Goal: Information Seeking & Learning: Understand process/instructions

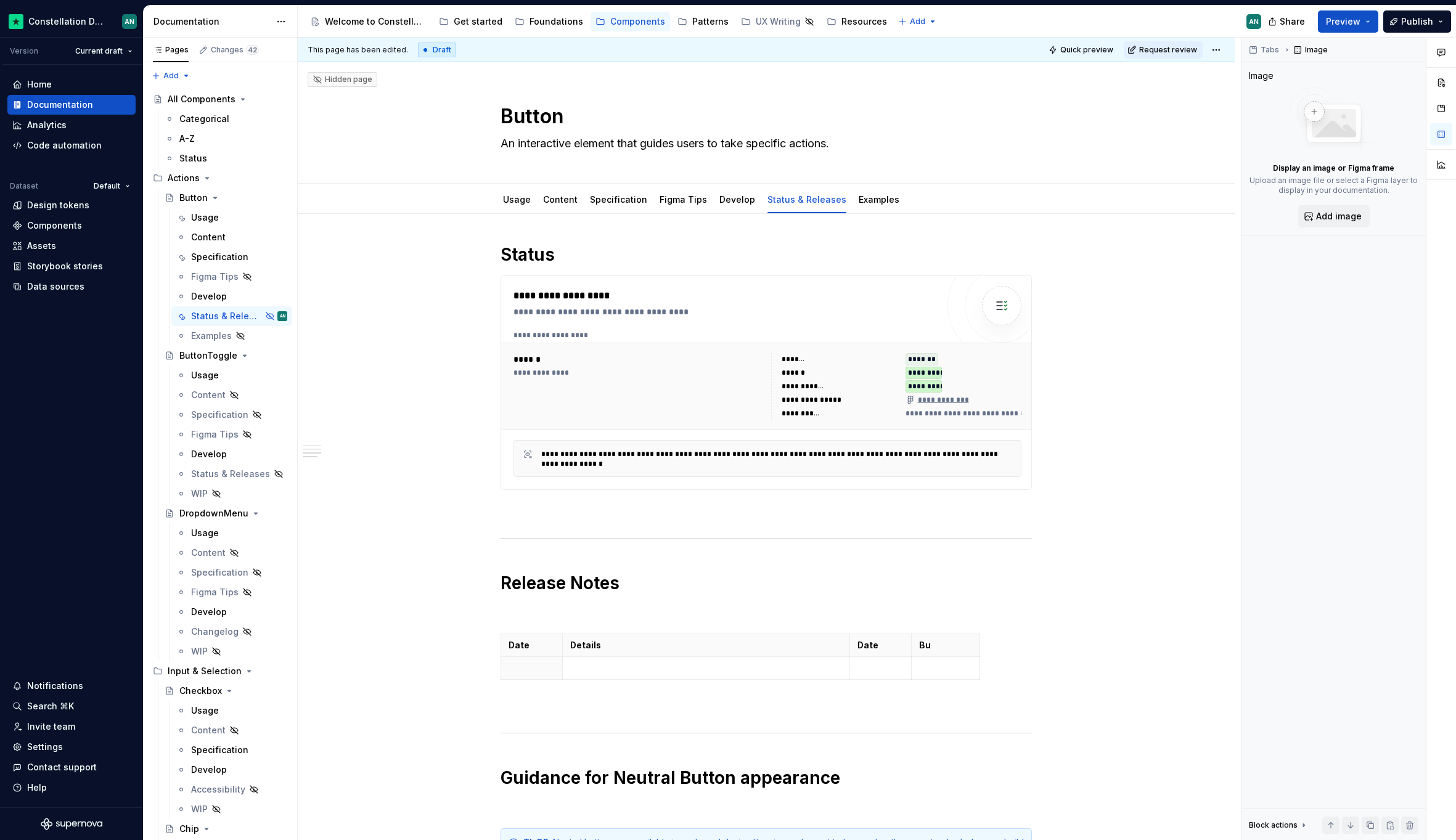
scroll to position [556, 0]
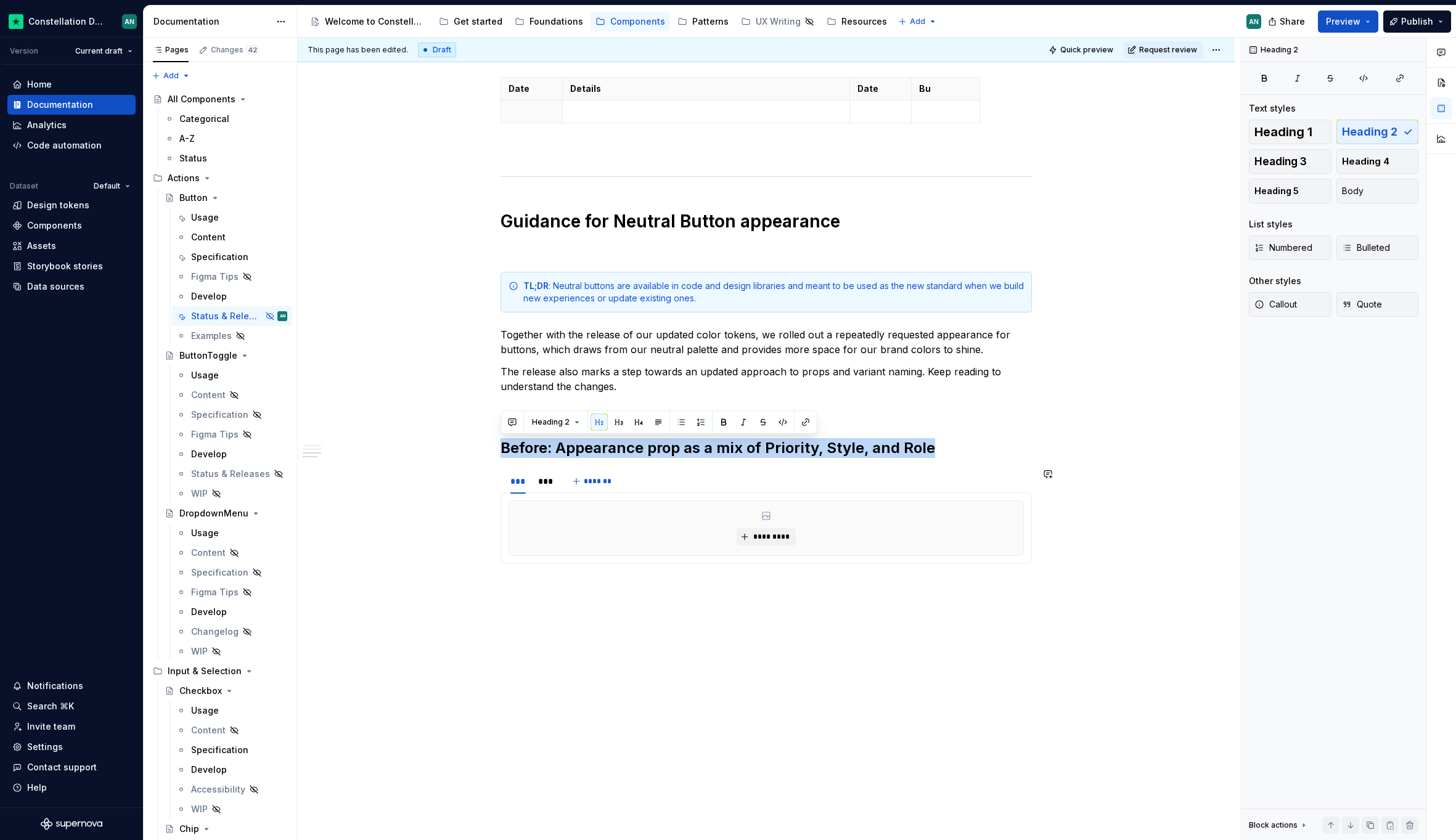
drag, startPoint x: 504, startPoint y: 451, endPoint x: 1046, endPoint y: 569, distance: 554.7
click at [1045, 569] on div "**********" at bounding box center [766, 249] width 937 height 1184
click at [783, 590] on div "**********" at bounding box center [766, 249] width 937 height 1184
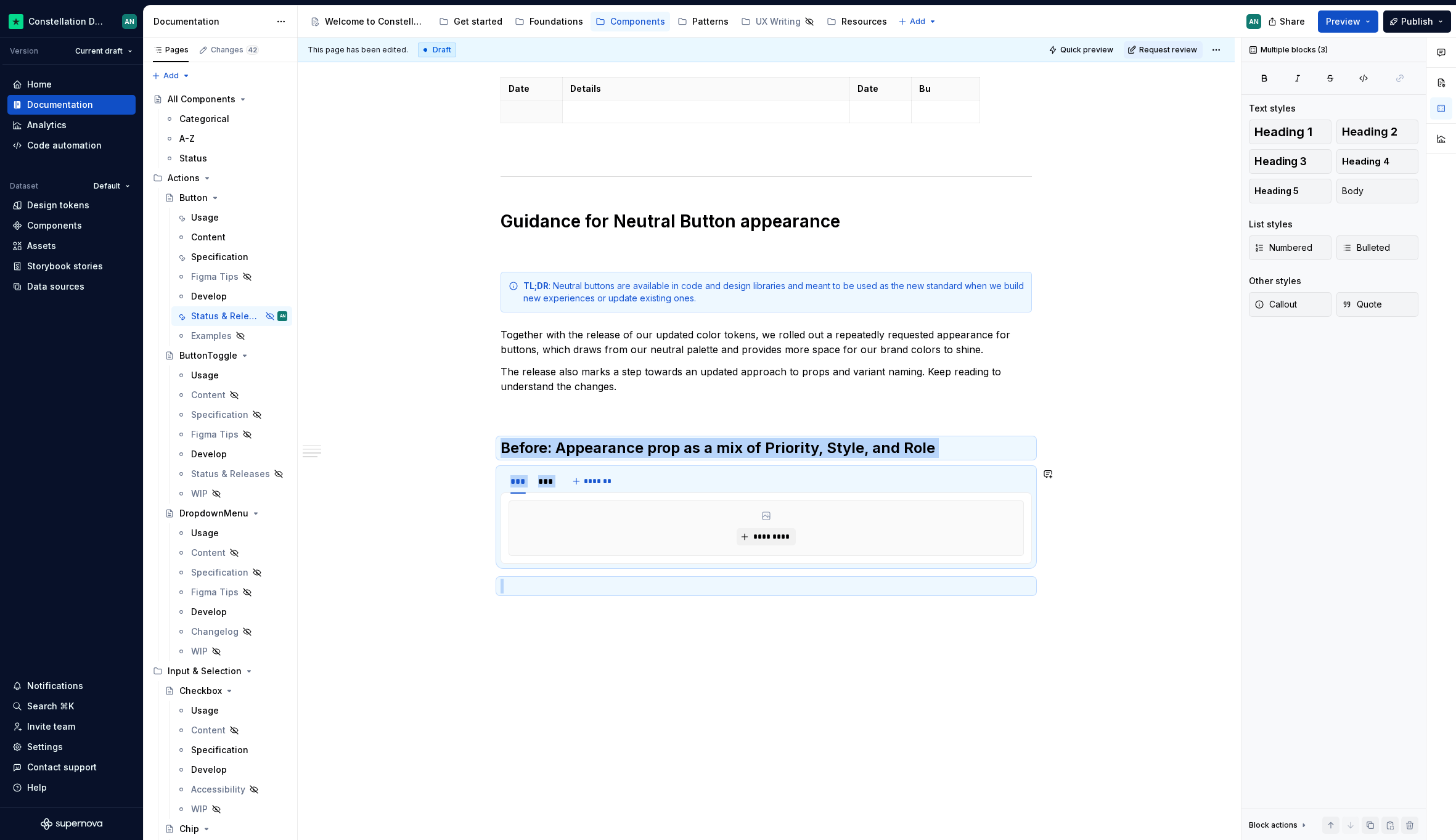
drag, startPoint x: 503, startPoint y: 453, endPoint x: 993, endPoint y: 462, distance: 490.1
click at [993, 462] on div "**********" at bounding box center [766, 140] width 531 height 907
copy div "Before: Appearance prop as a mix of Priority, Style, and Role *** *** ******* *…"
click at [532, 613] on div "**********" at bounding box center [766, 259] width 937 height 1203
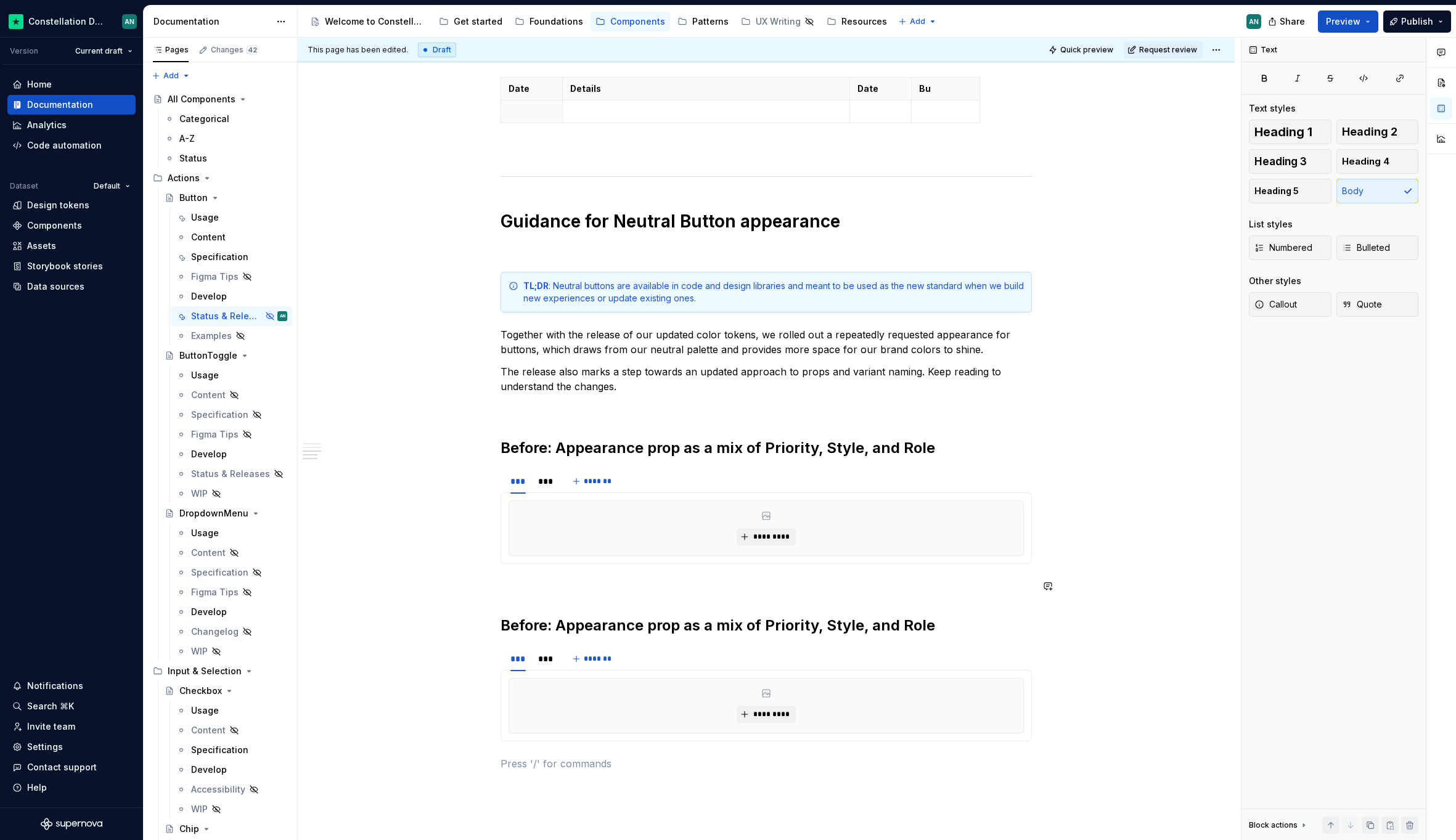
type textarea "*"
drag, startPoint x: 502, startPoint y: 625, endPoint x: 549, endPoint y: 629, distance: 47.2
click at [549, 629] on h2 "Before: Appearance prop as a mix of Priority, Style, and Role" at bounding box center [766, 625] width 531 height 20
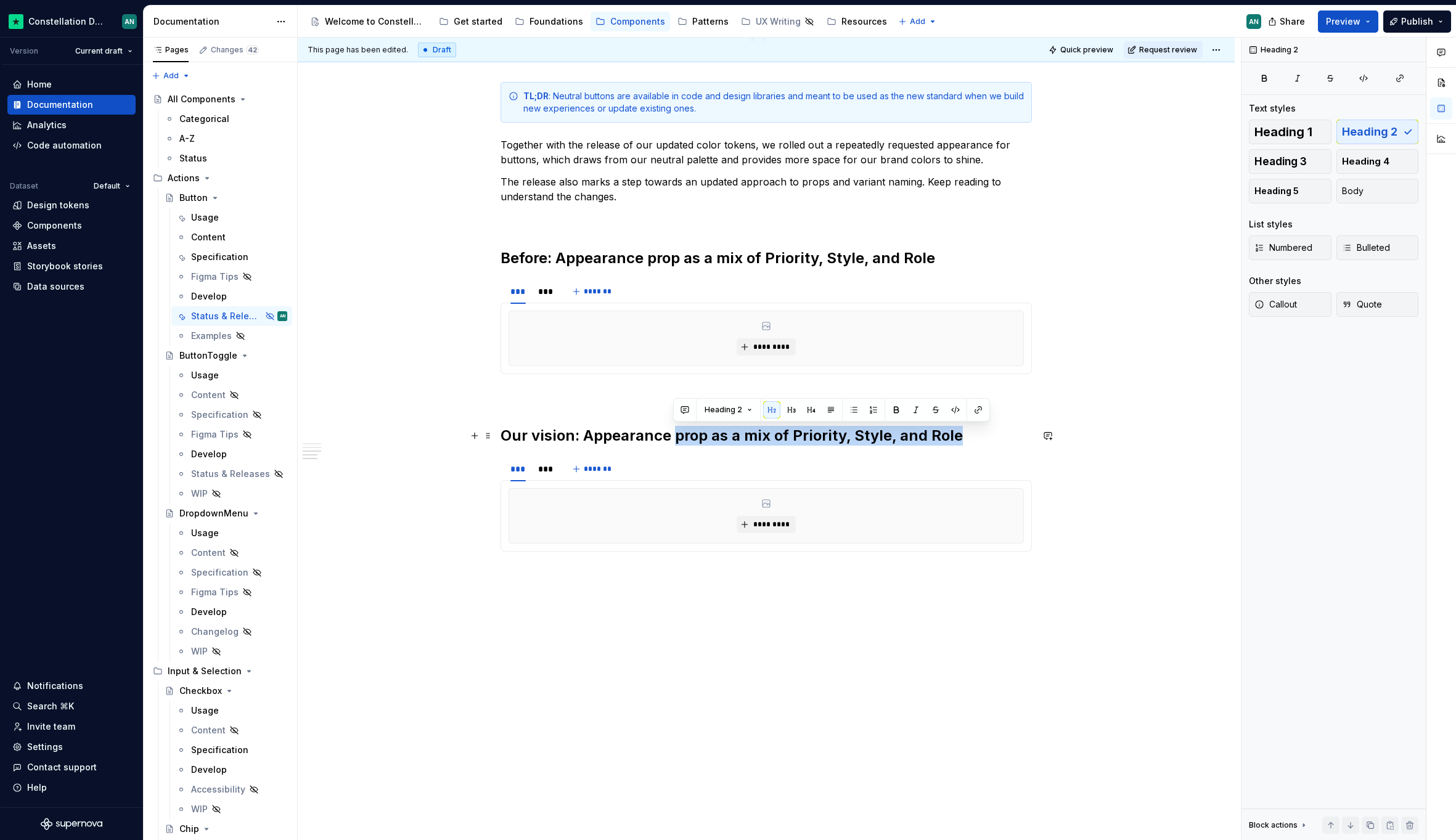
drag, startPoint x: 673, startPoint y: 437, endPoint x: 975, endPoint y: 438, distance: 302.0
click at [975, 438] on h2 "Our vision: Appearance prop as a mix of Priority, Style, and Role" at bounding box center [766, 435] width 531 height 20
click at [622, 440] on h2 "Our vision: Appearance controls color," at bounding box center [766, 435] width 531 height 20
drag, startPoint x: 578, startPoint y: 437, endPoint x: 564, endPoint y: 435, distance: 14.1
click at [564, 435] on h2 "Our vision: Appearance controls color," at bounding box center [766, 435] width 531 height 20
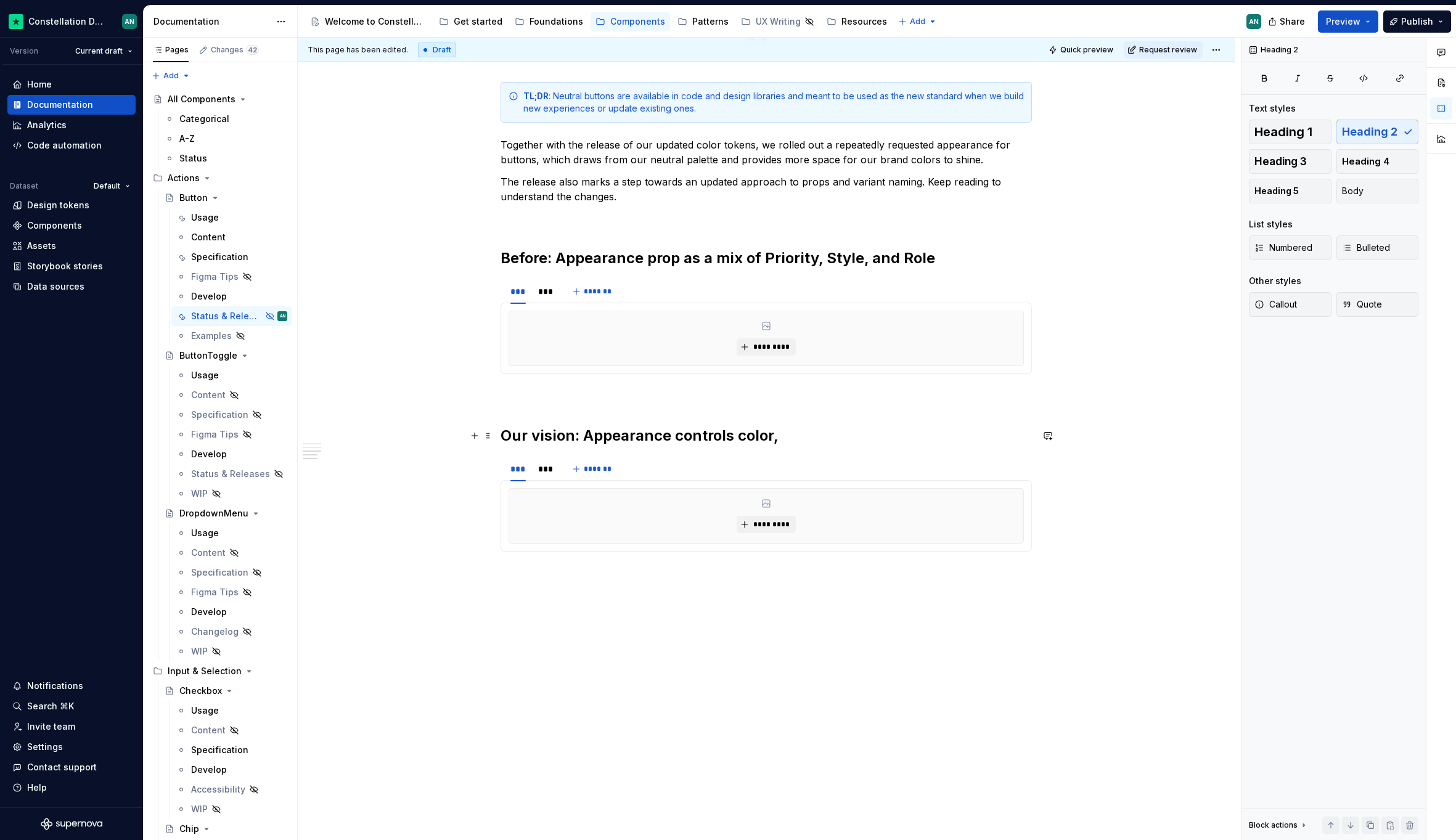
click at [567, 435] on h2 "Our vision: Appearance controls color," at bounding box center [766, 435] width 531 height 20
drag, startPoint x: 524, startPoint y: 435, endPoint x: 501, endPoint y: 437, distance: 23.1
click at [501, 437] on h2 "Our vision: Appearance controls color," at bounding box center [766, 435] width 531 height 20
drag, startPoint x: 545, startPoint y: 436, endPoint x: 628, endPoint y: 438, distance: 83.0
click at [629, 438] on h2 "New: Appearance controls color," at bounding box center [766, 435] width 531 height 20
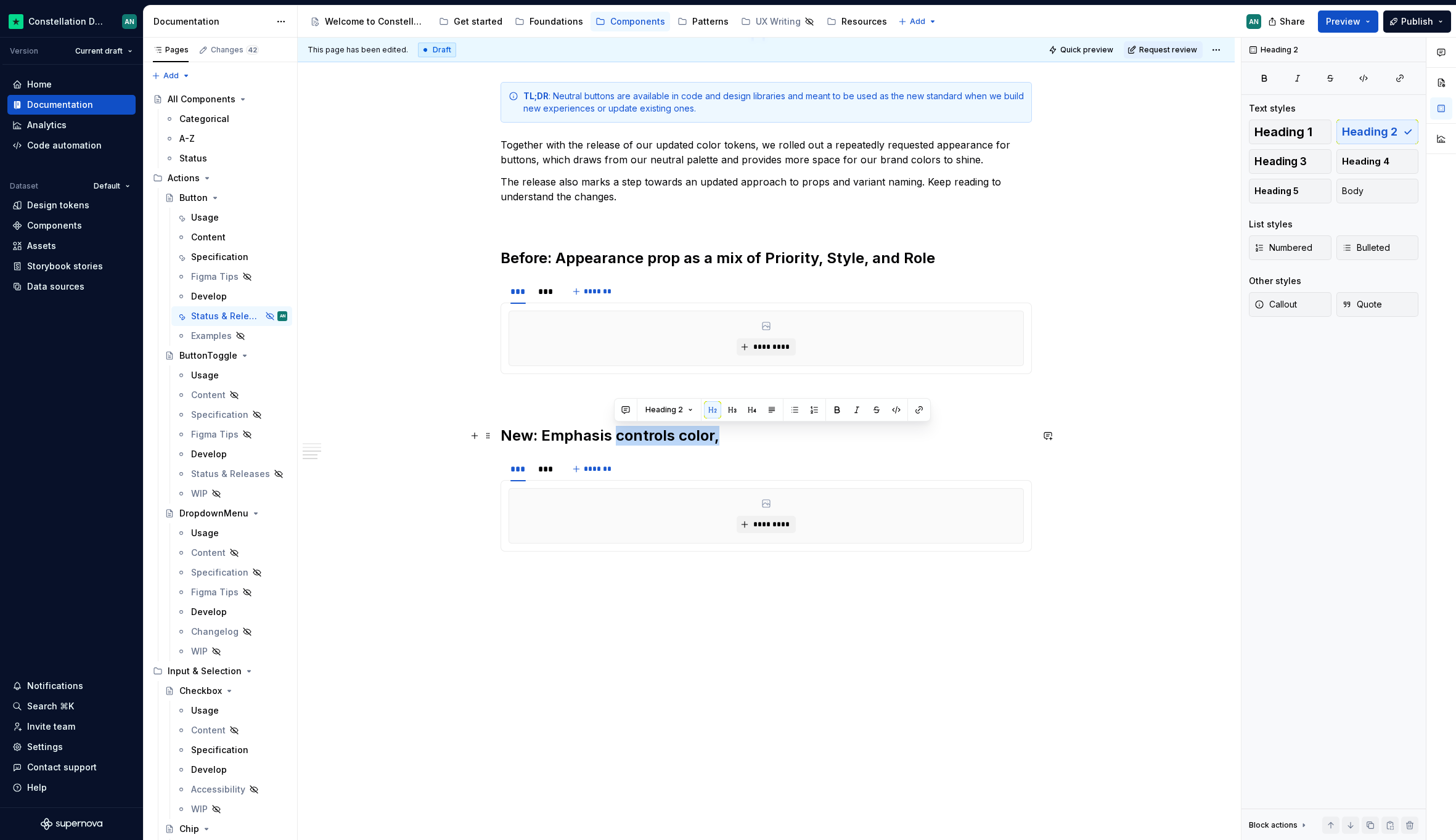
drag, startPoint x: 615, startPoint y: 438, endPoint x: 718, endPoint y: 438, distance: 103.0
click at [718, 438] on h2 "New: Emphasis controls color," at bounding box center [766, 435] width 531 height 20
click at [669, 458] on div "*** *** *******" at bounding box center [766, 469] width 531 height 25
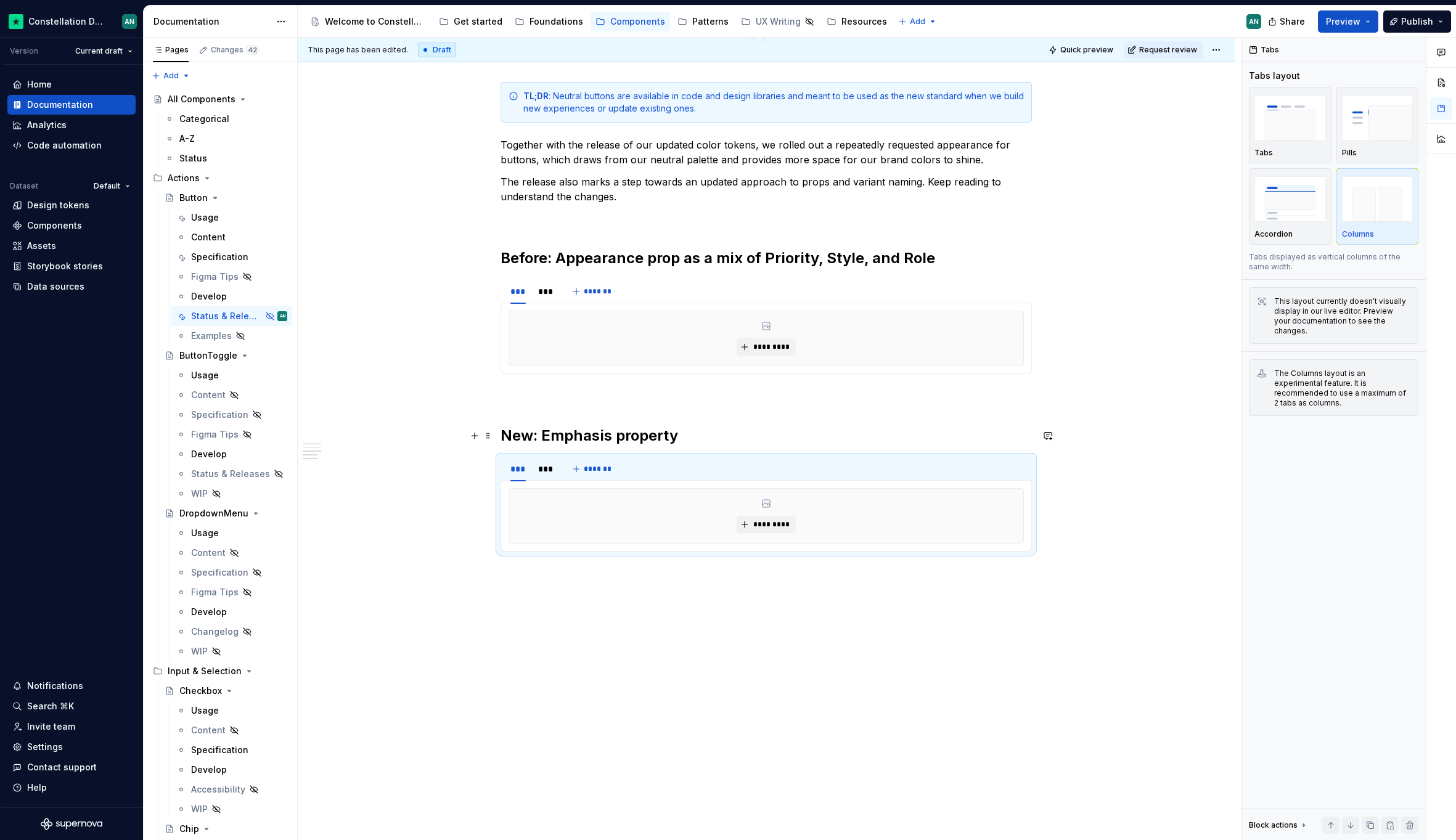
click at [535, 440] on h2 "New: Emphasis property" at bounding box center [766, 435] width 531 height 20
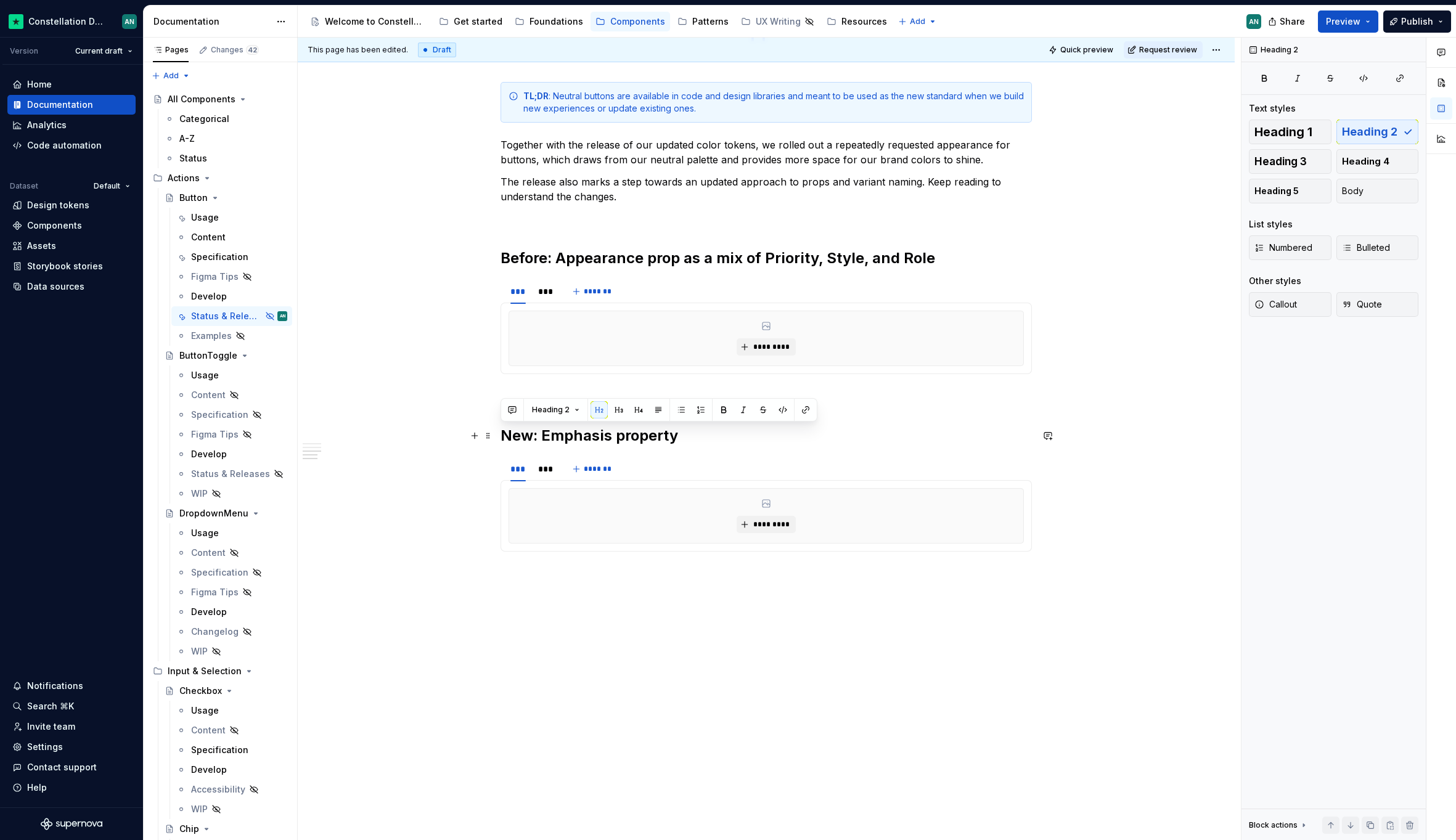
drag, startPoint x: 681, startPoint y: 435, endPoint x: 496, endPoint y: 436, distance: 185.0
click at [496, 436] on div "**********" at bounding box center [766, 158] width 937 height 1380
copy h2 "New: Emphasis property"
click at [556, 582] on div "**********" at bounding box center [766, 47] width 531 height 1099
click at [519, 413] on div "**********" at bounding box center [766, 39] width 531 height 1084
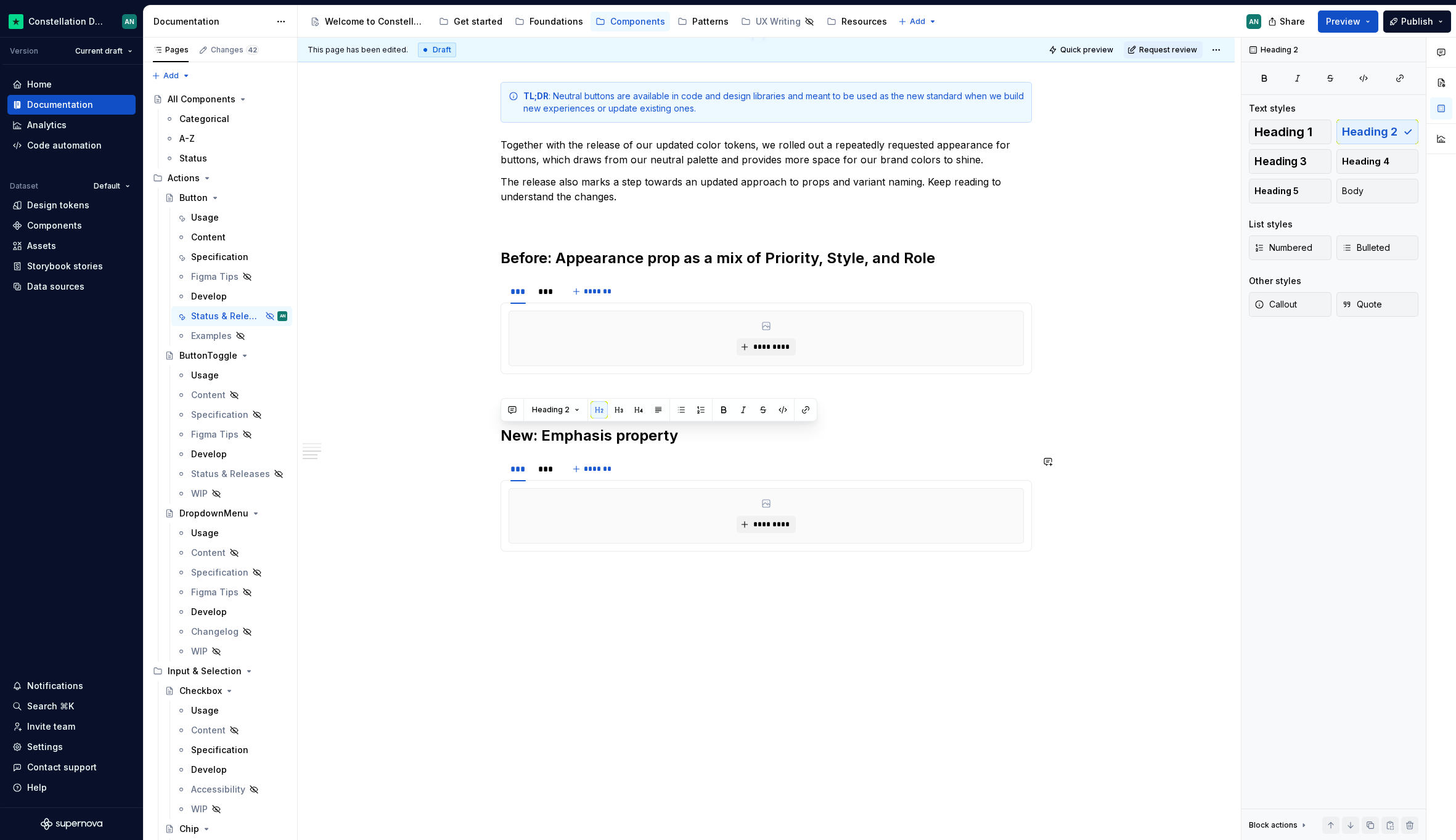
drag, startPoint x: 504, startPoint y: 432, endPoint x: 830, endPoint y: 554, distance: 348.1
click at [830, 554] on div "**********" at bounding box center [766, 39] width 531 height 1084
click at [985, 568] on p "To enrich screen reader interactions, please activate Accessibility in Grammarl…" at bounding box center [766, 574] width 531 height 15
click at [677, 262] on h2 "Before: Appearance prop as a mix of Priority, Style, and Role" at bounding box center [766, 258] width 531 height 20
click at [732, 406] on div "**********" at bounding box center [766, 39] width 531 height 1084
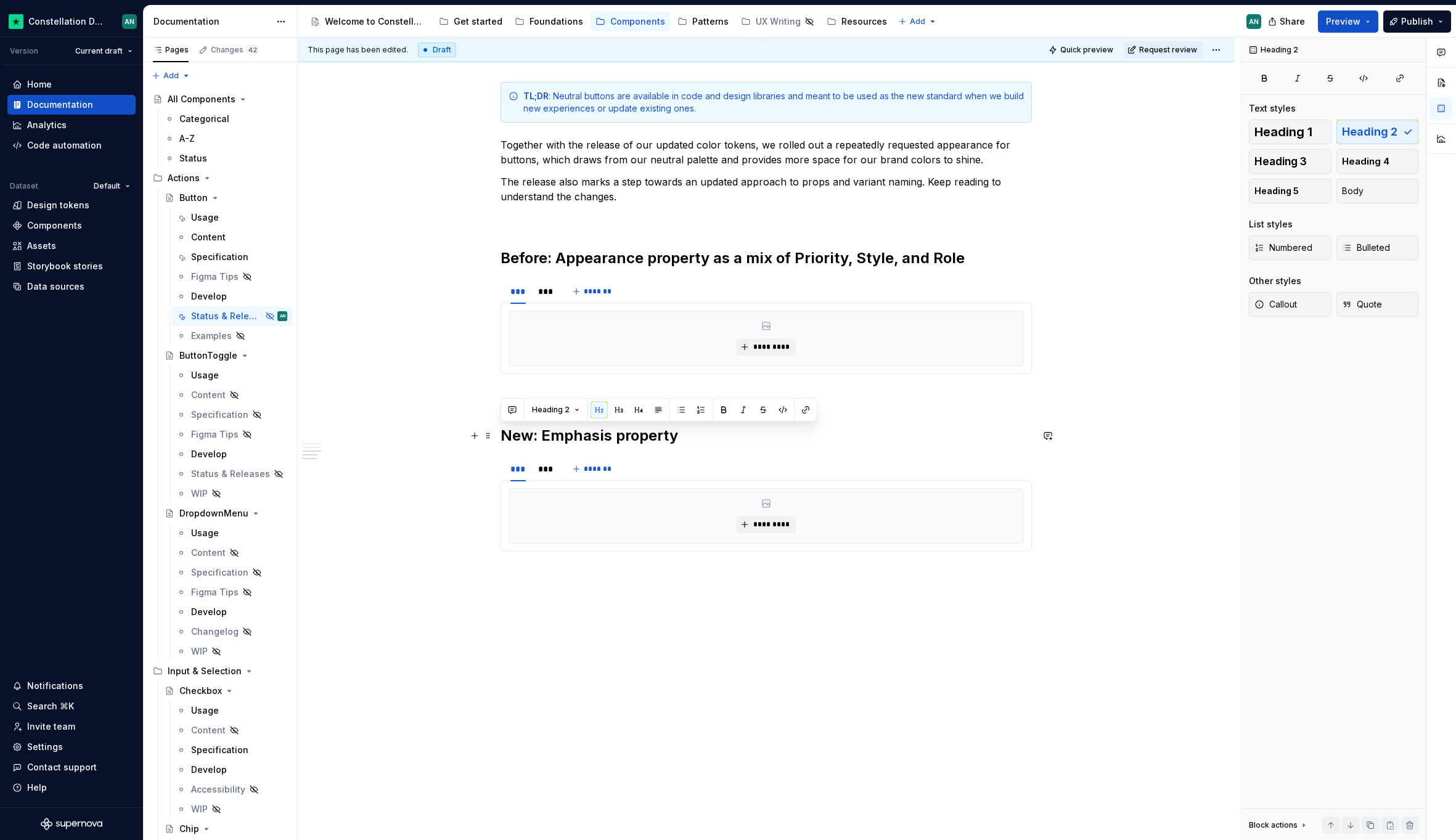
drag, startPoint x: 708, startPoint y: 437, endPoint x: 505, endPoint y: 434, distance: 203.0
click at [505, 434] on h2 "New: Emphasis property" at bounding box center [766, 435] width 531 height 20
click at [516, 456] on section "*** *** ******* *********" at bounding box center [766, 503] width 531 height 96
click at [628, 427] on h2 "New: Emphasis property" at bounding box center [766, 435] width 531 height 20
click at [544, 436] on h2 "New: Emphasis property" at bounding box center [766, 435] width 531 height 20
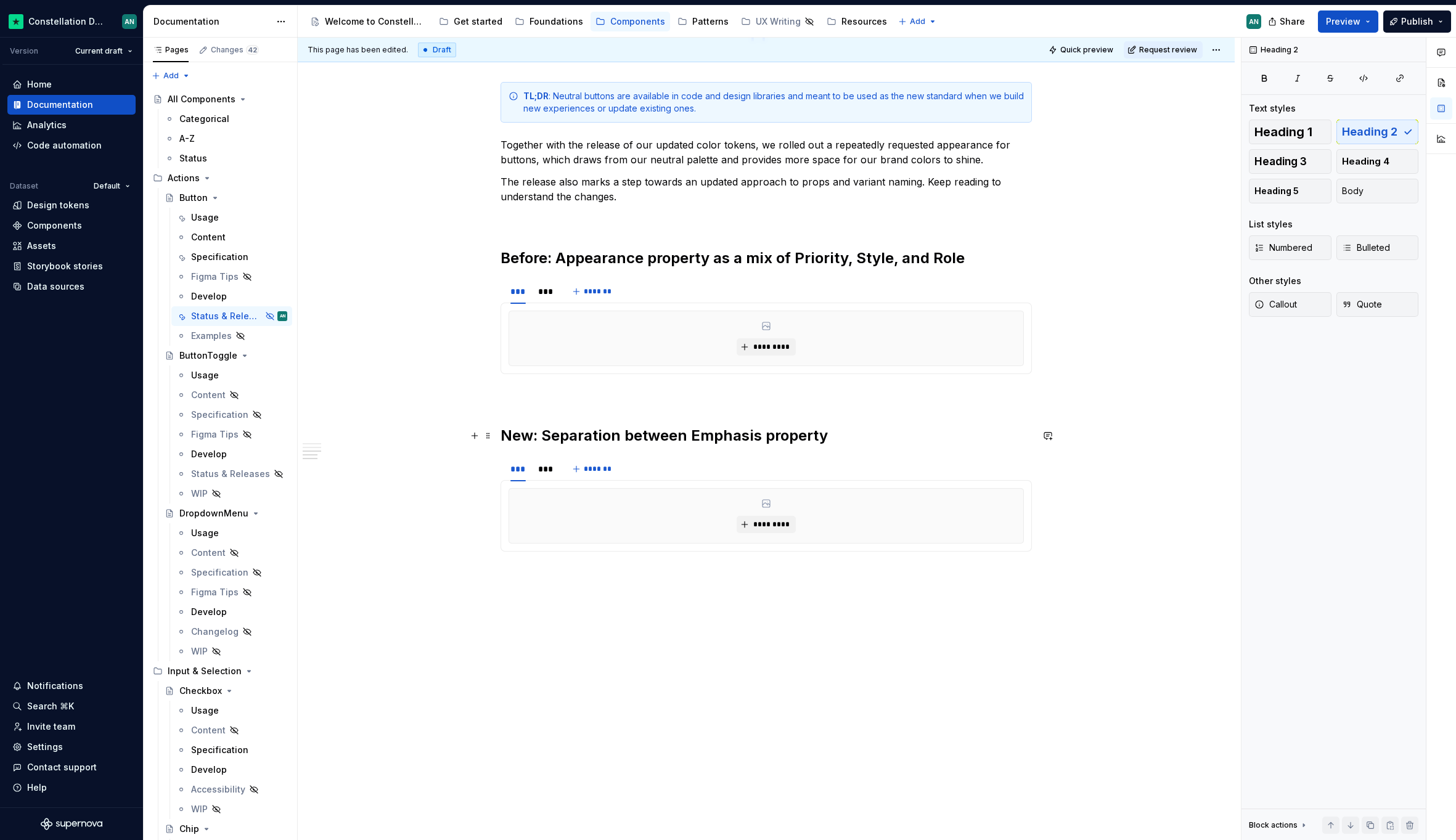
click at [763, 437] on h2 "New: Separation between Emphasis property" at bounding box center [766, 435] width 531 height 20
click at [940, 435] on h2 "New: Separation between Emphasis and Appearance property" at bounding box center [766, 435] width 531 height 20
click at [530, 438] on h2 "New: Separation between Emphasis and Appearance properties" at bounding box center [766, 435] width 531 height 20
click at [542, 587] on div "**********" at bounding box center [766, 47] width 531 height 1099
drag, startPoint x: 532, startPoint y: 439, endPoint x: 503, endPoint y: 439, distance: 29.0
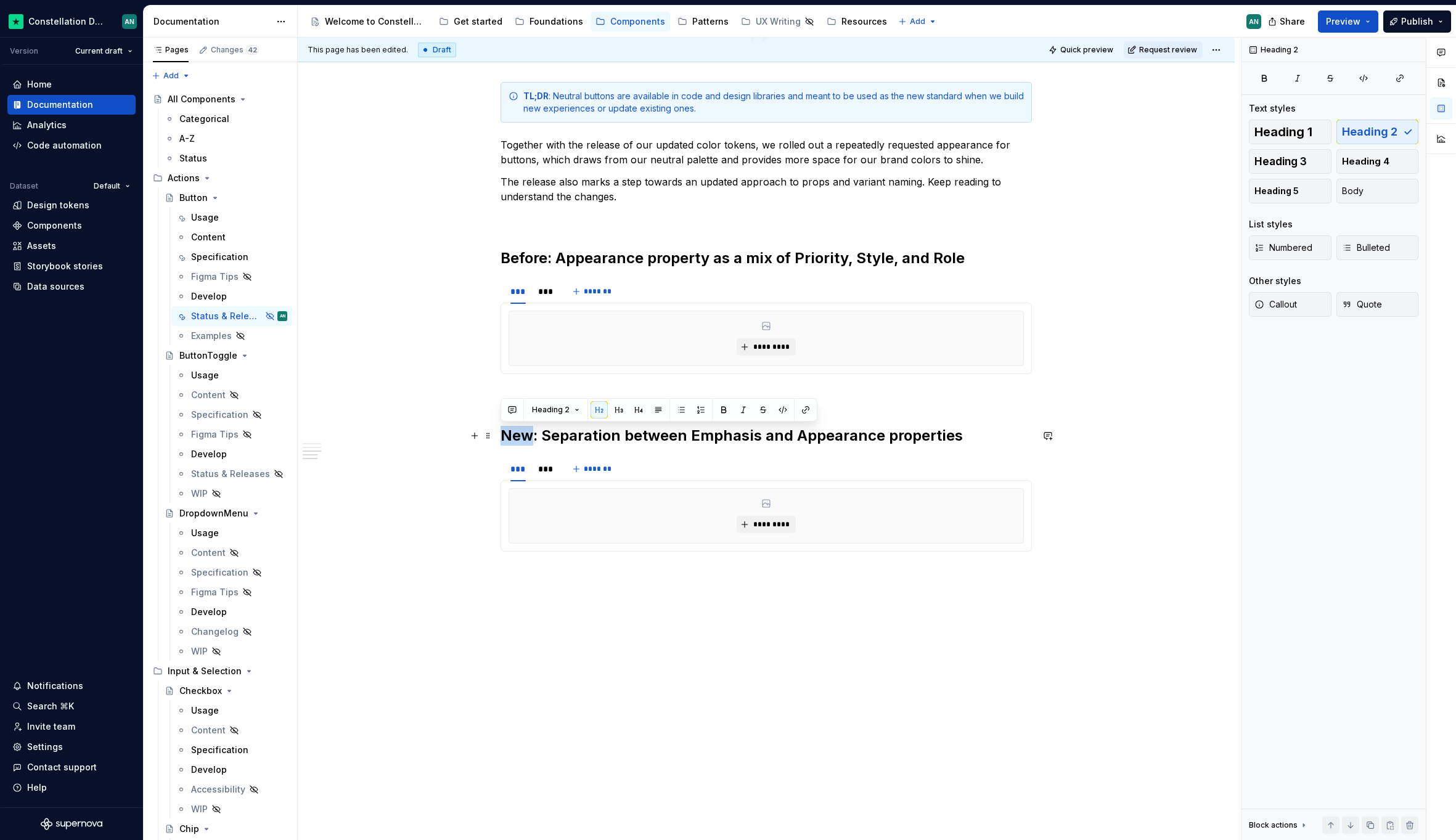
click at [503, 439] on h2 "New: Separation between Emphasis and Appearance properties" at bounding box center [766, 435] width 531 height 20
click at [528, 594] on div "**********" at bounding box center [766, 47] width 531 height 1099
click at [545, 623] on div "**********" at bounding box center [769, 439] width 943 height 803
click at [533, 582] on div "**********" at bounding box center [766, 47] width 531 height 1099
click at [532, 596] on div "**********" at bounding box center [766, 158] width 937 height 1380
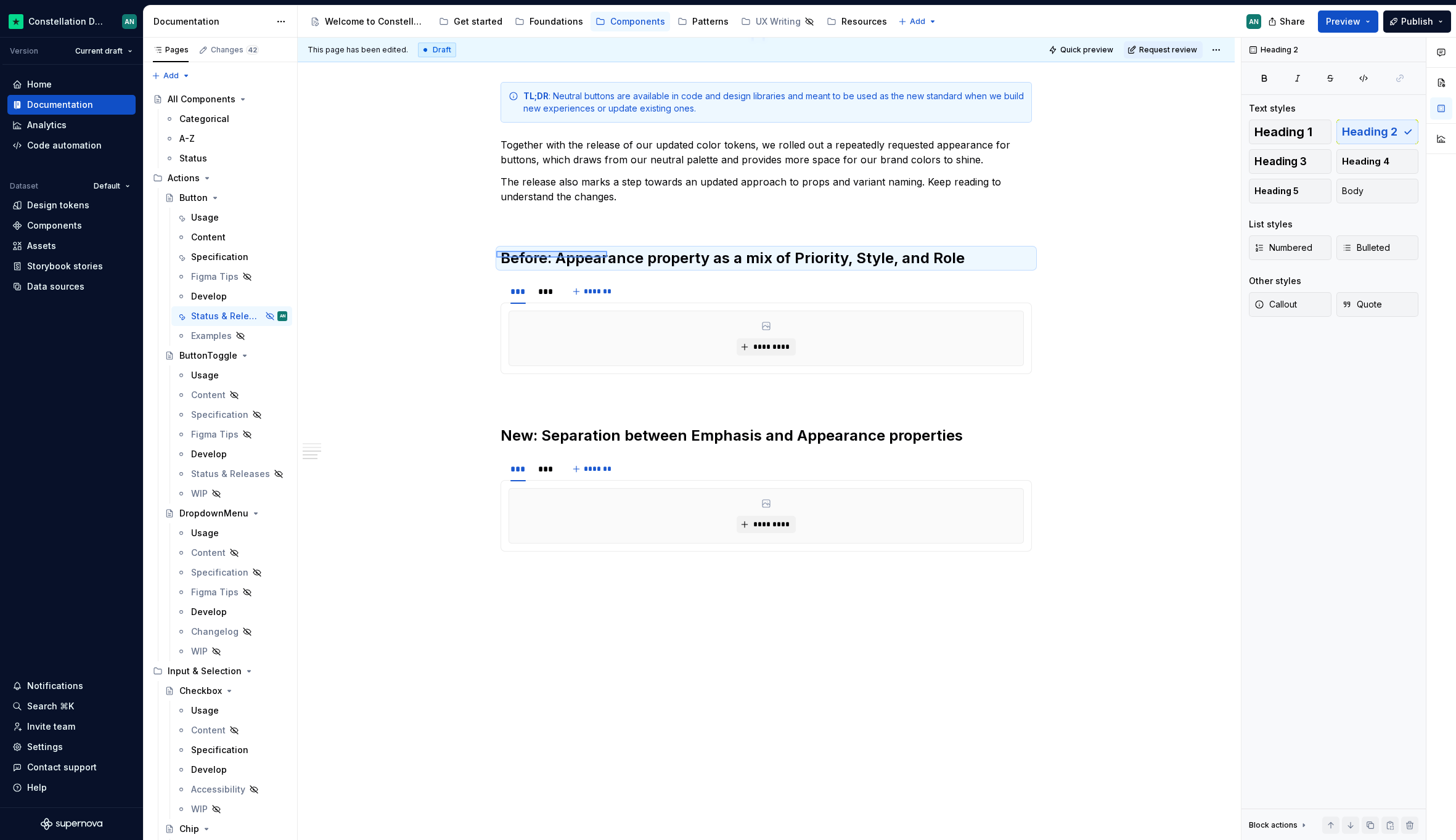
drag, startPoint x: 551, startPoint y: 259, endPoint x: 610, endPoint y: 250, distance: 59.7
click at [610, 250] on div "**********" at bounding box center [769, 439] width 943 height 803
click at [641, 255] on h2 "Before: Appearance property as a mix of Priority, Style, and Role" at bounding box center [766, 258] width 531 height 20
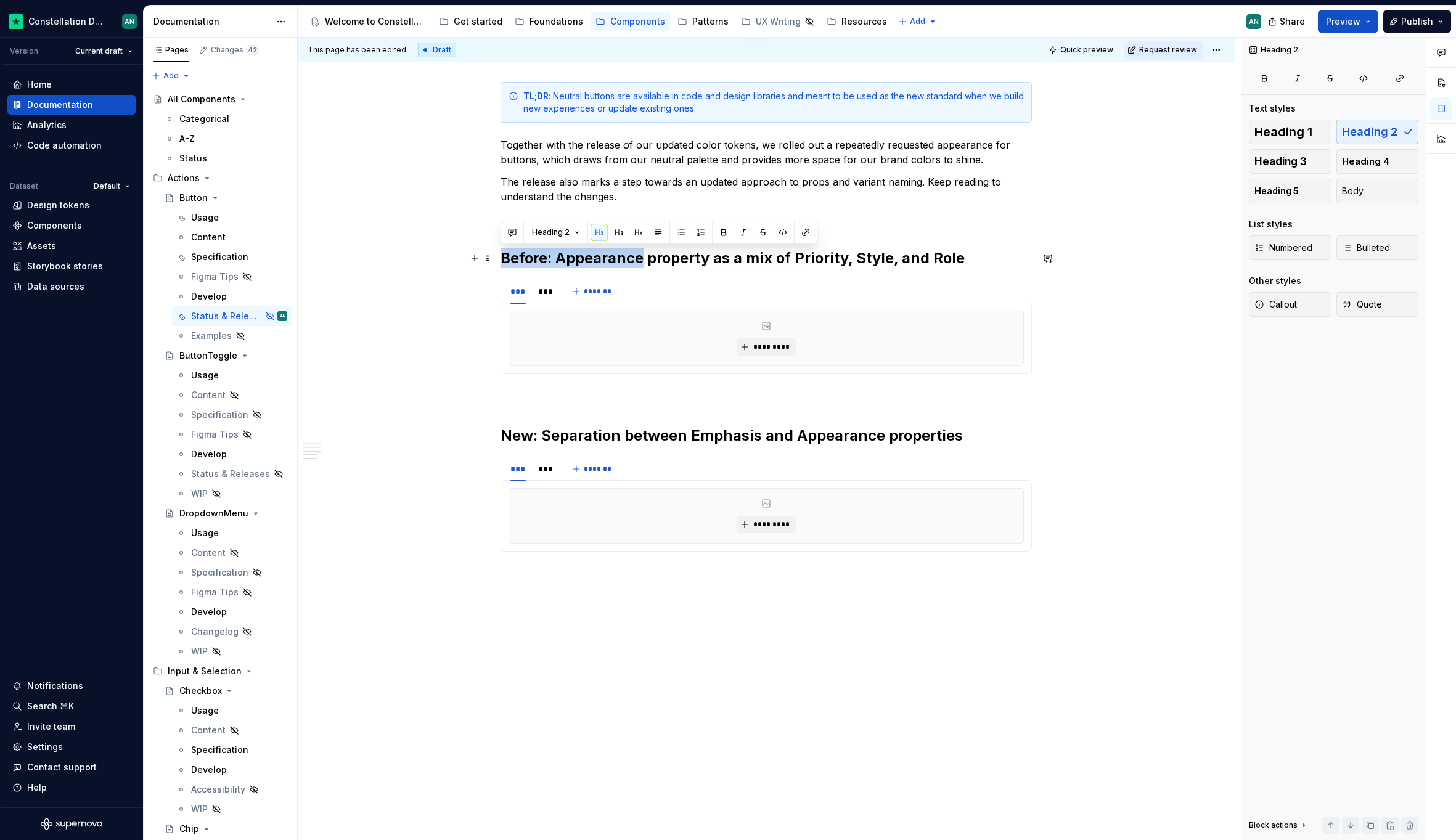
drag, startPoint x: 644, startPoint y: 255, endPoint x: 498, endPoint y: 255, distance: 146.0
click at [498, 255] on div "**********" at bounding box center [766, 158] width 937 height 1380
copy h2 "Before: Appearance"
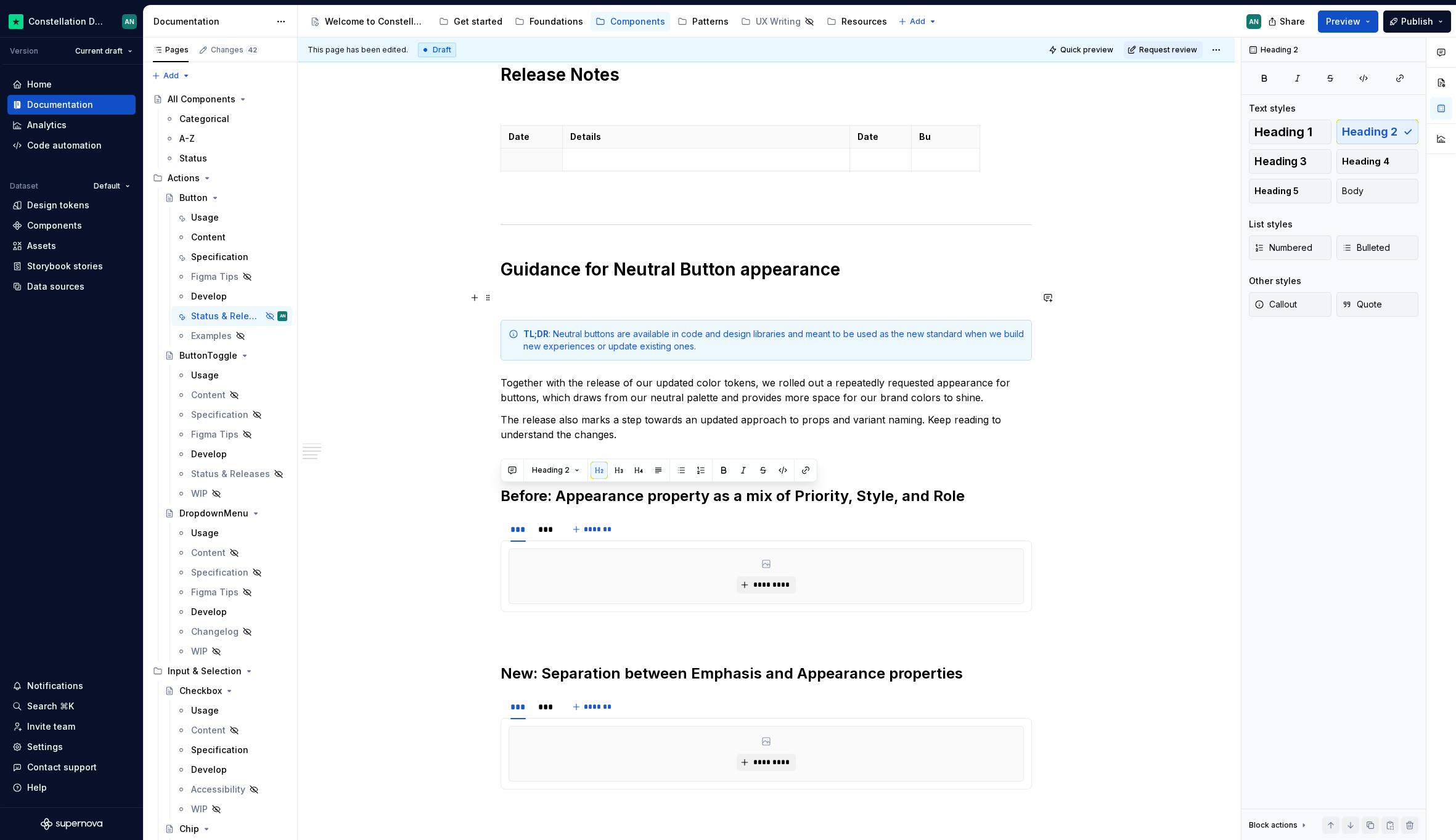
click at [644, 301] on p "To enrich screen reader interactions, please activate Accessibility in Grammarl…" at bounding box center [766, 298] width 531 height 15
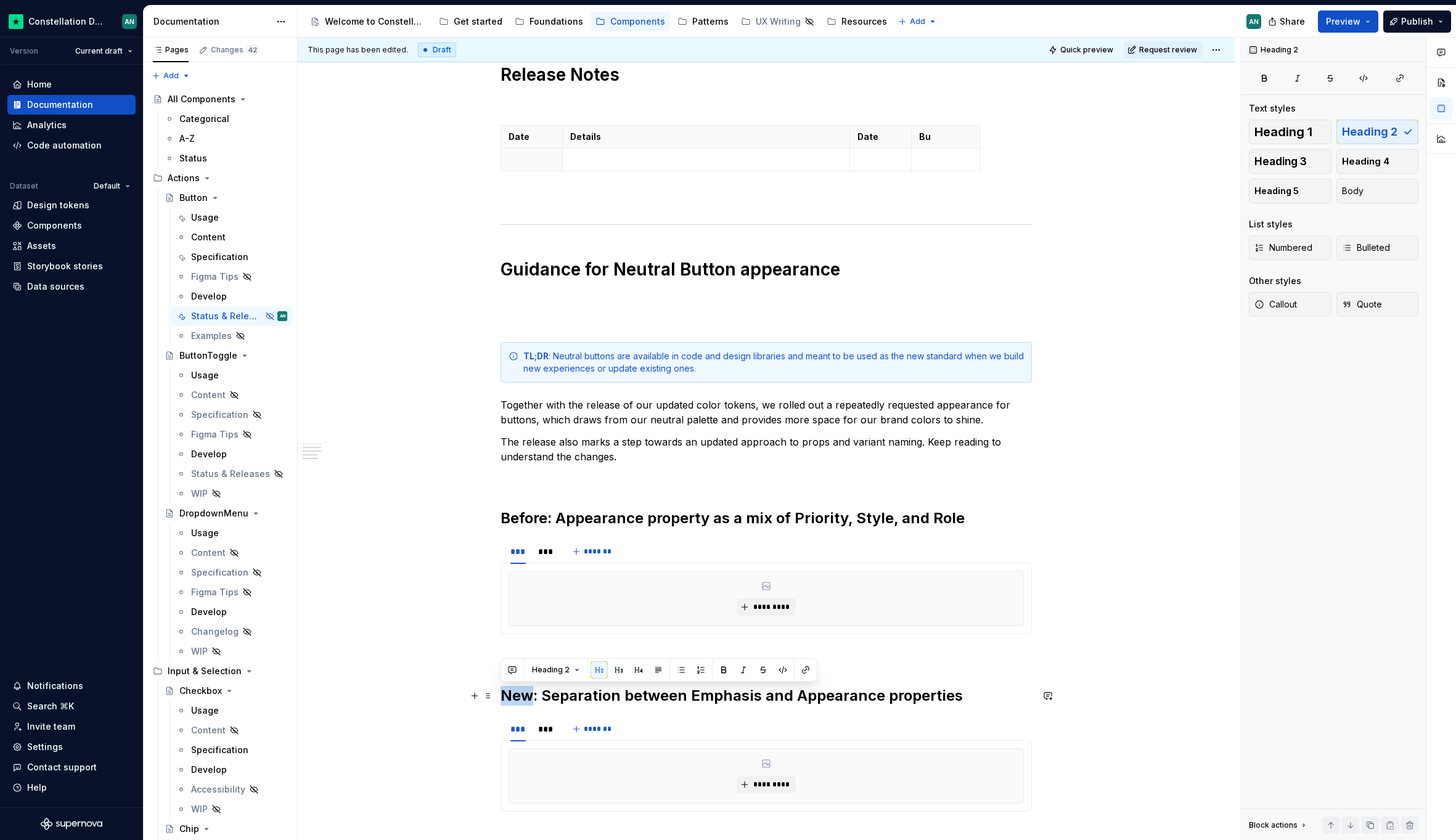
drag, startPoint x: 531, startPoint y: 695, endPoint x: 505, endPoint y: 690, distance: 26.5
click at [505, 690] on h2 "New: Separation between Emphasis and Appearance properties" at bounding box center [766, 695] width 531 height 20
click at [547, 695] on h2 "New: Separation between Emphasis and Appearance properties" at bounding box center [766, 695] width 531 height 20
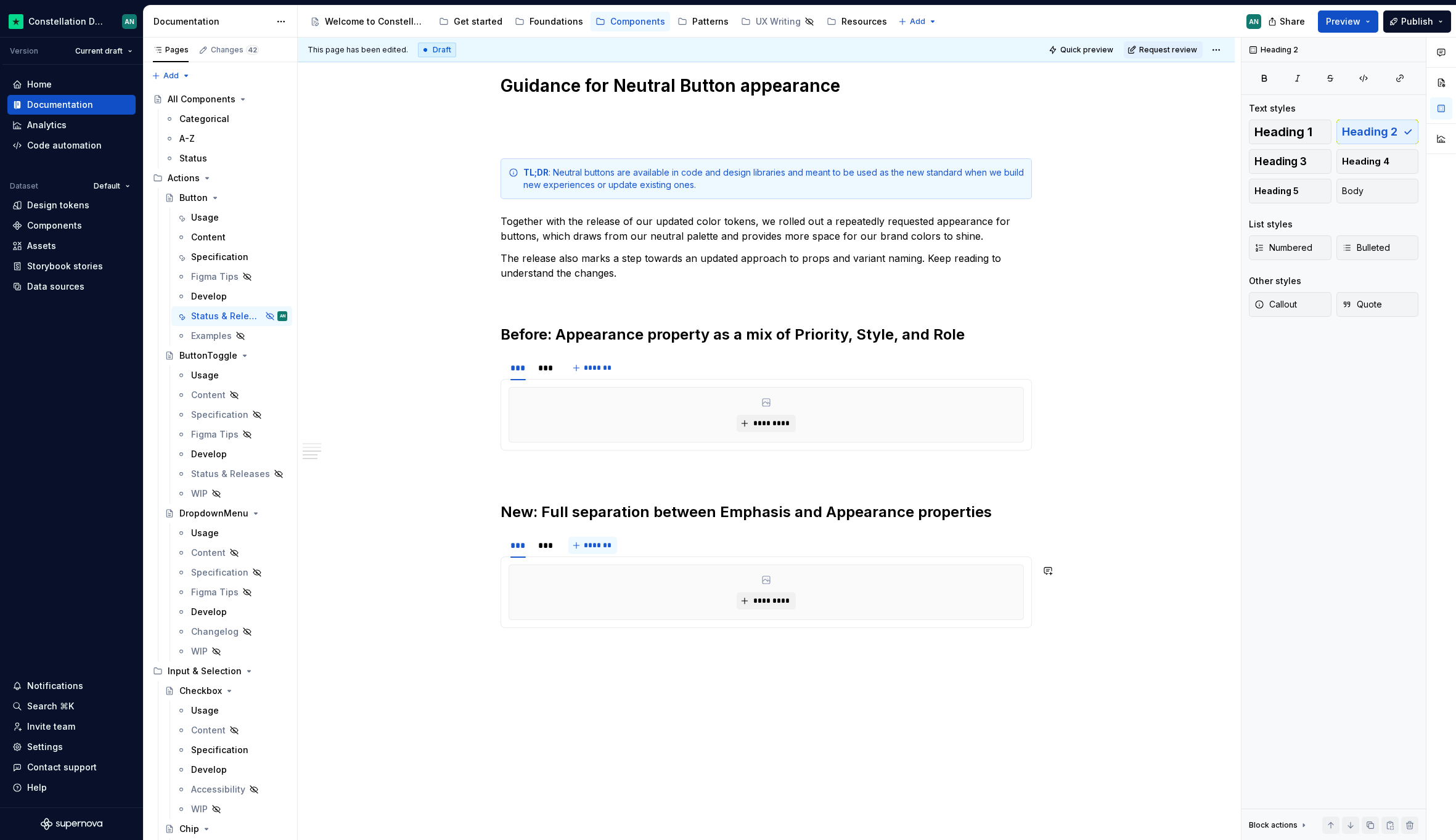
click at [592, 726] on div "**********" at bounding box center [766, 223] width 937 height 1403
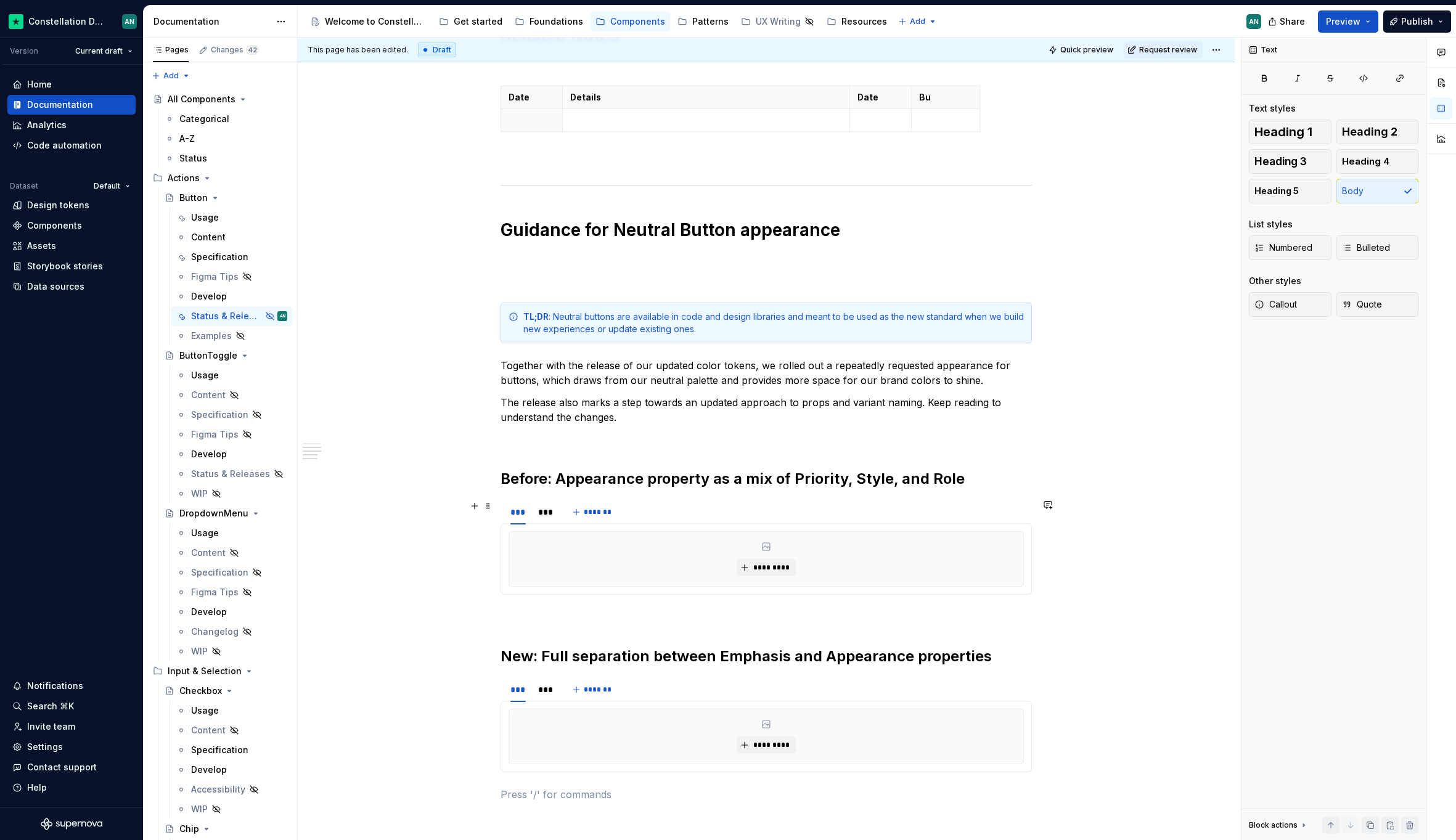
scroll to position [563, 0]
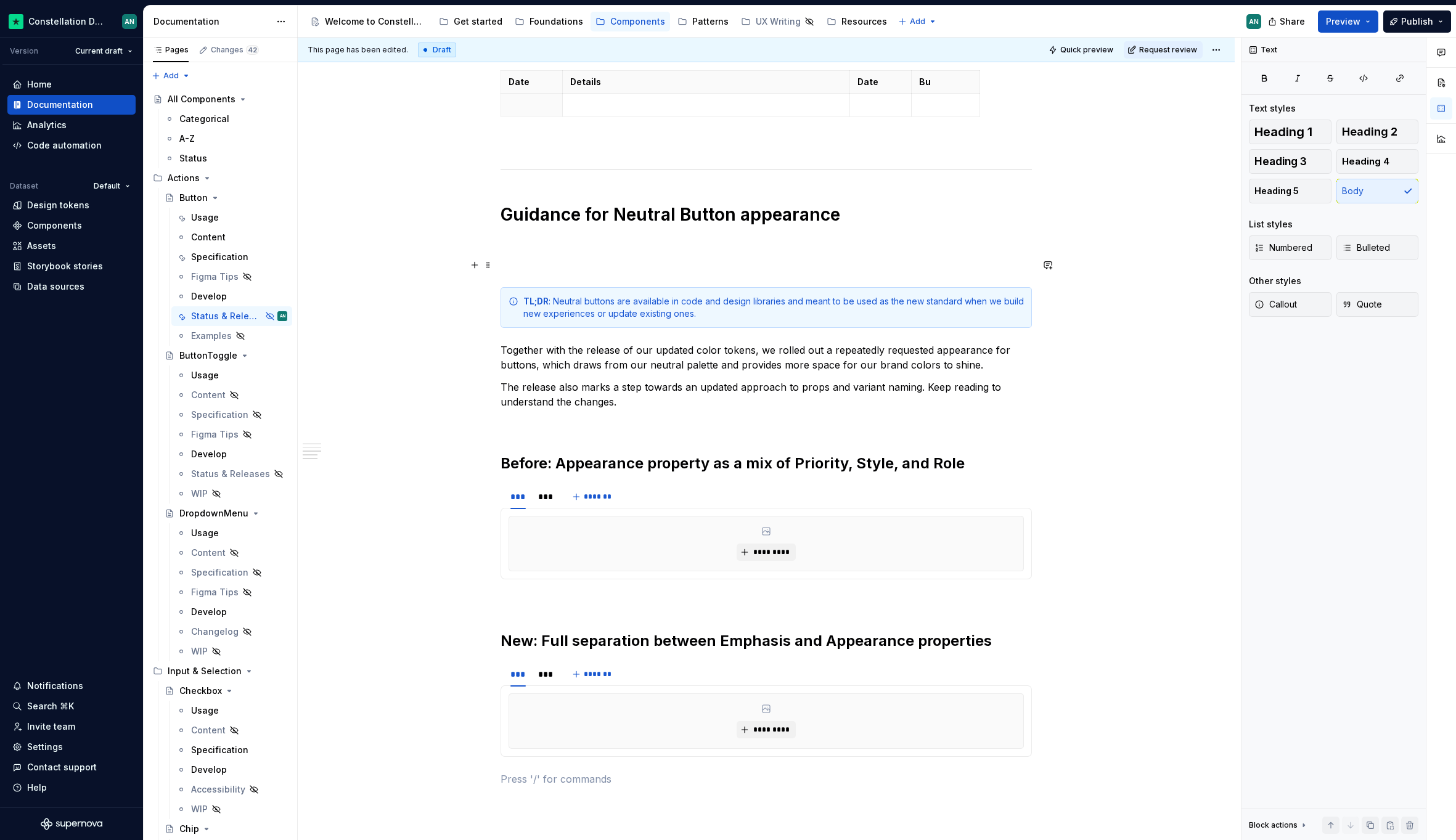
click at [517, 258] on p "To enrich screen reader interactions, please activate Accessibility in Grammarl…" at bounding box center [766, 265] width 531 height 15
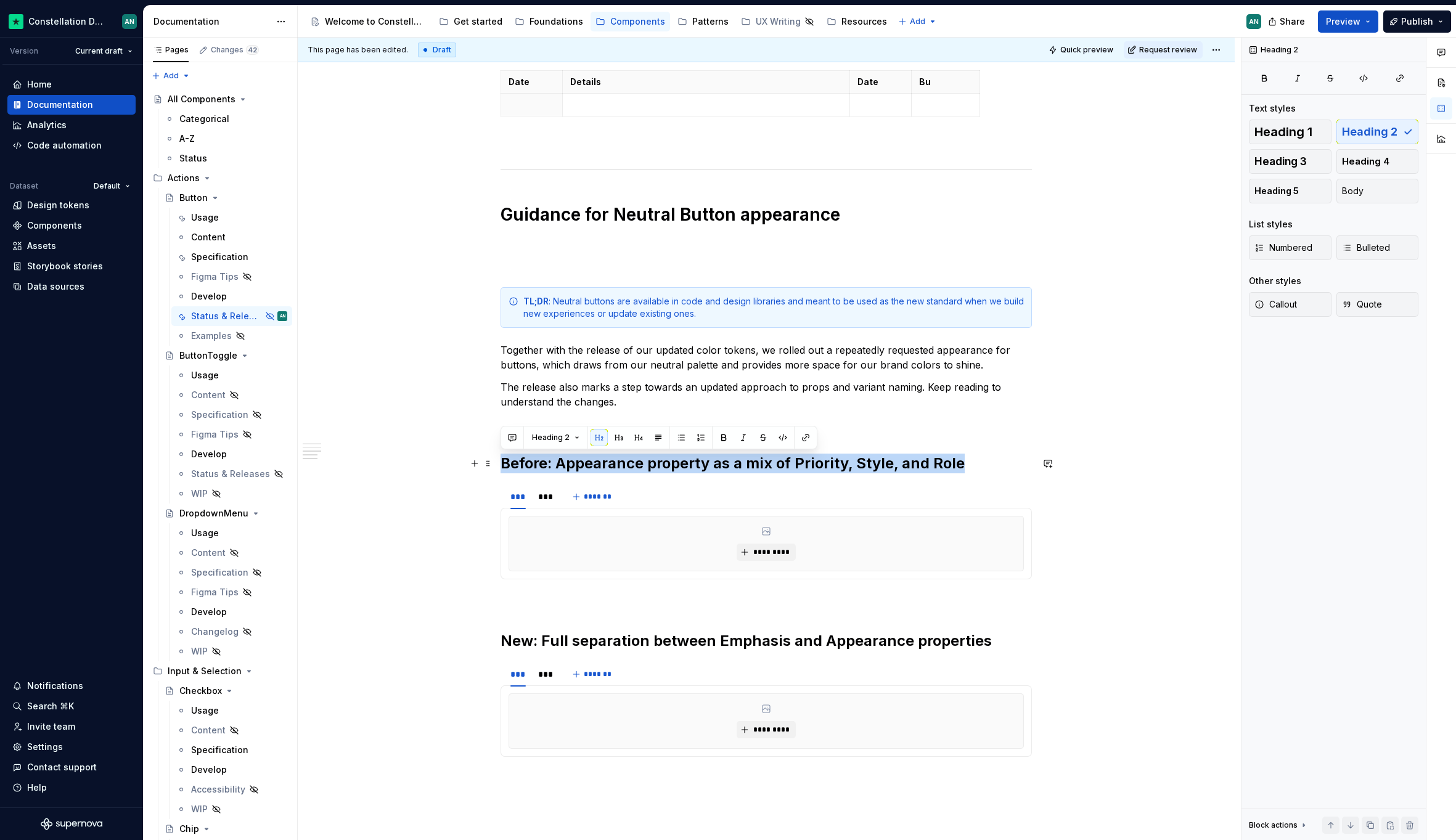
drag, startPoint x: 501, startPoint y: 464, endPoint x: 958, endPoint y: 456, distance: 457.1
click at [958, 456] on h2 "Before: Appearance property as a mix of Priority, Style, and Role" at bounding box center [766, 463] width 531 height 20
copy h2 "Before: Appearance property as a mix of Priority, Style, and Role"
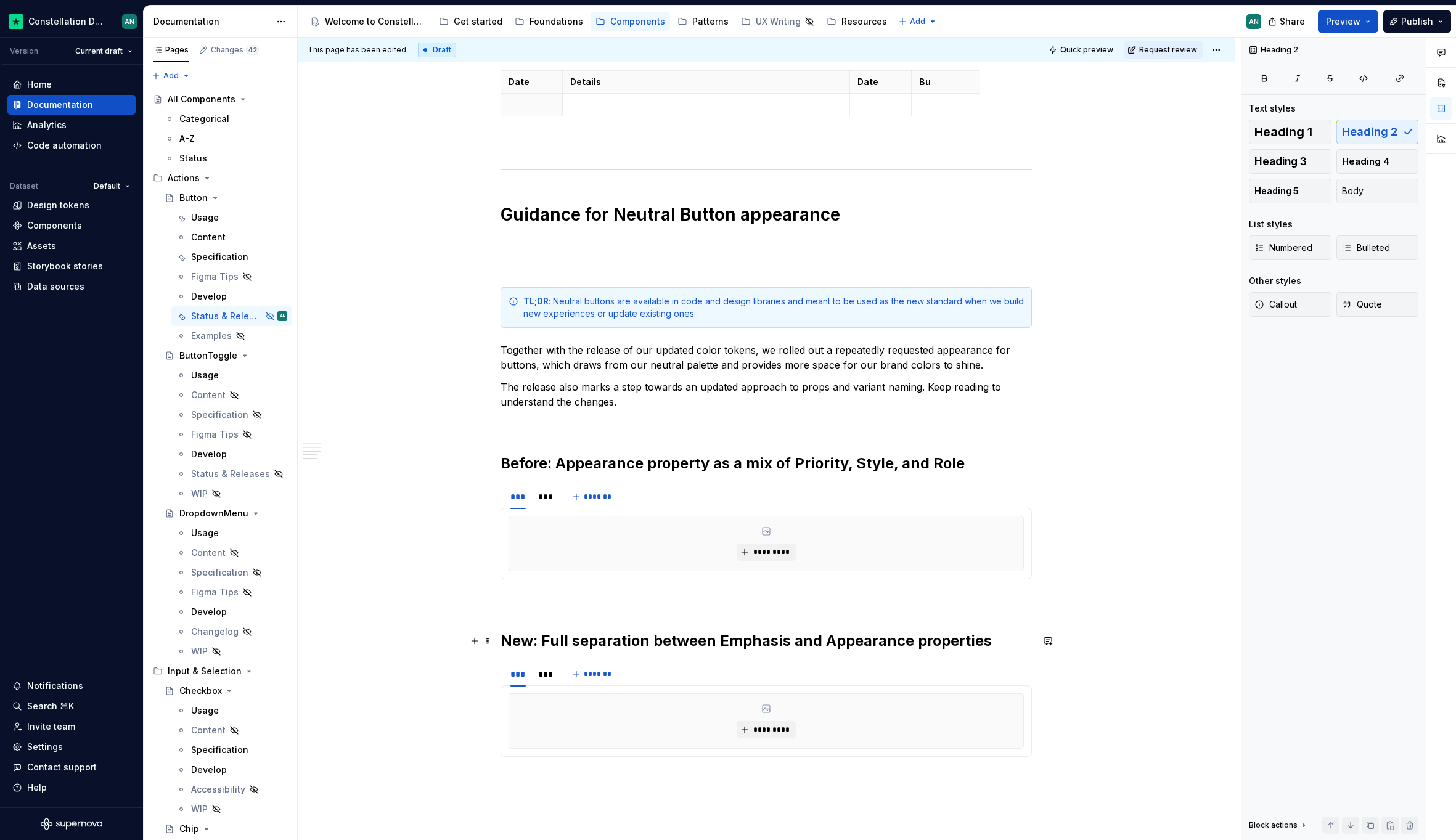
click at [573, 649] on h2 "New: Full separation between Emphasis and Appearance properties" at bounding box center [766, 641] width 531 height 20
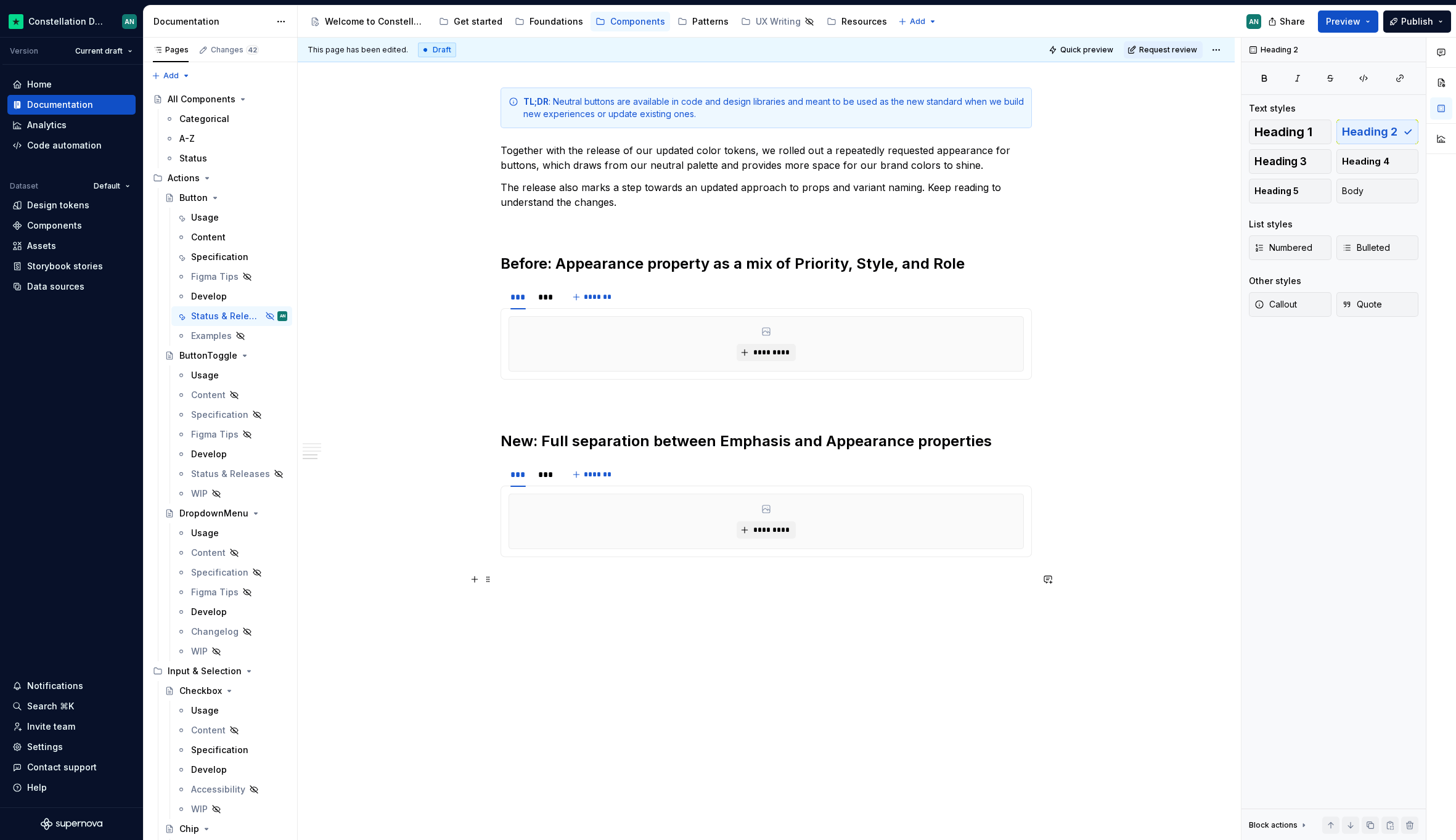
scroll to position [776, 0]
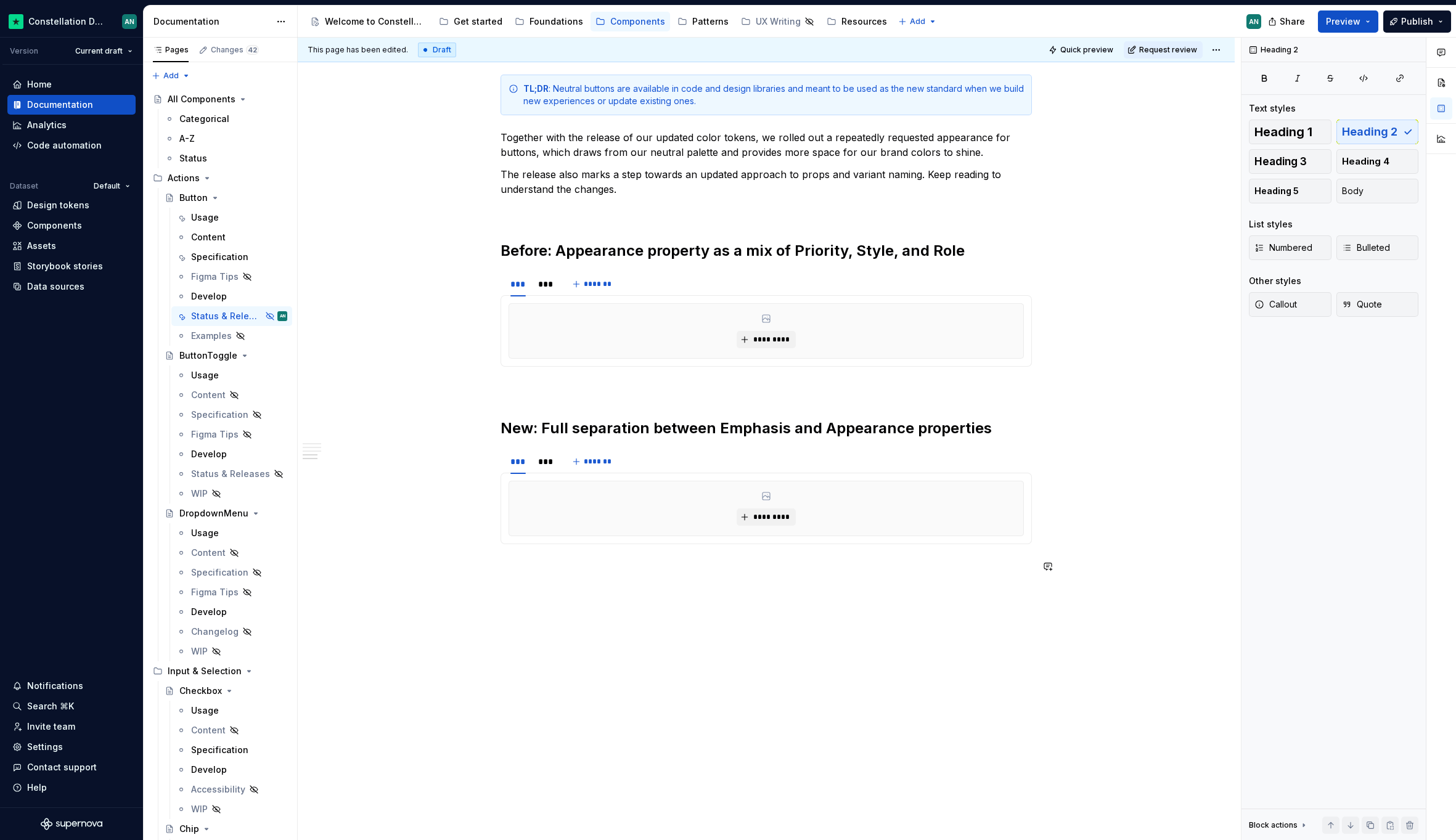
click at [530, 588] on div "**********" at bounding box center [766, 139] width 937 height 1403
click at [567, 600] on div "**********" at bounding box center [766, 139] width 937 height 1403
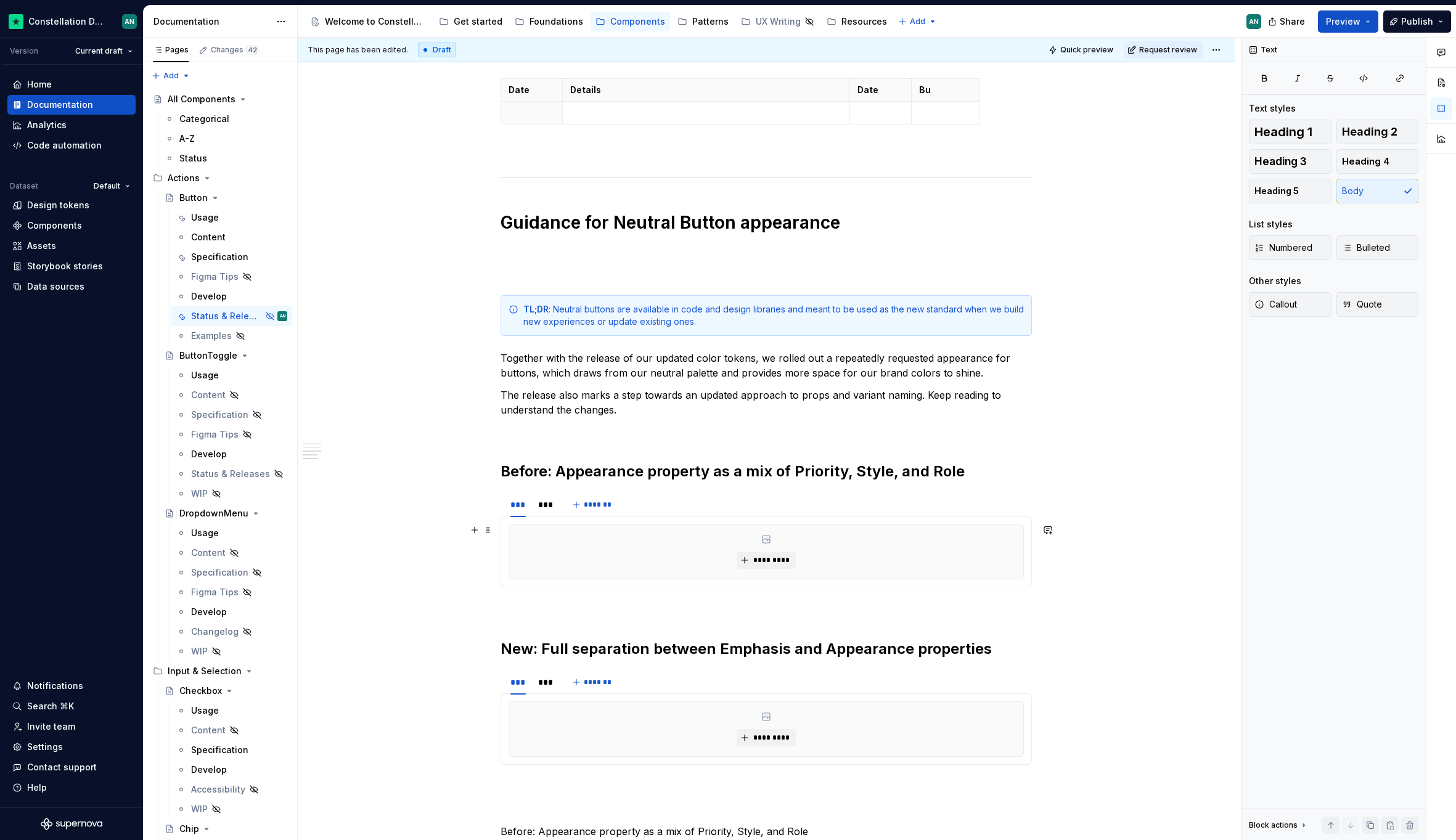
scroll to position [820, 0]
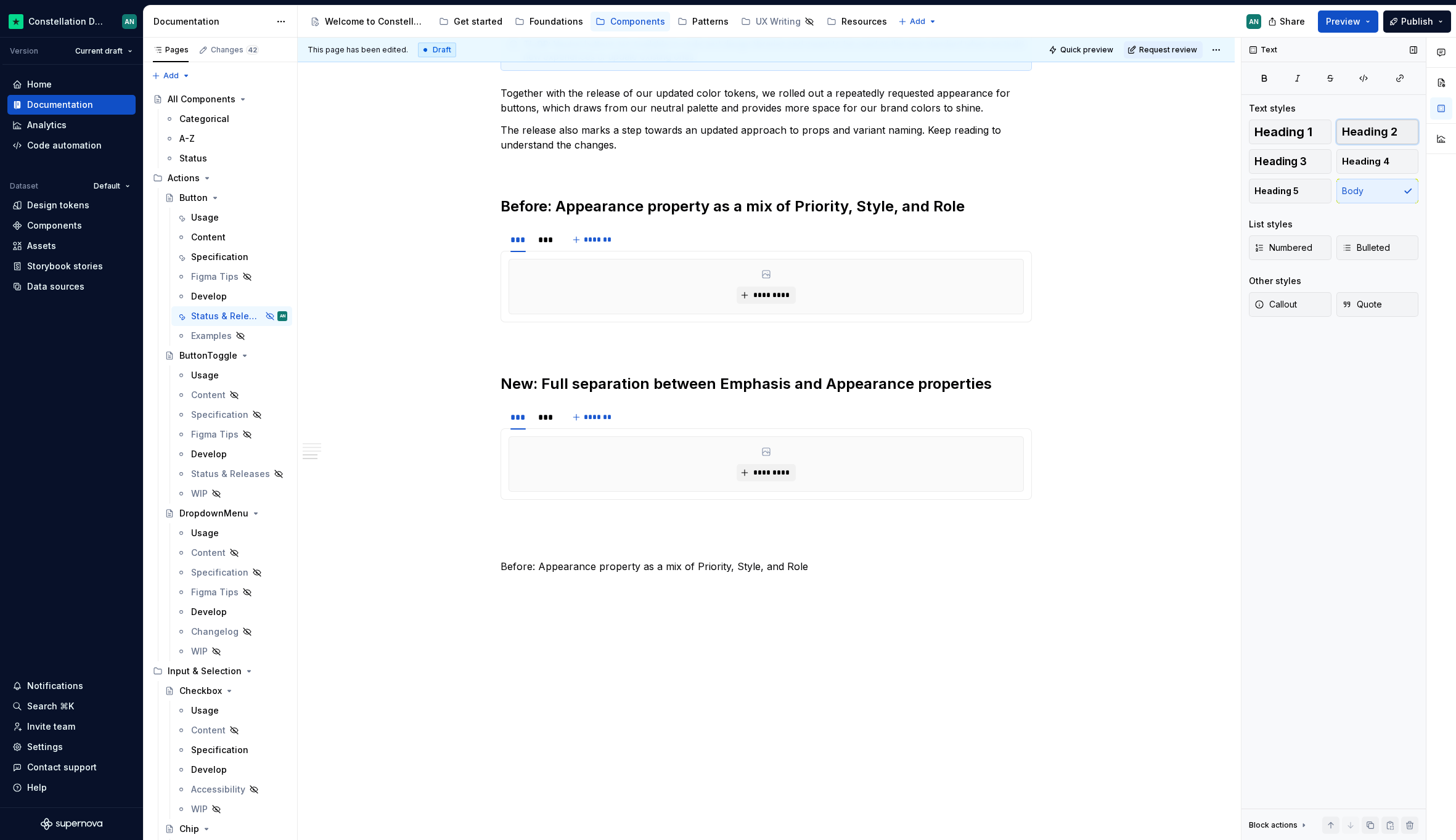
click at [1379, 142] on button "Heading 2" at bounding box center [1377, 132] width 82 height 25
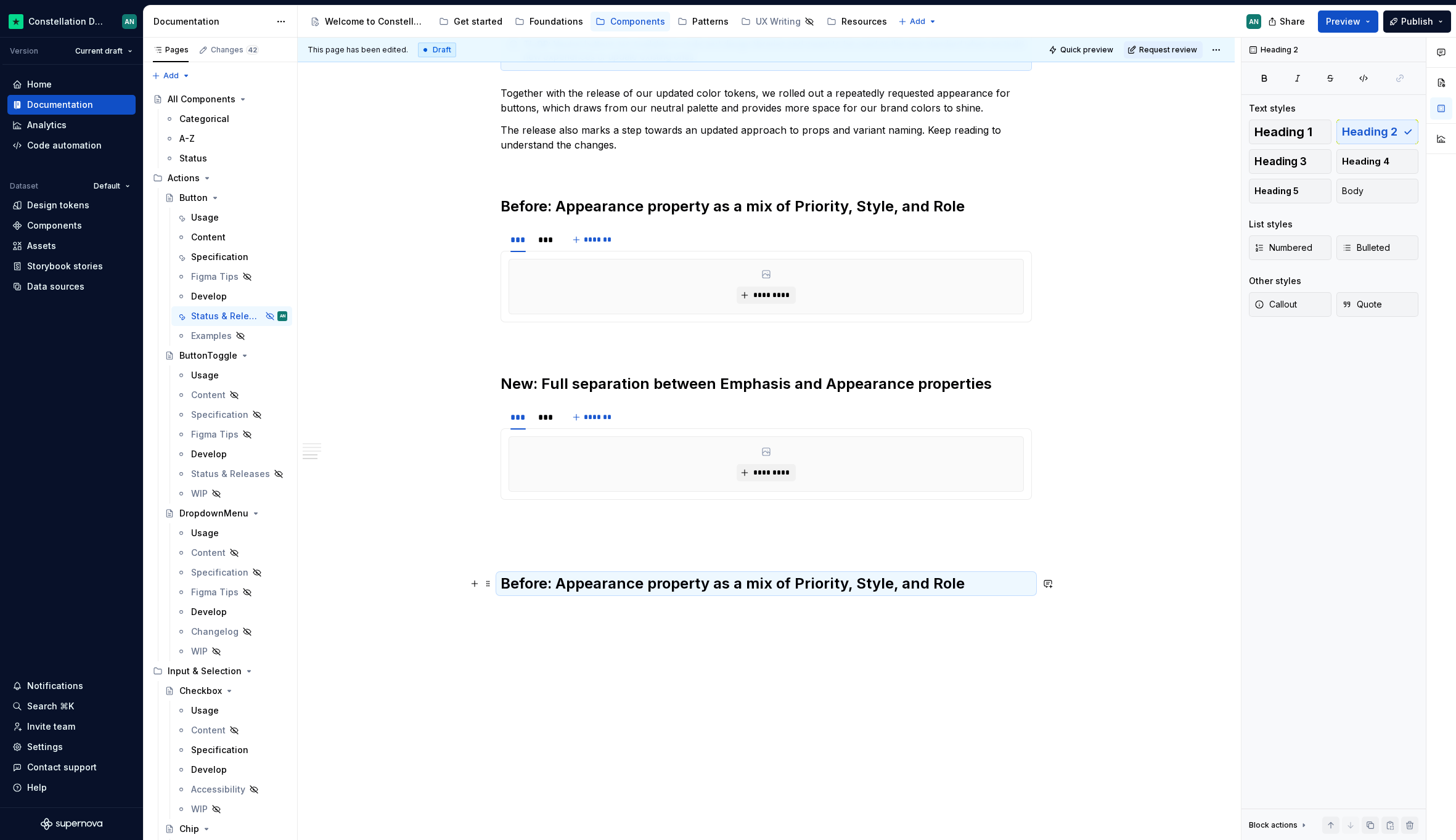
drag, startPoint x: 721, startPoint y: 586, endPoint x: 893, endPoint y: 587, distance: 172.0
click at [722, 586] on h2 "Before: Appearance property as a mix of Priority, Style, and Role" at bounding box center [766, 583] width 531 height 20
drag, startPoint x: 976, startPoint y: 582, endPoint x: 819, endPoint y: 571, distance: 157.4
click at [960, 582] on h2 "Before: Appearance property as a mix of Priority, Style, and Role" at bounding box center [766, 583] width 531 height 20
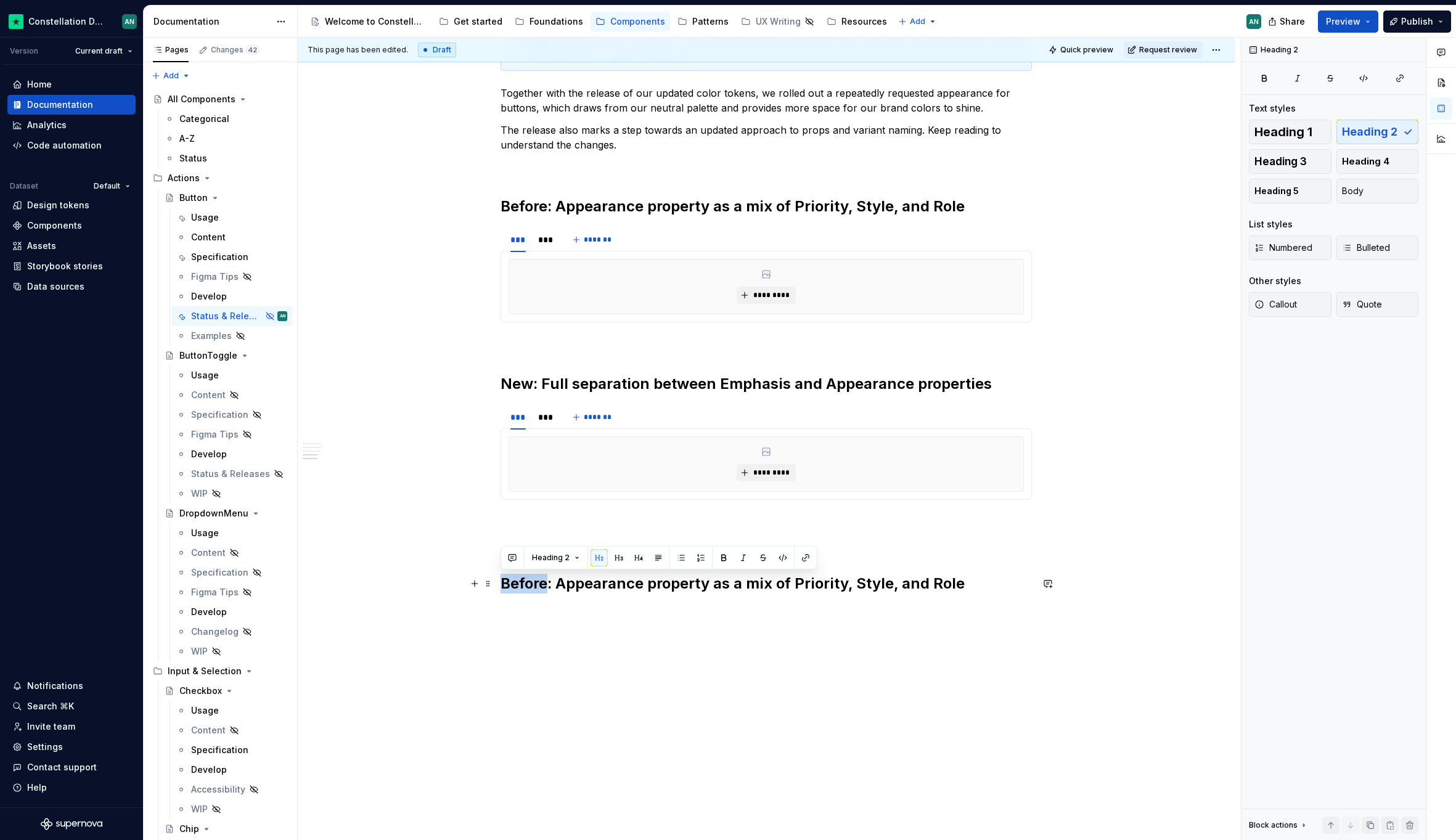
drag, startPoint x: 547, startPoint y: 581, endPoint x: 500, endPoint y: 586, distance: 47.3
click at [500, 586] on h2 "Before: Appearance property as a mix of Priority, Style, and Role" at bounding box center [766, 583] width 531 height 20
click at [503, 586] on h2 "Future release: Appearance property as a mix of Priority, Style, and Role" at bounding box center [766, 583] width 531 height 20
copy h2 "Future release"
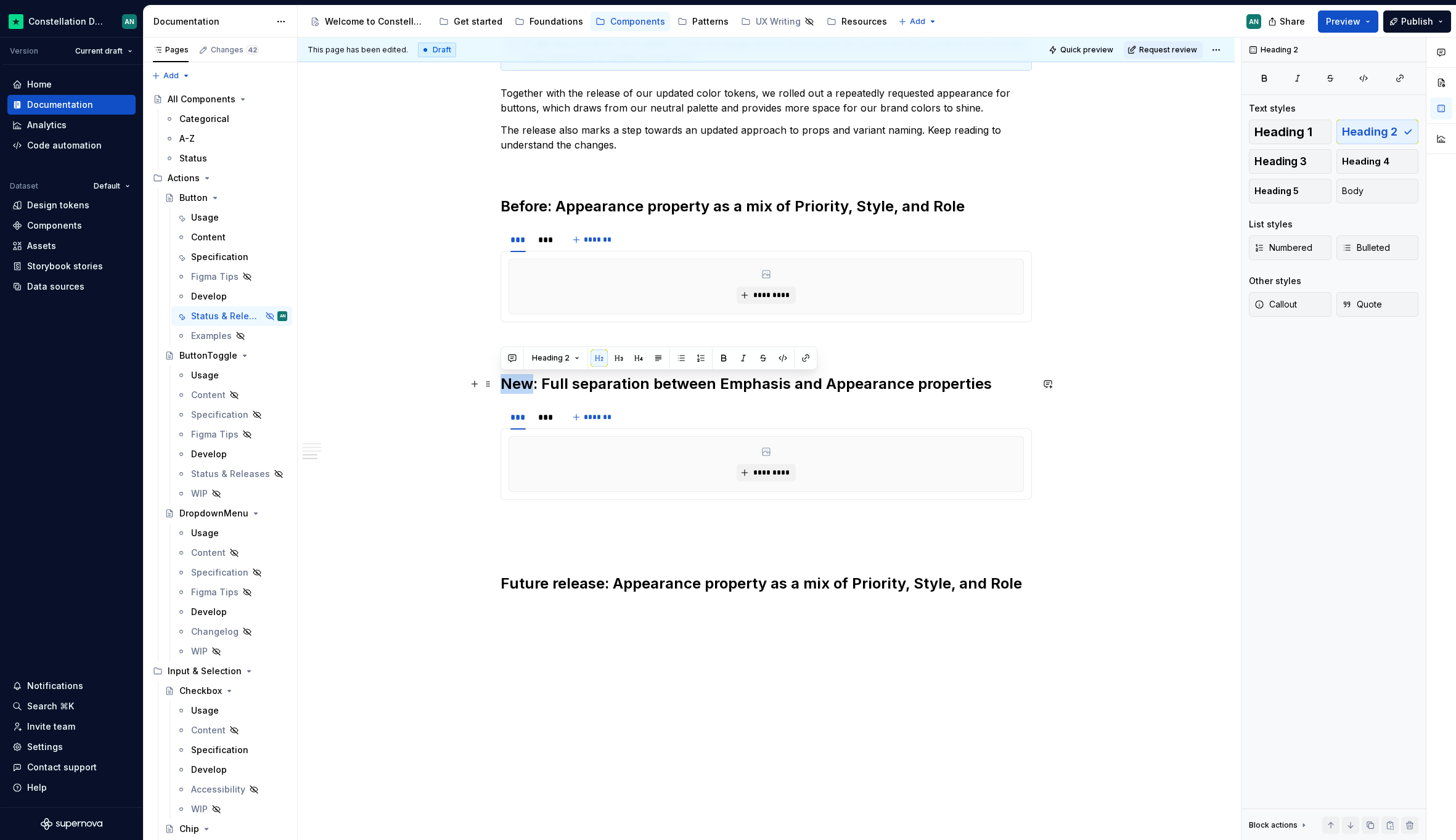
drag, startPoint x: 530, startPoint y: 386, endPoint x: 503, endPoint y: 387, distance: 27.0
click at [503, 387] on h2 "New: Full separation between Emphasis and Appearance properties" at bounding box center [766, 384] width 531 height 20
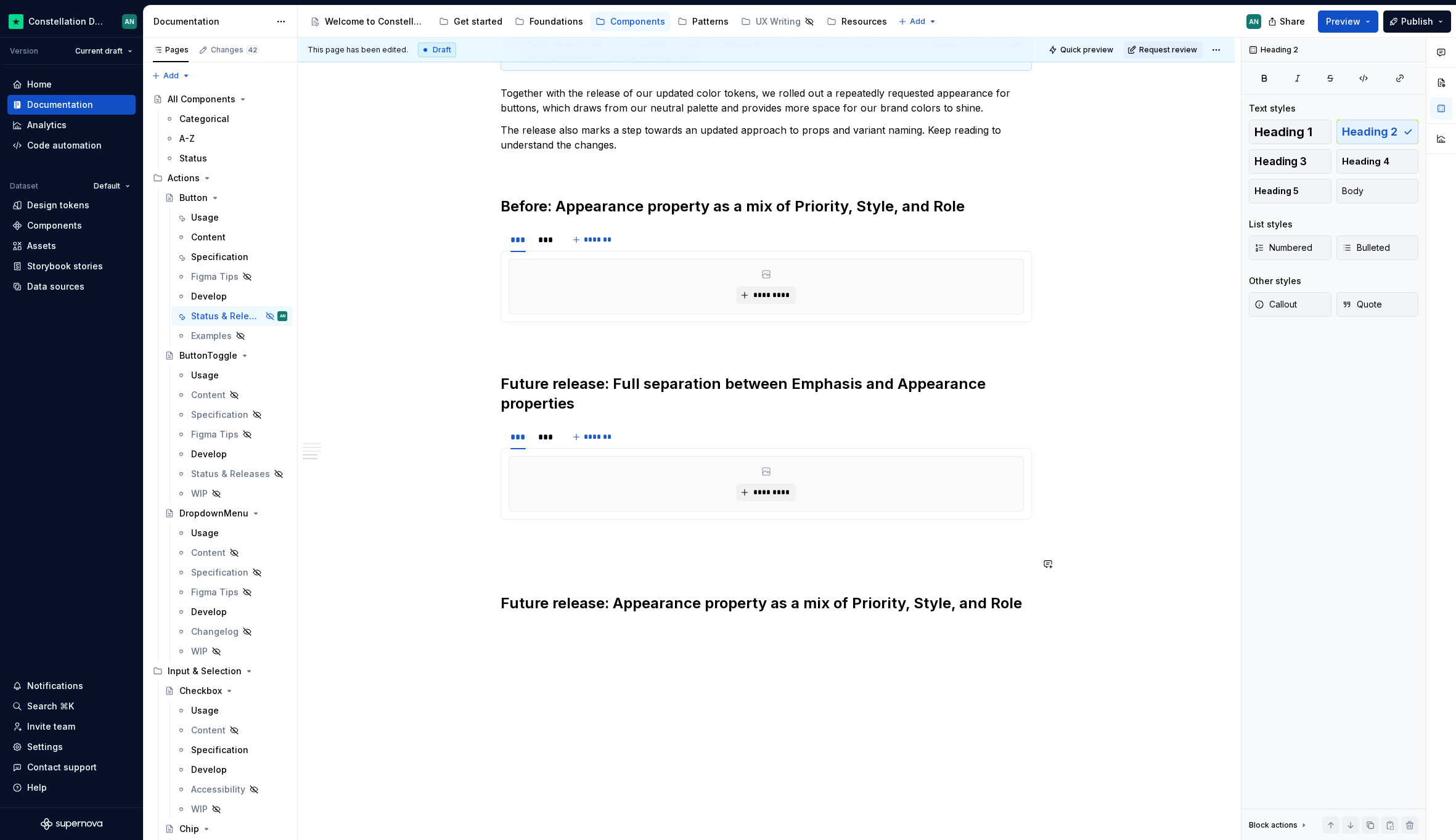
click at [632, 574] on div "**********" at bounding box center [766, 18] width 531 height 1190
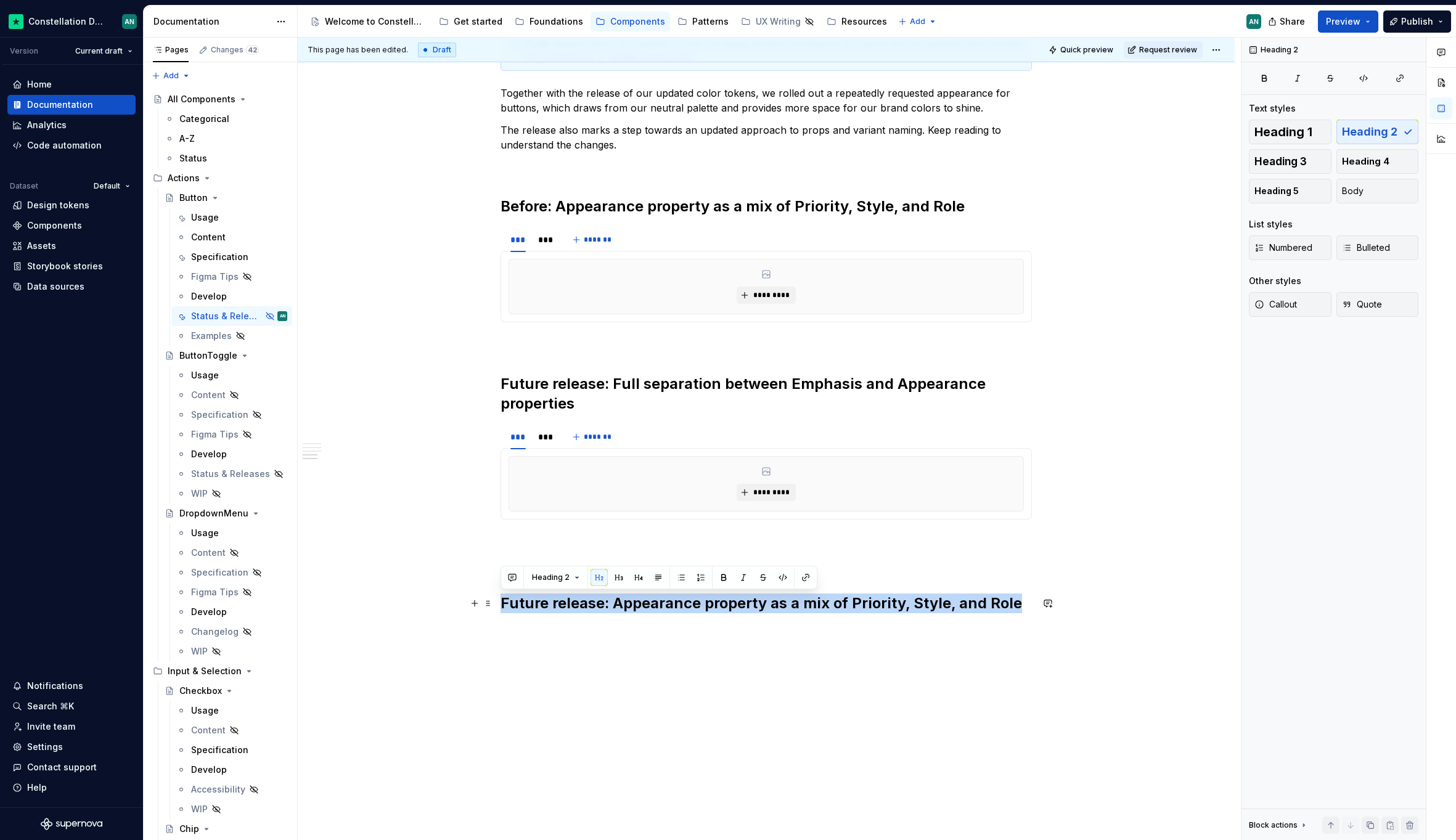
drag, startPoint x: 1030, startPoint y: 607, endPoint x: 497, endPoint y: 607, distance: 533.0
click at [497, 607] on div "**********" at bounding box center [766, 137] width 937 height 1487
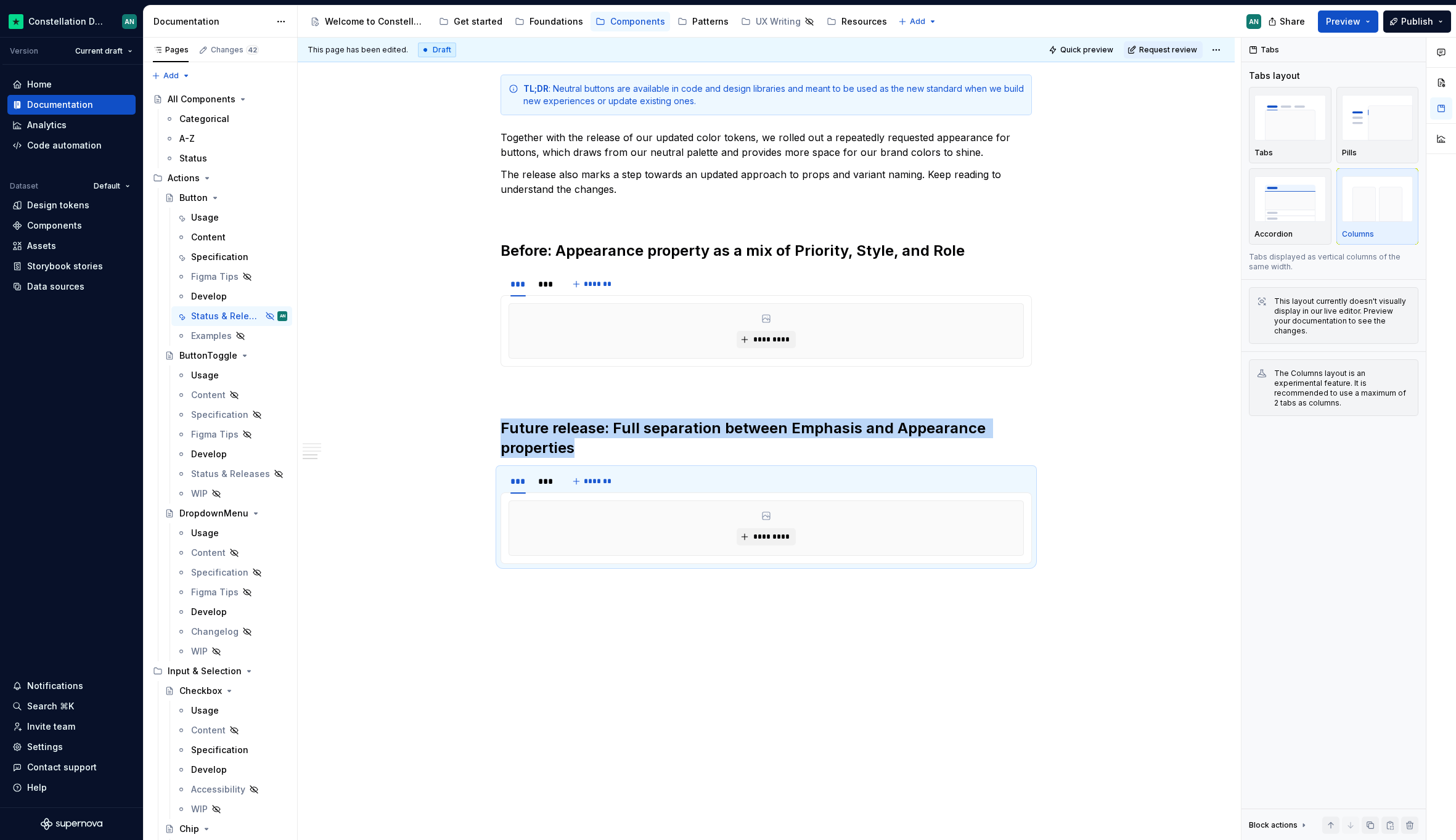
scroll to position [776, 0]
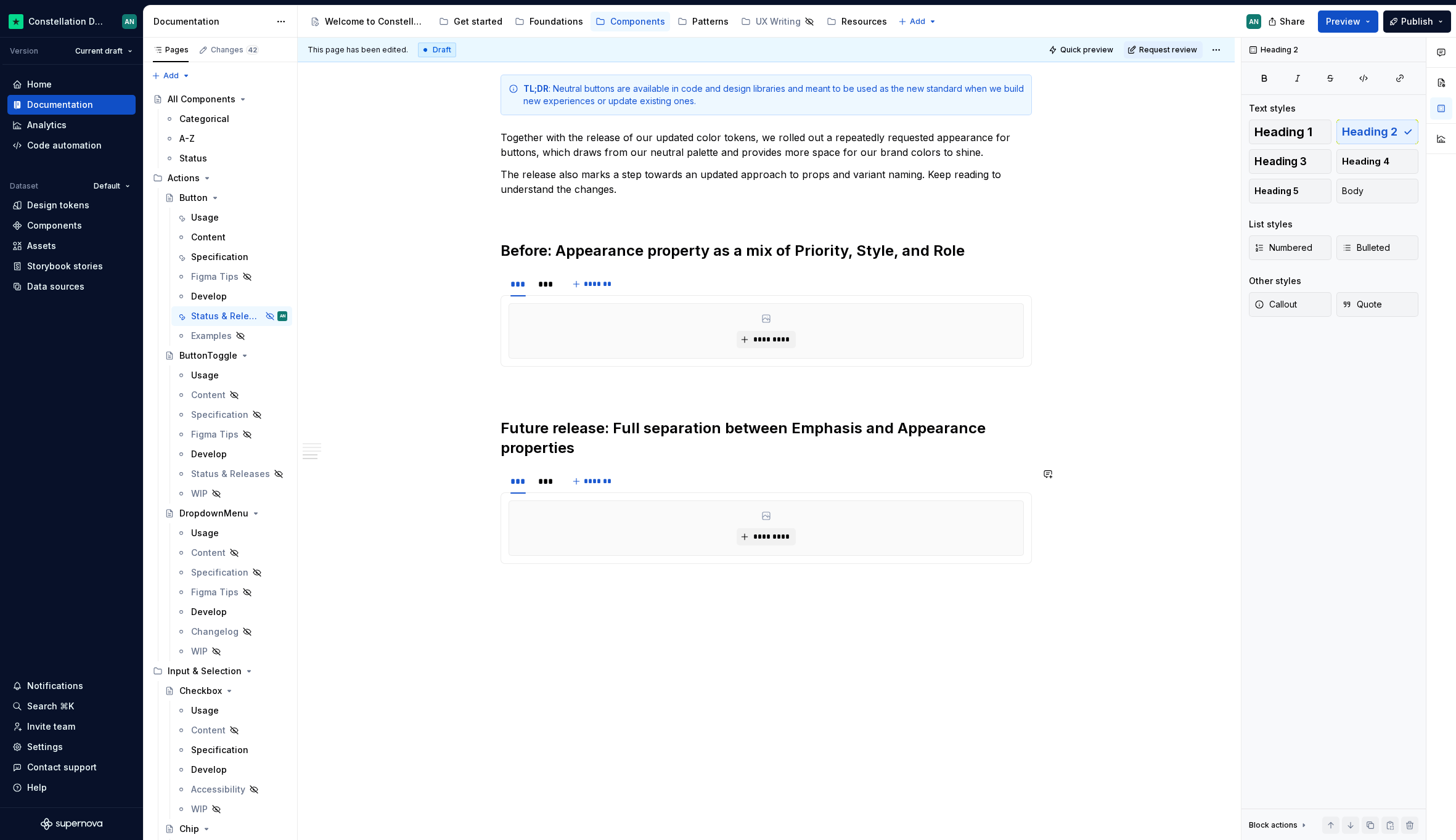
drag, startPoint x: 518, startPoint y: 401, endPoint x: 939, endPoint y: 562, distance: 450.7
click at [939, 562] on div "**********" at bounding box center [766, 21] width 531 height 1106
click at [961, 574] on div "**********" at bounding box center [766, 28] width 531 height 1121
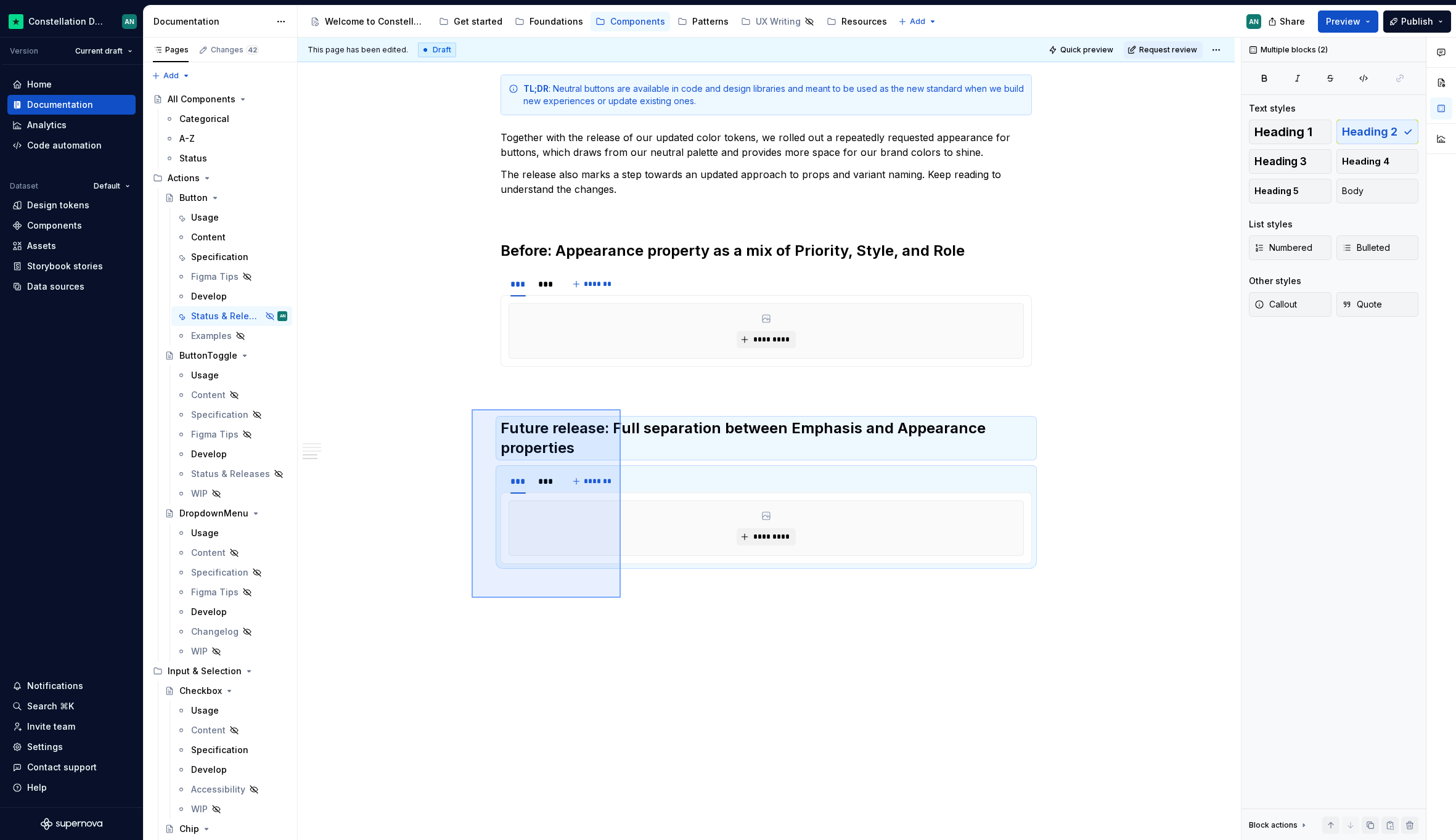
drag, startPoint x: 620, startPoint y: 598, endPoint x: 470, endPoint y: 399, distance: 249.2
click at [470, 399] on div "**********" at bounding box center [769, 439] width 943 height 803
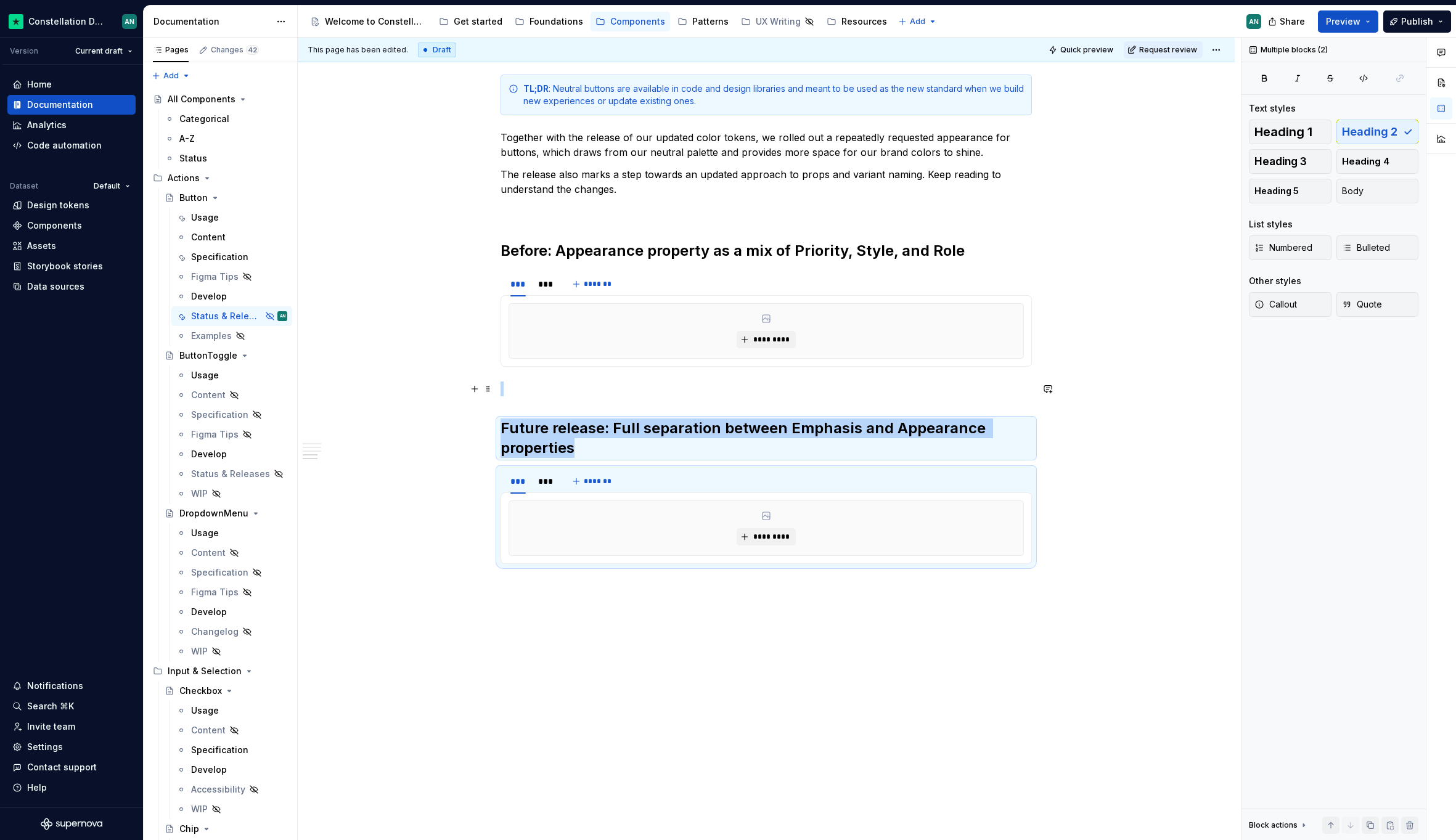
copy div "Future release: Full separation between Emphasis and Appearance properties"
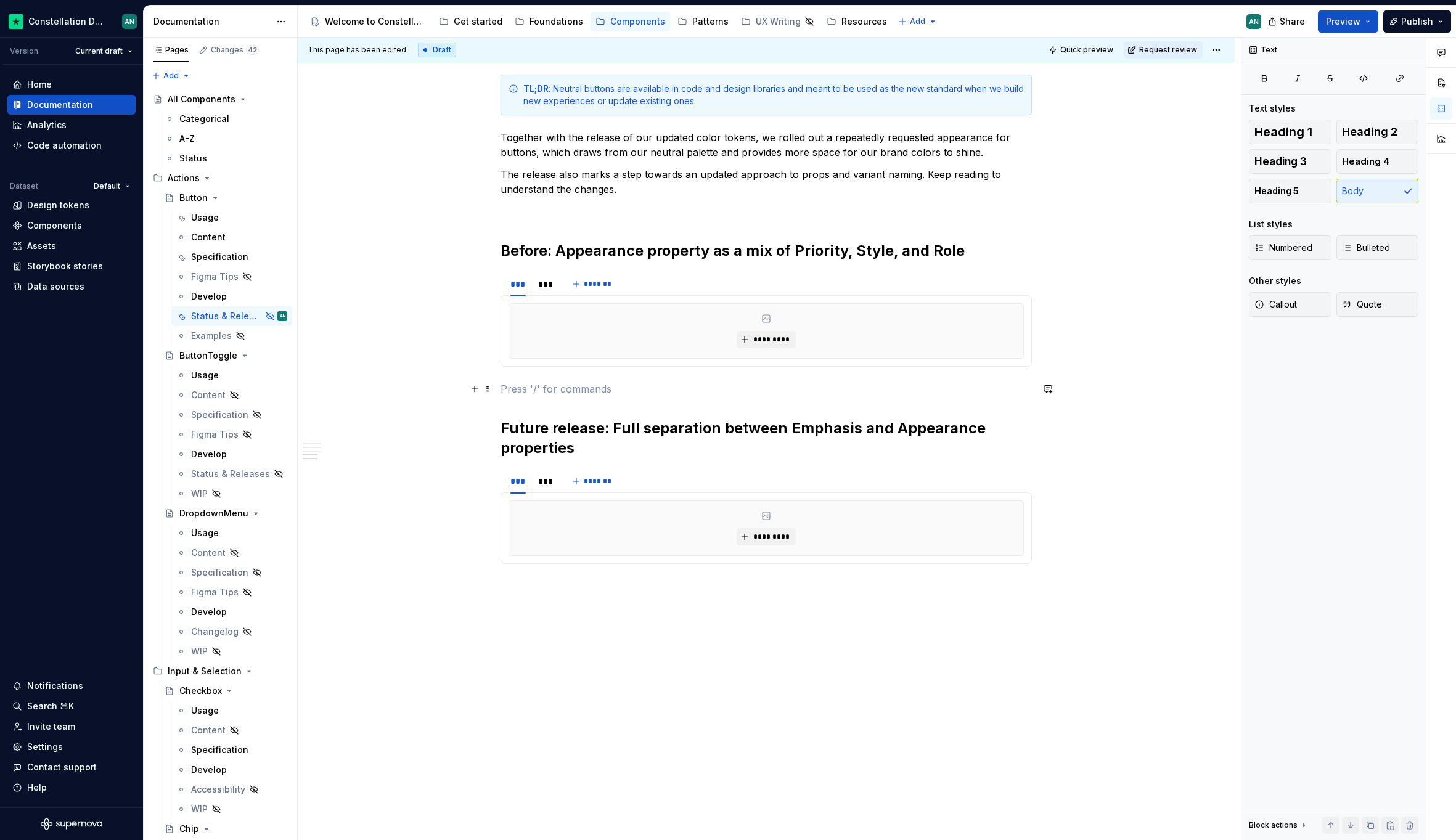
click at [533, 390] on p "To enrich screen reader interactions, please activate Accessibility in Grammarl…" at bounding box center [766, 389] width 531 height 15
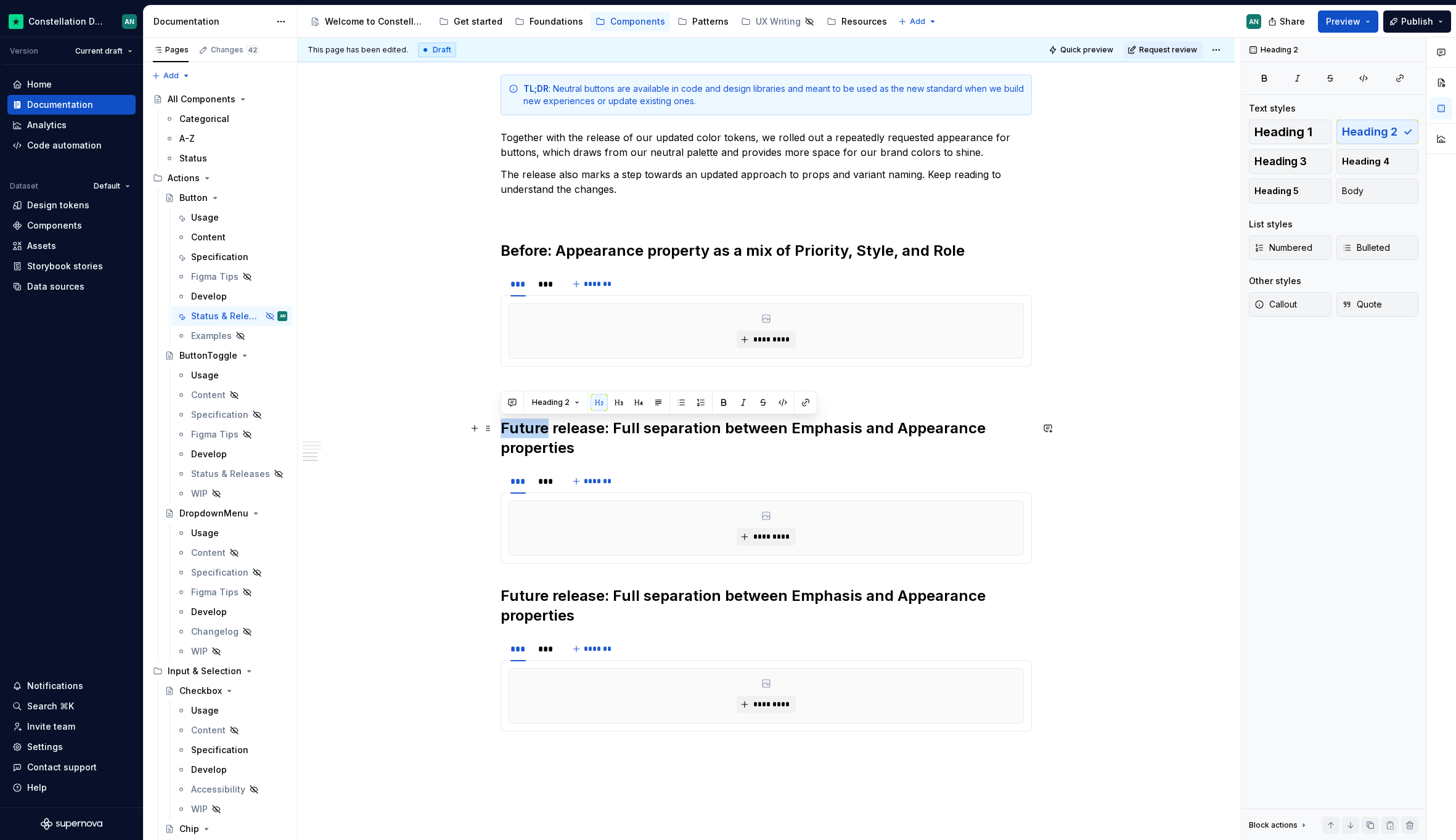
drag, startPoint x: 544, startPoint y: 430, endPoint x: 500, endPoint y: 428, distance: 44.0
click at [500, 428] on h2 "Future release: Full separation between Emphasis and Appearance properties" at bounding box center [766, 438] width 531 height 40
click at [630, 440] on h2 "Current release: Full separation between Emphasis and Appearance properties" at bounding box center [766, 438] width 531 height 40
drag, startPoint x: 621, startPoint y: 428, endPoint x: 713, endPoint y: 440, distance: 92.8
click at [713, 440] on h2 "Current release: Full separation between Emphasis and Appearance properties" at bounding box center [766, 438] width 531 height 40
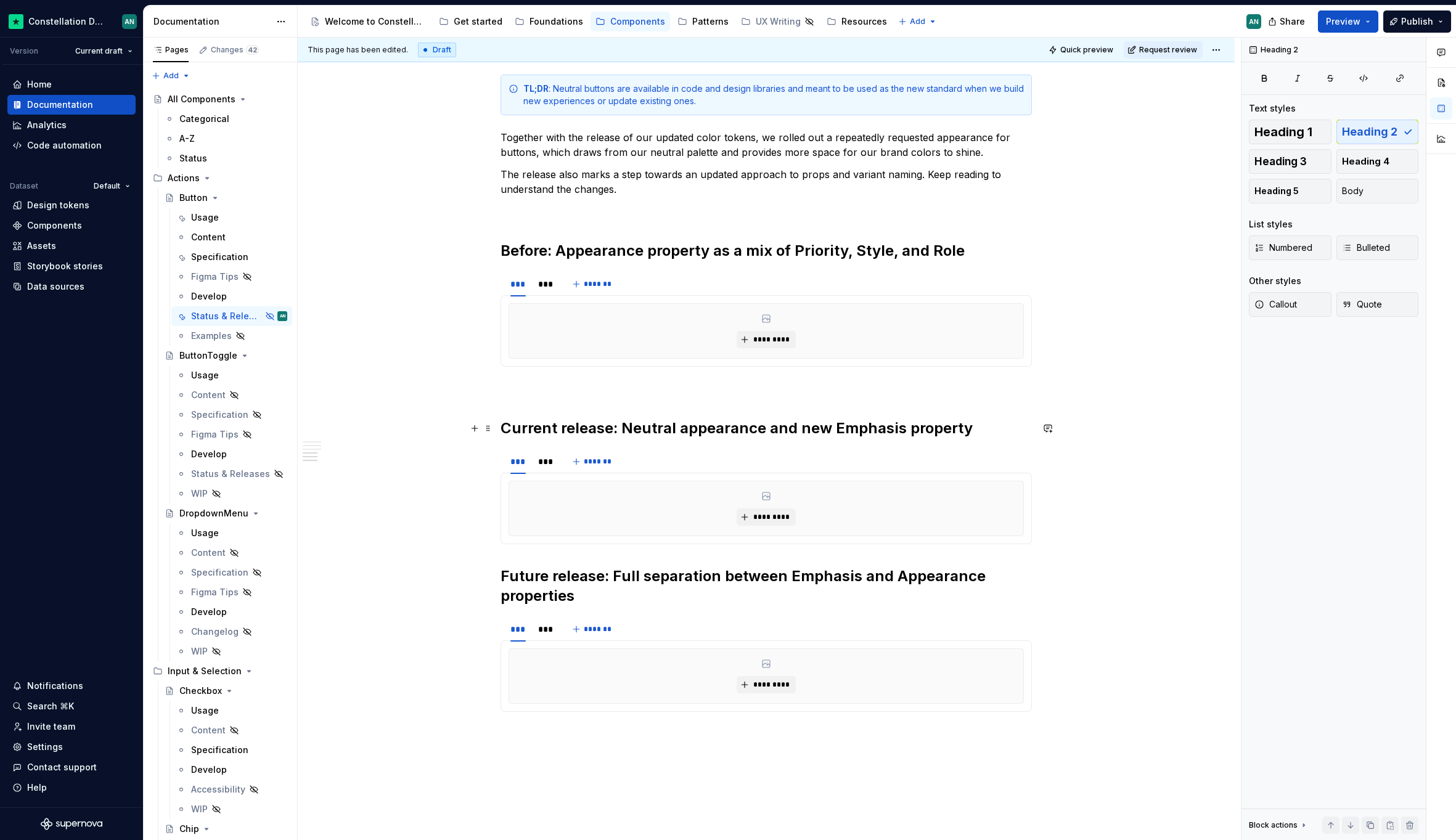
click at [759, 427] on h2 "Current release: Neutral appearance and new Emphasis property" at bounding box center [766, 428] width 531 height 20
click at [520, 743] on div "**********" at bounding box center [766, 213] width 937 height 1550
drag, startPoint x: 587, startPoint y: 598, endPoint x: 501, endPoint y: 571, distance: 90.1
click at [501, 571] on h2 "Future release: Full separation between Emphasis and Appearance properties" at bounding box center [766, 586] width 531 height 40
copy h2 "Future release: Full separation between Emphasis and Appearance properties"
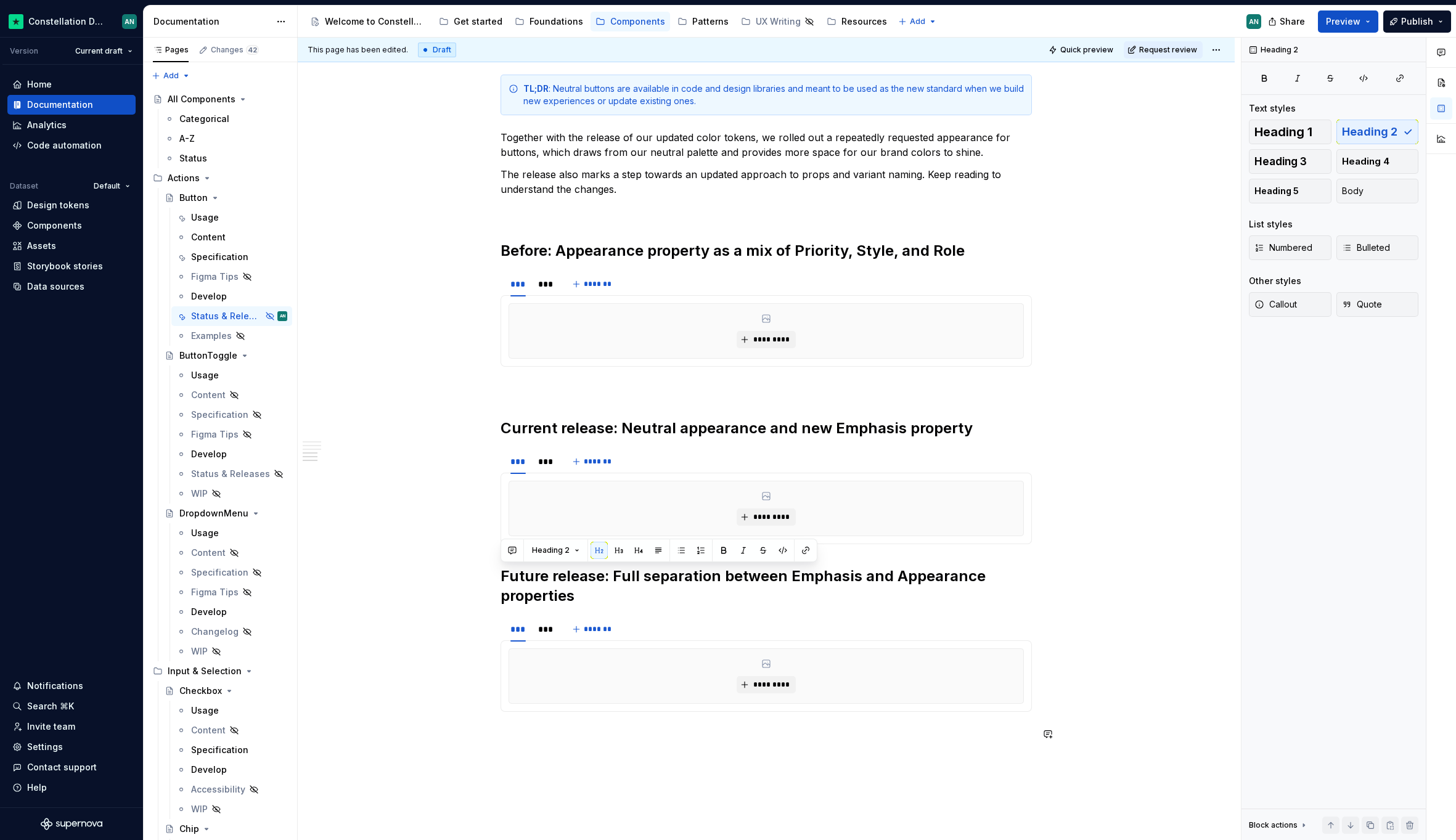
scroll to position [944, 0]
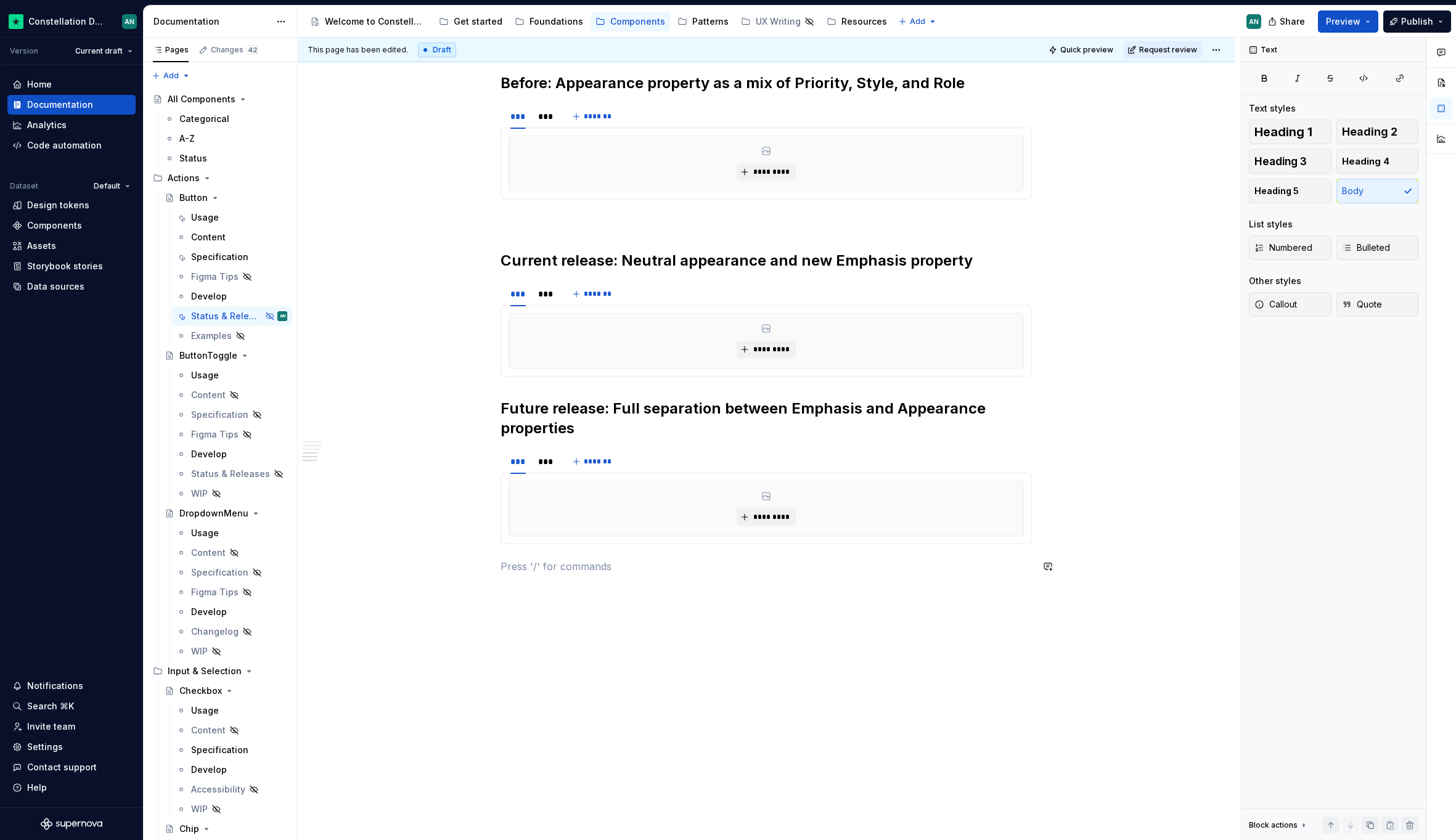
click at [540, 559] on p "To enrich screen reader interactions, please activate Accessibility in Grammarl…" at bounding box center [766, 566] width 531 height 15
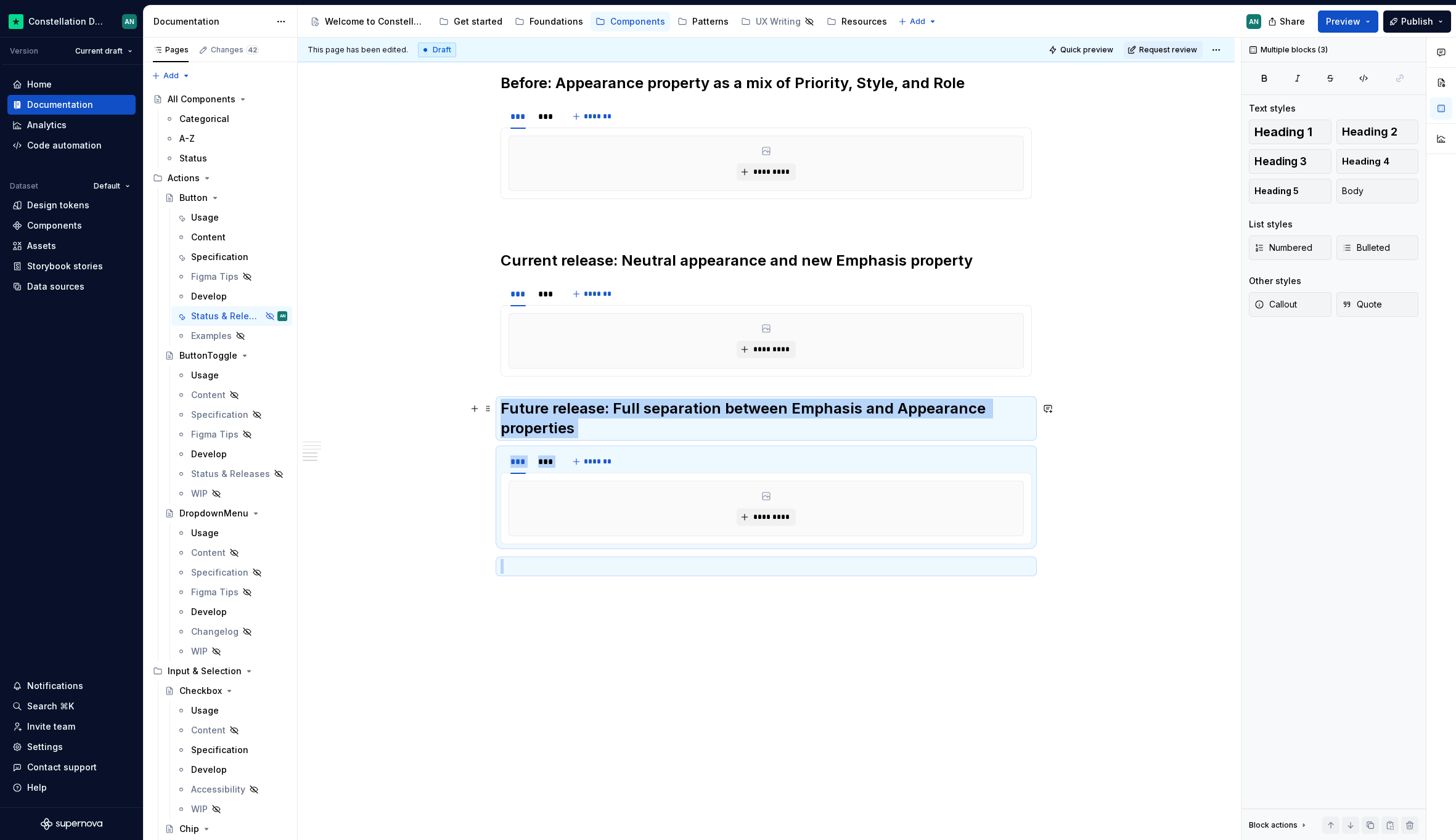
drag, startPoint x: 636, startPoint y: 564, endPoint x: 501, endPoint y: 407, distance: 207.1
copy div "*** *** ******* ********* Future release: Full separation between Emphasis and …"
click at [549, 634] on div "**********" at bounding box center [766, 66] width 937 height 1593
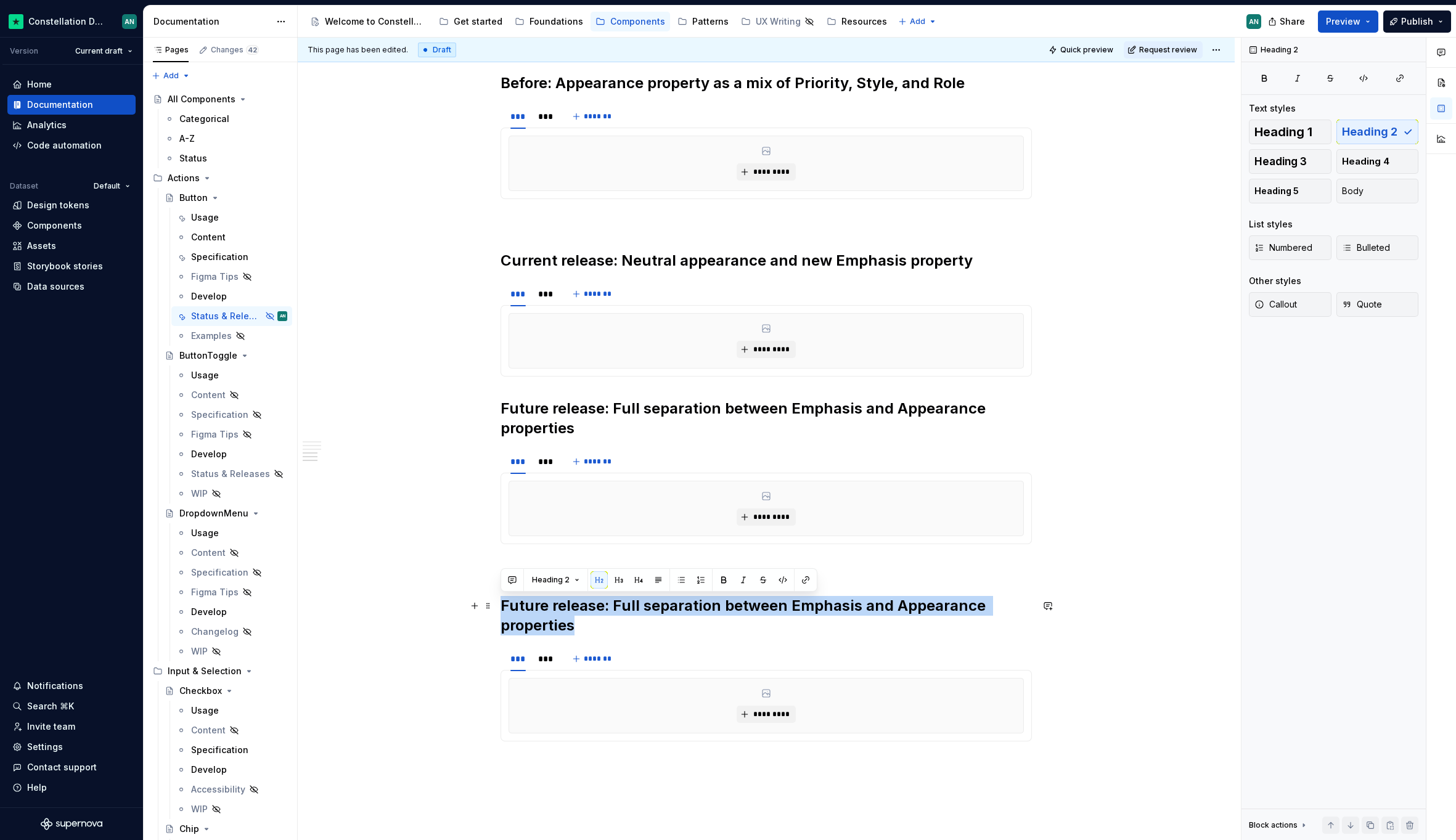
drag, startPoint x: 573, startPoint y: 629, endPoint x: 503, endPoint y: 607, distance: 73.4
click at [503, 607] on h2 "Future release: Full separation between Emphasis and Appearance properties" at bounding box center [766, 615] width 531 height 40
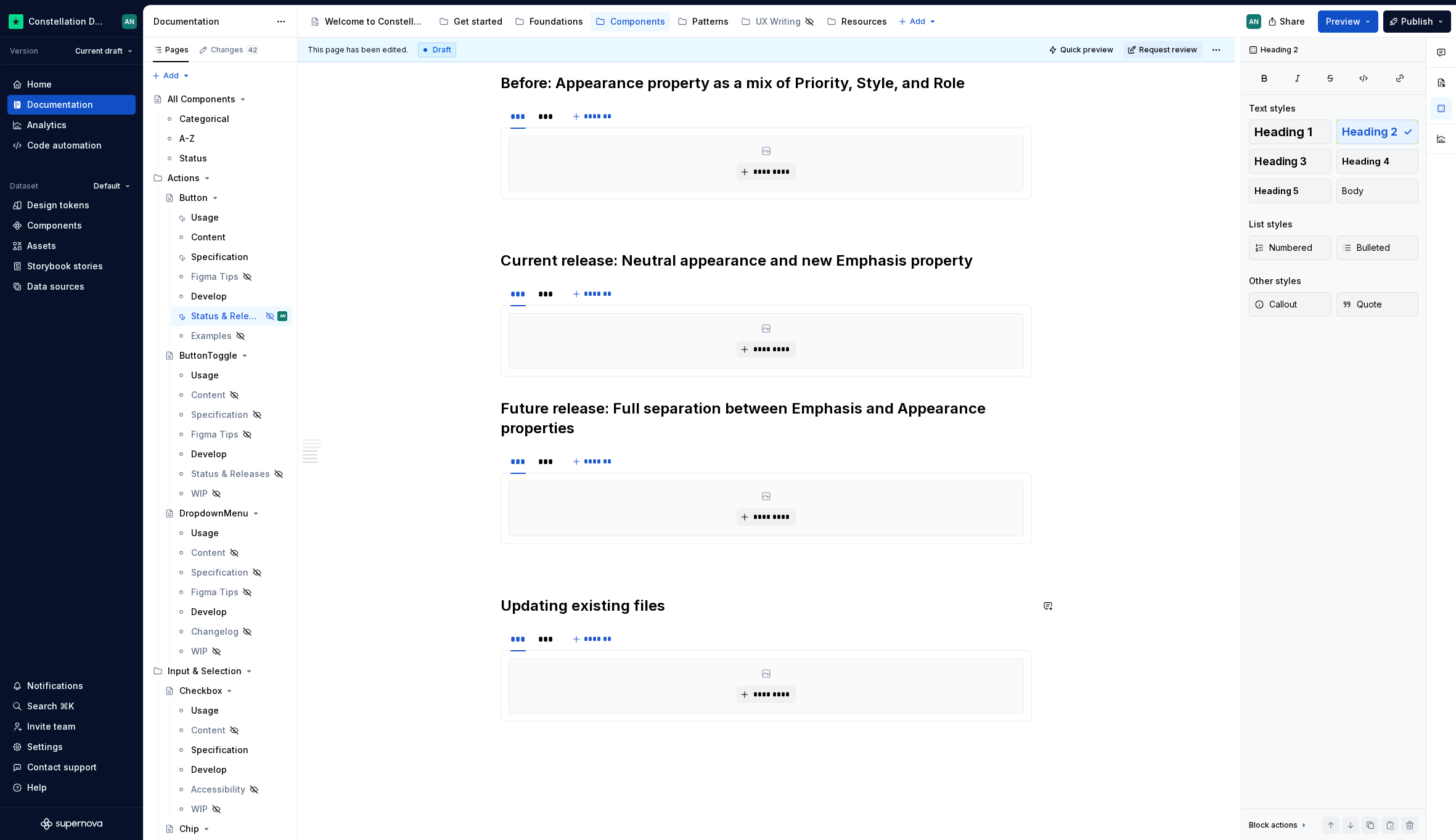
click at [556, 577] on div "**********" at bounding box center [766, 25] width 531 height 1452
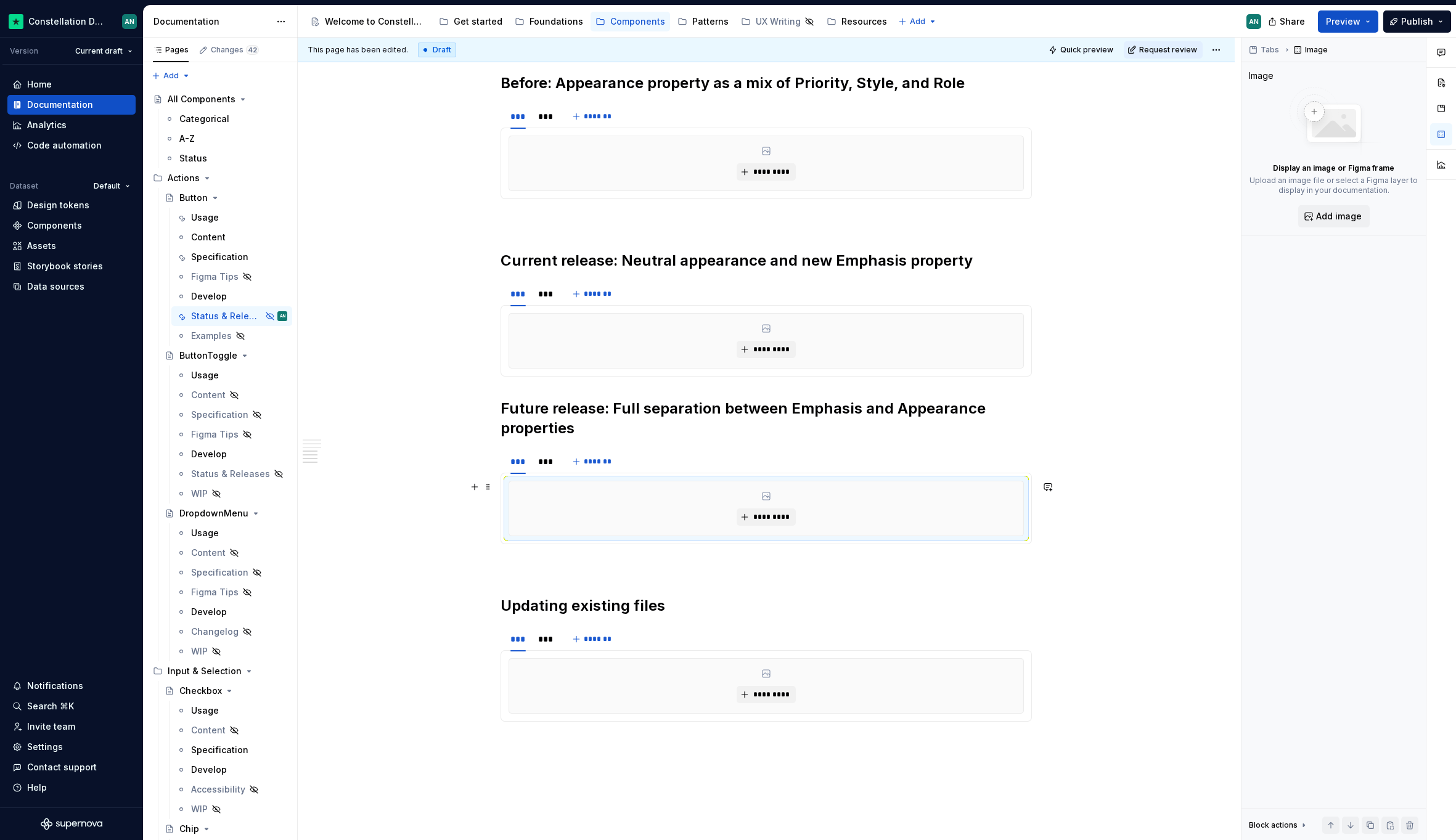
type textarea "*"
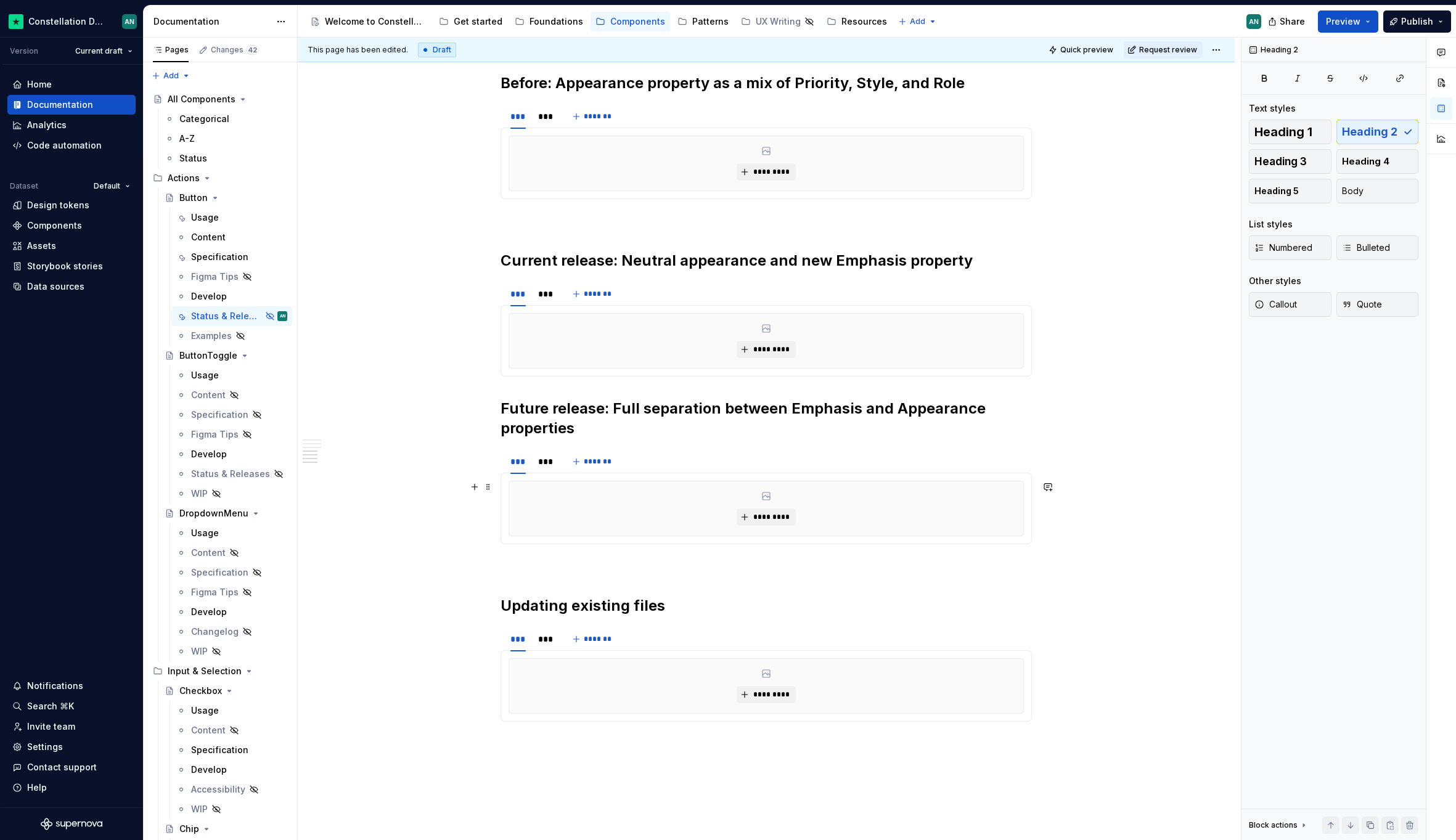
drag, startPoint x: 723, startPoint y: 515, endPoint x: 733, endPoint y: 486, distance: 30.7
click at [733, 486] on div "*********" at bounding box center [766, 508] width 514 height 54
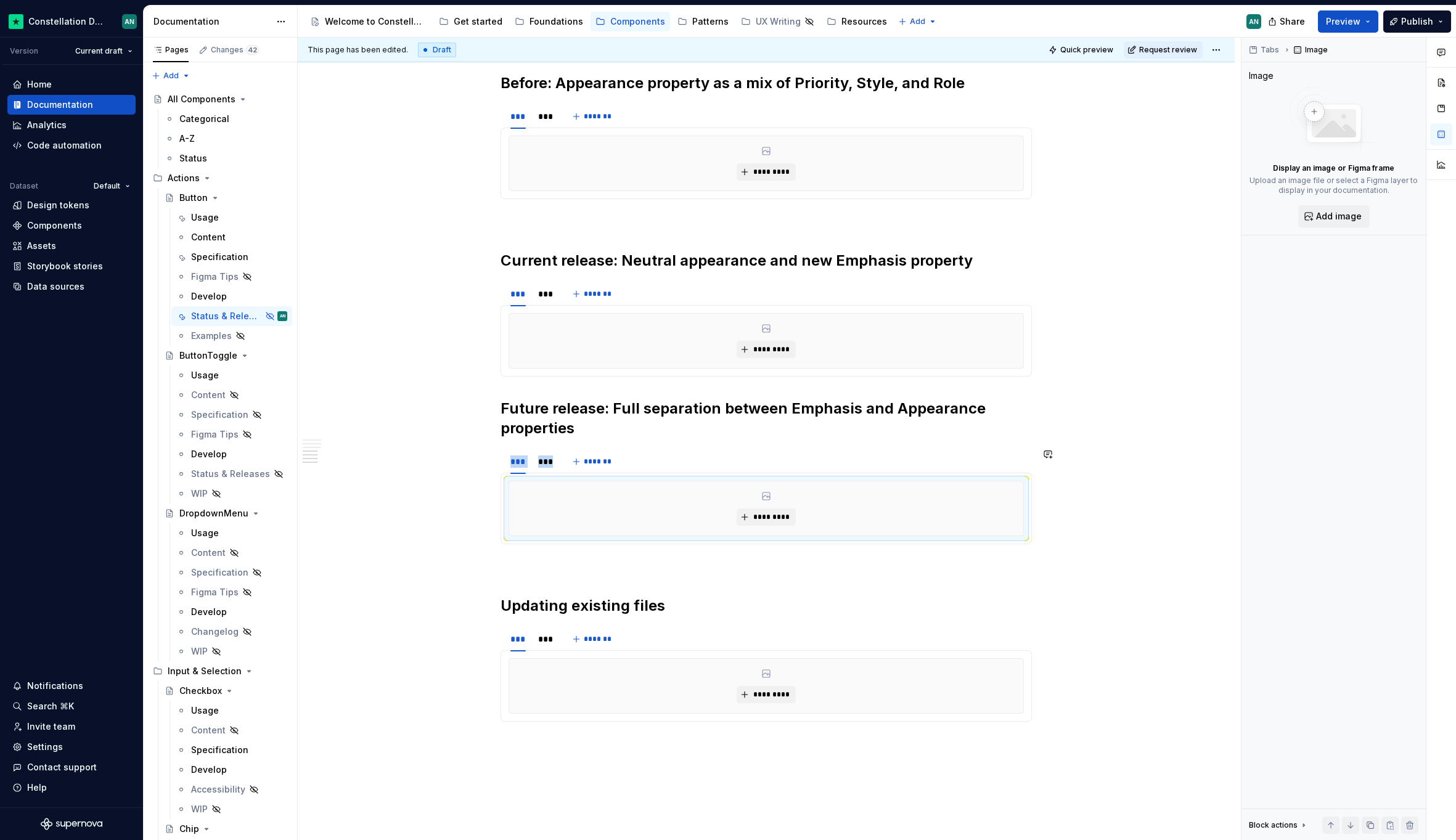
drag, startPoint x: 530, startPoint y: 477, endPoint x: 559, endPoint y: 438, distance: 48.6
click at [559, 438] on div "**********" at bounding box center [766, 25] width 531 height 1452
click at [502, 503] on div "*********" at bounding box center [766, 508] width 531 height 72
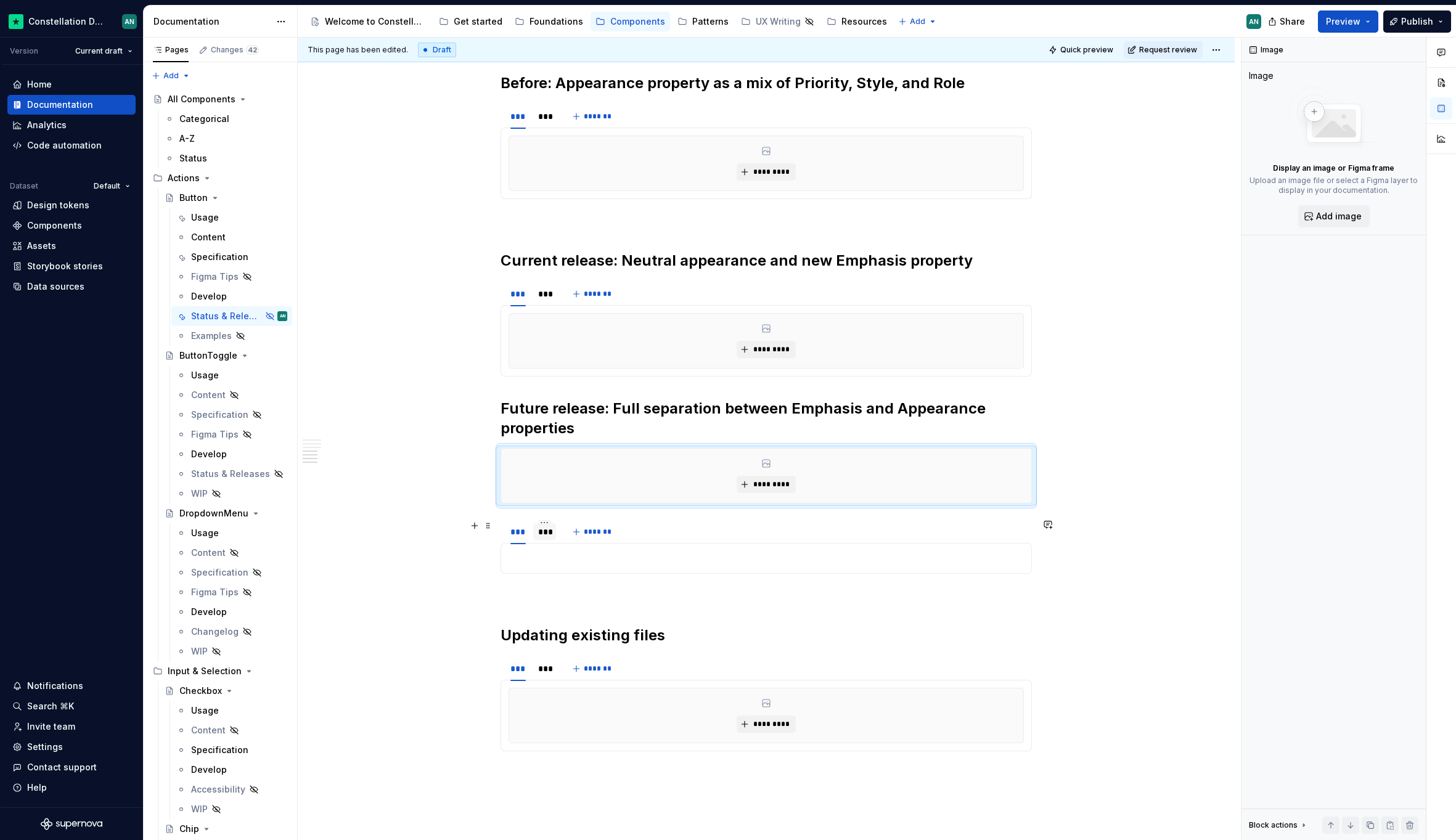
click at [538, 530] on div "***" at bounding box center [544, 532] width 13 height 13
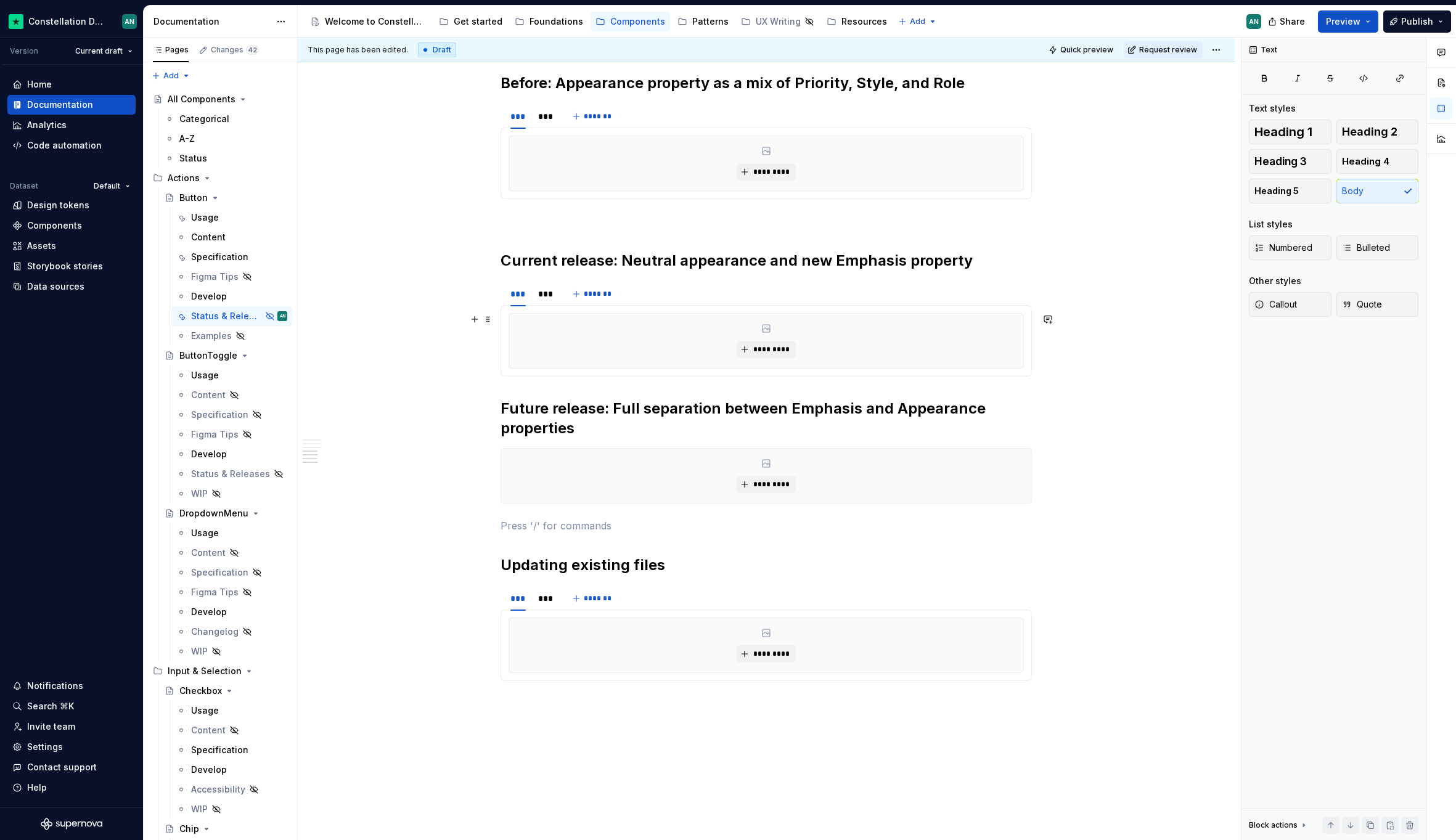
click at [600, 323] on div "*********" at bounding box center [766, 341] width 514 height 54
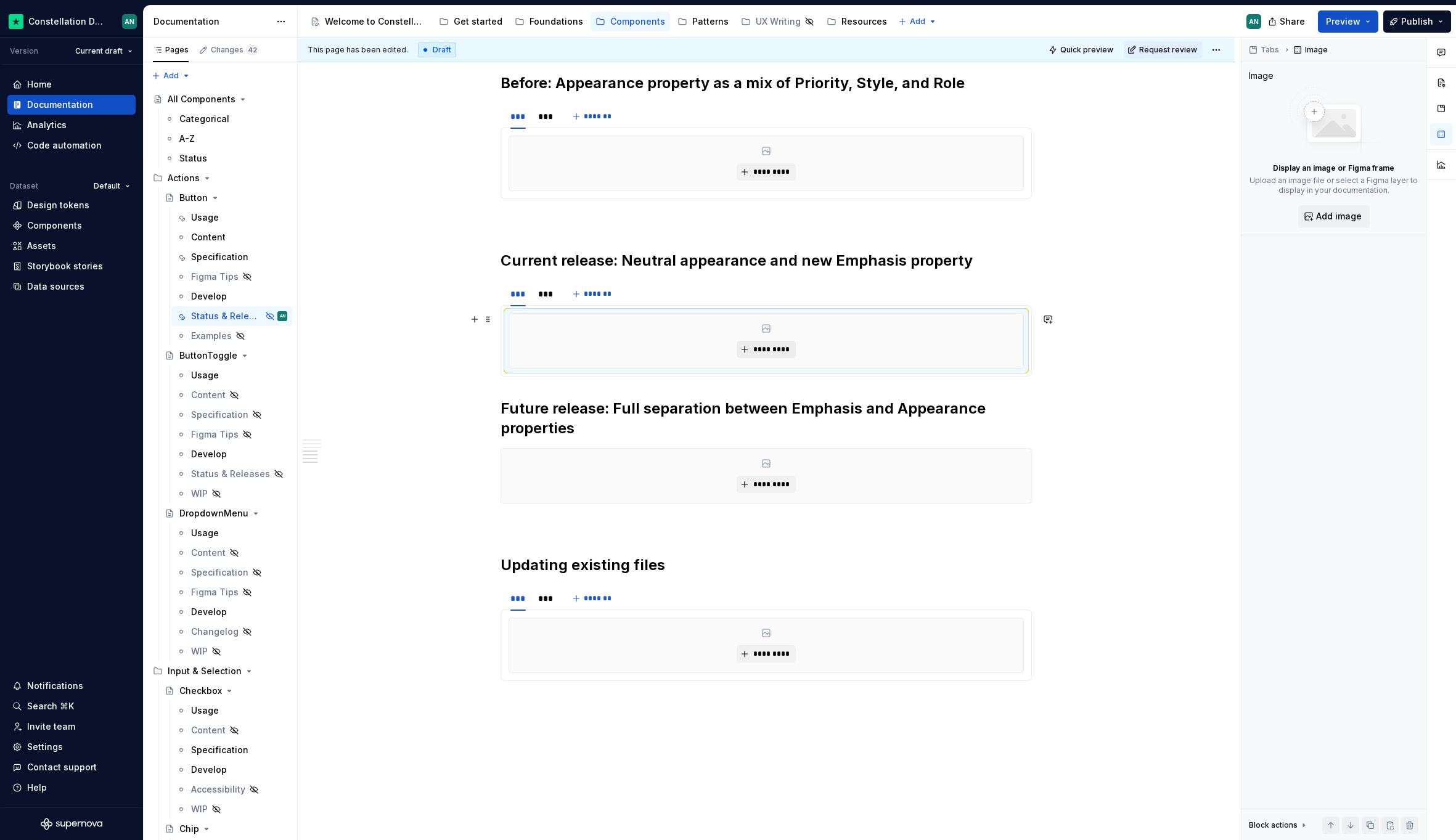
click at [764, 345] on span "*********" at bounding box center [771, 350] width 38 height 10
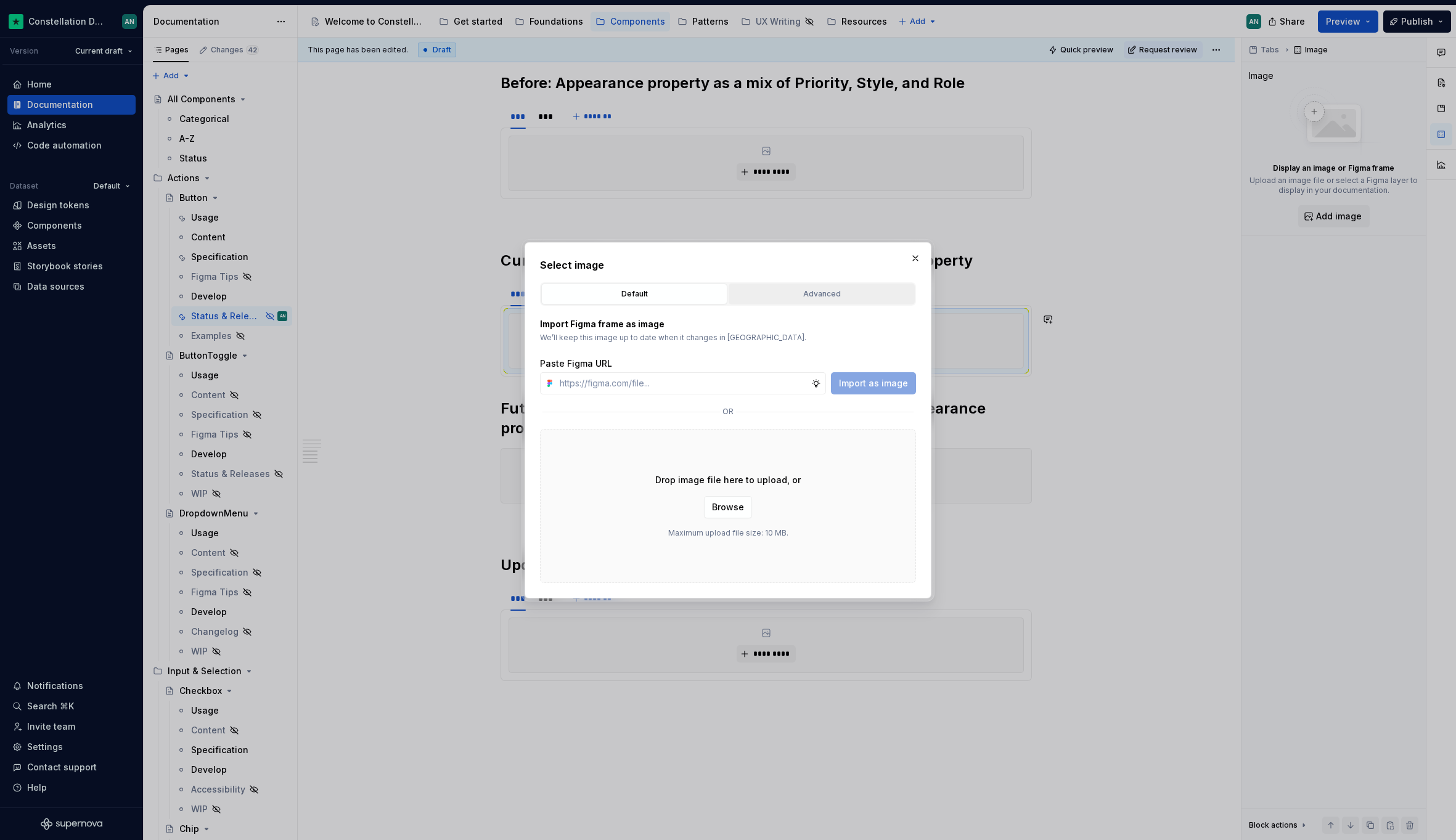
click at [782, 292] on div "Advanced" at bounding box center [822, 294] width 177 height 13
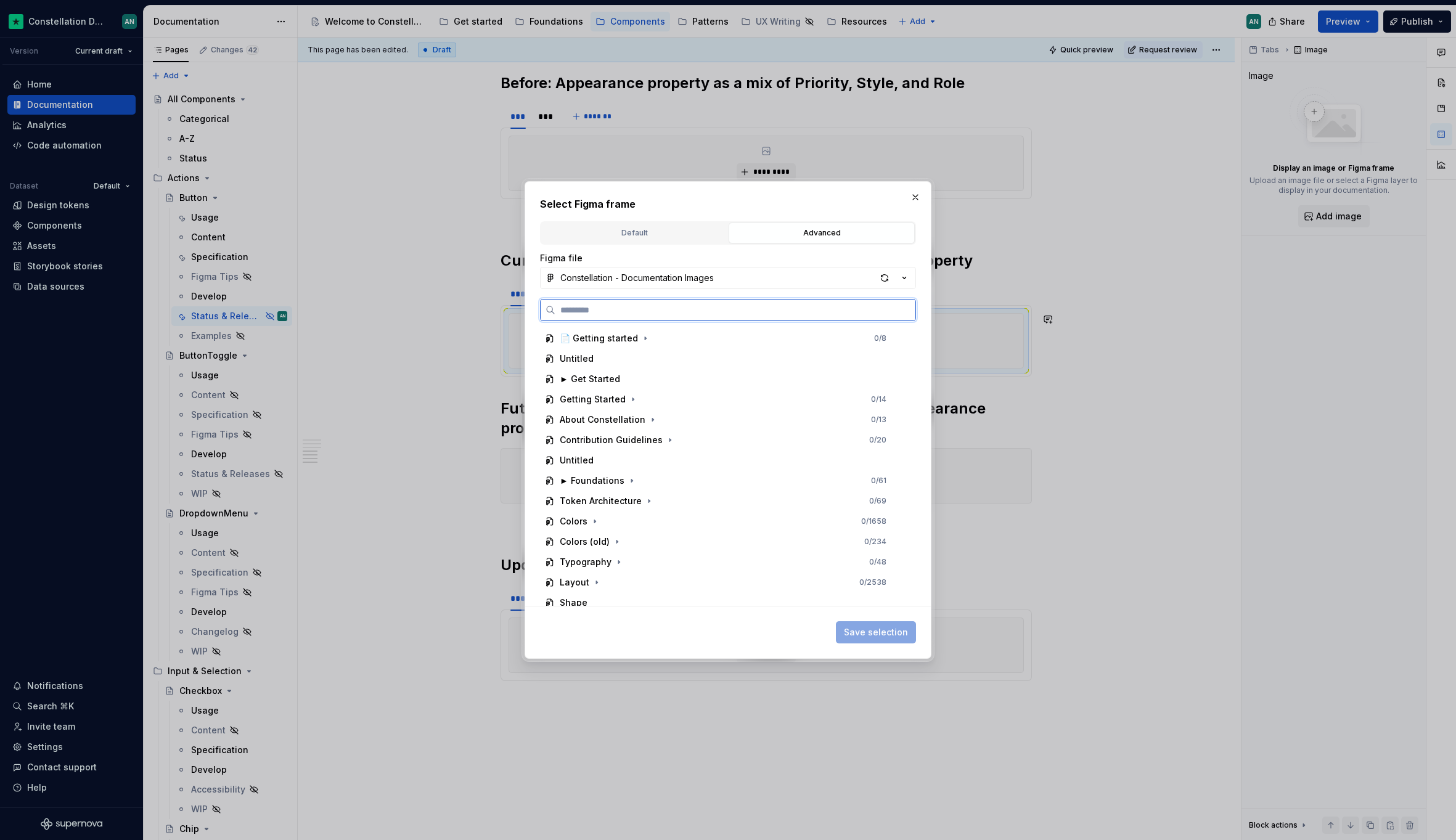
click at [594, 309] on input "search" at bounding box center [736, 310] width 360 height 13
type input "*****"
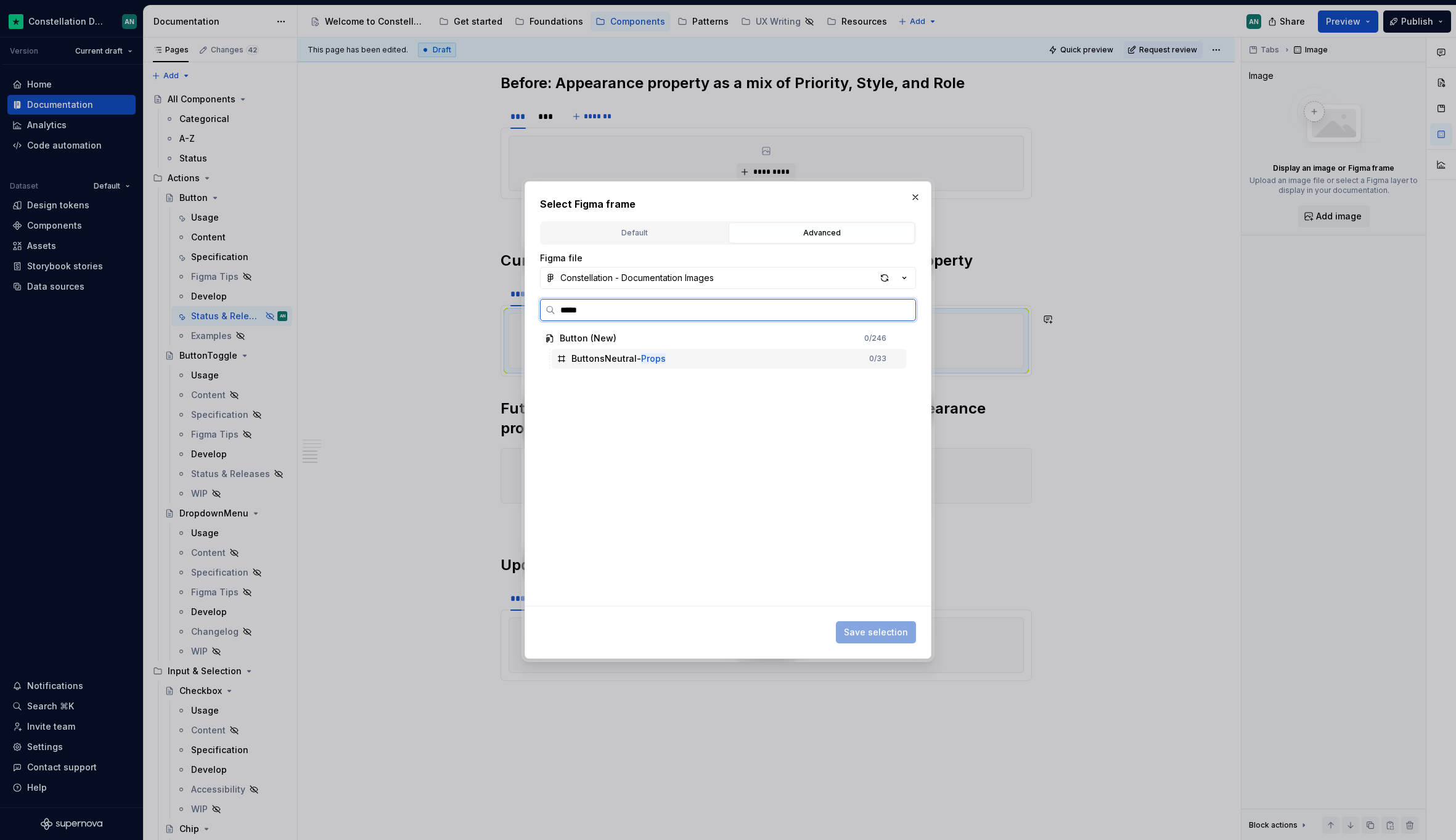
click at [634, 360] on div "ButtonsNeutral- Props" at bounding box center [619, 359] width 94 height 13
click at [878, 627] on span "Save selection" at bounding box center [876, 632] width 64 height 13
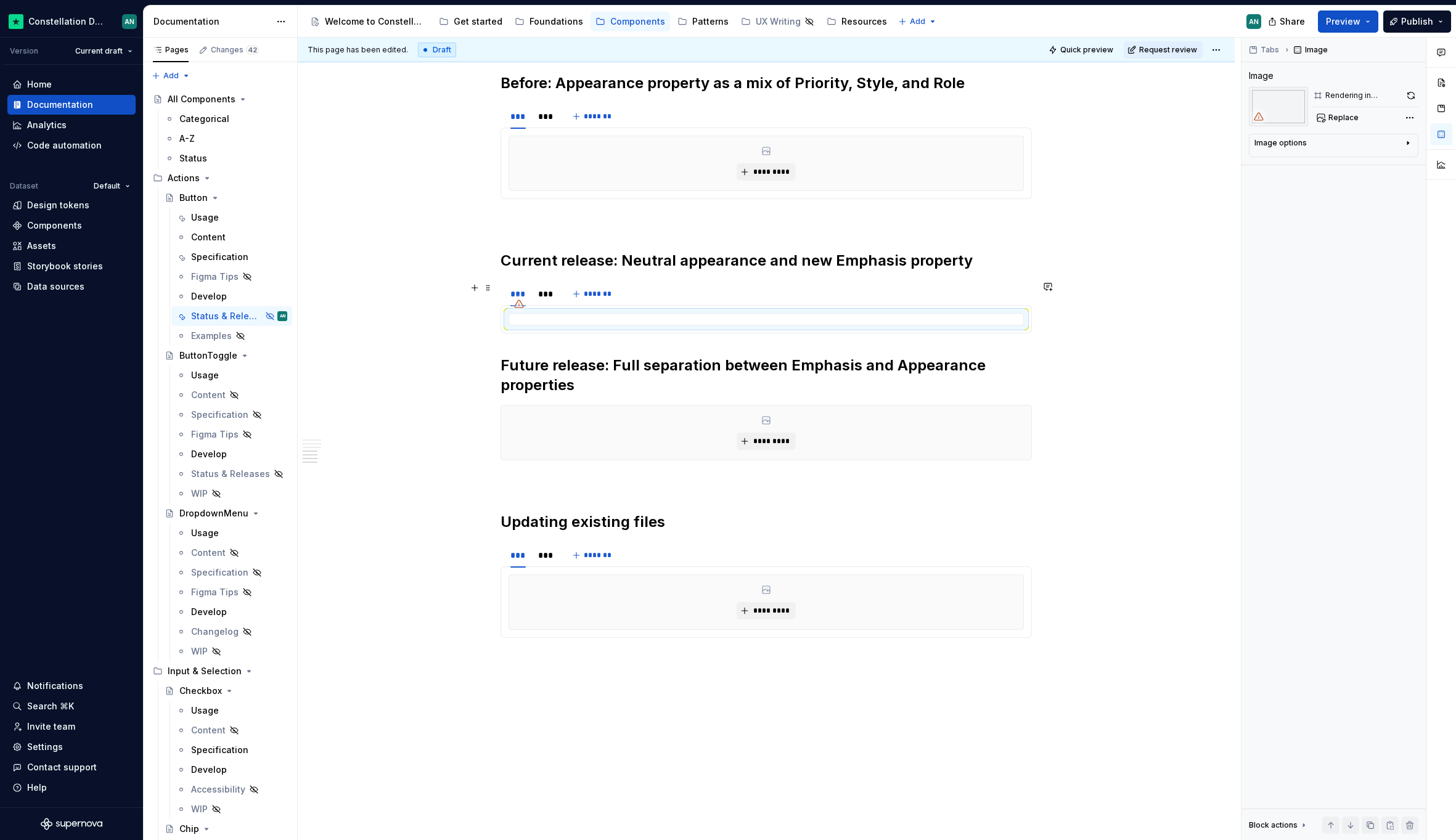
click at [675, 300] on div "*** *** *******" at bounding box center [766, 294] width 531 height 25
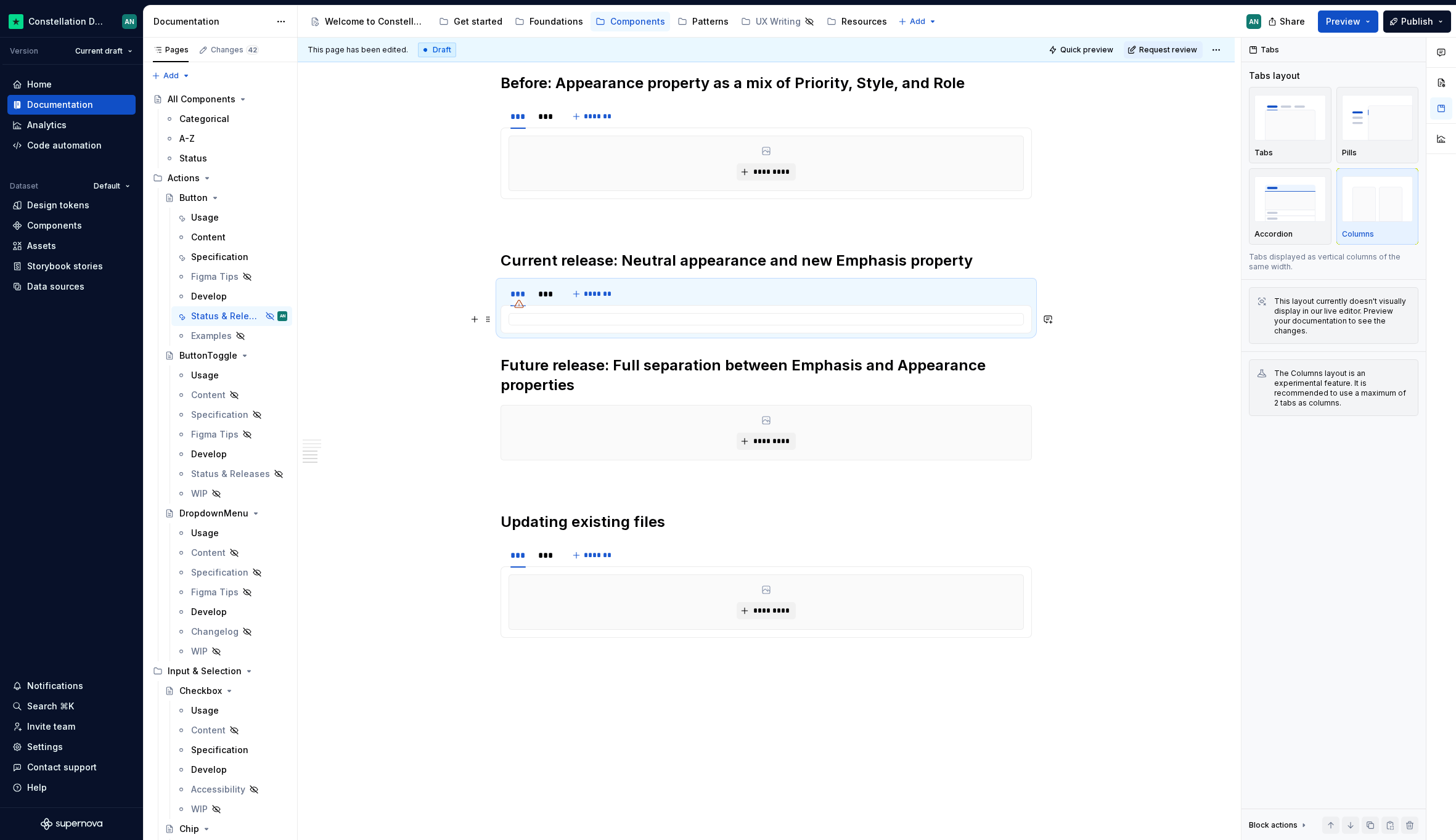
click at [671, 320] on div "To enrich screen reader interactions, please activate Accessibility in Grammarl…" at bounding box center [766, 320] width 515 height 13
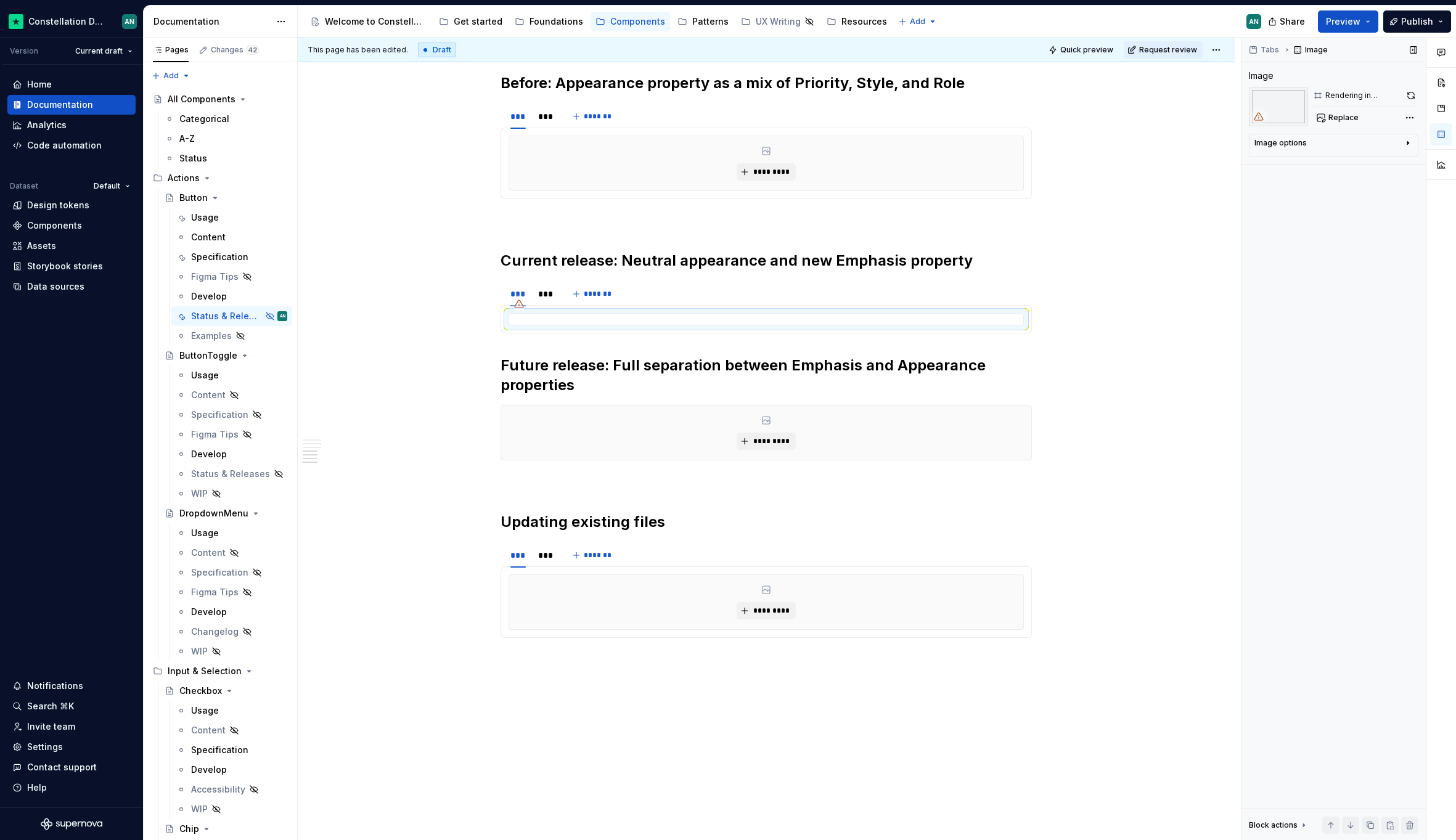
click at [1377, 148] on div "Image options" at bounding box center [1328, 145] width 148 height 15
click at [1394, 160] on button "button" at bounding box center [1401, 161] width 22 height 17
type textarea "*"
click at [570, 421] on div "*********" at bounding box center [766, 432] width 530 height 54
click at [764, 445] on span "*********" at bounding box center [771, 441] width 38 height 10
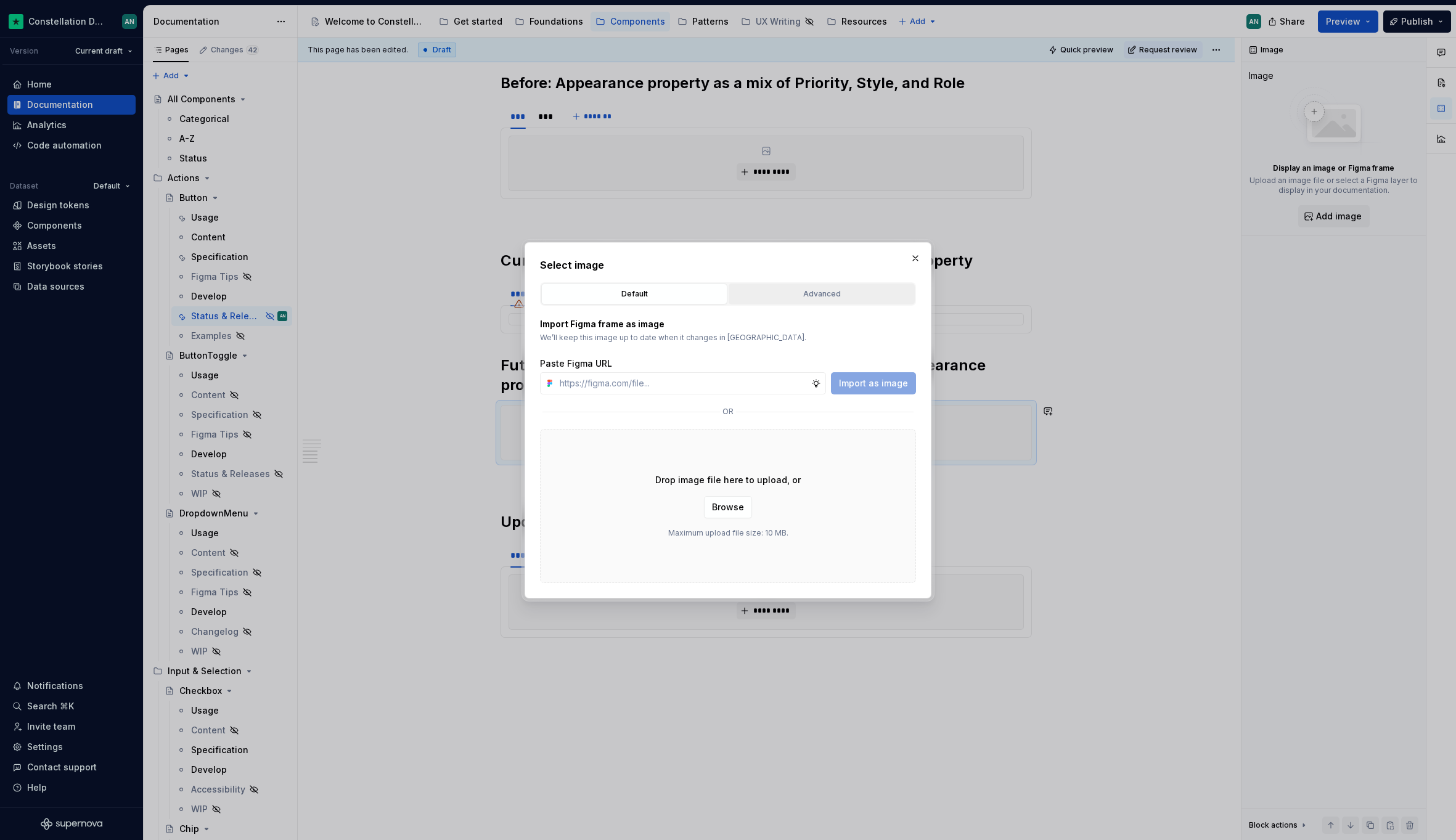
click at [812, 300] on div "Advanced" at bounding box center [822, 294] width 177 height 13
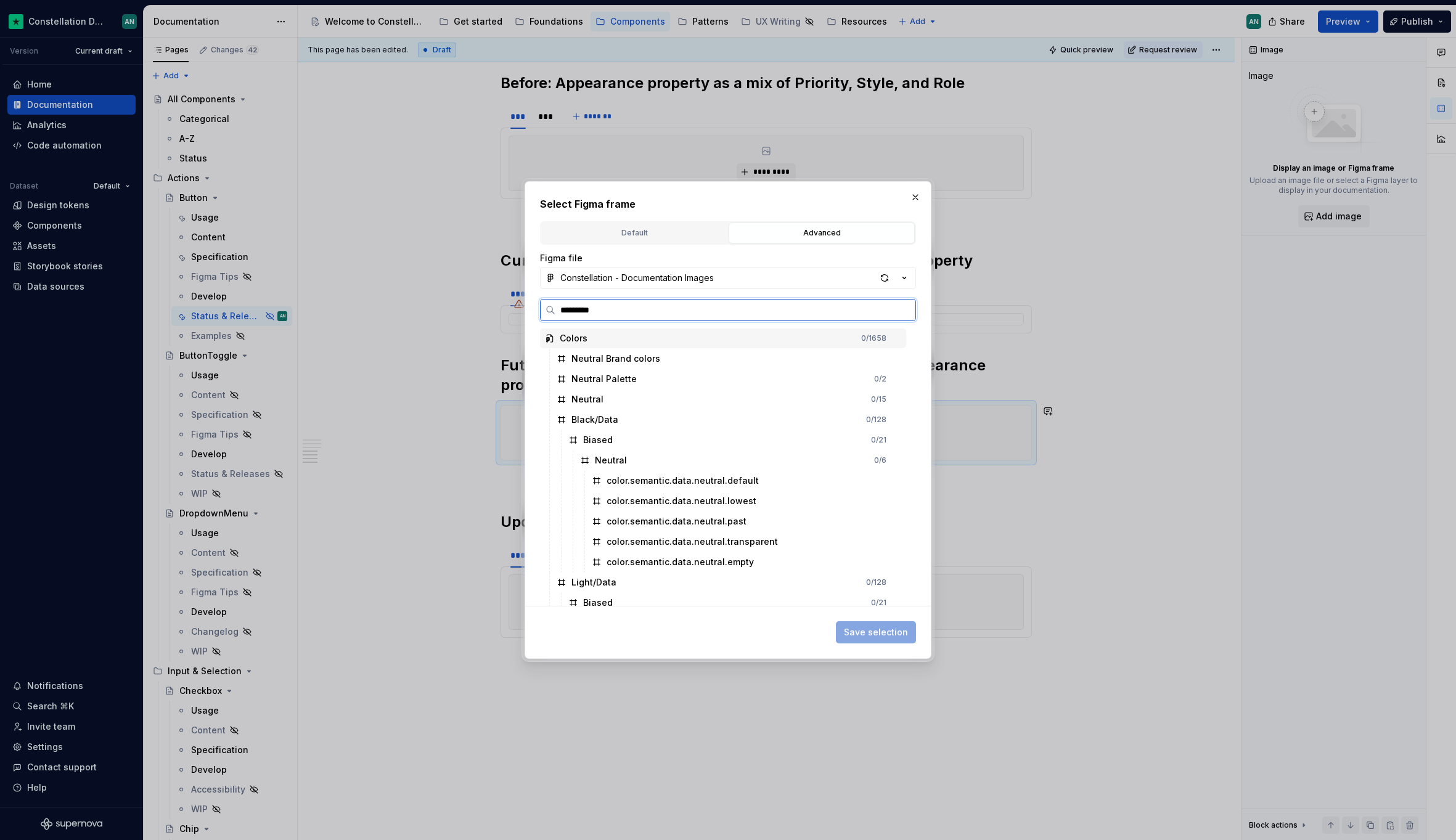
type input "**********"
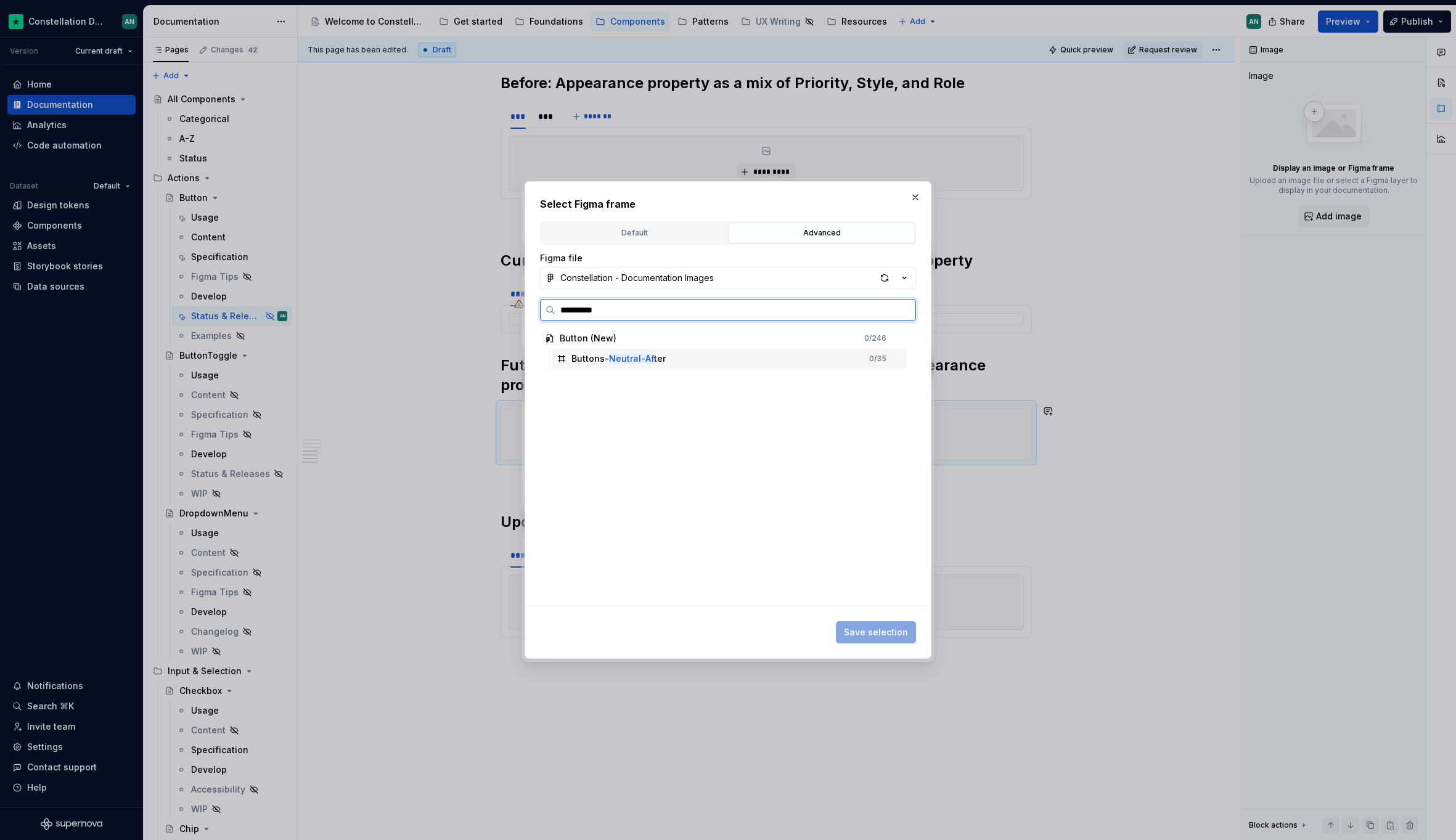
click at [699, 356] on div "Buttons- Neutral-Af ter 0 / 35" at bounding box center [729, 358] width 354 height 20
click at [880, 629] on span "Save selection" at bounding box center [876, 632] width 64 height 13
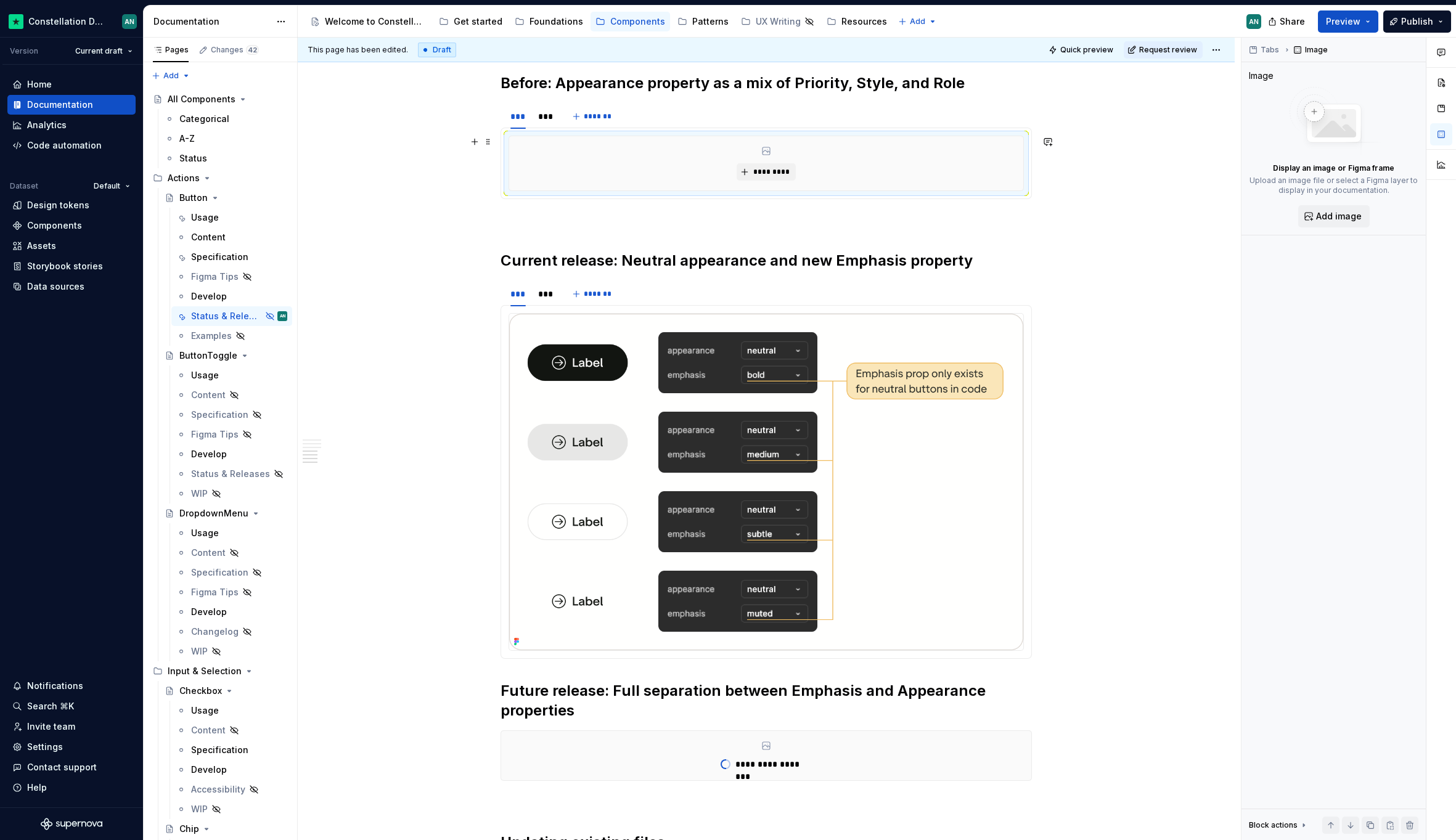
click at [610, 138] on div "*********" at bounding box center [766, 163] width 514 height 54
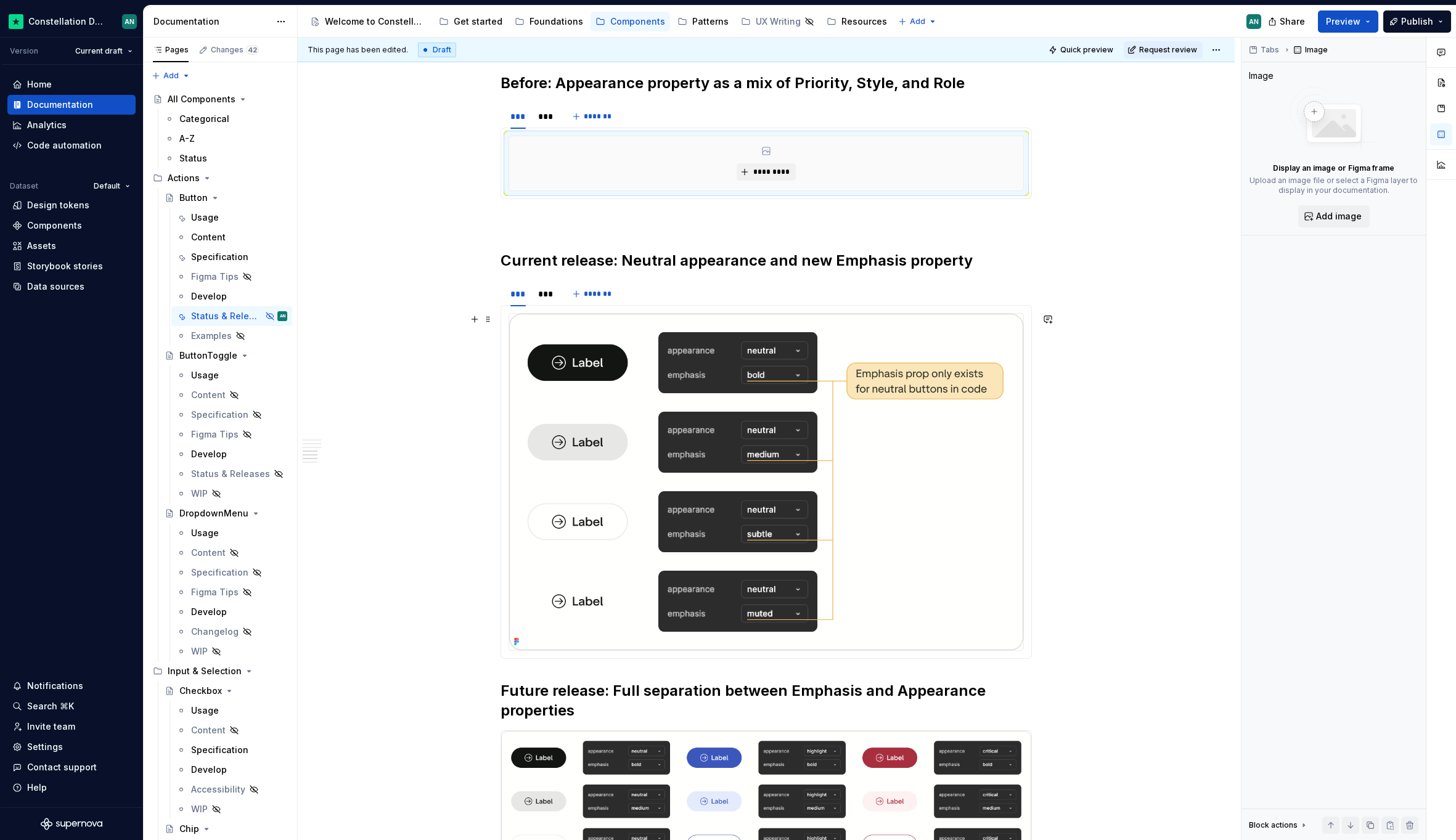
click at [1142, 466] on div "**********" at bounding box center [766, 330] width 937 height 2119
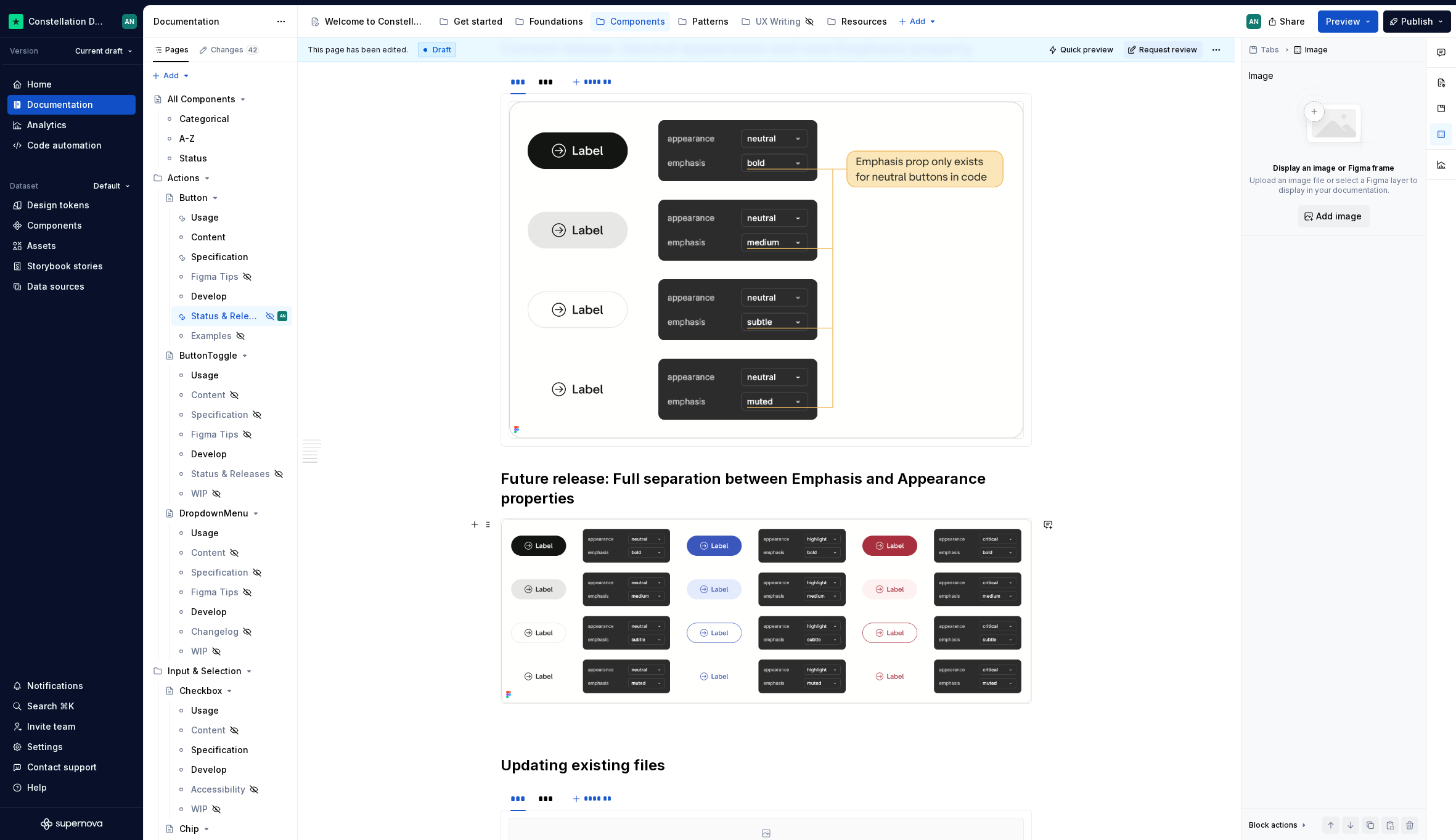
scroll to position [1219, 0]
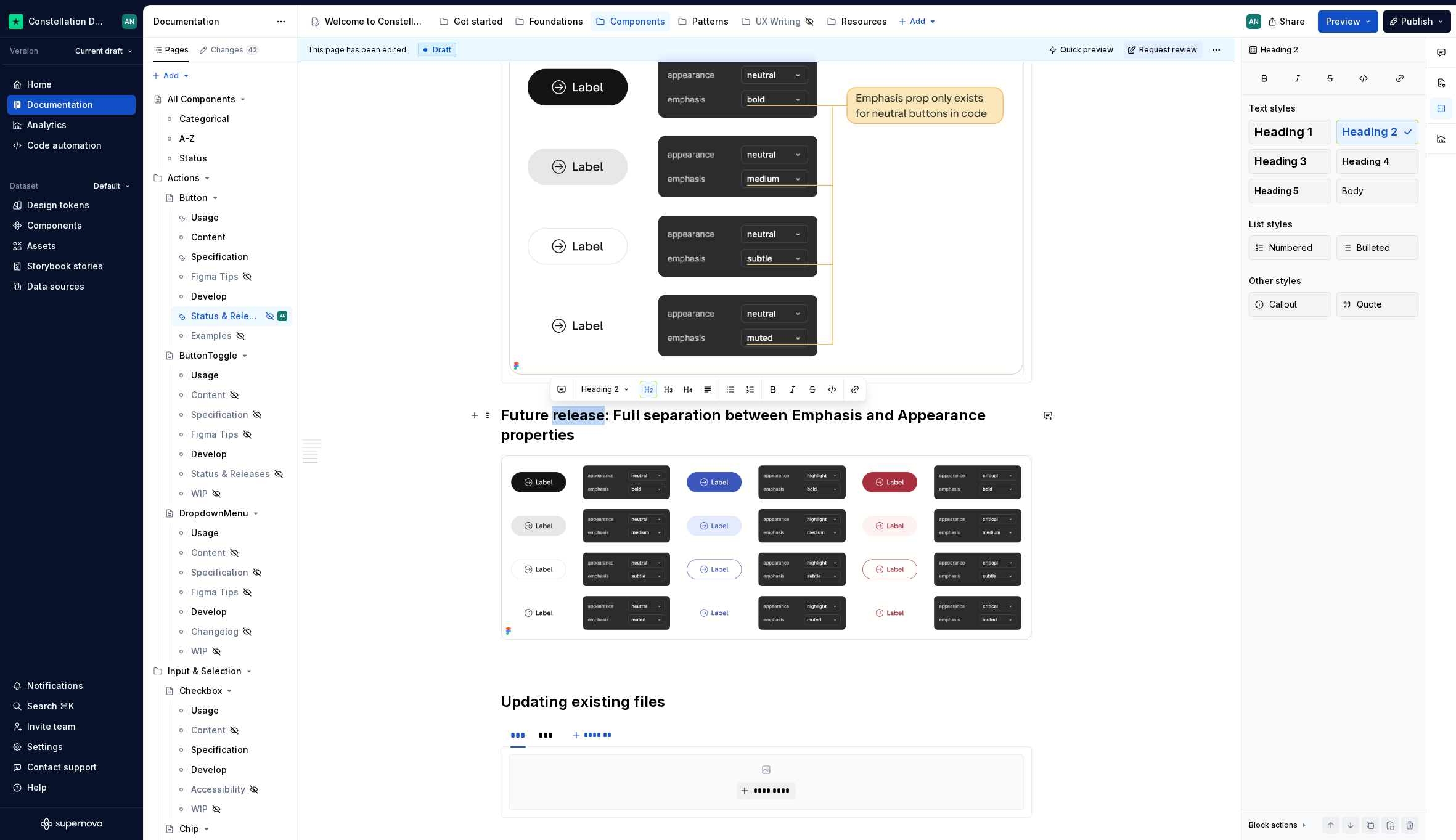
drag, startPoint x: 603, startPoint y: 418, endPoint x: 551, endPoint y: 419, distance: 52.0
click at [551, 419] on h2 "Future release: Full separation between Emphasis and Appearance properties" at bounding box center [766, 425] width 531 height 40
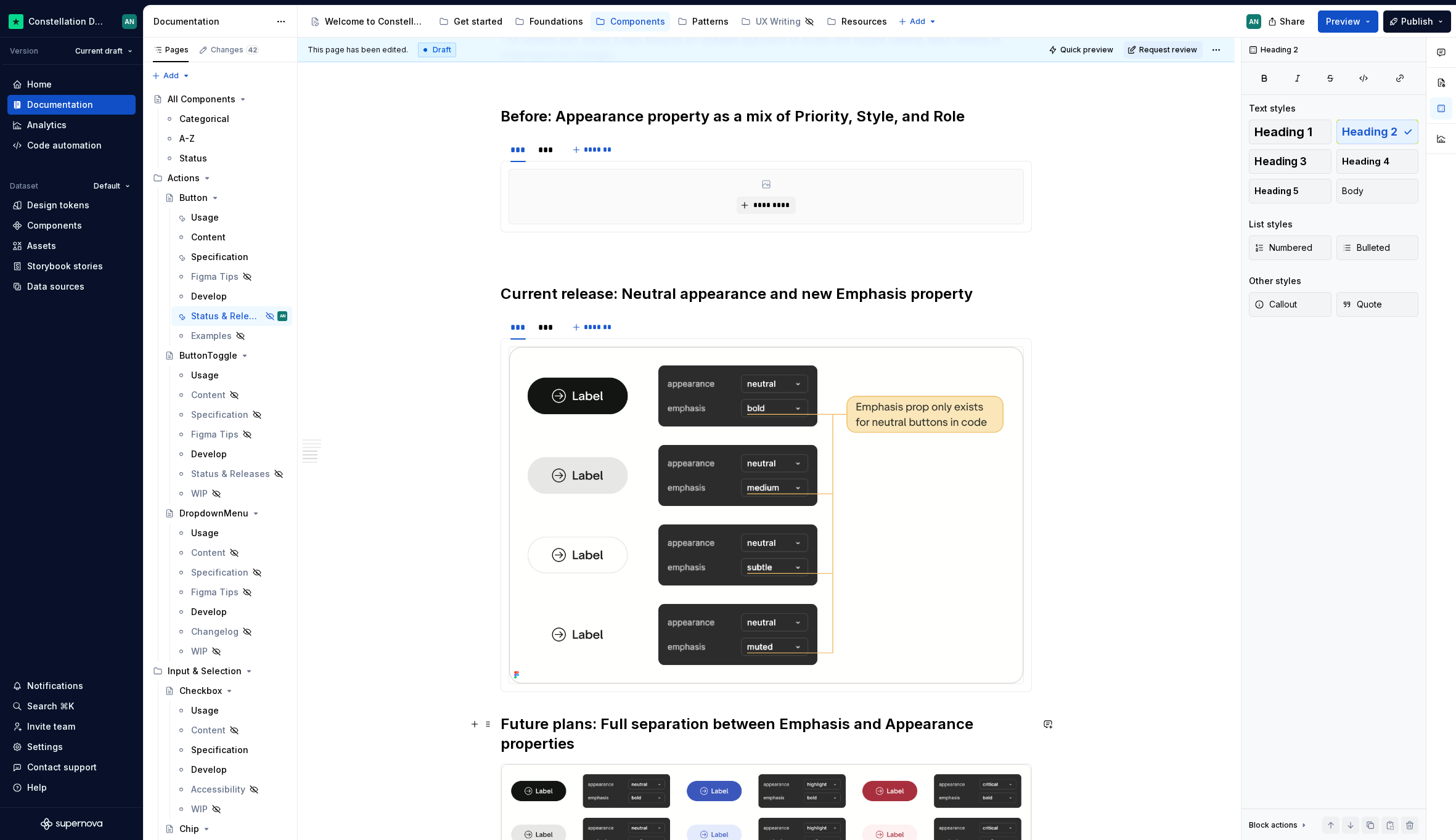
click at [503, 721] on h2 "Future plans: Full separation between Emphasis and Appearance properties" at bounding box center [766, 734] width 531 height 40
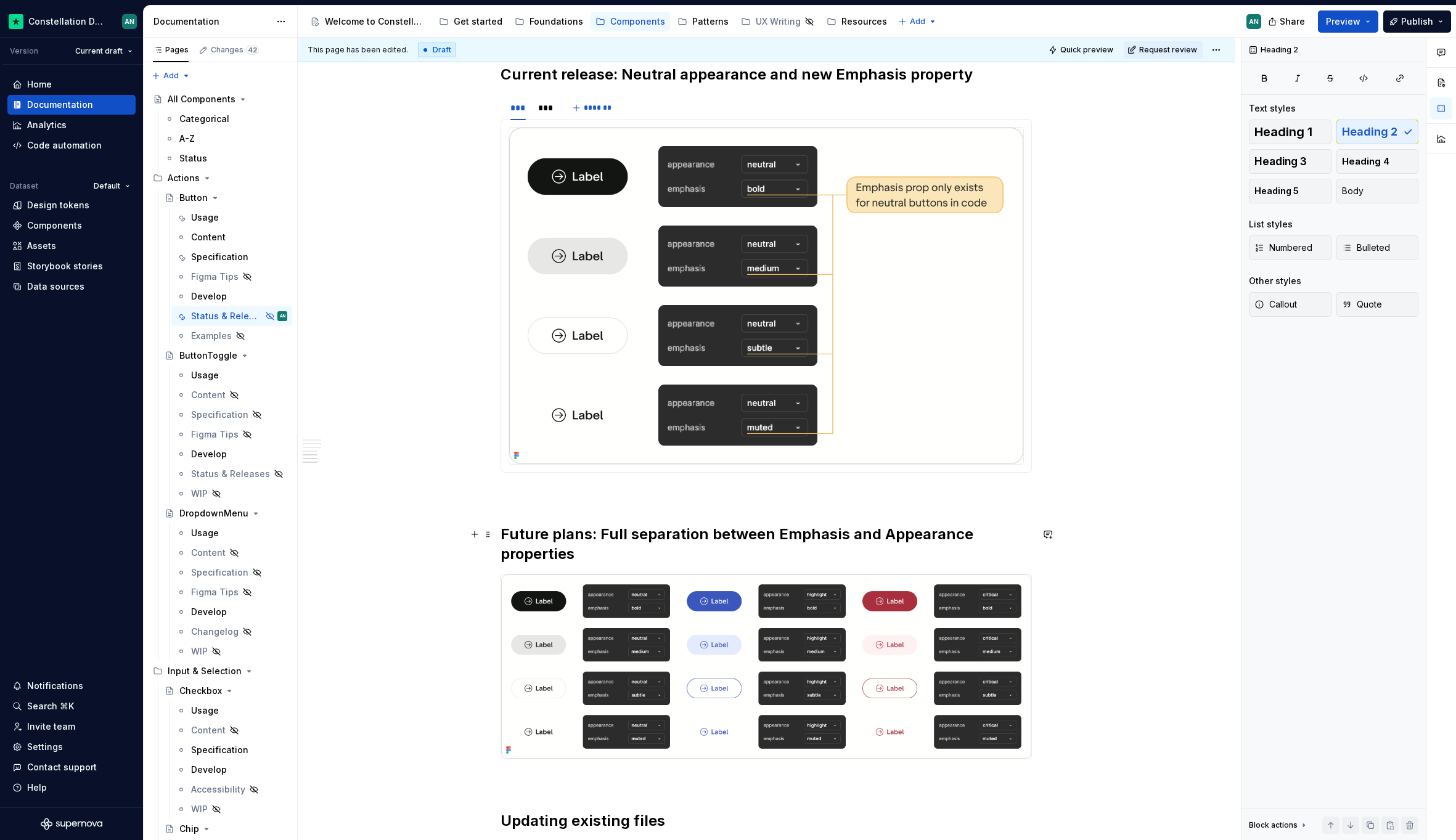
scroll to position [1379, 0]
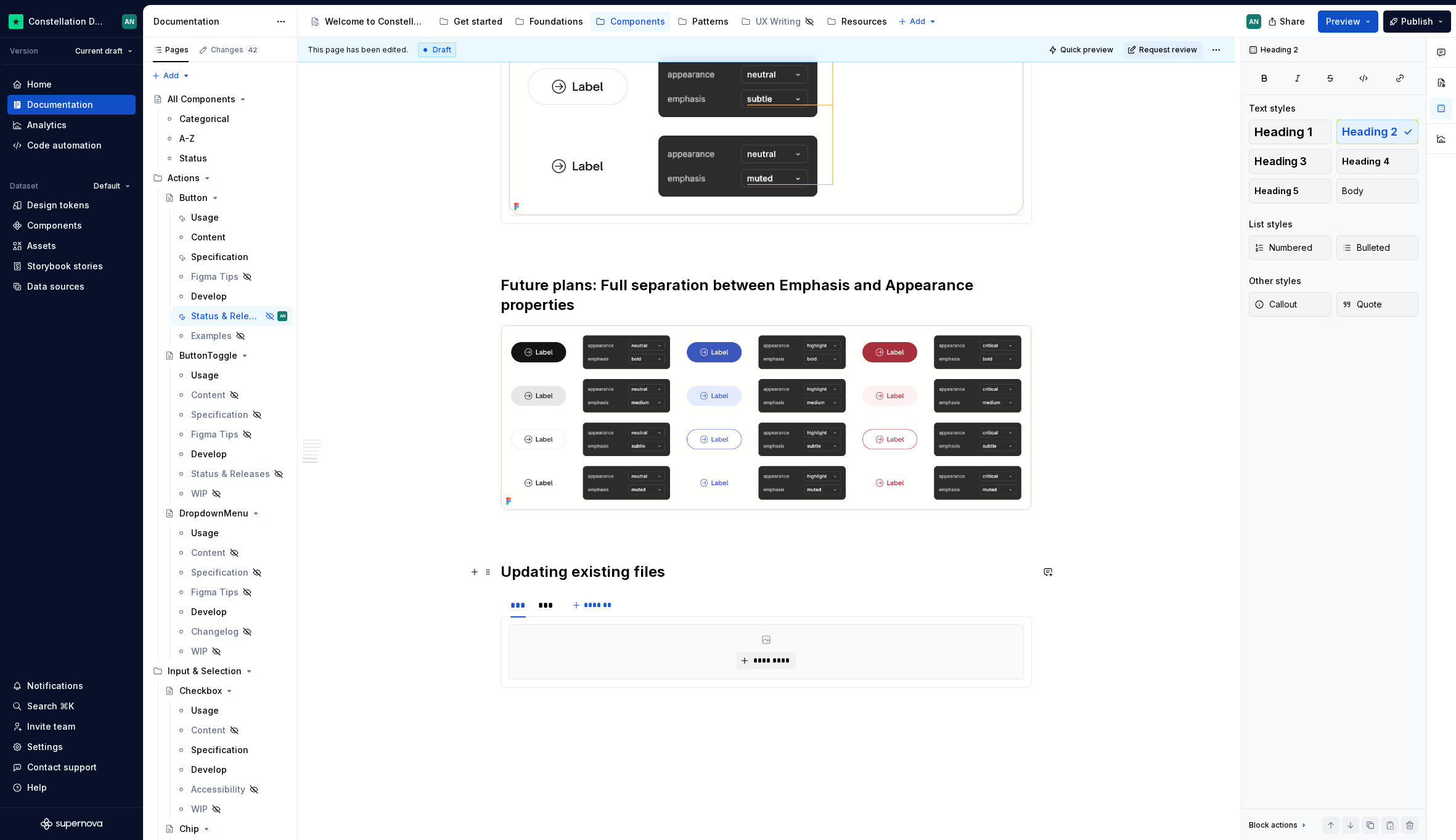
click at [501, 576] on h2 "Updating existing files" at bounding box center [766, 571] width 531 height 20
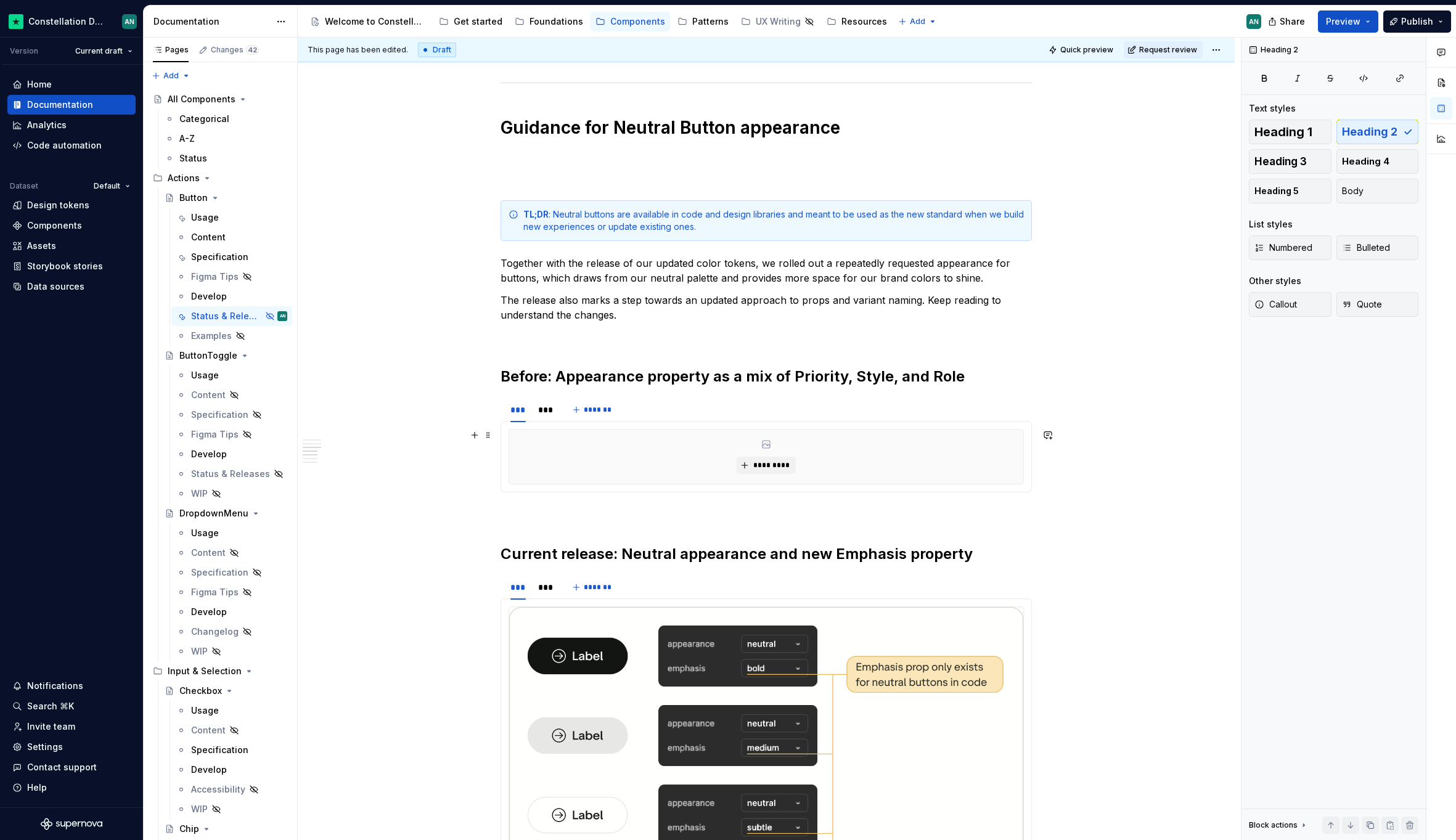
scroll to position [586, 0]
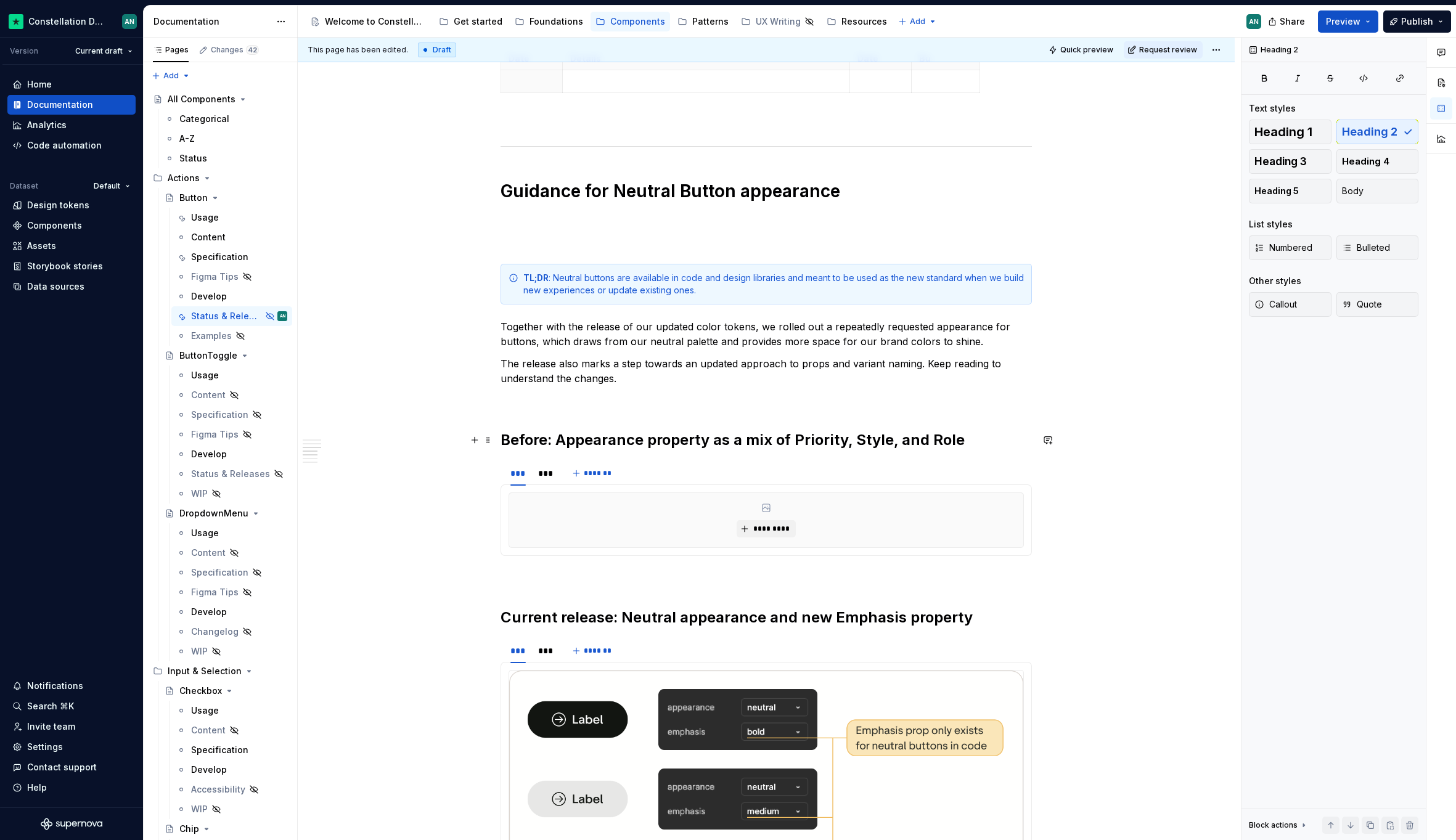
click at [501, 440] on h2 "Before: Appearance property as a mix of Priority, Style, and Role" at bounding box center [766, 440] width 531 height 20
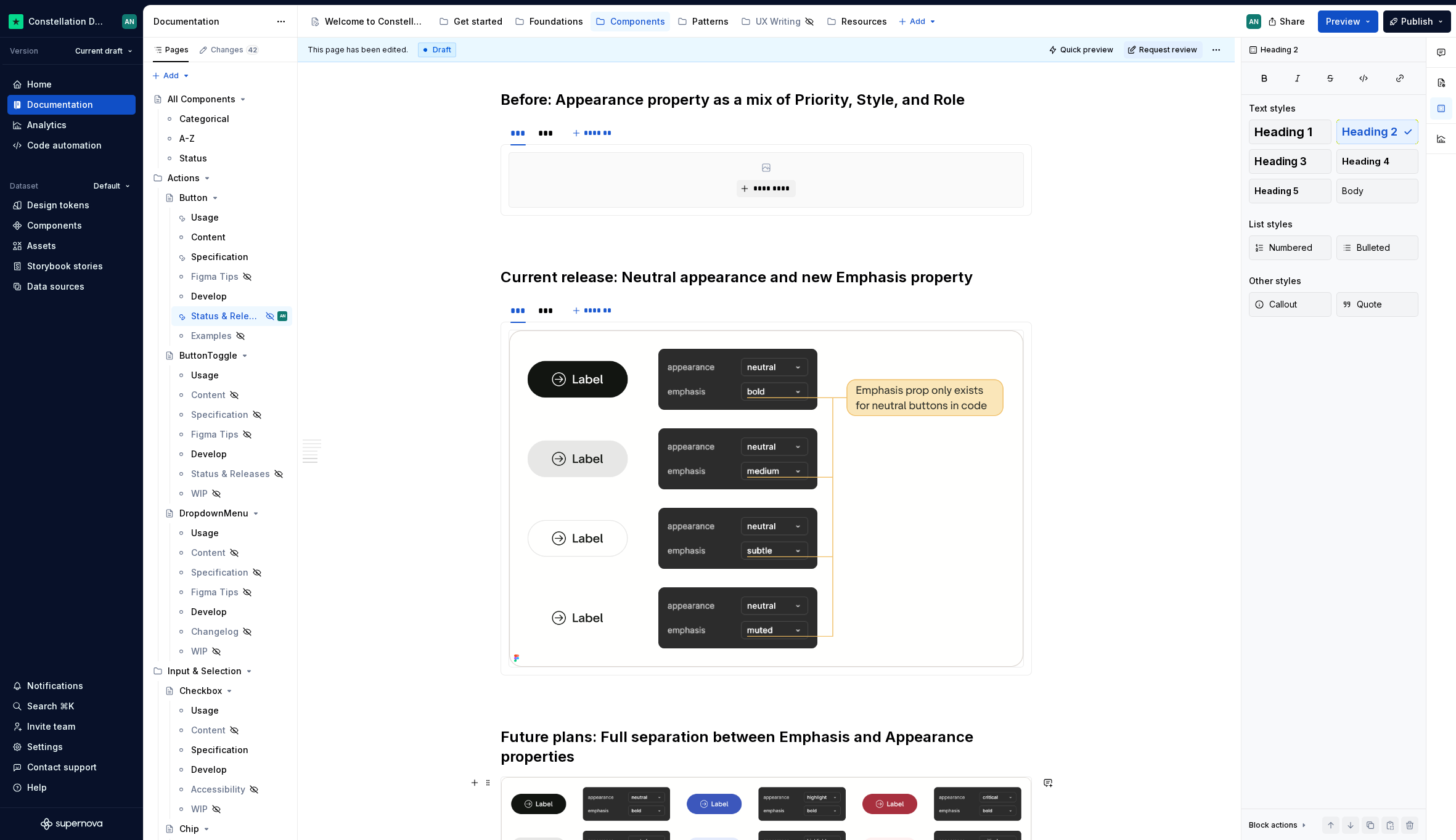
scroll to position [1489, 0]
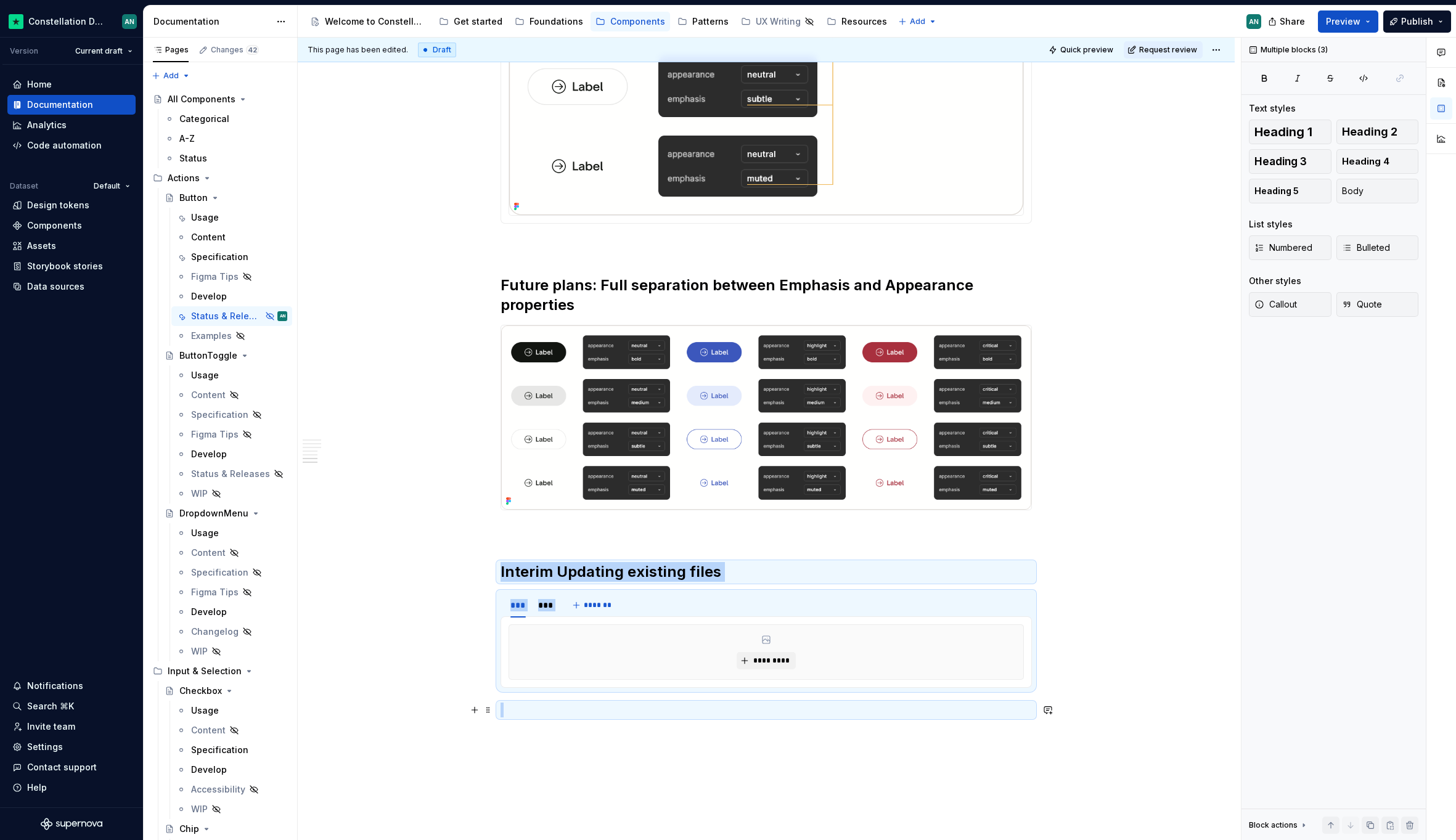
drag, startPoint x: 501, startPoint y: 577, endPoint x: 1010, endPoint y: 705, distance: 524.8
copy div "Interim Updating existing files *** *** ******* *********"
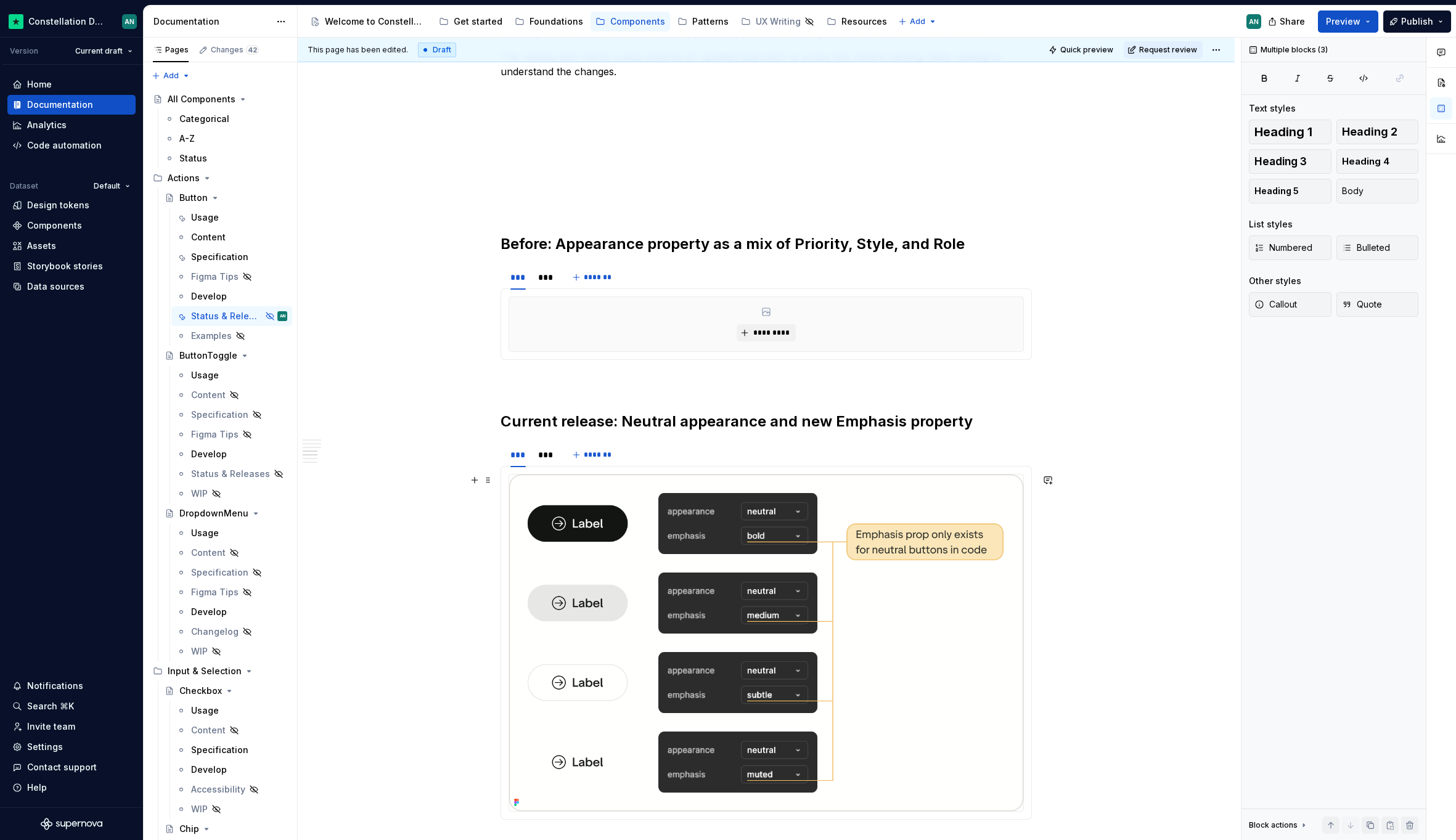
scroll to position [569, 0]
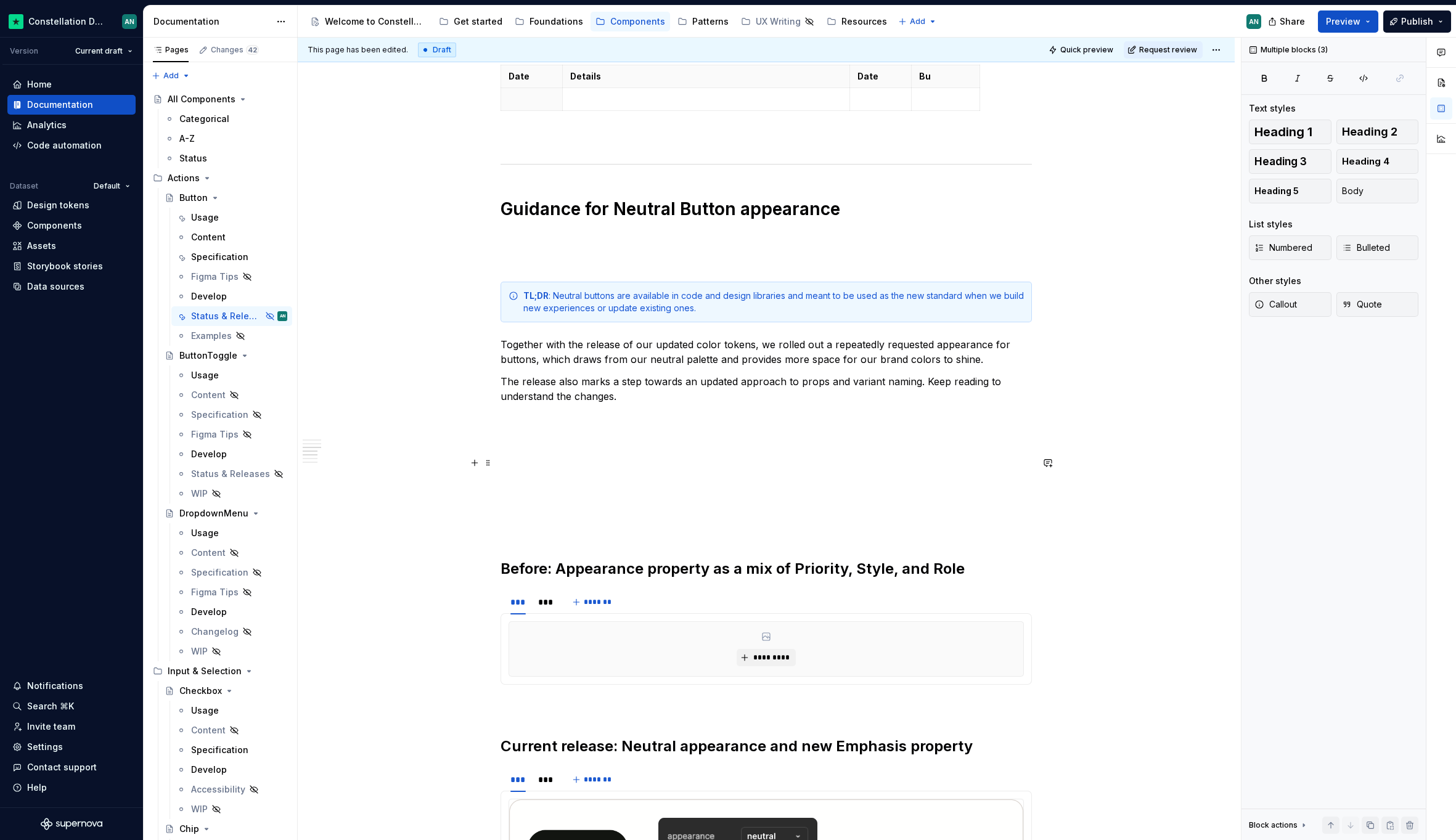
click at [574, 456] on p "To enrich screen reader interactions, please activate Accessibility in Grammarl…" at bounding box center [766, 463] width 531 height 15
click at [676, 453] on div "**********" at bounding box center [766, 656] width 531 height 1964
click at [525, 271] on div "**********" at bounding box center [766, 656] width 531 height 1964
click at [529, 264] on p "To enrich screen reader interactions, please activate Accessibility in Grammarl…" at bounding box center [766, 260] width 531 height 15
click at [540, 435] on p "To enrich screen reader interactions, please activate Accessibility in Grammarl…" at bounding box center [766, 441] width 531 height 15
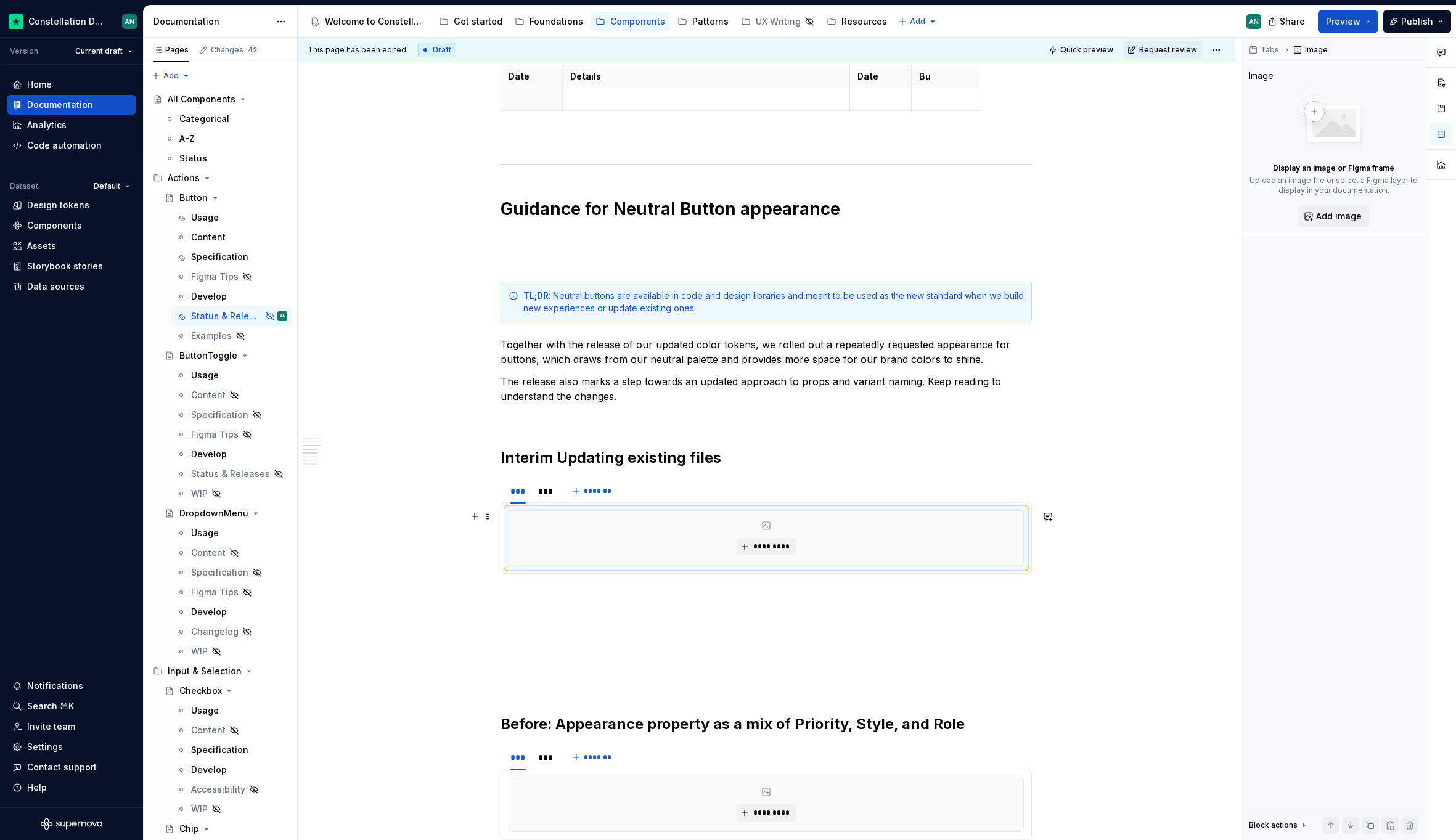
click at [658, 525] on div "*********" at bounding box center [766, 538] width 514 height 54
type textarea "*"
click at [771, 544] on span "*********" at bounding box center [771, 547] width 38 height 10
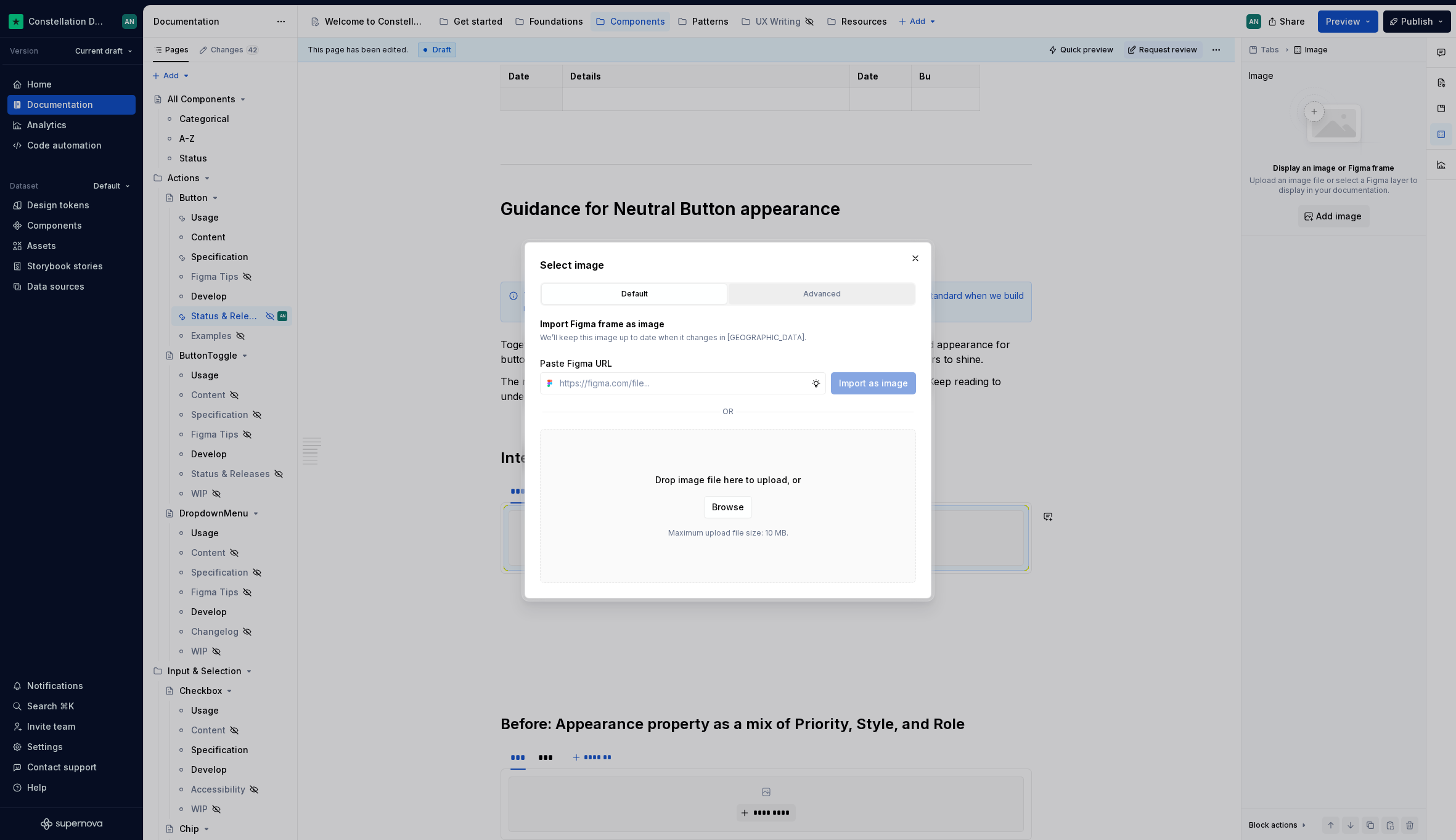
click at [786, 294] on div "Advanced" at bounding box center [822, 294] width 177 height 13
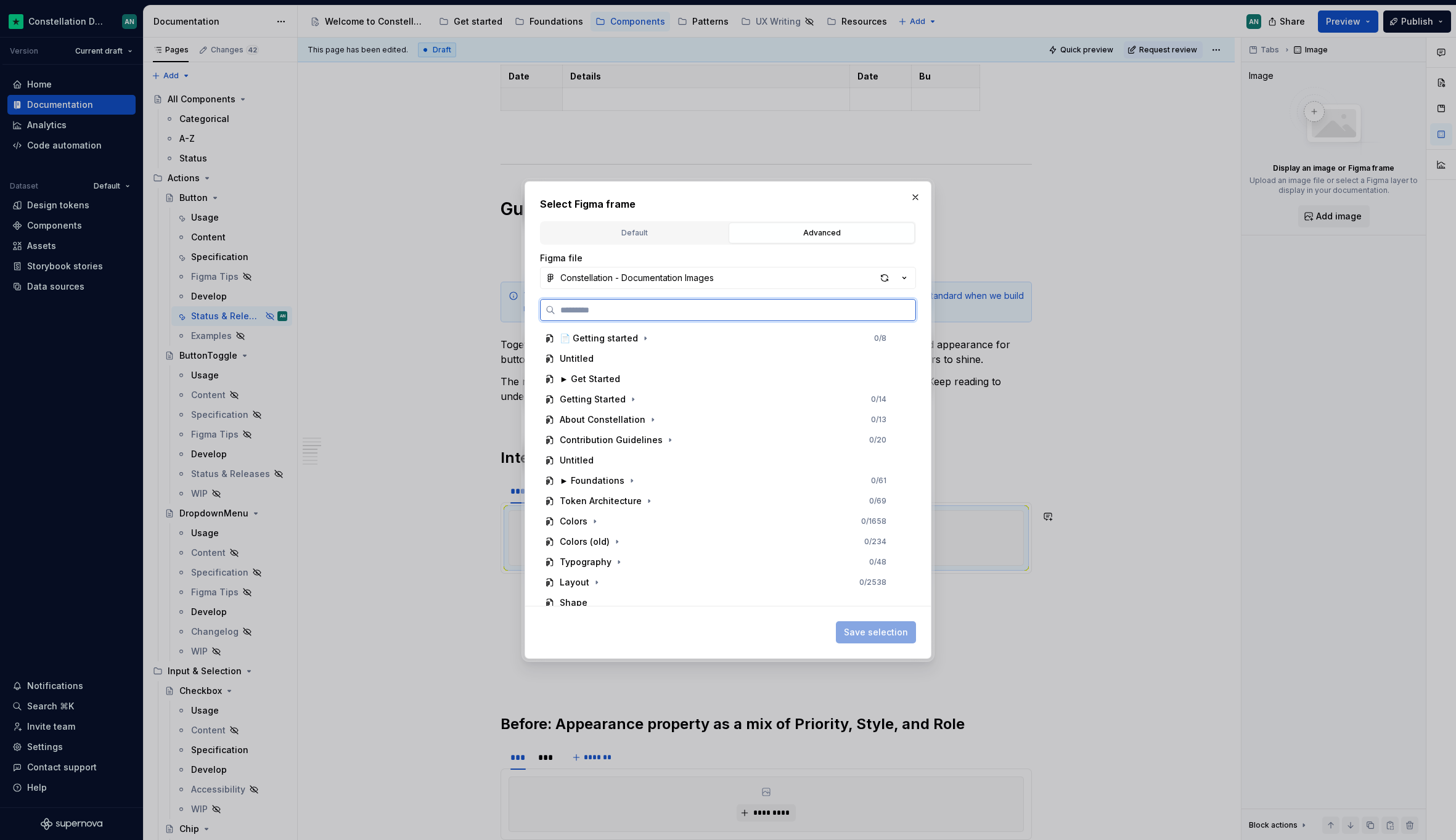
click at [695, 314] on input "search" at bounding box center [736, 310] width 360 height 13
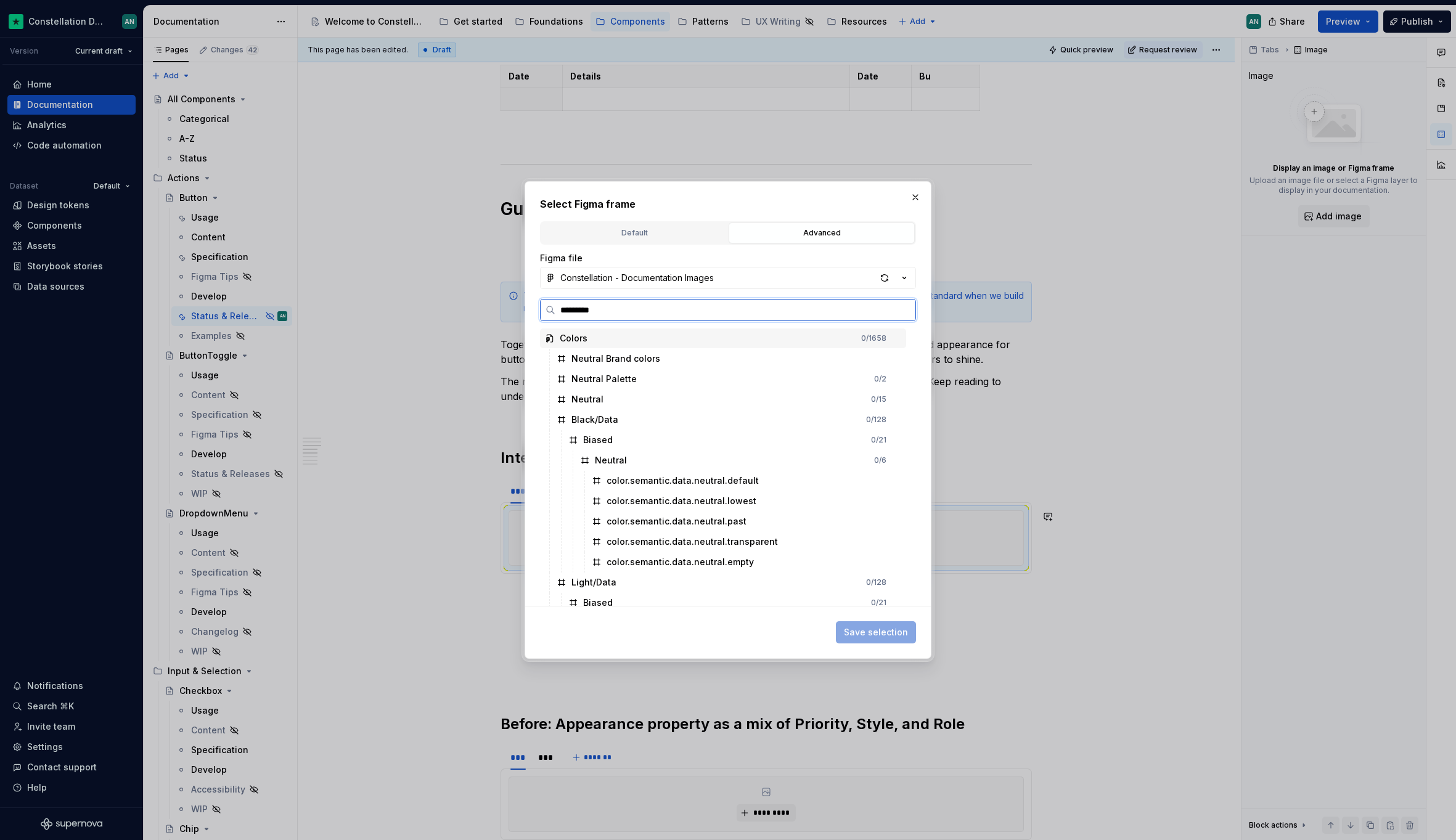
type input "**********"
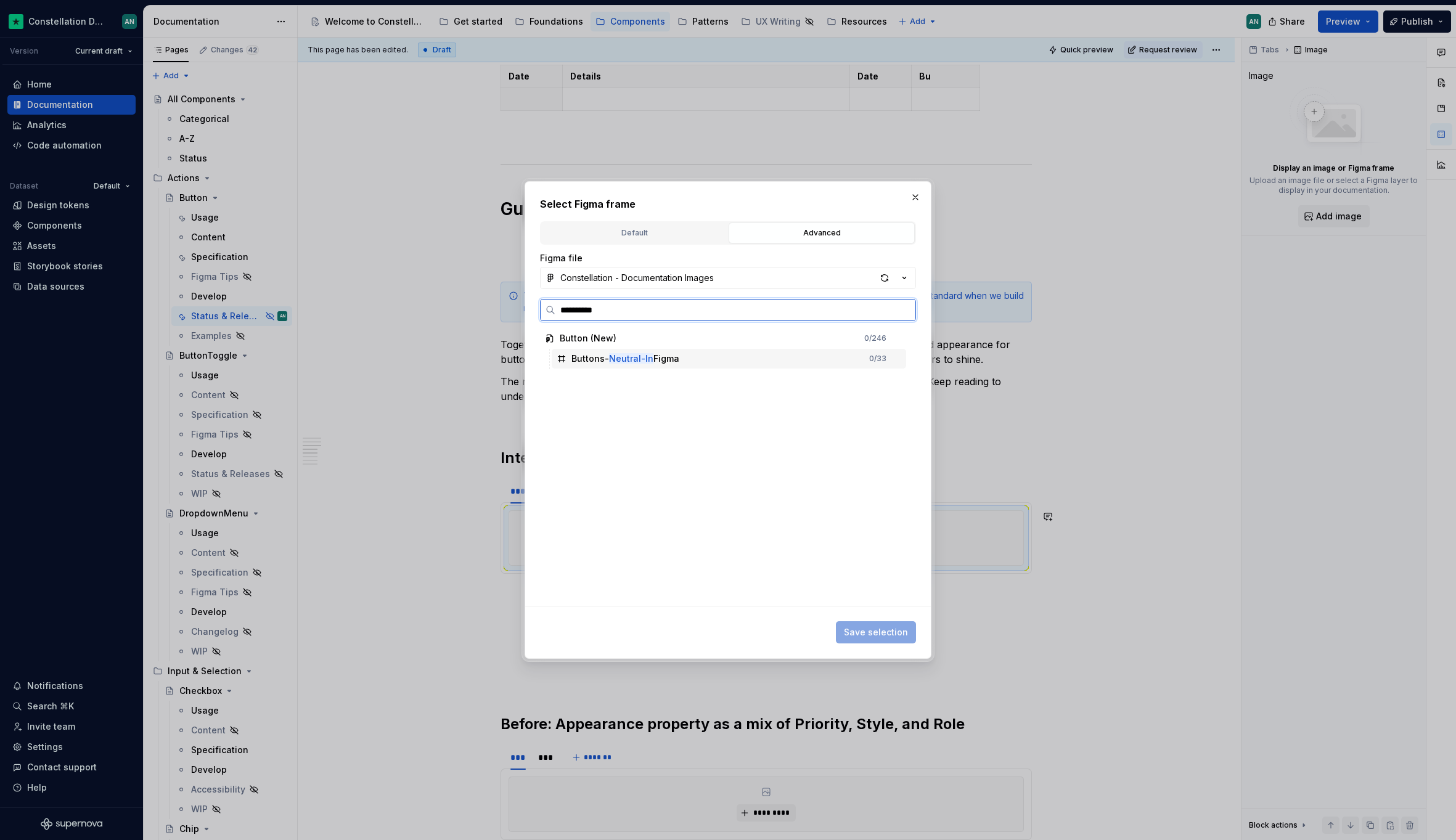
click at [673, 353] on div "Buttons- Neutral-In Figma" at bounding box center [625, 359] width 108 height 13
click at [878, 630] on span "Save selection" at bounding box center [876, 632] width 64 height 13
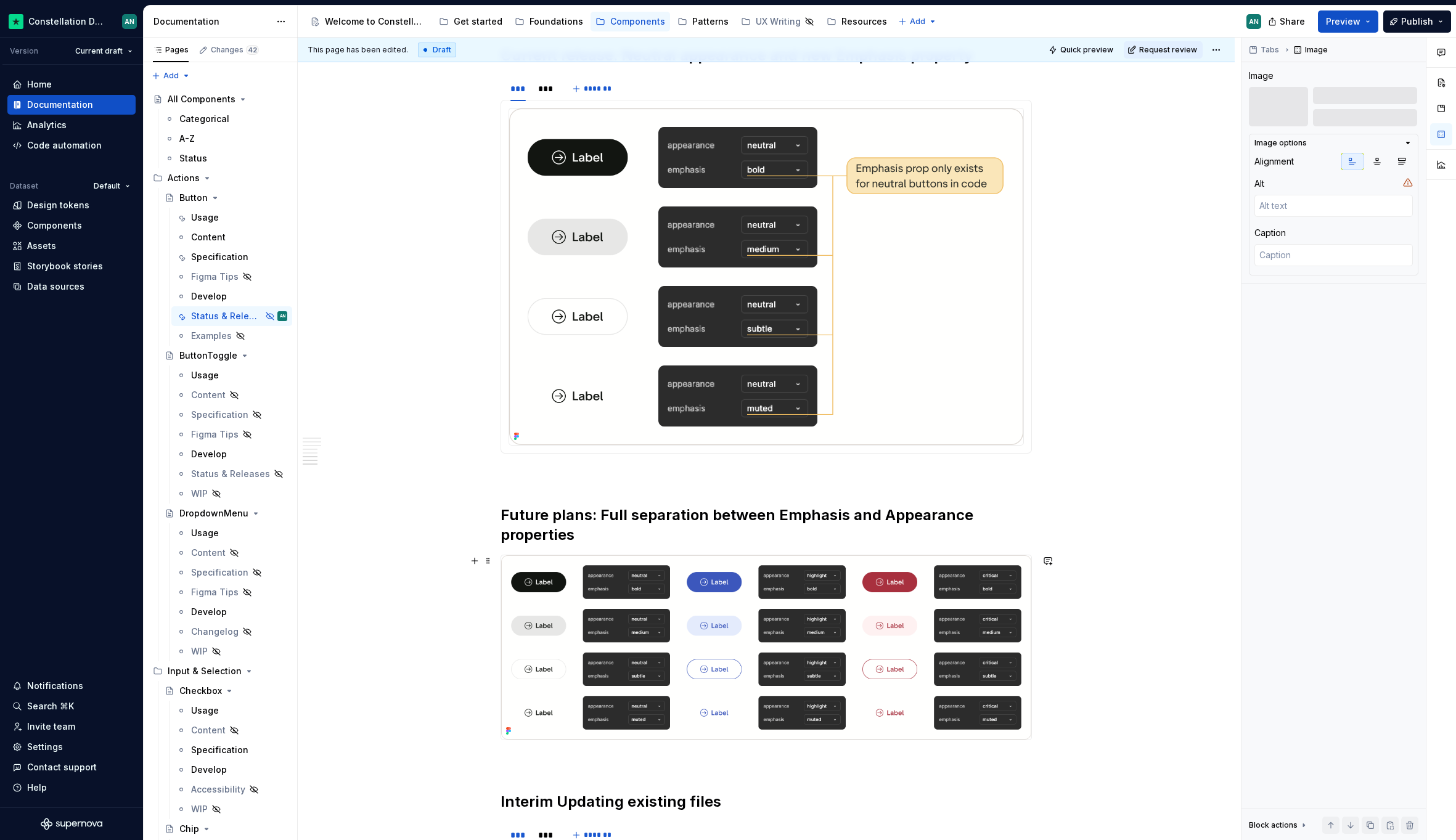
click at [757, 555] on div "To enrich screen reader interactions, please activate Accessibility in Grammarl…" at bounding box center [766, 647] width 531 height 186
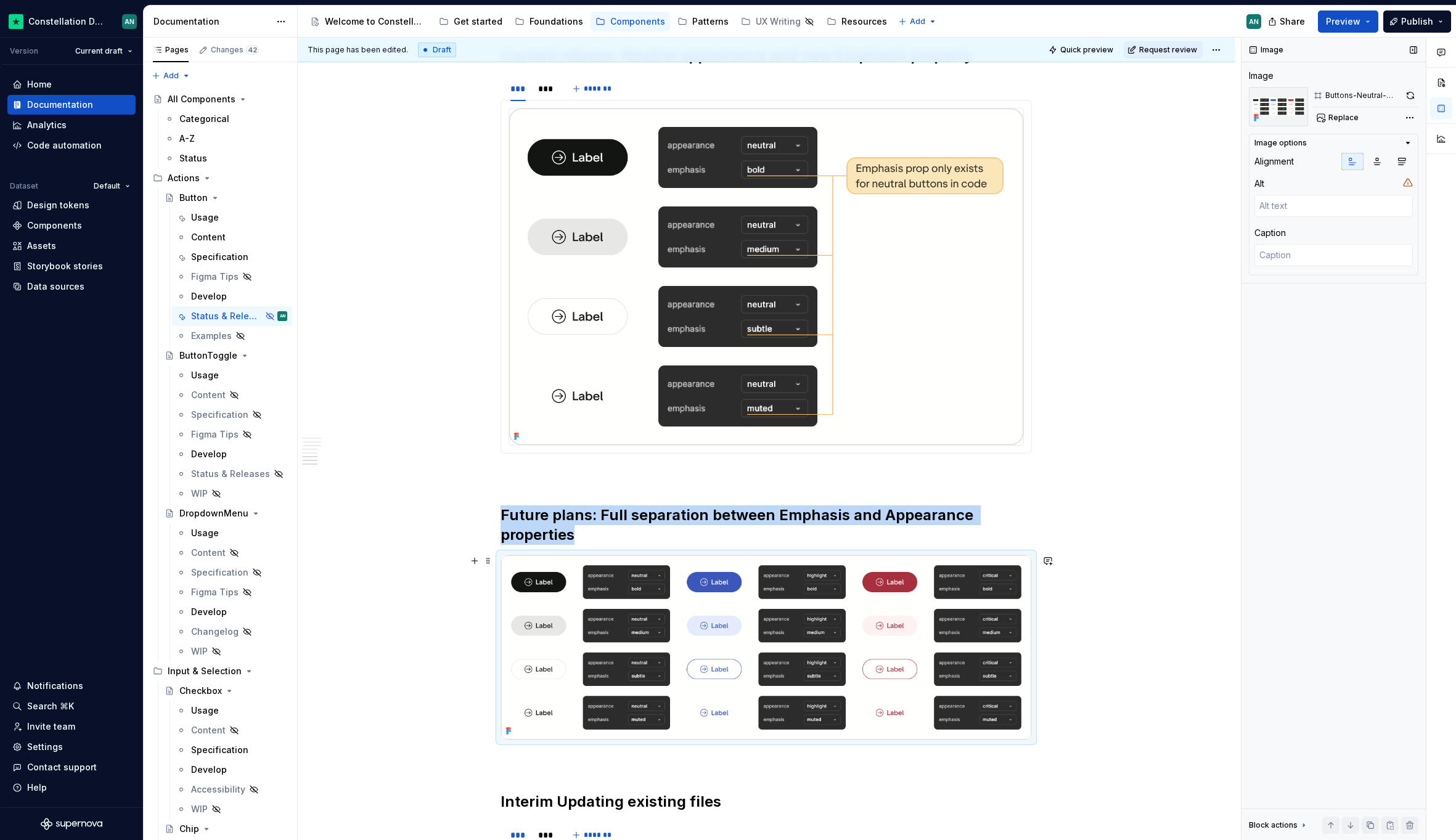
scroll to position [1372, 0]
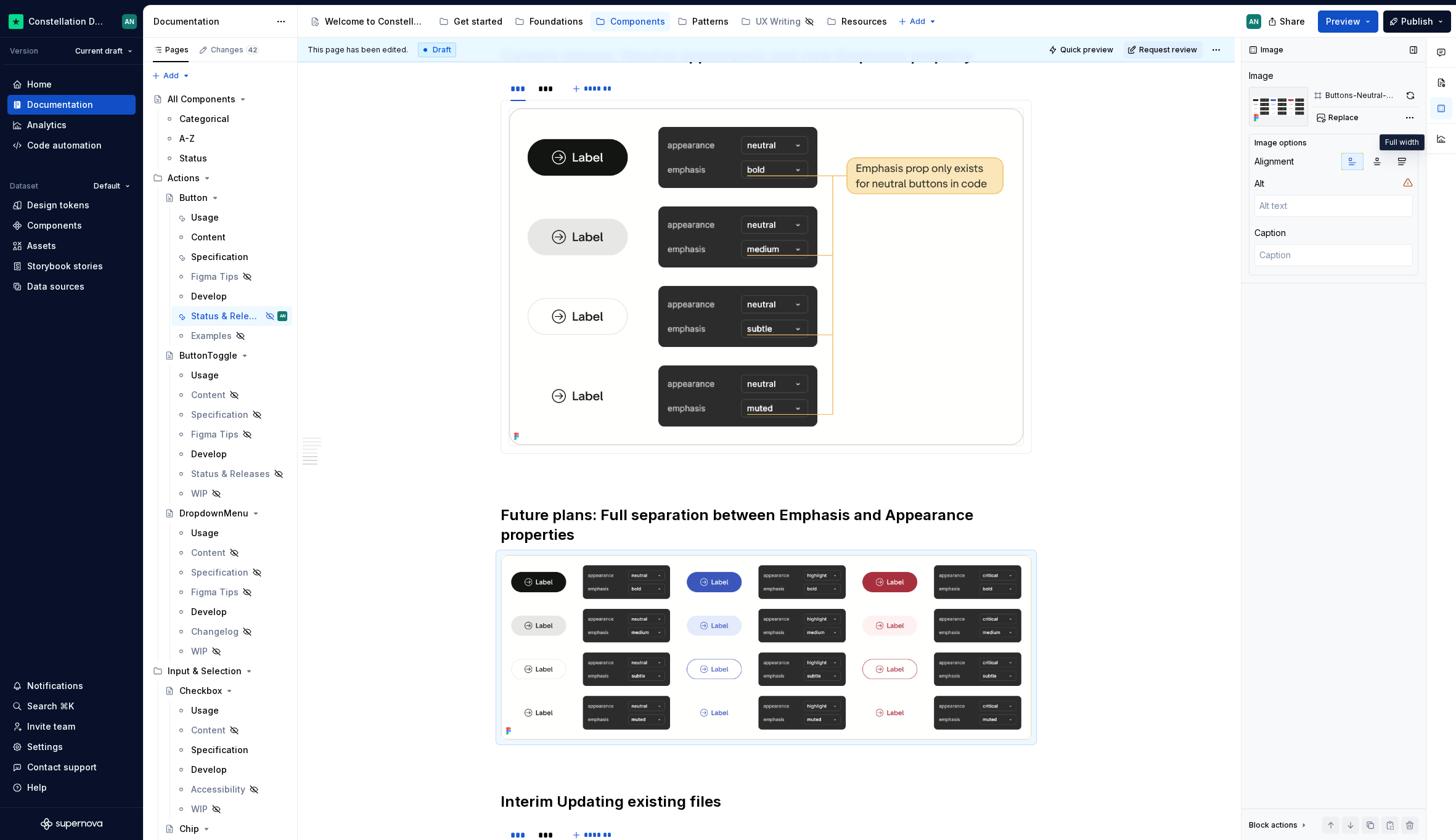
click at [1405, 170] on div "Alignment Alt Caption" at bounding box center [1333, 212] width 159 height 118
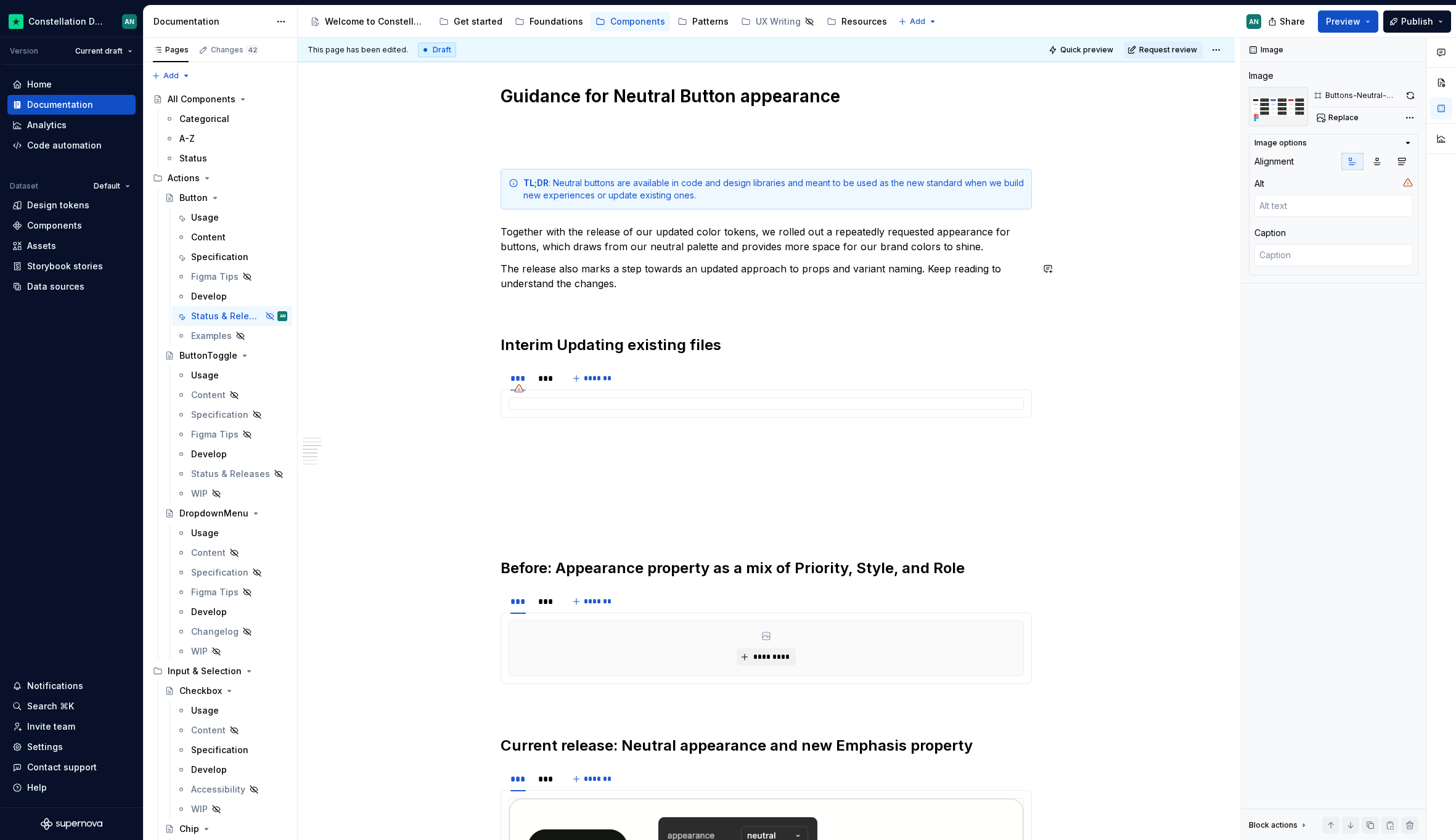
scroll to position [618, 0]
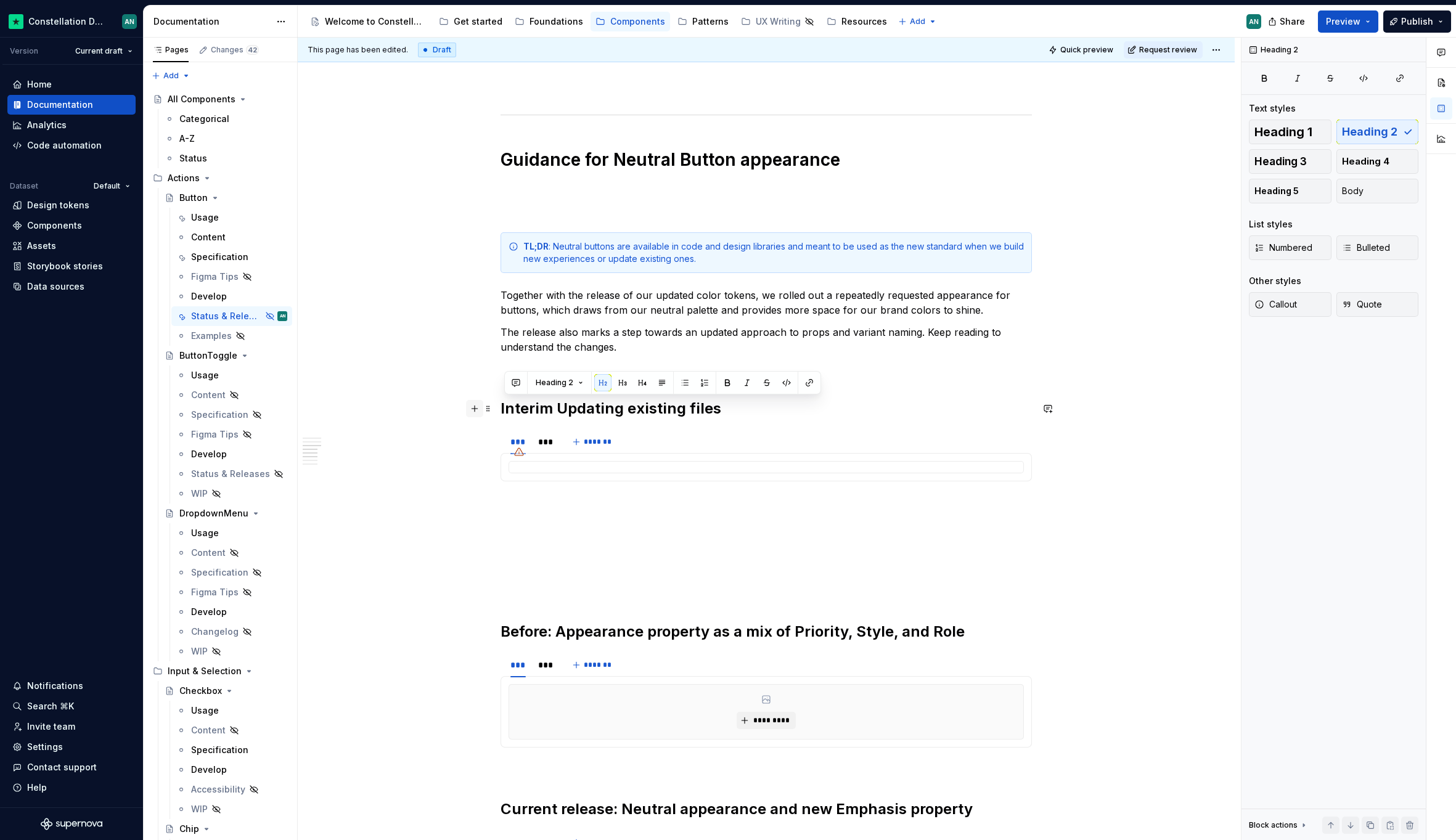
drag, startPoint x: 717, startPoint y: 410, endPoint x: 479, endPoint y: 410, distance: 238.0
click at [500, 410] on div "**********" at bounding box center [766, 670] width 531 height 2090
click at [503, 405] on h2 "Interim Updating existing files" at bounding box center [766, 408] width 531 height 20
drag, startPoint x: 500, startPoint y: 408, endPoint x: 732, endPoint y: 405, distance: 232.0
click at [732, 405] on h2 "Interim Updating existing files" at bounding box center [766, 408] width 531 height 20
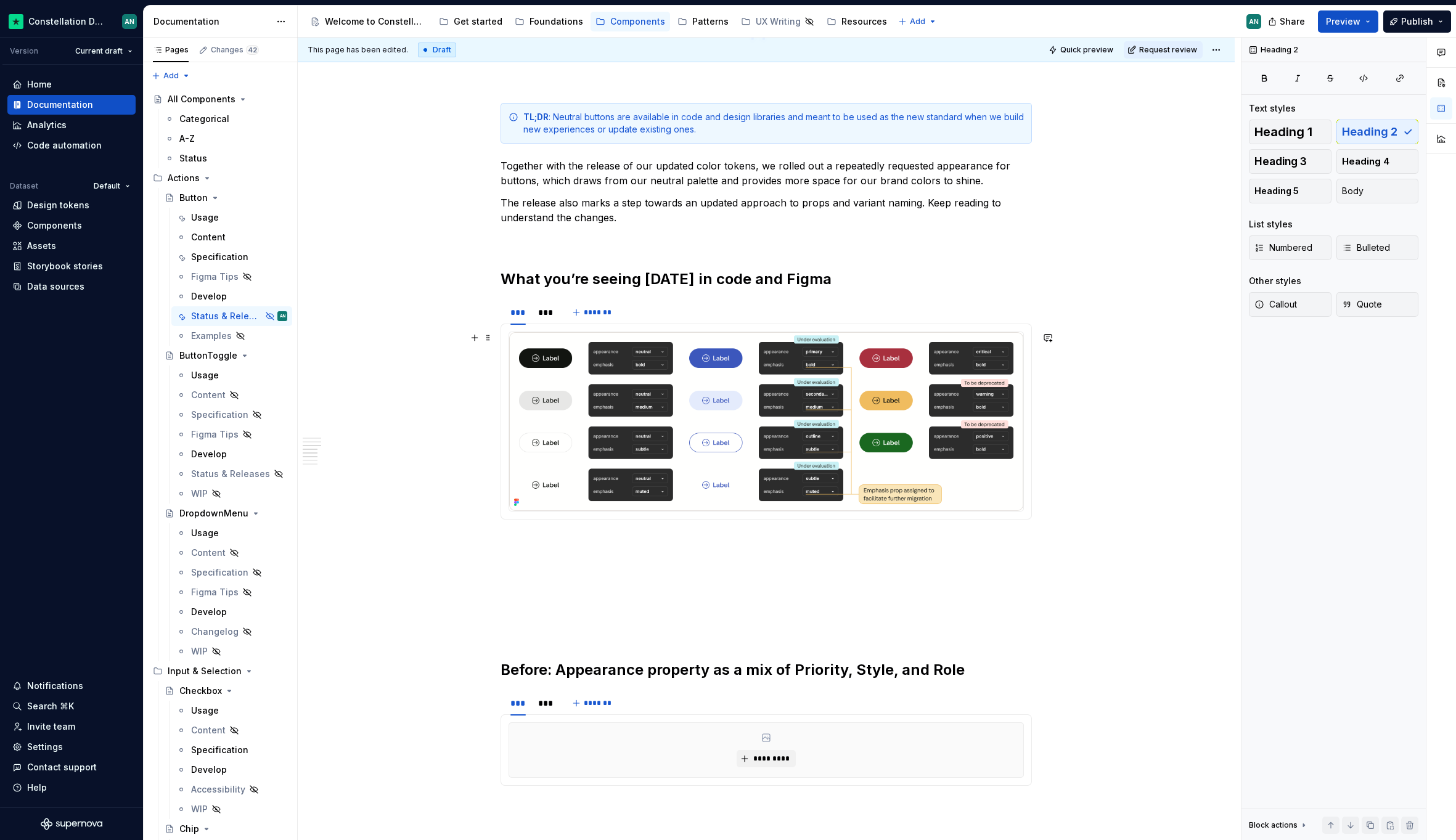
scroll to position [531, 0]
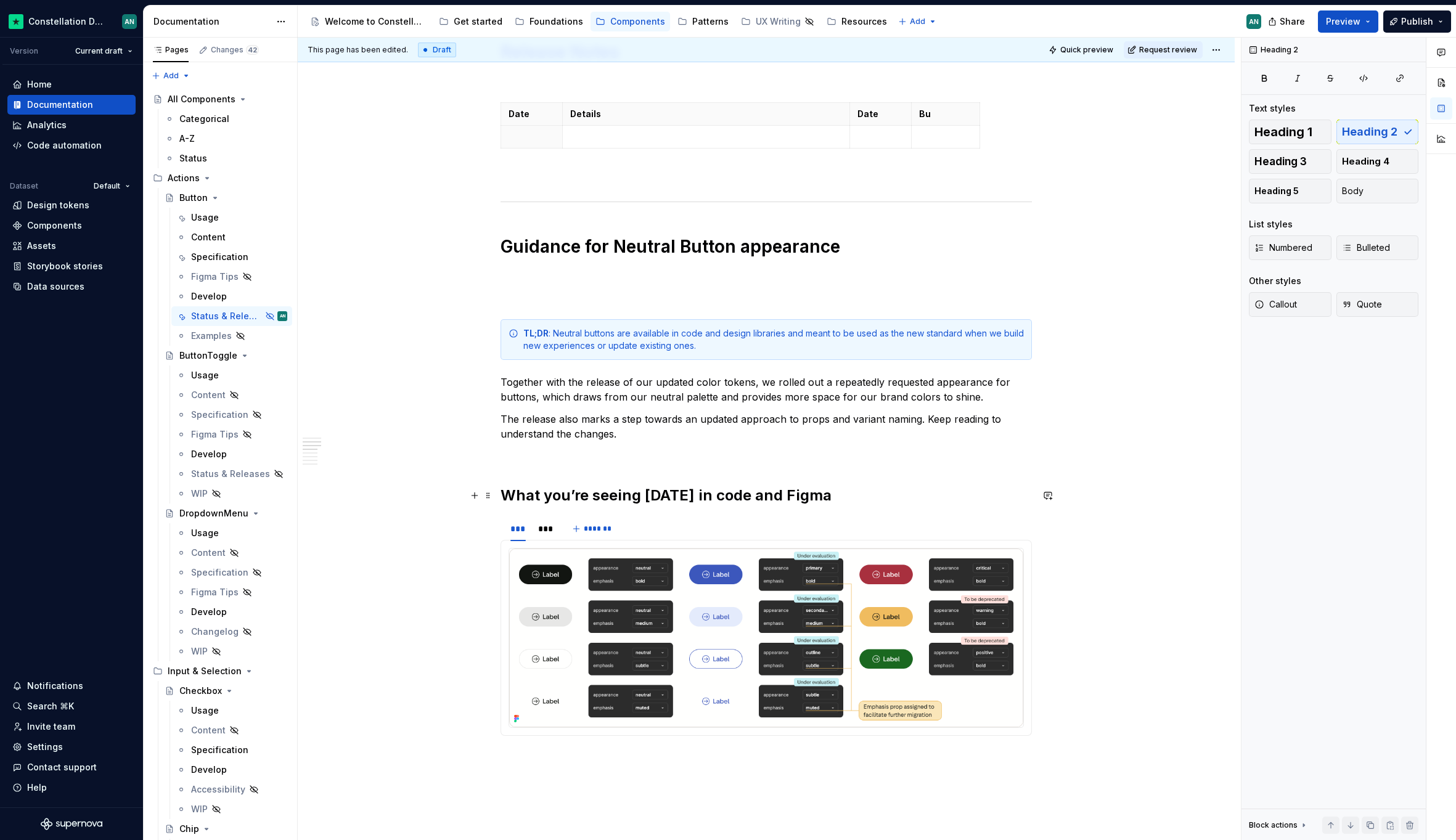
click at [503, 495] on h2 "What you’re seeing today in code and Figma" at bounding box center [766, 495] width 531 height 20
click at [805, 432] on p "The release also marks a step towards an updated approach to props and variant …" at bounding box center [766, 426] width 531 height 30
drag, startPoint x: 918, startPoint y: 420, endPoint x: 980, endPoint y: 451, distance: 69.3
click at [980, 451] on div "**********" at bounding box center [766, 834] width 531 height 2243
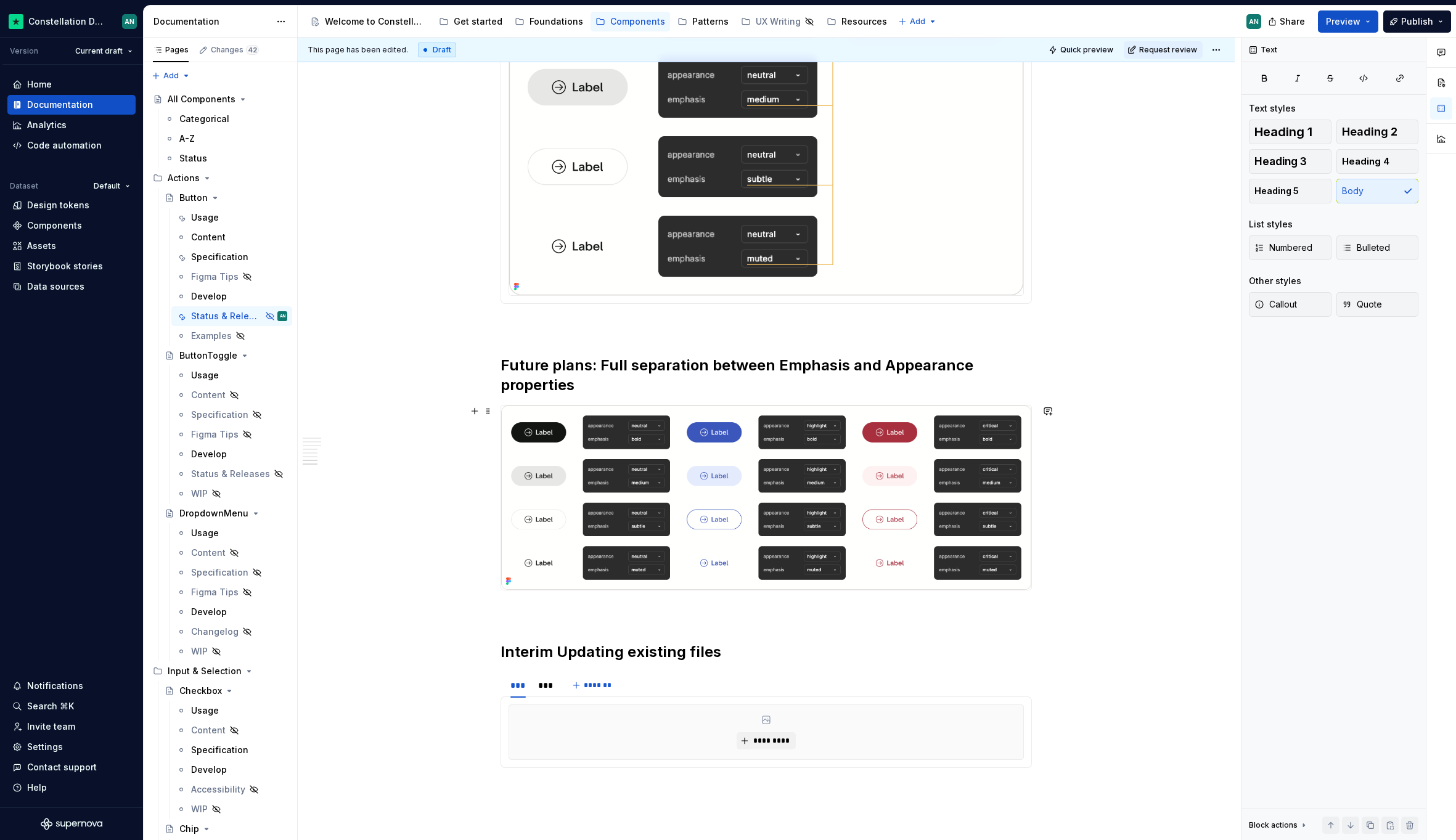
scroll to position [1787, 0]
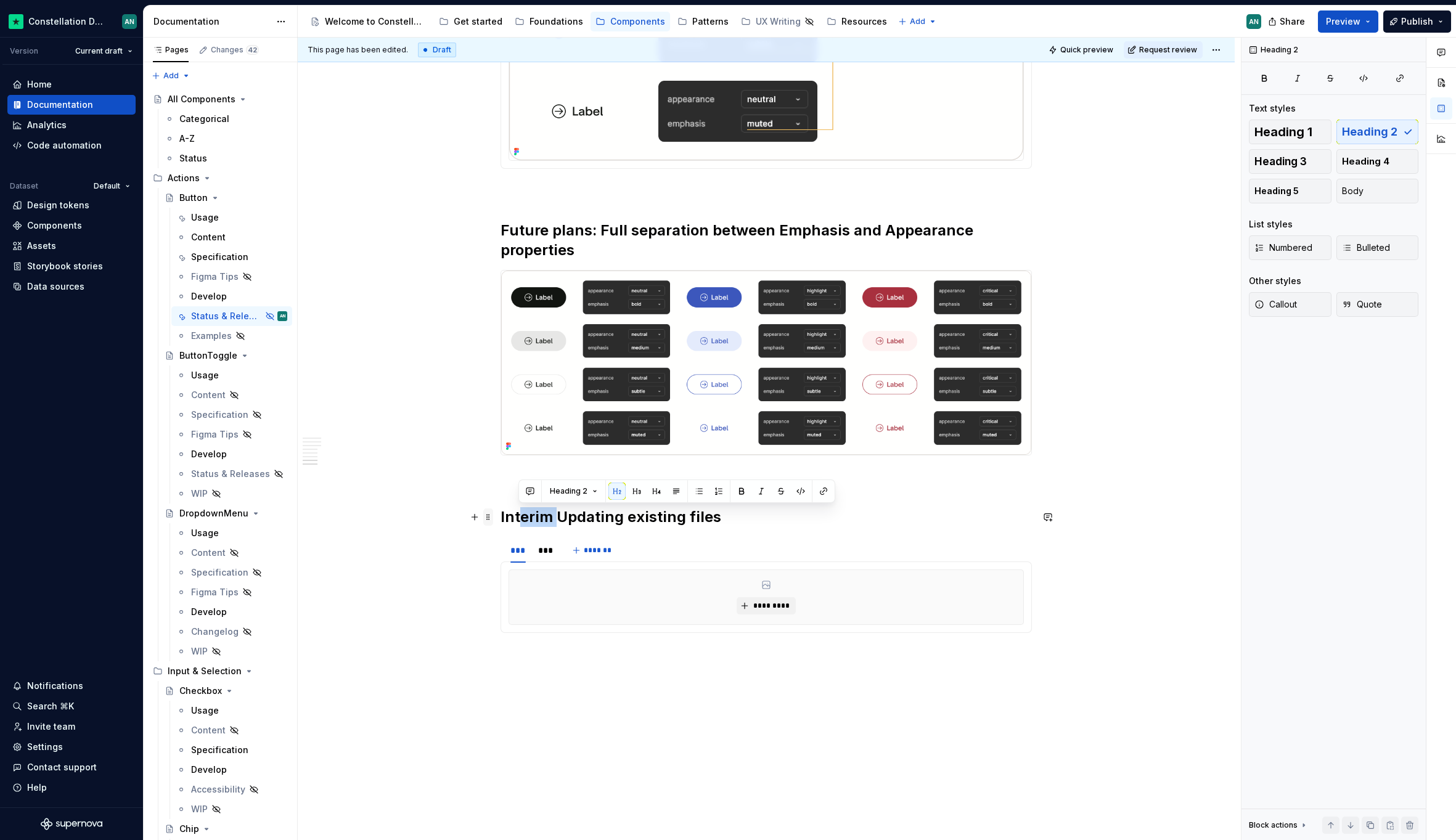
drag, startPoint x: 556, startPoint y: 516, endPoint x: 490, endPoint y: 516, distance: 66.0
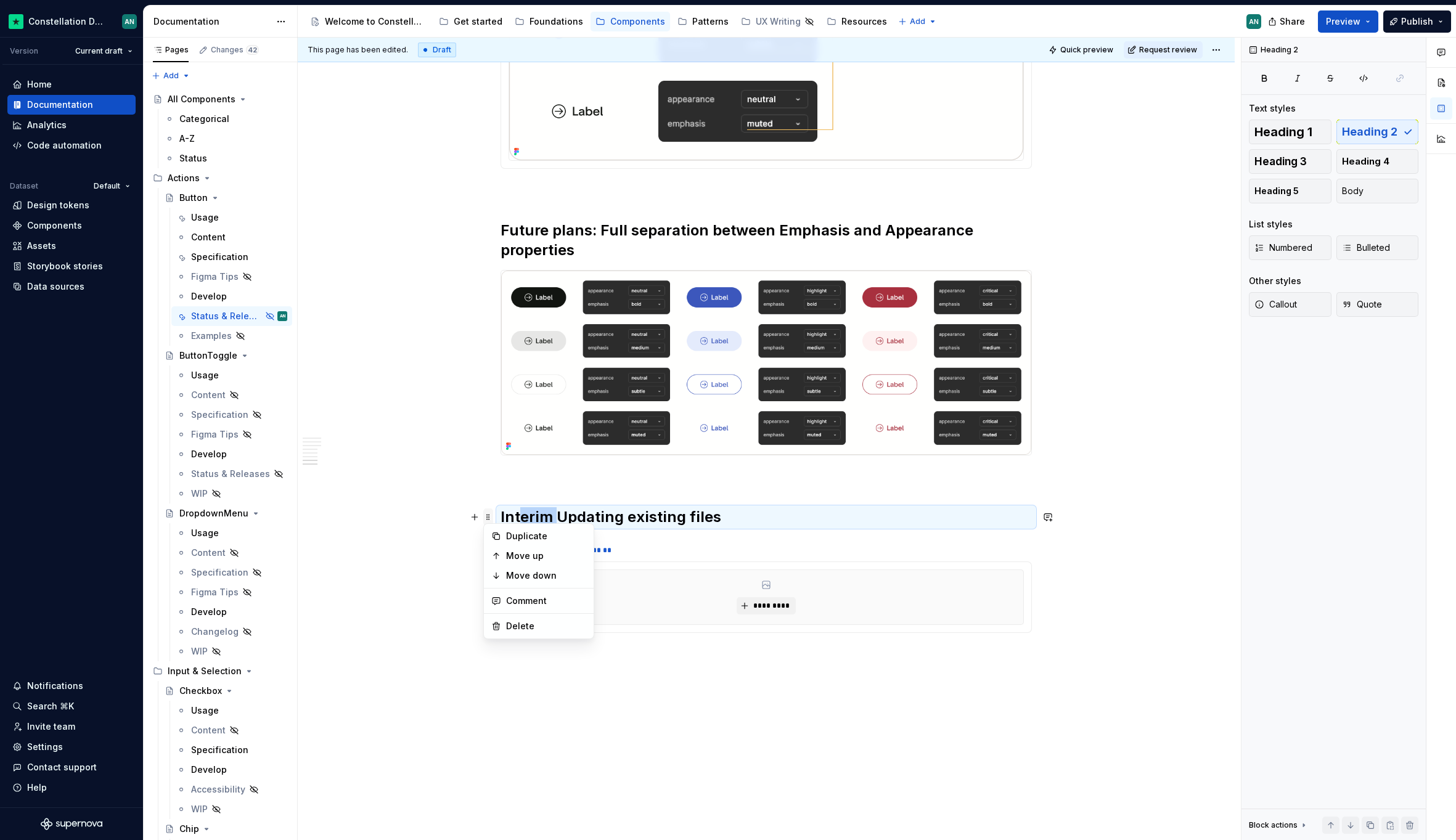
click at [490, 516] on span at bounding box center [488, 517] width 10 height 17
click at [518, 513] on h2 "Interim Updating existing files" at bounding box center [766, 517] width 531 height 20
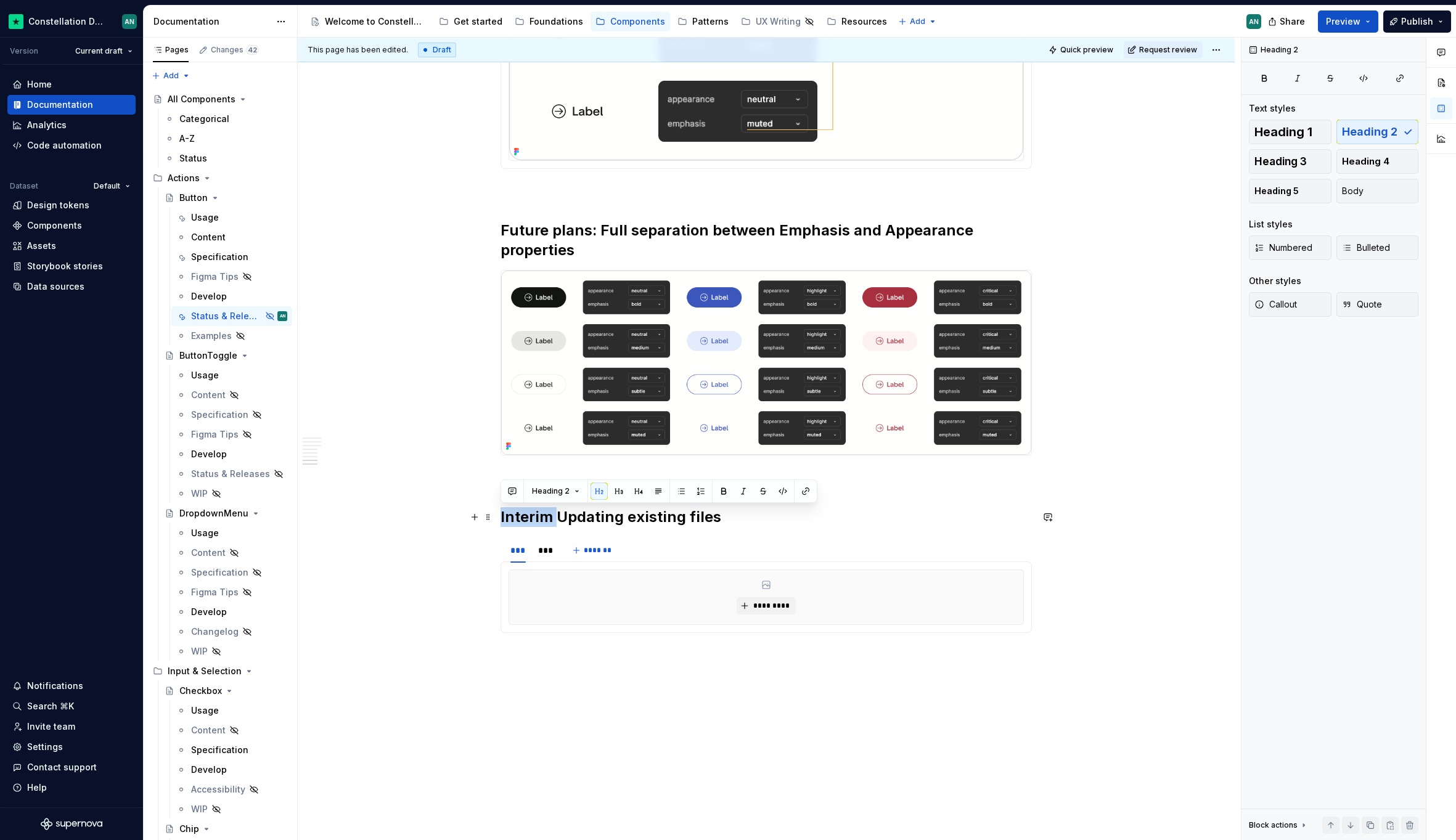
drag, startPoint x: 556, startPoint y: 512, endPoint x: 501, endPoint y: 512, distance: 55.0
click at [501, 512] on h2 "Interim Updating existing files" at bounding box center [766, 517] width 531 height 20
drag, startPoint x: 630, startPoint y: 517, endPoint x: 716, endPoint y: 519, distance: 86.0
click at [716, 519] on h2 "Updating existing files" at bounding box center [766, 517] width 531 height 20
click at [759, 598] on button "*********" at bounding box center [765, 605] width 59 height 17
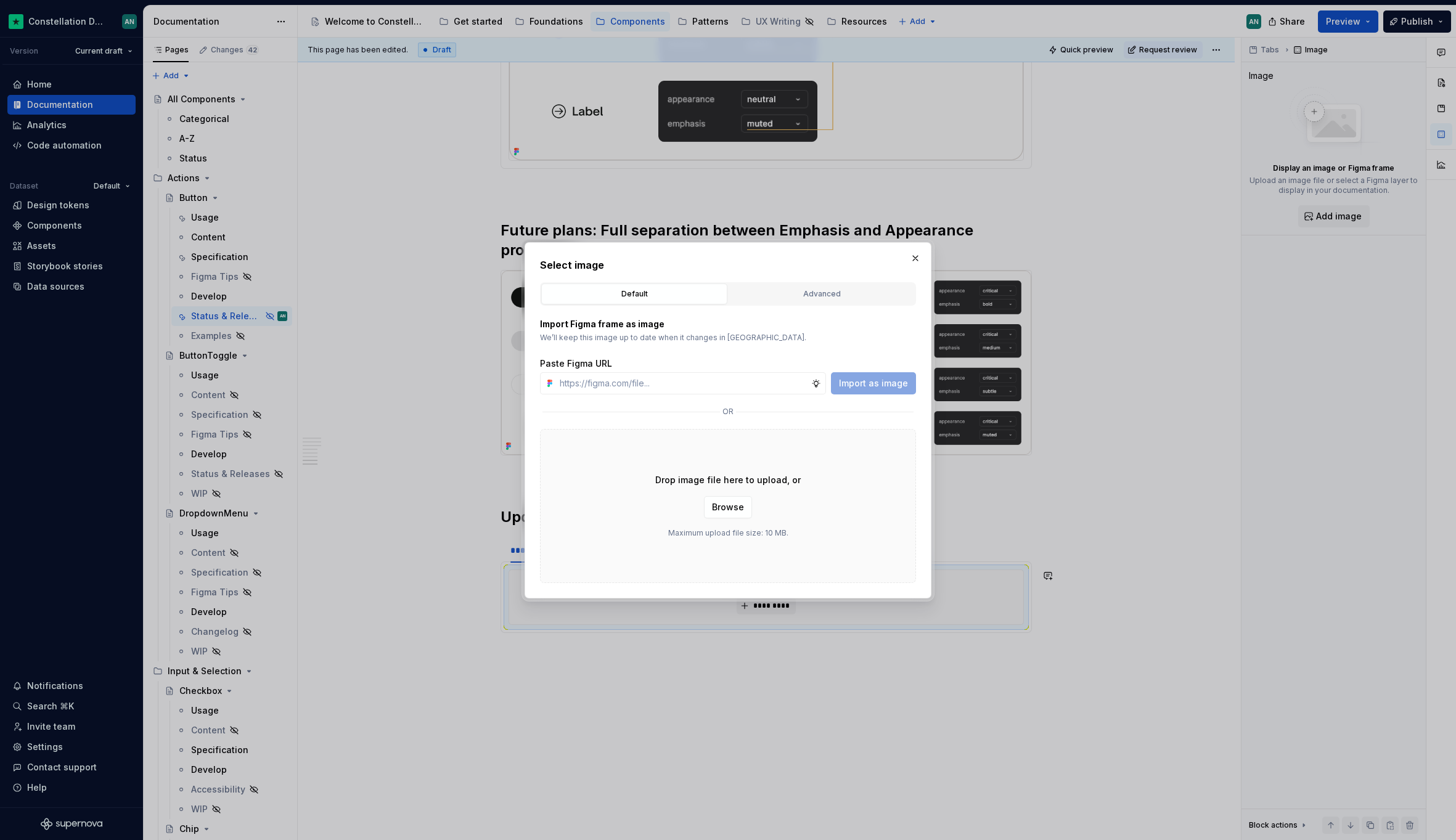
type textarea "*"
click at [846, 300] on button "Advanced" at bounding box center [822, 294] width 186 height 21
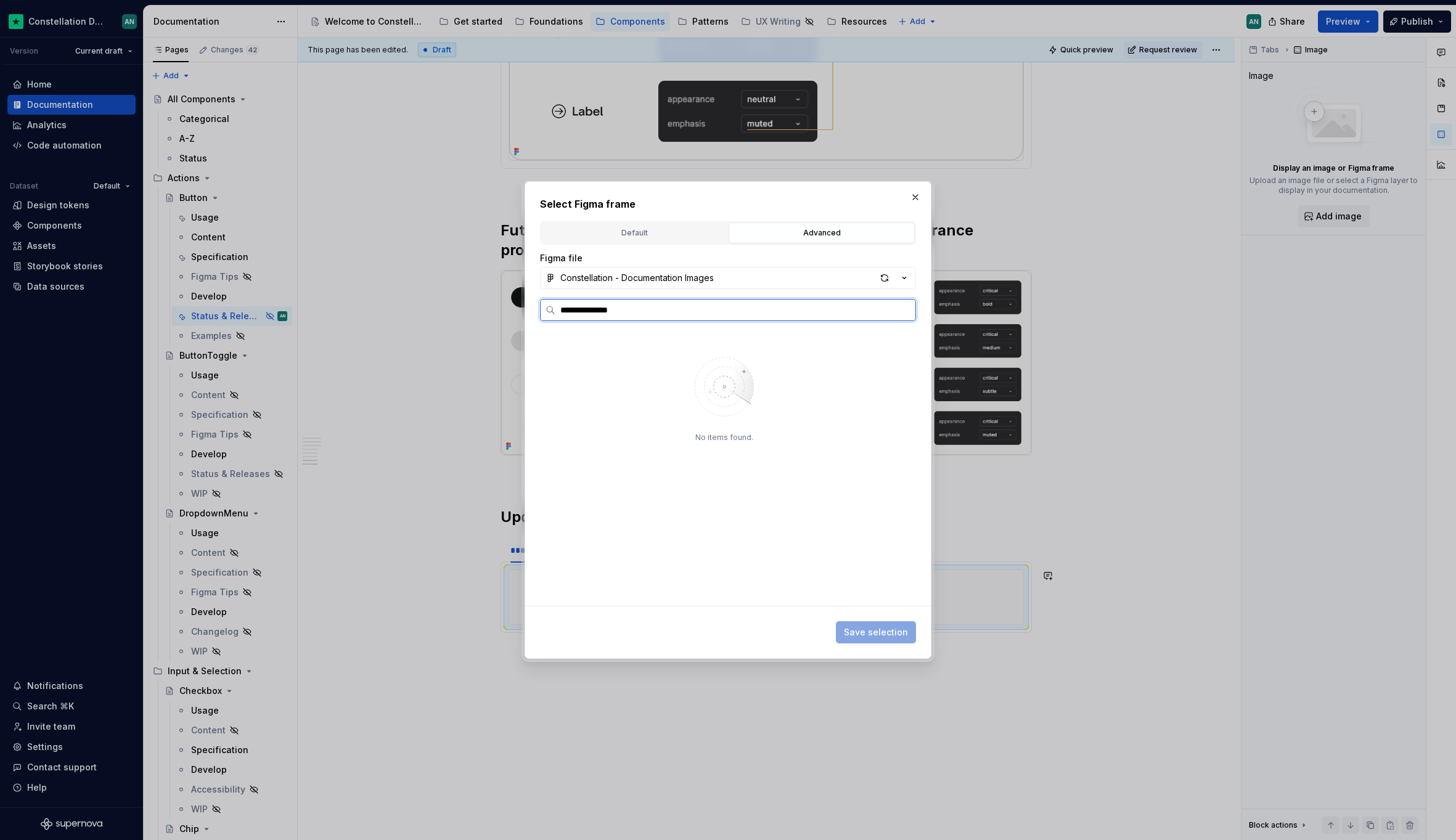
click at [585, 310] on input "**********" at bounding box center [736, 310] width 360 height 13
type input "**********"
click at [706, 423] on div "Buttons-Neutral- Updates 0 / 33" at bounding box center [729, 419] width 354 height 20
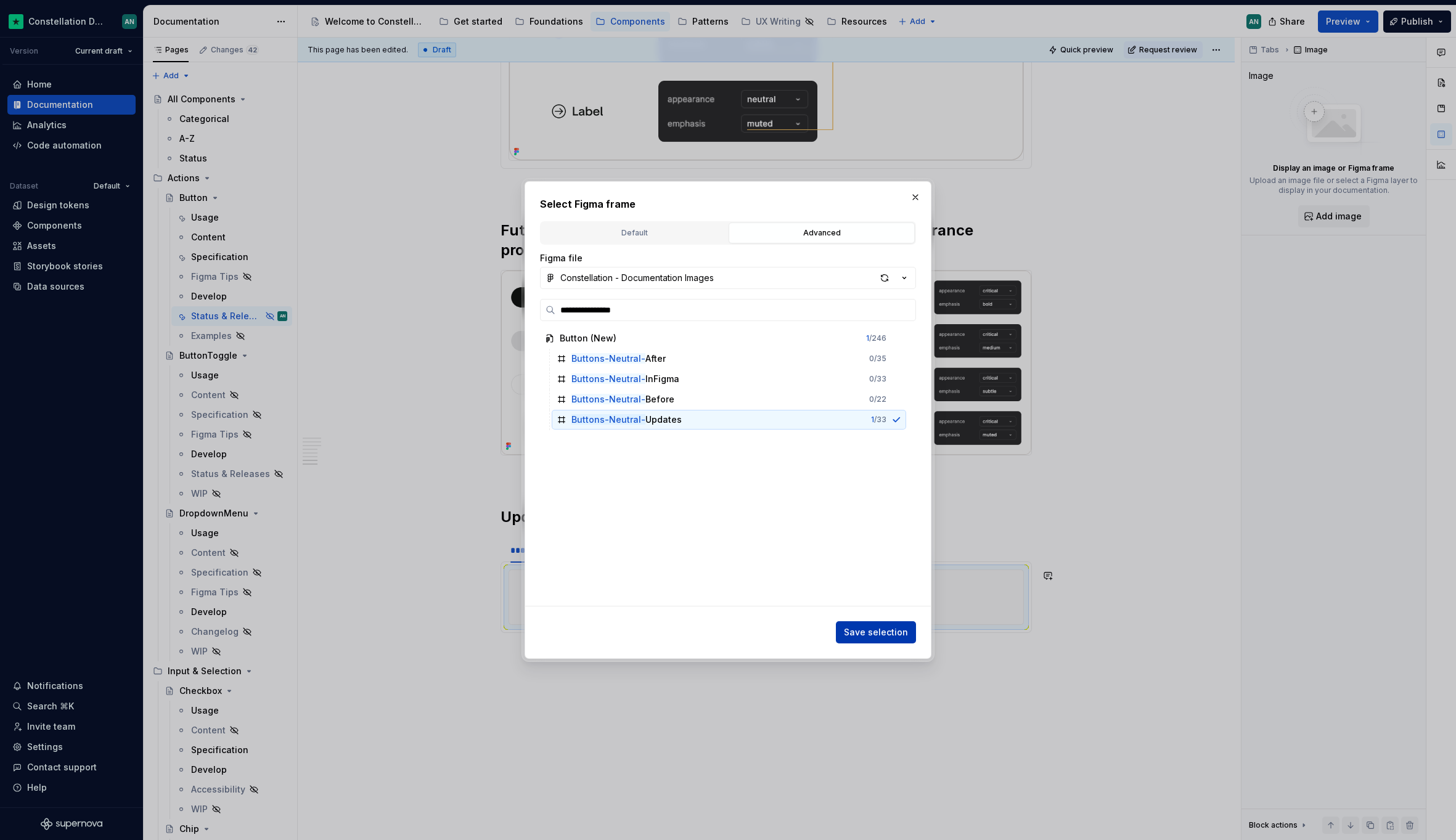
click at [894, 631] on span "Save selection" at bounding box center [876, 632] width 64 height 13
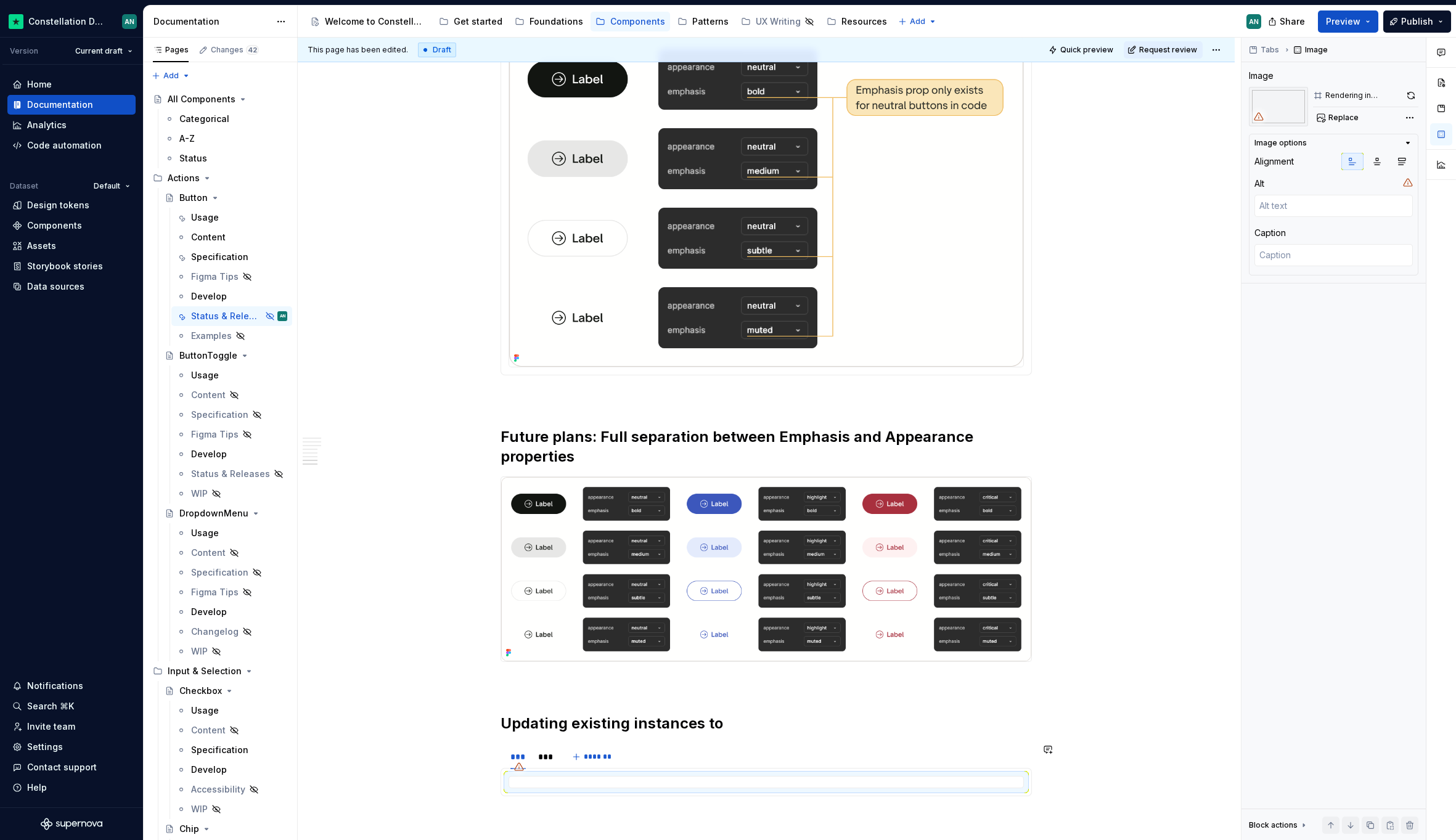
scroll to position [1833, 0]
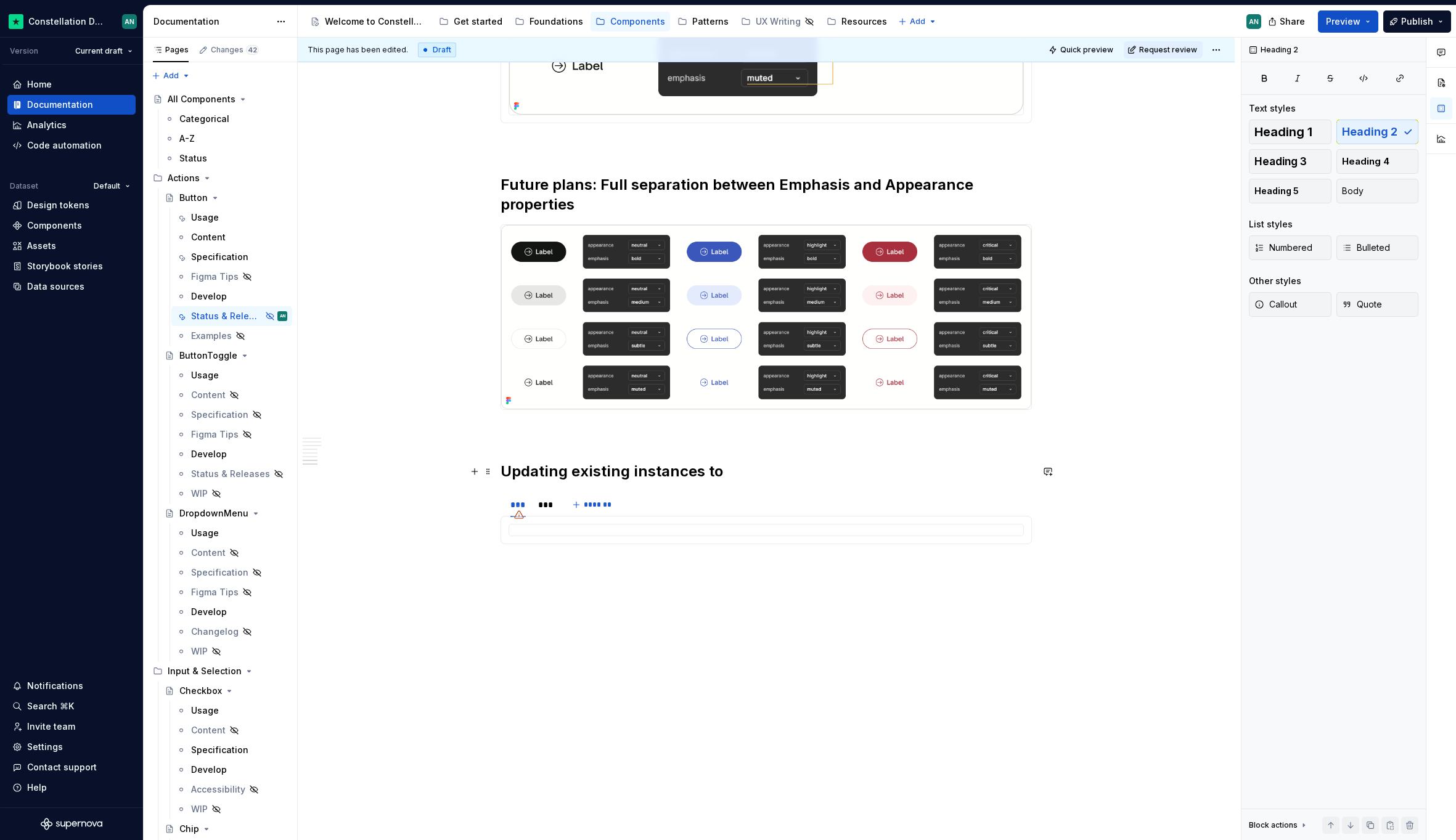
click at [720, 470] on h2 "Updating existing instances to" at bounding box center [766, 471] width 531 height 20
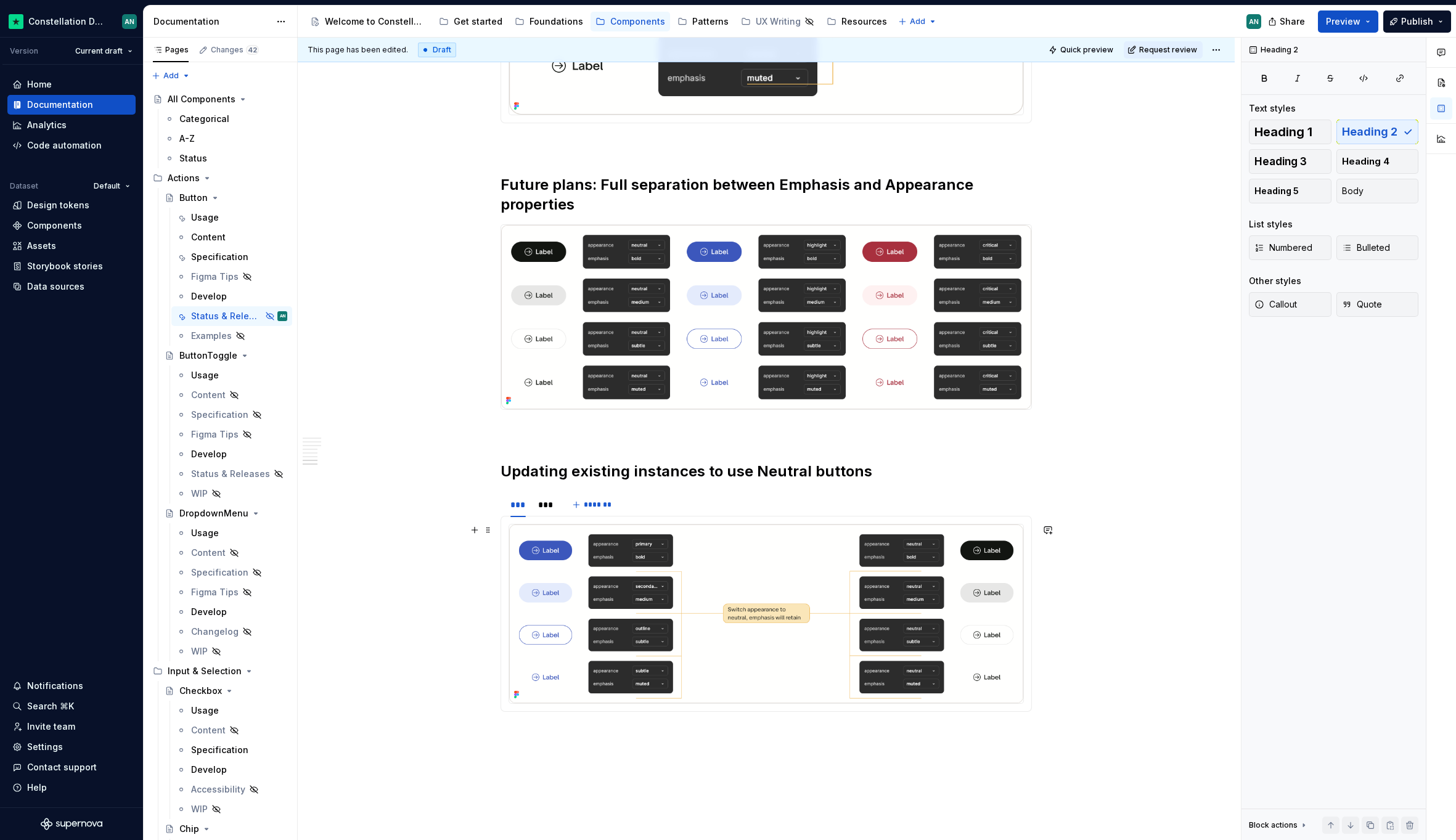
click at [616, 549] on img "To enrich screen reader interactions, please activate Accessibility in Grammarl…" at bounding box center [766, 614] width 514 height 179
type textarea "*"
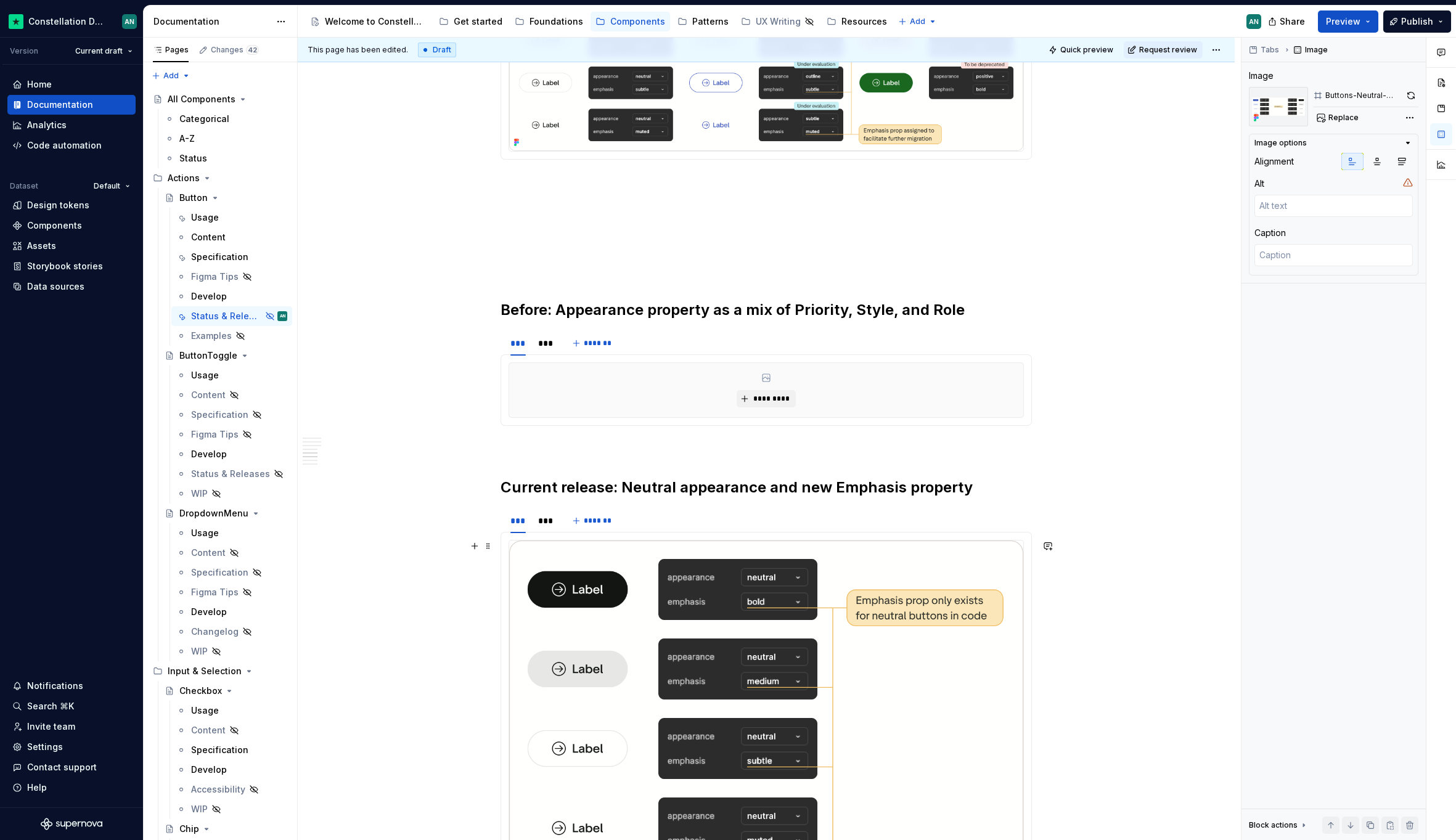
scroll to position [944, 0]
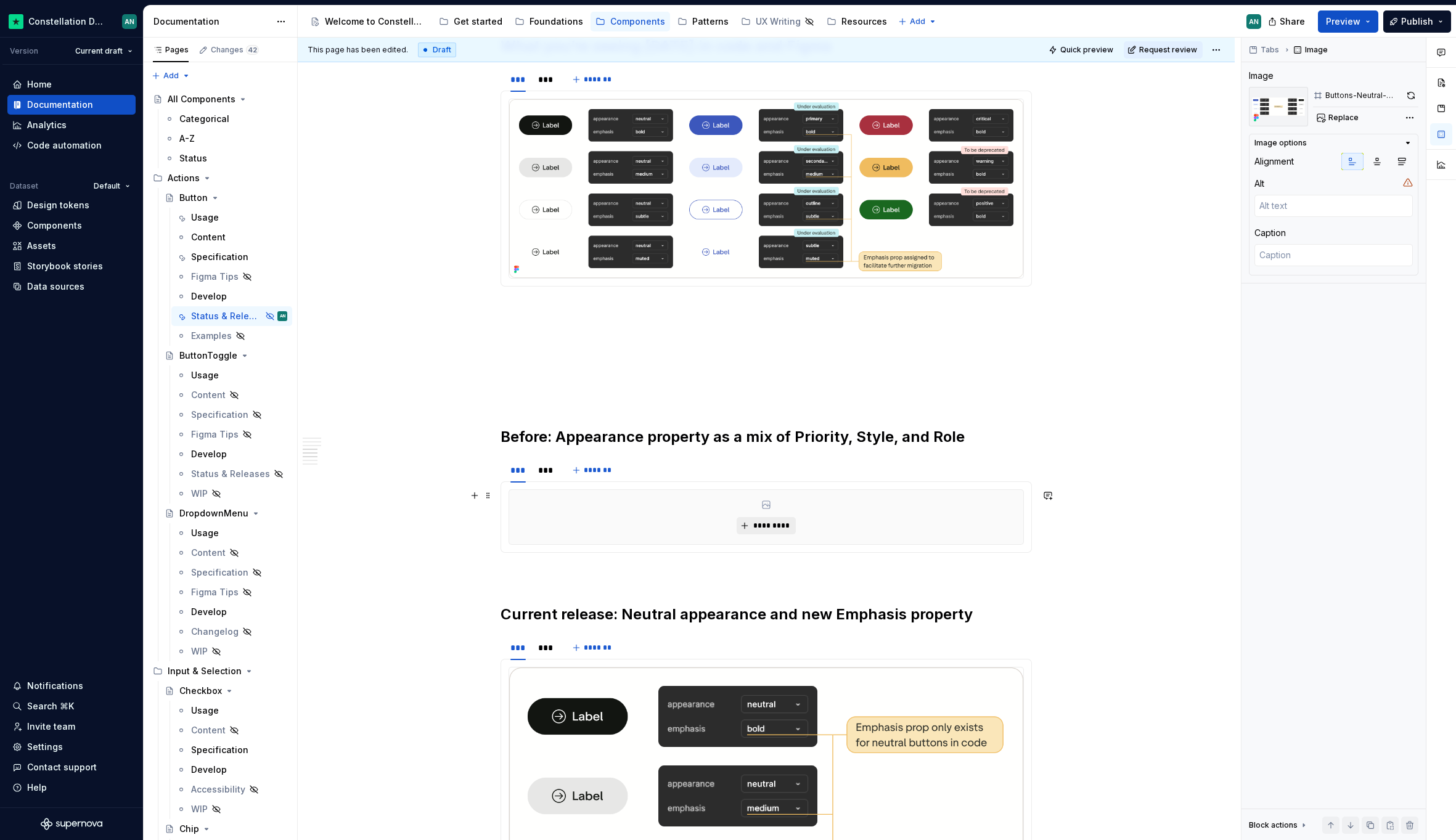
click at [757, 524] on span "*********" at bounding box center [771, 526] width 38 height 10
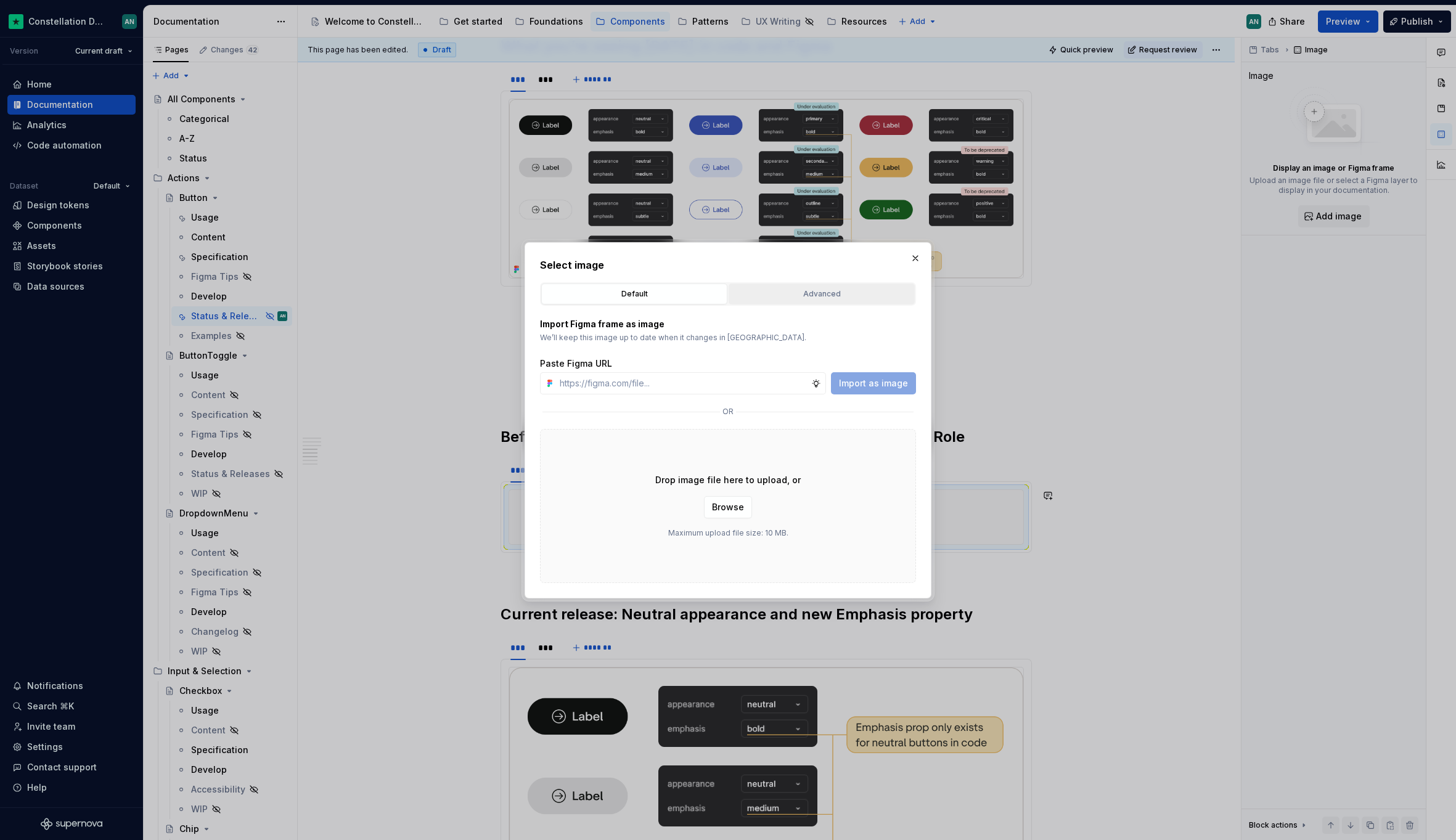
click at [788, 285] on button "Advanced" at bounding box center [822, 294] width 186 height 21
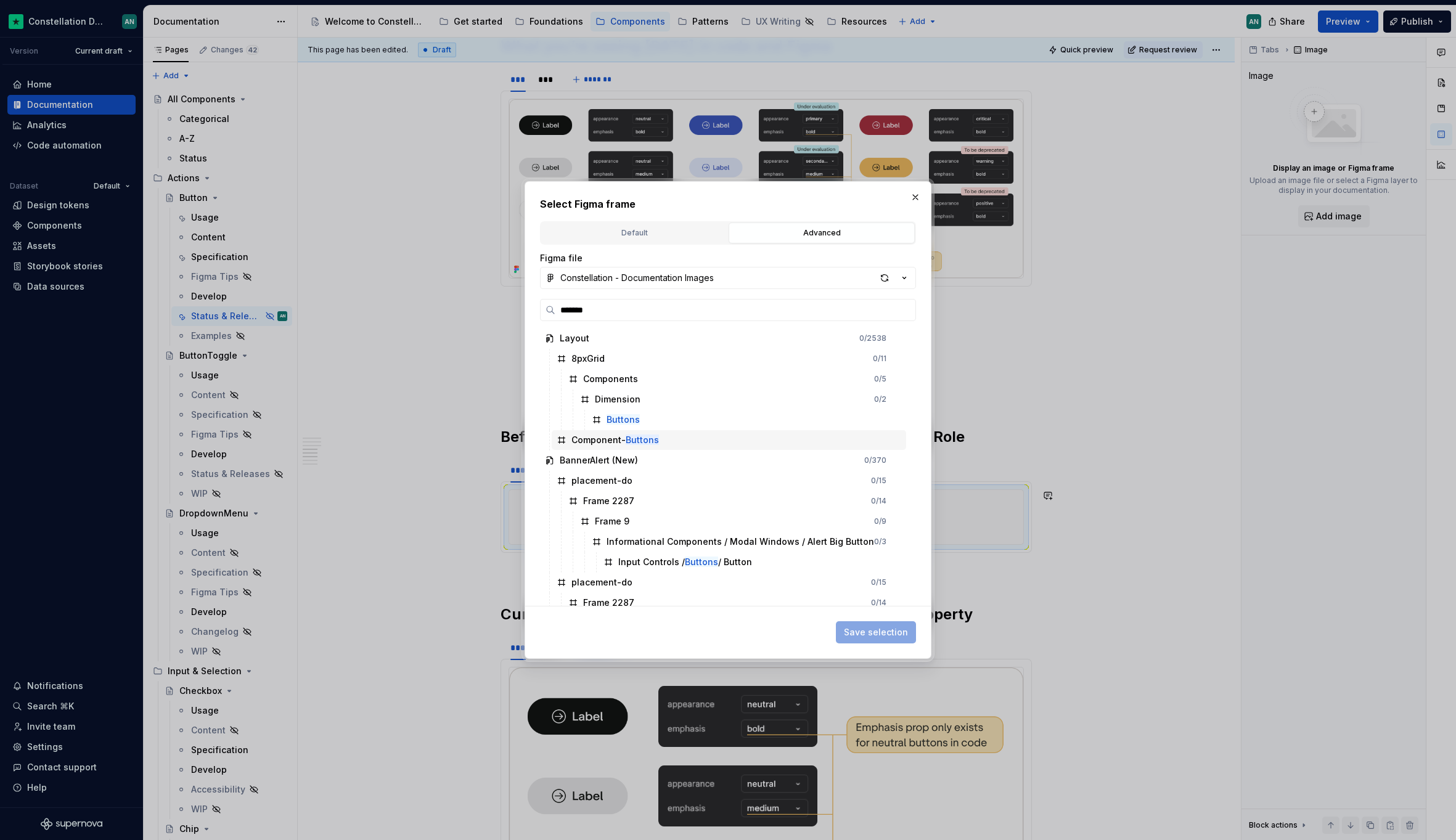
type input "********"
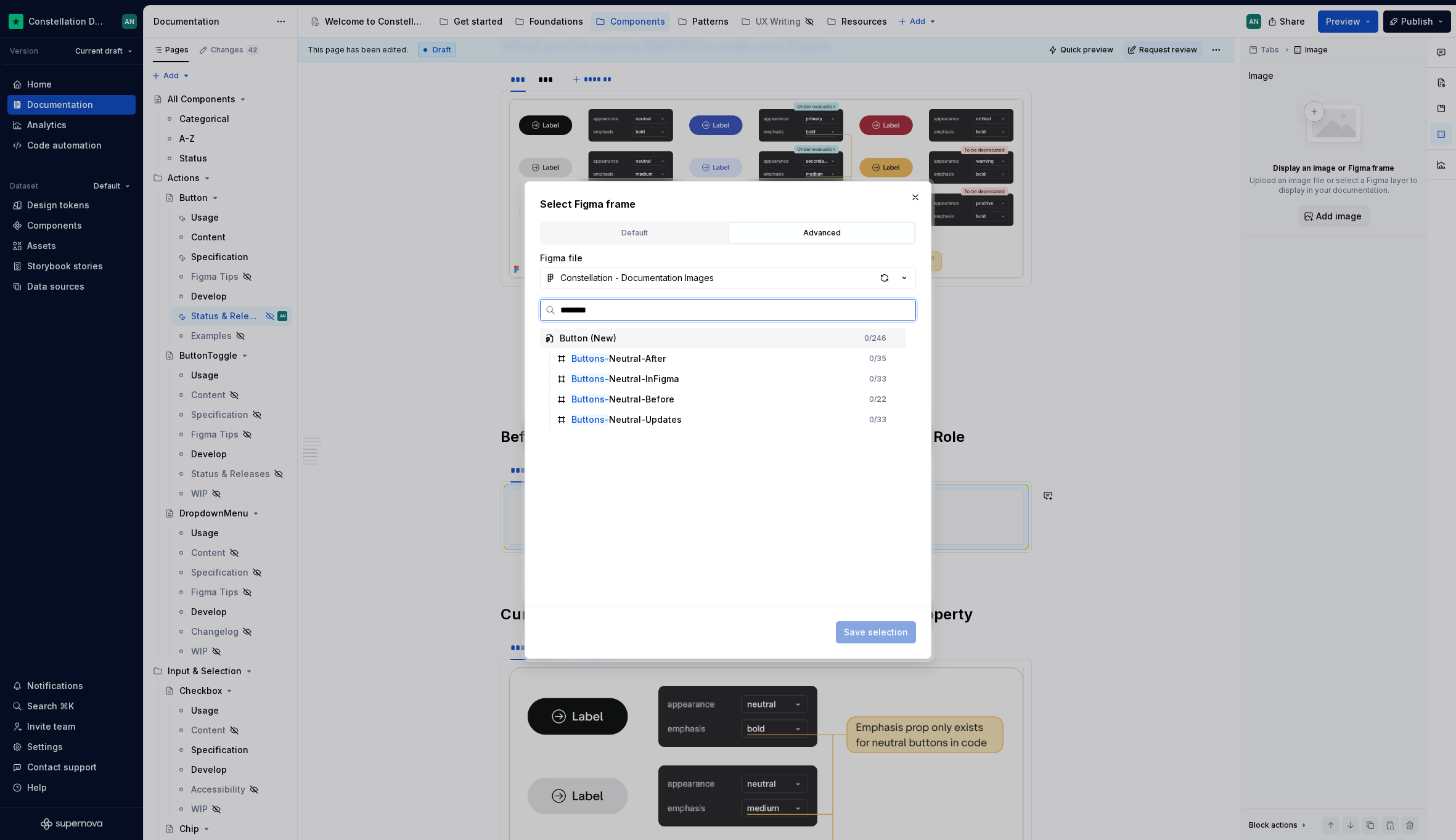
click at [700, 401] on div "Buttons- Neutral-Before 0 / 22" at bounding box center [729, 399] width 354 height 20
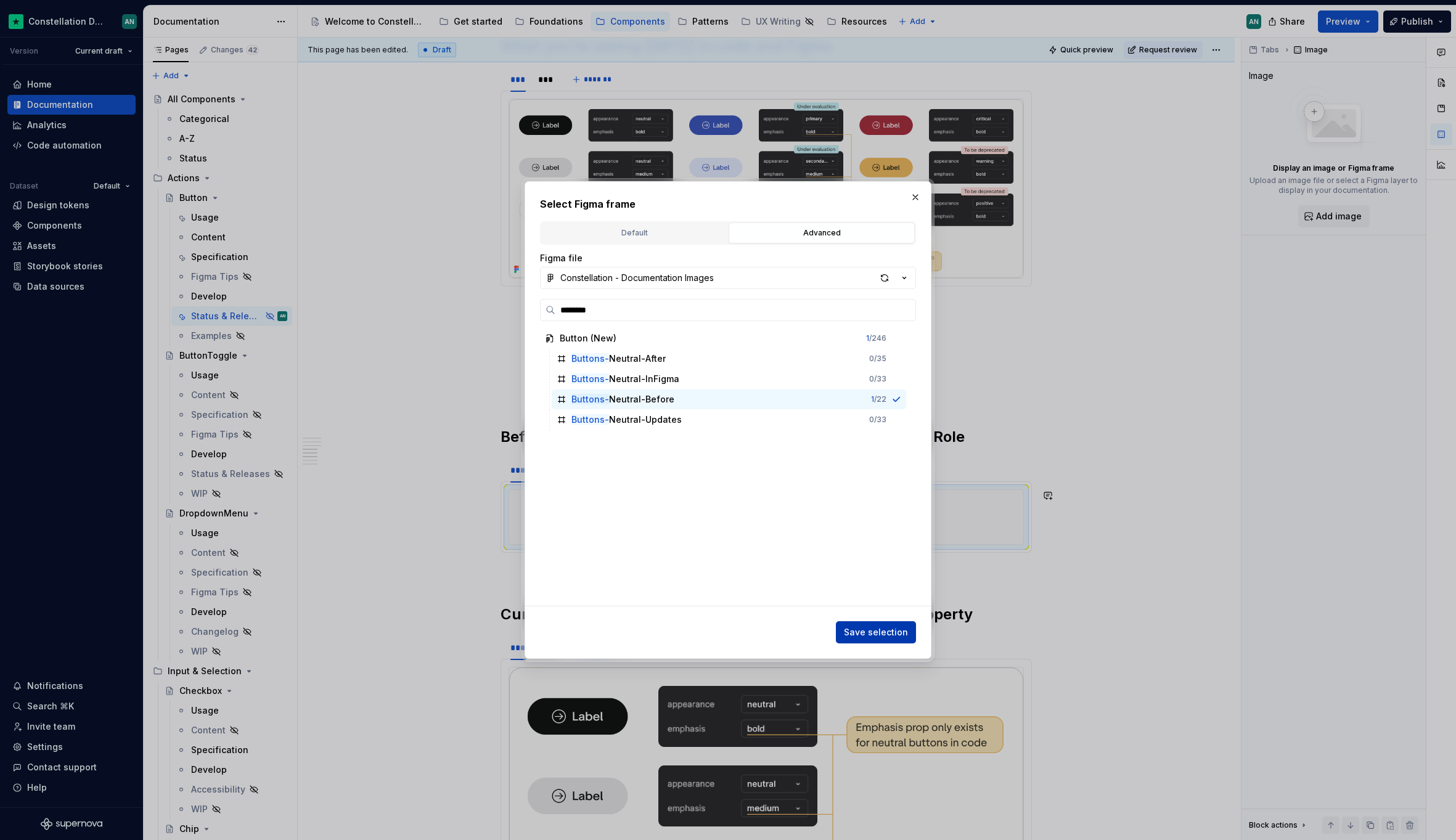
click at [887, 628] on span "Save selection" at bounding box center [876, 632] width 64 height 13
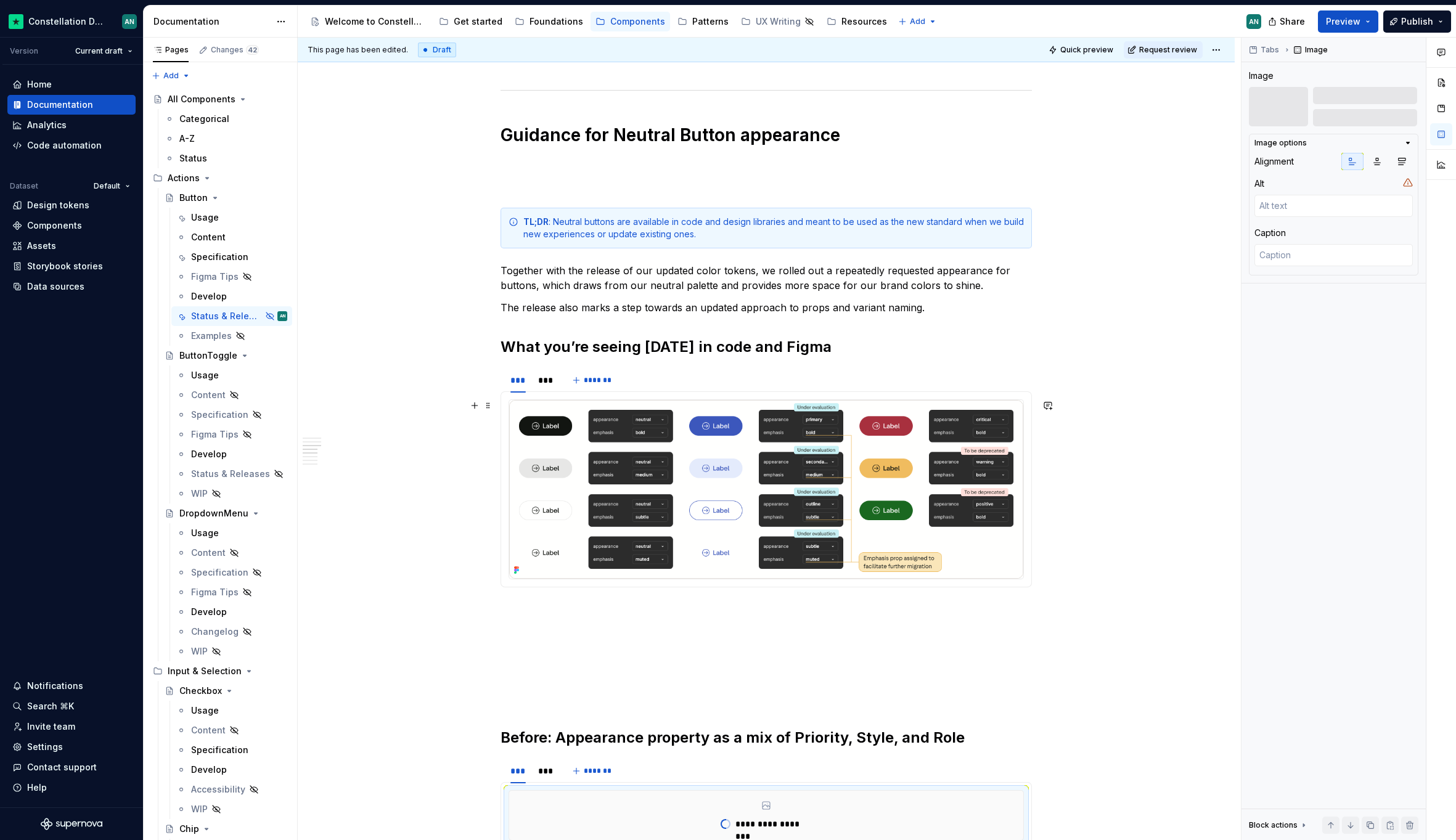
scroll to position [967, 0]
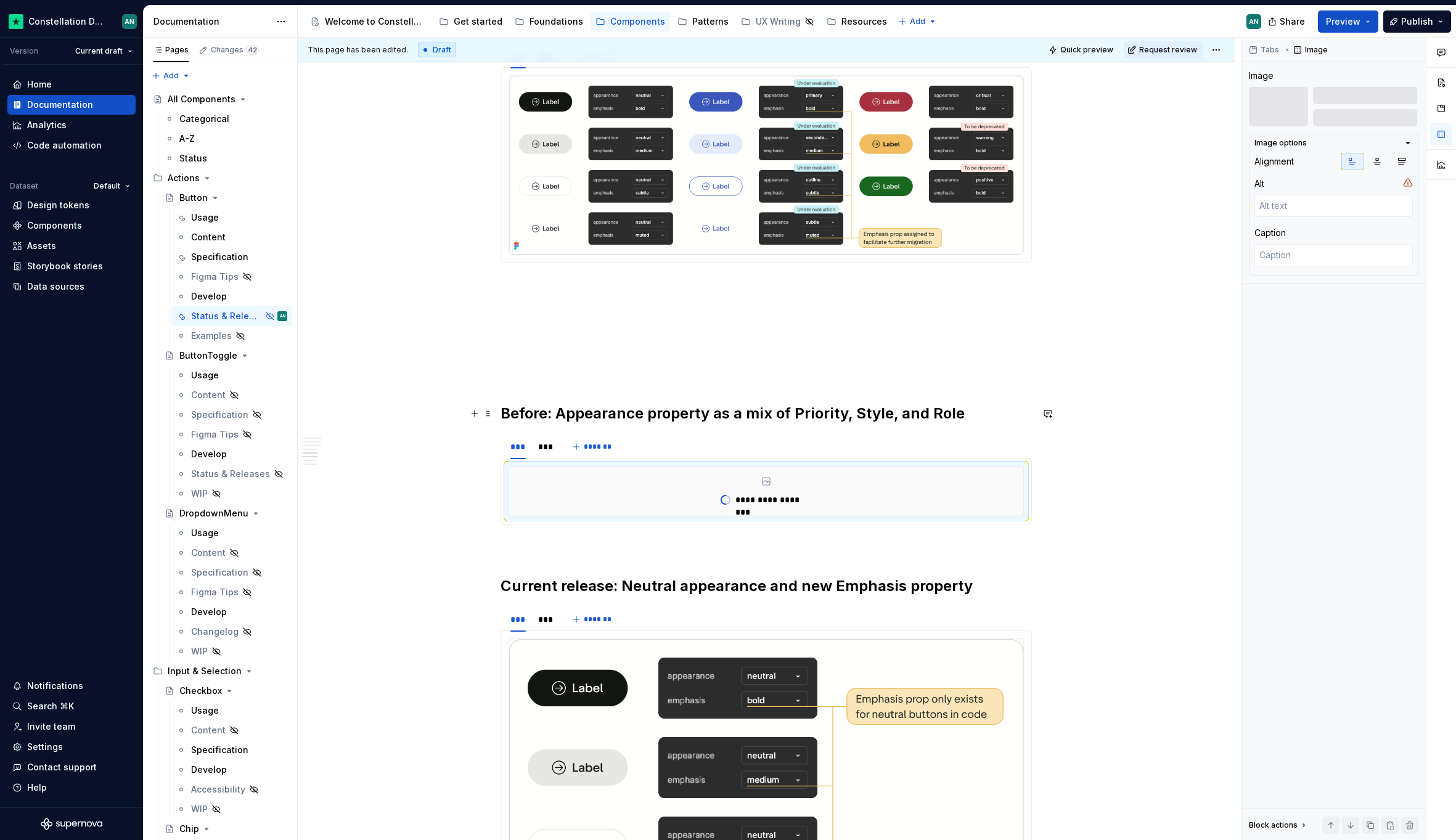
click at [556, 414] on h2 "Before: Appearance property as a mix of Priority, Style, and Role" at bounding box center [766, 413] width 531 height 20
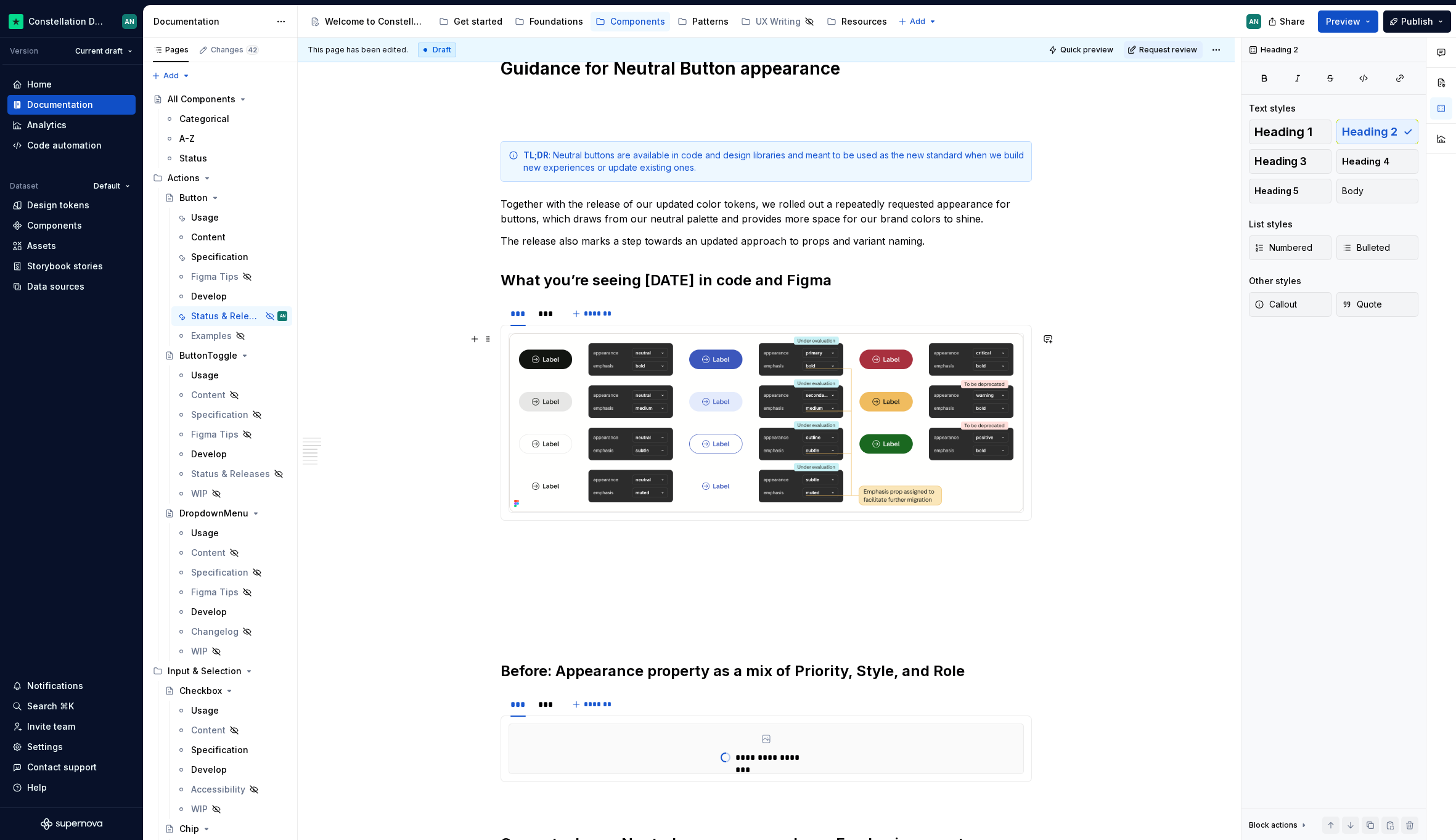
scroll to position [646, 0]
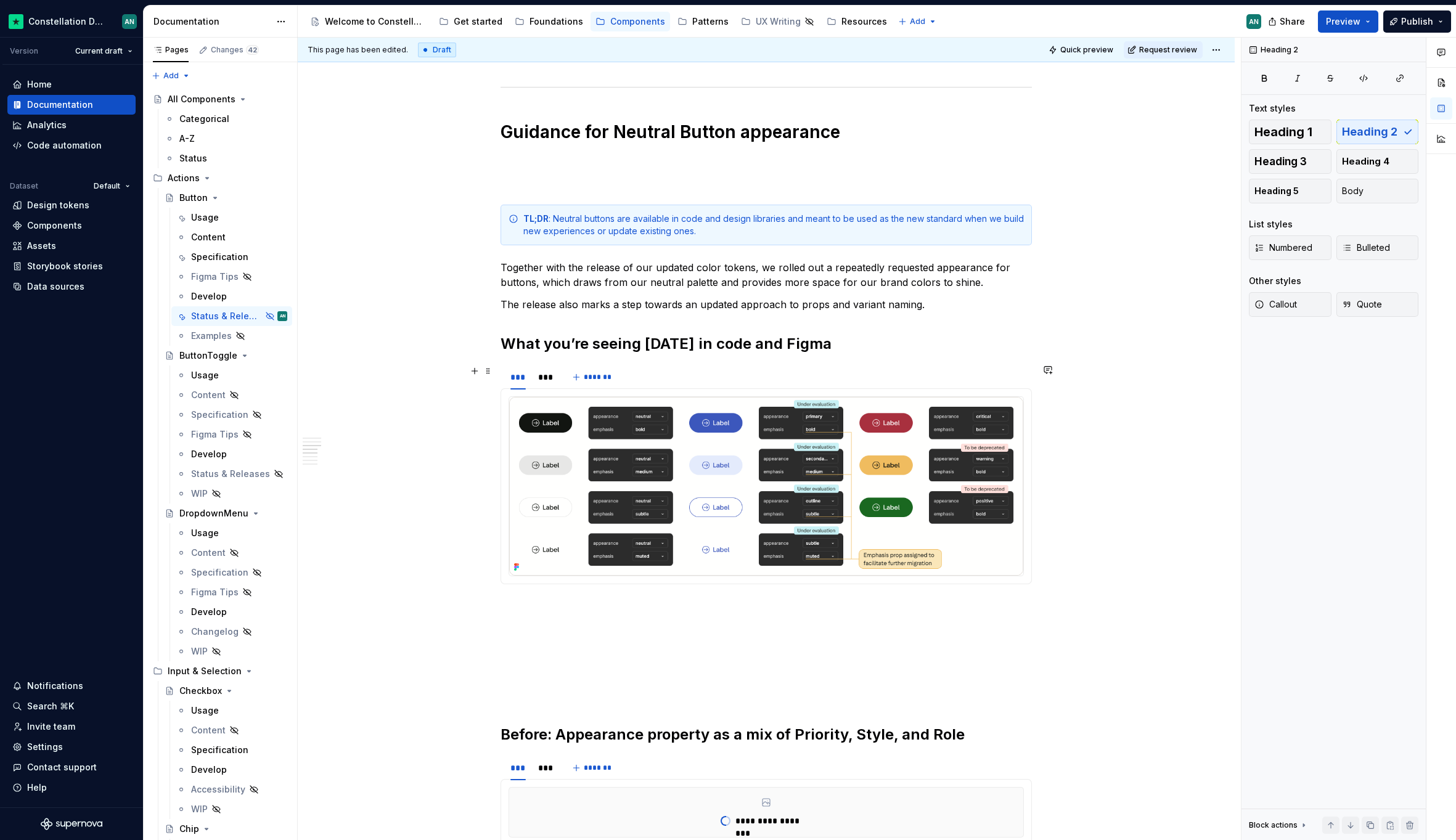
click at [645, 374] on div "*** *** *******" at bounding box center [766, 377] width 531 height 25
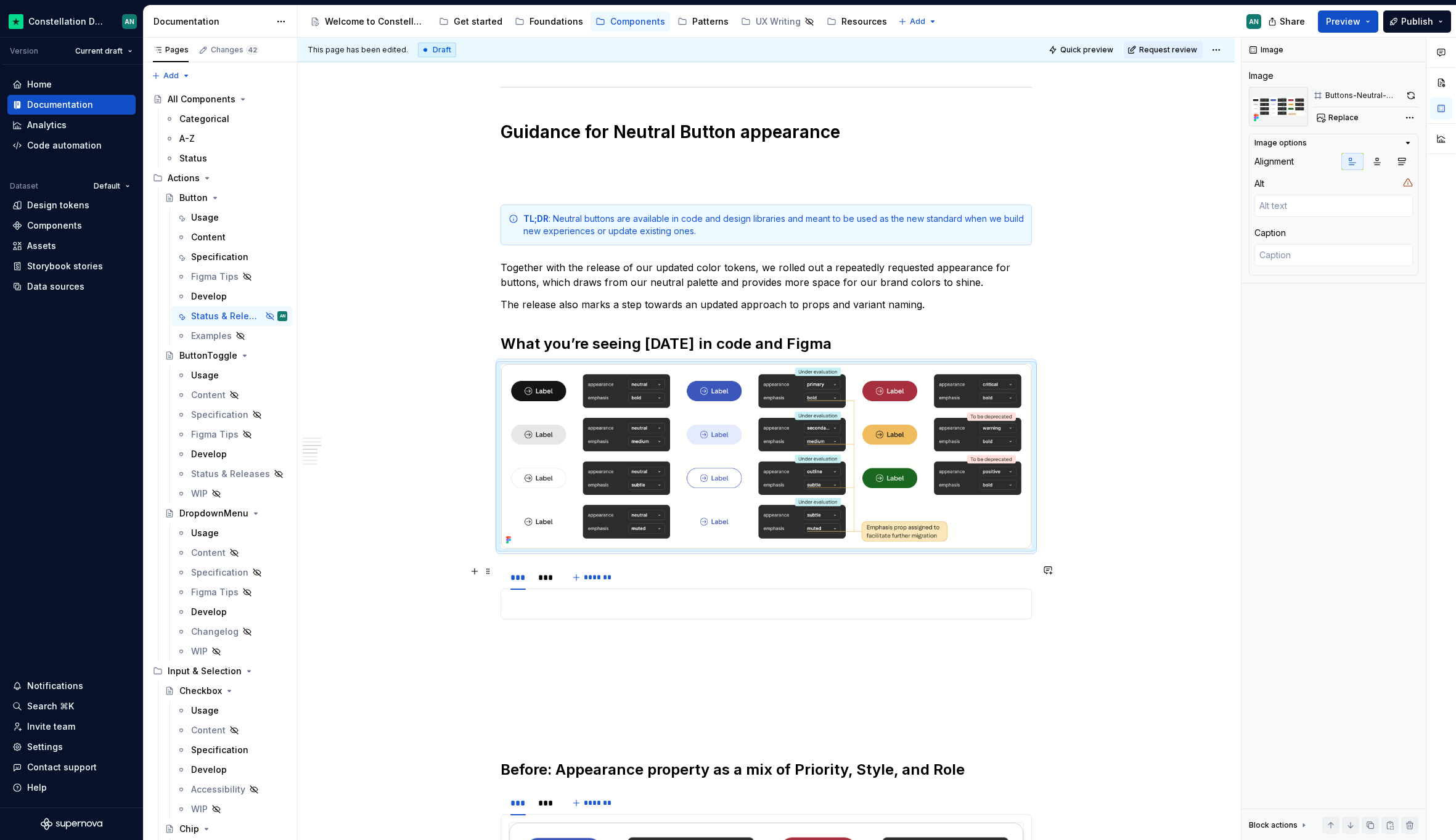
click at [662, 582] on div "*** *** *******" at bounding box center [766, 577] width 531 height 25
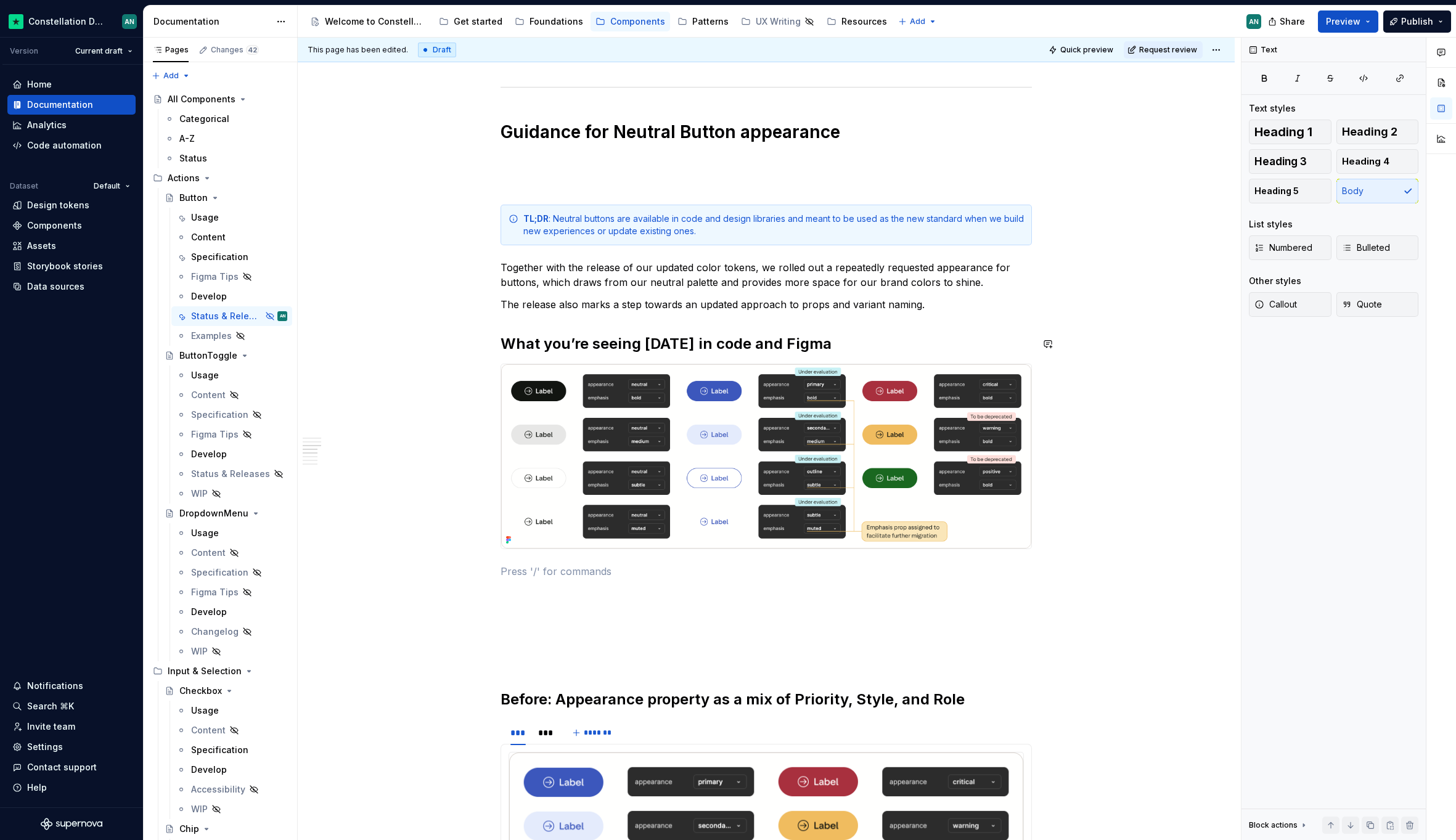
click at [501, 323] on div "**********" at bounding box center [766, 814] width 531 height 2433
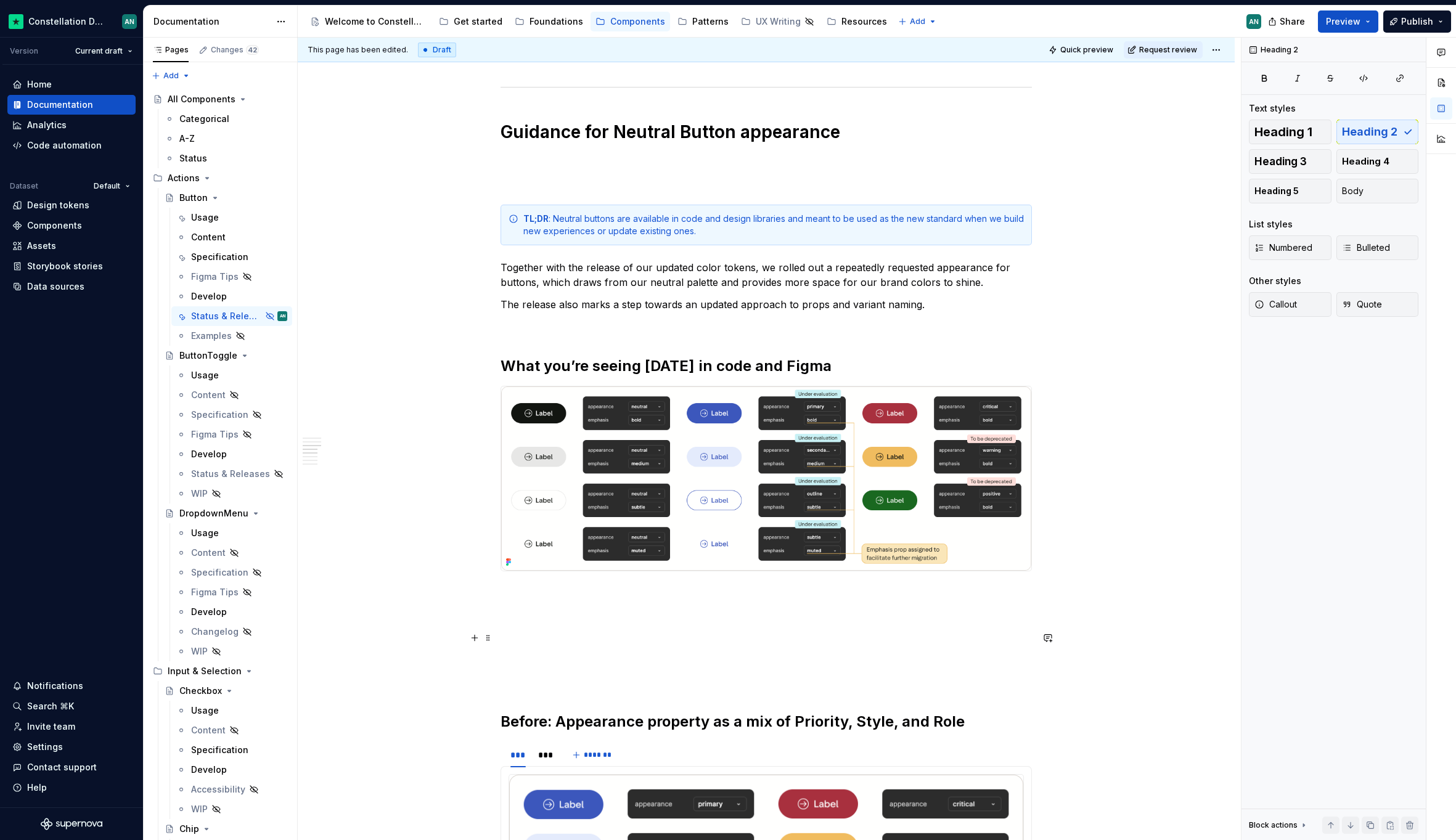
click at [599, 642] on p "To enrich screen reader interactions, please activate Accessibility in Grammarl…" at bounding box center [766, 638] width 531 height 15
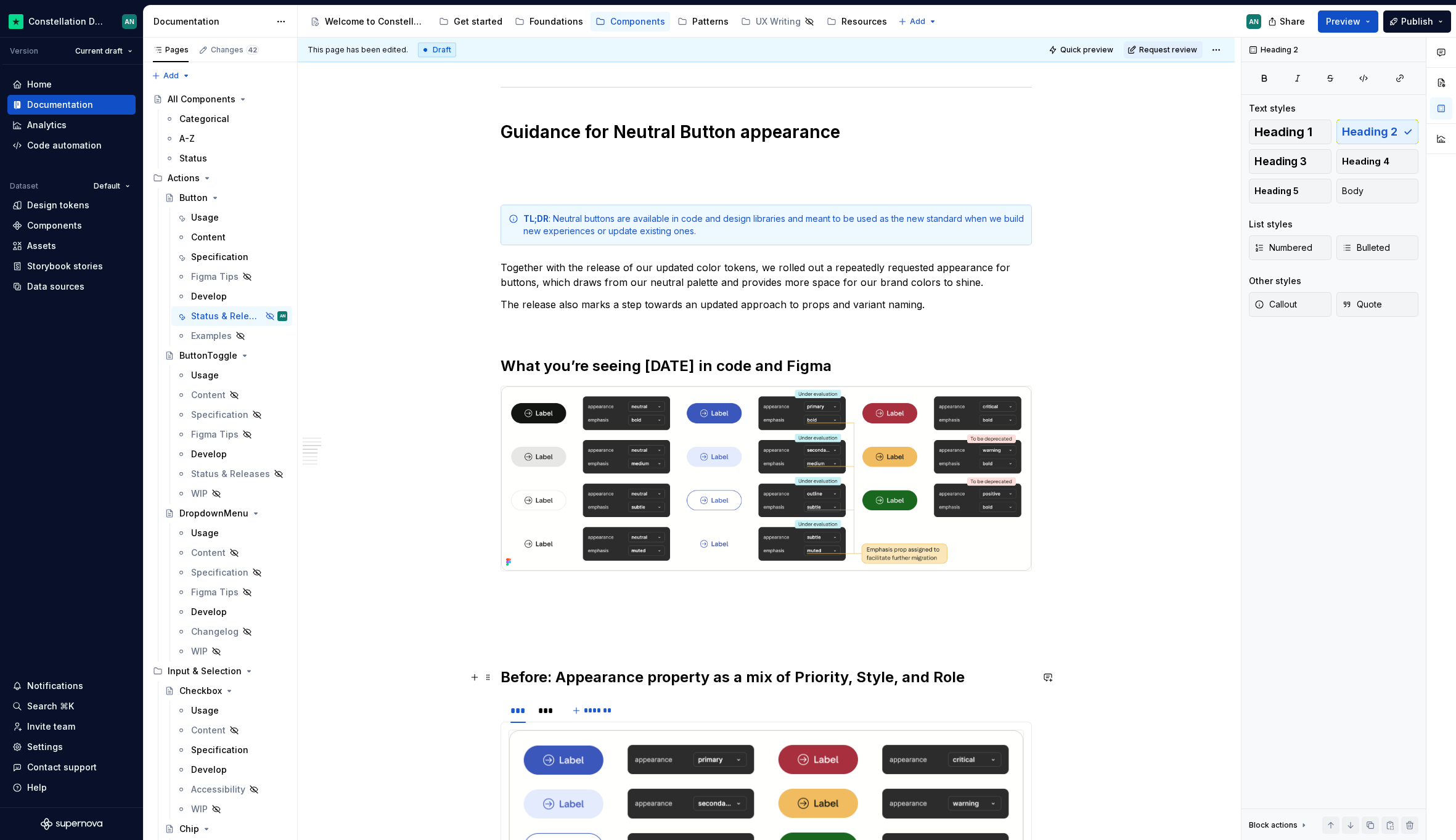
click at [547, 675] on h2 "Before: Appearance property as a mix of Priority, Style, and Role" at bounding box center [766, 677] width 531 height 20
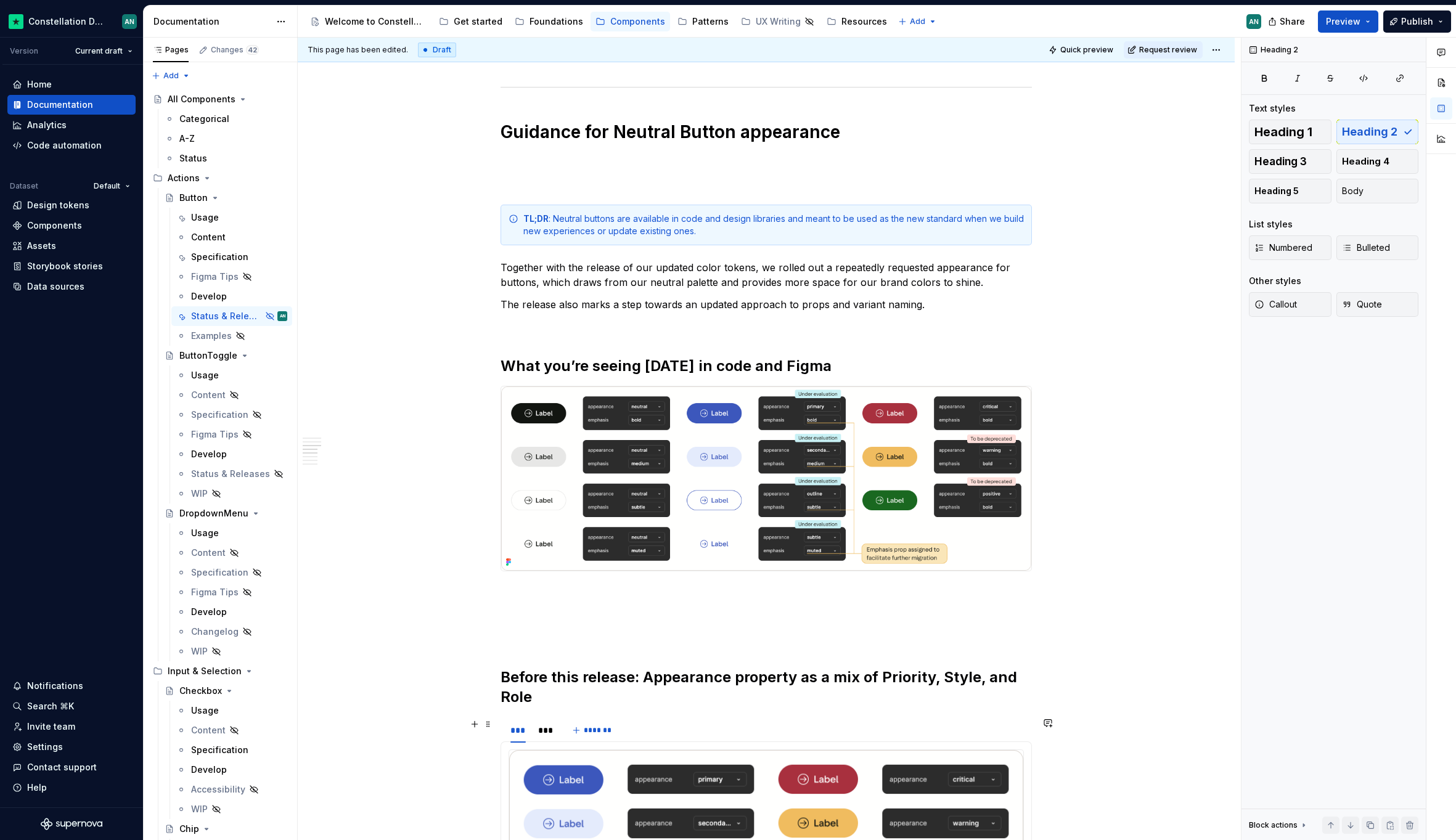
scroll to position [841, 0]
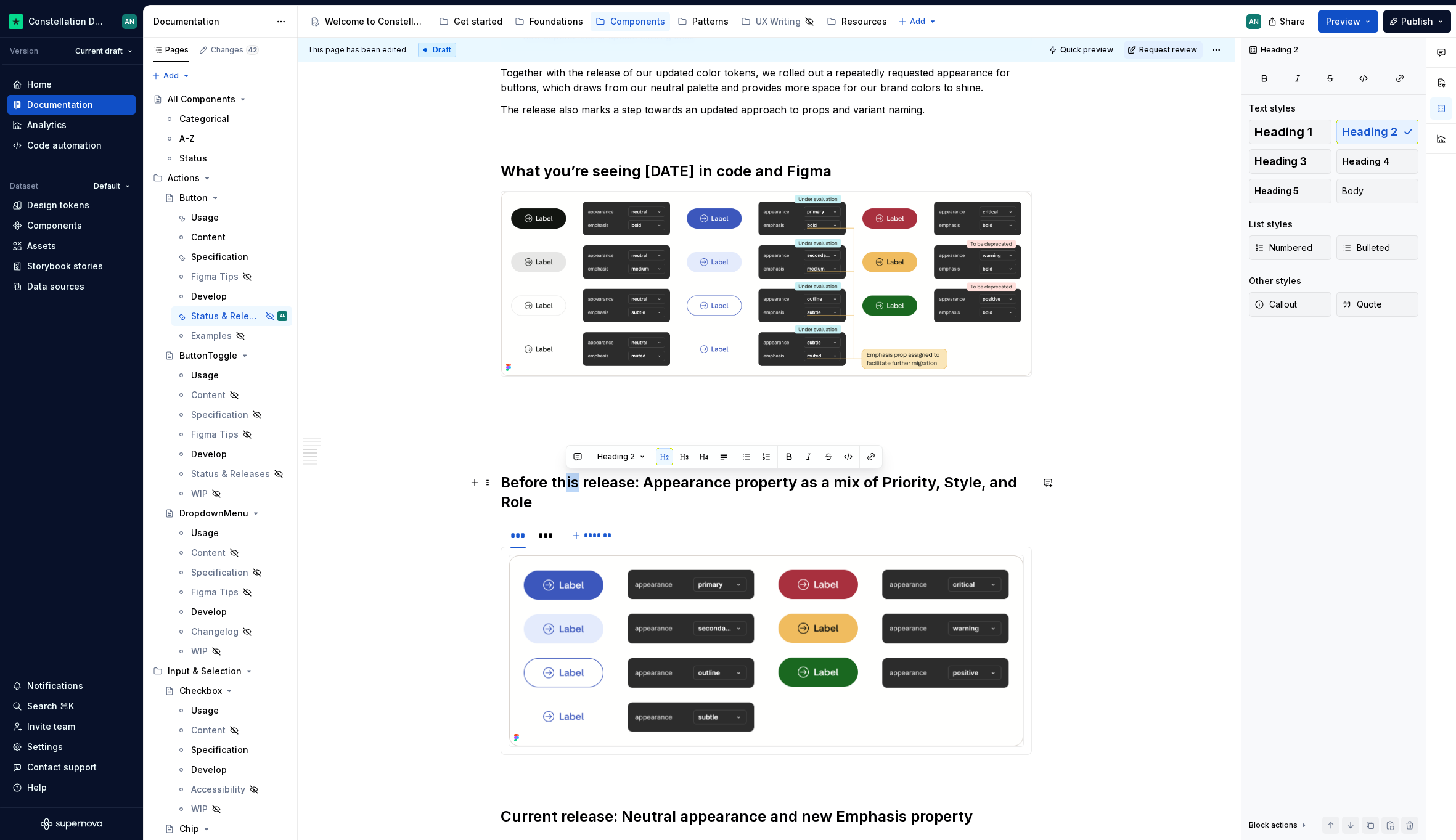
drag, startPoint x: 578, startPoint y: 484, endPoint x: 561, endPoint y: 484, distance: 17.0
click at [561, 484] on h2 "Before this release: Appearance property as a mix of Priority, Style, and Role" at bounding box center [766, 492] width 531 height 40
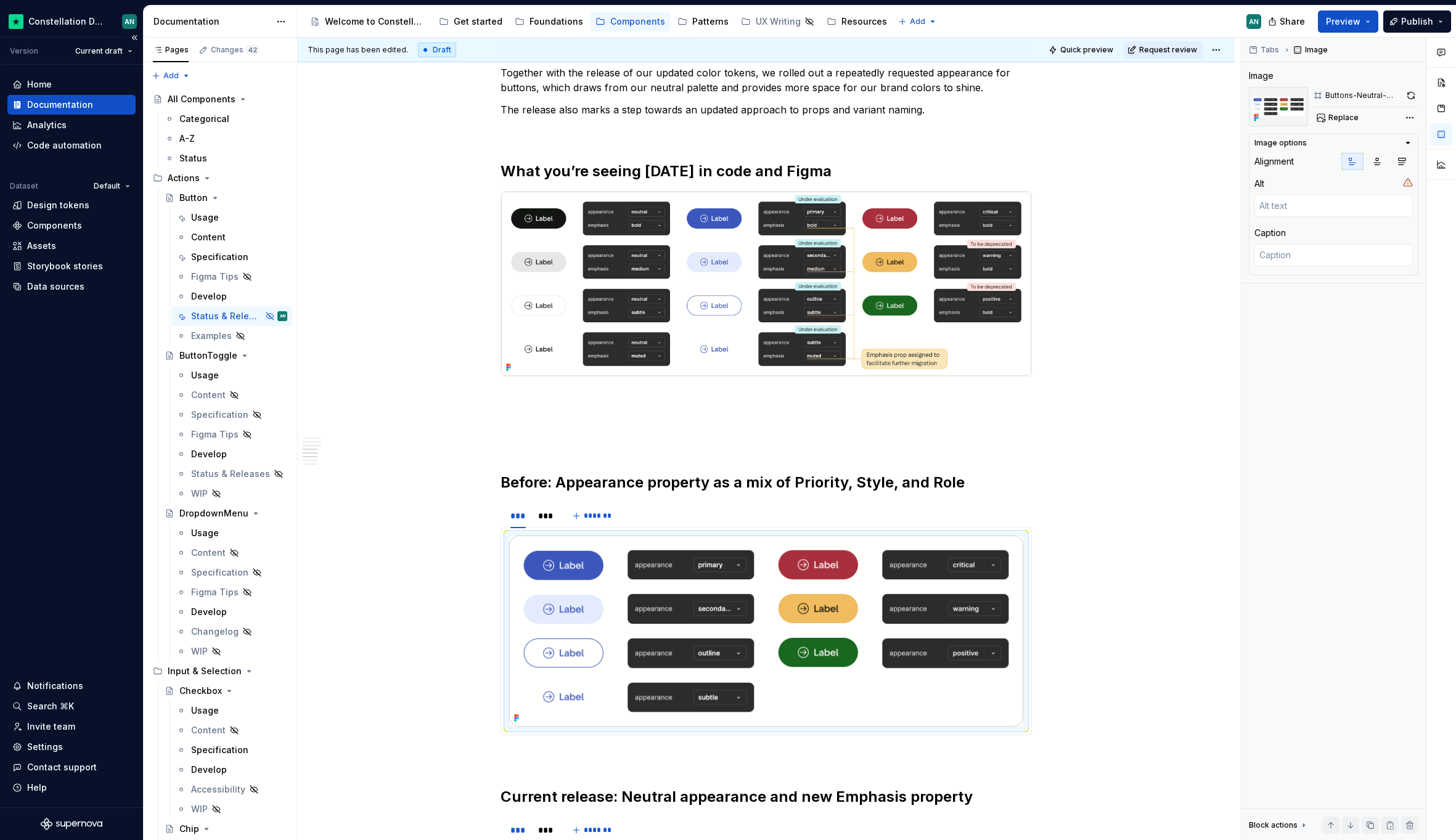
drag, startPoint x: 595, startPoint y: 588, endPoint x: 2, endPoint y: 36, distance: 810.2
click at [646, 518] on div "*** *** *******" at bounding box center [766, 515] width 531 height 25
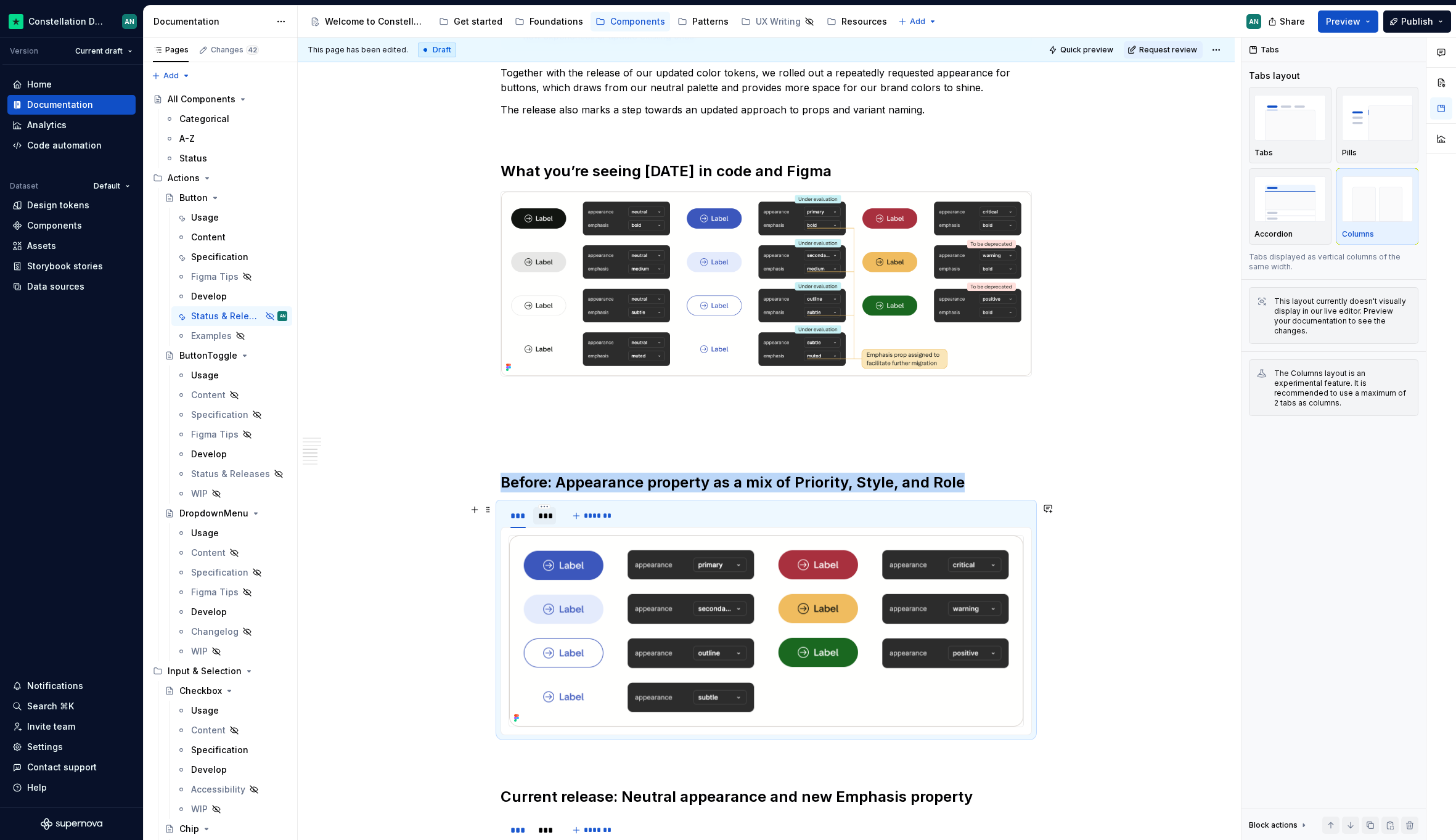
click at [540, 512] on div "***" at bounding box center [544, 516] width 13 height 13
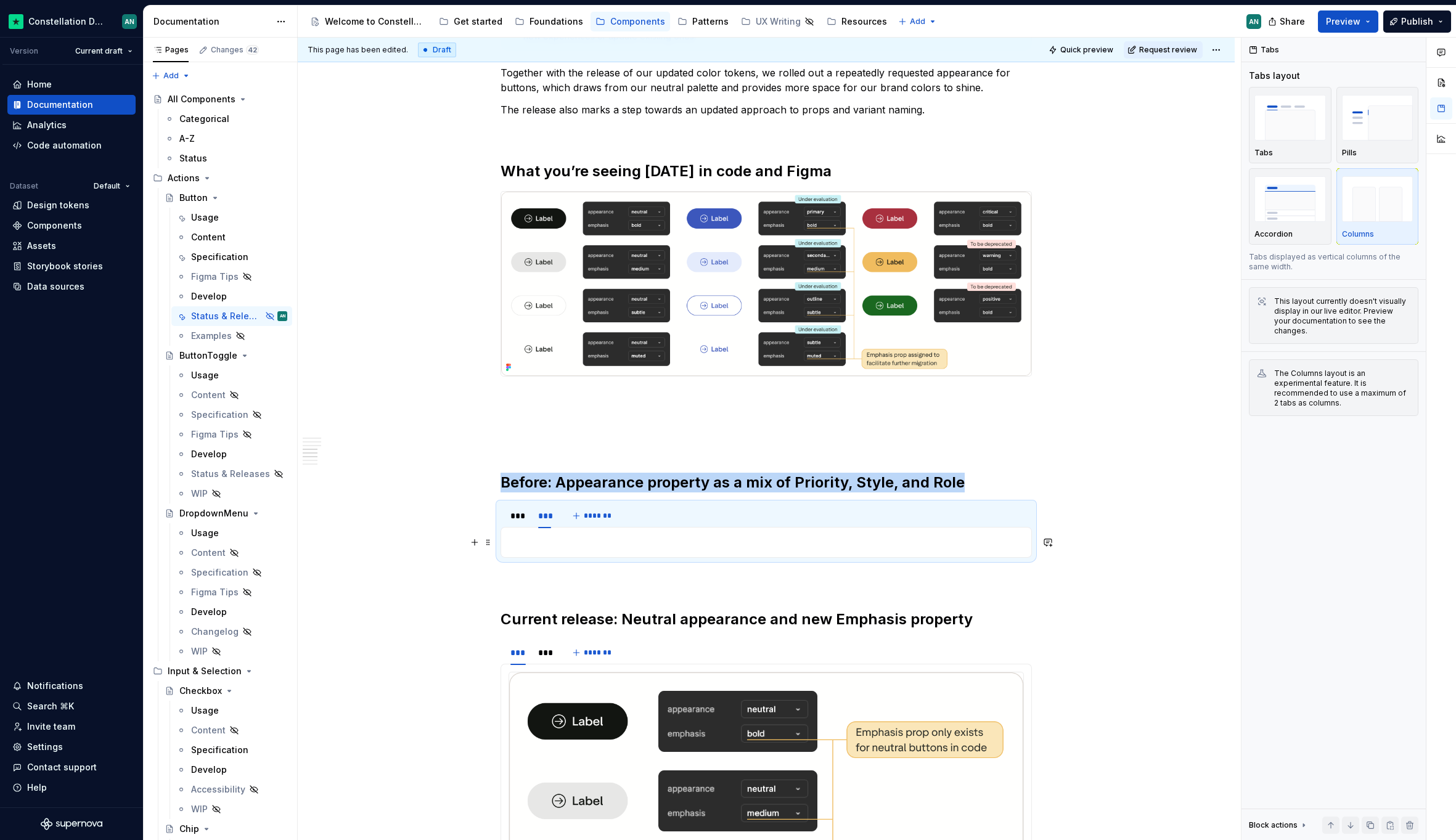
click at [555, 536] on p "To enrich screen reader interactions, please activate Accessibility in Grammarl…" at bounding box center [766, 542] width 515 height 15
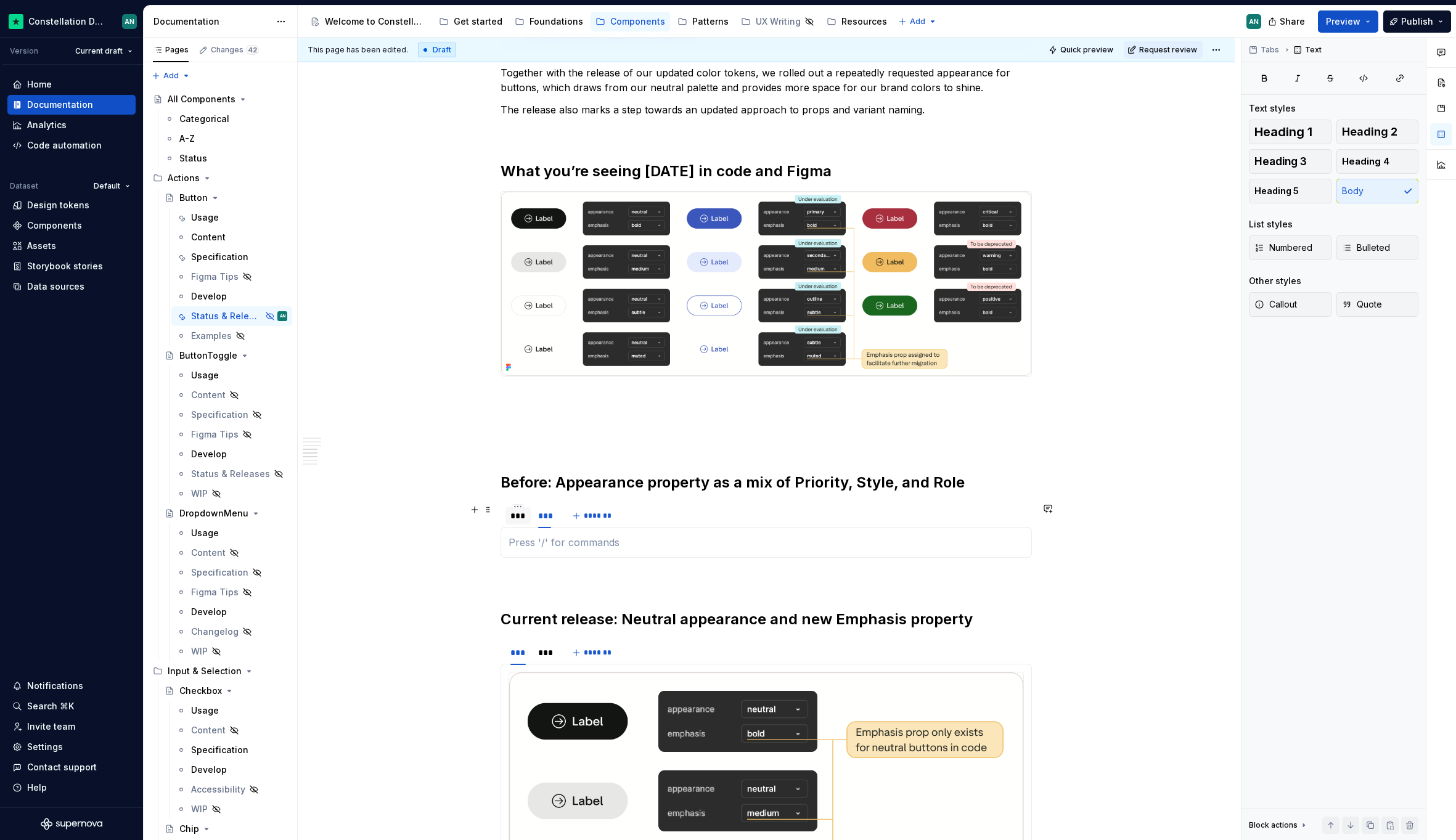
click at [521, 516] on div "***" at bounding box center [518, 516] width 15 height 13
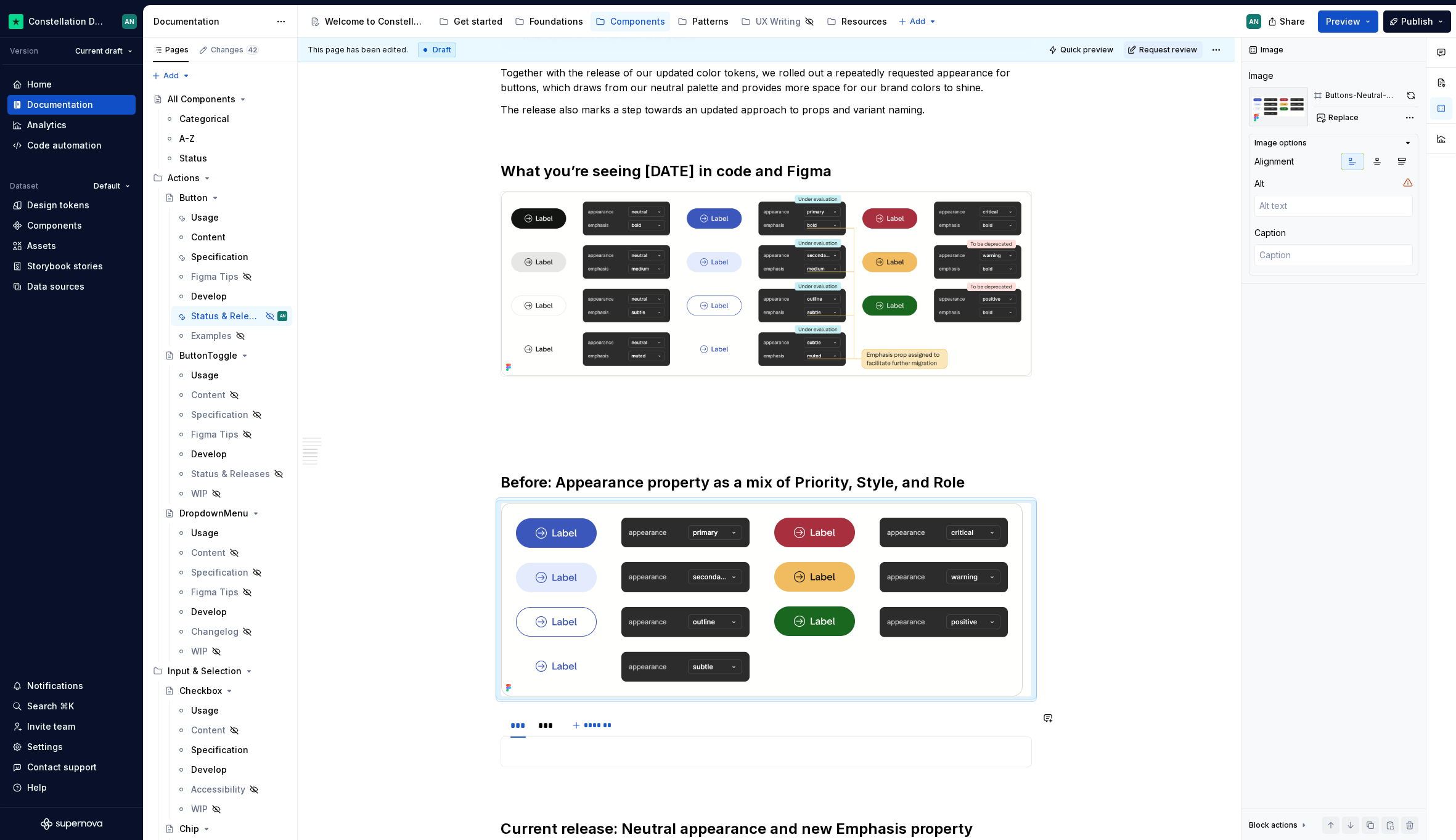
drag, startPoint x: 682, startPoint y: 725, endPoint x: 681, endPoint y: 734, distance: 9.1
click at [681, 734] on div "*** *** *******" at bounding box center [766, 725] width 531 height 25
click at [686, 725] on div "*** *** *******" at bounding box center [766, 725] width 531 height 25
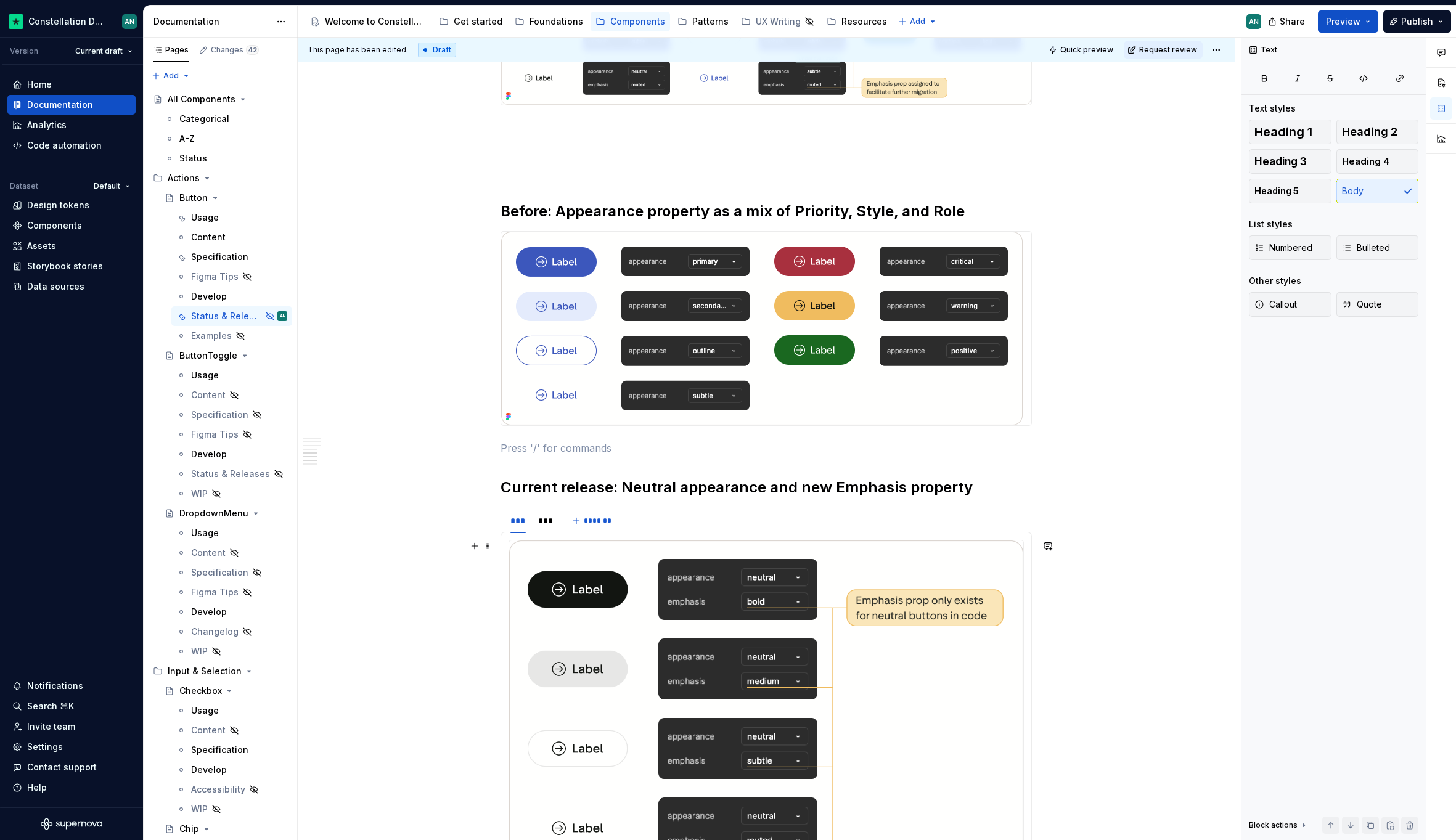
scroll to position [1373, 0]
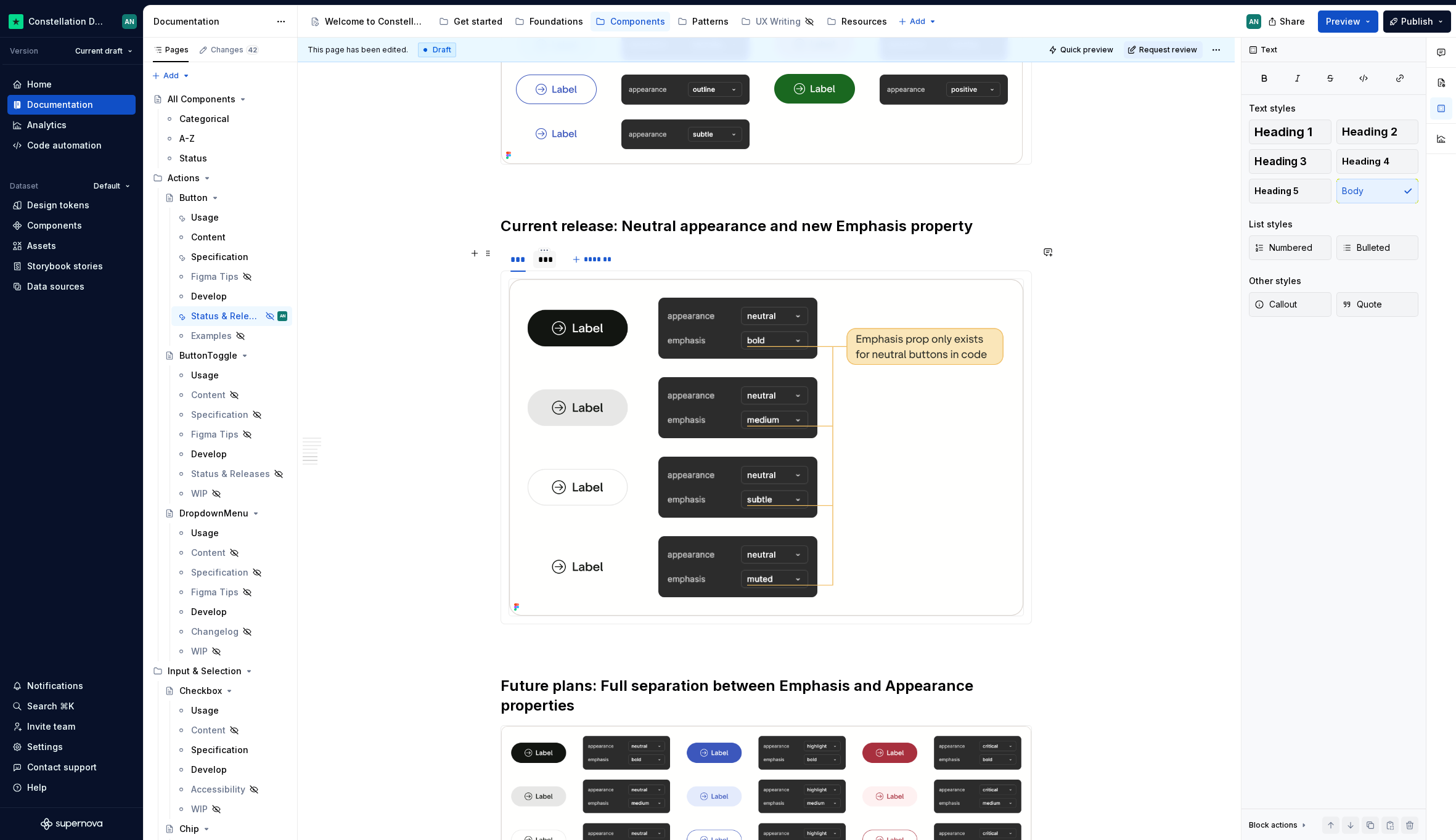
click at [542, 263] on div "***" at bounding box center [544, 260] width 13 height 13
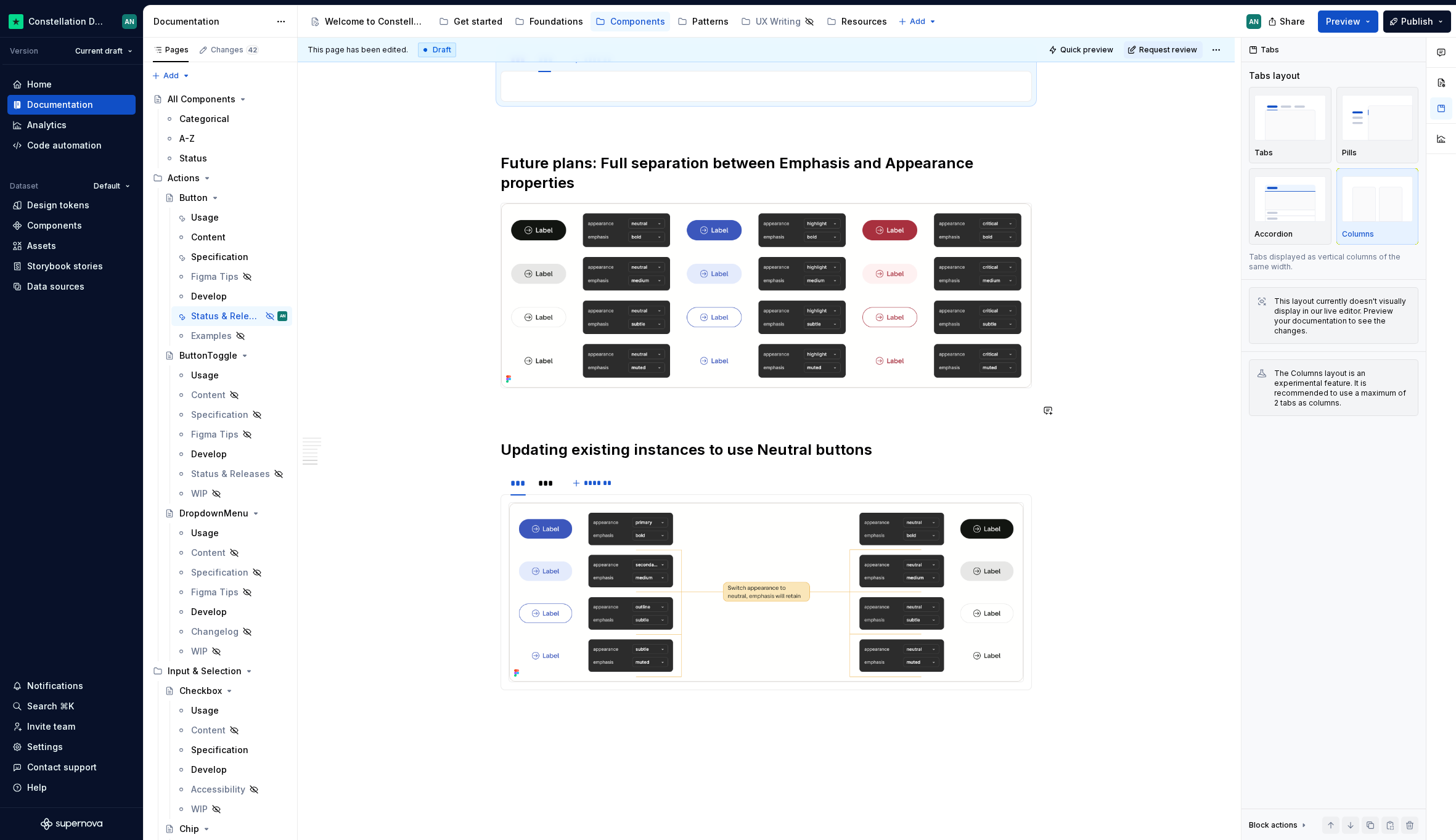
scroll to position [1565, 0]
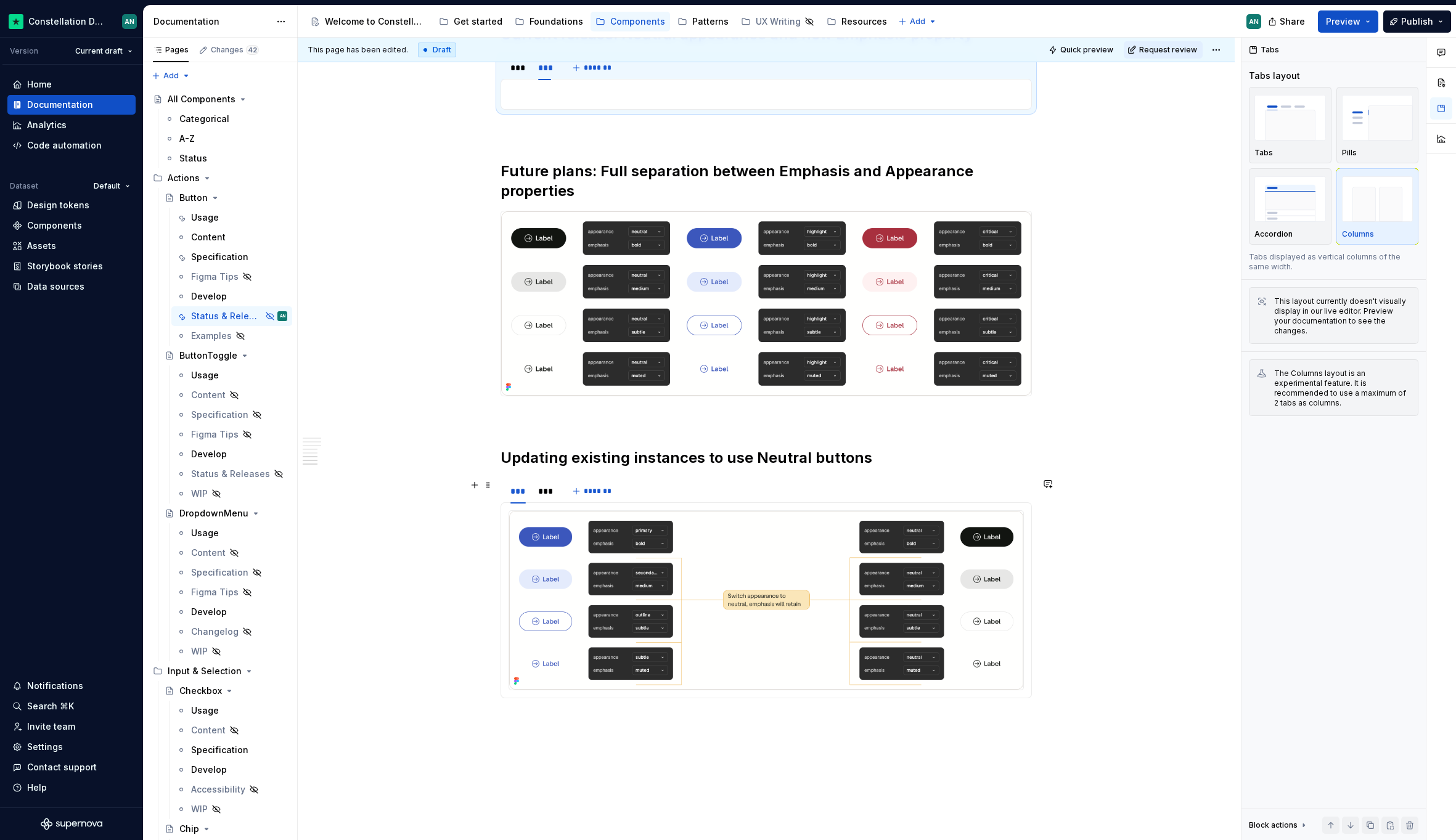
click at [666, 488] on div "*** *** *******" at bounding box center [766, 491] width 531 height 25
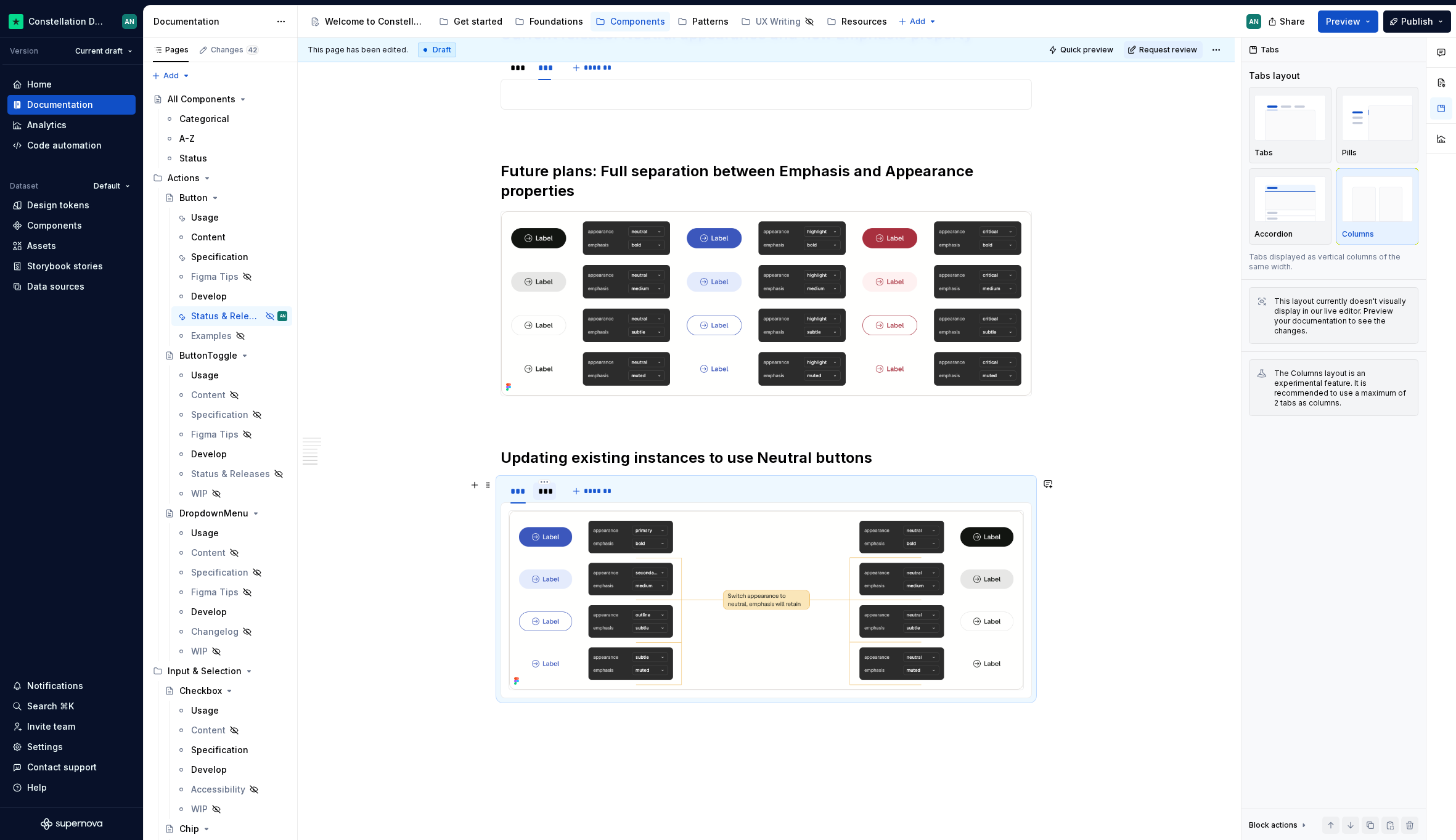
click at [544, 496] on div "***" at bounding box center [544, 491] width 13 height 13
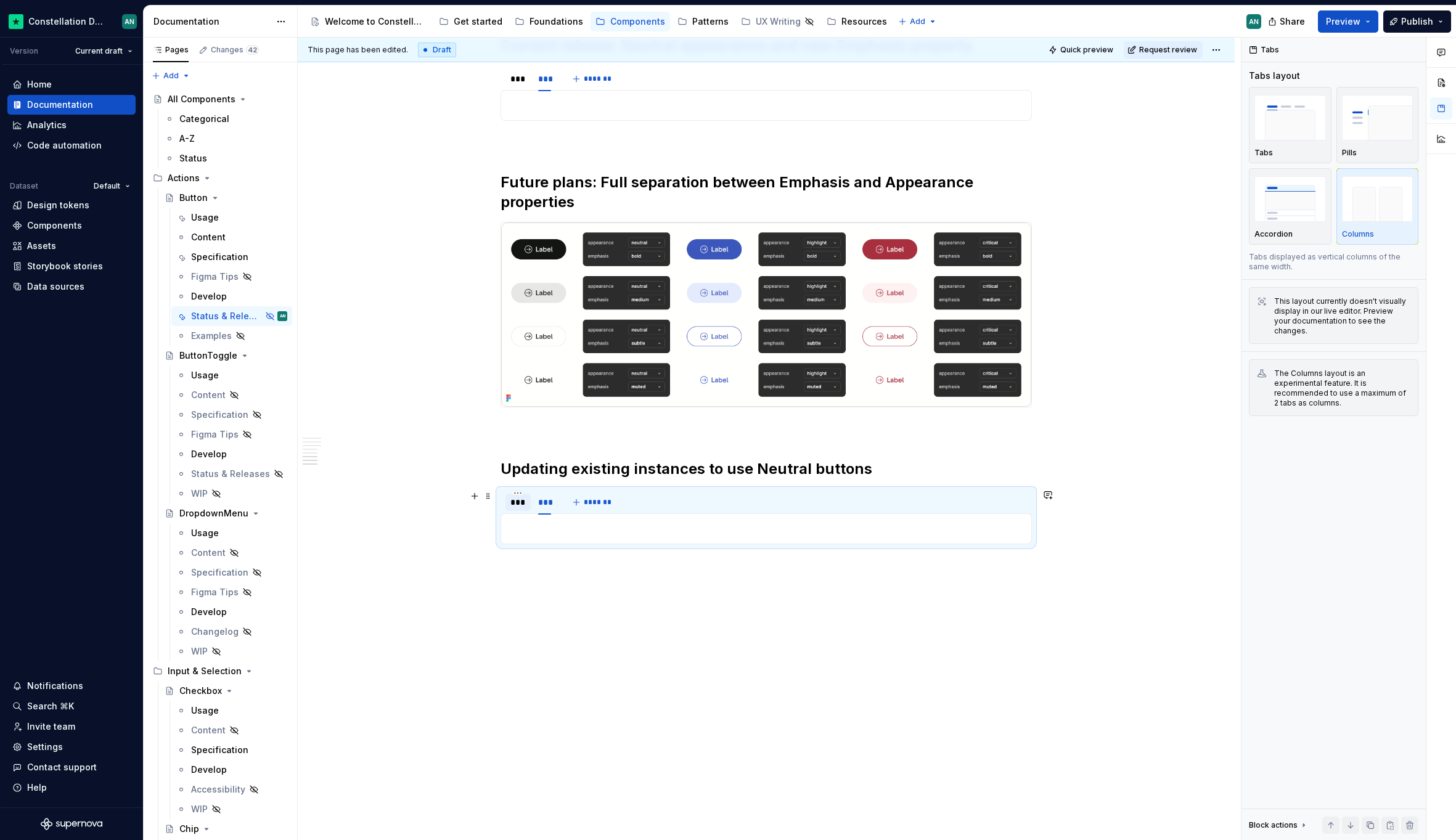
click at [510, 503] on div "***" at bounding box center [518, 502] width 15 height 13
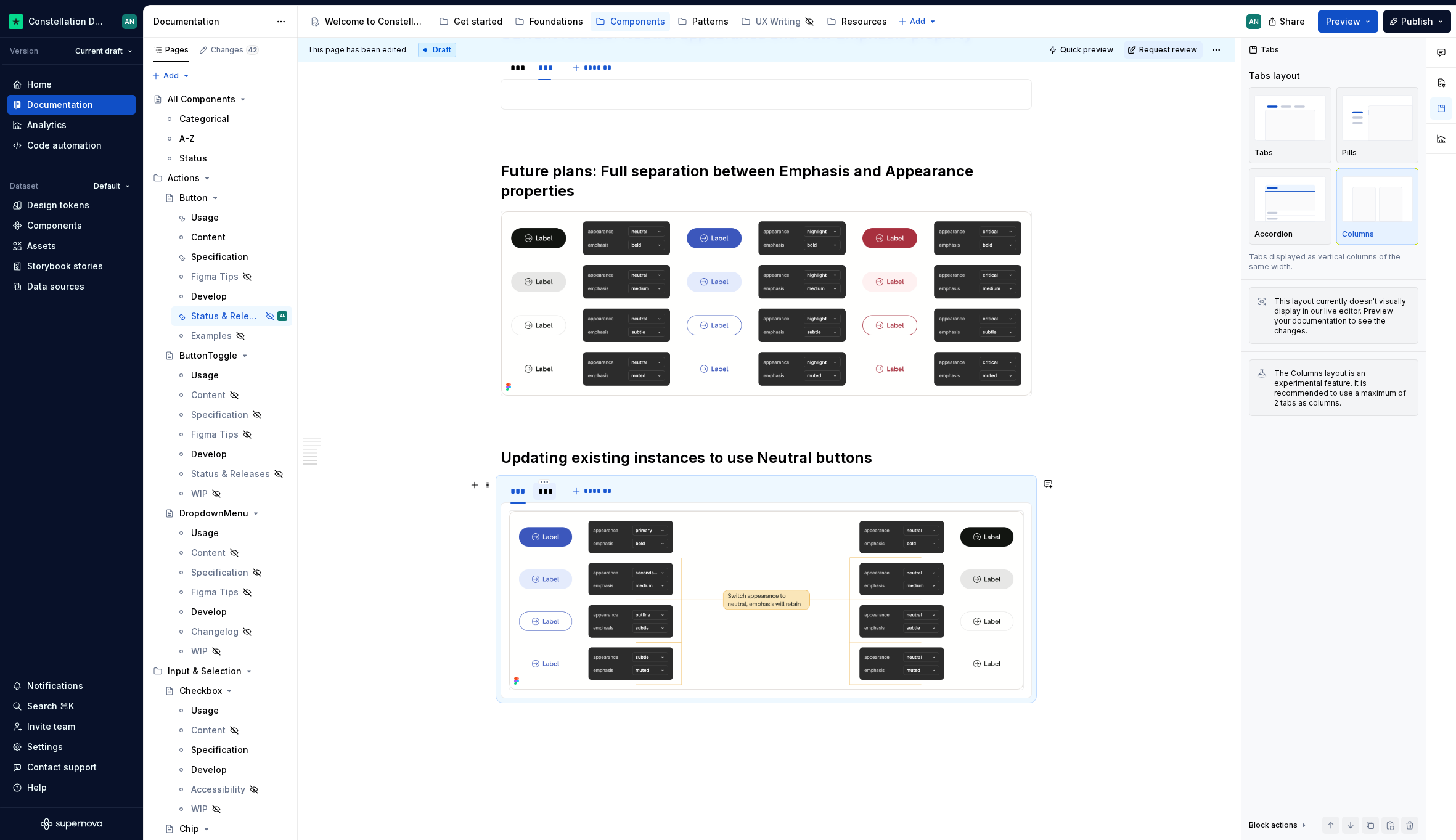
click at [536, 496] on div "***" at bounding box center [544, 491] width 23 height 17
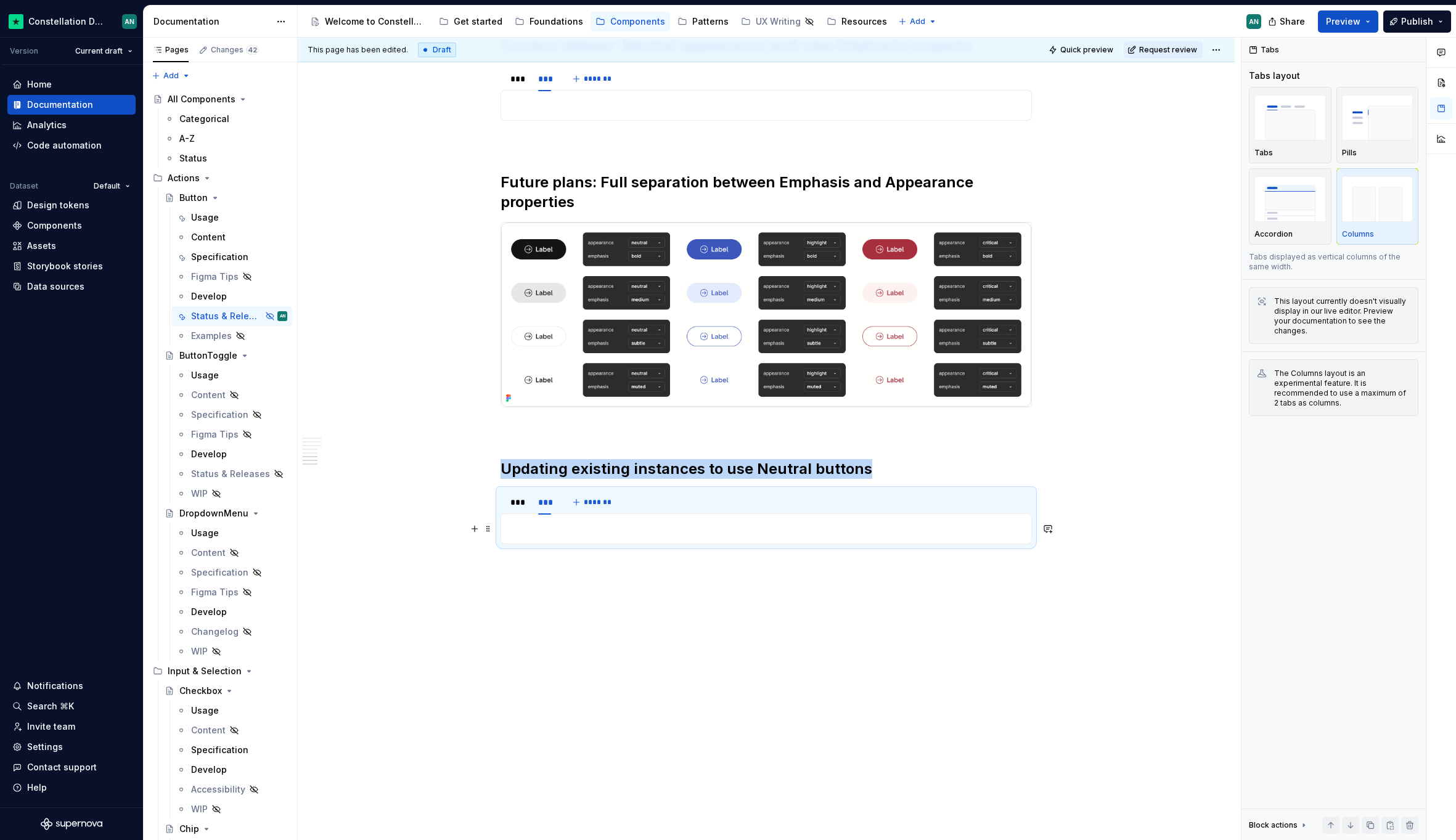
click at [581, 534] on p "To enrich screen reader interactions, please activate Accessibility in Grammarl…" at bounding box center [766, 529] width 515 height 15
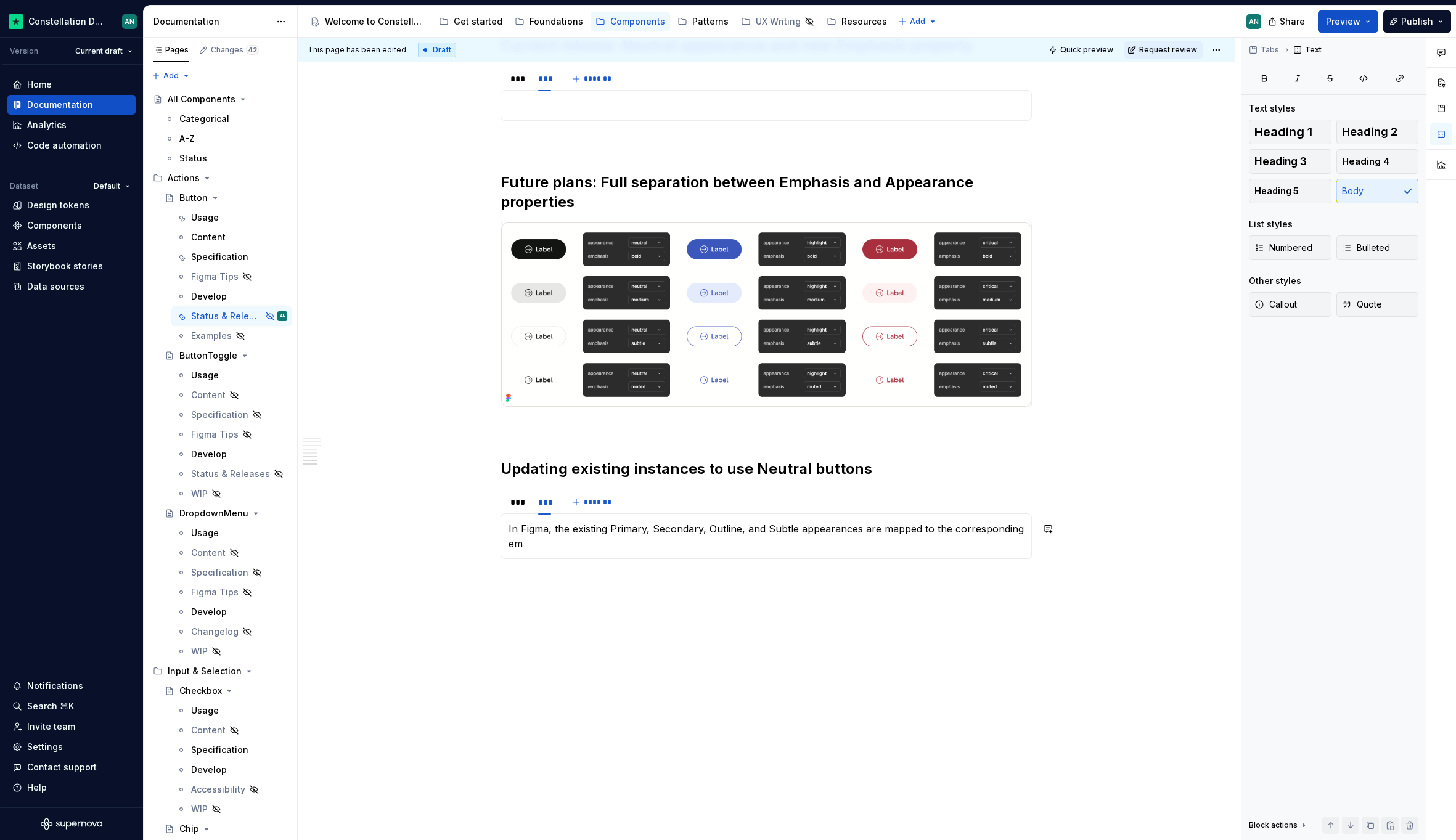
scroll to position [1565, 0]
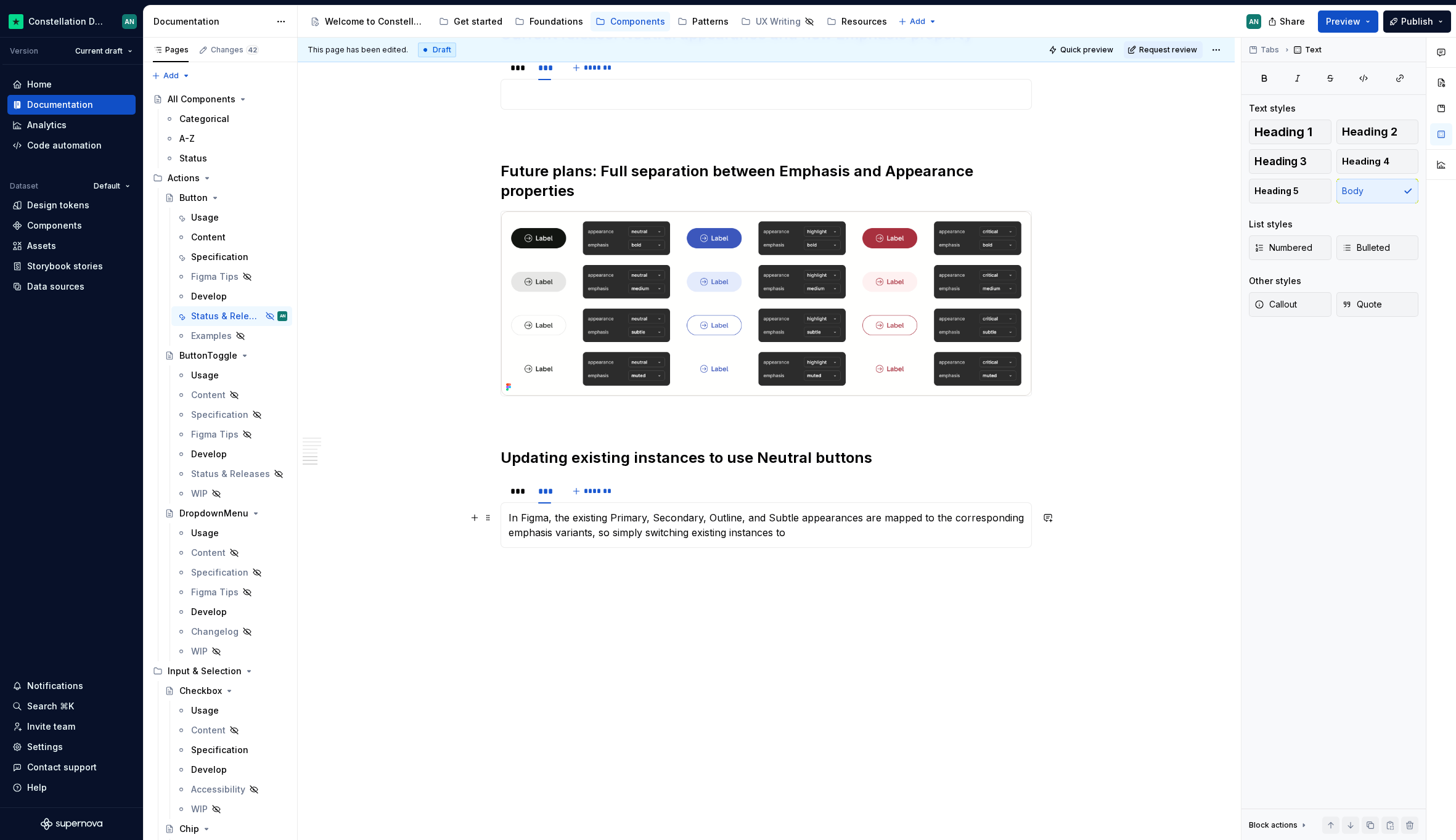
click at [692, 535] on p "In Figma, the existing Primary, Secondary, Outline, and Subtle appearances are …" at bounding box center [766, 525] width 515 height 30
click at [816, 537] on p "In Figma, the existing Primary, Secondary, Outline, and Subtle appearances are …" at bounding box center [766, 525] width 515 height 30
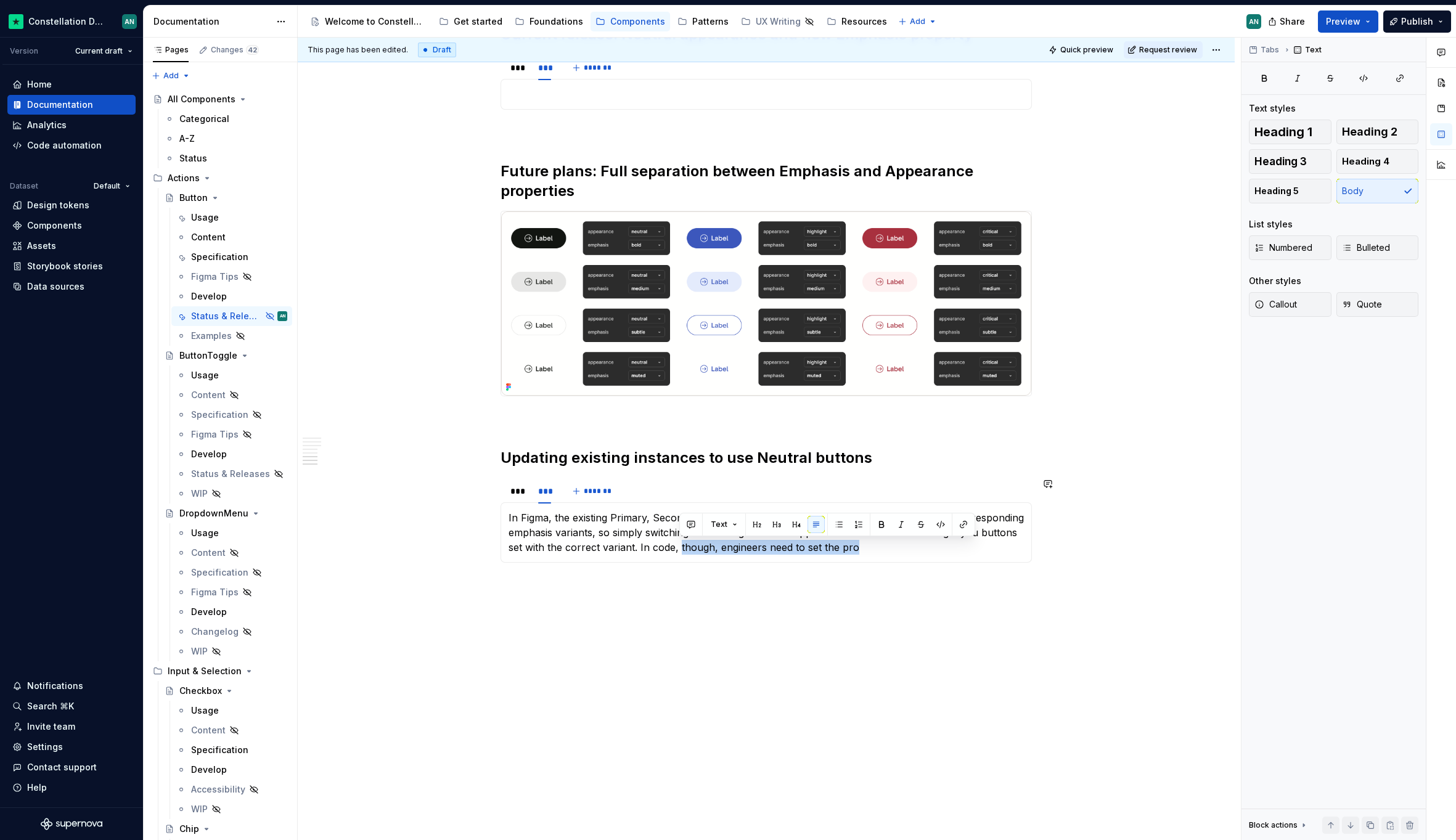
drag, startPoint x: 679, startPoint y: 546, endPoint x: 858, endPoint y: 556, distance: 179.3
click at [858, 556] on div "In Figma, the existing Primary, Secondary, Outline, and Subtle appearances are …" at bounding box center [766, 532] width 531 height 60
click at [801, 547] on p "In Figma, the existing Primary, Secondary, Outline, and Subtle appearances are …" at bounding box center [766, 532] width 515 height 45
click at [988, 549] on p "In Figma, the existing Primary, Secondary, Outline, and Subtle appearances are …" at bounding box center [766, 532] width 515 height 45
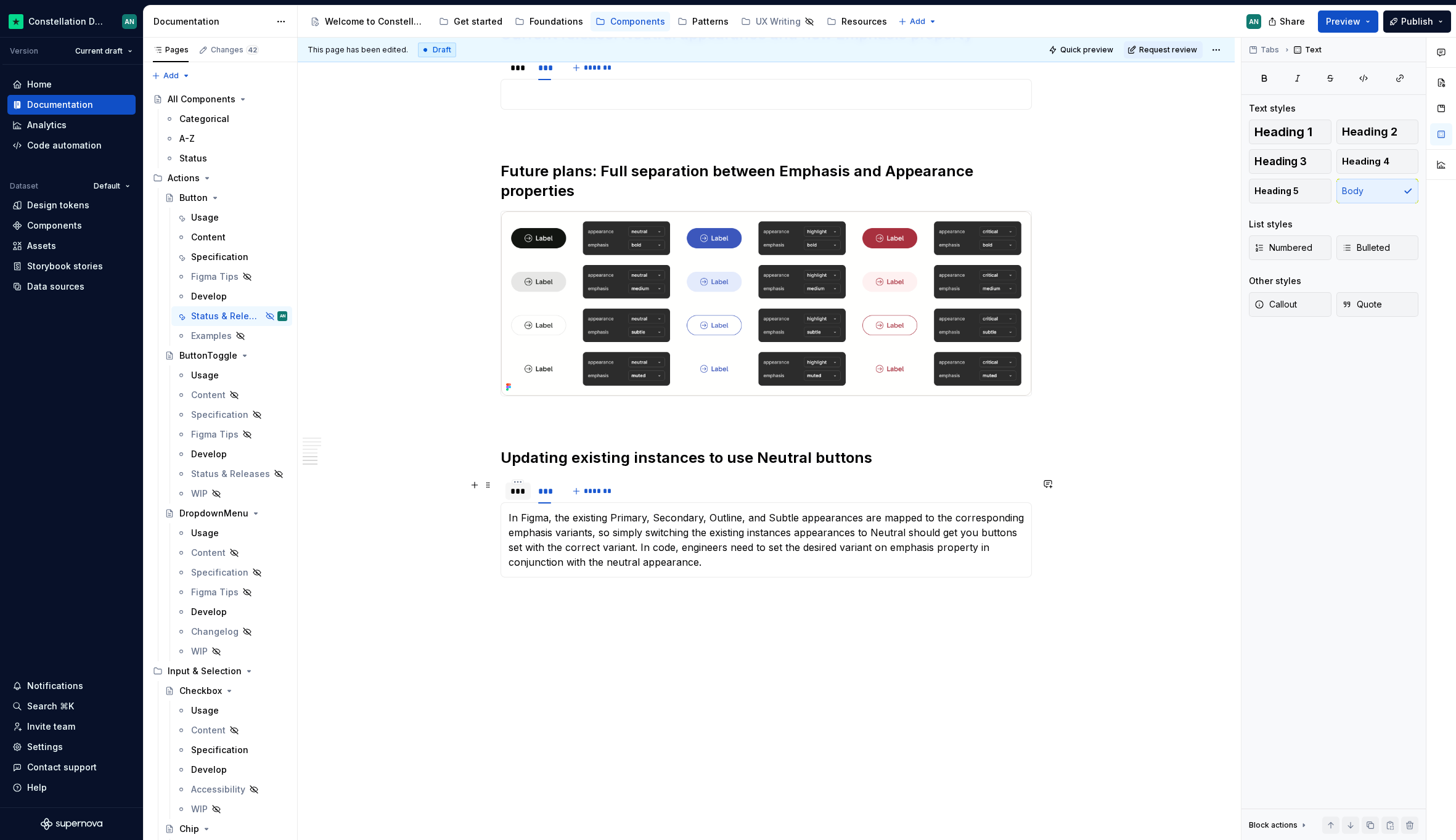
click at [523, 488] on div "***" at bounding box center [518, 491] width 15 height 13
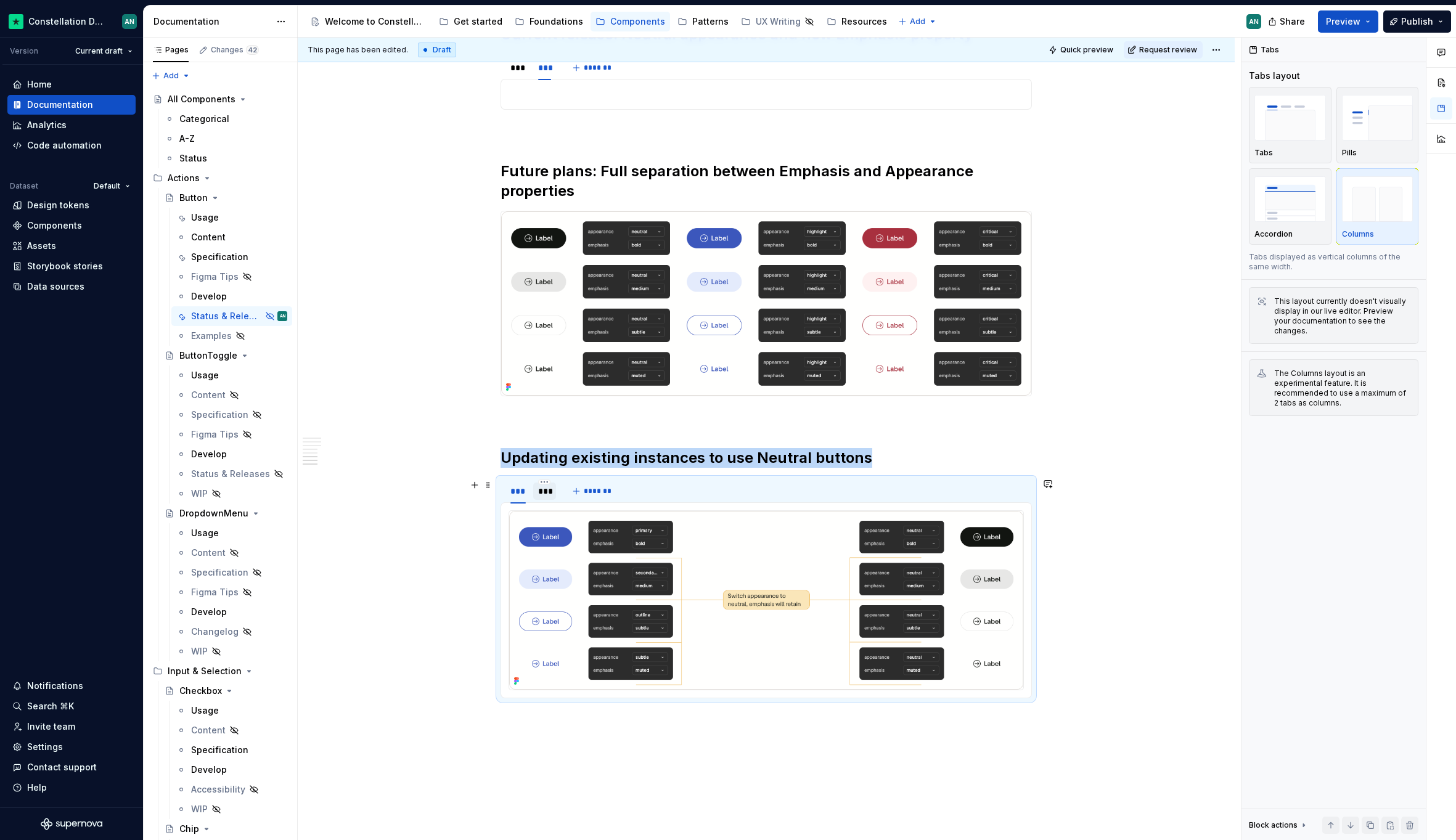
click at [551, 487] on div "***" at bounding box center [544, 491] width 23 height 17
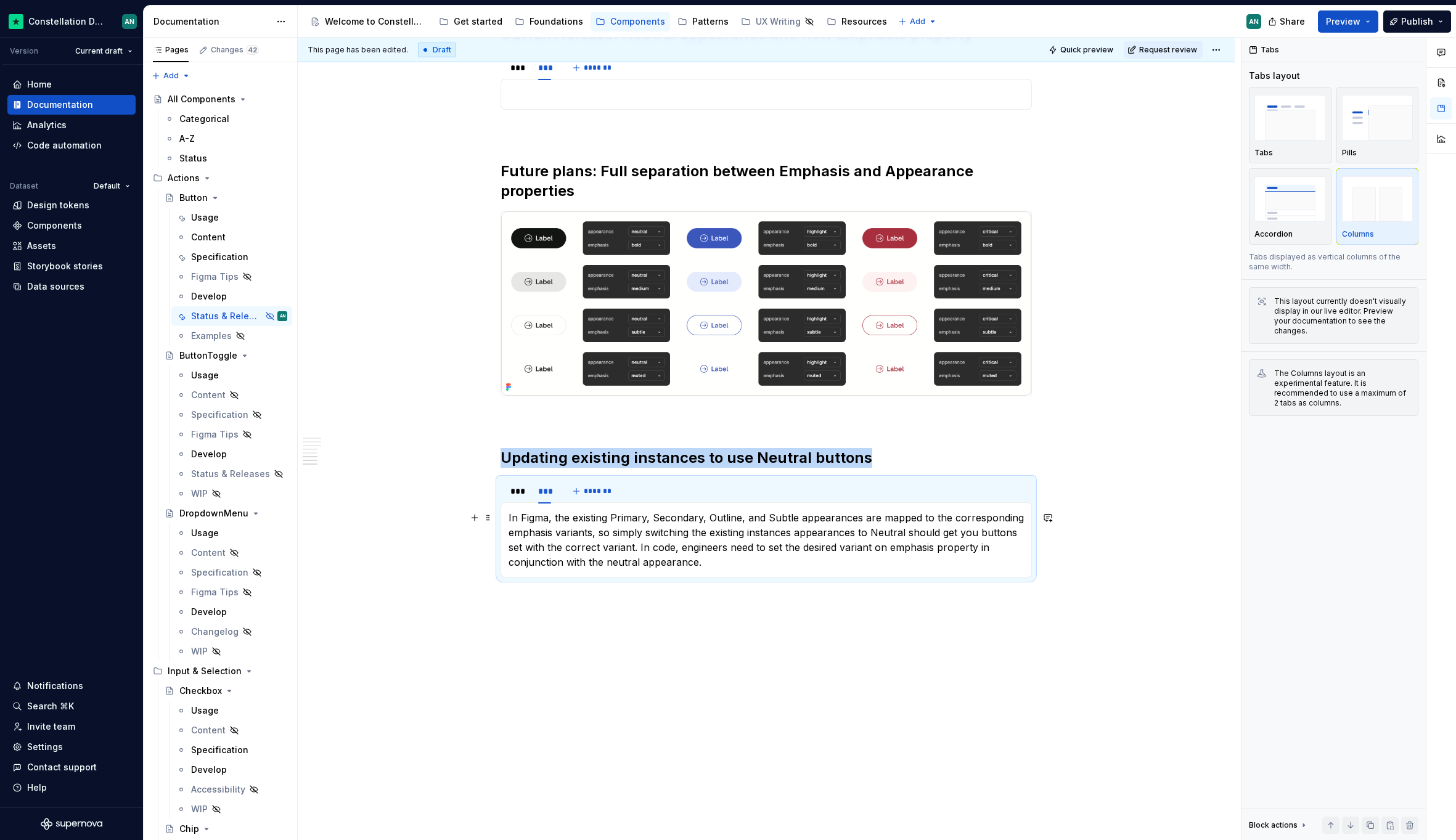
click at [763, 562] on p "In Figma, the existing Primary, Secondary, Outline, and Subtle appearances are …" at bounding box center [766, 540] width 515 height 59
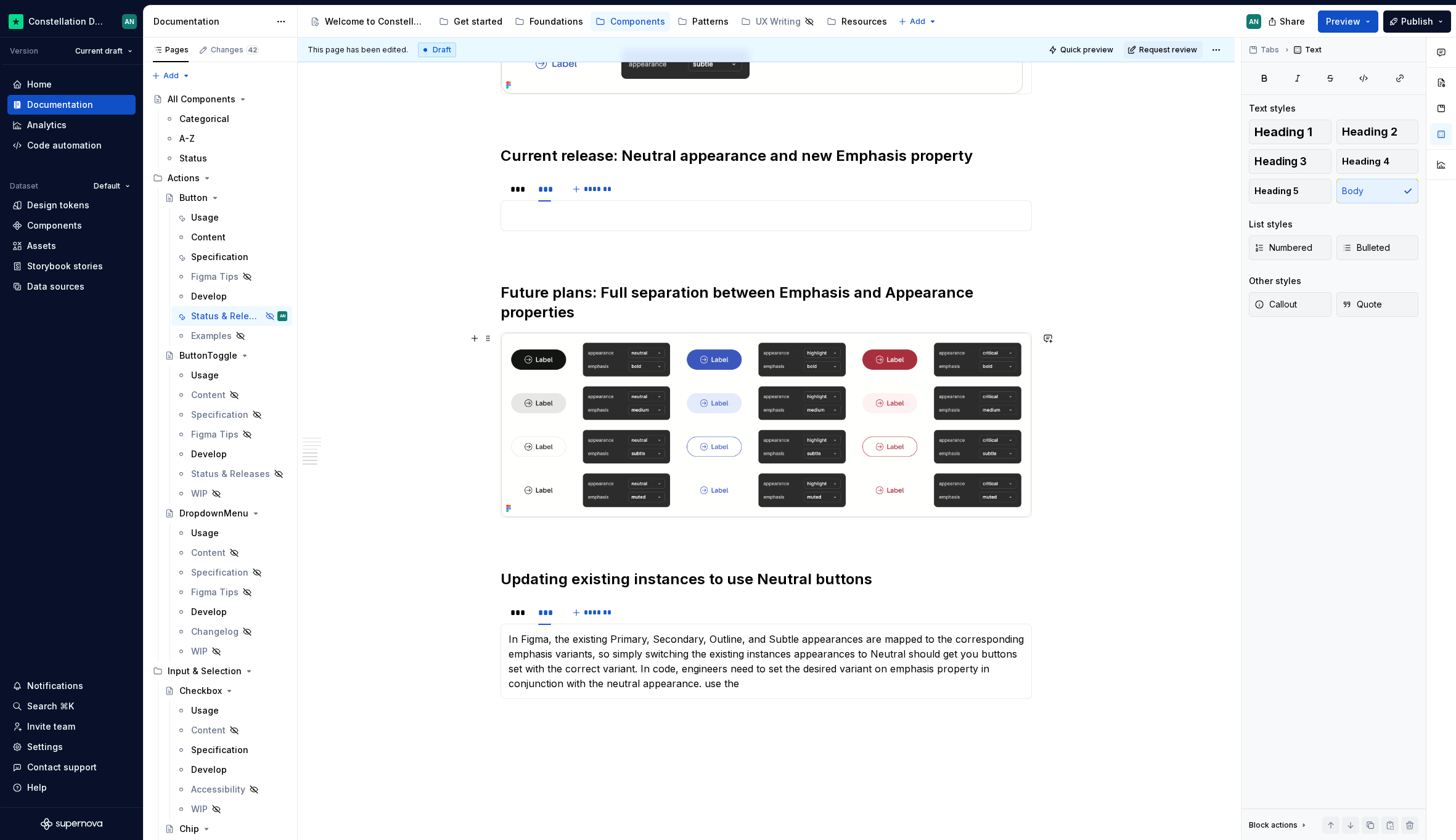
scroll to position [1570, 0]
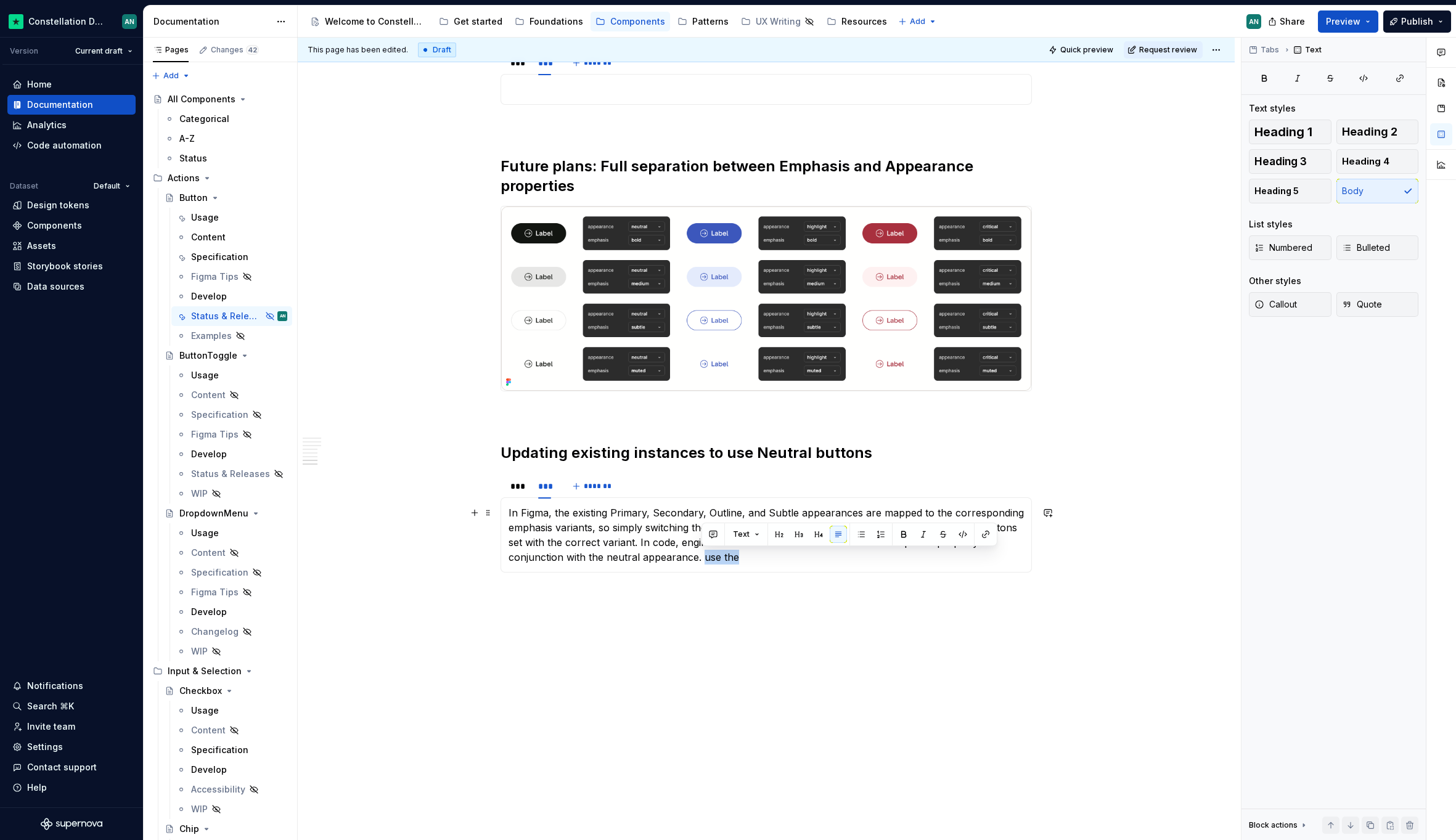
drag, startPoint x: 743, startPoint y: 557, endPoint x: 702, endPoint y: 558, distance: 41.0
click at [702, 558] on p "In Figma, the existing Primary, Secondary, Outline, and Subtle appearances are …" at bounding box center [766, 535] width 515 height 59
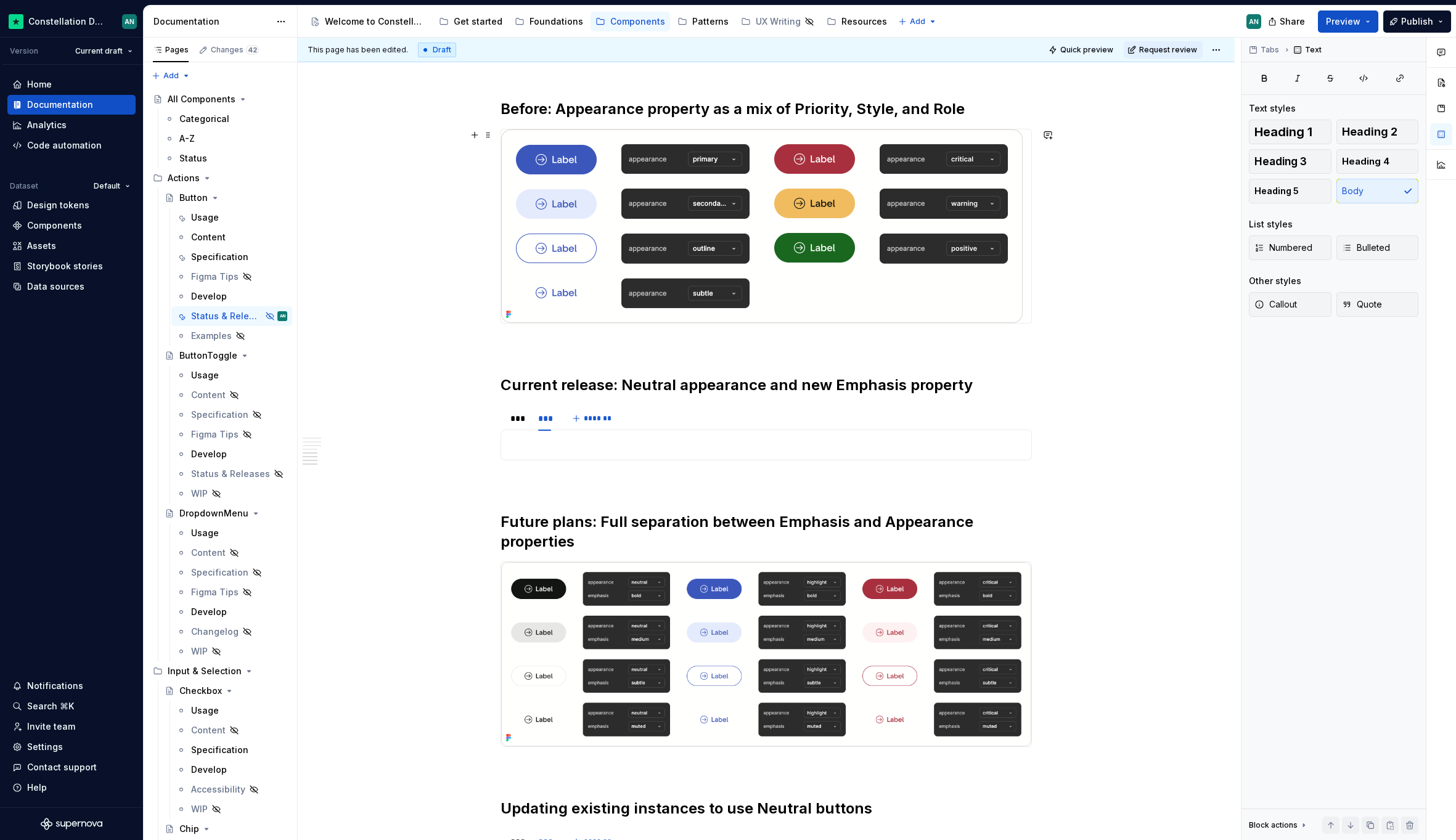
scroll to position [1024, 0]
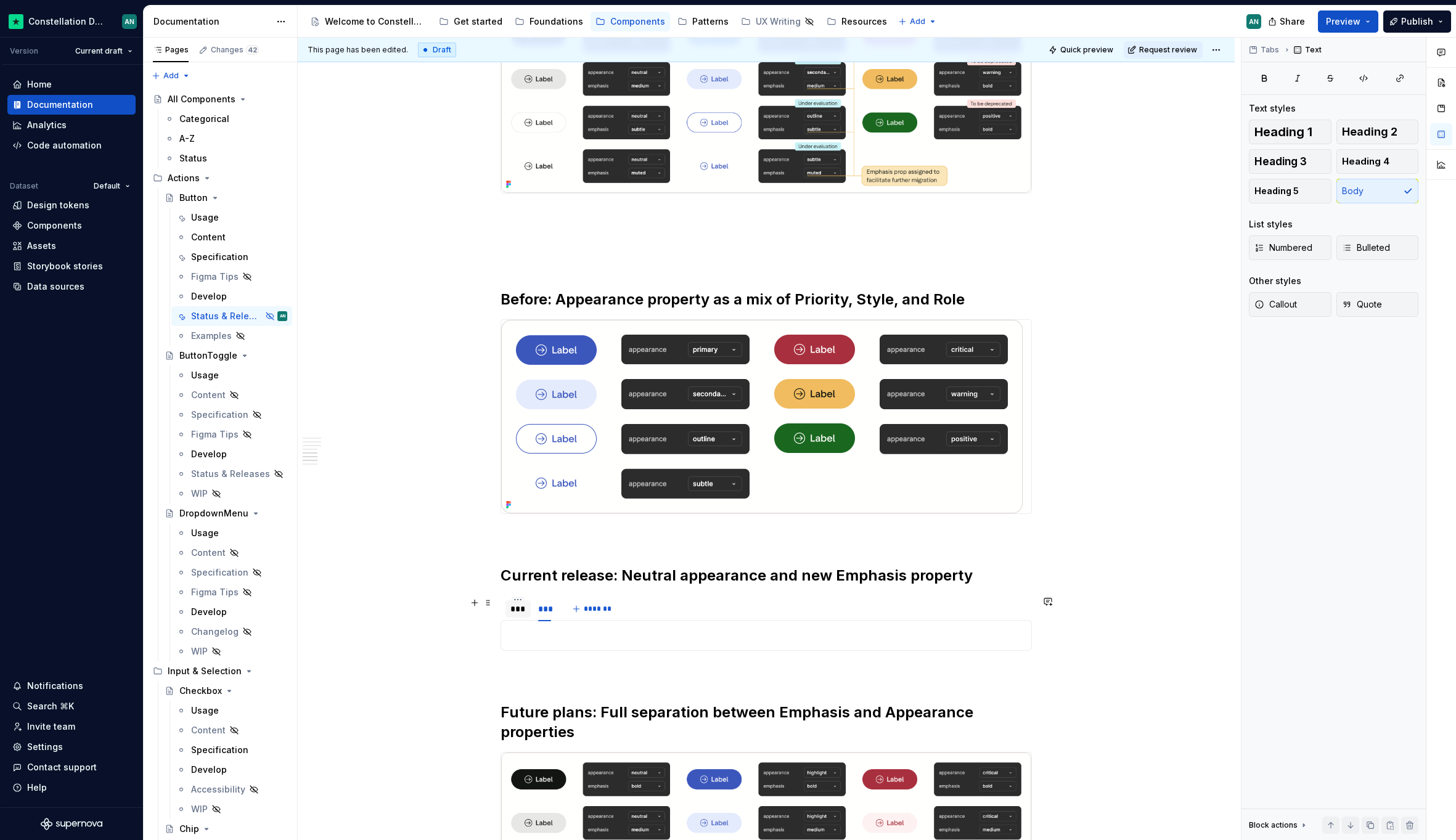
click at [514, 612] on div "***" at bounding box center [518, 609] width 15 height 13
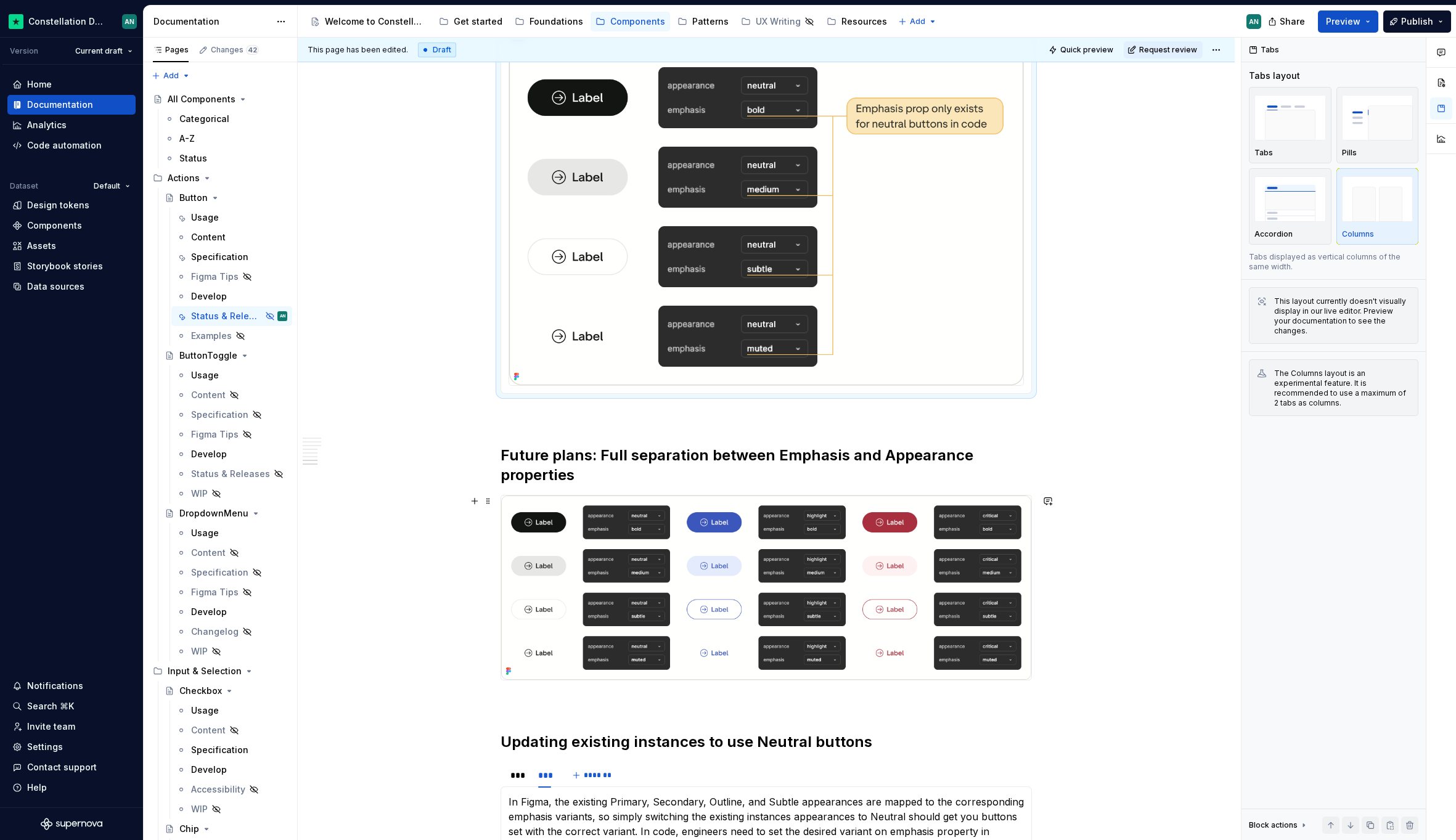
scroll to position [1921, 0]
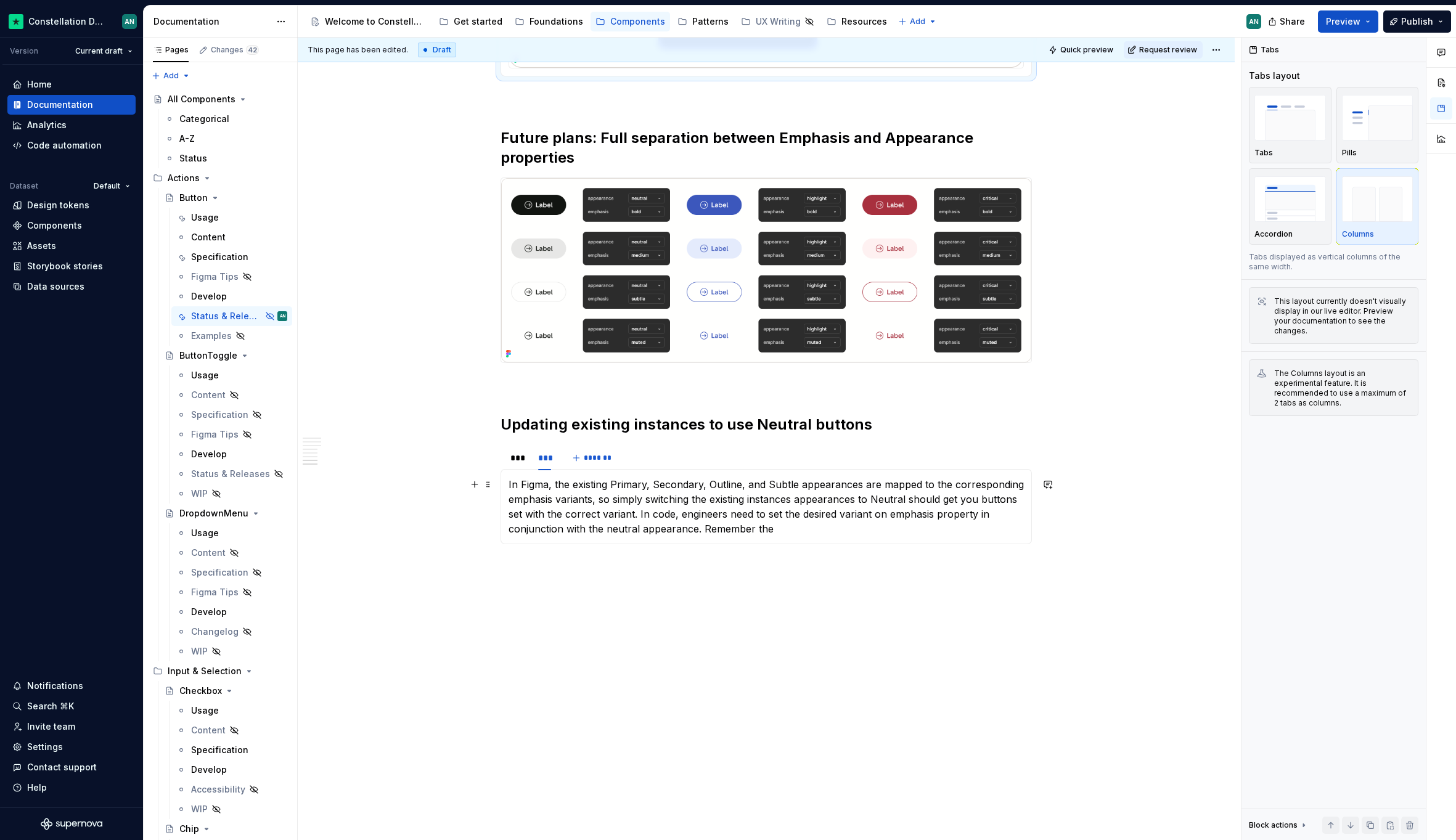
click at [783, 527] on p "In Figma, the existing Primary, Secondary, Outline, and Subtle appearances are …" at bounding box center [766, 507] width 515 height 59
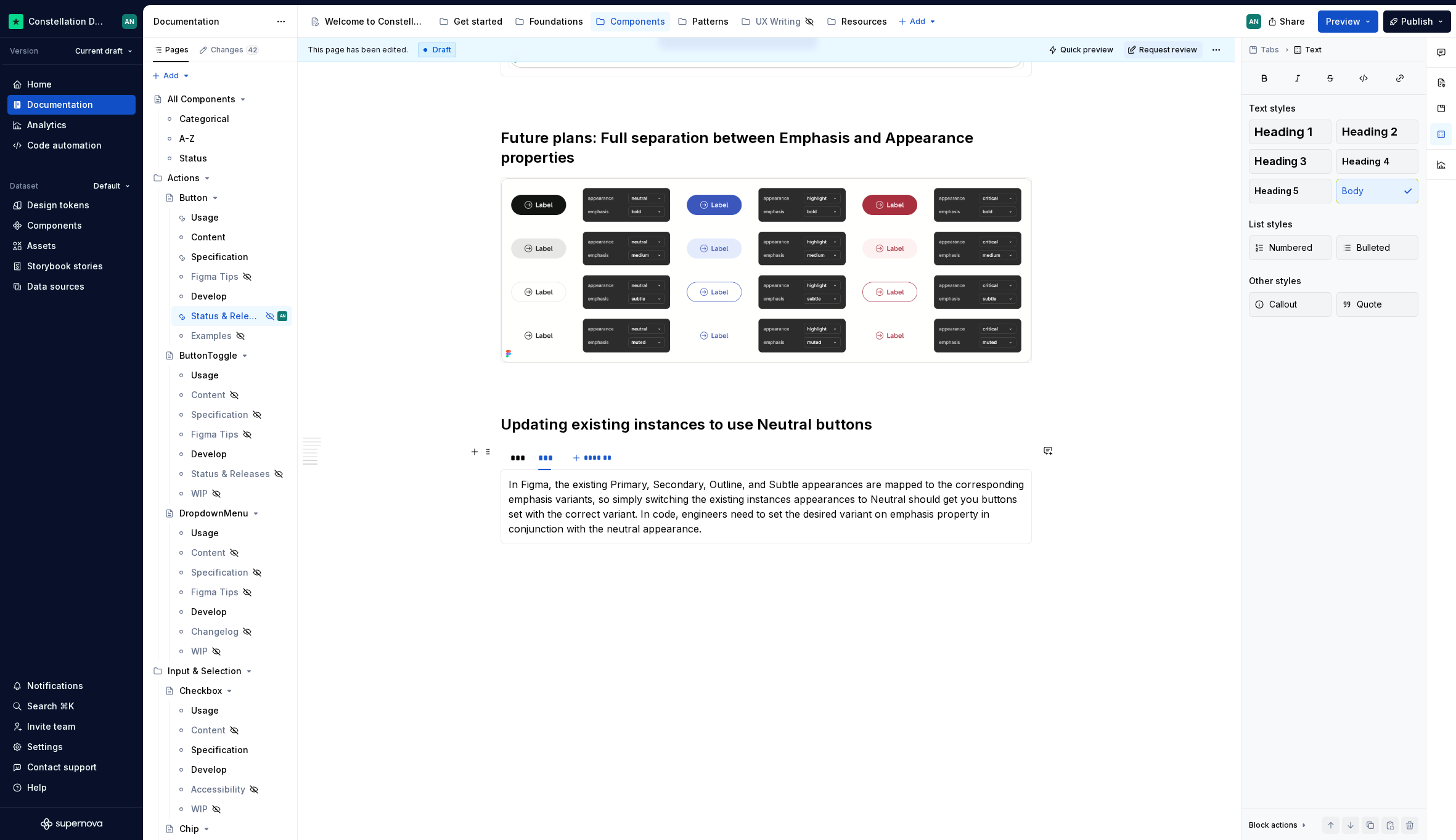
click at [649, 452] on div "*** *** *******" at bounding box center [766, 457] width 531 height 25
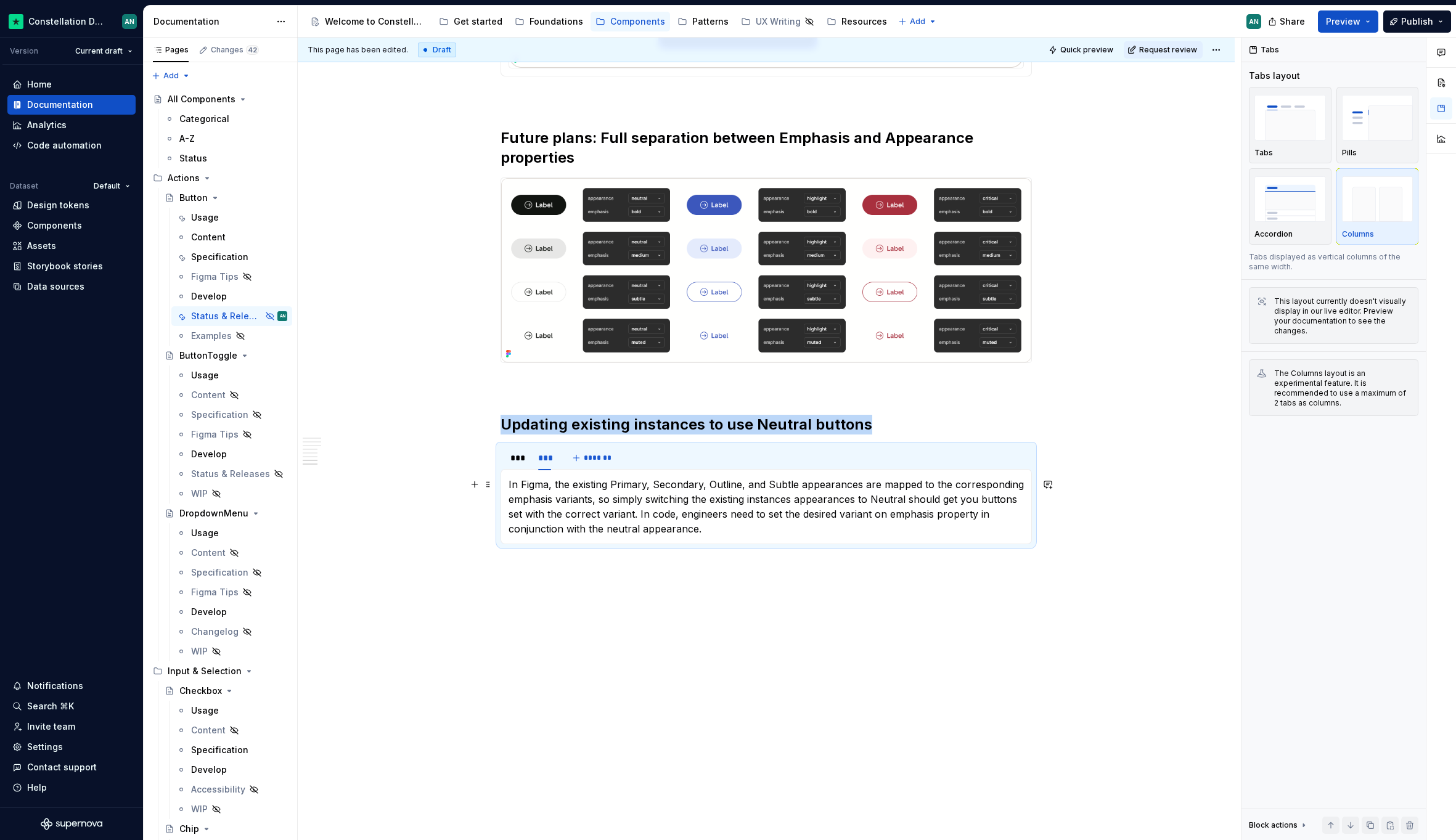
click at [542, 486] on p "In Figma, the existing Primary, Secondary, Outline, and Subtle appearances are …" at bounding box center [766, 507] width 515 height 59
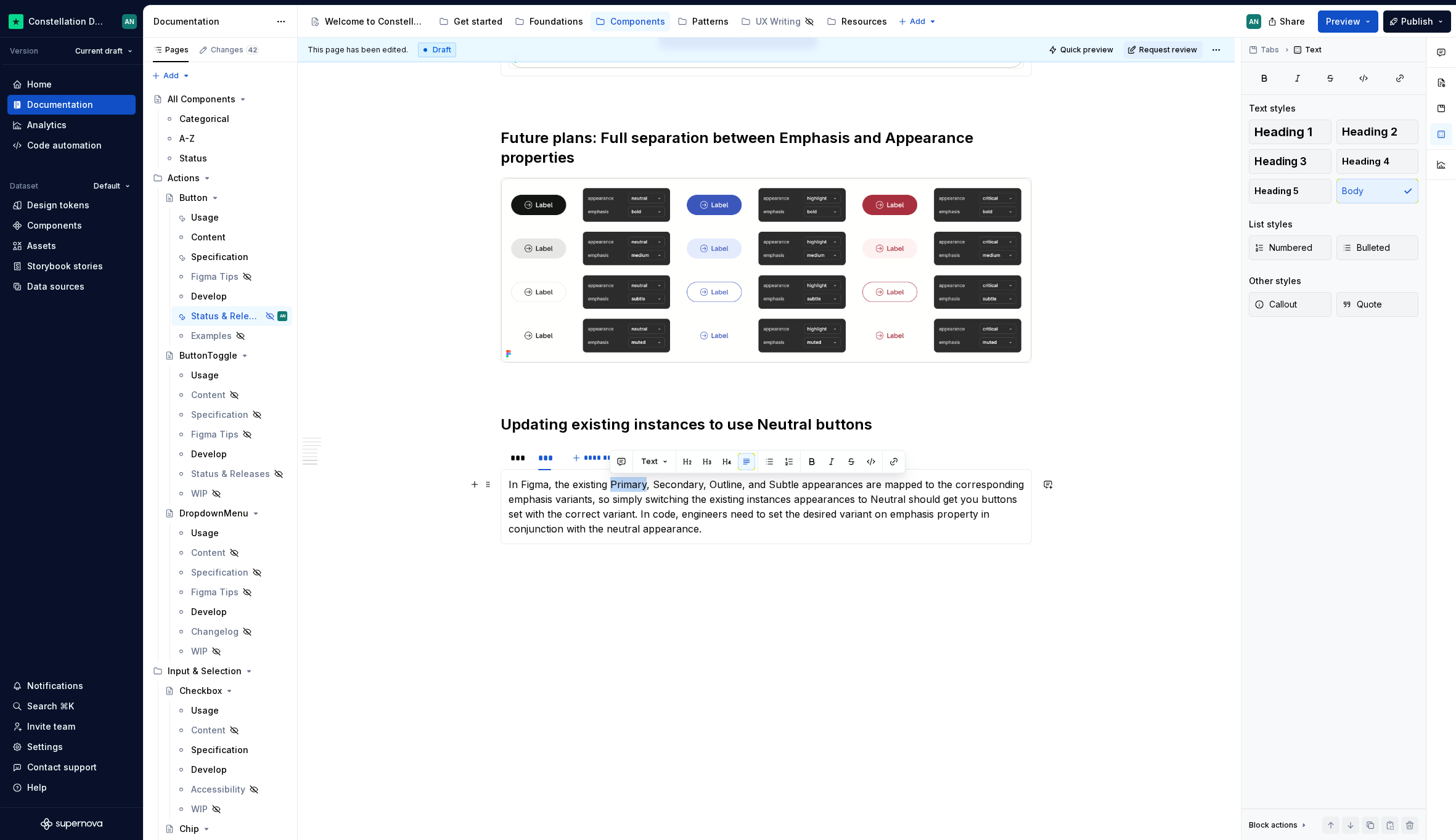
drag, startPoint x: 611, startPoint y: 483, endPoint x: 646, endPoint y: 483, distance: 35.0
click at [646, 483] on p "In Figma, the existing Primary, Secondary, Outline, and Subtle appearances are …" at bounding box center [766, 507] width 515 height 59
click at [871, 462] on button "button" at bounding box center [870, 461] width 17 height 17
drag, startPoint x: 654, startPoint y: 483, endPoint x: 703, endPoint y: 484, distance: 49.0
click at [703, 484] on p "In Figma, the existing Primary , Secondary, Outline, and Subtle appearances are…" at bounding box center [766, 507] width 515 height 59
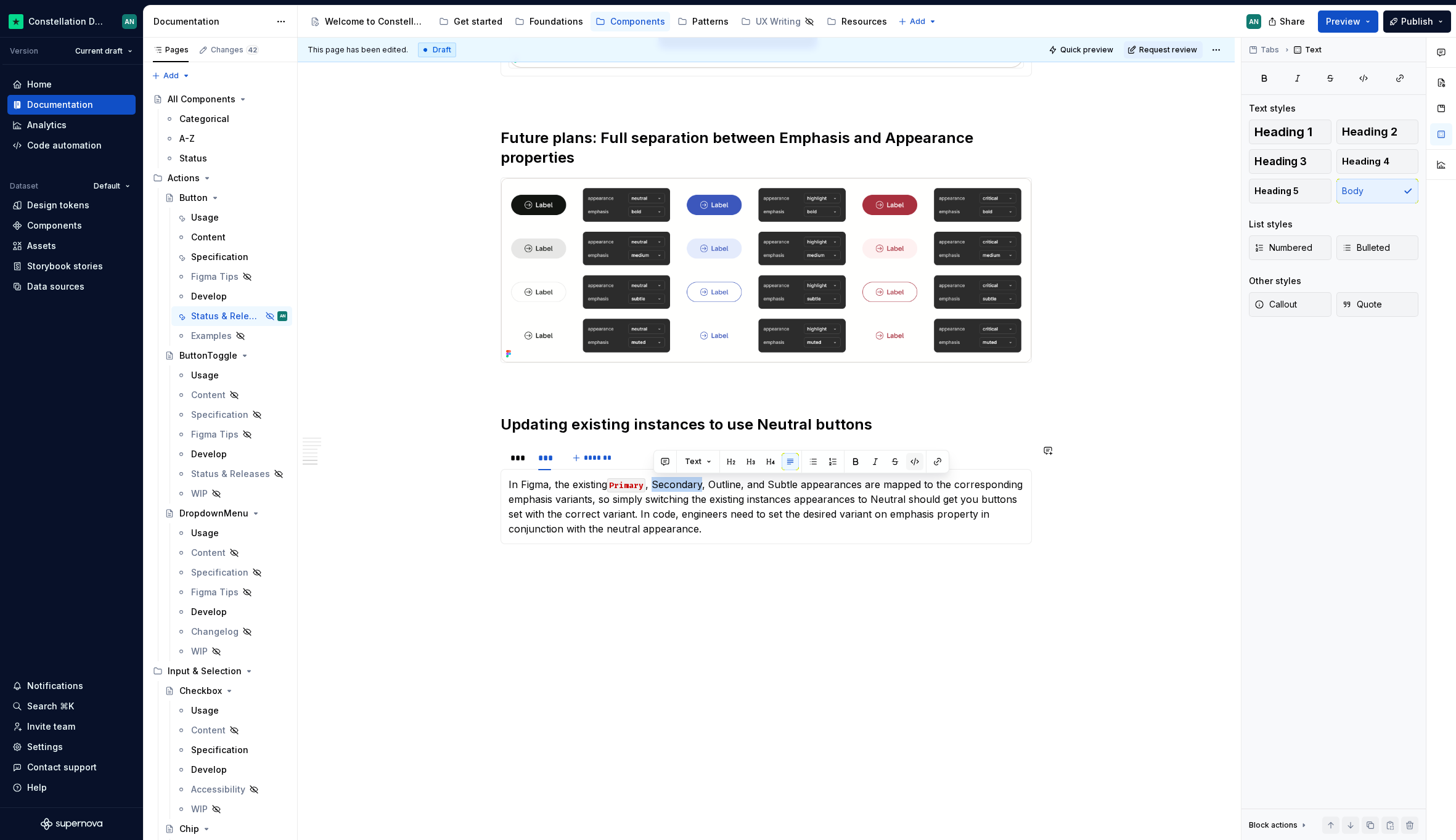
click at [913, 461] on button "button" at bounding box center [914, 461] width 17 height 17
drag, startPoint x: 707, startPoint y: 484, endPoint x: 738, endPoint y: 482, distance: 31.1
click at [738, 482] on p "In Figma, the existing Primary , Secondary , Outline, and Subtle appearances ar…" at bounding box center [766, 507] width 515 height 59
click at [960, 460] on button "button" at bounding box center [967, 461] width 17 height 17
drag, startPoint x: 770, startPoint y: 483, endPoint x: 800, endPoint y: 482, distance: 30.0
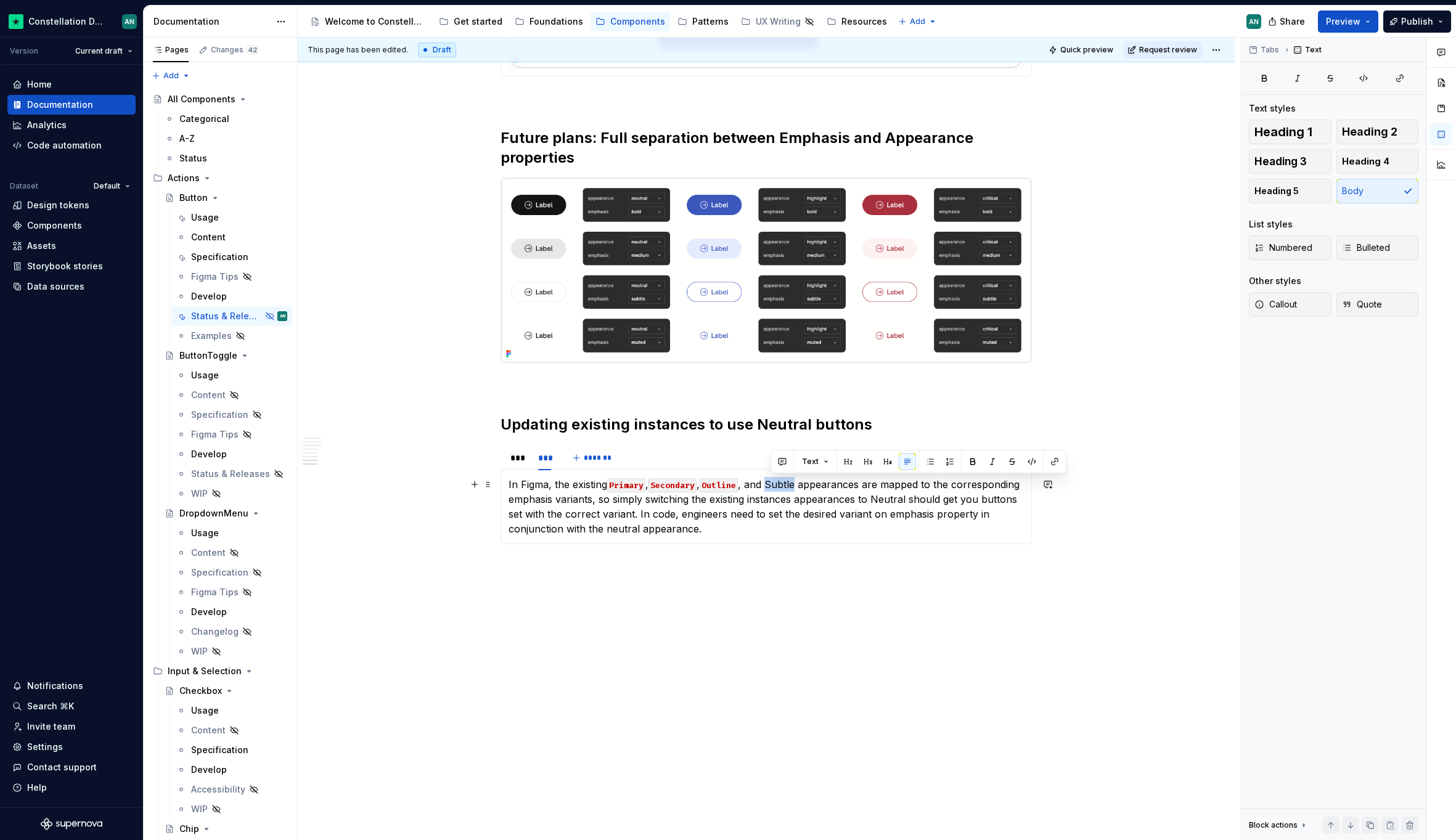
click at [800, 482] on p "In Figma, the existing Primary , Secondary , Outline , and Subtle appearances a…" at bounding box center [766, 507] width 515 height 59
click at [1026, 461] on button "button" at bounding box center [1031, 461] width 17 height 17
click at [683, 532] on p "In Figma, the existing Primary , Secondary , Outline , and Subtle appearances a…" at bounding box center [766, 507] width 515 height 59
click at [909, 500] on p "In Figma, the existing Primary , Secondary , Outline , and Subtle appearances a…" at bounding box center [766, 507] width 515 height 59
click at [1007, 505] on p "In Figma, the existing Primary , Secondary , Outline , and Subtle appearances a…" at bounding box center [766, 507] width 515 height 59
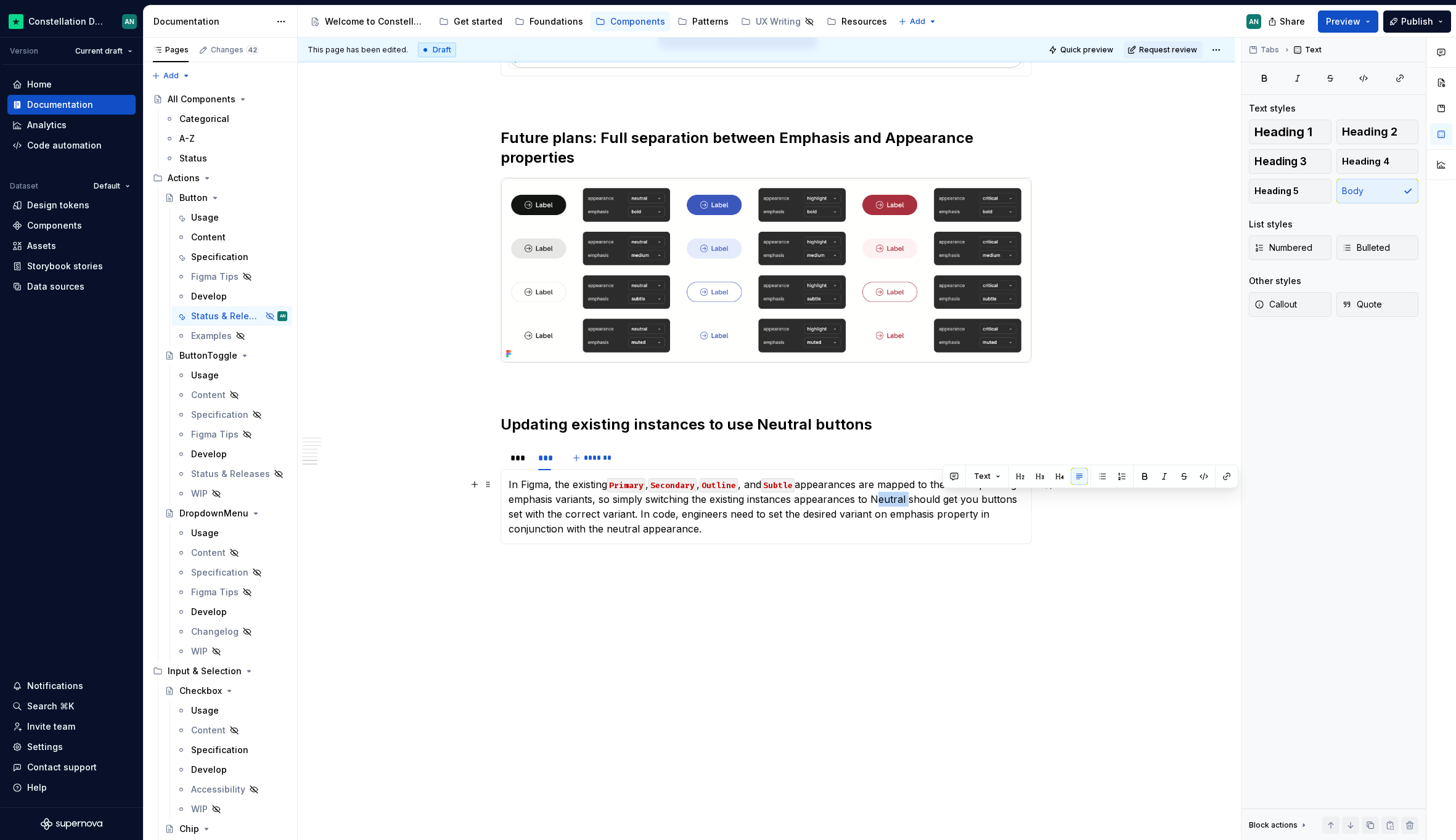
drag, startPoint x: 975, startPoint y: 500, endPoint x: 944, endPoint y: 498, distance: 31.1
click at [944, 498] on p "In Figma, the existing Primary , Secondary , Outline , and Subtle appearances a…" at bounding box center [766, 507] width 515 height 59
click at [1203, 475] on button "button" at bounding box center [1203, 476] width 17 height 17
click at [878, 515] on p "In Figma, the existing Primary , Secondary , Outline , and Subtle appearances a…" at bounding box center [766, 507] width 515 height 59
click at [905, 501] on code "Neutral" at bounding box center [886, 500] width 38 height 14
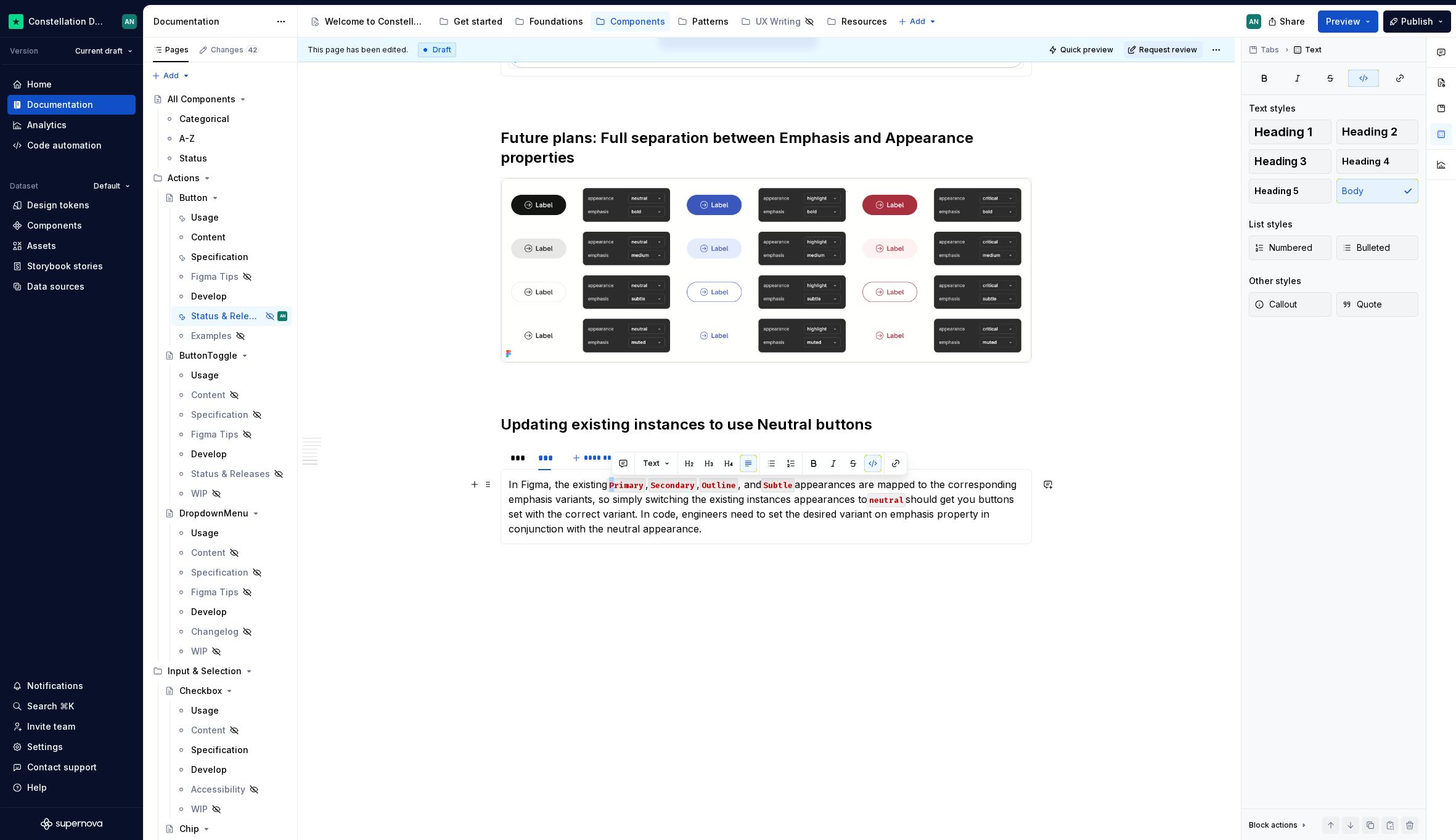
click at [610, 484] on code "Primary" at bounding box center [626, 485] width 38 height 14
click at [656, 486] on code "Secondary" at bounding box center [672, 485] width 48 height 14
click at [710, 484] on code "Outline" at bounding box center [719, 485] width 38 height 14
click at [773, 484] on code "Subtle" at bounding box center [778, 485] width 33 height 14
click at [998, 508] on p "In Figma, the existing primary , secondary , outline , and subtle appearances a…" at bounding box center [766, 507] width 515 height 59
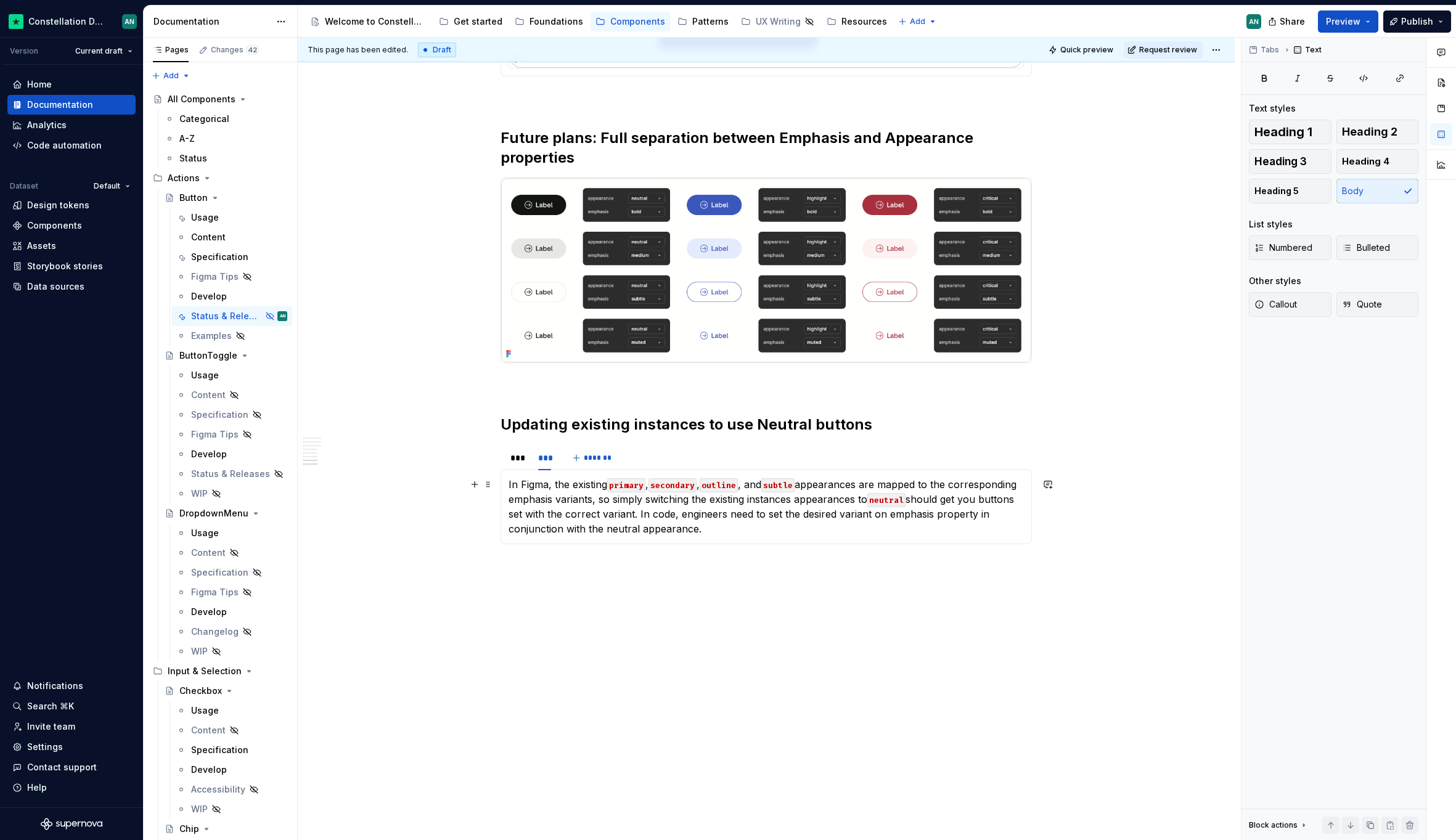
click at [792, 529] on p "In Figma, the existing primary , secondary , outline , and subtle appearances a…" at bounding box center [766, 507] width 515 height 59
drag, startPoint x: 641, startPoint y: 530, endPoint x: 742, endPoint y: 528, distance: 101.0
click at [749, 525] on p "In Figma, the existing primary , secondary , outline , and subtle appearances a…" at bounding box center [766, 507] width 515 height 59
click at [740, 529] on p "In Figma, the existing primary , secondary , outline , and subtle appearances a…" at bounding box center [766, 507] width 515 height 59
click at [751, 529] on p "In Figma, the existing primary , secondary , outline , and subtle appearances a…" at bounding box center [766, 507] width 515 height 59
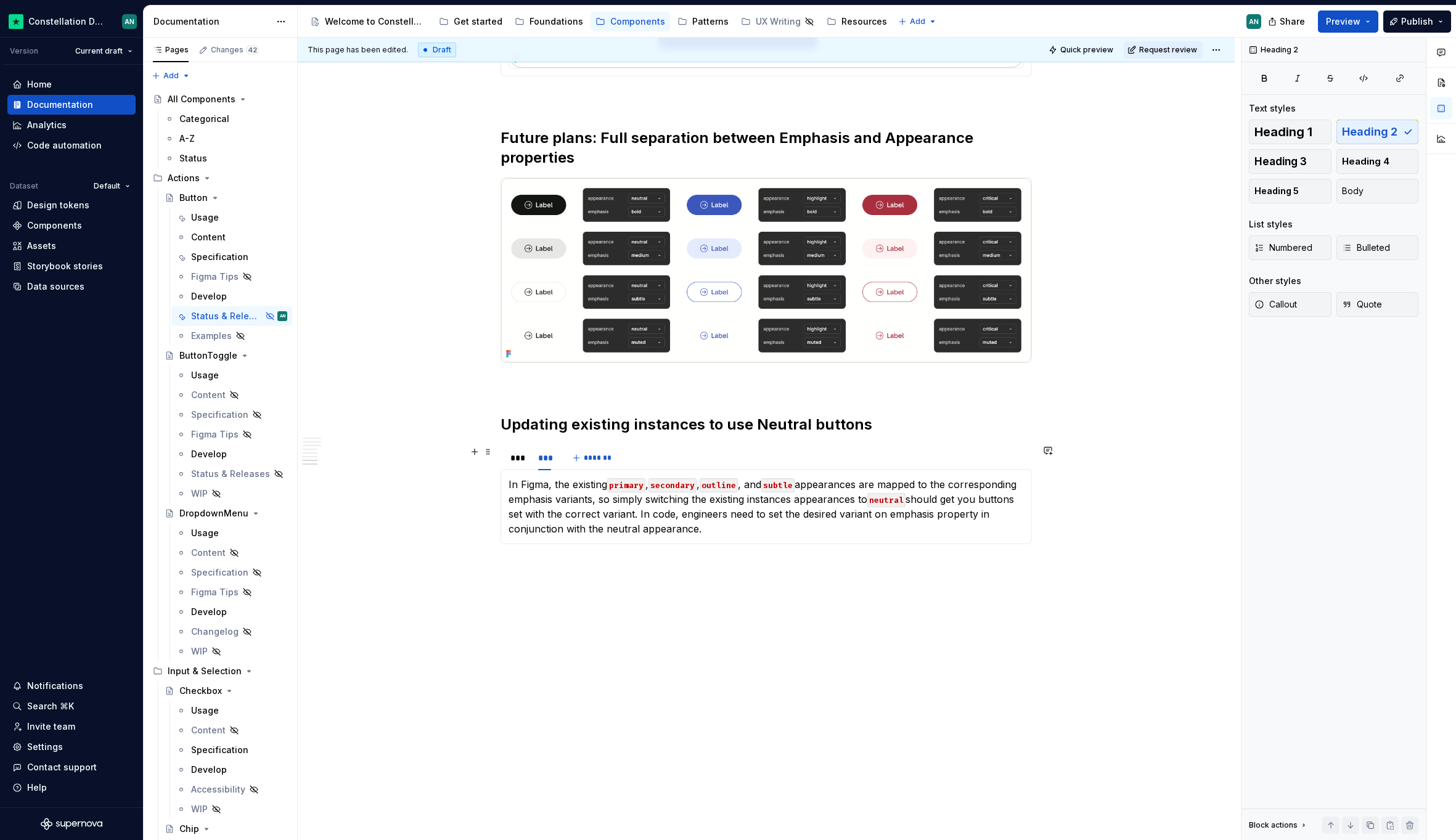
click at [500, 460] on section "*** *** ******* In Figma, the existing primary , secondary , outline , and subt…" at bounding box center [766, 494] width 531 height 100
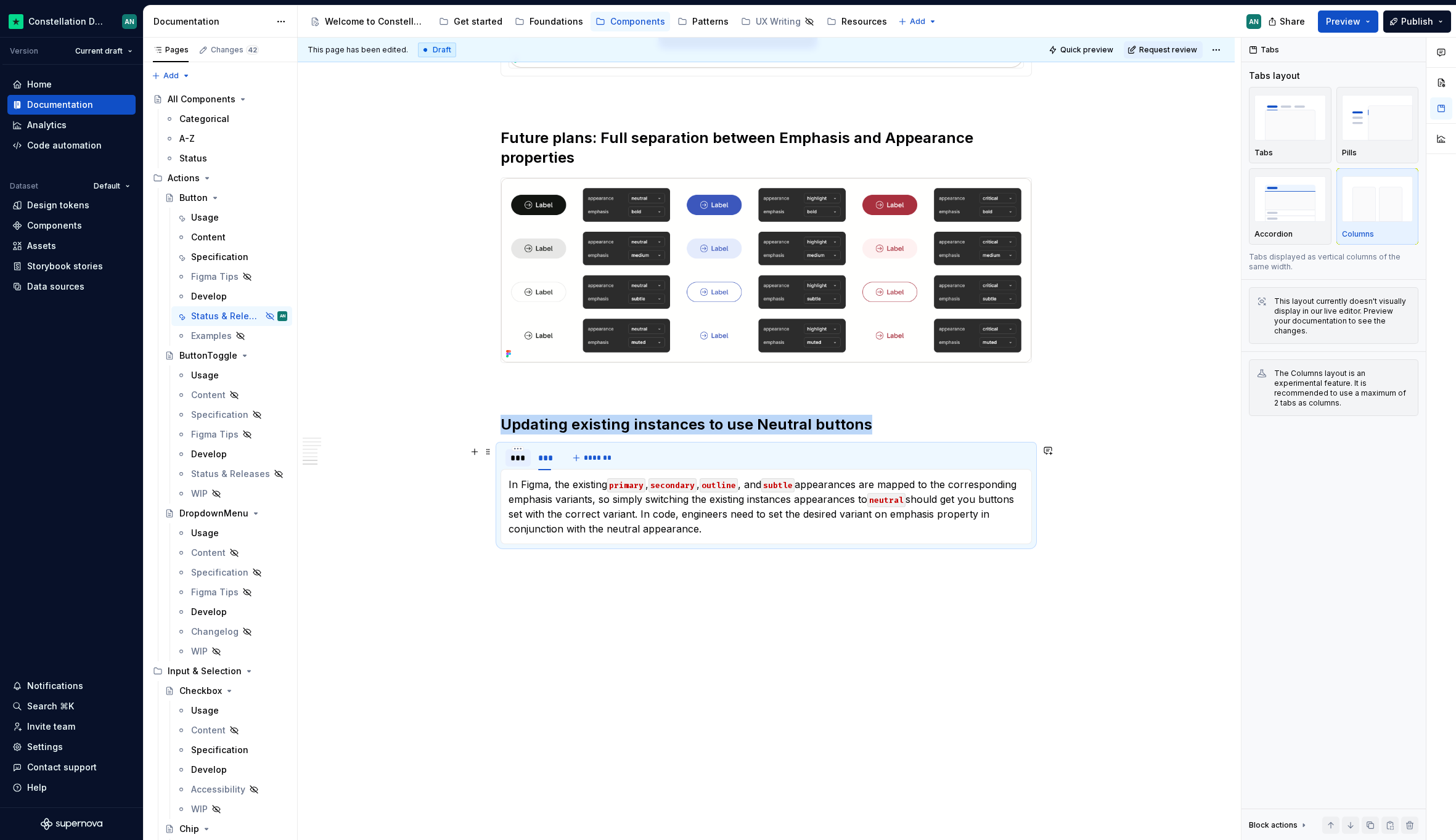
click at [510, 461] on div "***" at bounding box center [518, 458] width 15 height 13
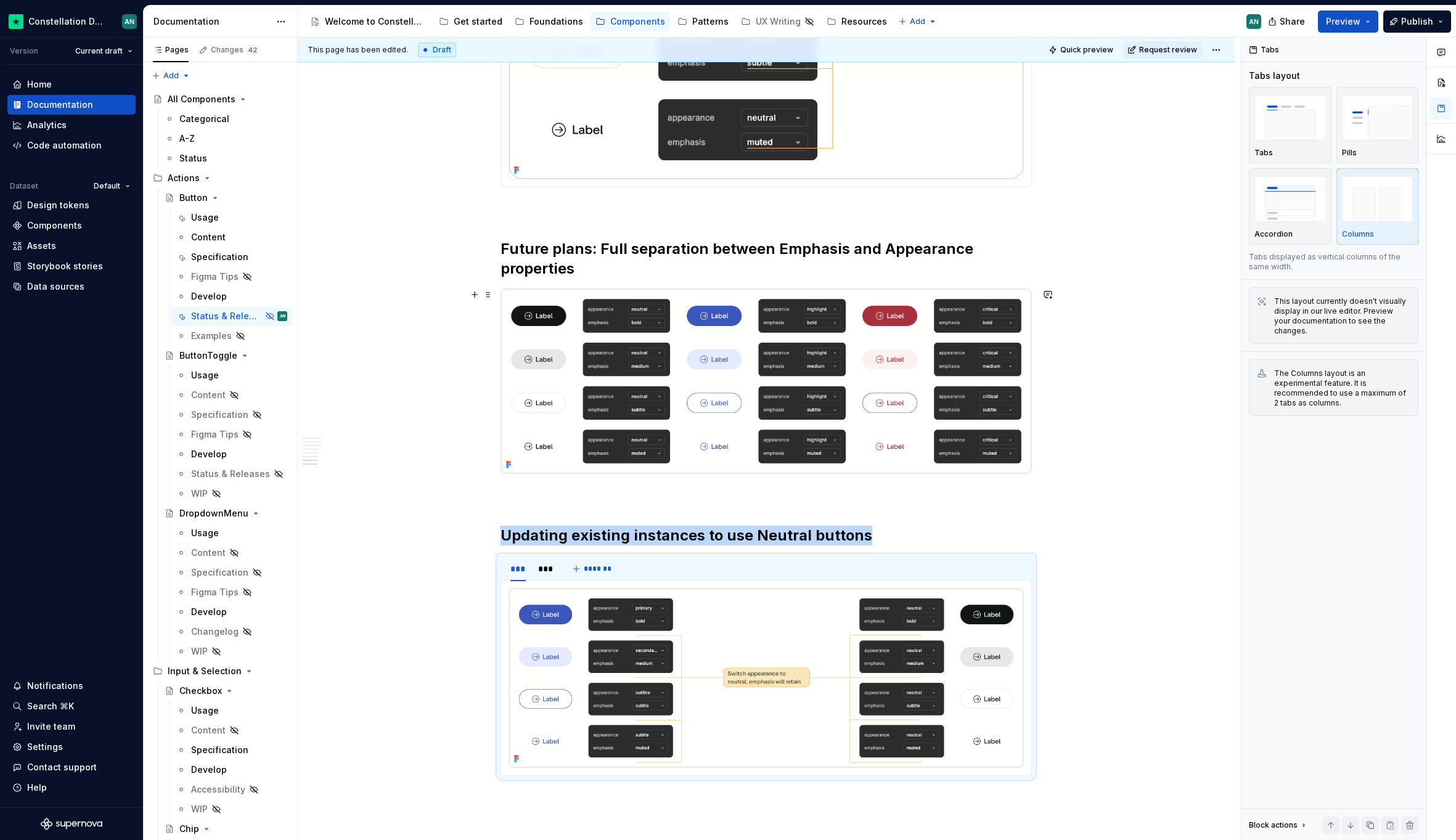
scroll to position [1747, 0]
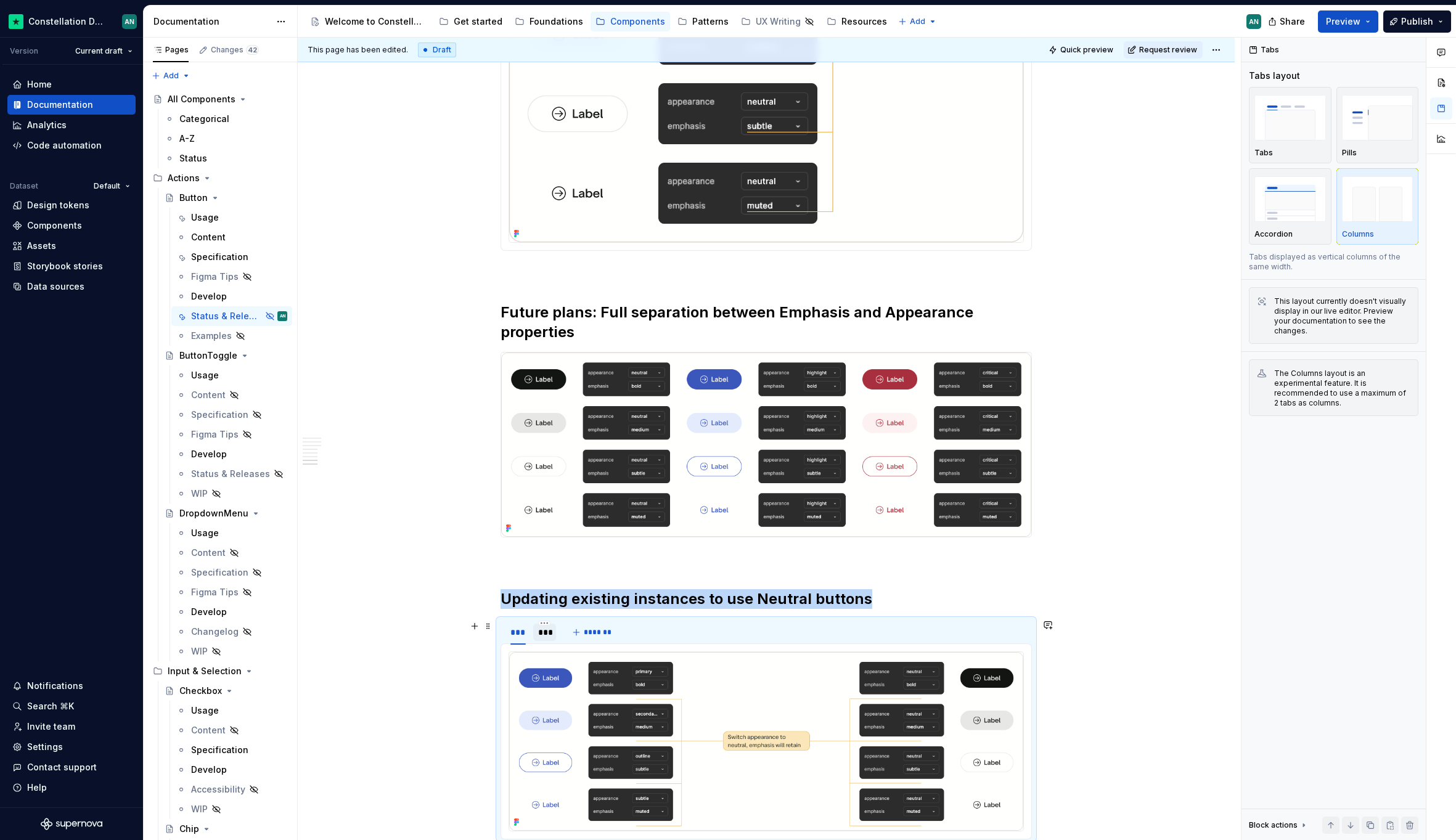
click at [534, 631] on div "***" at bounding box center [544, 632] width 23 height 17
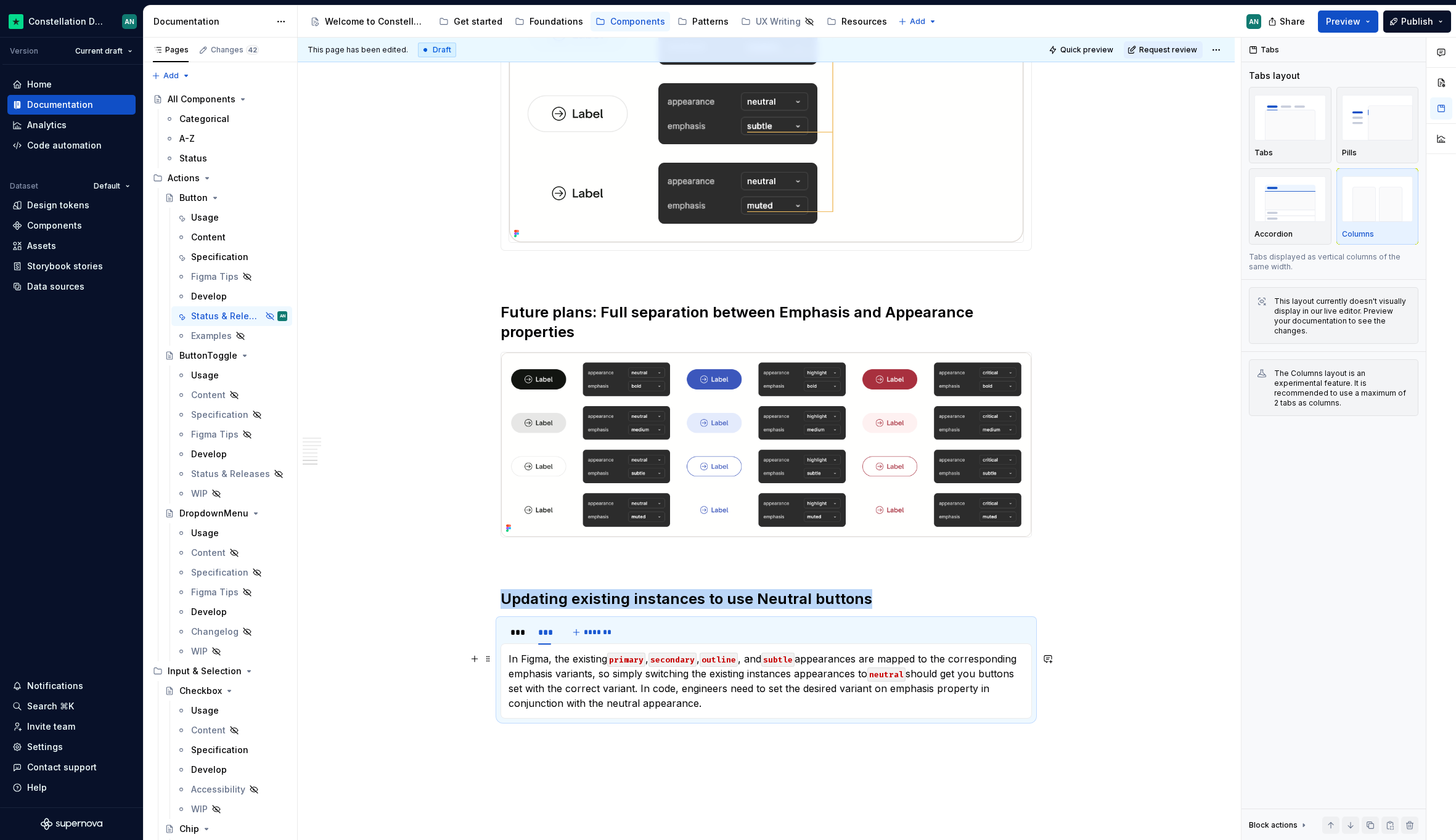
scroll to position [1862, 0]
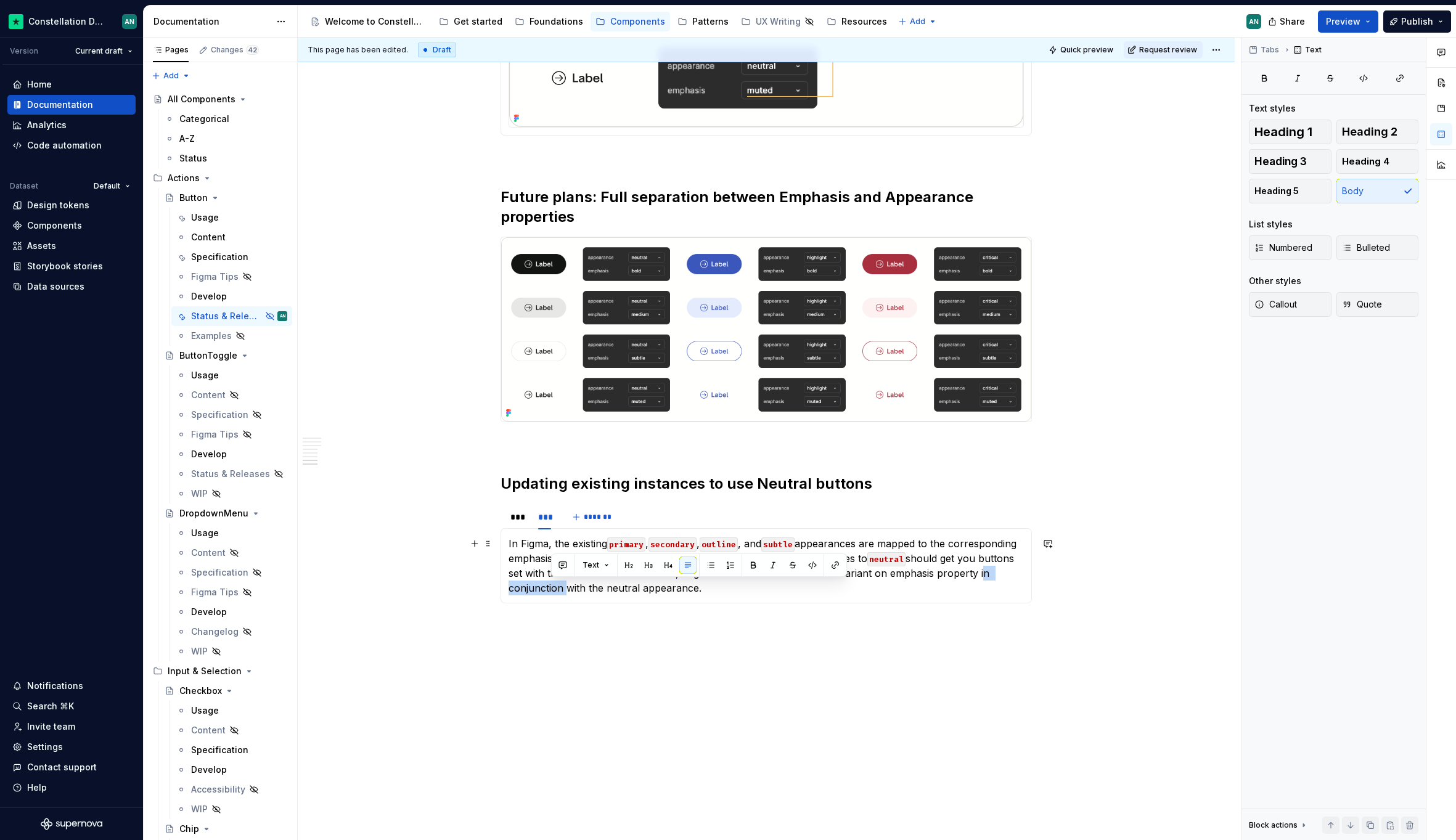
drag, startPoint x: 615, startPoint y: 590, endPoint x: 551, endPoint y: 590, distance: 64.0
click at [551, 590] on p "In Figma, the existing primary , secondary , outline , and subtle appearances a…" at bounding box center [766, 566] width 515 height 59
click at [639, 587] on p "In Figma, the existing primary , secondary , outline , and subtle appearances a…" at bounding box center [766, 566] width 515 height 59
click at [984, 577] on p "In Figma, the existing primary , secondary , outline , and subtle appearances a…" at bounding box center [766, 566] width 515 height 59
click at [771, 586] on p "In Figma, the existing primary , secondary , outline , and subtle appearances a…" at bounding box center [766, 566] width 515 height 59
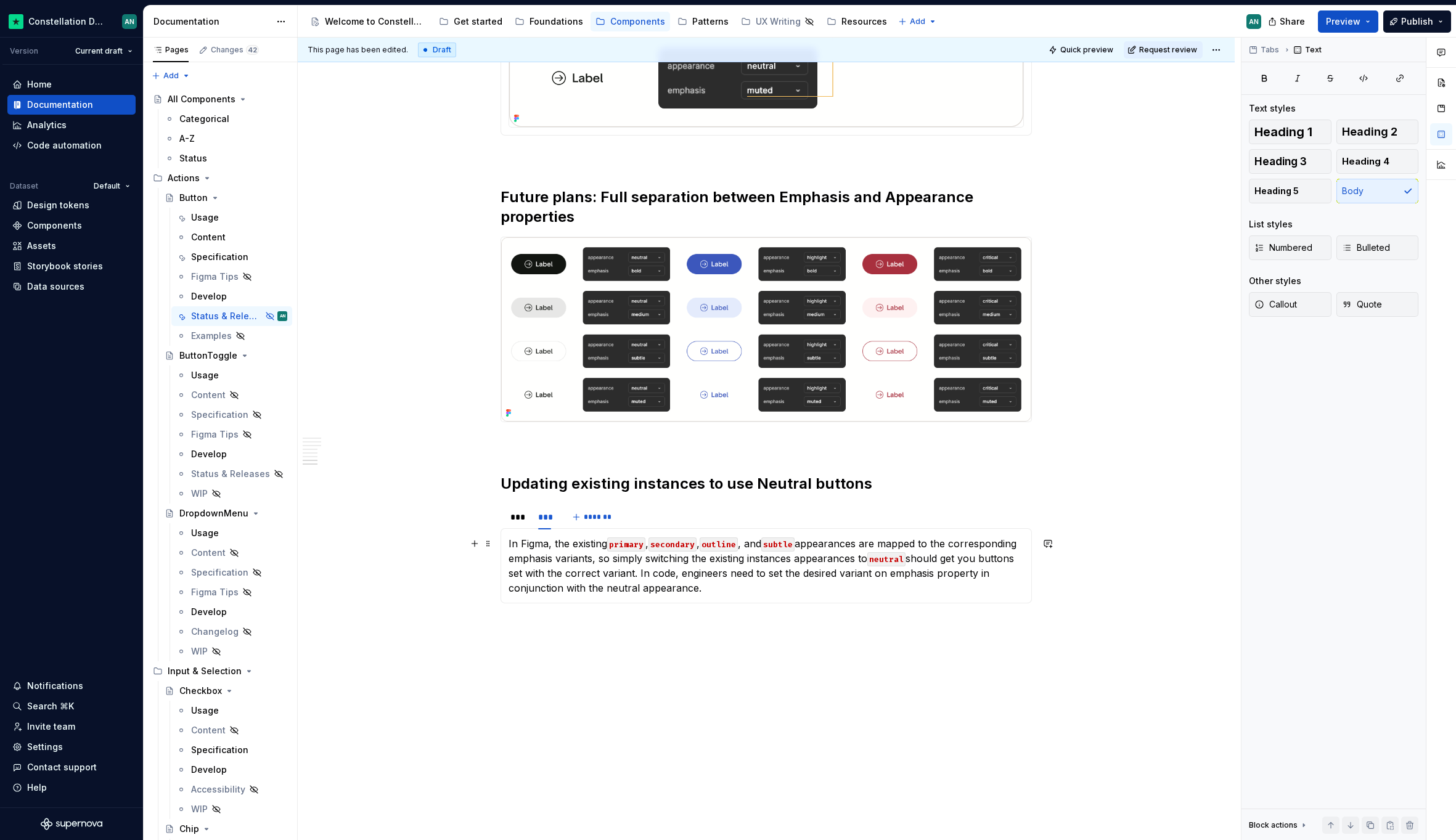
click at [752, 590] on p "In Figma, the existing primary , secondary , outline , and subtle appearances a…" at bounding box center [766, 566] width 515 height 59
click at [740, 576] on p "In Figma, the existing primary , secondary , outline , and subtle appearances a…" at bounding box center [766, 566] width 515 height 59
click at [891, 586] on p "In Figma, the existing primary , secondary , outline , and subtle appearances a…" at bounding box center [766, 566] width 515 height 59
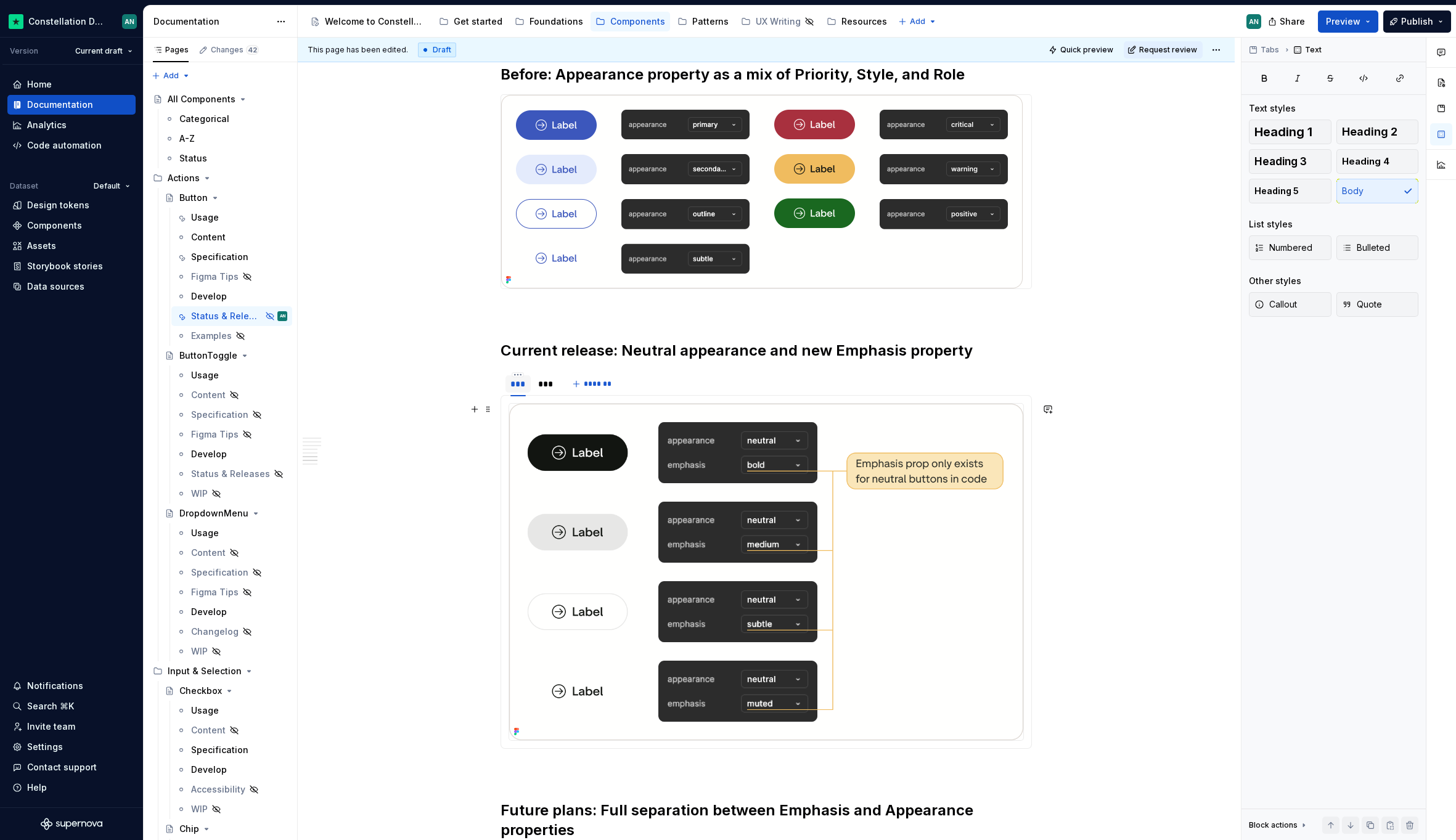
scroll to position [1185, 0]
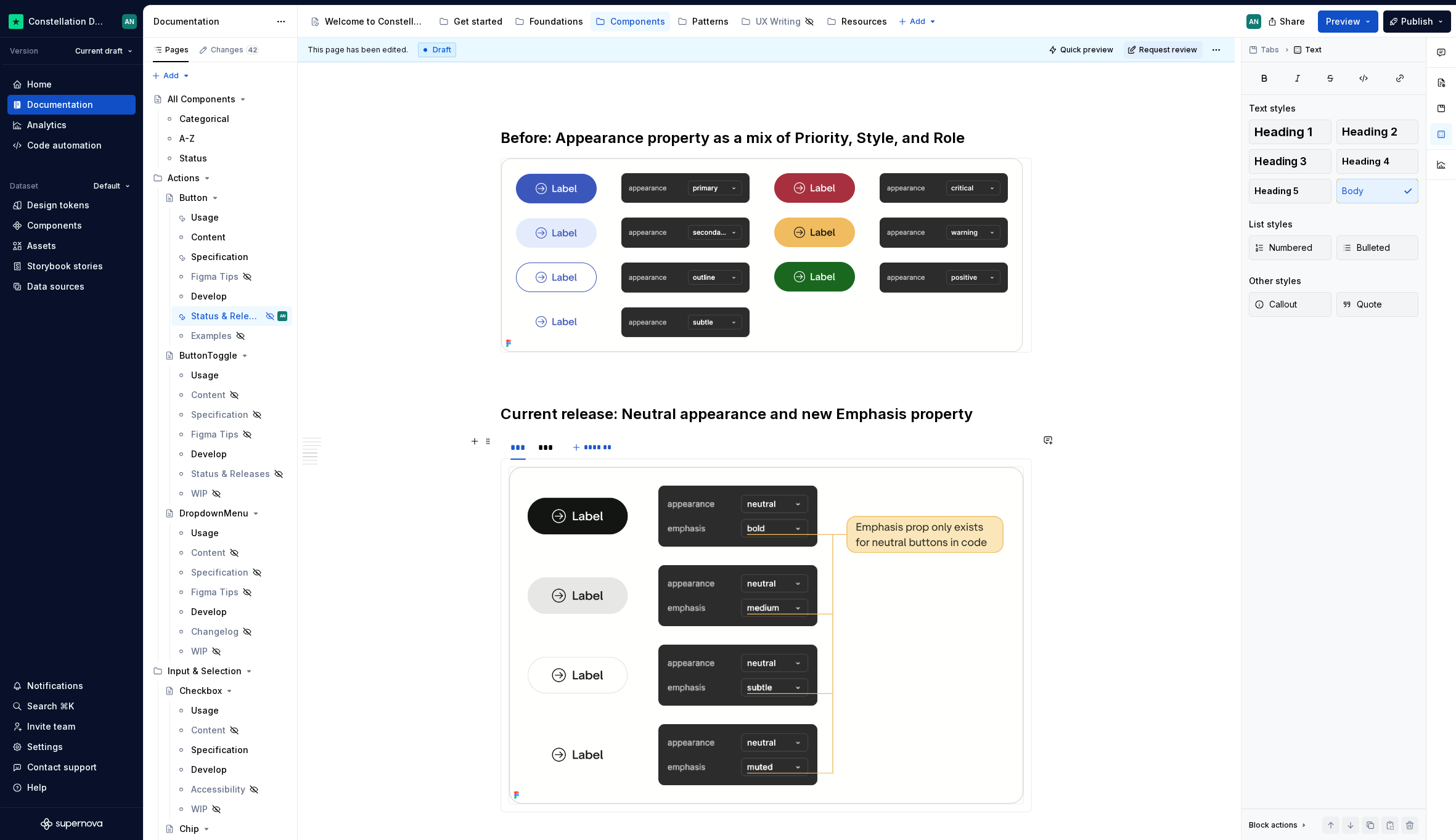
click at [530, 449] on div "*** ***" at bounding box center [530, 451] width 60 height 31
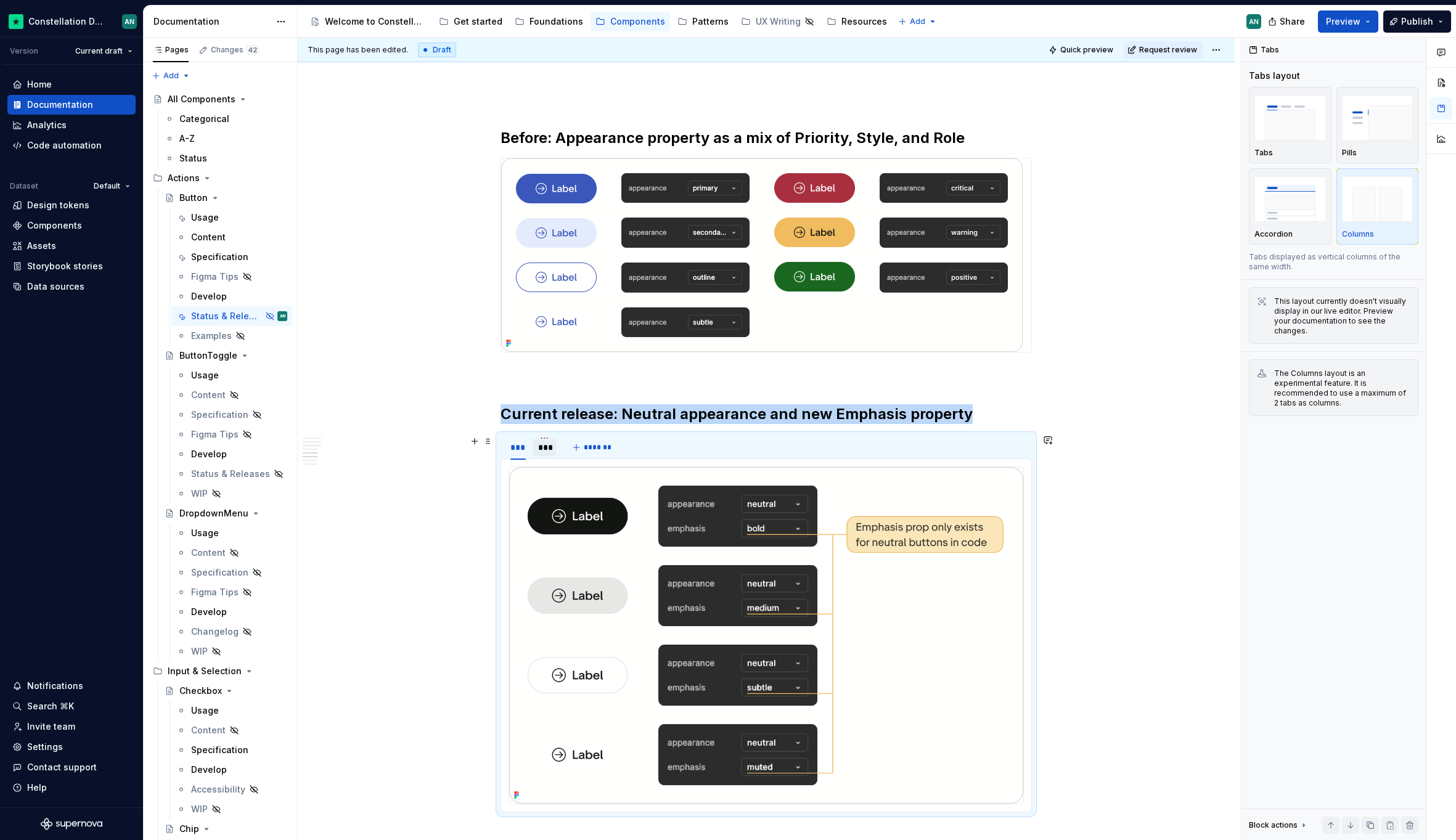
click at [540, 449] on div "***" at bounding box center [544, 447] width 13 height 13
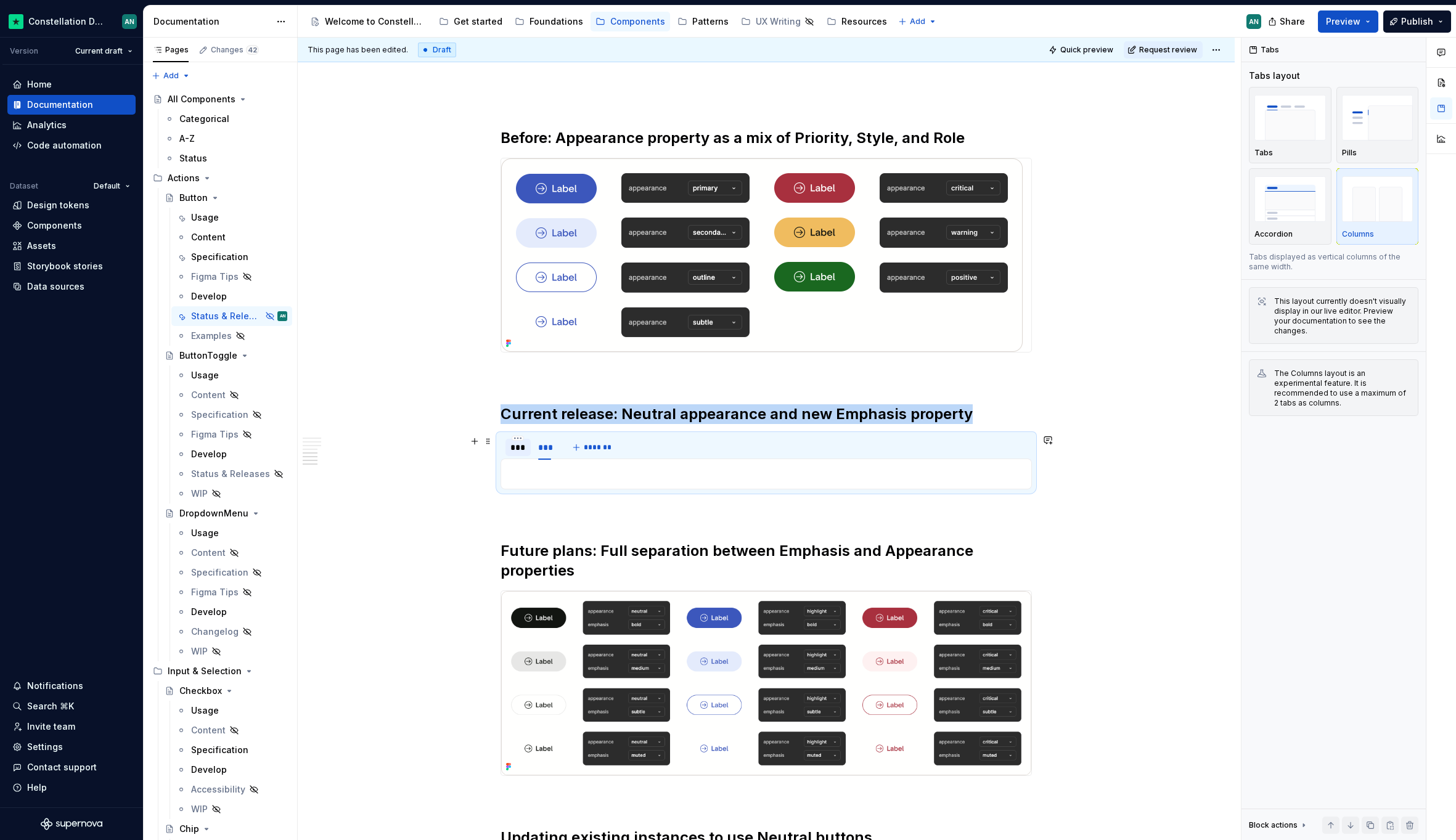
click at [516, 450] on div "***" at bounding box center [518, 447] width 15 height 13
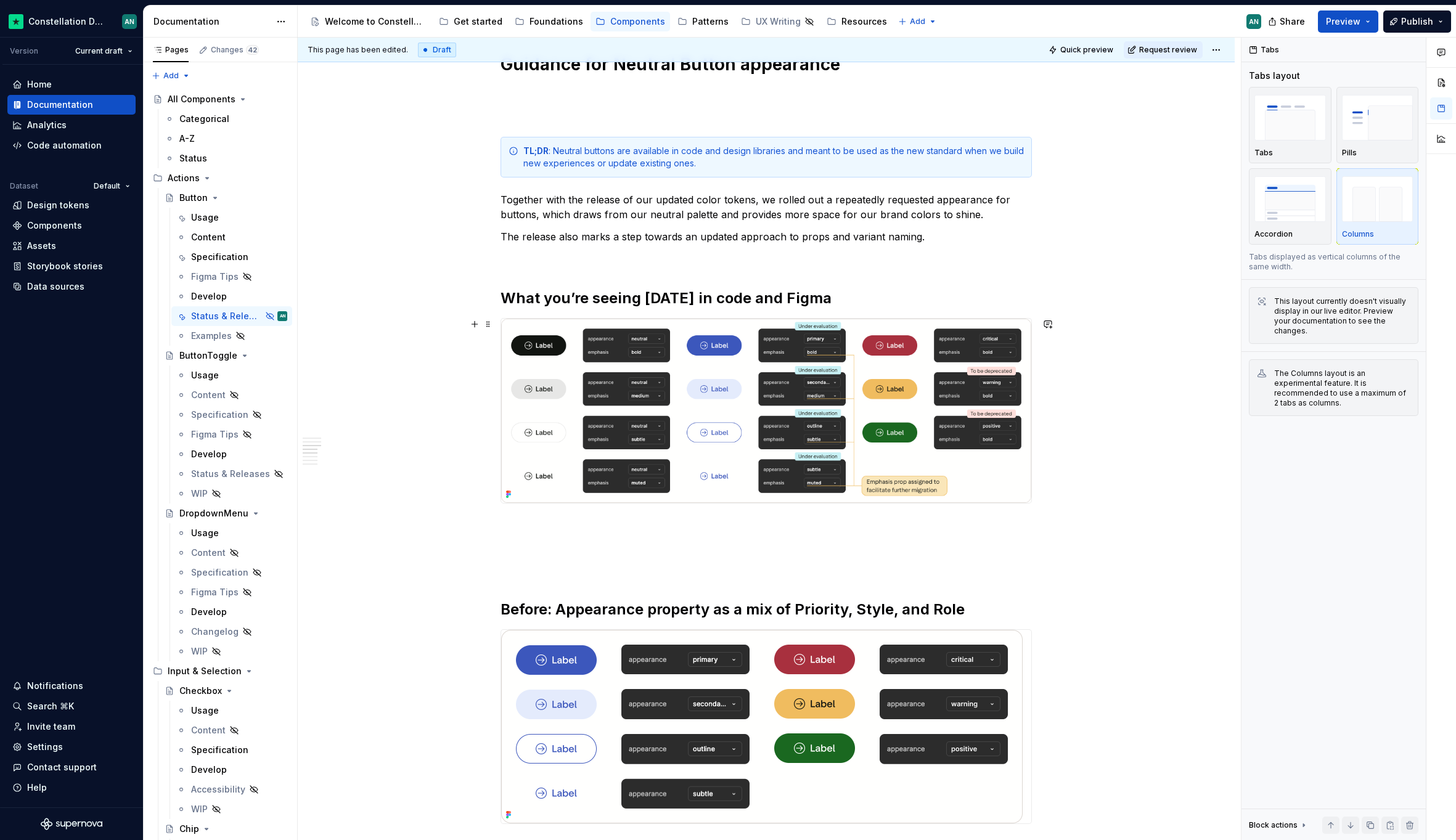
scroll to position [583, 0]
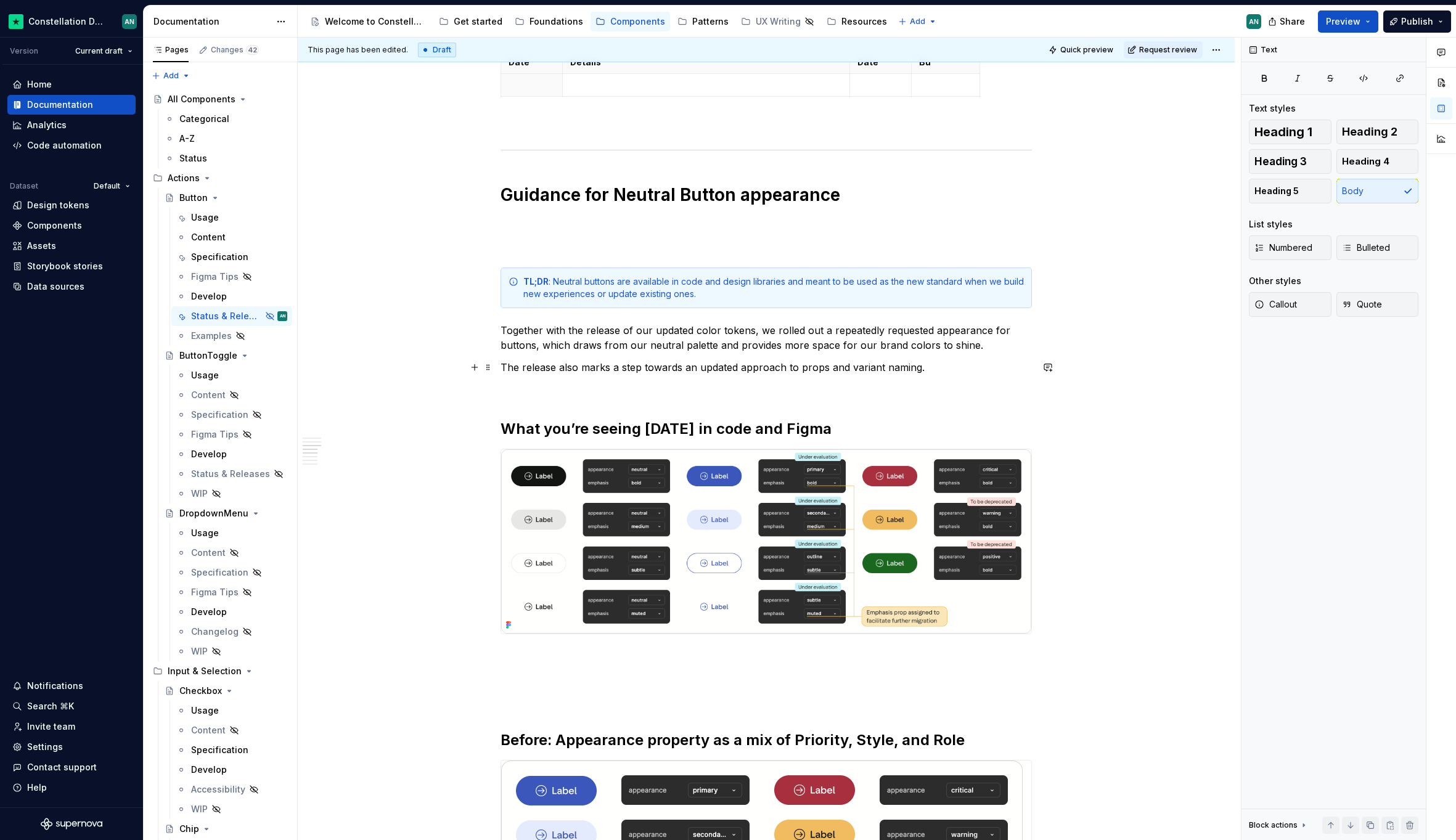
click at [937, 369] on p "The release also marks a step towards an updated approach to props and variant …" at bounding box center [766, 367] width 531 height 15
click at [540, 654] on p "To enrich screen reader interactions, please activate Accessibility in Grammarl…" at bounding box center [766, 656] width 531 height 15
drag, startPoint x: 771, startPoint y: 431, endPoint x: 705, endPoint y: 427, distance: 66.1
click at [705, 427] on h2 "What you’re seeing today in code and Figma" at bounding box center [766, 428] width 531 height 20
click at [555, 656] on p "The cur" at bounding box center [766, 656] width 531 height 15
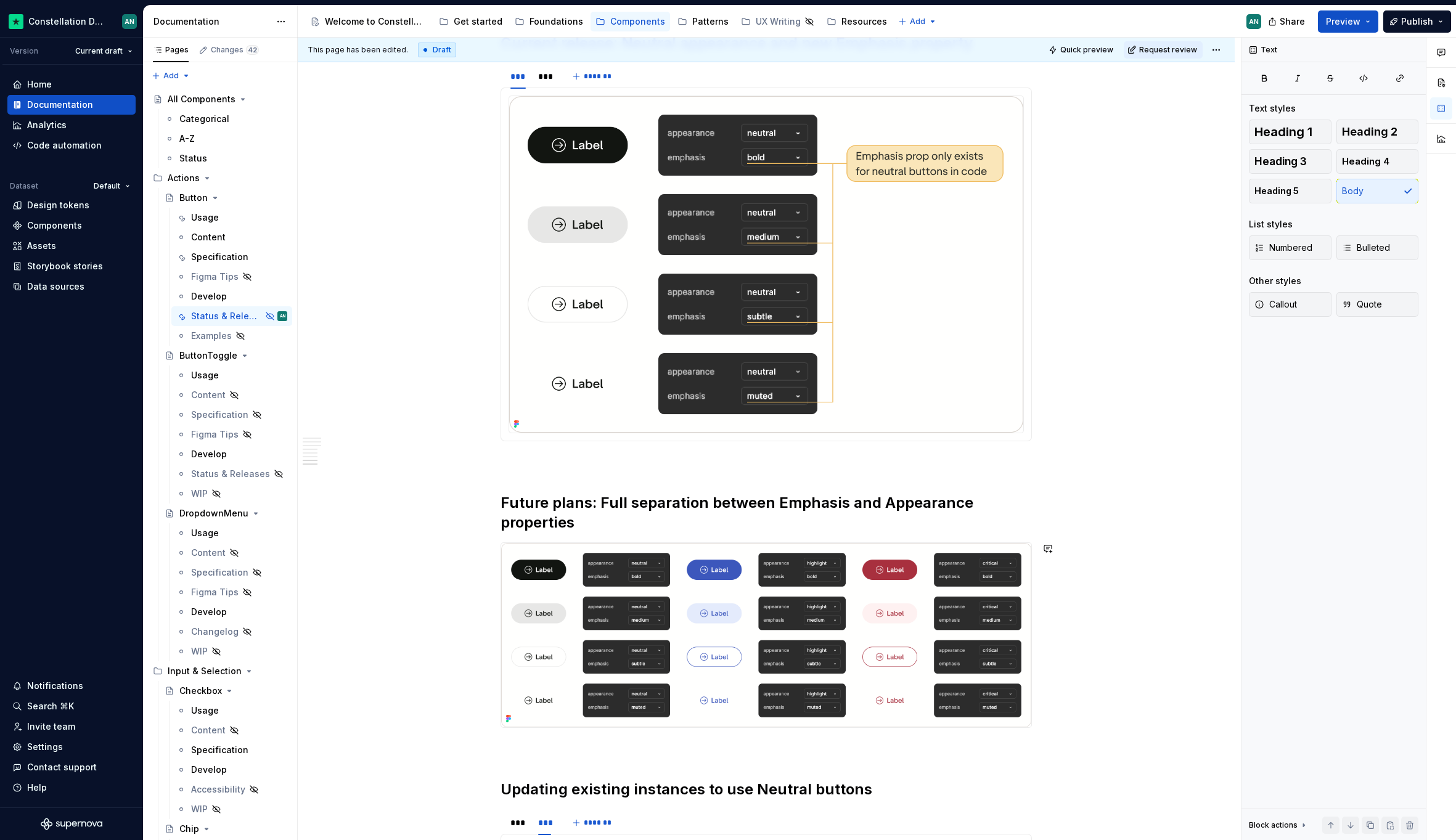
scroll to position [1620, 0]
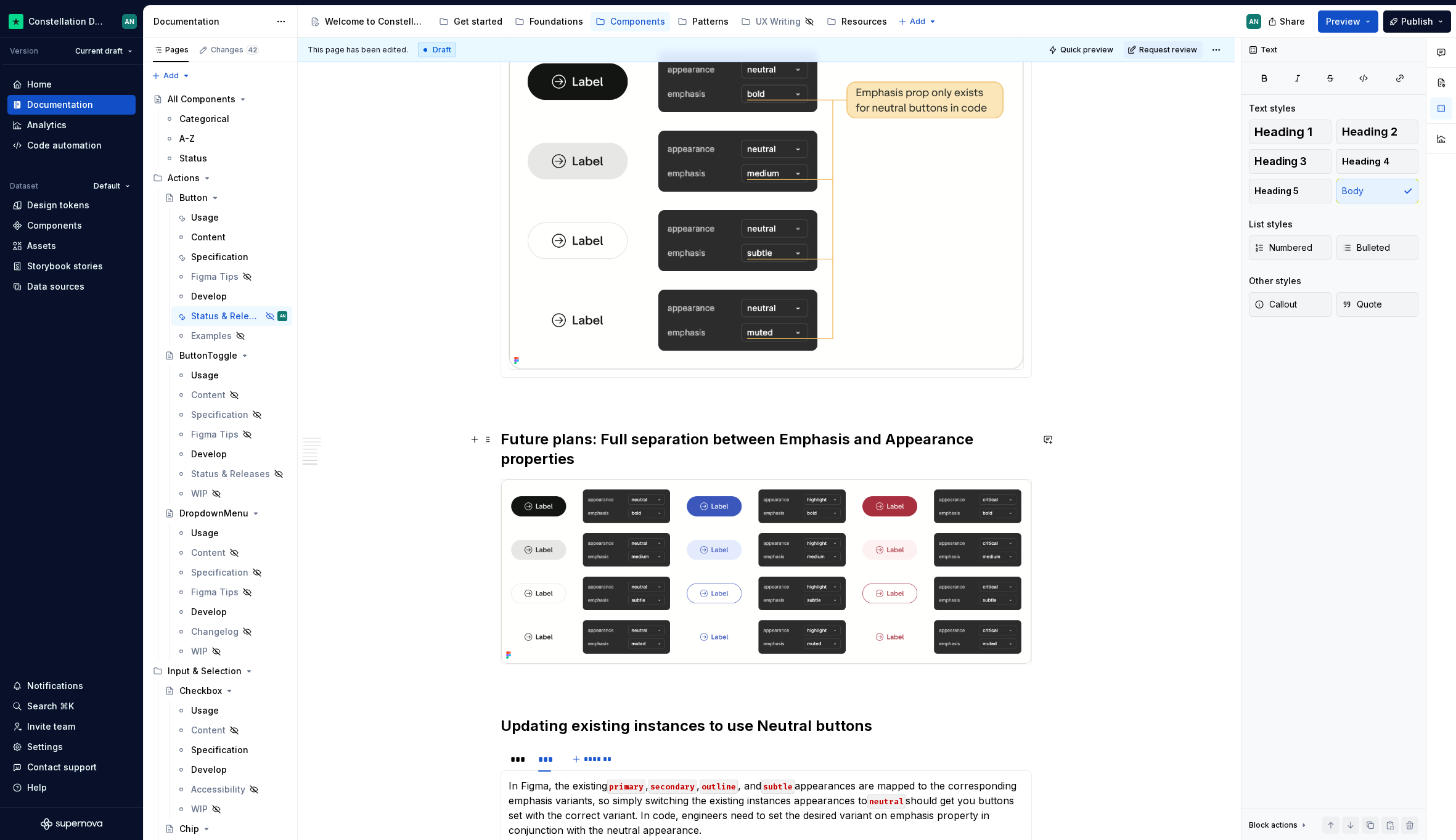
click at [622, 442] on h2 "Future plans: Full separation between Emphasis and Appearance properties" at bounding box center [766, 449] width 531 height 40
drag, startPoint x: 688, startPoint y: 437, endPoint x: 710, endPoint y: 440, distance: 22.2
click at [710, 440] on h2 "Future plans: Fully separation between Emphasis and Appearance properties" at bounding box center [766, 449] width 531 height 40
drag, startPoint x: 714, startPoint y: 440, endPoint x: 776, endPoint y: 437, distance: 62.1
click at [776, 437] on h2 "Future plans: Fully separated between Emphasis and Appearance properties" at bounding box center [766, 449] width 531 height 40
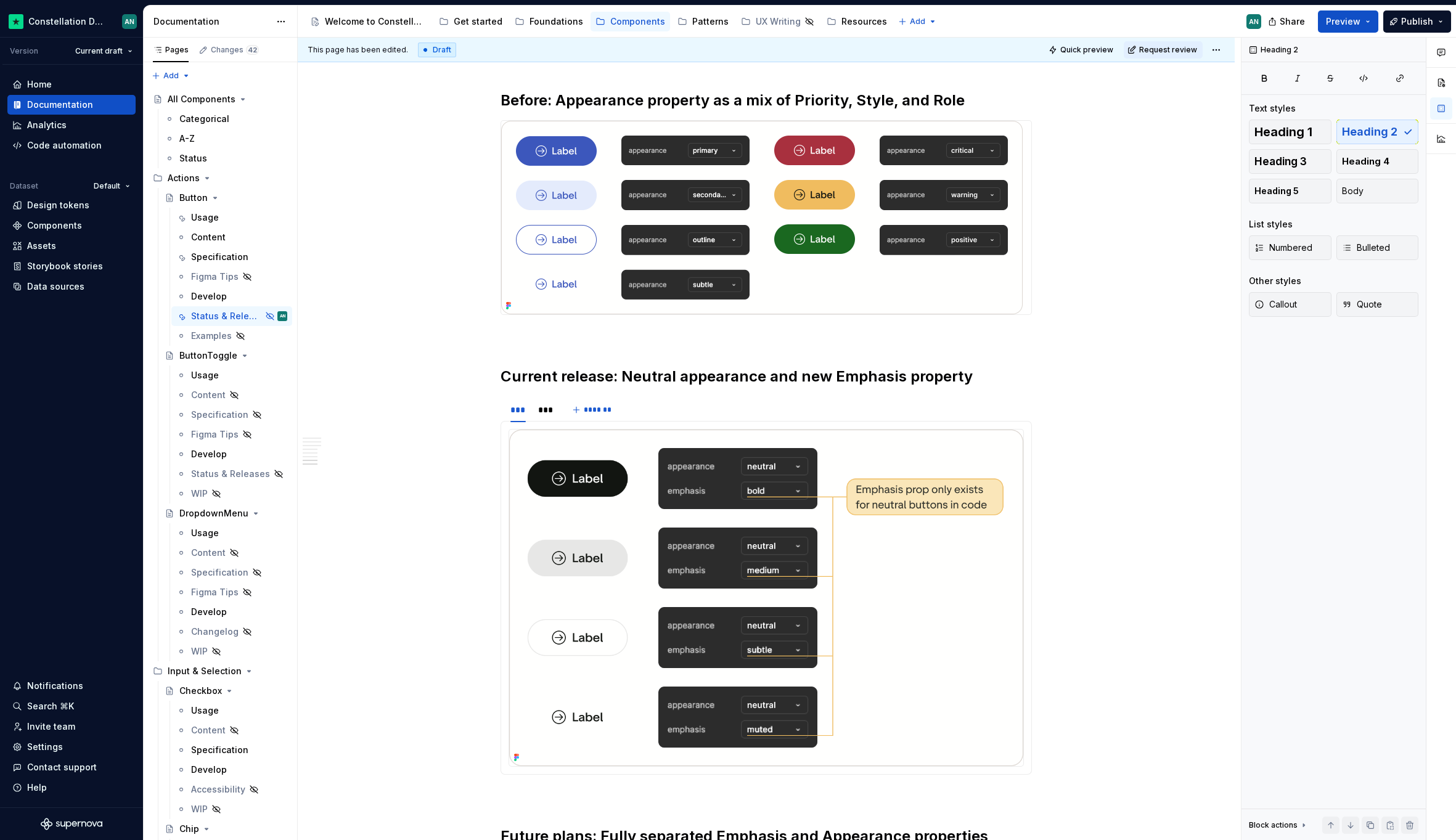
scroll to position [1674, 0]
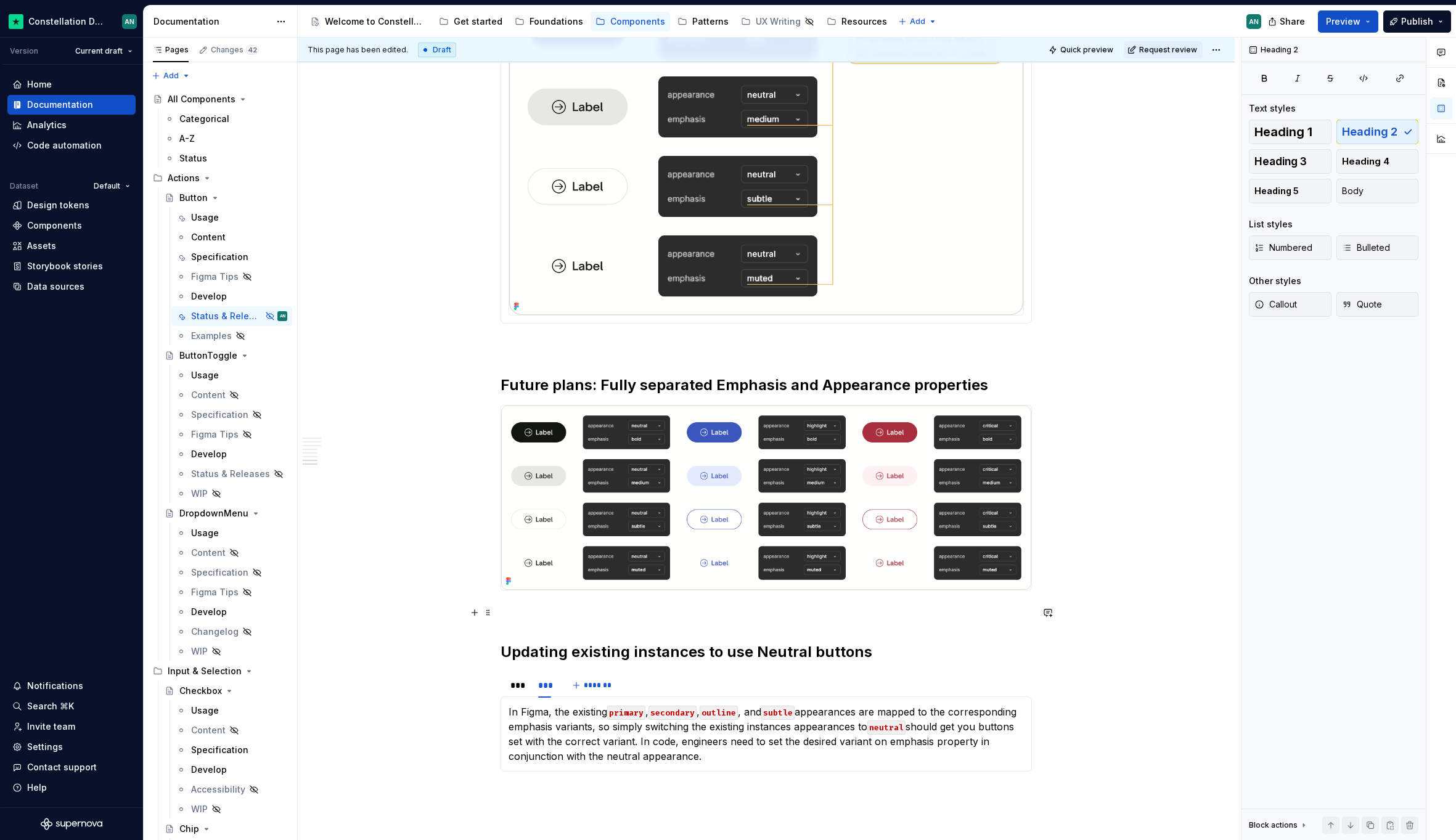
click at [532, 612] on p "To enrich screen reader interactions, please activate Accessibility in Grammarl…" at bounding box center [766, 613] width 531 height 15
drag, startPoint x: 509, startPoint y: 715, endPoint x: 607, endPoint y: 710, distance: 98.1
click at [607, 710] on p "In Figma, the existing primary , secondary , outline , and subtle appearances a…" at bounding box center [766, 734] width 515 height 59
drag, startPoint x: 607, startPoint y: 710, endPoint x: 508, endPoint y: 714, distance: 99.1
click at [508, 714] on p "In Figma, the existing primary , secondary , outline , and subtle appearances a…" at bounding box center [766, 734] width 515 height 59
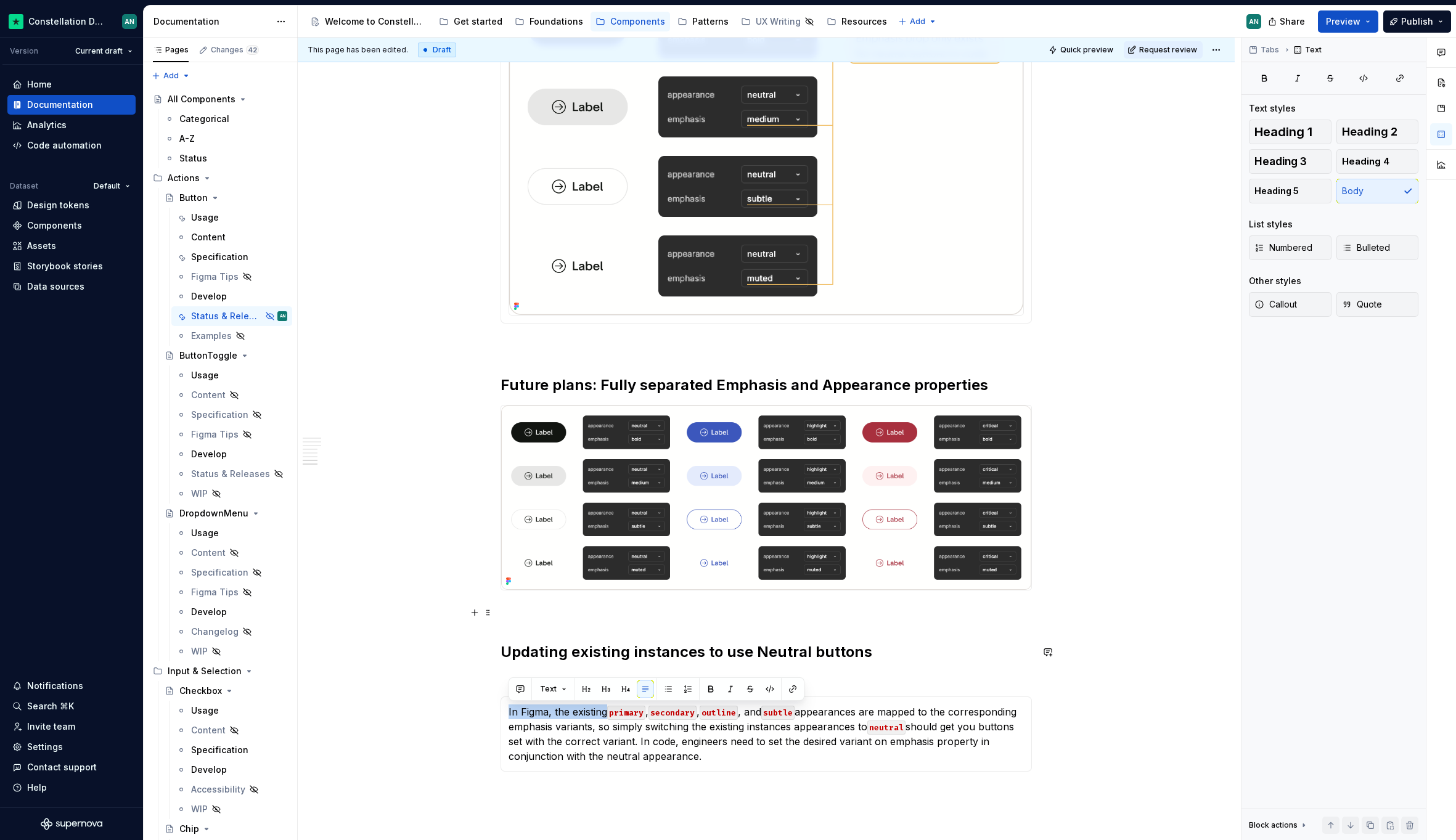
copy p "In Figma, the existing"
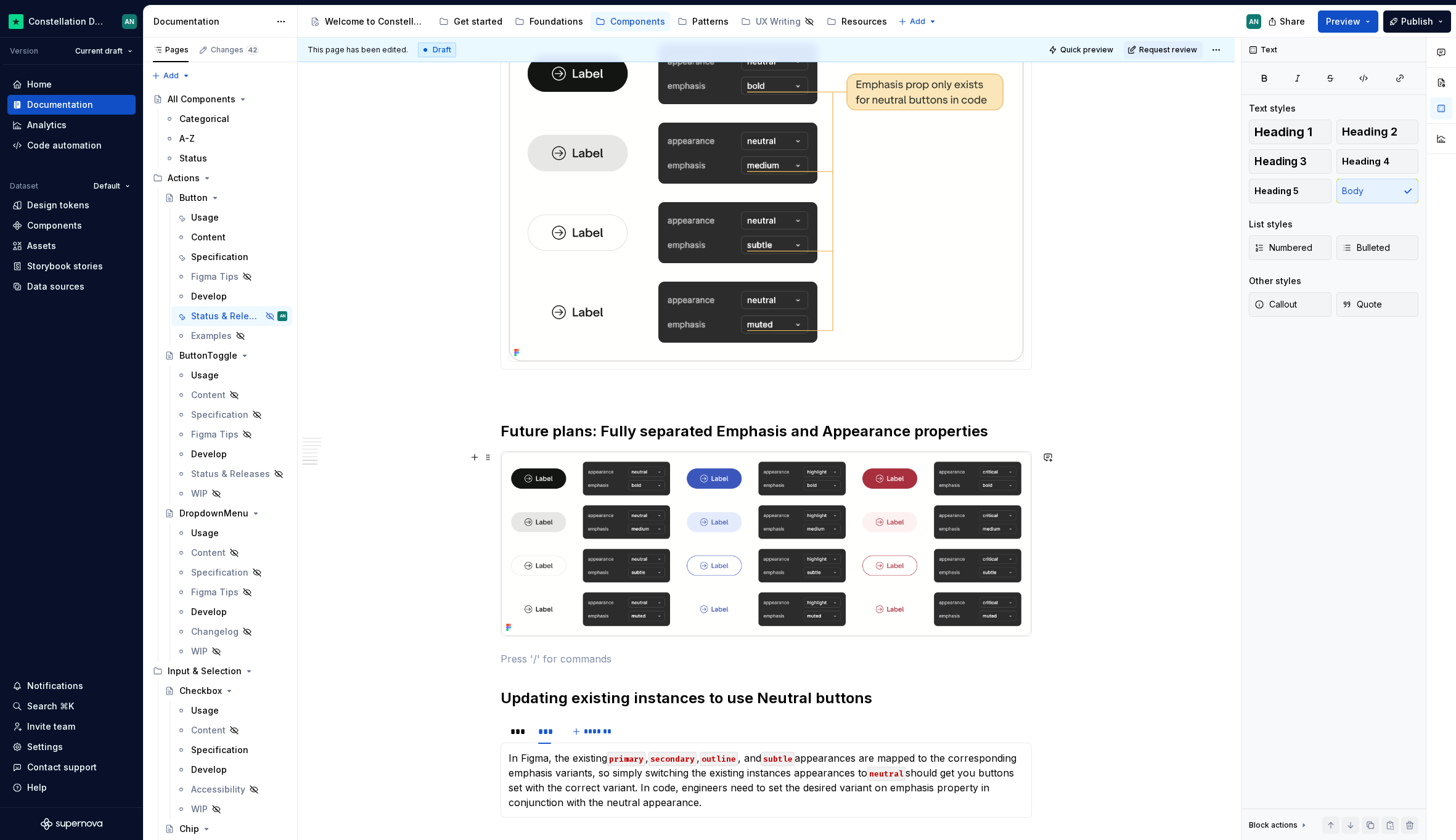
scroll to position [1620, 0]
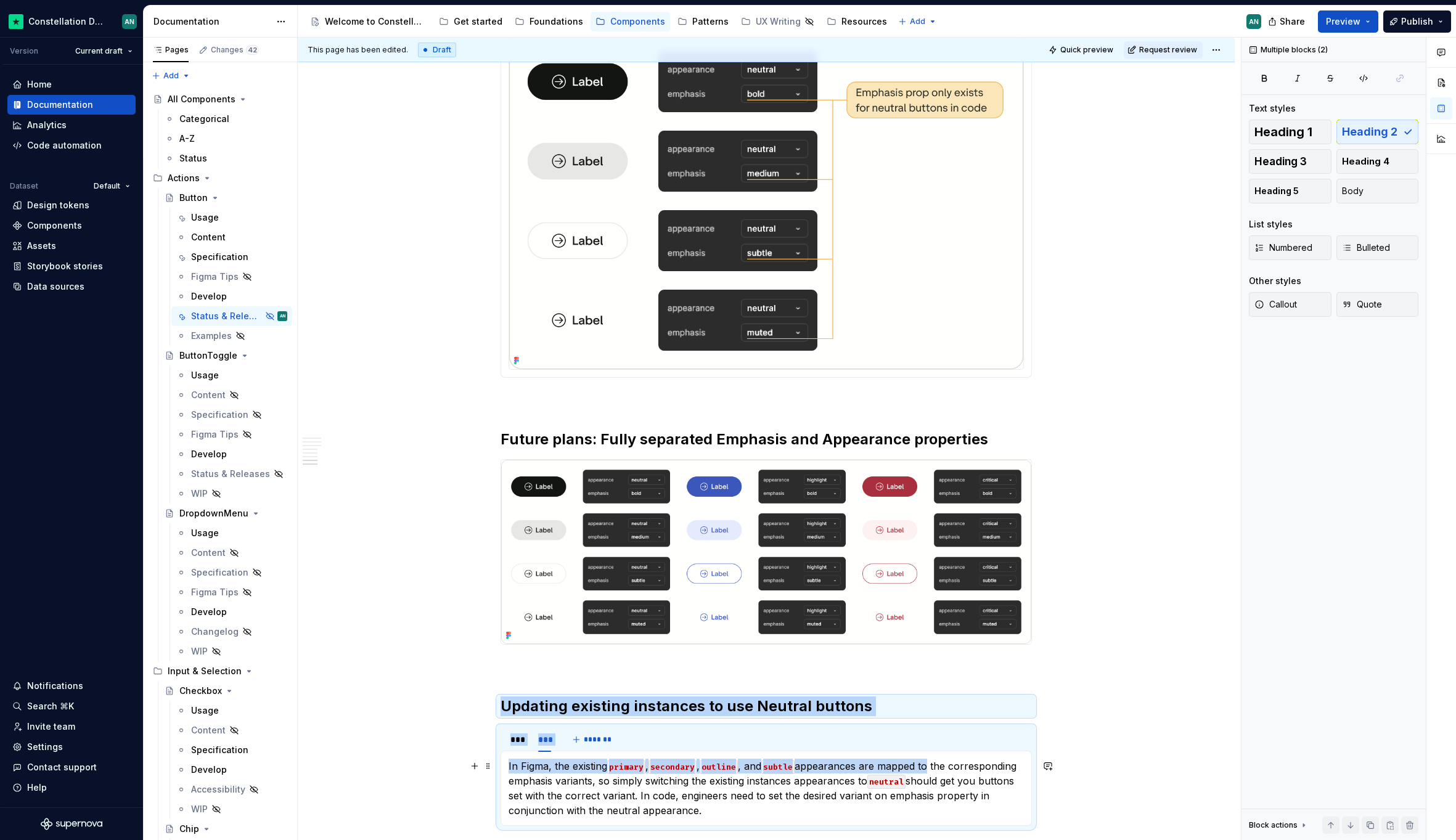
drag, startPoint x: 501, startPoint y: 706, endPoint x: 931, endPoint y: 761, distance: 433.5
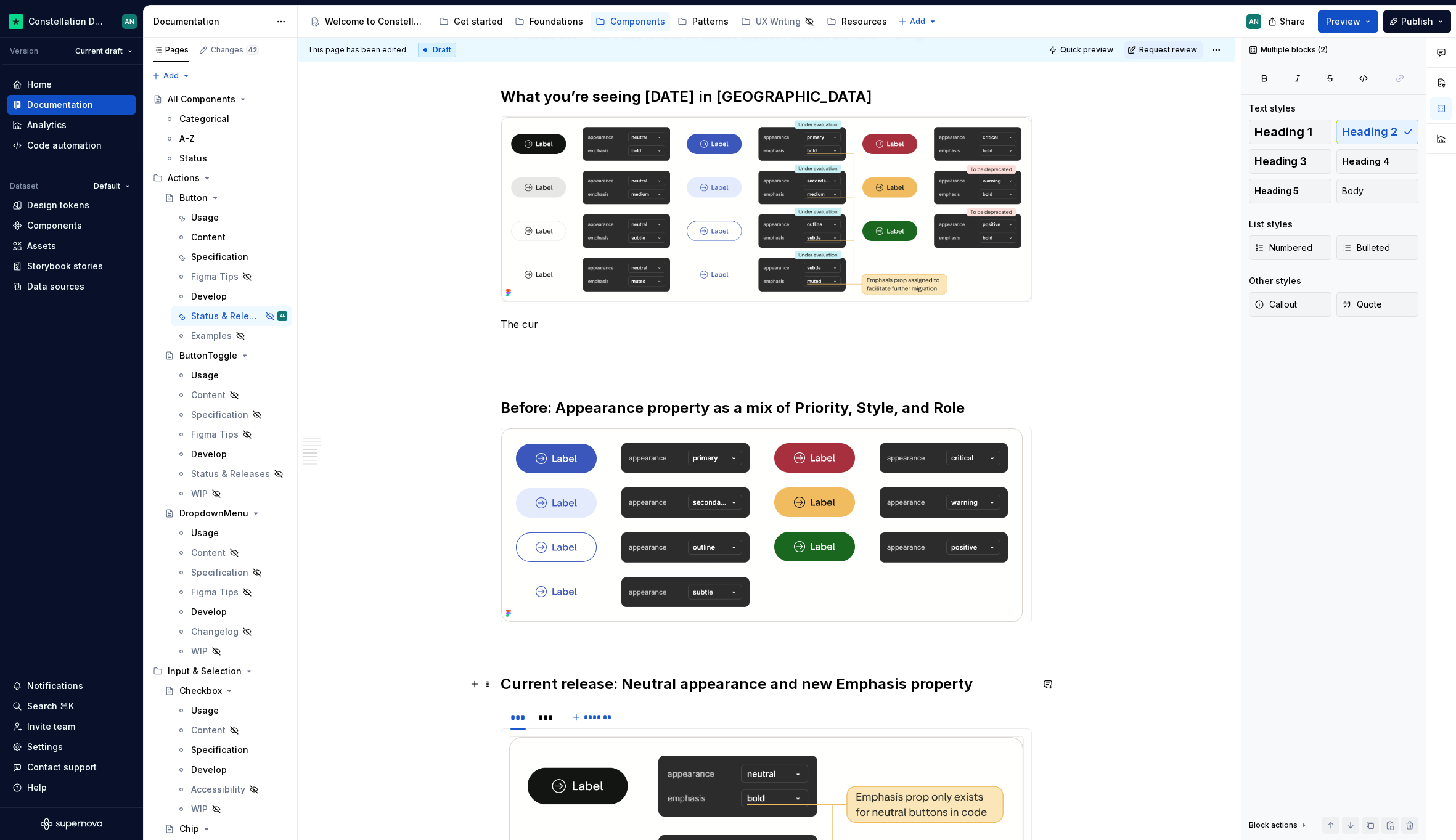
scroll to position [852, 0]
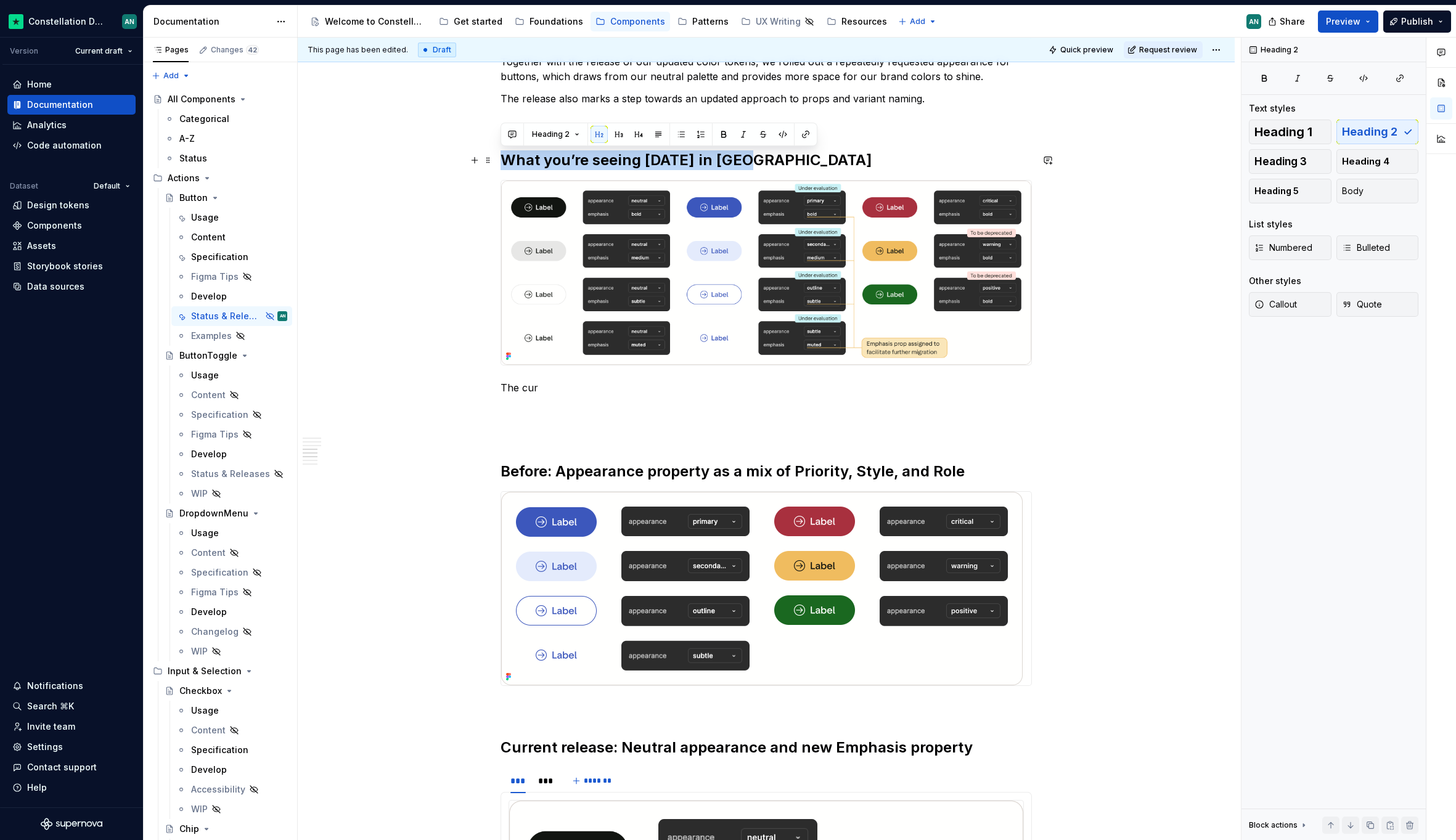
drag, startPoint x: 763, startPoint y: 155, endPoint x: 502, endPoint y: 160, distance: 261.0
click at [502, 160] on h2 "What you’re seeing [DATE] in [GEOGRAPHIC_DATA]" at bounding box center [766, 160] width 531 height 20
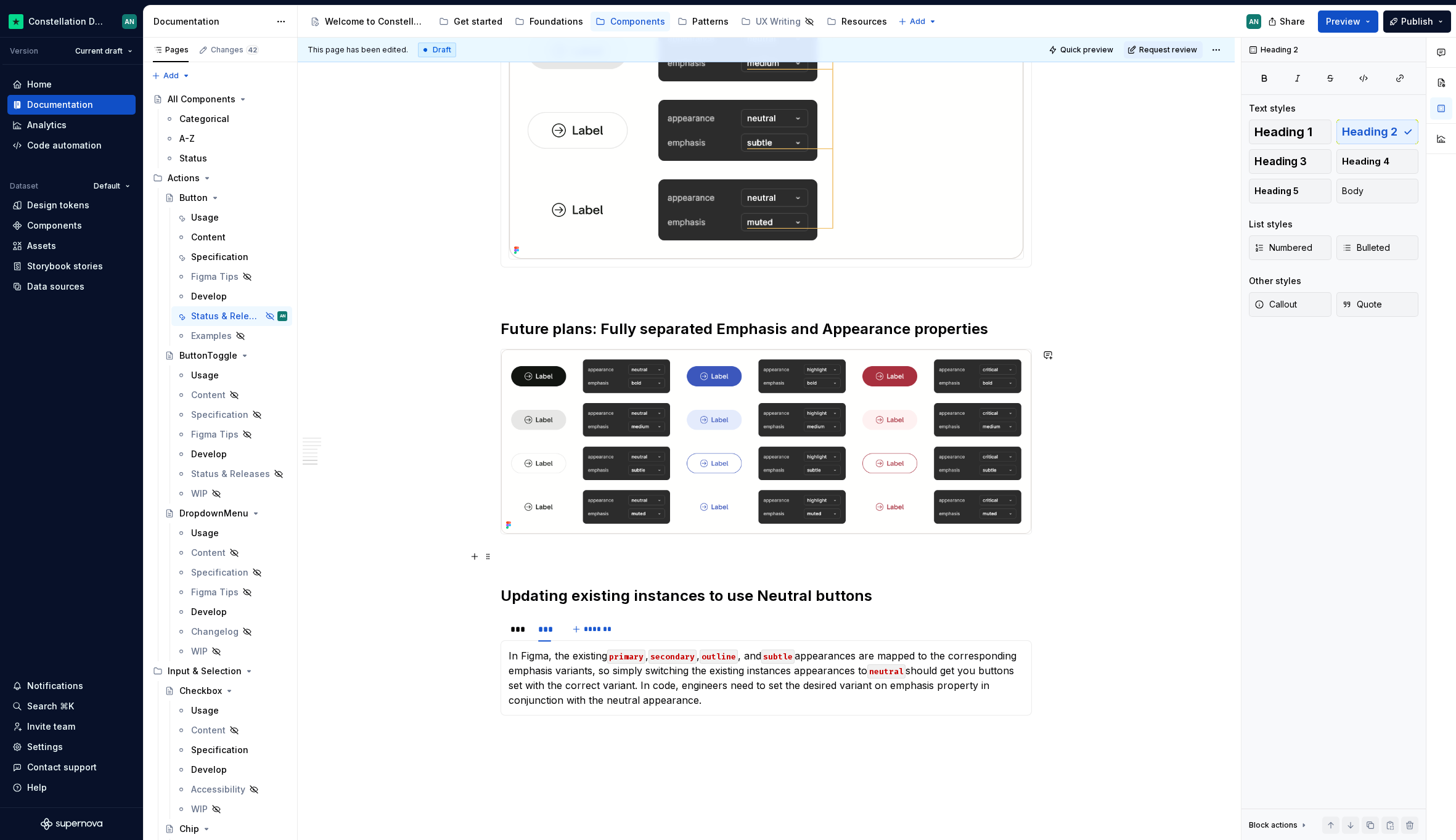
scroll to position [1901, 0]
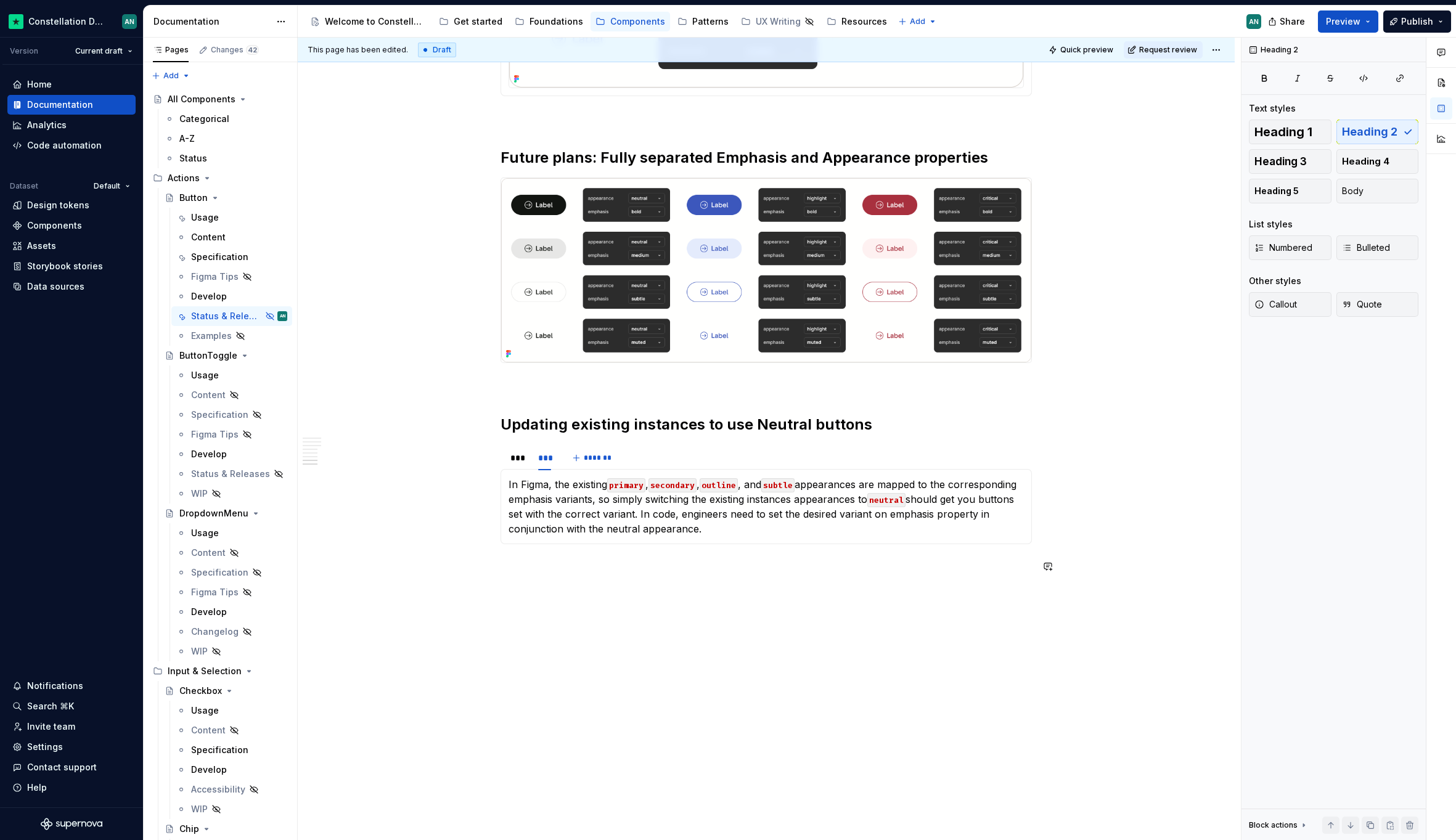
click at [1369, 137] on span "Heading 2" at bounding box center [1369, 132] width 55 height 13
click at [747, 616] on h2 "What you’re seeing [DATE] in [GEOGRAPHIC_DATA]" at bounding box center [766, 605] width 531 height 20
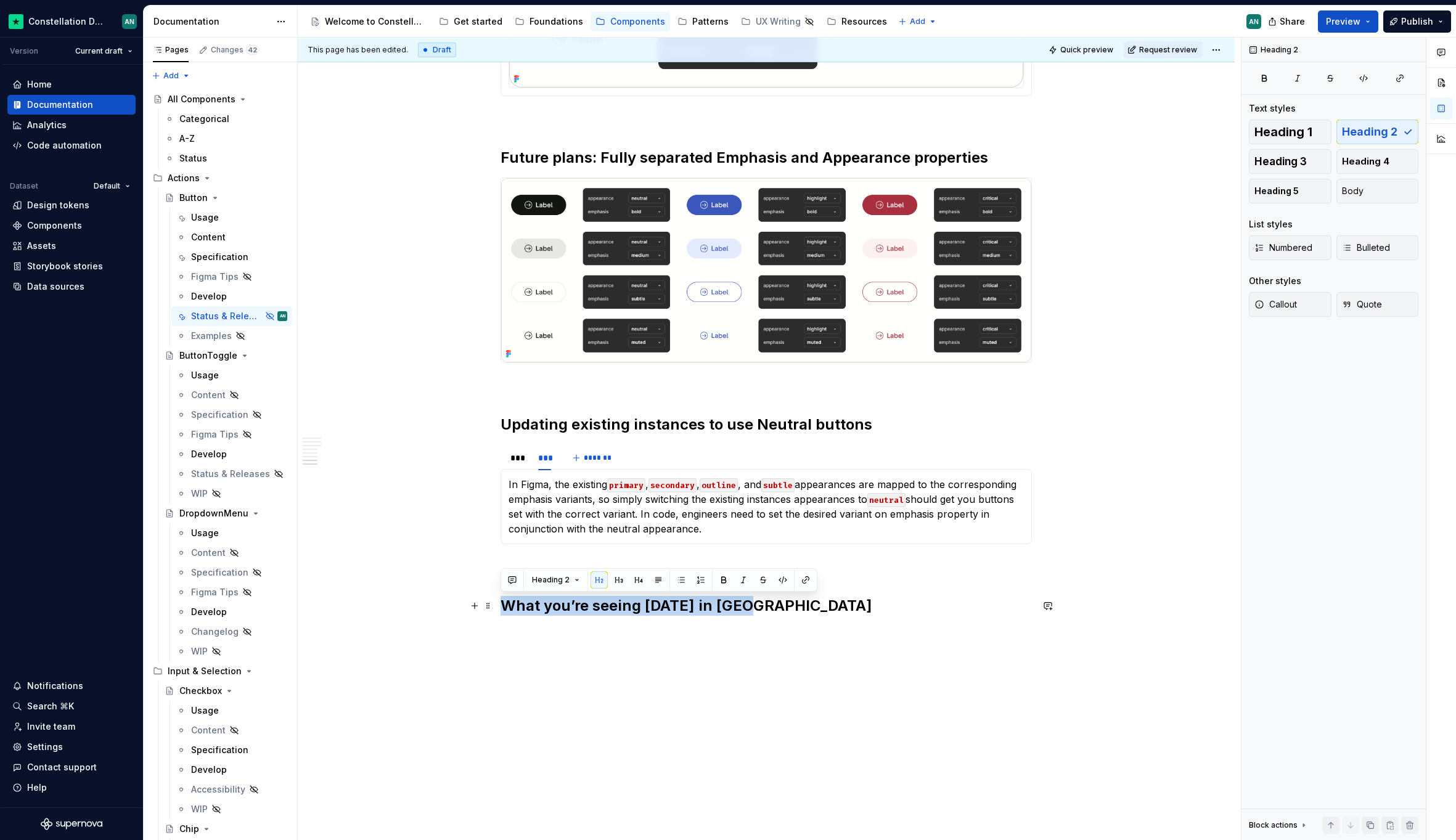
drag, startPoint x: 760, startPoint y: 608, endPoint x: 498, endPoint y: 602, distance: 262.1
click at [790, 604] on h2 "When updating your buttons appearance to neutral" at bounding box center [766, 605] width 531 height 20
click at [884, 607] on h2 "When updating your buttons appearances to neutral" at bounding box center [766, 605] width 531 height 20
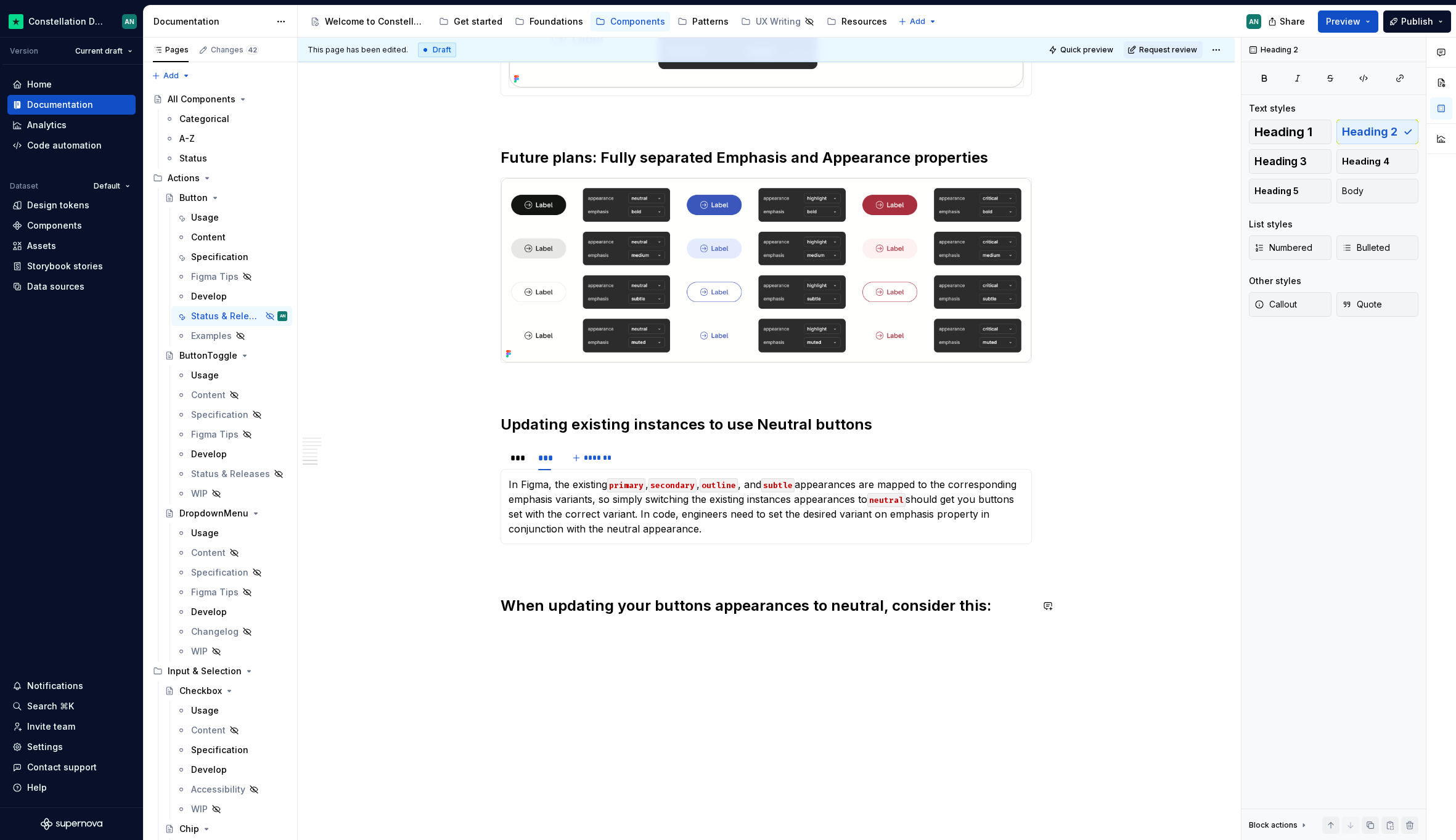
click at [1375, 255] on button "Bulleted" at bounding box center [1377, 247] width 82 height 25
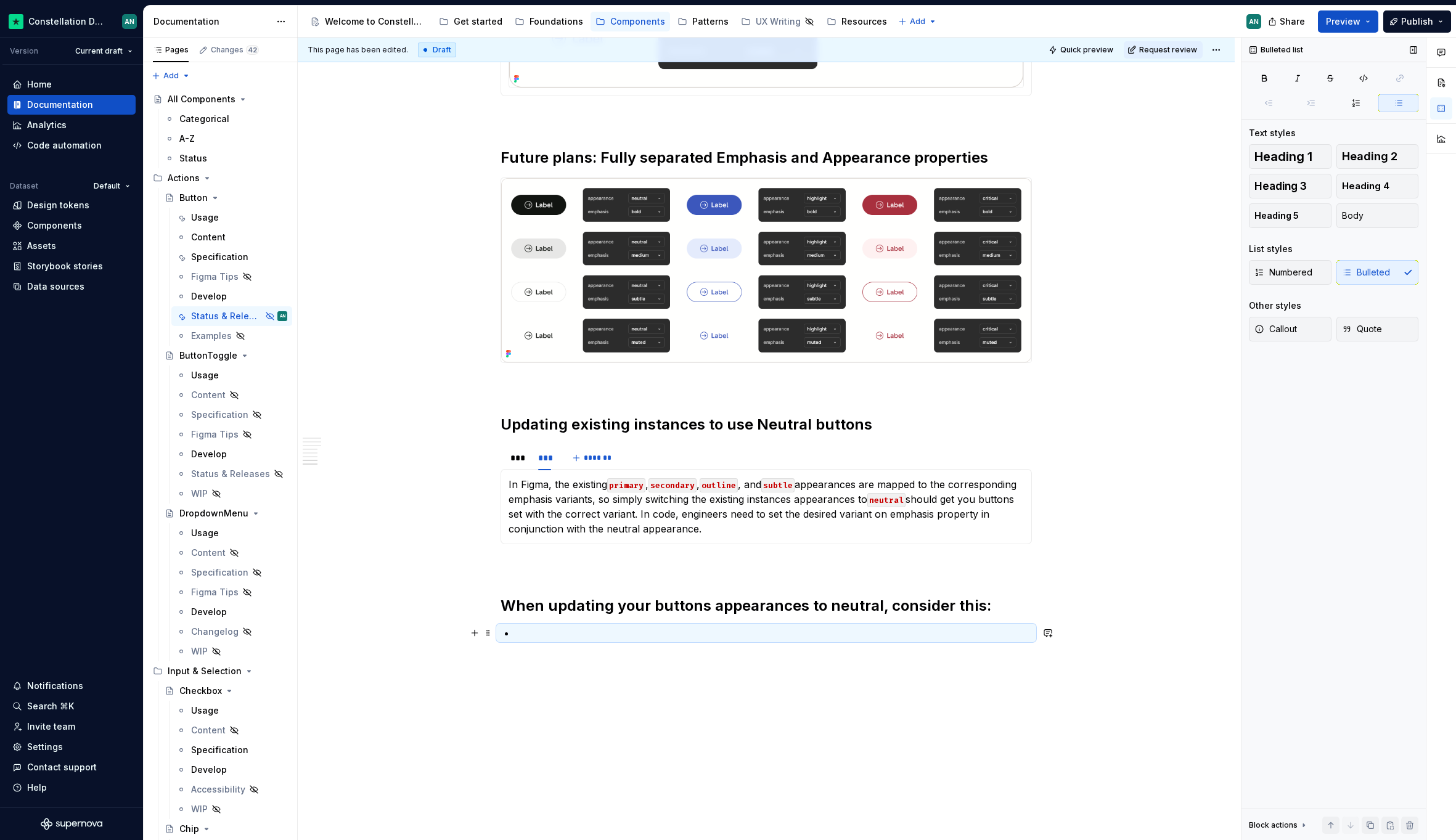
click at [537, 633] on p "To enrich screen reader interactions, please activate Accessibility in Grammarl…" at bounding box center [773, 633] width 517 height 15
drag, startPoint x: 585, startPoint y: 633, endPoint x: 596, endPoint y: 635, distance: 11.2
click at [596, 635] on p "Is there a learning behaviour that" at bounding box center [773, 633] width 517 height 15
click at [683, 638] on p "Is there a learned behaviour that" at bounding box center [773, 633] width 517 height 15
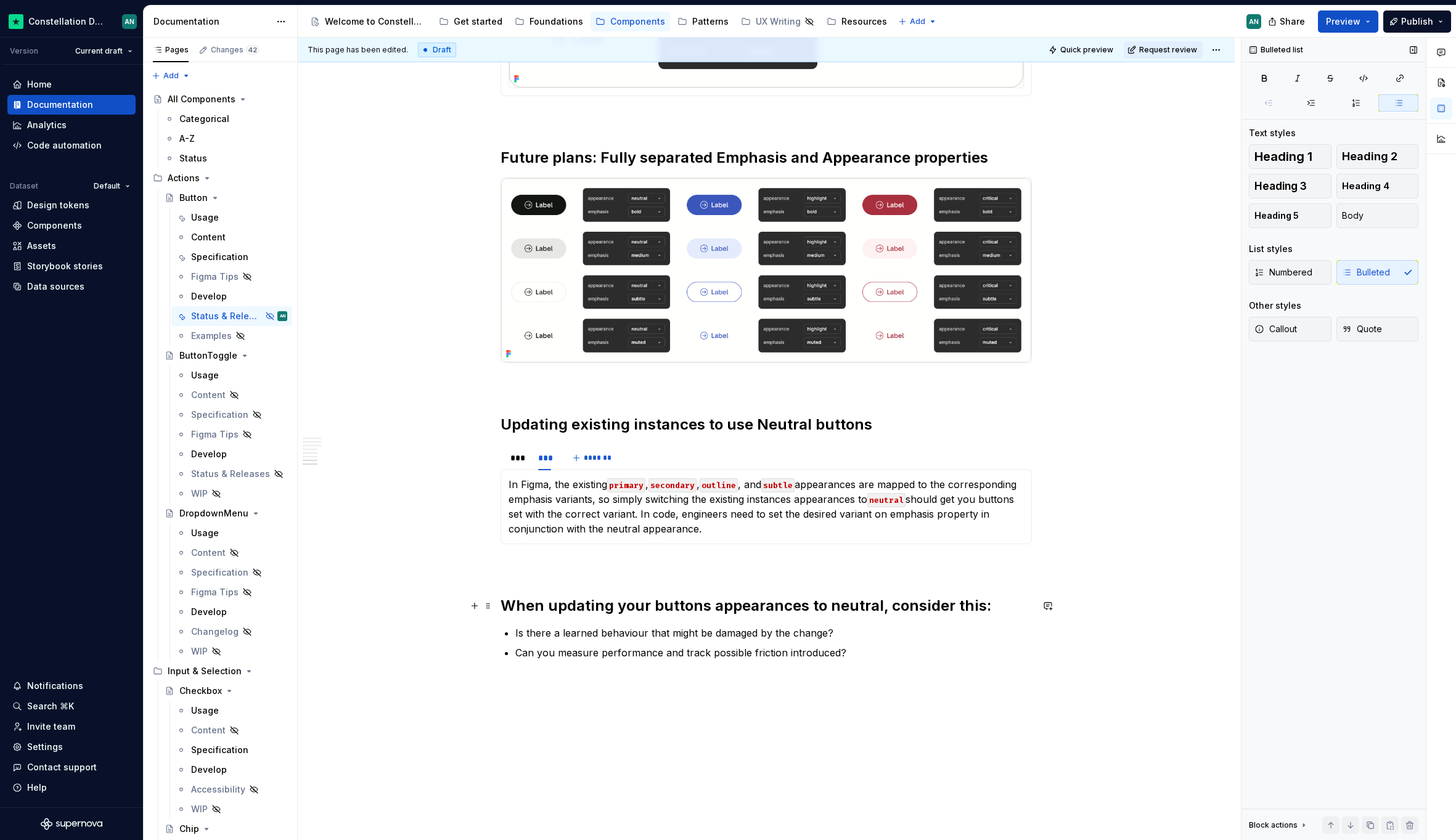
click at [1000, 611] on h2 "When updating your buttons appearances to neutral, consider this:" at bounding box center [766, 605] width 531 height 20
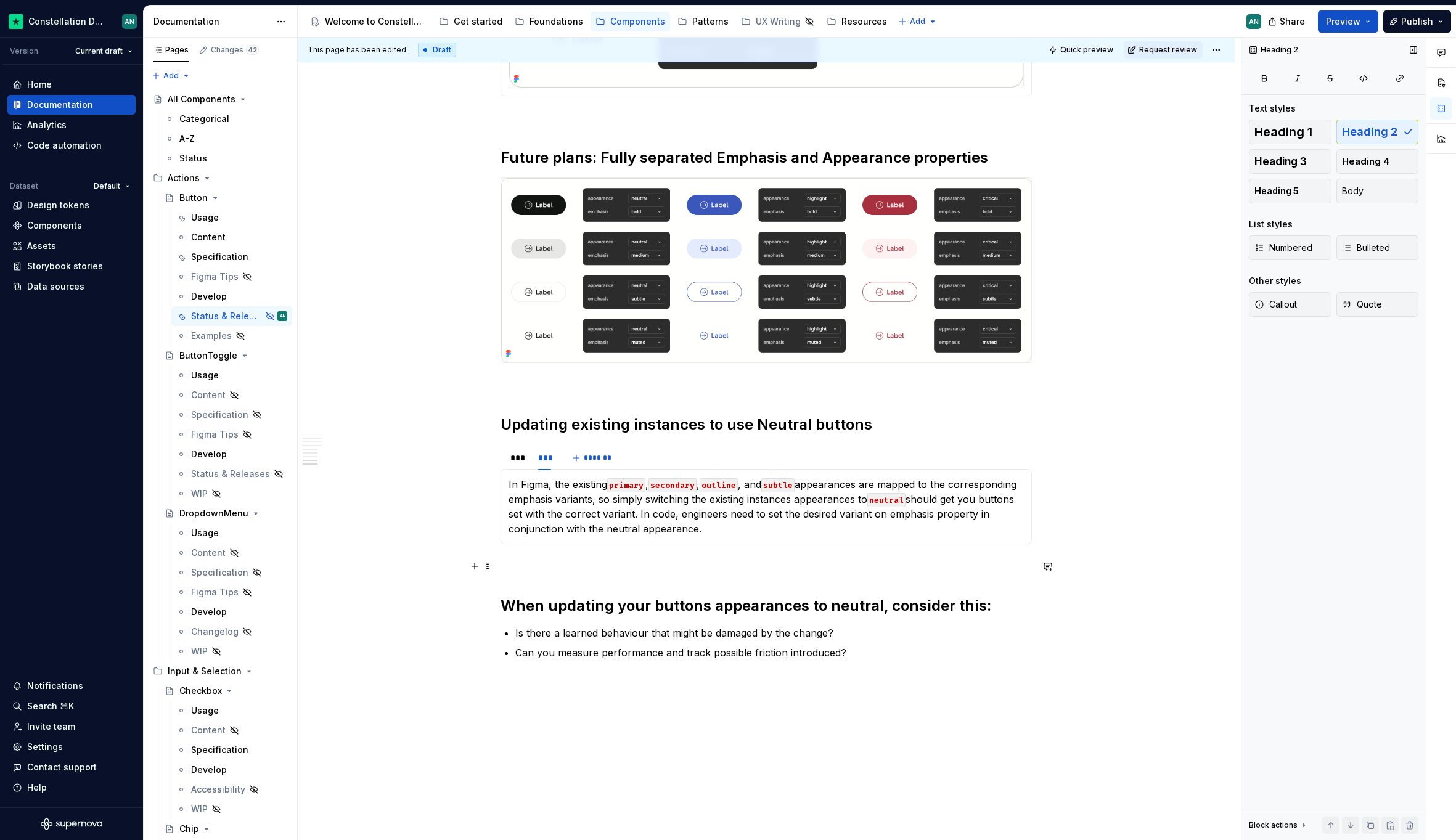
click at [525, 571] on p "To enrich screen reader interactions, please activate Accessibility in Grammarl…" at bounding box center [766, 566] width 531 height 15
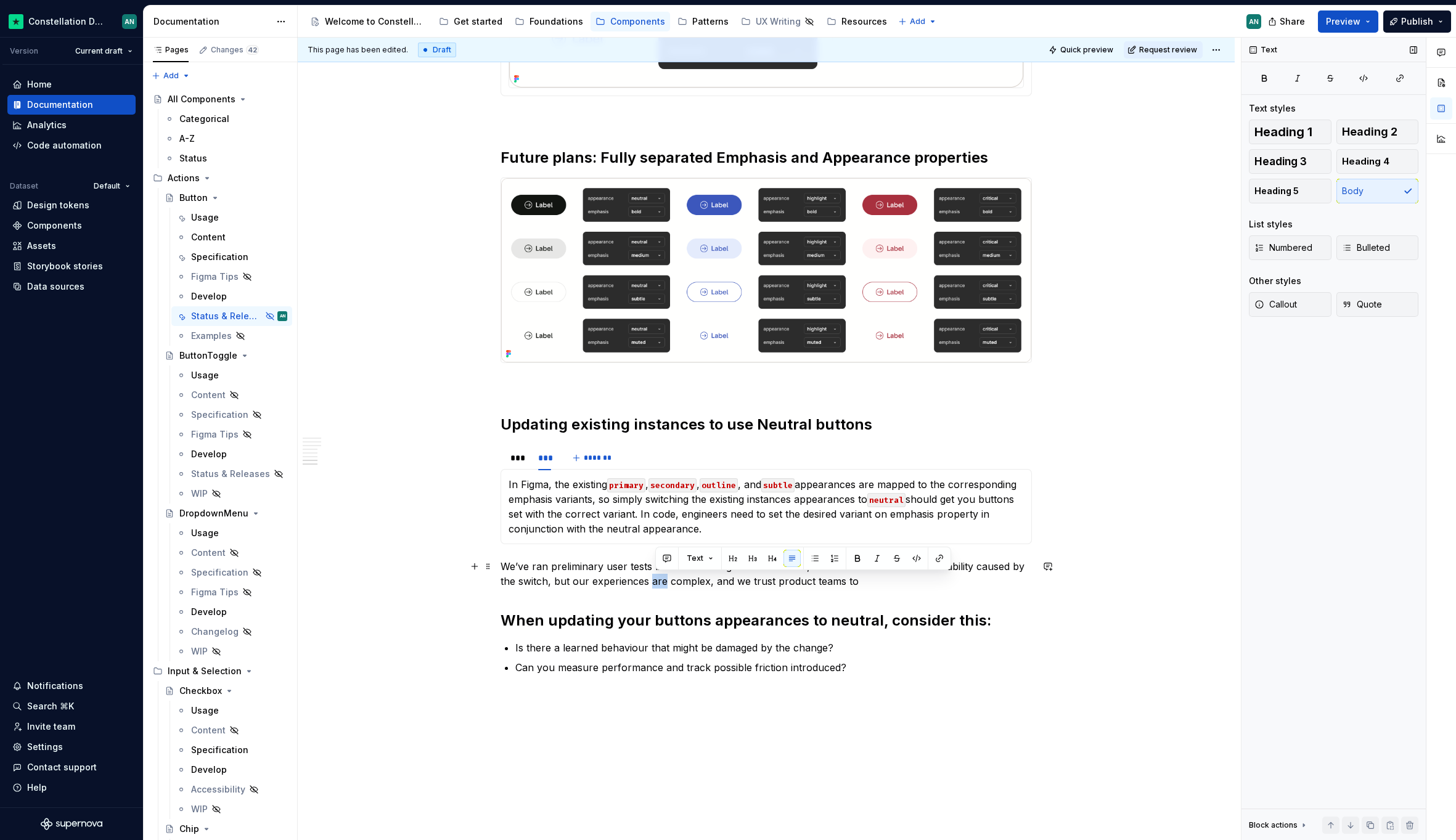
drag, startPoint x: 664, startPoint y: 580, endPoint x: 651, endPoint y: 580, distance: 13.0
click at [651, 580] on p "We’ve ran preliminary user tests before releasing neutral buttons, which indica…" at bounding box center [766, 573] width 531 height 30
drag, startPoint x: 646, startPoint y: 583, endPoint x: 591, endPoint y: 582, distance: 55.0
click at [591, 582] on p "We’ve ran preliminary user tests before releasing neutral buttons, which indica…" at bounding box center [766, 573] width 531 height 30
click at [866, 581] on p "We’ve ran preliminary user tests before releasing neutral buttons, which indica…" at bounding box center [766, 573] width 531 height 30
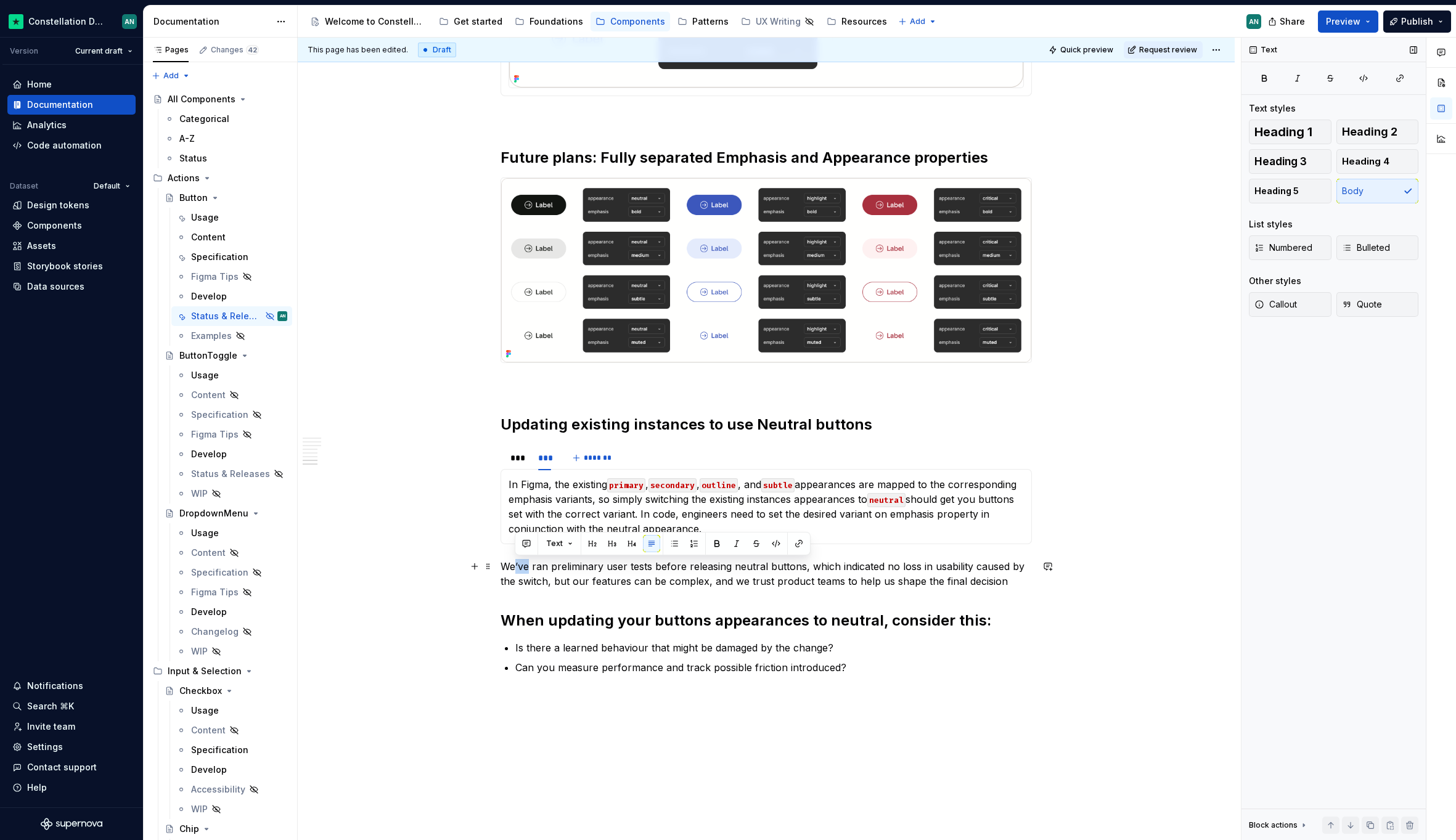
drag, startPoint x: 527, startPoint y: 569, endPoint x: 513, endPoint y: 564, distance: 14.9
click at [513, 564] on p "We’ve ran preliminary user tests before releasing neutral buttons, which indica…" at bounding box center [766, 573] width 531 height 30
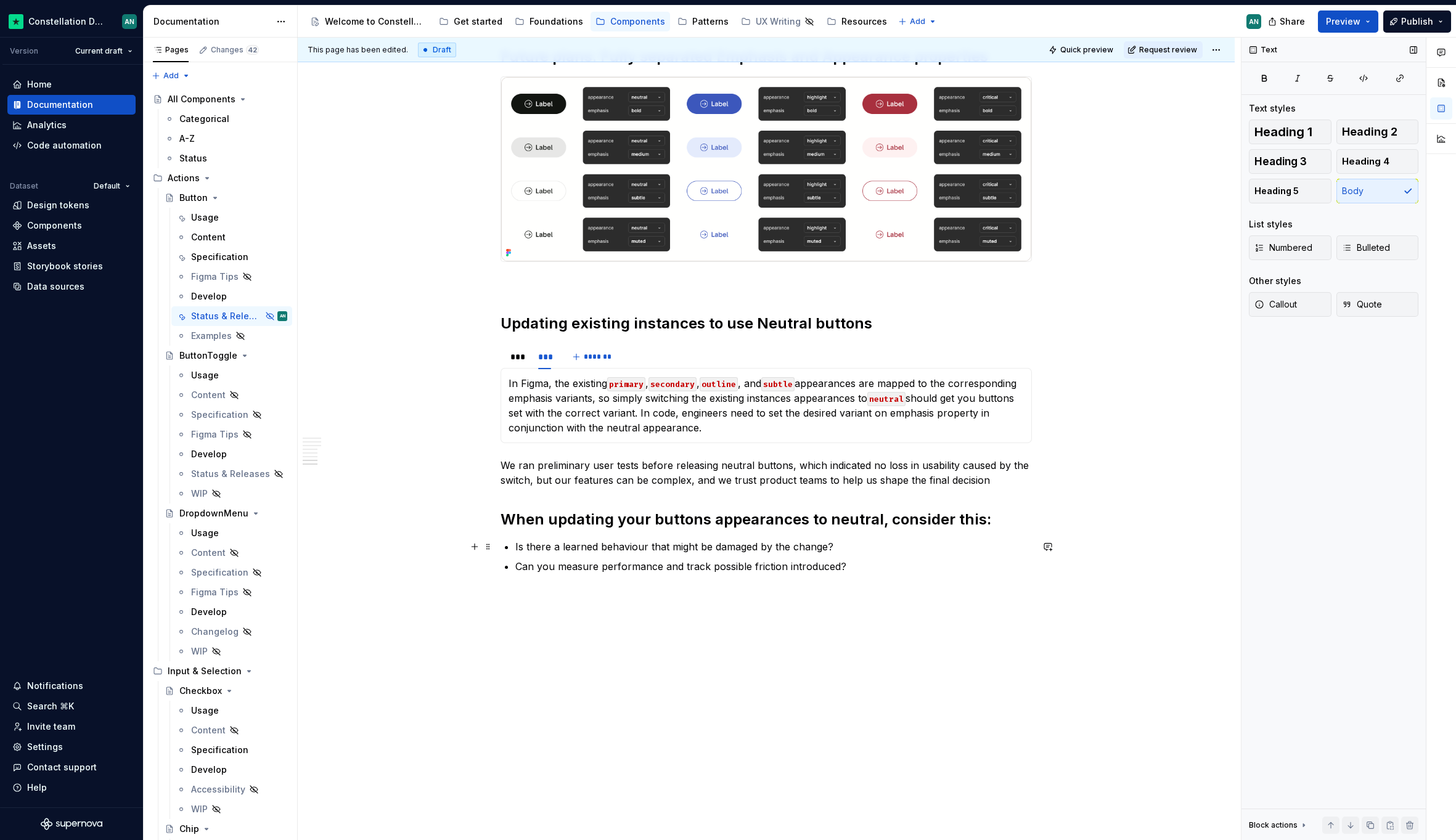
scroll to position [1852, 0]
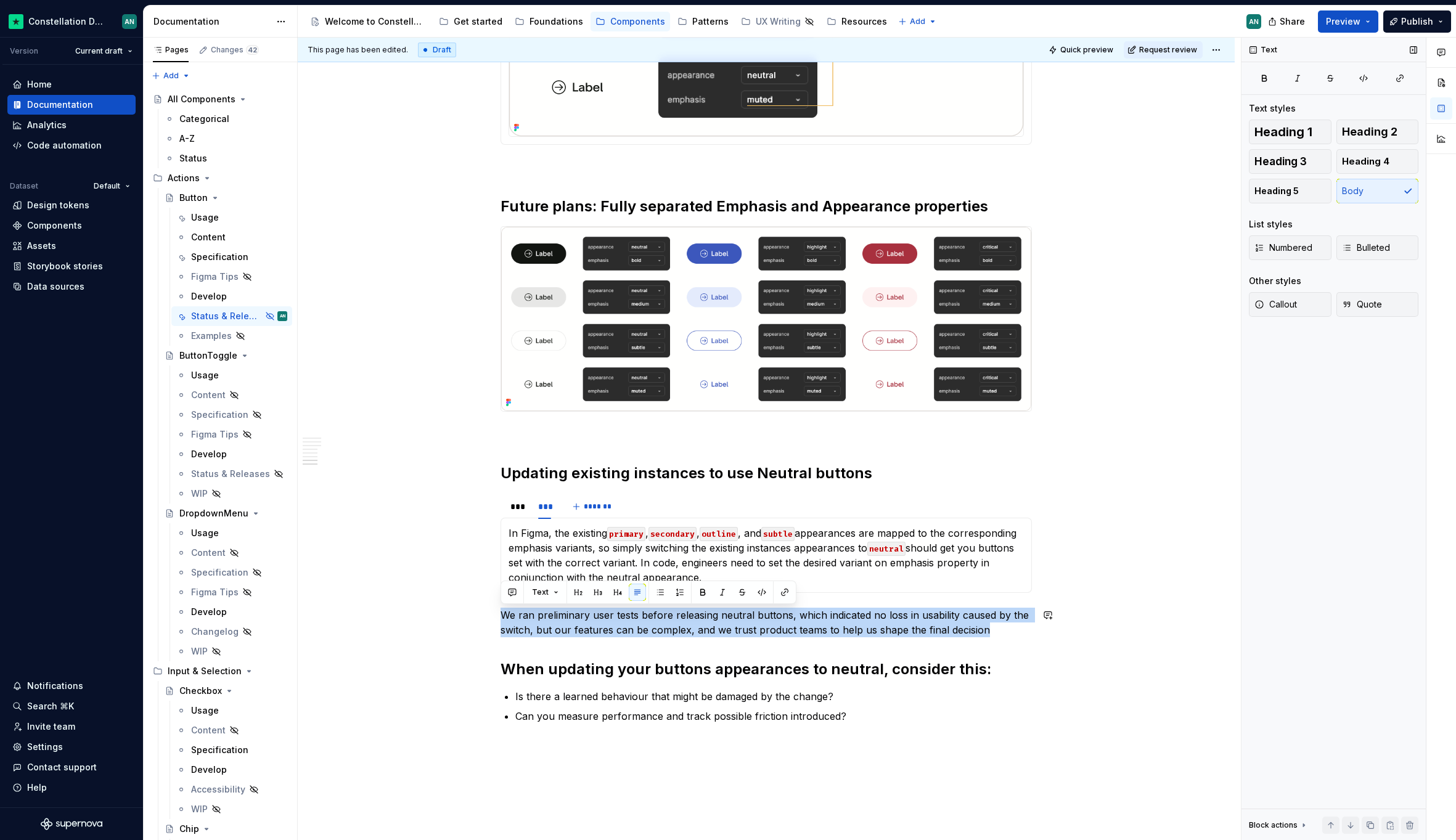
drag, startPoint x: 990, startPoint y: 629, endPoint x: 497, endPoint y: 603, distance: 493.7
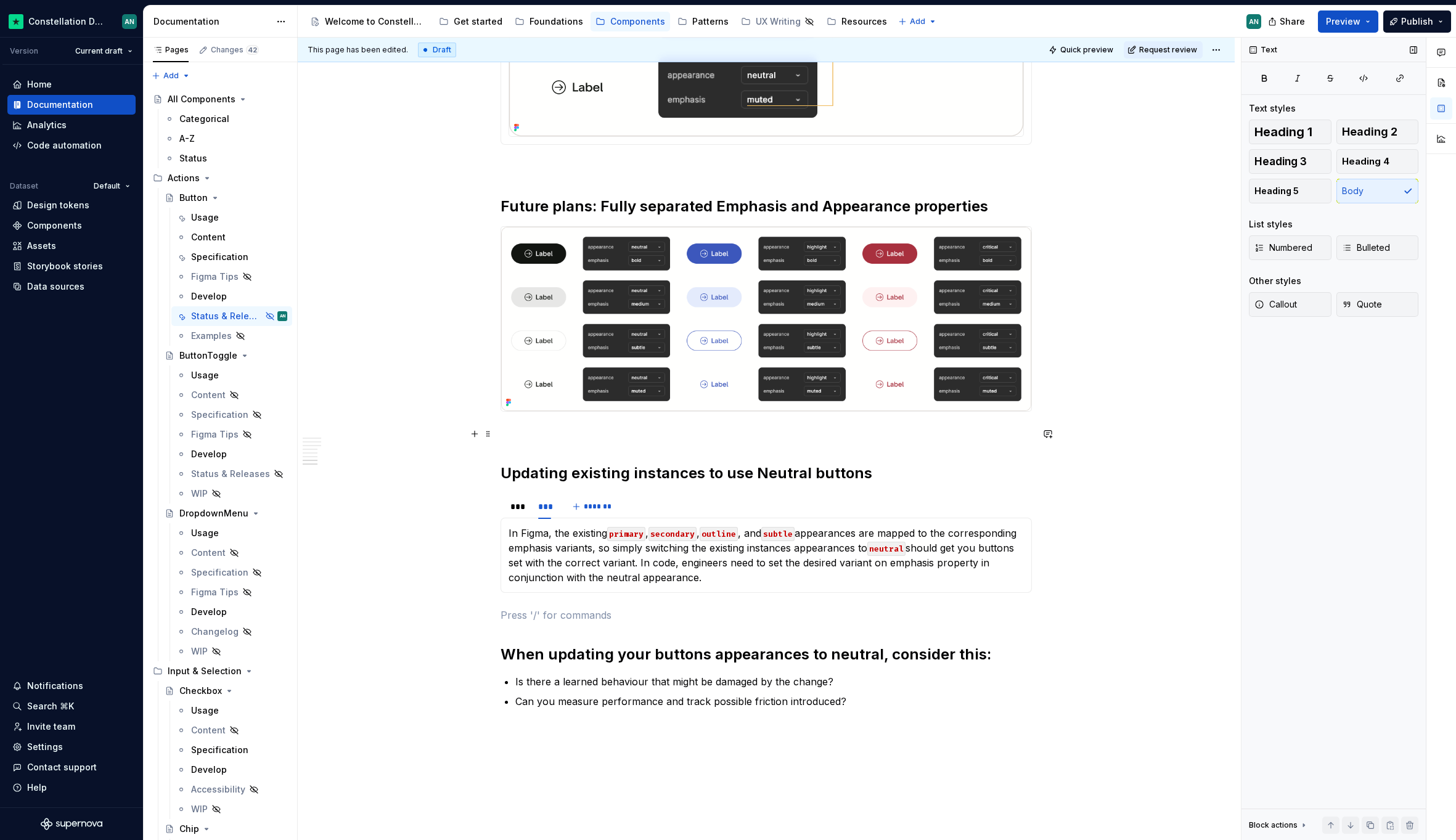
click at [551, 429] on p "To enrich screen reader interactions, please activate Accessibility in Grammarl…" at bounding box center [766, 434] width 531 height 15
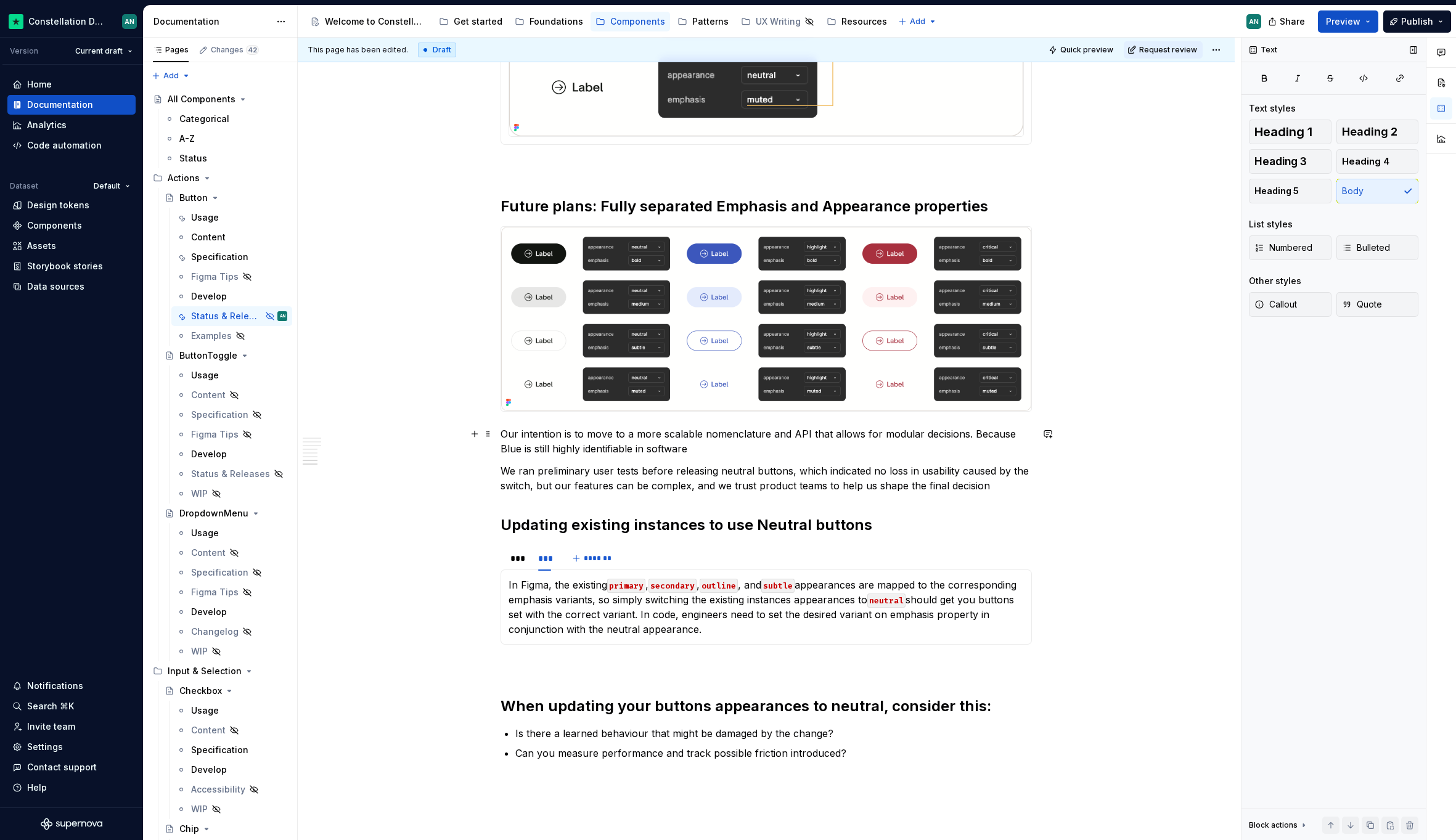
click at [805, 434] on p "Our intention is to move to a more scalable nomenclature and API that allows fo…" at bounding box center [766, 441] width 531 height 30
click at [968, 434] on p "Our intention is to move to a more scalable nomenclature and API that allows fo…" at bounding box center [766, 441] width 531 height 30
click at [968, 435] on p "Our intention is to move to a more scalable nomenclature and API that allows fo…" at bounding box center [766, 441] width 531 height 30
click at [539, 450] on p "Our intention is to move to a more scalable nomenclature and API that allows fo…" at bounding box center [766, 441] width 531 height 30
click at [608, 448] on p "Our intention is to move to a more scalable nomenclature and API that allows fo…" at bounding box center [766, 441] width 531 height 30
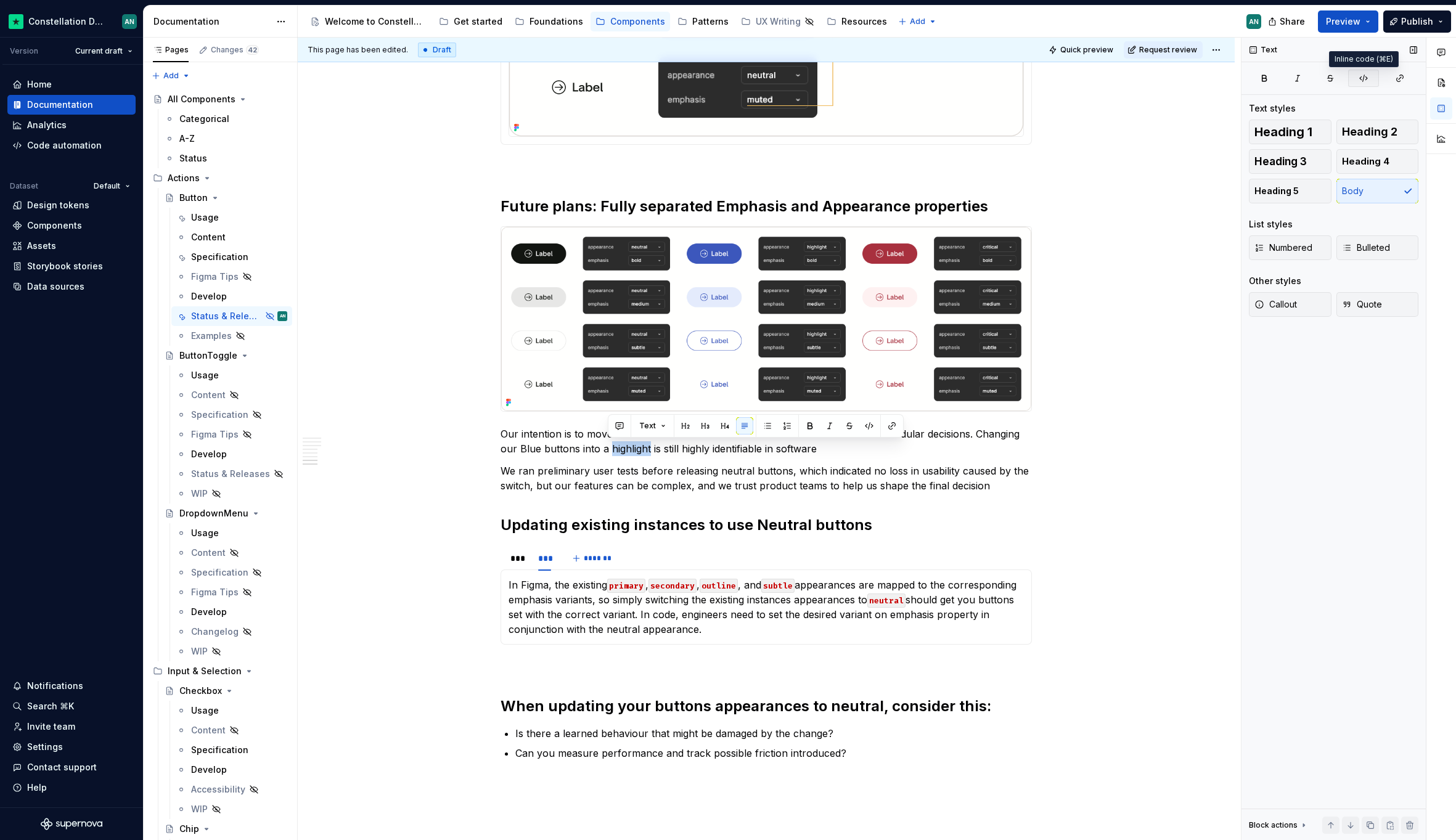
click at [1368, 72] on button "button" at bounding box center [1363, 78] width 31 height 17
click at [688, 450] on p "Our intention is to move to a more scalable nomenclature and API that allows fo…" at bounding box center [766, 441] width 531 height 30
click at [659, 449] on p "Our intention is to move to a more scalable nomenclature and API that allows fo…" at bounding box center [766, 441] width 531 height 30
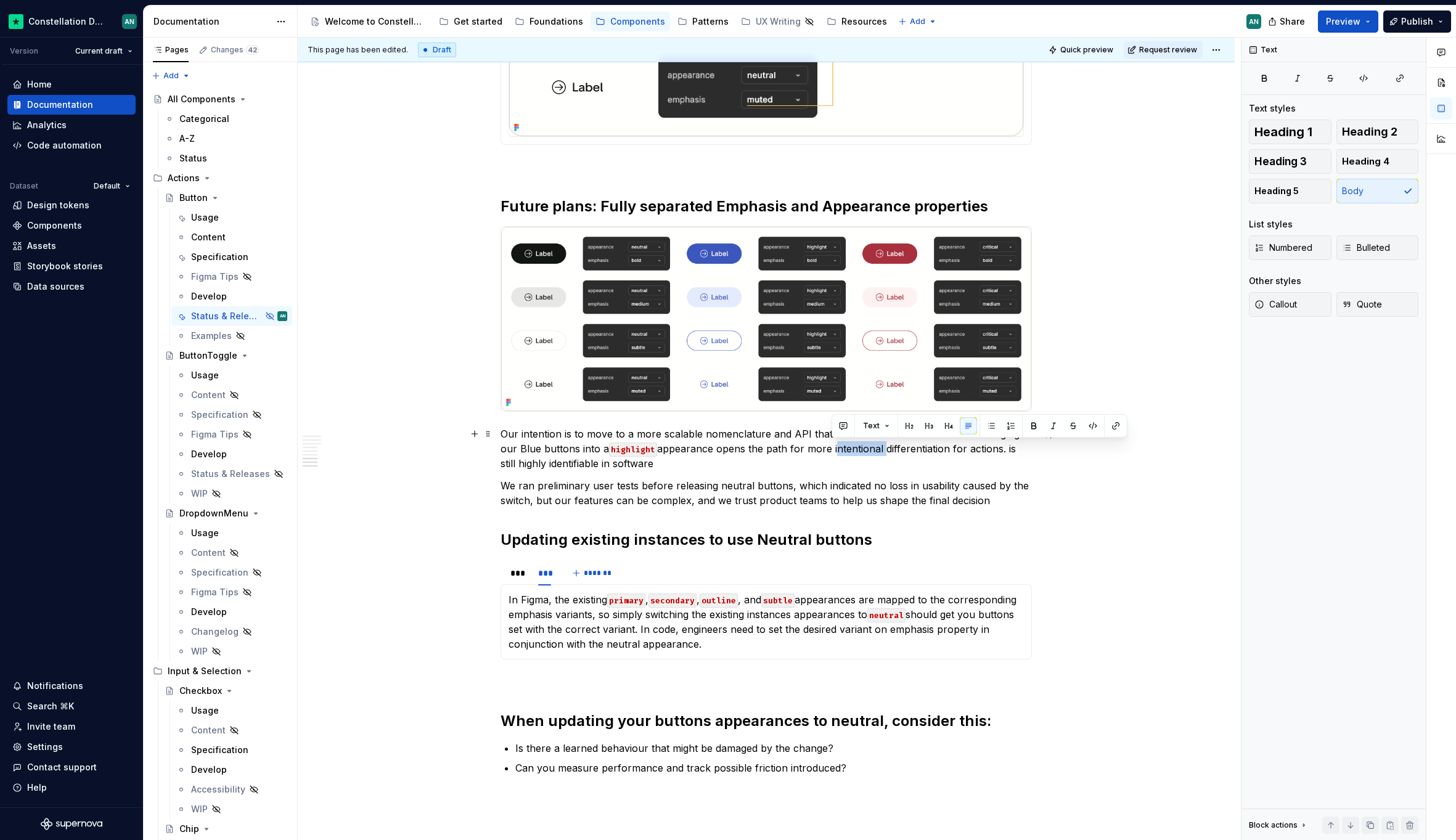
drag, startPoint x: 880, startPoint y: 451, endPoint x: 832, endPoint y: 448, distance: 48.1
click at [832, 448] on p "Our intention is to move to a more scalable nomenclature and API that allows fo…" at bounding box center [766, 449] width 531 height 45
click at [997, 449] on p "Our intention is to move to a more scalable nomenclature and API that allows fo…" at bounding box center [766, 449] width 531 height 45
click at [1001, 451] on p "Our intention is to move to a more scalable nomenclature and API that allows fo…" at bounding box center [766, 449] width 531 height 45
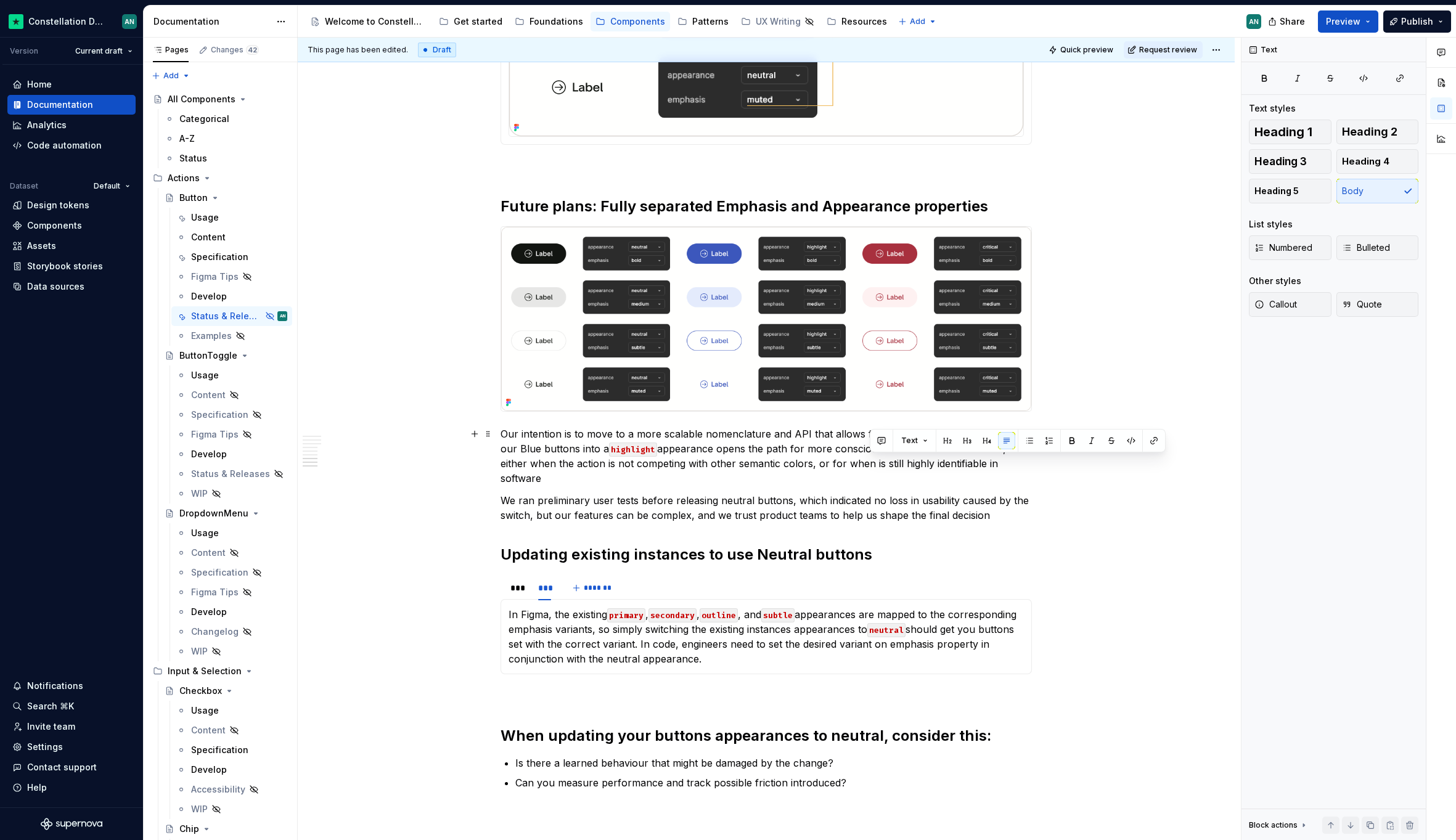
click at [1001, 463] on p "Our intention is to move to a more scalable nomenclature and API that allows fo…" at bounding box center [766, 456] width 531 height 59
click at [658, 473] on p "Our intention is to move to a more scalable nomenclature and API that allows fo…" at bounding box center [766, 456] width 531 height 59
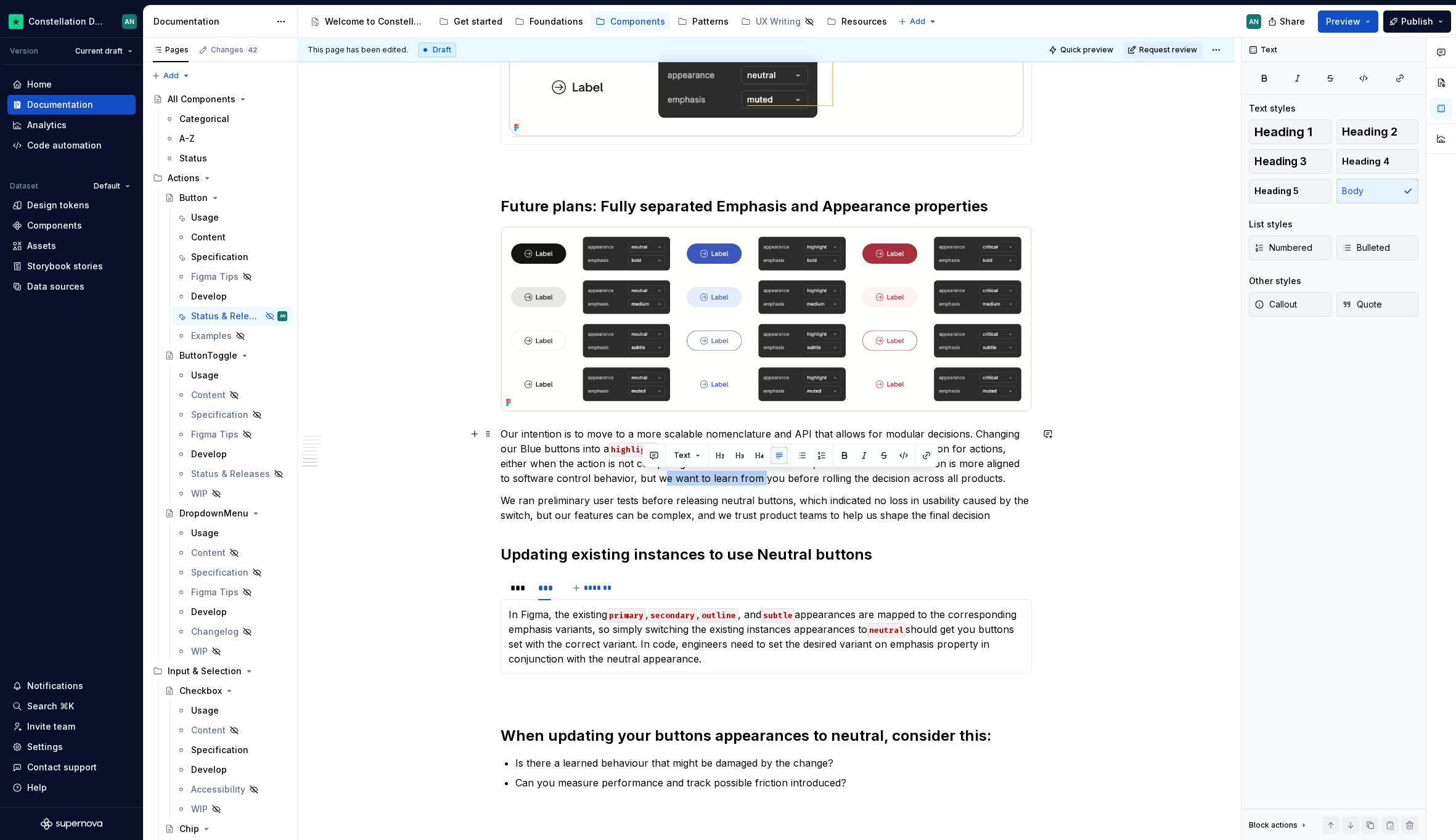
drag, startPoint x: 641, startPoint y: 479, endPoint x: 745, endPoint y: 481, distance: 104.0
click at [745, 481] on p "Our intention is to move to a more scalable nomenclature and API that allows fo…" at bounding box center [766, 456] width 531 height 59
click at [813, 504] on p "We ran preliminary user tests before releasing neutral buttons, which indicated…" at bounding box center [766, 508] width 531 height 30
click at [588, 446] on p "Our intention is to move to a more scalable nomenclature and API that allows fo…" at bounding box center [766, 456] width 531 height 59
drag, startPoint x: 968, startPoint y: 434, endPoint x: 1009, endPoint y: 434, distance: 41.0
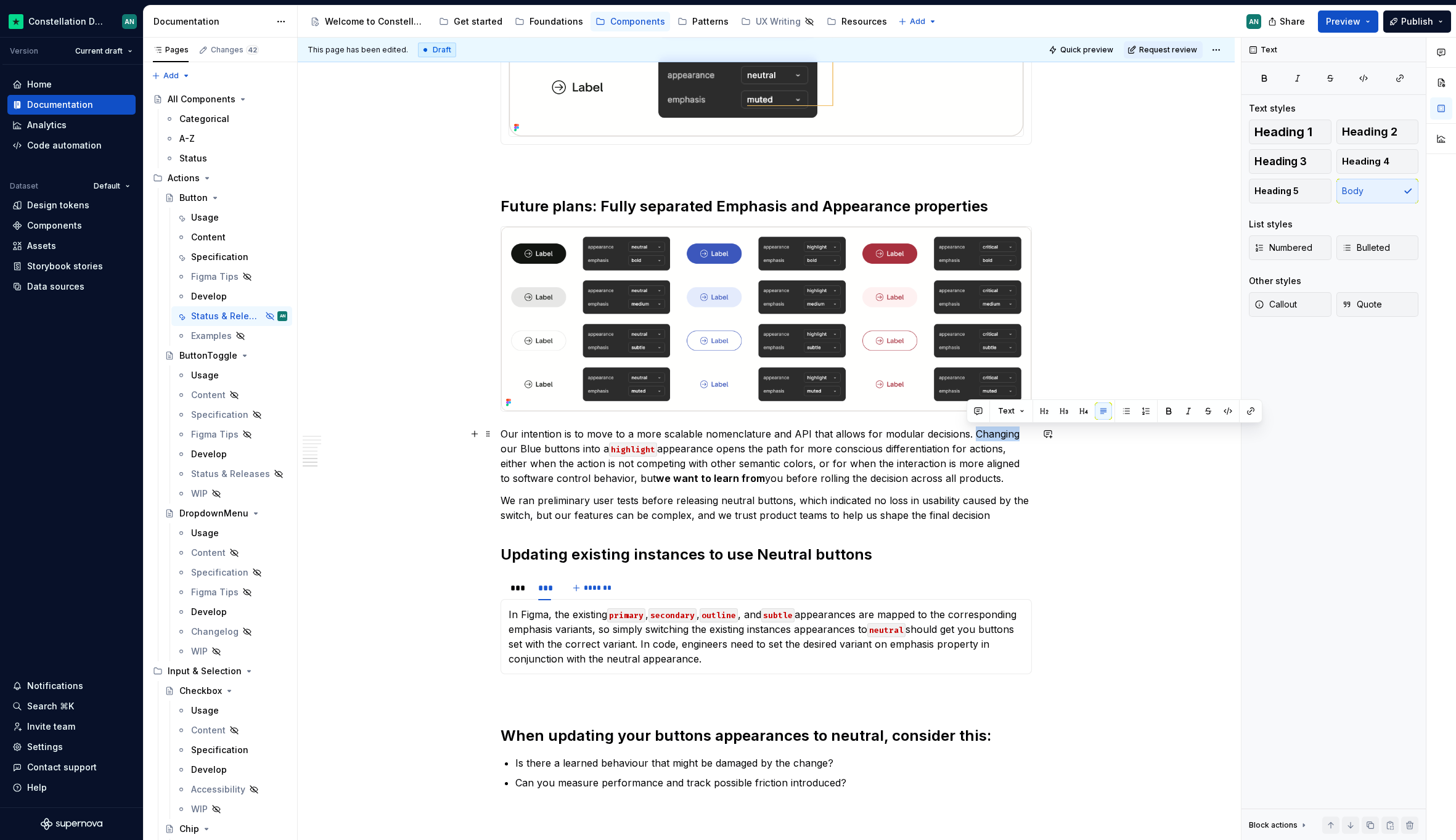
click at [1009, 434] on p "Our intention is to move to a more scalable nomenclature and API that allows fo…" at bounding box center [766, 456] width 531 height 59
click at [966, 434] on p "Our intention is to move to a more scalable nomenclature and API that allows fo…" at bounding box center [766, 456] width 531 height 59
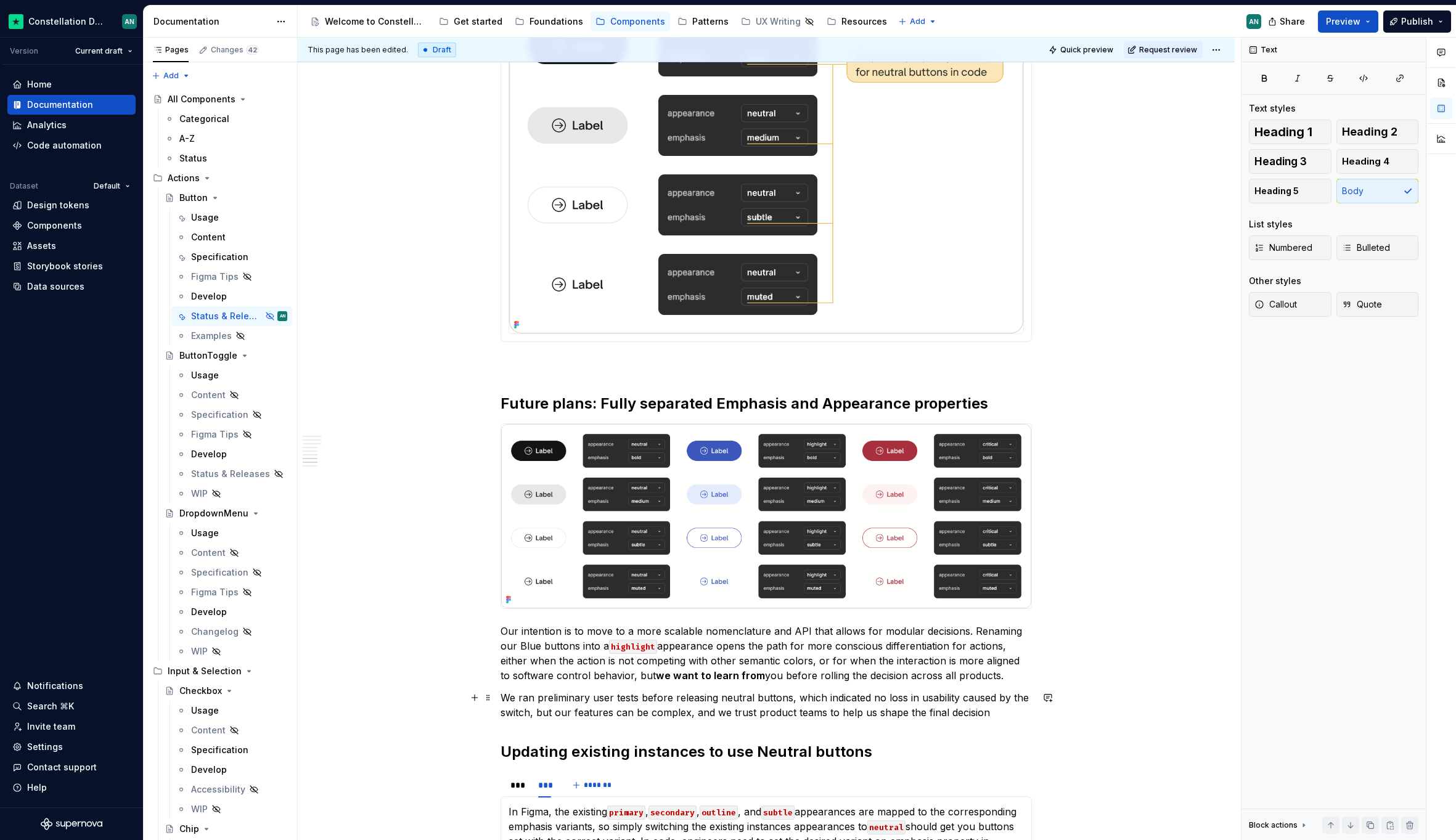
scroll to position [1867, 0]
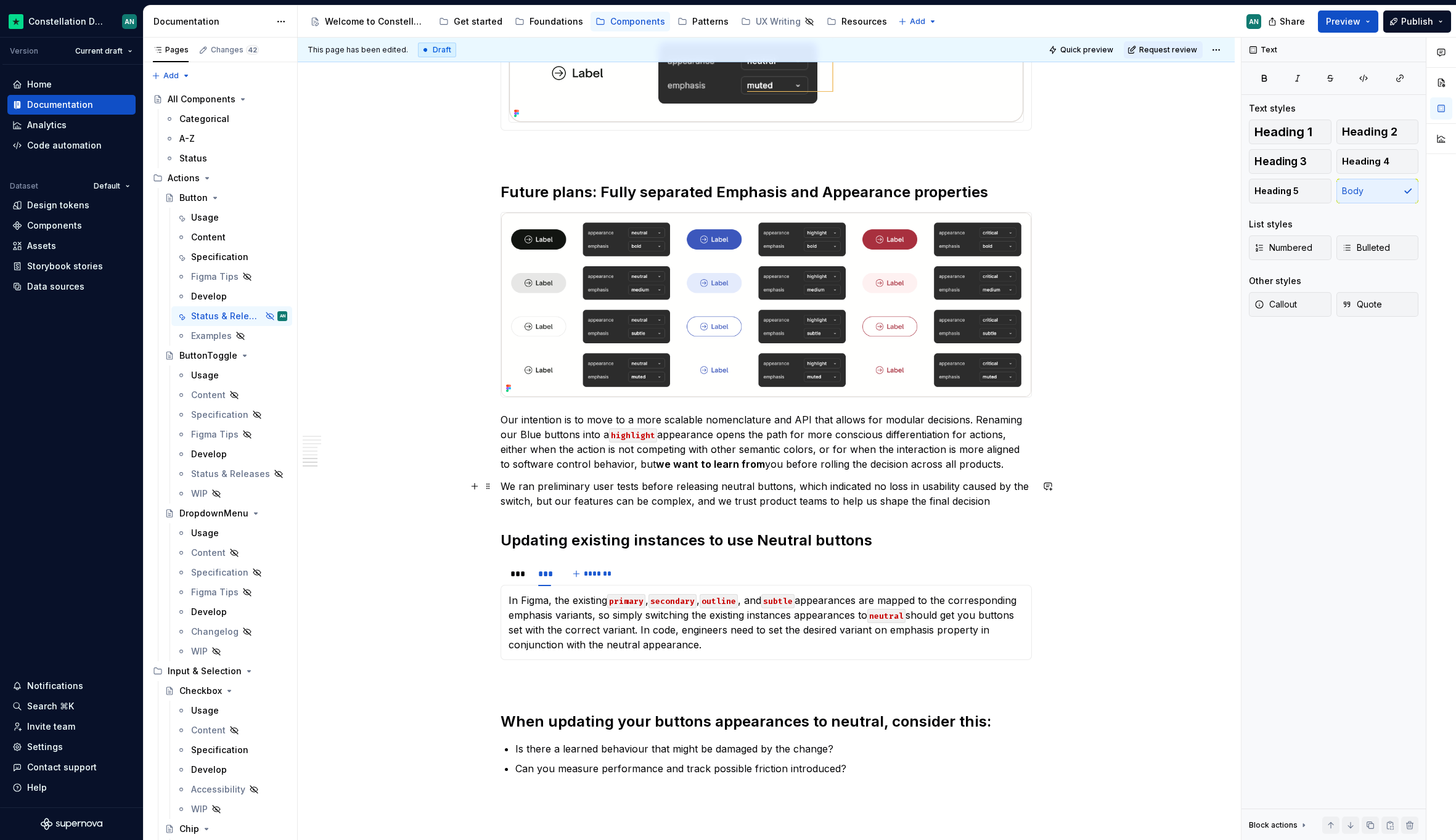
click at [529, 505] on p "We ran preliminary user tests before releasing neutral buttons, which indicated…" at bounding box center [766, 493] width 531 height 30
click at [672, 502] on p "We ran preliminary user tests before releasing neutral buttons, which indicated…" at bounding box center [766, 493] width 531 height 30
click at [1022, 502] on p "We ran preliminary user tests before releasing neutral buttons, which indicated…" at bounding box center [766, 493] width 531 height 30
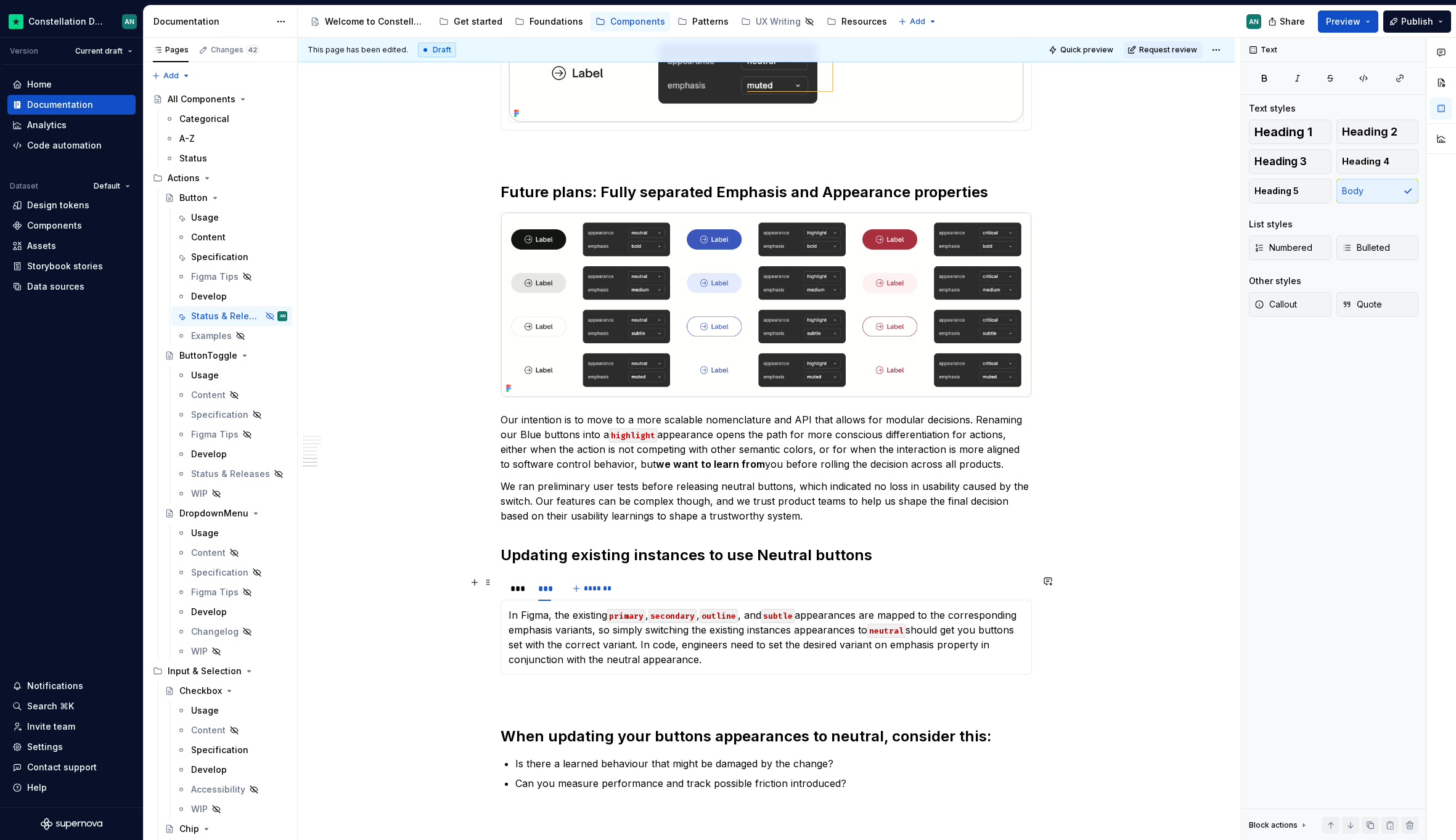
click at [501, 588] on div "*** ***" at bounding box center [530, 591] width 60 height 31
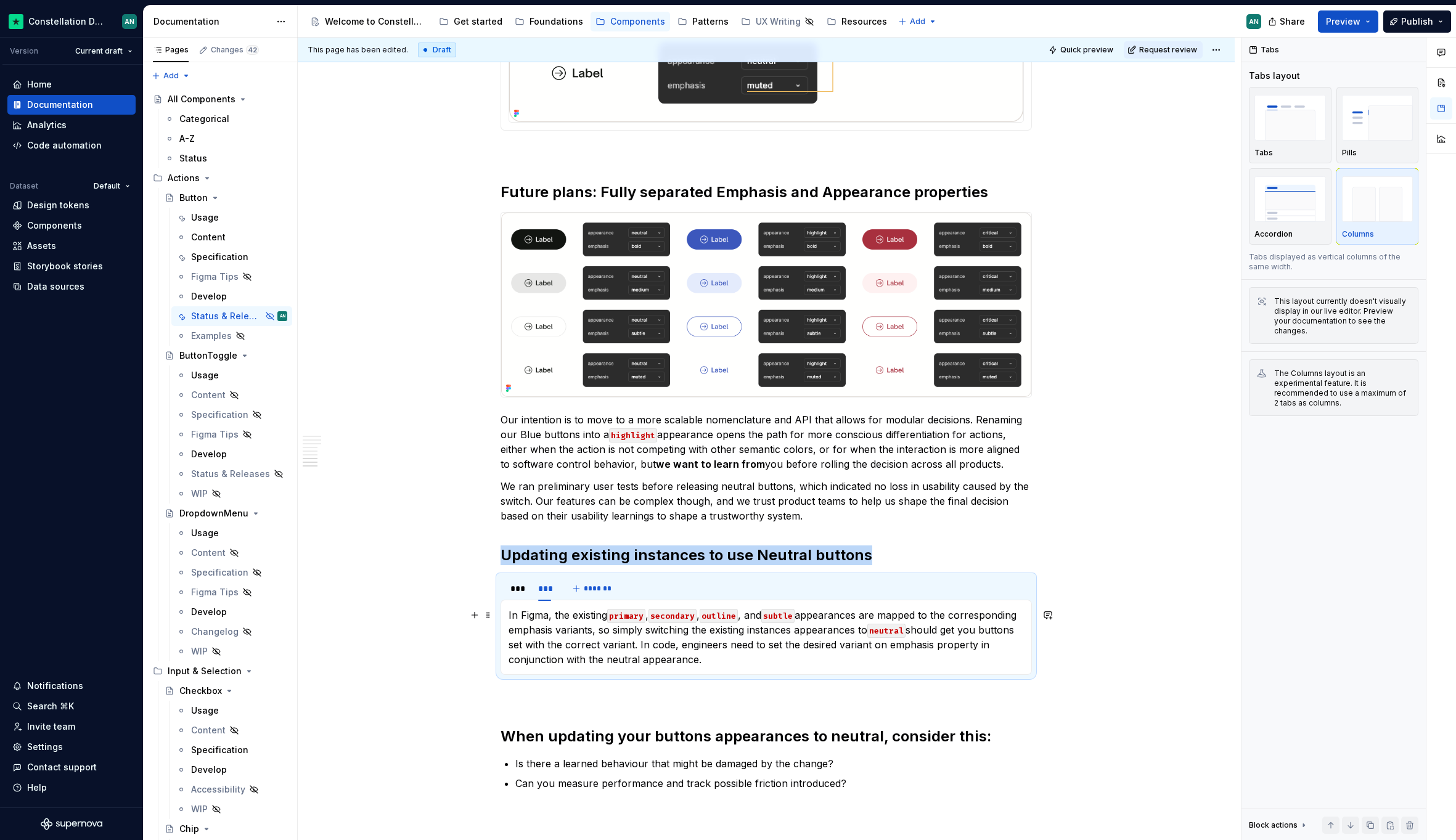
click at [591, 651] on p "In Figma, the existing primary , secondary , outline , and subtle appearances a…" at bounding box center [766, 637] width 515 height 59
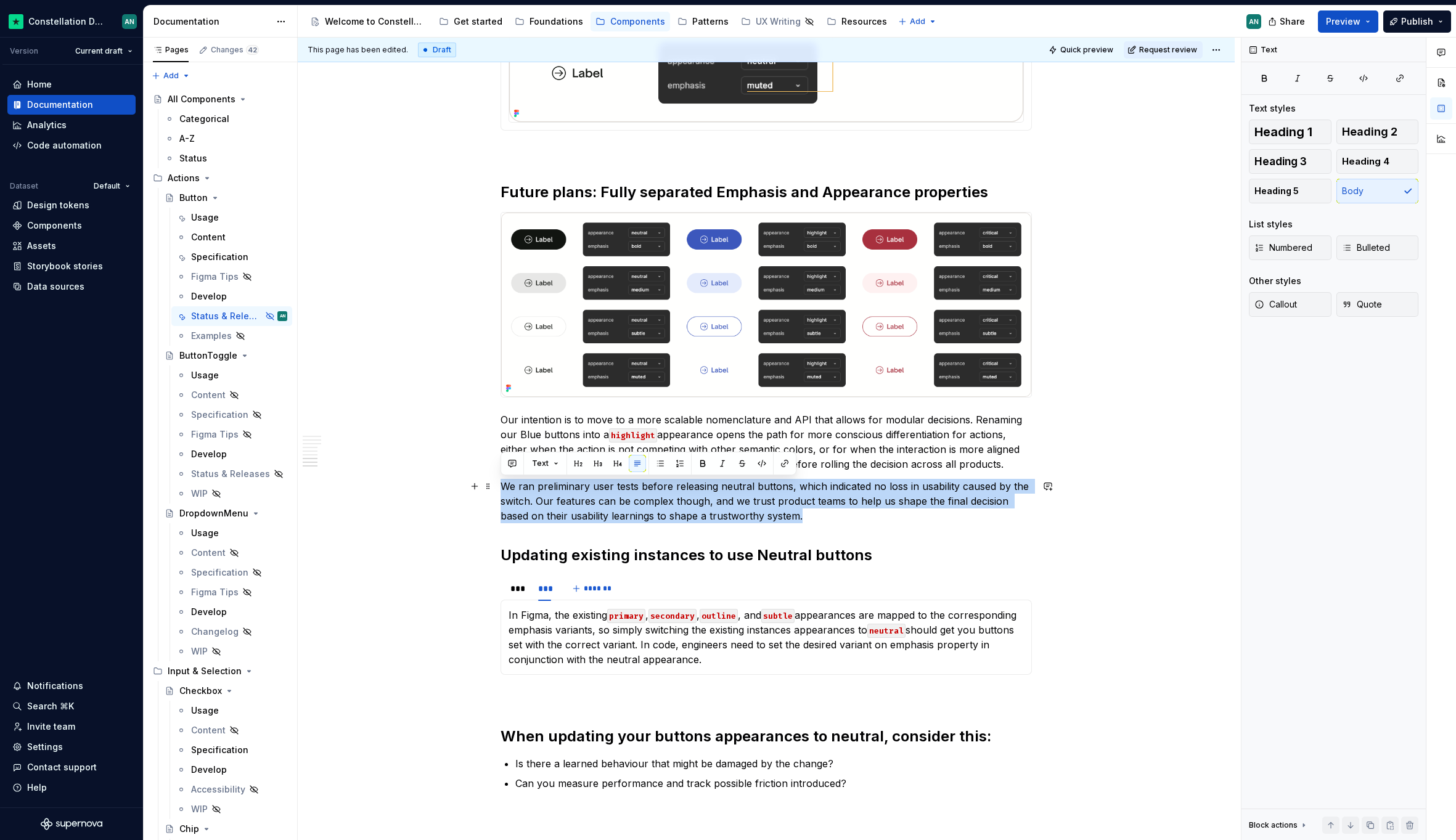
drag, startPoint x: 499, startPoint y: 485, endPoint x: 855, endPoint y: 517, distance: 357.4
click at [855, 517] on p "We ran preliminary user tests before releasing neutral buttons, which indicated…" at bounding box center [766, 501] width 531 height 45
click at [1281, 310] on span "Callout" at bounding box center [1275, 305] width 43 height 13
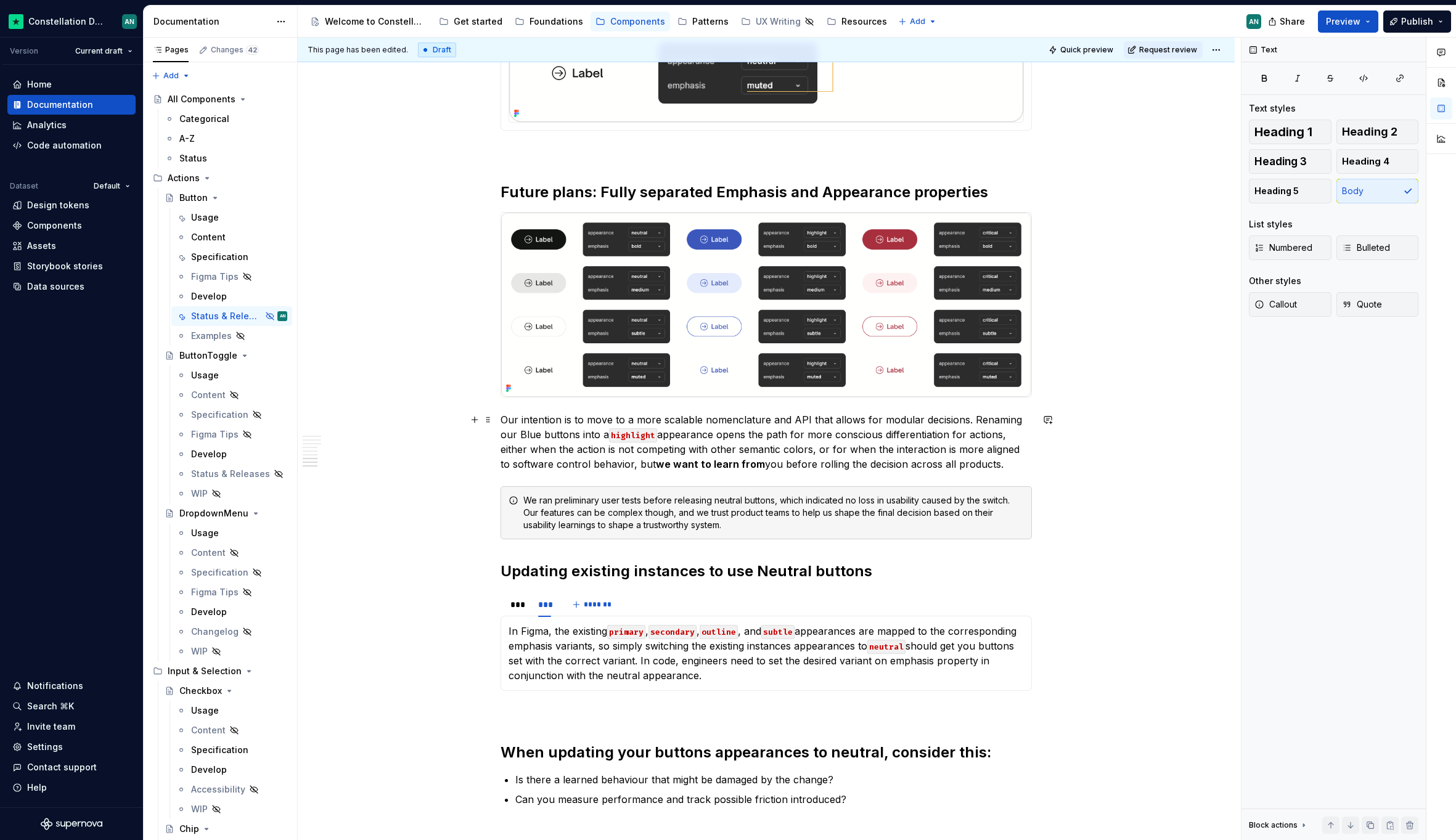
drag, startPoint x: 1022, startPoint y: 467, endPoint x: 1039, endPoint y: 466, distance: 17.0
click at [1022, 467] on p "Our intention is to move to a more scalable nomenclature and API that allows fo…" at bounding box center [766, 442] width 531 height 59
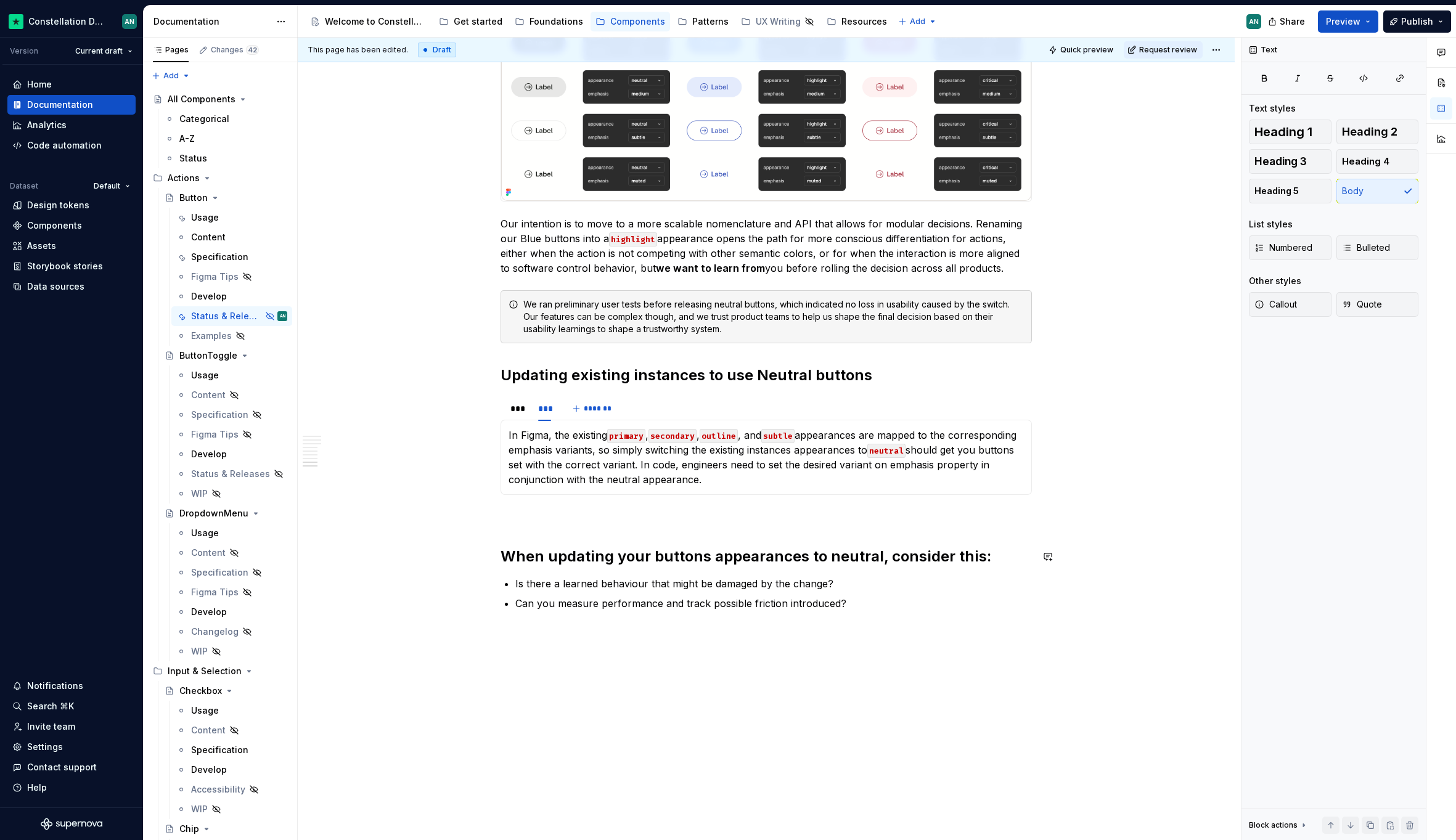
scroll to position [2100, 0]
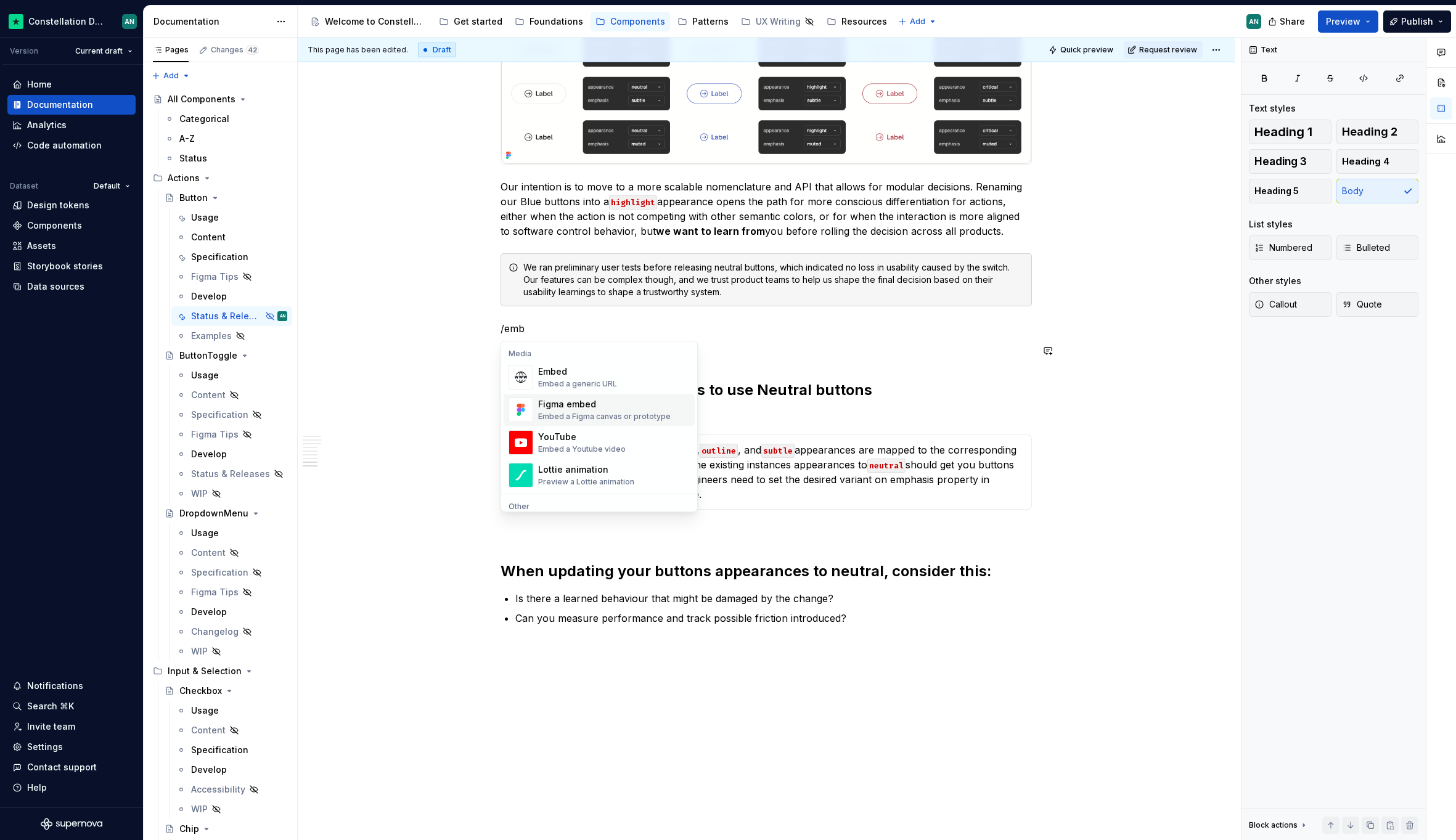
click at [581, 418] on div "Embed a Figma canvas or prototype" at bounding box center [604, 417] width 133 height 10
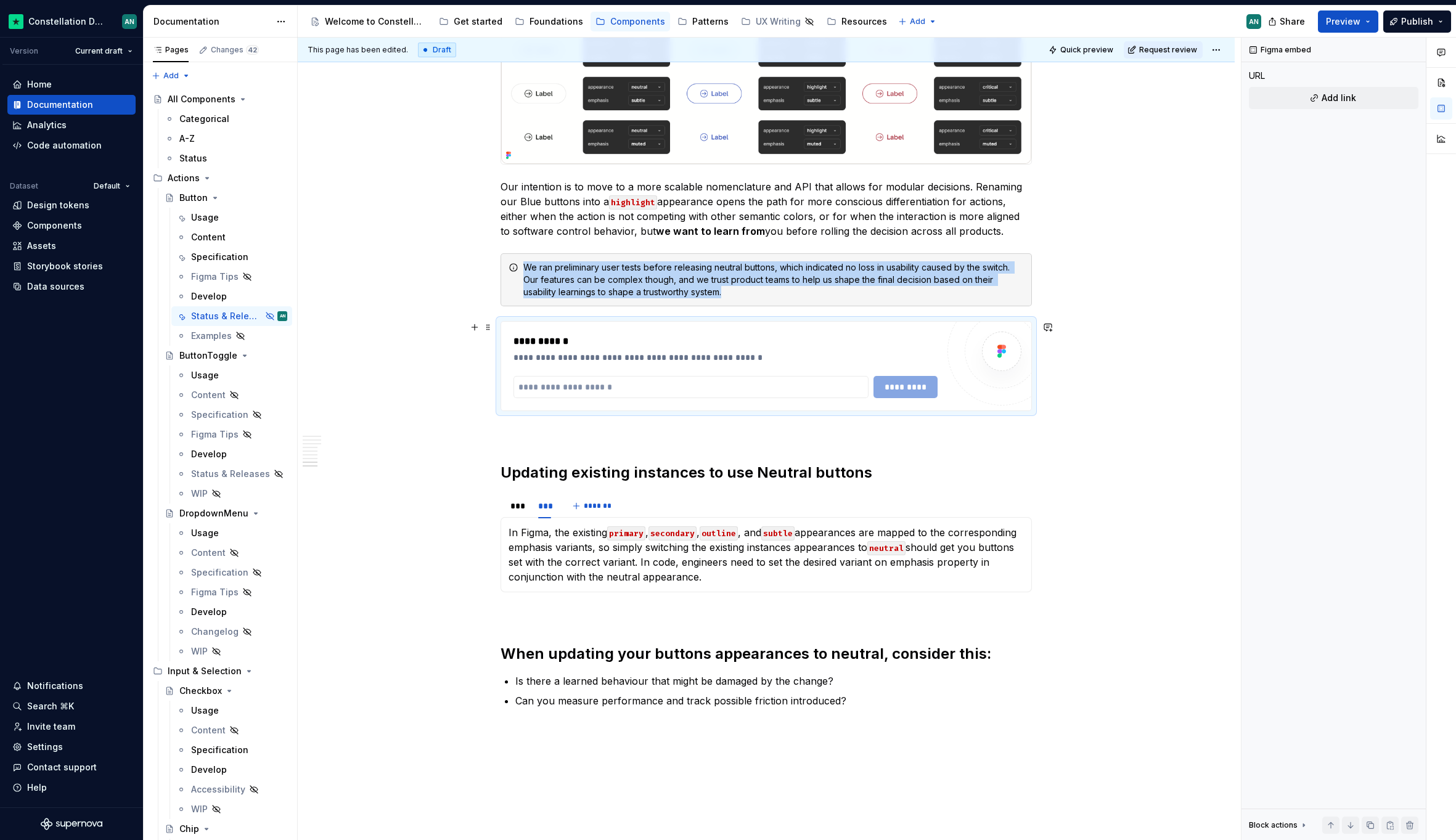
type textarea "*"
click at [661, 388] on input "To enrich screen reader interactions, please activate Accessibility in Grammarl…" at bounding box center [691, 386] width 355 height 22
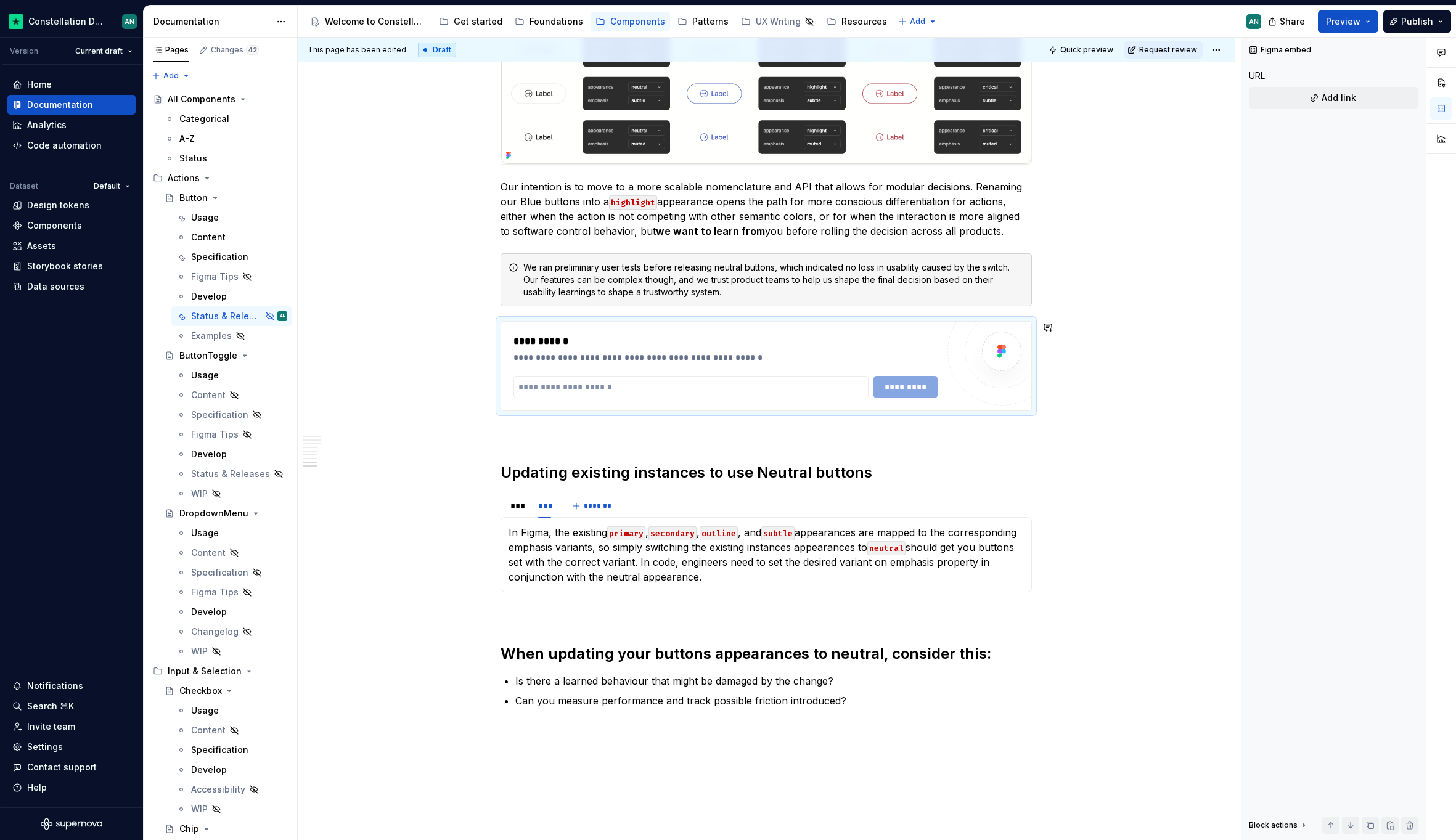
click at [608, 426] on p "To enrich screen reader interactions, please activate Accessibility in Grammarl…" at bounding box center [766, 434] width 531 height 15
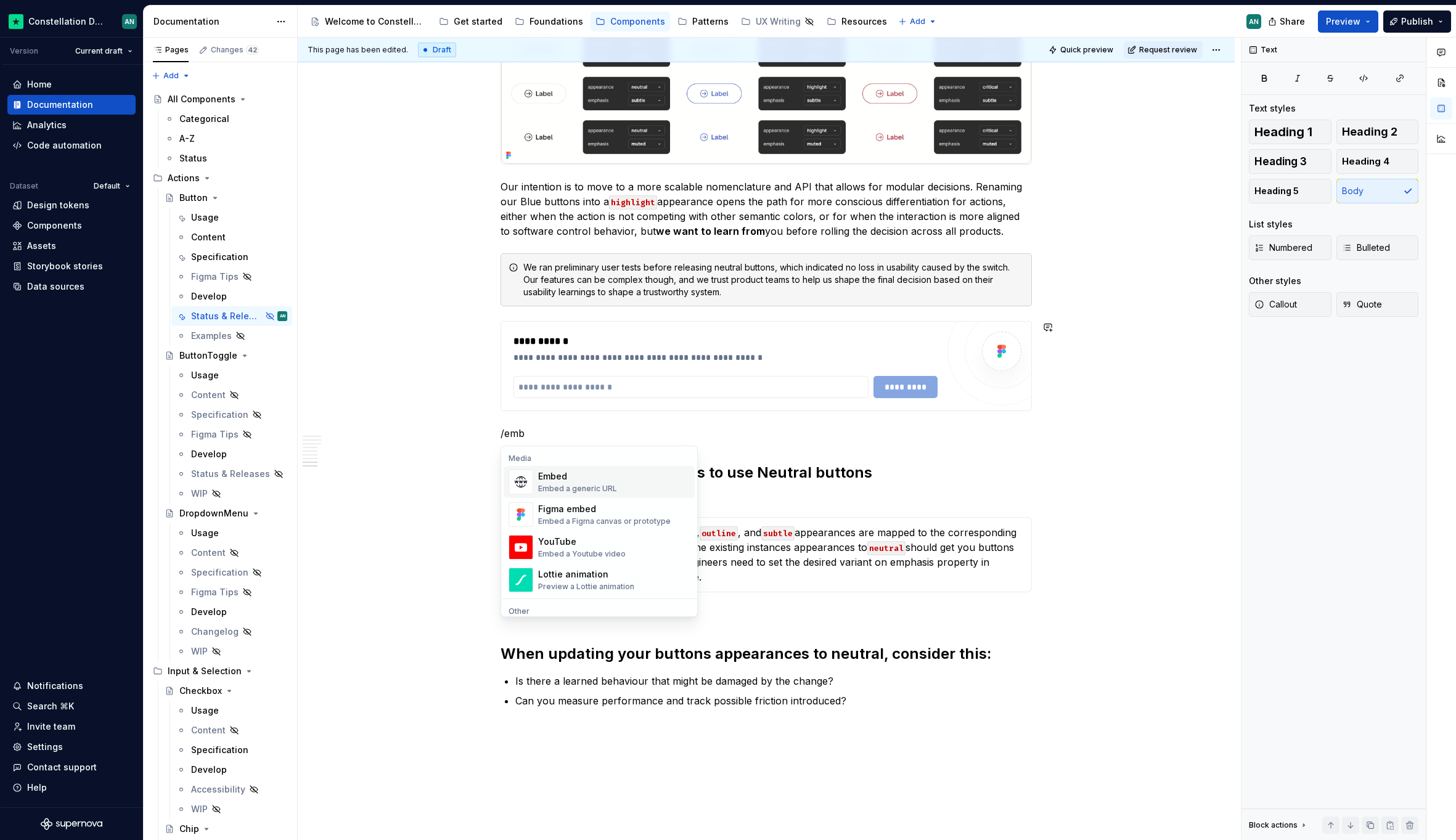
click at [574, 484] on div "Embed a generic URL" at bounding box center [577, 489] width 79 height 10
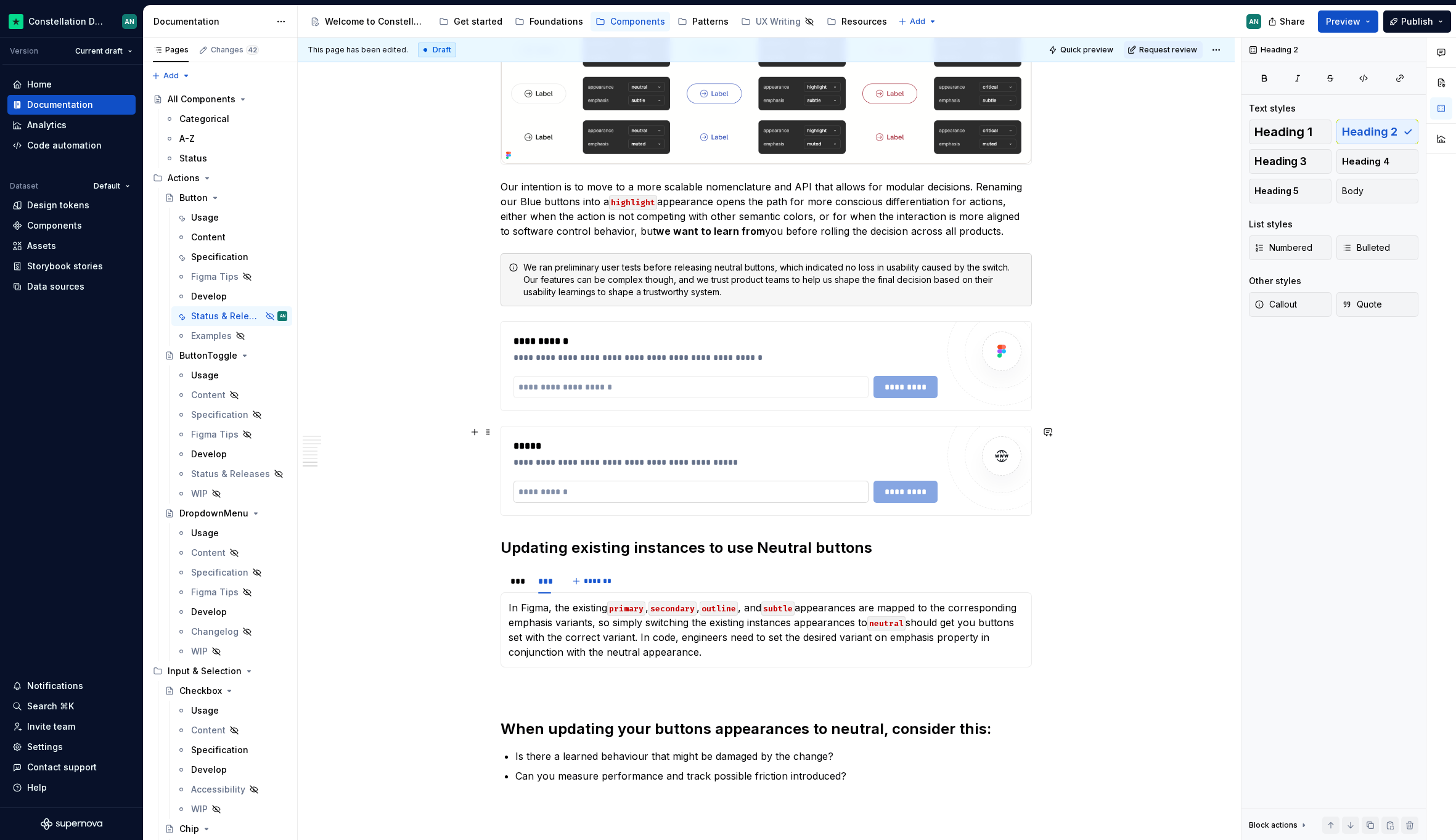
click at [625, 496] on input "To enrich screen reader interactions, please activate Accessibility in Grammarl…" at bounding box center [691, 491] width 355 height 22
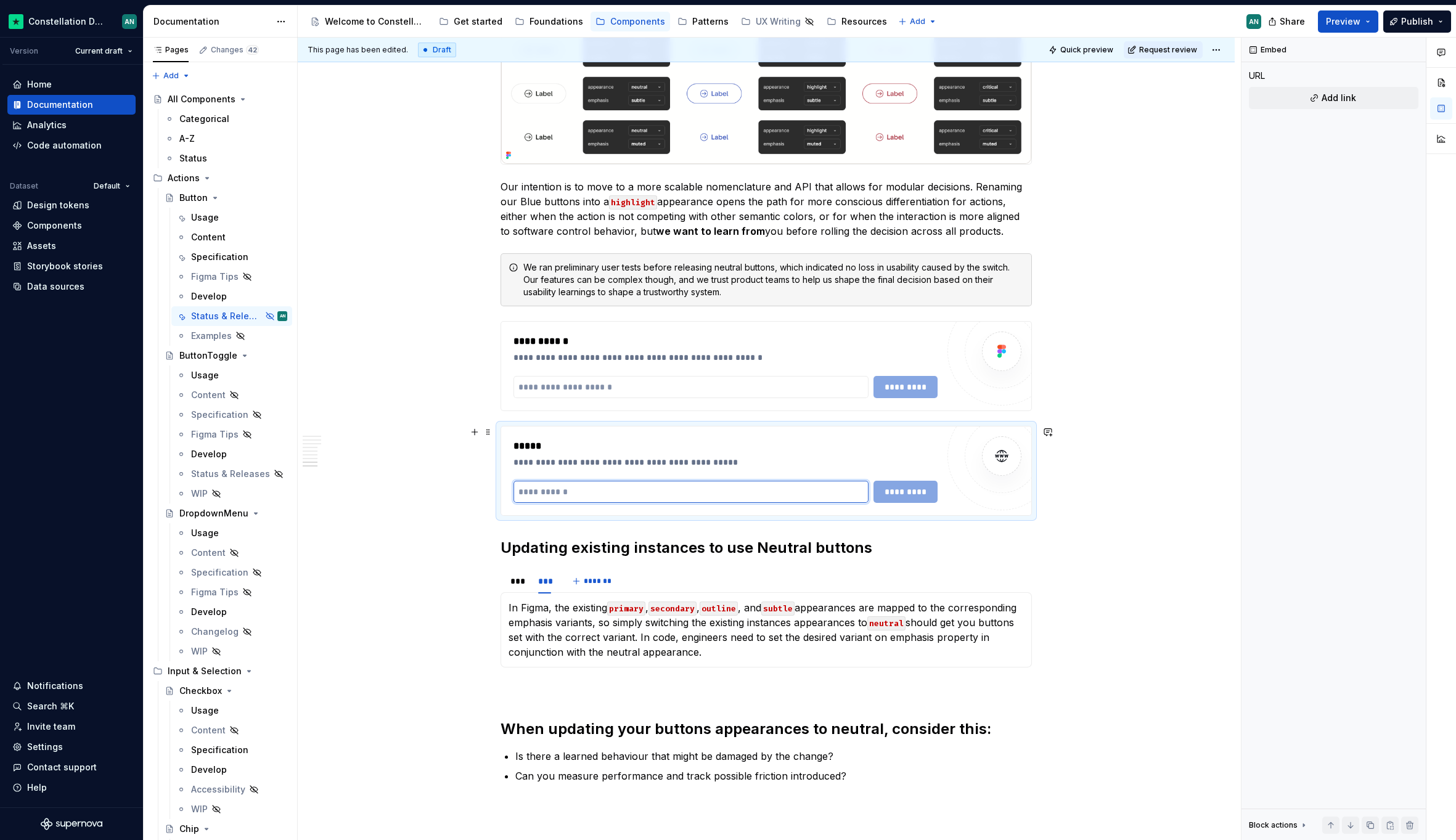
paste input "**********"
type input "**********"
click at [886, 490] on span "*********" at bounding box center [905, 492] width 48 height 13
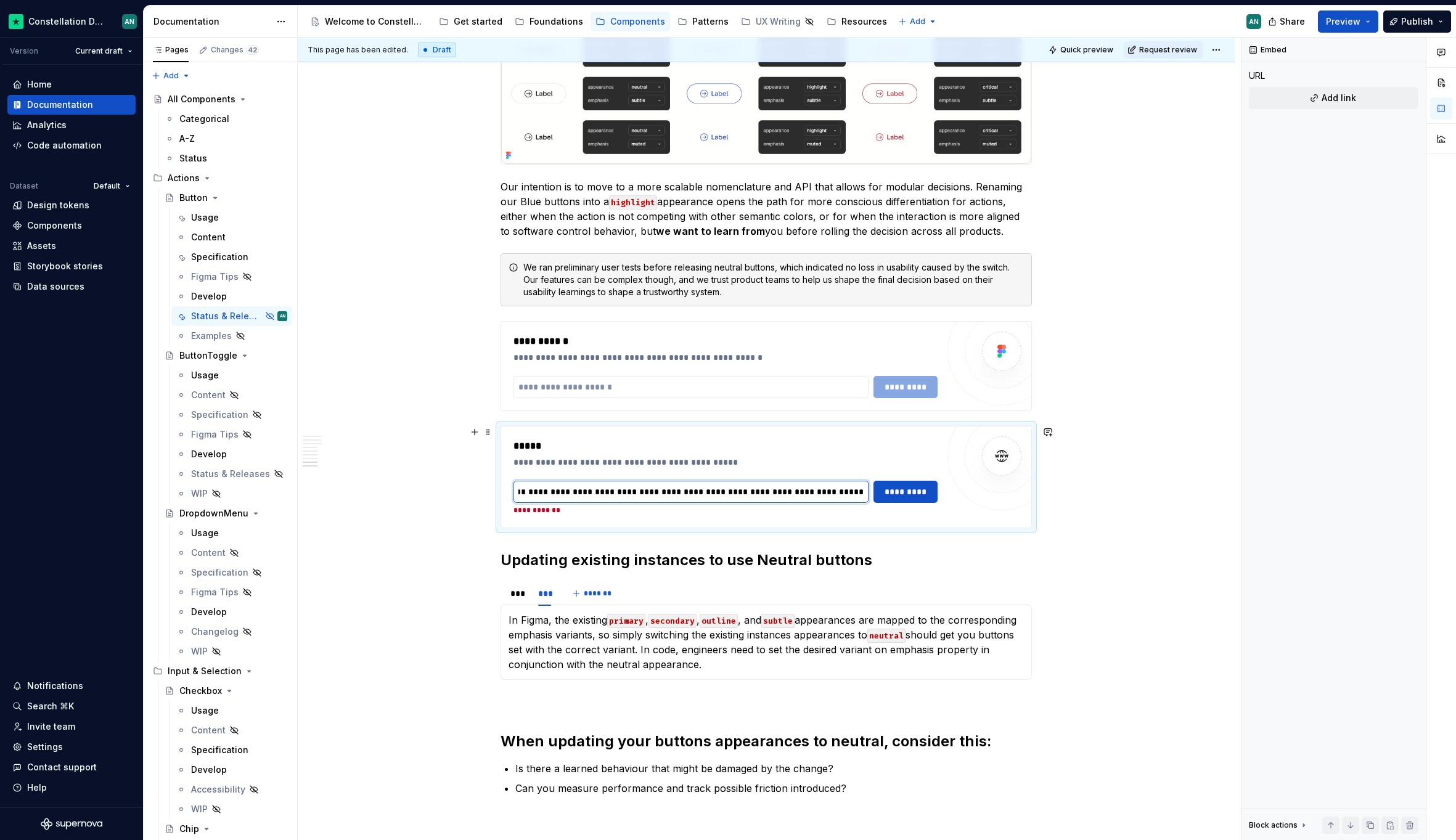
click at [642, 495] on input "**********" at bounding box center [691, 491] width 355 height 22
drag, startPoint x: 636, startPoint y: 495, endPoint x: 969, endPoint y: 488, distance: 333.1
click at [969, 488] on div "**********" at bounding box center [766, 477] width 530 height 101
click at [820, 495] on input "**********" at bounding box center [691, 491] width 355 height 22
click at [820, 493] on input "**********" at bounding box center [691, 491] width 355 height 22
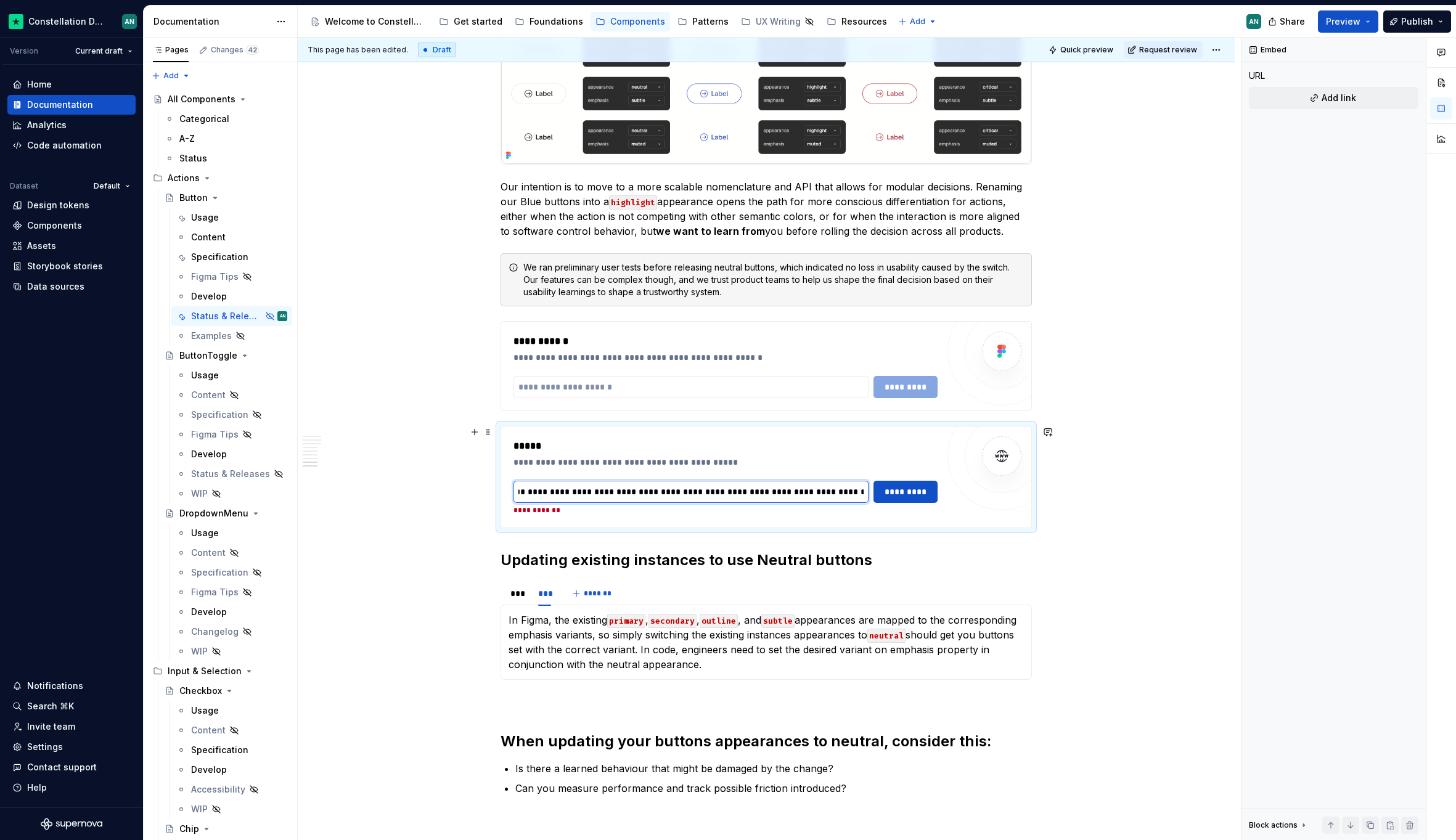
scroll to position [0, 0]
drag, startPoint x: 532, startPoint y: 492, endPoint x: 343, endPoint y: 493, distance: 189.0
click at [610, 490] on input "**********" at bounding box center [691, 491] width 355 height 22
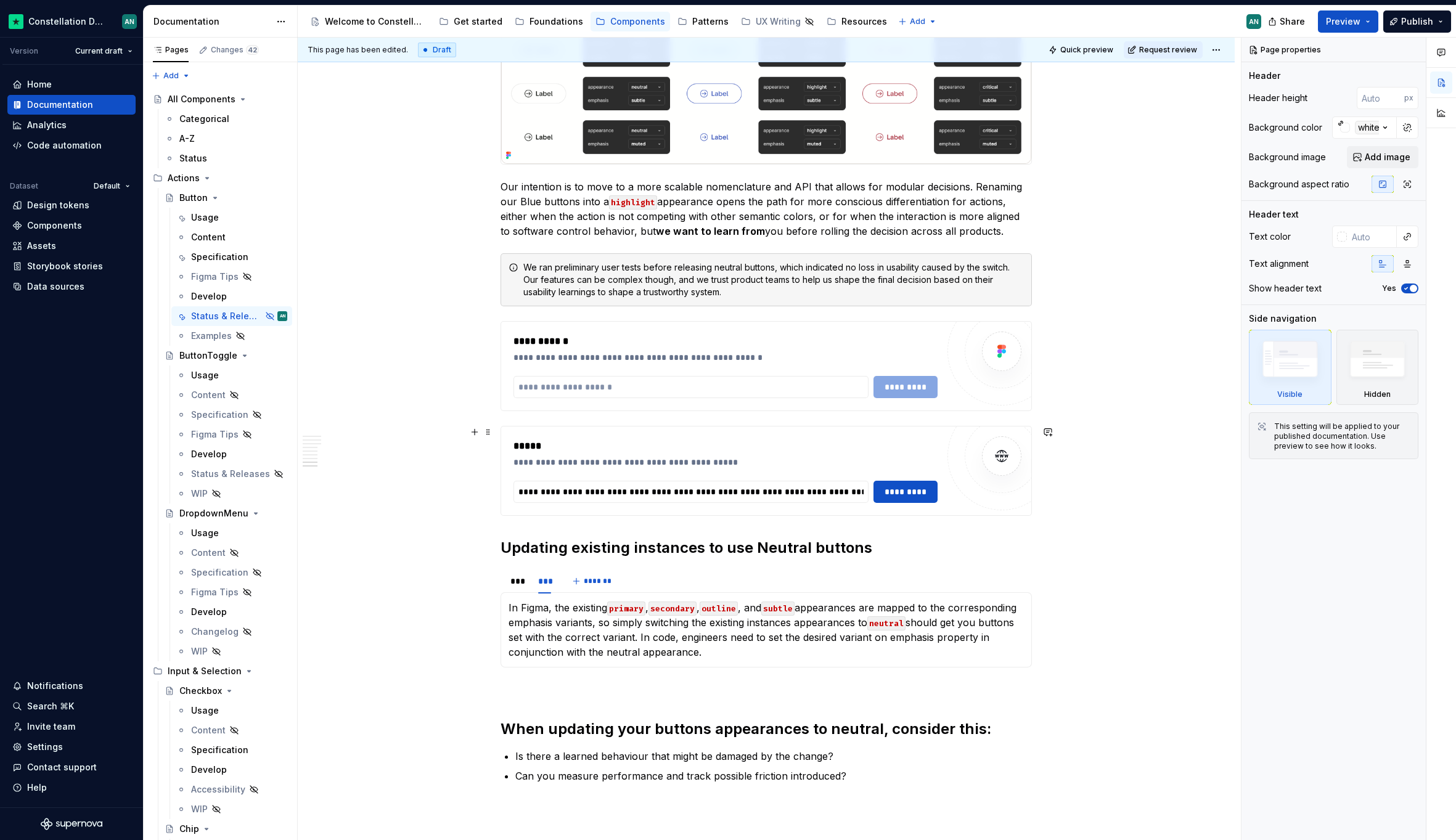
click at [515, 433] on div "**********" at bounding box center [766, 471] width 530 height 89
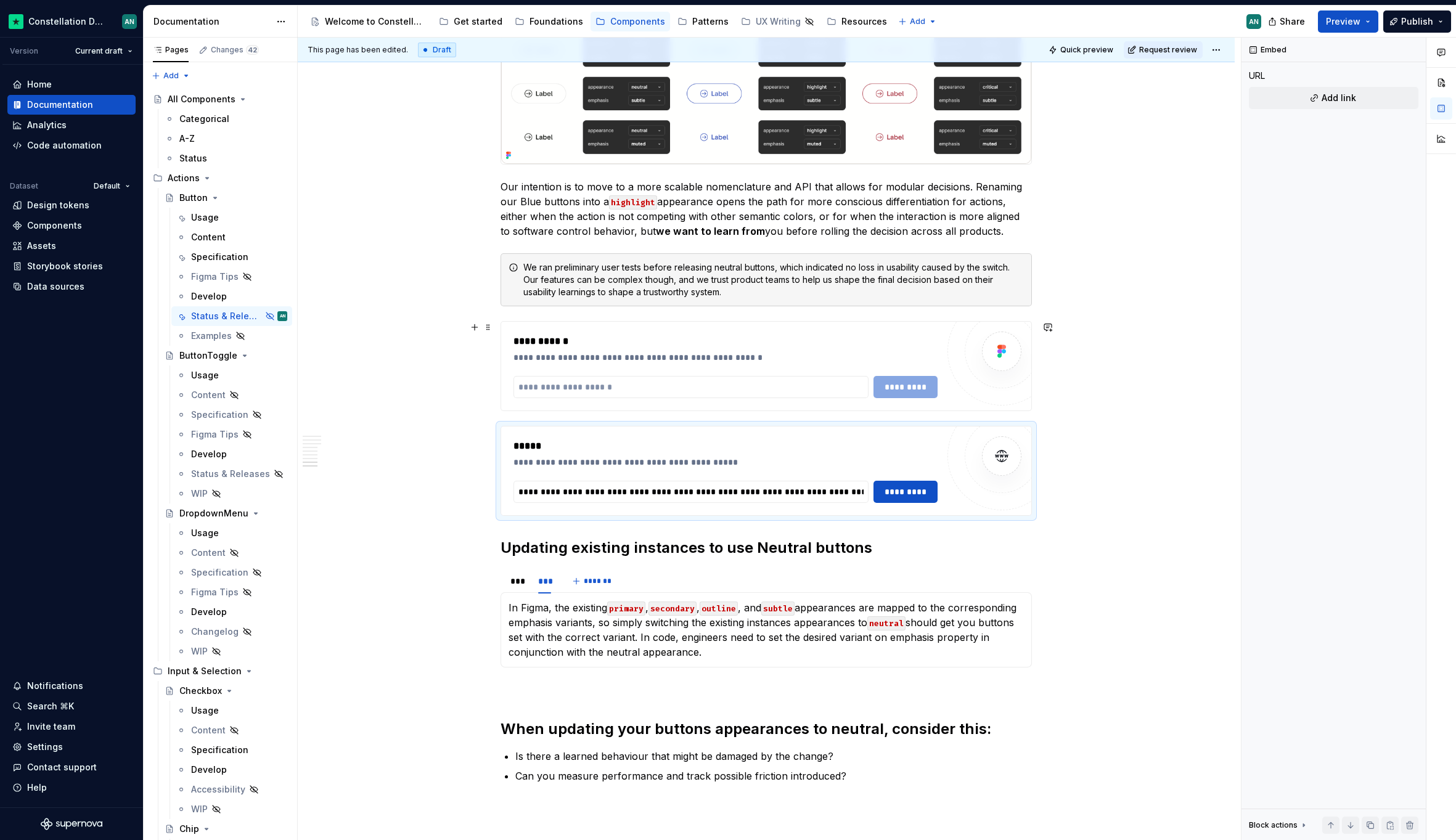
click at [584, 370] on div "**********" at bounding box center [725, 366] width 424 height 64
click at [576, 386] on input "To enrich screen reader interactions, please activate Accessibility in Grammarl…" at bounding box center [691, 386] width 355 height 22
click at [568, 389] on input "To enrich screen reader interactions, please activate Accessibility in Grammarl…" at bounding box center [691, 386] width 355 height 22
paste input "**********"
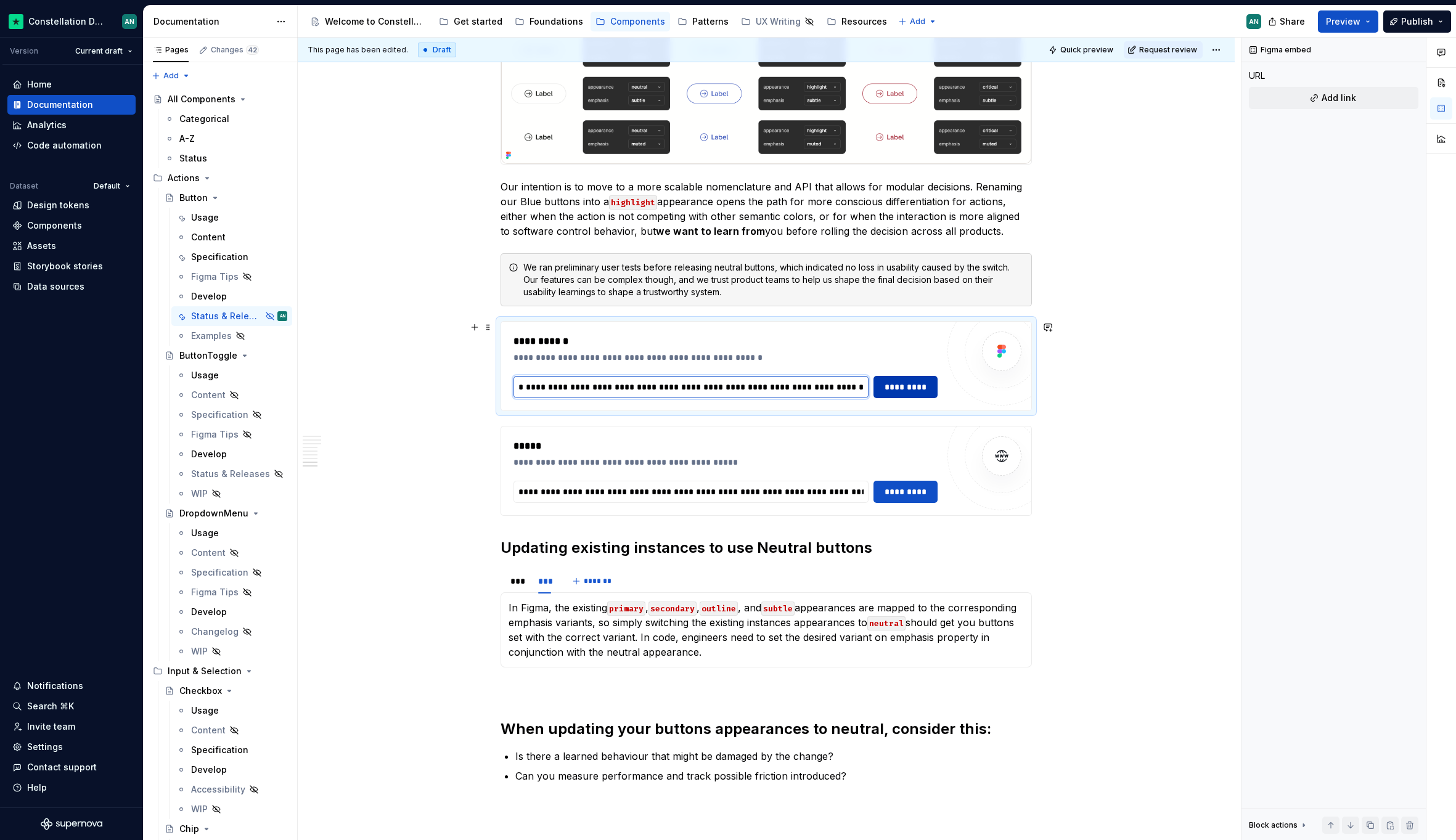
type input "**********"
click at [885, 383] on span "*********" at bounding box center [905, 387] width 48 height 13
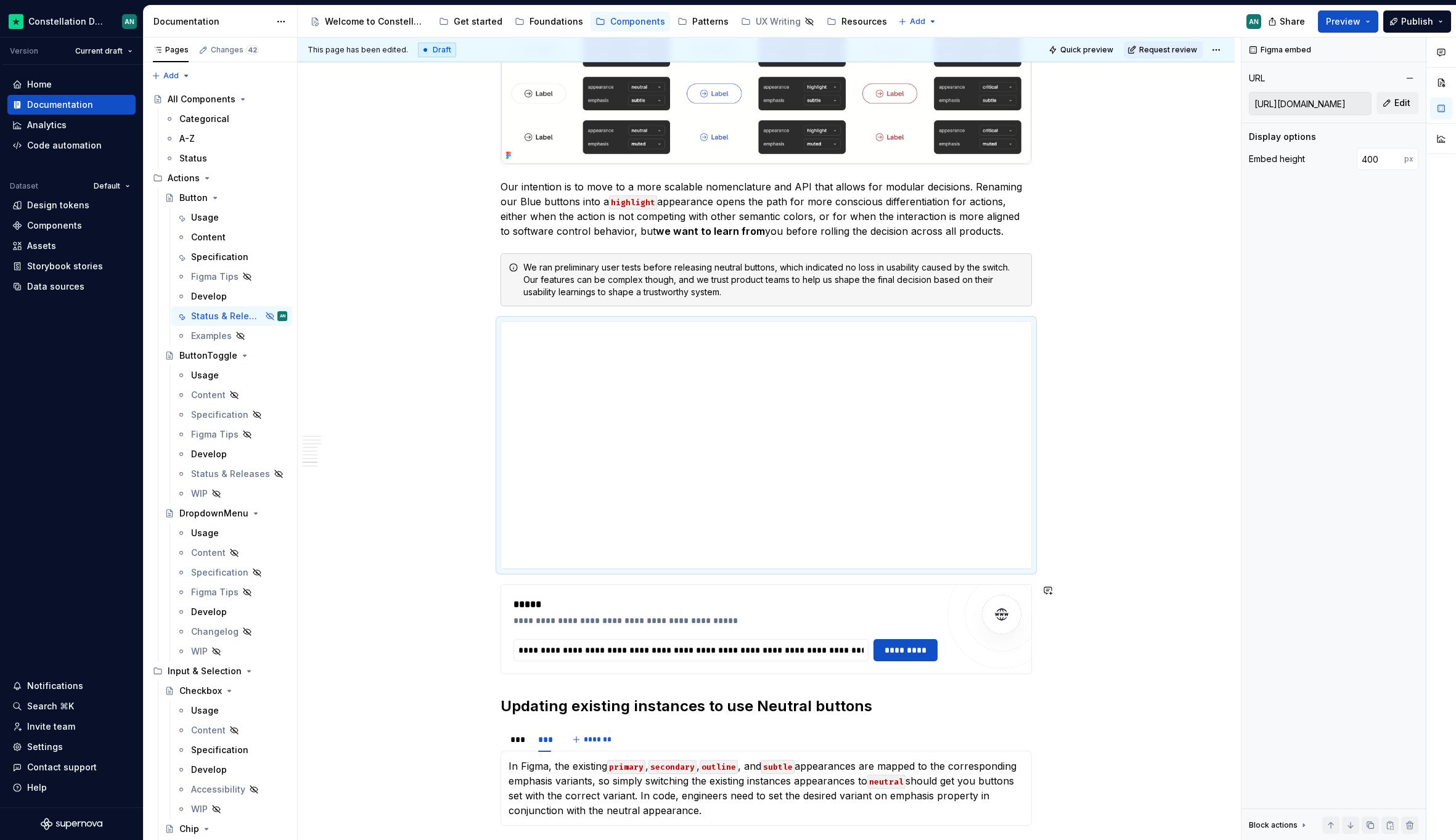
scroll to position [2437, 0]
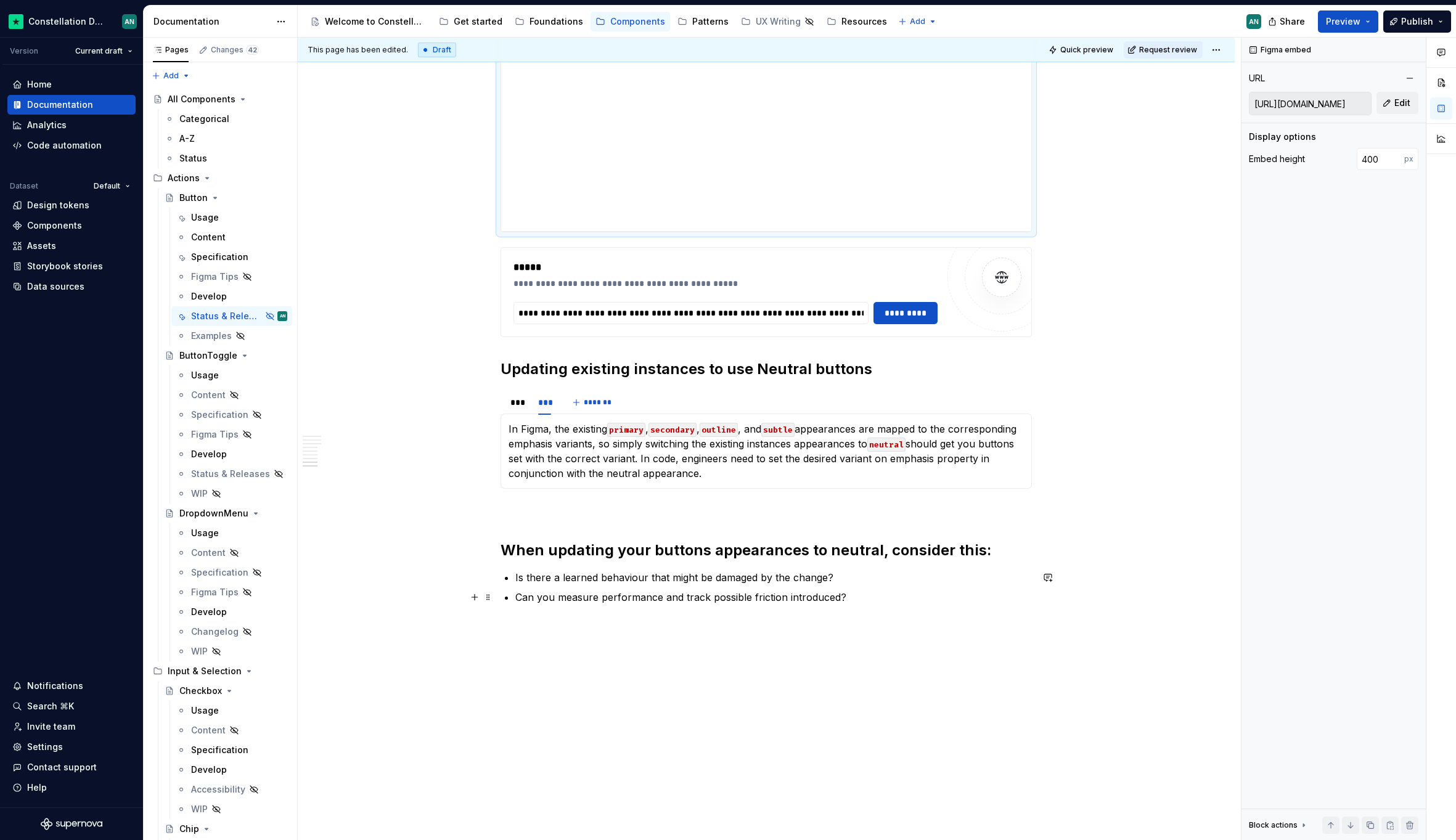
click at [861, 603] on p "Can you measure performance and track possible friction introduced?" at bounding box center [773, 597] width 517 height 15
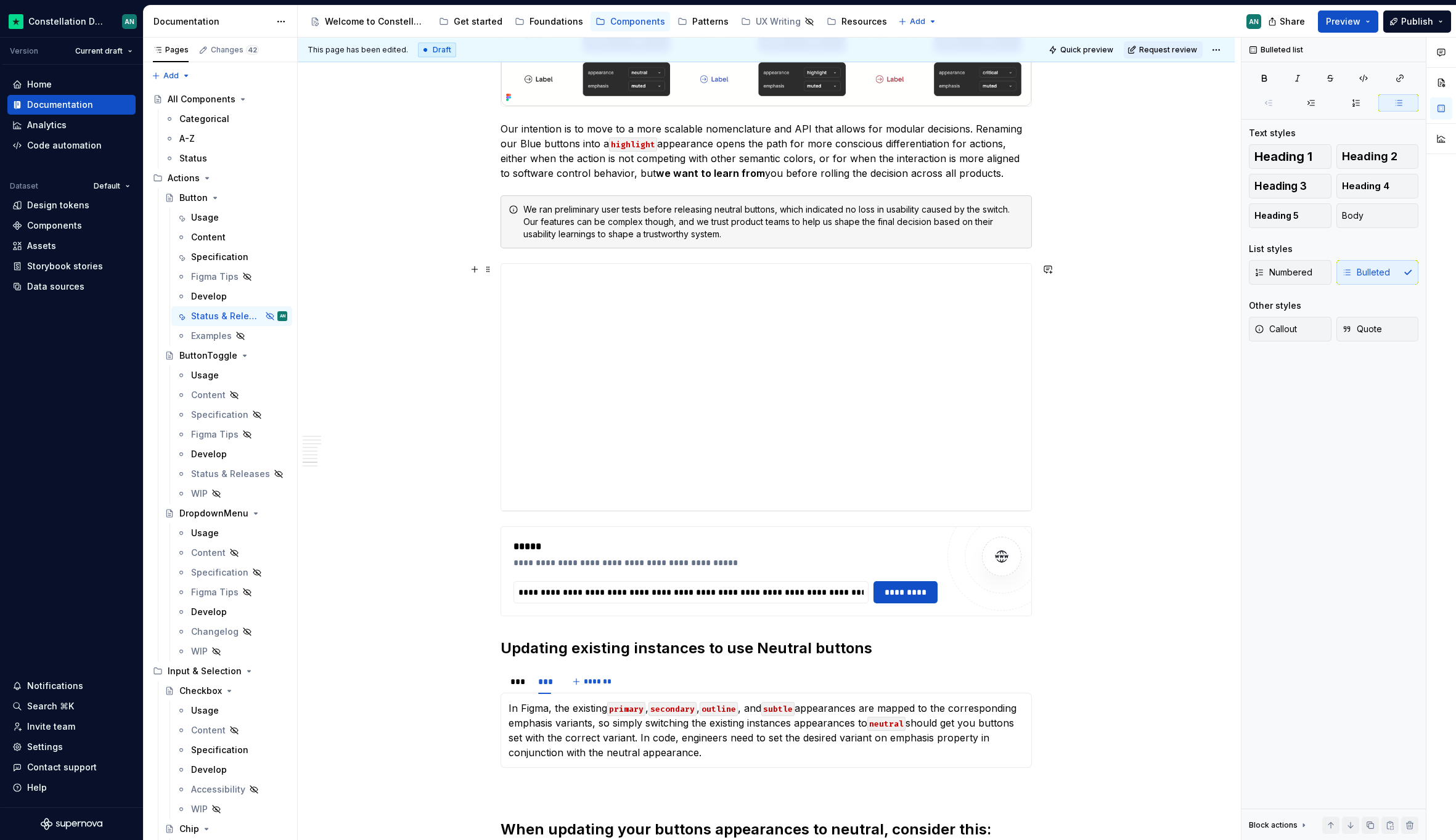
scroll to position [2094, 0]
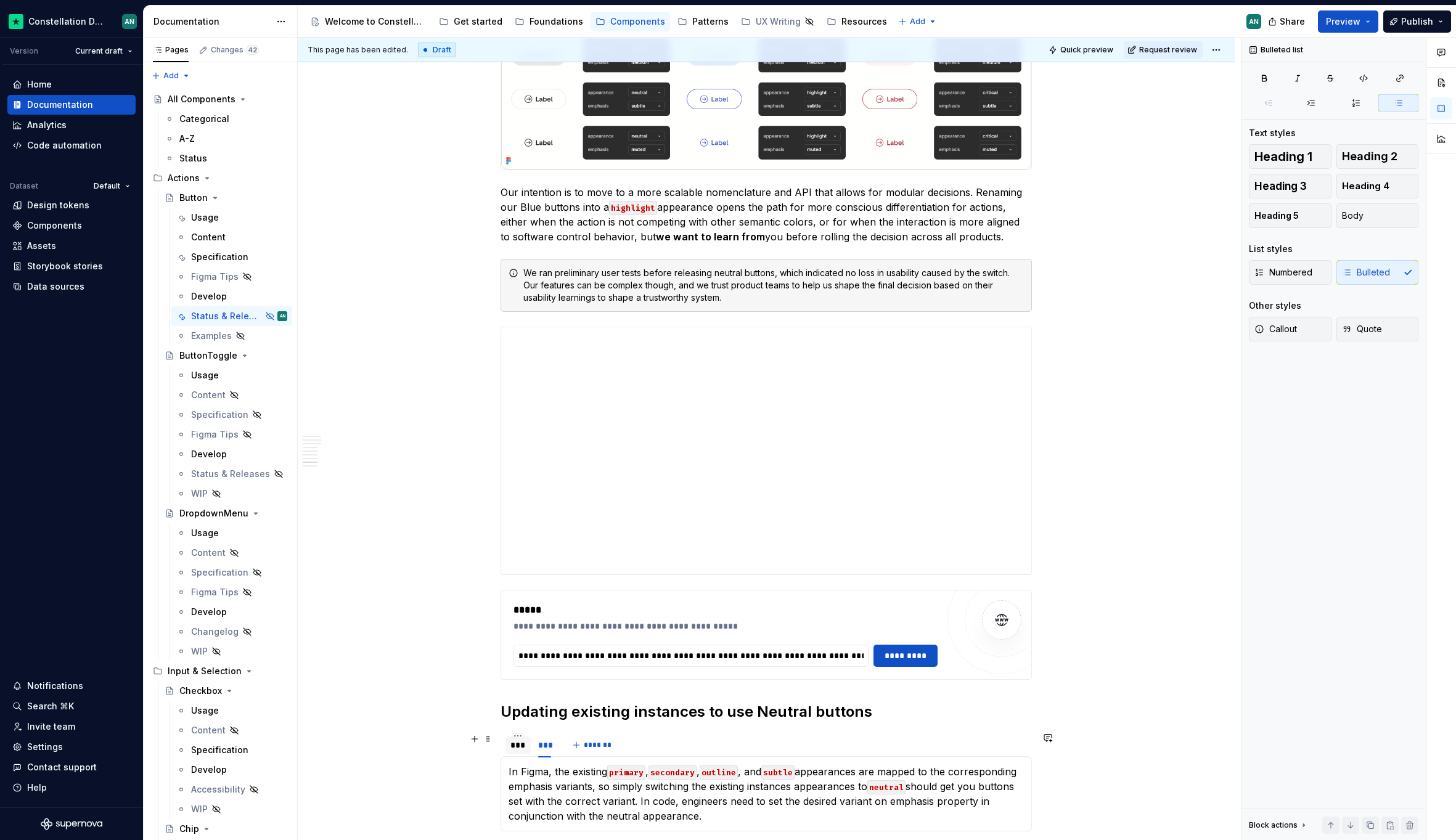
click at [523, 745] on div "***" at bounding box center [518, 745] width 15 height 13
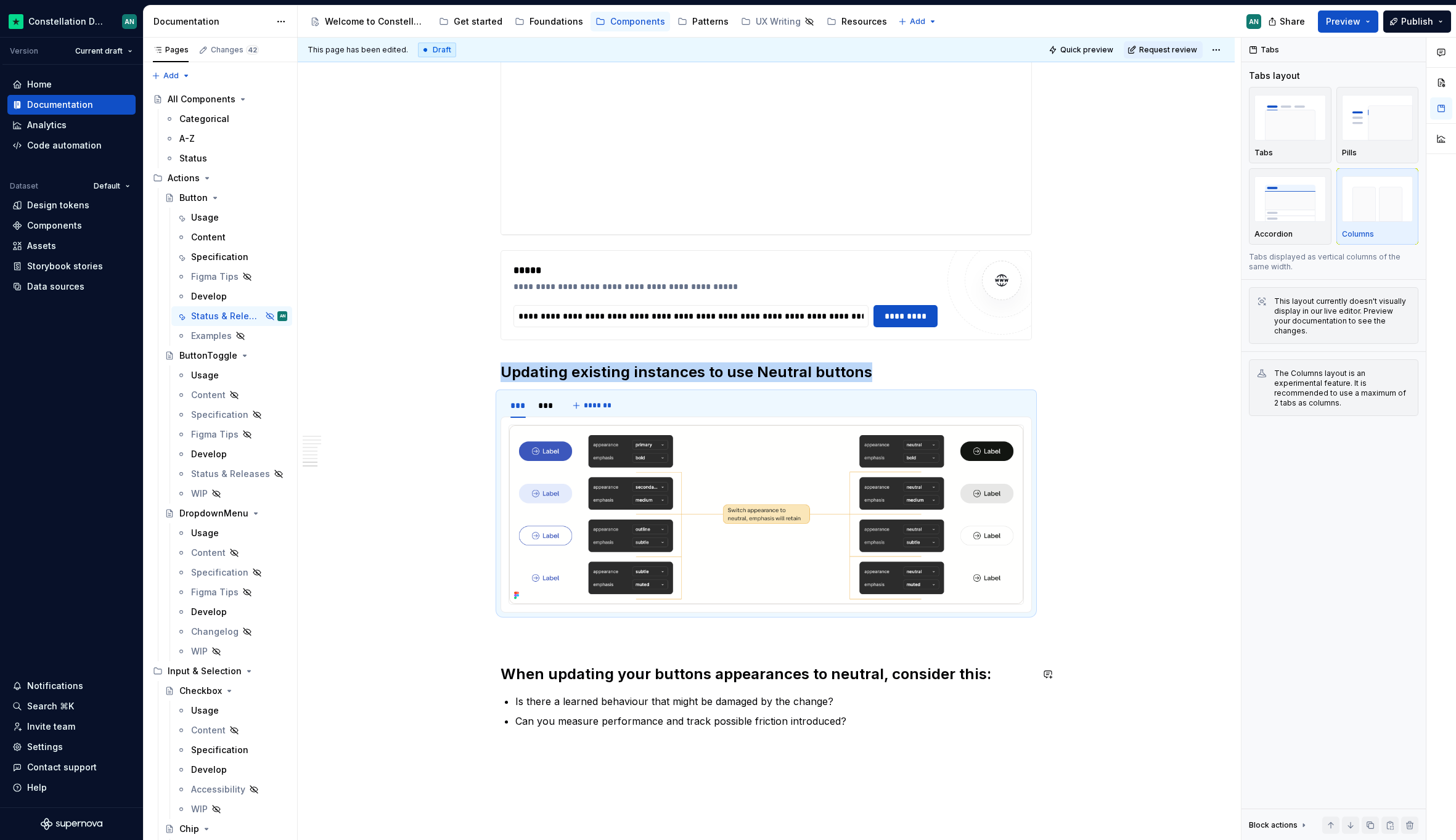
scroll to position [2497, 0]
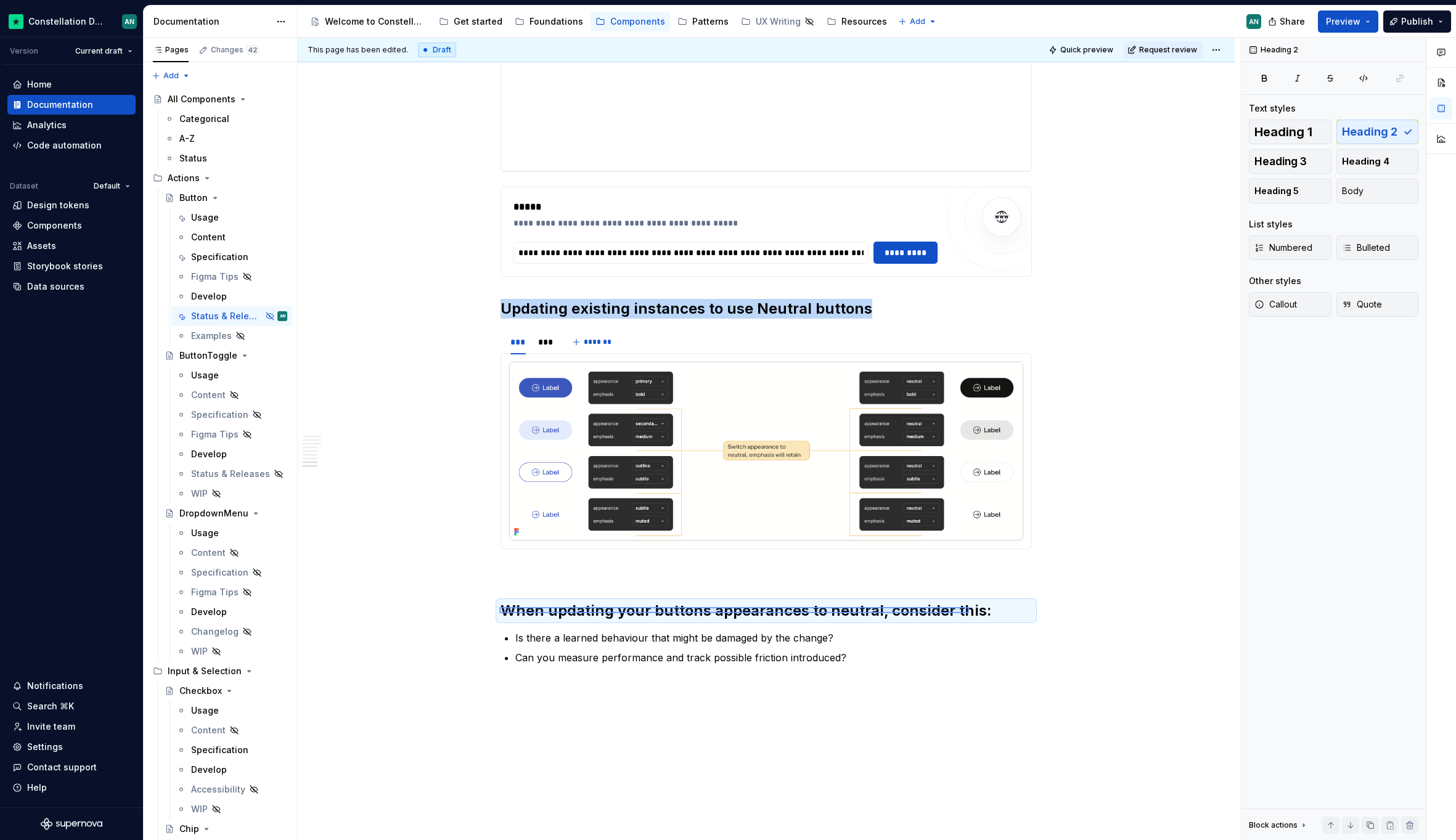
drag, startPoint x: 499, startPoint y: 613, endPoint x: 969, endPoint y: 607, distance: 470.0
click at [969, 607] on div "**********" at bounding box center [769, 439] width 943 height 803
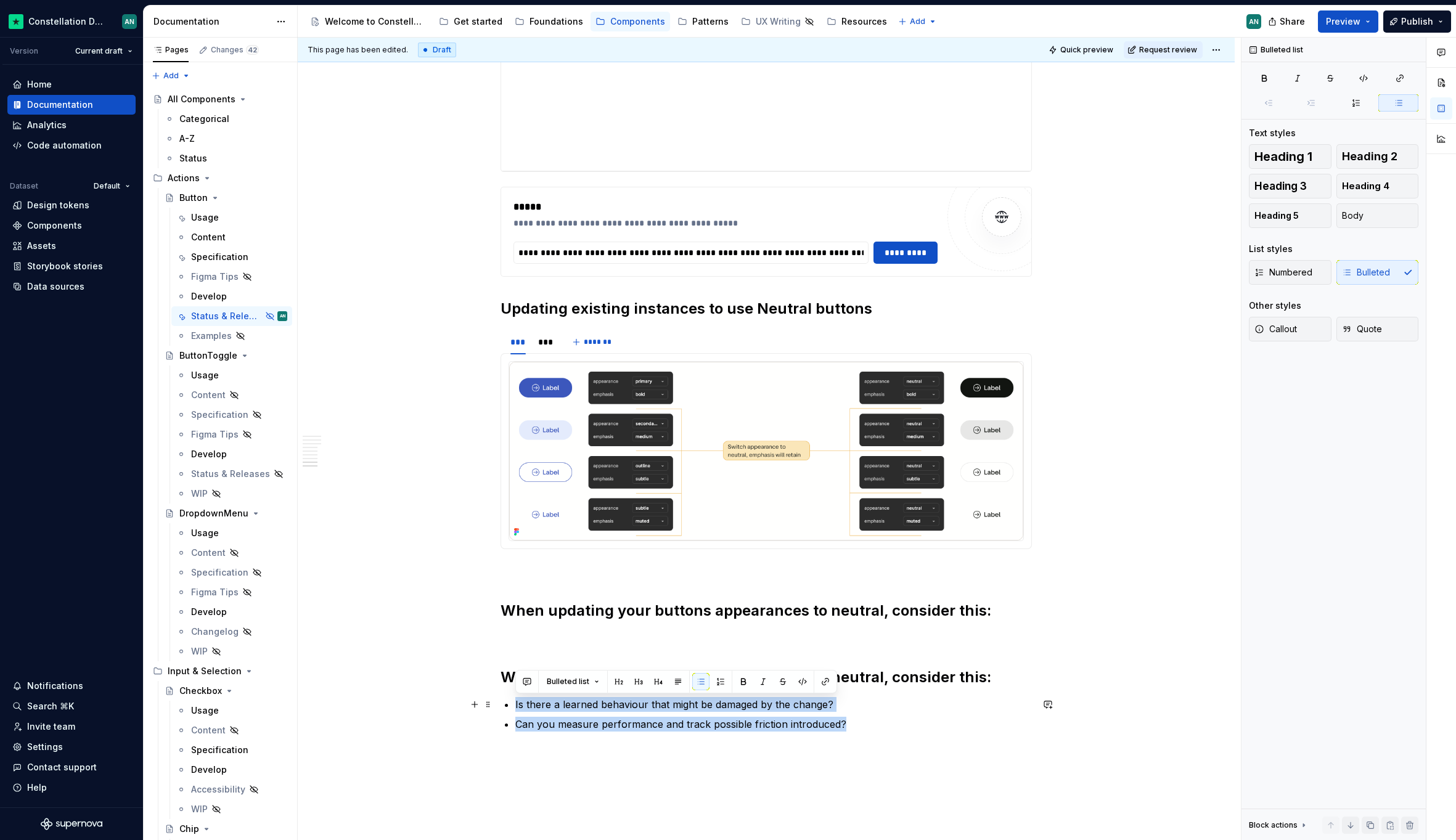
drag, startPoint x: 822, startPoint y: 725, endPoint x: 515, endPoint y: 706, distance: 307.6
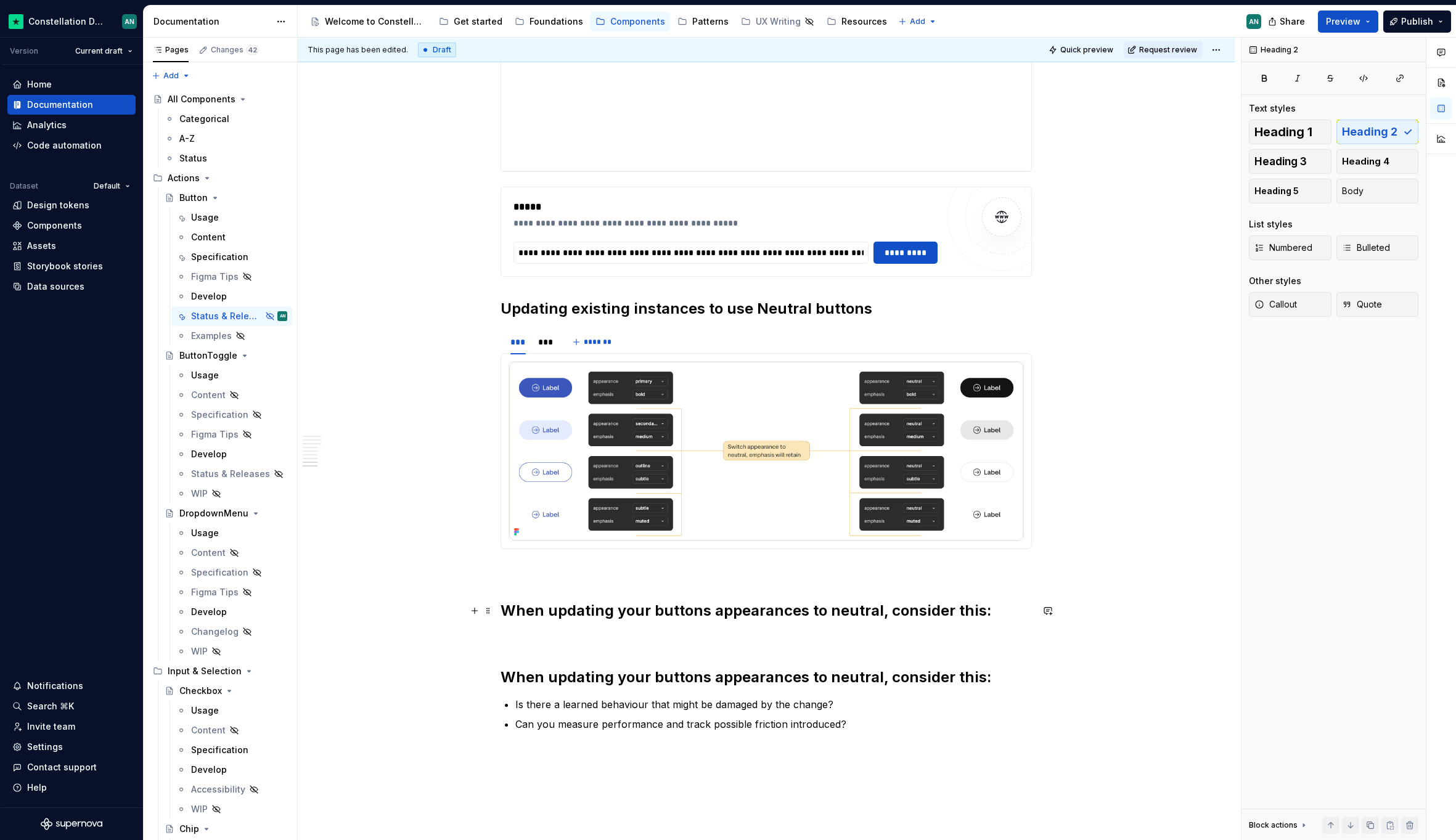
click at [504, 613] on h2 "When updating your buttons appearances to neutral, consider this:" at bounding box center [766, 610] width 531 height 20
click at [508, 630] on p "To enrich screen reader interactions, please activate Accessibility in Grammarl…" at bounding box center [766, 638] width 531 height 15
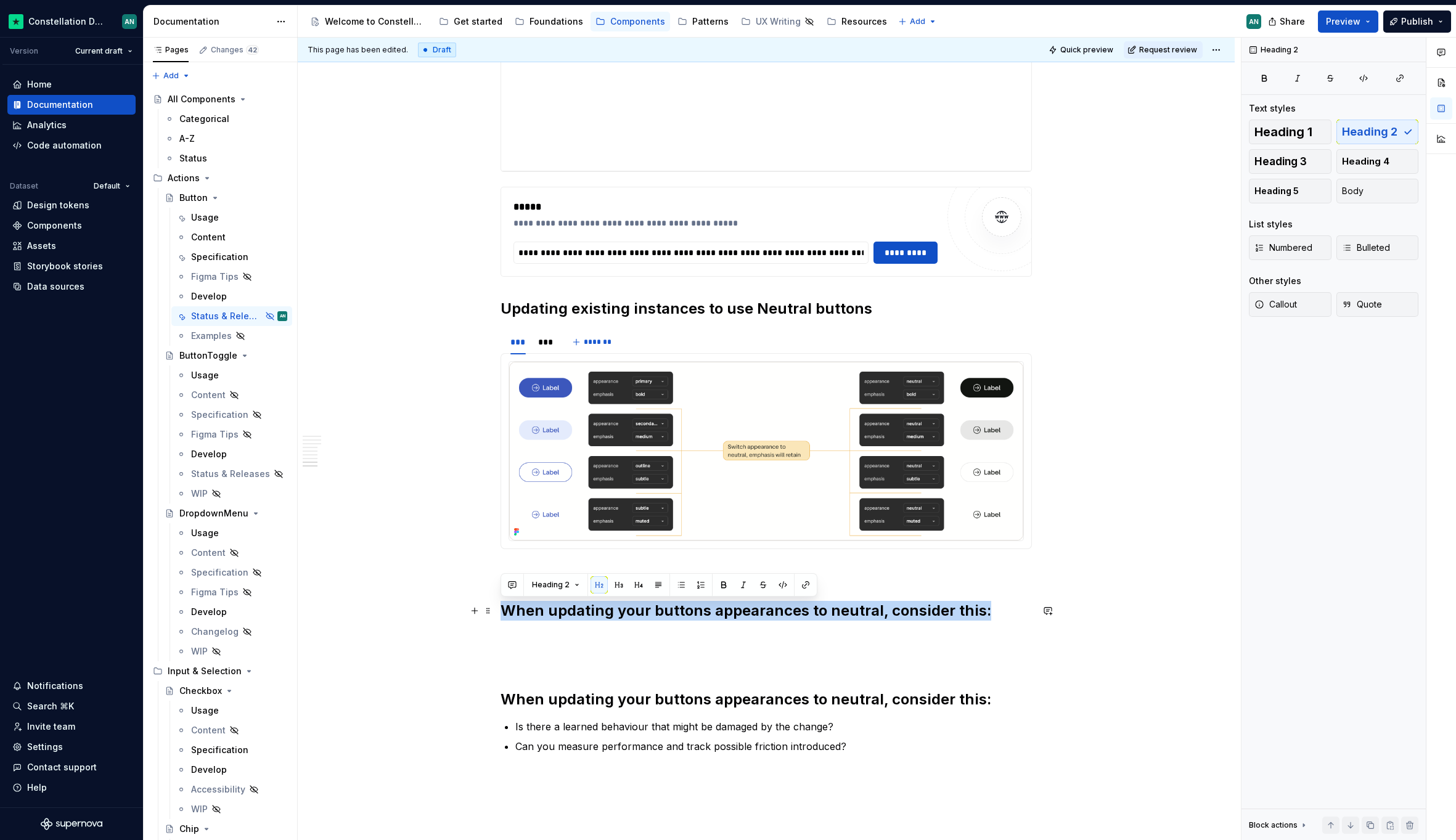
drag, startPoint x: 503, startPoint y: 610, endPoint x: 981, endPoint y: 613, distance: 478.0
click at [981, 613] on h2 "When updating your buttons appearances to neutral, consider this:" at bounding box center [766, 610] width 531 height 20
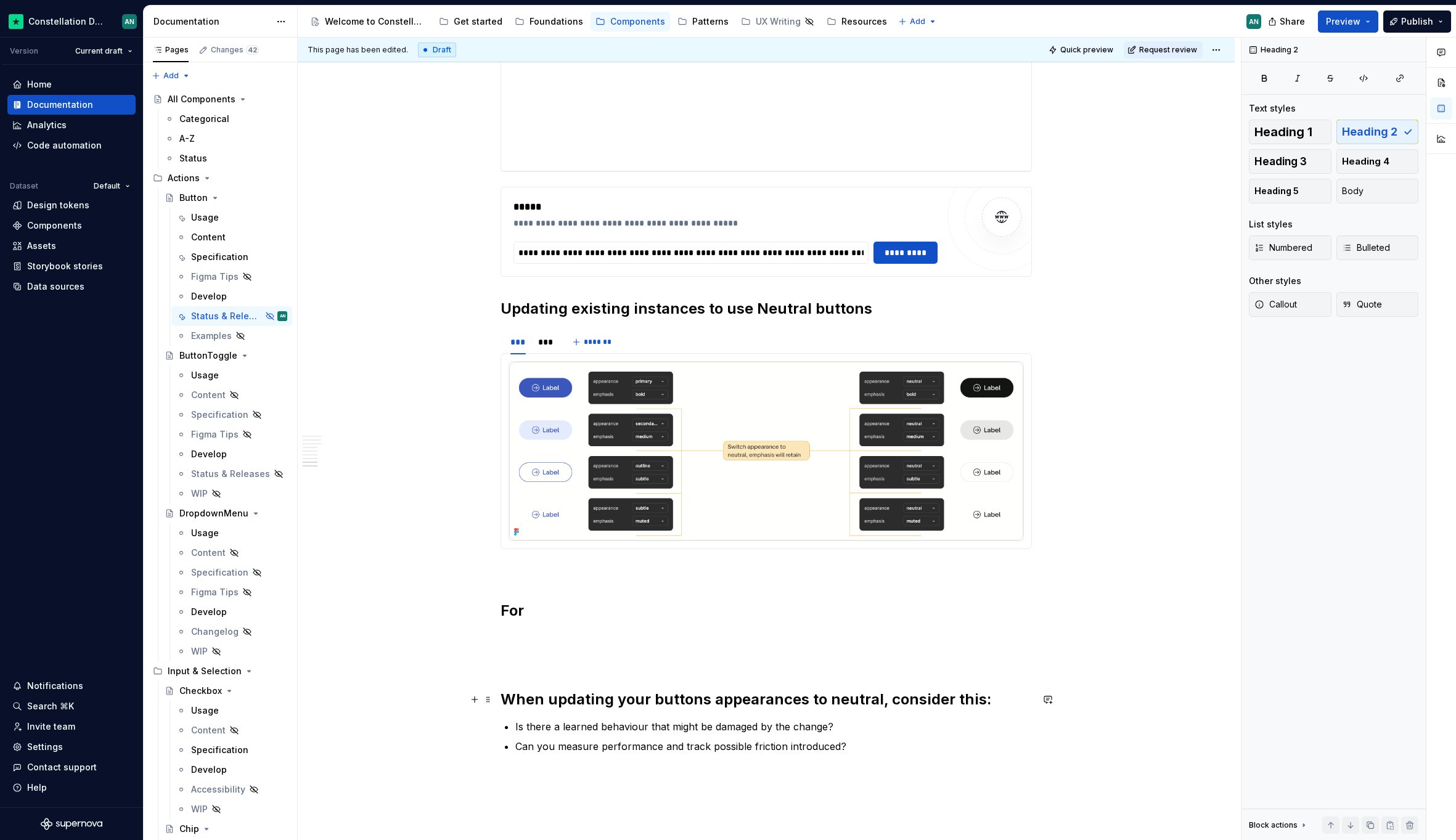
click at [767, 693] on h2 "When updating your buttons appearances to neutral, consider this:" at bounding box center [766, 699] width 531 height 20
click at [520, 606] on h2 "For" at bounding box center [766, 610] width 531 height 20
click at [1291, 155] on span "Heading 3" at bounding box center [1280, 162] width 52 height 13
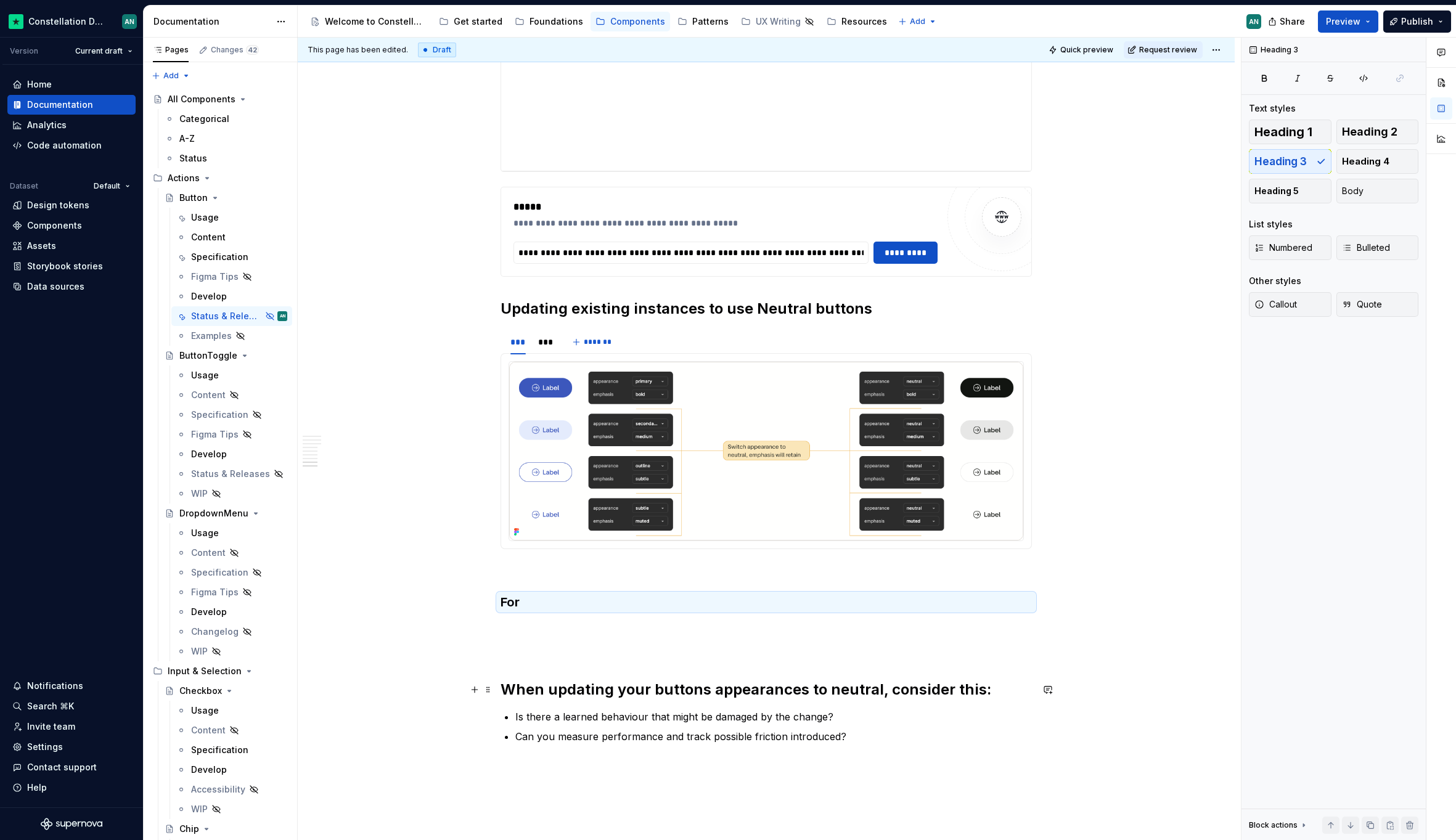
click at [688, 683] on h2 "When updating your buttons appearances to neutral, consider this:" at bounding box center [766, 689] width 531 height 20
click at [1282, 160] on span "Heading 3" at bounding box center [1280, 162] width 52 height 13
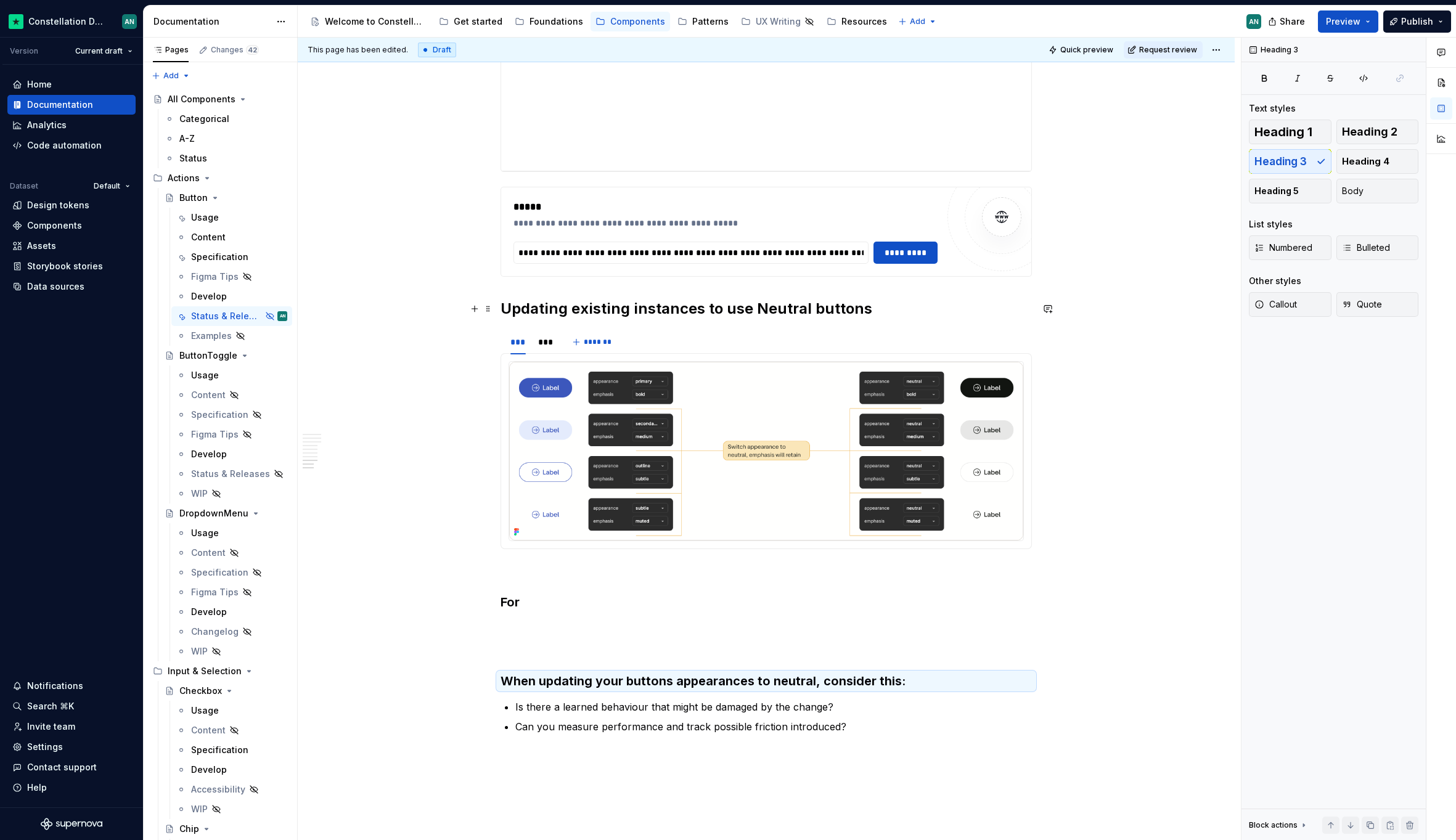
click at [598, 315] on h2 "Updating existing instances to use Neutral buttons" at bounding box center [766, 308] width 531 height 20
click at [1262, 168] on button "Heading 3" at bounding box center [1289, 161] width 82 height 25
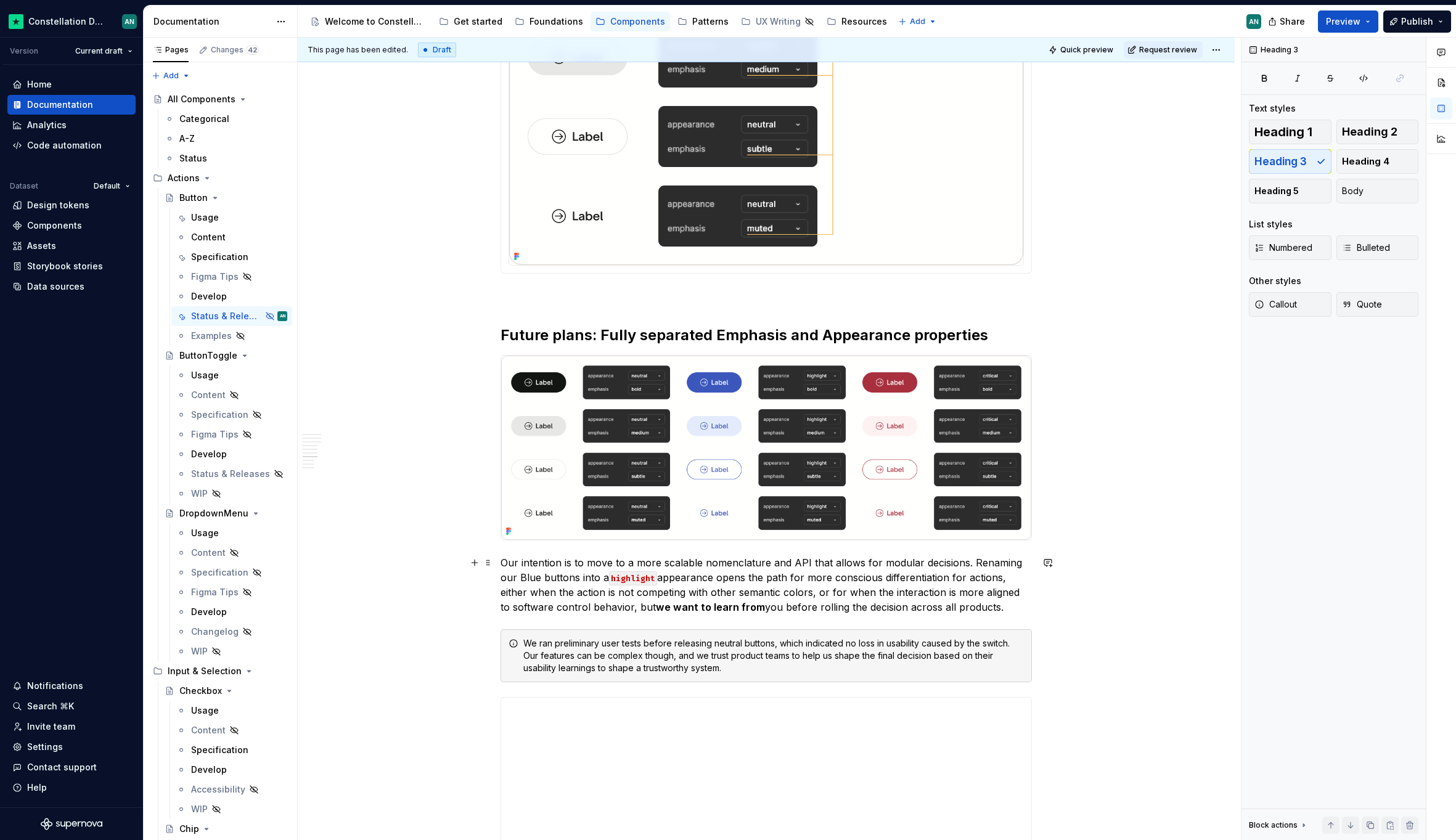
scroll to position [1513, 0]
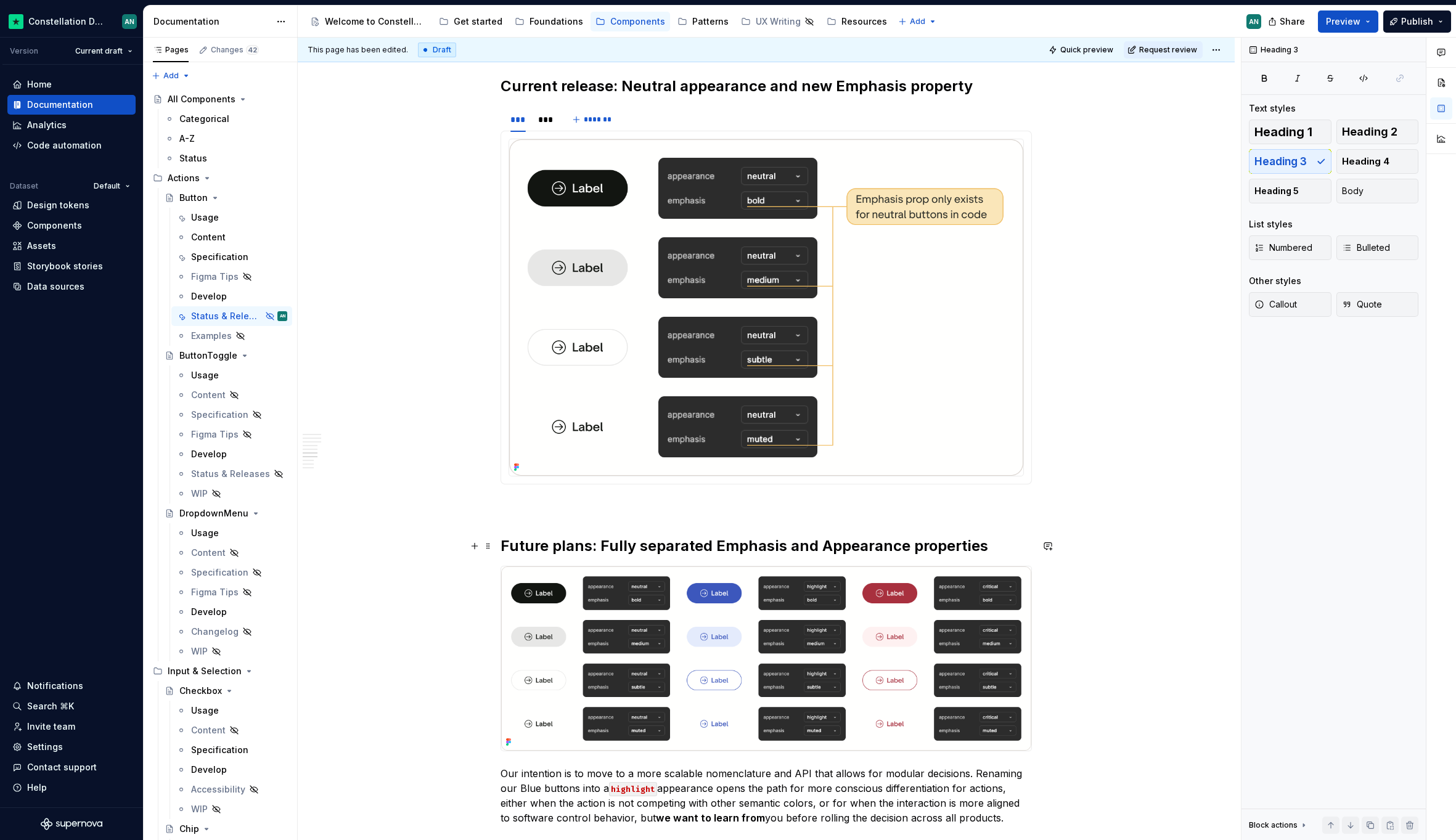
click at [585, 539] on h2 "Future plans: Fully separated Emphasis and Appearance properties" at bounding box center [766, 546] width 531 height 20
click at [1309, 161] on button "Heading 3" at bounding box center [1289, 161] width 82 height 25
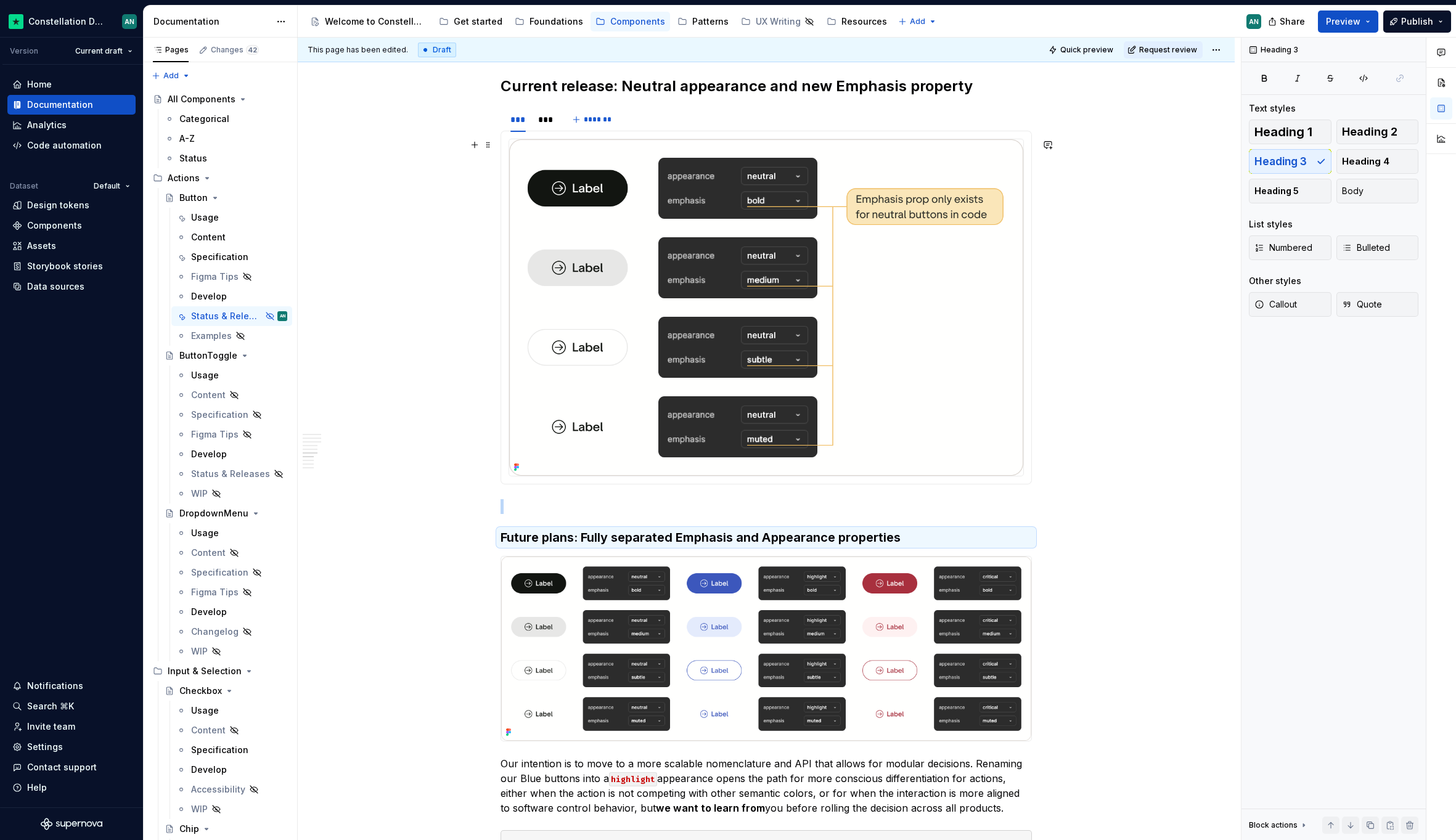
scroll to position [1278, 0]
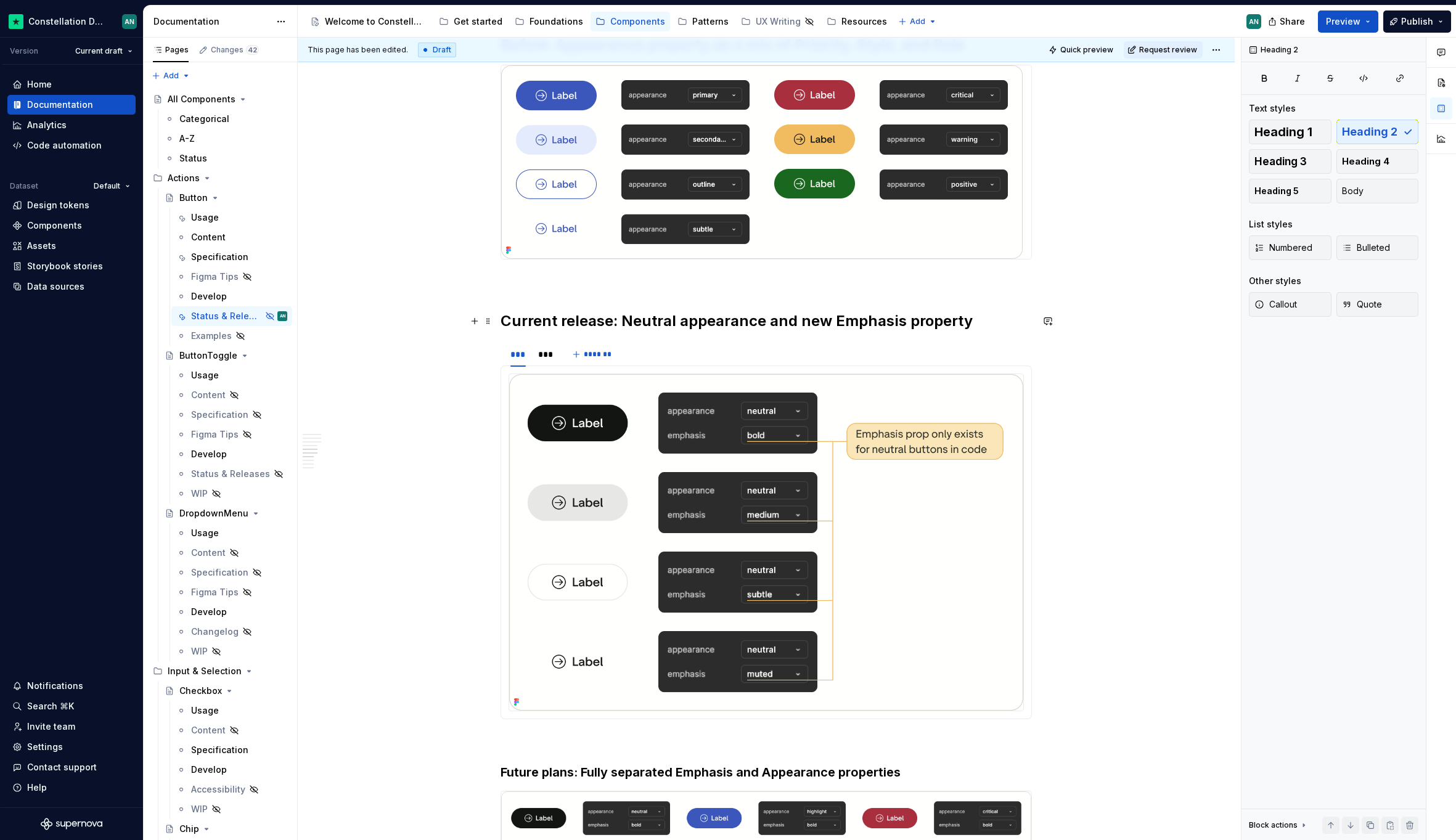
click at [580, 325] on h2 "Current release: Neutral appearance and new Emphasis property" at bounding box center [766, 321] width 531 height 20
click at [1294, 157] on span "Heading 3" at bounding box center [1280, 162] width 52 height 13
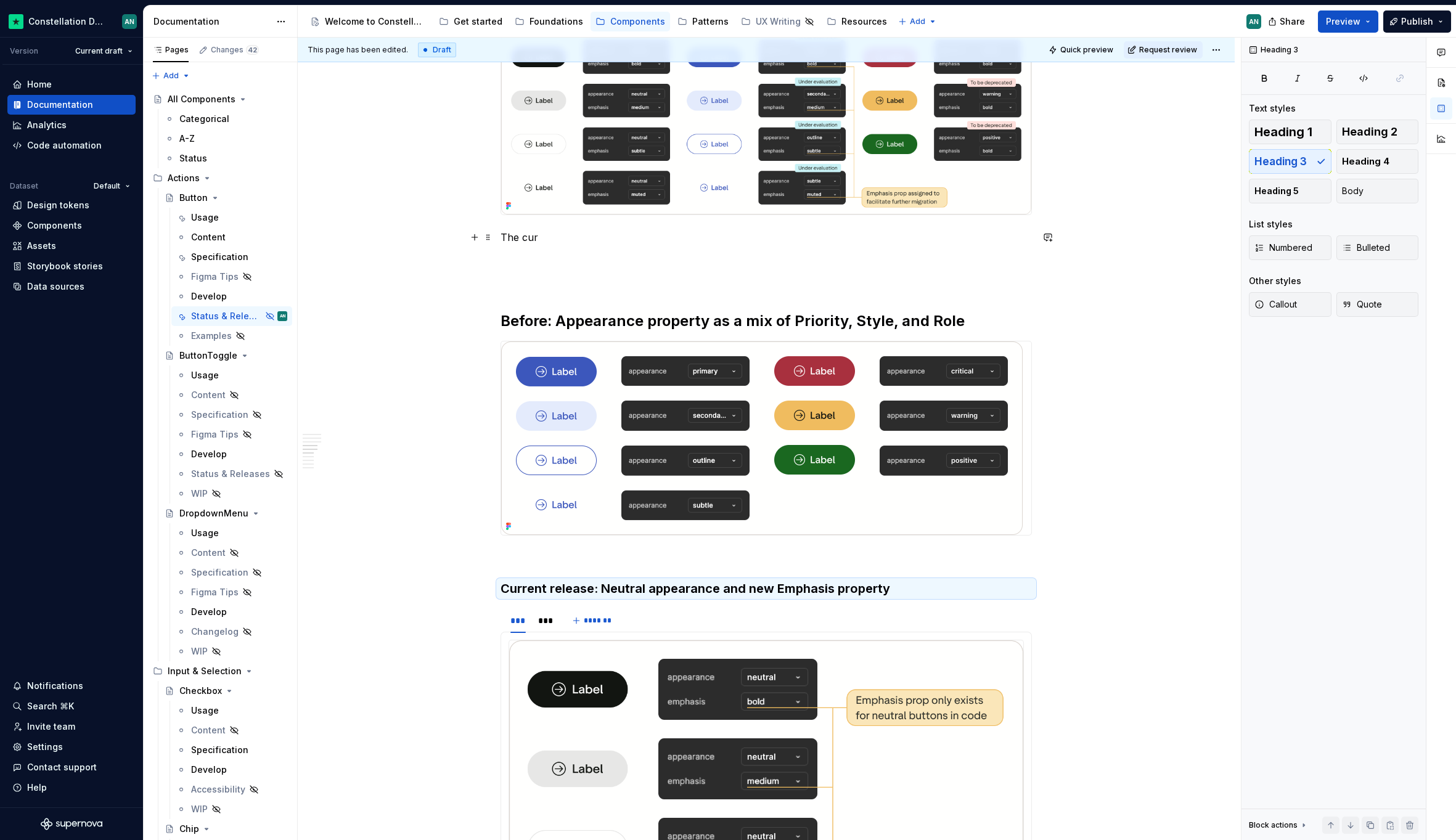
scroll to position [939, 0]
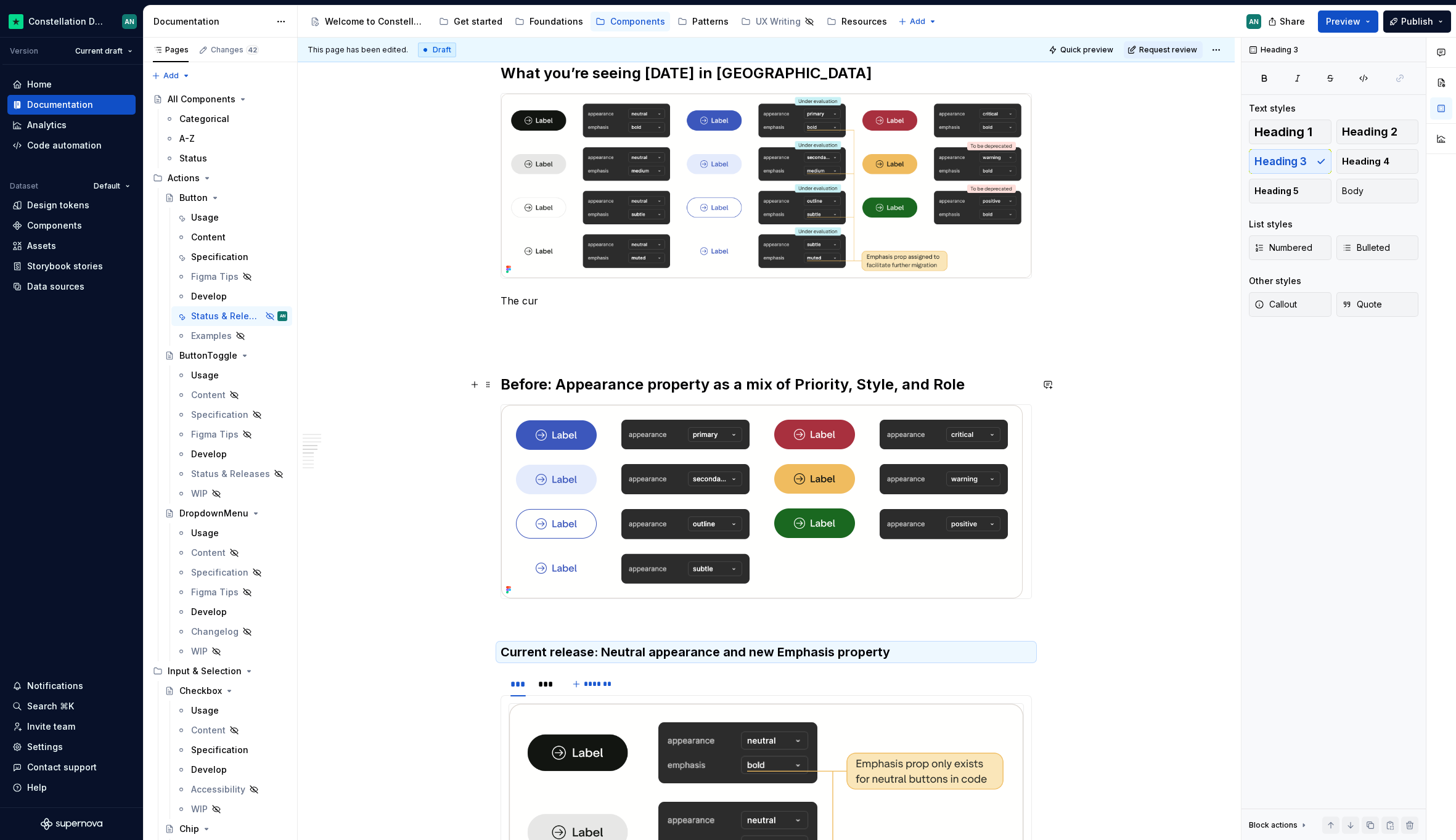
click at [569, 385] on h2 "Before: Appearance property as a mix of Priority, Style, and Role" at bounding box center [766, 384] width 531 height 20
click at [1294, 163] on span "Heading 3" at bounding box center [1280, 162] width 52 height 13
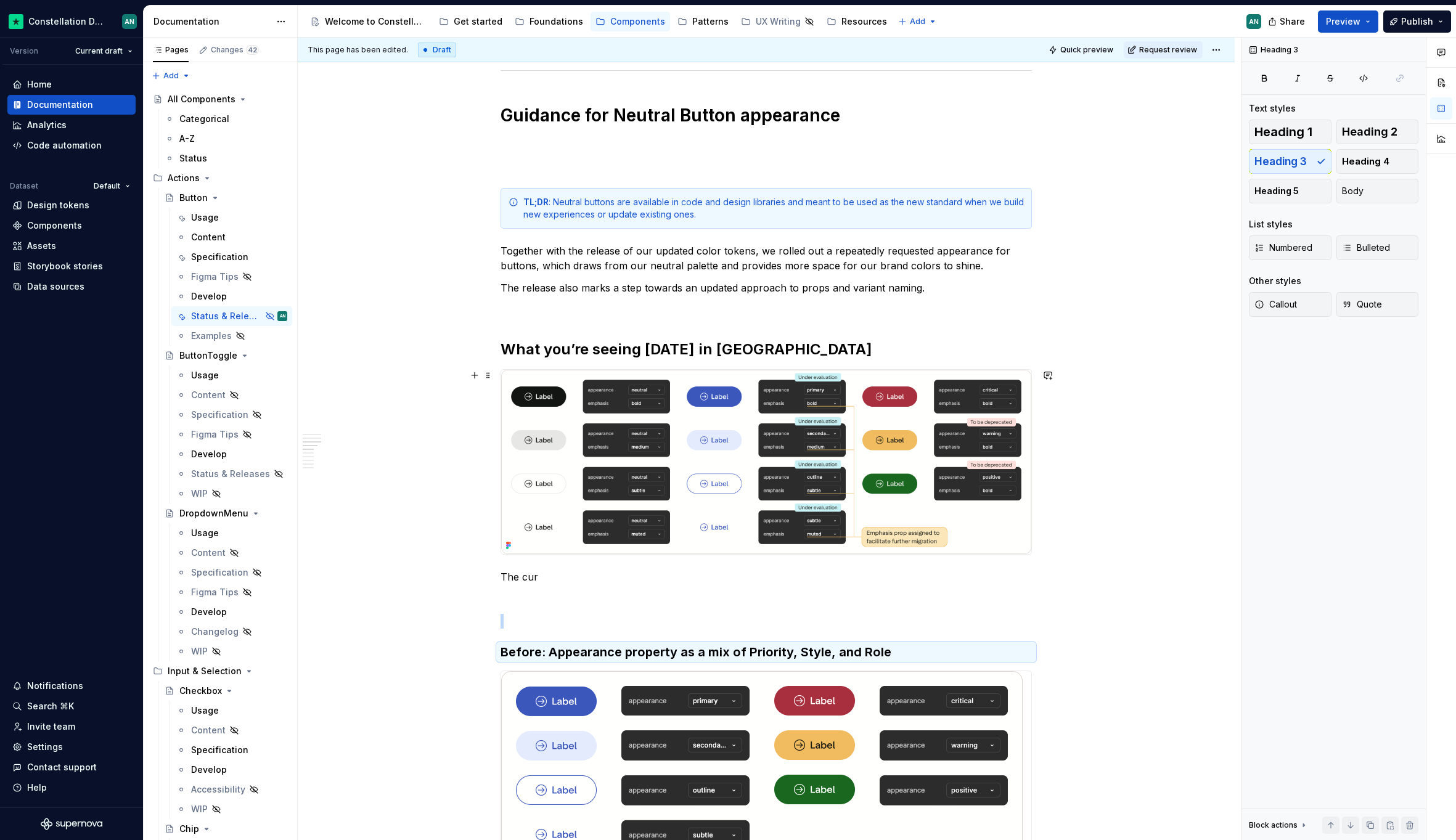
scroll to position [871, 0]
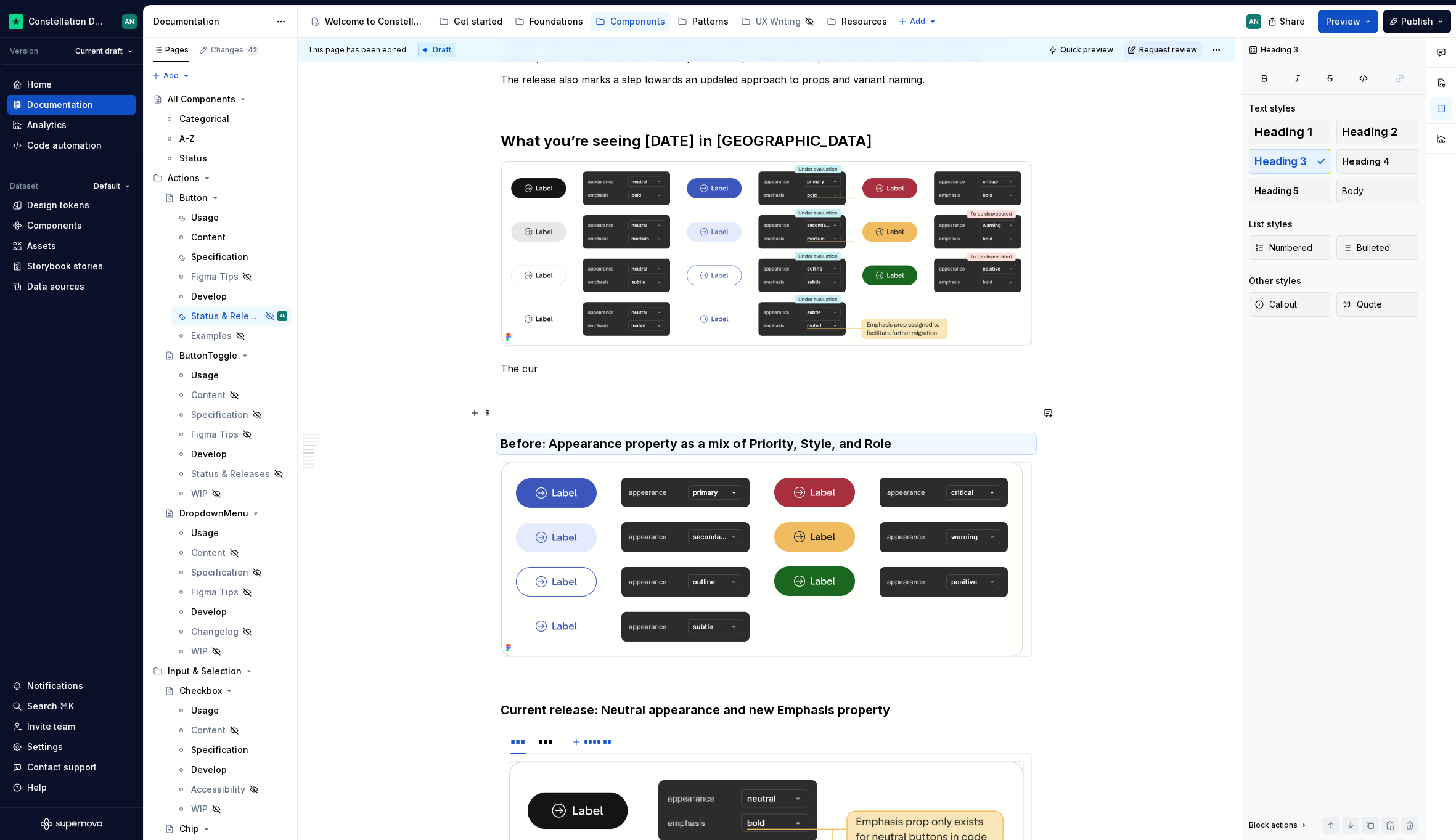
click at [523, 412] on p "To enrich screen reader interactions, please activate Accessibility in Grammarl…" at bounding box center [766, 413] width 531 height 15
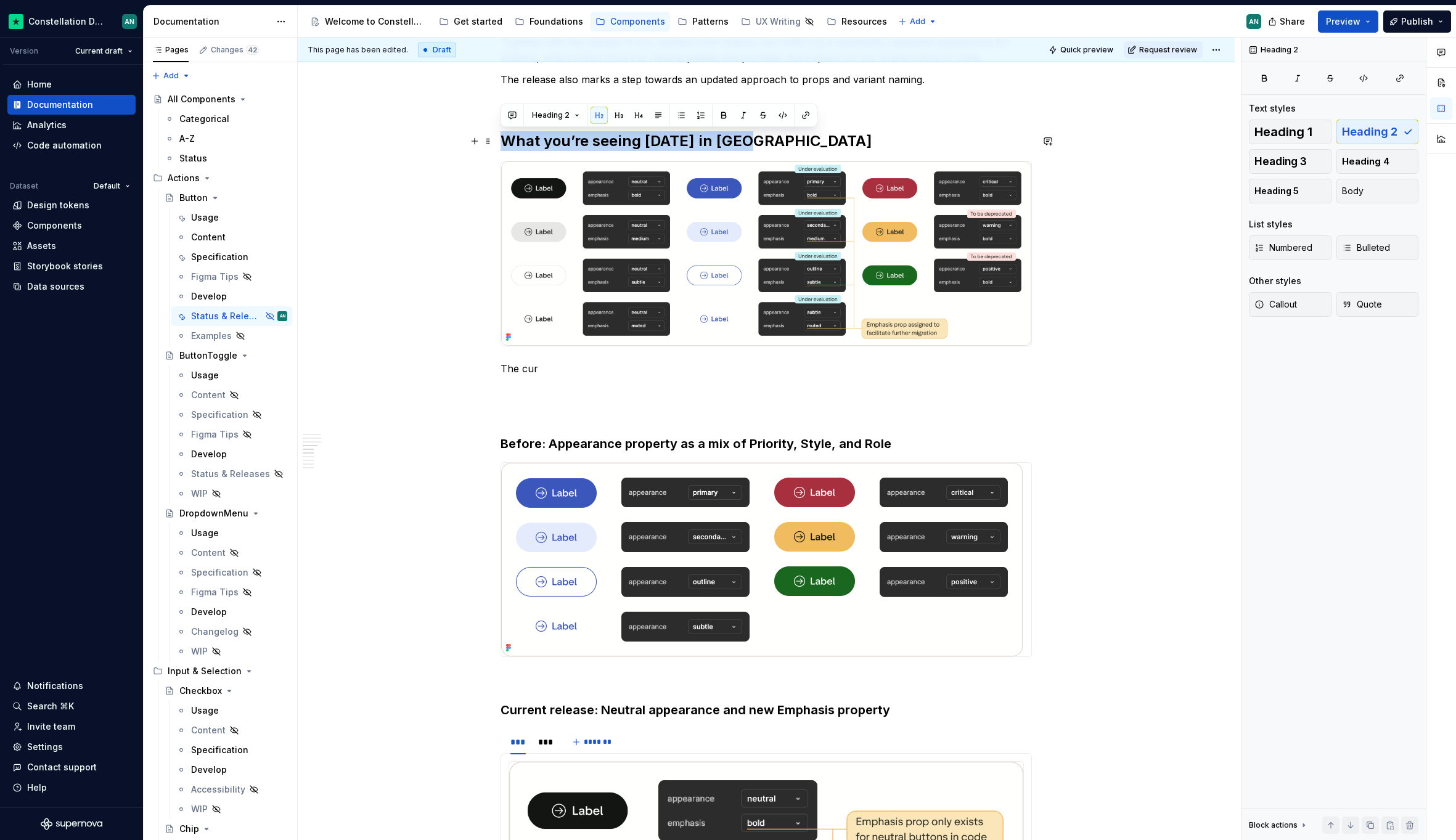
drag, startPoint x: 773, startPoint y: 143, endPoint x: 501, endPoint y: 138, distance: 272.0
click at [501, 138] on h2 "What you’re seeing [DATE] in [GEOGRAPHIC_DATA]" at bounding box center [766, 141] width 531 height 20
click at [514, 415] on p "To enrich screen reader interactions, please activate Accessibility in Grammarl…" at bounding box center [766, 413] width 531 height 15
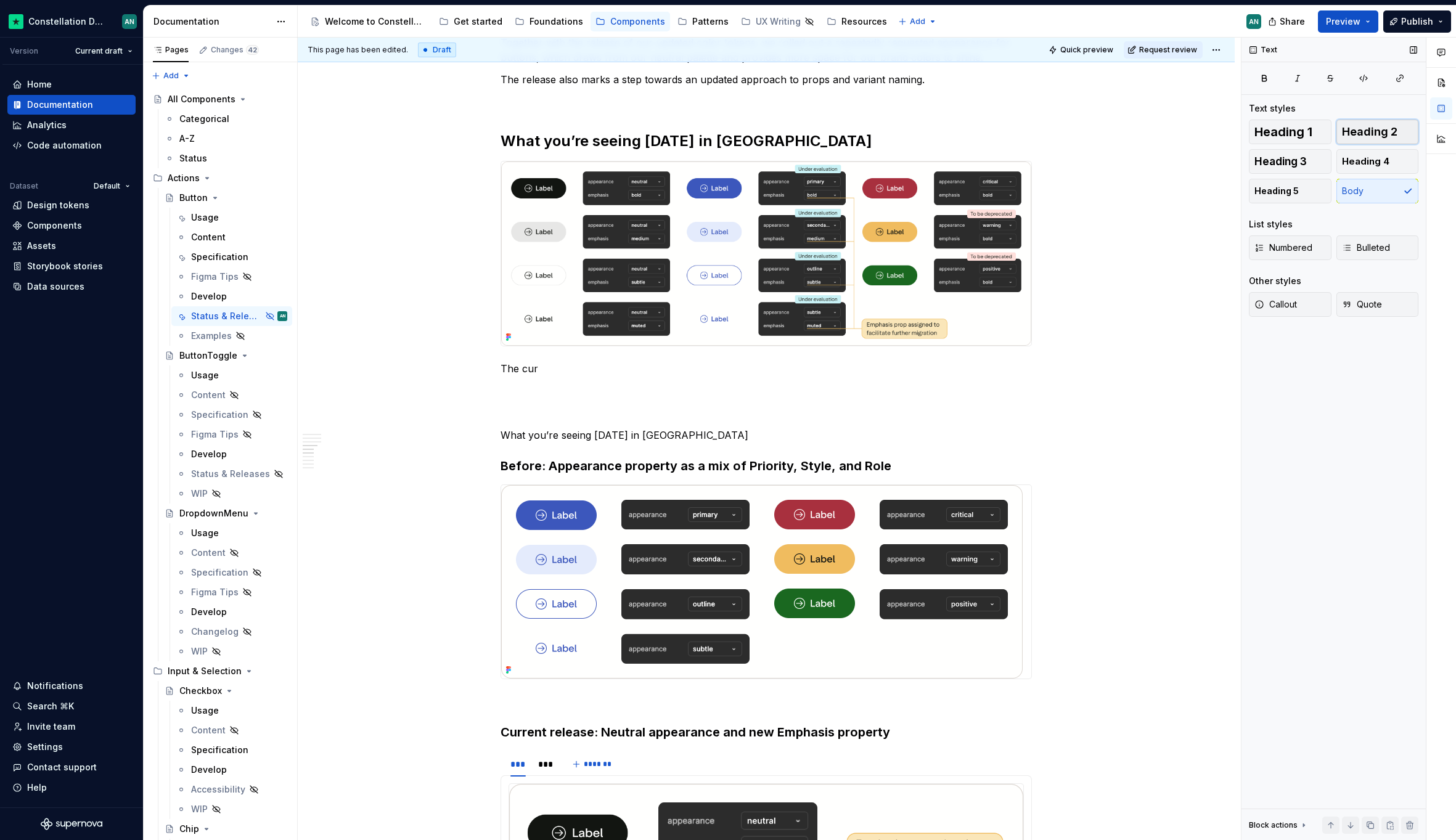
click at [1374, 138] on button "Heading 2" at bounding box center [1377, 132] width 82 height 25
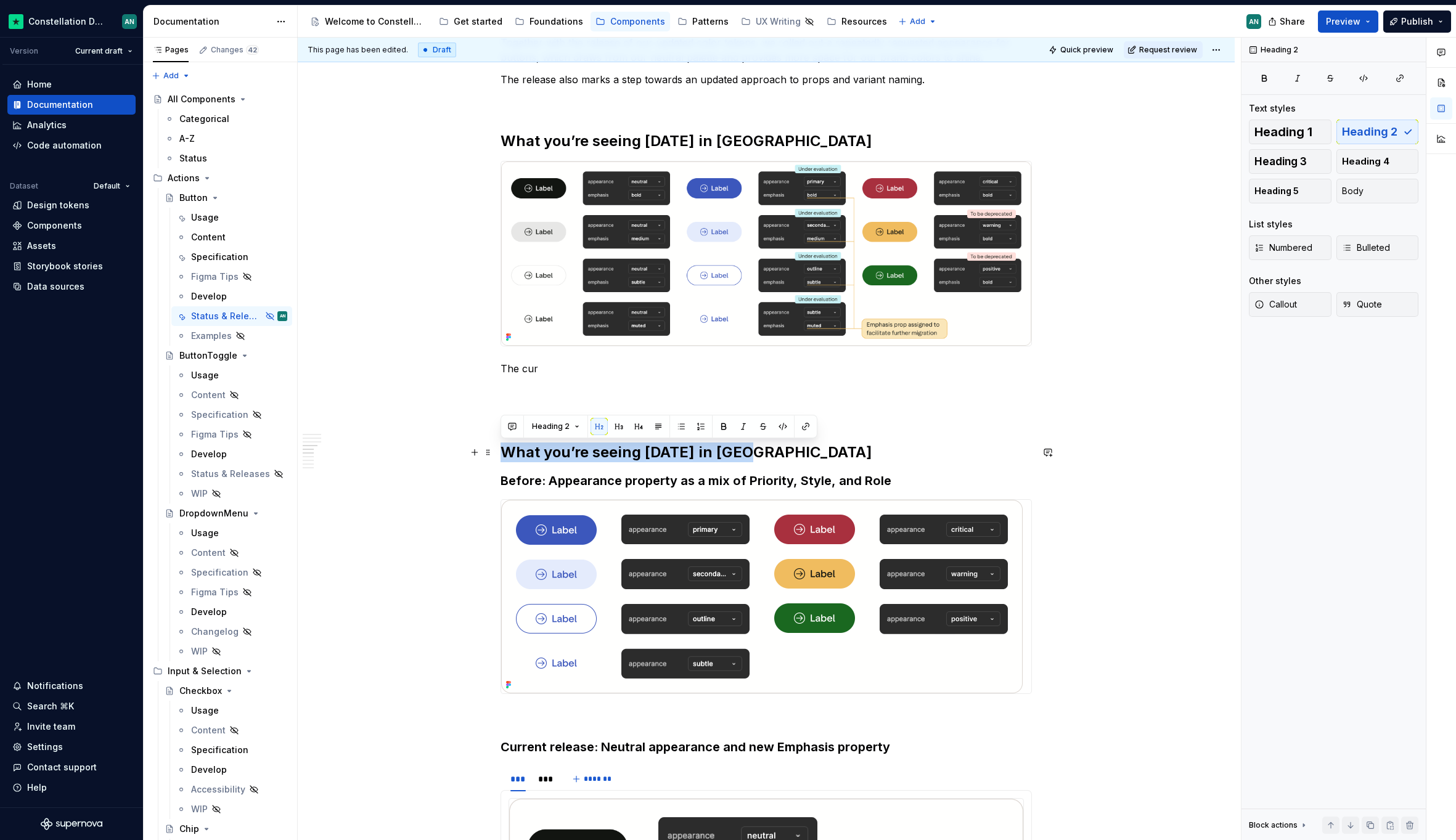
drag, startPoint x: 754, startPoint y: 450, endPoint x: 498, endPoint y: 445, distance: 256.0
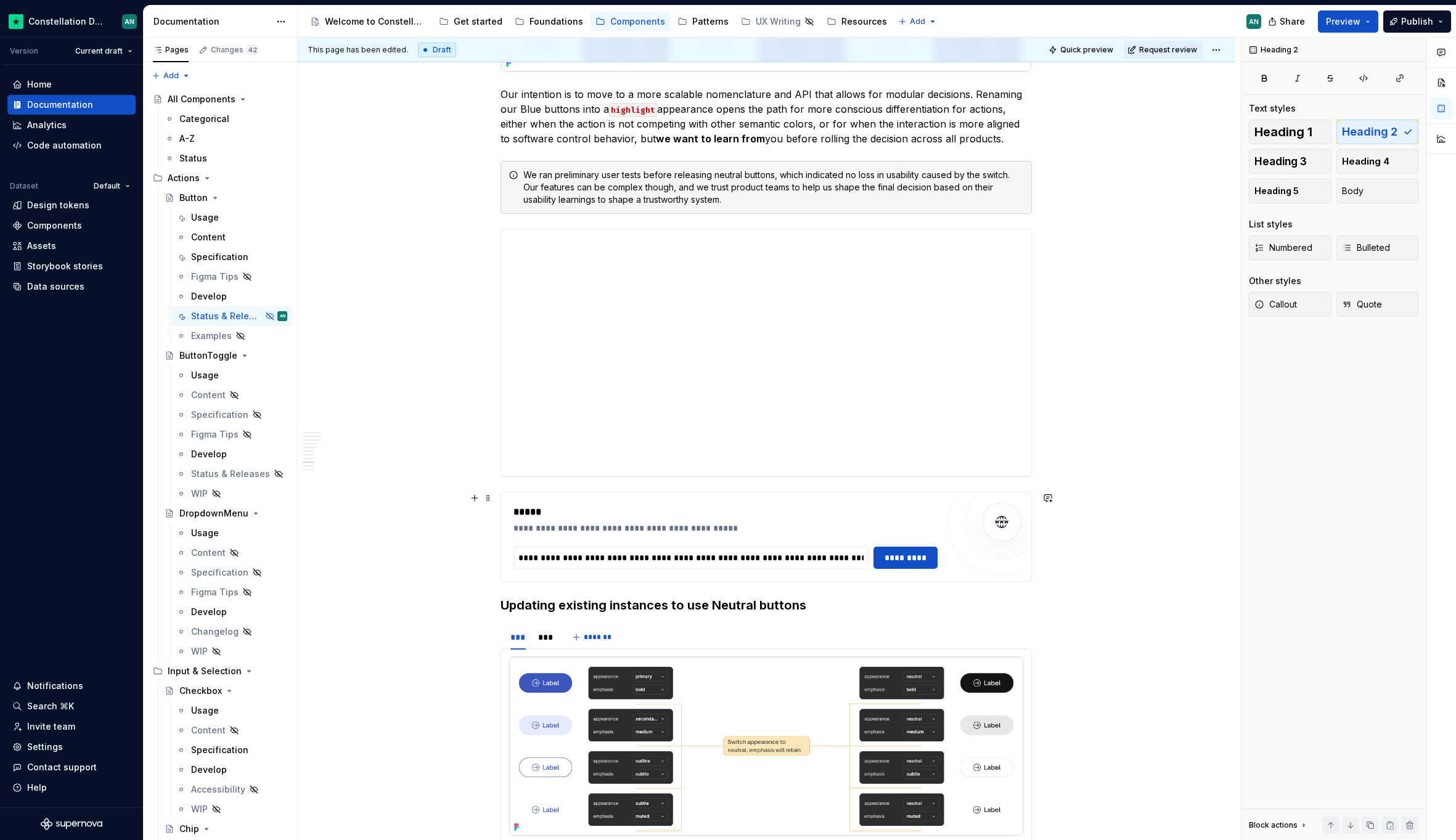
scroll to position [2233, 0]
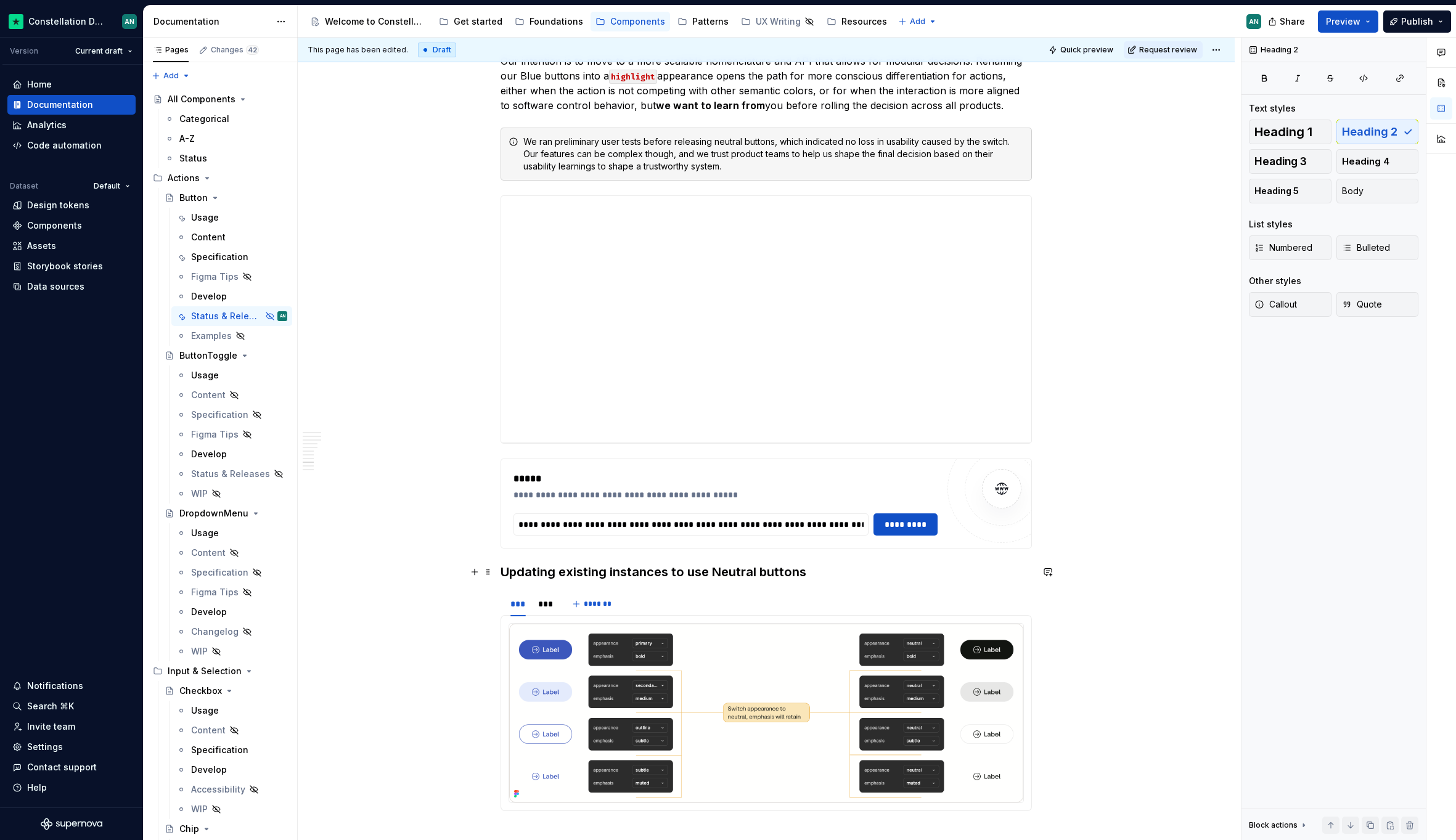
click at [503, 573] on h3 "Updating existing instances to use Neutral buttons" at bounding box center [766, 571] width 531 height 17
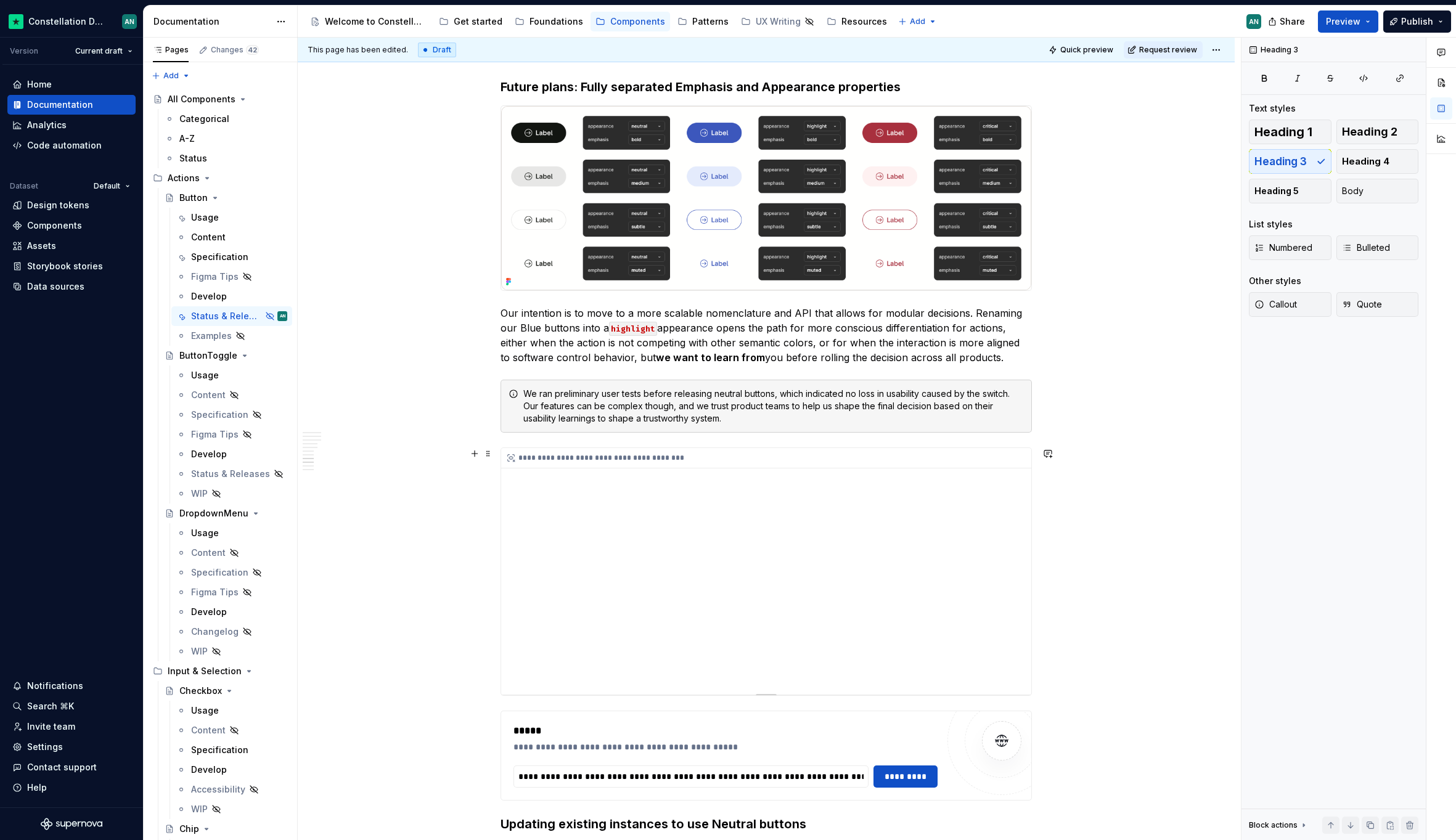
scroll to position [2256, 0]
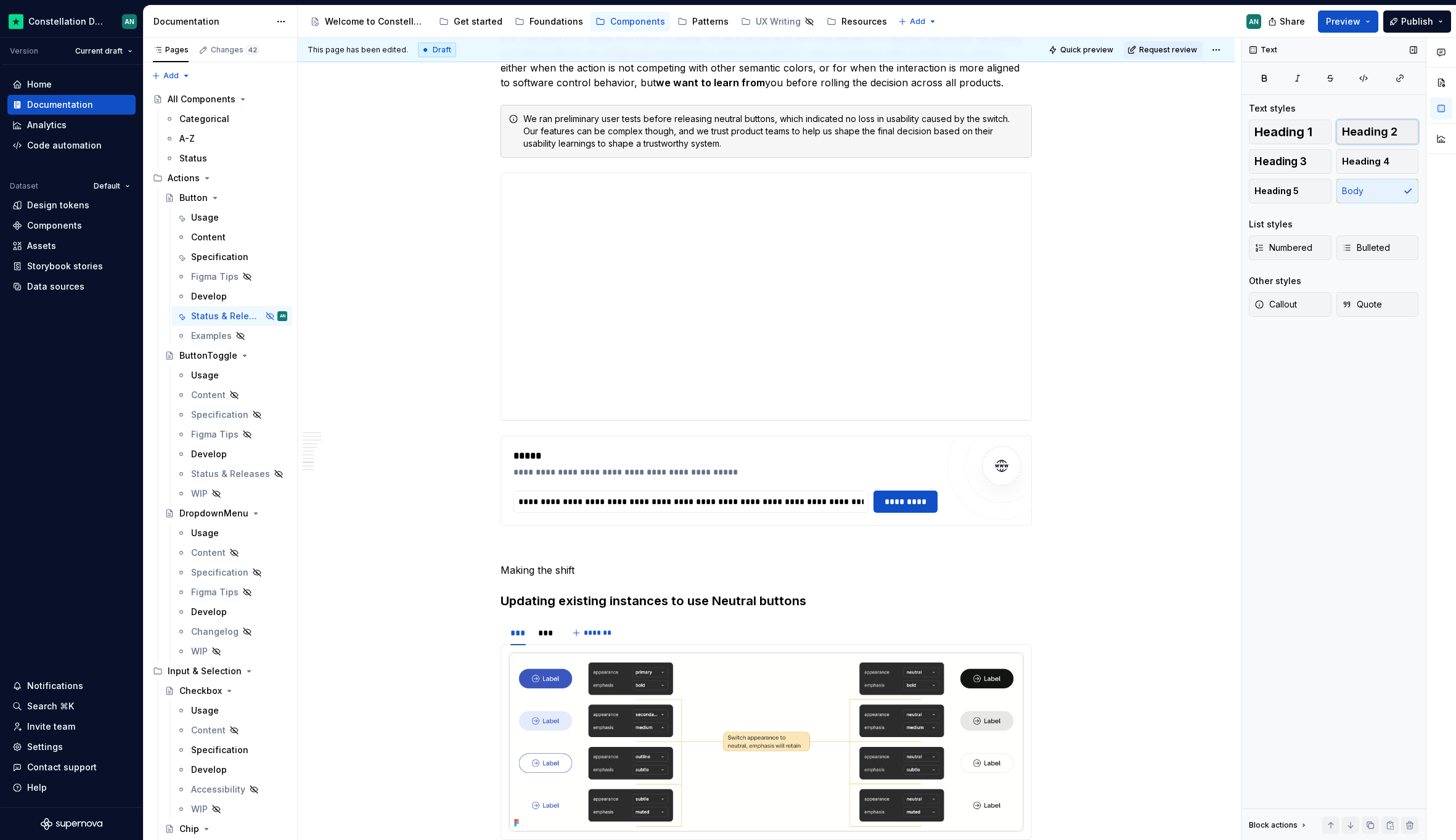
click at [1352, 135] on span "Heading 2" at bounding box center [1369, 132] width 55 height 13
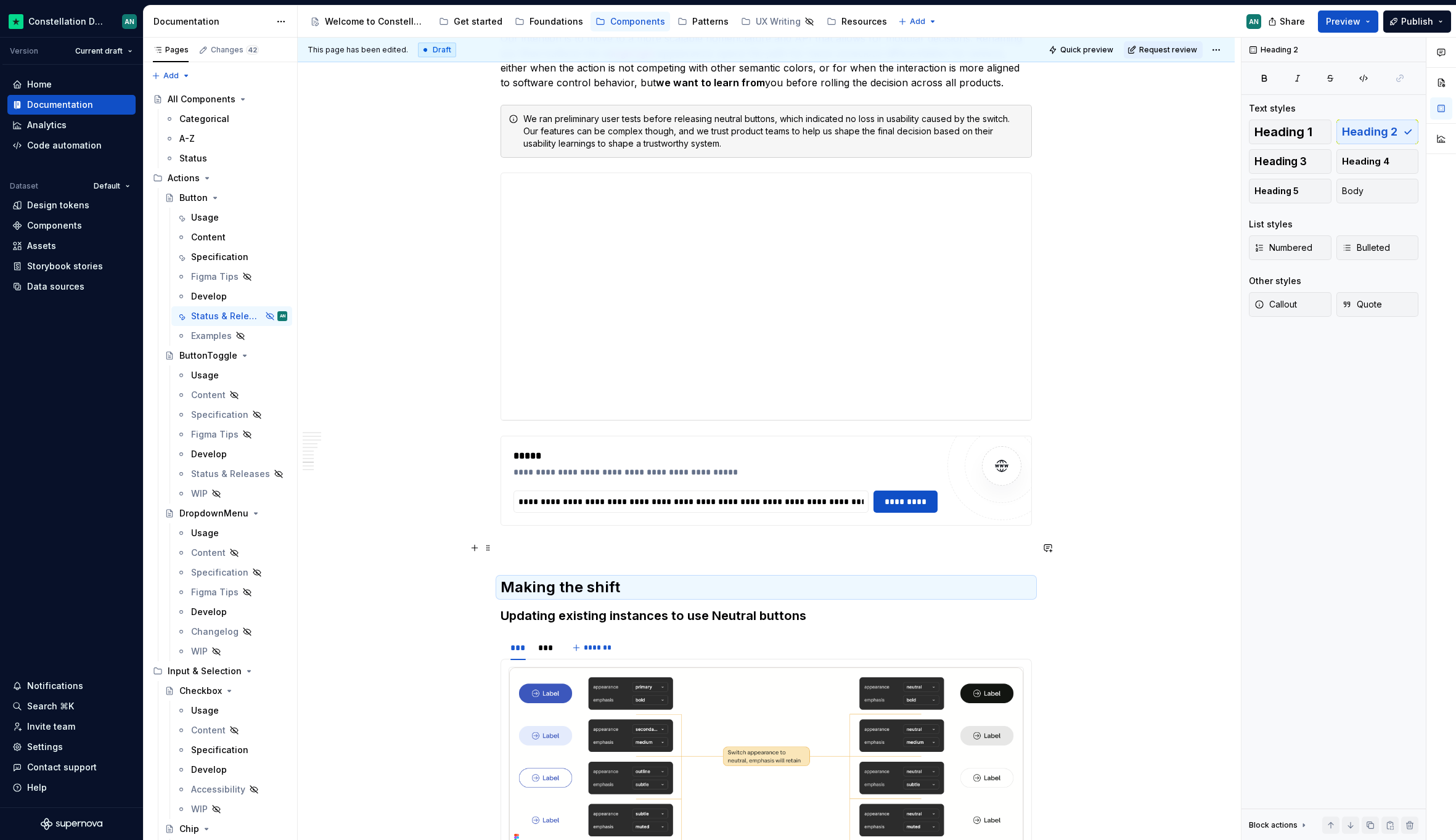
click at [636, 549] on p "To enrich screen reader interactions, please activate Accessibility in Grammarl…" at bounding box center [766, 548] width 531 height 15
click at [539, 647] on div "***" at bounding box center [544, 648] width 13 height 13
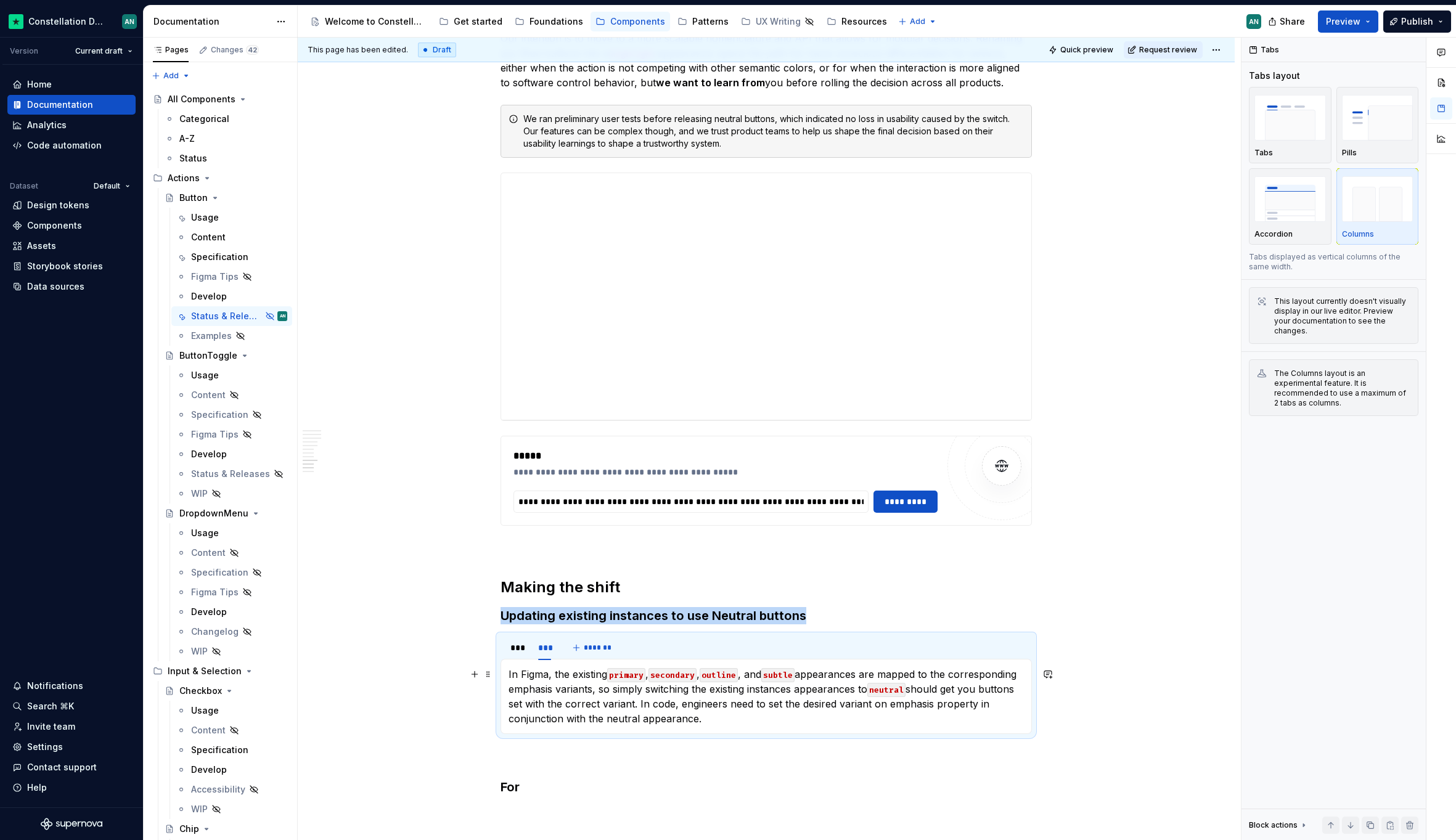
click at [715, 704] on p "In Figma, the existing primary , secondary , outline , and subtle appearances a…" at bounding box center [766, 697] width 515 height 59
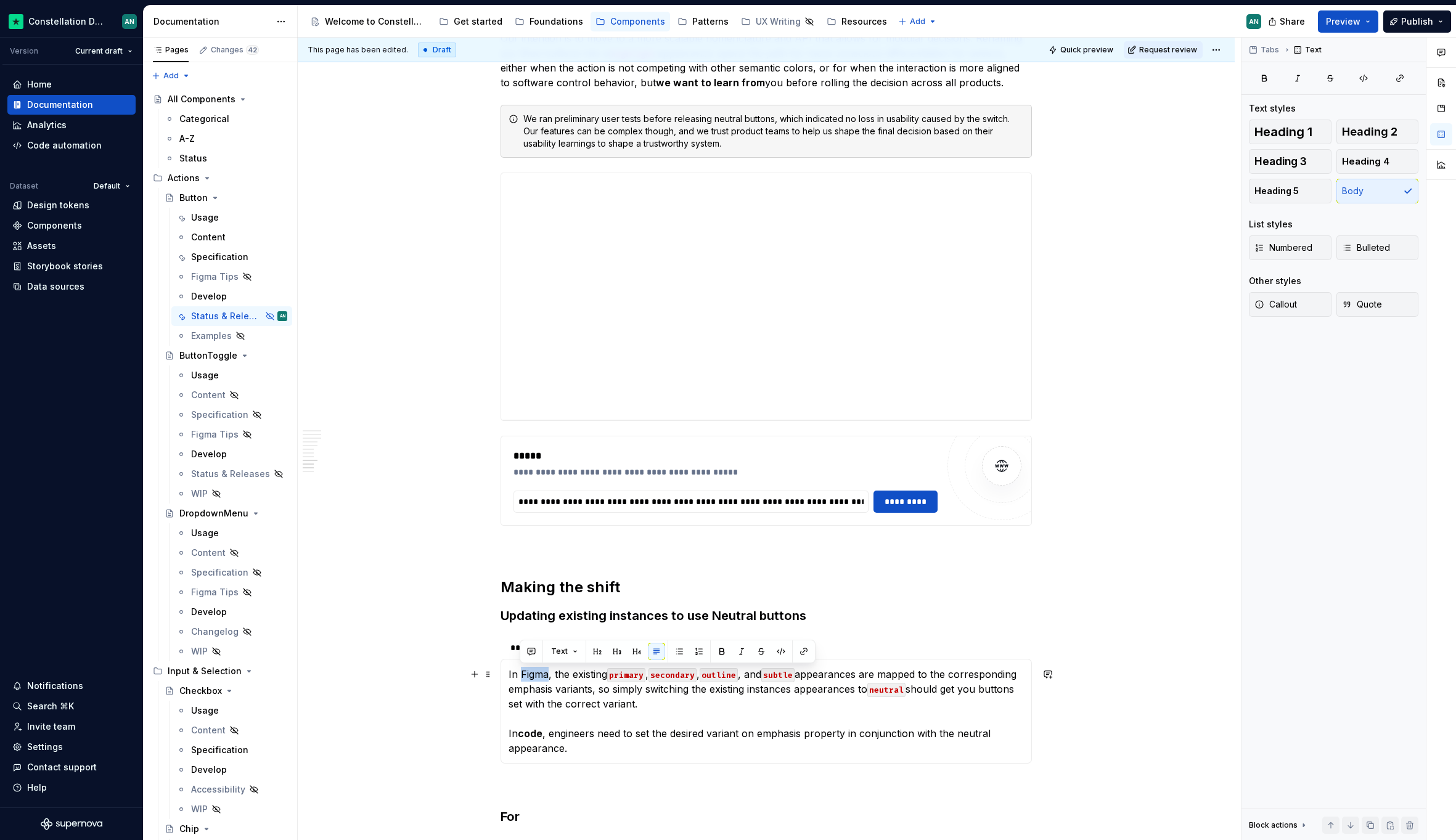
drag, startPoint x: 547, startPoint y: 672, endPoint x: 520, endPoint y: 671, distance: 27.0
click at [520, 671] on p "In Figma, the existing primary , secondary , outline , and subtle appearances a…" at bounding box center [766, 711] width 515 height 89
click at [524, 736] on strong "code" at bounding box center [530, 734] width 25 height 13
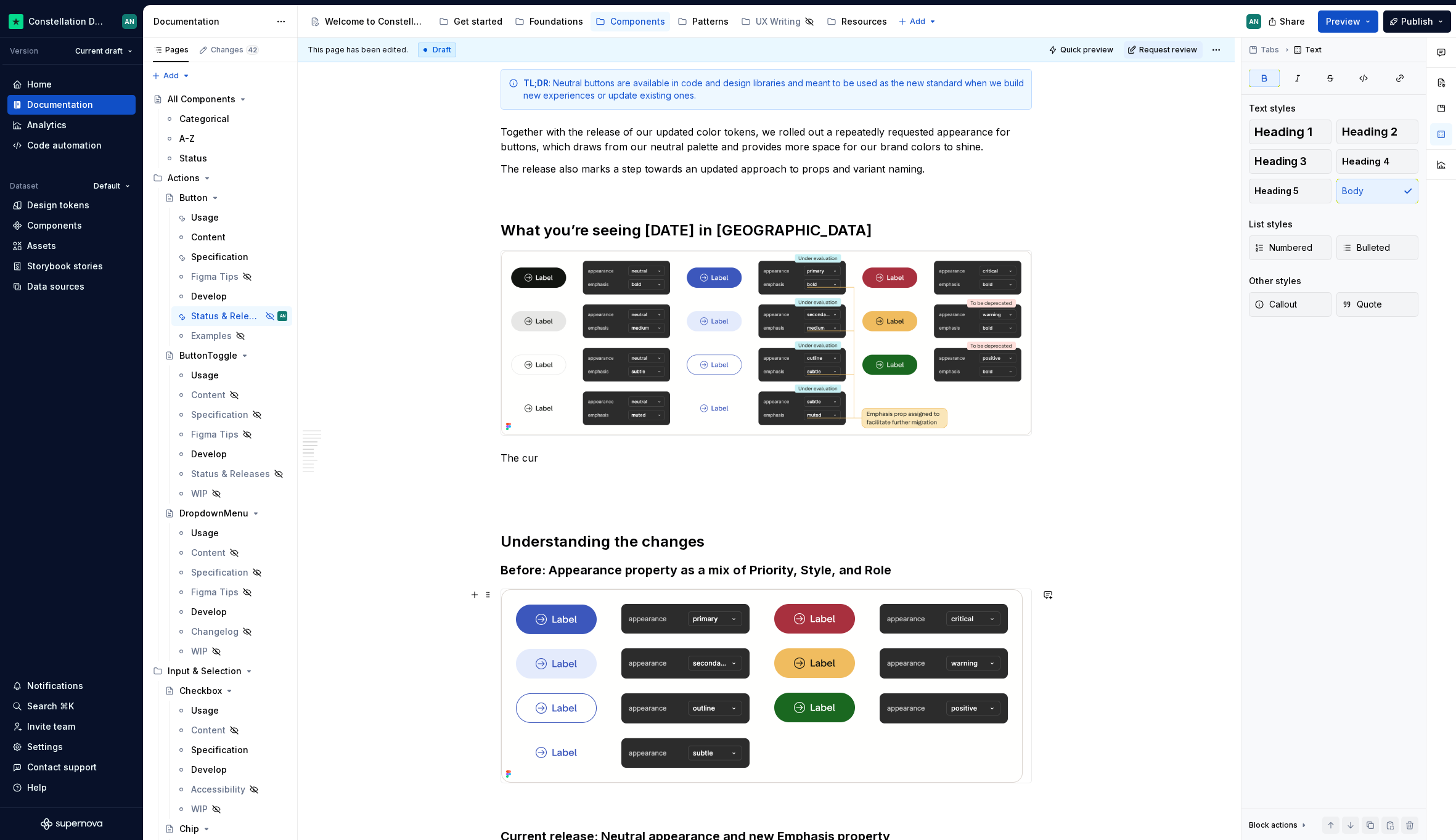
scroll to position [512, 0]
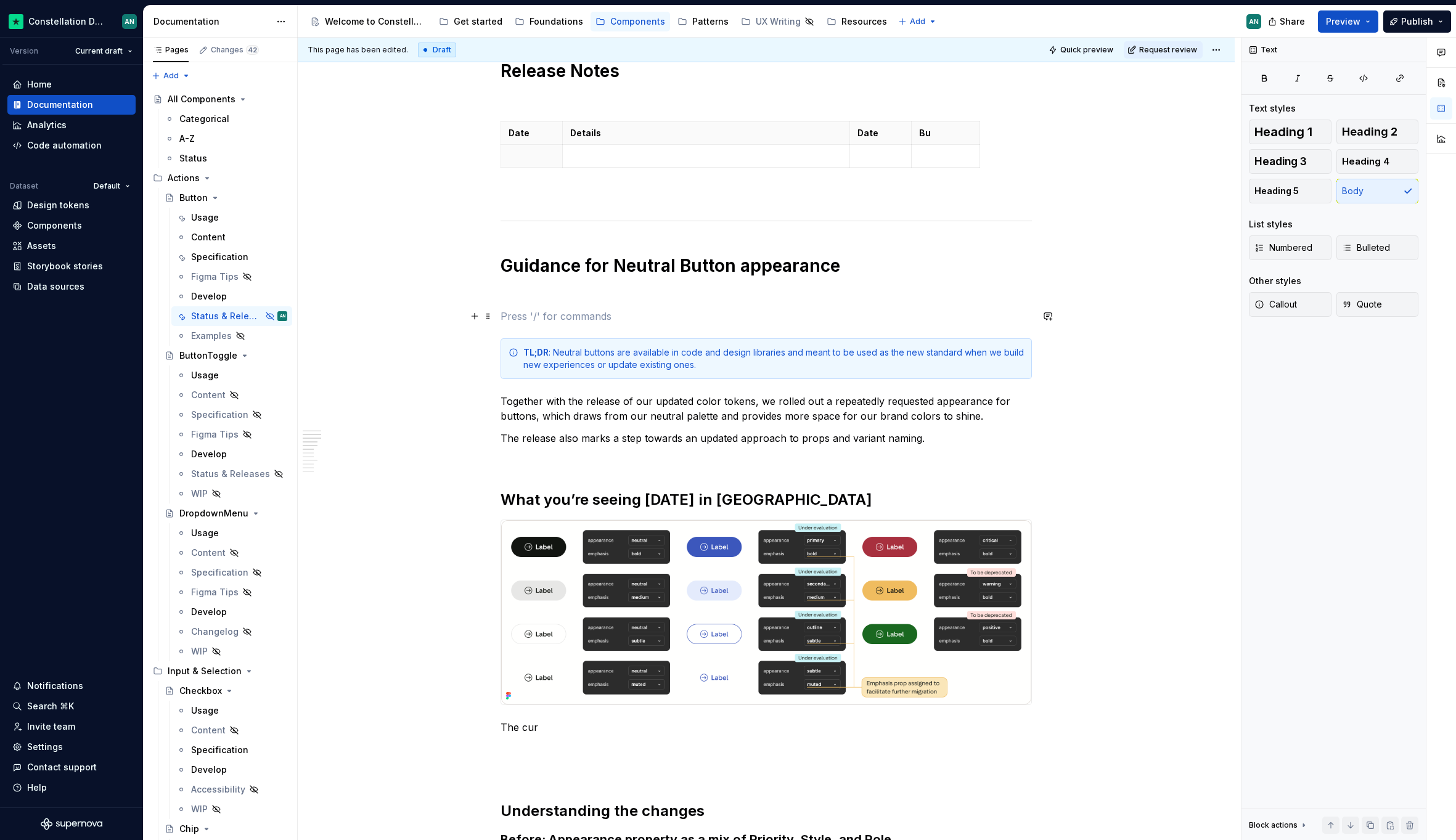
click at [619, 321] on p "To enrich screen reader interactions, please activate Accessibility in Grammarl…" at bounding box center [766, 316] width 531 height 15
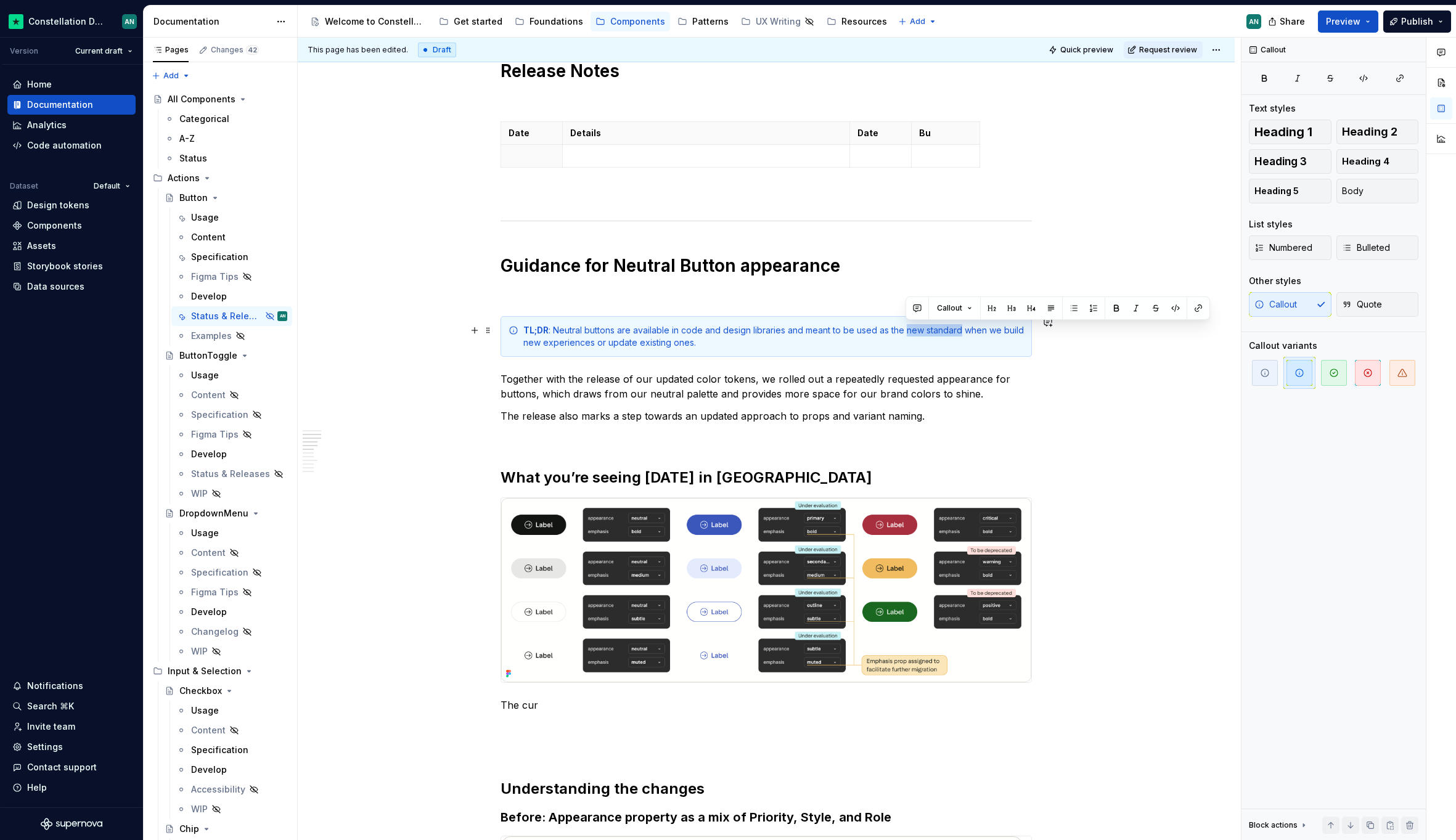
drag, startPoint x: 961, startPoint y: 330, endPoint x: 905, endPoint y: 328, distance: 56.0
click at [905, 328] on div "TL;DR : Neutral buttons are available in code and design libraries and meant to…" at bounding box center [773, 336] width 500 height 25
click at [864, 332] on div "TL;DR : Neutral buttons are available in code and design libraries and meant to…" at bounding box center [773, 336] width 500 height 25
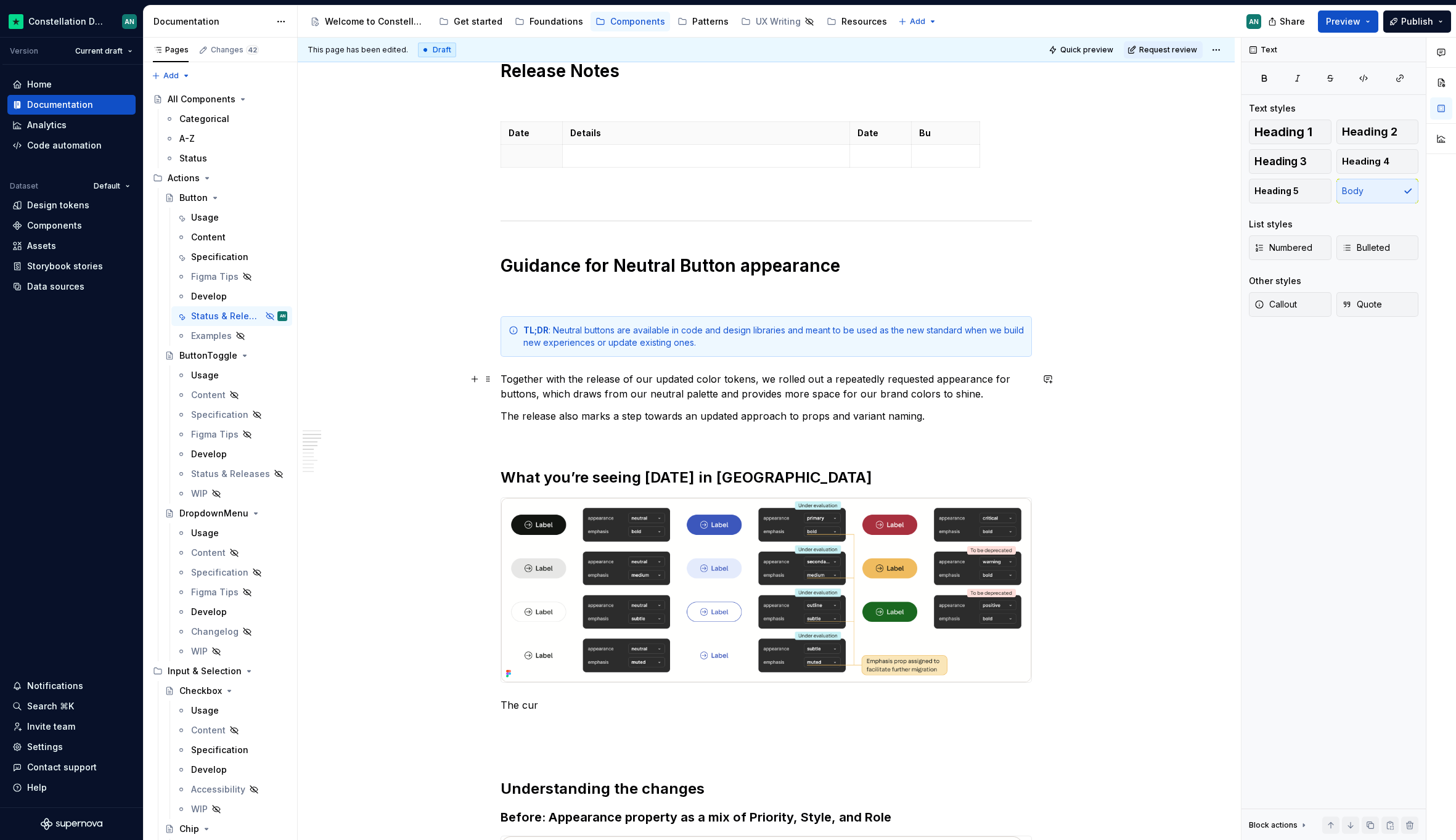
click at [829, 381] on p "Together with the release of our updated color tokens, we rolled out a repeated…" at bounding box center [766, 386] width 531 height 30
click at [690, 344] on div "TL;DR : Neutral buttons are available in code and design libraries and meant to…" at bounding box center [773, 336] width 500 height 25
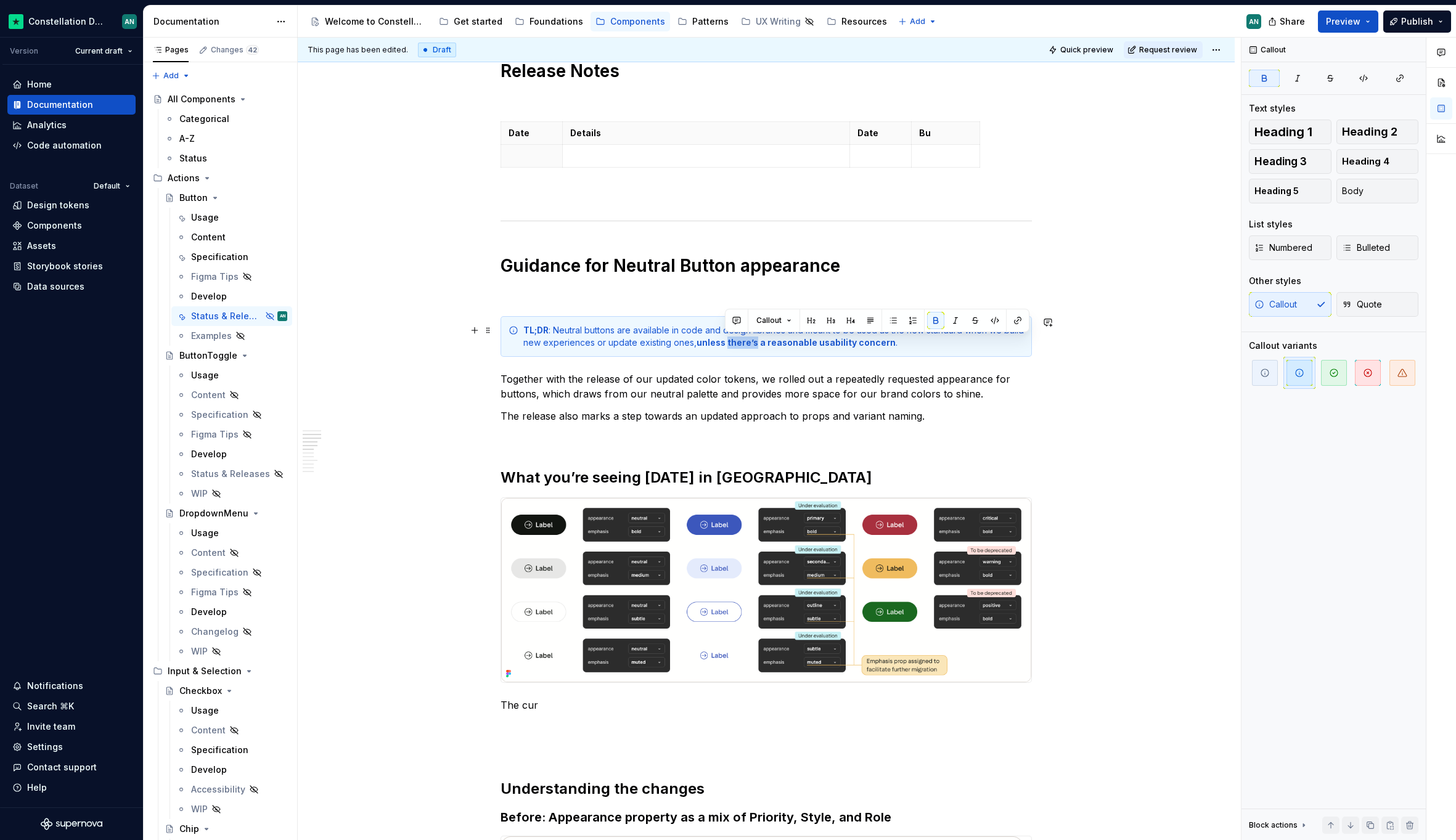
drag, startPoint x: 752, startPoint y: 345, endPoint x: 725, endPoint y: 344, distance: 27.0
click at [725, 344] on strong "unless there’s a reasonable usability concern" at bounding box center [796, 342] width 199 height 11
drag, startPoint x: 791, startPoint y: 344, endPoint x: 761, endPoint y: 342, distance: 30.1
click at [761, 342] on strong "unless the shift causes a reasonable usability concern" at bounding box center [815, 342] width 238 height 11
click at [744, 396] on p "Together with the release of our updated color tokens, we rolled out a repeated…" at bounding box center [766, 386] width 531 height 30
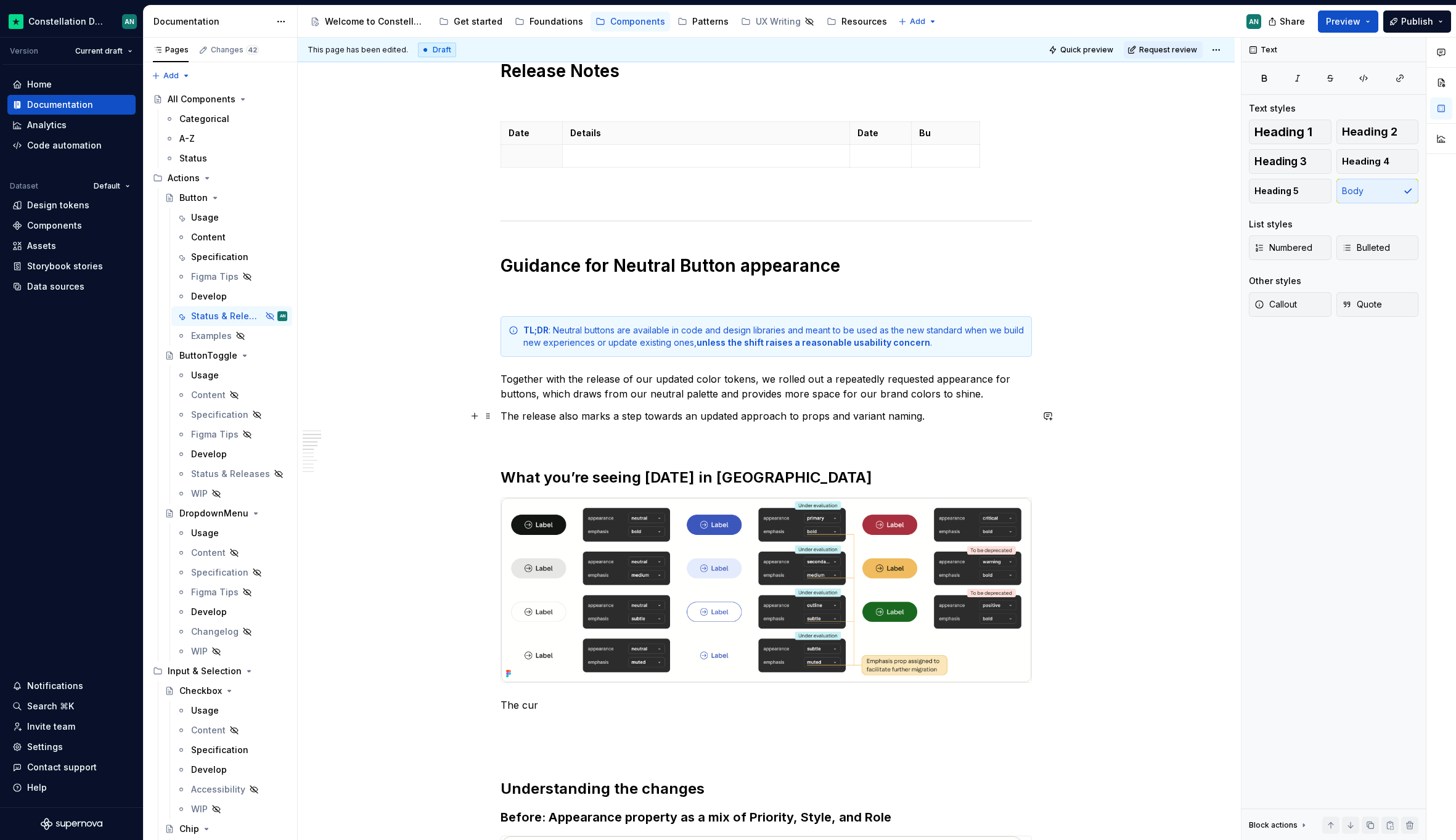
click at [682, 411] on p "The release also marks a step towards an updated approach to props and variant …" at bounding box center [766, 416] width 531 height 15
click at [563, 435] on p "To enrich screen reader interactions, please activate Accessibility in Grammarl…" at bounding box center [766, 439] width 531 height 15
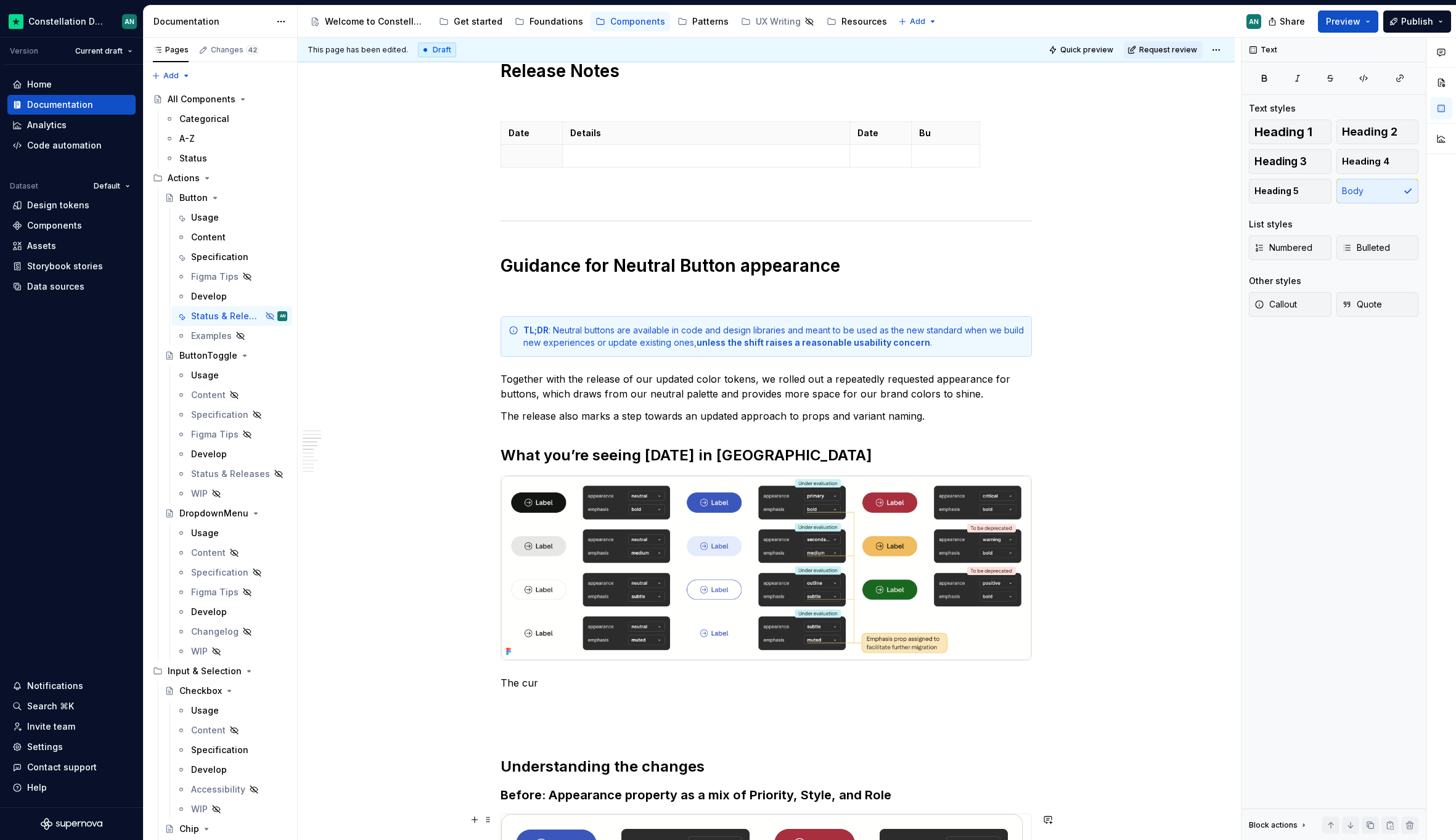
scroll to position [768, 0]
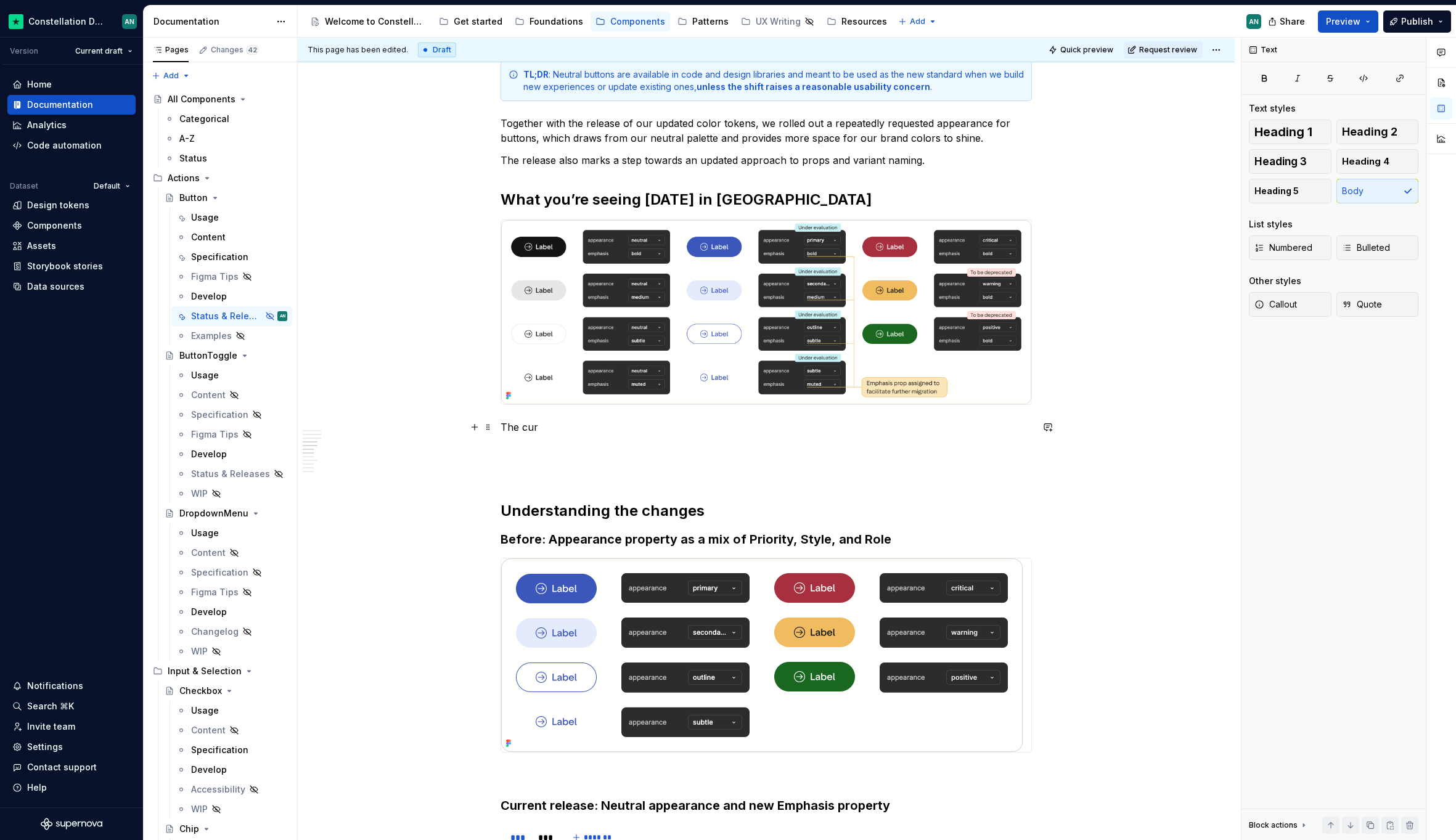
click at [531, 428] on p "The cur" at bounding box center [766, 427] width 531 height 15
click at [559, 425] on p "The cur" at bounding box center [766, 427] width 531 height 15
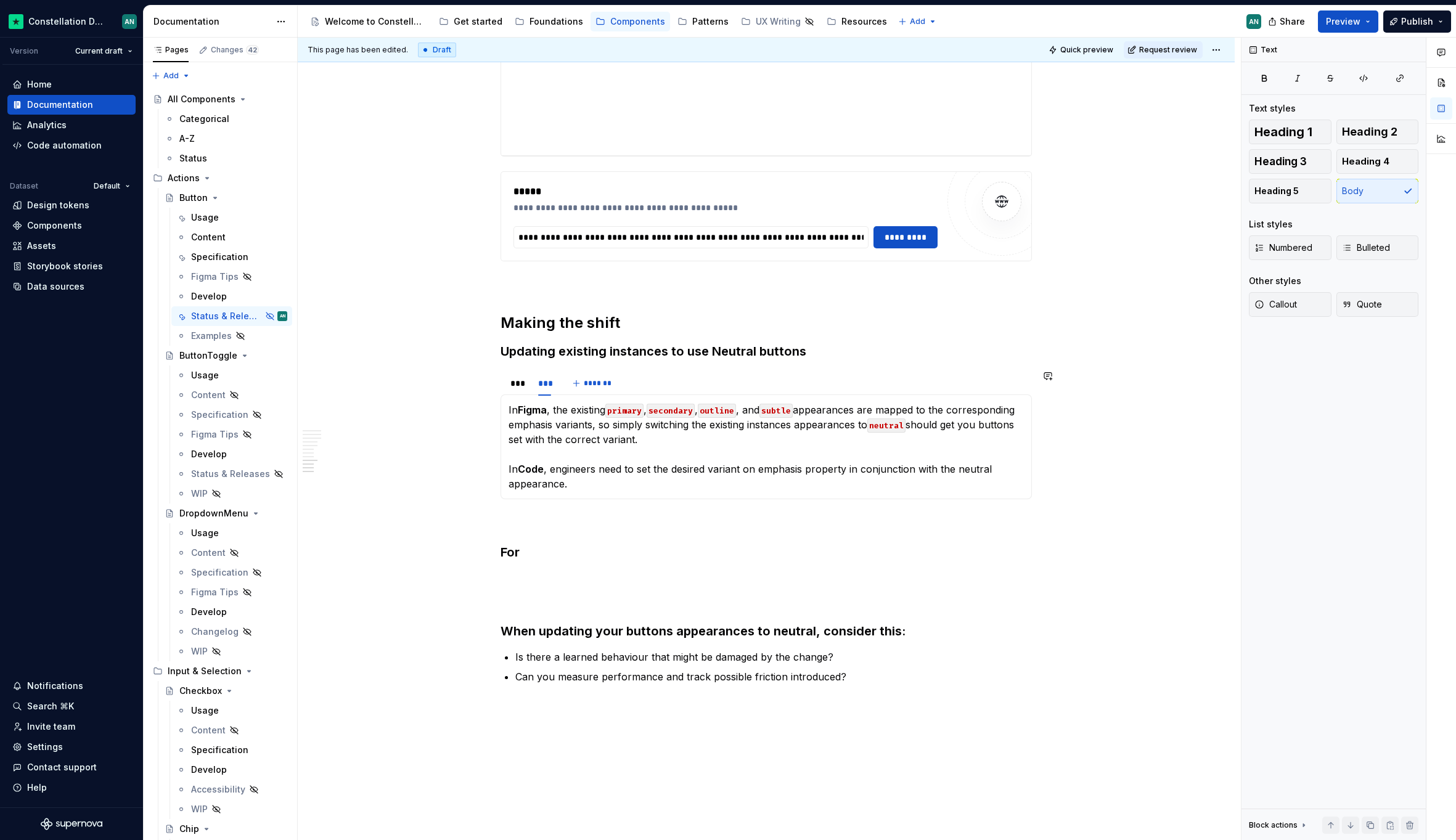
scroll to position [2586, 0]
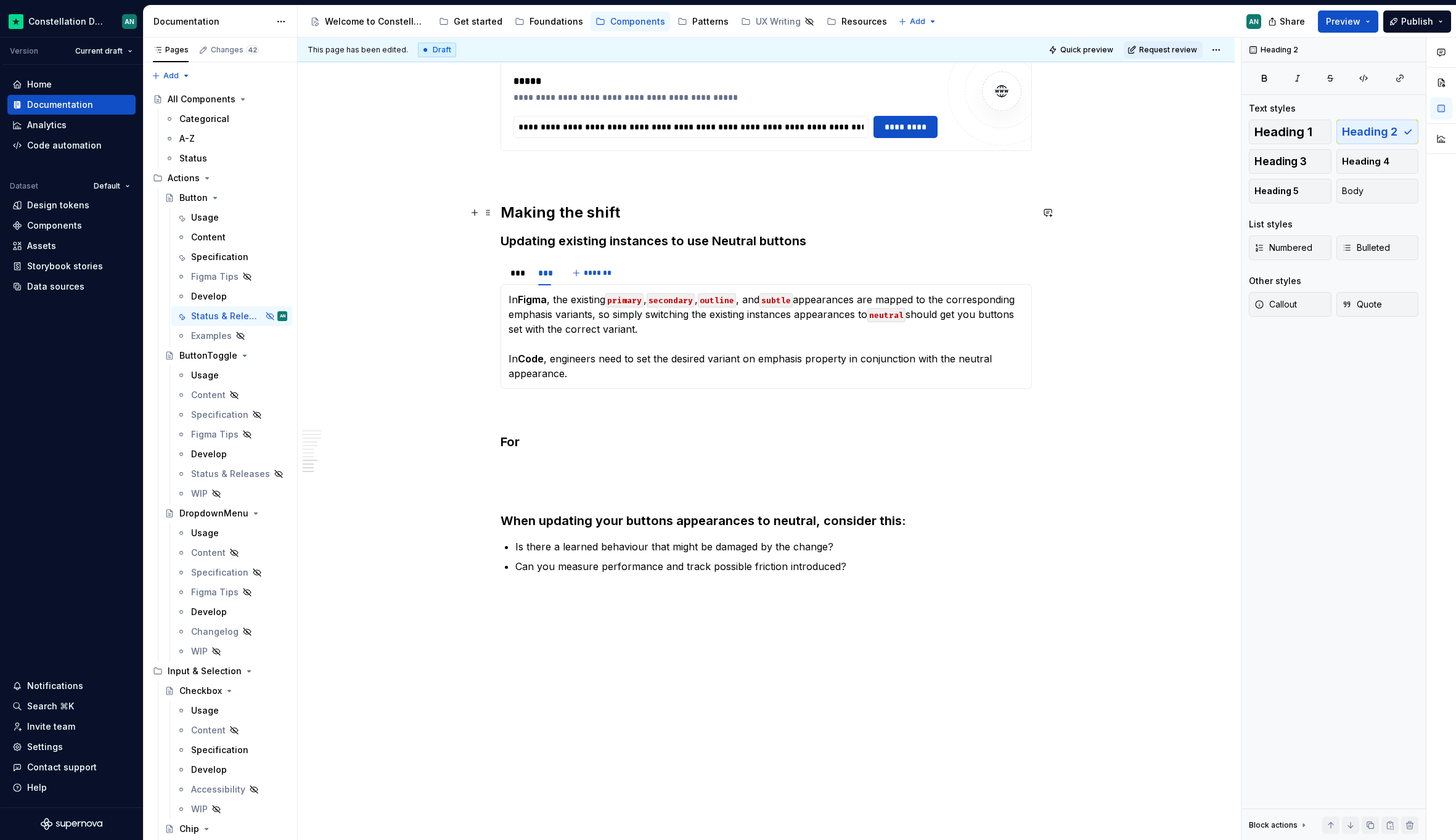
click at [500, 207] on h2 "Making the shift" at bounding box center [766, 212] width 531 height 20
click at [520, 279] on div "***" at bounding box center [518, 273] width 15 height 13
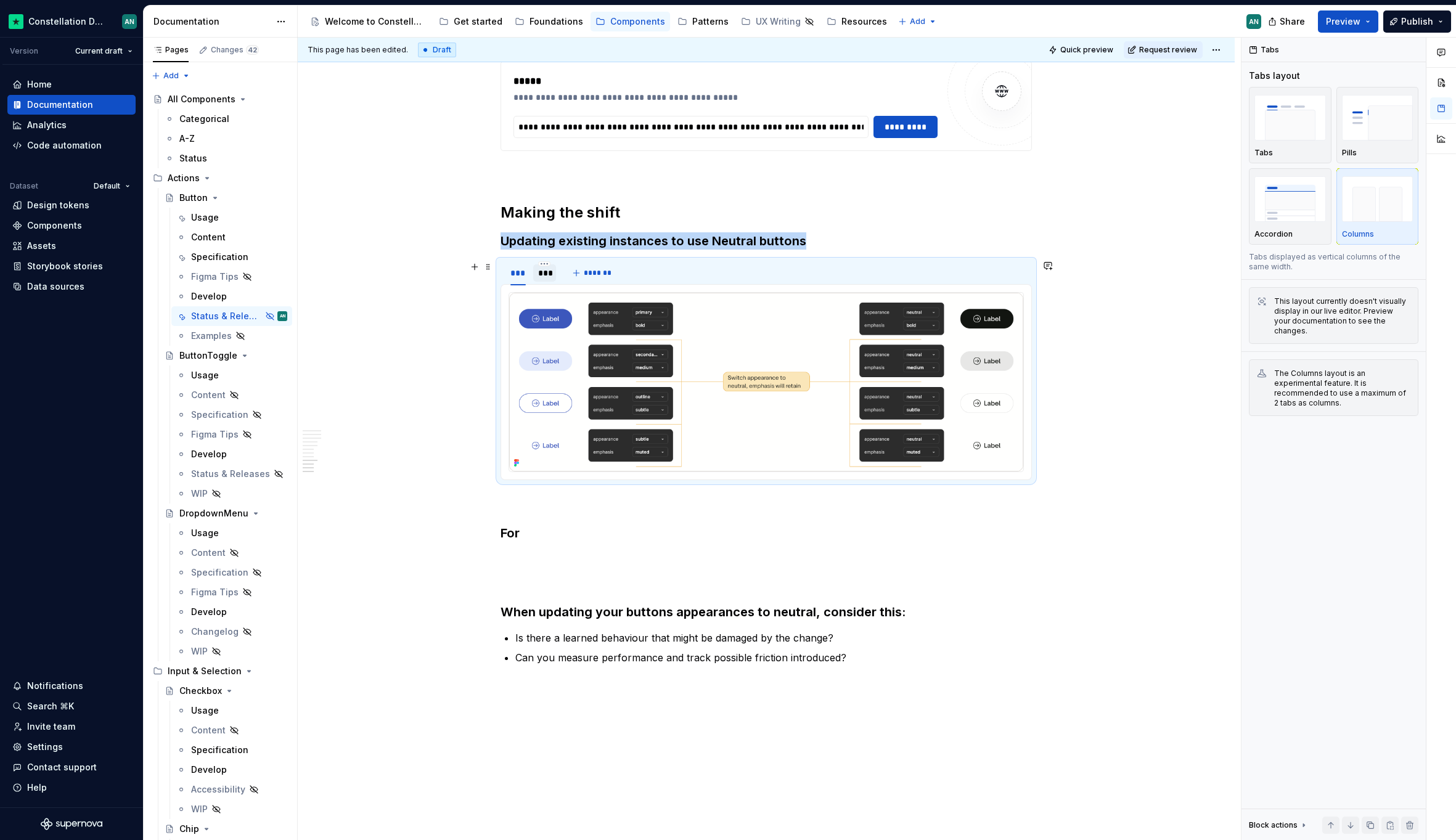
click at [544, 278] on div "***" at bounding box center [544, 273] width 13 height 13
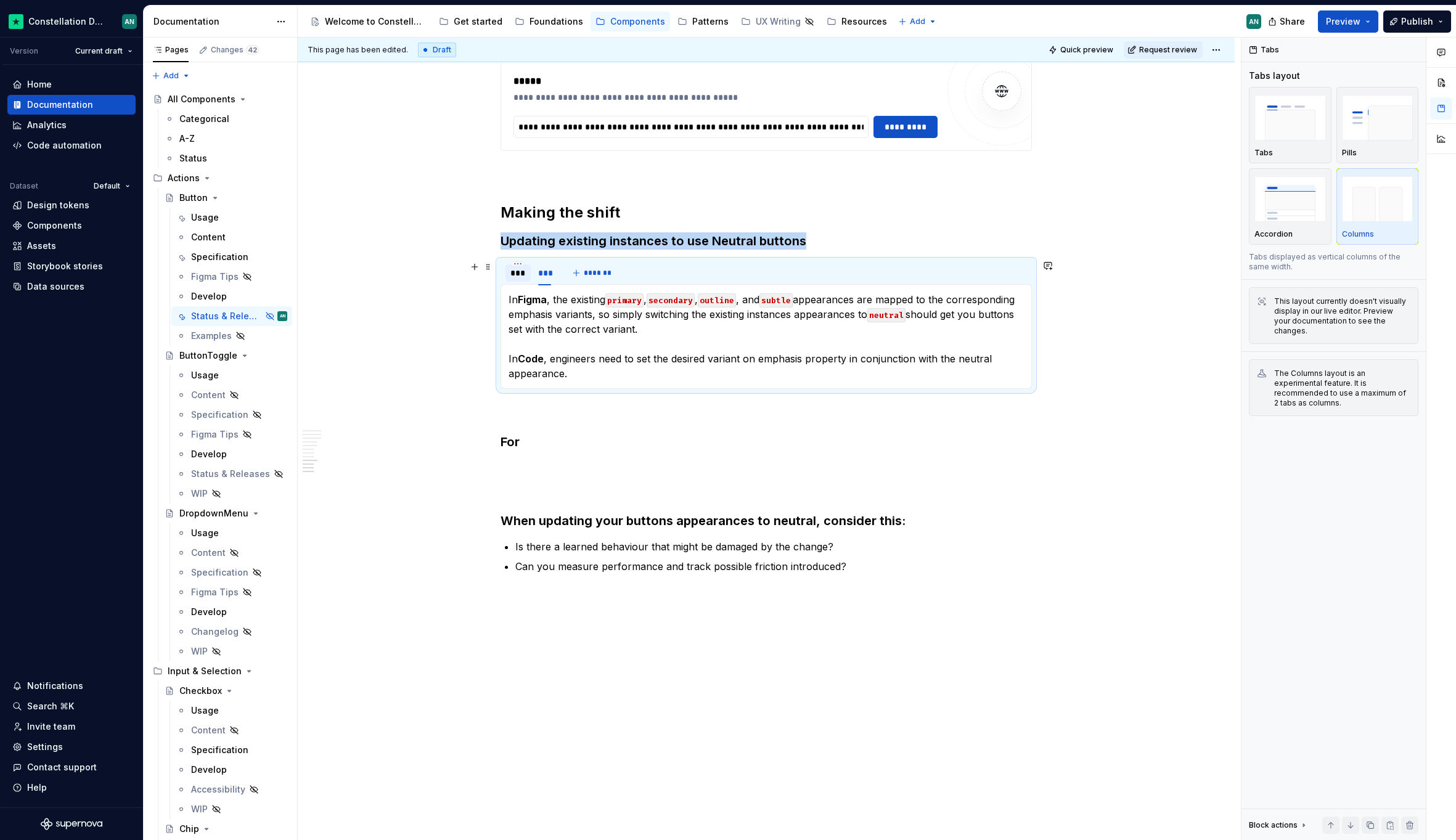
click at [517, 274] on div "***" at bounding box center [518, 273] width 15 height 13
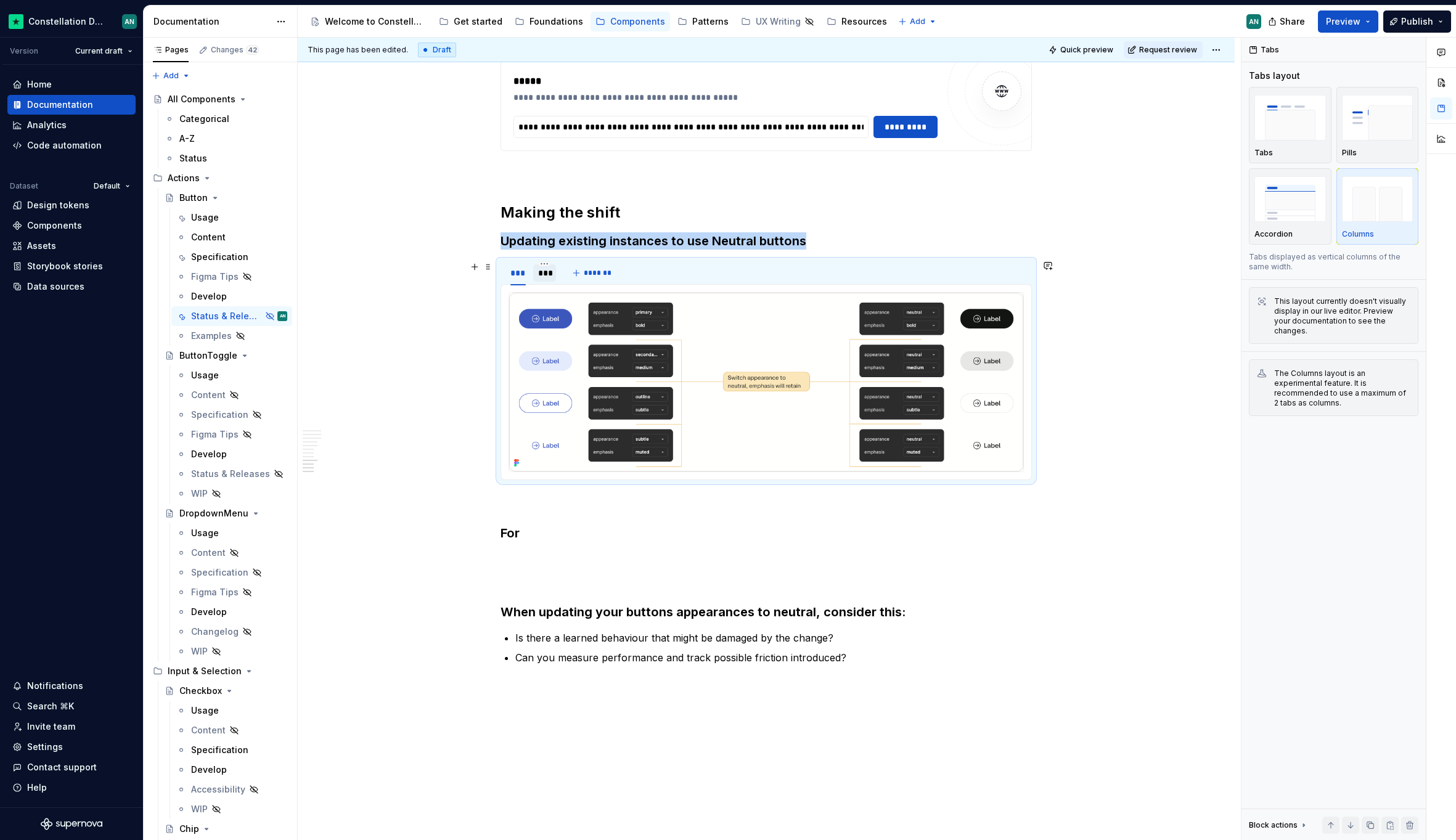
click at [544, 276] on div "***" at bounding box center [544, 273] width 13 height 13
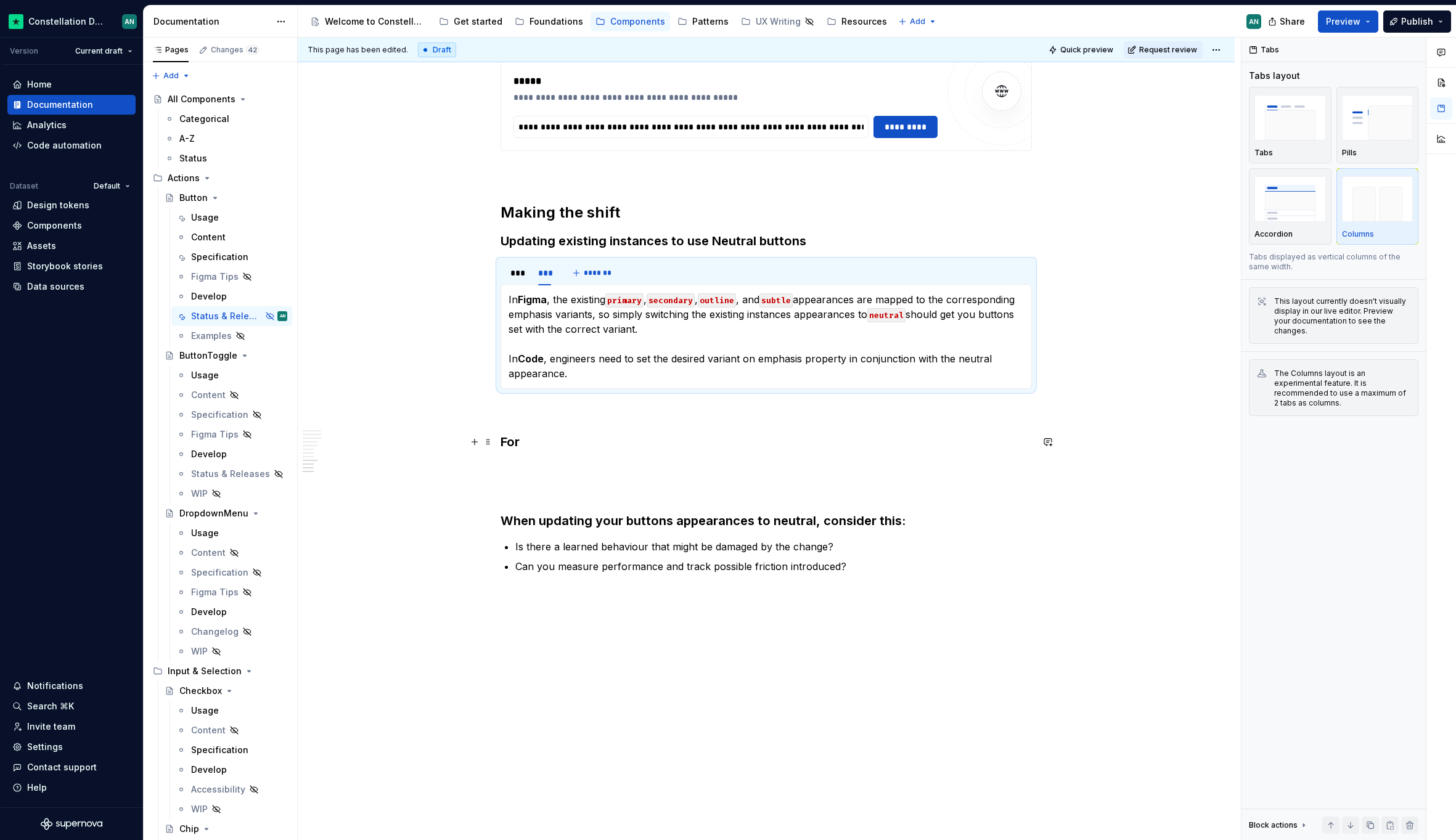
click at [556, 442] on h3 "For" at bounding box center [766, 442] width 531 height 17
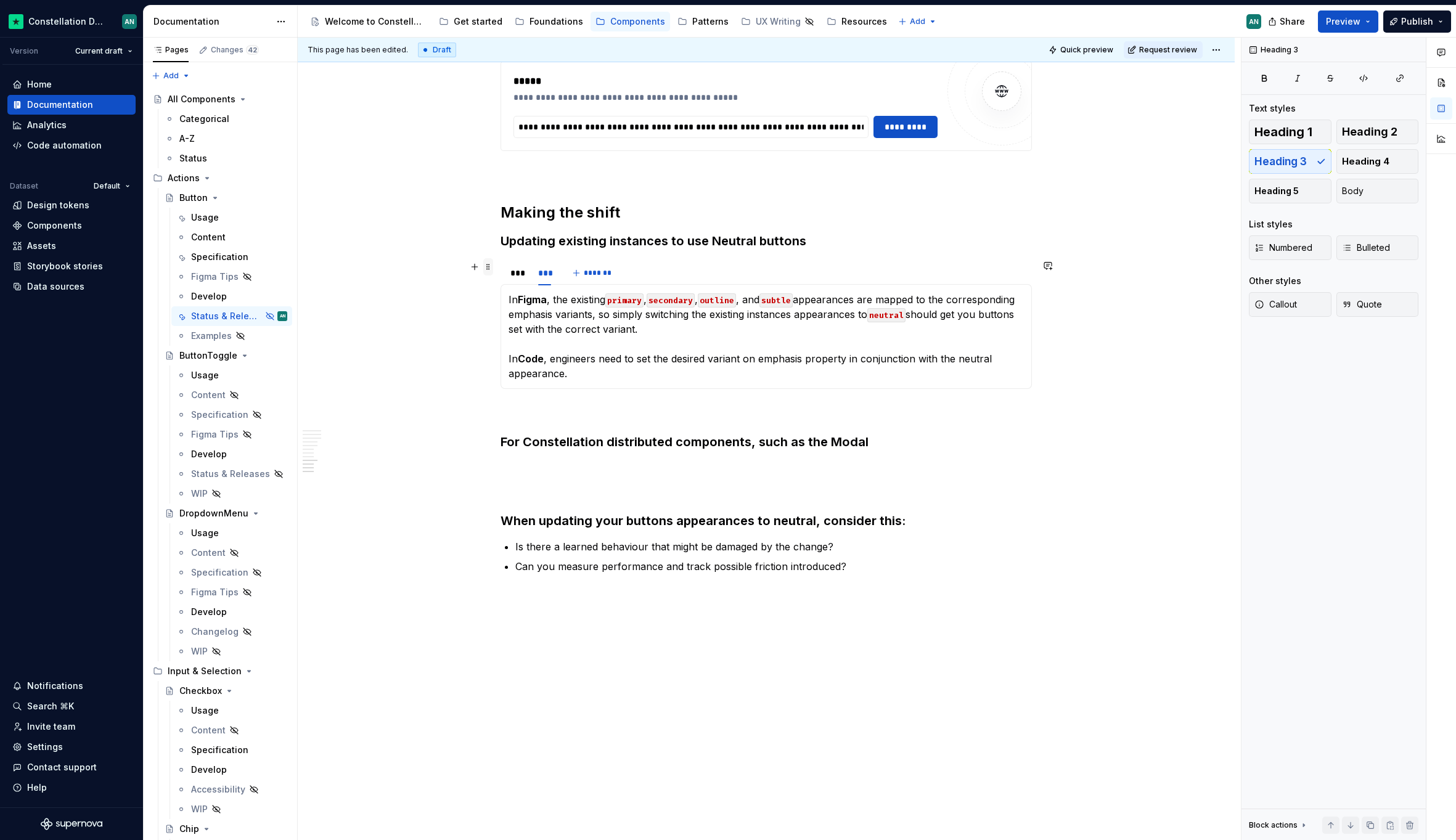
click at [488, 266] on span at bounding box center [488, 266] width 10 height 17
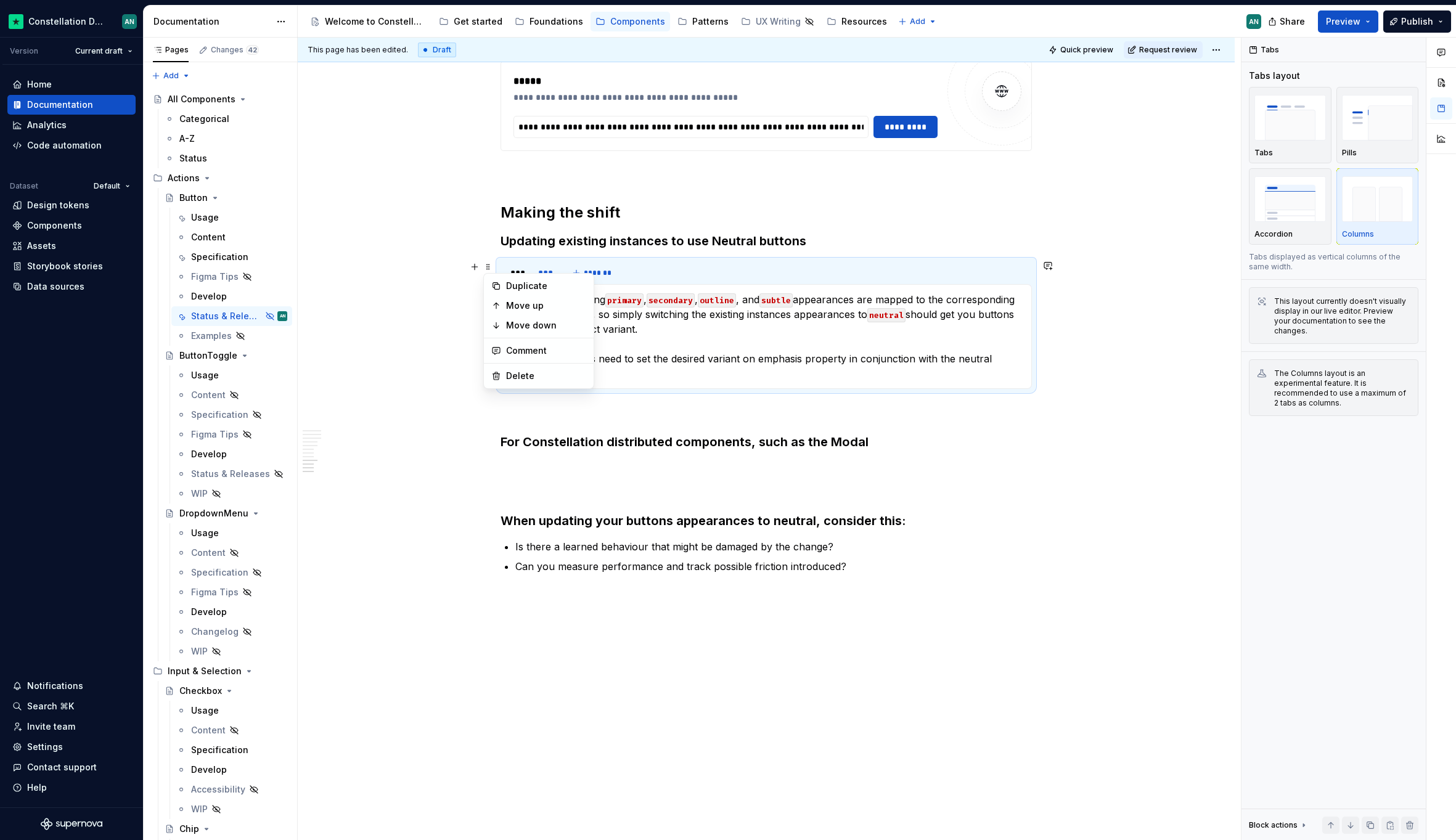
click at [528, 474] on p "To enrich screen reader interactions, please activate Accessibility in Grammarl…" at bounding box center [766, 468] width 531 height 15
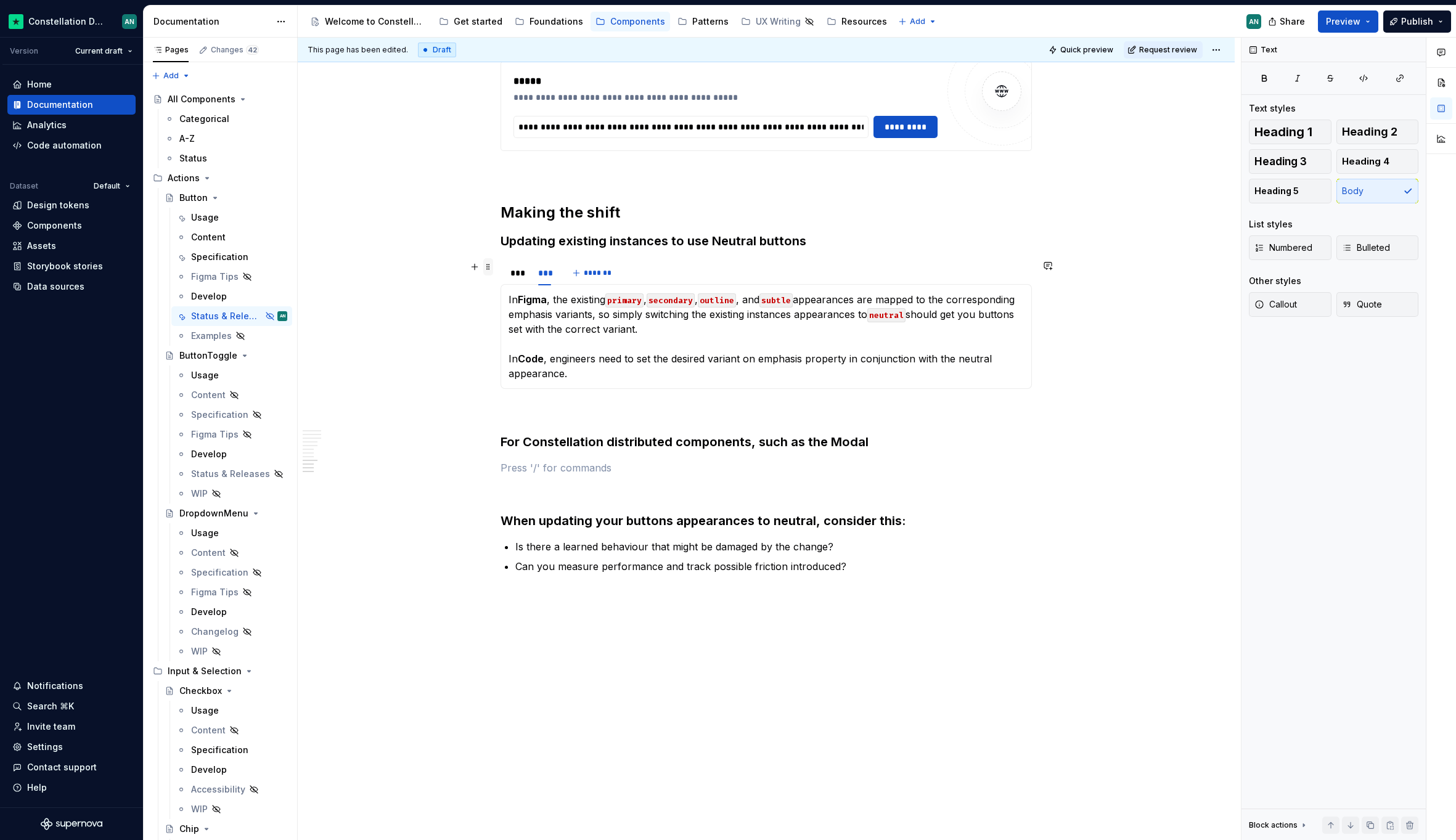
click at [491, 269] on span at bounding box center [488, 266] width 10 height 17
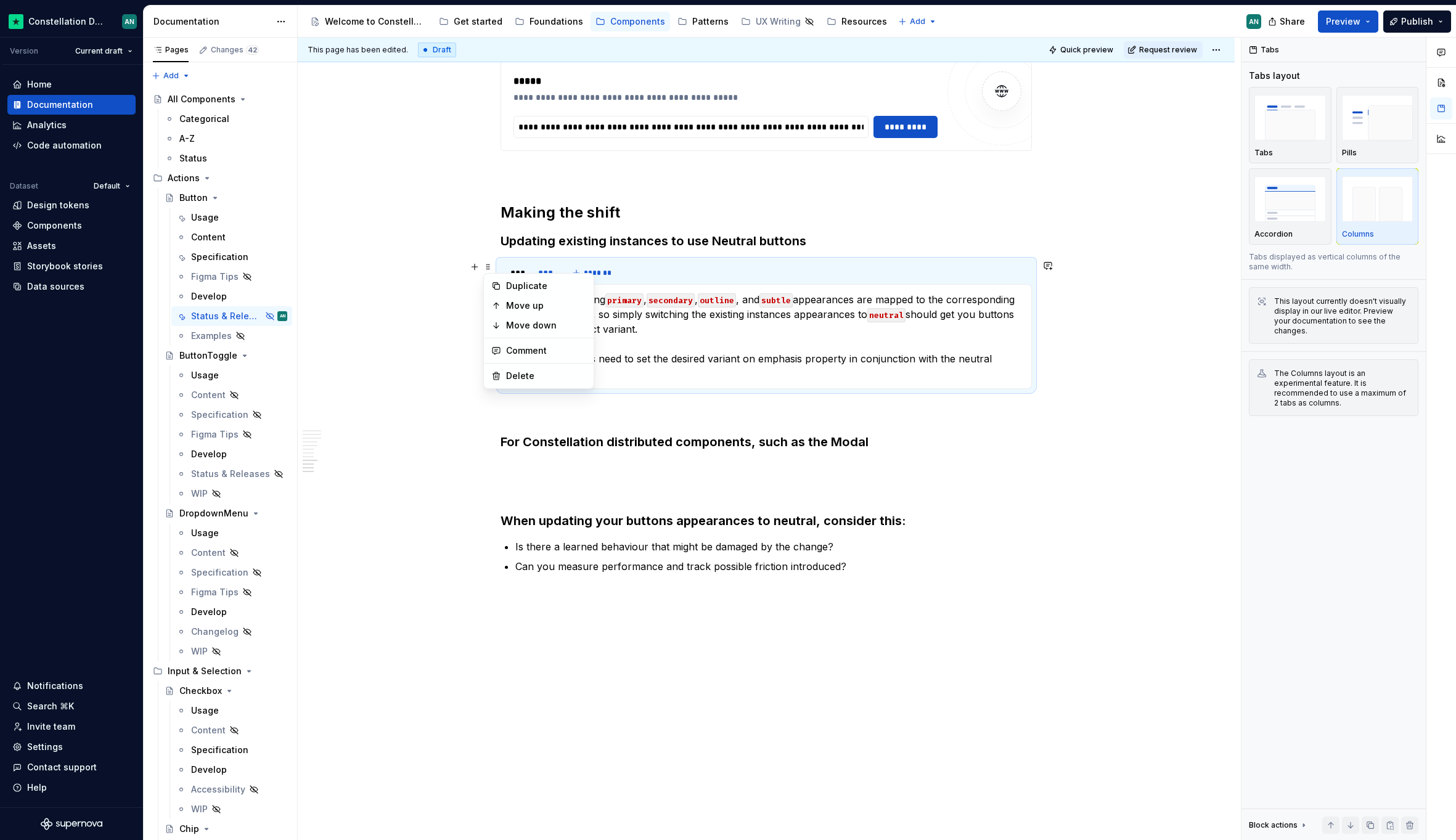
click at [655, 266] on div "*** *** *******" at bounding box center [766, 272] width 531 height 25
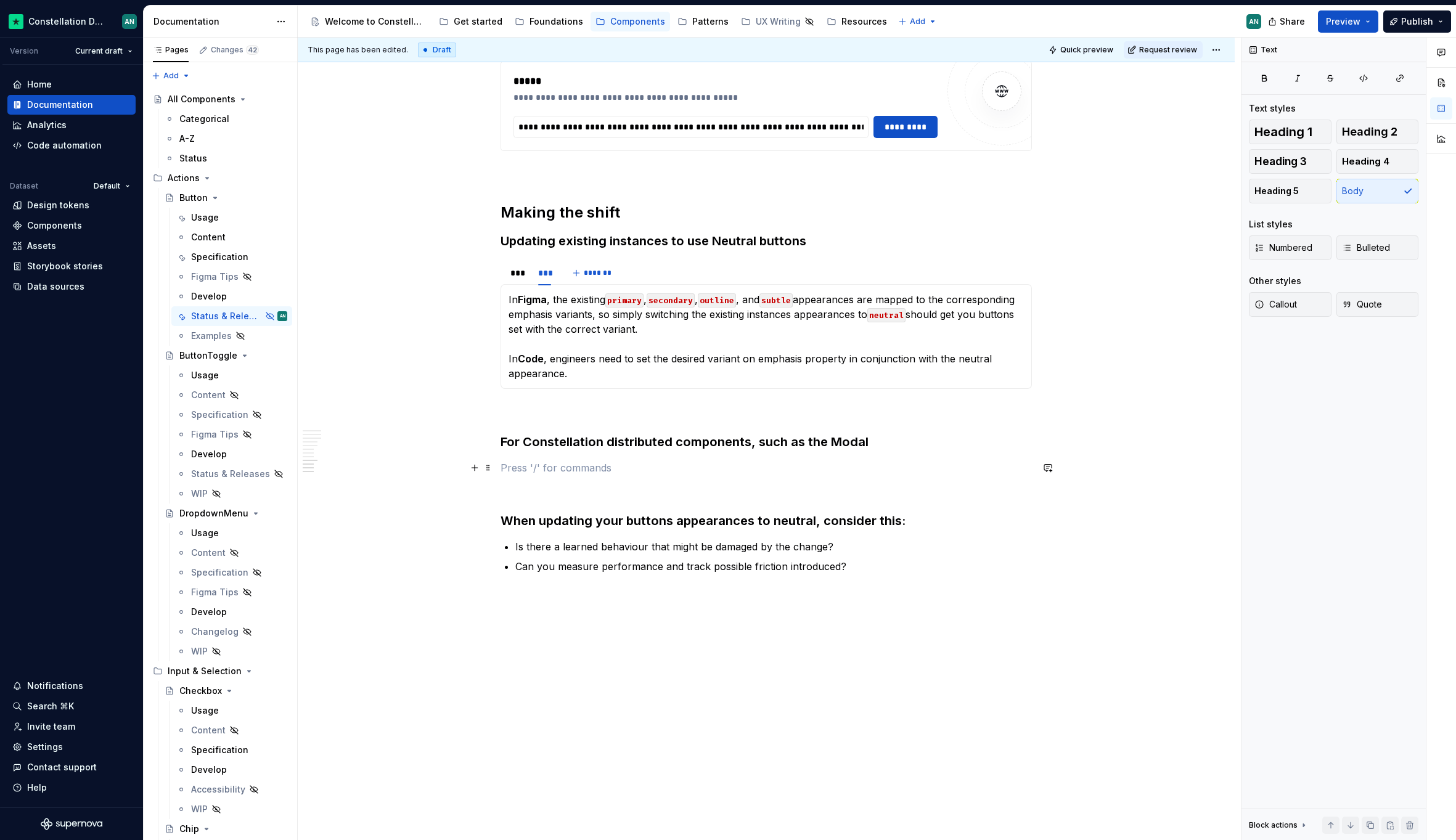
click at [555, 469] on p "To enrich screen reader interactions, please activate Accessibility in Grammarl…" at bounding box center [766, 468] width 531 height 15
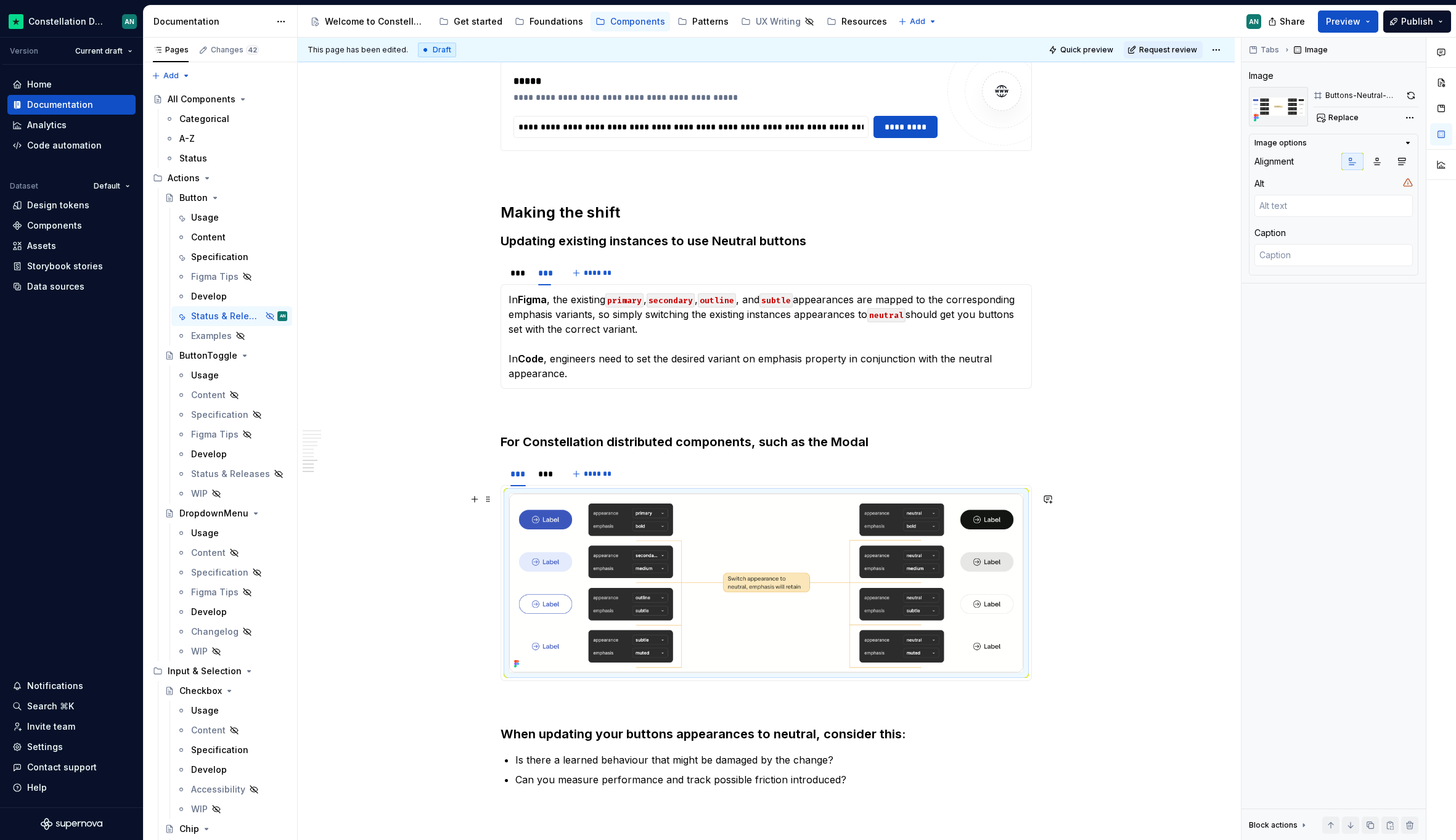
click at [734, 545] on img "To enrich screen reader interactions, please activate Accessibility in Grammarl…" at bounding box center [766, 583] width 514 height 179
click at [563, 300] on p "In Figma , the existing primary , secondary , outline , and subtle appearances …" at bounding box center [766, 336] width 515 height 89
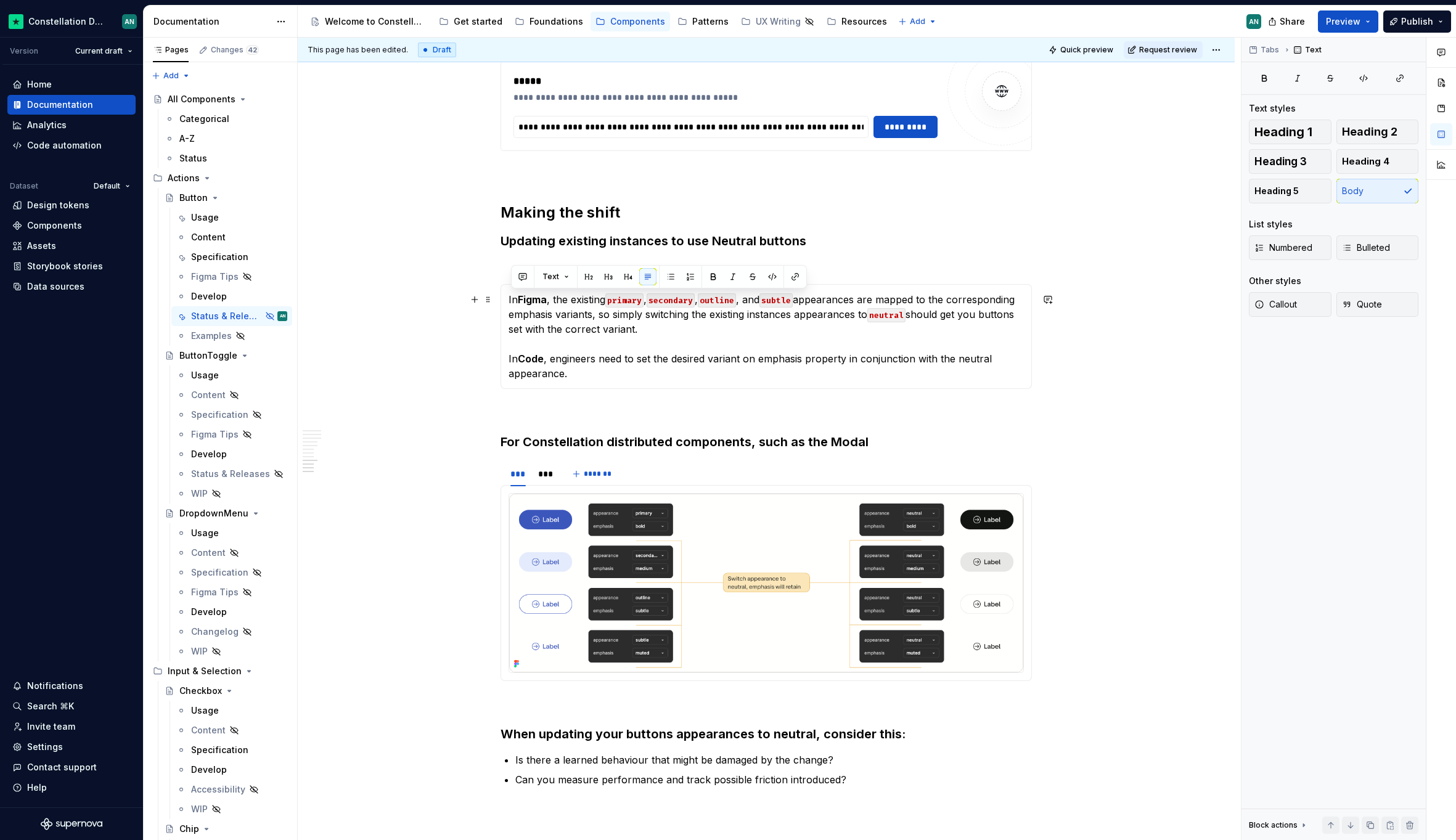
drag, startPoint x: 600, startPoint y: 371, endPoint x: 509, endPoint y: 300, distance: 115.4
click at [509, 300] on p "In Figma , the existing primary , secondary , outline , and subtle appearances …" at bounding box center [766, 336] width 515 height 89
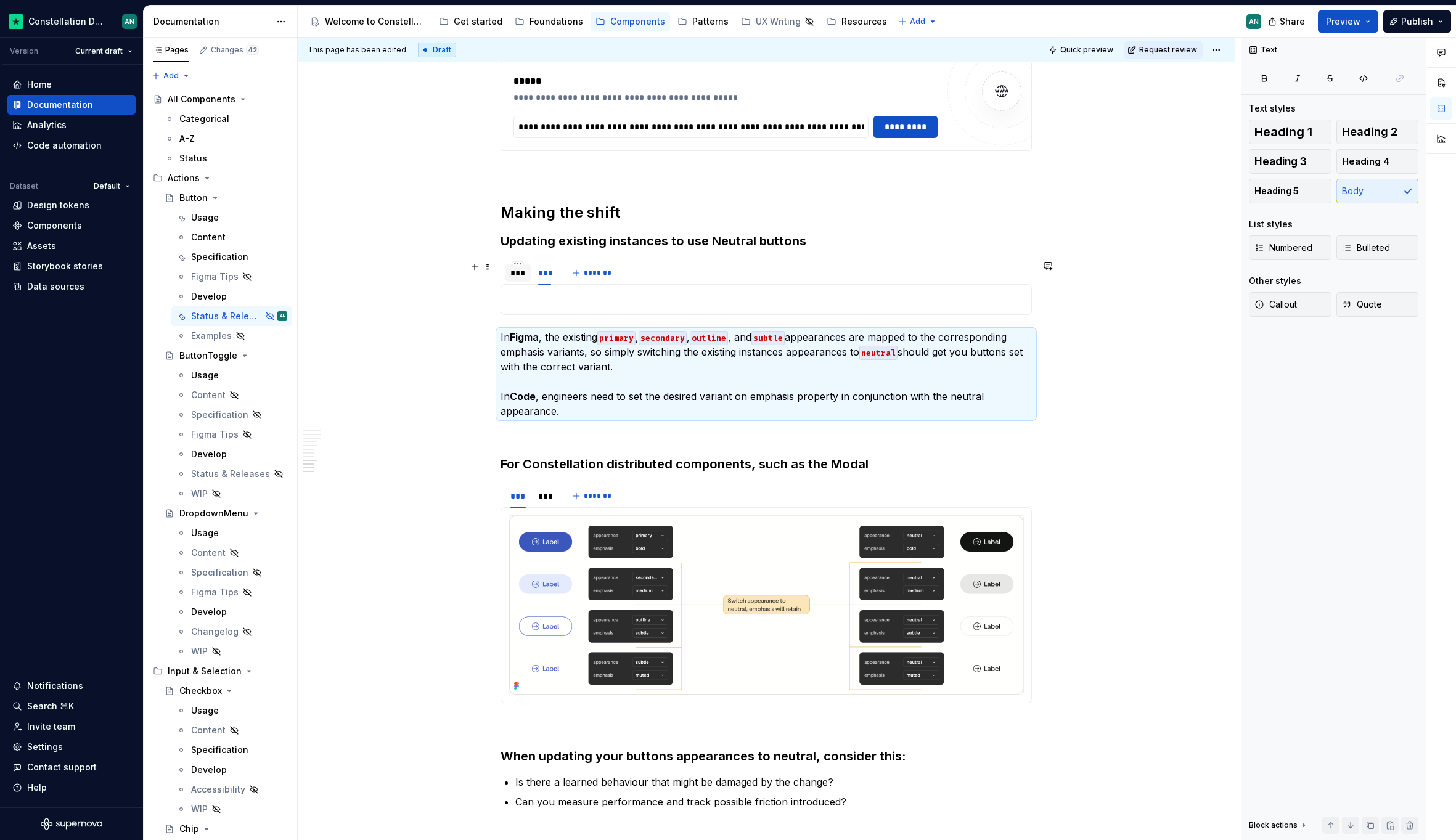
click at [522, 277] on div "***" at bounding box center [518, 273] width 15 height 13
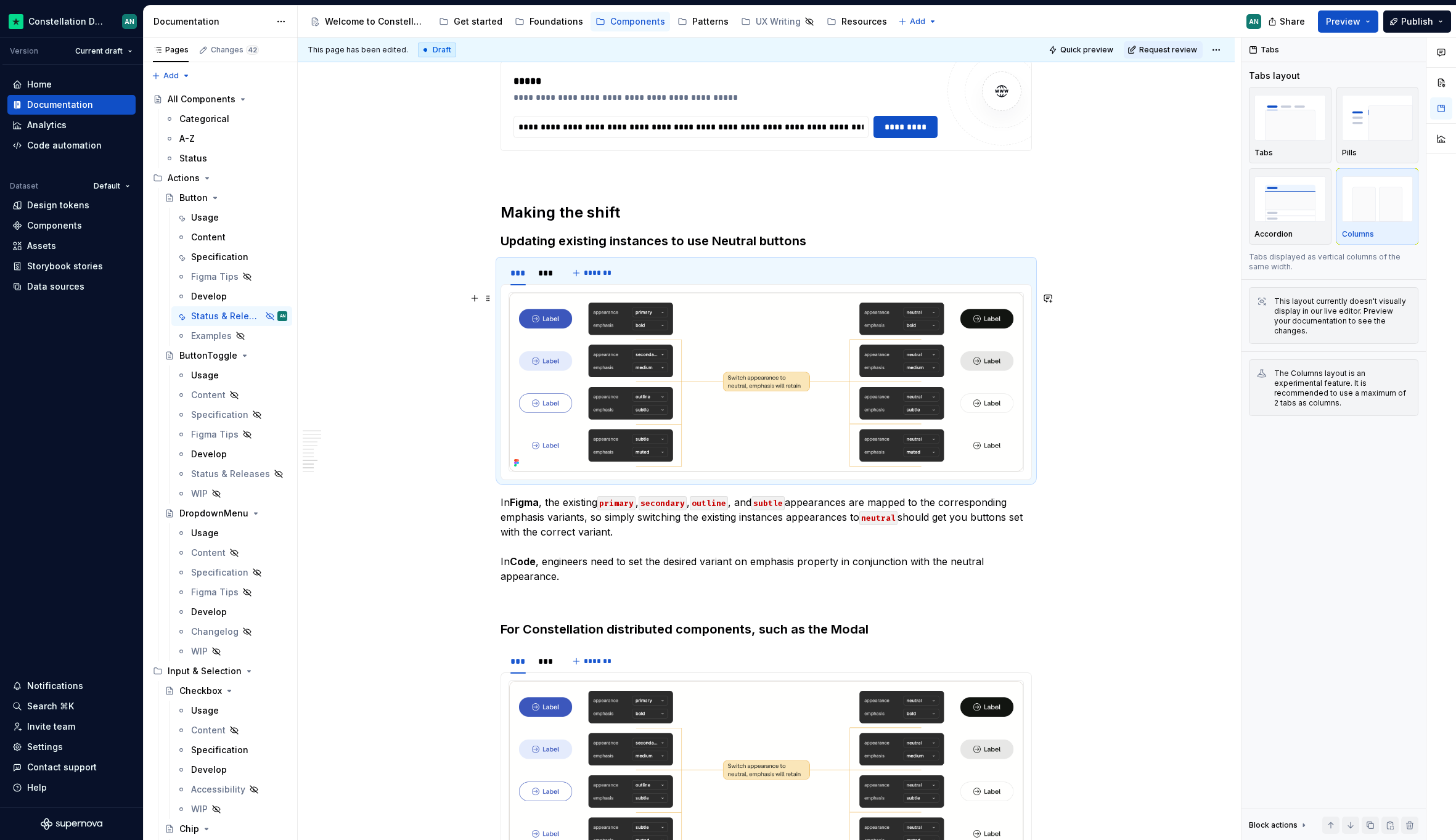
click at [532, 306] on img "To enrich screen reader interactions, please activate Accessibility in Grammarl…" at bounding box center [766, 382] width 514 height 179
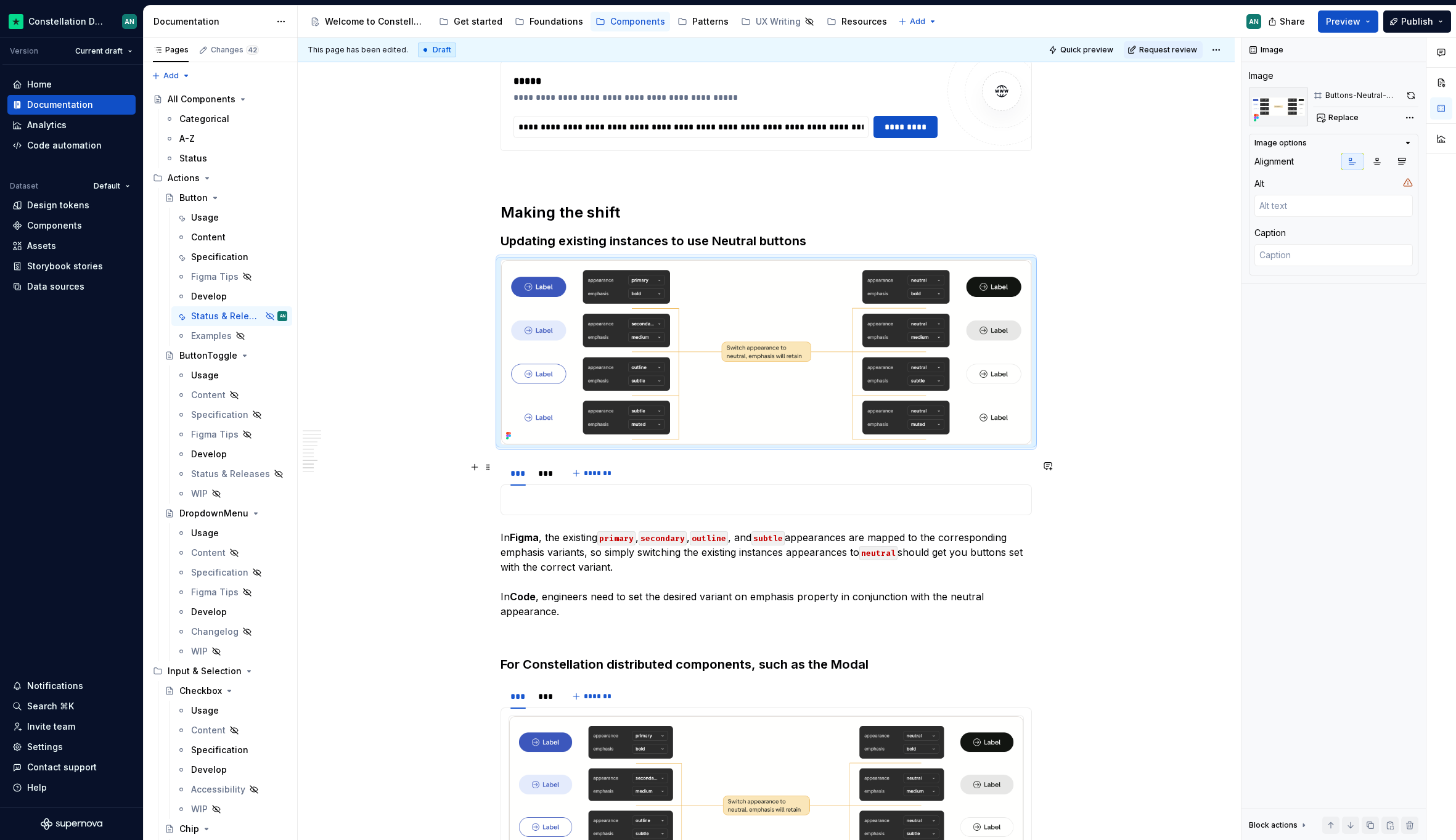
click at [639, 479] on div "*** *** *******" at bounding box center [766, 473] width 531 height 25
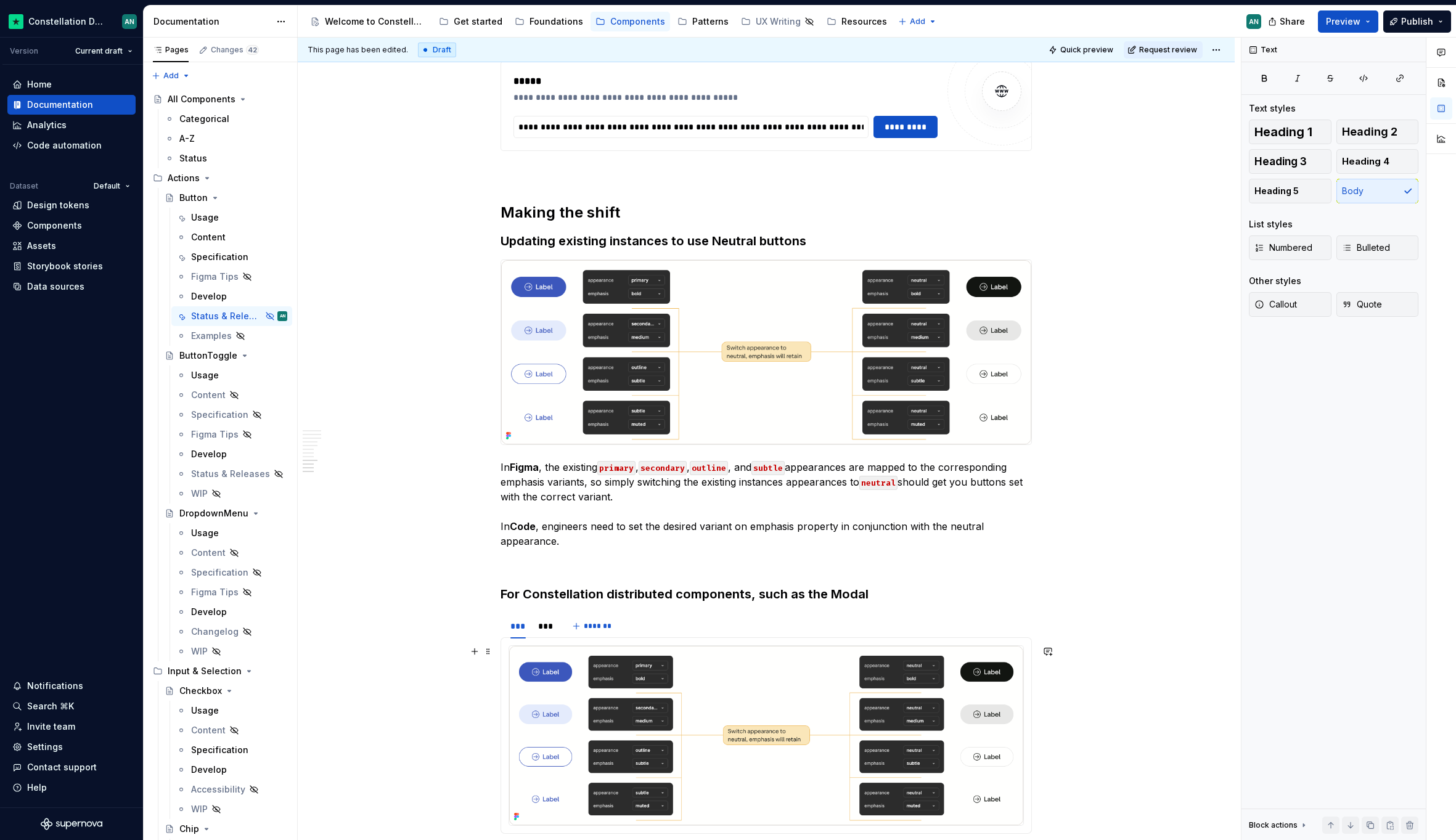
scroll to position [2860, 0]
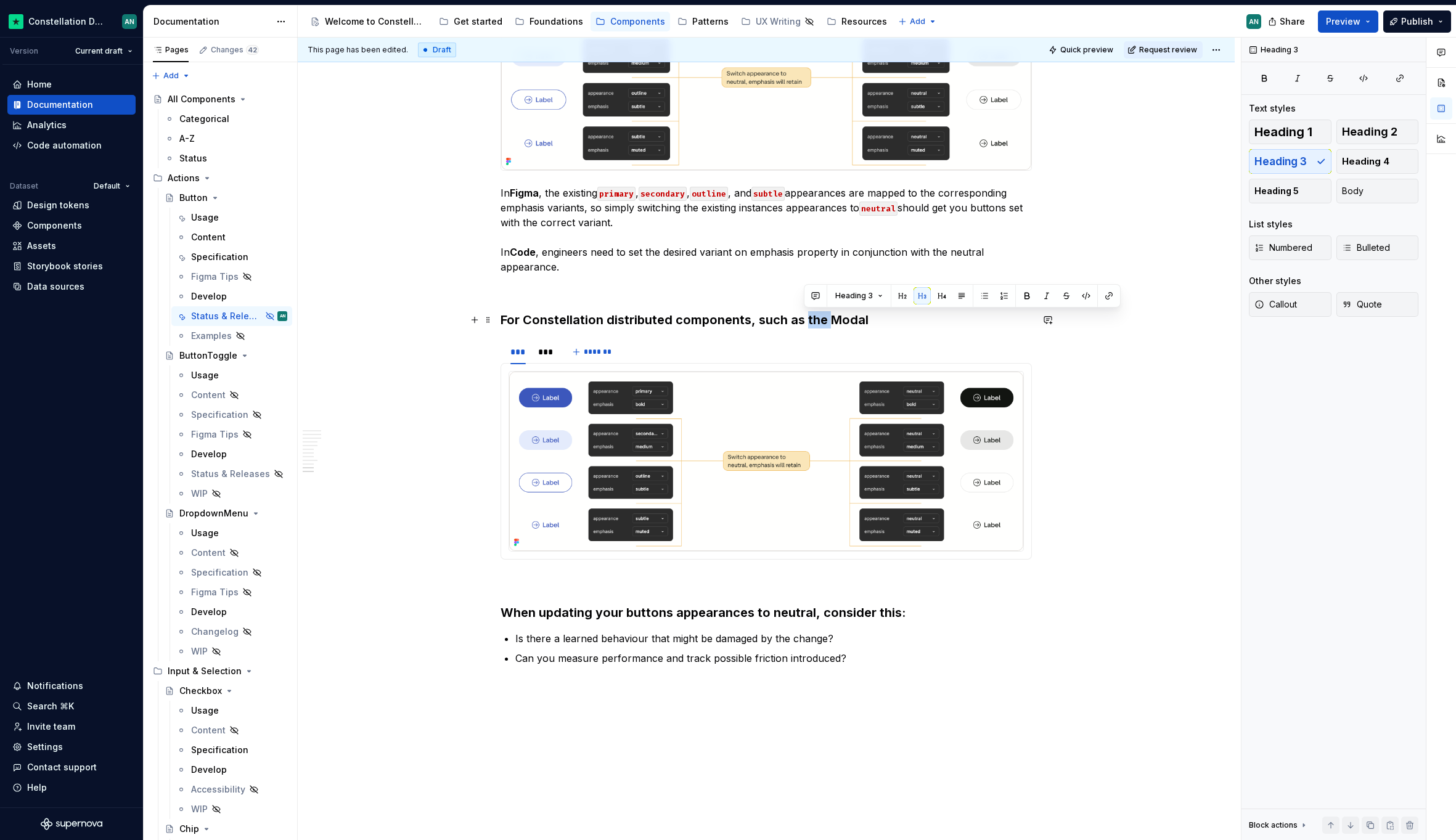
drag, startPoint x: 805, startPoint y: 321, endPoint x: 827, endPoint y: 321, distance: 22.0
click at [827, 321] on h3 "For Constellation distributed components, such as the Modal" at bounding box center [766, 320] width 531 height 17
click at [860, 320] on h3 "For Constellation distributed components, such as Modal" at bounding box center [766, 320] width 531 height 17
click at [546, 348] on div "***" at bounding box center [544, 352] width 13 height 13
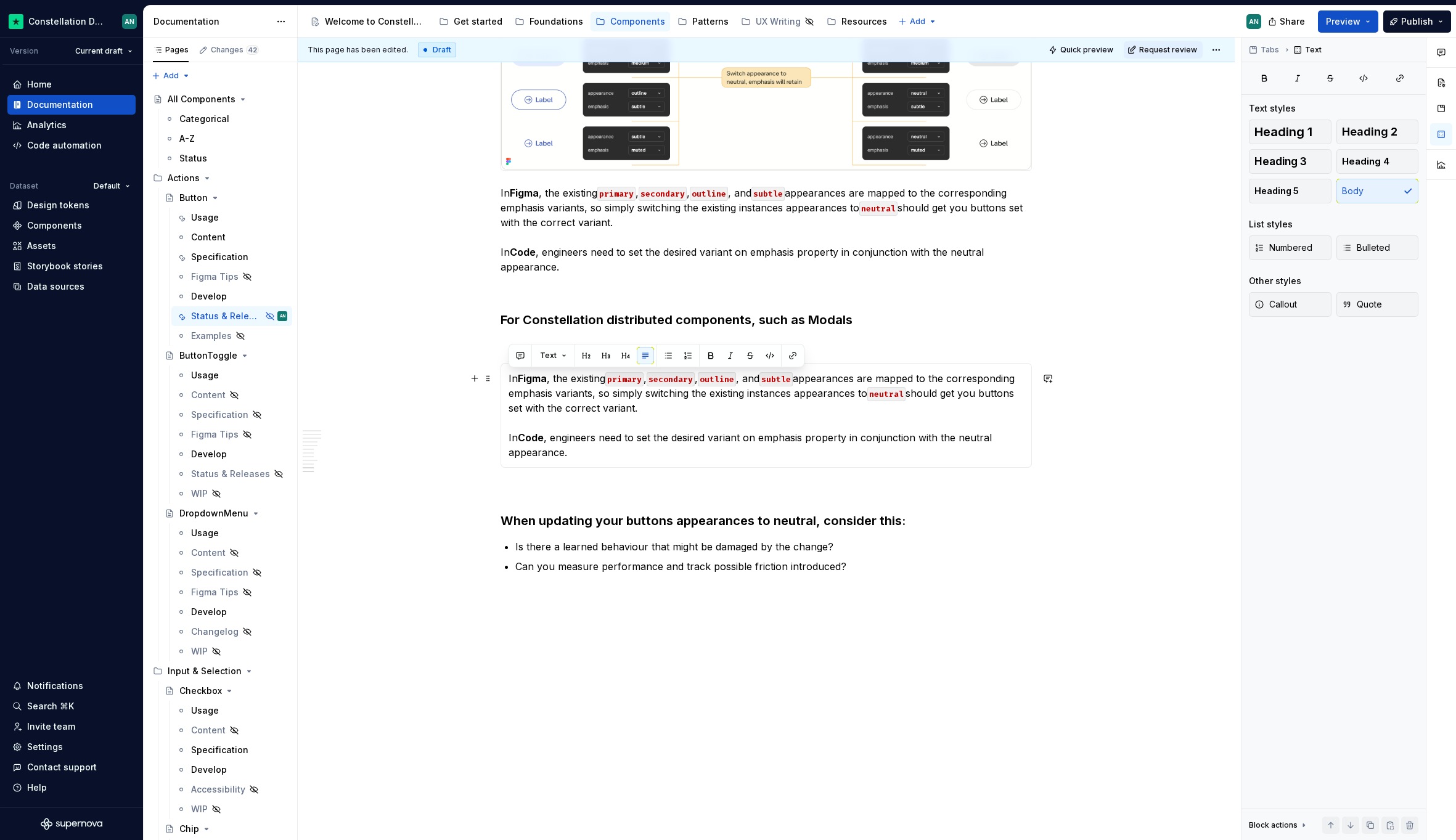
drag, startPoint x: 580, startPoint y: 456, endPoint x: 509, endPoint y: 381, distance: 103.3
click at [509, 381] on p "In Figma , the existing primary , secondary , outline , and subtle appearances …" at bounding box center [766, 415] width 515 height 89
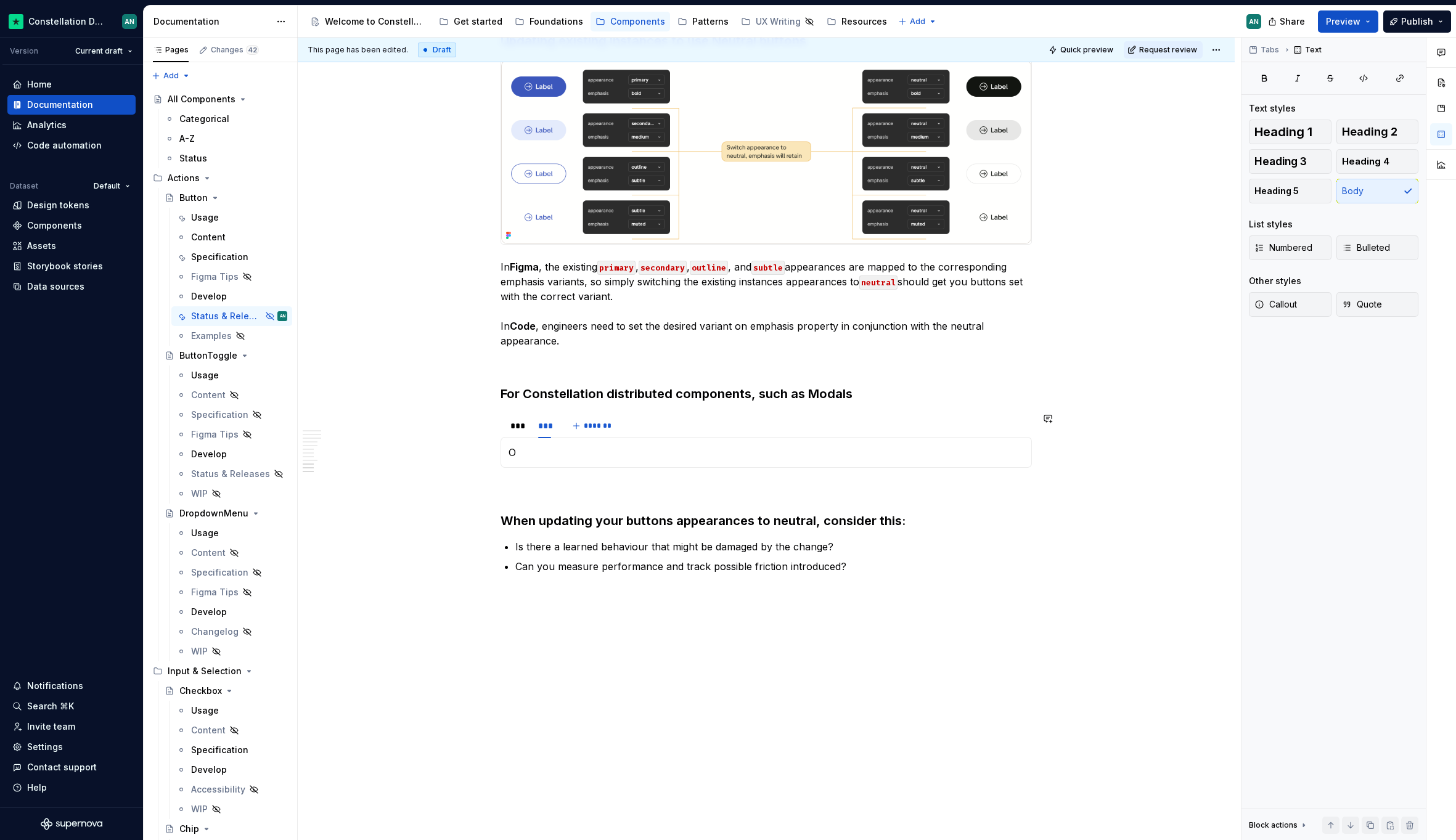
scroll to position [2786, 0]
drag, startPoint x: 556, startPoint y: 457, endPoint x: 510, endPoint y: 451, distance: 46.4
click at [510, 451] on p "Ou" at bounding box center [766, 452] width 515 height 15
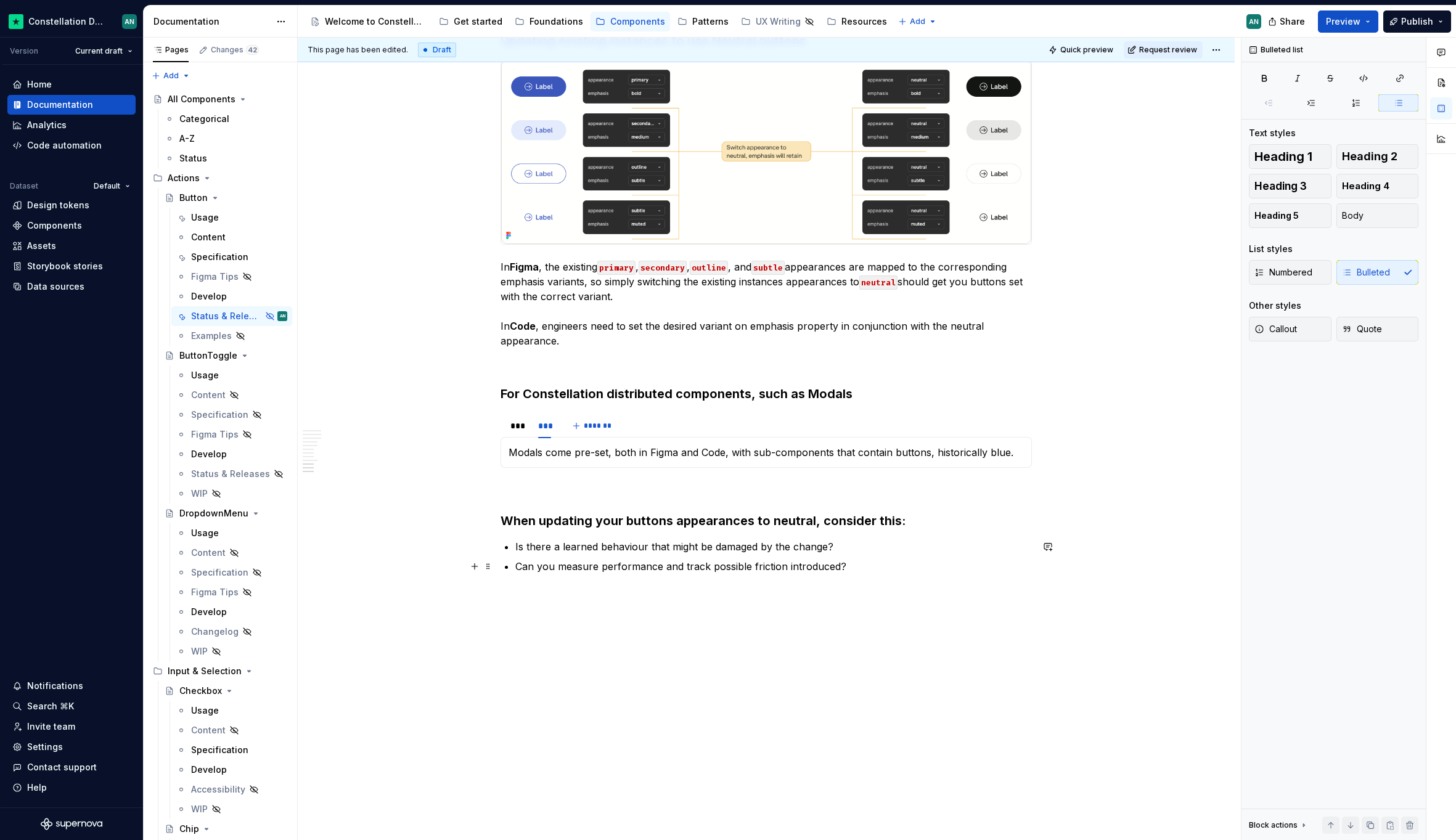
click at [763, 556] on ul "Is there a learned behaviour that might be damaged by the change? Can you measu…" at bounding box center [773, 556] width 517 height 35
click at [673, 518] on h3 "When updating your buttons appearances to neutral, consider this:" at bounding box center [766, 520] width 531 height 17
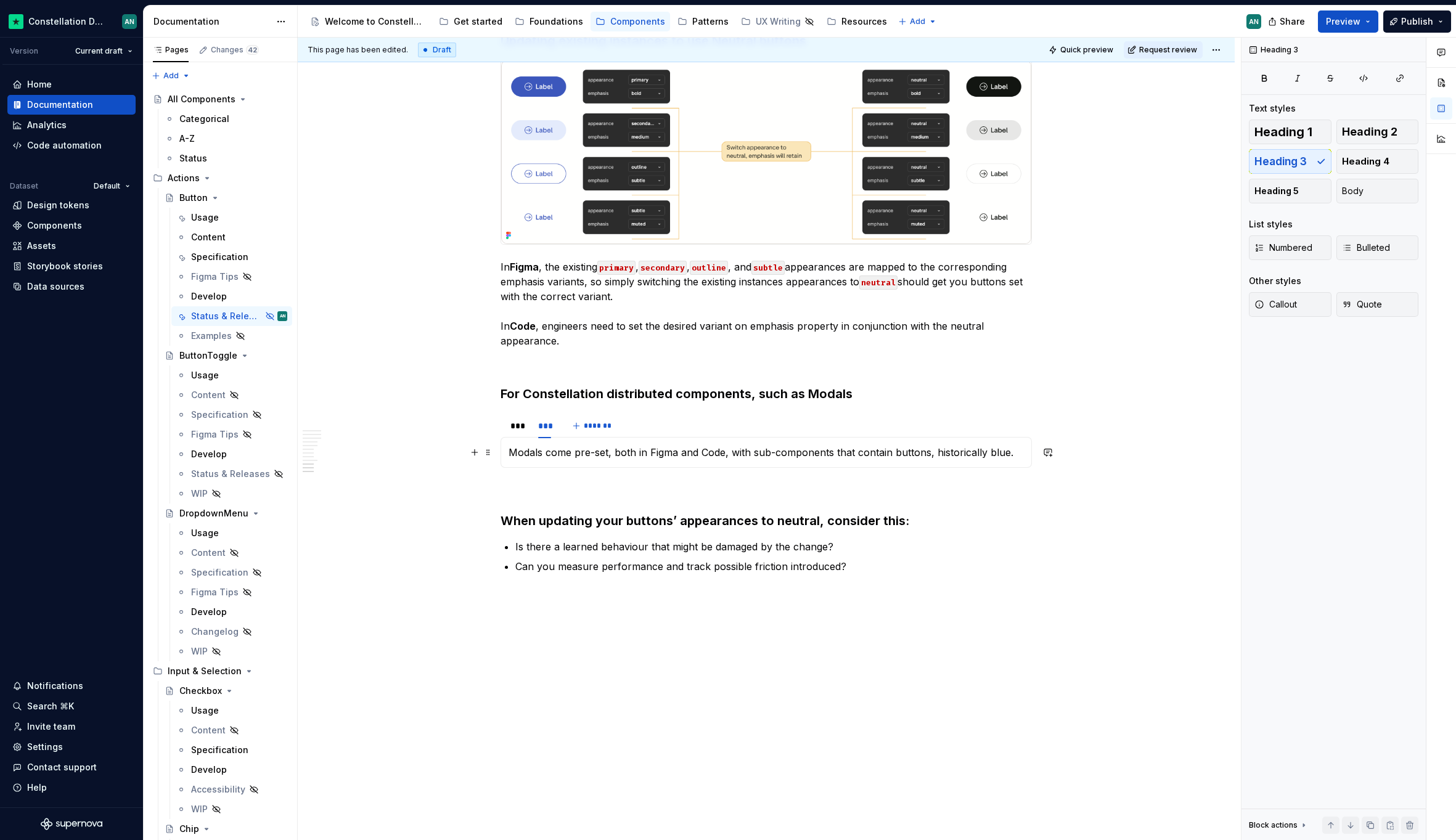
click at [1010, 454] on p "Modals come pre-set, both in Figma and Code, with sub-components that contain b…" at bounding box center [766, 452] width 515 height 15
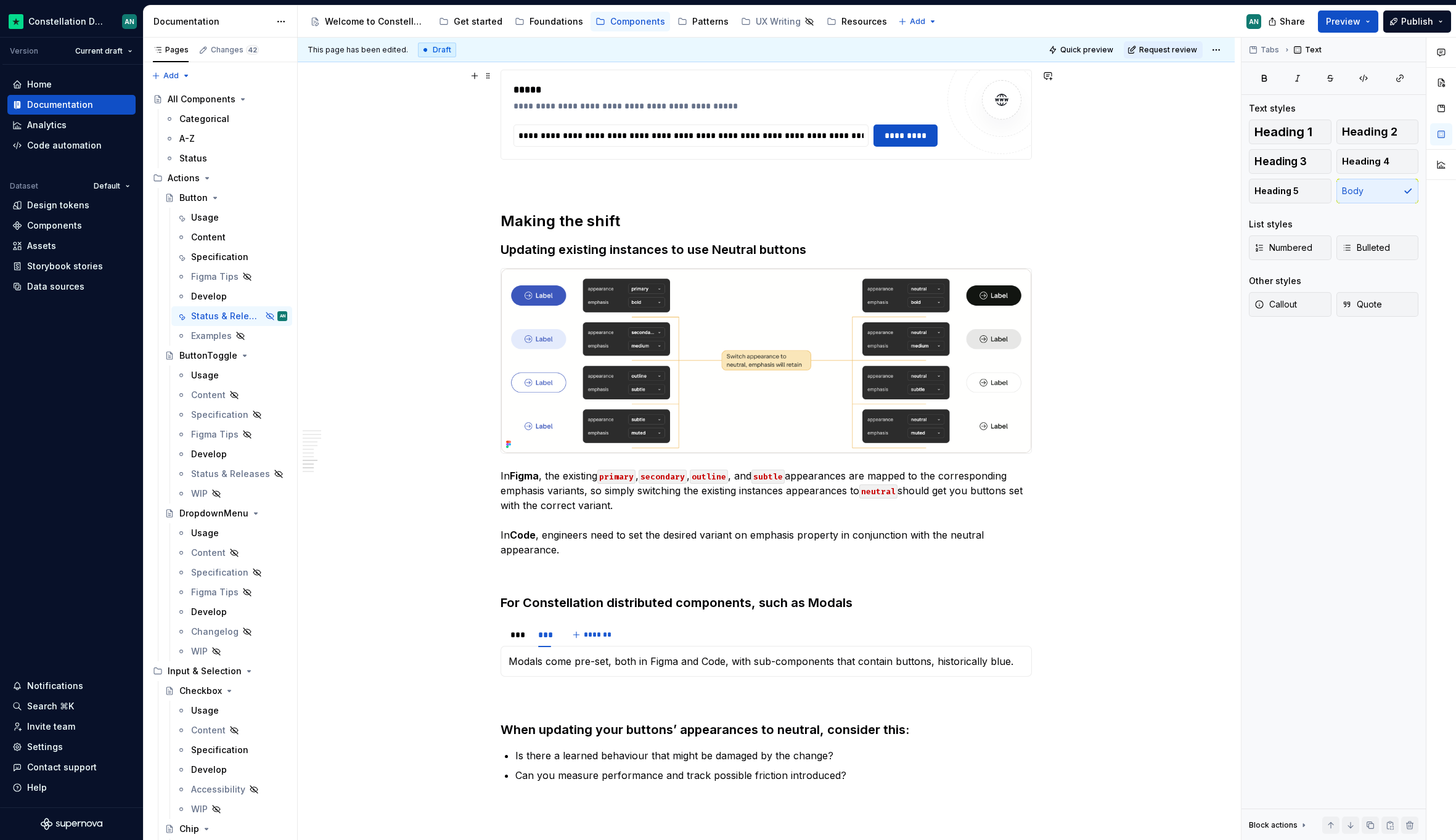
scroll to position [2239, 0]
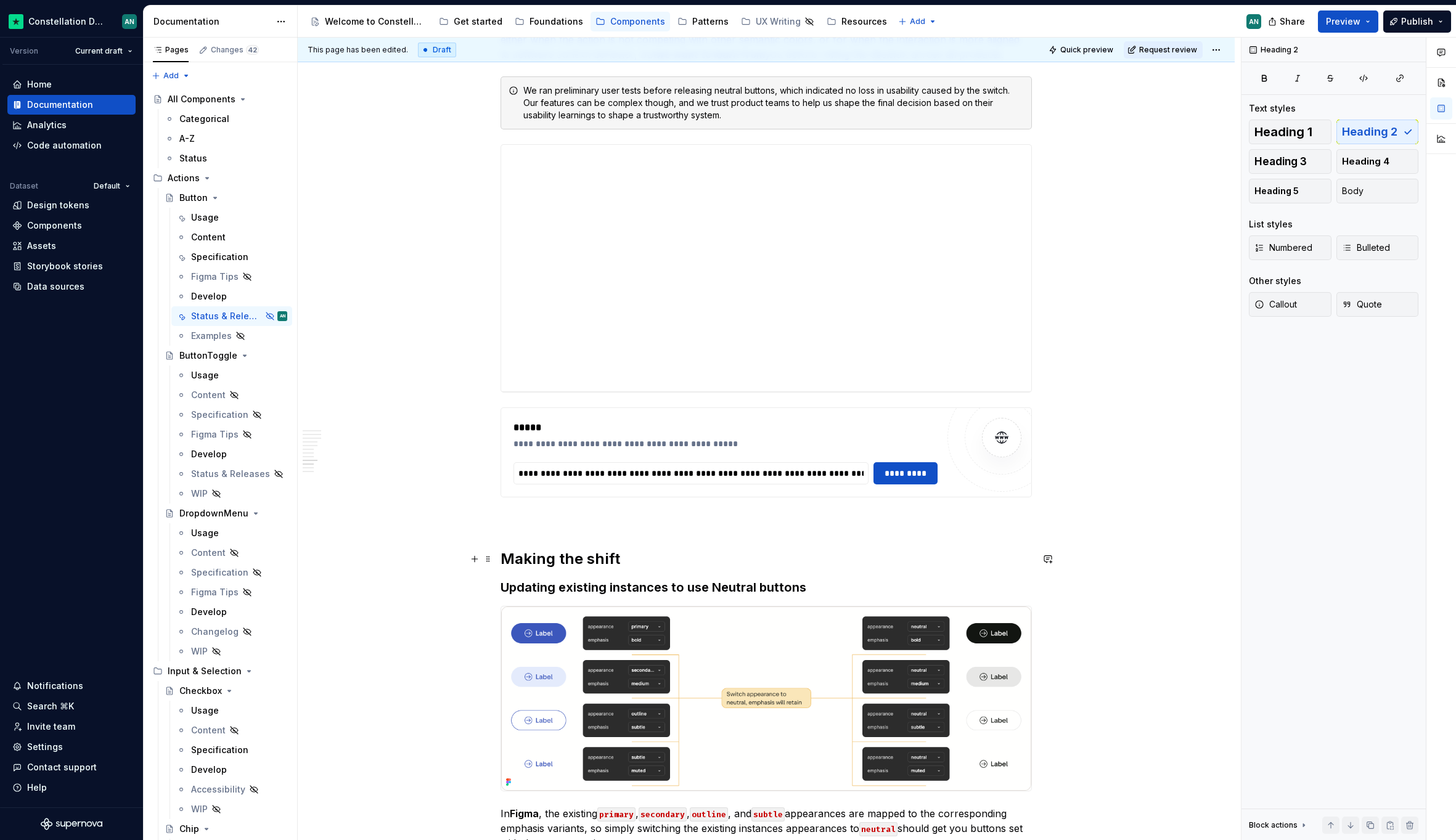
click at [632, 563] on h2 "Making the shift" at bounding box center [766, 559] width 531 height 20
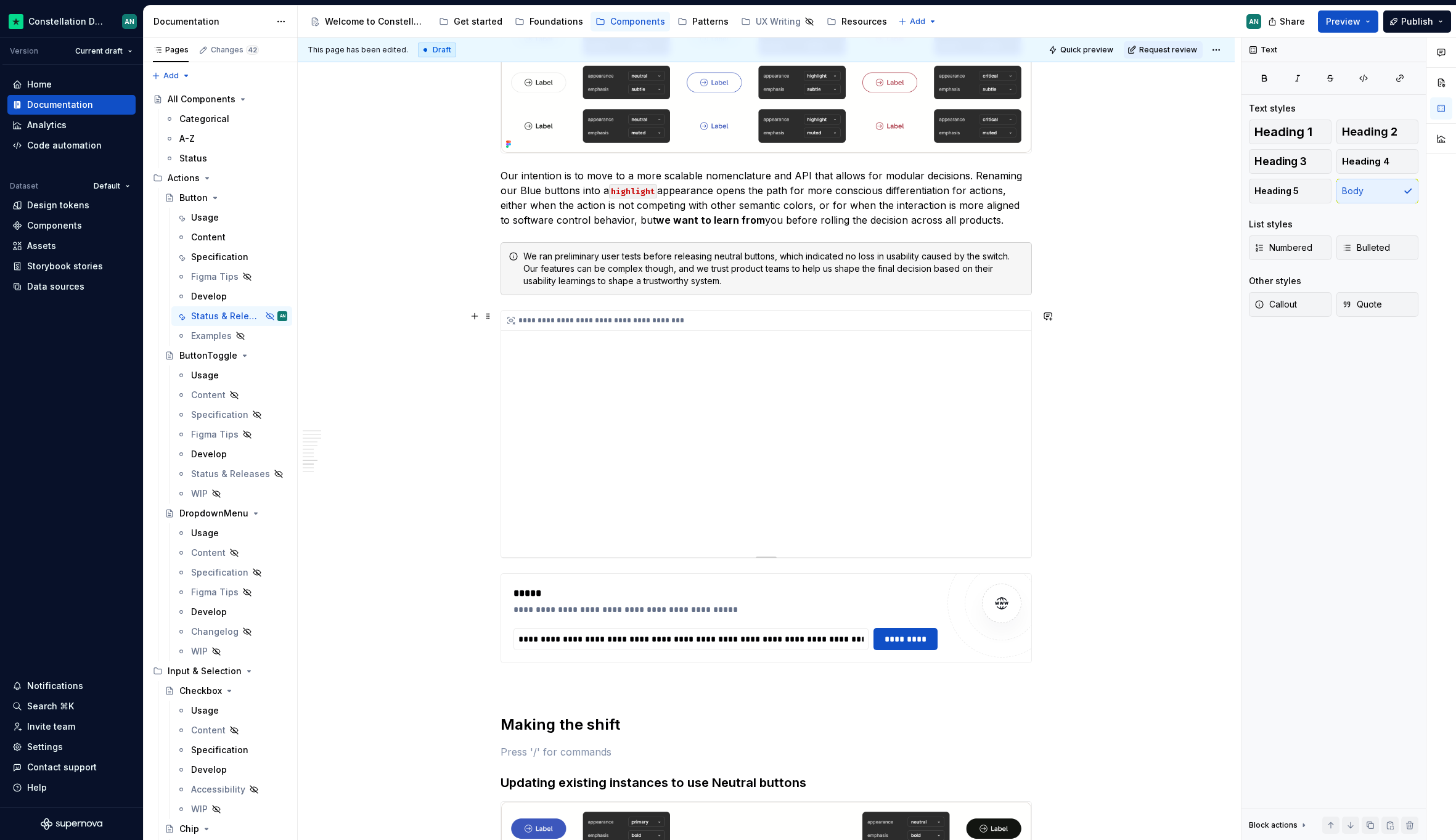
scroll to position [2137, 0]
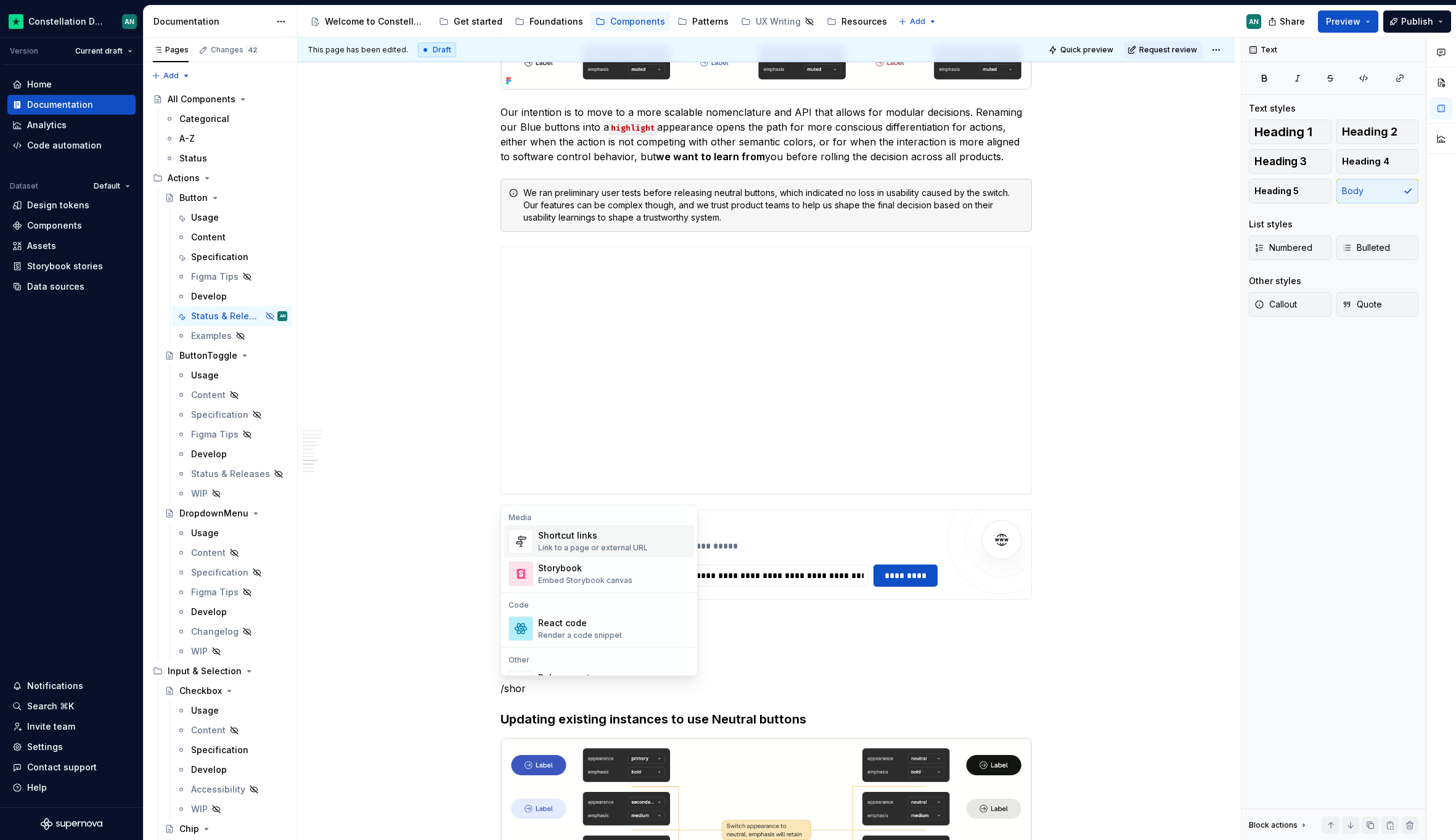
click at [586, 543] on div "Link to a page or external URL" at bounding box center [593, 548] width 109 height 10
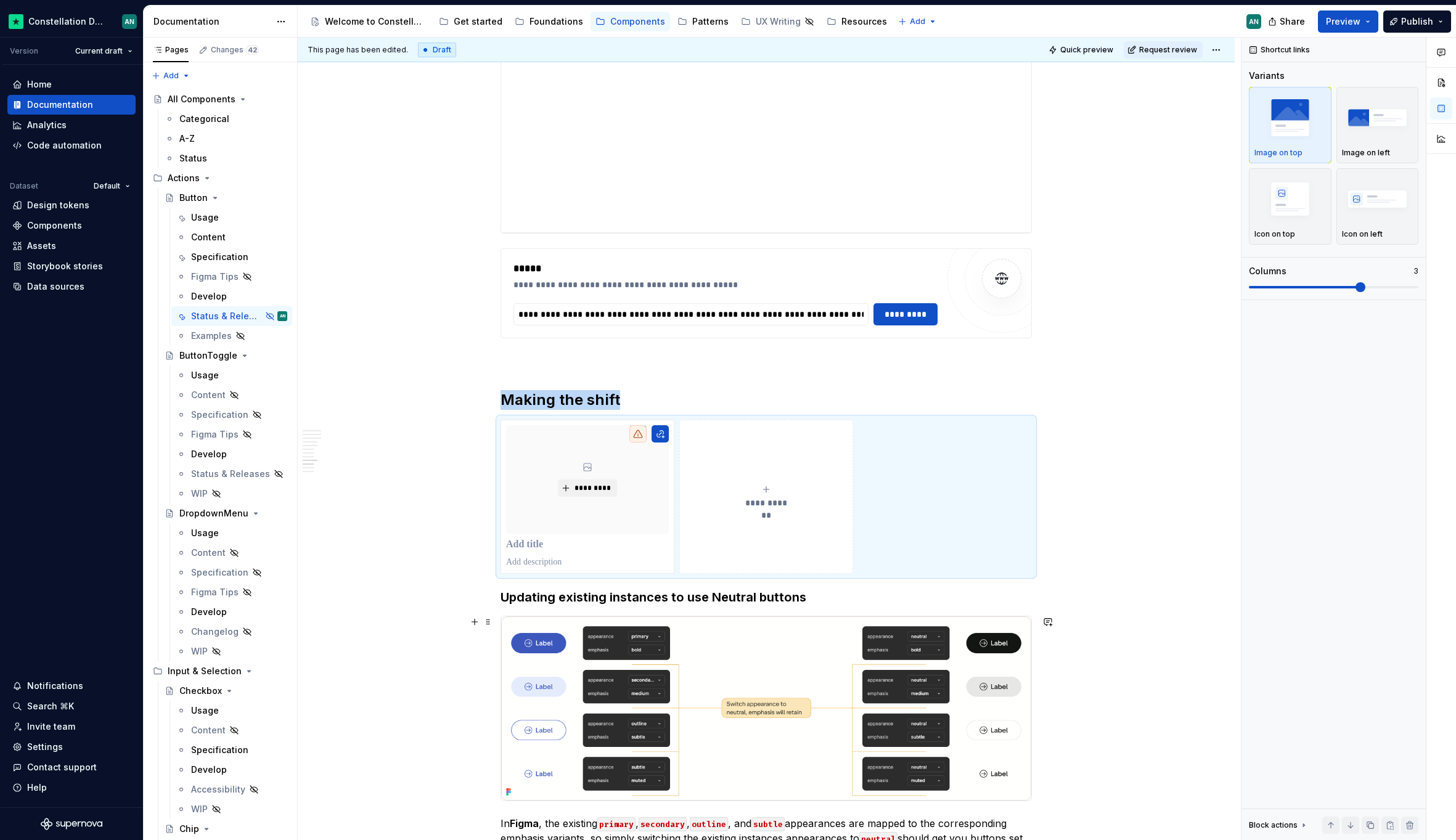
scroll to position [2462, 0]
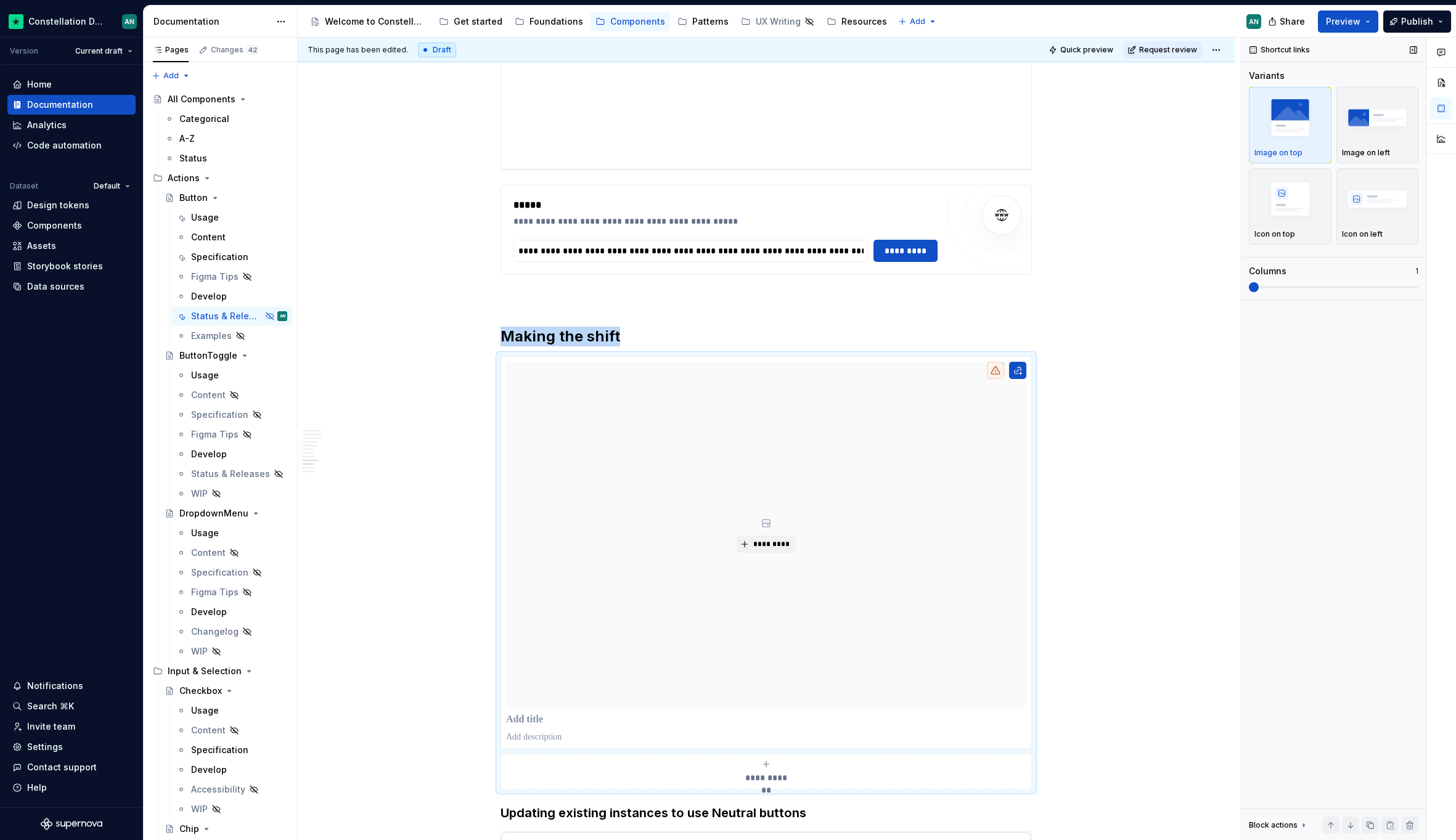
click at [1248, 283] on span at bounding box center [1253, 288] width 10 height 10
click at [1401, 203] on img "button" at bounding box center [1377, 199] width 72 height 45
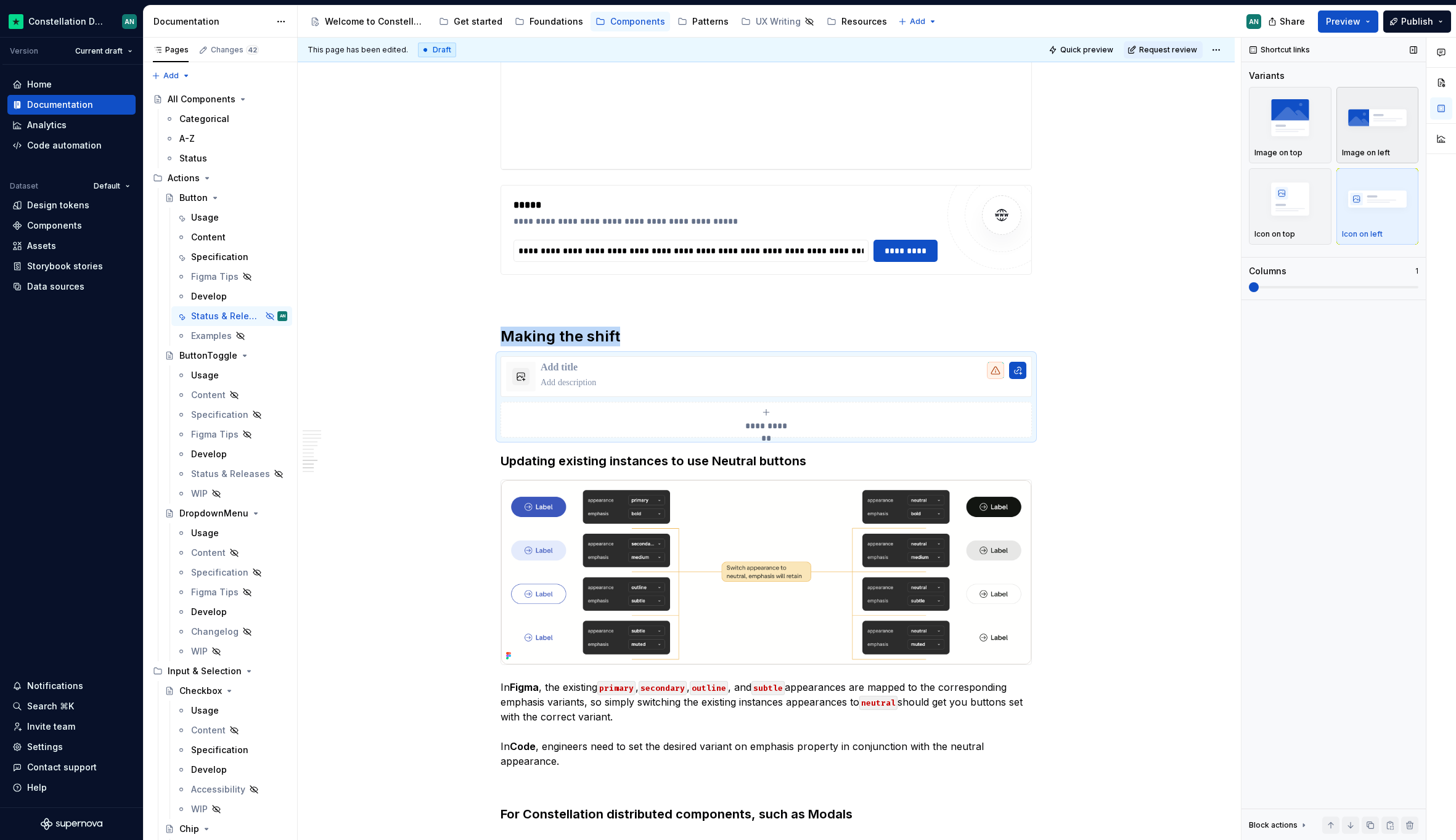
click at [1402, 123] on img "button" at bounding box center [1377, 118] width 72 height 45
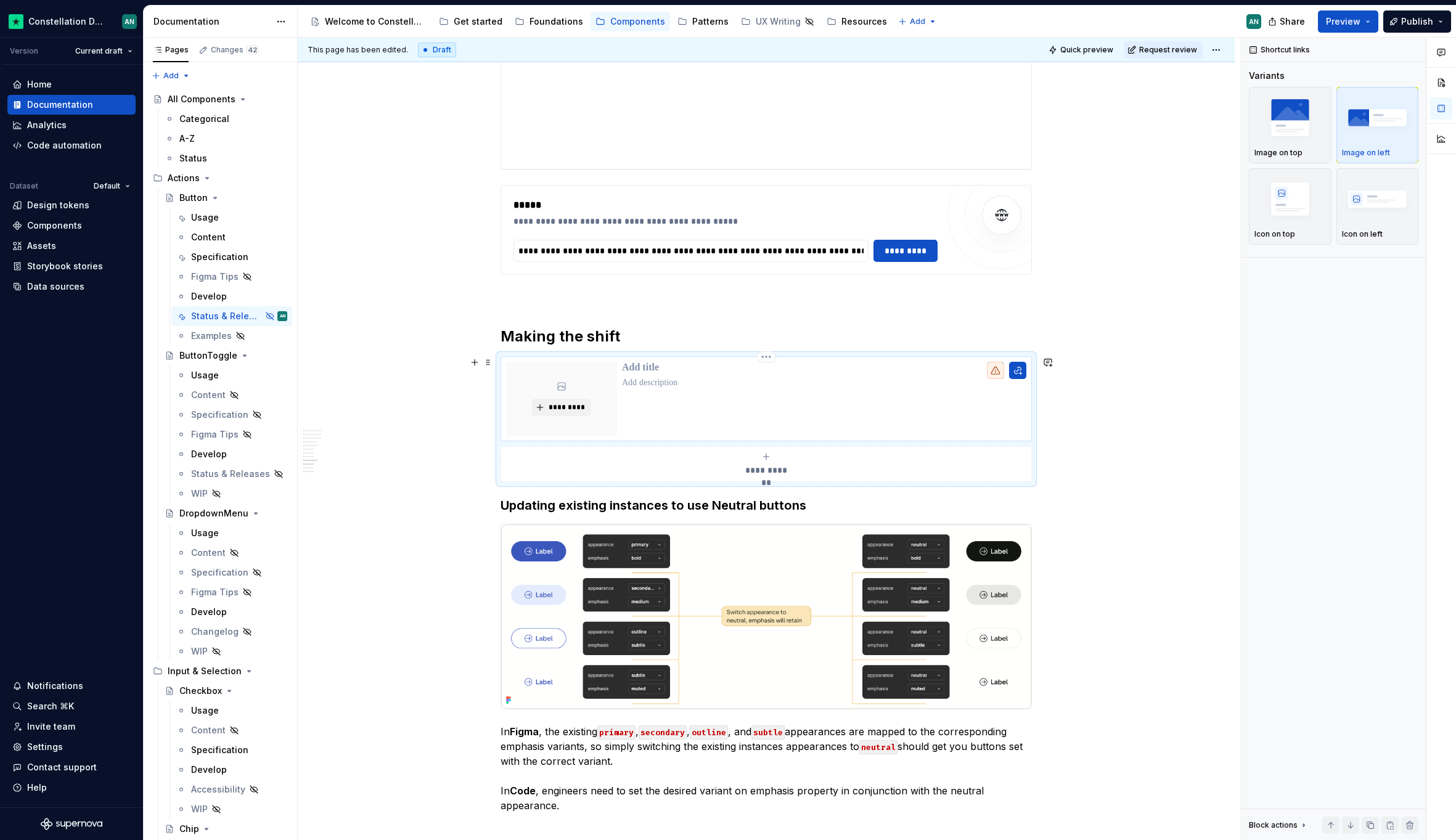
click at [625, 368] on p "To enrich screen reader interactions, please activate Accessibility in Grammarl…" at bounding box center [824, 368] width 405 height 13
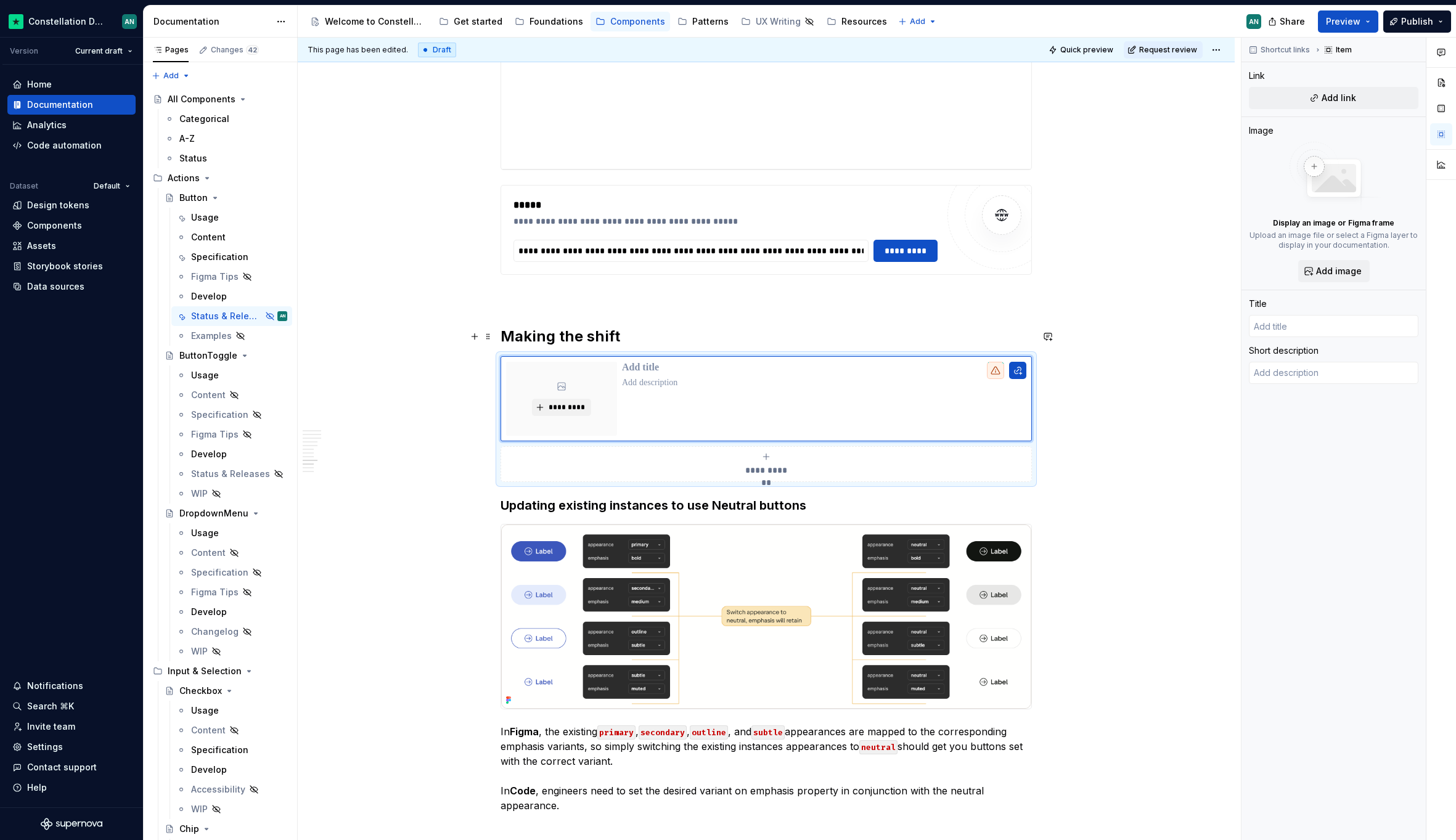
click at [673, 345] on h2 "Making the shift" at bounding box center [766, 336] width 531 height 20
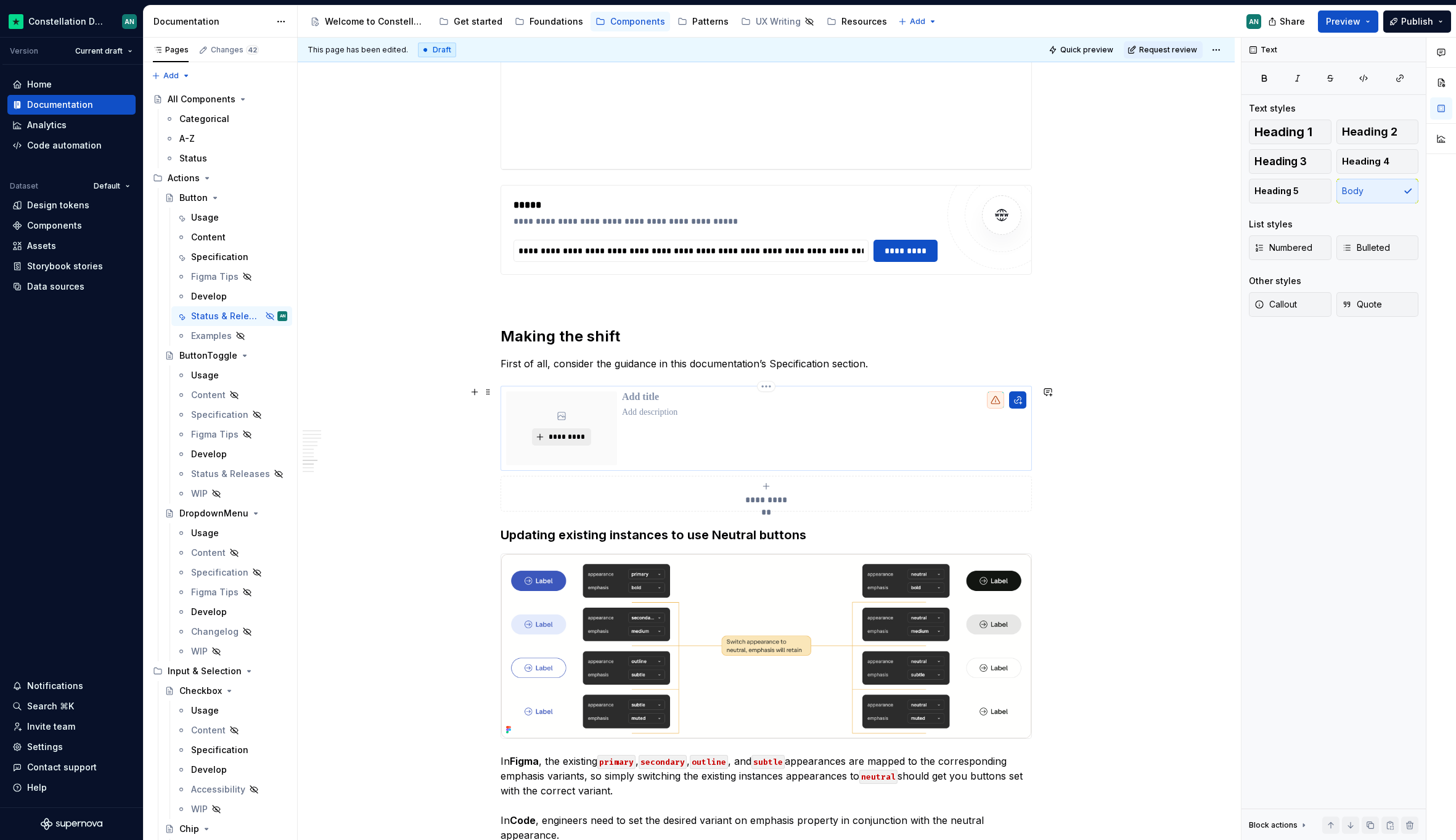
click at [579, 433] on span "*********" at bounding box center [566, 437] width 38 height 10
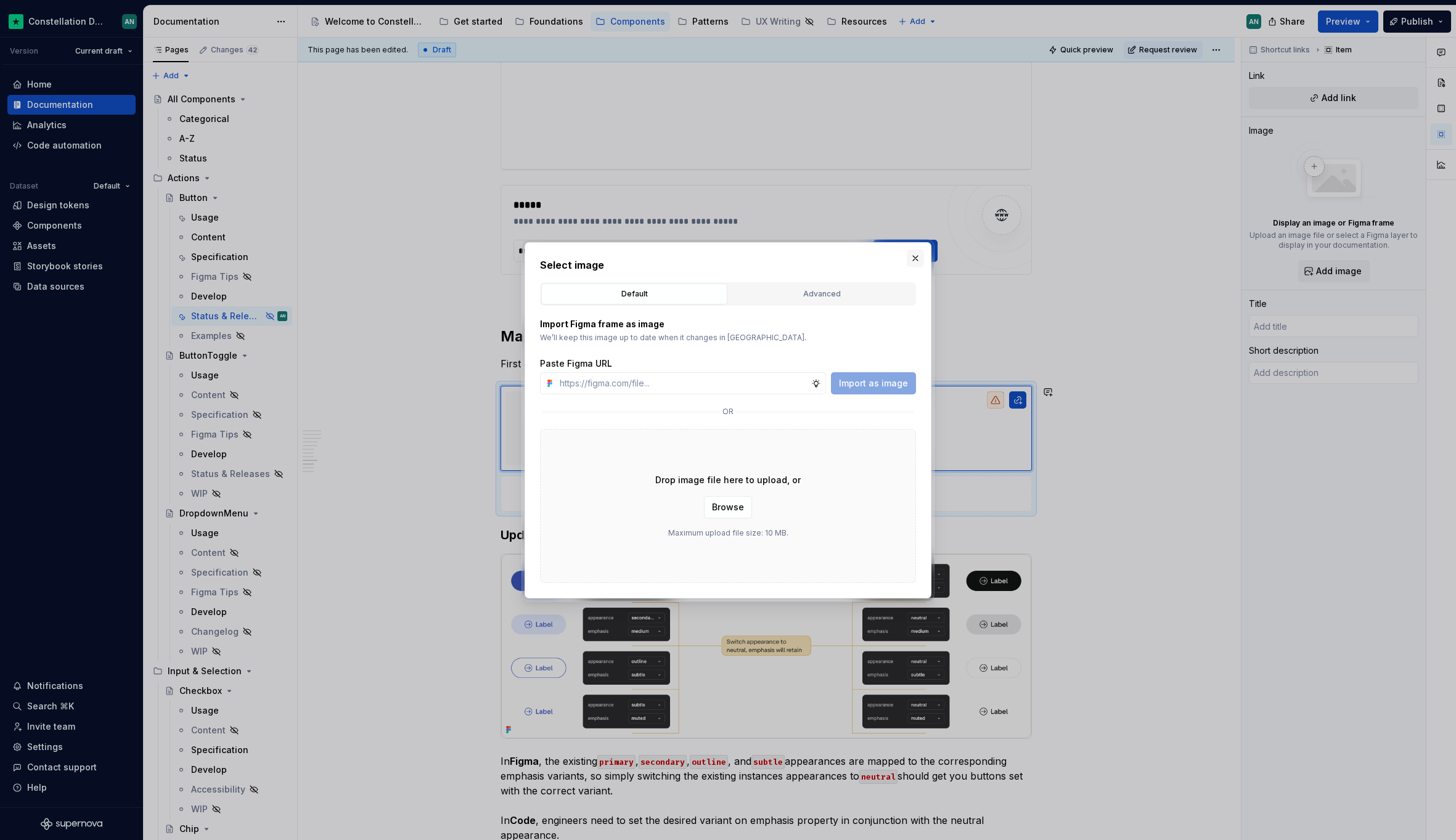
click at [914, 252] on button "button" at bounding box center [915, 258] width 17 height 17
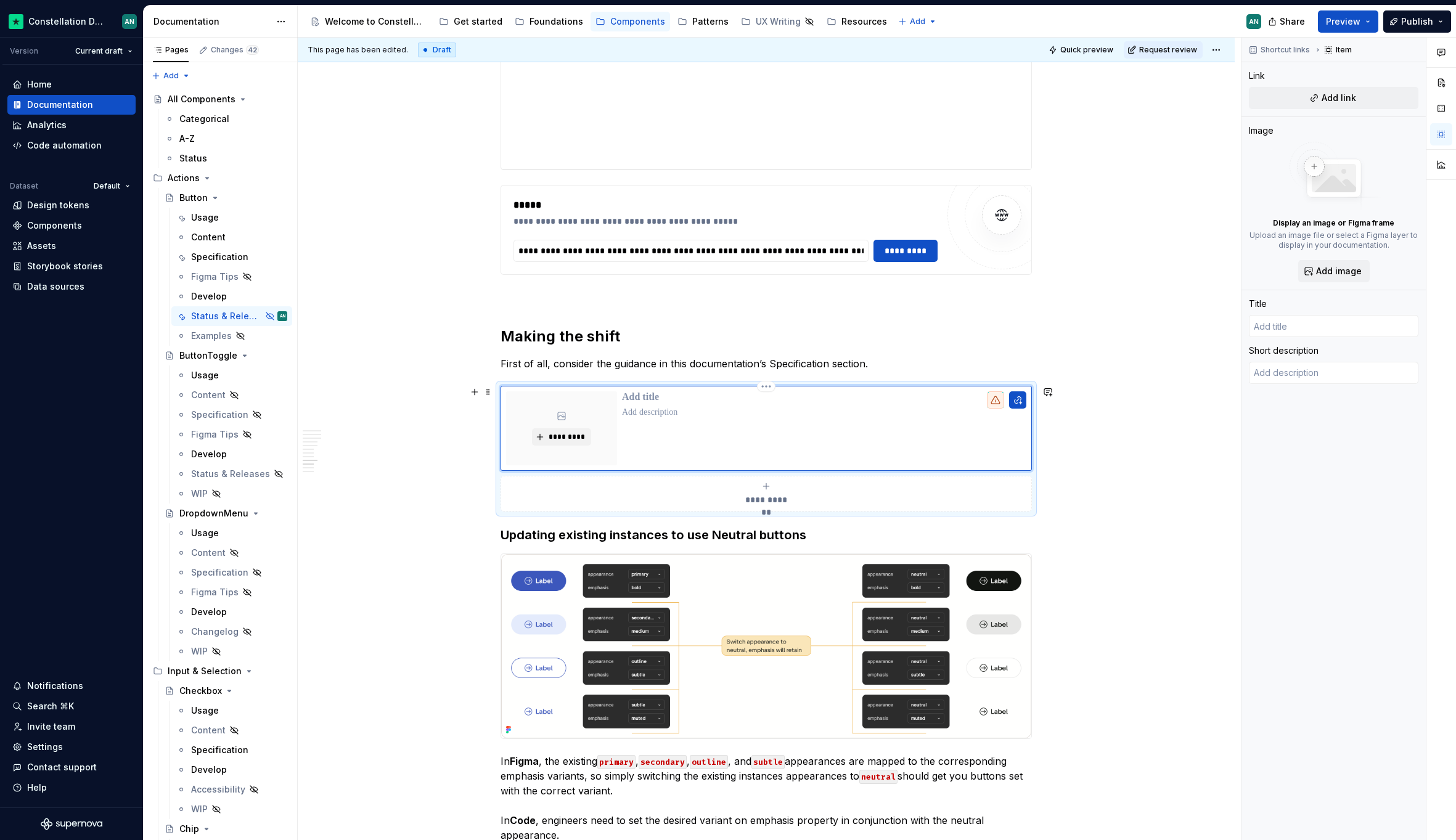
click at [653, 399] on p "To enrich screen reader interactions, please activate Accessibility in Grammarl…" at bounding box center [824, 398] width 405 height 13
click at [843, 432] on div "To enrich screen reader interactions, please activate Accessibility in Grammarl…" at bounding box center [824, 428] width 405 height 74
click at [1327, 84] on div "Link Add link" at bounding box center [1333, 89] width 169 height 40
click at [1316, 98] on button "Add link" at bounding box center [1333, 98] width 169 height 22
type textarea "*"
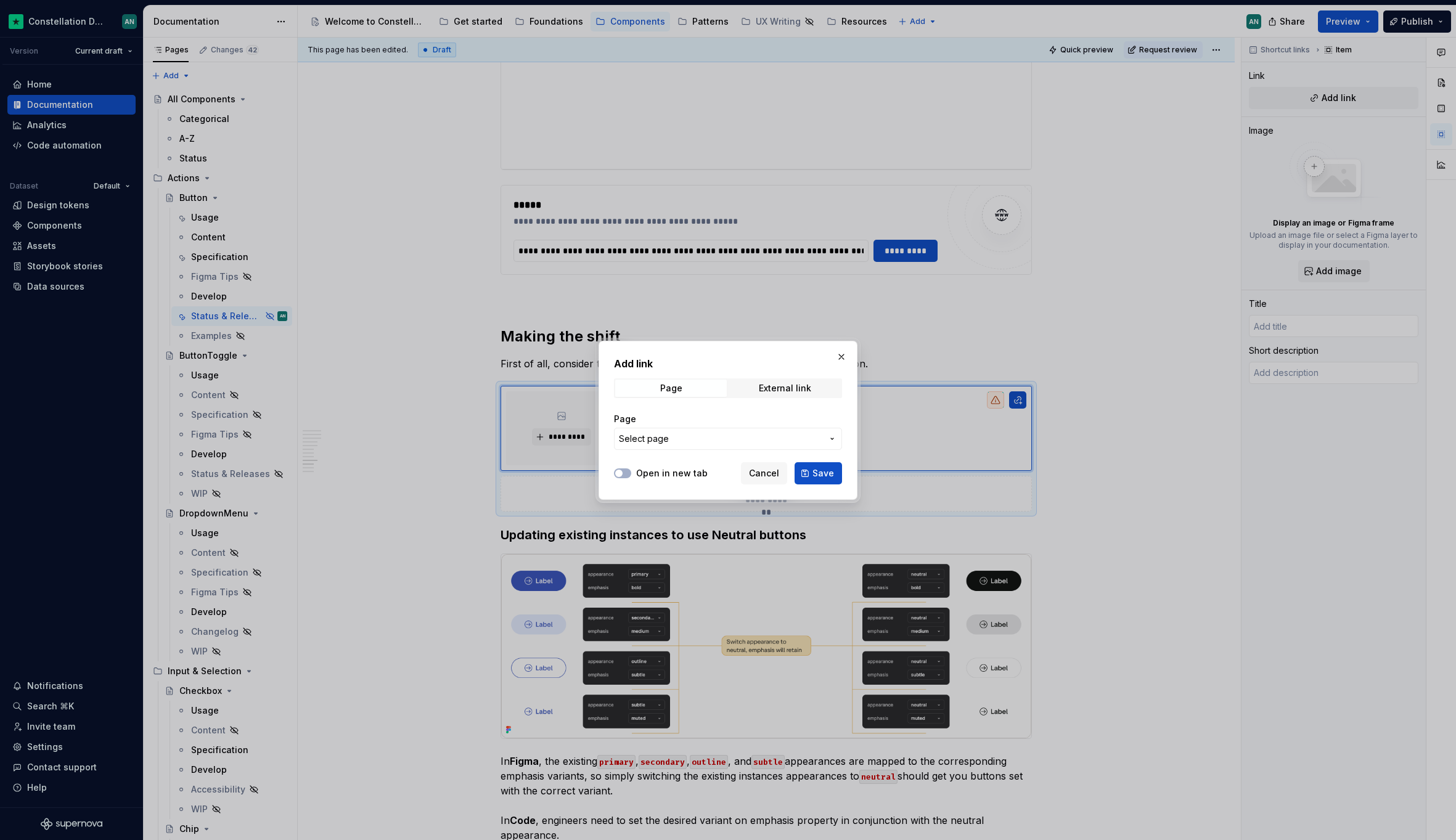
click at [725, 443] on span "Select page" at bounding box center [720, 439] width 203 height 13
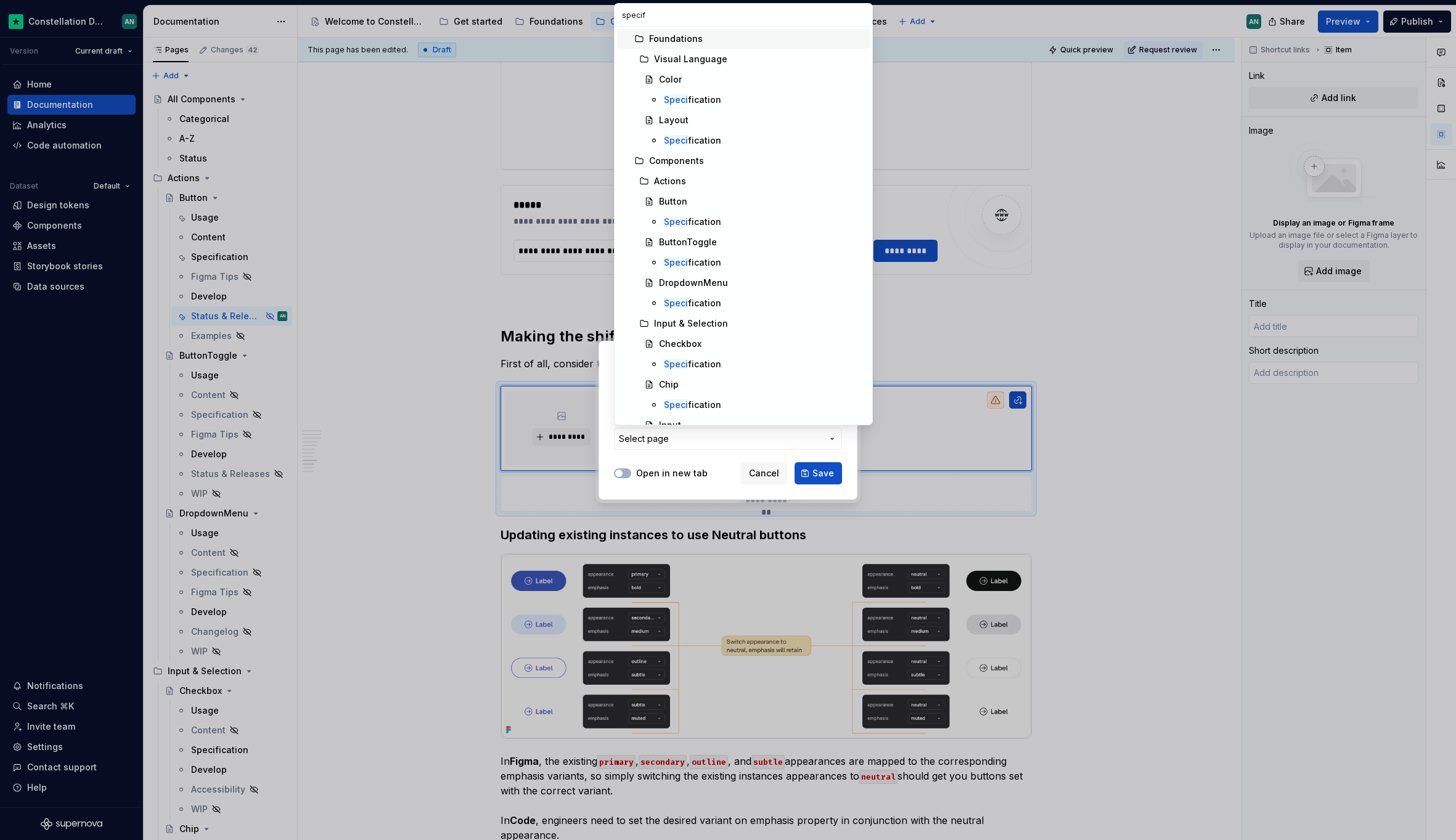
type input "specifi"
click at [706, 225] on div "Specifi cation" at bounding box center [692, 222] width 57 height 13
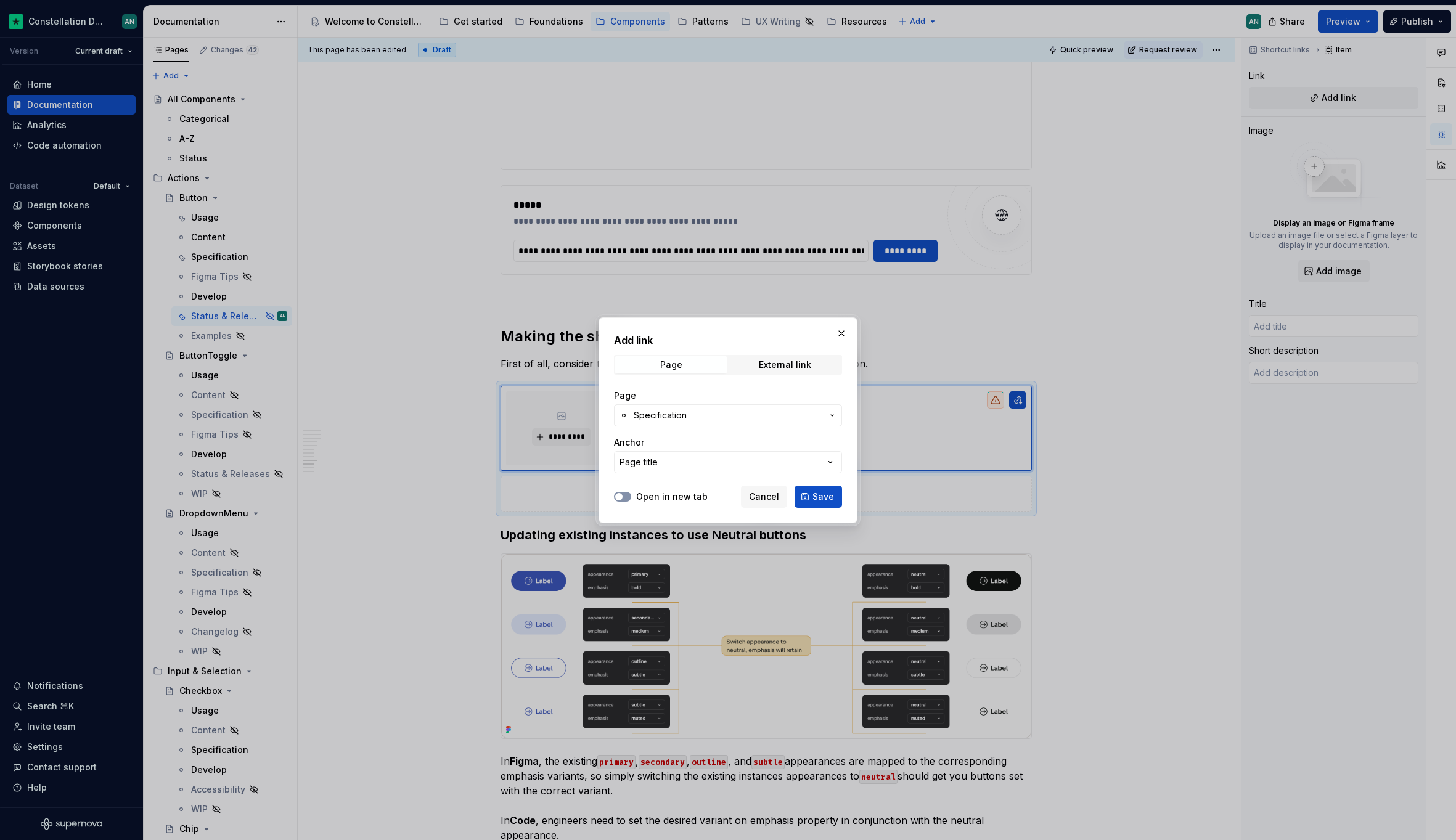
click at [627, 498] on button "Open in new tab" at bounding box center [622, 497] width 17 height 10
click at [749, 462] on button "Page title" at bounding box center [728, 462] width 228 height 22
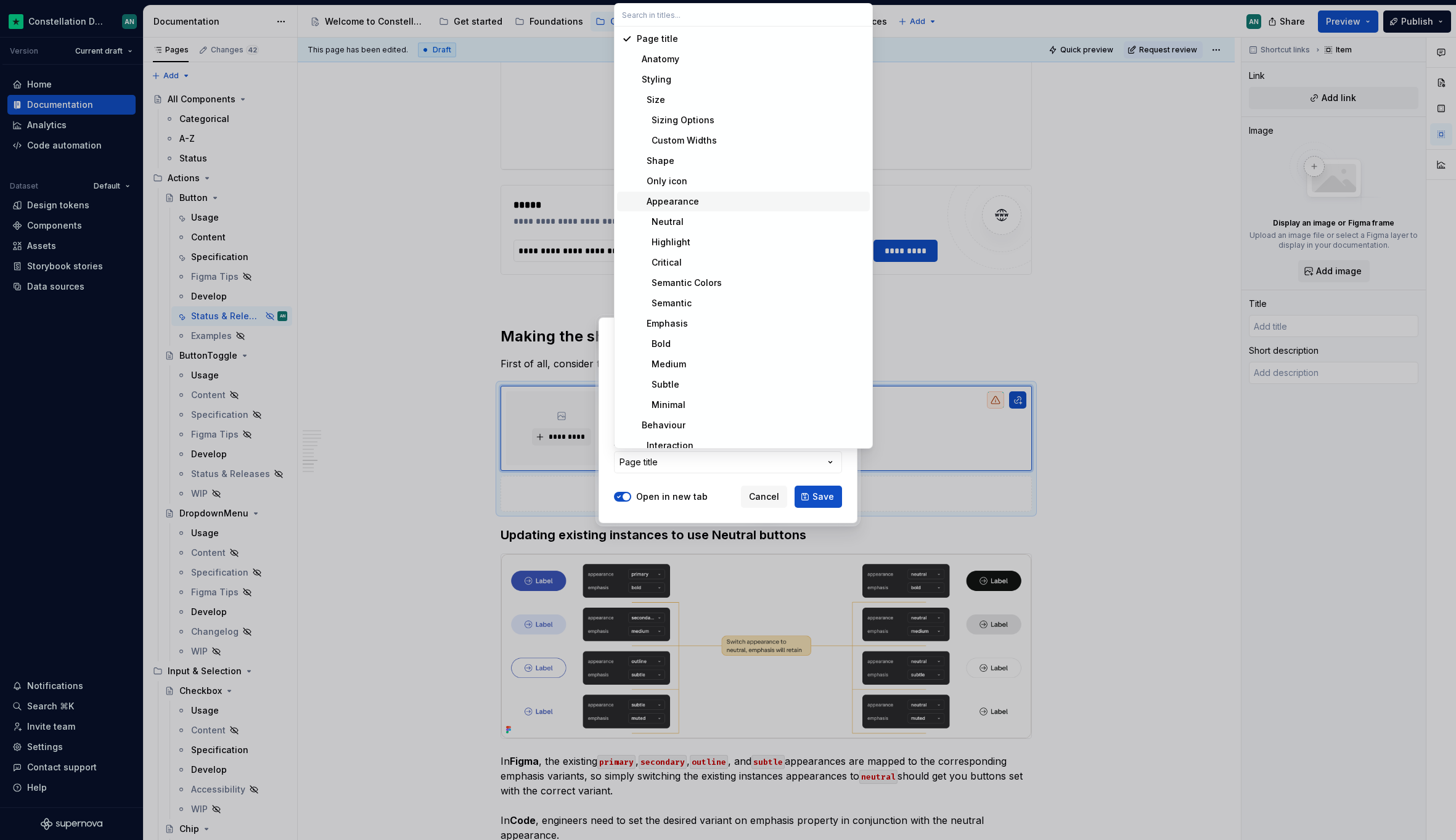
click at [713, 194] on span "Appearance" at bounding box center [743, 201] width 253 height 20
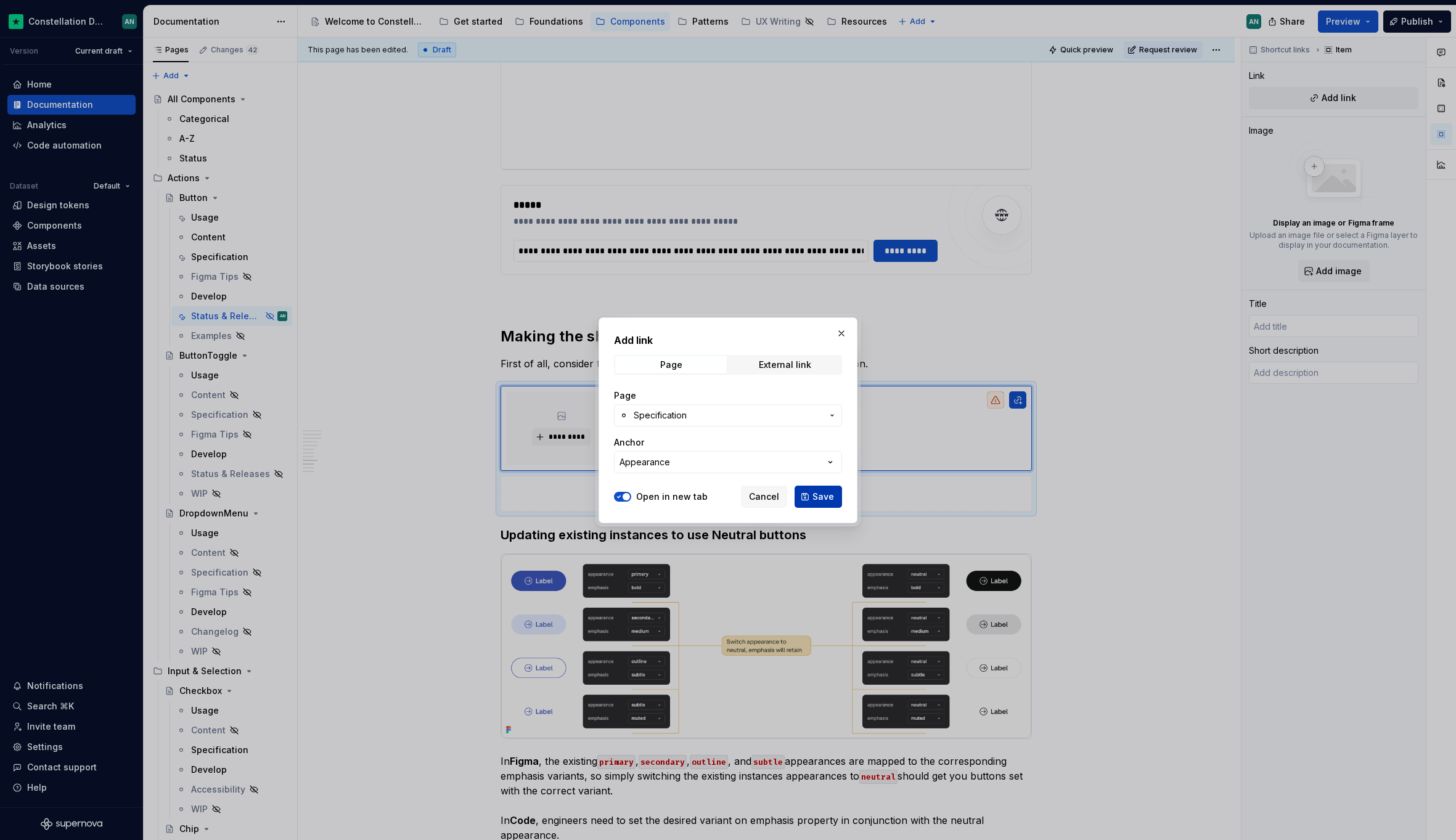
click at [827, 496] on span "Save" at bounding box center [823, 497] width 21 height 13
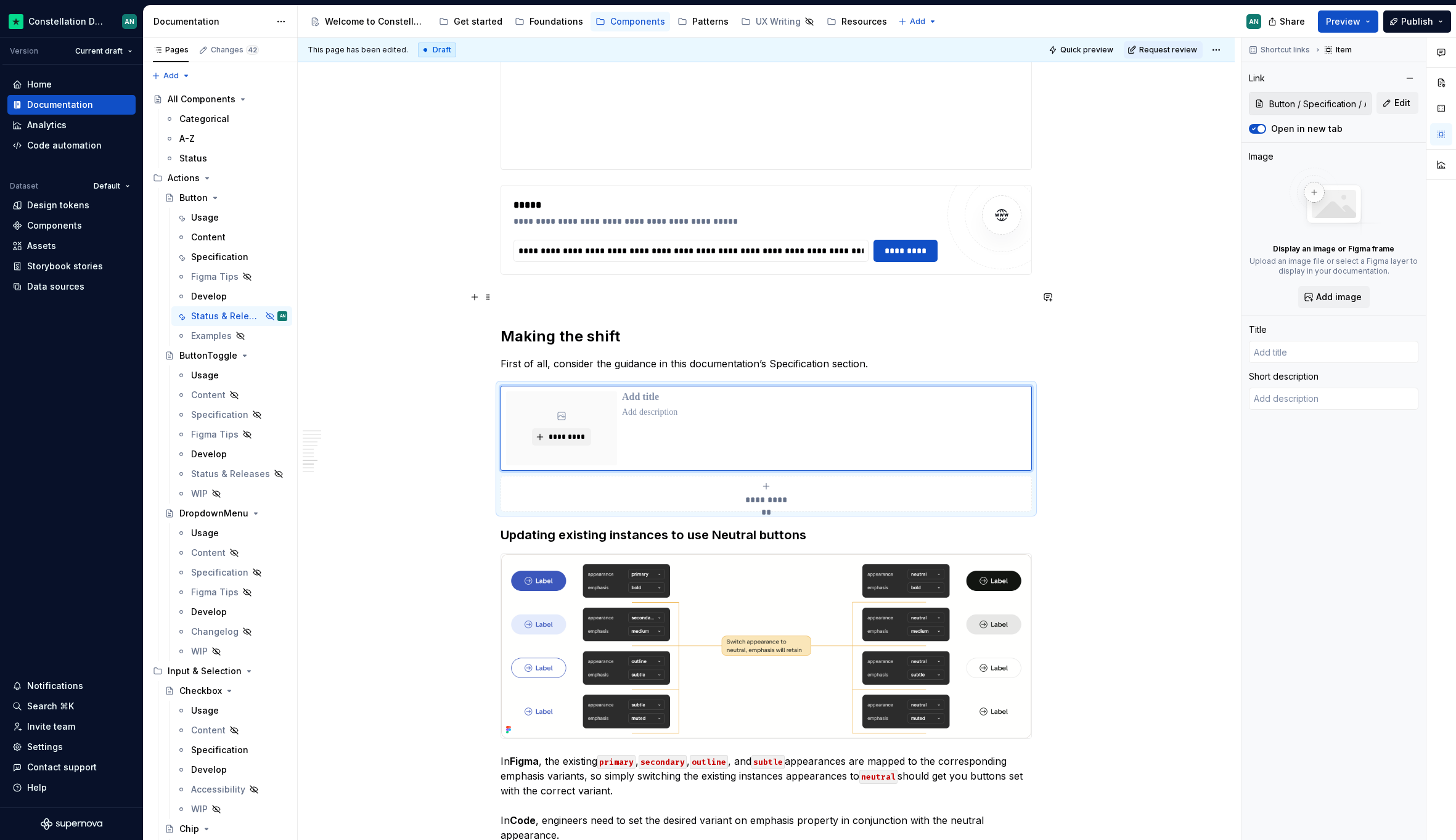
type textarea "*"
type input "Specification"
click at [622, 402] on p "**********" at bounding box center [824, 398] width 405 height 13
type textarea "*"
type input "BSpecification"
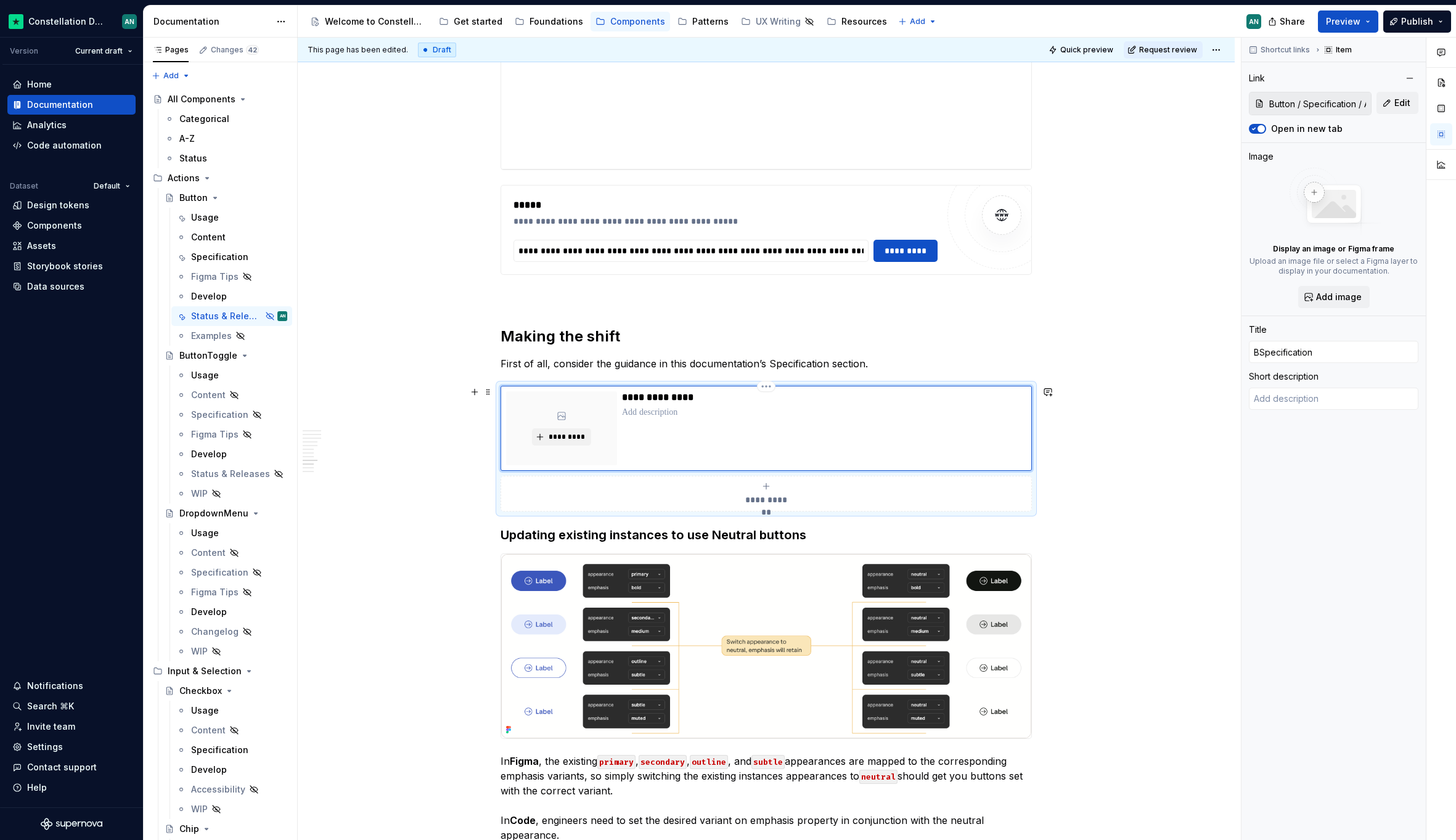
type textarea "*"
type input "BuSpecification"
type textarea "*"
type input "ButSpecification"
type textarea "*"
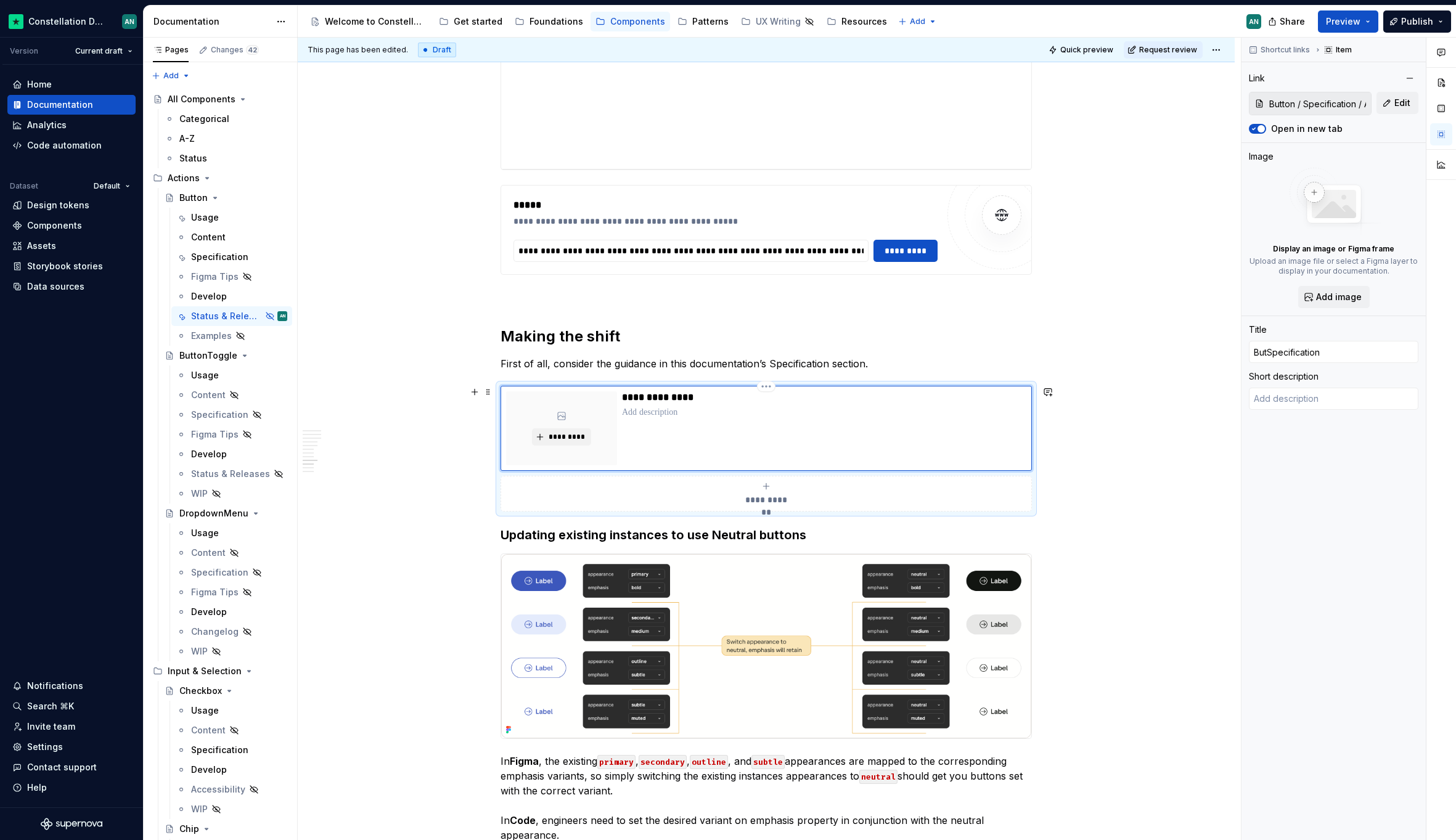
type input "ButtSpecification"
type textarea "*"
type input "ButtoSpecification"
type textarea "*"
type input "ButtonSpecification"
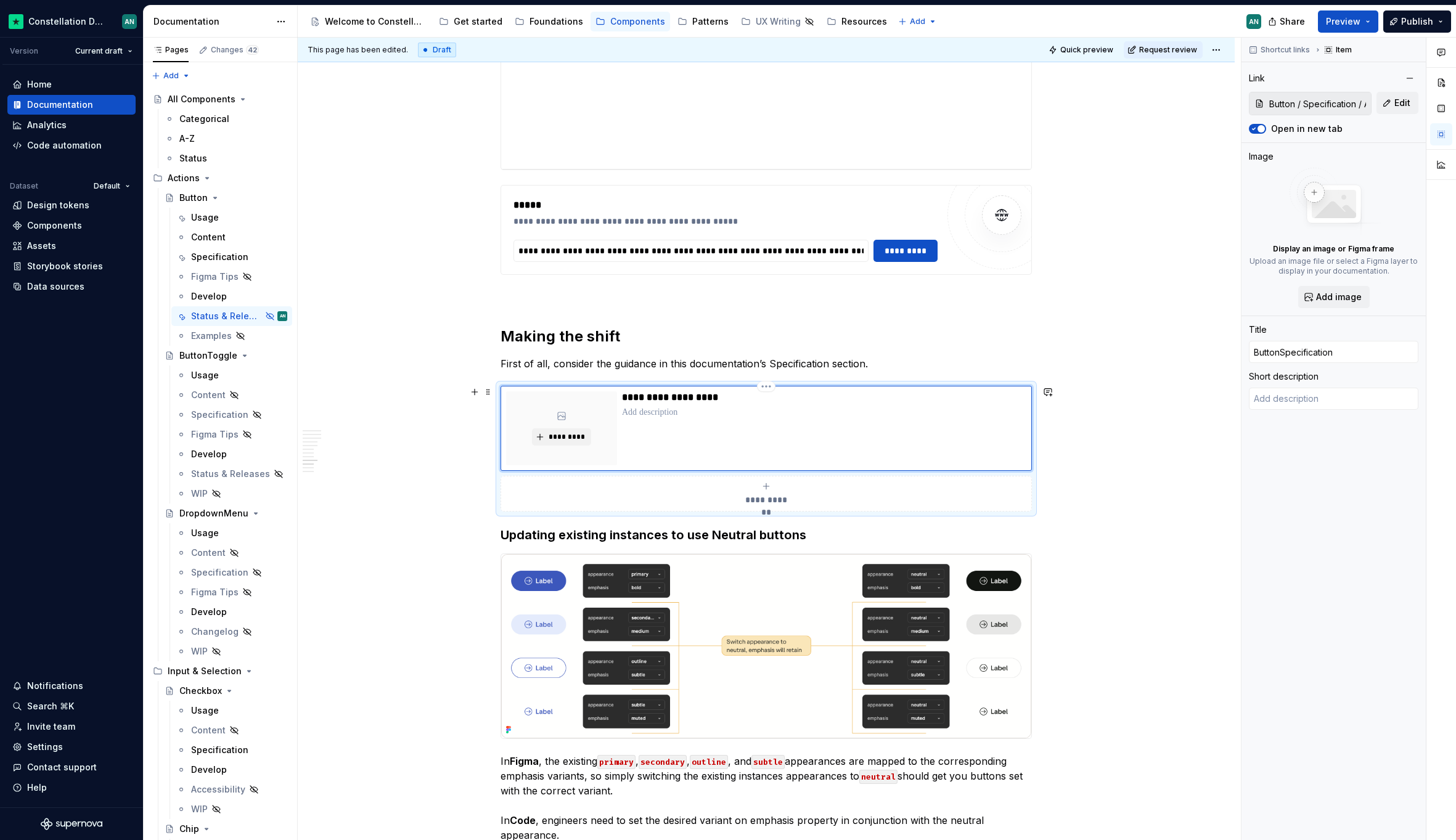
type textarea "*"
type input "ButtonsSpecification"
type textarea "*"
type input "Buttons:Specification"
type textarea "*"
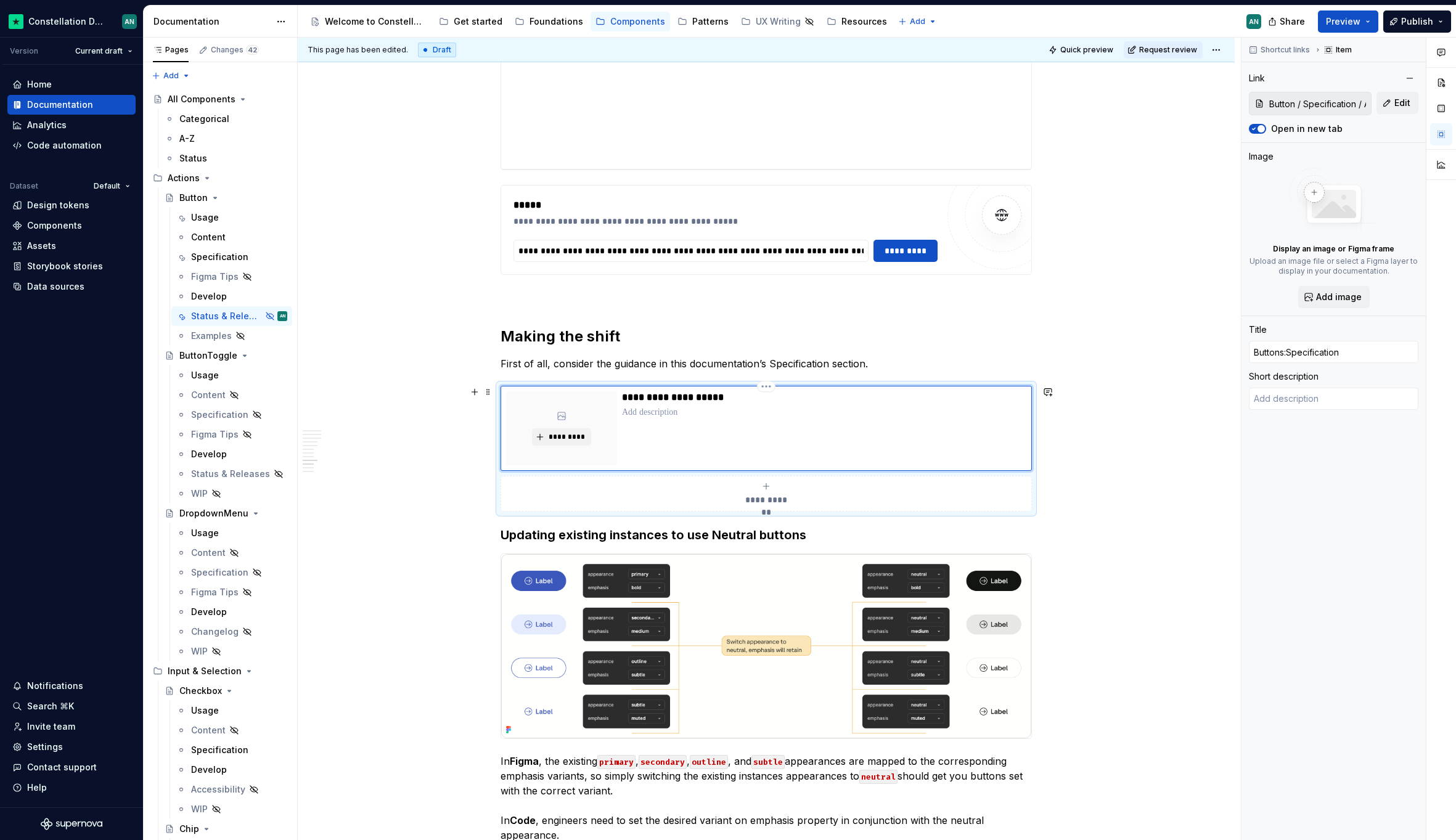
type input "Buttons: Specification"
click at [722, 414] on p "To enrich screen reader interactions, please activate Accessibility in Grammarl…" at bounding box center [824, 412] width 405 height 13
click at [594, 534] on h3 "Updating existing instances to use Neutral buttons" at bounding box center [766, 534] width 531 height 17
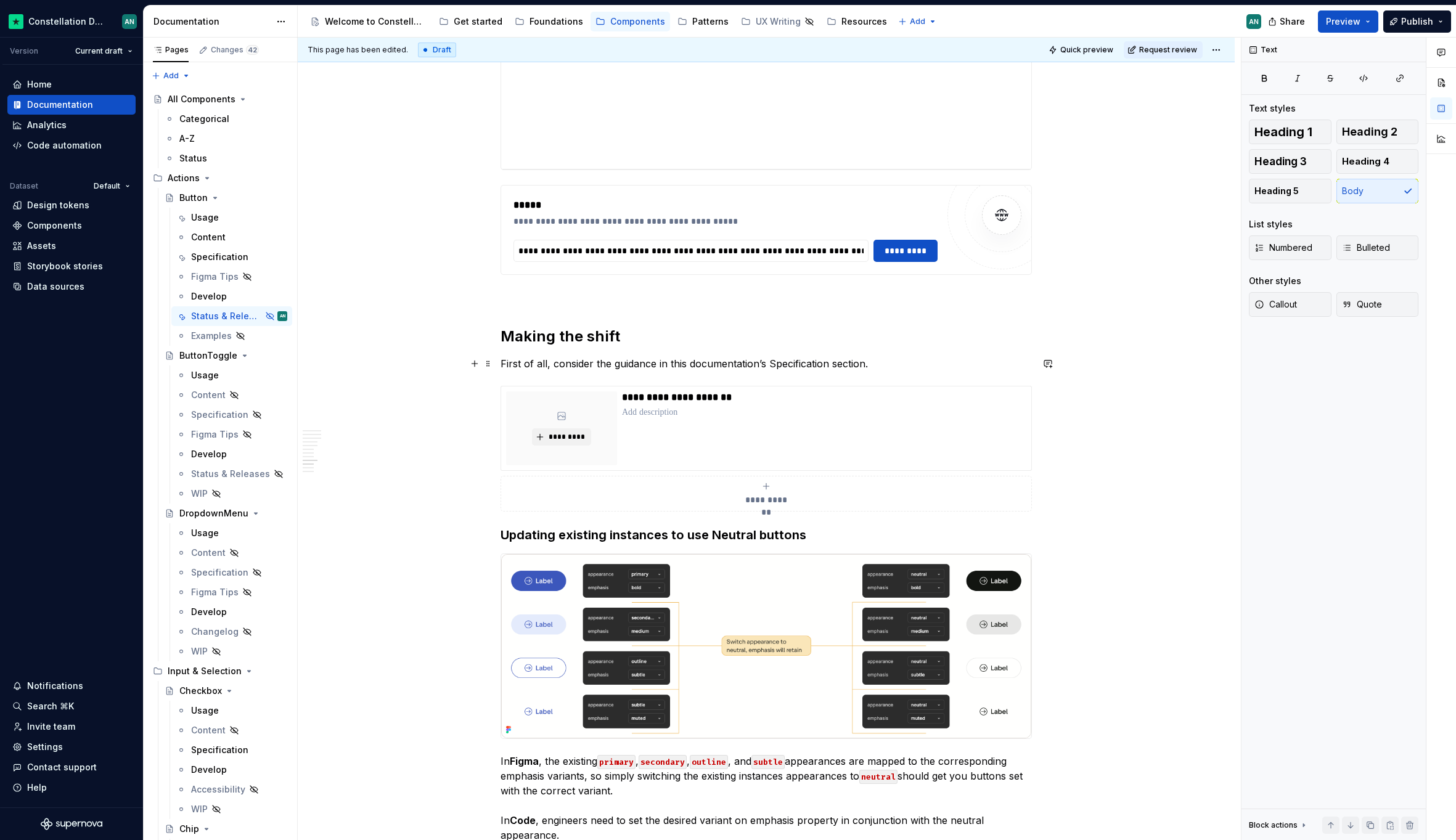
click at [880, 364] on p "First of all, consider the guidance in this documentation’s Specification secti…" at bounding box center [766, 364] width 531 height 15
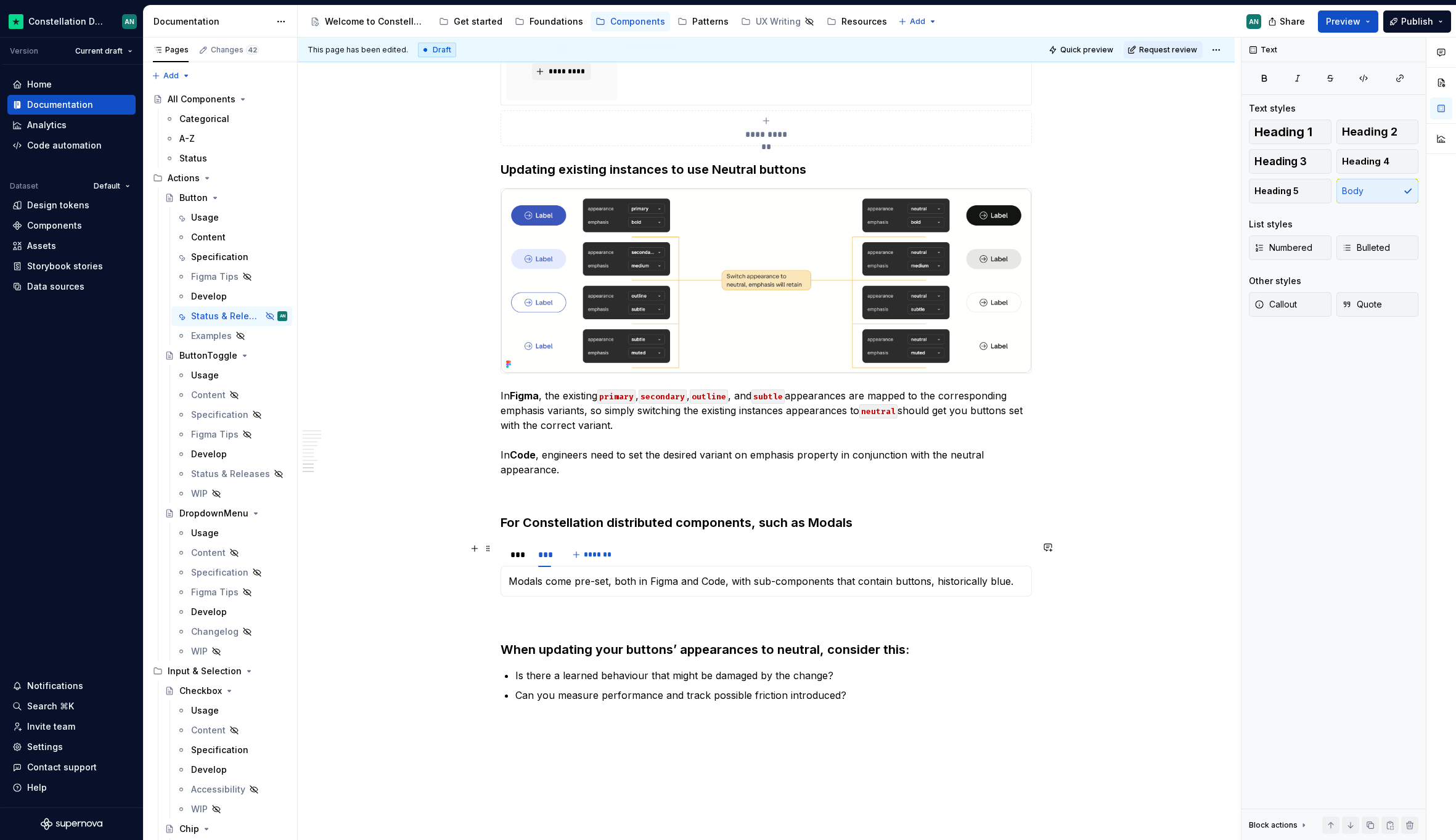
scroll to position [2957, 0]
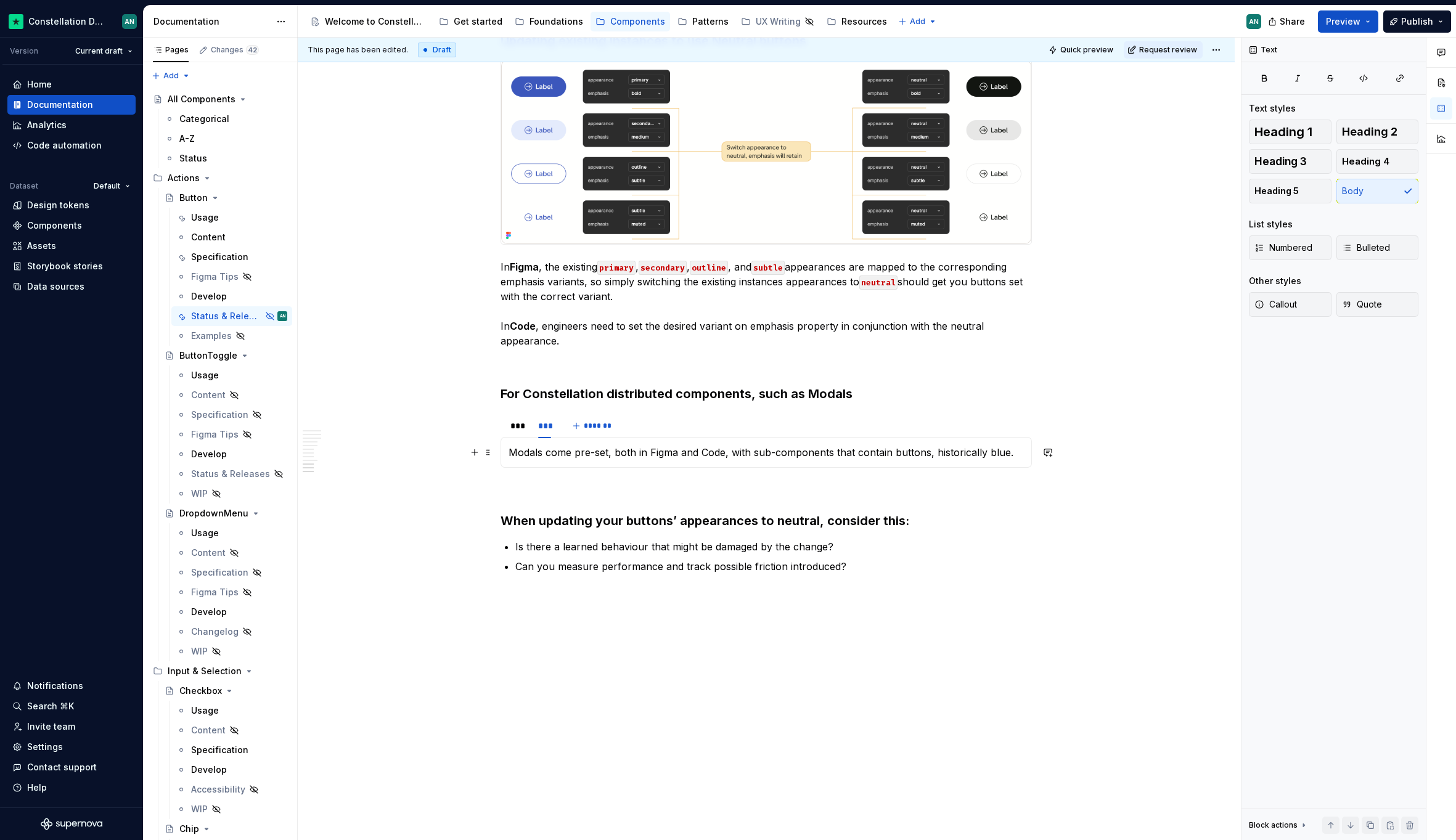
click at [1019, 454] on p "Modals come pre-set, both in Figma and Code, with sub-components that contain b…" at bounding box center [766, 452] width 515 height 15
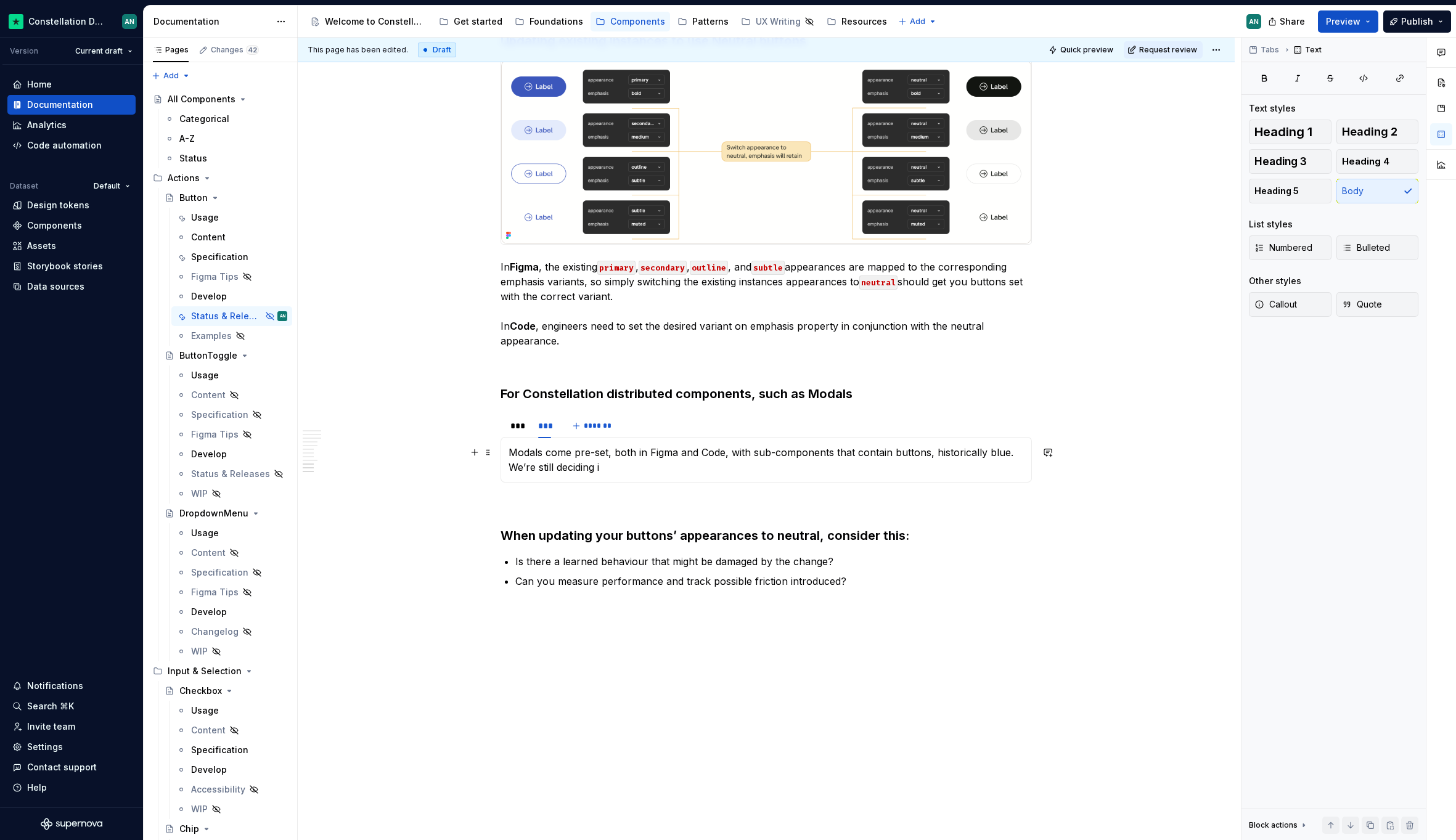
click at [510, 465] on p "Modals come pre-set, both in Figma and Code, with sub-components that contain b…" at bounding box center [766, 459] width 515 height 30
click at [658, 466] on p "Modals come pre-set, both in Figma and Code, with sub-components that contain b…" at bounding box center [766, 459] width 515 height 30
drag, startPoint x: 673, startPoint y: 465, endPoint x: 507, endPoint y: 471, distance: 166.1
click at [507, 471] on div "Modals come pre-set, both in Figma and Code, with sub-components that contain b…" at bounding box center [766, 459] width 531 height 45
drag, startPoint x: 758, startPoint y: 470, endPoint x: 507, endPoint y: 470, distance: 251.0
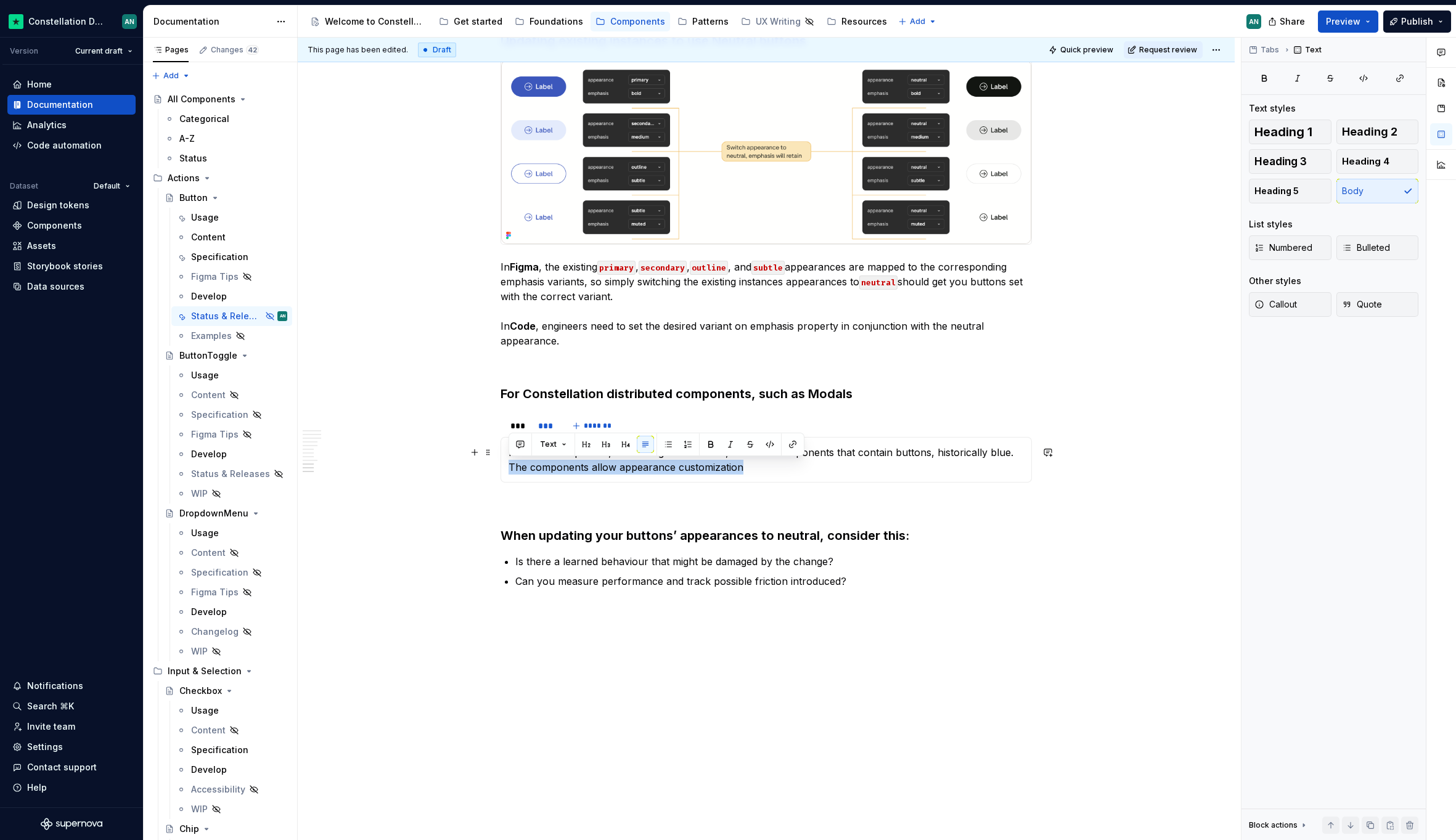
click at [507, 470] on div "Modals come pre-set, both in Figma and Code, with sub-components that contain b…" at bounding box center [766, 459] width 531 height 45
click at [871, 476] on div "Modals come pre-set, both in Figma and Code, with sub-components that contain b…" at bounding box center [766, 459] width 531 height 45
click at [752, 452] on p "Modals come pre-set, both in Figma and Code, with sub-components that contain b…" at bounding box center [766, 459] width 515 height 30
drag, startPoint x: 607, startPoint y: 453, endPoint x: 546, endPoint y: 449, distance: 61.1
click at [546, 449] on p "Modals come pre-set, both in Figma and Code, with sub-components that contain b…" at bounding box center [766, 459] width 515 height 30
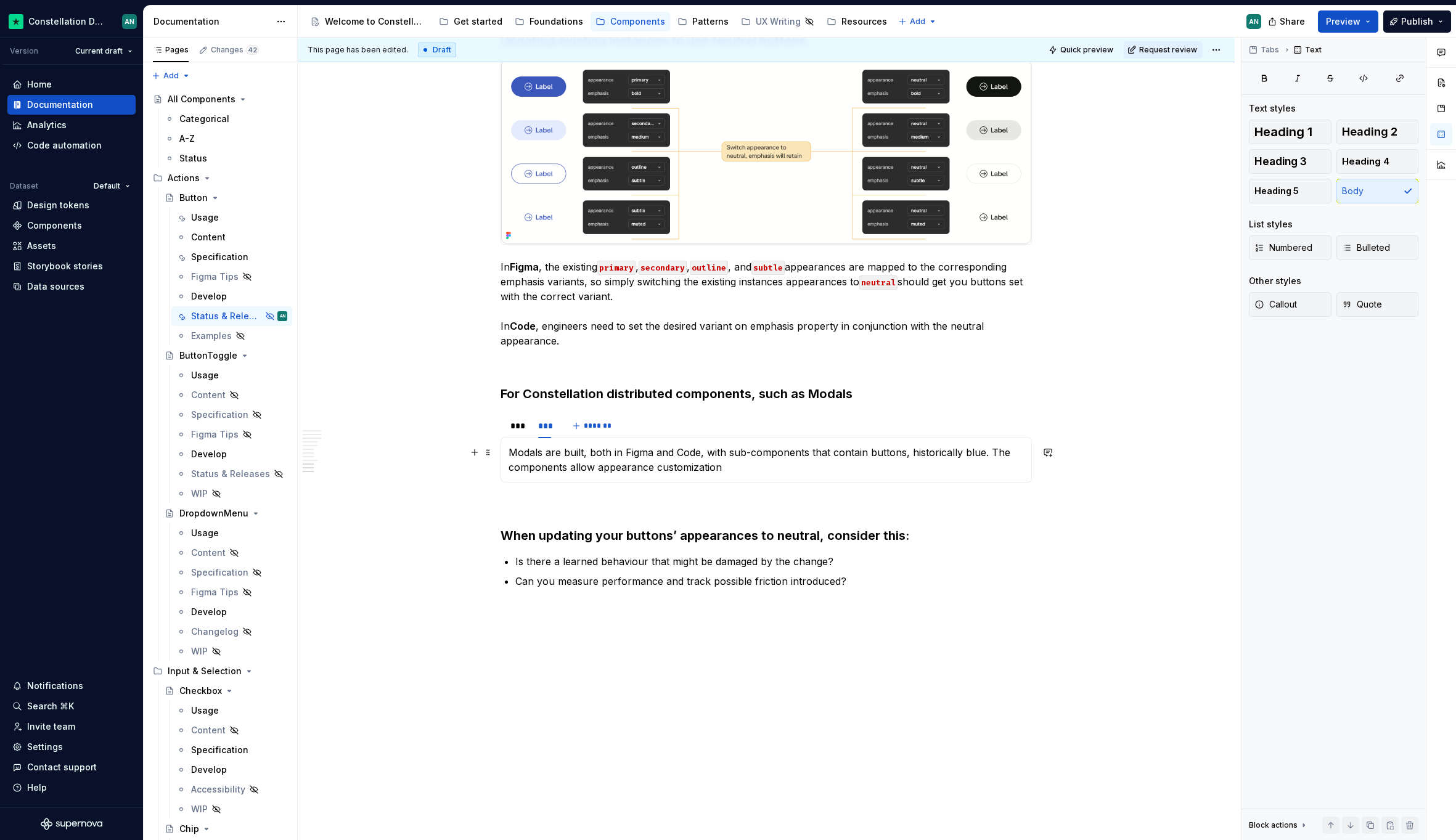
click at [810, 452] on p "Modals are built, both in Figma and Code, with sub-components that contain butt…" at bounding box center [766, 459] width 515 height 30
click at [588, 465] on p "Modals are built, both in Figma and Code, with sub-components like their footer…" at bounding box center [766, 459] width 515 height 30
click at [604, 466] on p "Modals are built, both in Figma and Code, with sub-components like their footer…" at bounding box center [766, 459] width 515 height 30
drag, startPoint x: 614, startPoint y: 468, endPoint x: 868, endPoint y: 471, distance: 254.0
click at [868, 471] on p "Modals are built, both in Figma and Code, with sub-components like their footer…" at bounding box center [766, 459] width 515 height 30
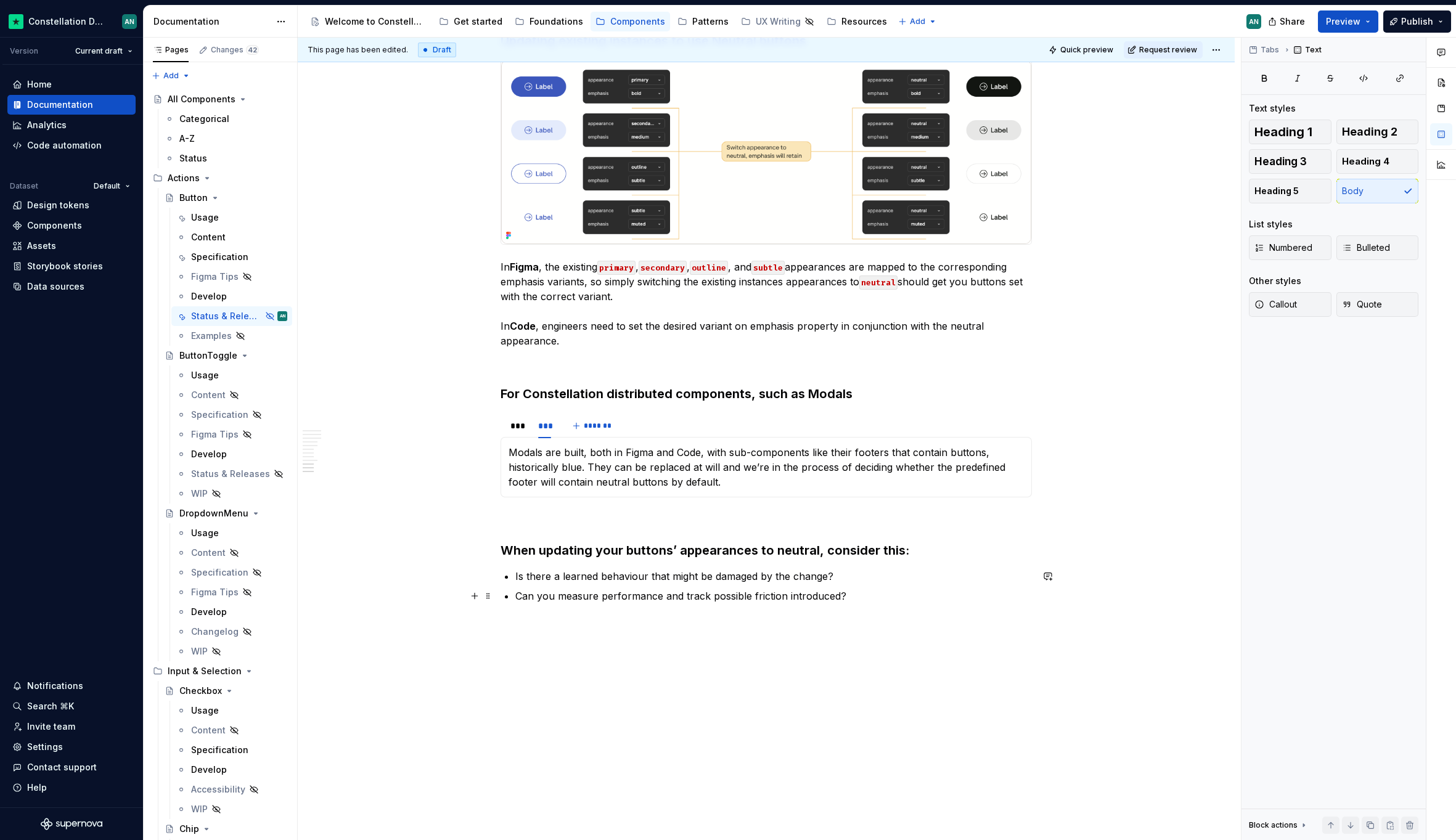
click at [720, 591] on p "Can you measure performance and track possible friction introduced?" at bounding box center [773, 596] width 517 height 15
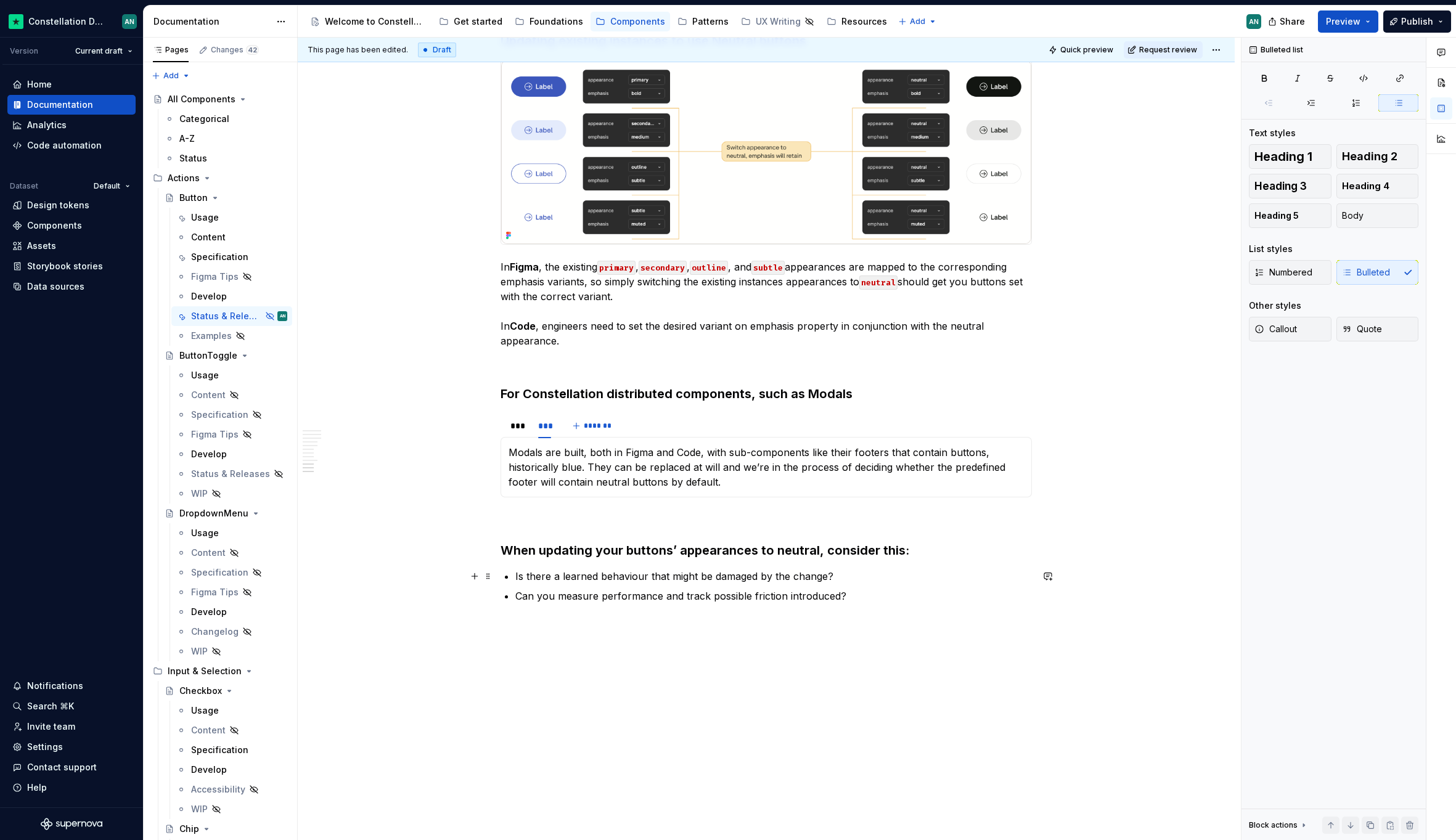
click at [739, 580] on p "Is there a learned behaviour that might be damaged by the change?" at bounding box center [773, 576] width 517 height 15
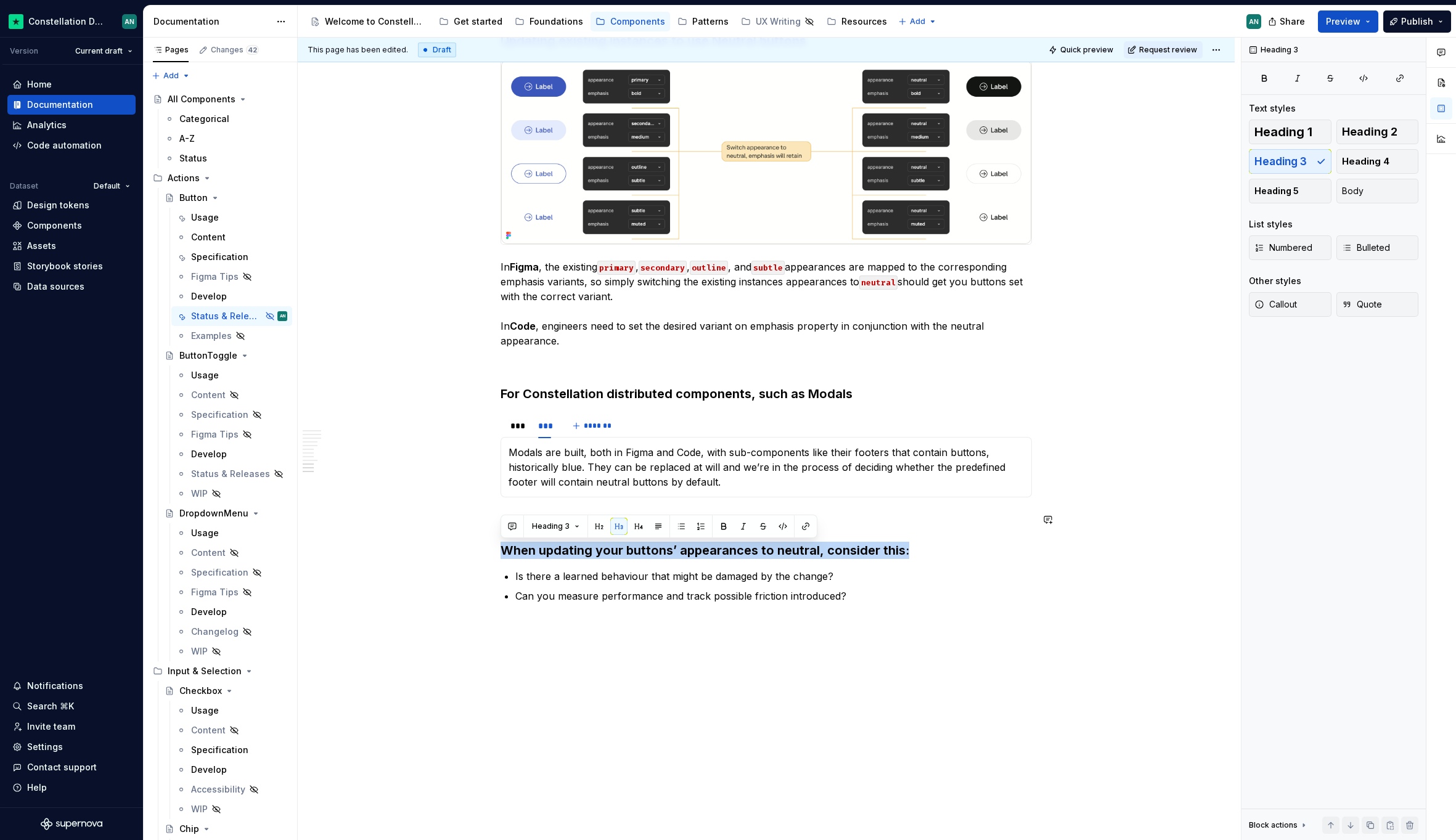
drag, startPoint x: 917, startPoint y: 556, endPoint x: 500, endPoint y: 534, distance: 417.6
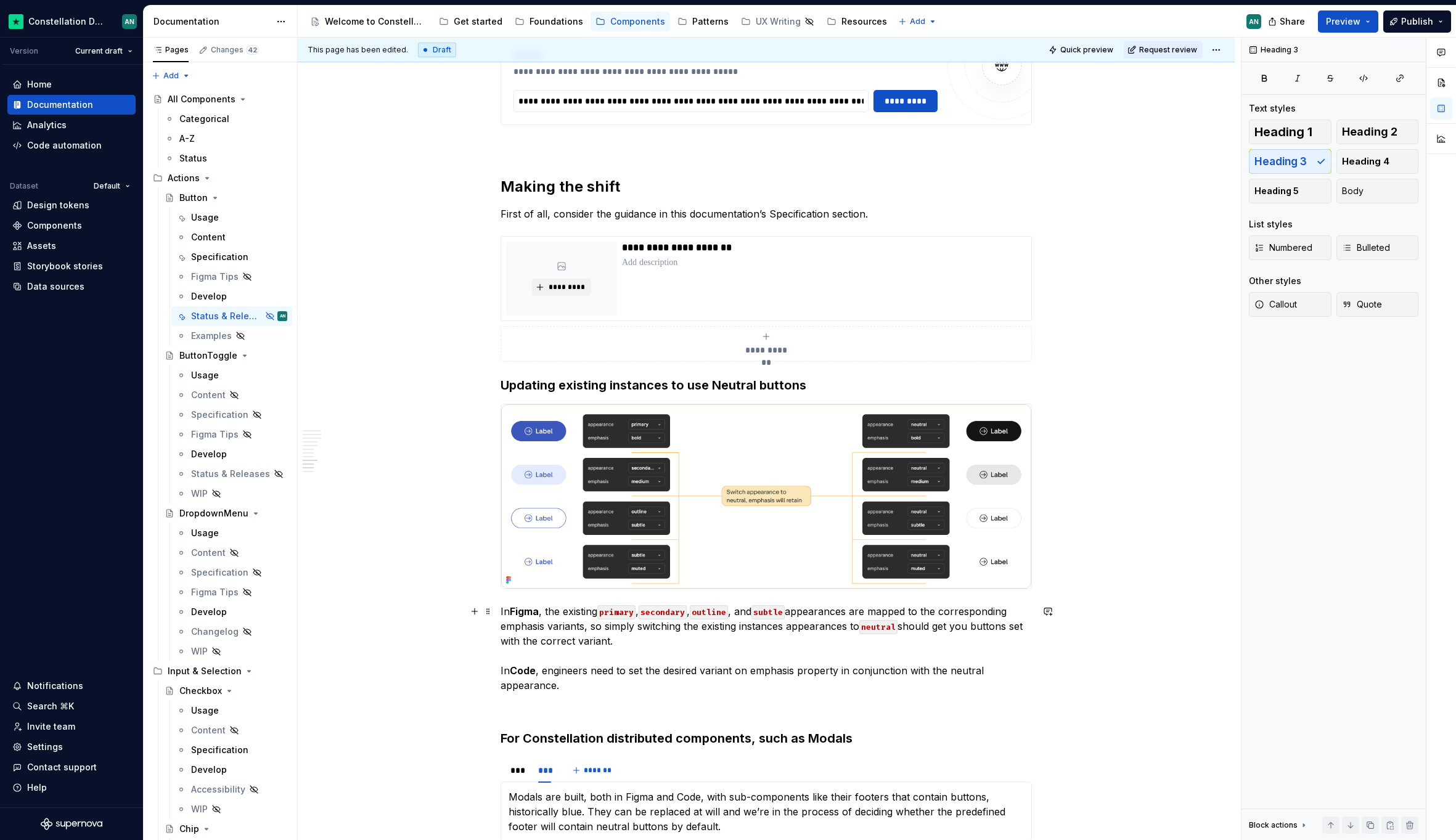
scroll to position [2986, 0]
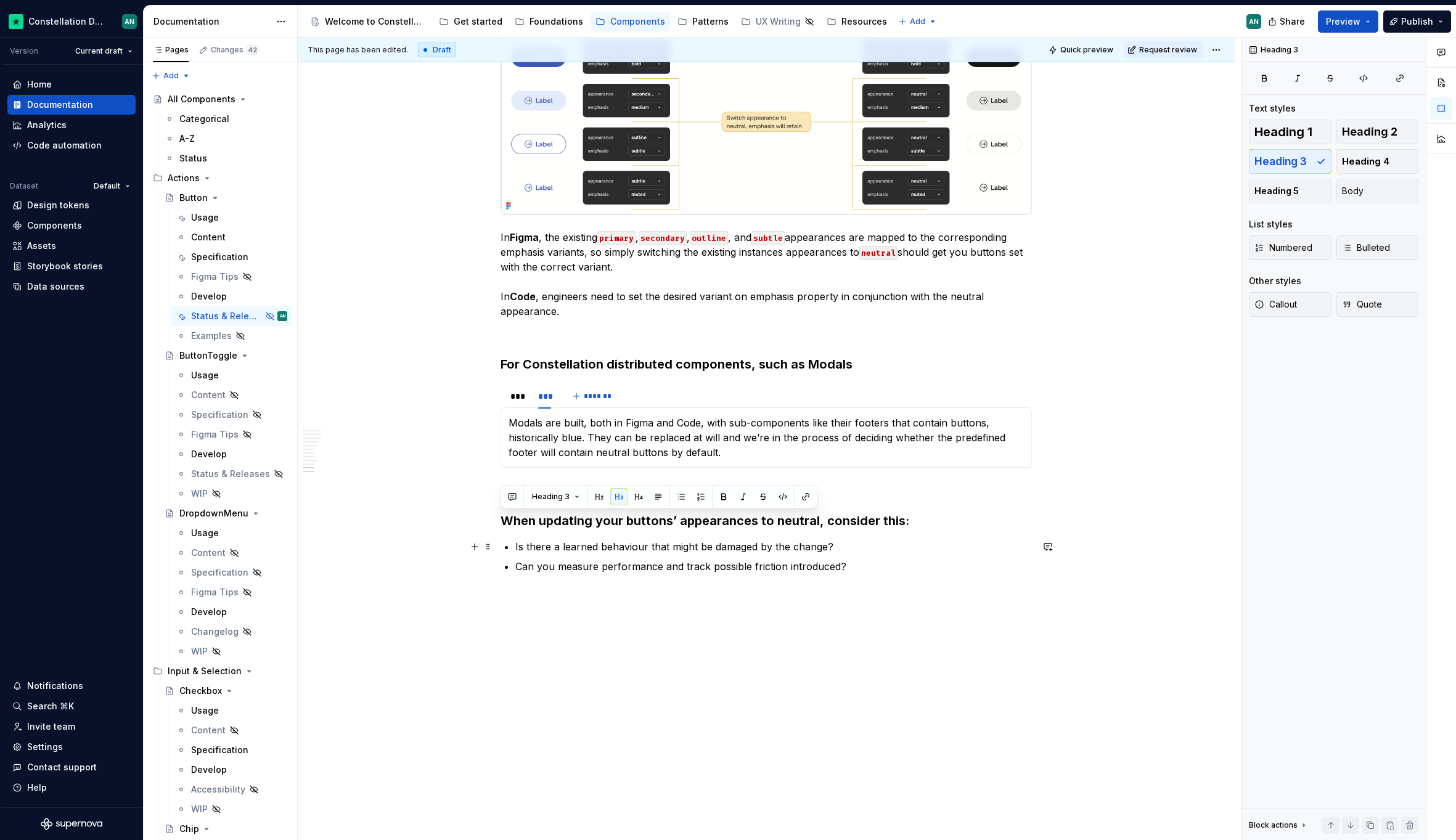
click at [915, 541] on p "Is there a learned behaviour that might be damaged by the change?" at bounding box center [773, 547] width 517 height 15
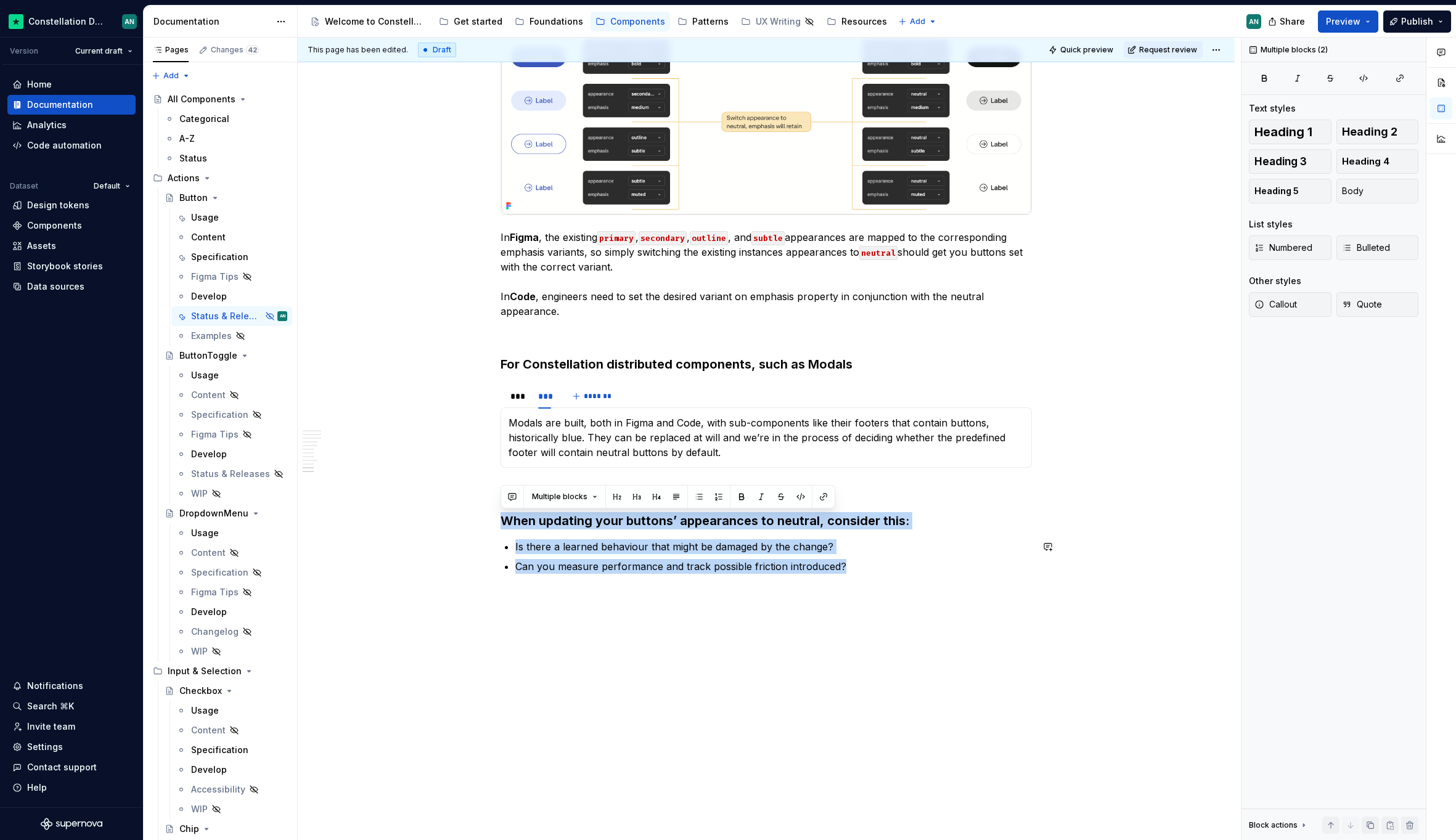
drag, startPoint x: 500, startPoint y: 524, endPoint x: 873, endPoint y: 584, distance: 377.8
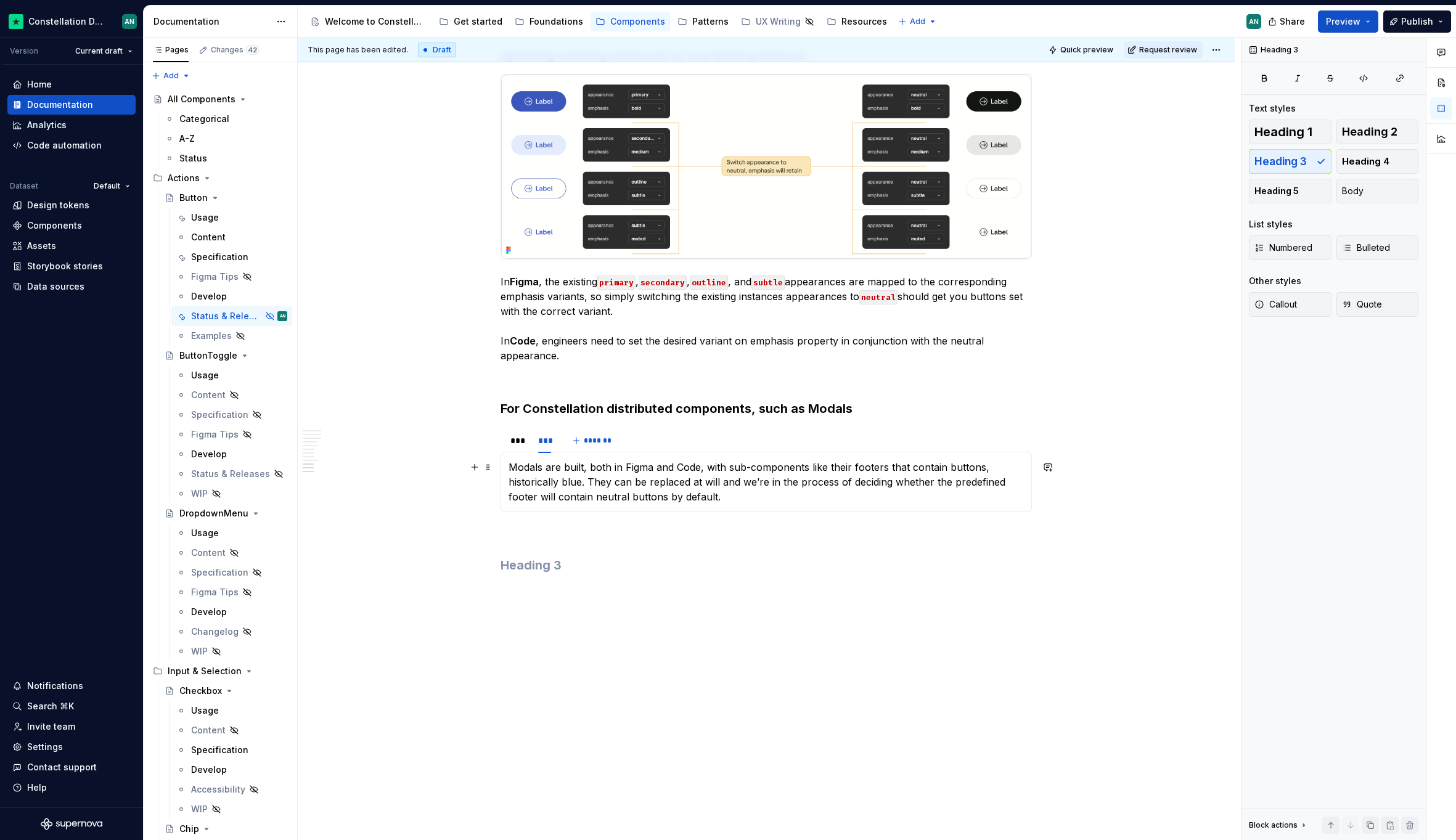
scroll to position [2535, 0]
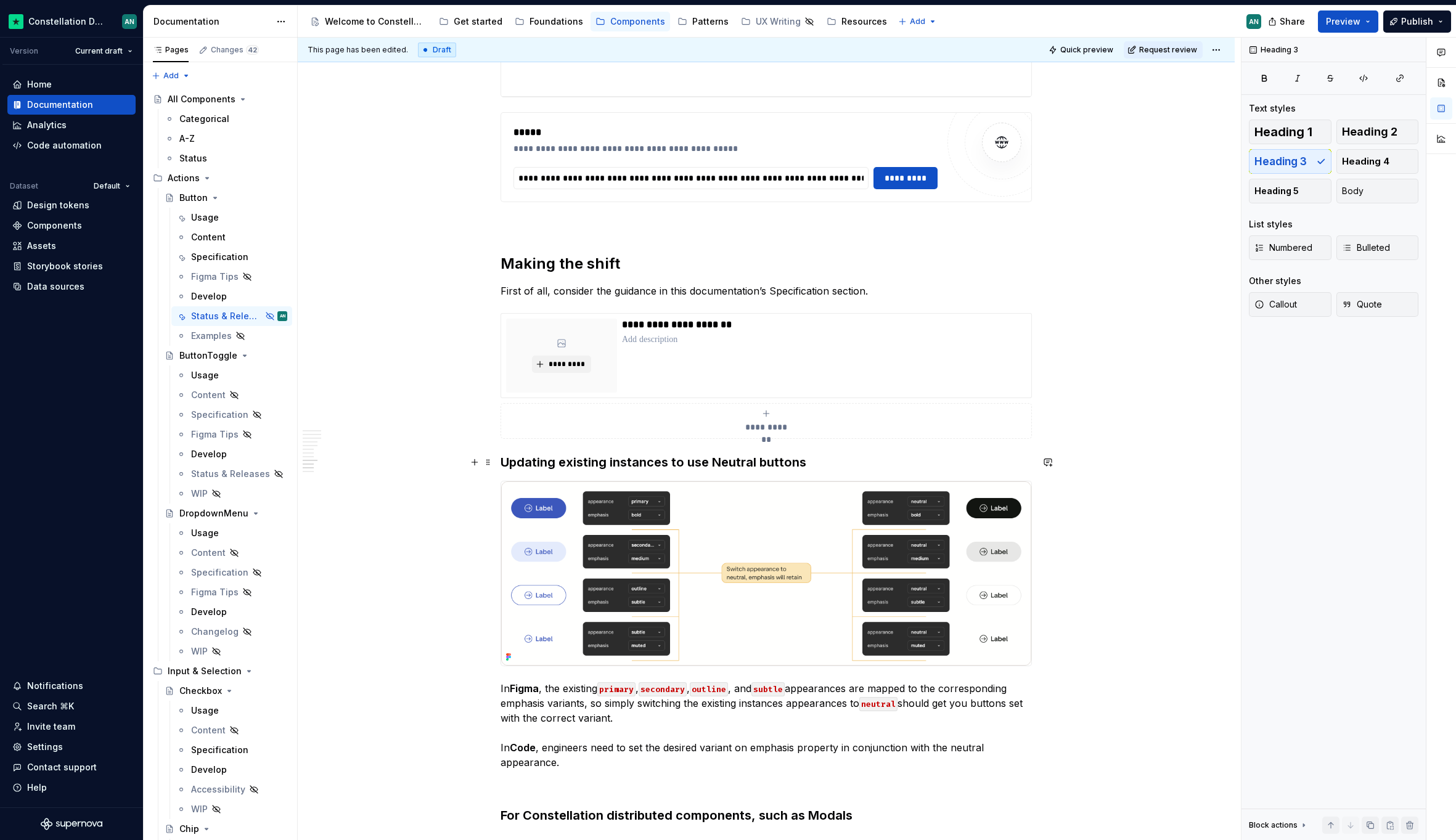
click at [500, 459] on h3 "Updating existing instances to use Neutral buttons" at bounding box center [766, 462] width 531 height 17
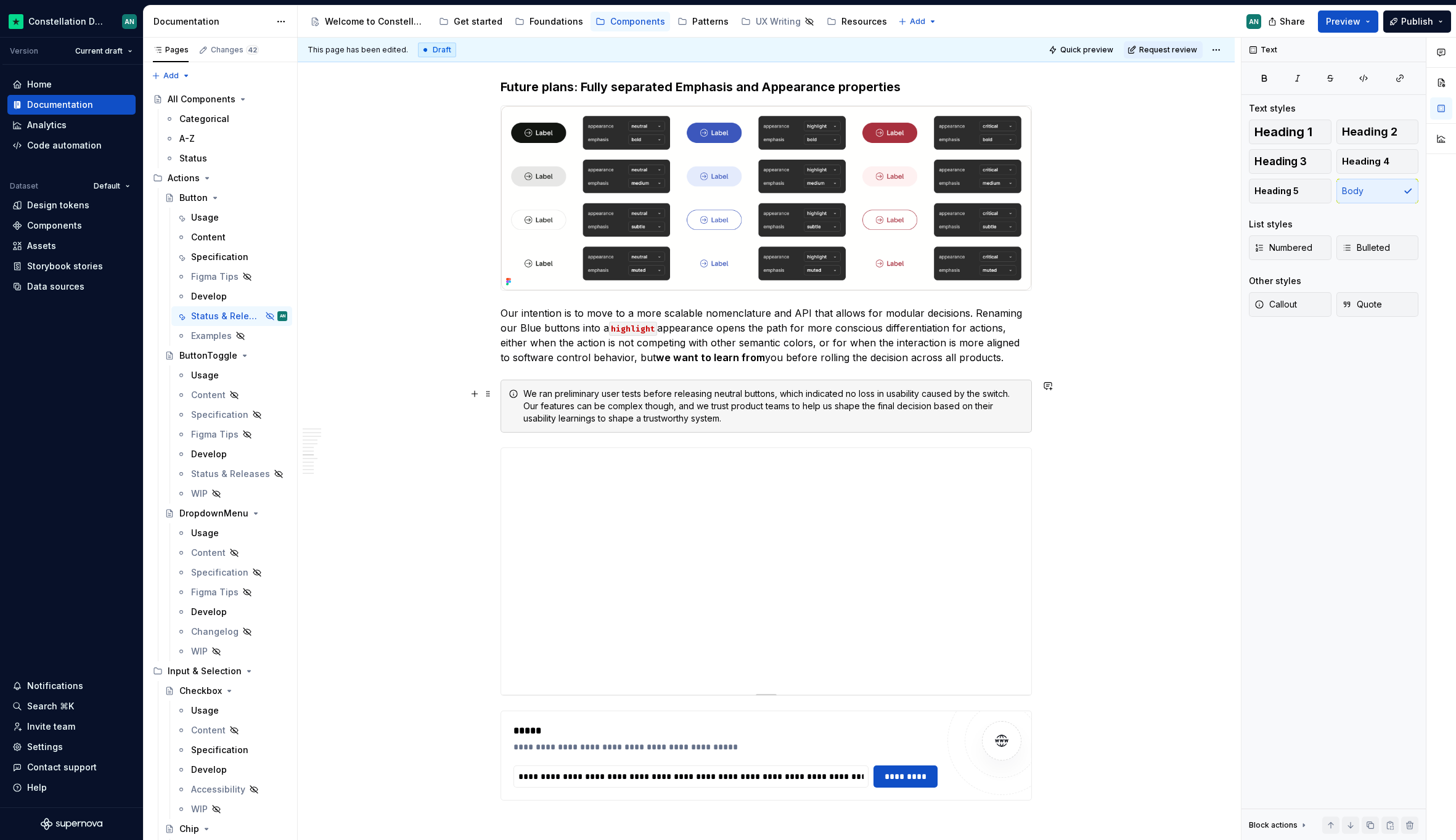
scroll to position [2063, 0]
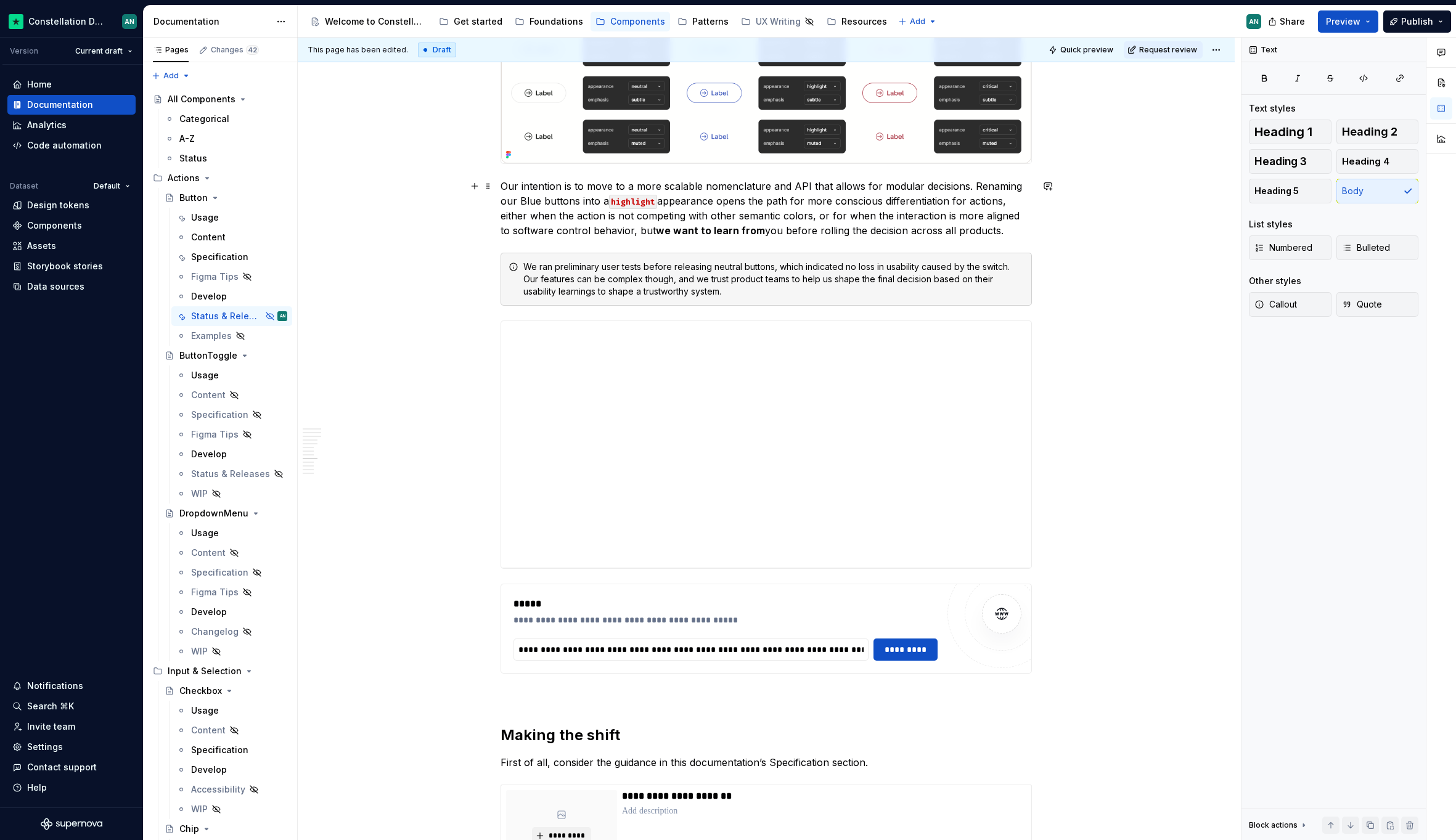
click at [765, 211] on p "Our intention is to move to a more scalable nomenclature and API that allows fo…" at bounding box center [766, 208] width 531 height 59
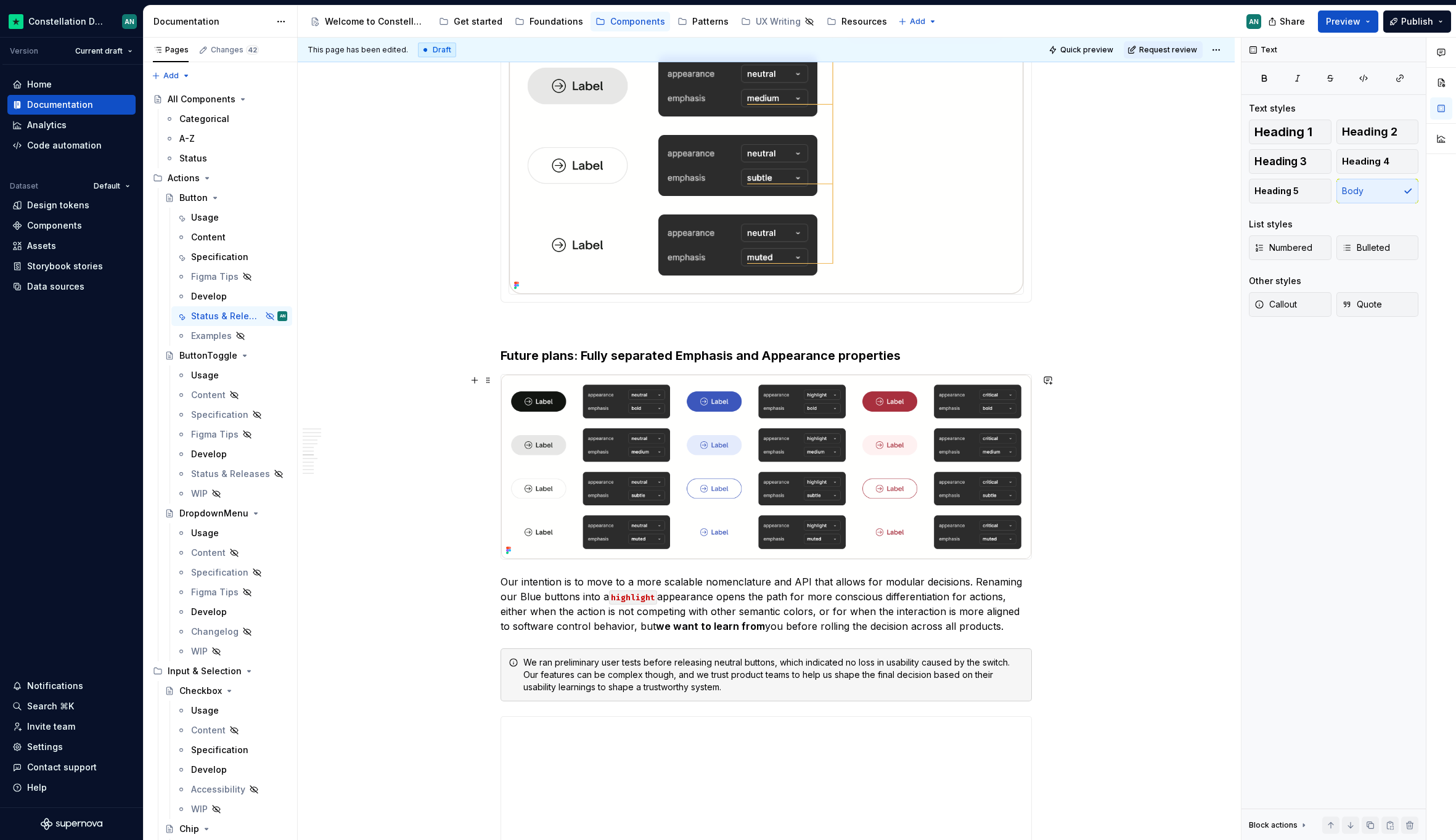
scroll to position [1944, 0]
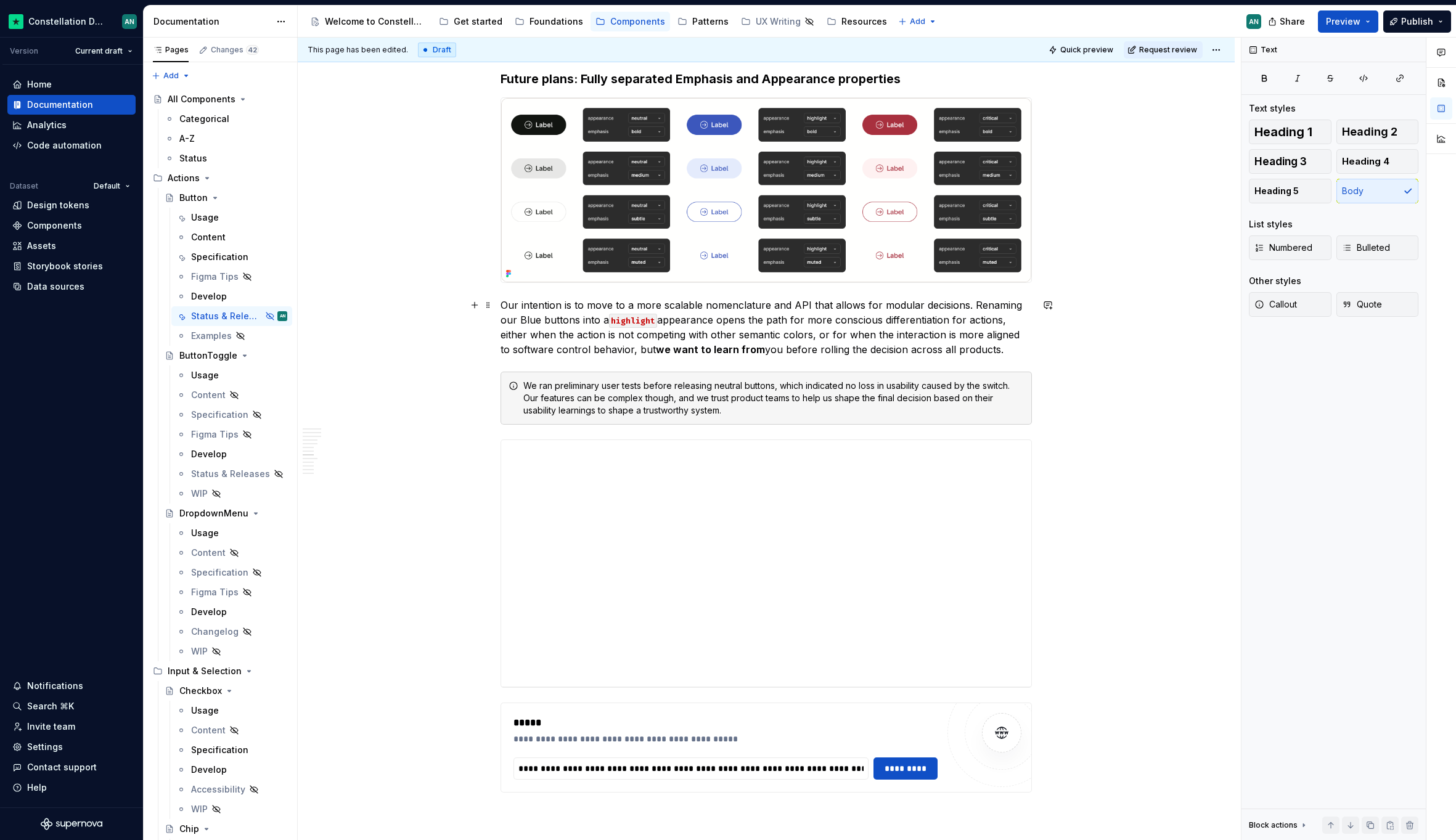
click at [955, 301] on p "Our intention is to move to a more scalable nomenclature and API that allows fo…" at bounding box center [766, 327] width 531 height 59
click at [958, 305] on p "Our intention is to move to a more scalable nomenclature and API that allows fo…" at bounding box center [766, 327] width 531 height 59
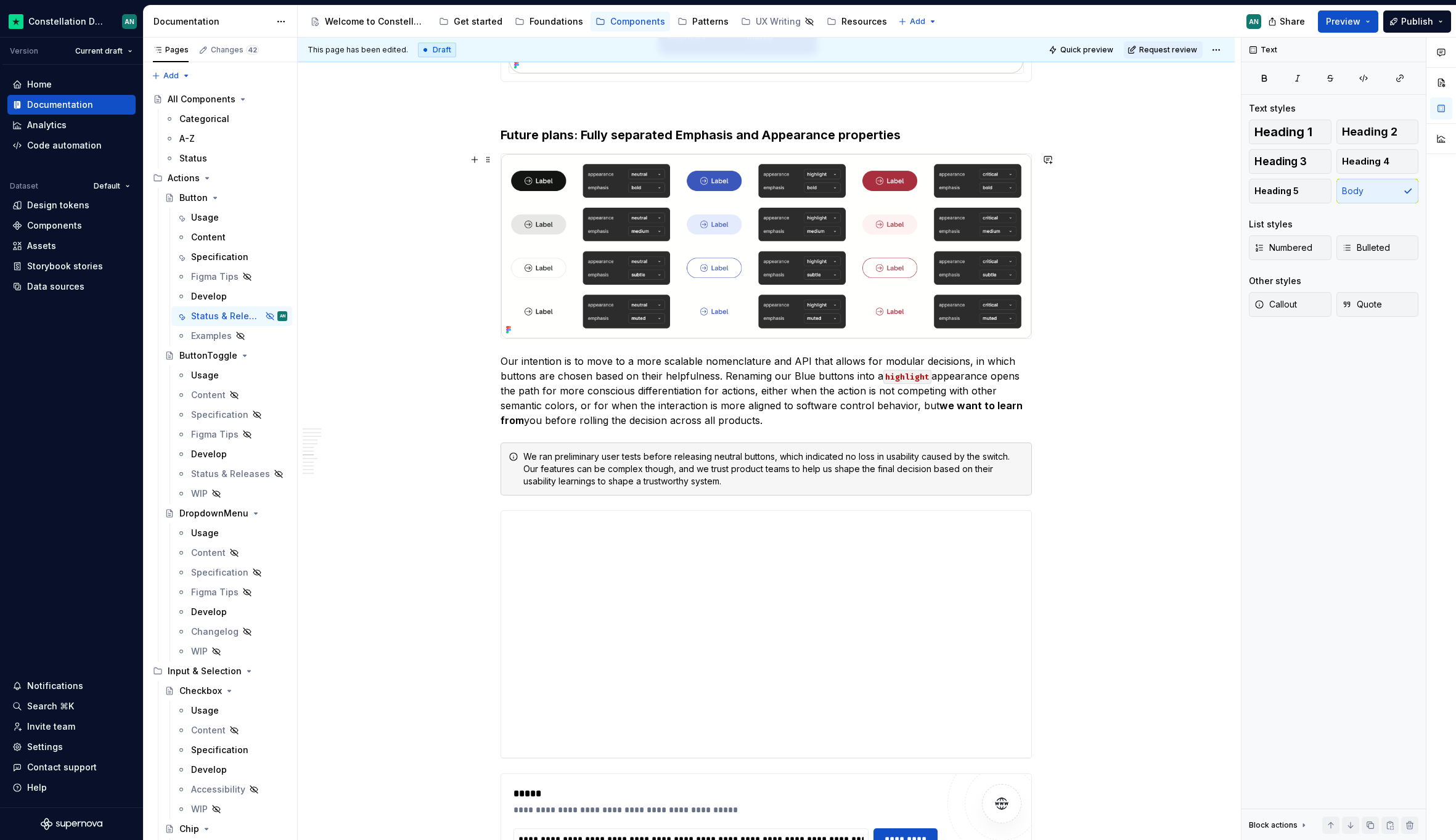
scroll to position [1698, 0]
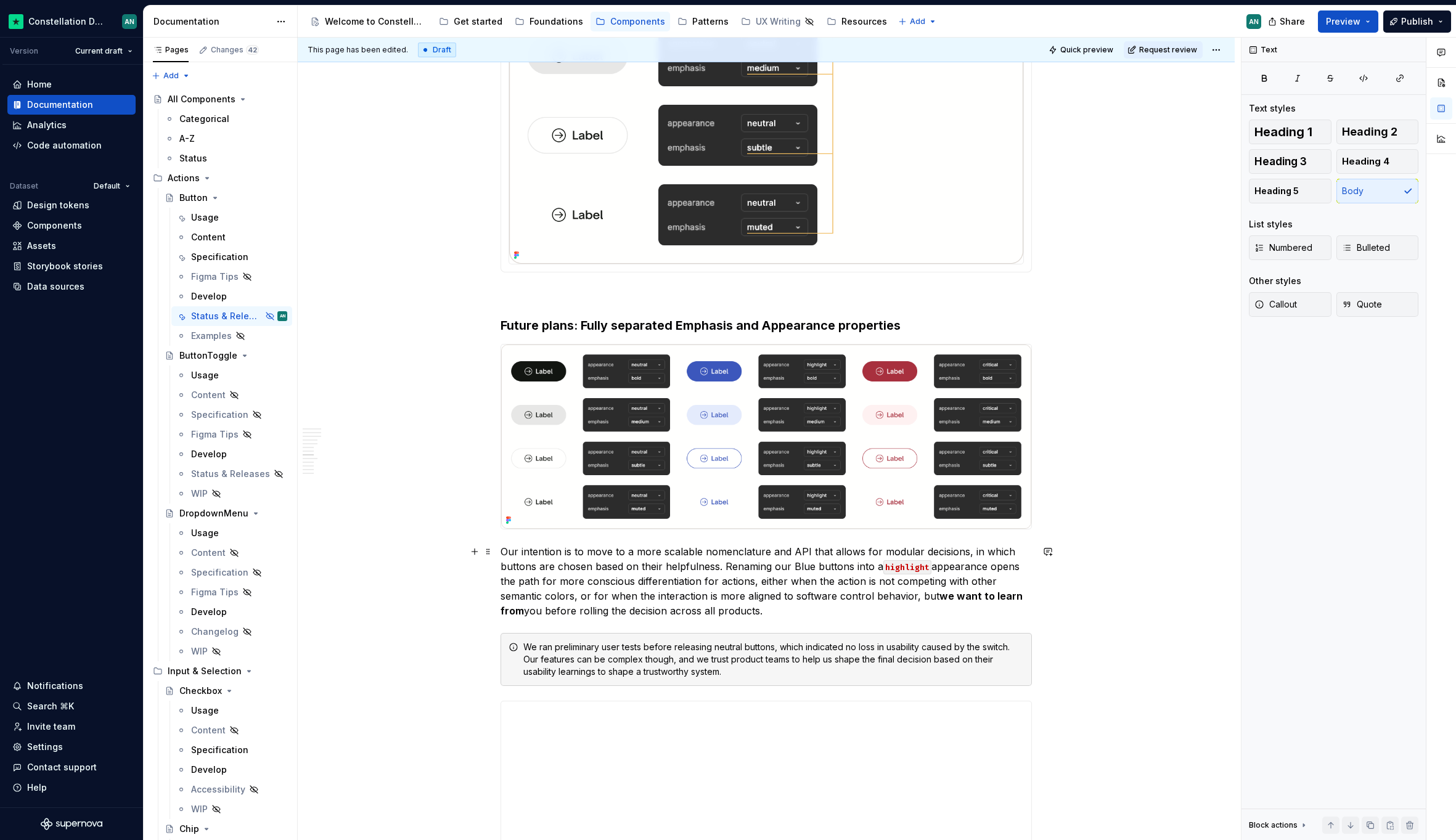
click at [721, 566] on p "Our intention is to move to a more scalable nomenclature and API that allows fo…" at bounding box center [766, 581] width 531 height 74
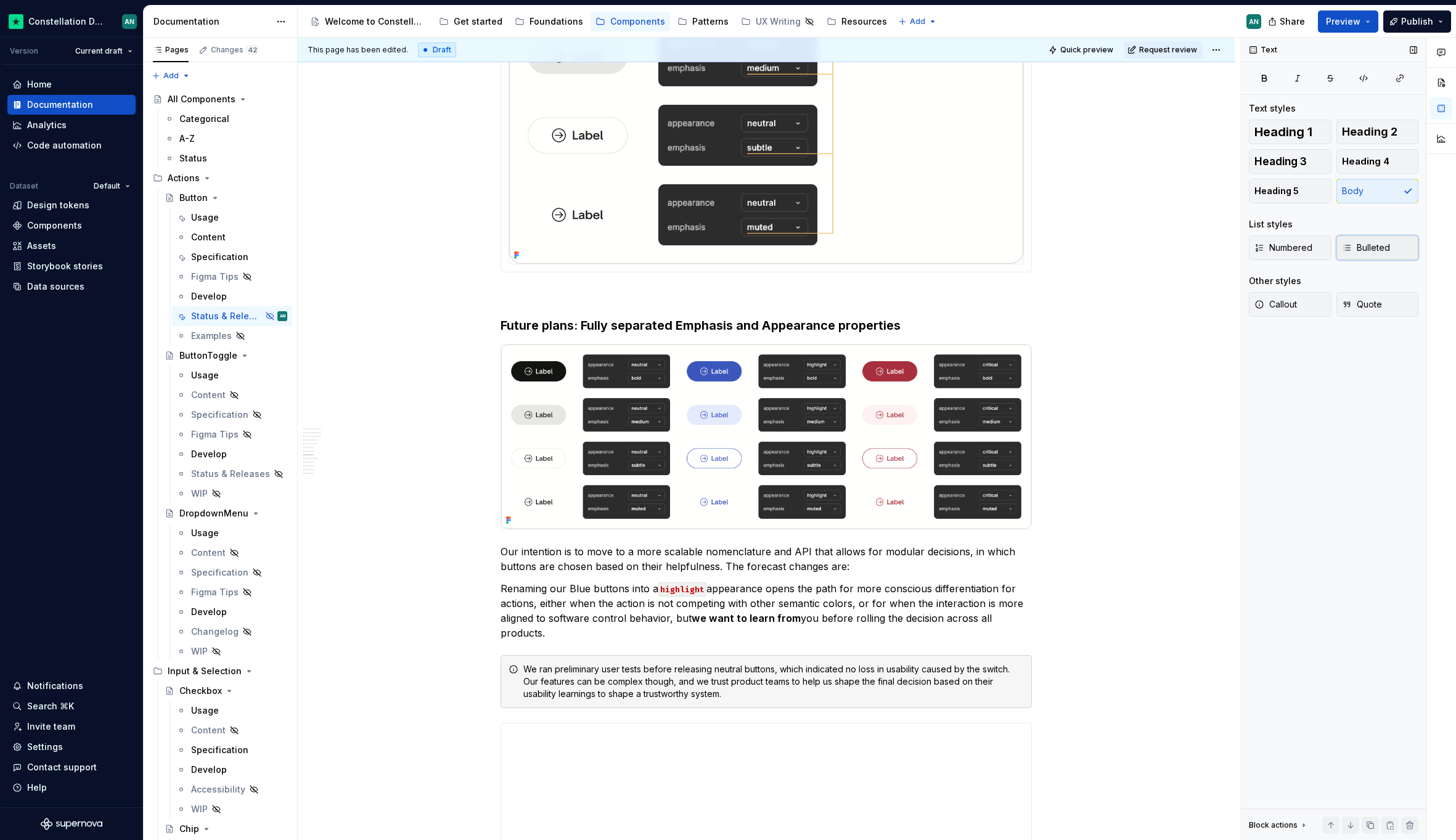
click at [1362, 244] on span "Bulleted" at bounding box center [1365, 248] width 48 height 13
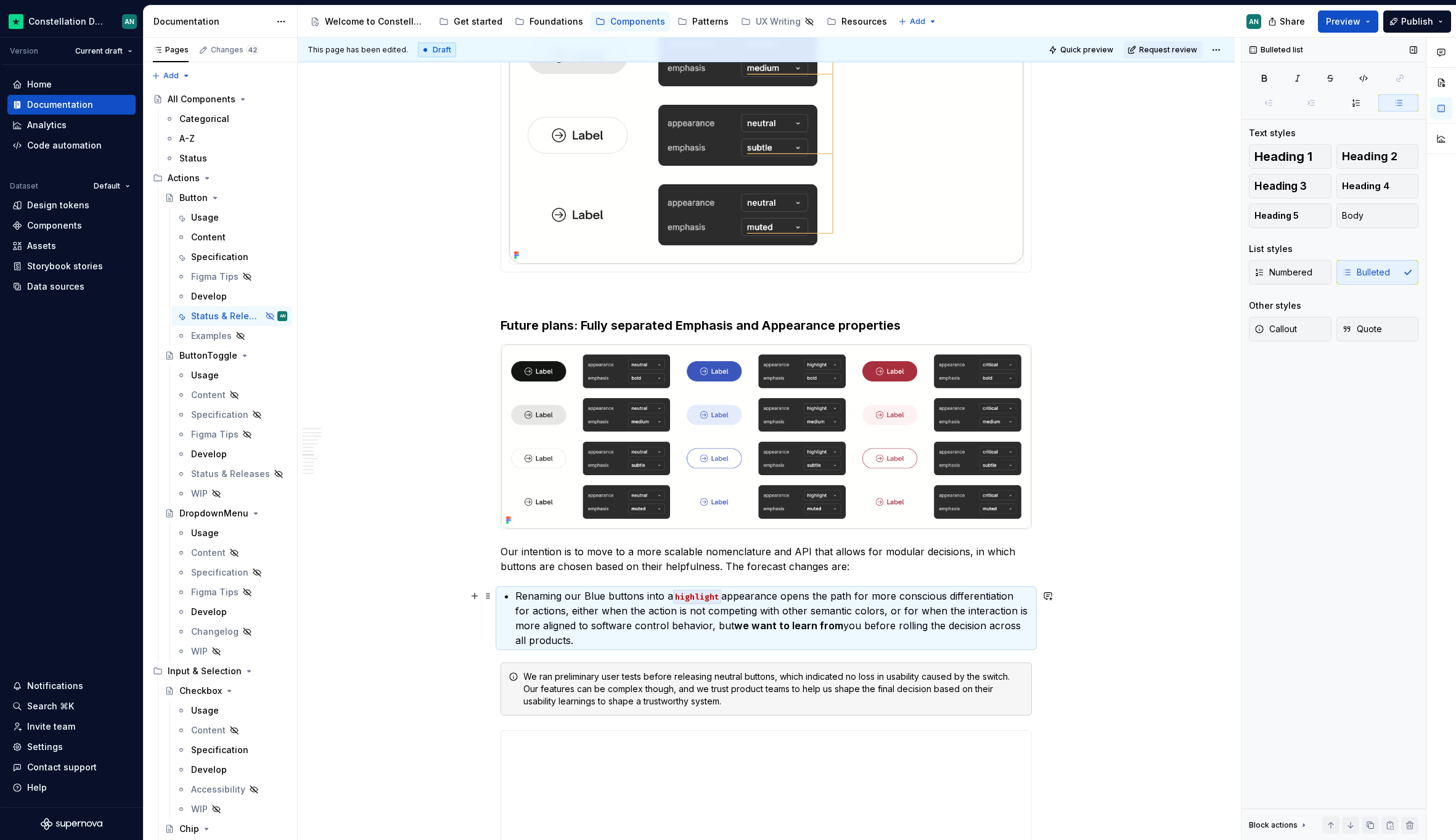
click at [582, 603] on p "Renaming our Blue buttons into a highlight appearance opens the path for more c…" at bounding box center [773, 618] width 517 height 59
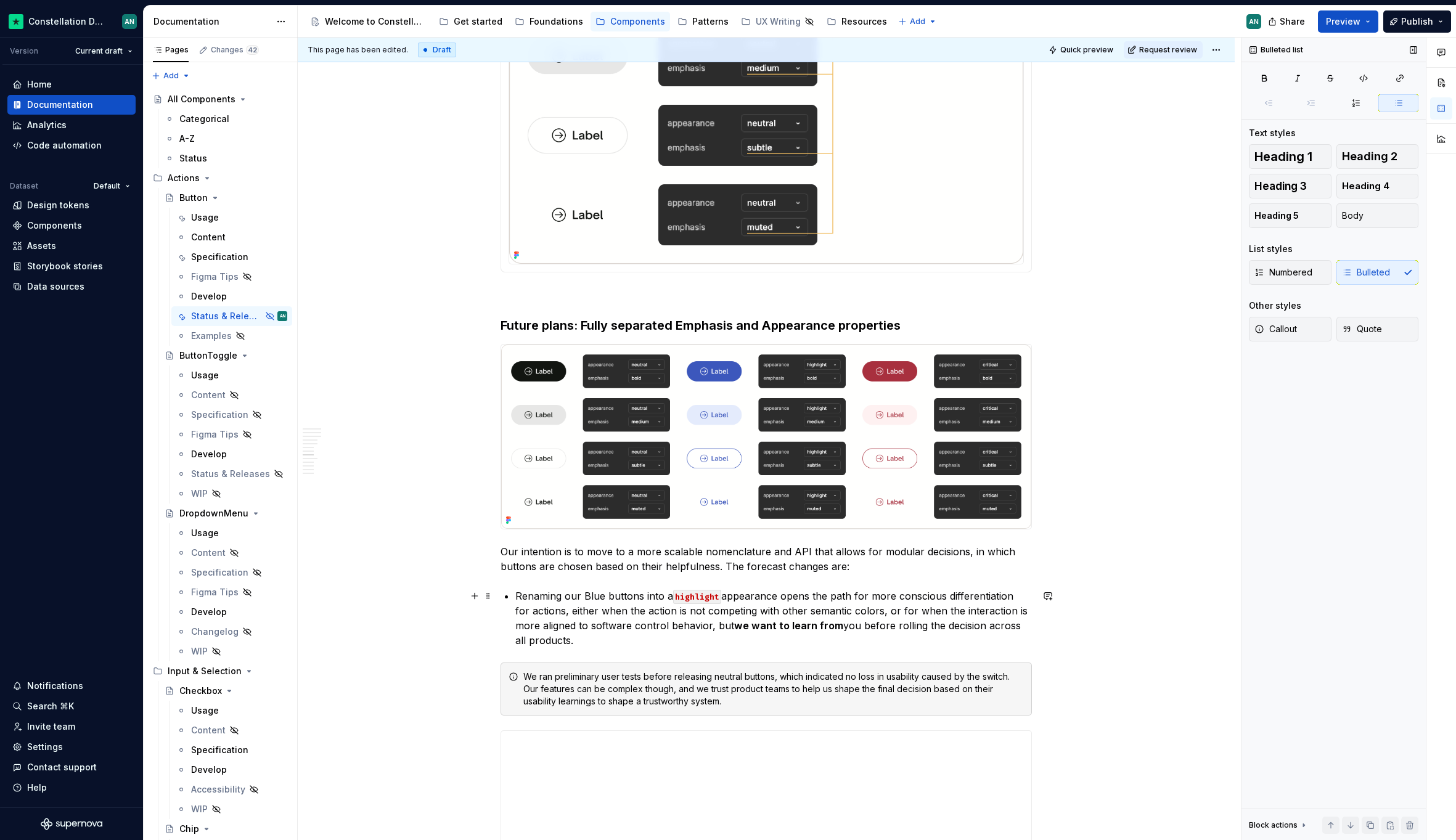
click at [514, 595] on div "**********" at bounding box center [766, 271] width 531 height 3452
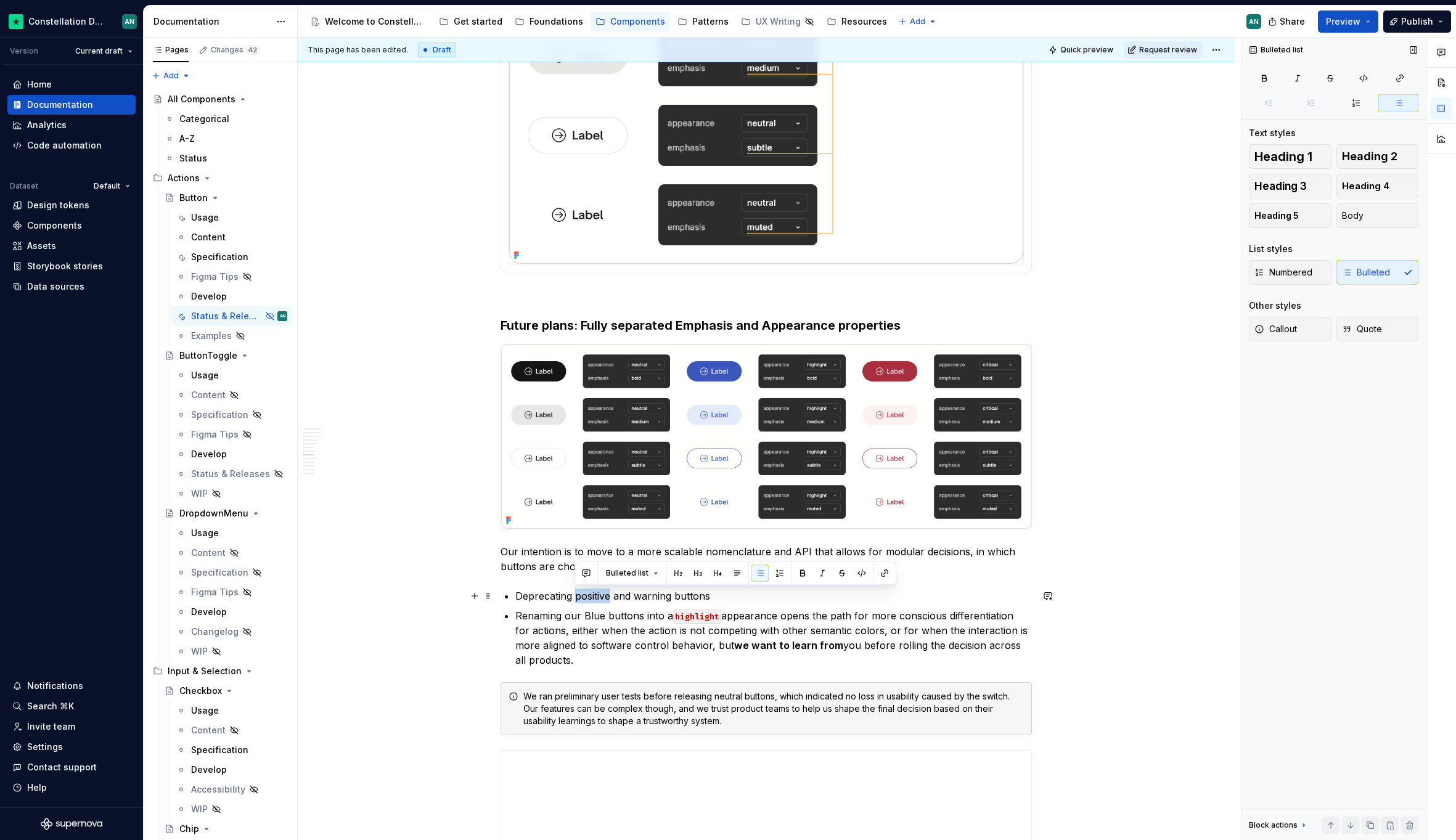
drag, startPoint x: 611, startPoint y: 596, endPoint x: 576, endPoint y: 596, distance: 35.0
click at [576, 596] on p "Deprecating positive and warning buttons" at bounding box center [773, 596] width 517 height 15
click at [867, 573] on button "button" at bounding box center [861, 573] width 17 height 17
drag, startPoint x: 642, startPoint y: 596, endPoint x: 676, endPoint y: 596, distance: 34.0
click at [676, 596] on p "Deprecating positive and warning buttons" at bounding box center [773, 596] width 517 height 15
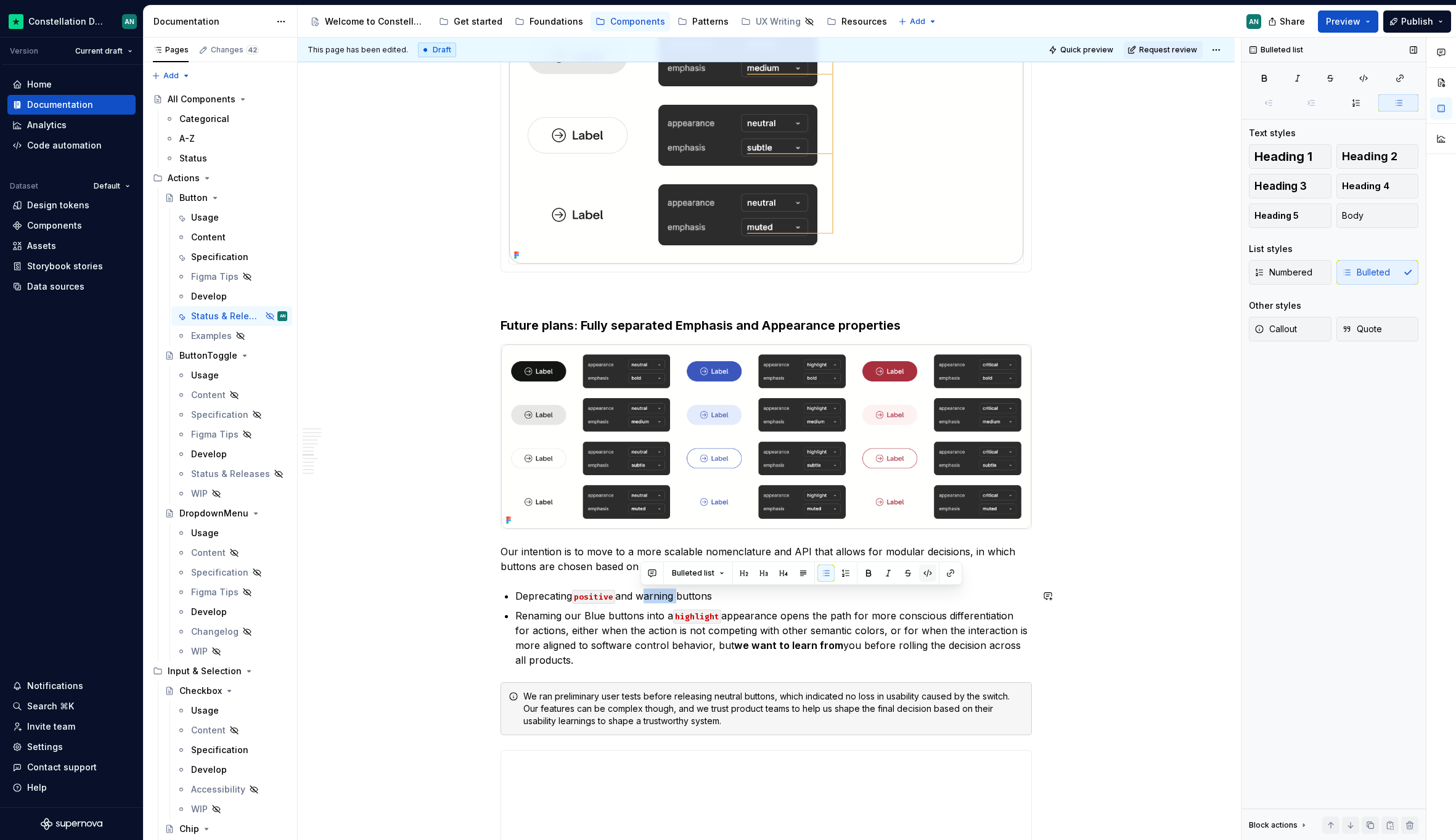
click at [925, 572] on button "button" at bounding box center [927, 573] width 17 height 17
click at [865, 604] on ul "Deprecating positive and warning buttons Renaming our Blue buttons into a highl…" at bounding box center [773, 627] width 517 height 79
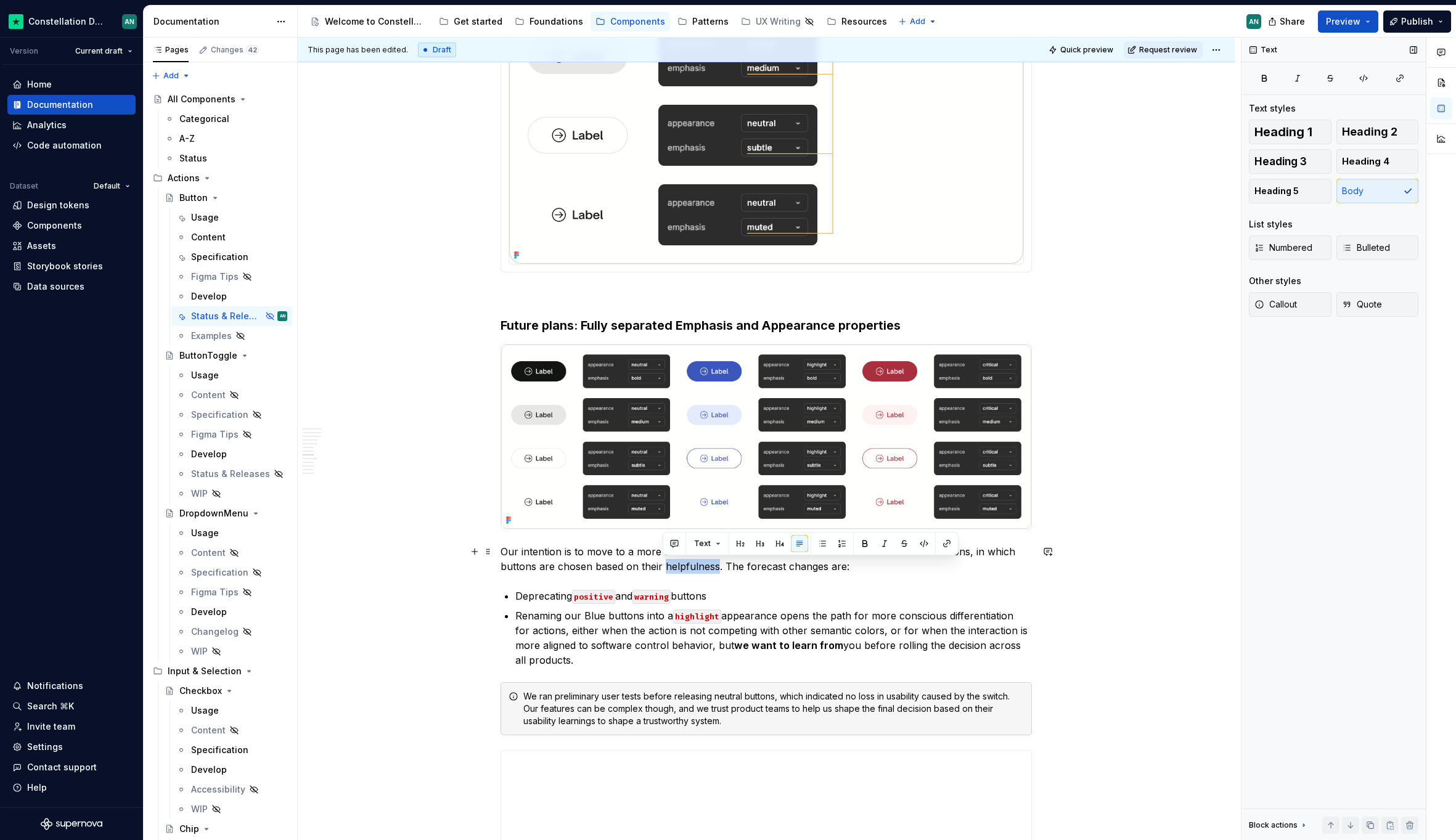
drag, startPoint x: 715, startPoint y: 564, endPoint x: 663, endPoint y: 563, distance: 52.0
click at [663, 563] on p "Our intention is to move to a more scalable nomenclature and API that allows fo…" at bounding box center [766, 559] width 531 height 30
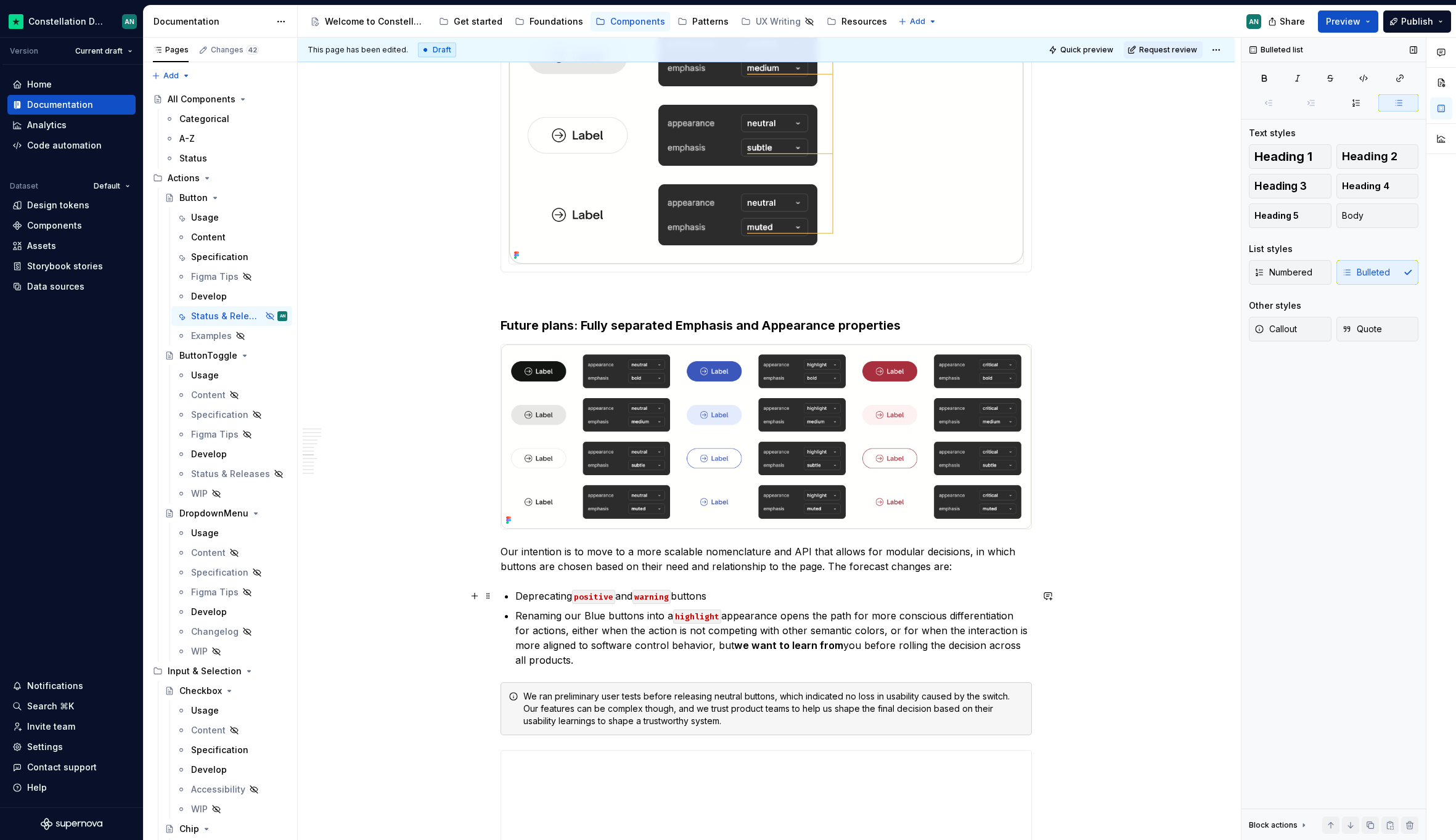
drag, startPoint x: 770, startPoint y: 595, endPoint x: 884, endPoint y: 605, distance: 114.4
click at [770, 594] on p "Deprecating positive and warning buttons" at bounding box center [773, 596] width 517 height 15
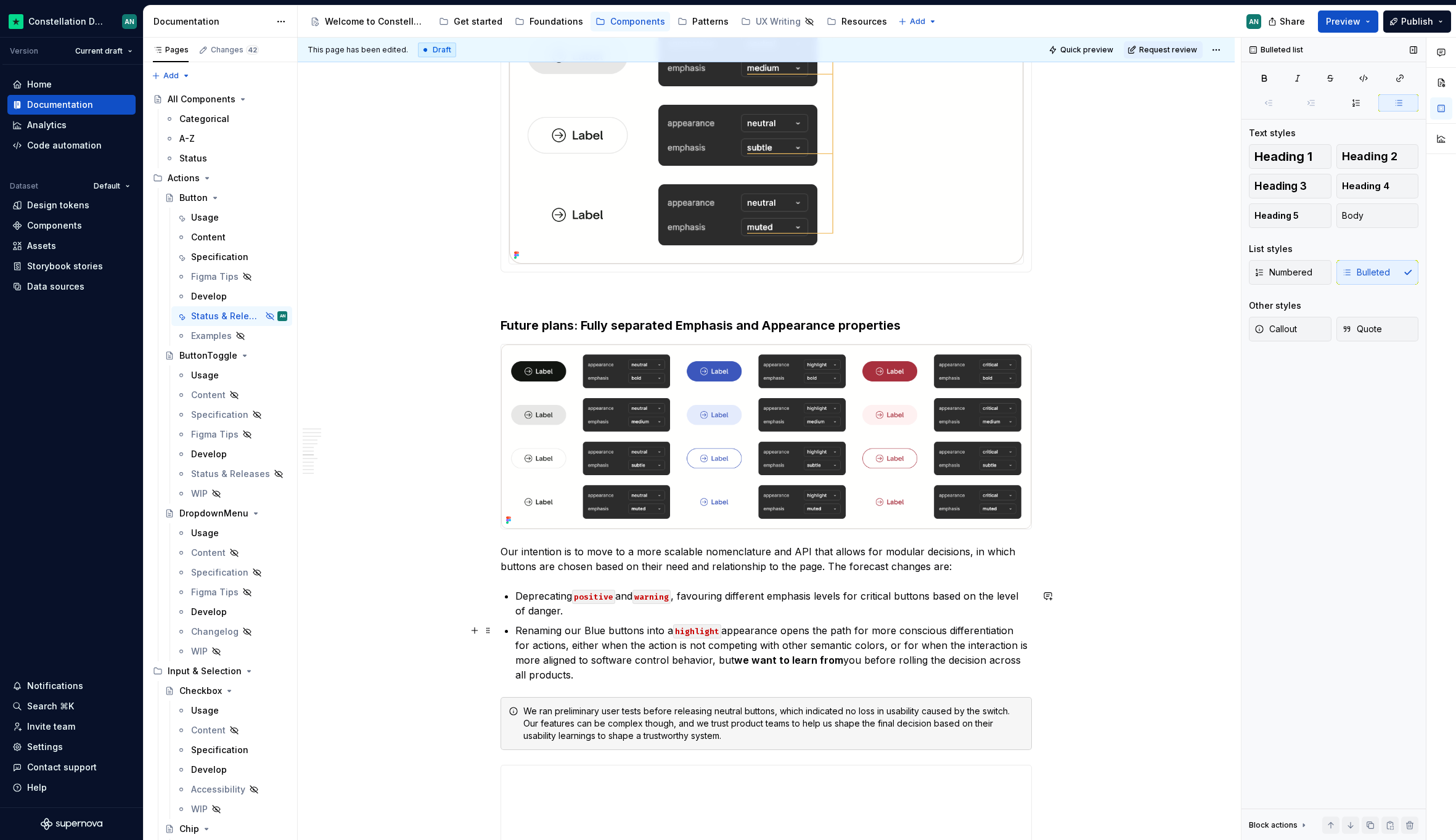
click at [569, 634] on p "Renaming our Blue buttons into a highlight appearance opens the path for more c…" at bounding box center [773, 652] width 517 height 59
click at [624, 631] on p "Renaming our Blue buttons into a highlight appearance opens the path for more c…" at bounding box center [773, 652] width 517 height 59
drag, startPoint x: 560, startPoint y: 632, endPoint x: 526, endPoint y: 632, distance: 34.0
click at [526, 632] on p "Renaming our Blue buttons into a highlight appearance opens the path for more c…" at bounding box center [773, 652] width 517 height 59
click at [680, 633] on p "Repurposing our Blue buttons into a highlight appearance opens the path for mor…" at bounding box center [773, 652] width 517 height 59
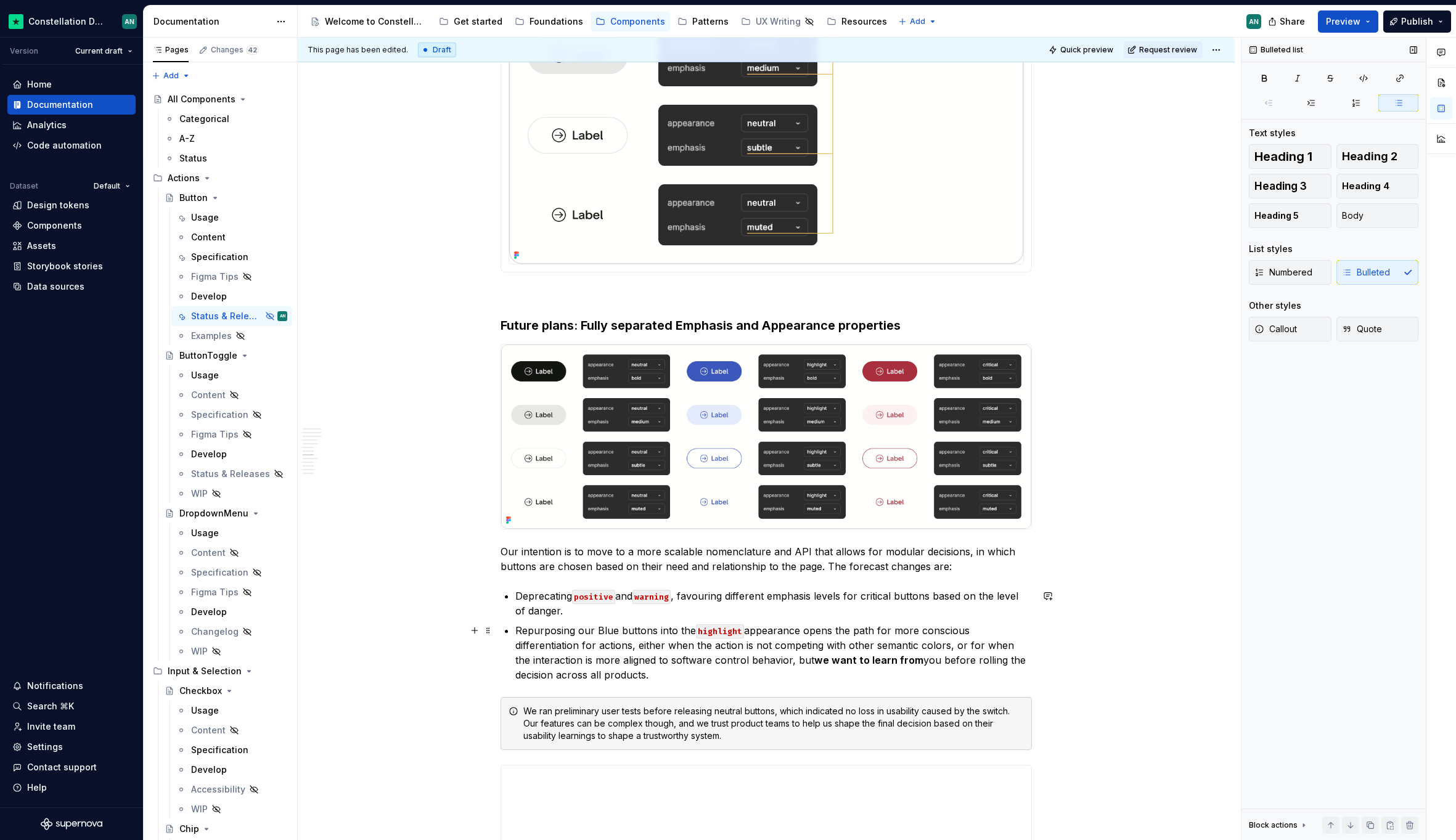
click at [800, 630] on p "Repurposing our Blue buttons into the highlight appearance opens the path for m…" at bounding box center [773, 652] width 517 height 59
click at [706, 645] on p "Repurposing our Blue buttons into the highlight appearance, opens the path for …" at bounding box center [773, 652] width 517 height 59
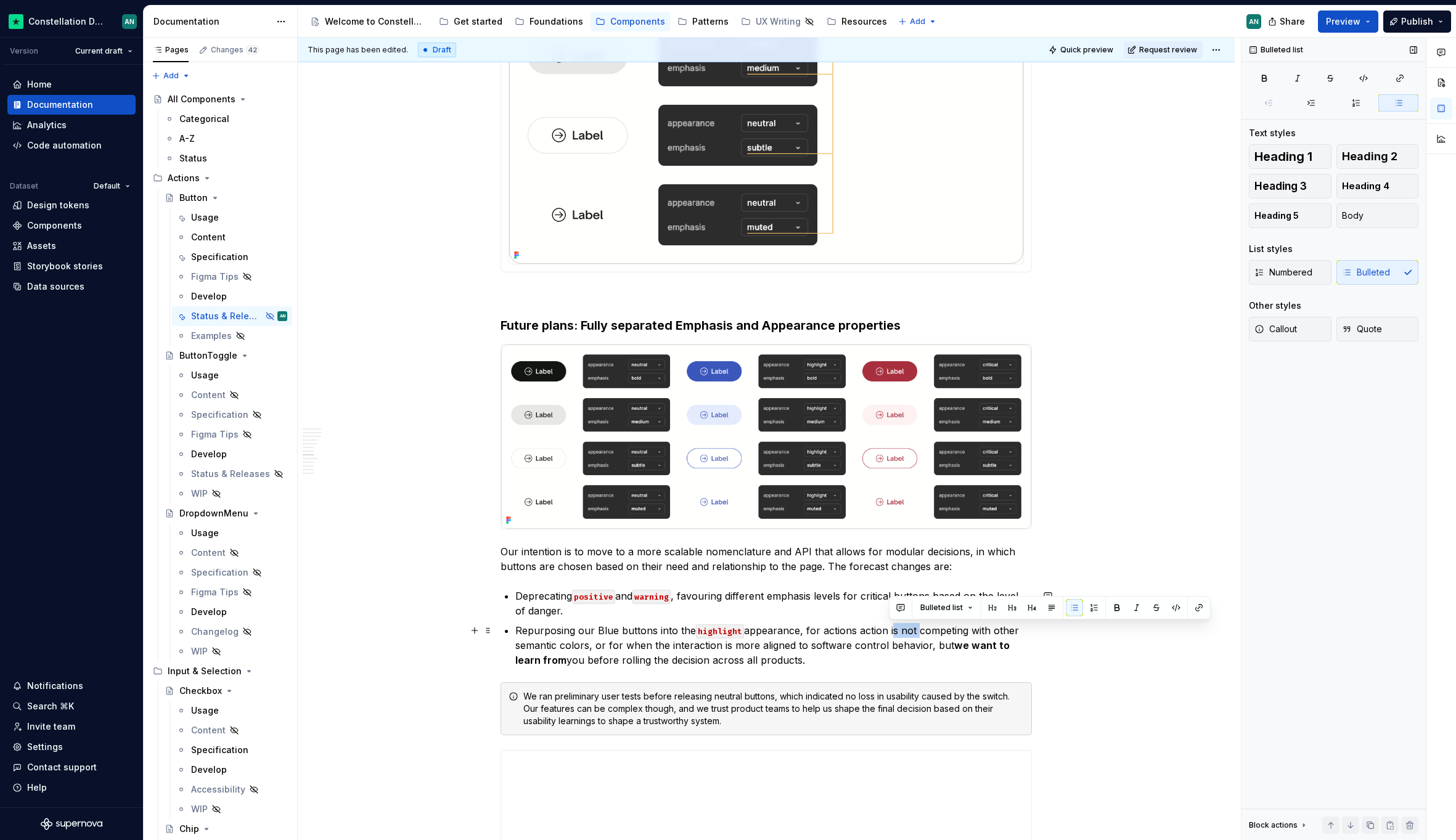
drag, startPoint x: 889, startPoint y: 630, endPoint x: 913, endPoint y: 631, distance: 24.0
click at [913, 631] on p "Repurposing our Blue buttons into the highlight appearance, for actions action …" at bounding box center [773, 645] width 517 height 45
click at [568, 642] on p "Repurposing our Blue buttons into the highlight appearance, for actions action …" at bounding box center [773, 645] width 517 height 45
drag, startPoint x: 560, startPoint y: 645, endPoint x: 515, endPoint y: 644, distance: 45.0
click at [515, 644] on p "Repurposing our Blue buttons into the highlight appearance, for actions action …" at bounding box center [773, 645] width 517 height 45
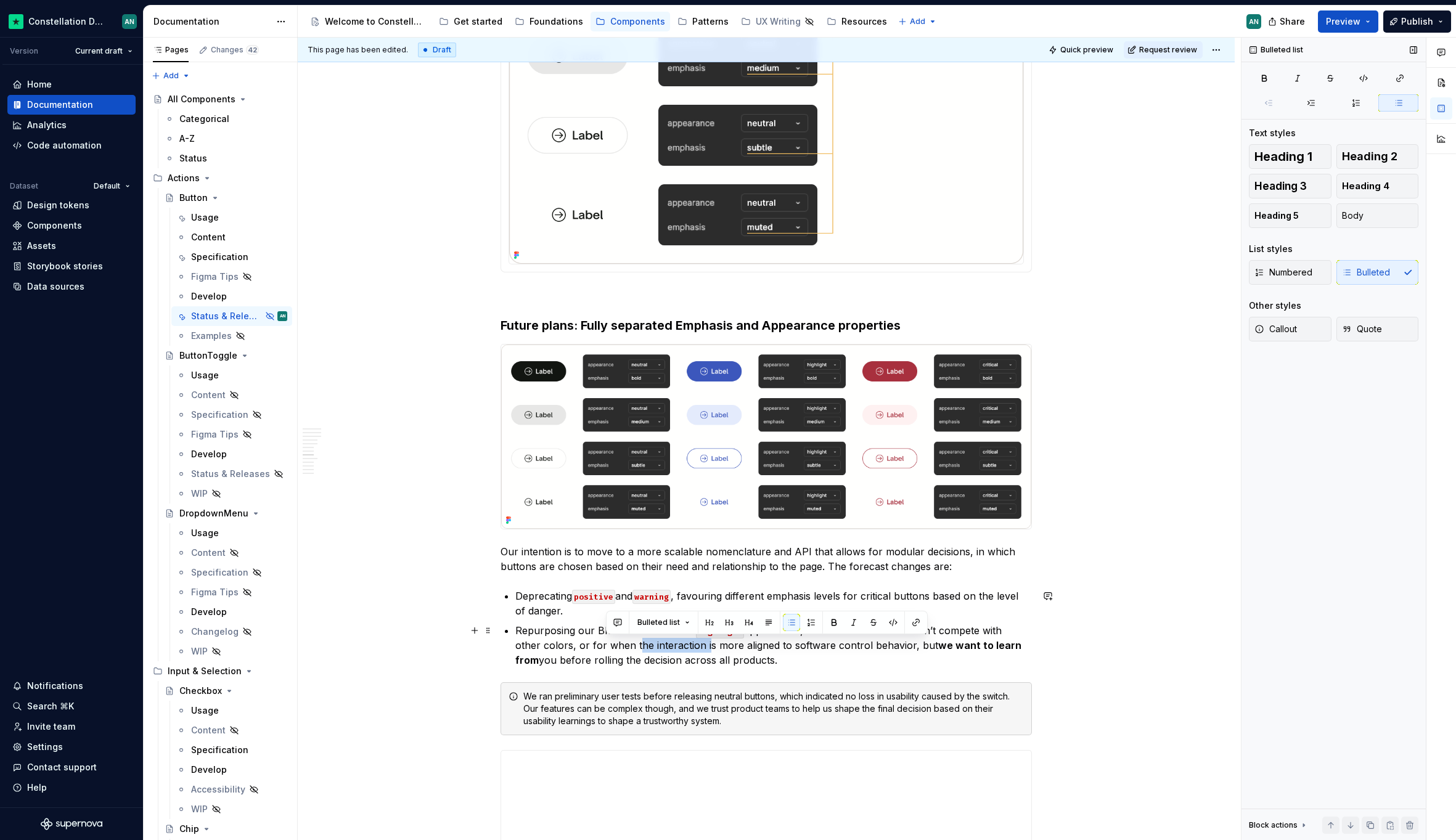
drag, startPoint x: 606, startPoint y: 645, endPoint x: 675, endPoint y: 651, distance: 69.3
click at [675, 651] on p "Repurposing our Blue buttons into the highlight appearance, for actions action …" at bounding box center [773, 645] width 517 height 45
click at [902, 654] on p "Repurposing our Blue buttons into the highlight appearance, for actions action …" at bounding box center [773, 645] width 517 height 45
drag, startPoint x: 883, startPoint y: 646, endPoint x: 900, endPoint y: 646, distance: 17.0
click at [900, 646] on p "Repurposing our Blue buttons into the highlight appearance, for actions action …" at bounding box center [773, 645] width 517 height 45
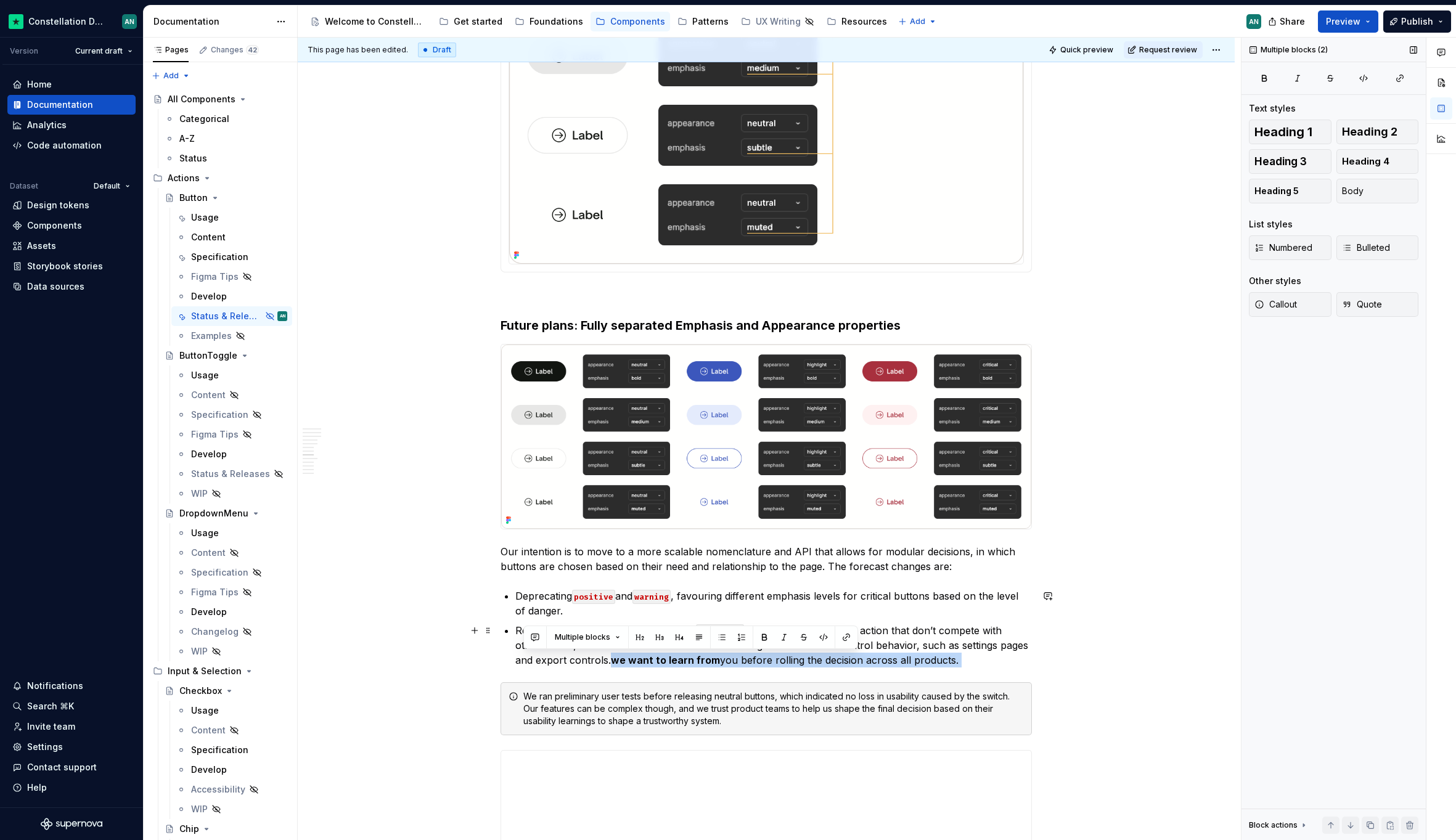
drag, startPoint x: 943, startPoint y: 663, endPoint x: 591, endPoint y: 661, distance: 352.0
click at [591, 661] on div "**********" at bounding box center [766, 281] width 531 height 3471
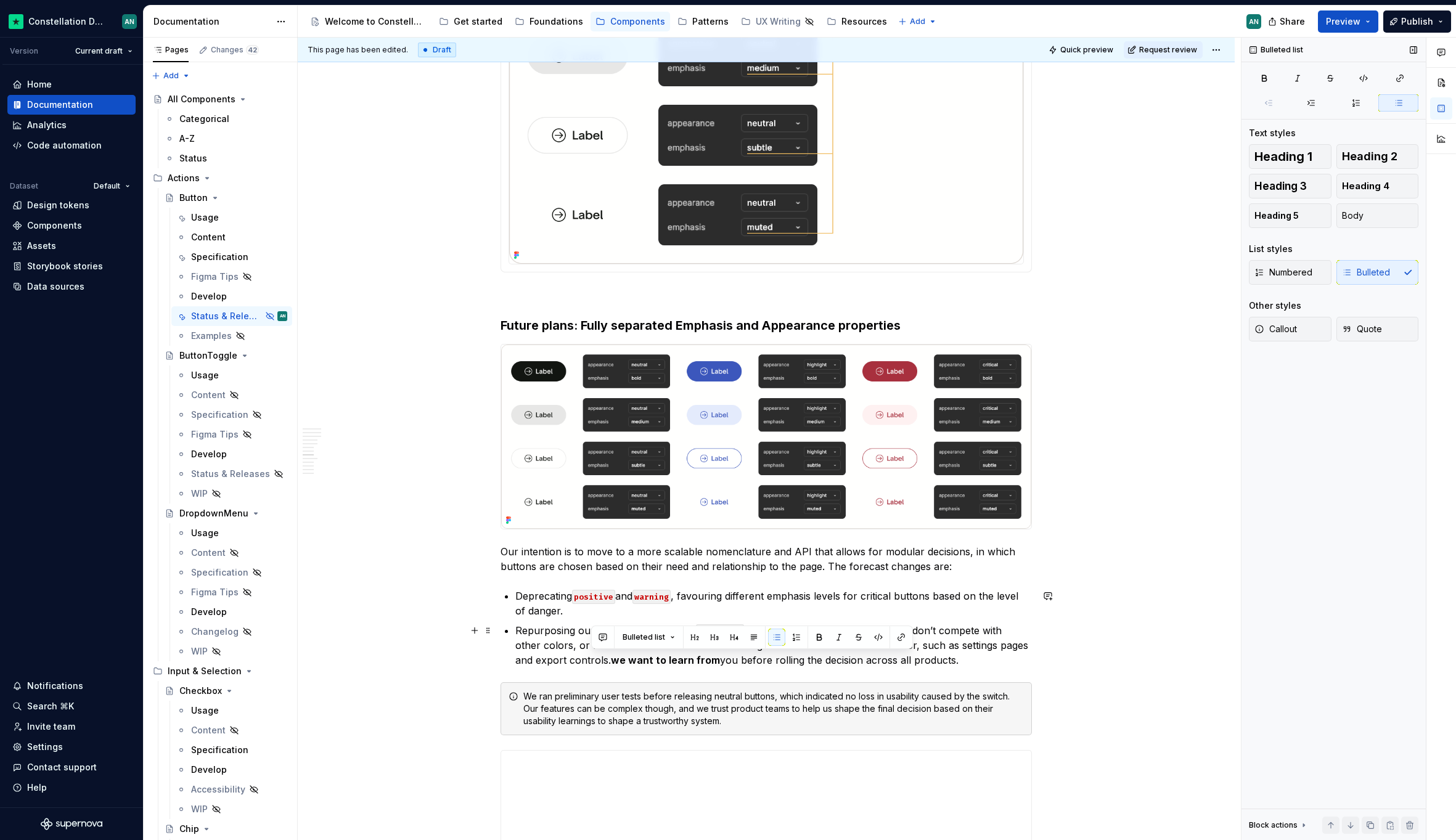
click at [943, 660] on p "Repurposing our Blue buttons into the highlight appearance, for actions action …" at bounding box center [773, 645] width 517 height 45
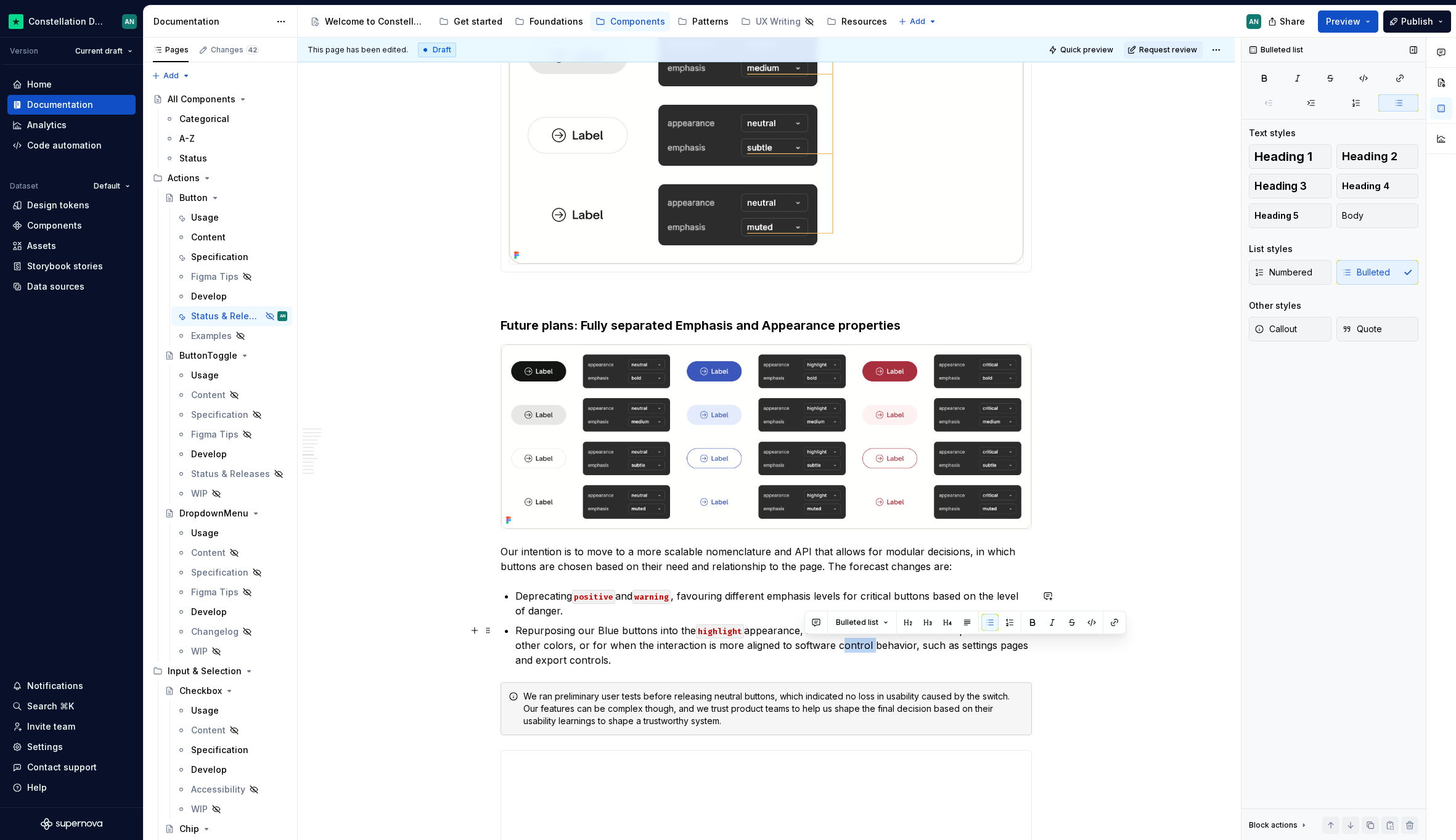
drag, startPoint x: 805, startPoint y: 648, endPoint x: 836, endPoint y: 647, distance: 31.0
click at [836, 647] on p "Repurposing our Blue buttons into the highlight appearance, for actions action …" at bounding box center [773, 645] width 517 height 45
click at [837, 647] on p "Repurposing our Blue buttons into the highlight appearance, for actions action …" at bounding box center [773, 645] width 517 height 45
drag, startPoint x: 801, startPoint y: 646, endPoint x: 762, endPoint y: 646, distance: 39.0
click at [762, 646] on p "Repurposing our Blue buttons into the highlight appearance, for actions action …" at bounding box center [773, 645] width 517 height 45
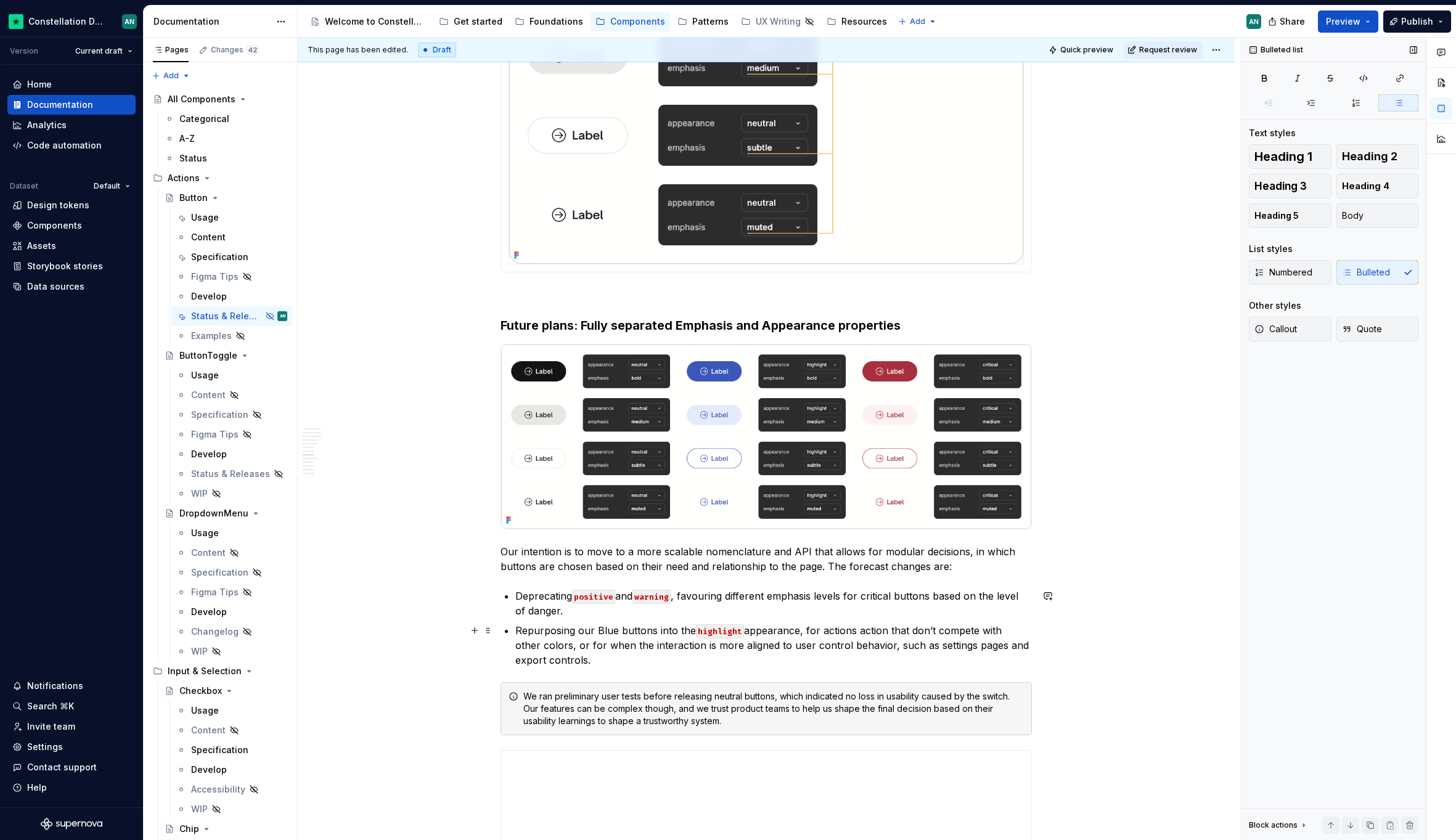
click at [864, 656] on p "Repurposing our Blue buttons into the highlight appearance, for actions action …" at bounding box center [773, 645] width 517 height 45
drag, startPoint x: 860, startPoint y: 645, endPoint x: 817, endPoint y: 646, distance: 43.0
click at [817, 646] on p "Repurposing our Blue buttons into the highlight appearance, for actions action …" at bounding box center [773, 645] width 517 height 45
click at [996, 647] on p "Repurposing our Blue buttons into the highlight appearance, for actions action …" at bounding box center [773, 645] width 517 height 45
drag, startPoint x: 953, startPoint y: 644, endPoint x: 927, endPoint y: 644, distance: 26.0
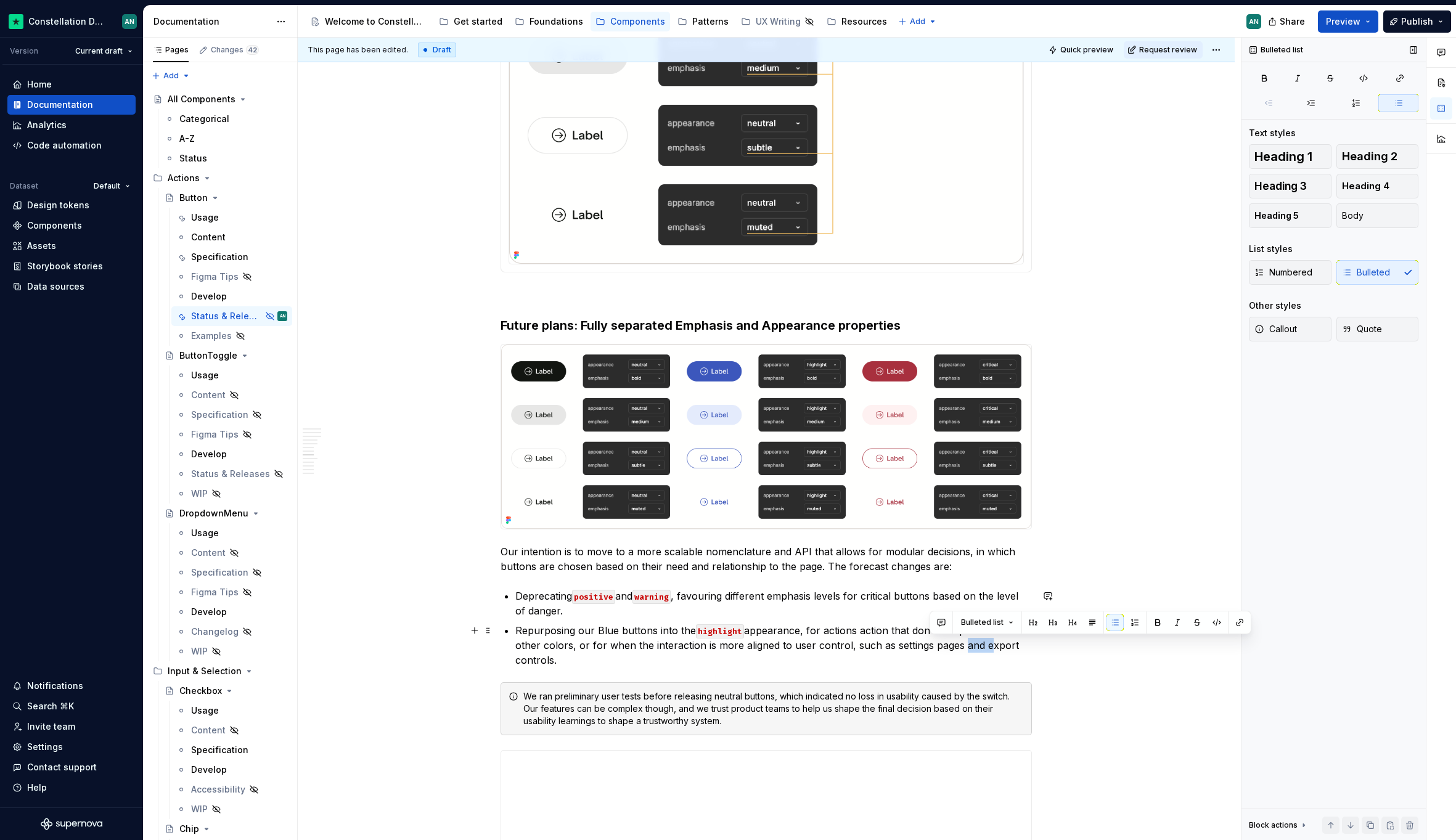
click at [927, 644] on p "Repurposing our Blue buttons into the highlight appearance, for actions action …" at bounding box center [773, 645] width 517 height 45
click at [963, 643] on p "Repurposing our Blue buttons into the highlight appearance, for actions action …" at bounding box center [773, 645] width 517 height 45
click at [549, 646] on p "Repurposing our Blue buttons into the highlight appearance, for actions action …" at bounding box center [773, 645] width 517 height 45
click at [850, 633] on p "Repurposing our Blue buttons into the highlight appearance, for actions action …" at bounding box center [773, 645] width 517 height 45
click at [822, 632] on p "Repurposing our Blue buttons into the highlight appearance, for actions action …" at bounding box center [773, 645] width 517 height 45
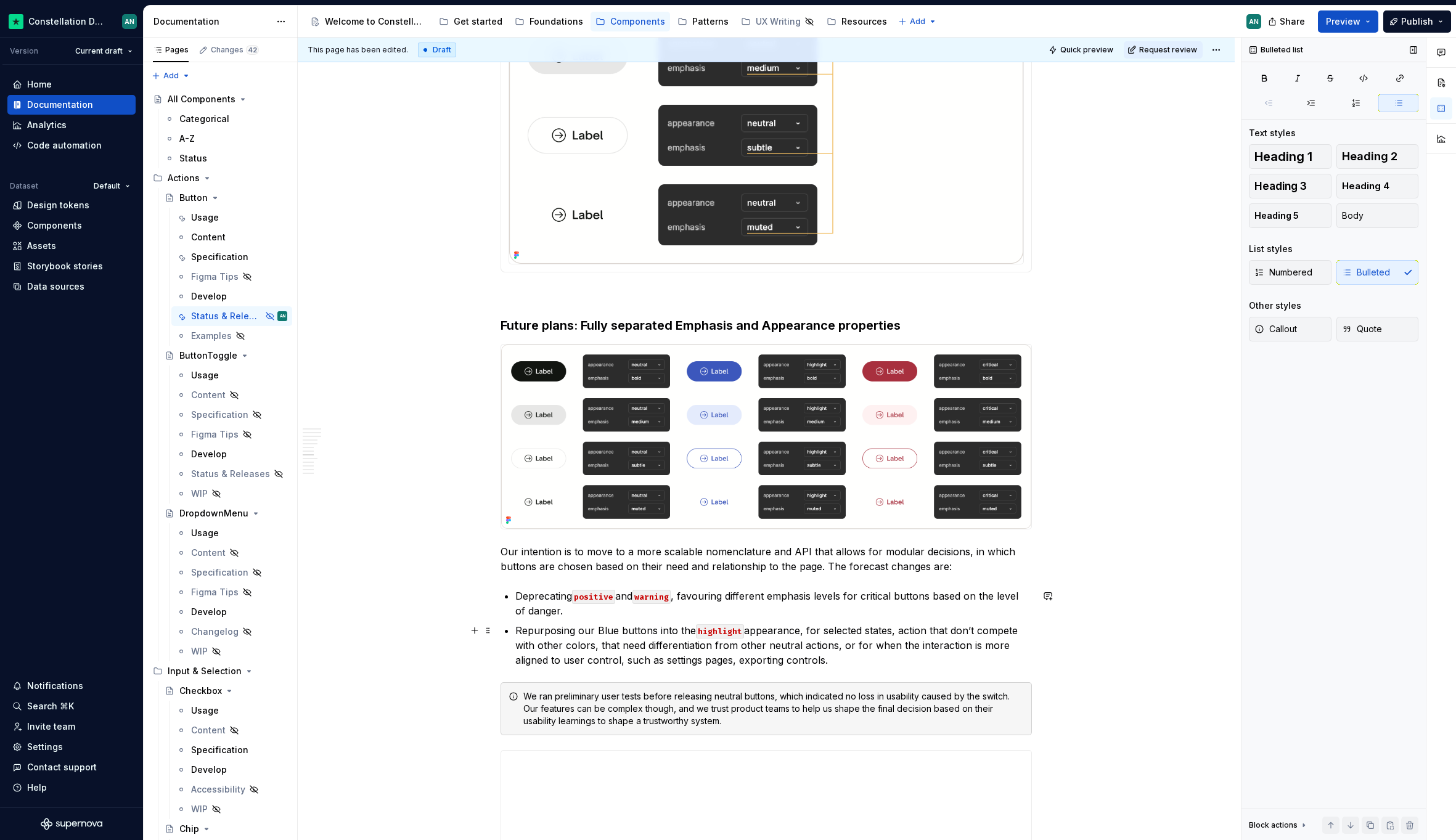
click at [925, 634] on p "Repurposing our Blue buttons into the highlight appearance, for selected states…" at bounding box center [773, 645] width 517 height 45
click at [666, 647] on p "Repurposing our Blue buttons into the highlight appearance, for selected states…" at bounding box center [773, 645] width 517 height 45
click at [593, 645] on p "Repurposing our Blue buttons into the highlight appearance, for selected states…" at bounding box center [773, 645] width 517 height 45
click at [817, 627] on p "Repurposing our Blue buttons into the highlight appearance, for selected states…" at bounding box center [773, 645] width 517 height 45
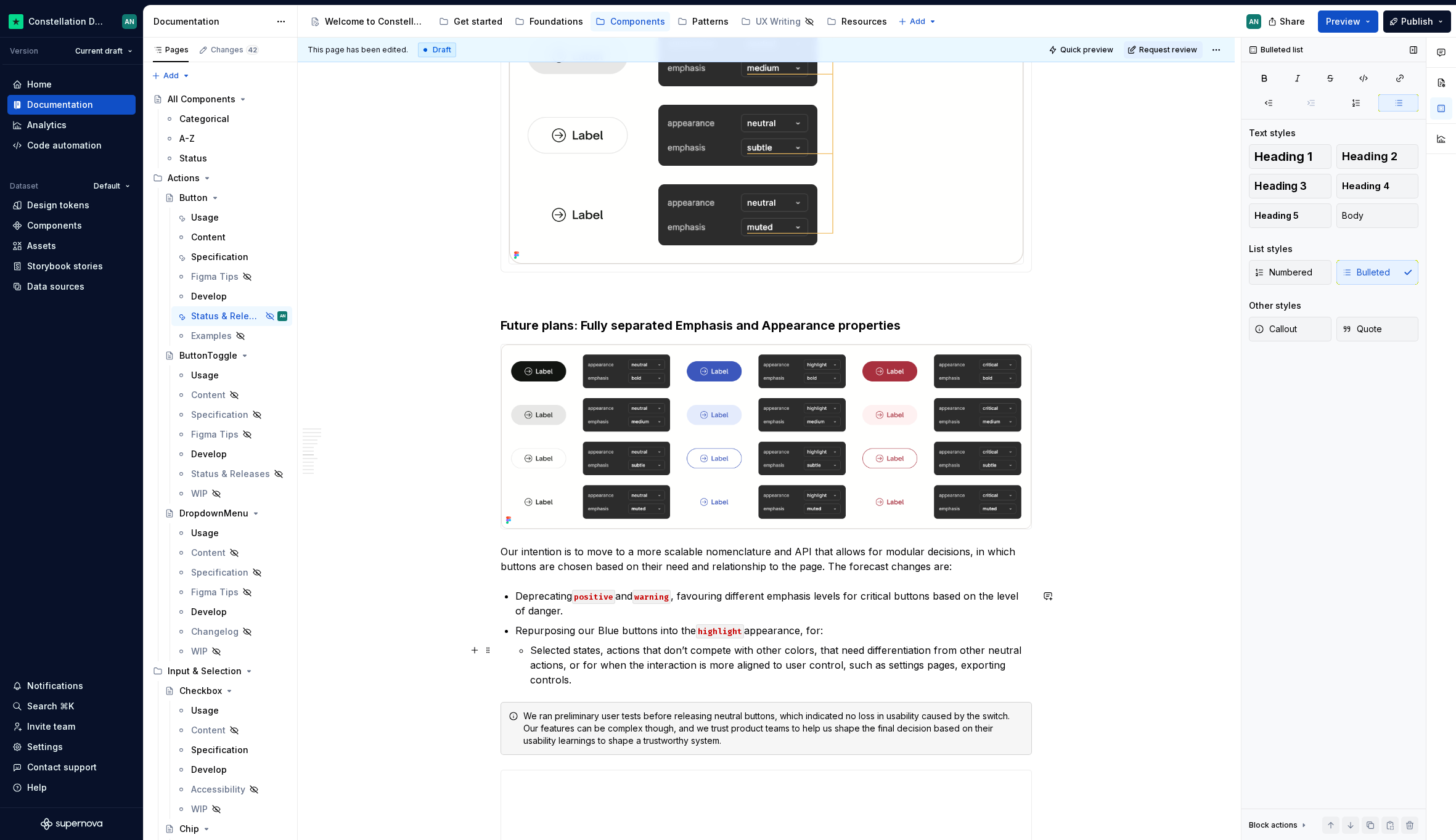
click at [607, 654] on p "Selected states, actions that don’t compete with other colors, that need differ…" at bounding box center [780, 665] width 501 height 45
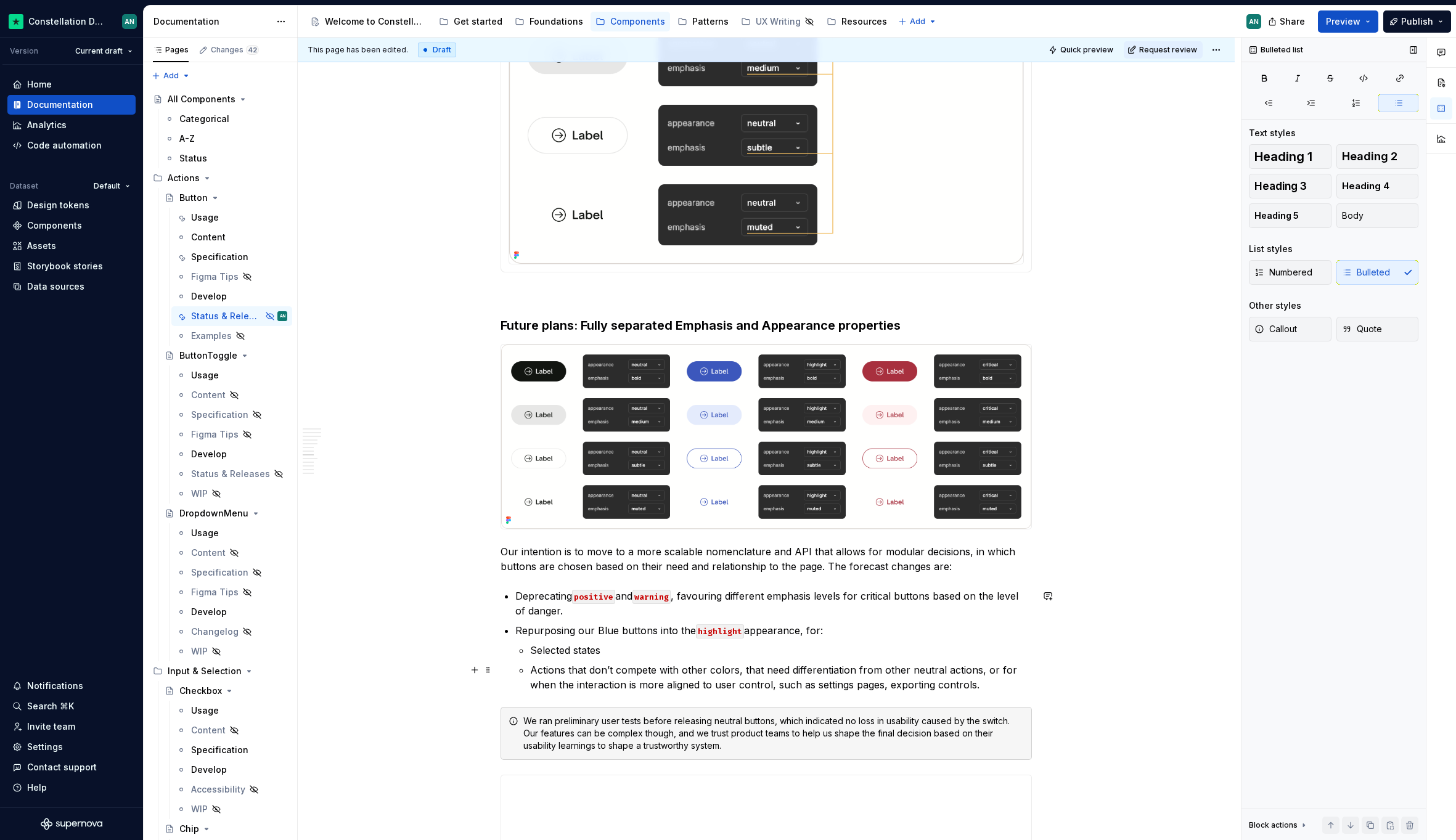
click at [739, 670] on p "Actions that don’t compete with other colors, that need differentiation from ot…" at bounding box center [780, 677] width 501 height 30
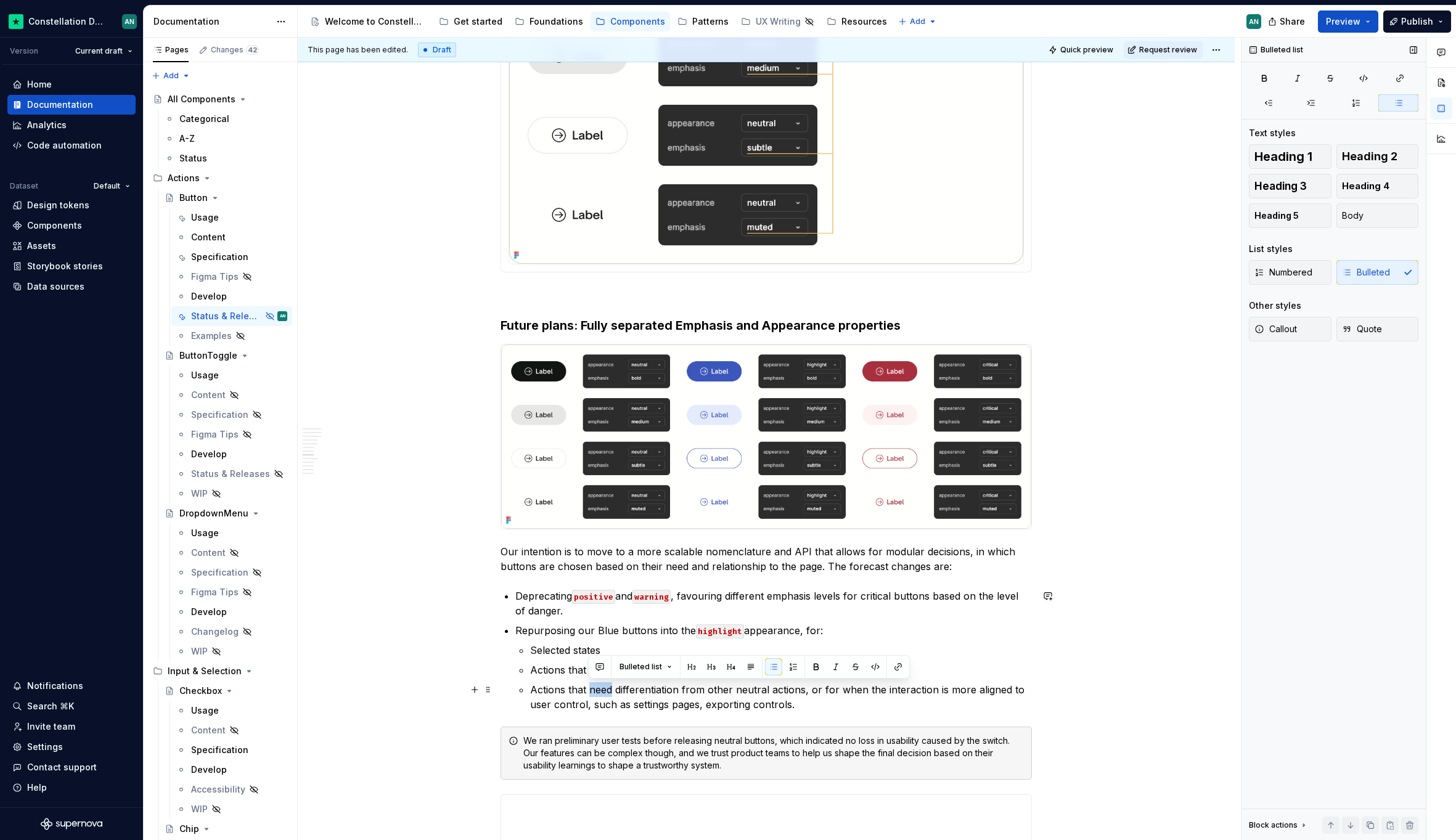
drag, startPoint x: 612, startPoint y: 691, endPoint x: 586, endPoint y: 690, distance: 26.0
click at [586, 690] on p "Actions that need differentiation from other neutral actions, or for when the i…" at bounding box center [780, 697] width 501 height 30
click at [818, 690] on p "Actions that require differentiation from other neutral actions, or for when th…" at bounding box center [780, 697] width 501 height 30
click at [530, 705] on p "Actions that require differentiation from other neutral actionsor for when the …" at bounding box center [780, 697] width 501 height 30
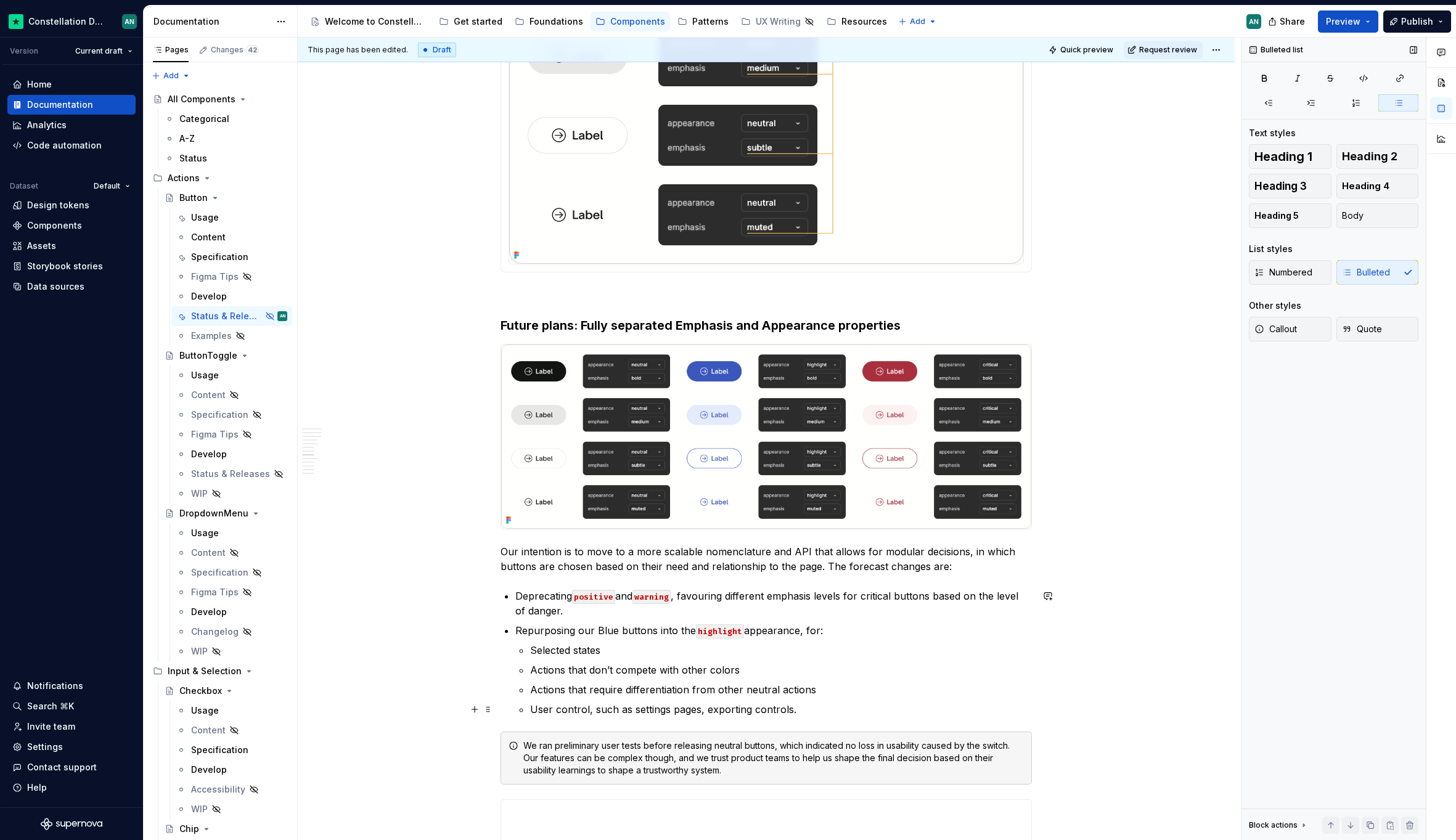
click at [796, 707] on p "User control, such as settings pages, exporting controls." at bounding box center [780, 710] width 501 height 15
drag, startPoint x: 792, startPoint y: 711, endPoint x: 748, endPoint y: 707, distance: 44.2
click at [748, 707] on p "User control, such as settings pages, exporting controls." at bounding box center [780, 710] width 501 height 15
drag, startPoint x: 888, startPoint y: 706, endPoint x: 802, endPoint y: 706, distance: 86.0
click at [802, 706] on p "User control, such as settings pages, exporting, uploading, downloading." at bounding box center [780, 710] width 501 height 15
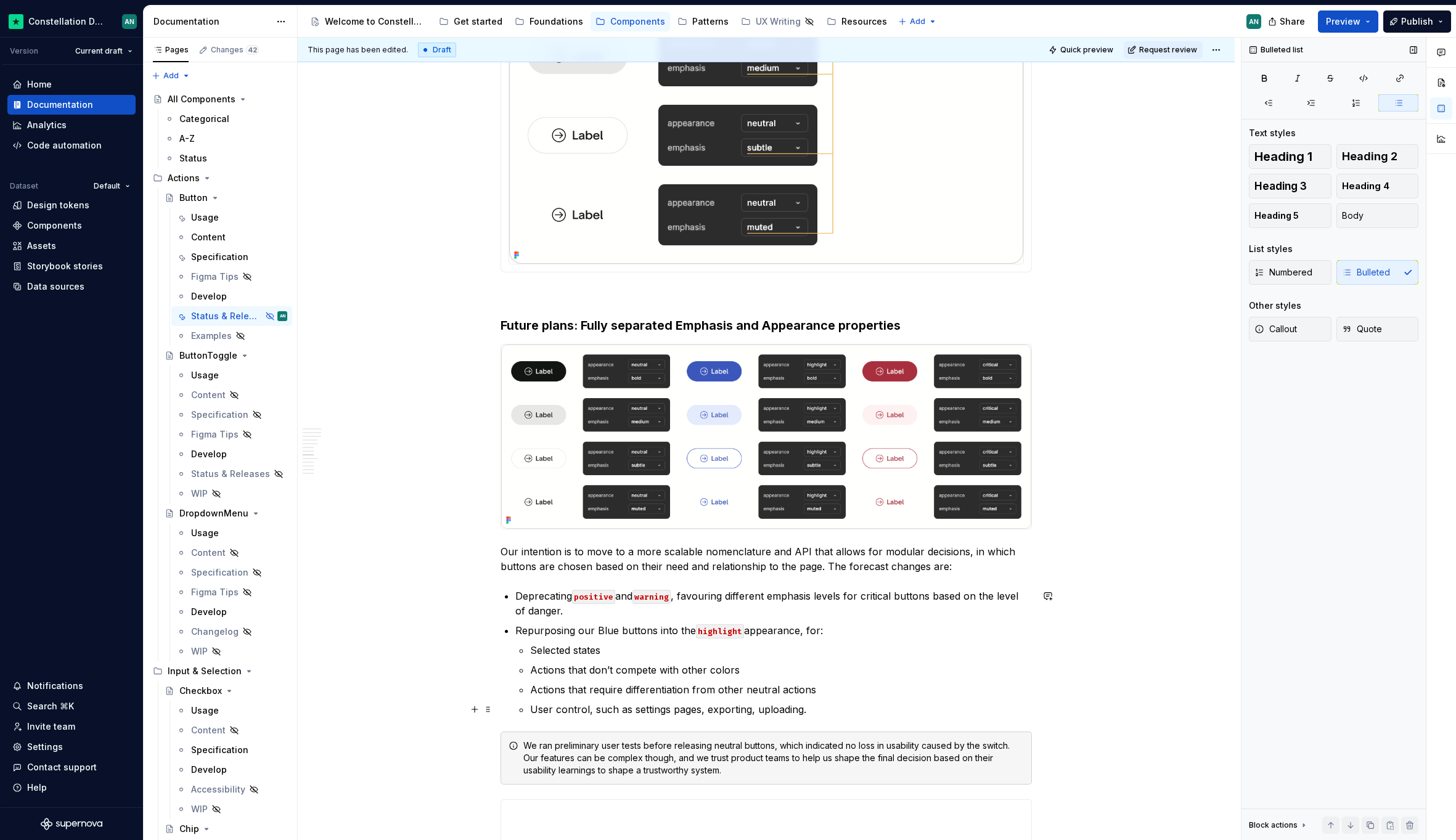
click at [588, 710] on p "User control, such as settings pages, exporting, uploading." at bounding box center [780, 710] width 501 height 15
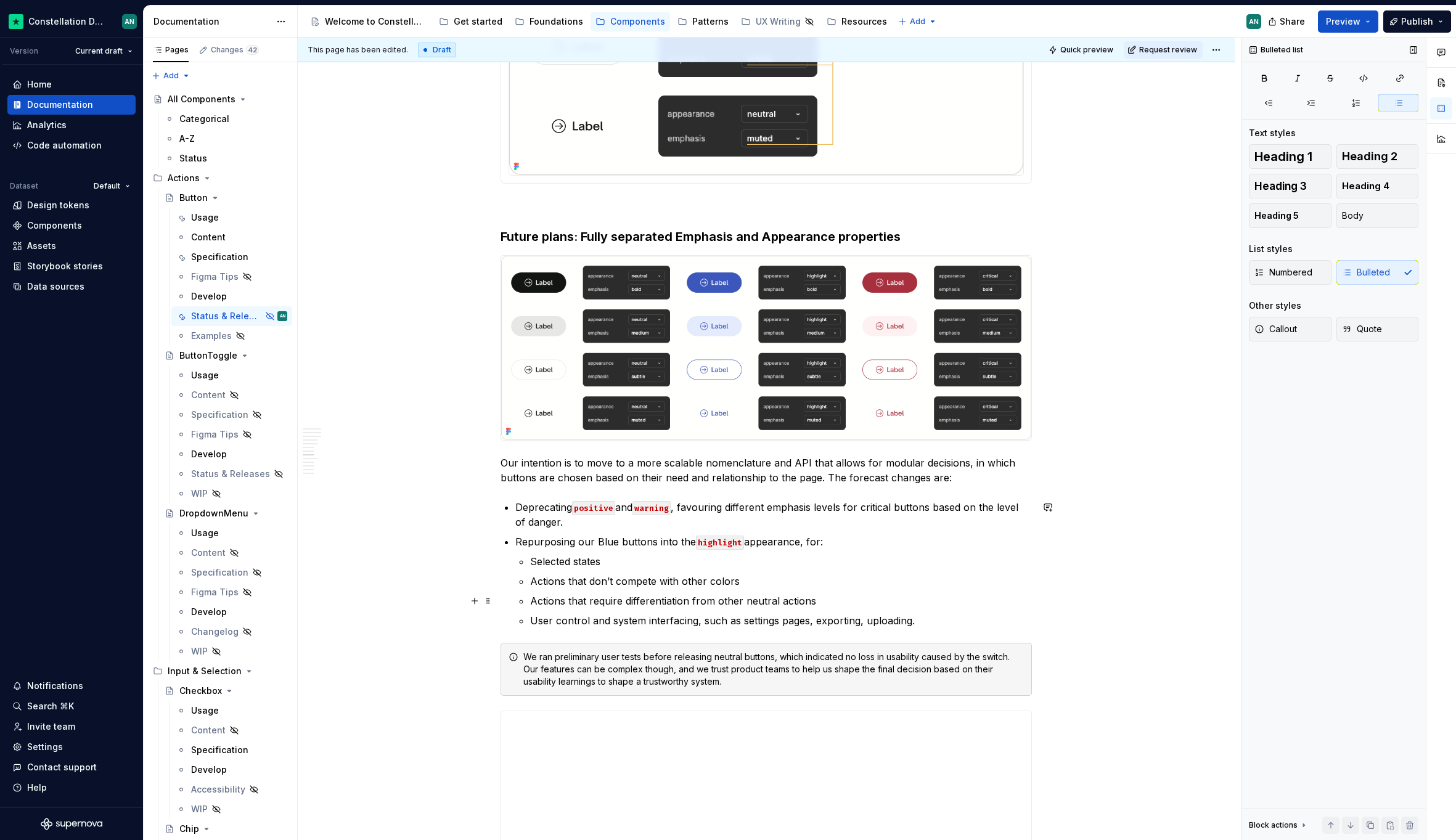
scroll to position [1848, 0]
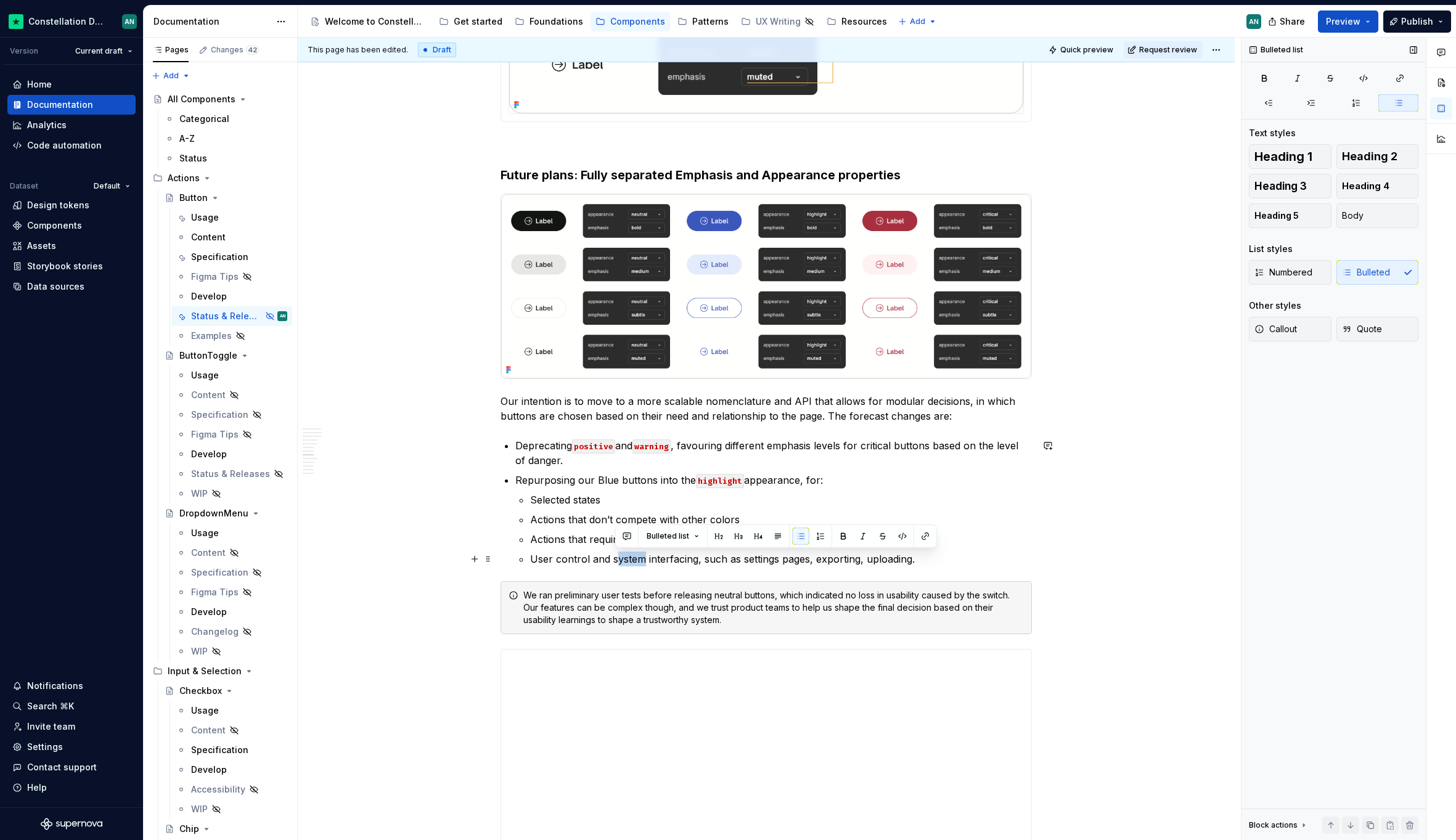
drag, startPoint x: 614, startPoint y: 562, endPoint x: 641, endPoint y: 563, distance: 27.0
click at [641, 563] on p "User control and system interfacing, such as settings pages, exporting, uploadi…" at bounding box center [780, 559] width 501 height 15
drag, startPoint x: 806, startPoint y: 564, endPoint x: 776, endPoint y: 563, distance: 30.0
click at [776, 563] on p "User control and secure interfacing, such as settings pages, exporting, uploadi…" at bounding box center [780, 559] width 501 height 15
click at [819, 566] on div "**********" at bounding box center [766, 155] width 531 height 3521
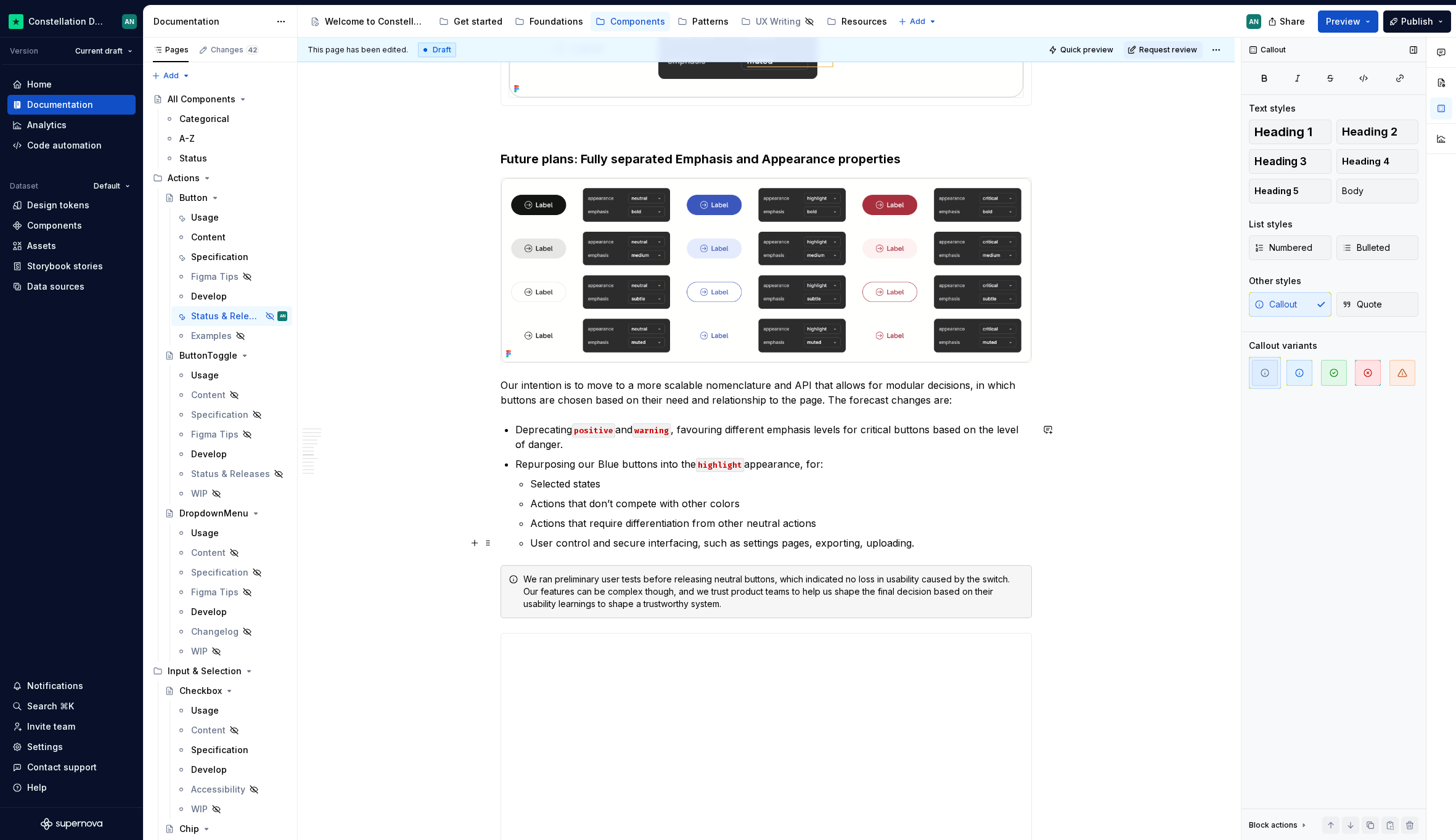
scroll to position [1899, 0]
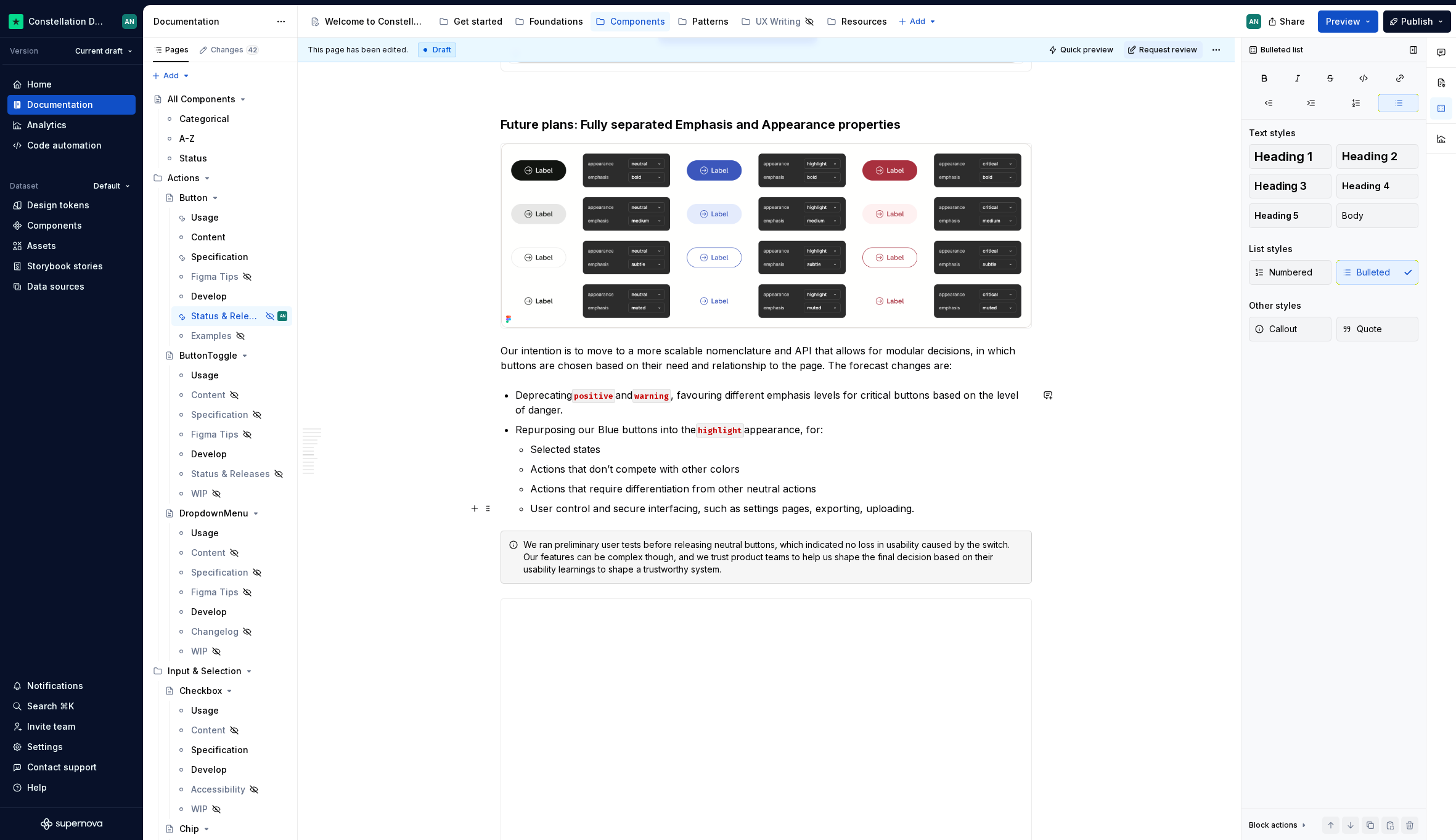
click at [985, 503] on p "User control and secure interfacing, such as settings pages, exporting, uploadi…" at bounding box center [780, 508] width 501 height 15
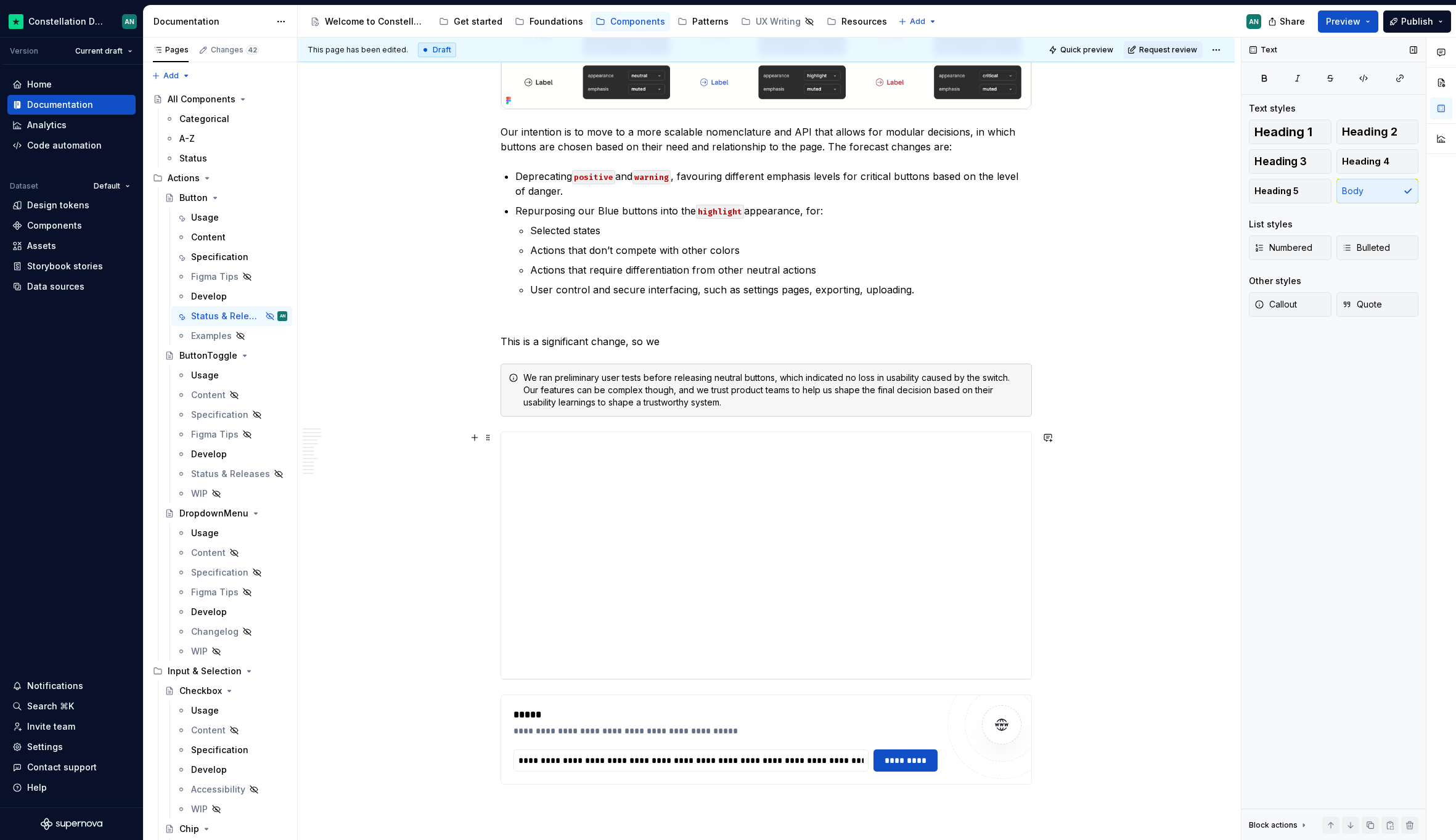
scroll to position [2076, 0]
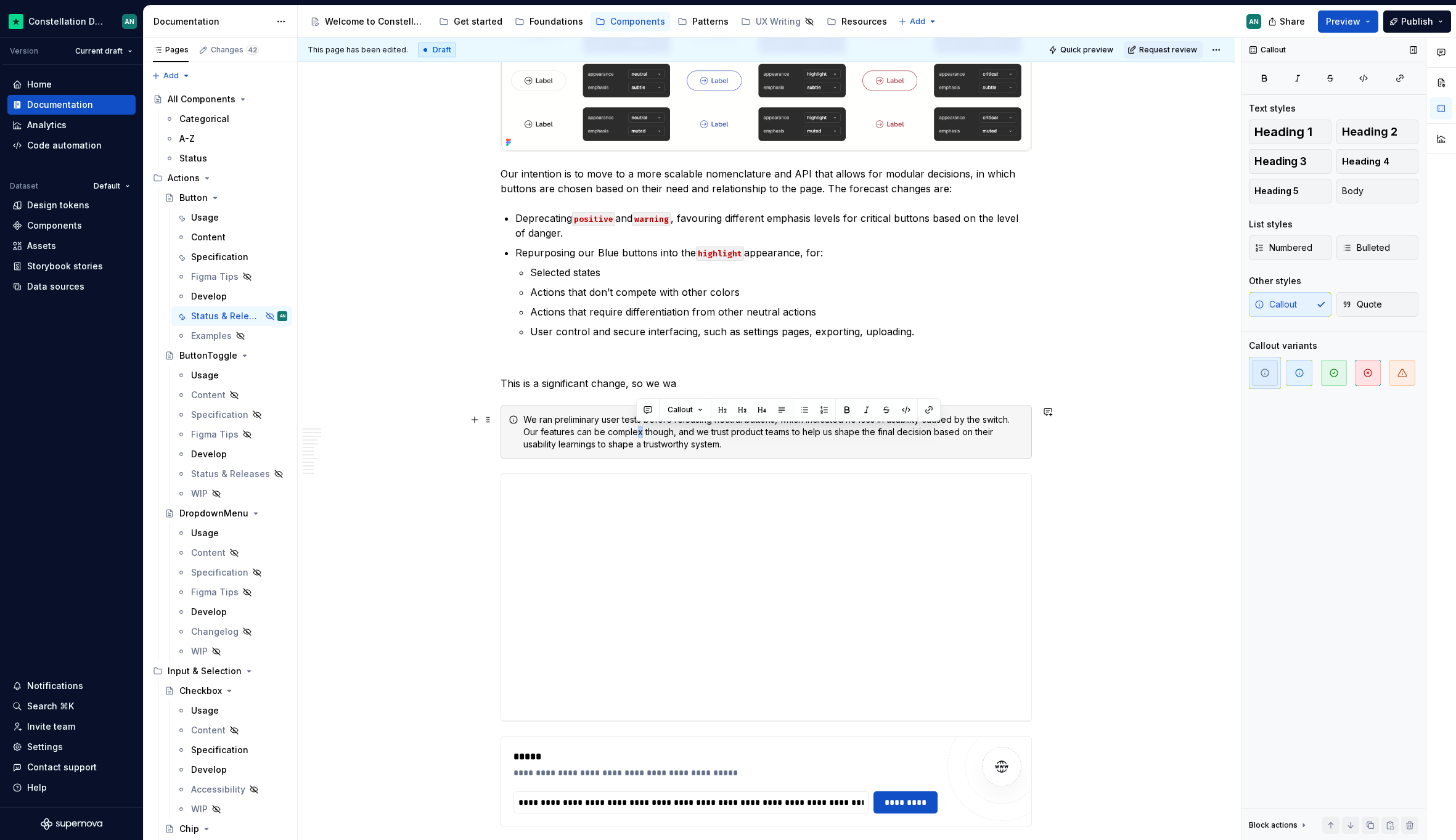
click at [641, 433] on div "We ran preliminary user tests before releasing neutral buttons, which indicated…" at bounding box center [773, 432] width 500 height 37
drag, startPoint x: 523, startPoint y: 435, endPoint x: 725, endPoint y: 445, distance: 202.2
click at [725, 445] on div "We ran preliminary user tests before releasing neutral buttons, which indicated…" at bounding box center [773, 432] width 500 height 37
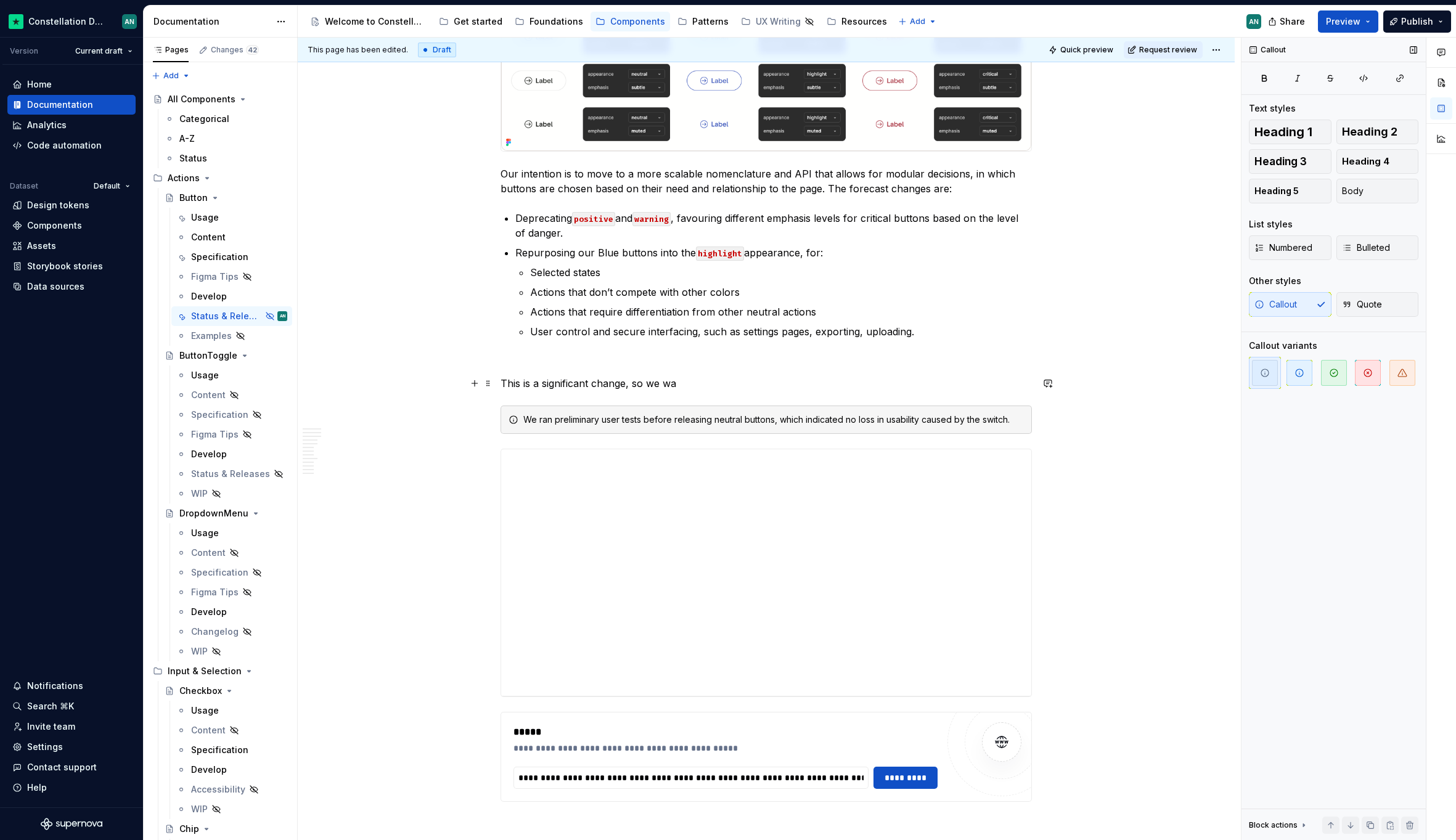
click at [710, 386] on p "This is a significant change, so we wa" at bounding box center [766, 383] width 531 height 15
click at [695, 387] on p "This is a significant change, so we wa" at bounding box center [766, 383] width 531 height 15
type textarea "*"
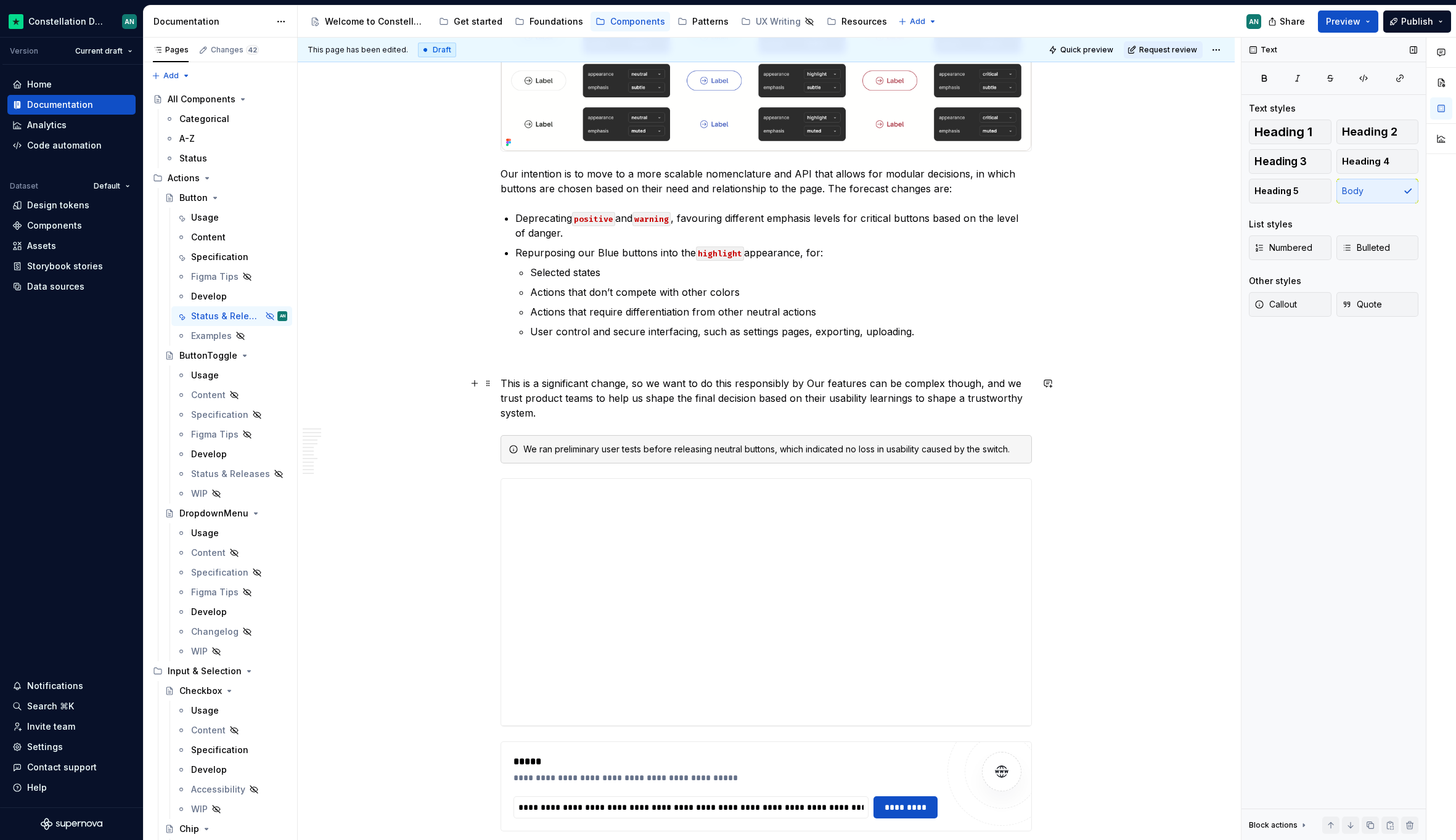
click at [520, 399] on p "This is a significant change, so we want to do this responsibly by Our features…" at bounding box center [766, 398] width 531 height 45
drag, startPoint x: 729, startPoint y: 400, endPoint x: 766, endPoint y: 401, distance: 37.0
click at [766, 401] on p "This is a significant change, so we want to do this responsibly by Our features…" at bounding box center [766, 398] width 531 height 45
drag, startPoint x: 804, startPoint y: 380, endPoint x: 983, endPoint y: 381, distance: 179.0
click at [983, 381] on p "This is a significant change, so we want to do this responsibly by Our features…" at bounding box center [766, 398] width 531 height 45
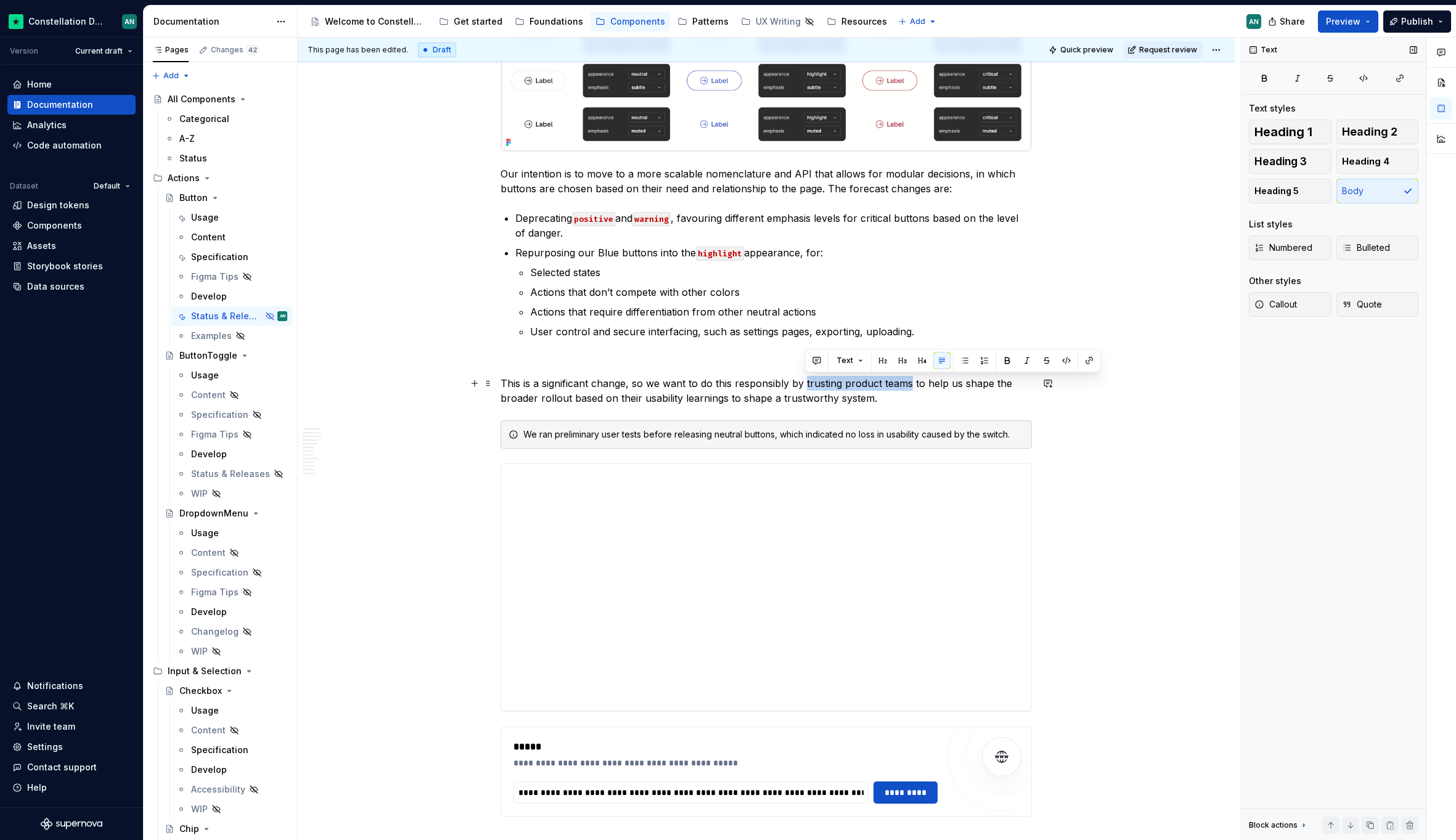
click at [910, 383] on p "This is a significant change, so we want to do this responsibly by trusting pro…" at bounding box center [766, 390] width 531 height 30
click at [899, 401] on p "This is a significant change, so we want to do this responsibly by trusting pro…" at bounding box center [766, 390] width 531 height 30
click at [538, 362] on p "To enrich screen reader interactions, please activate Accessibility in Grammarl…" at bounding box center [766, 361] width 531 height 15
click at [605, 383] on p "This is a significant change, so we want to do this responsibly by trusting pro…" at bounding box center [766, 390] width 531 height 30
click at [725, 400] on p "This is a significant change, so we want to do this responsibly by trusting pro…" at bounding box center [766, 390] width 531 height 30
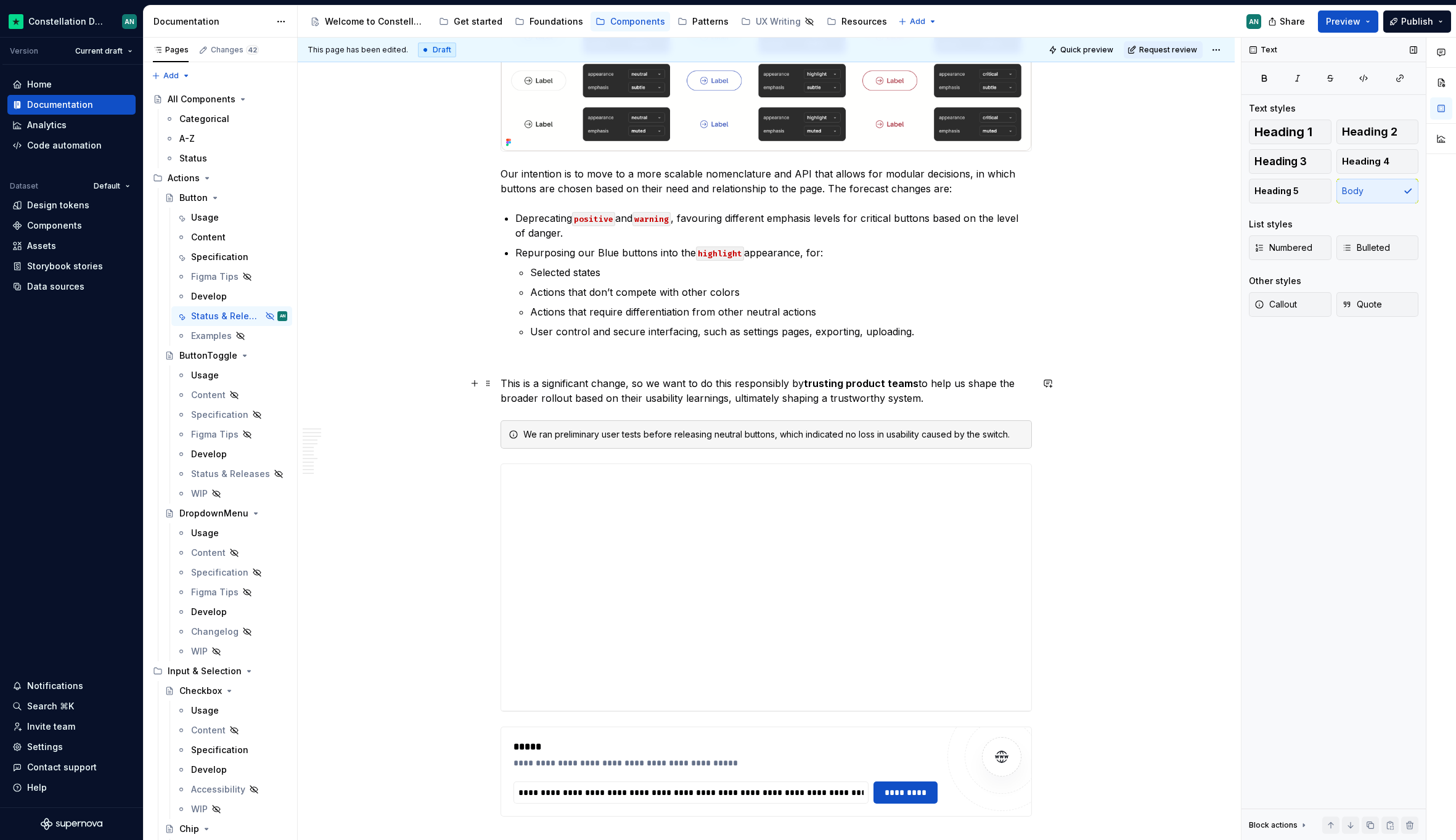
click at [826, 394] on p "This is a significant change, so we want to do this responsibly by trusting pro…" at bounding box center [766, 390] width 531 height 30
click at [1299, 376] on icon "button" at bounding box center [1299, 373] width 8 height 8
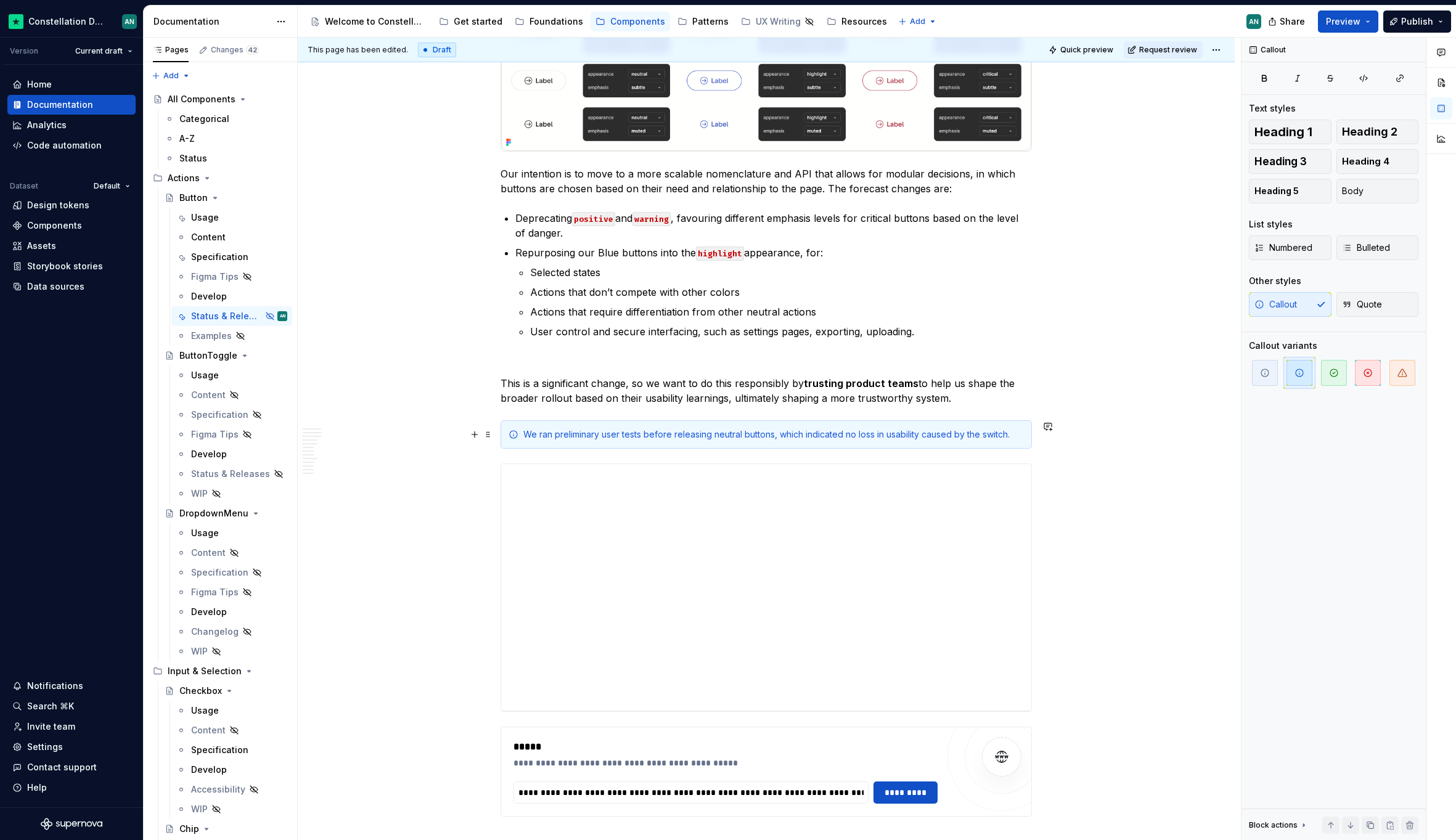
click at [1109, 447] on div "**********" at bounding box center [766, 68] width 937 height 3860
click at [843, 432] on div "We ran preliminary user tests before releasing neutral buttons, which indicated…" at bounding box center [773, 435] width 500 height 13
click at [1266, 370] on icon "button" at bounding box center [1265, 373] width 10 height 10
click at [1021, 435] on div "We ran preliminary user tests before releasing neutral buttons, which indicated…" at bounding box center [773, 435] width 500 height 13
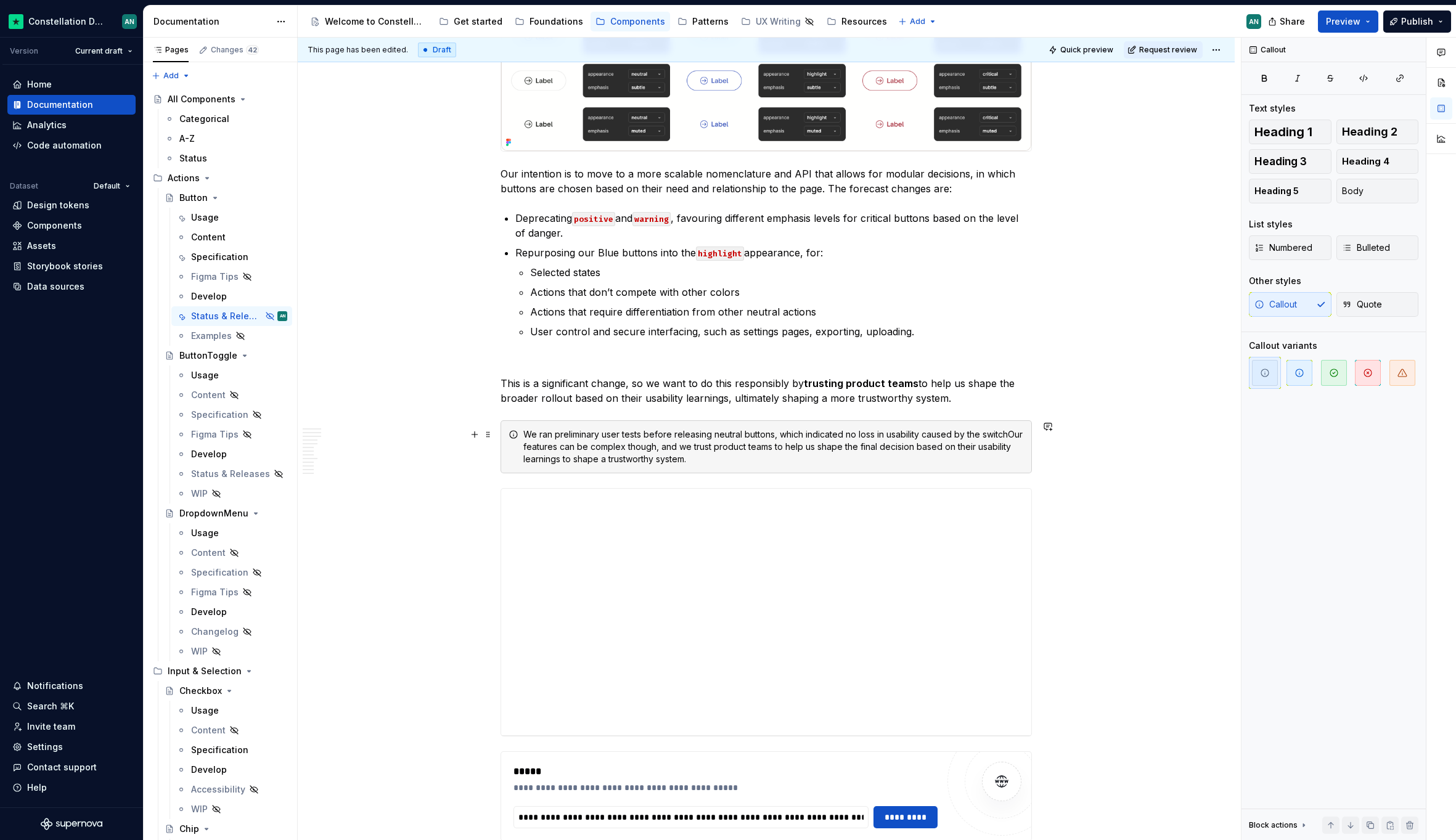
click at [551, 444] on div "We ran preliminary user tests before releasing neutral buttons, which indicated…" at bounding box center [773, 447] width 500 height 37
click at [622, 446] on div "We ran preliminary user tests before releasing neutral buttons, which indicated…" at bounding box center [773, 447] width 500 height 37
drag, startPoint x: 654, startPoint y: 445, endPoint x: 692, endPoint y: 446, distance: 38.0
click at [692, 446] on div "We ran preliminary user tests before releasing neutral buttons, which indicated…" at bounding box center [773, 447] width 500 height 37
click at [675, 447] on div "We ran preliminary user tests before releasing neutral buttons, which indicated…" at bounding box center [773, 447] width 500 height 37
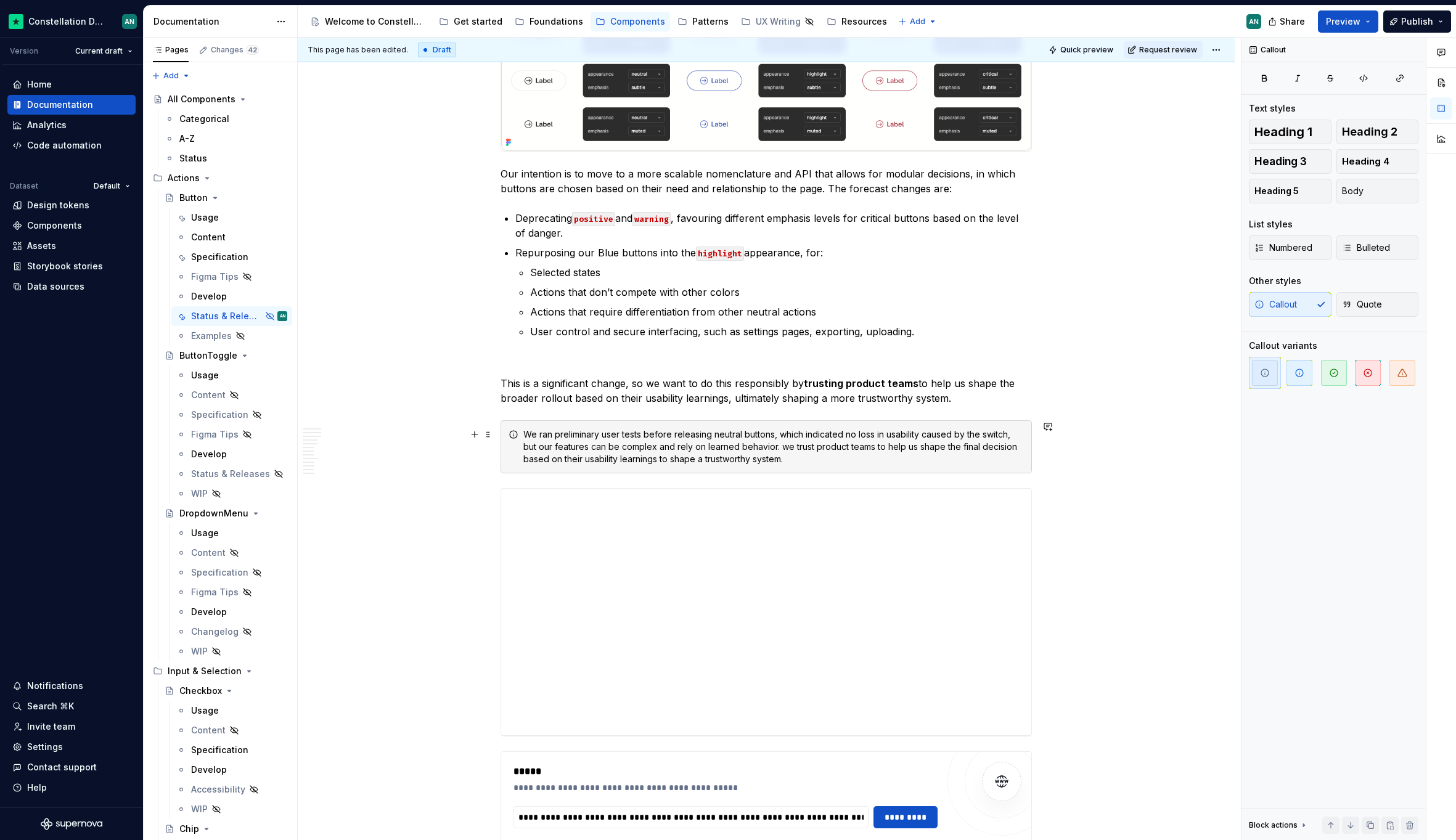
click at [820, 460] on div "We ran preliminary user tests before releasing neutral buttons, which indicated…" at bounding box center [773, 447] width 500 height 37
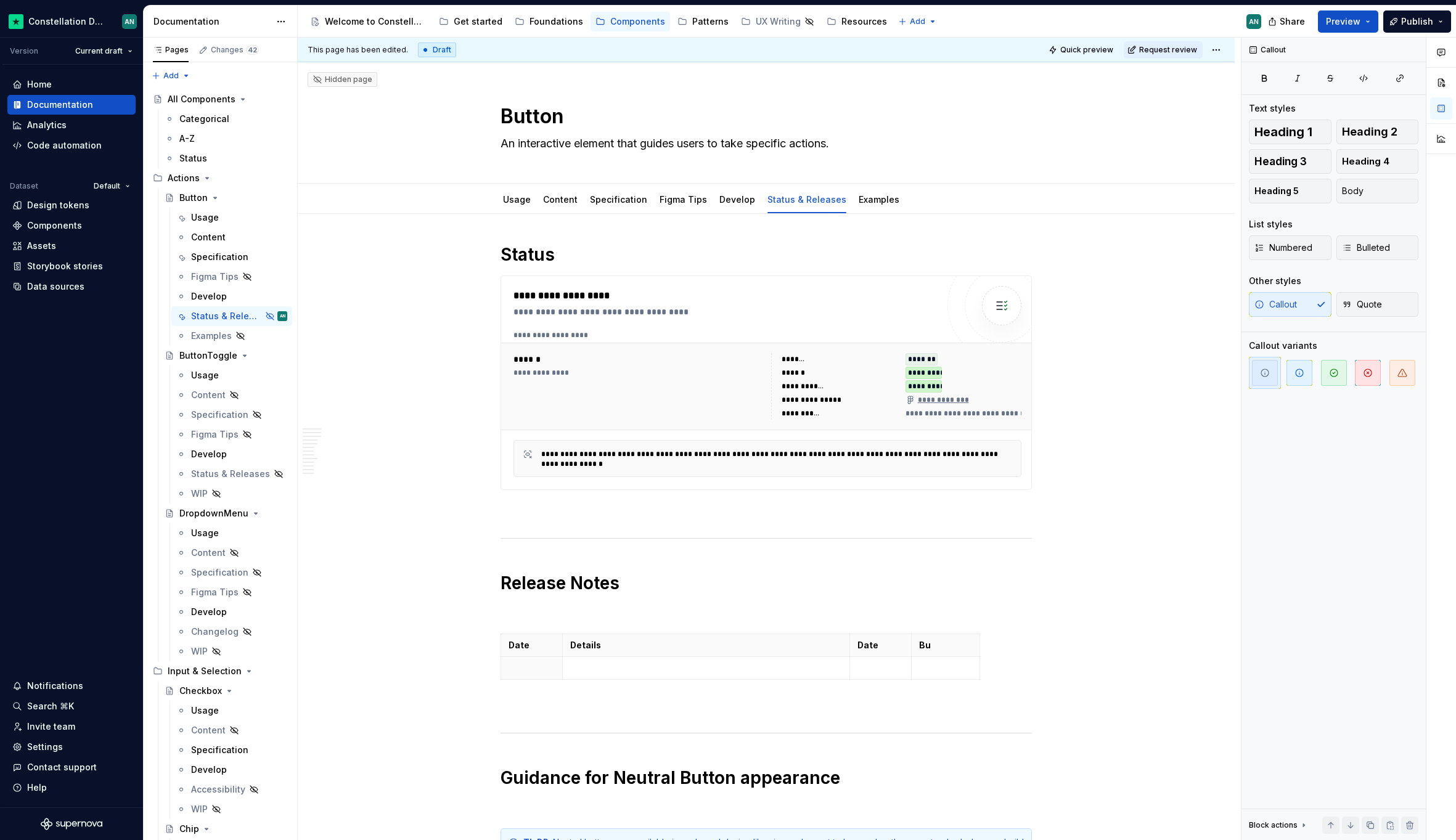
scroll to position [2076, 0]
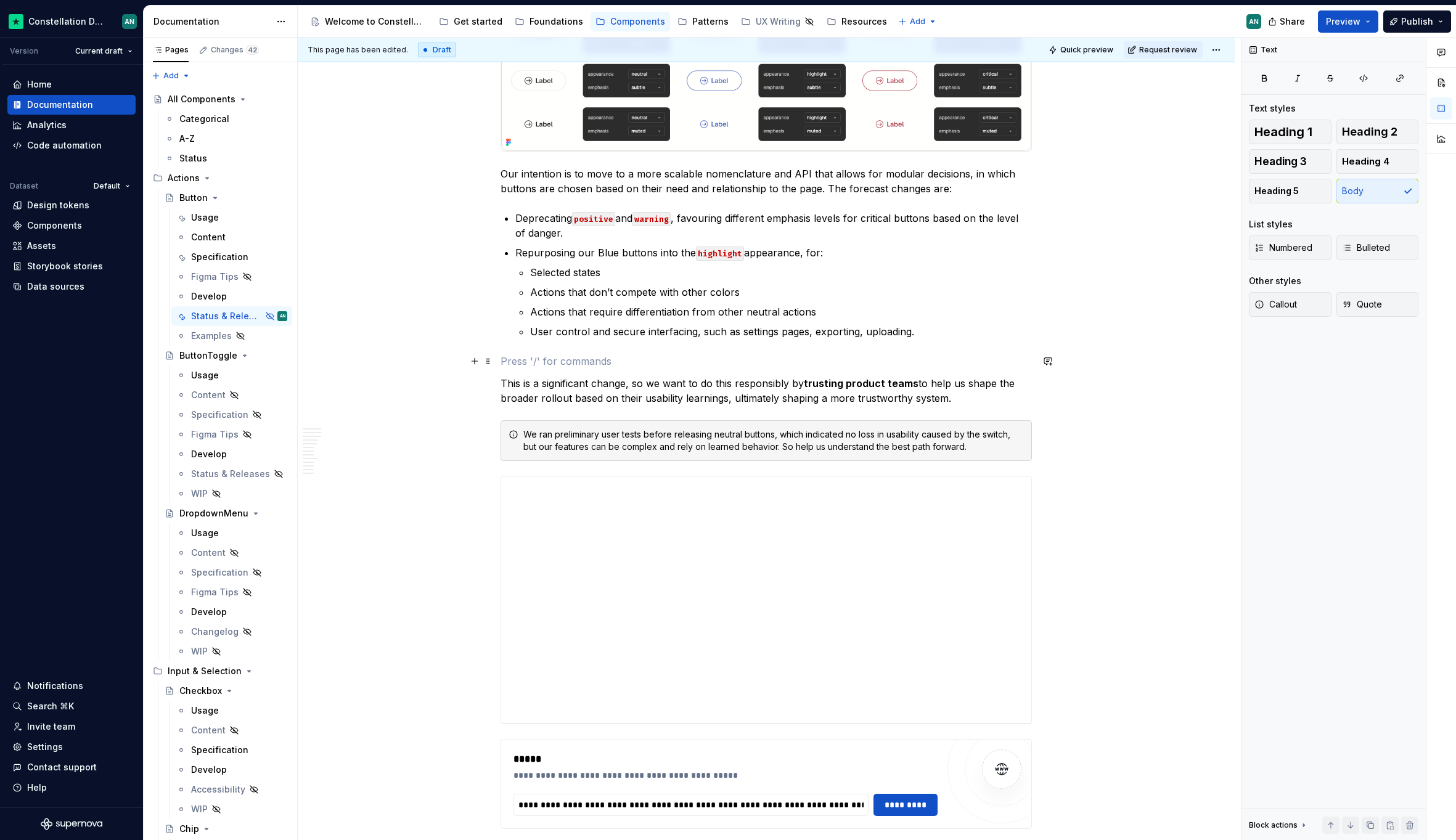
click at [584, 360] on p "To enrich screen reader interactions, please activate Accessibility in Grammarl…" at bounding box center [766, 361] width 531 height 15
click at [664, 383] on p "This is a significant change, so we want to do this responsibly by trusting pro…" at bounding box center [766, 390] width 531 height 30
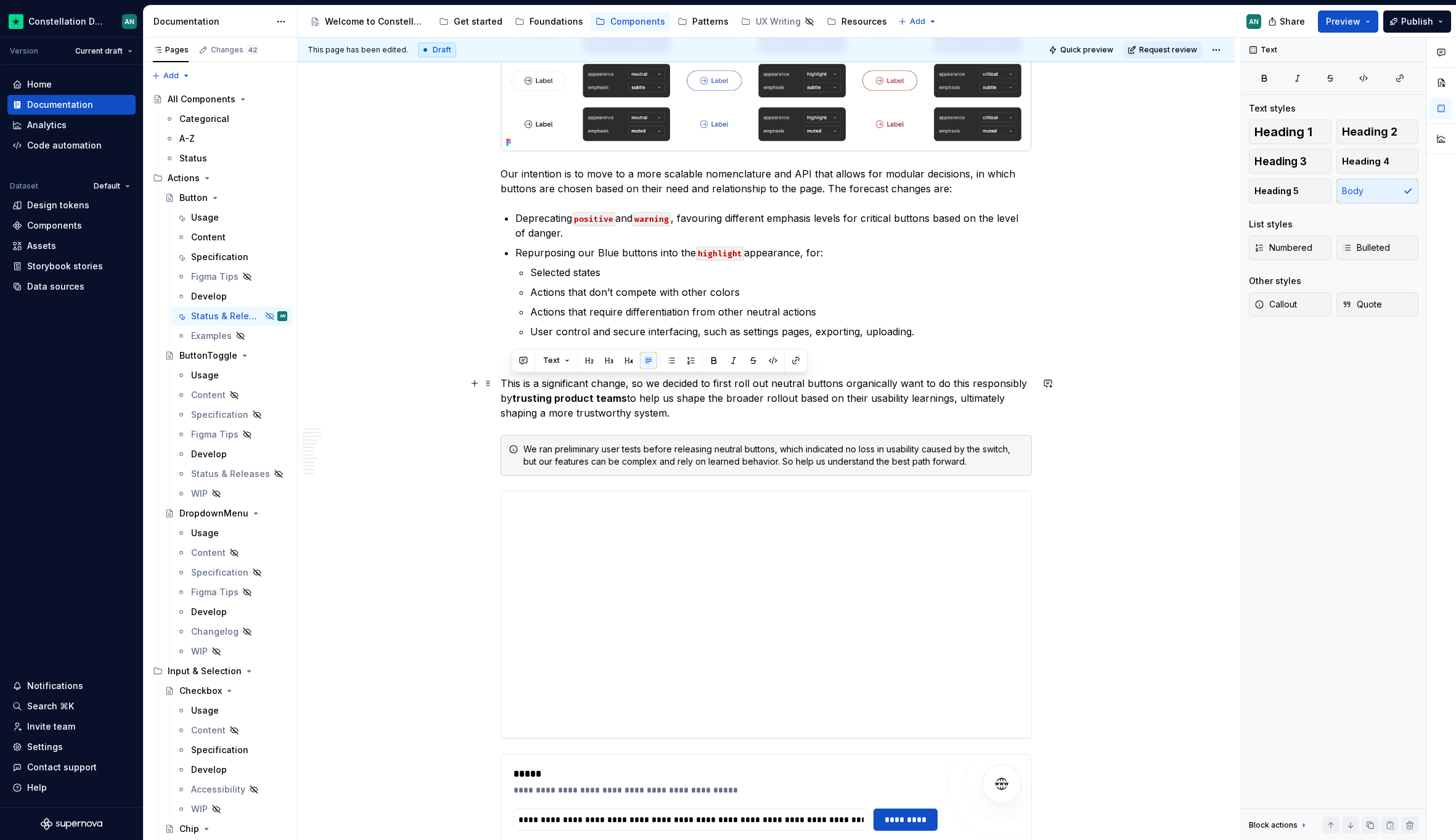
click at [509, 397] on p "This is a significant change, so we decided to first roll out neutral buttons o…" at bounding box center [766, 398] width 531 height 45
drag, startPoint x: 665, startPoint y: 400, endPoint x: 580, endPoint y: 402, distance: 85.0
click at [580, 402] on p "This is a significant change, so we decided to first roll out neutral buttons o…" at bounding box center [766, 398] width 531 height 45
drag, startPoint x: 846, startPoint y: 399, endPoint x: 852, endPoint y: 409, distance: 11.7
click at [852, 409] on p "This is a significant change, so we decided to first roll out neutral buttons o…" at bounding box center [766, 398] width 531 height 45
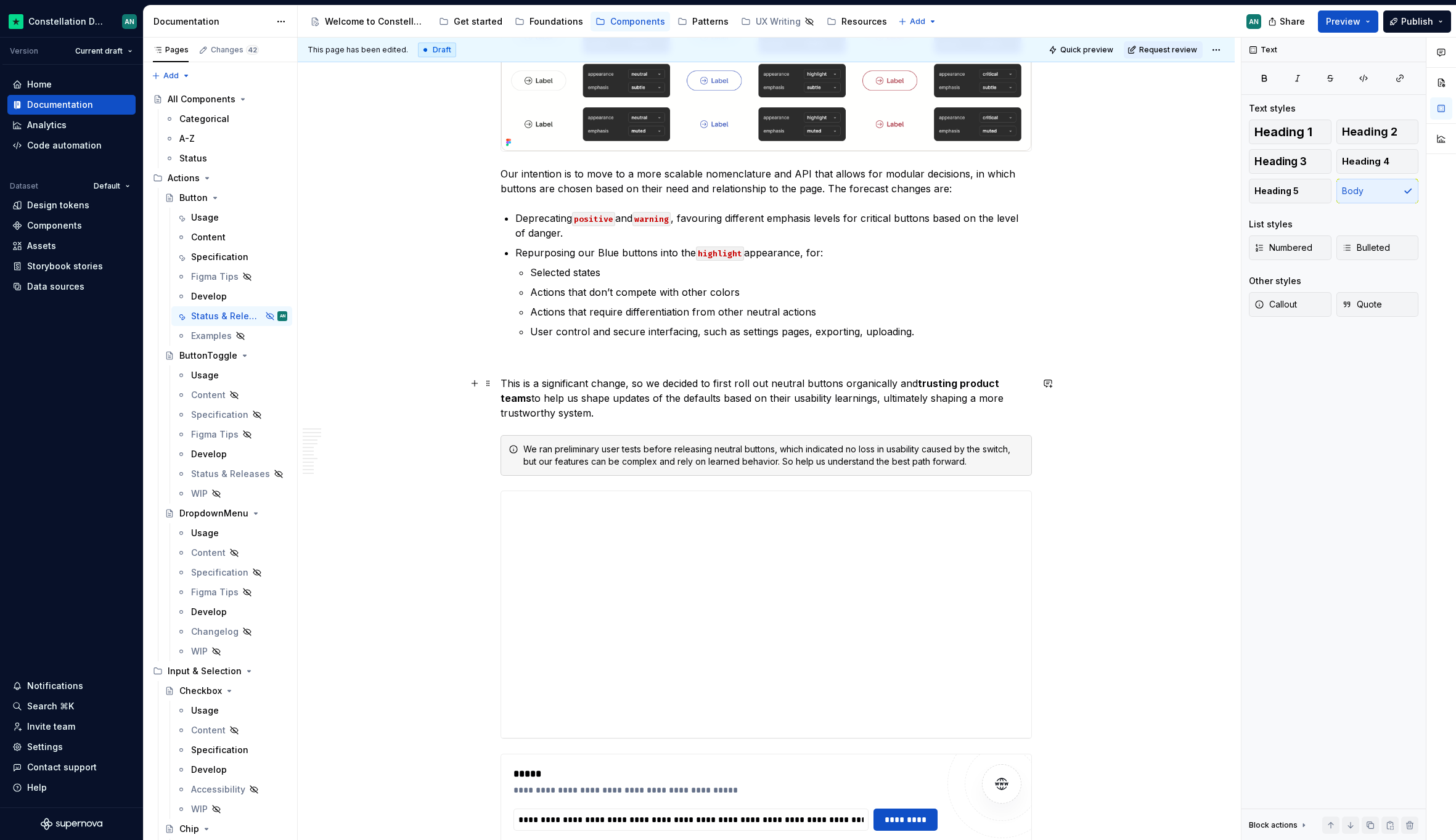
click at [846, 393] on p "This is a significant change, so we decided to first roll out neutral buttons o…" at bounding box center [766, 398] width 531 height 45
drag, startPoint x: 844, startPoint y: 400, endPoint x: 943, endPoint y: 399, distance: 99.0
click at [943, 399] on p "This is a significant change, so we decided to first roll out neutral buttons o…" at bounding box center [766, 398] width 531 height 45
click at [980, 399] on p "This is a significant change, so we decided to first roll out neutral buttons o…" at bounding box center [766, 398] width 531 height 45
click at [754, 401] on p "This is a significant change, so we decided to first roll out neutral buttons o…" at bounding box center [766, 398] width 531 height 45
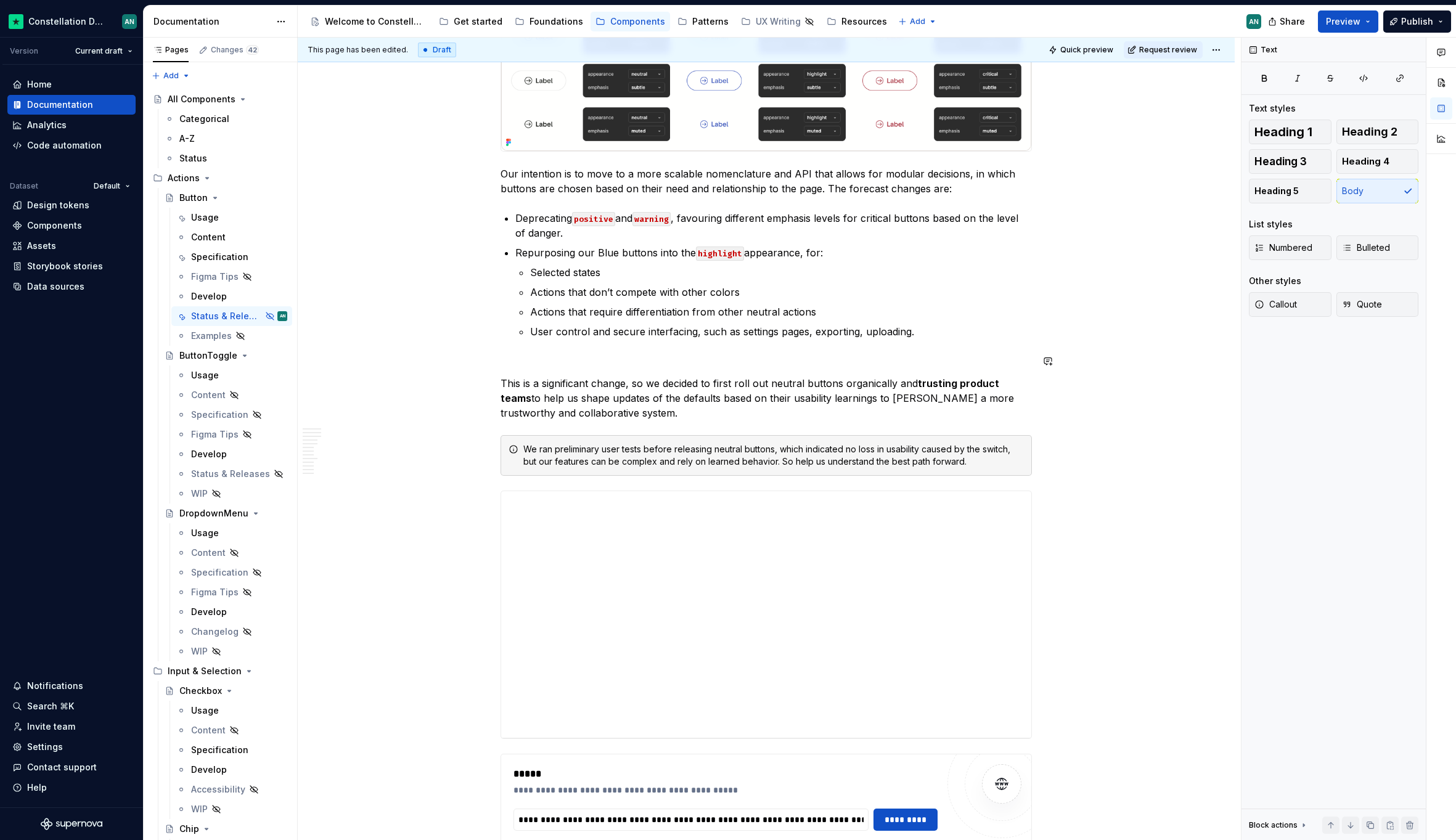
click at [583, 363] on p "To enrich screen reader interactions, please activate Accessibility in Grammarl…" at bounding box center [766, 361] width 531 height 15
click at [670, 400] on p "This is a significant change, so we decided to first roll out neutral buttons o…" at bounding box center [766, 398] width 531 height 45
click at [615, 362] on p "To enrich screen reader interactions, please activate Accessibility in Grammarl…" at bounding box center [766, 361] width 531 height 15
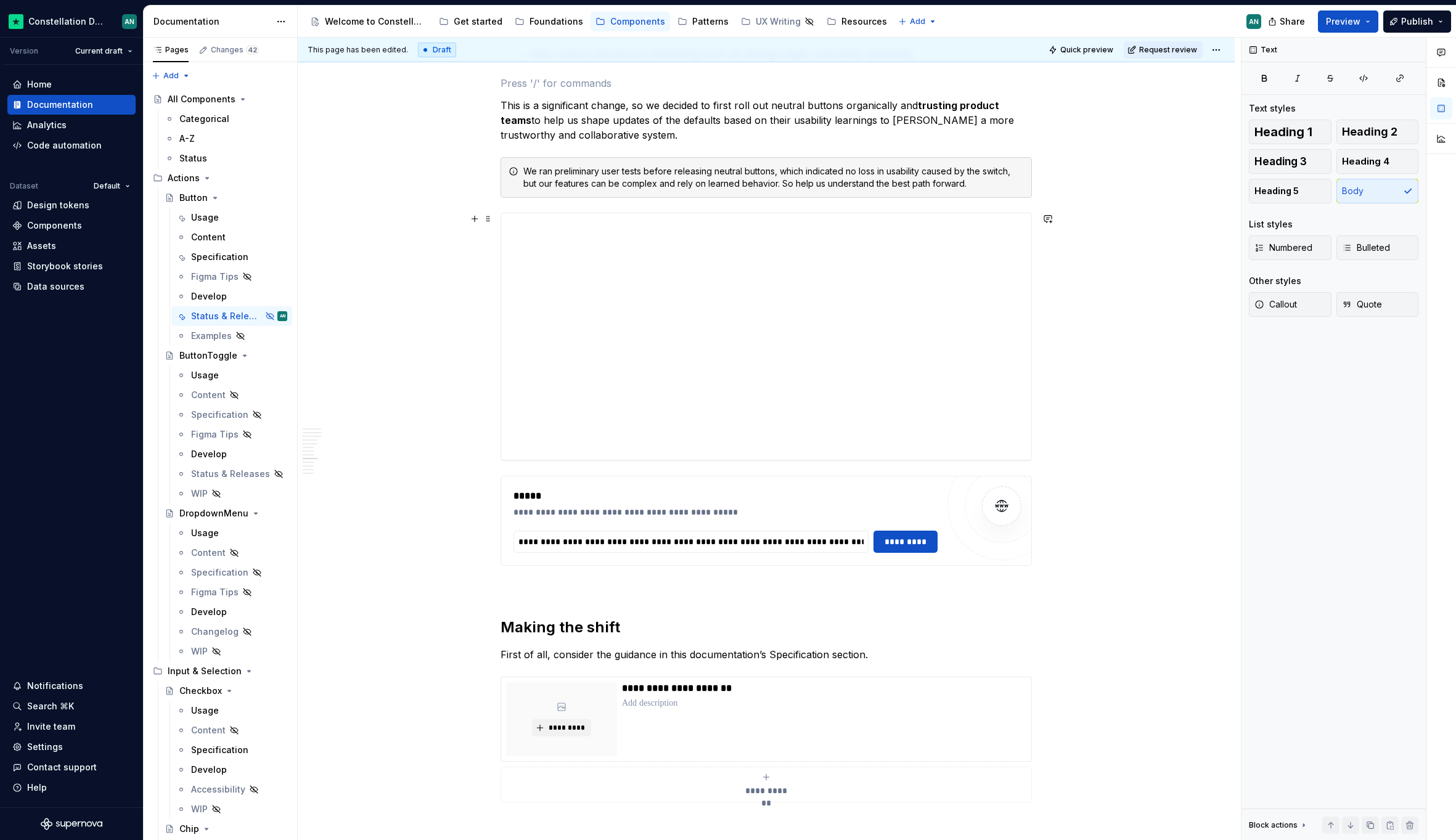
scroll to position [2670, 0]
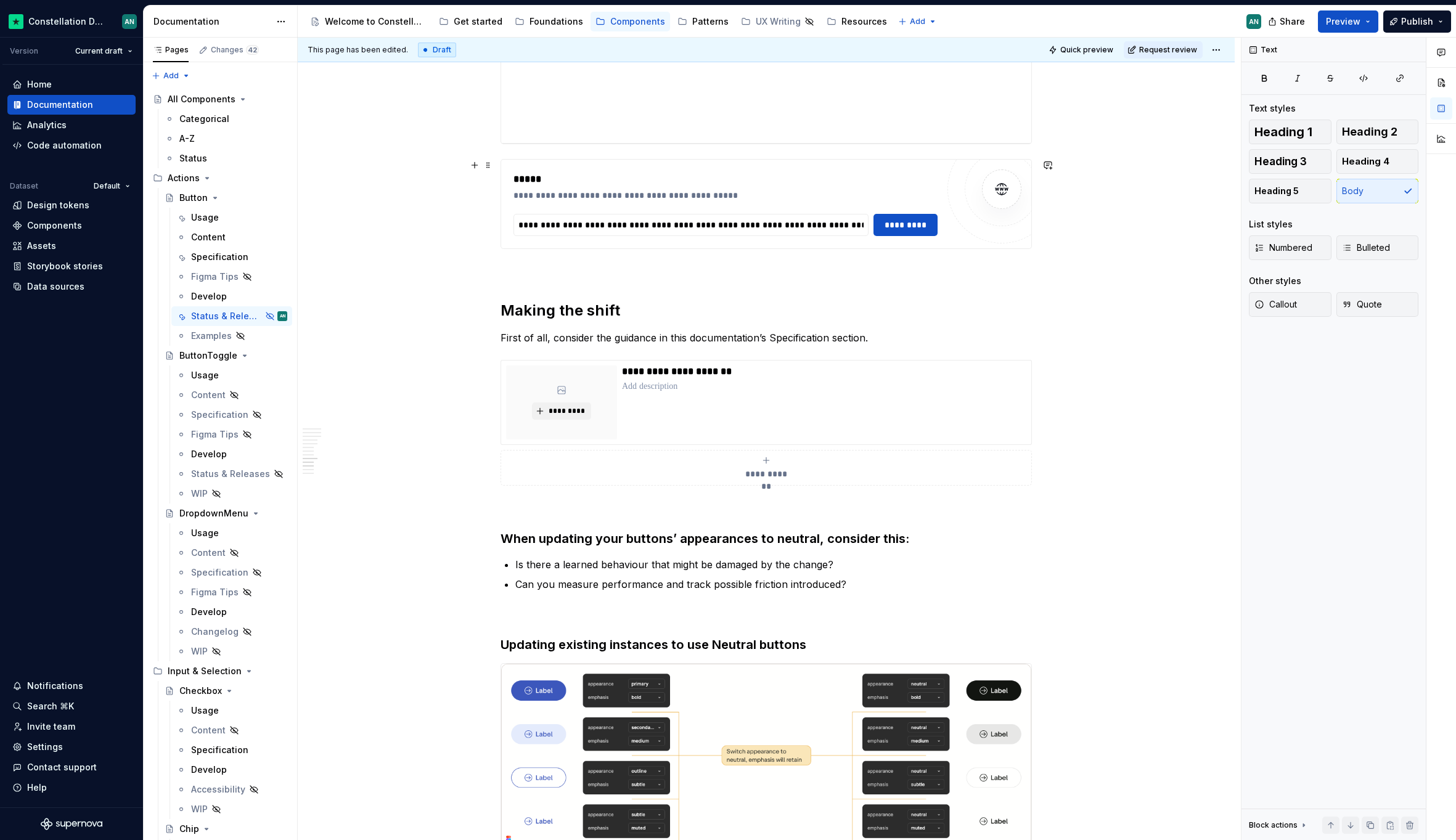
click at [963, 218] on div "To enrich screen reader interactions, please activate Accessibility in Grammarl…" at bounding box center [1001, 189] width 108 height 108
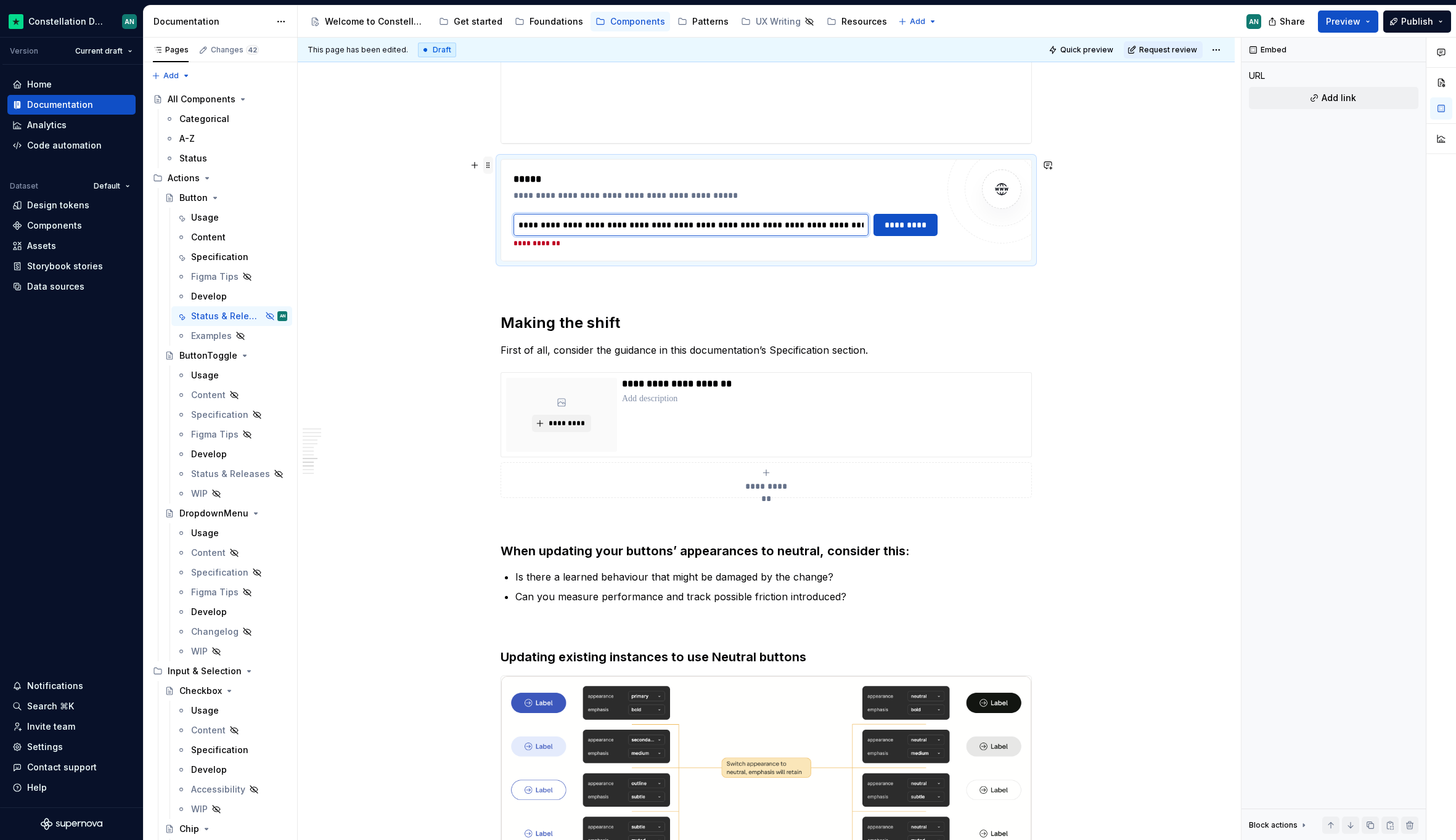
type input "**********"
click at [486, 162] on span at bounding box center [488, 165] width 10 height 17
click at [523, 269] on div "Delete" at bounding box center [546, 274] width 80 height 13
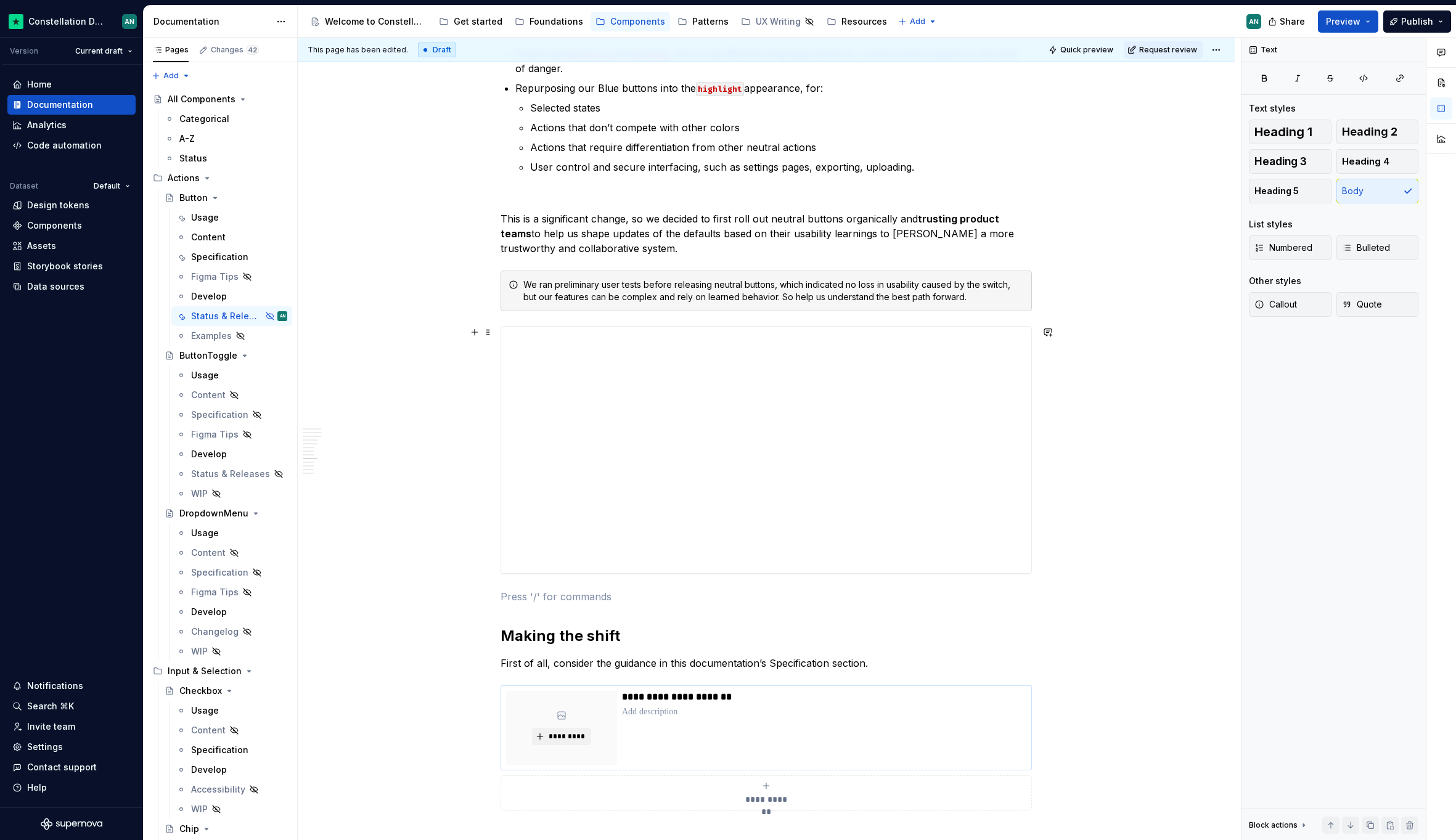
scroll to position [2366, 0]
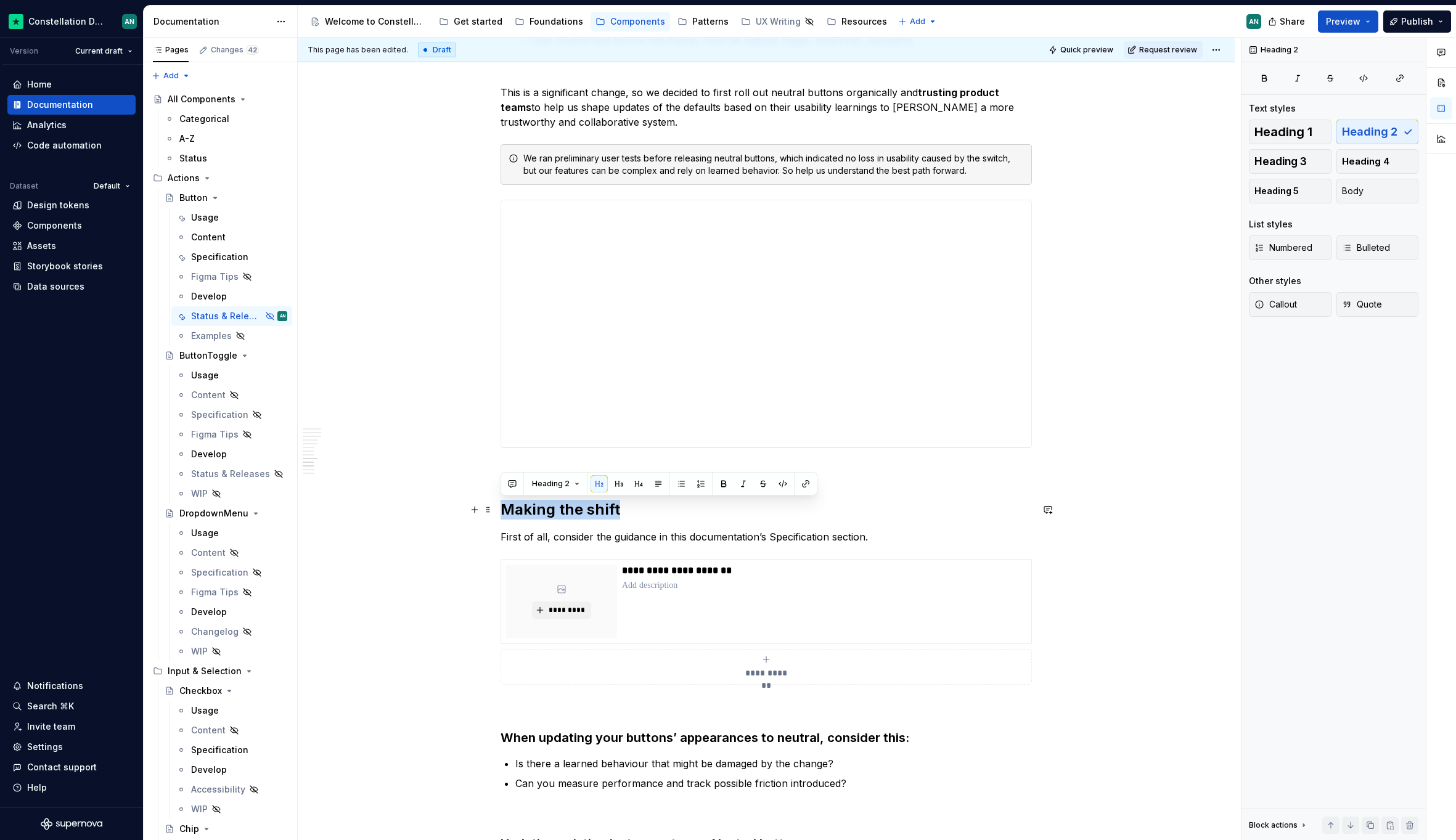
drag, startPoint x: 620, startPoint y: 507, endPoint x: 495, endPoint y: 510, distance: 125.0
click at [1275, 133] on span "Heading 1" at bounding box center [1283, 132] width 58 height 13
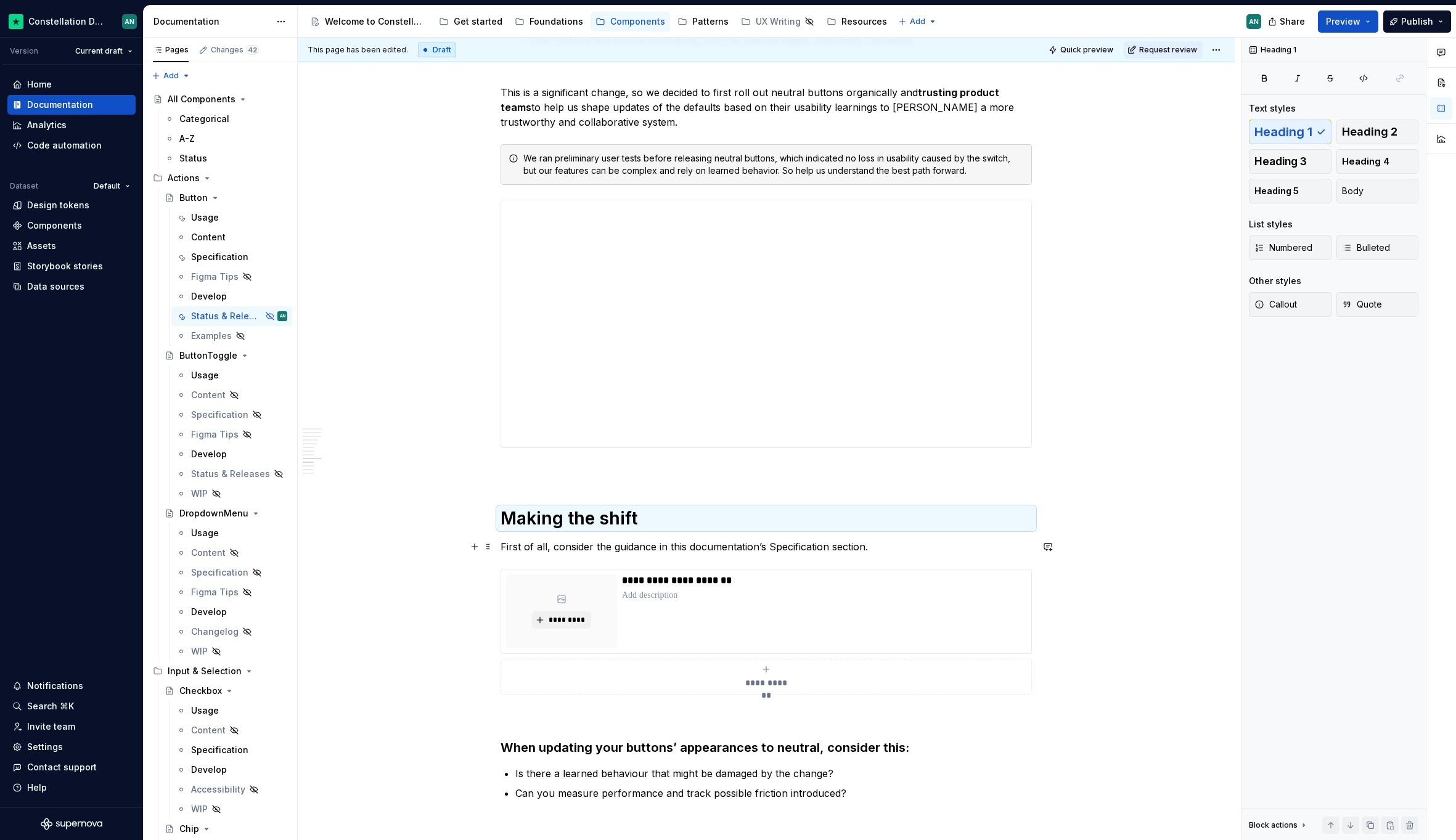
click at [658, 545] on p "First of all, consider the guidance in this documentation’s Specification secti…" at bounding box center [766, 547] width 531 height 15
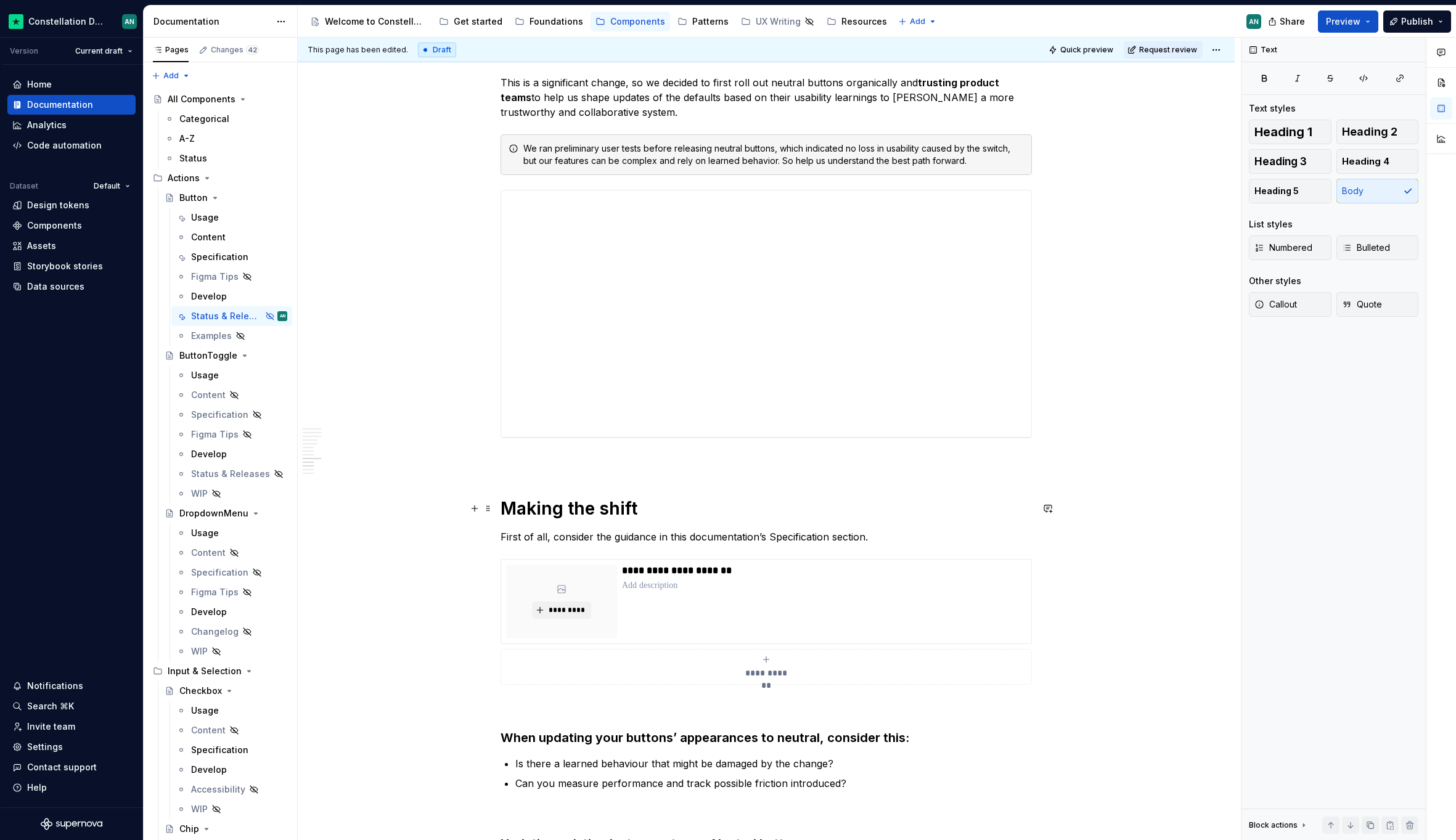
scroll to position [2385, 0]
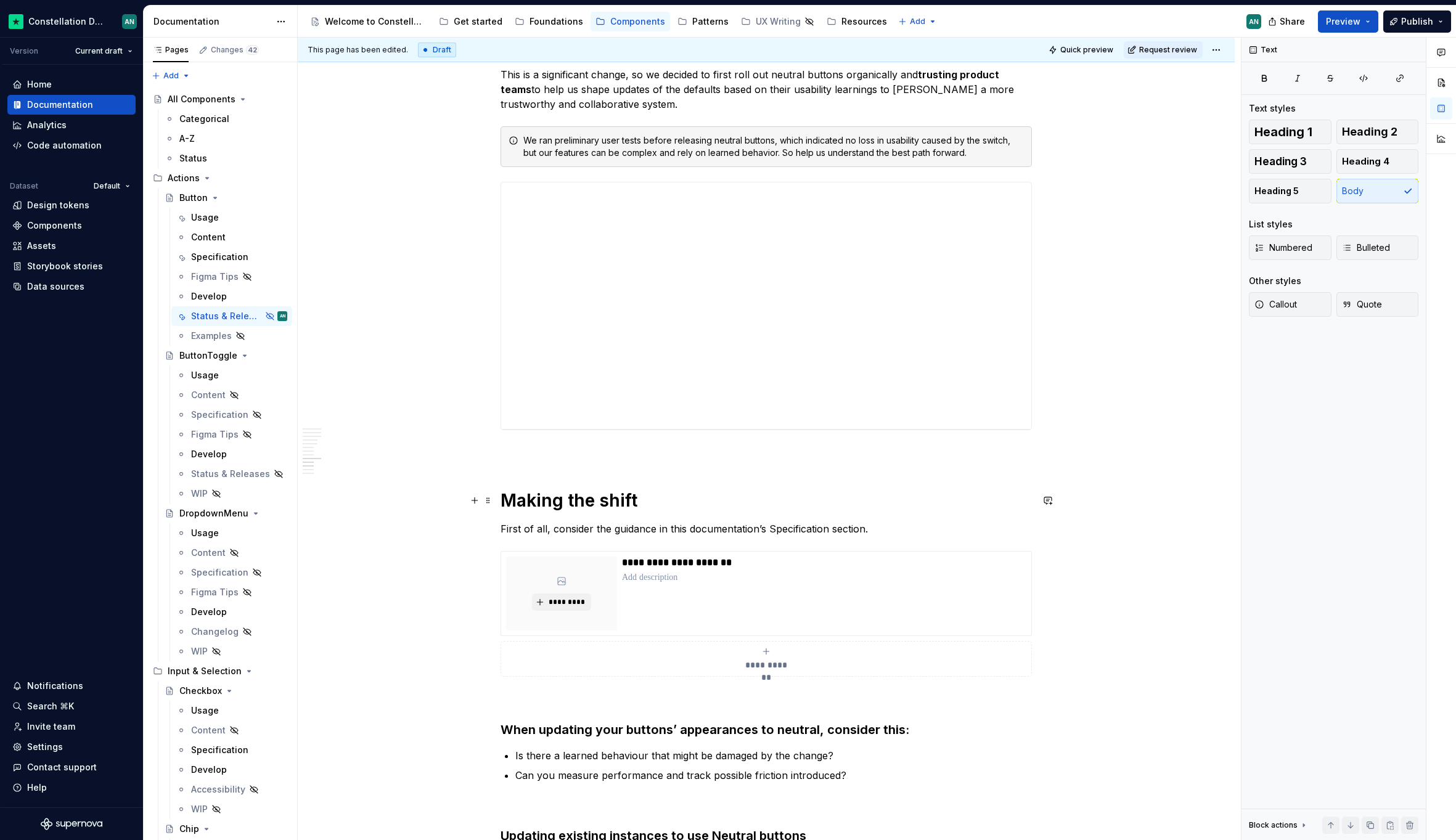
click at [610, 491] on h1 "Making the shift" at bounding box center [766, 500] width 531 height 22
click at [1376, 134] on span "Heading 2" at bounding box center [1369, 132] width 55 height 13
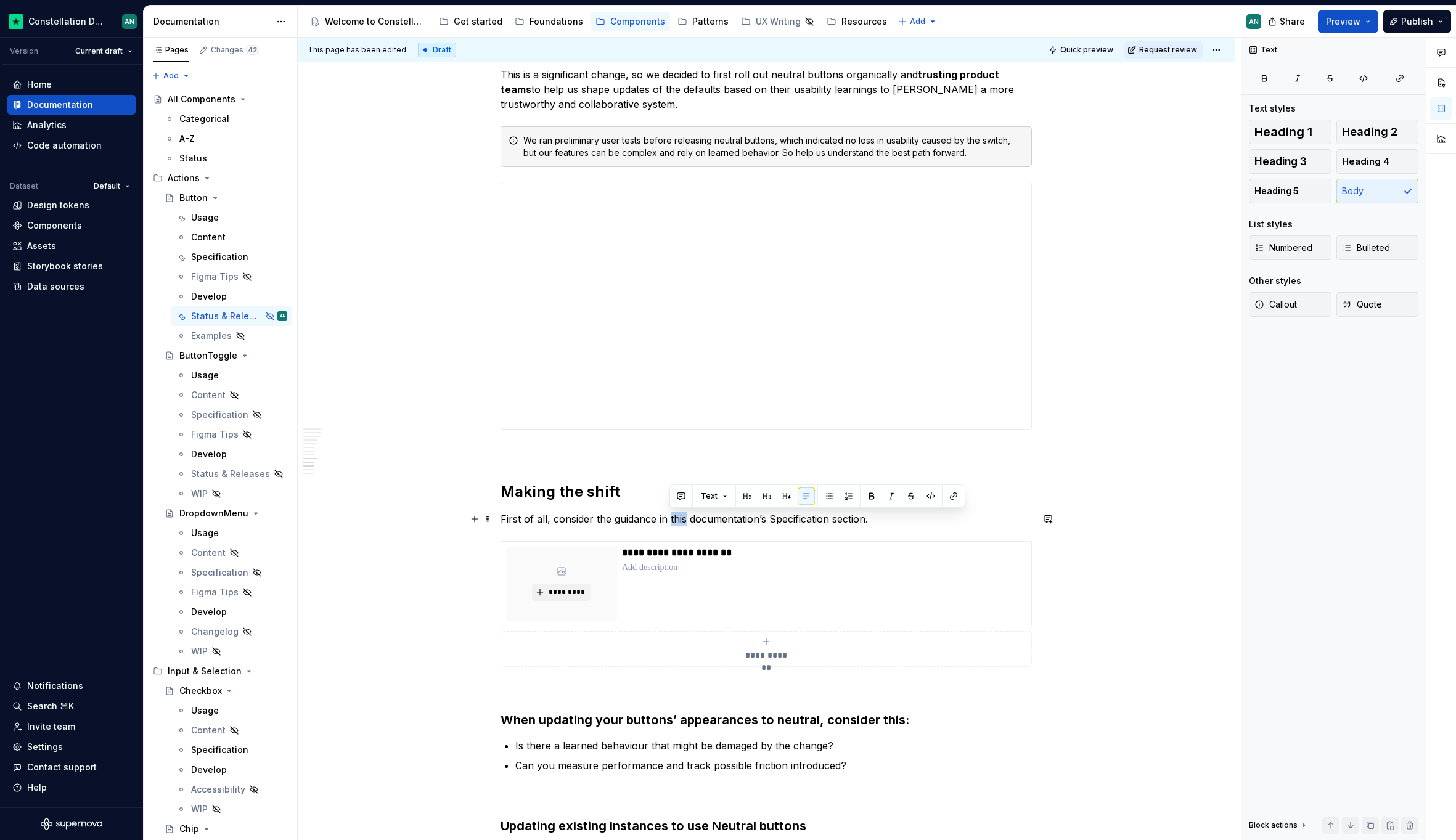
drag, startPoint x: 686, startPoint y: 522, endPoint x: 669, endPoint y: 521, distance: 17.0
click at [669, 521] on p "First of all, consider the guidance in this documentation’s Specification secti…" at bounding box center [766, 519] width 531 height 15
click at [766, 515] on p "First of all, consider the guidance in the documentation’s Specification sectio…" at bounding box center [766, 519] width 531 height 15
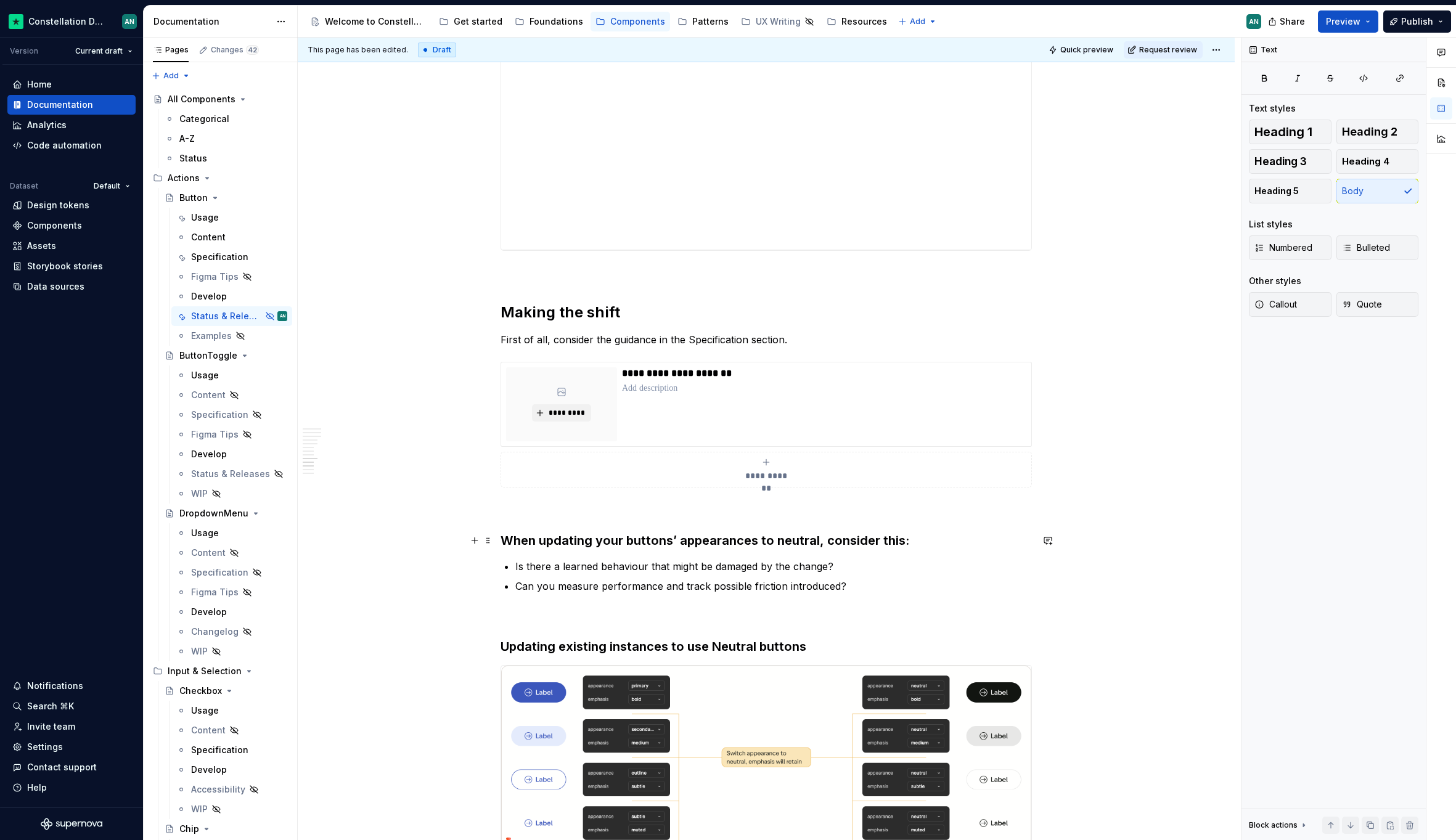
click at [546, 508] on p "To enrich screen reader interactions, please activate Accessibility in Grammarl…" at bounding box center [766, 510] width 531 height 15
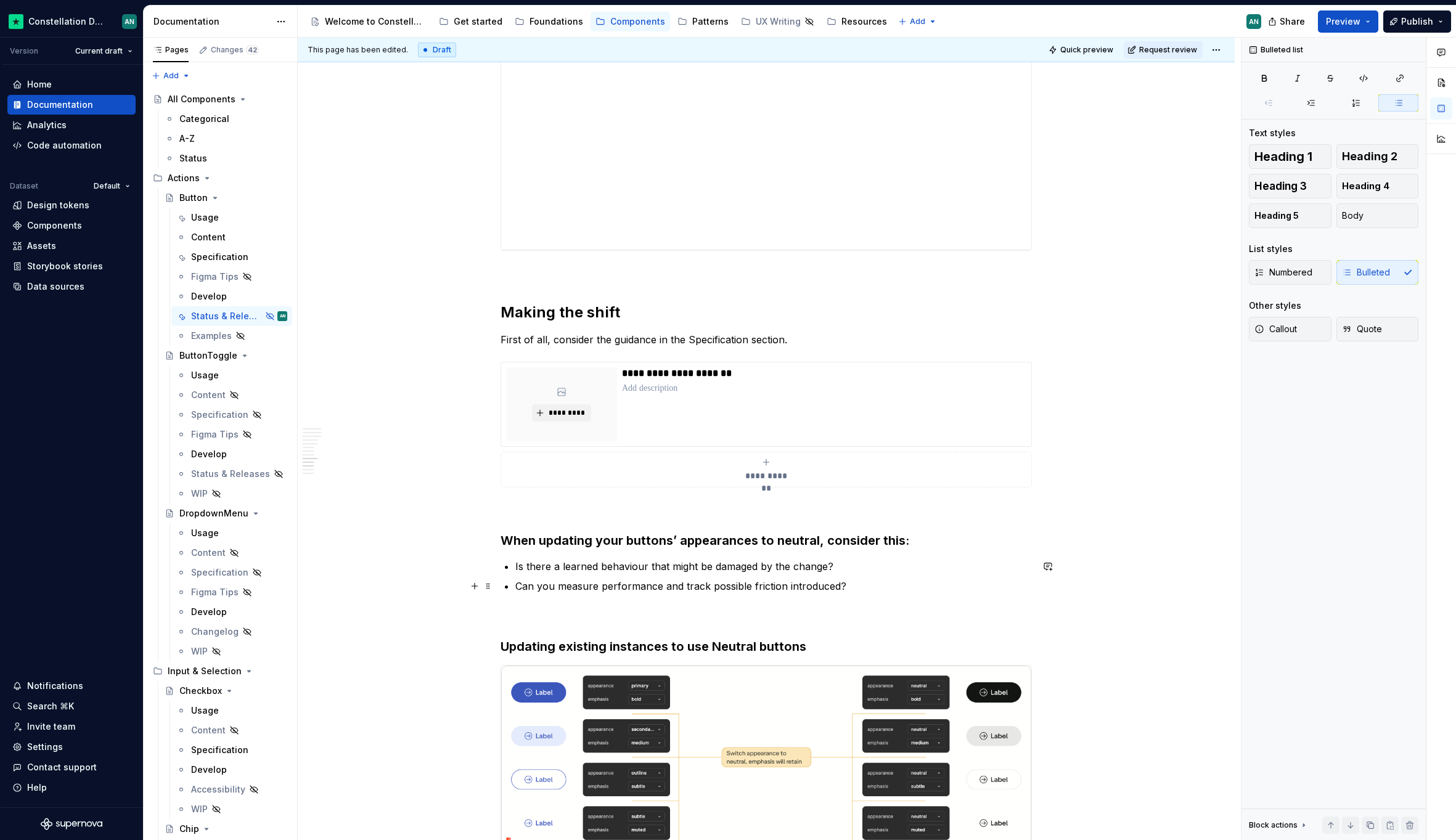
click at [805, 590] on p "Can you measure performance and track possible friction introduced?" at bounding box center [773, 586] width 517 height 15
click at [870, 588] on p "Can you measure performance and track possible friction introduced?" at bounding box center [773, 586] width 517 height 15
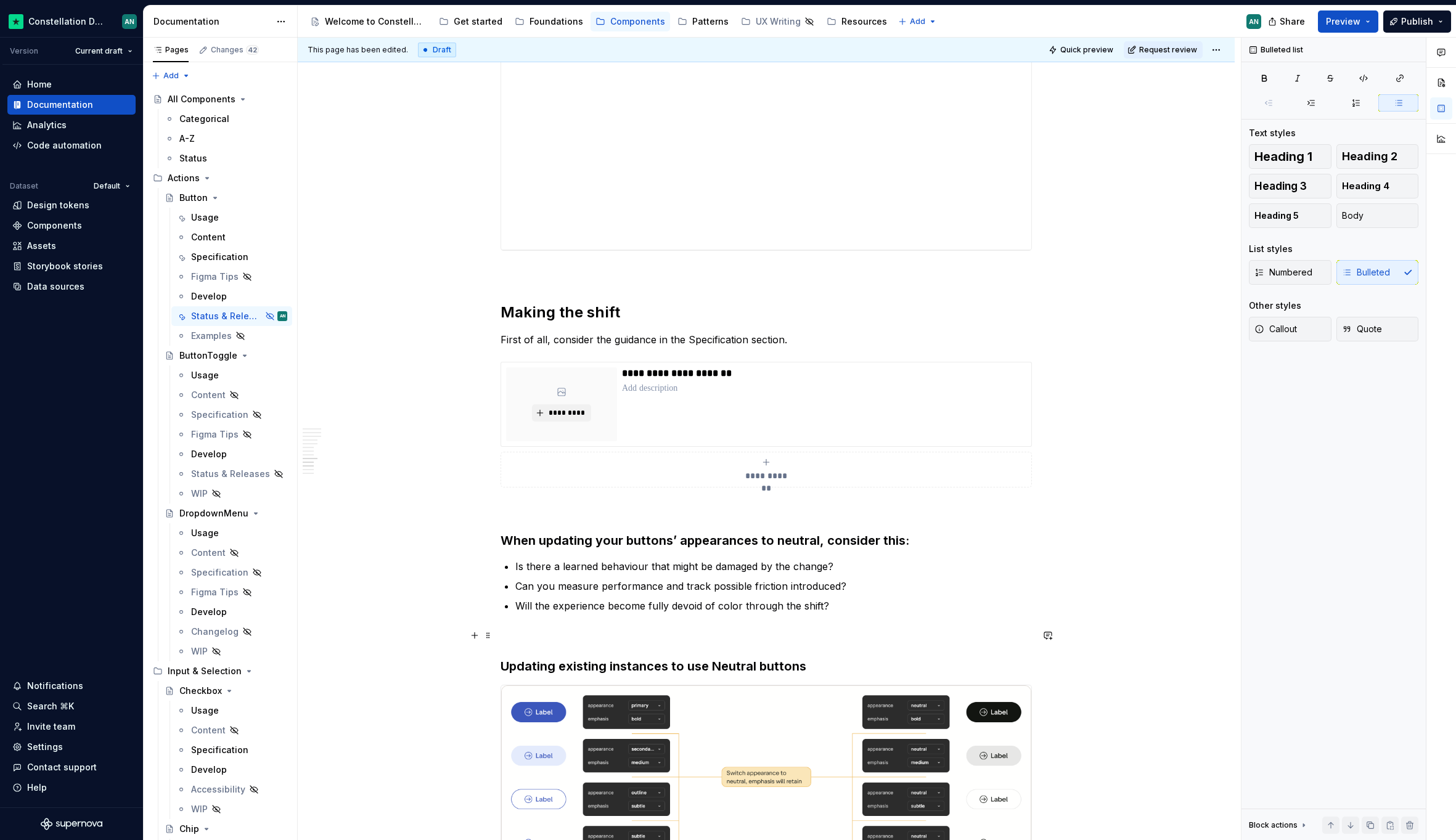
scroll to position [2769, 0]
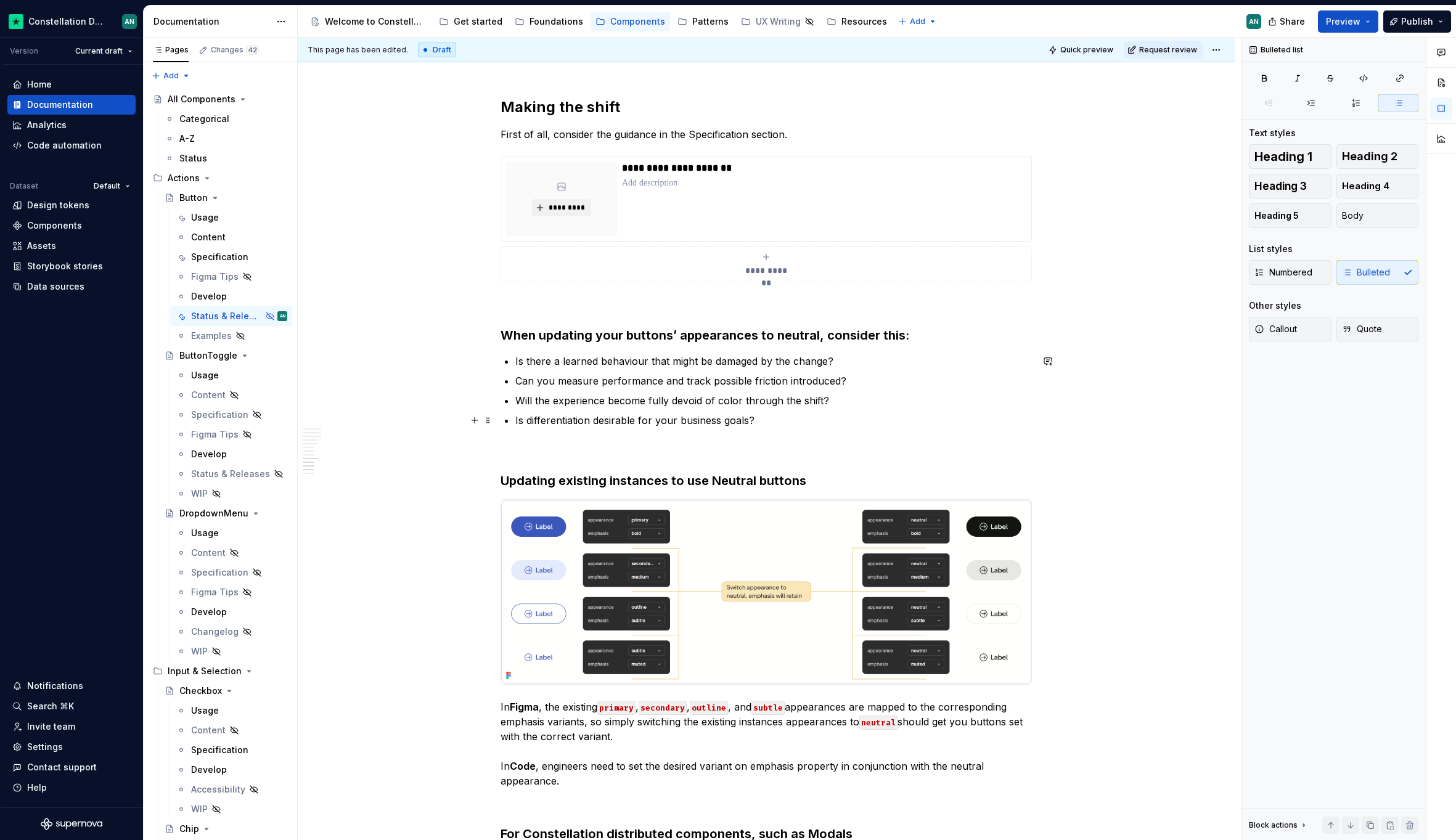
click at [525, 418] on p "Is differentiation desirable for your business goals?" at bounding box center [773, 420] width 517 height 15
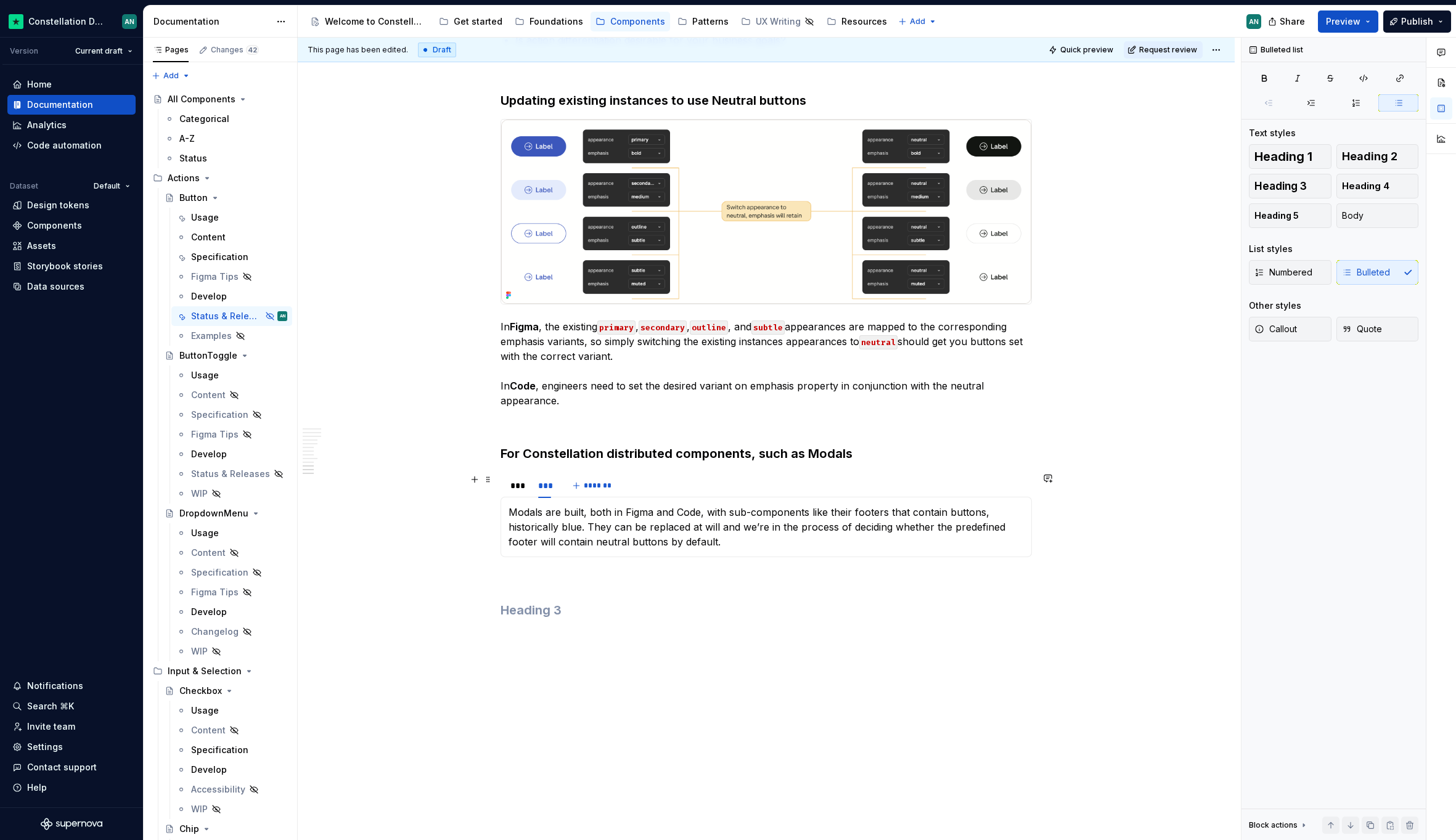
click at [688, 490] on div "*** *** *******" at bounding box center [766, 485] width 531 height 25
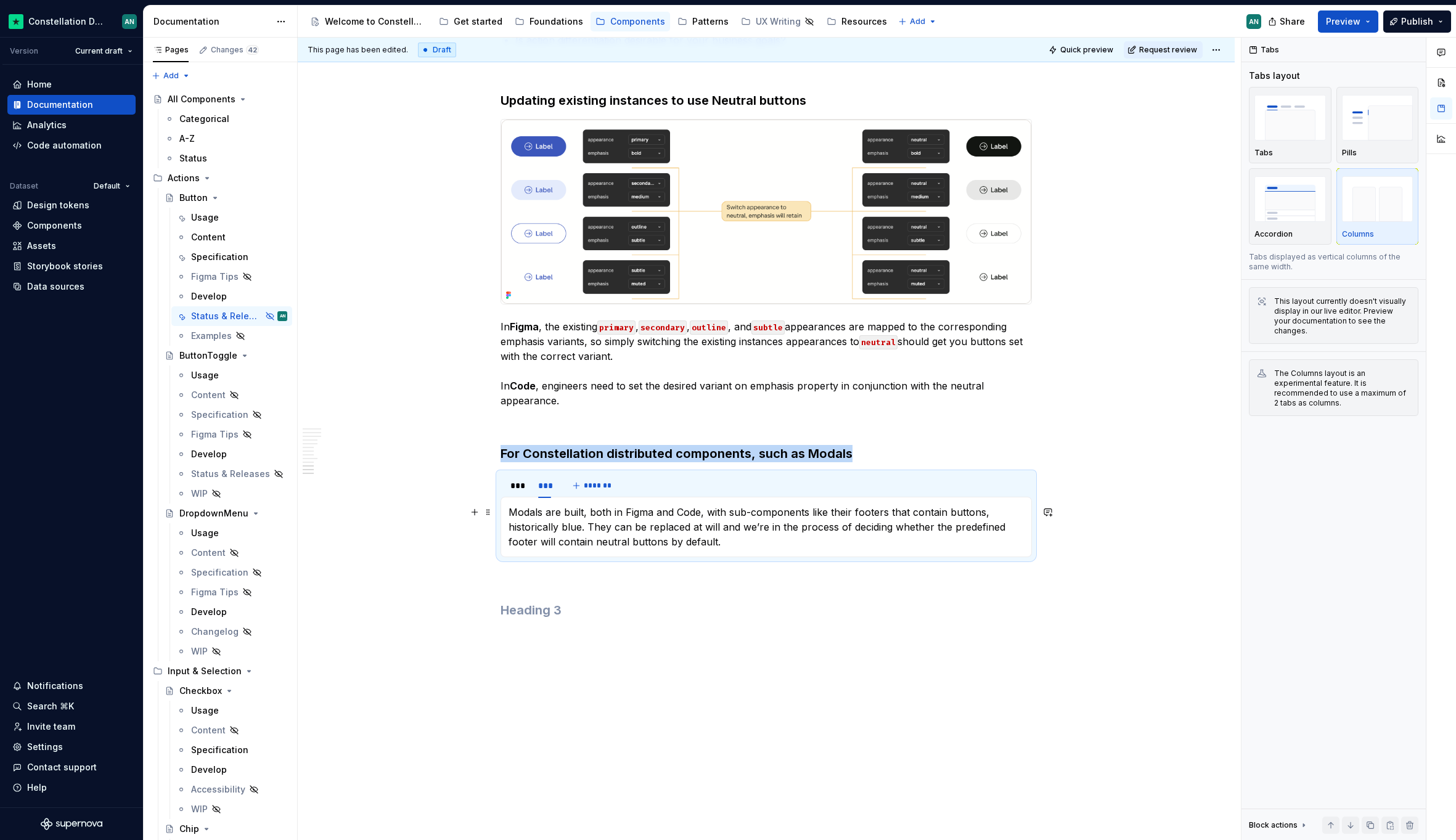
click at [716, 529] on p "Modals are built, both in Figma and Code, with sub-components like their footer…" at bounding box center [766, 527] width 515 height 45
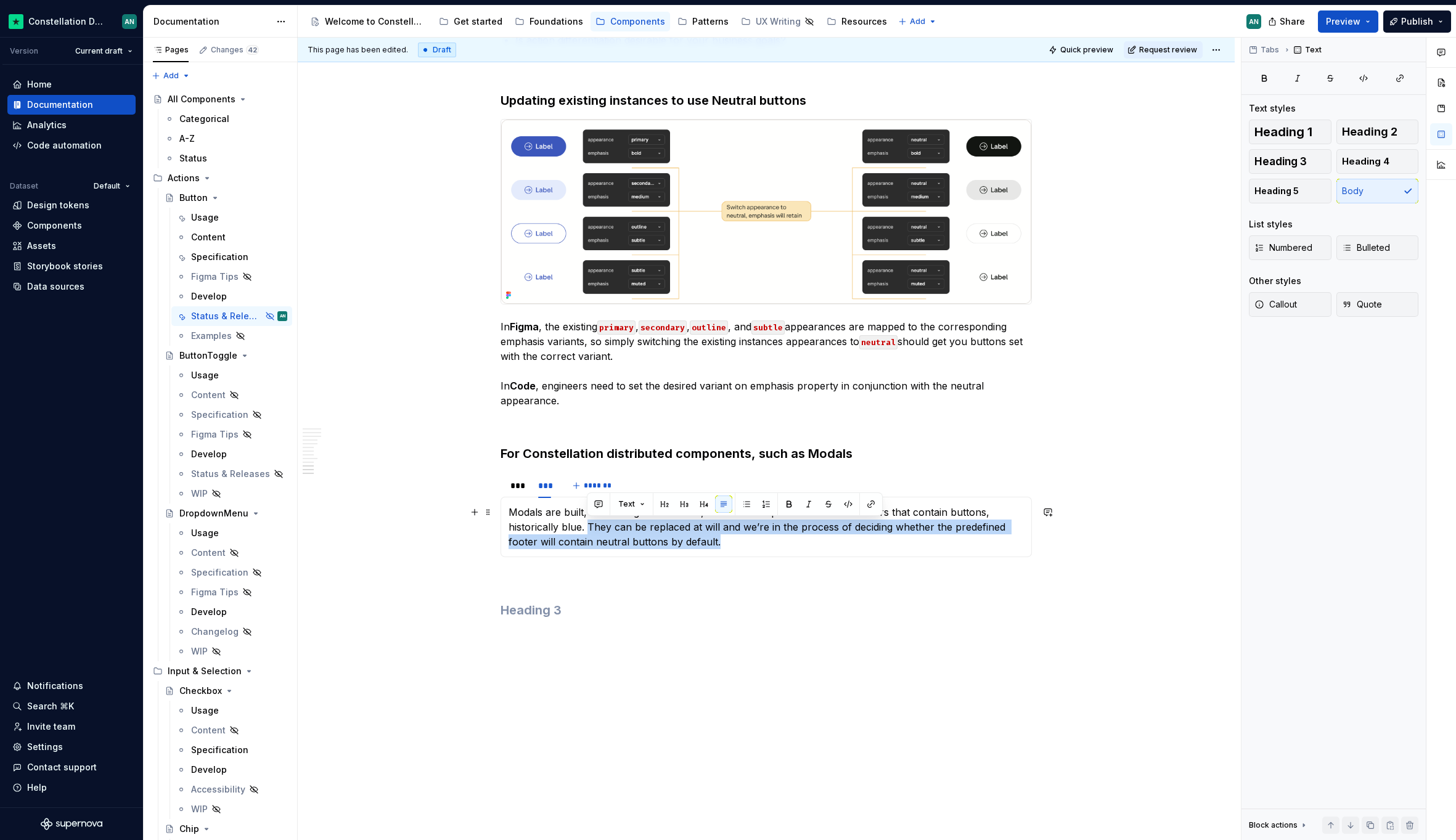
drag, startPoint x: 588, startPoint y: 528, endPoint x: 717, endPoint y: 540, distance: 129.6
click at [717, 540] on p "Modals are built, both in Figma and Code, with sub-components like their footer…" at bounding box center [766, 527] width 515 height 45
click at [742, 552] on div "Modals are built, both in Figma and Code, with sub-components like their footer…" at bounding box center [766, 527] width 531 height 60
click at [715, 603] on h3 "To enrich screen reader interactions, please activate Accessibility in Grammarl…" at bounding box center [766, 610] width 531 height 17
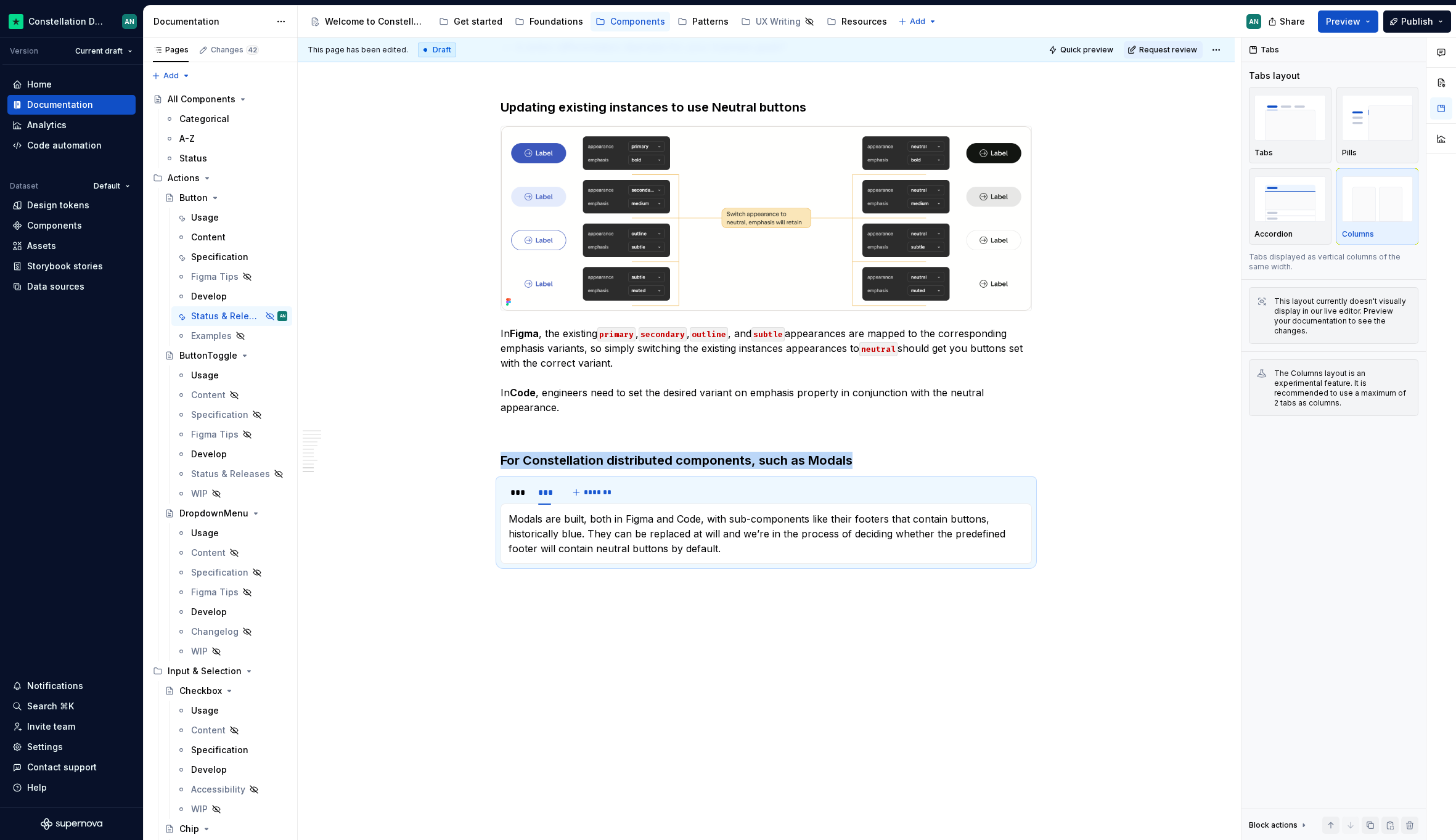
scroll to position [3142, 0]
click at [609, 535] on p "Modals are built, both in Figma and Code, with sub-components like their footer…" at bounding box center [766, 534] width 515 height 45
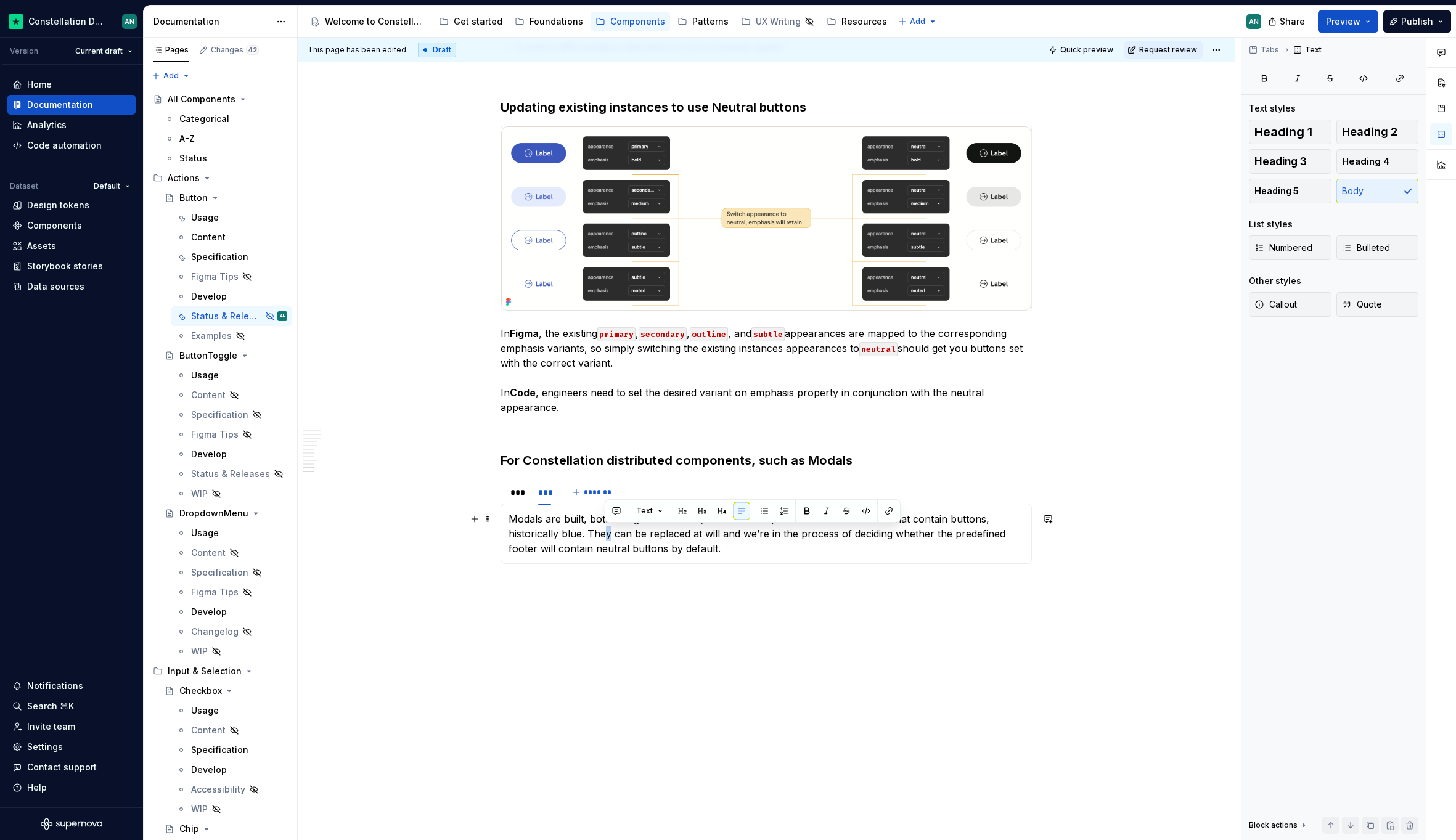
click at [610, 534] on p "Modals are built, both in Figma and Code, with sub-components like their footer…" at bounding box center [766, 534] width 515 height 45
drag, startPoint x: 768, startPoint y: 535, endPoint x: 796, endPoint y: 534, distance: 28.0
click at [796, 534] on p "Modals are built, both in Figma and Code, with sub-components like their footer…" at bounding box center [766, 534] width 515 height 45
click at [764, 534] on p "Modals are built, both in Figma and Code, with sub-components like their footer…" at bounding box center [766, 534] width 515 height 45
drag, startPoint x: 789, startPoint y: 535, endPoint x: 835, endPoint y: 534, distance: 46.0
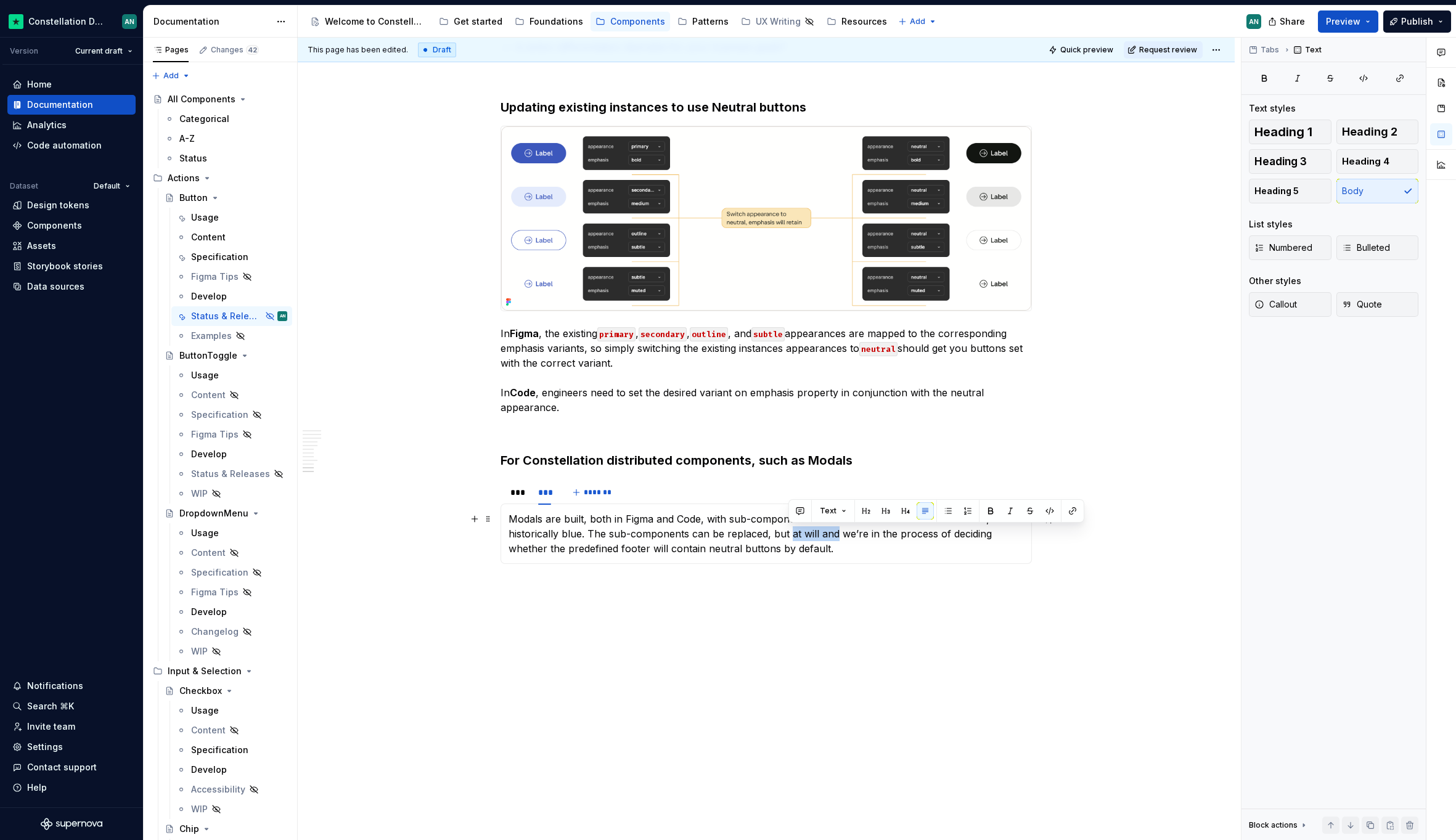
click at [835, 534] on p "Modals are built, both in Figma and Code, with sub-components like their footer…" at bounding box center [766, 534] width 515 height 45
click at [856, 554] on p "Modals are built, both in Figma and Code, with sub-components like their footer…" at bounding box center [766, 534] width 515 height 45
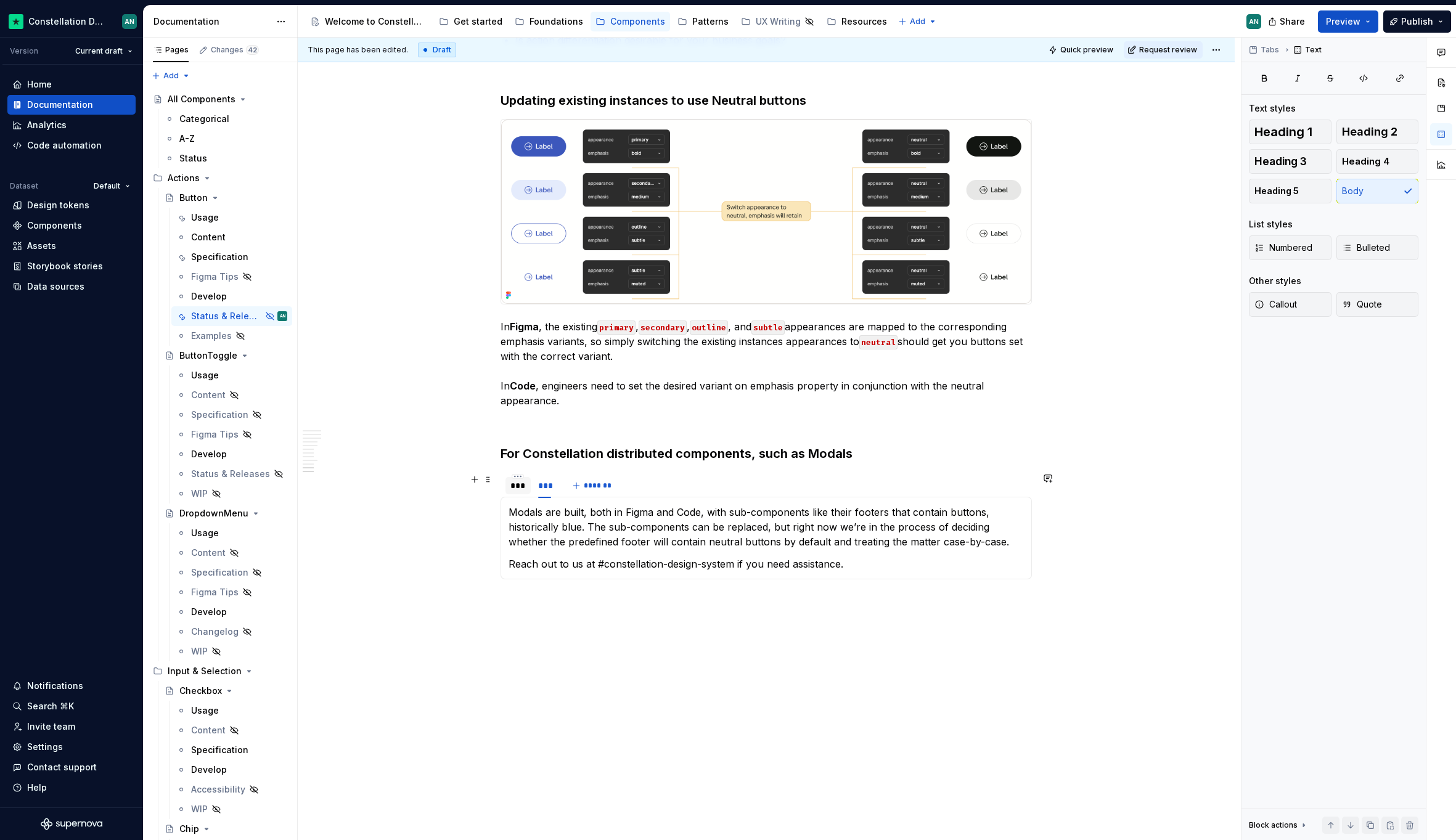
click at [510, 489] on div "***" at bounding box center [518, 486] width 15 height 13
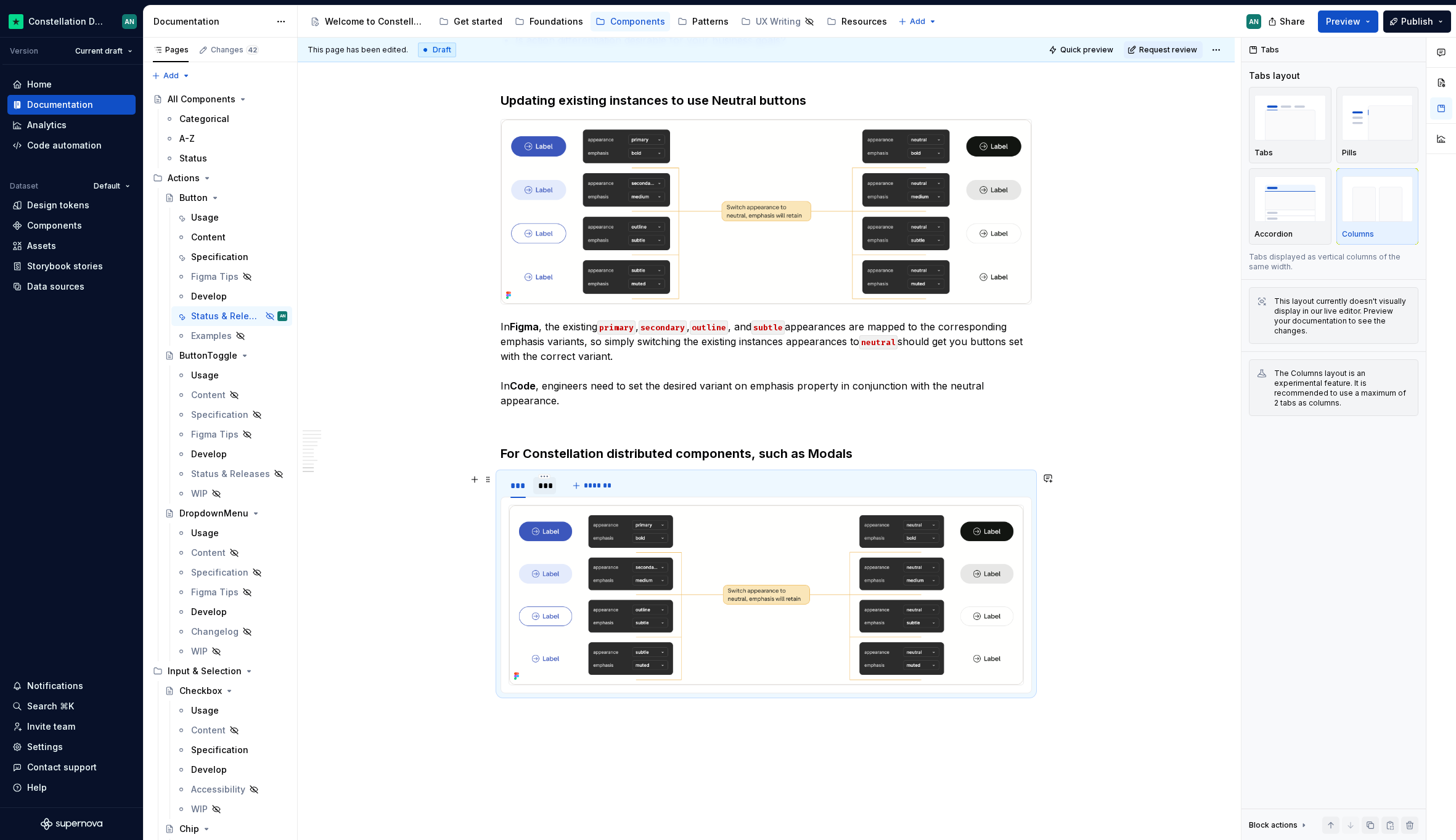
click at [546, 488] on div "***" at bounding box center [544, 486] width 13 height 13
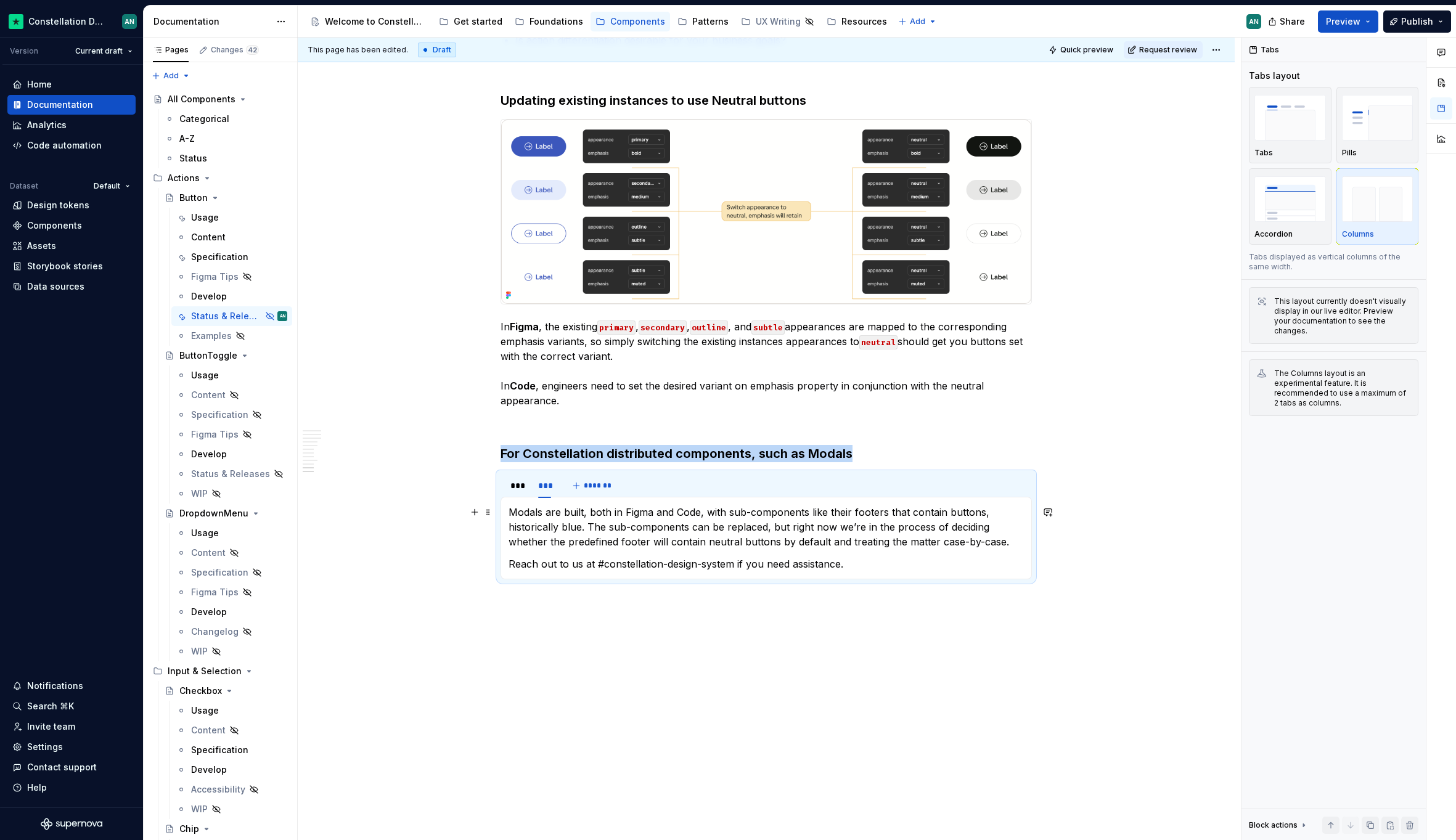
click at [809, 511] on p "Modals are built, both in Figma and Code, with sub-components like their footer…" at bounding box center [766, 527] width 515 height 45
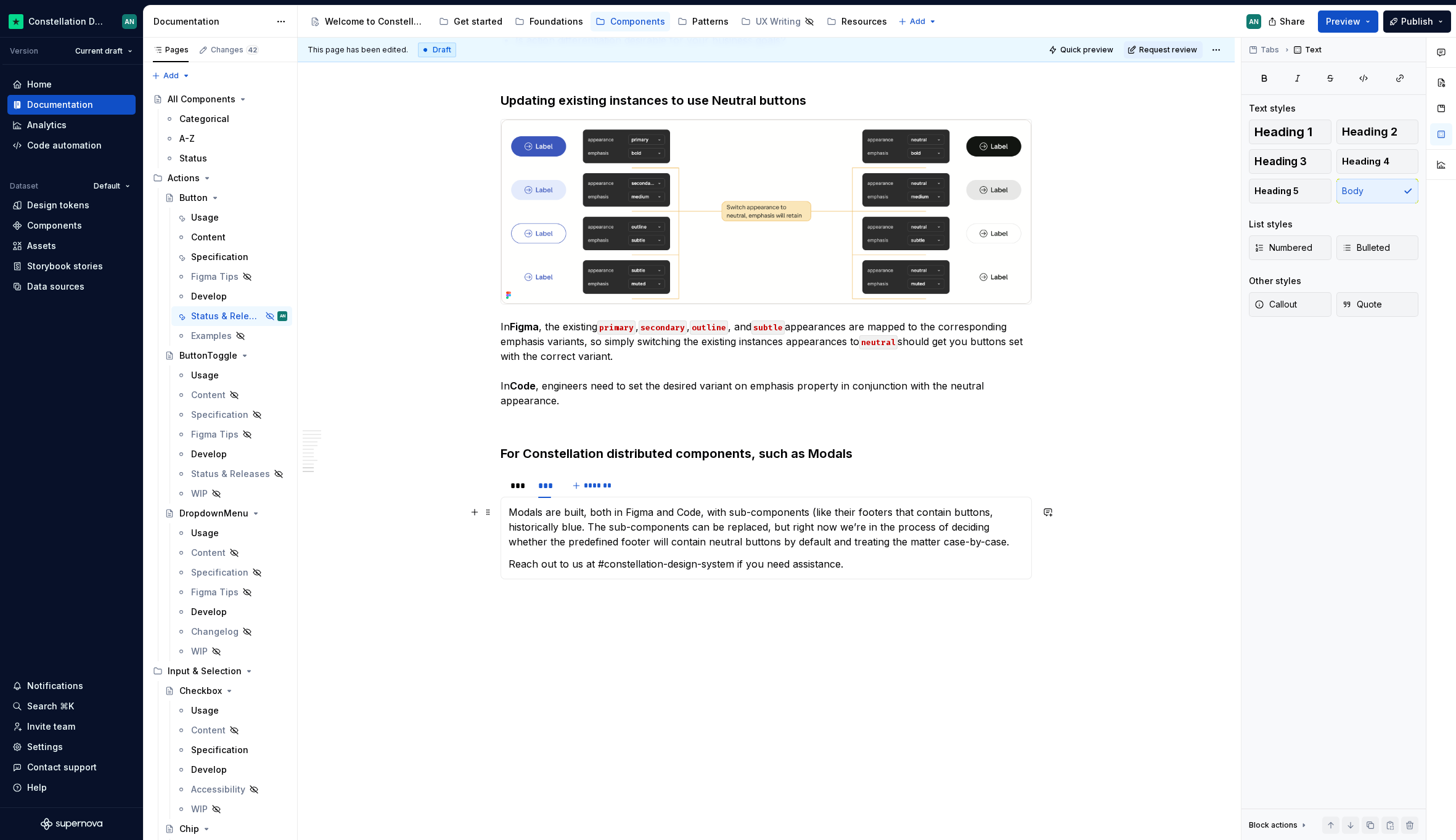
click at [580, 526] on p "Modals are built, both in Figma and Code, with sub-components (like their foote…" at bounding box center [766, 527] width 515 height 45
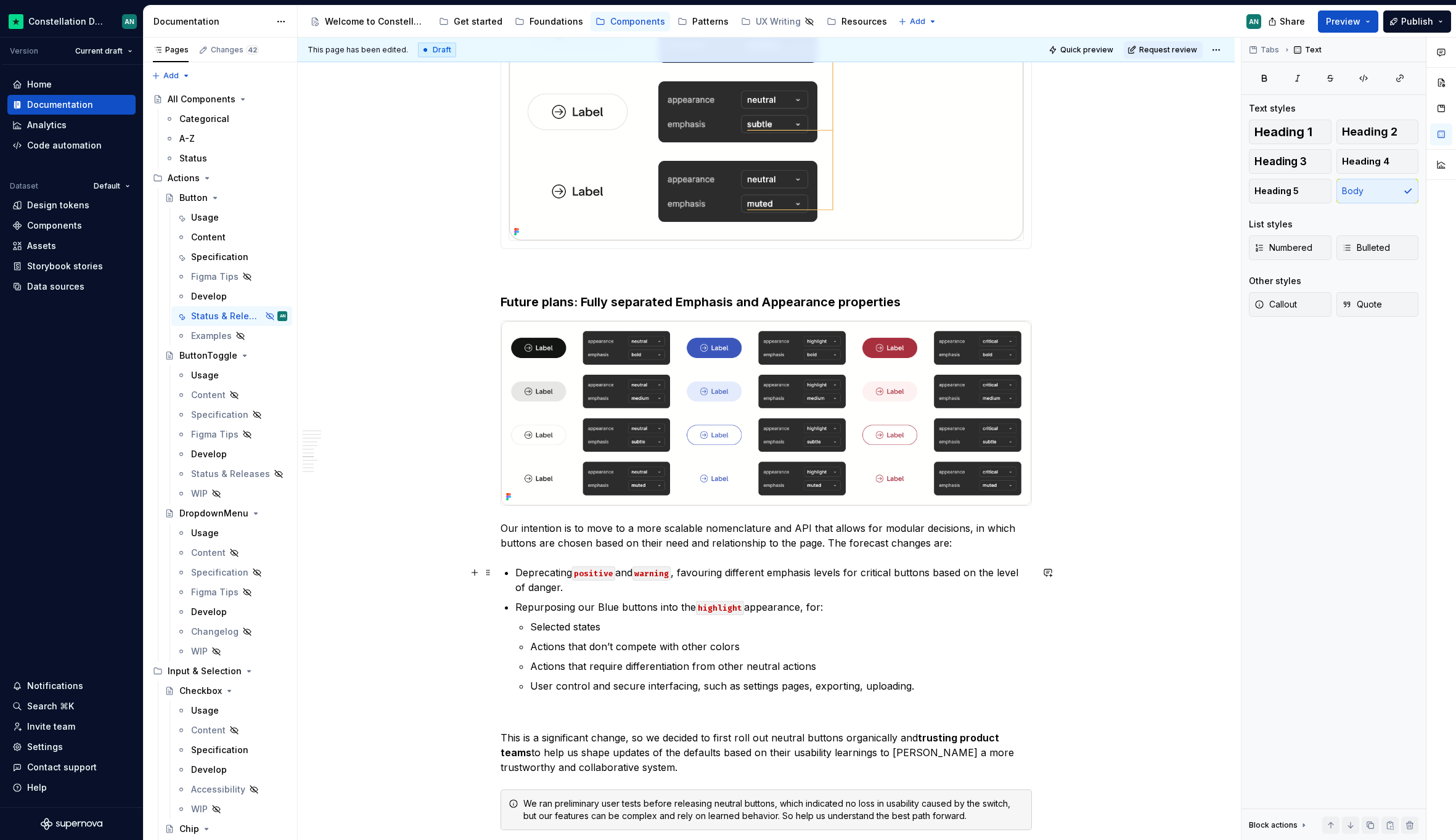
scroll to position [1785, 0]
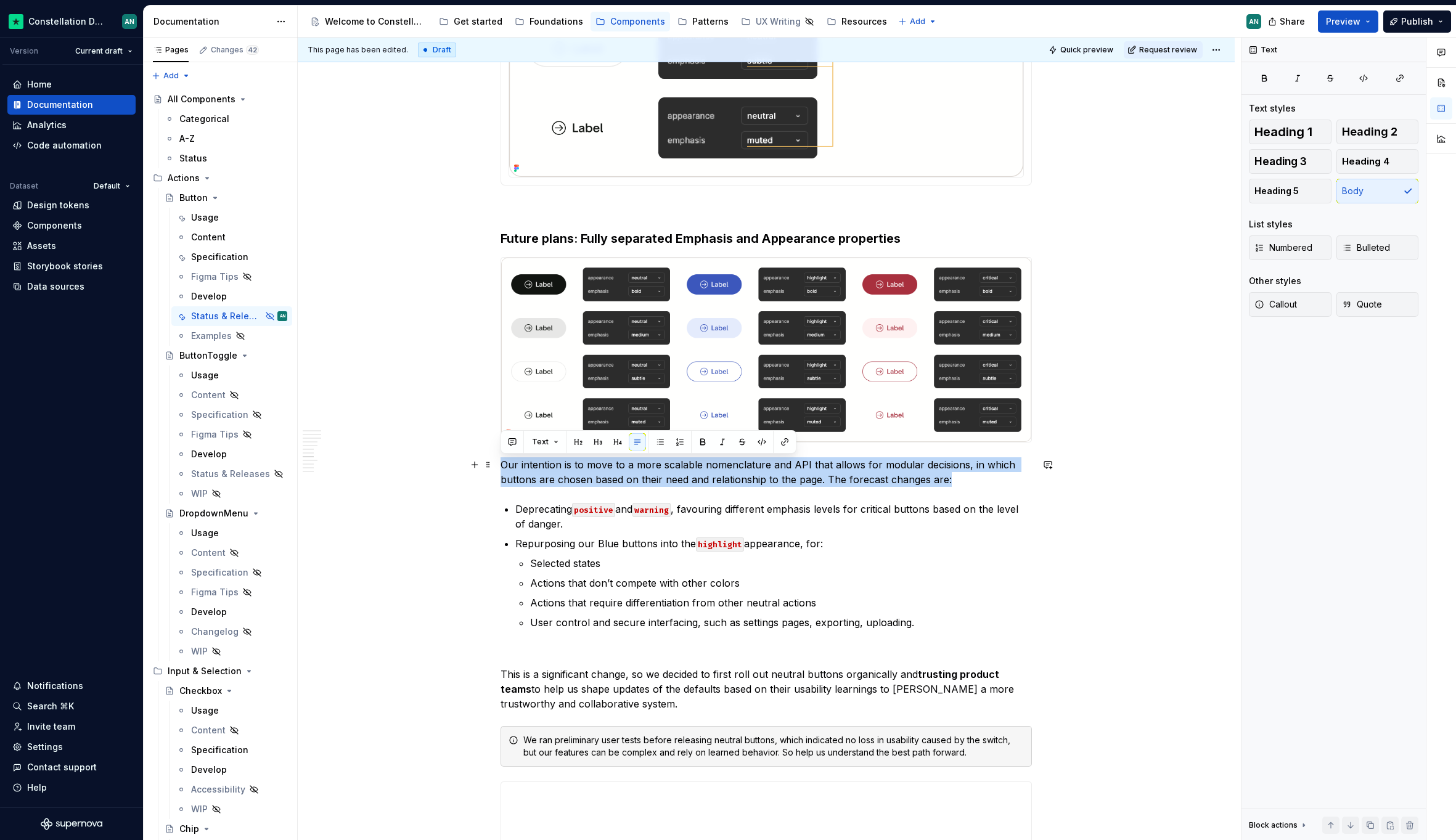
drag, startPoint x: 501, startPoint y: 464, endPoint x: 972, endPoint y: 481, distance: 471.3
click at [972, 481] on p "Our intention is to move to a more scalable nomenclature and API that allows fo…" at bounding box center [766, 472] width 531 height 30
copy p "Our intention is to move to a more scalable nomenclature and API that allows fo…"
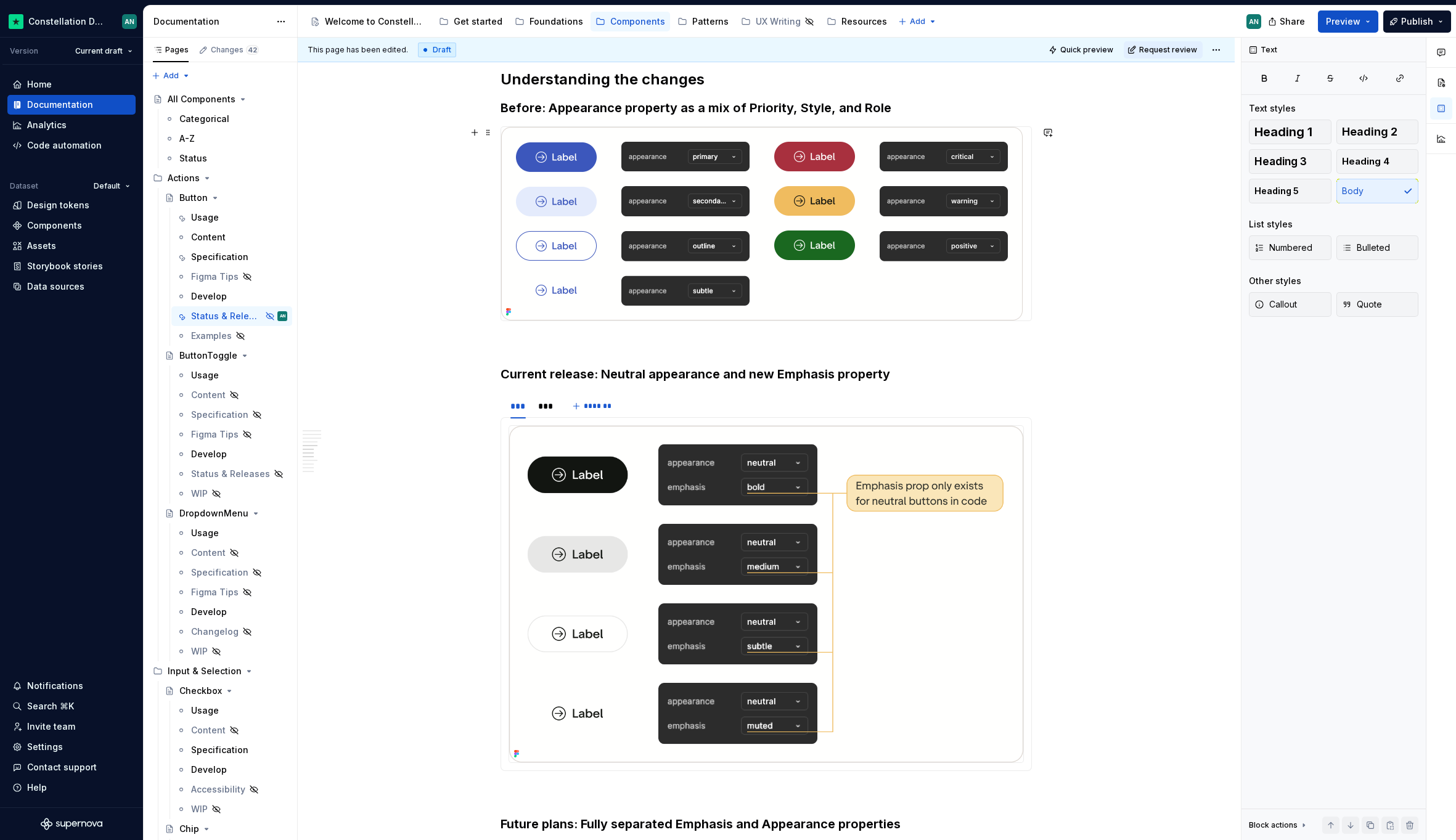
scroll to position [938, 0]
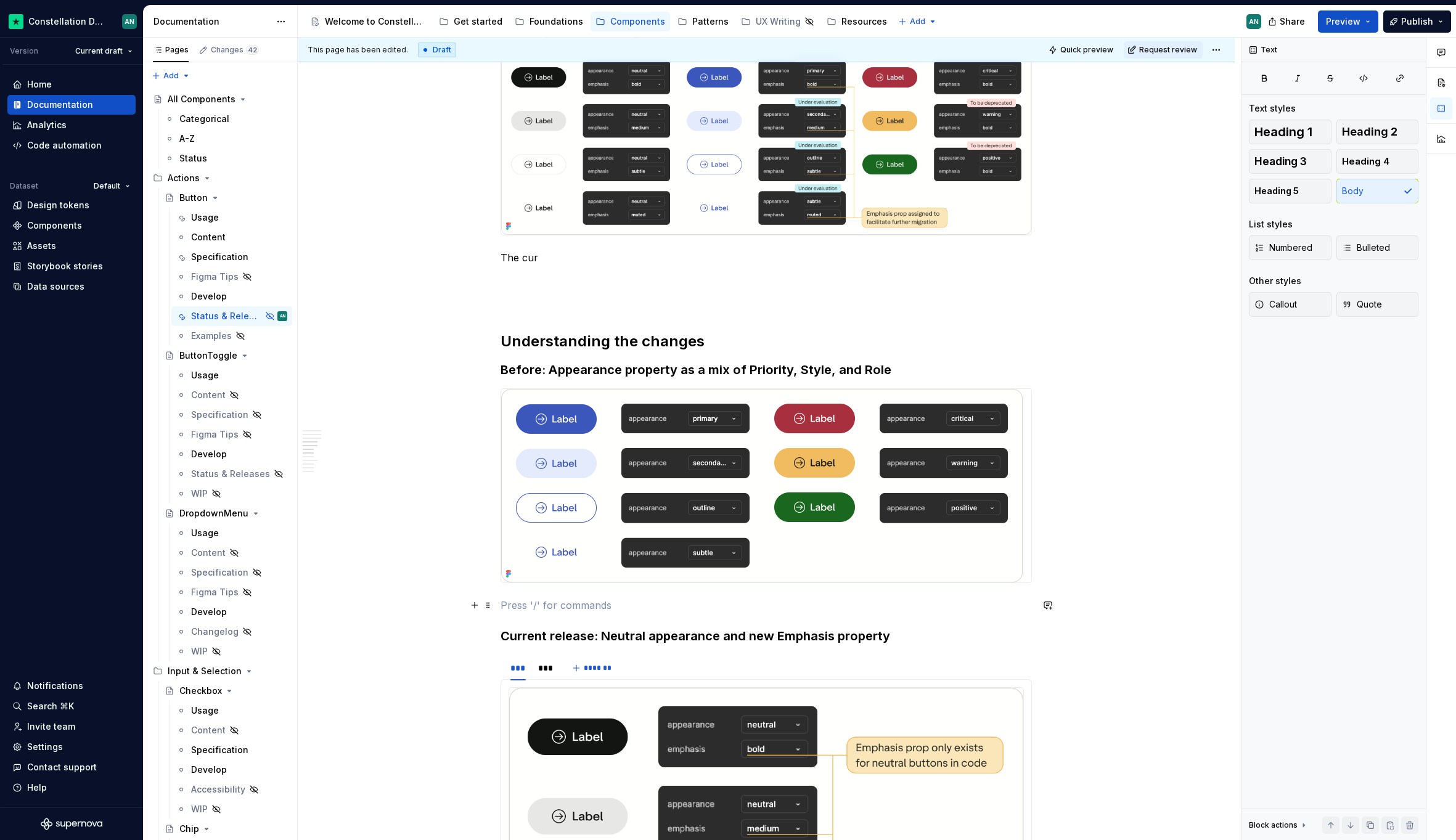
click at [557, 607] on p "To enrich screen reader interactions, please activate Accessibility in Grammarl…" at bounding box center [766, 605] width 531 height 15
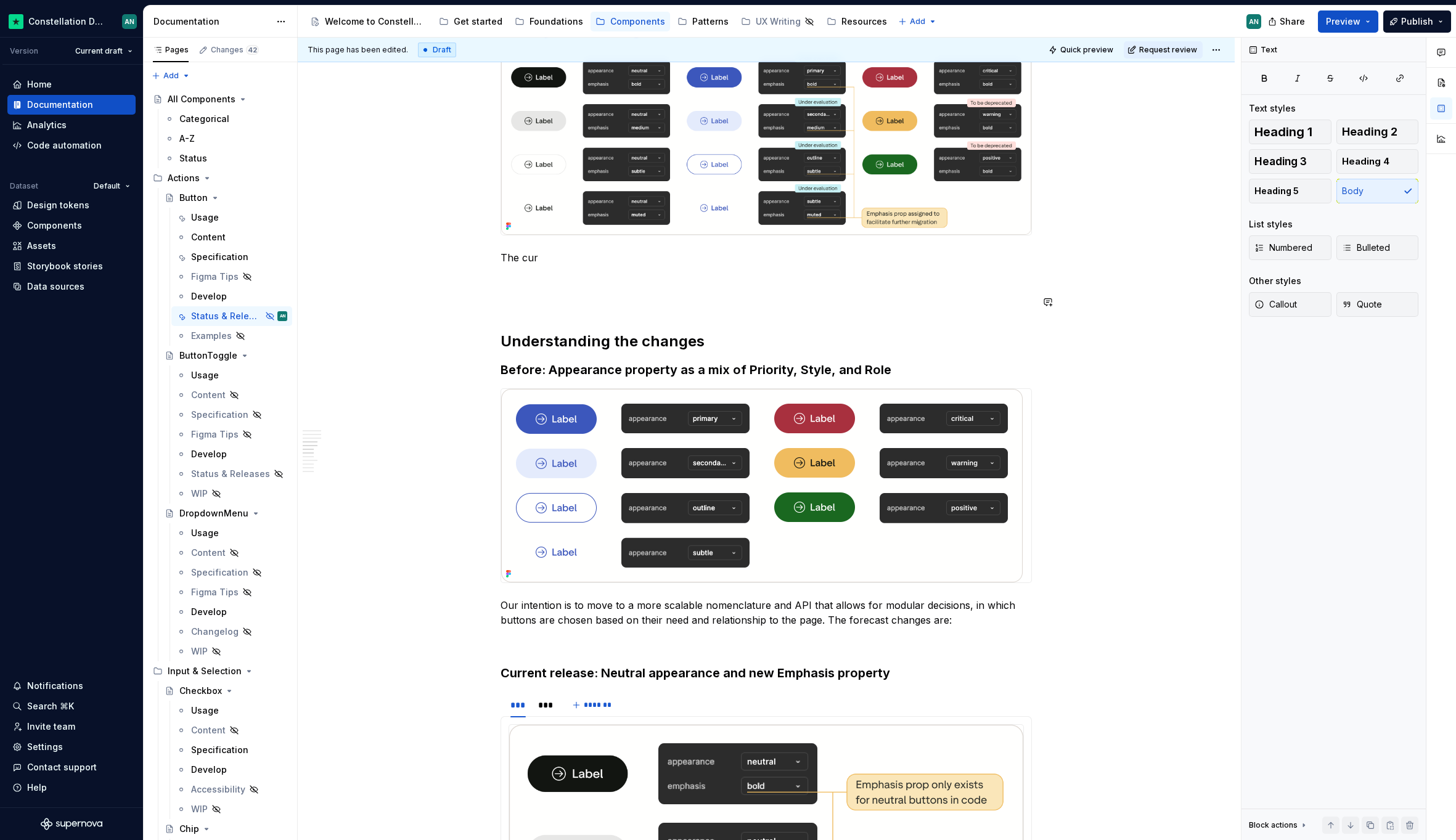
scroll to position [540, 0]
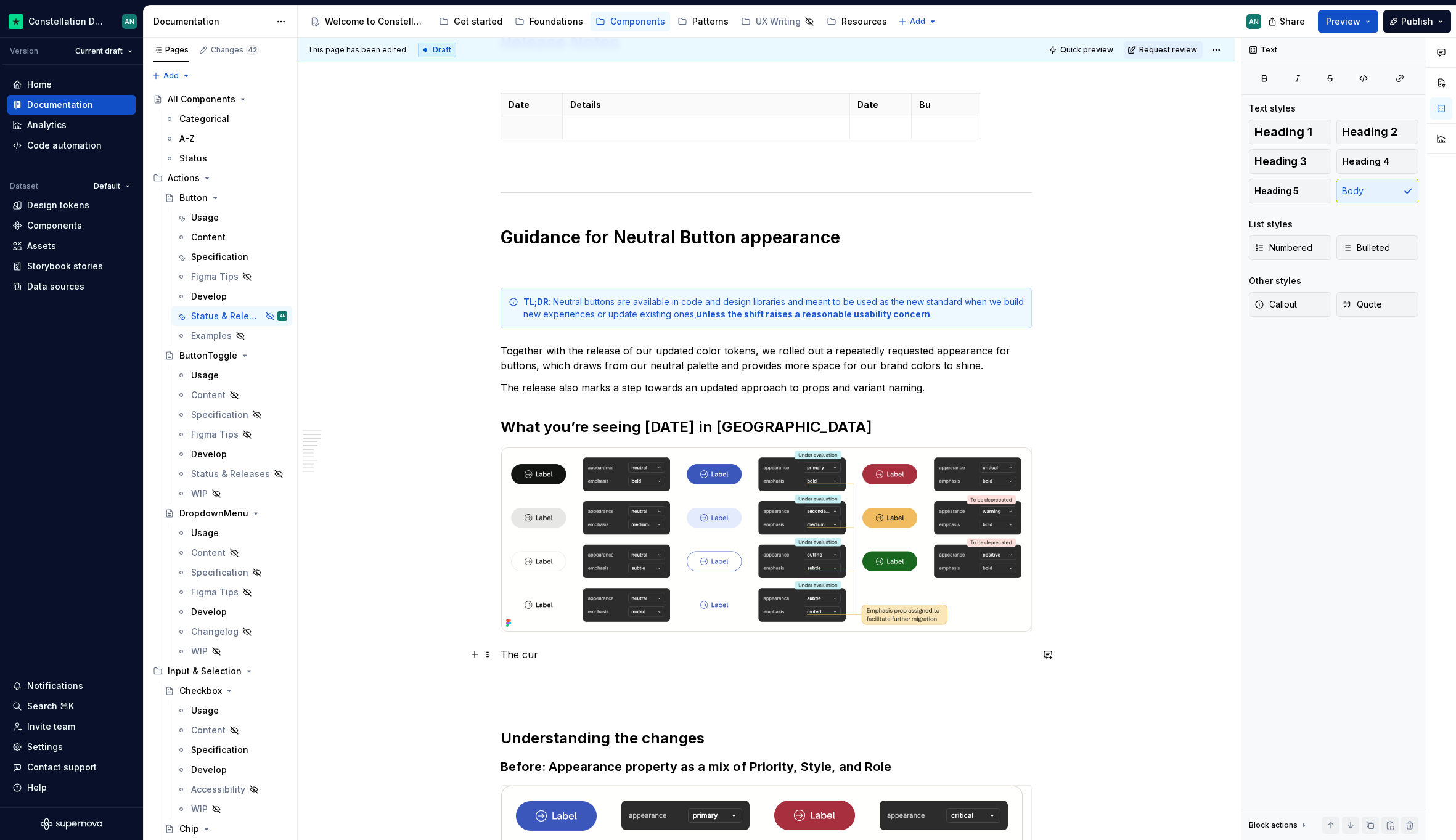
click at [546, 655] on p "The cur" at bounding box center [766, 654] width 531 height 15
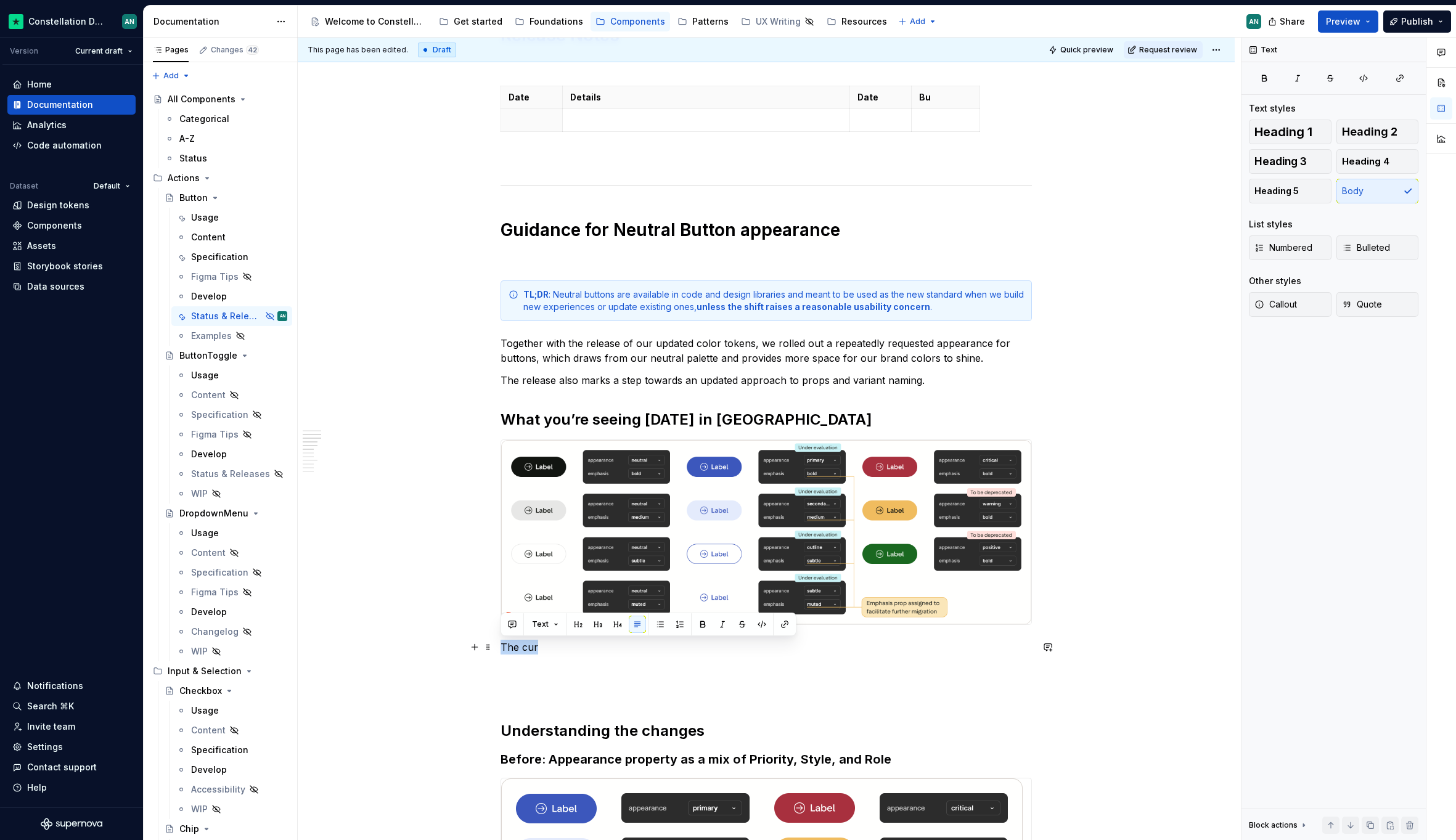
drag, startPoint x: 546, startPoint y: 646, endPoint x: 502, endPoint y: 647, distance: 44.0
click at [502, 647] on p "The cur" at bounding box center [766, 647] width 531 height 15
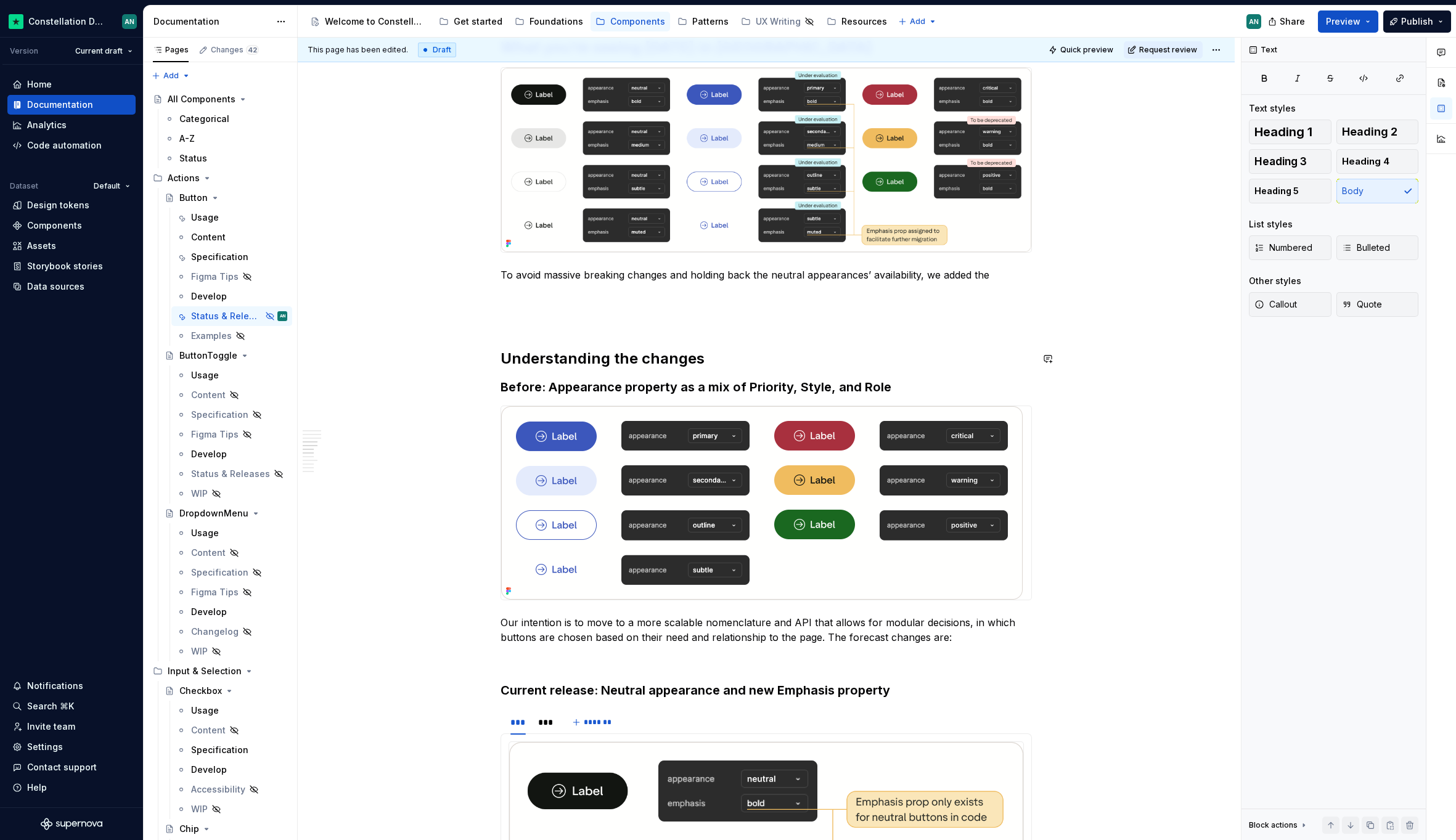
scroll to position [732, 0]
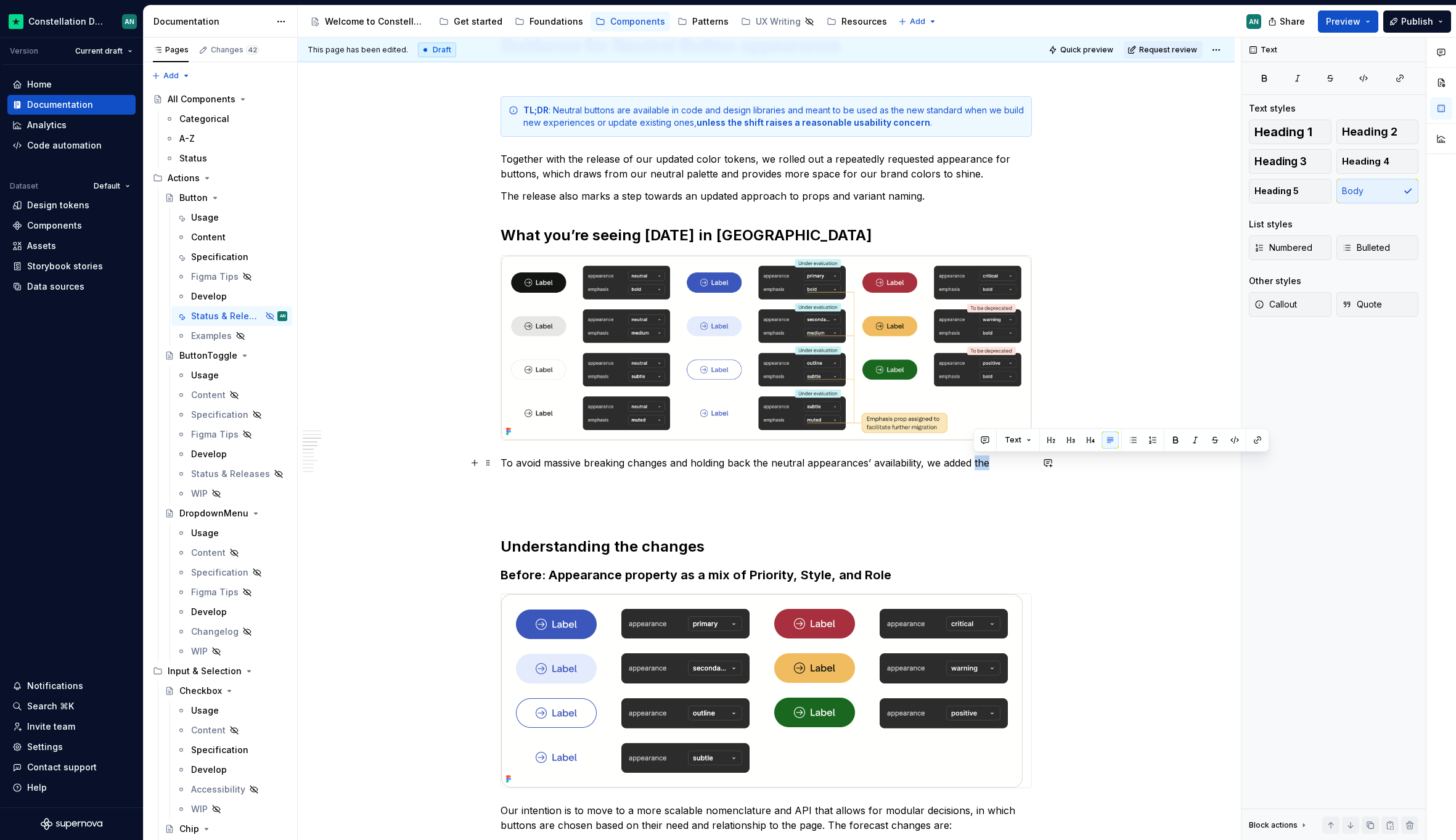
drag, startPoint x: 974, startPoint y: 465, endPoint x: 1003, endPoint y: 463, distance: 29.1
click at [1003, 463] on p "To avoid massive breaking changes and holding back the neutral appearances’ ava…" at bounding box center [766, 463] width 531 height 15
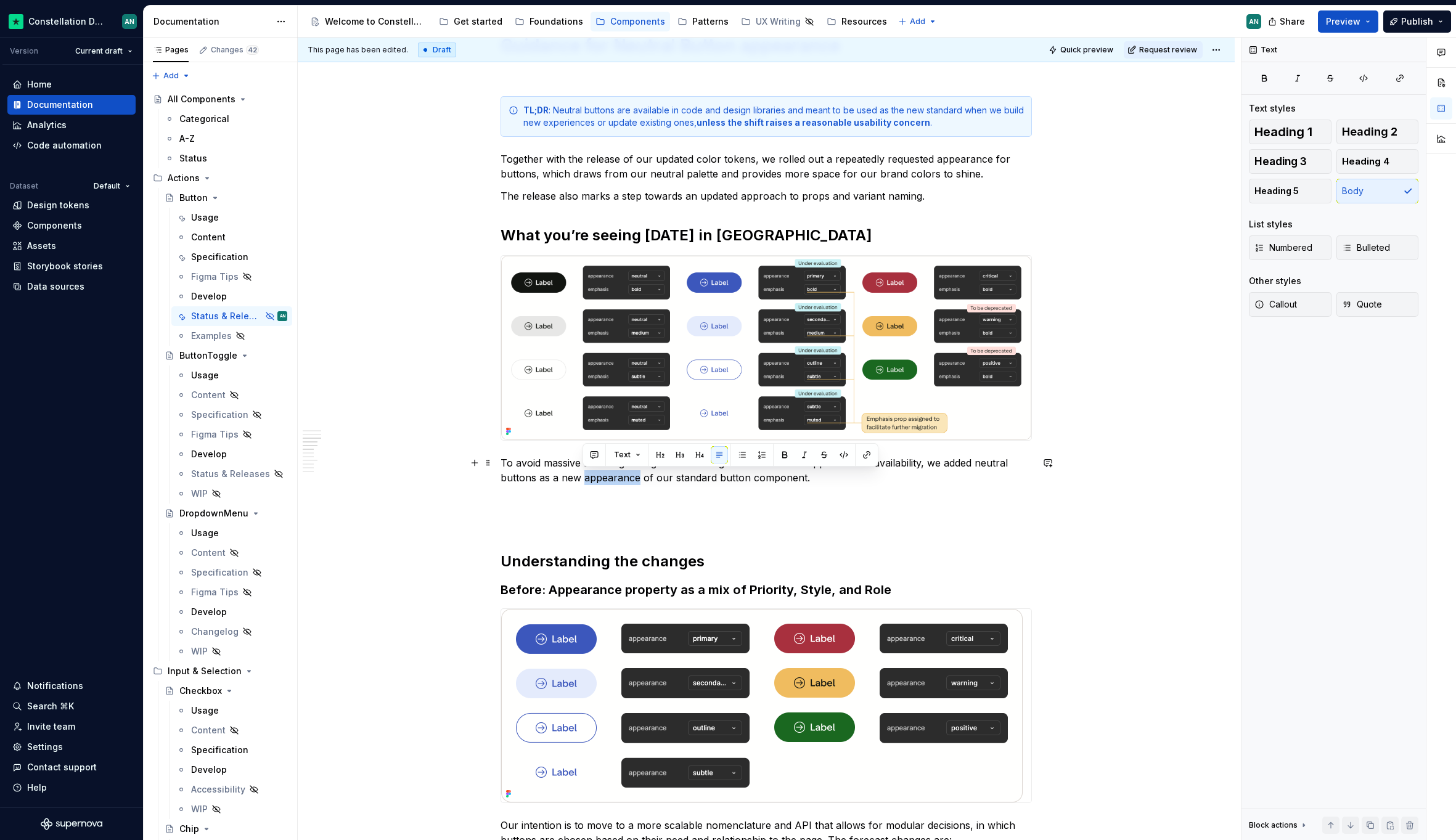
drag, startPoint x: 637, startPoint y: 480, endPoint x: 583, endPoint y: 476, distance: 54.1
click at [583, 476] on p "To avoid massive breaking changes and holding back the neutral appearances’ ava…" at bounding box center [766, 470] width 531 height 30
click at [846, 449] on button "button" at bounding box center [843, 454] width 17 height 17
click at [693, 518] on p "To enrich screen reader interactions, please activate Accessibility in Grammarl…" at bounding box center [766, 522] width 531 height 15
drag, startPoint x: 580, startPoint y: 463, endPoint x: 544, endPoint y: 461, distance: 36.1
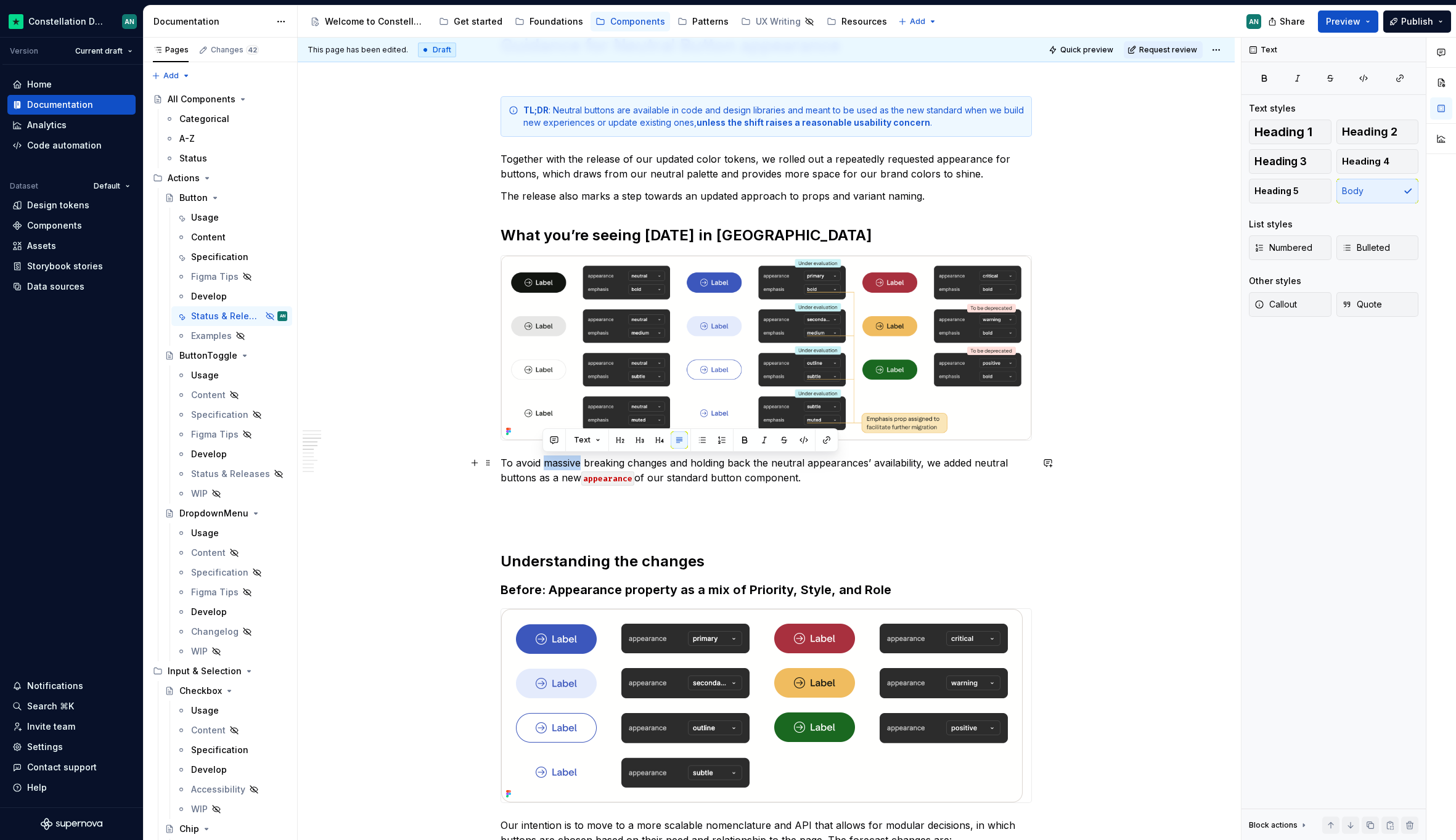
click at [544, 461] on p "To avoid massive breaking changes and holding back the neutral appearances’ ava…" at bounding box center [766, 470] width 531 height 30
click at [822, 475] on p "To avoid complex breaking changes and holding back the neutral appearances’ ava…" at bounding box center [766, 470] width 531 height 30
click at [890, 478] on p "To avoid complex breaking changes and holding back the neutral appearances’ ava…" at bounding box center [766, 470] width 531 height 30
click at [1146, 453] on button "button" at bounding box center [1151, 454] width 17 height 17
click at [938, 479] on p "To avoid complex breaking changes and holding back the neutral appearances’ ava…" at bounding box center [766, 470] width 531 height 30
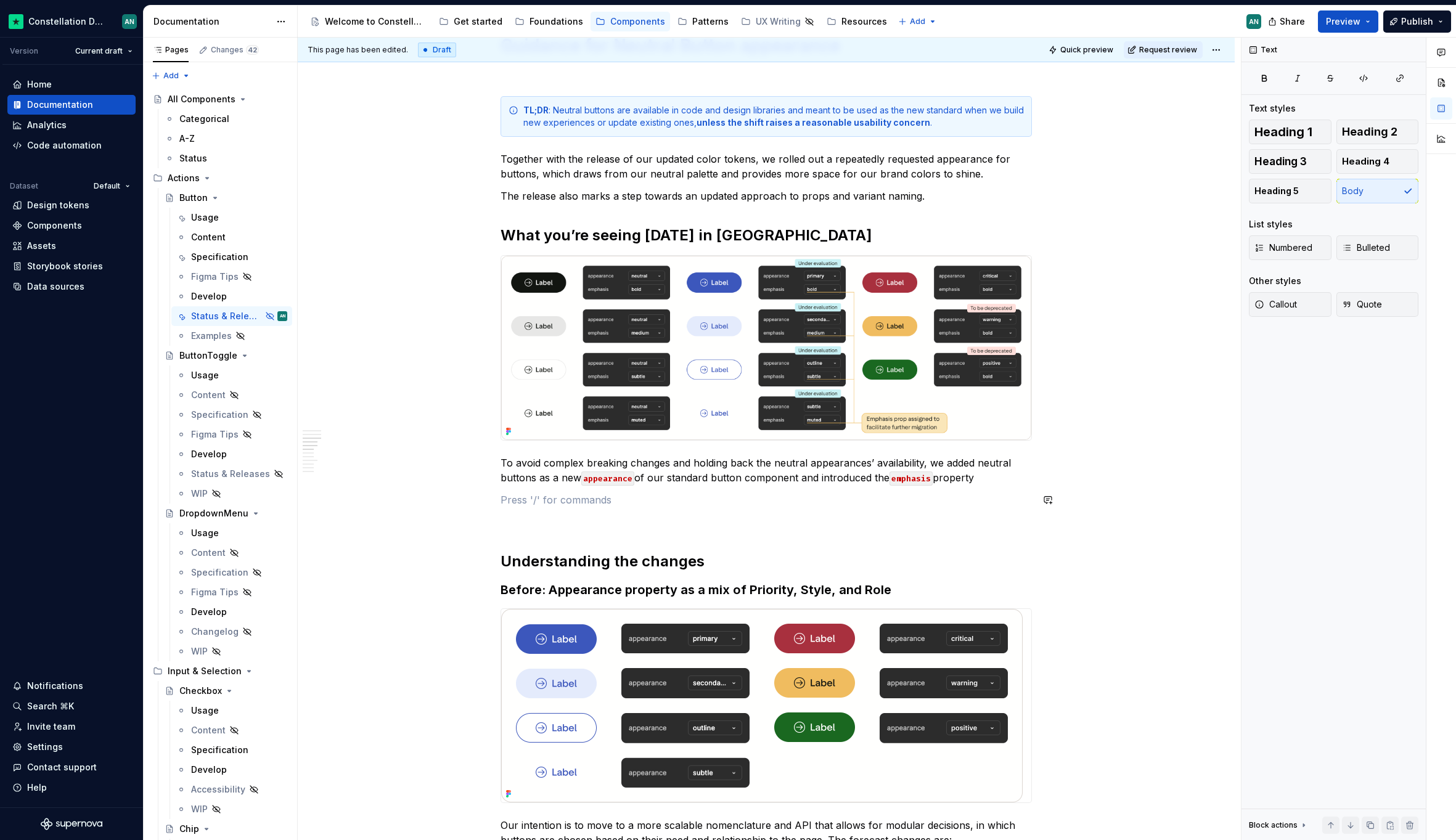
click at [1001, 479] on p "To avoid complex breaking changes and holding back the neutral appearances’ ava…" at bounding box center [766, 470] width 531 height 30
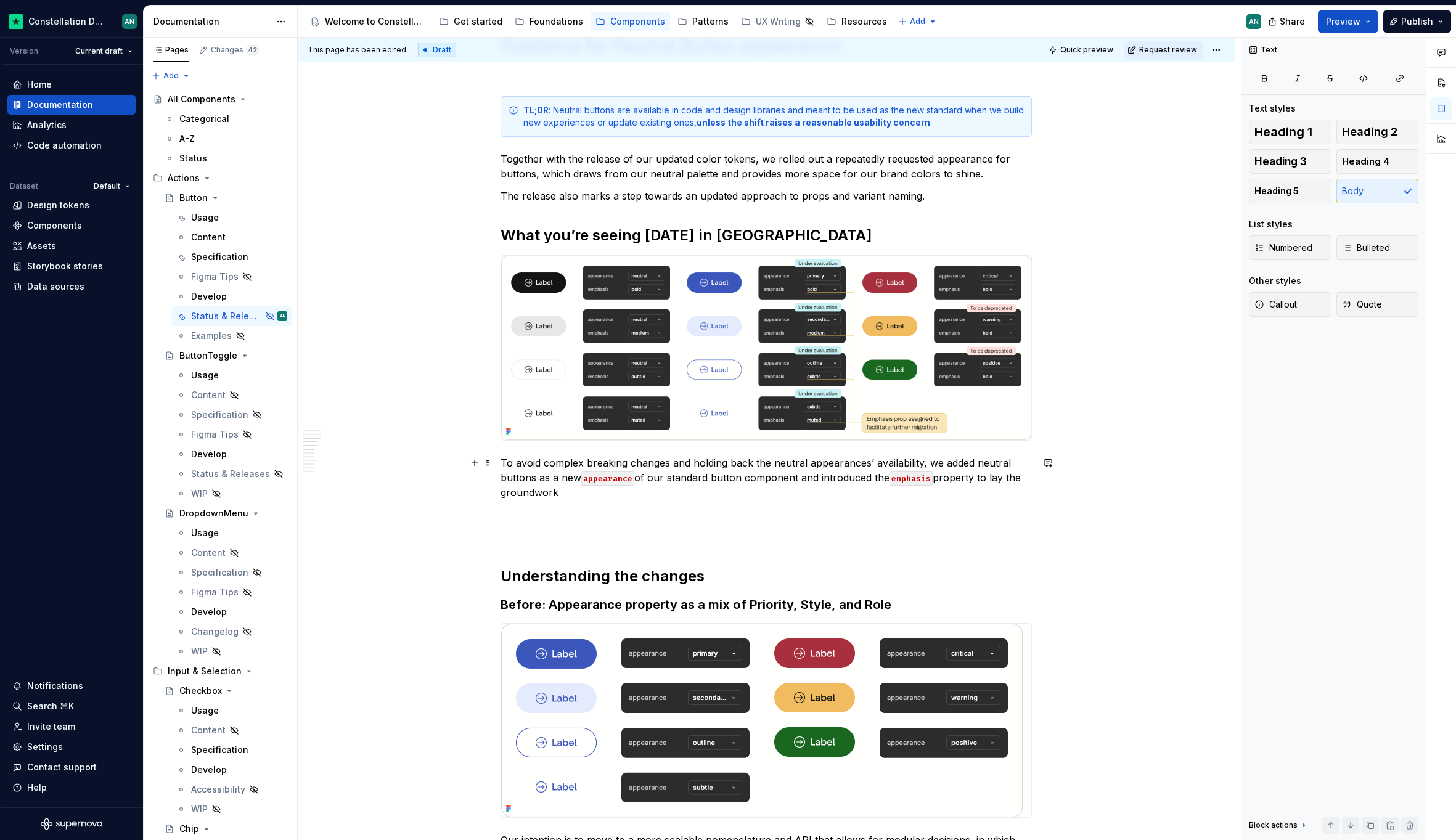
click at [501, 462] on p "To avoid complex breaking changes and holding back the neutral appearances’ ava…" at bounding box center [766, 478] width 531 height 45
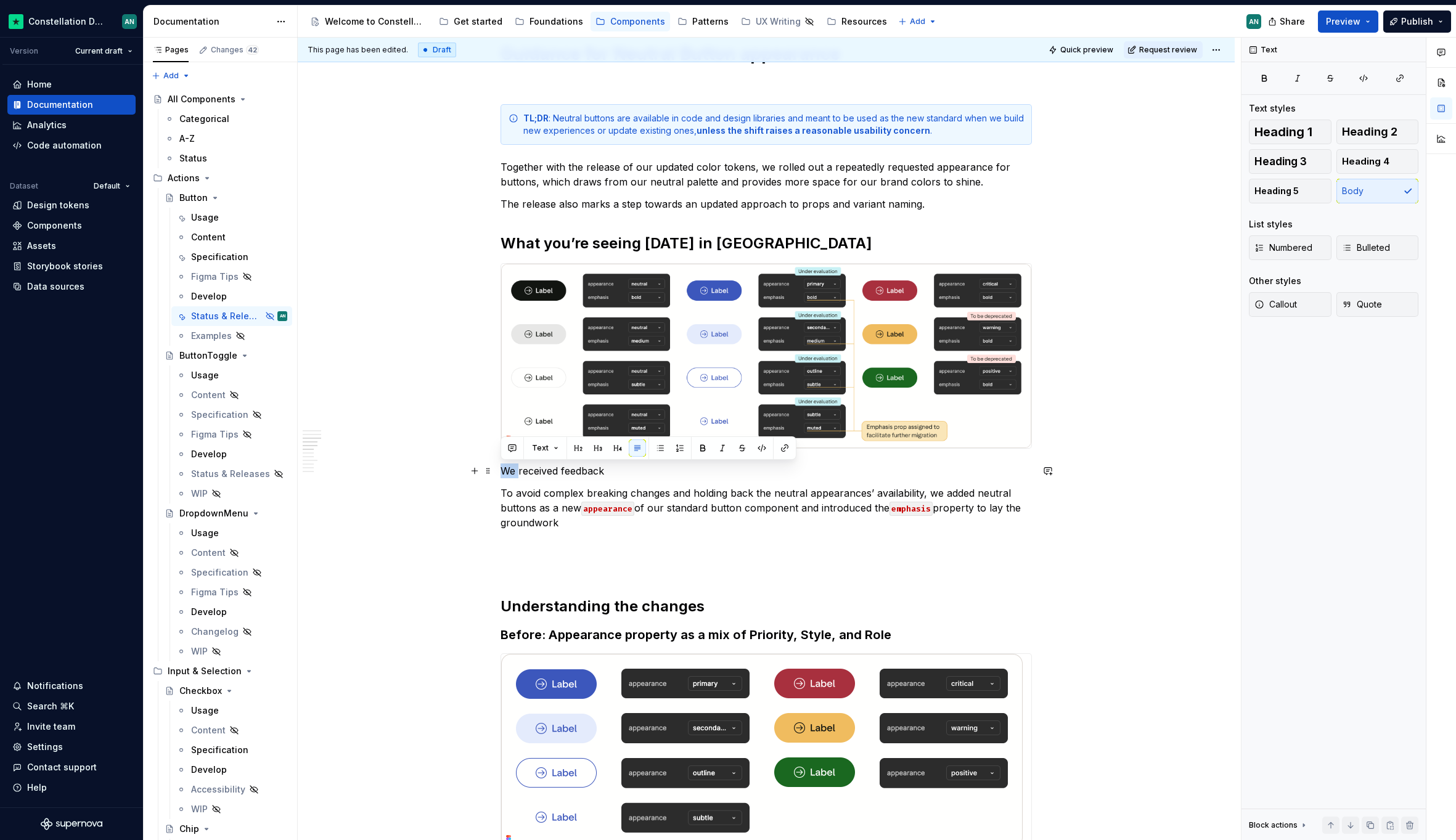
drag, startPoint x: 514, startPoint y: 469, endPoint x: 503, endPoint y: 469, distance: 11.0
click at [503, 469] on p "We received feedback" at bounding box center [766, 471] width 531 height 15
click at [681, 466] on p "Drawing on designers’ feedback" at bounding box center [766, 471] width 531 height 15
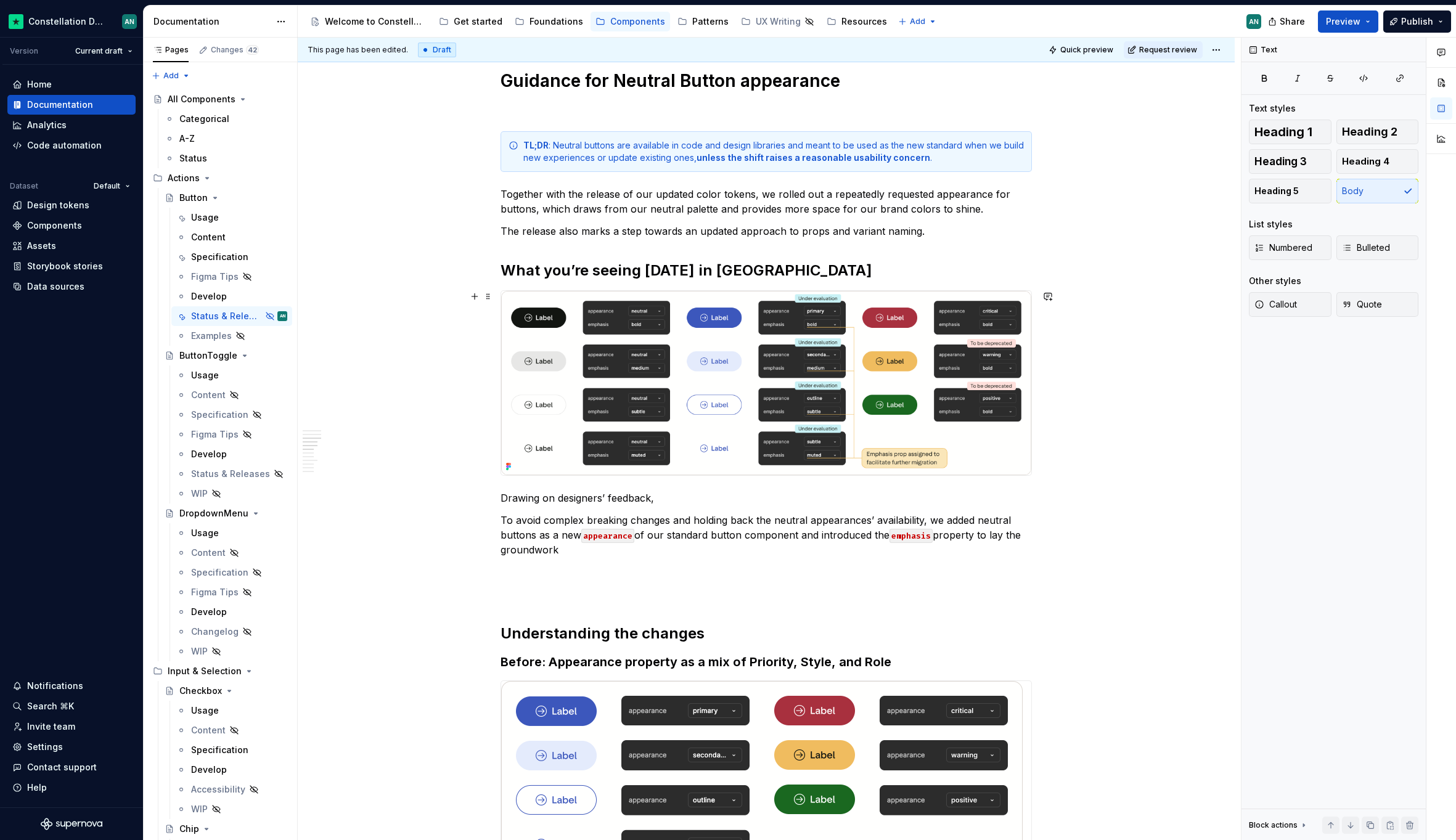
scroll to position [542, 0]
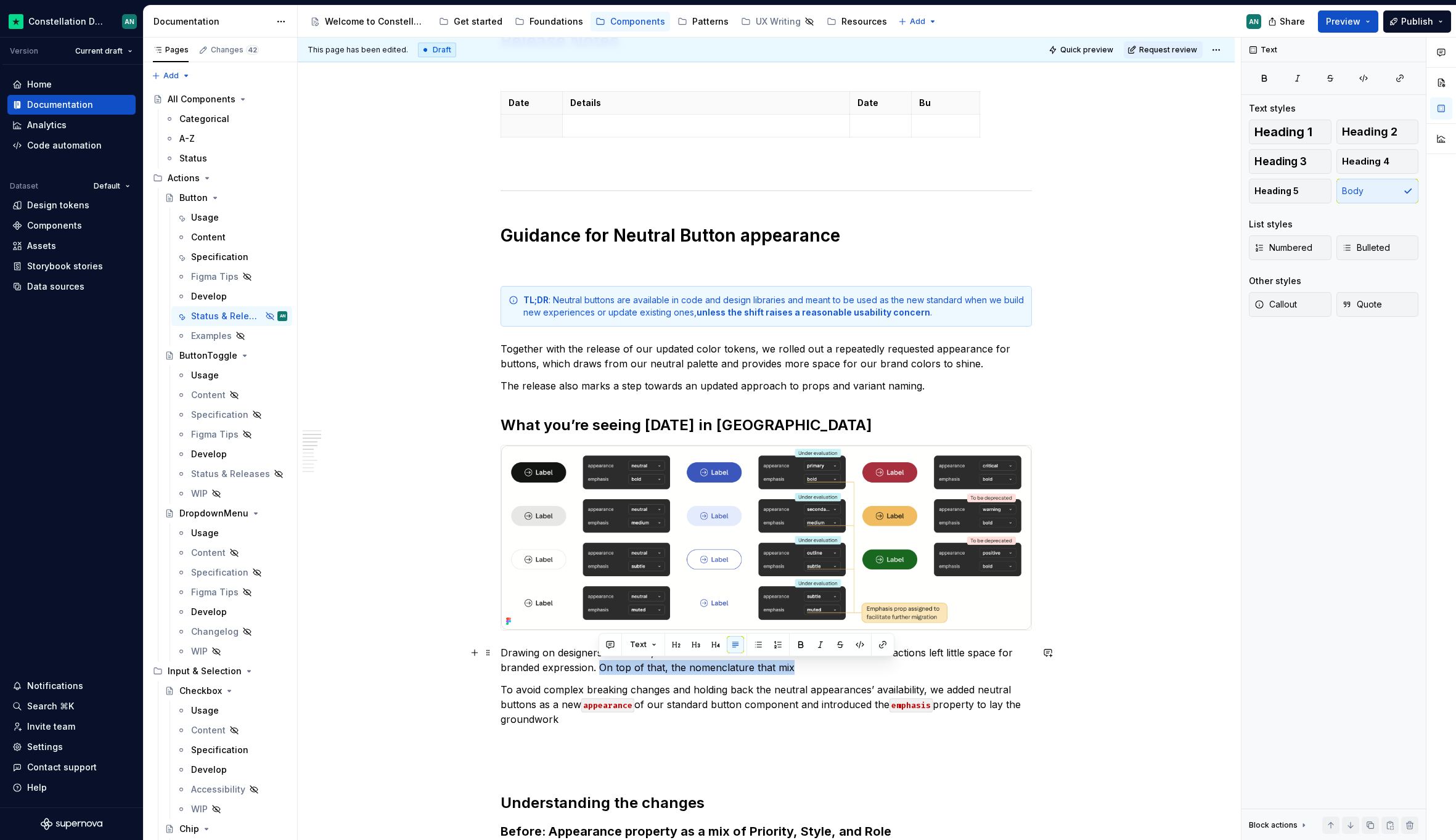
drag, startPoint x: 820, startPoint y: 669, endPoint x: 598, endPoint y: 668, distance: 222.0
click at [598, 668] on p "Drawing on designers’ feedback, we understood that our excessive use of blue fo…" at bounding box center [766, 660] width 531 height 30
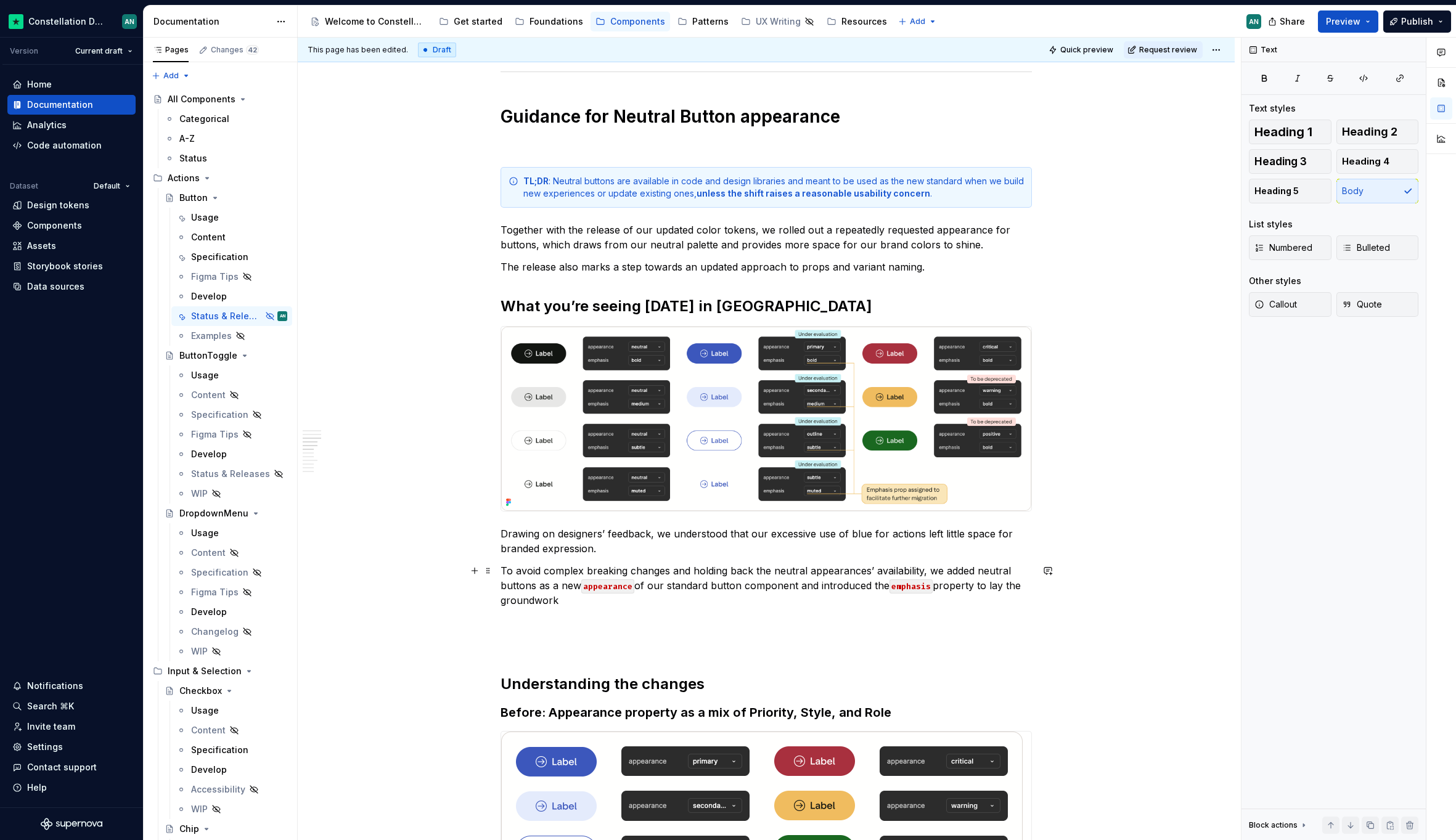
click at [520, 570] on p "To avoid complex breaking changes and holding back the neutral appearances’ ava…" at bounding box center [766, 585] width 531 height 45
click at [675, 581] on p "To avoid complex breaking changes and holding back the neutral appearances’ ava…" at bounding box center [766, 585] width 531 height 45
click at [808, 577] on p "To avoid complex breaking changes and holding back the neutral appearances’ ava…" at bounding box center [766, 585] width 531 height 45
click at [605, 600] on p "To avoid complex breaking changes and holding back the neutral appearances’ ava…" at bounding box center [766, 585] width 531 height 45
click at [555, 603] on p "To avoid complex breaking changes and holding back the neutral appearances’ ava…" at bounding box center [766, 585] width 531 height 45
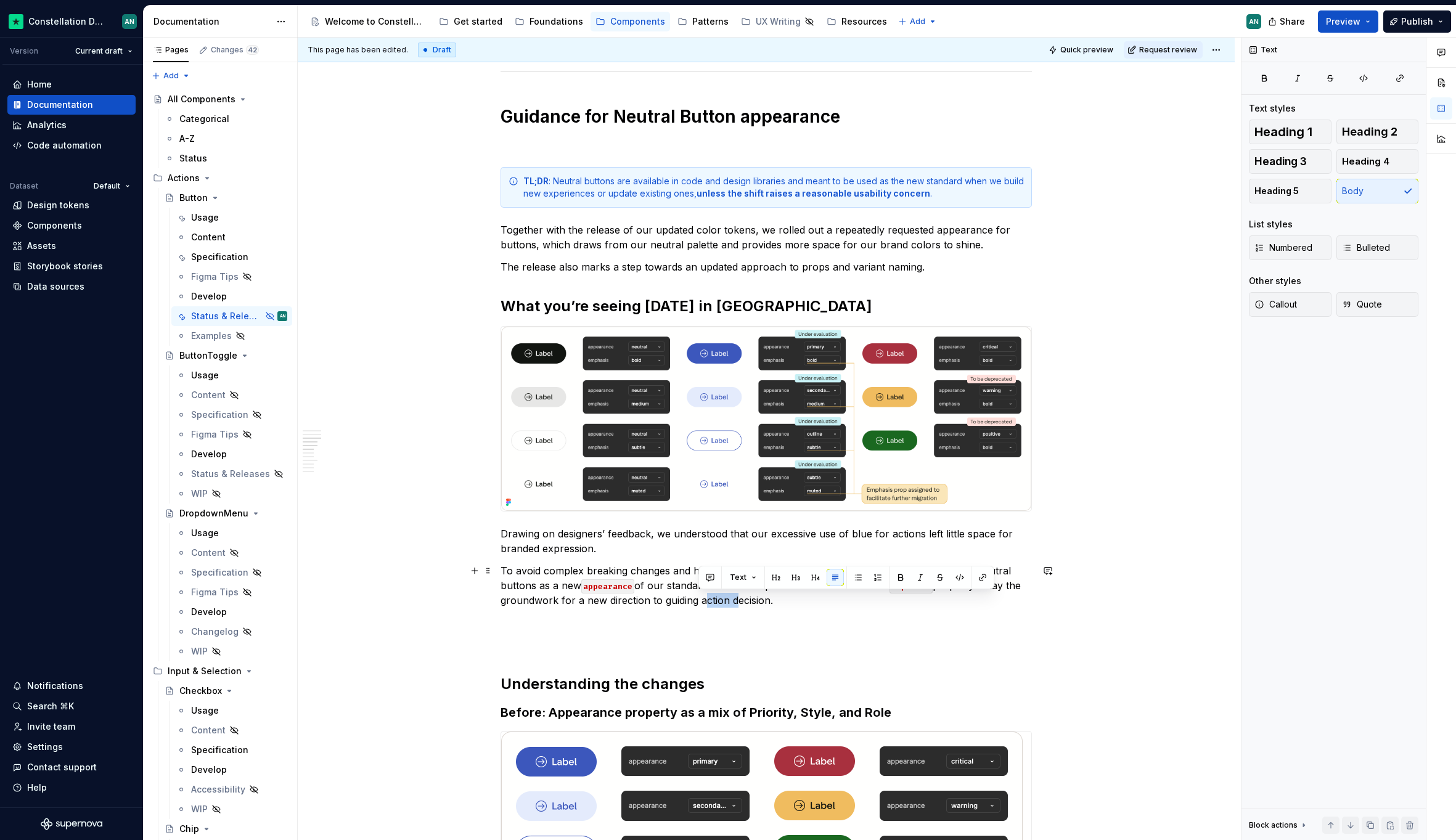
drag, startPoint x: 731, startPoint y: 603, endPoint x: 698, endPoint y: 606, distance: 33.1
click at [698, 606] on p "To avoid complex breaking changes and holding back the neutral appearances’ ava…" at bounding box center [766, 585] width 531 height 45
click at [771, 605] on p "To avoid complex breaking changes and holding back the neutral appearances’ ava…" at bounding box center [766, 585] width 531 height 45
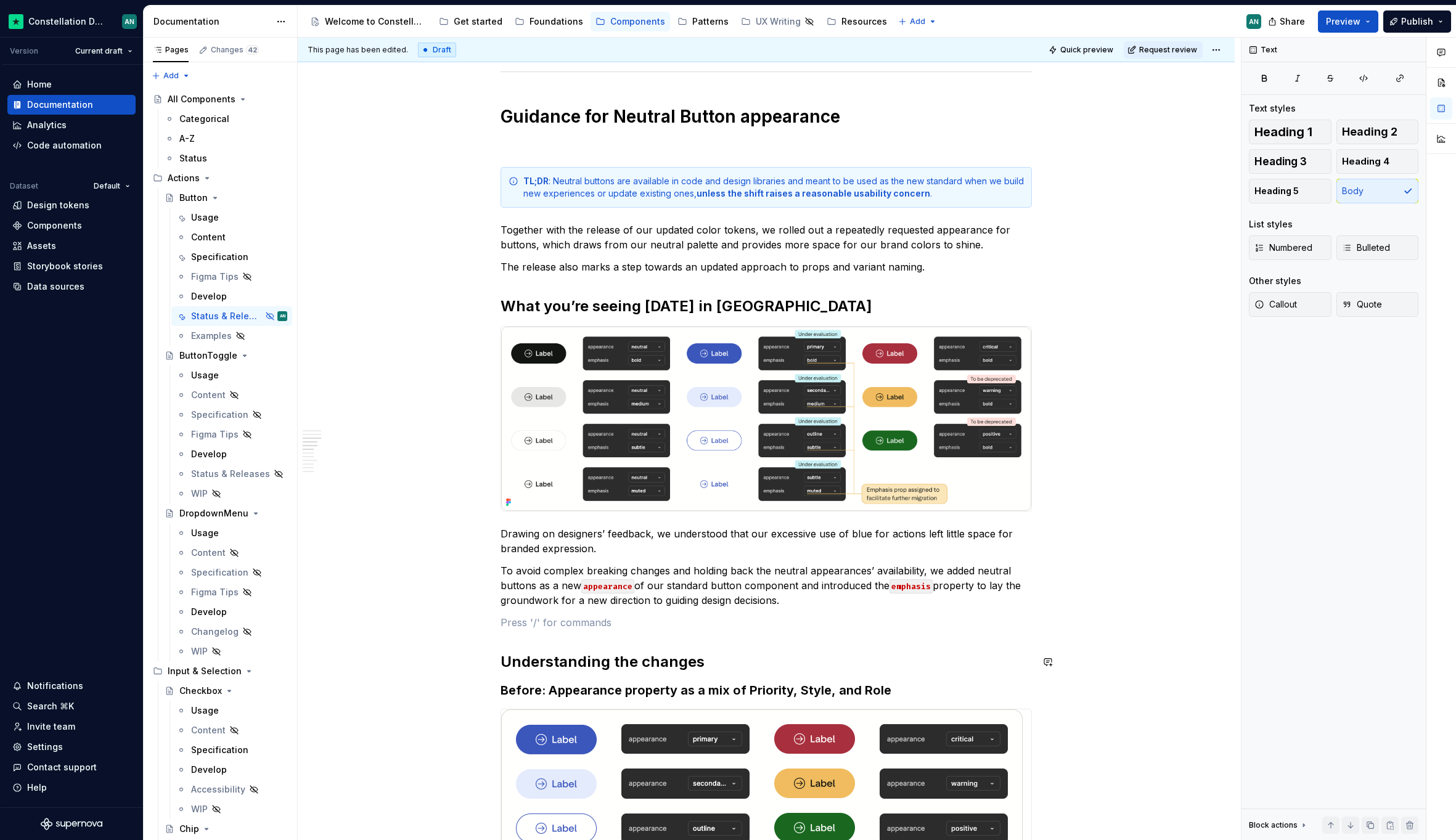
scroll to position [917, 0]
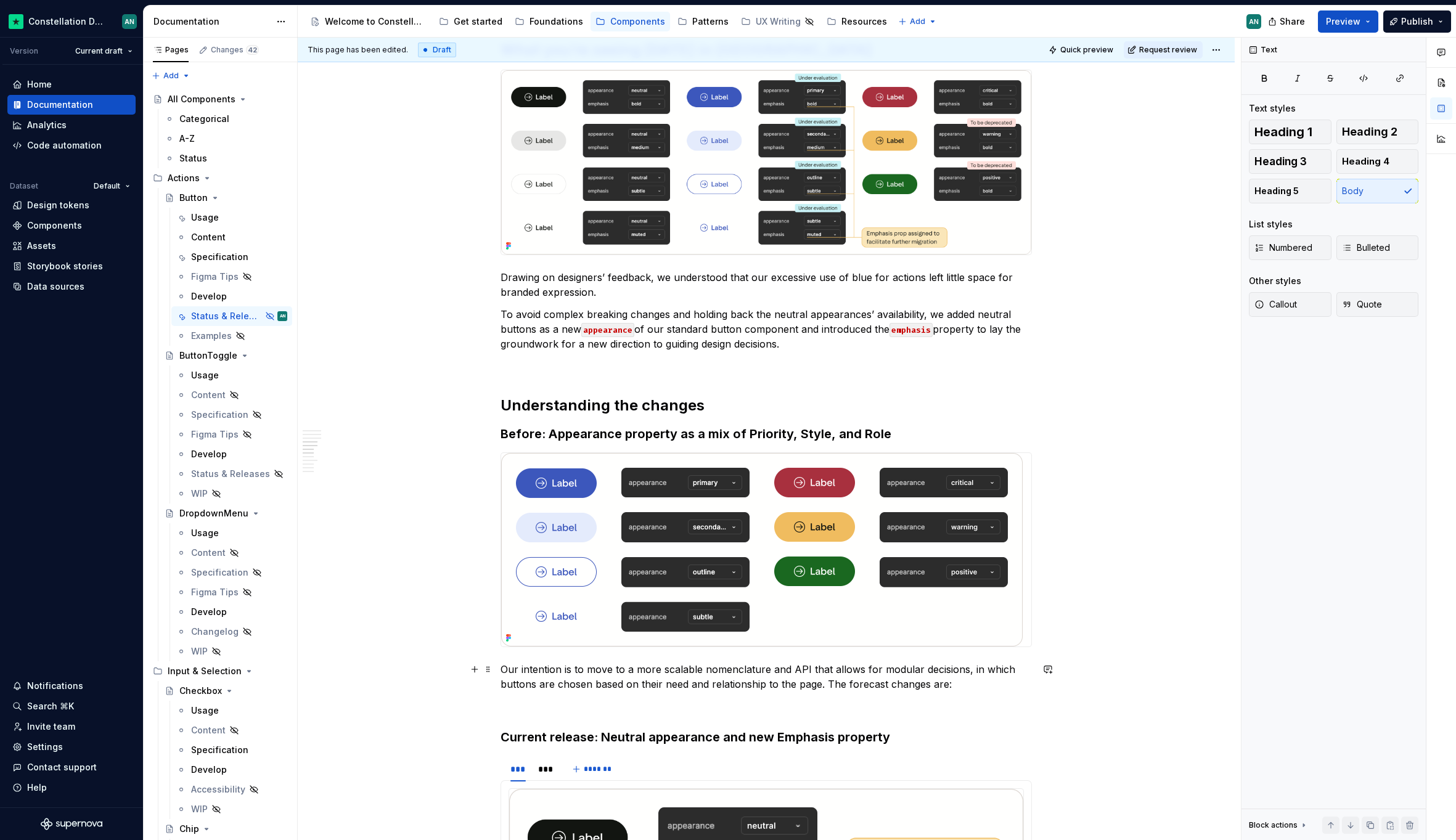
click at [503, 670] on p "Our intention is to move to a more scalable nomenclature and API that allows fo…" at bounding box center [766, 676] width 531 height 30
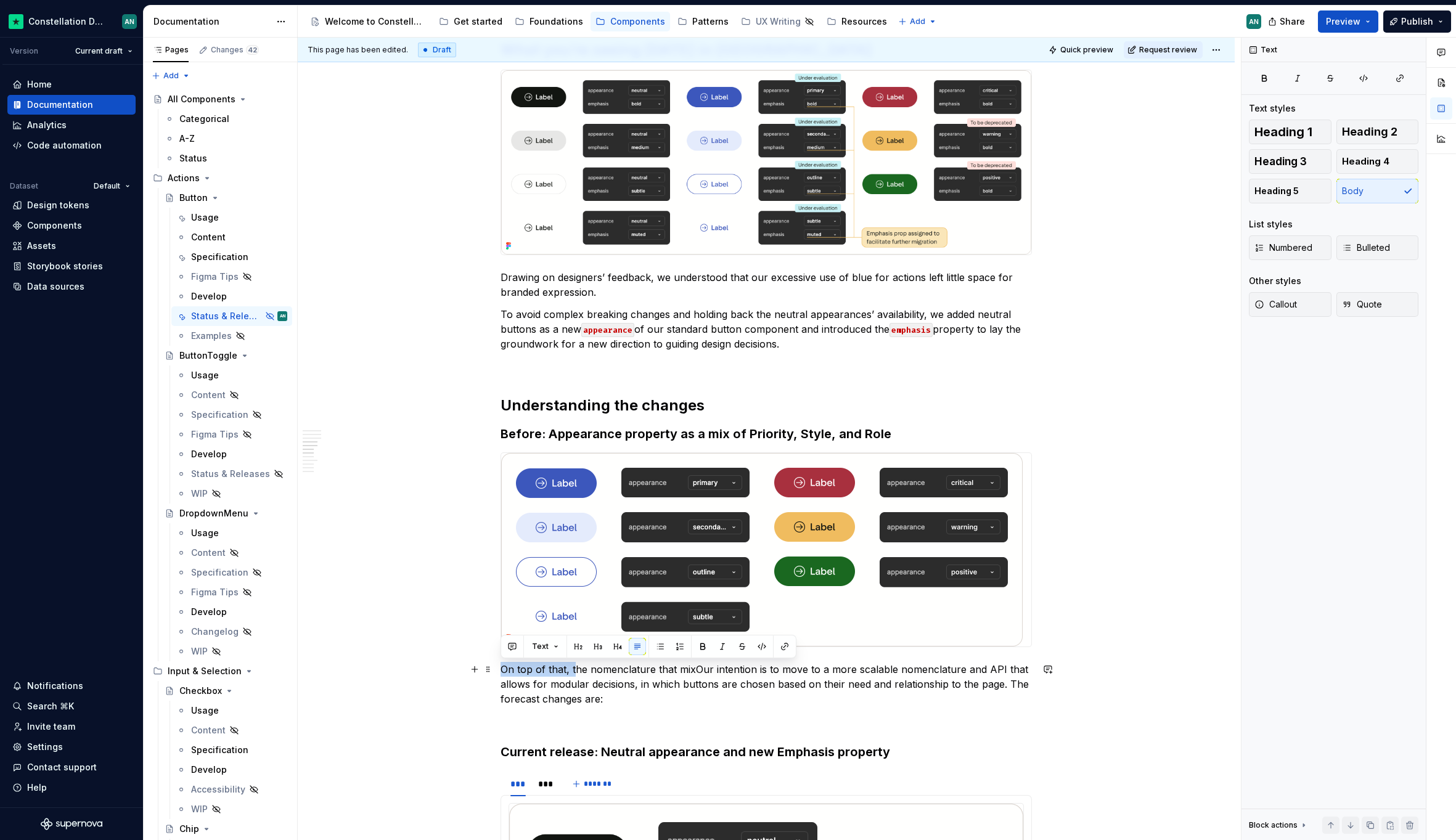
drag, startPoint x: 573, startPoint y: 671, endPoint x: 501, endPoint y: 664, distance: 72.3
click at [501, 664] on p "On top of that, the nomenclature that mixOur intention is to move to a more sca…" at bounding box center [766, 684] width 531 height 45
click at [625, 668] on p "The nomenclature that mixOur intention is to move to a more scalable nomenclatu…" at bounding box center [766, 684] width 531 height 45
click at [523, 669] on p "The nomenclature that mixes Our intention is to move to a more scalable nomencl…" at bounding box center [766, 684] width 531 height 45
click at [672, 668] on p "The legacy nomenclature that mixes Our intention is to move to a more scalable …" at bounding box center [766, 684] width 531 height 45
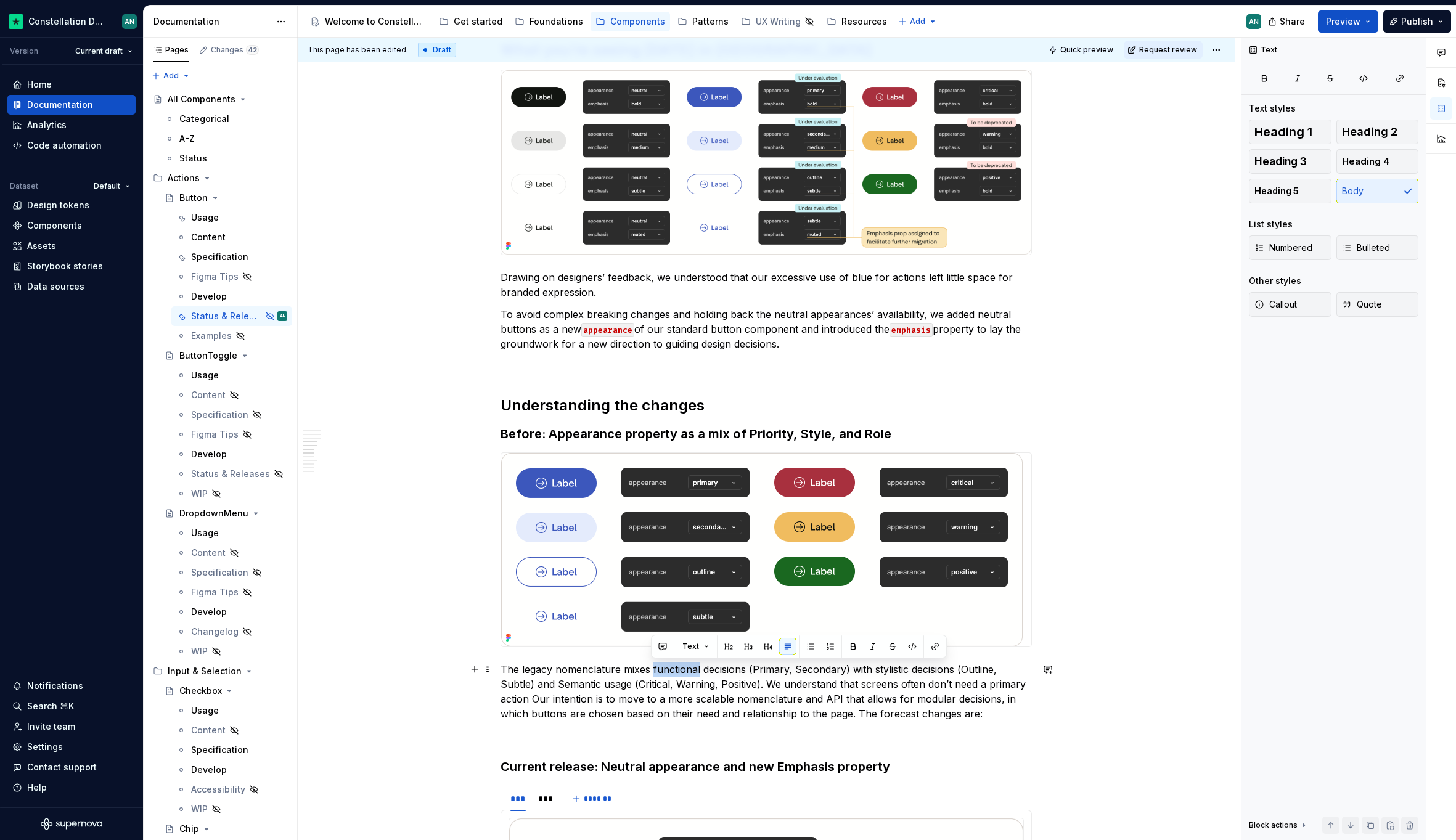
drag, startPoint x: 697, startPoint y: 669, endPoint x: 652, endPoint y: 668, distance: 45.0
click at [652, 668] on p "The legacy nomenclature mixes functional decisions (Primary, Secondary) with st…" at bounding box center [766, 692] width 531 height 59
click at [540, 701] on p "The legacy nomenclature mixes functional decisions (Primary, Secondary) with st…" at bounding box center [766, 692] width 531 height 59
click at [525, 699] on p "The legacy nomenclature mixes functional decisions (Primary, Secondary) with st…" at bounding box center [766, 692] width 531 height 59
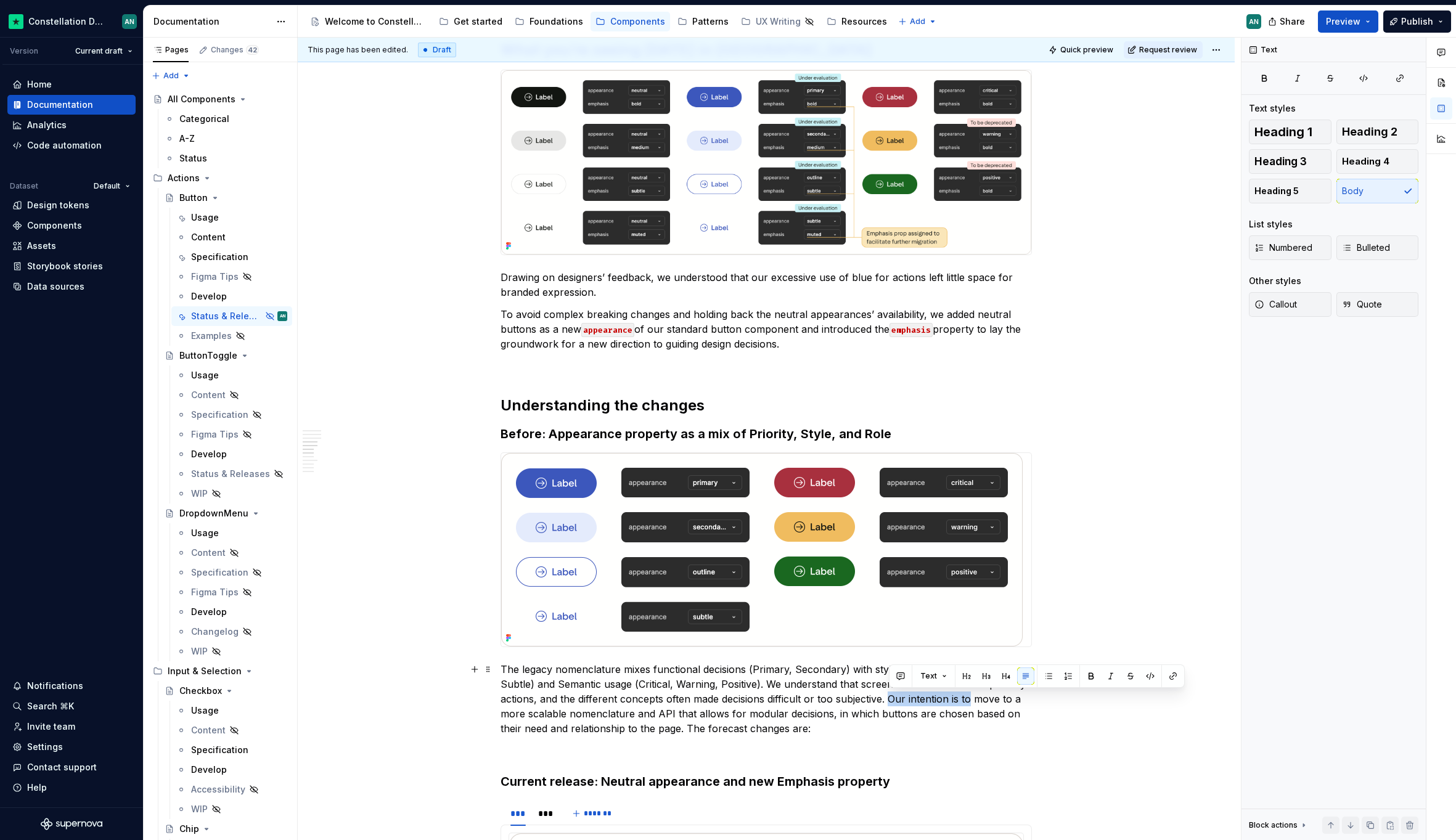
drag, startPoint x: 971, startPoint y: 700, endPoint x: 887, endPoint y: 698, distance: 84.0
click at [887, 698] on p "The legacy nomenclature mixes functional decisions (Primary, Secondary) with st…" at bounding box center [766, 699] width 531 height 74
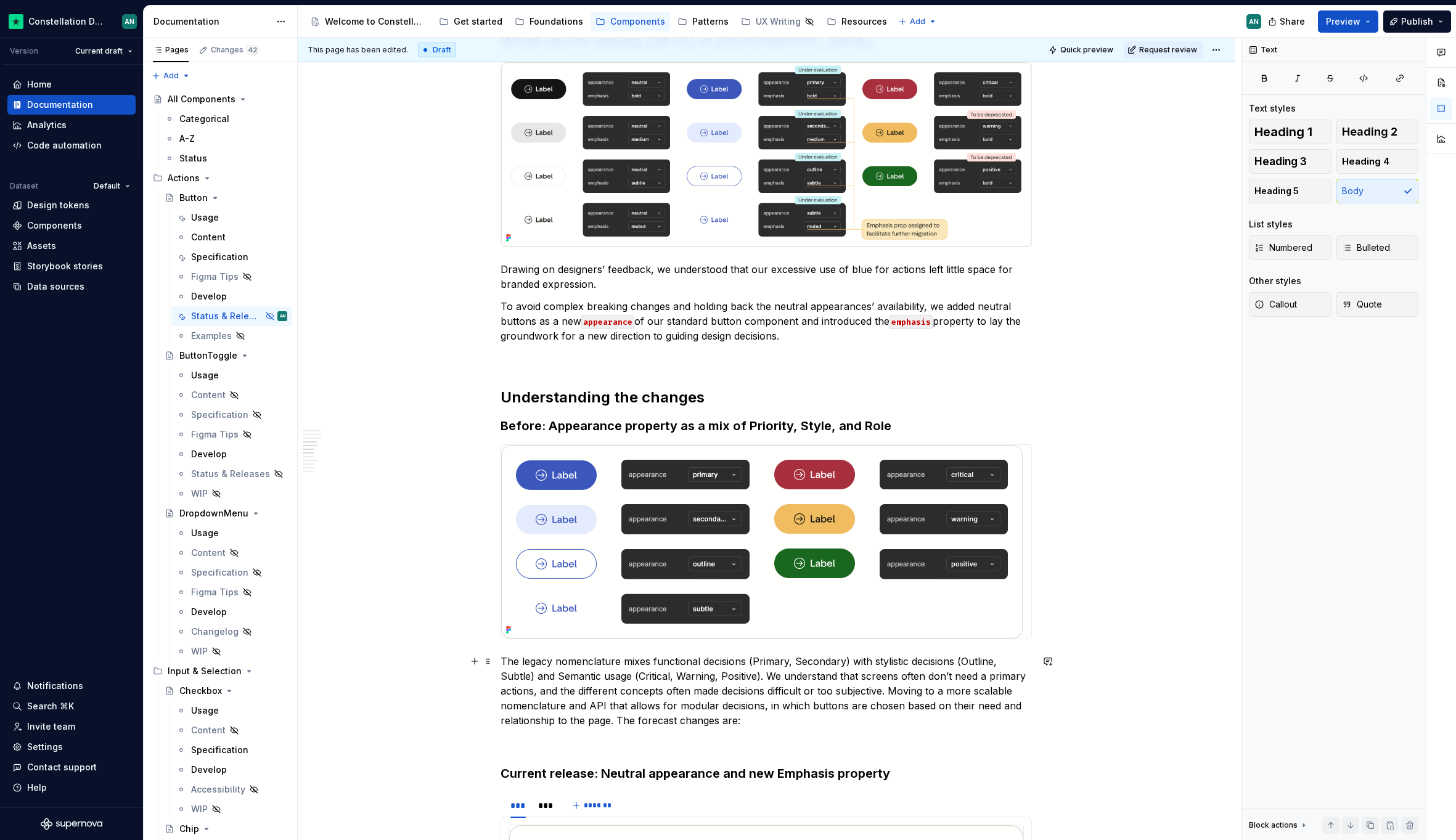
click at [937, 693] on p "The legacy nomenclature mixes functional decisions (Primary, Secondary) with st…" at bounding box center [766, 691] width 531 height 74
drag, startPoint x: 544, startPoint y: 707, endPoint x: 506, endPoint y: 705, distance: 38.1
click at [506, 705] on p "The legacy nomenclature mixes functional decisions (Primary, Secondary) with st…" at bounding box center [766, 691] width 531 height 74
click at [501, 705] on p "The legacy nomenclature mixes functional decisions (Primary, Secondary) with st…" at bounding box center [766, 691] width 531 height 74
drag, startPoint x: 500, startPoint y: 705, endPoint x: 543, endPoint y: 702, distance: 43.1
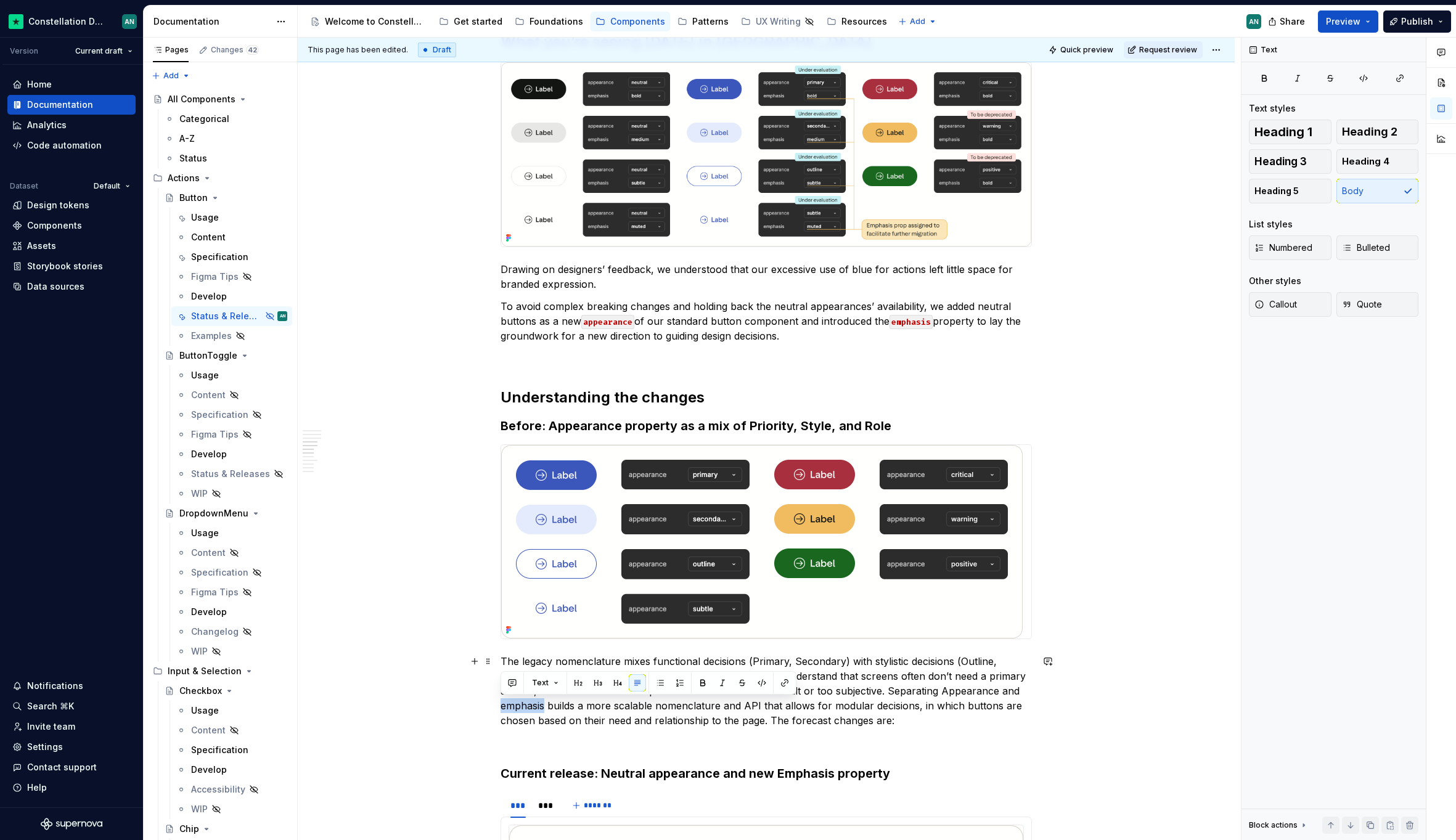
click at [543, 702] on p "The legacy nomenclature mixes functional decisions (Primary, Secondary) with st…" at bounding box center [766, 691] width 531 height 74
click at [761, 686] on button "button" at bounding box center [761, 683] width 17 height 17
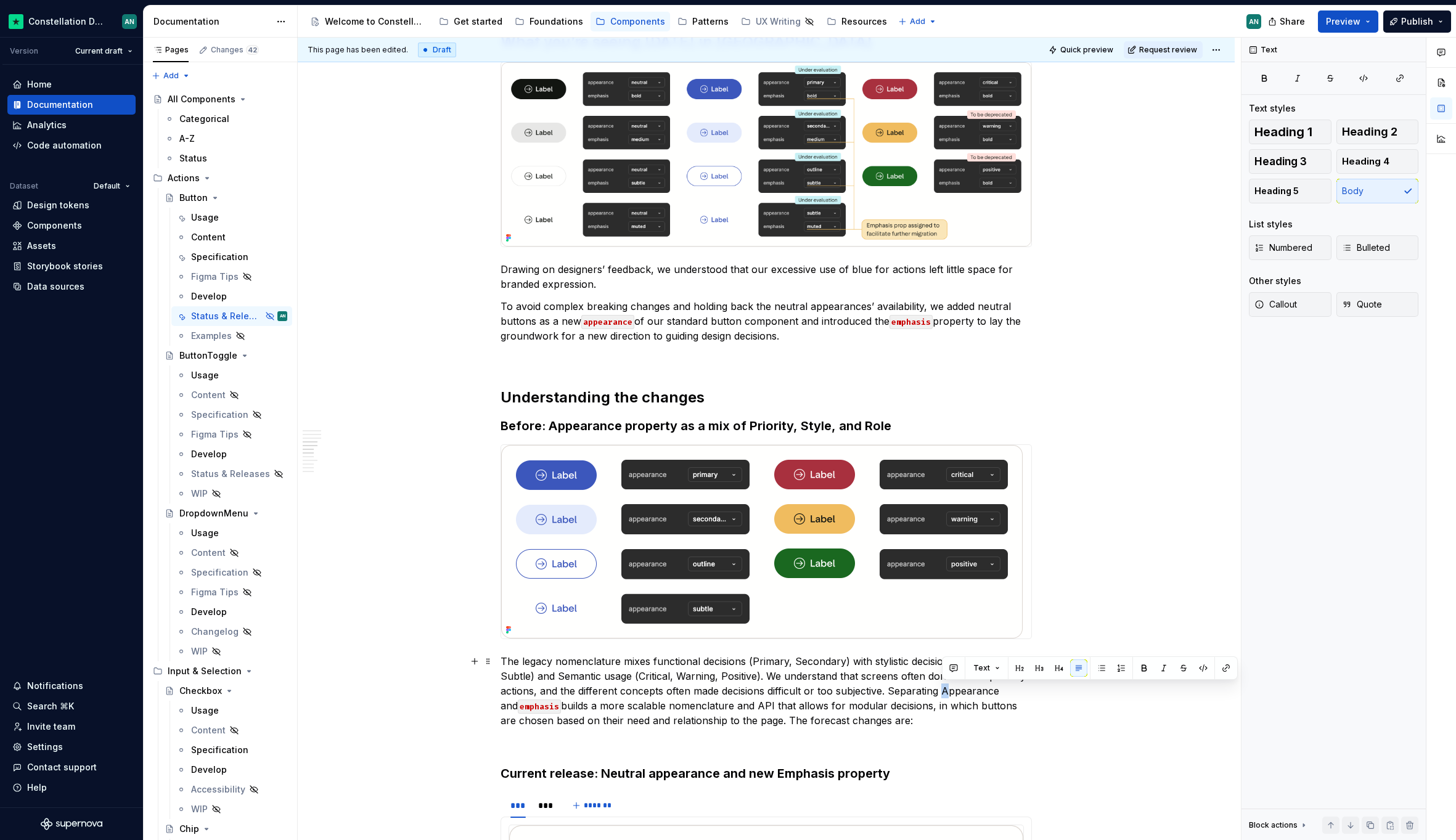
drag, startPoint x: 951, startPoint y: 690, endPoint x: 944, endPoint y: 690, distance: 7.0
click at [944, 690] on p "The legacy nomenclature mixes functional decisions (Primary, Secondary) with st…" at bounding box center [766, 691] width 531 height 74
drag, startPoint x: 943, startPoint y: 691, endPoint x: 998, endPoint y: 690, distance: 55.0
click at [998, 690] on p "The legacy nomenclature mixes functional decisions (Primary, Secondary) with st…" at bounding box center [766, 691] width 531 height 74
click at [1203, 669] on button "button" at bounding box center [1202, 668] width 17 height 17
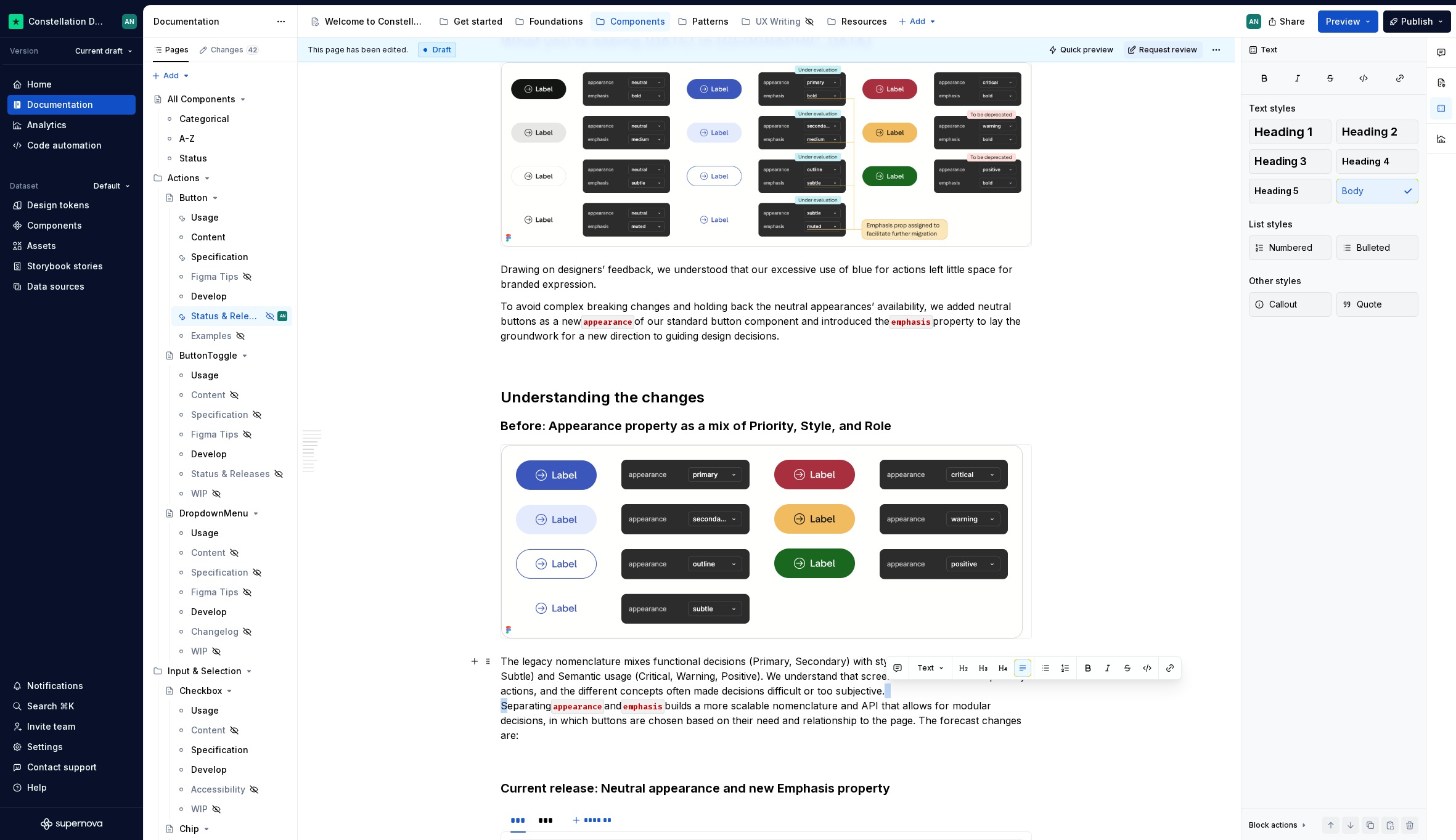
drag, startPoint x: 895, startPoint y: 688, endPoint x: 885, endPoint y: 686, distance: 10.2
click at [885, 686] on p "The legacy nomenclature mixes functional decisions (Primary, Secondary) with st…" at bounding box center [766, 698] width 531 height 89
click at [890, 686] on p "The legacy nomenclature mixes functional decisions (Primary, Secondary) with st…" at bounding box center [766, 698] width 531 height 89
click at [889, 685] on p "The legacy nomenclature mixes functional decisions (Primary, Secondary) with st…" at bounding box center [766, 698] width 531 height 89
click at [583, 713] on p "The legacy nomenclature mixes functional decisions (Primary, Secondary) with st…" at bounding box center [766, 698] width 531 height 89
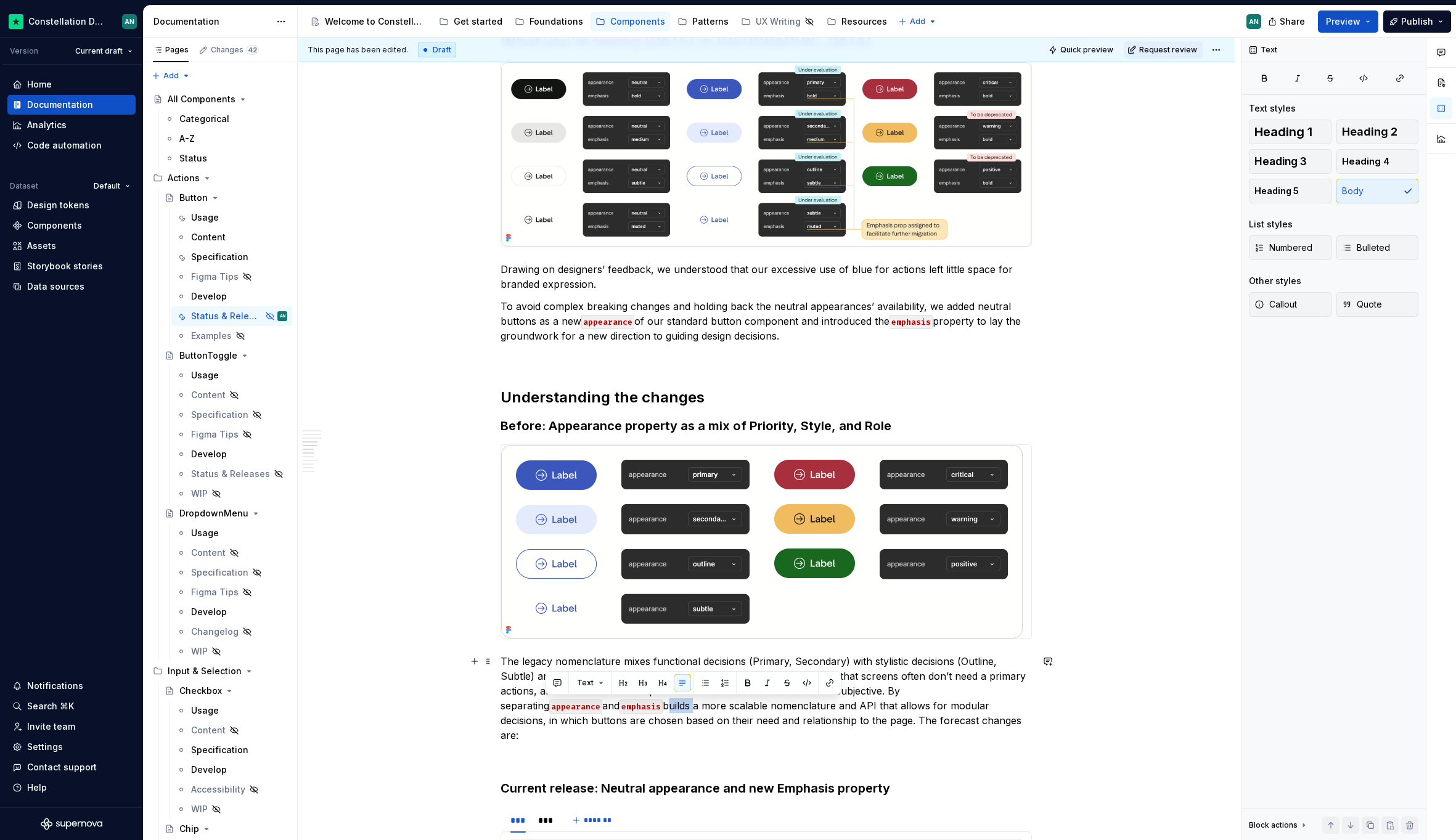
drag, startPoint x: 573, startPoint y: 705, endPoint x: 547, endPoint y: 708, distance: 26.2
click at [547, 708] on p "The legacy nomenclature mixes functional decisions (Primary, Secondary) with st…" at bounding box center [766, 698] width 531 height 89
click at [763, 724] on p "The legacy nomenclature mixes functional decisions (Primary, Secondary) with st…" at bounding box center [766, 698] width 531 height 89
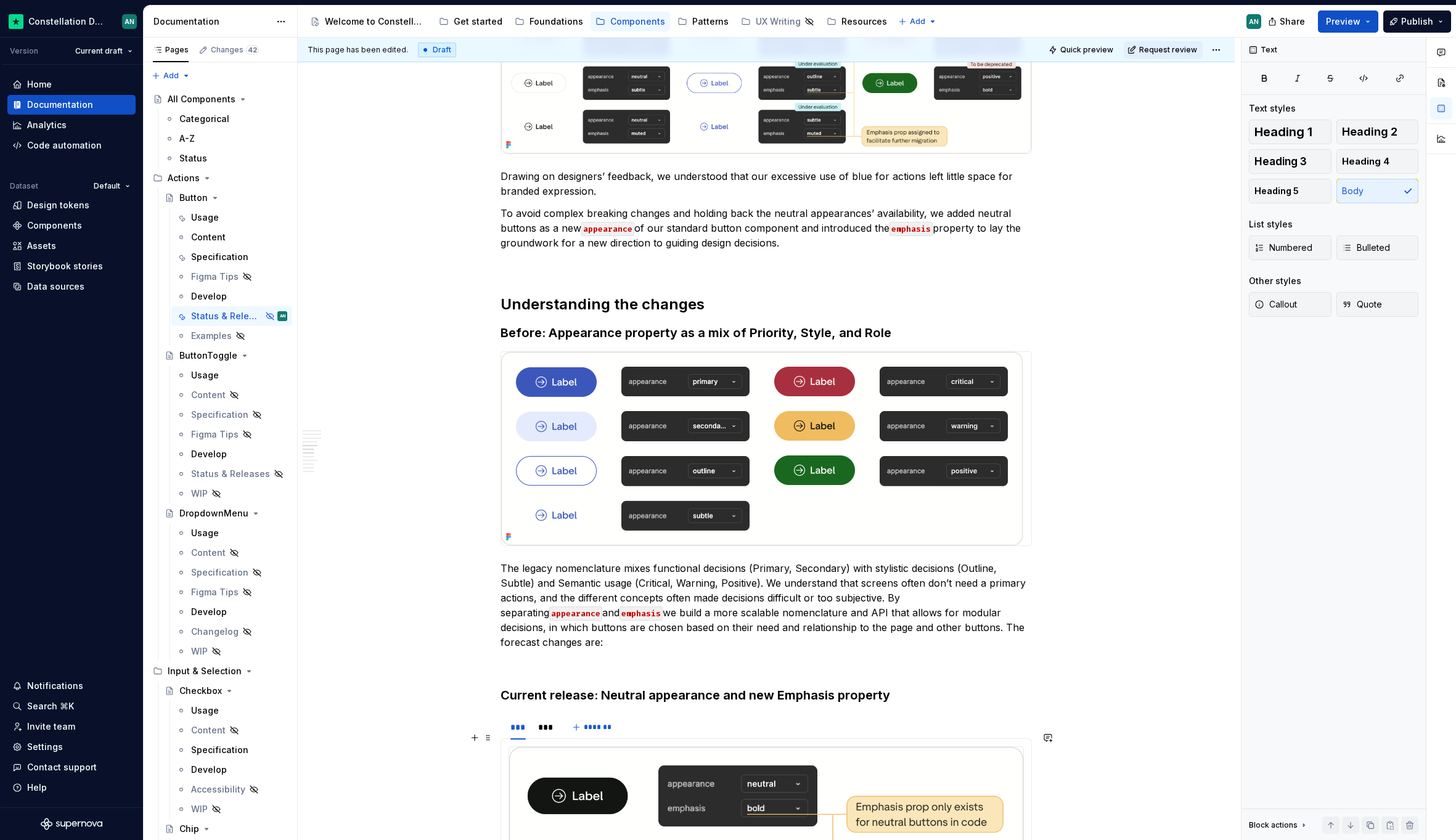
scroll to position [1082, 0]
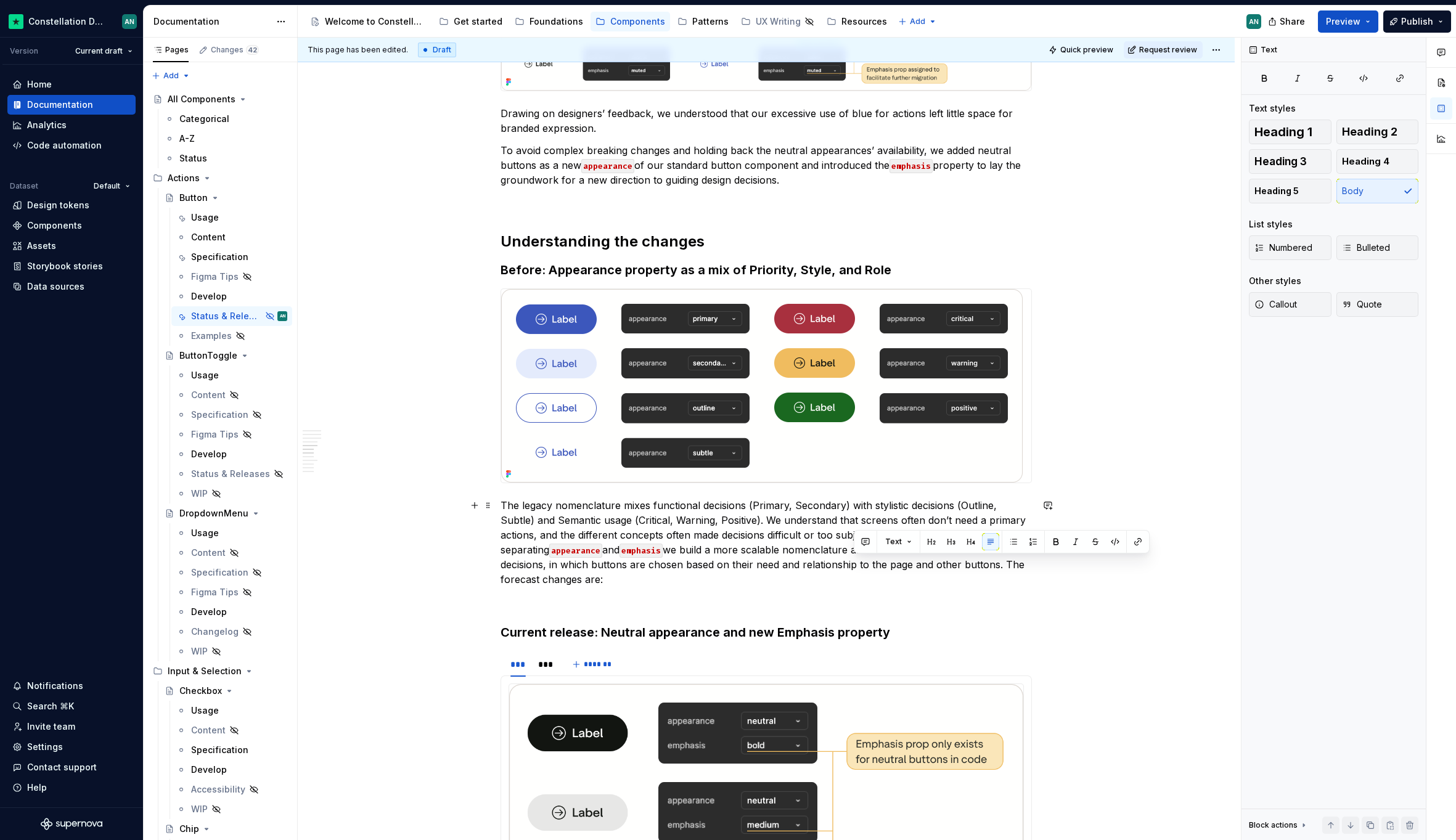
drag, startPoint x: 854, startPoint y: 566, endPoint x: 987, endPoint y: 570, distance: 133.1
click at [987, 570] on p "The legacy nomenclature mixes functional decisions (Primary, Secondary) with st…" at bounding box center [766, 542] width 531 height 89
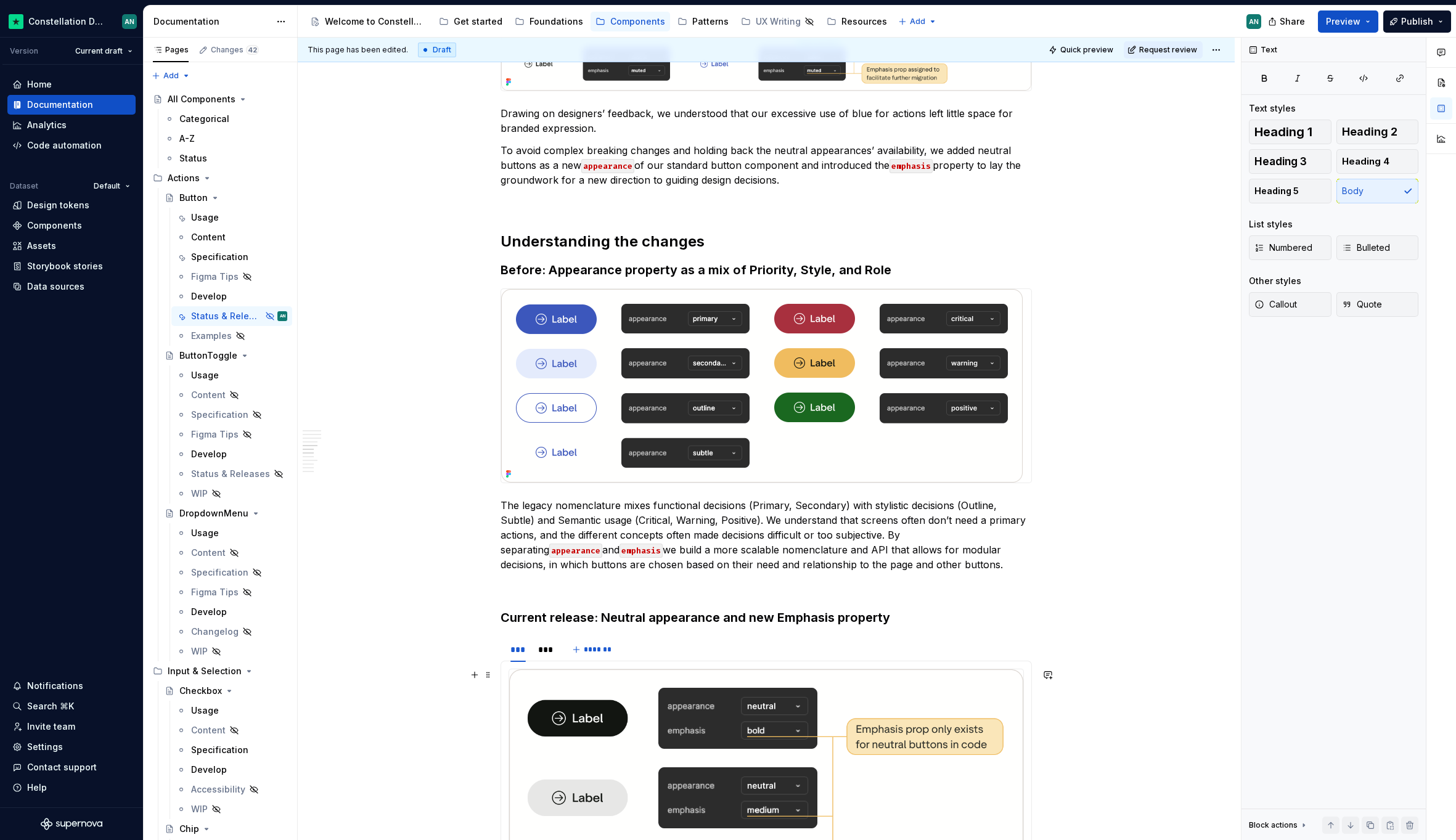
scroll to position [1265, 0]
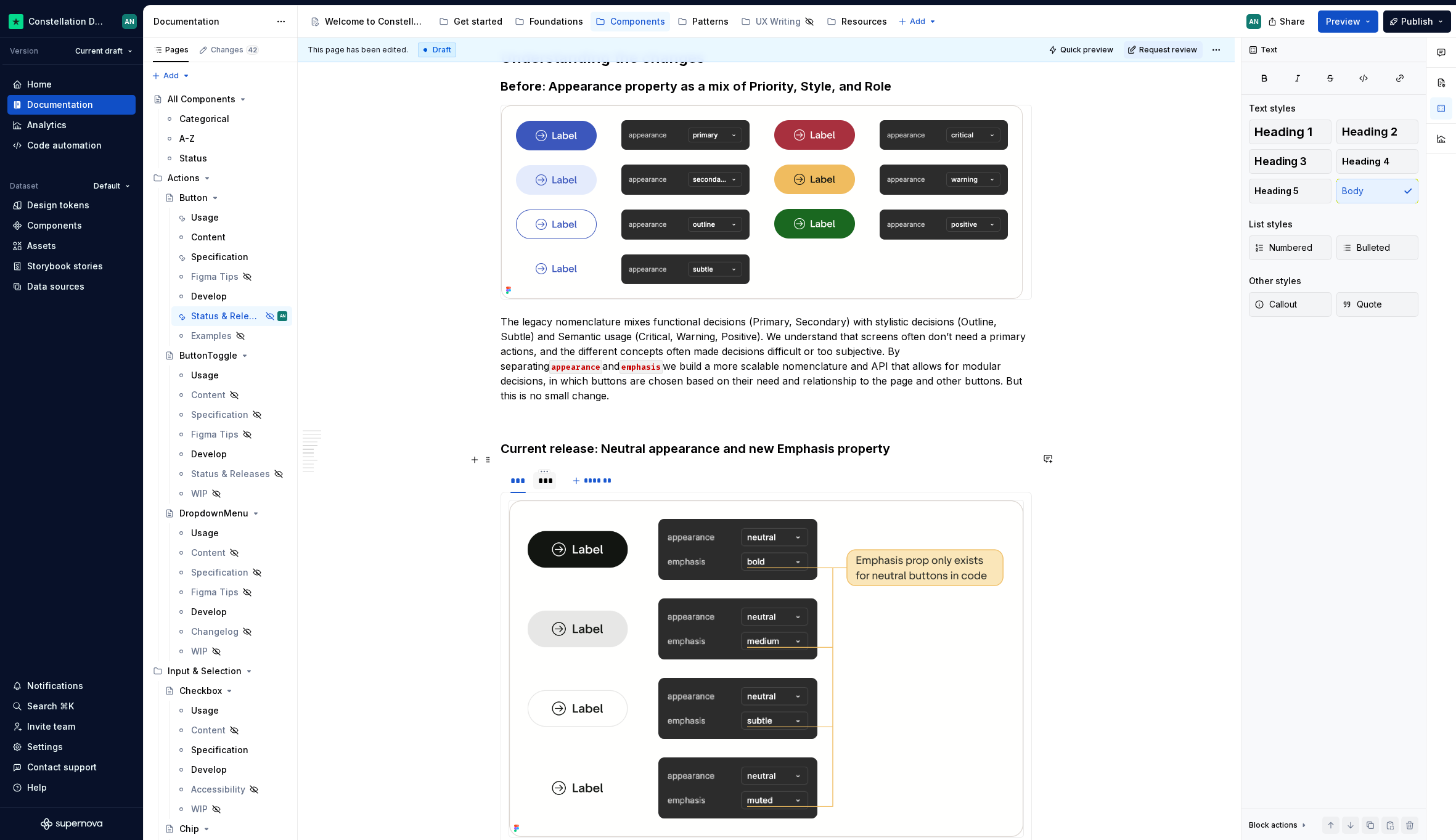
click at [538, 474] on div "***" at bounding box center [544, 481] width 13 height 13
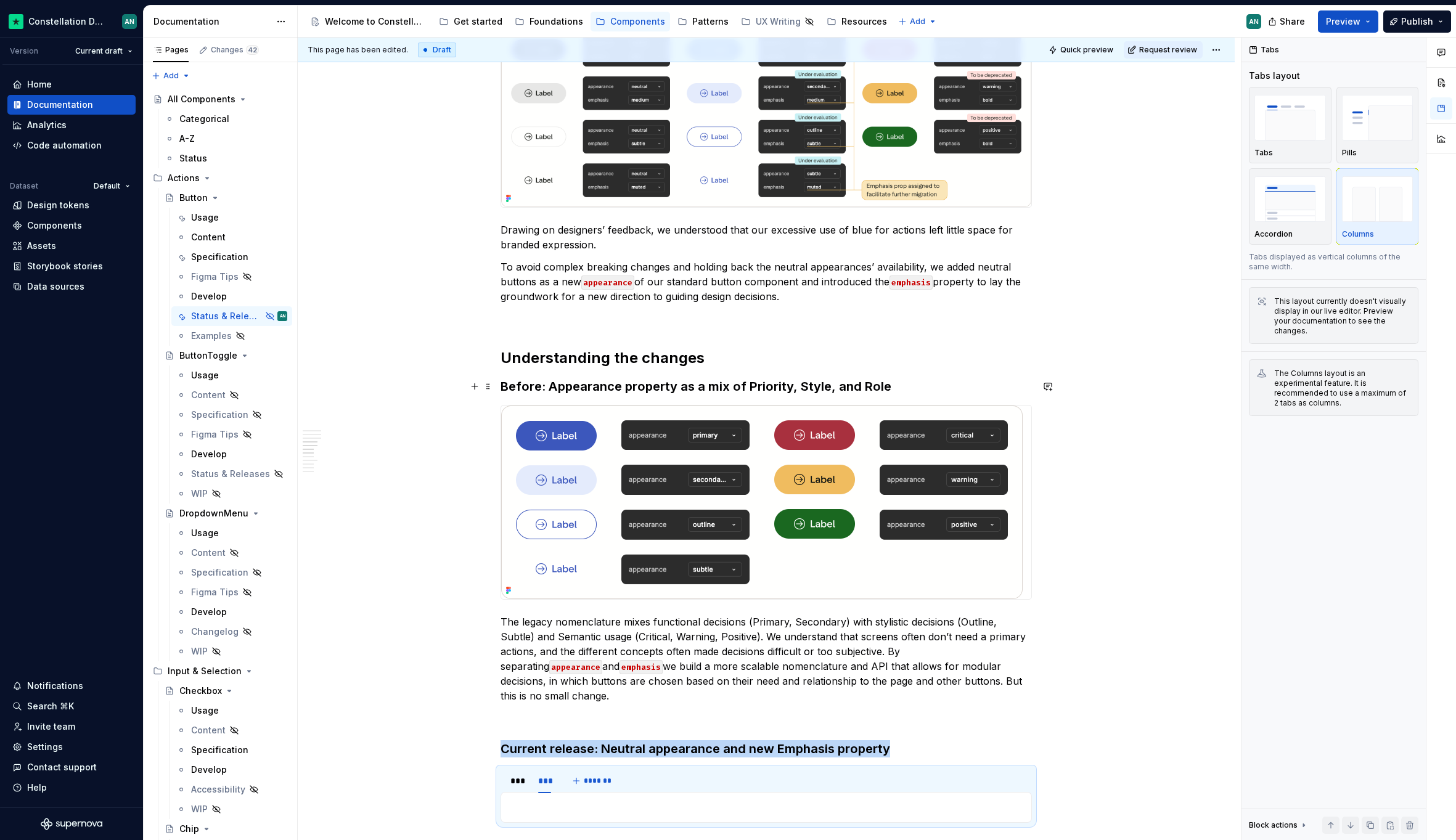
scroll to position [902, 0]
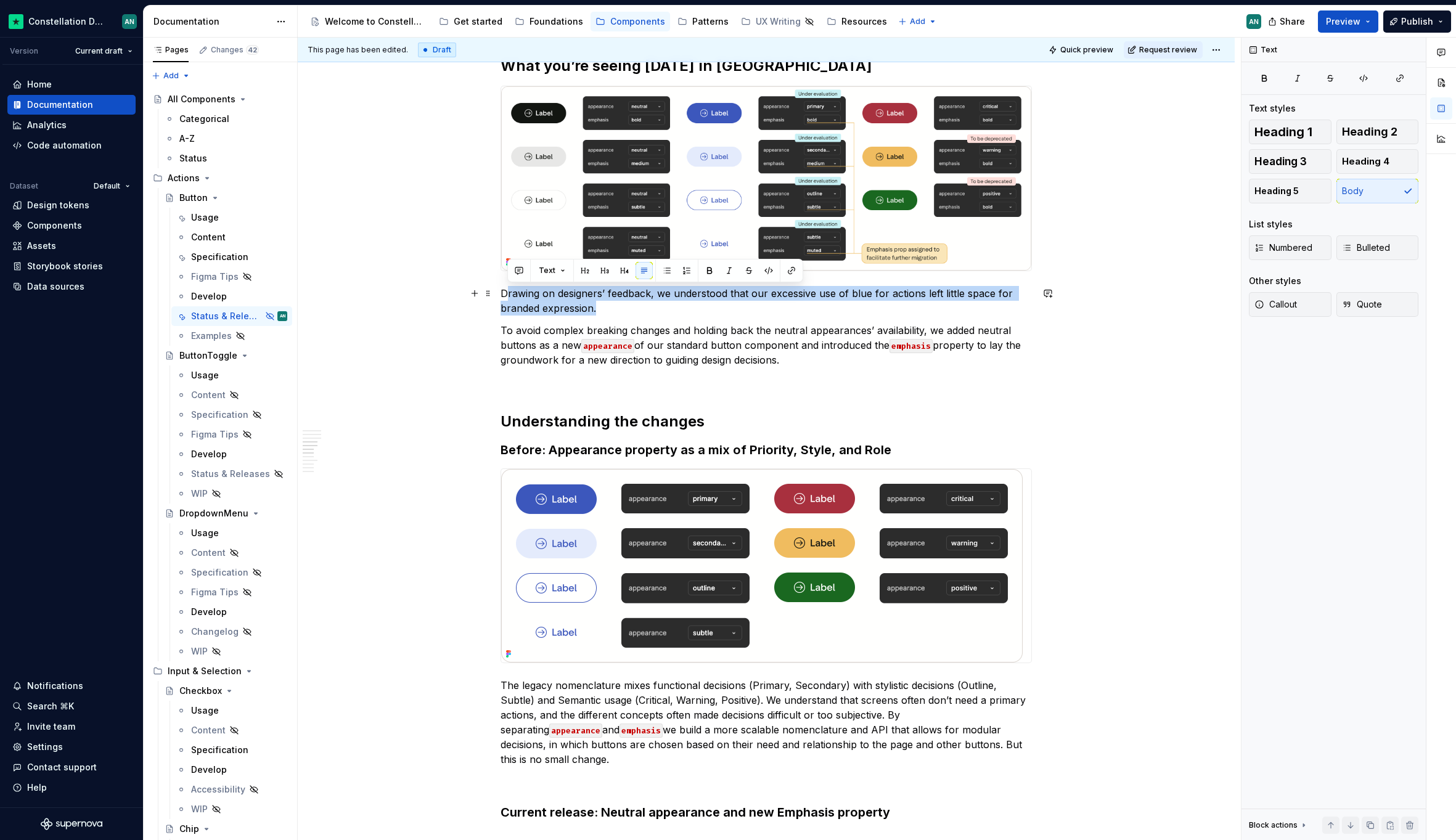
drag, startPoint x: 617, startPoint y: 308, endPoint x: 504, endPoint y: 290, distance: 114.4
click at [504, 290] on p "Drawing on designers’ feedback, we understood that our excessive use of blue fo…" at bounding box center [766, 300] width 531 height 30
click at [835, 357] on p "To avoid complex breaking changes and holding back the neutral appearances’ ava…" at bounding box center [766, 345] width 531 height 45
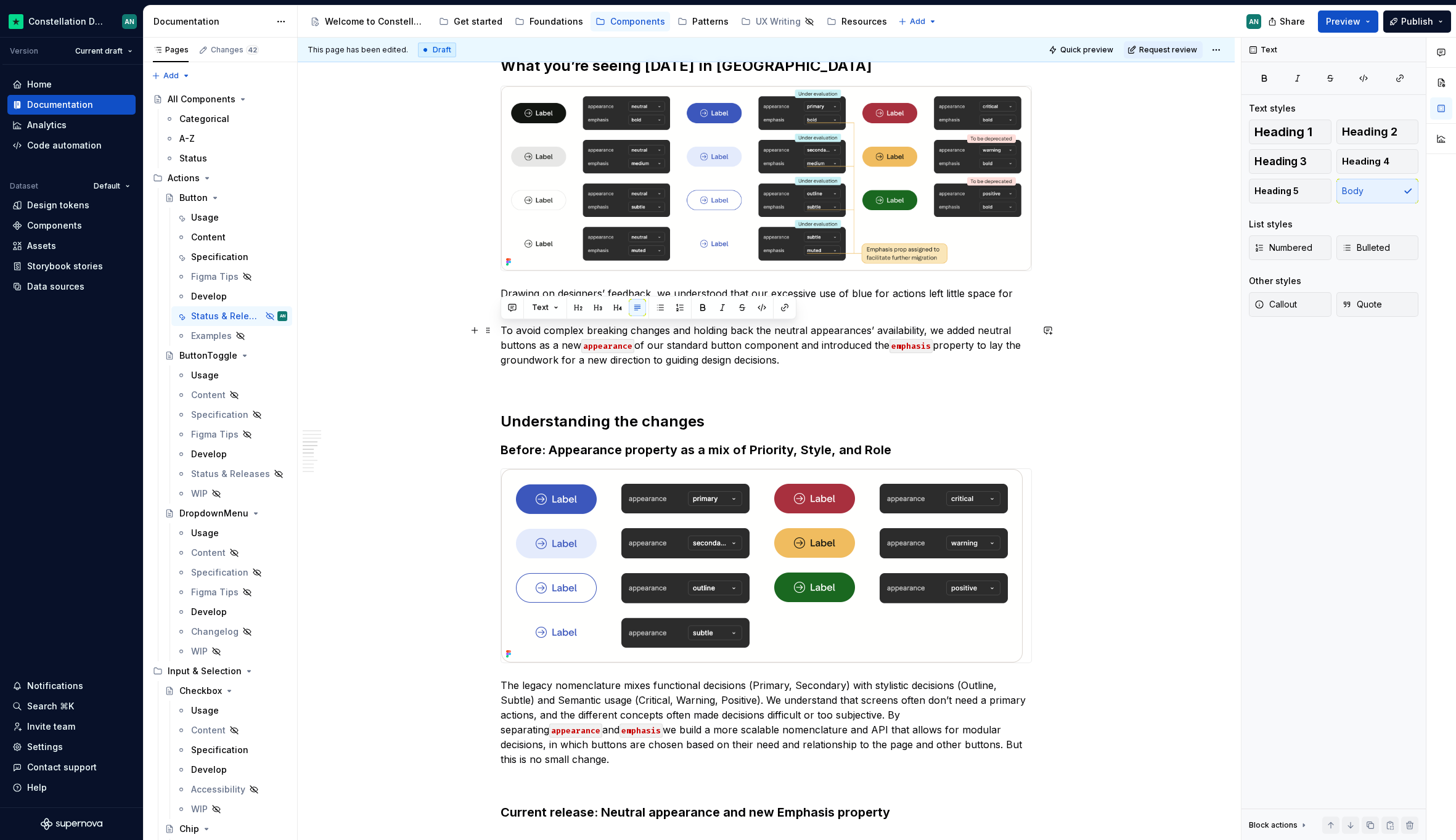
drag, startPoint x: 832, startPoint y: 362, endPoint x: 500, endPoint y: 330, distance: 333.5
click at [500, 330] on p "To avoid complex breaking changes and holding back the neutral appearances’ ava…" at bounding box center [766, 345] width 531 height 45
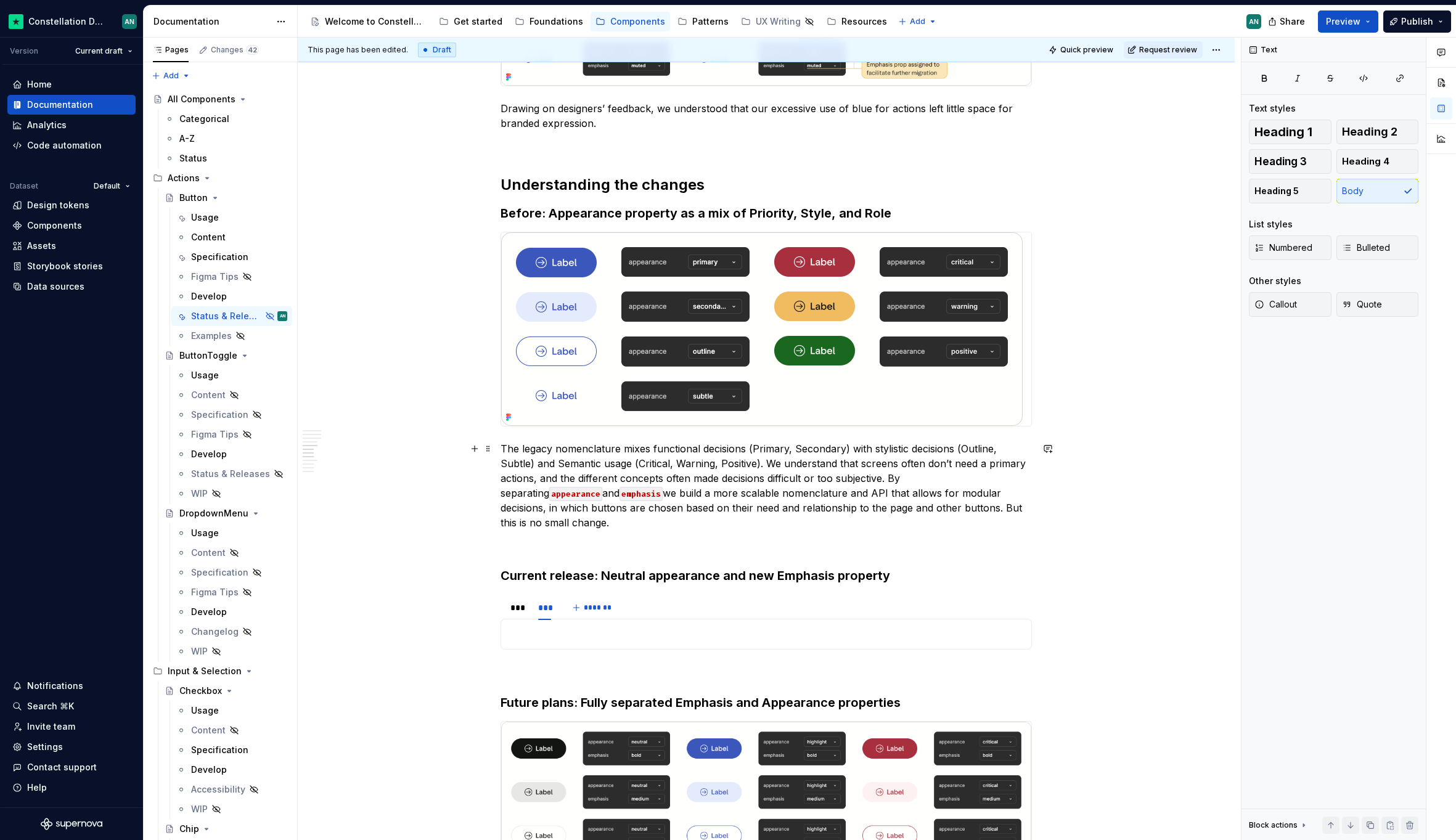
scroll to position [814, 0]
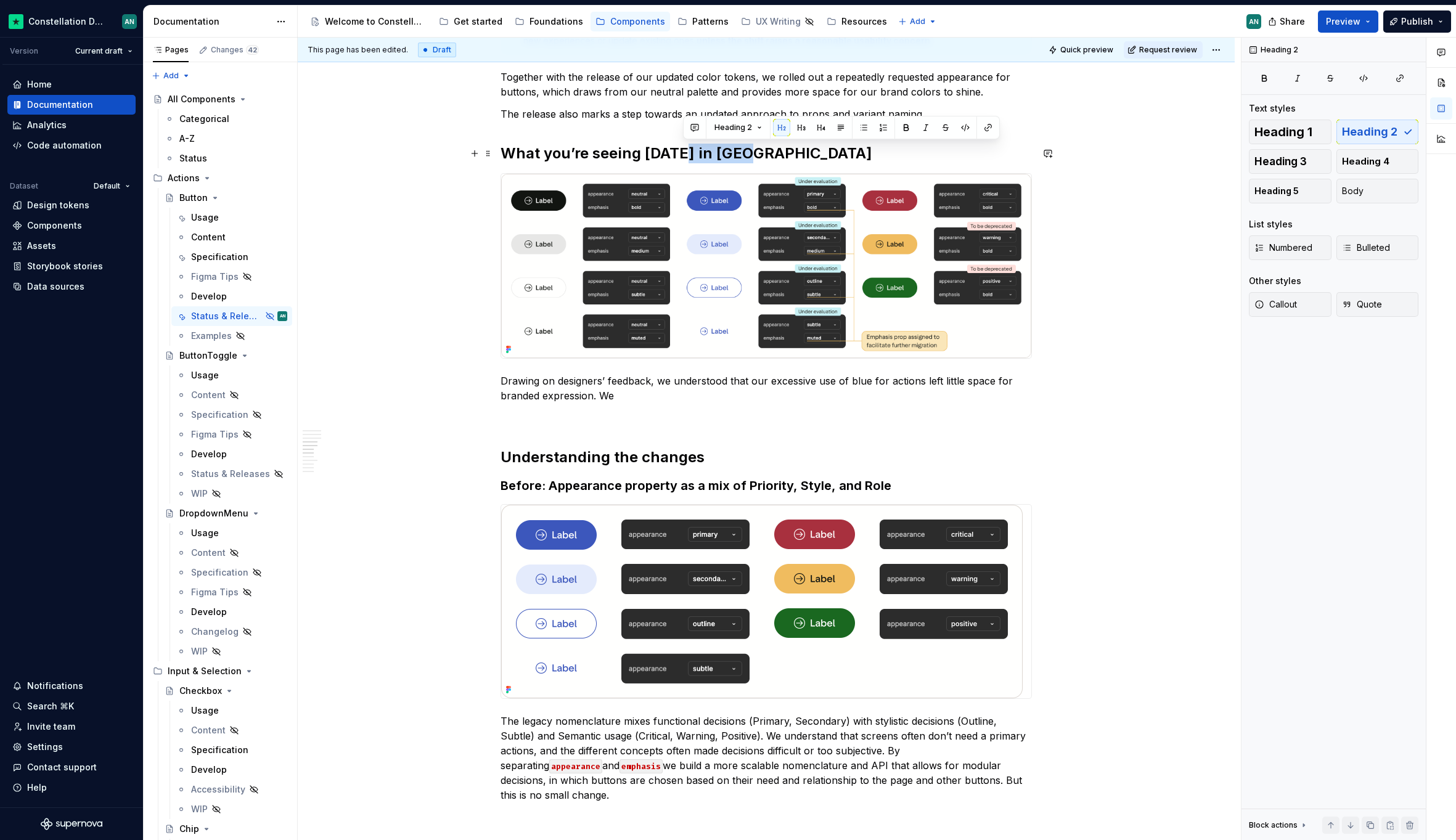
drag, startPoint x: 752, startPoint y: 153, endPoint x: 685, endPoint y: 152, distance: 67.0
click at [685, 152] on h2 "What you’re seeing [DATE] in [GEOGRAPHIC_DATA]" at bounding box center [766, 153] width 531 height 20
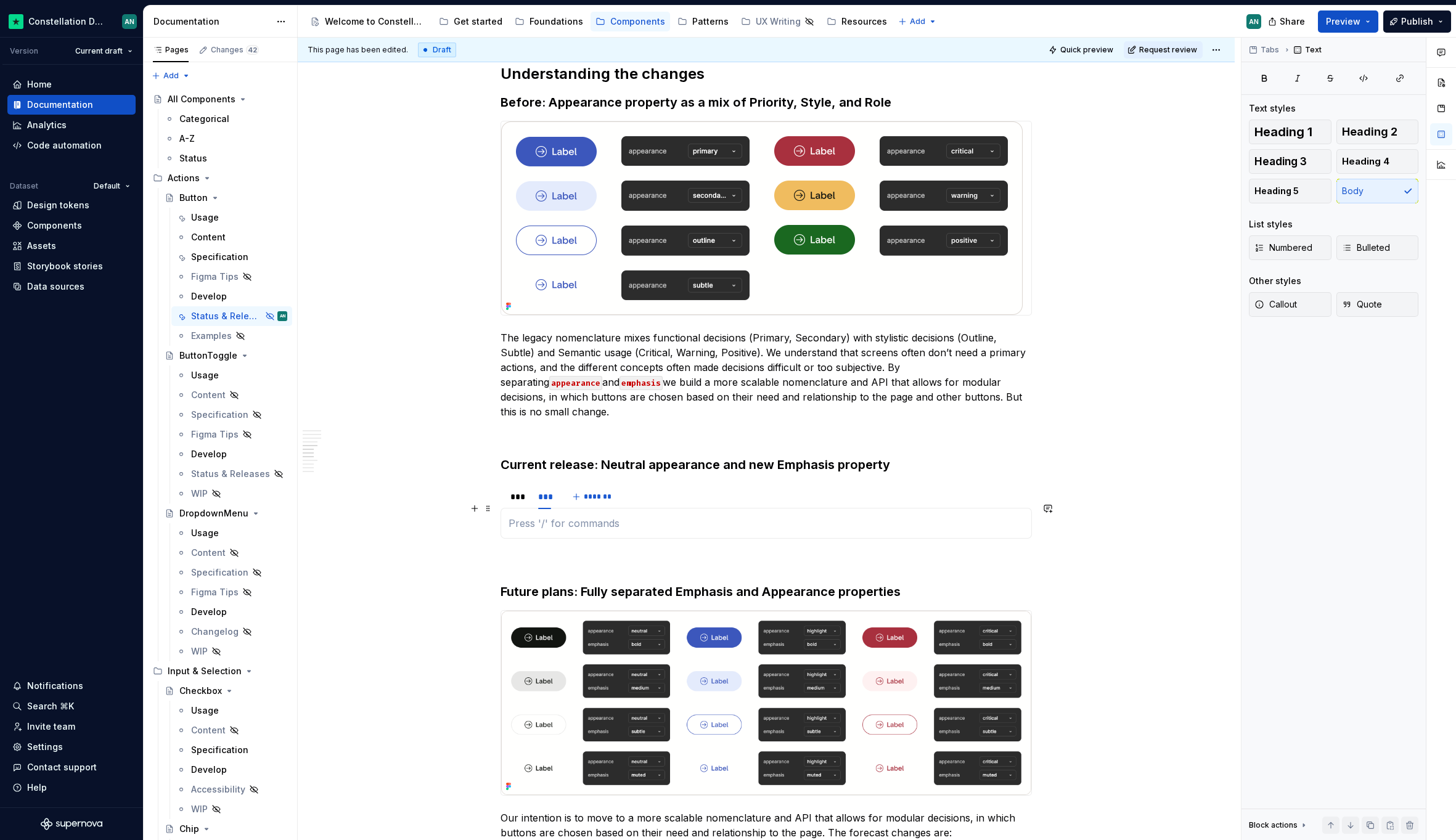
click at [645, 516] on p "To enrich screen reader interactions, please activate Accessibility in Grammarl…" at bounding box center [766, 524] width 515 height 15
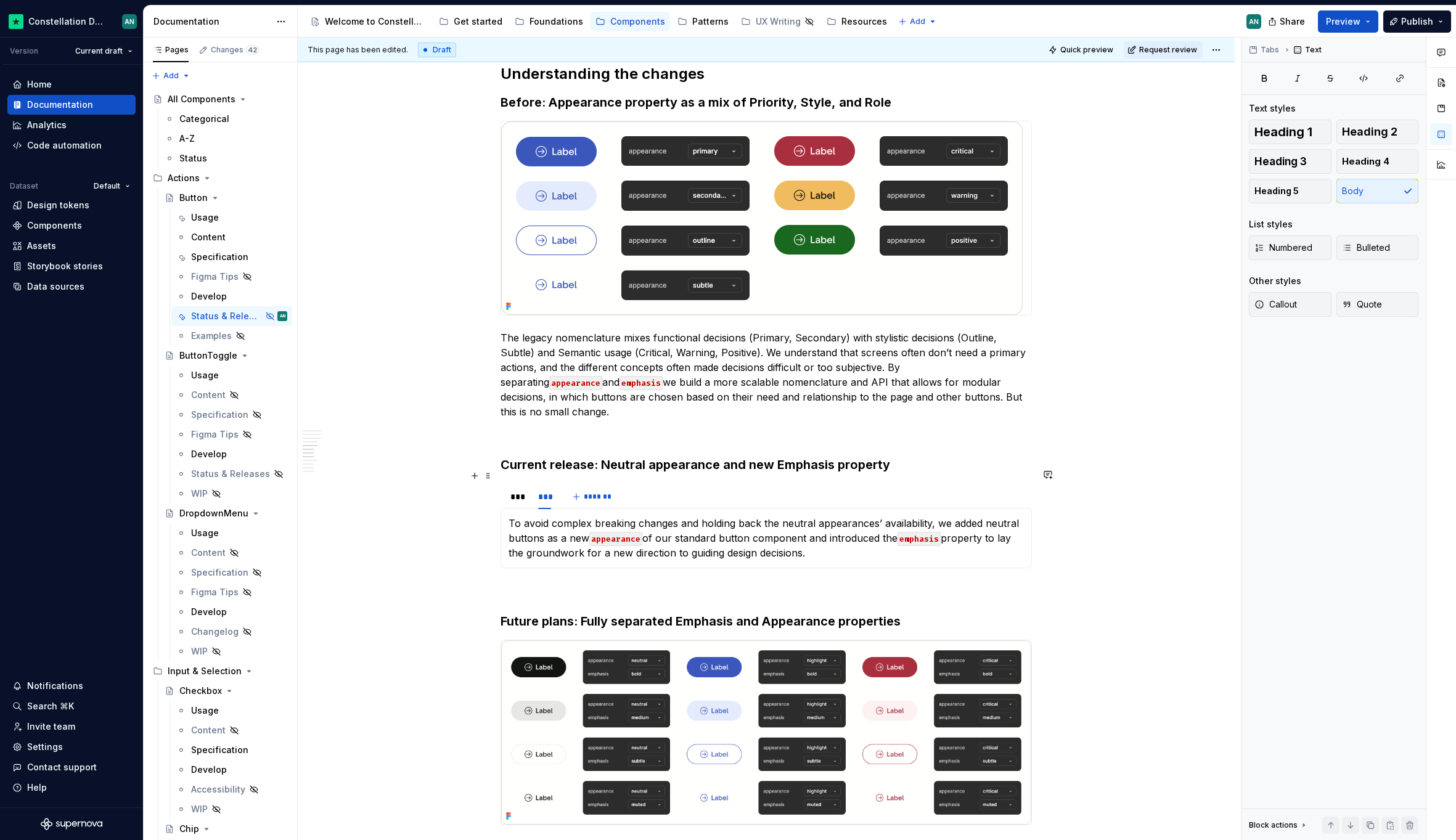
click at [664, 484] on div "*** *** *******" at bounding box center [766, 496] width 531 height 25
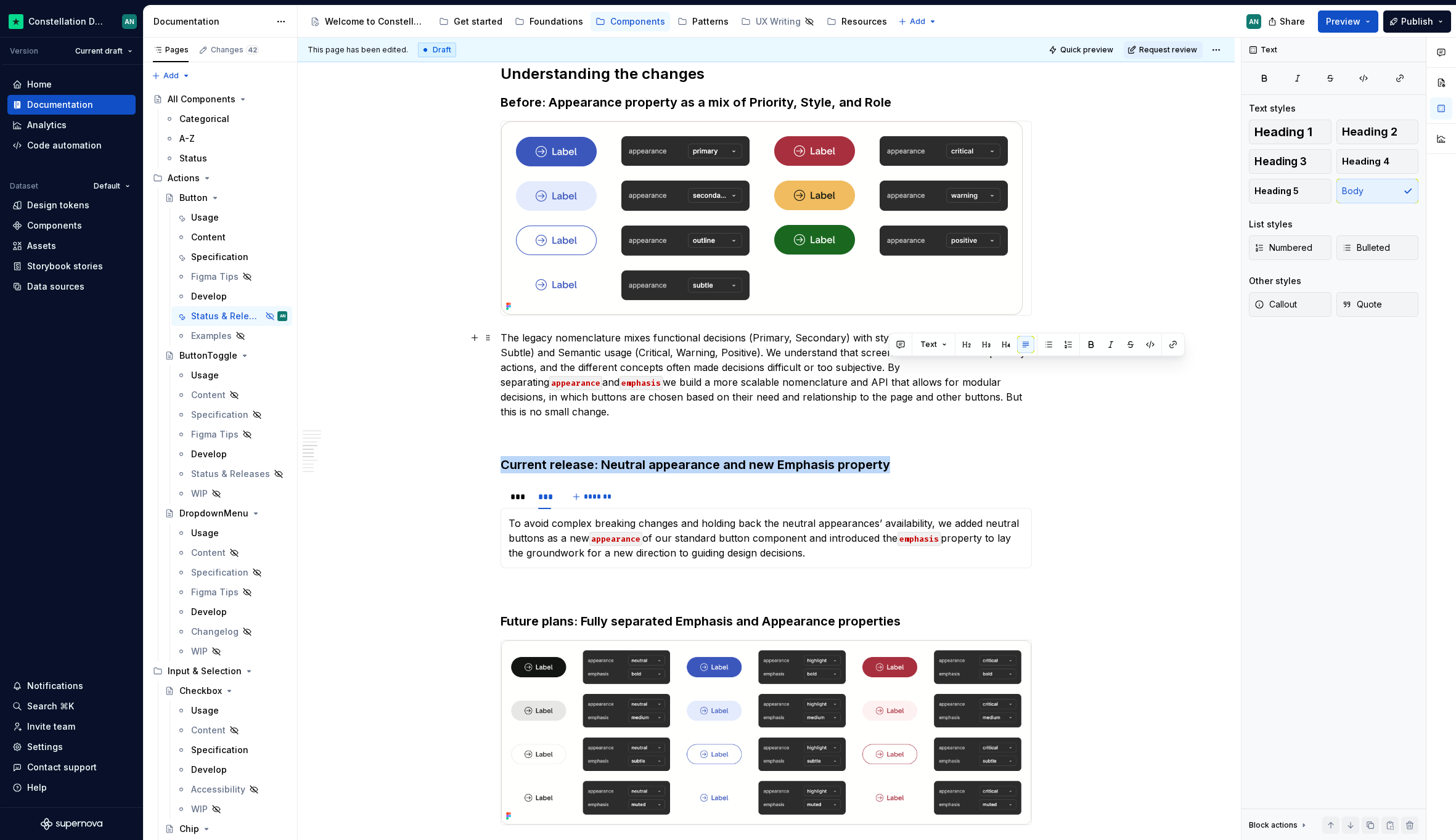
drag, startPoint x: 888, startPoint y: 367, endPoint x: 992, endPoint y: 392, distance: 107.0
click at [992, 392] on p "The legacy nomenclature mixes functional decisions (Primary, Secondary) with st…" at bounding box center [766, 374] width 531 height 89
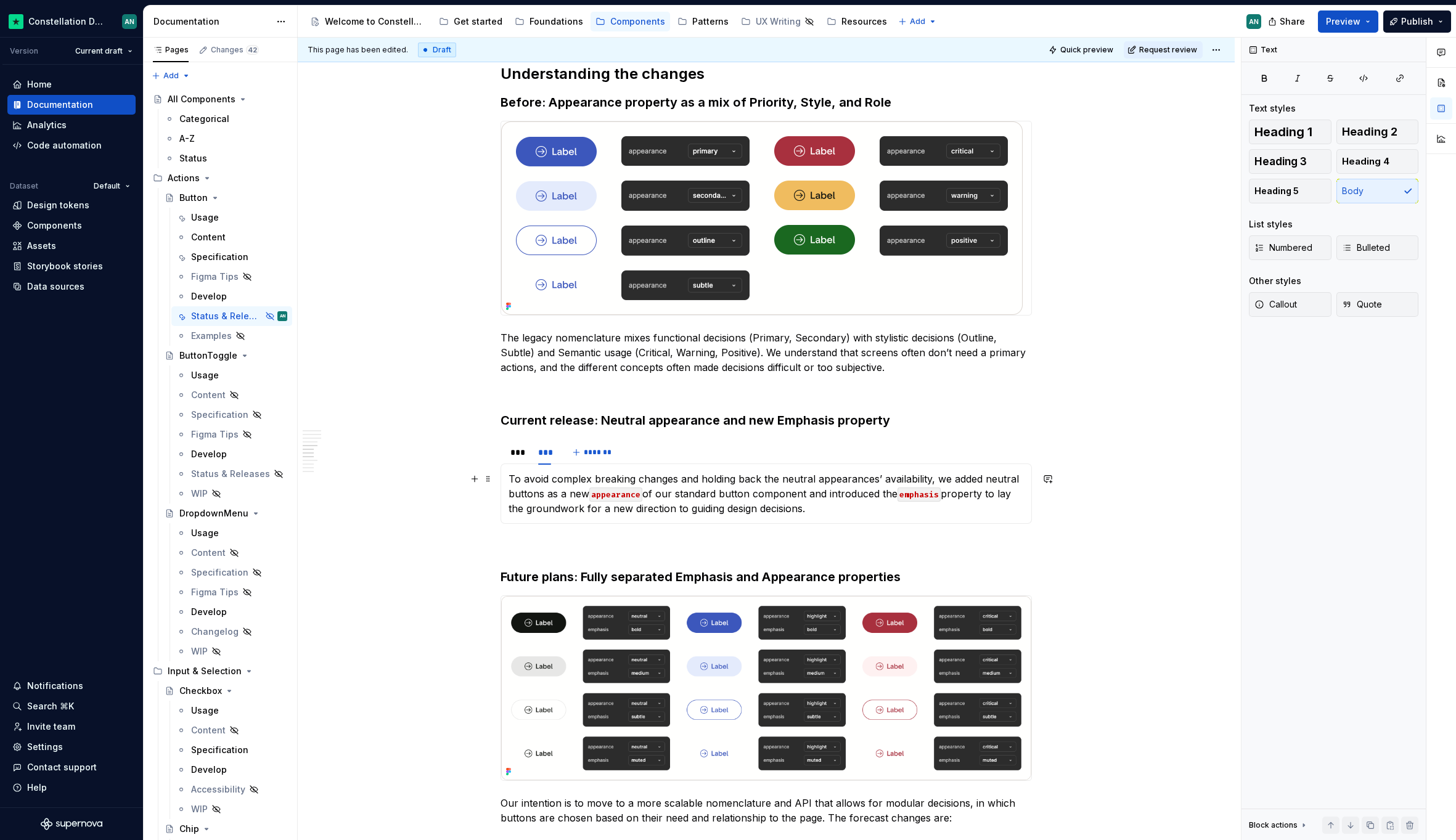
click at [505, 479] on div "To avoid complex breaking changes and holding back the neutral appearances’ ava…" at bounding box center [766, 494] width 531 height 60
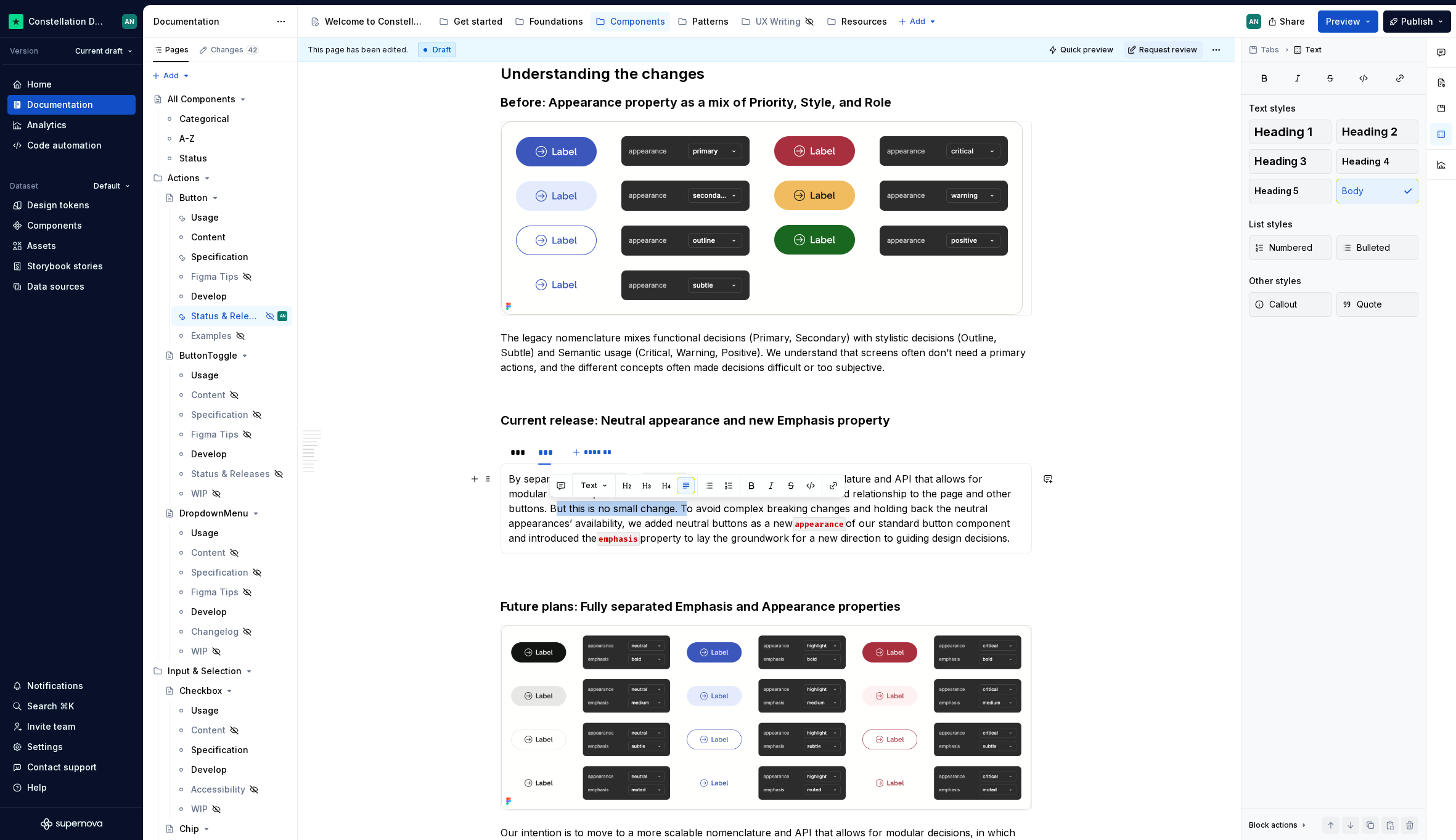
drag, startPoint x: 677, startPoint y: 507, endPoint x: 550, endPoint y: 510, distance: 127.0
click at [550, 510] on p "By separating appearance and emphasis we build a more scalable nomenclature and…" at bounding box center [766, 508] width 515 height 74
drag, startPoint x: 843, startPoint y: 537, endPoint x: 549, endPoint y: 510, distance: 295.2
click at [549, 510] on p "By separating appearance and emphasis we build a more scalable nomenclature and…" at bounding box center [766, 508] width 515 height 74
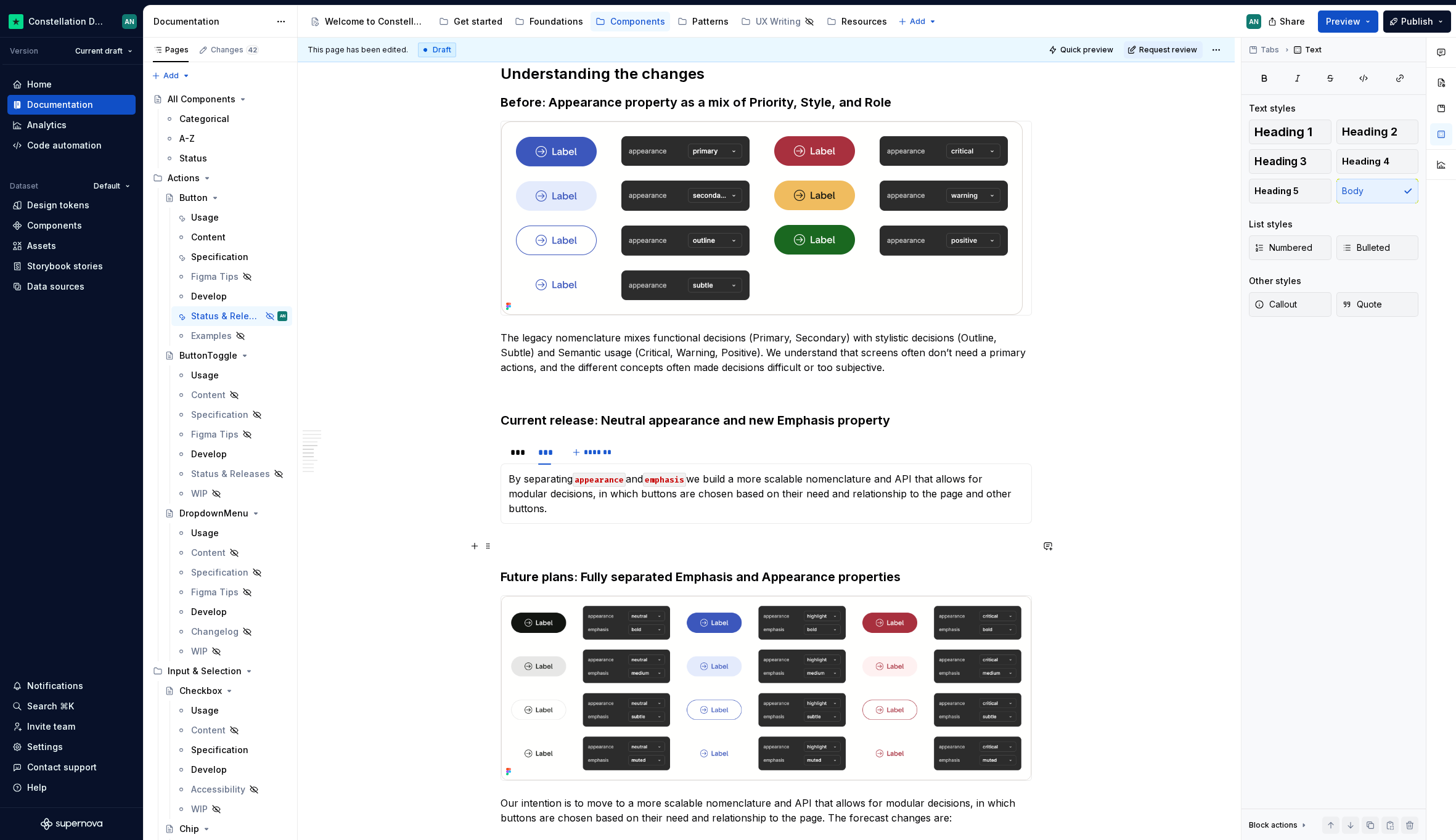
click at [541, 542] on p "To enrich screen reader interactions, please activate Accessibility in Grammarl…" at bounding box center [766, 546] width 531 height 15
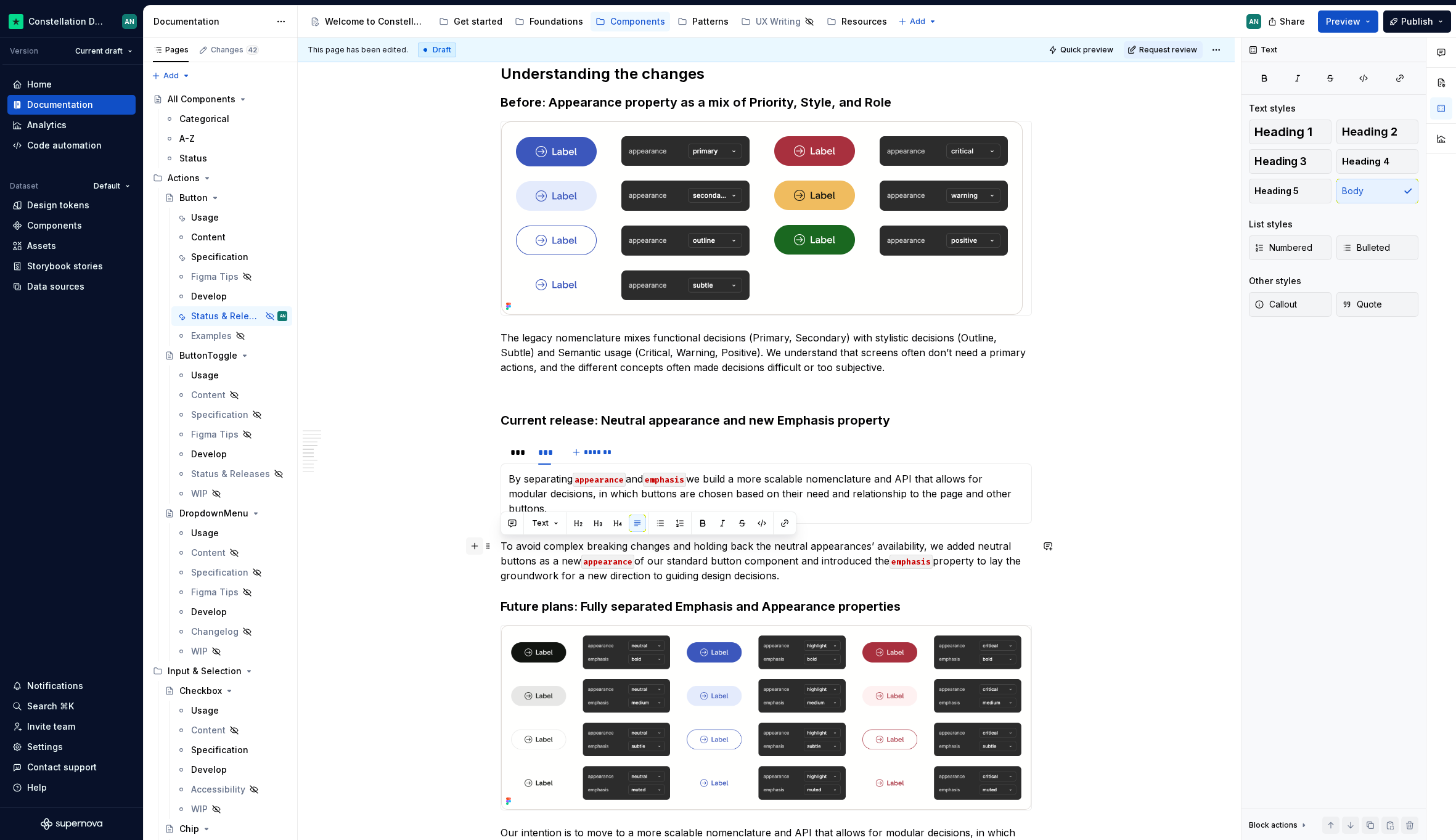
drag, startPoint x: 846, startPoint y: 576, endPoint x: 473, endPoint y: 539, distance: 374.8
click at [500, 539] on div "**********" at bounding box center [766, 691] width 531 height 3290
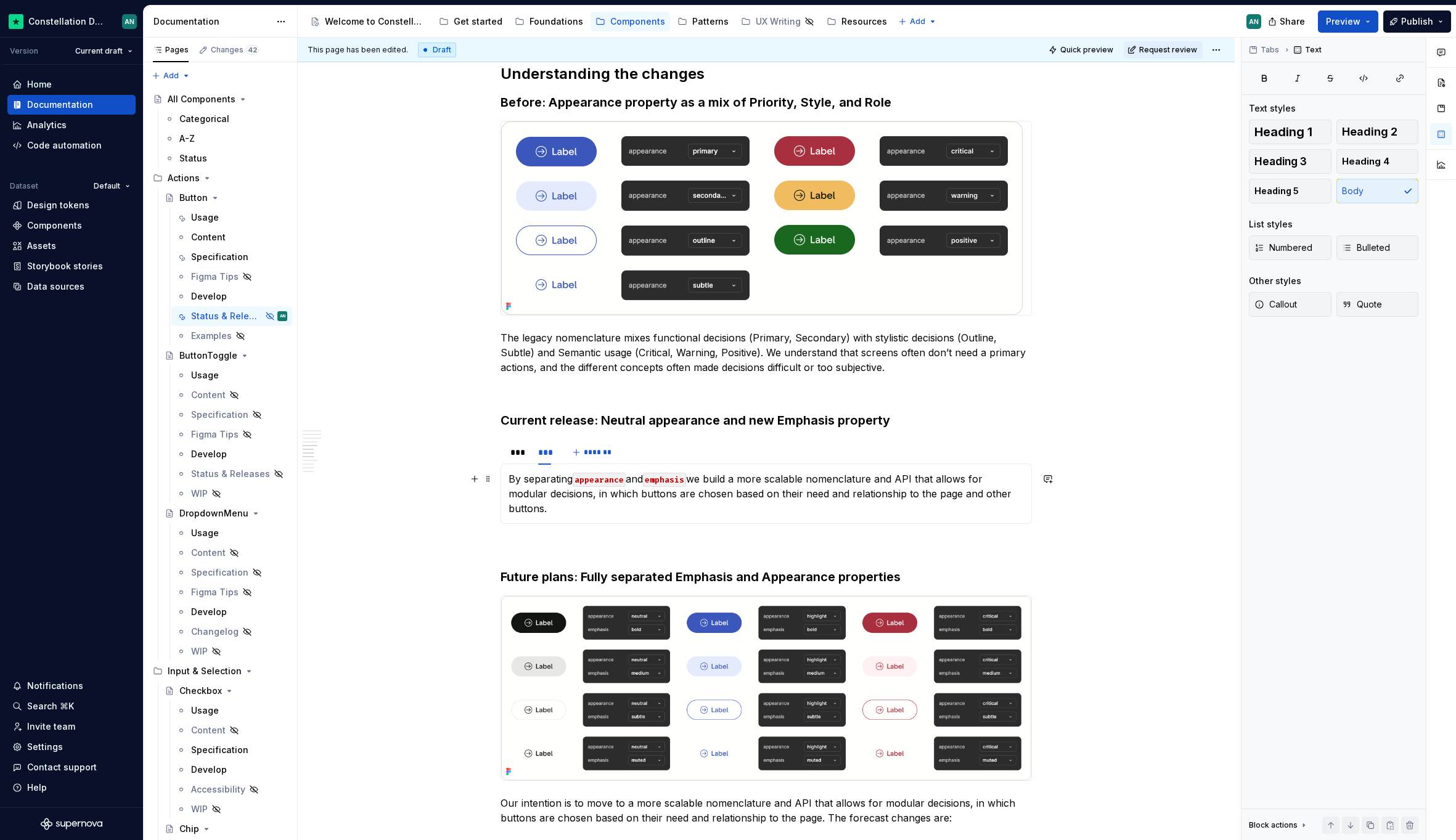
click at [625, 511] on p "By separating appearance and emphasis we build a more scalable nomenclature and…" at bounding box center [766, 493] width 515 height 45
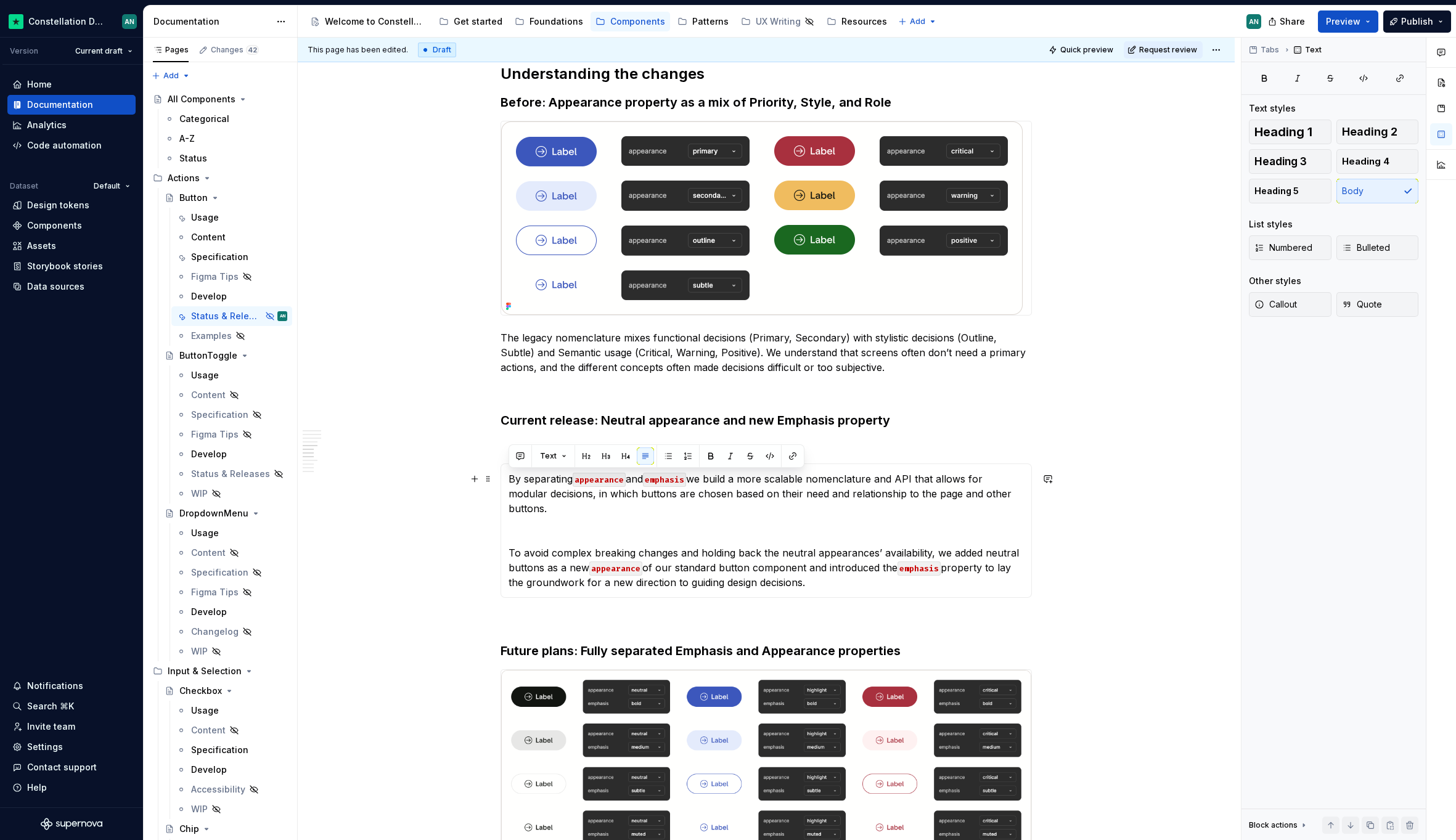
drag, startPoint x: 580, startPoint y: 510, endPoint x: 509, endPoint y: 482, distance: 76.3
click at [509, 482] on p "By separating appearance and emphasis we build a more scalable nomenclature and…" at bounding box center [766, 493] width 515 height 45
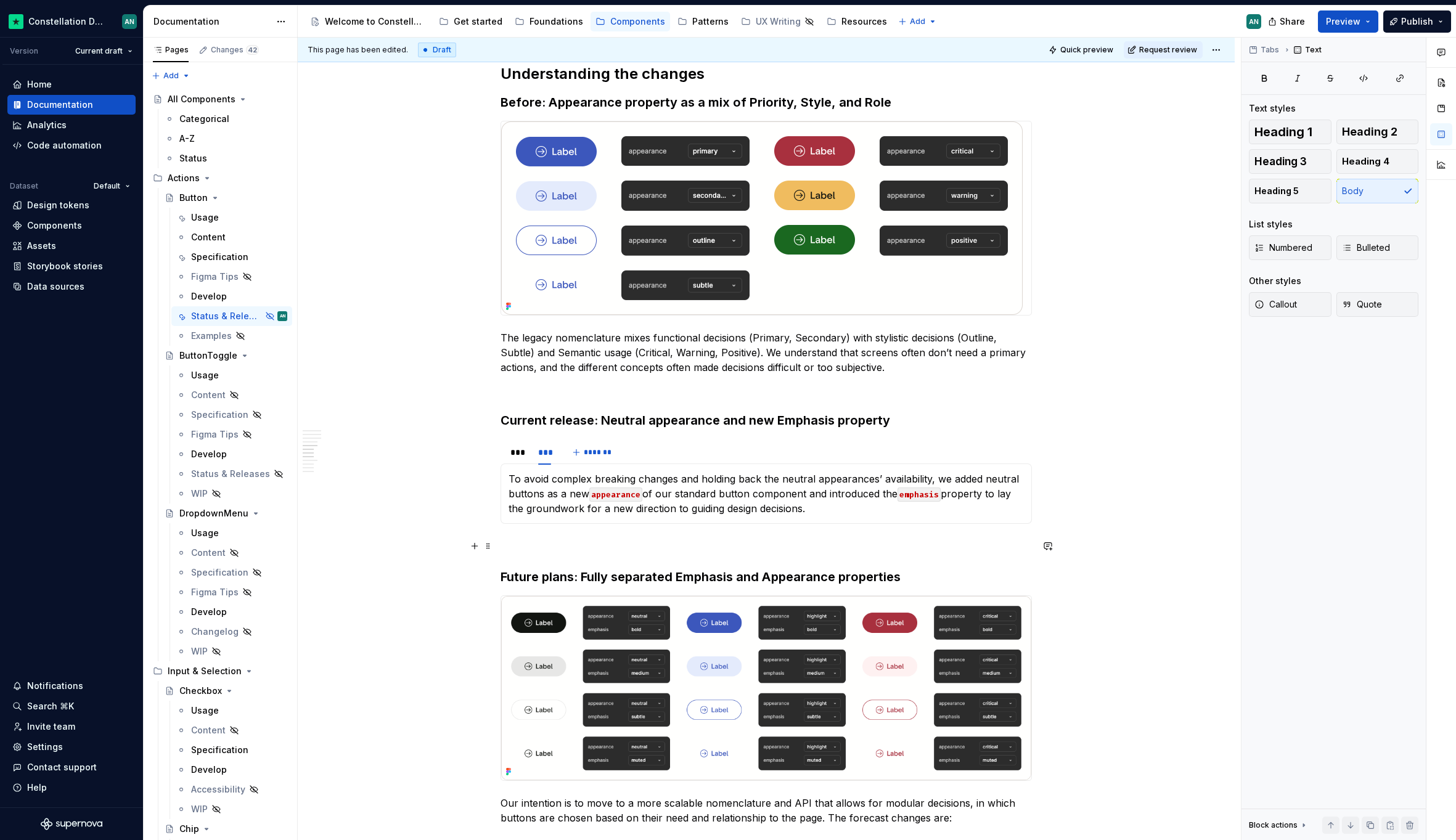
click at [657, 541] on p "To enrich screen reader interactions, please activate Accessibility in Grammarl…" at bounding box center [766, 546] width 531 height 15
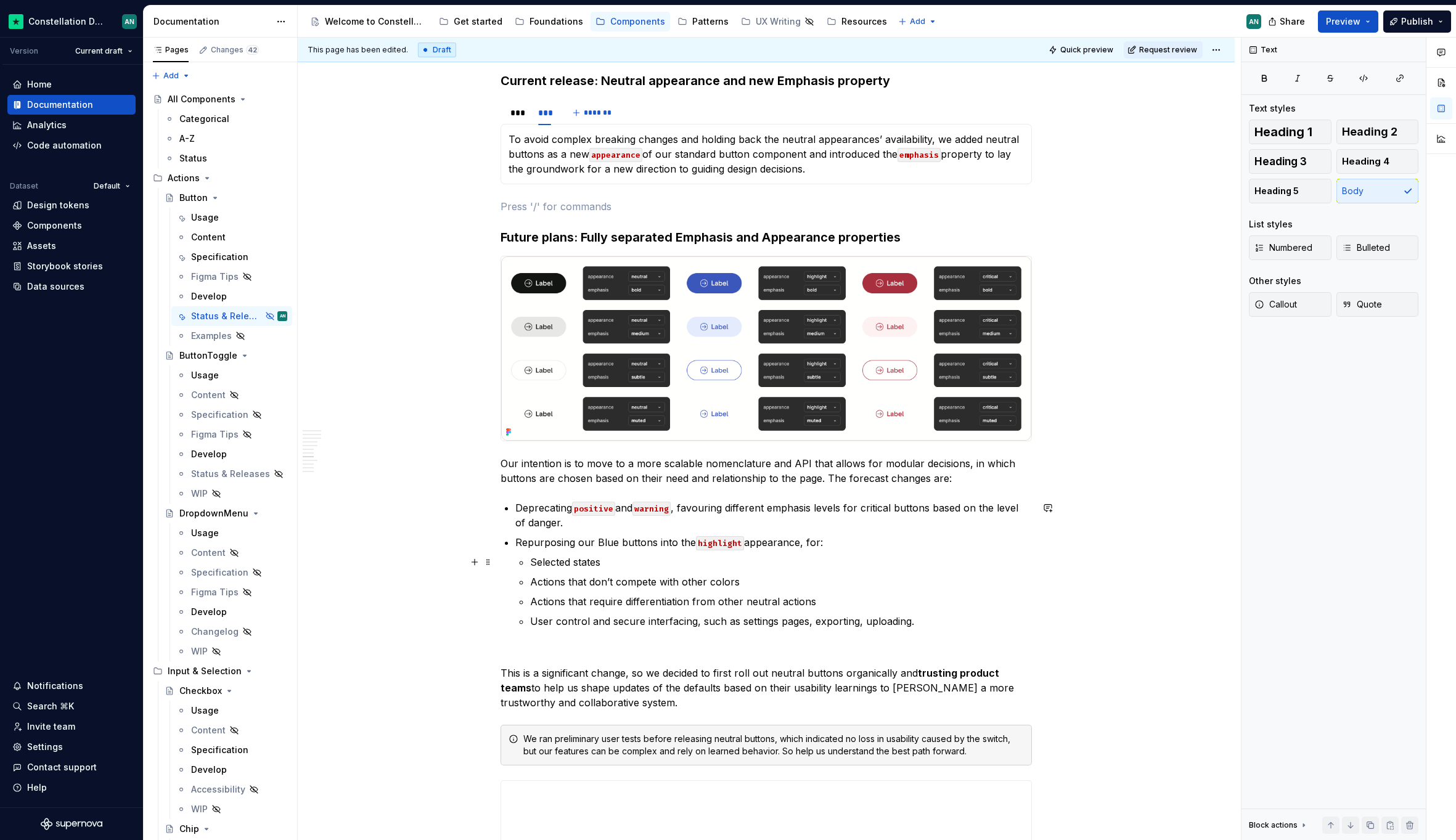
scroll to position [1600, 0]
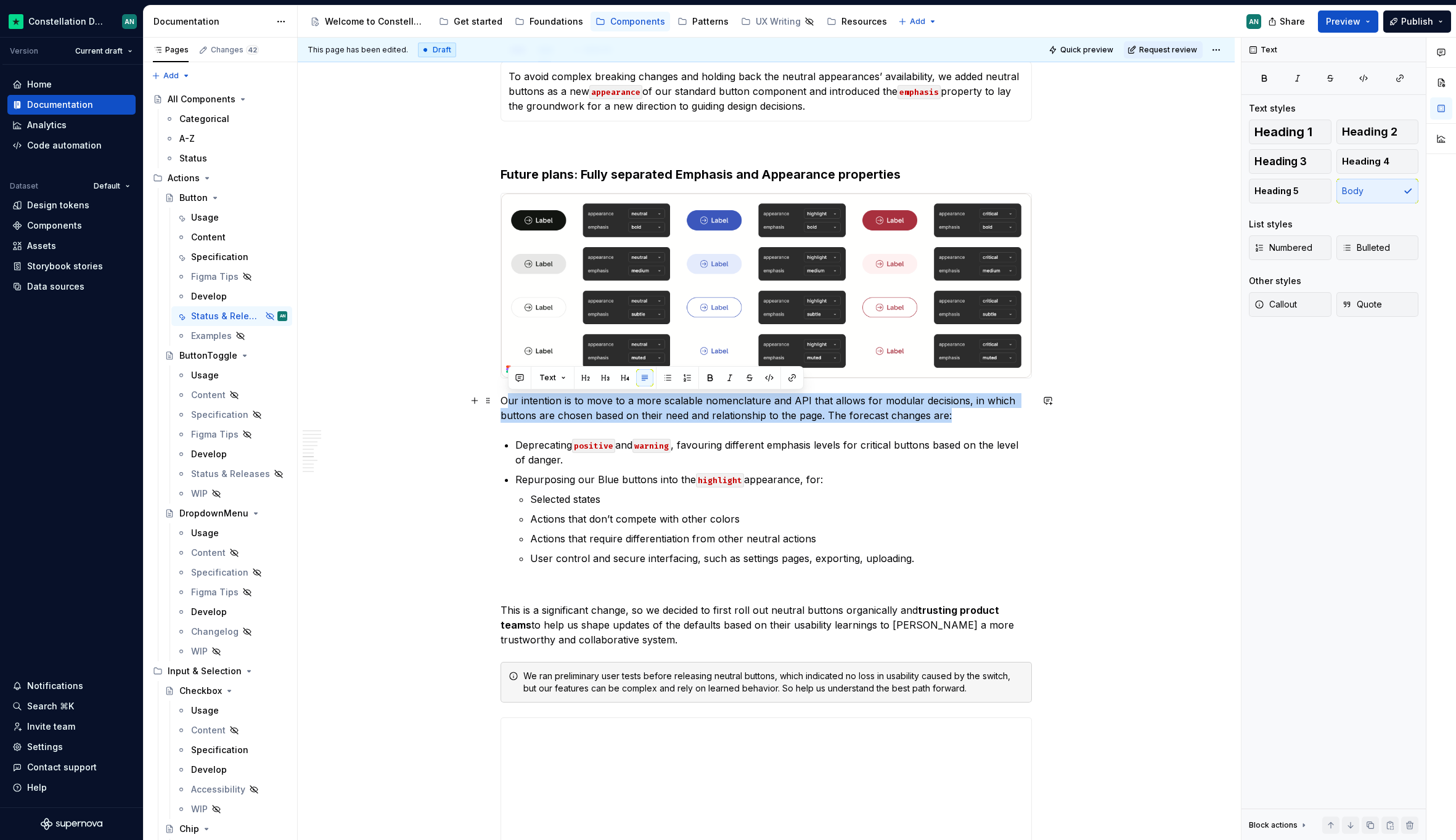
drag, startPoint x: 505, startPoint y: 398, endPoint x: 995, endPoint y: 417, distance: 490.4
click at [997, 417] on p "Our intention is to move to a more scalable nomenclature and API that allows fo…" at bounding box center [766, 408] width 531 height 30
click at [973, 420] on p "Our intention is to move to a more scalable nomenclature and API that allows fo…" at bounding box center [766, 408] width 531 height 30
drag, startPoint x: 972, startPoint y: 418, endPoint x: 496, endPoint y: 405, distance: 476.2
click at [496, 405] on div "**********" at bounding box center [766, 385] width 937 height 3542
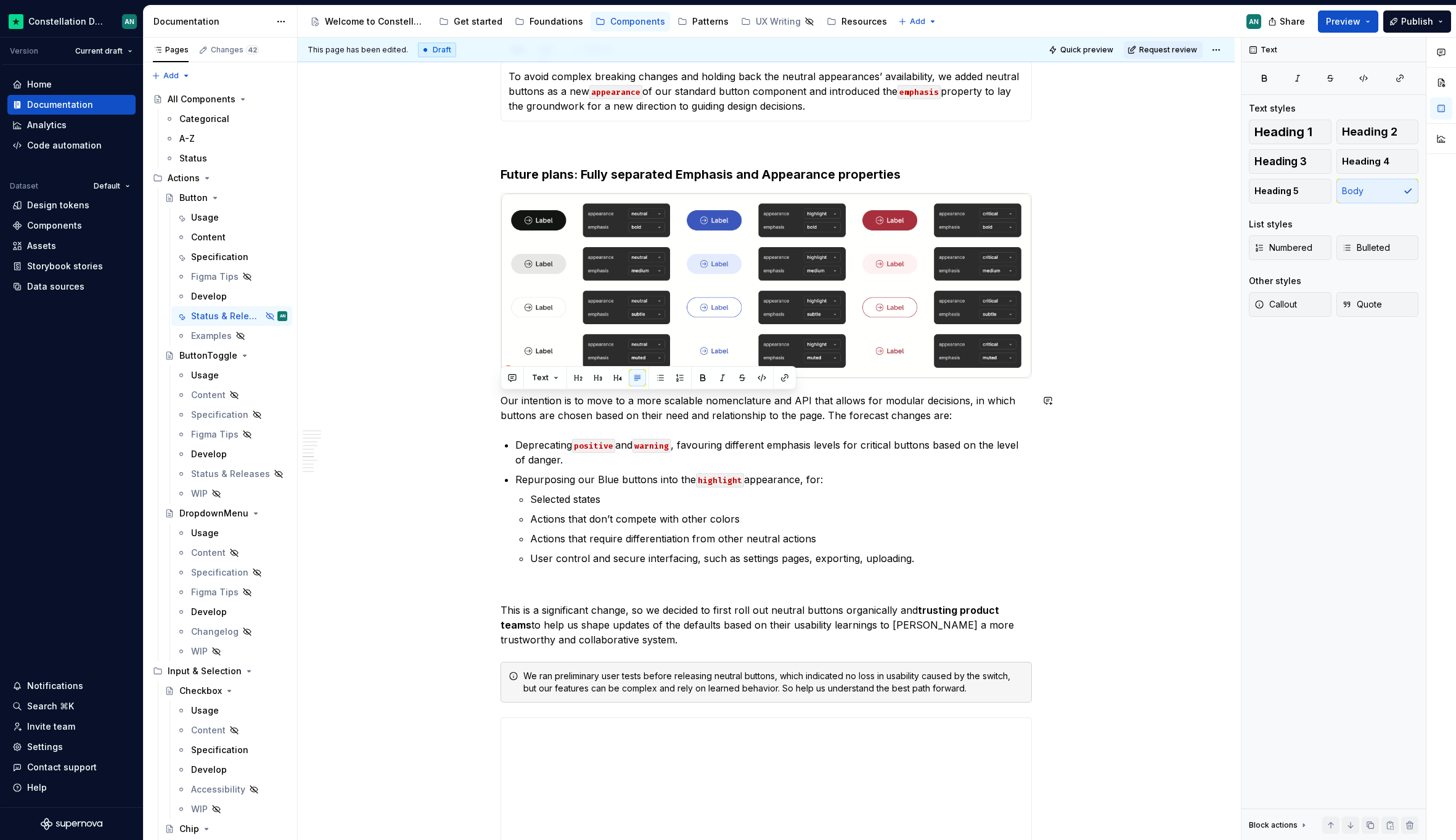
click at [799, 433] on div "**********" at bounding box center [766, 266] width 531 height 3246
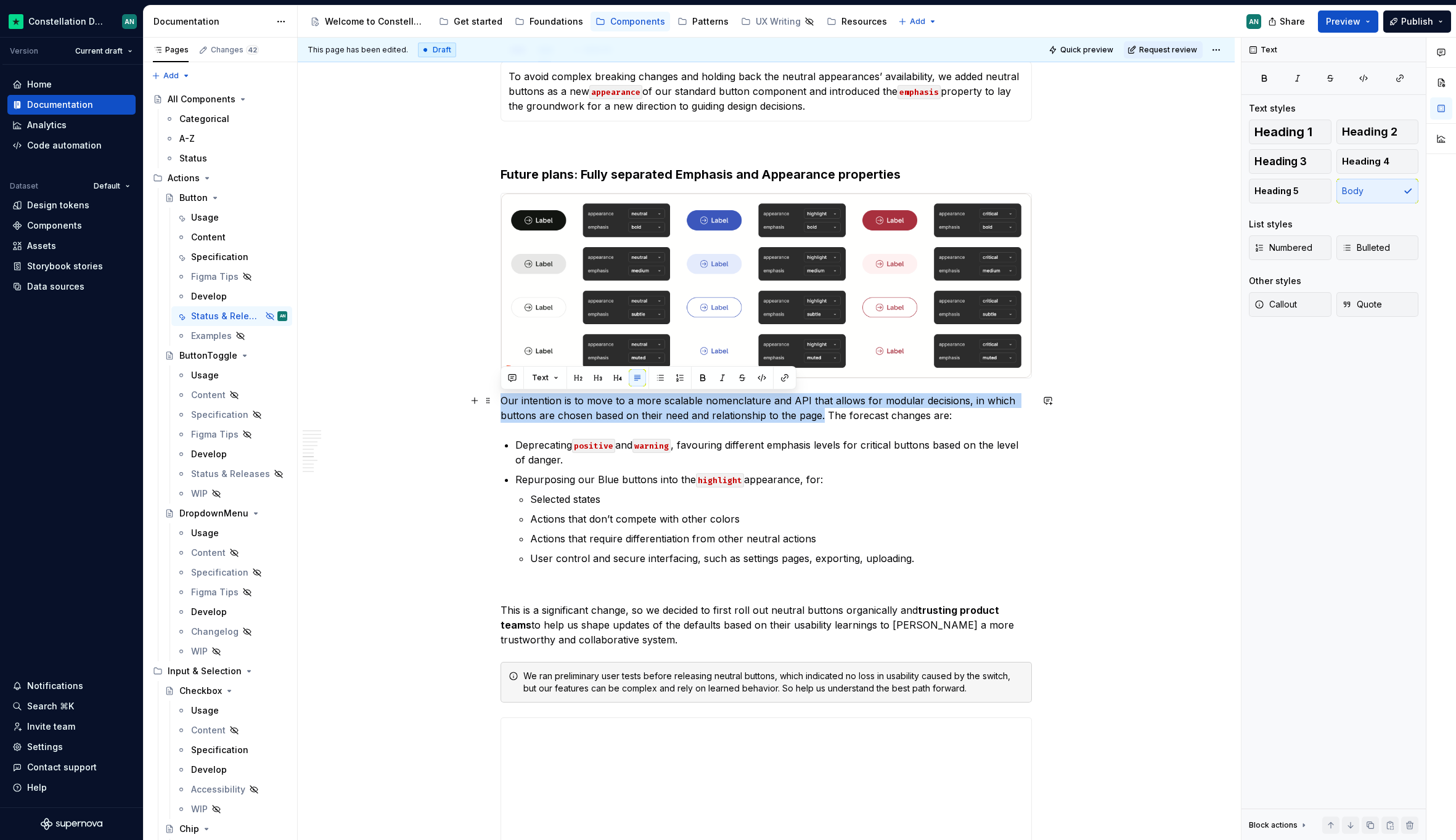
drag, startPoint x: 822, startPoint y: 418, endPoint x: 501, endPoint y: 401, distance: 321.4
click at [501, 401] on p "Our intention is to move to a more scalable nomenclature and API that allows fo…" at bounding box center [766, 408] width 531 height 30
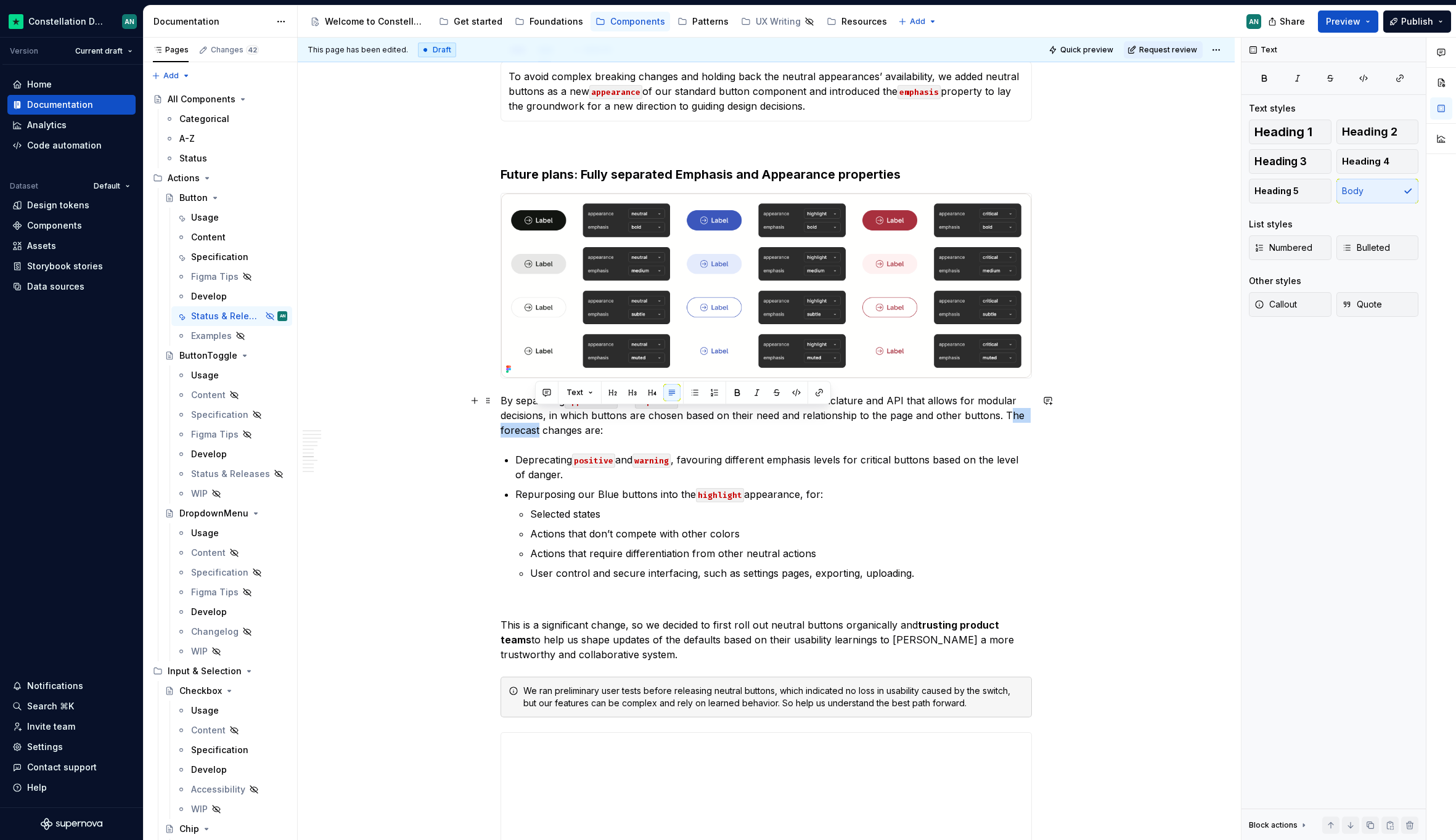
click at [536, 430] on p "By separating appearance and emphasis we build a more scalable nomenclature and…" at bounding box center [766, 415] width 531 height 45
click at [1021, 413] on p "By separating appearance and emphasis we build a more scalable nomenclature and…" at bounding box center [766, 415] width 531 height 45
drag, startPoint x: 1001, startPoint y: 416, endPoint x: 1027, endPoint y: 414, distance: 26.1
click at [1027, 414] on p "By separating appearance and emphasis we build a more scalable nomenclature and…" at bounding box center [766, 415] width 531 height 45
click at [542, 428] on p "By separating appearance and emphasis we build a more scalable nomenclature and…" at bounding box center [766, 415] width 531 height 45
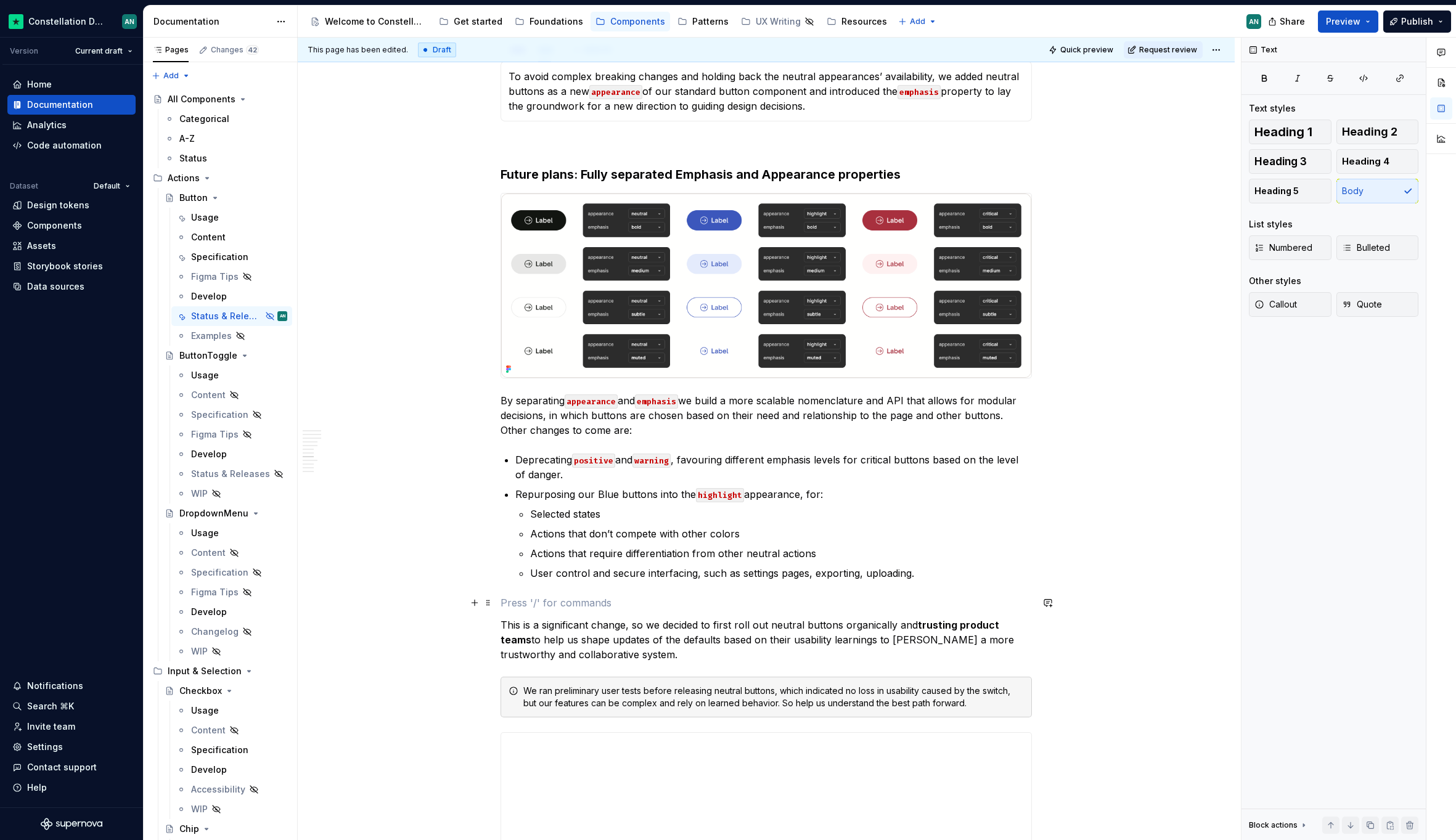
click at [565, 602] on p "To enrich screen reader interactions, please activate Accessibility in Grammarl…" at bounding box center [766, 603] width 531 height 15
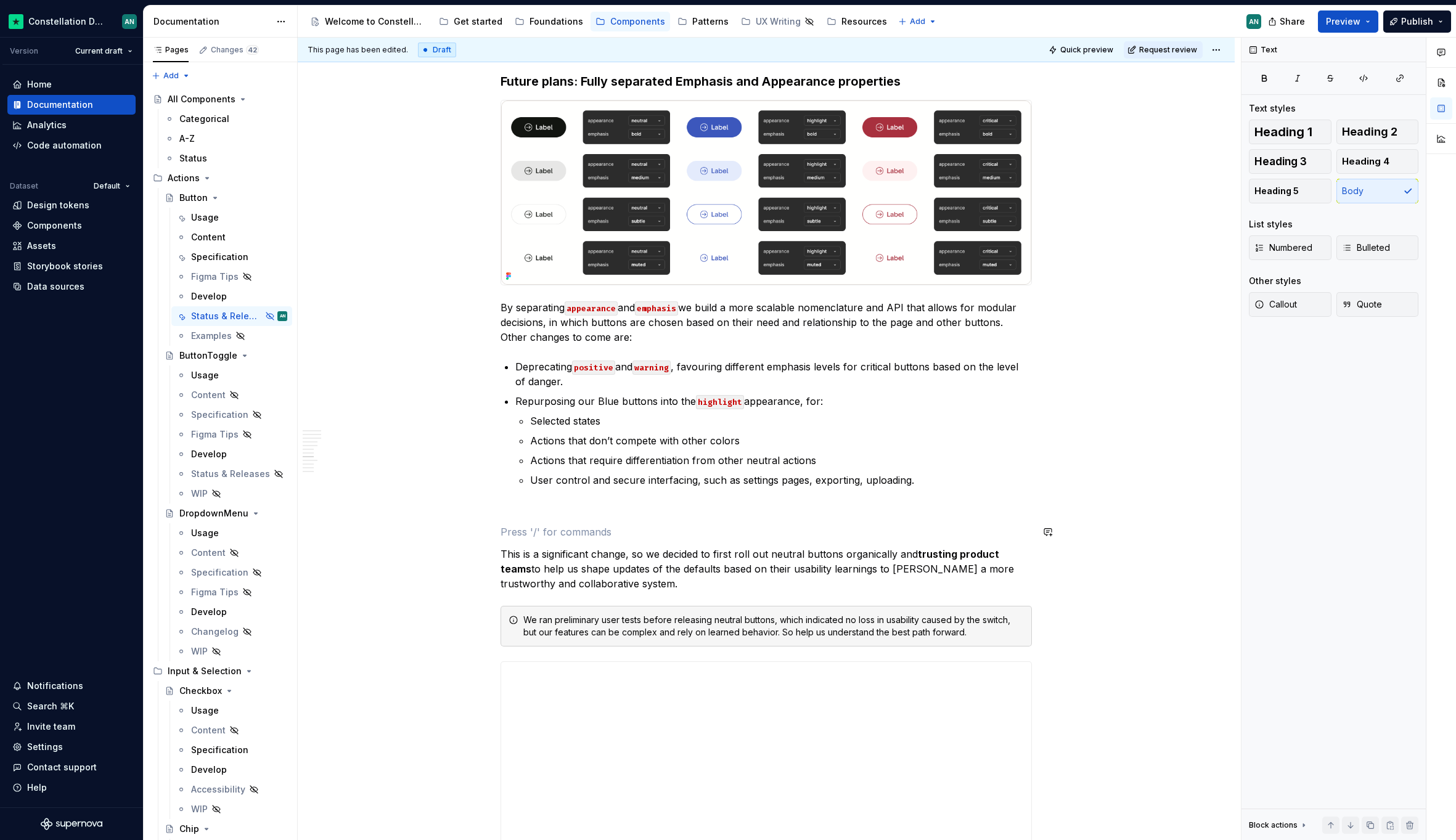
scroll to position [2030, 0]
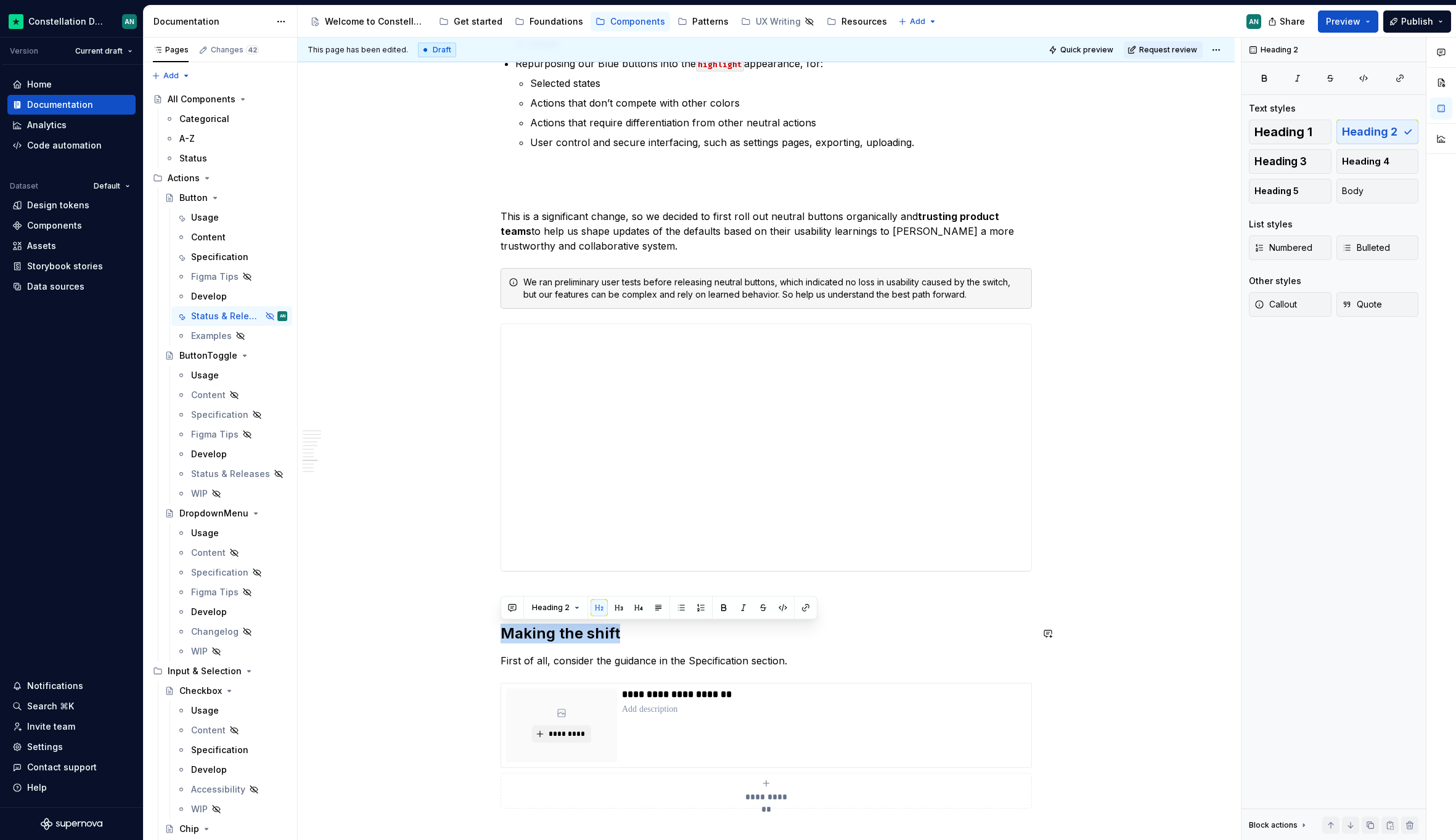
drag, startPoint x: 642, startPoint y: 627, endPoint x: 514, endPoint y: 615, distance: 128.6
copy h2 "Making the shift"
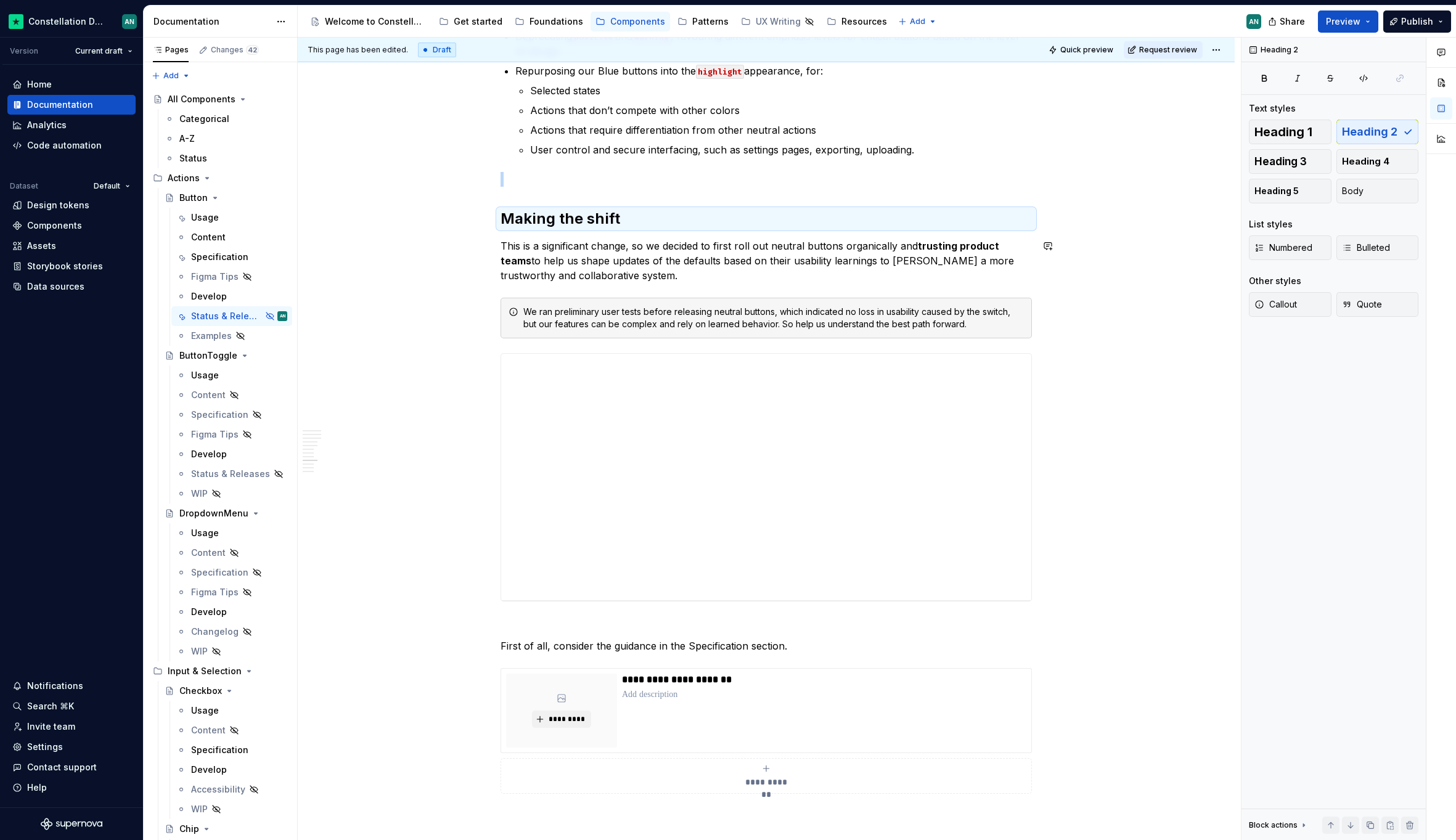
scroll to position [2007, 0]
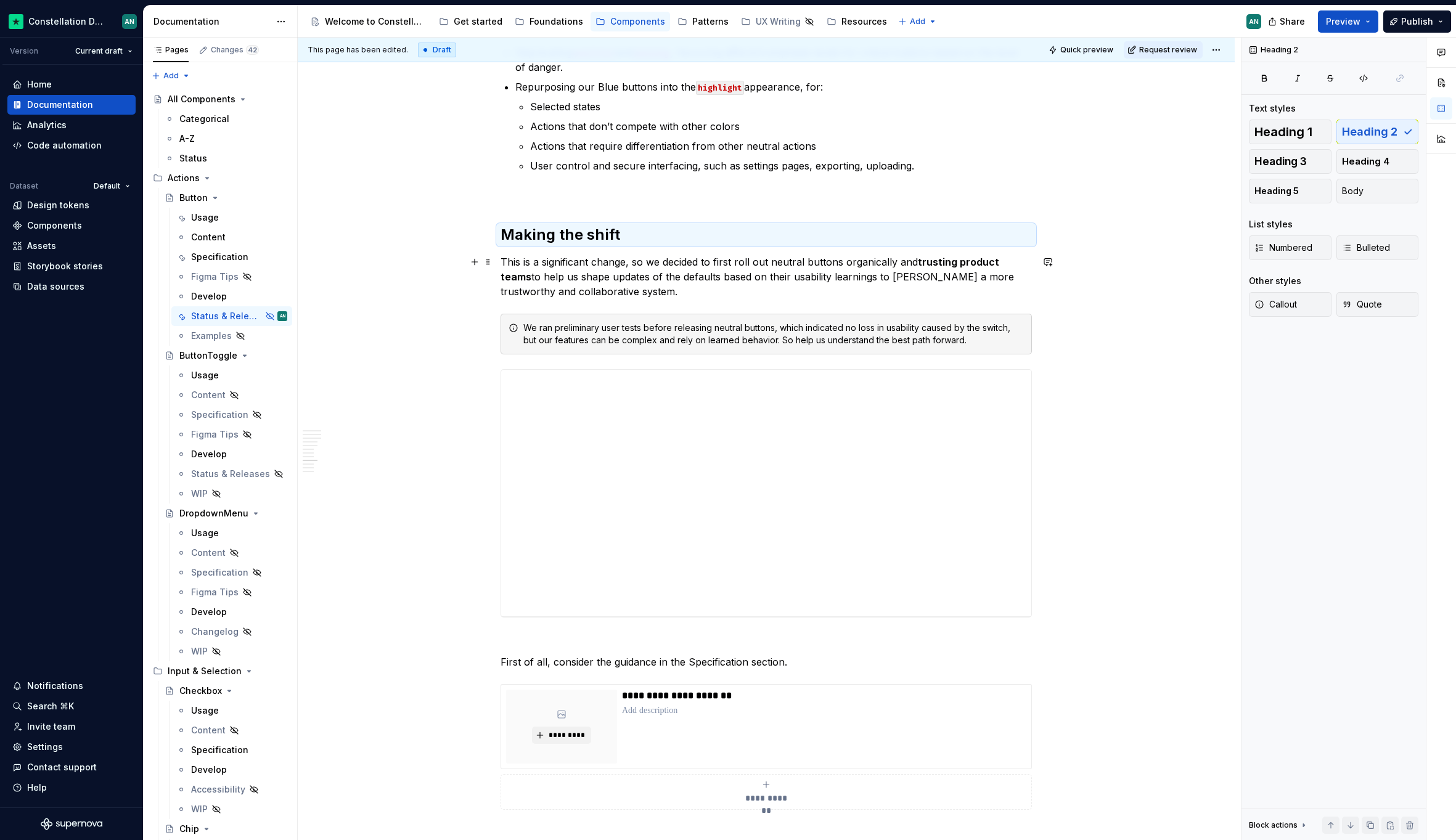
click at [955, 262] on strong "trusting product teams" at bounding box center [751, 269] width 501 height 27
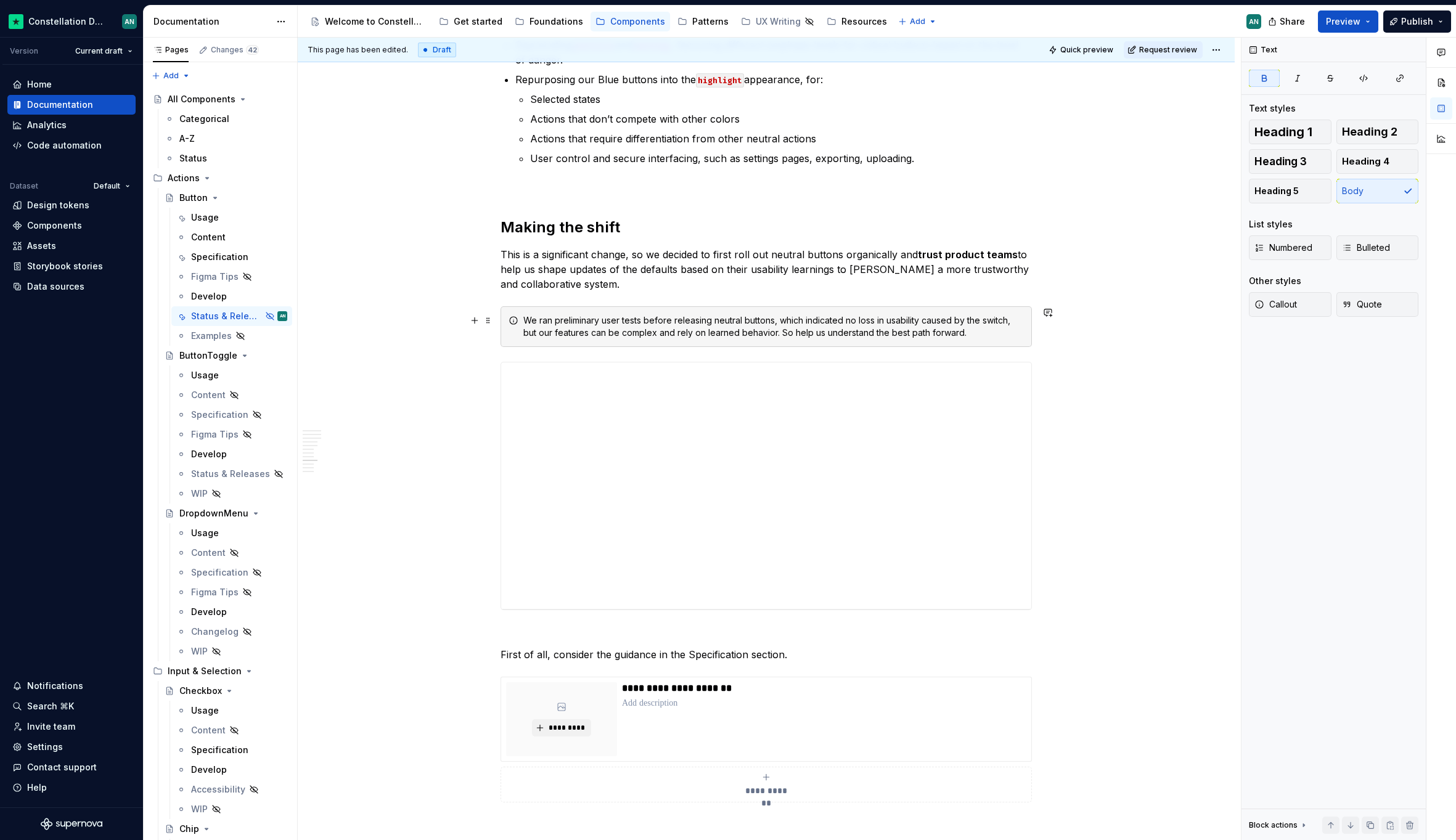
scroll to position [2136, 0]
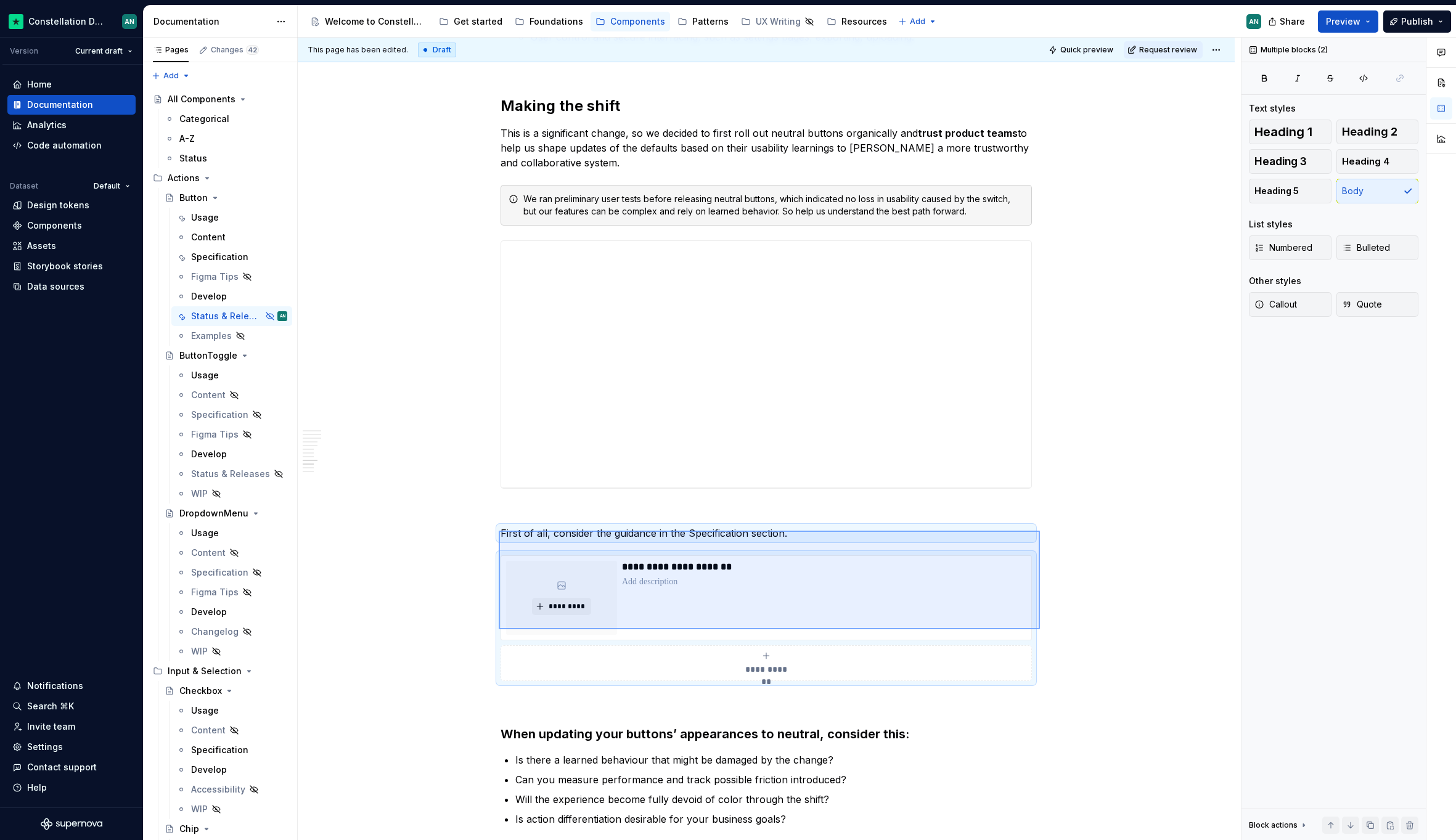
drag, startPoint x: 498, startPoint y: 530, endPoint x: 1039, endPoint y: 629, distance: 550.0
click at [1039, 629] on div "**********" at bounding box center [769, 439] width 943 height 803
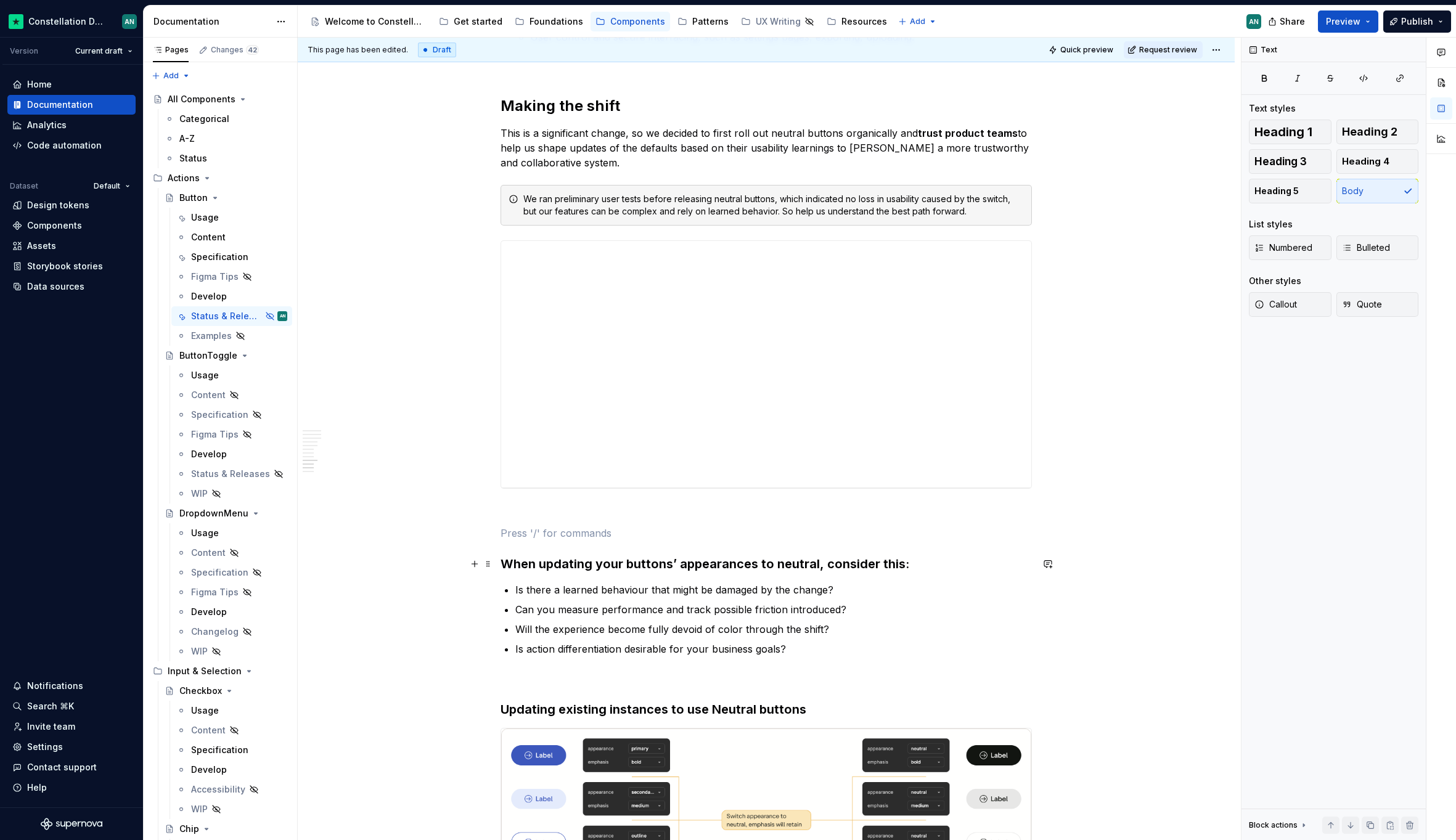
click at [907, 563] on h3 "When updating your buttons’ appearances to neutral, consider this:" at bounding box center [766, 564] width 531 height 17
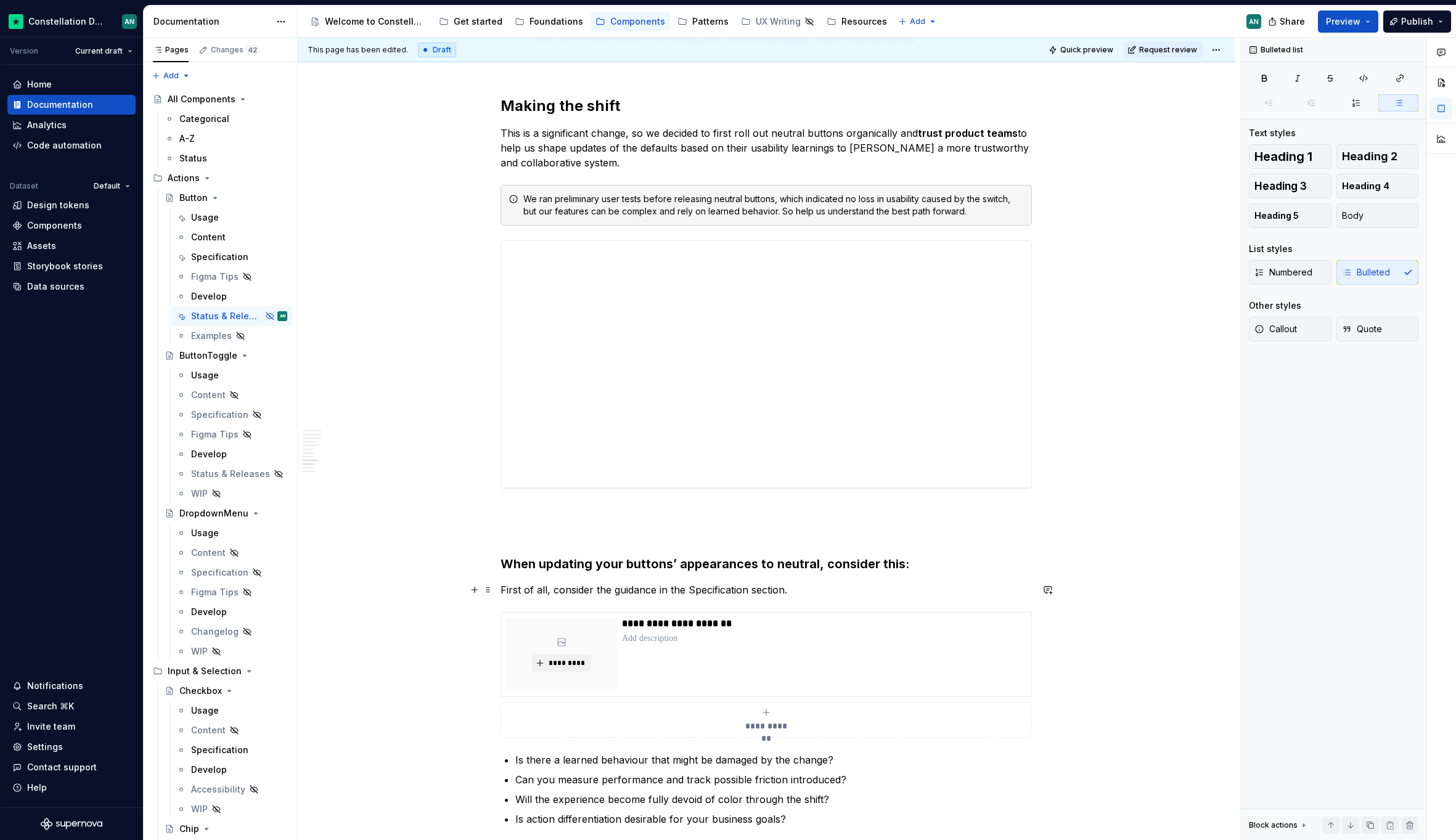
click at [645, 589] on p "First of all, consider the guidance in the Specification section." at bounding box center [766, 590] width 531 height 15
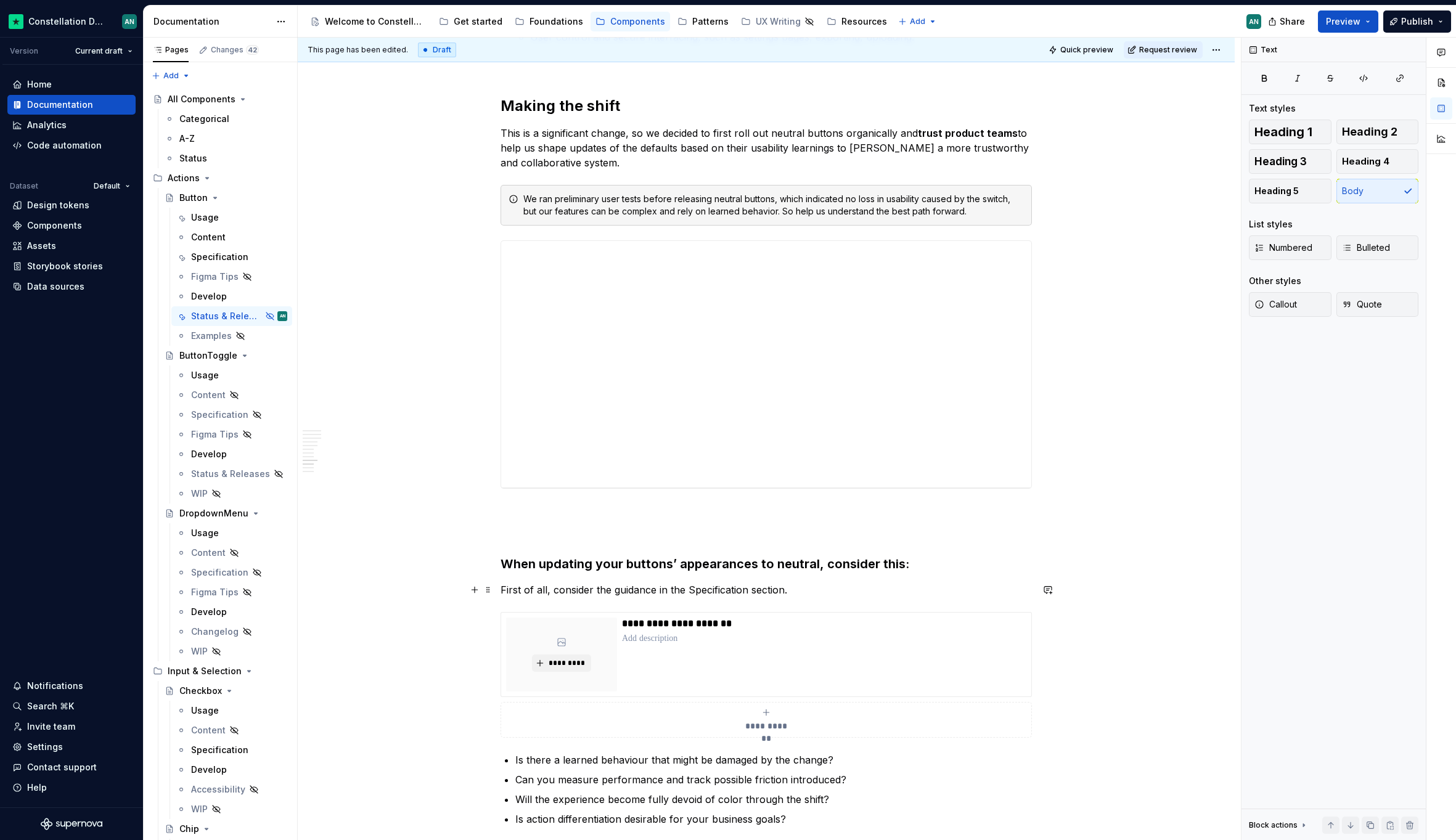
click at [611, 591] on p "First of all, consider the guidance in the Specification section." at bounding box center [766, 590] width 531 height 15
drag, startPoint x: 738, startPoint y: 591, endPoint x: 725, endPoint y: 591, distance: 13.0
click at [725, 591] on p "First of all, consider the preliminary guidance in the Specification section." at bounding box center [766, 590] width 531 height 15
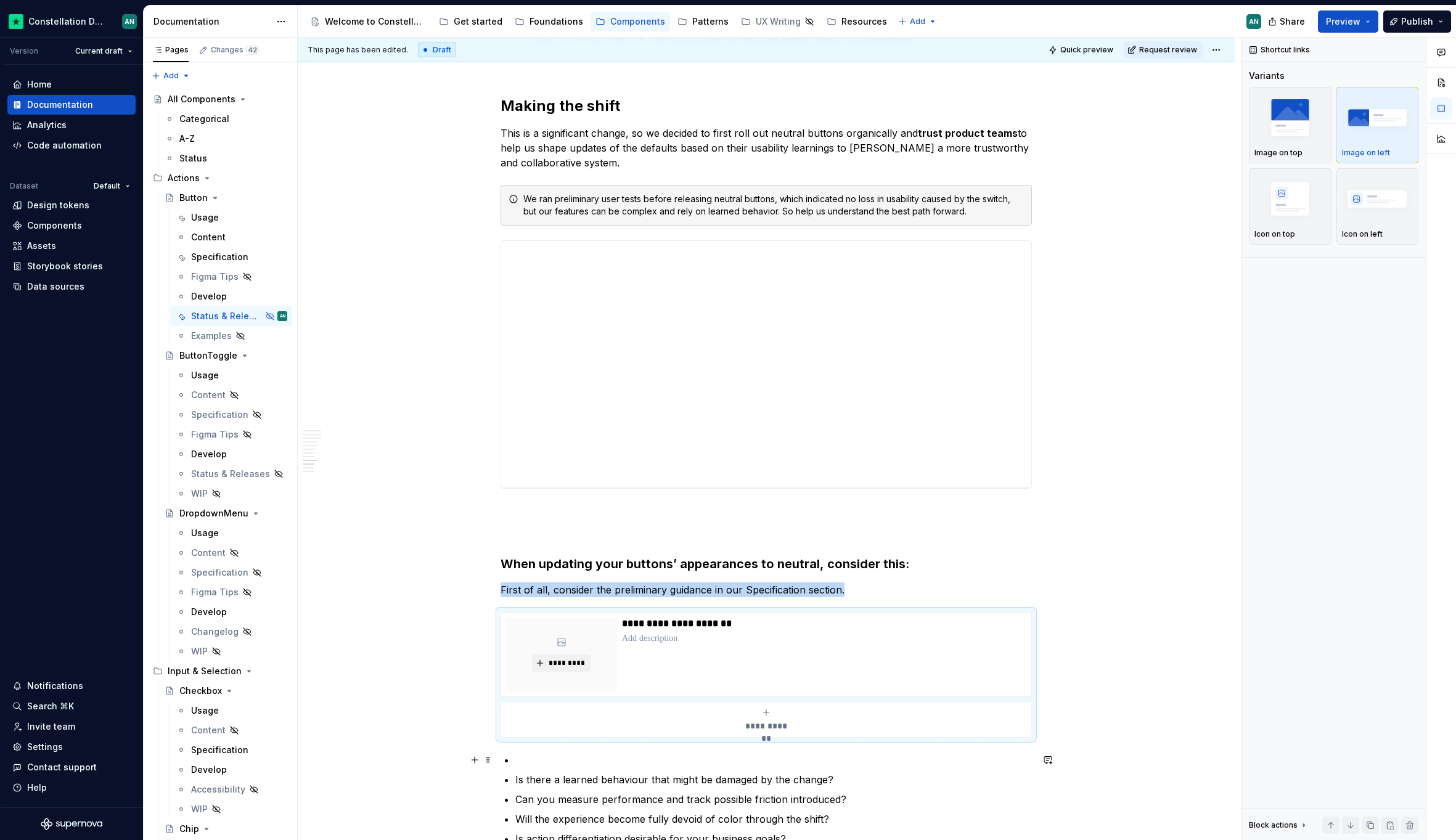
click at [530, 766] on p "To enrich screen reader interactions, please activate Accessibility in Grammarl…" at bounding box center [773, 760] width 517 height 15
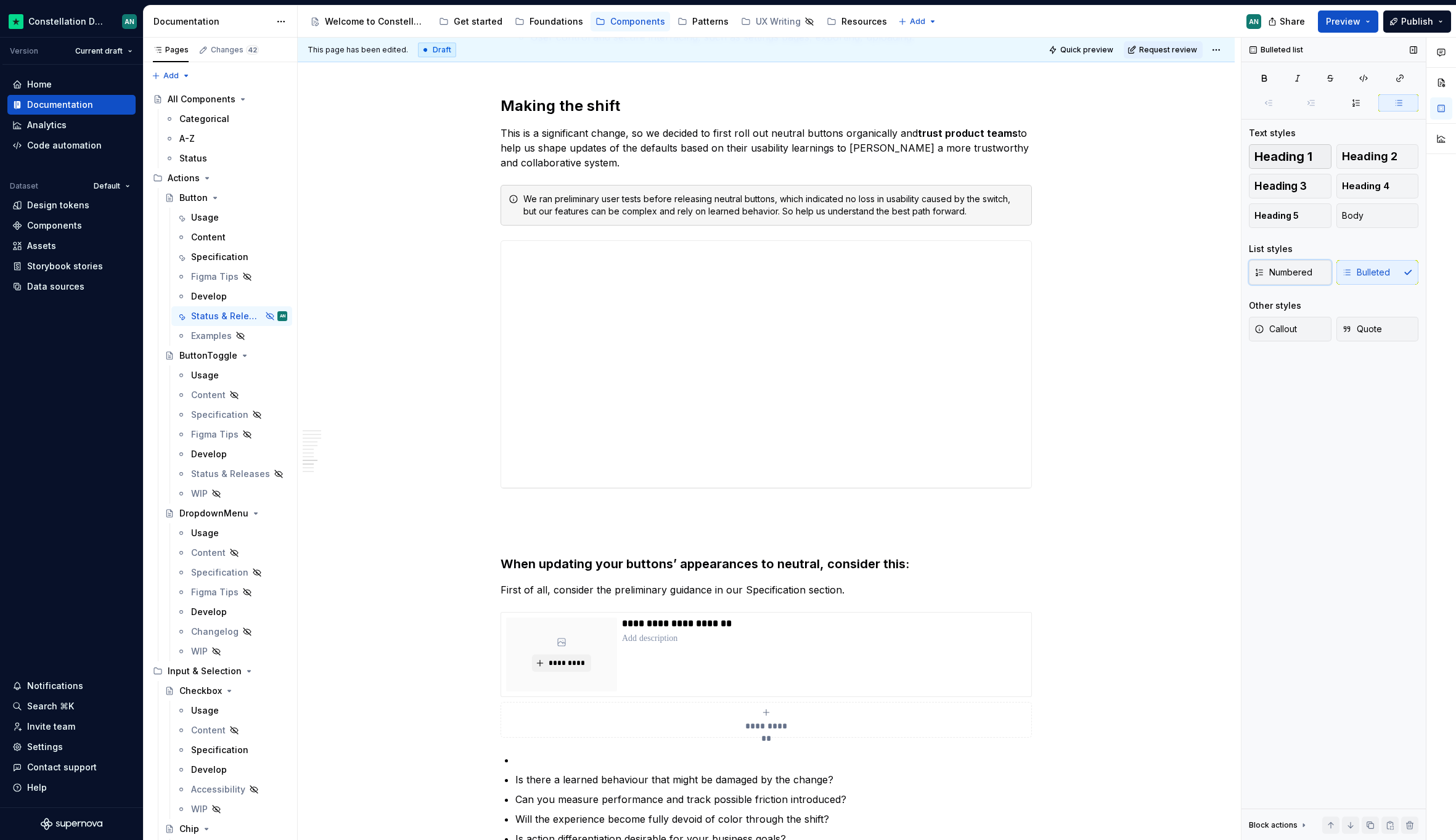
drag, startPoint x: 1293, startPoint y: 274, endPoint x: 1294, endPoint y: 165, distance: 109.0
click at [1306, 171] on div "Heading 1 Heading 2 Heading 3 Heading 4 Heading 5 Body List styles Numbered Bul…" at bounding box center [1333, 250] width 169 height 212
click at [1376, 211] on button "Body" at bounding box center [1377, 215] width 82 height 25
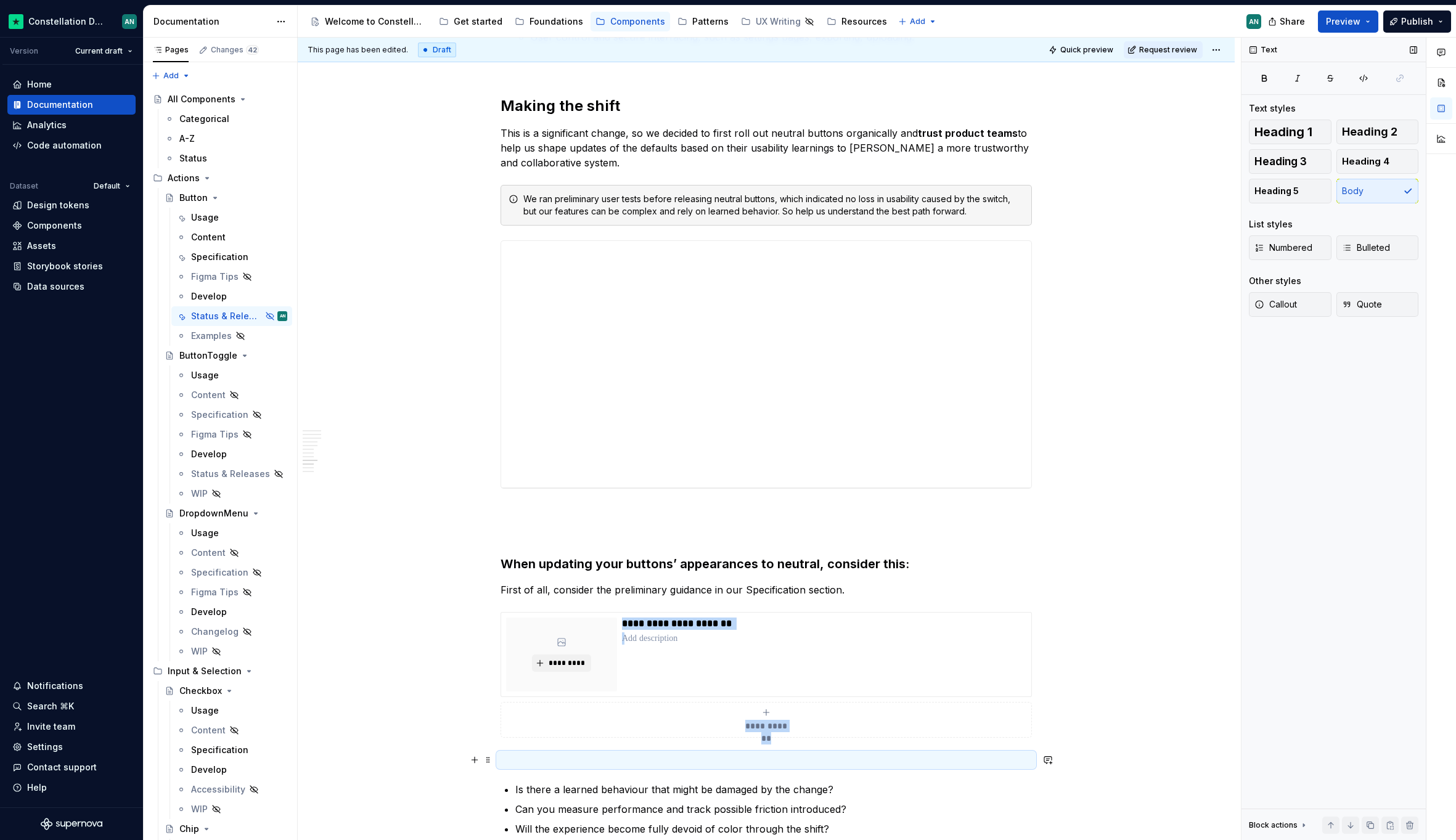
click at [572, 759] on p "To enrich screen reader interactions, please activate Accessibility in Grammarl…" at bounding box center [766, 760] width 531 height 15
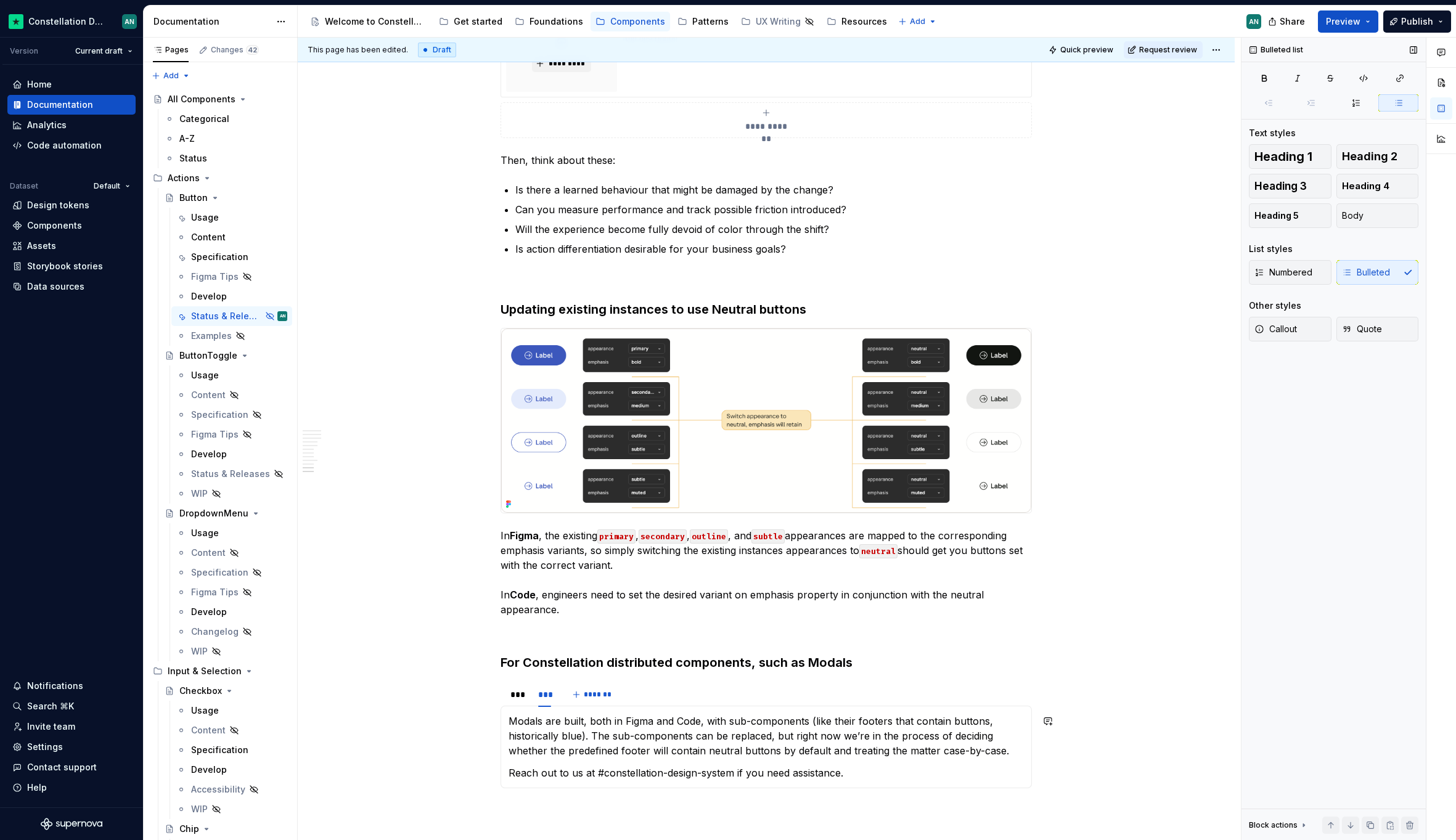
scroll to position [2928, 0]
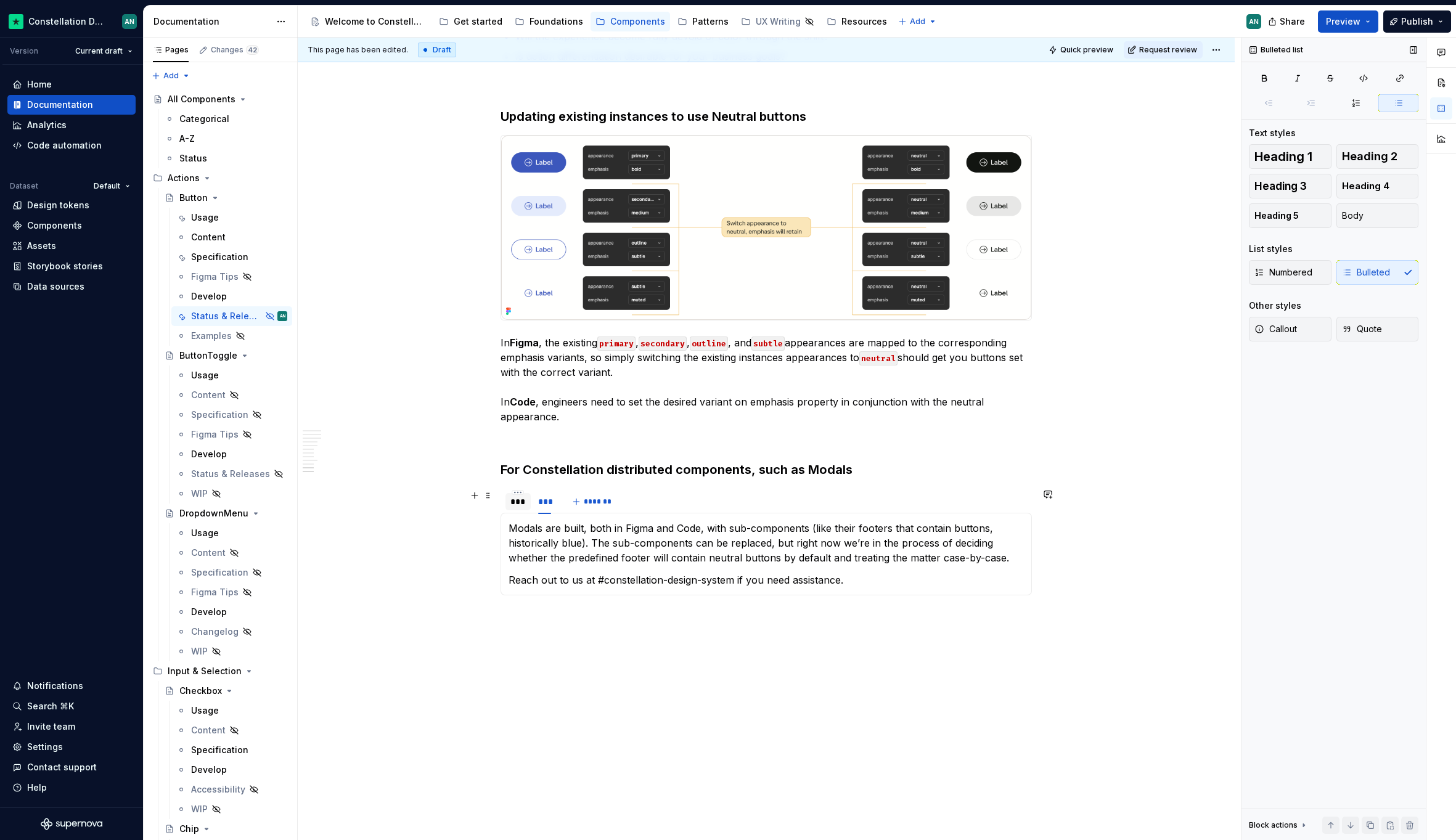
click at [516, 502] on div "***" at bounding box center [518, 502] width 15 height 13
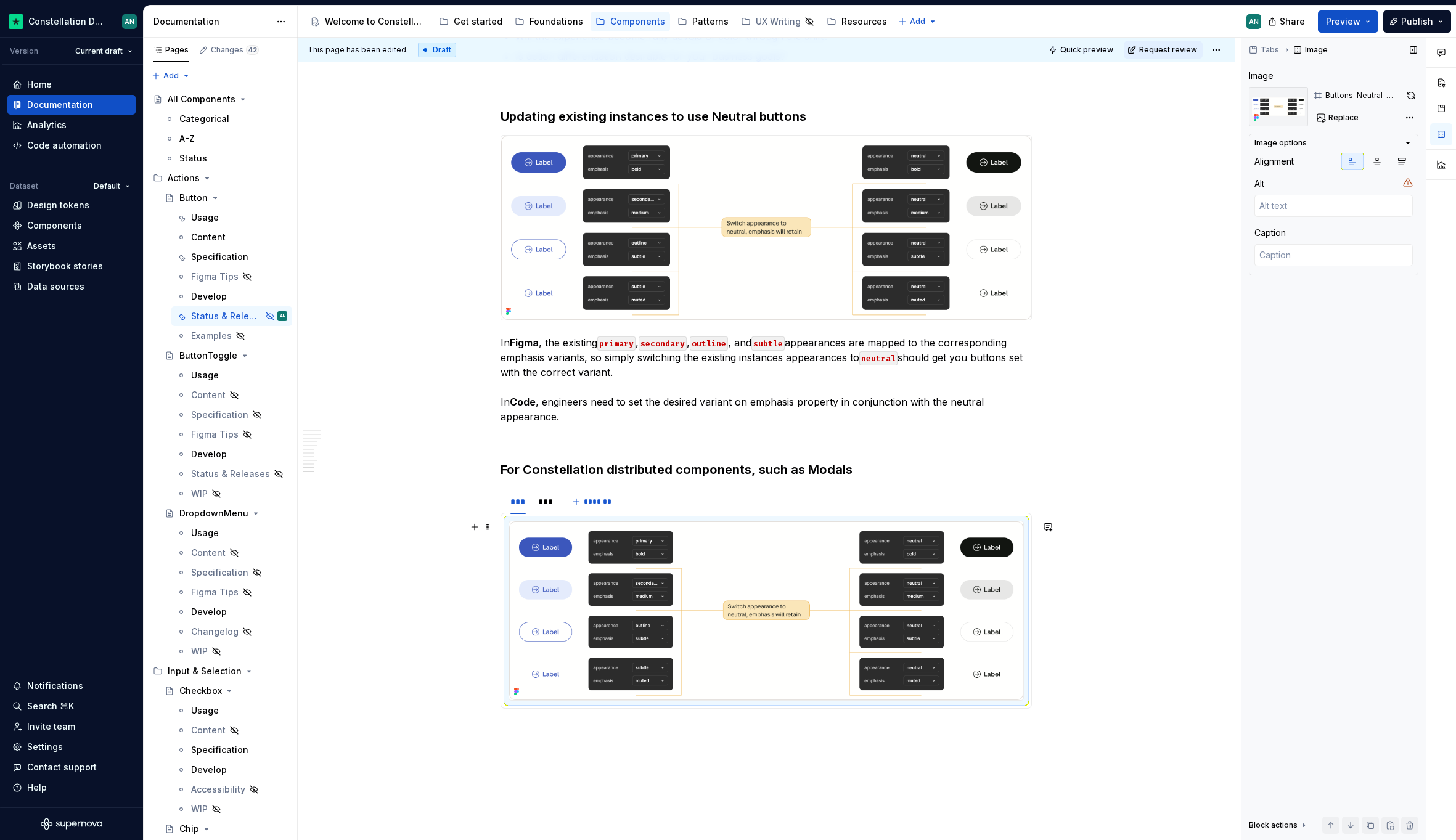
click at [908, 563] on img "To enrich screen reader interactions, please activate Accessibility in Grammarl…" at bounding box center [766, 611] width 514 height 179
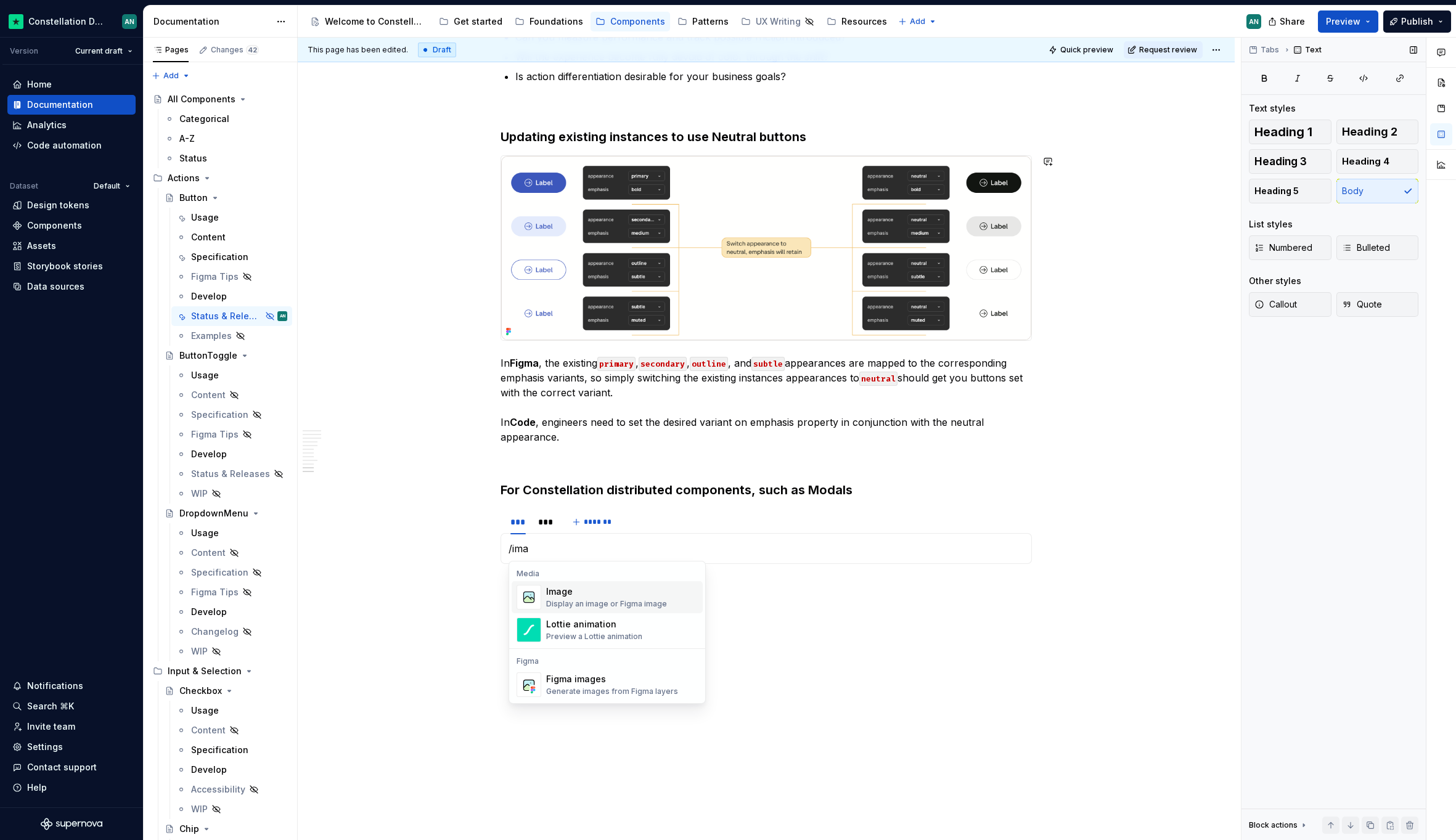
click at [586, 586] on div "Image" at bounding box center [607, 592] width 121 height 13
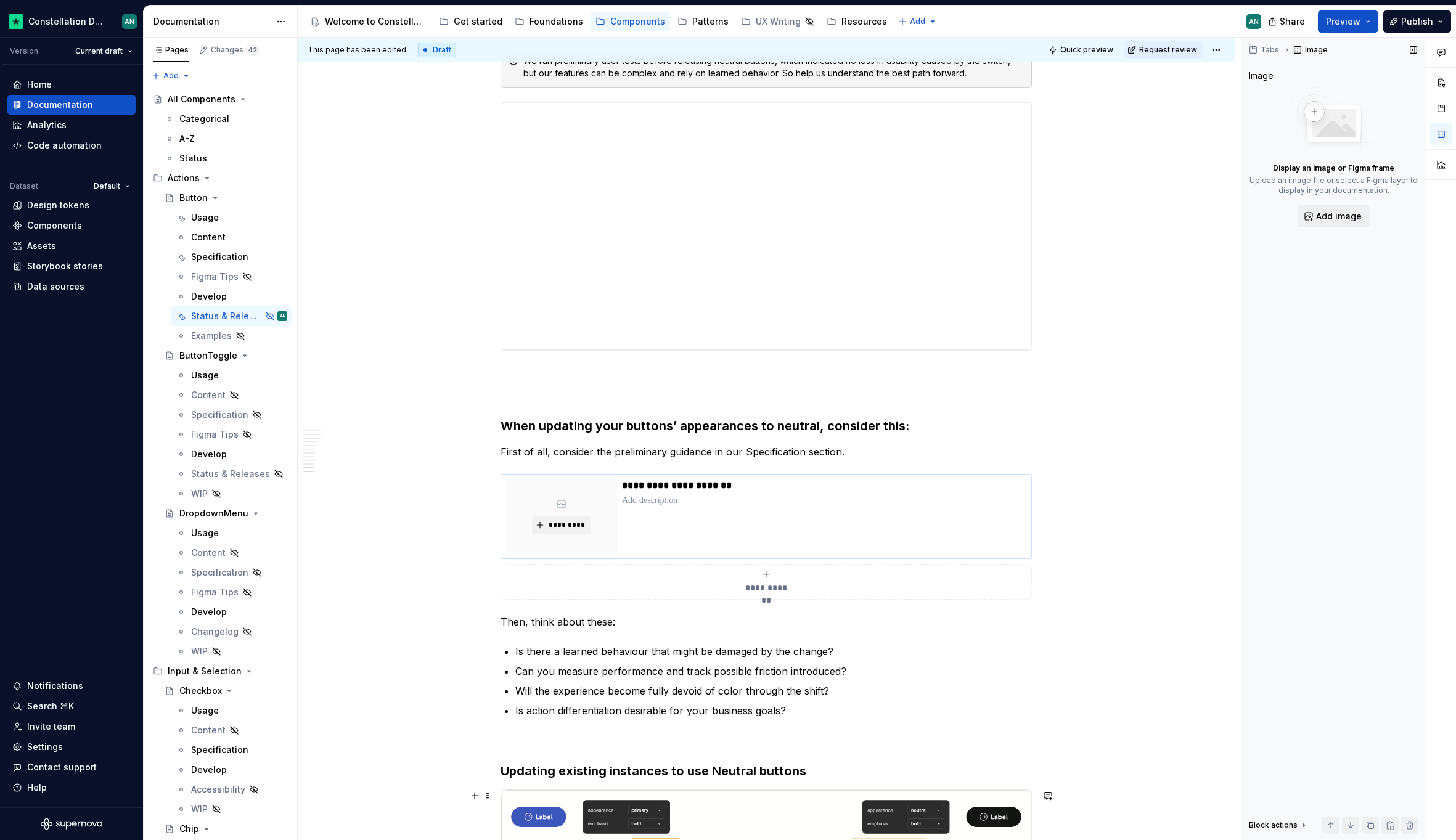
scroll to position [2789, 0]
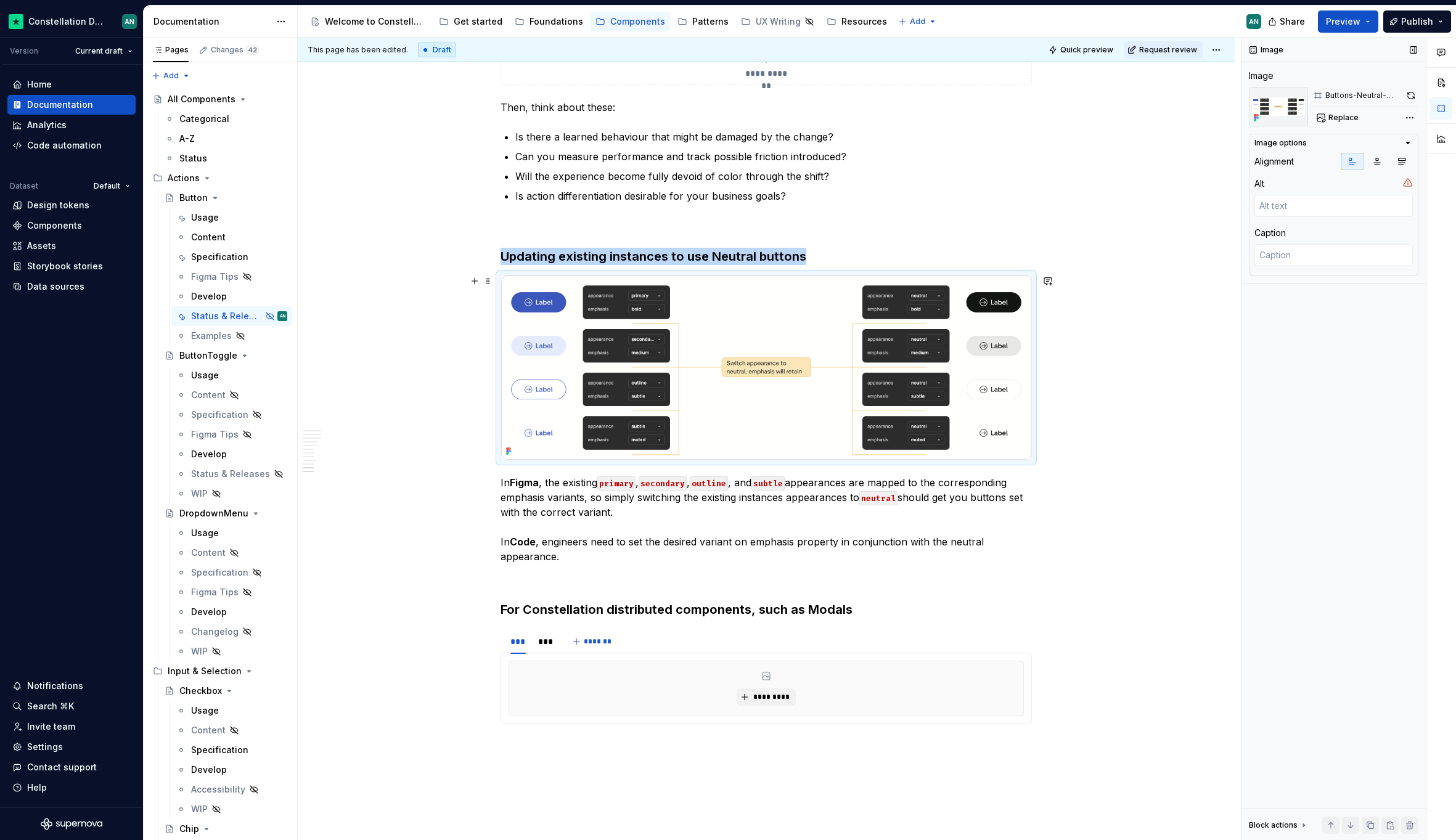
click at [905, 347] on img "To enrich screen reader interactions, please activate Accessibility in Grammarl…" at bounding box center [766, 367] width 530 height 184
click at [1406, 94] on button "button" at bounding box center [1411, 95] width 15 height 17
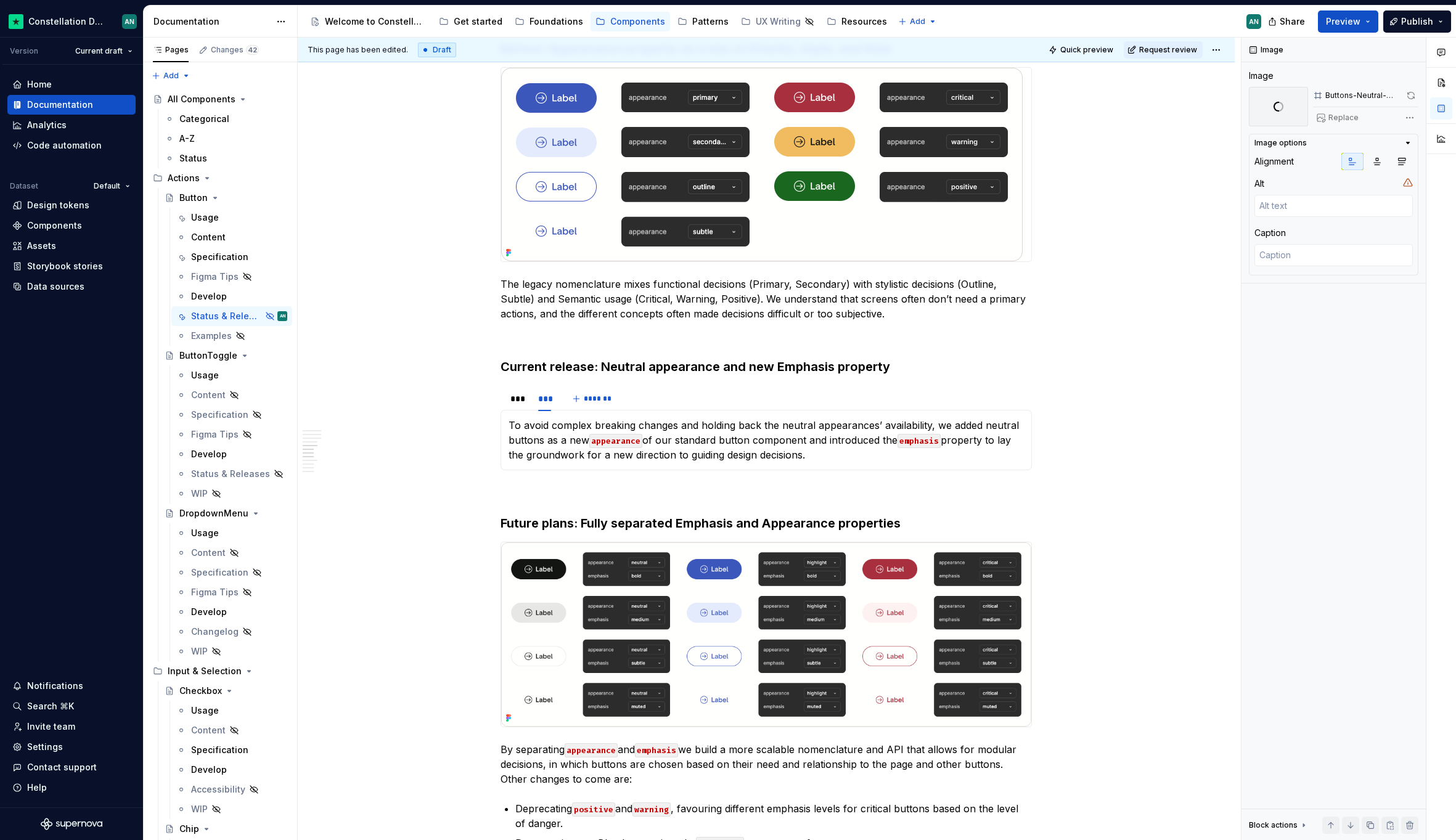
scroll to position [990, 0]
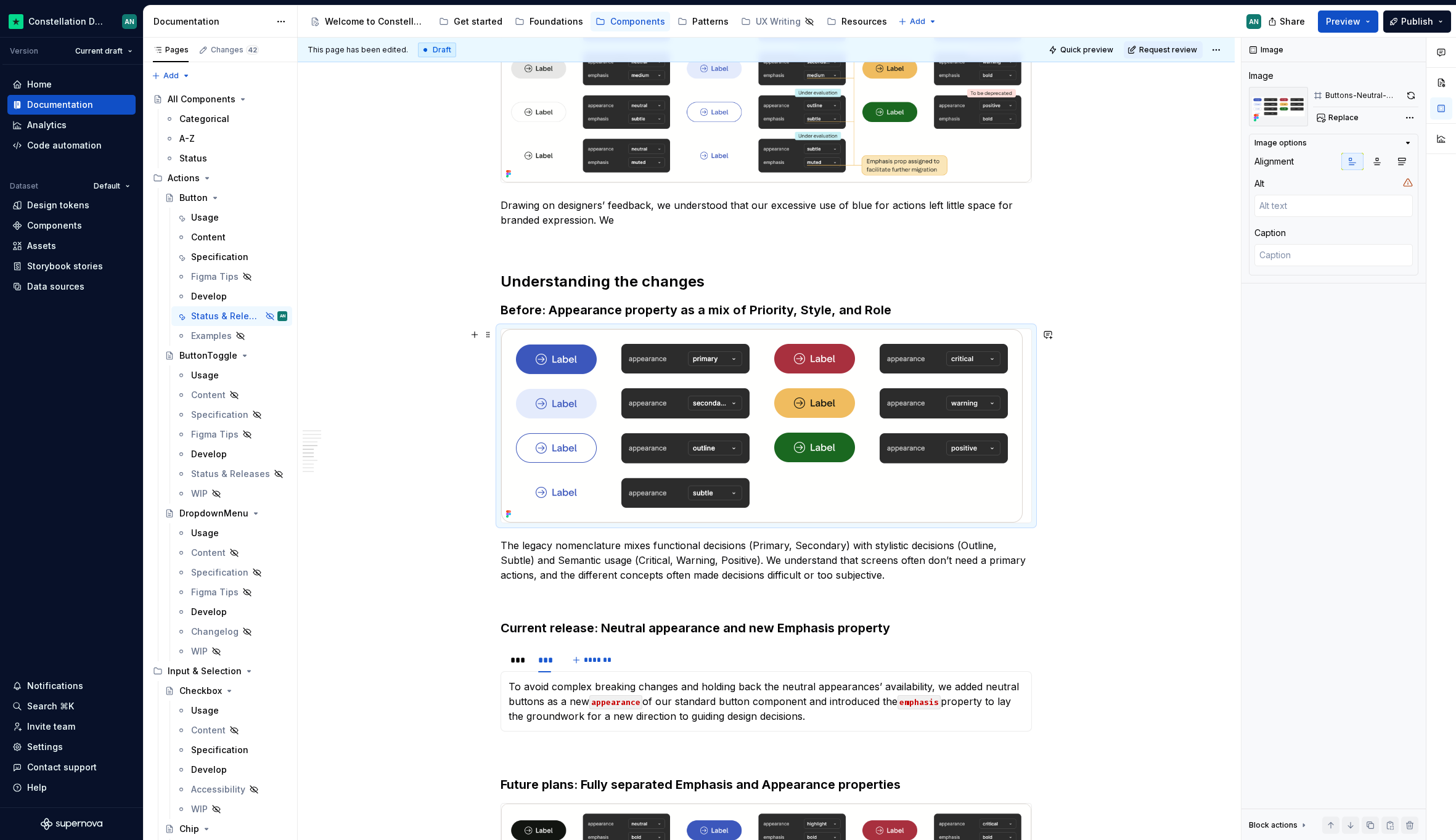
click at [924, 351] on img "To enrich screen reader interactions, please activate Accessibility in Grammarl…" at bounding box center [761, 426] width 522 height 194
click at [1404, 161] on icon "button" at bounding box center [1402, 162] width 10 height 10
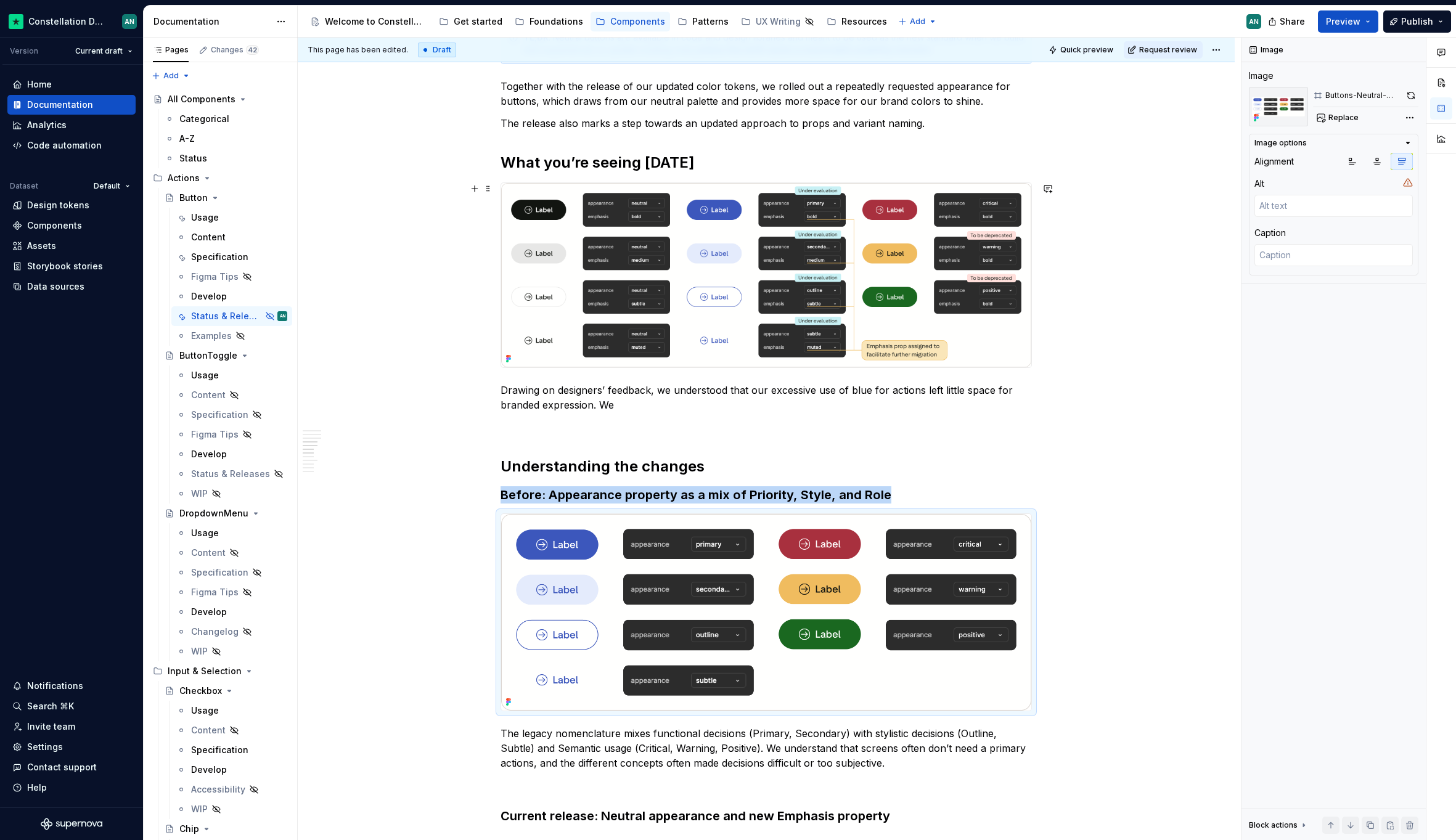
scroll to position [678, 0]
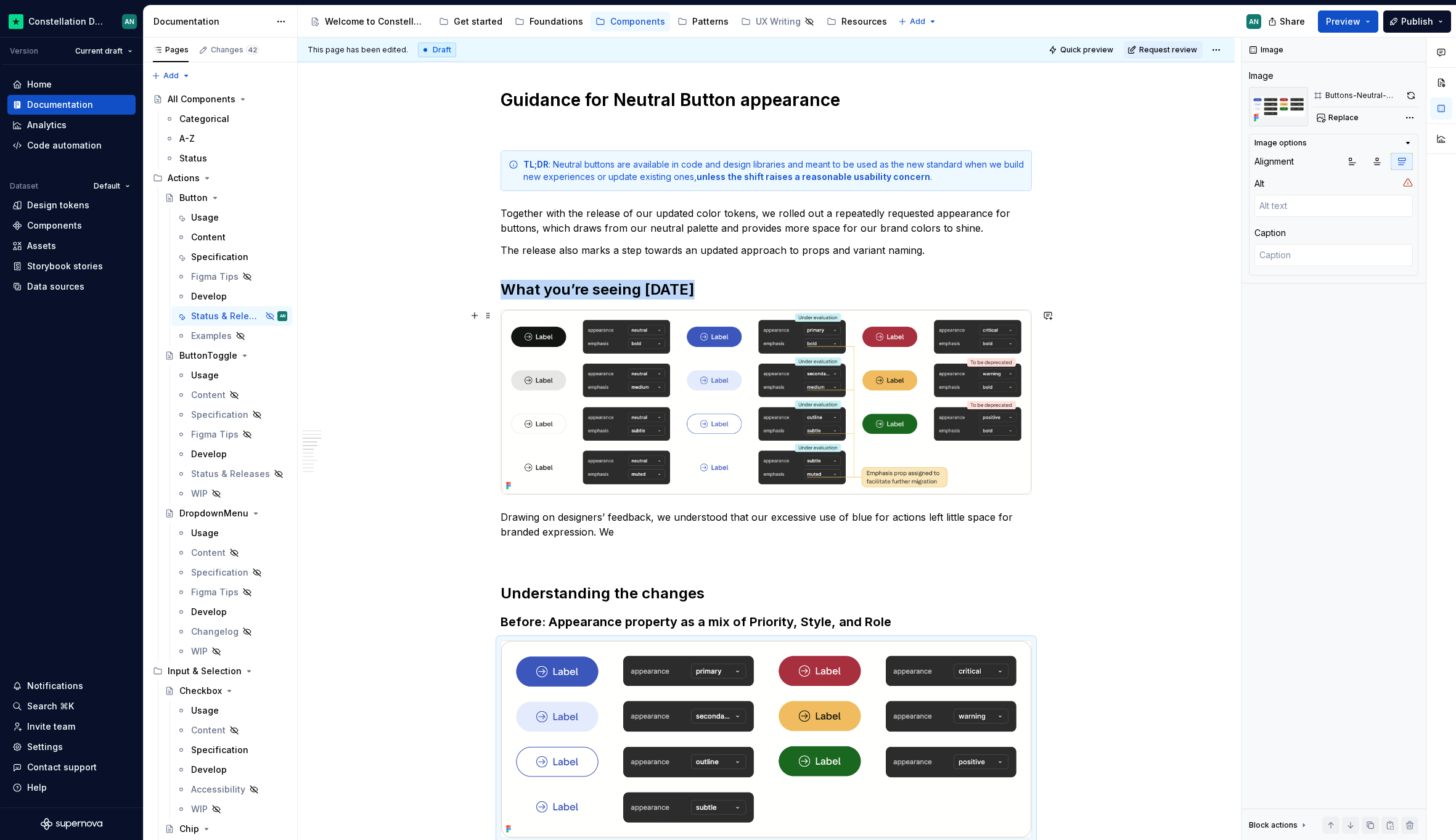
click at [916, 347] on img "To enrich screen reader interactions, please activate Accessibility in Grammarl…" at bounding box center [766, 402] width 530 height 184
click at [1397, 165] on icon "button" at bounding box center [1402, 162] width 10 height 10
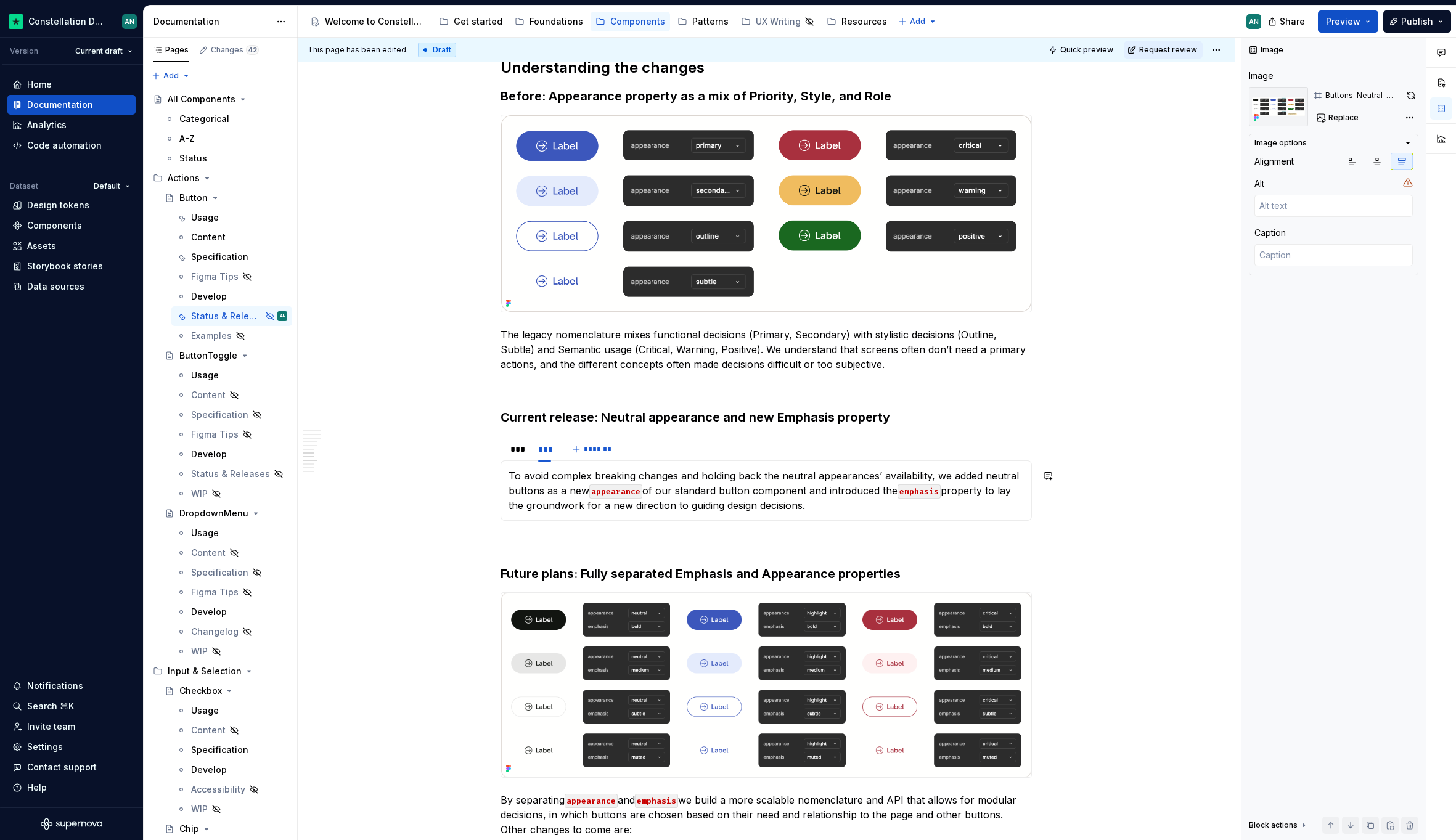
scroll to position [1465, 0]
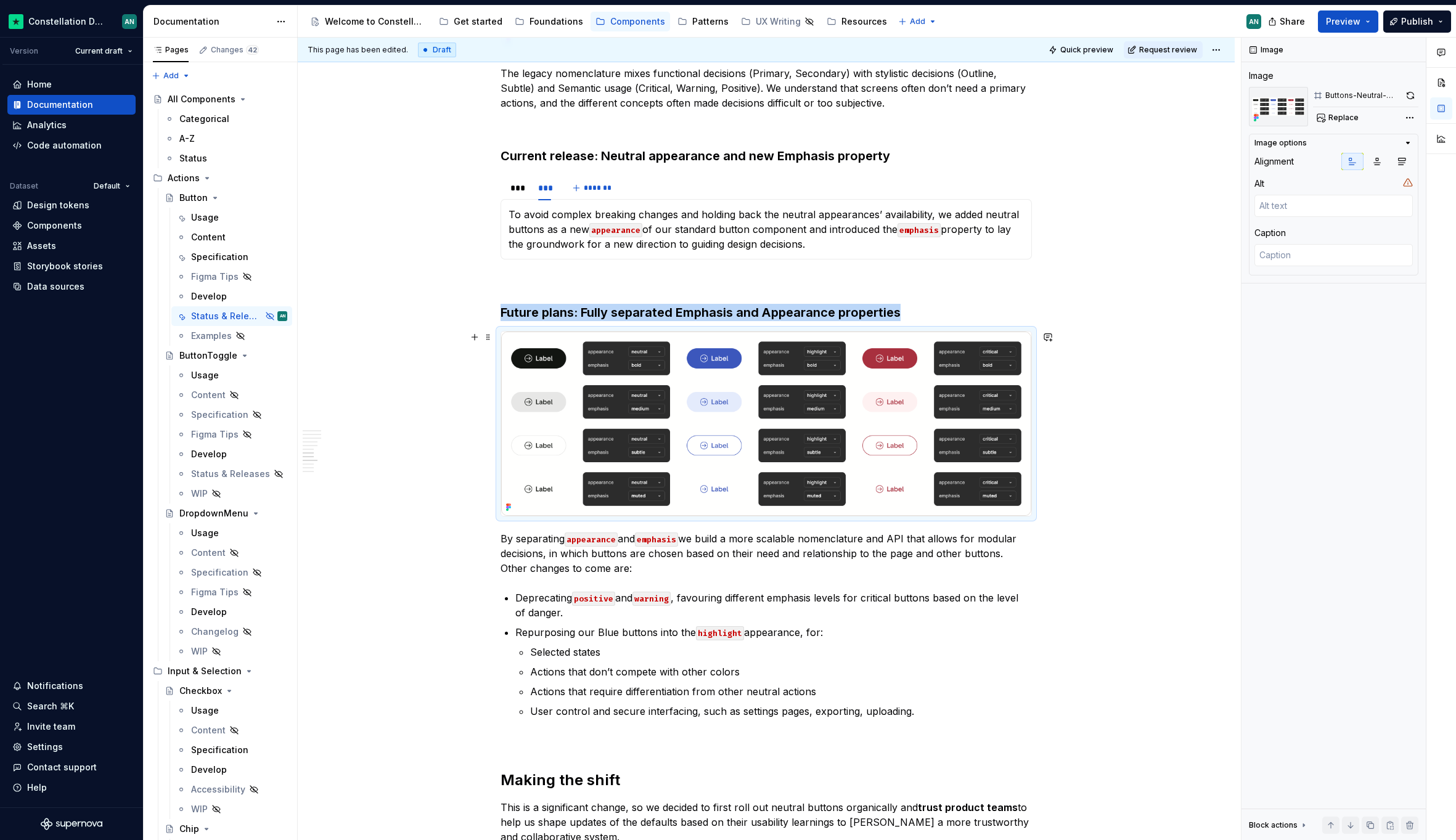
click at [972, 369] on img "To enrich screen reader interactions, please activate Accessibility in Grammarl…" at bounding box center [766, 423] width 530 height 184
click at [1399, 160] on icon "button" at bounding box center [1402, 162] width 10 height 10
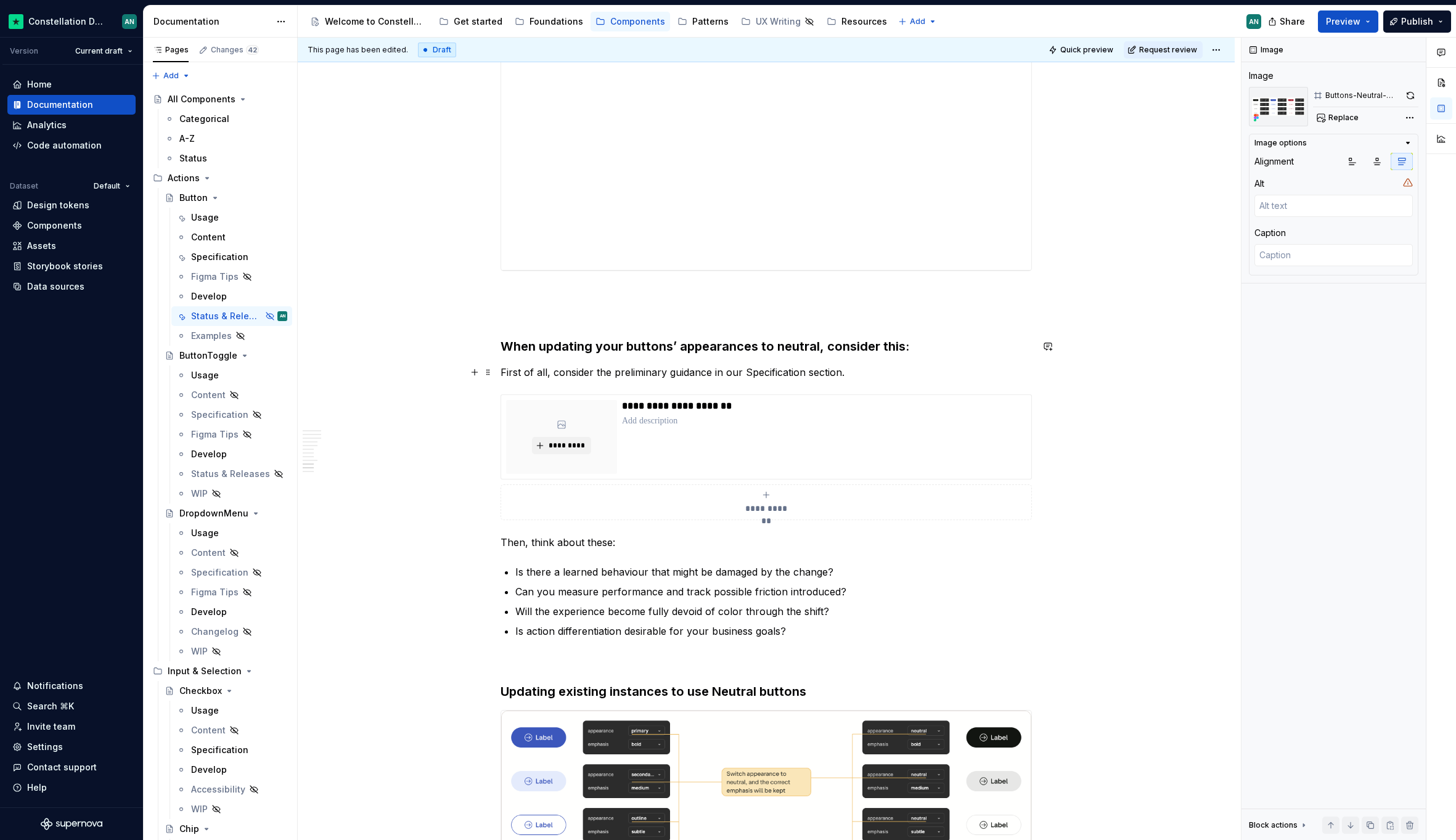
scroll to position [2854, 0]
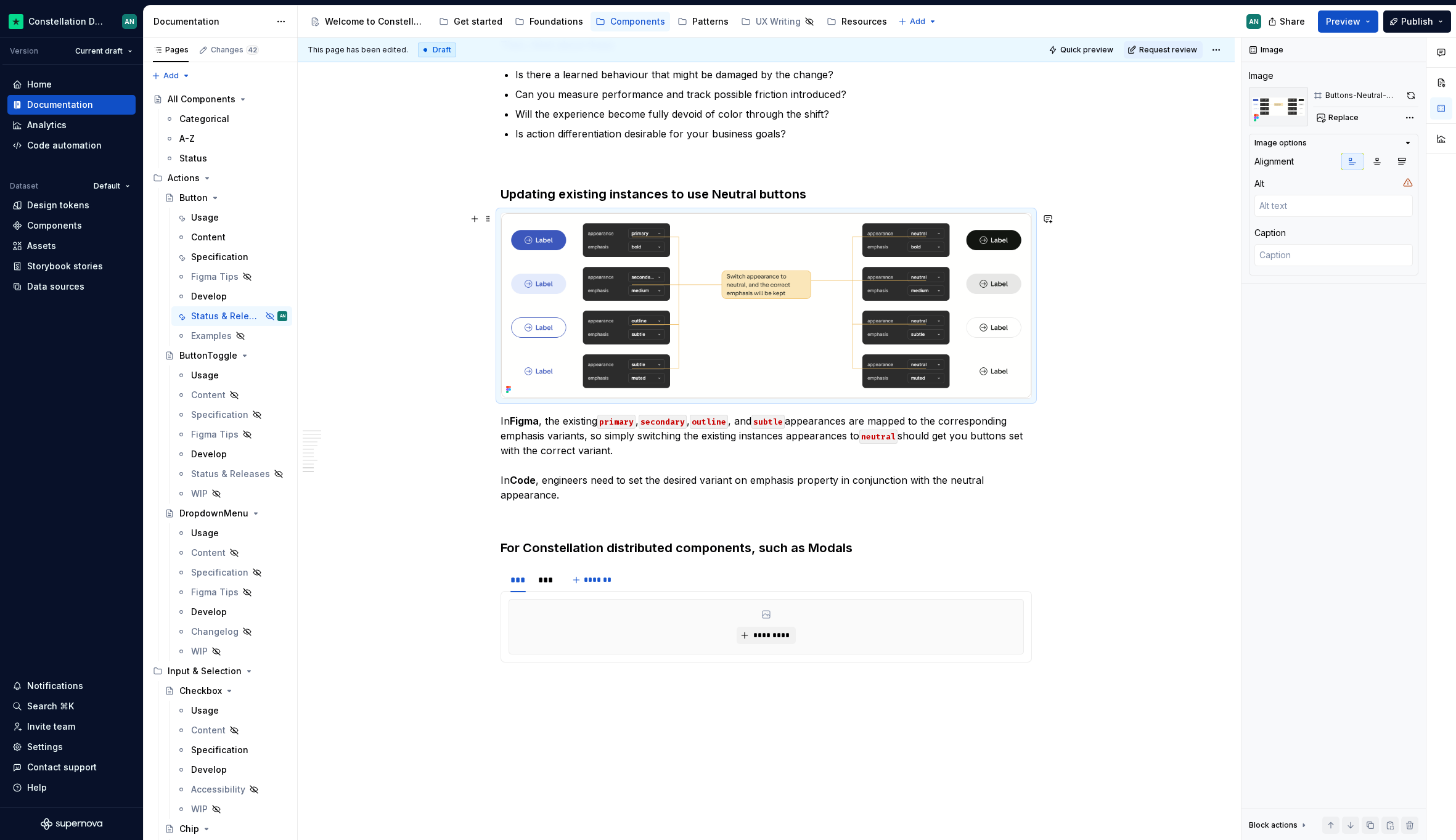
click at [735, 354] on img "To enrich screen reader interactions, please activate Accessibility in Grammarl…" at bounding box center [766, 305] width 530 height 184
click at [1400, 159] on icon "button" at bounding box center [1401, 162] width 7 height 7
click at [681, 615] on div "*********" at bounding box center [766, 627] width 514 height 54
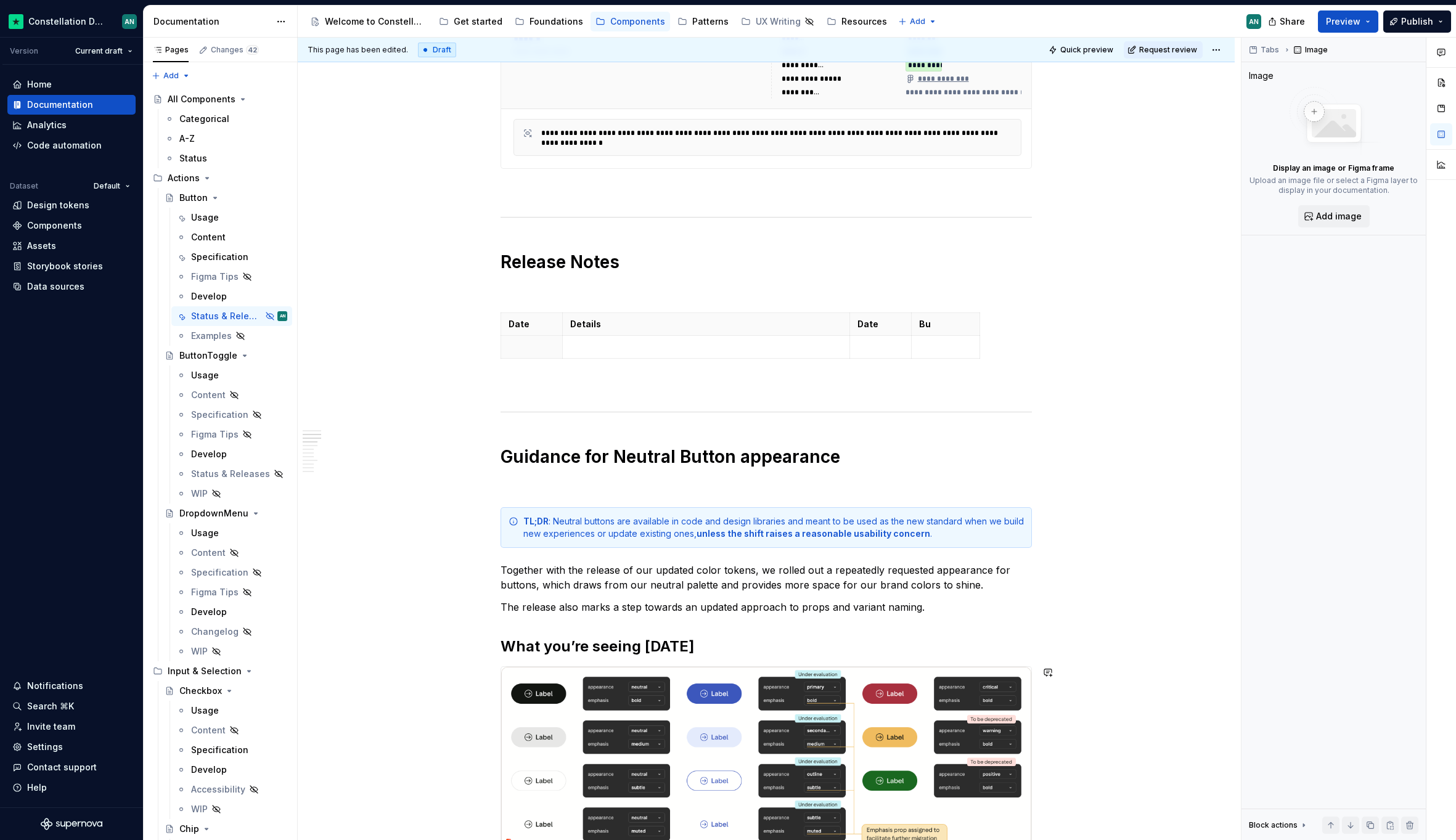
scroll to position [0, 0]
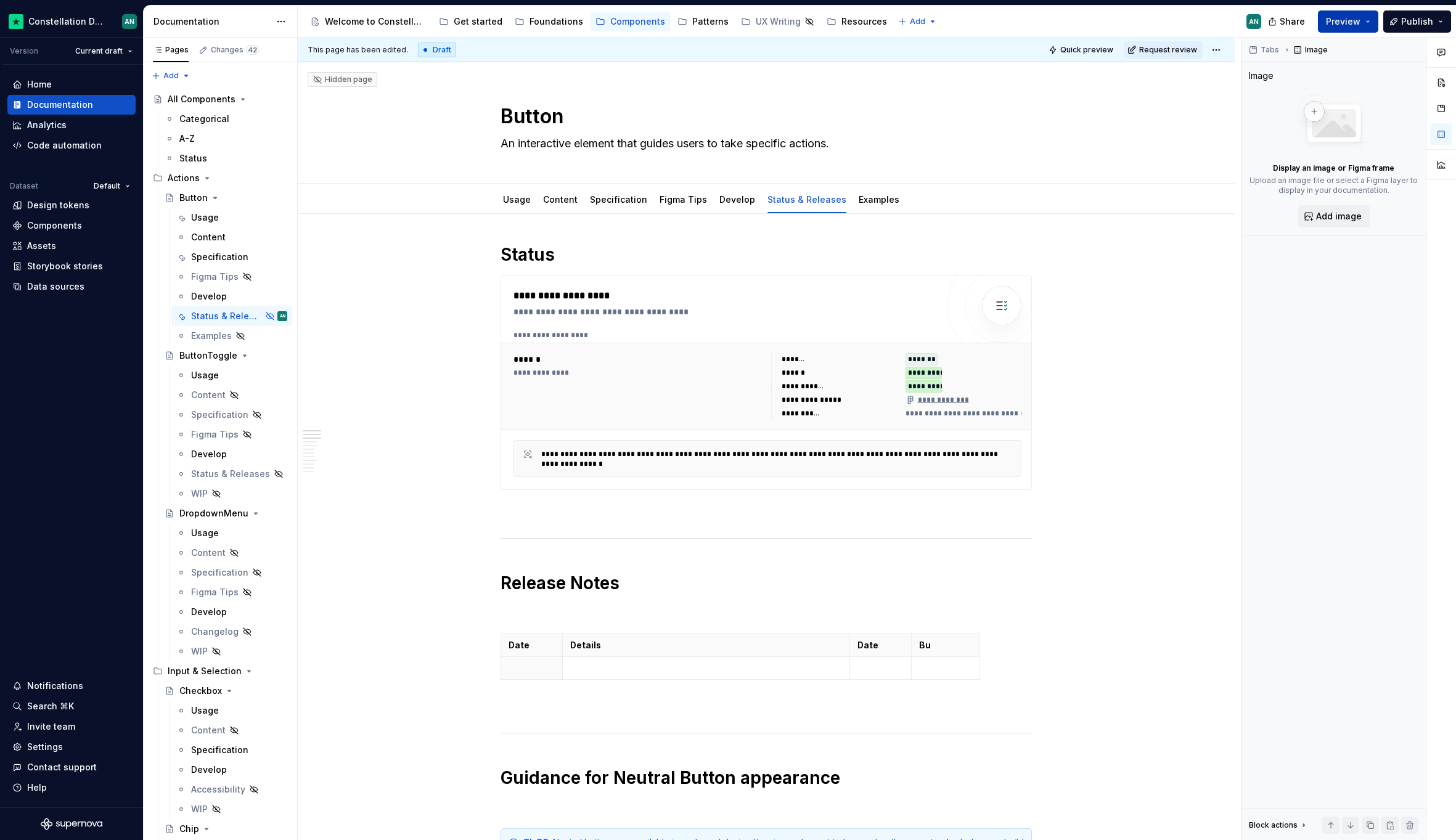
click at [1349, 28] on button "Preview" at bounding box center [1348, 21] width 60 height 22
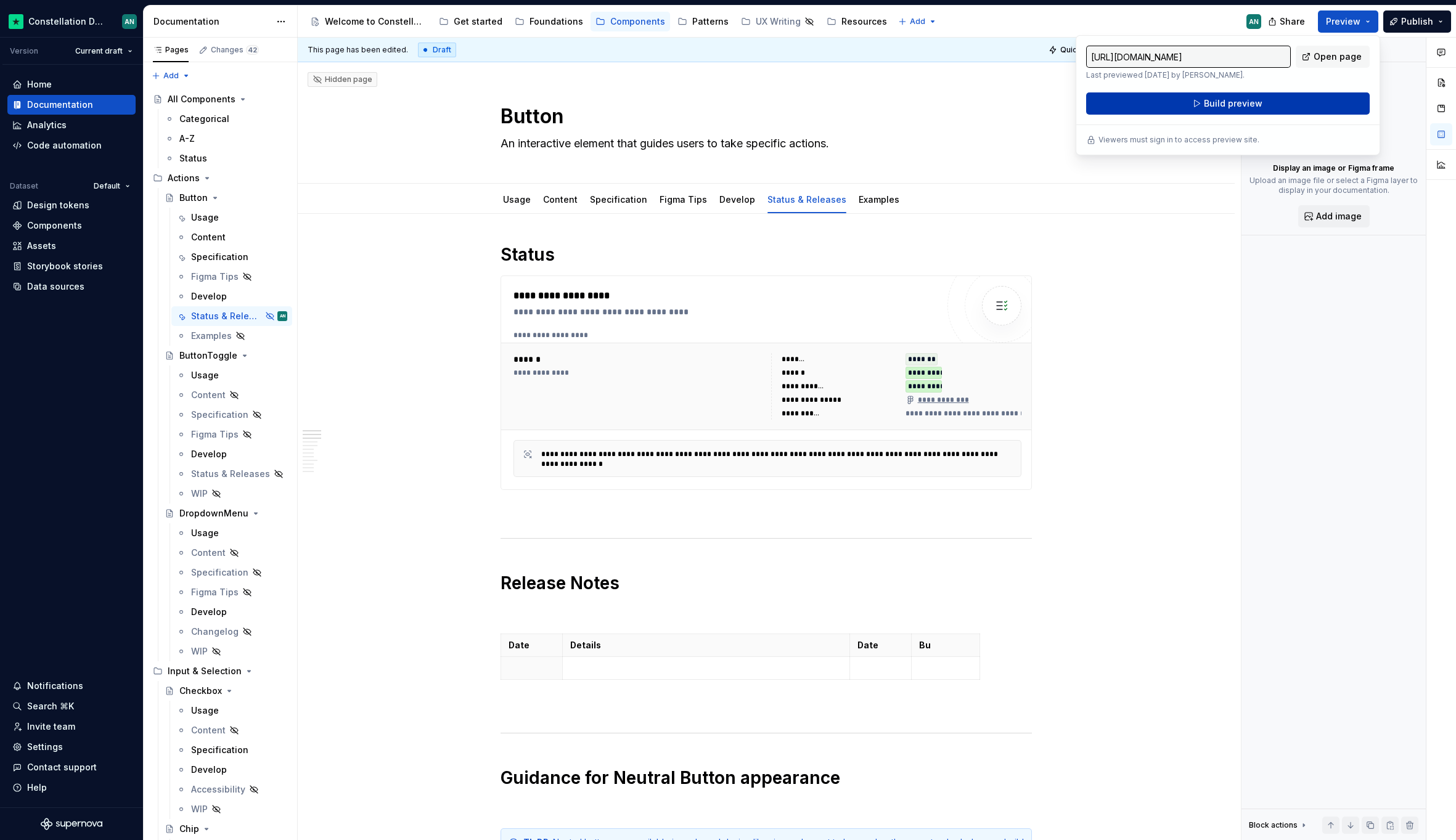
click at [1212, 109] on span "Build preview" at bounding box center [1233, 104] width 59 height 13
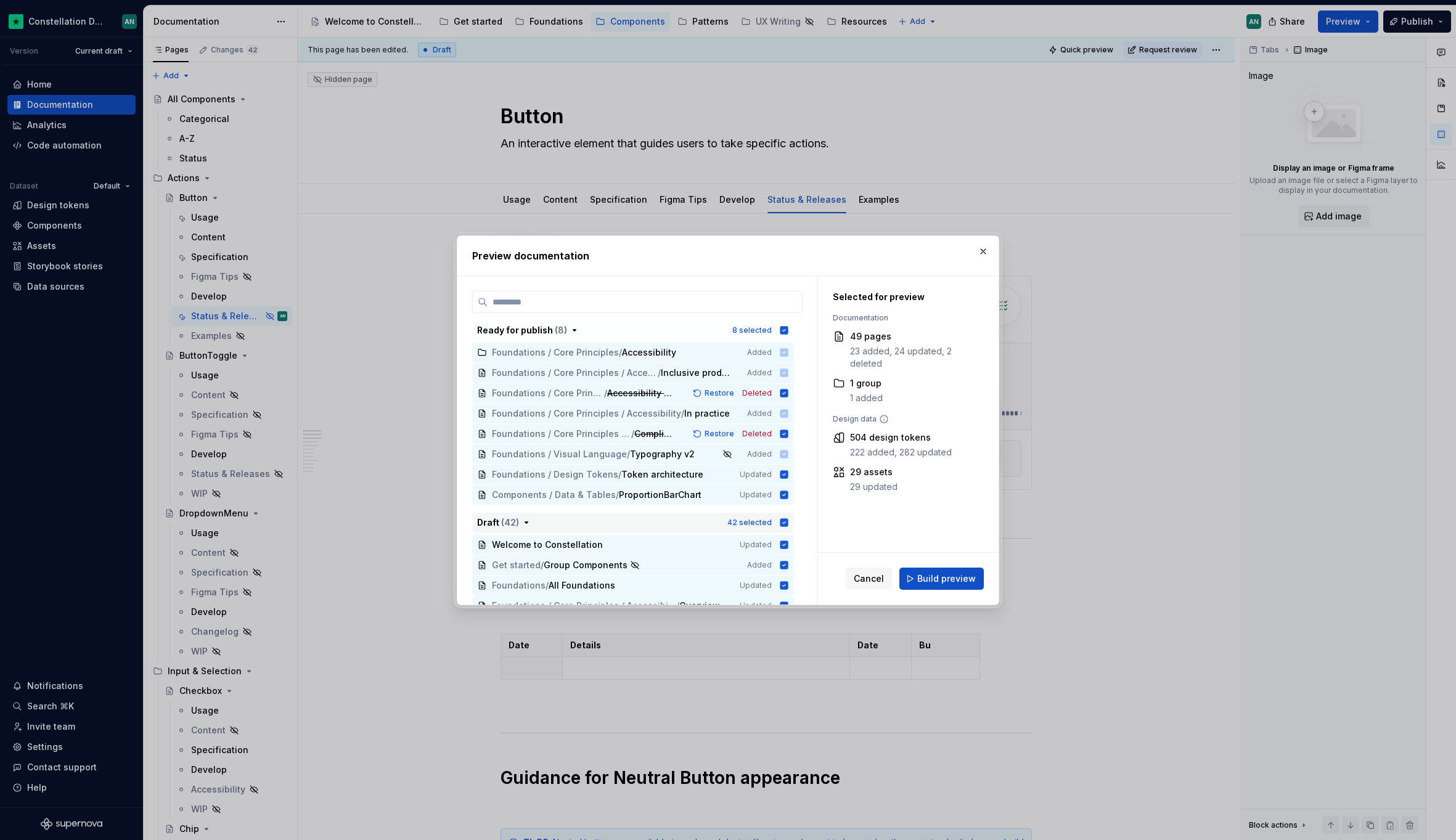
click at [786, 524] on icon "button" at bounding box center [784, 522] width 8 height 8
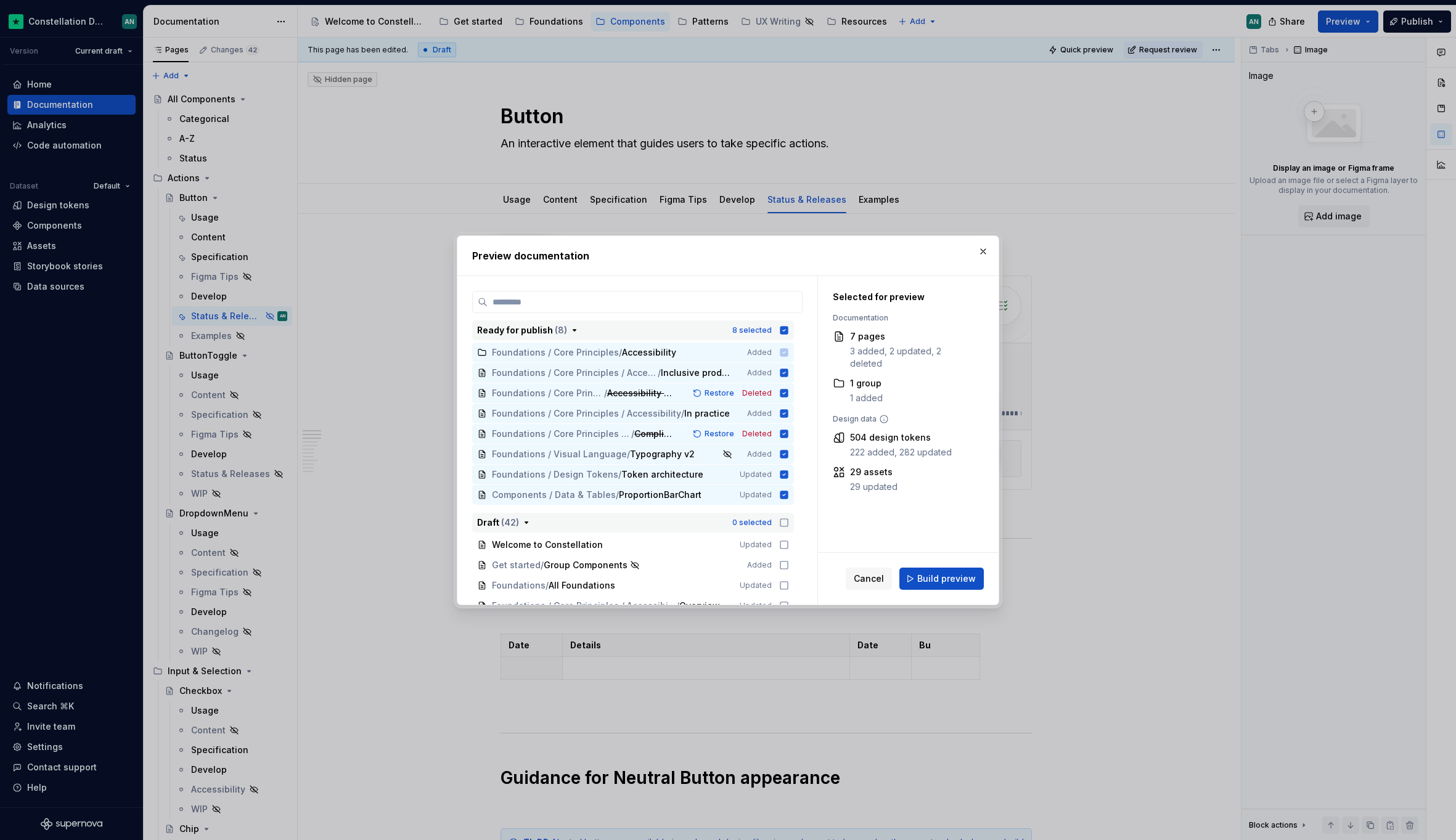
click at [783, 333] on icon "button" at bounding box center [784, 330] width 8 height 8
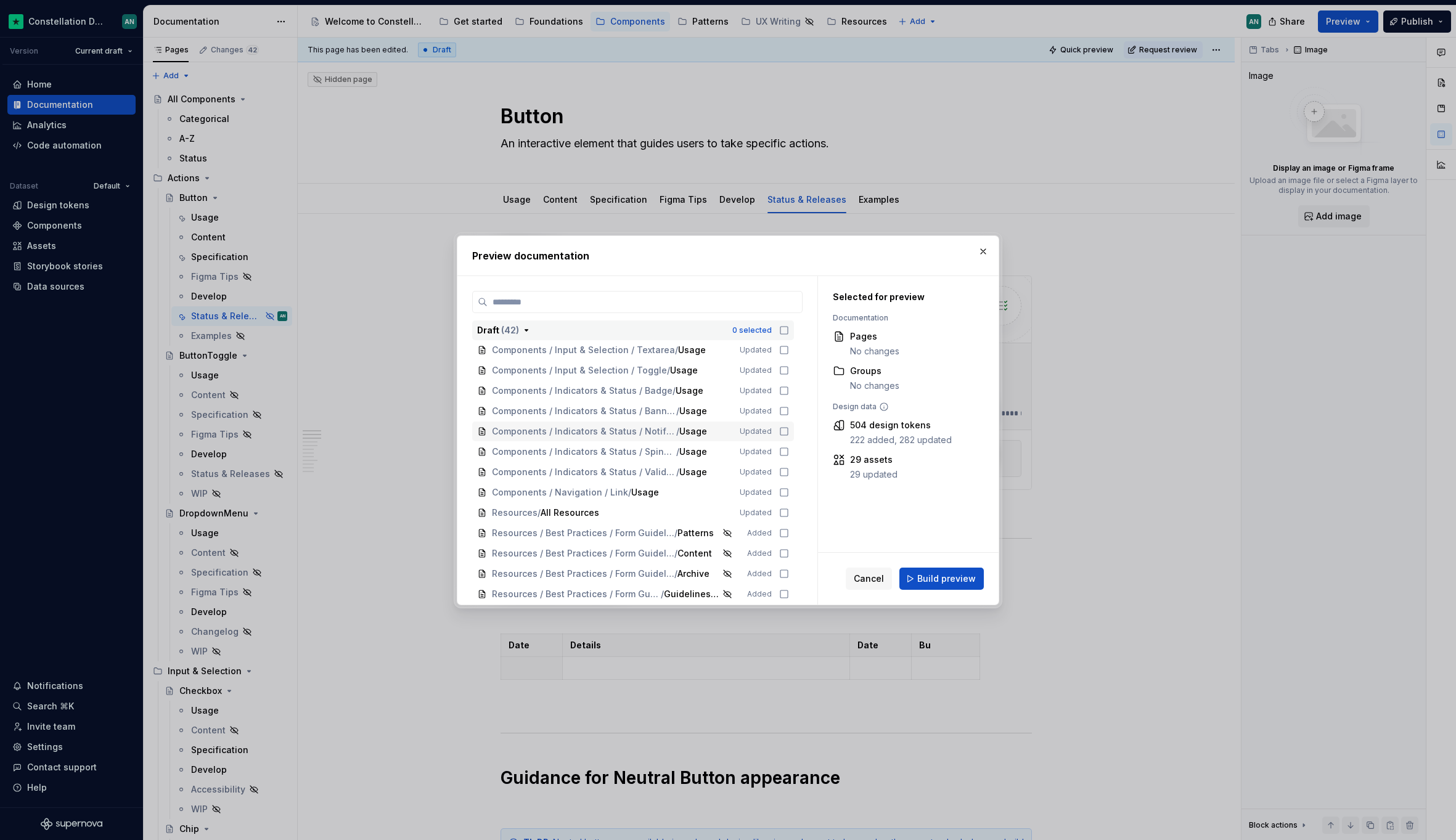
scroll to position [665, 0]
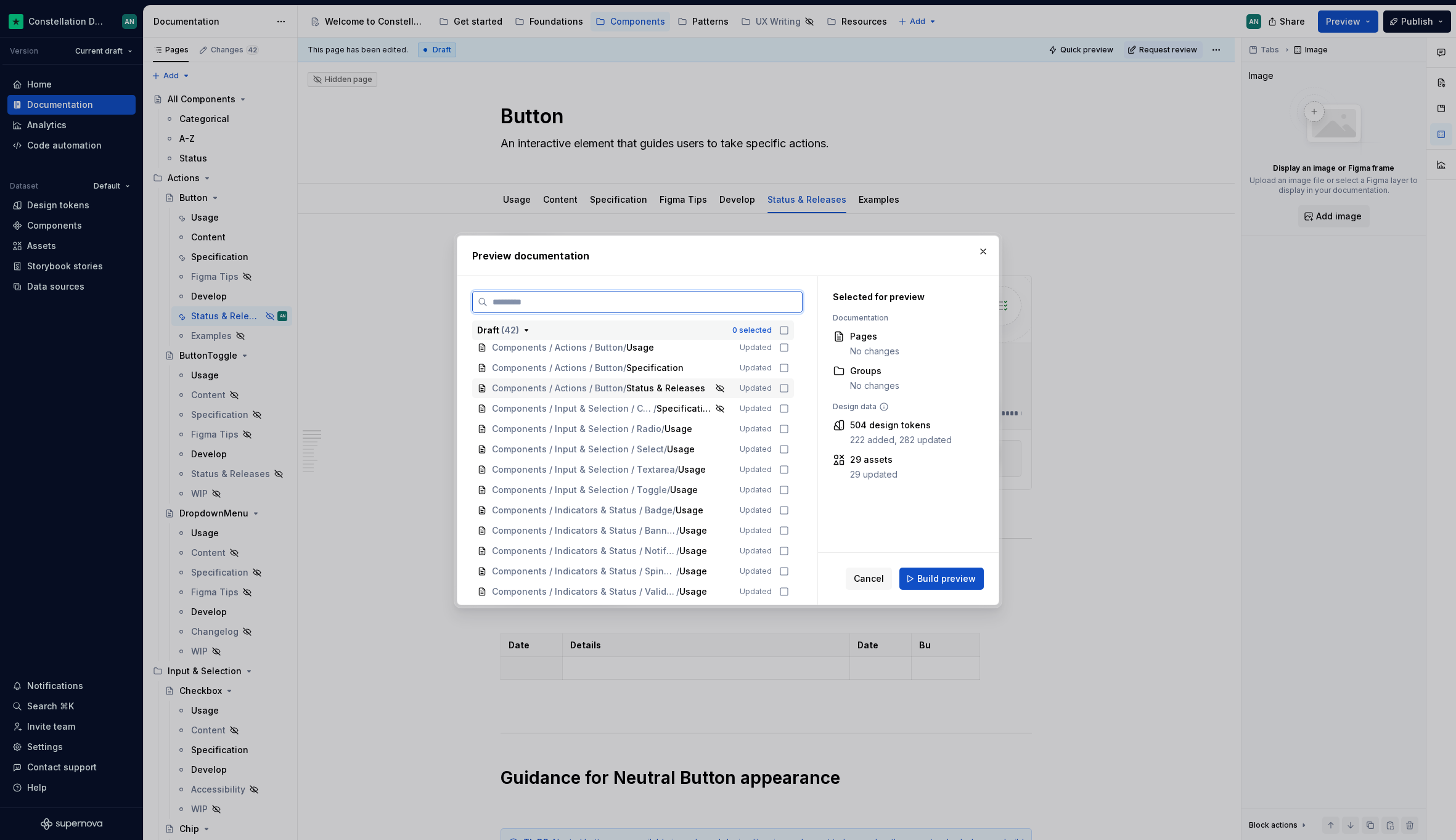
click at [781, 388] on icon at bounding box center [784, 388] width 10 height 10
click at [953, 573] on span "Build preview" at bounding box center [946, 579] width 59 height 13
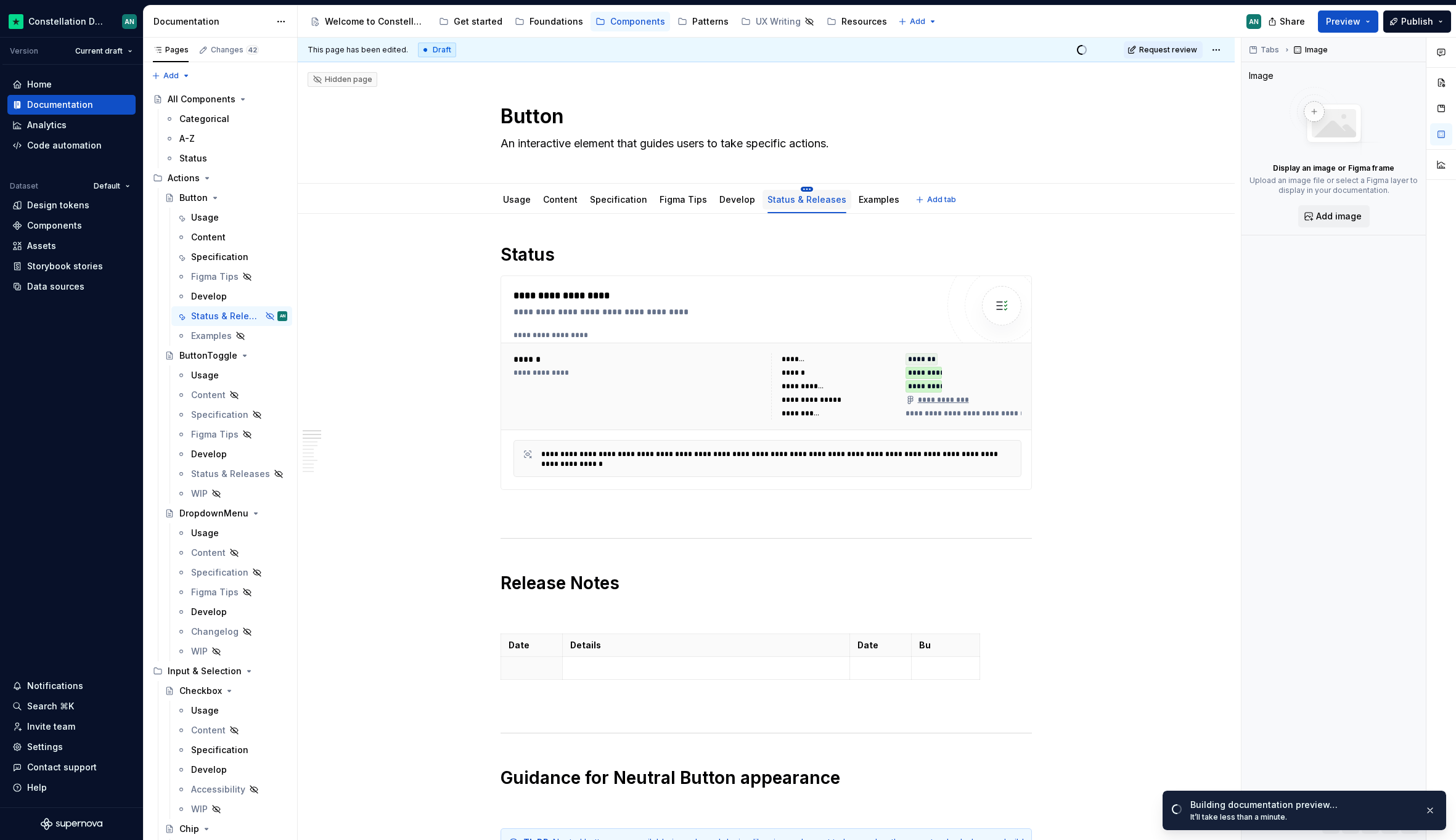
click at [791, 188] on html "Constellation Design System AN Version Current draft Home Documentation Analyti…" at bounding box center [728, 420] width 1456 height 840
click at [836, 252] on div "Show tab" at bounding box center [849, 252] width 80 height 13
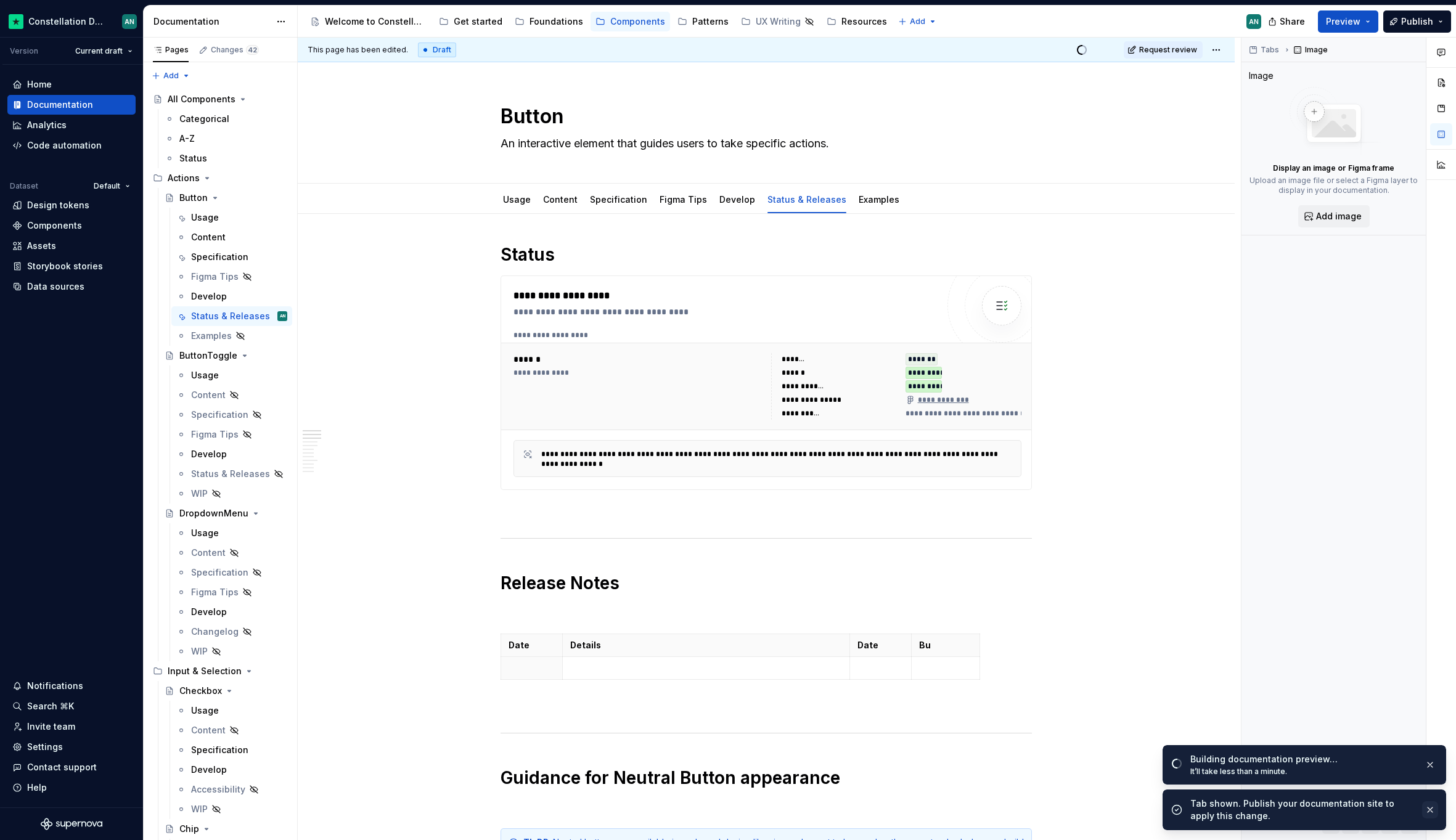
click at [1426, 804] on button "button" at bounding box center [1430, 809] width 16 height 17
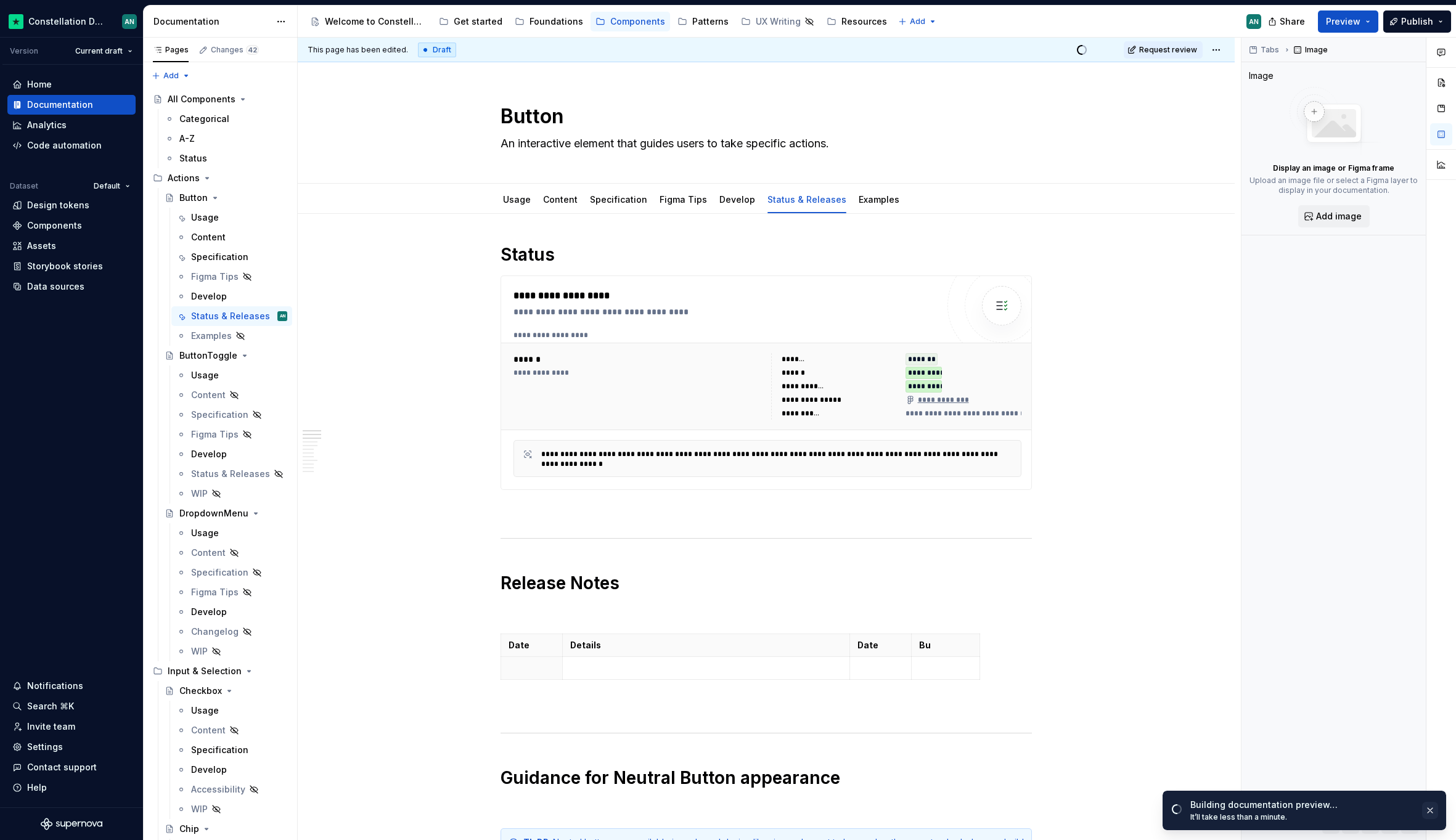
click at [1431, 805] on button "button" at bounding box center [1430, 810] width 16 height 17
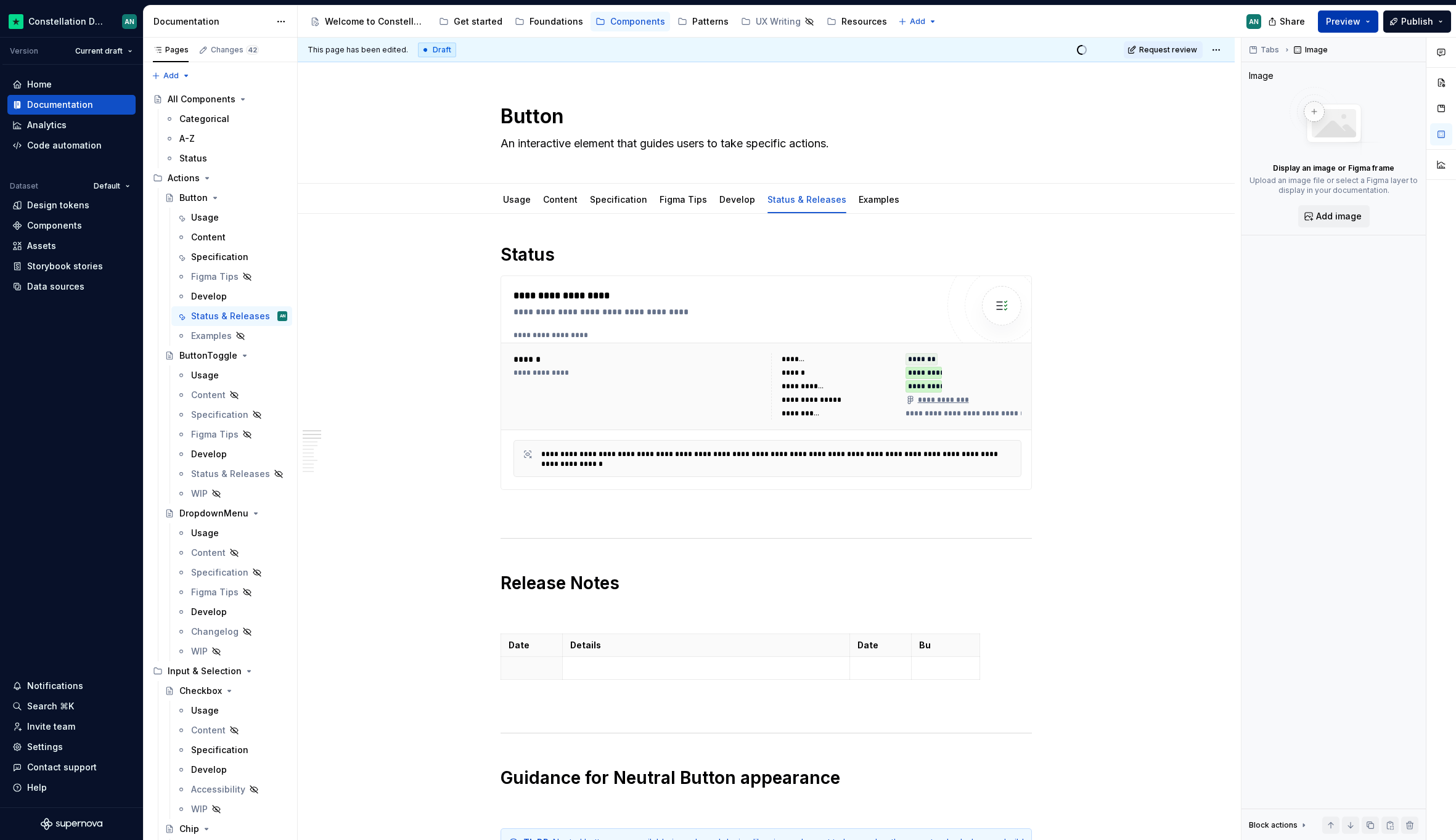
click at [1345, 26] on span "Preview" at bounding box center [1343, 21] width 35 height 13
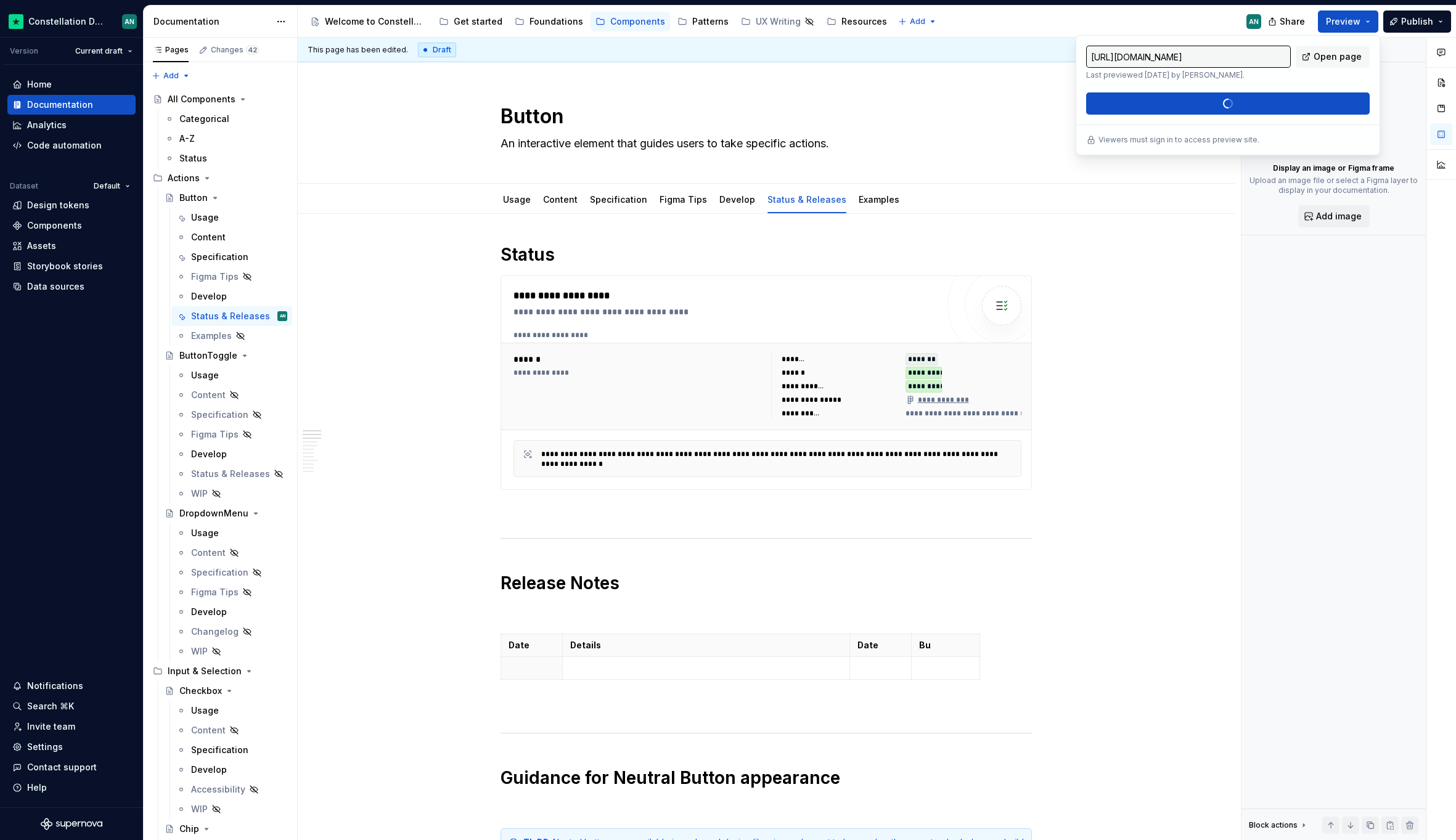
click at [1231, 101] on div "[URL][DOMAIN_NAME] Last previewed [DATE] by [PERSON_NAME]. Open page Build prev…" at bounding box center [1228, 80] width 284 height 69
click at [1316, 55] on span "Open page" at bounding box center [1337, 57] width 48 height 13
type textarea "*"
type input "[URL][DOMAIN_NAME]"
click at [1258, 105] on span "Build preview" at bounding box center [1233, 104] width 59 height 13
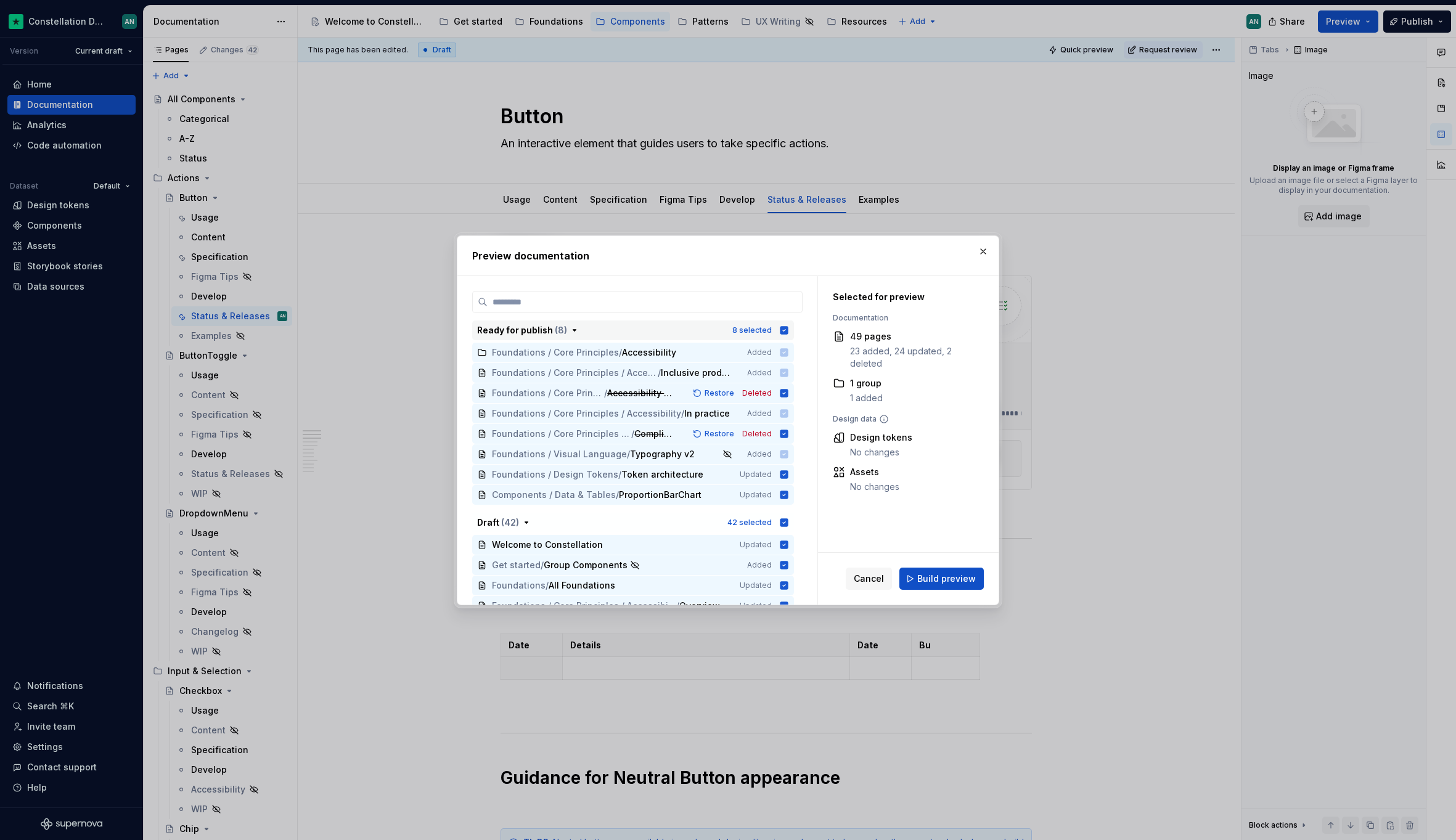
click at [780, 333] on icon "button" at bounding box center [784, 330] width 8 height 8
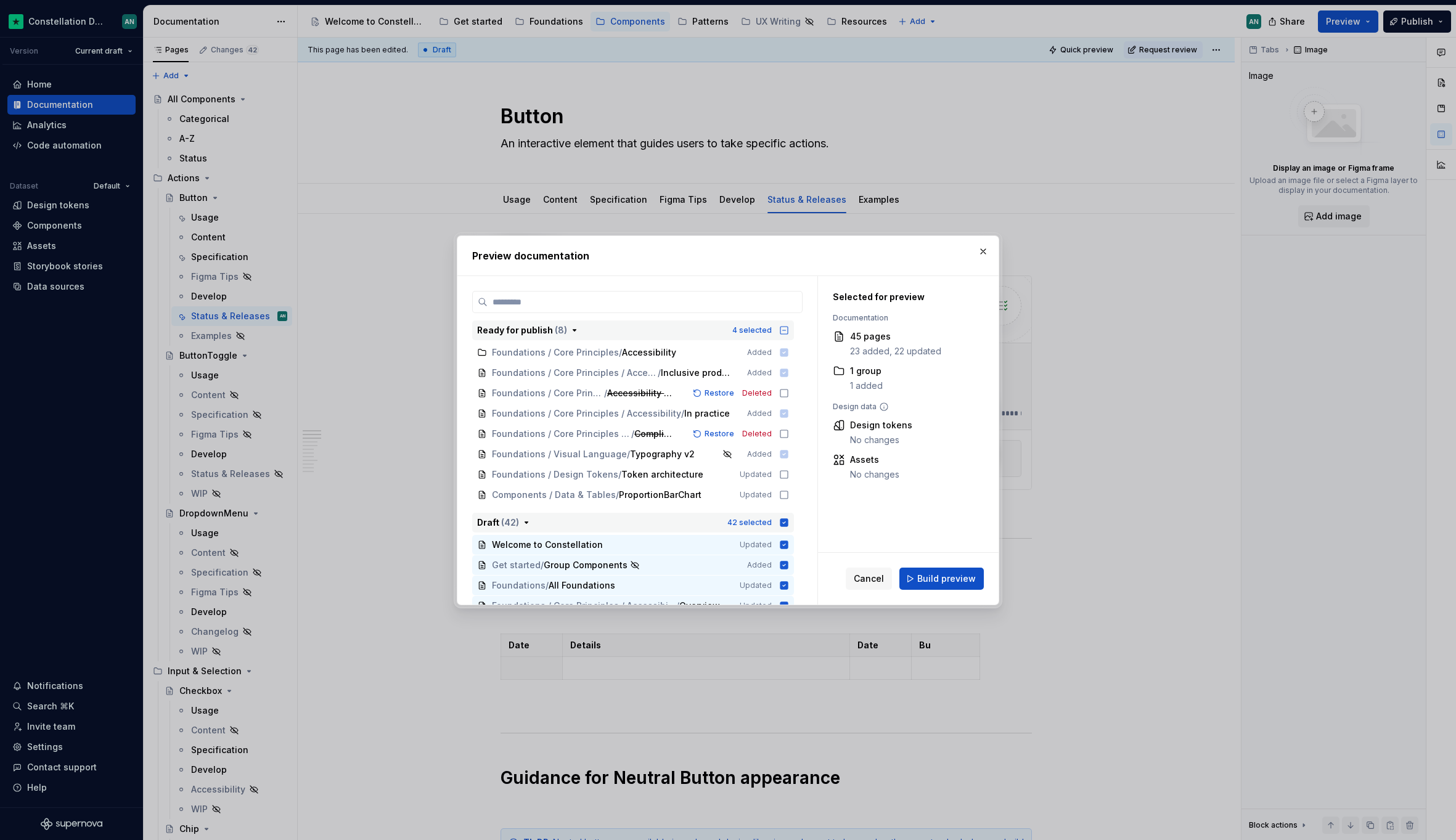
click at [776, 522] on div "42 selected" at bounding box center [758, 523] width 62 height 13
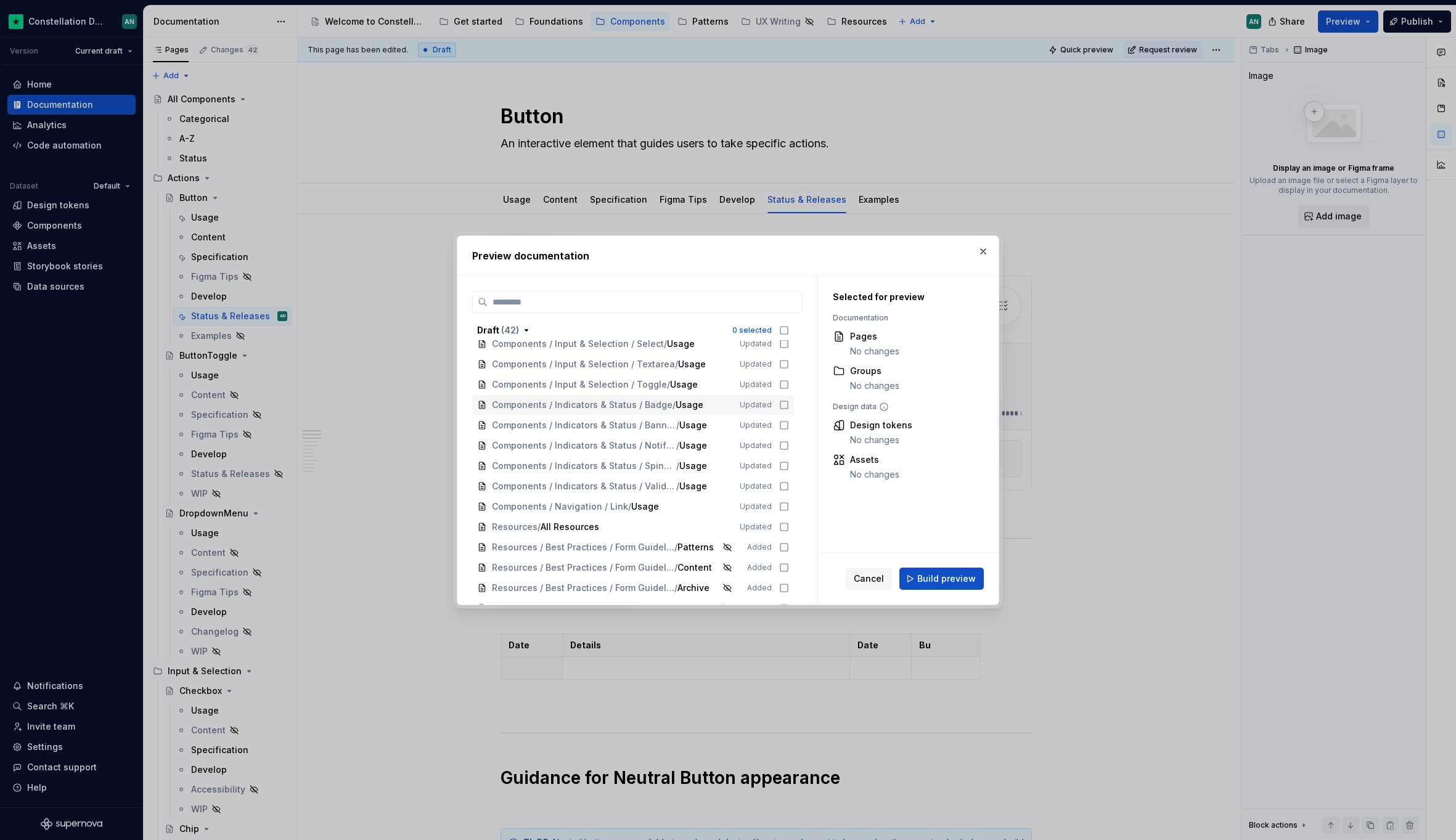
scroll to position [536, 0]
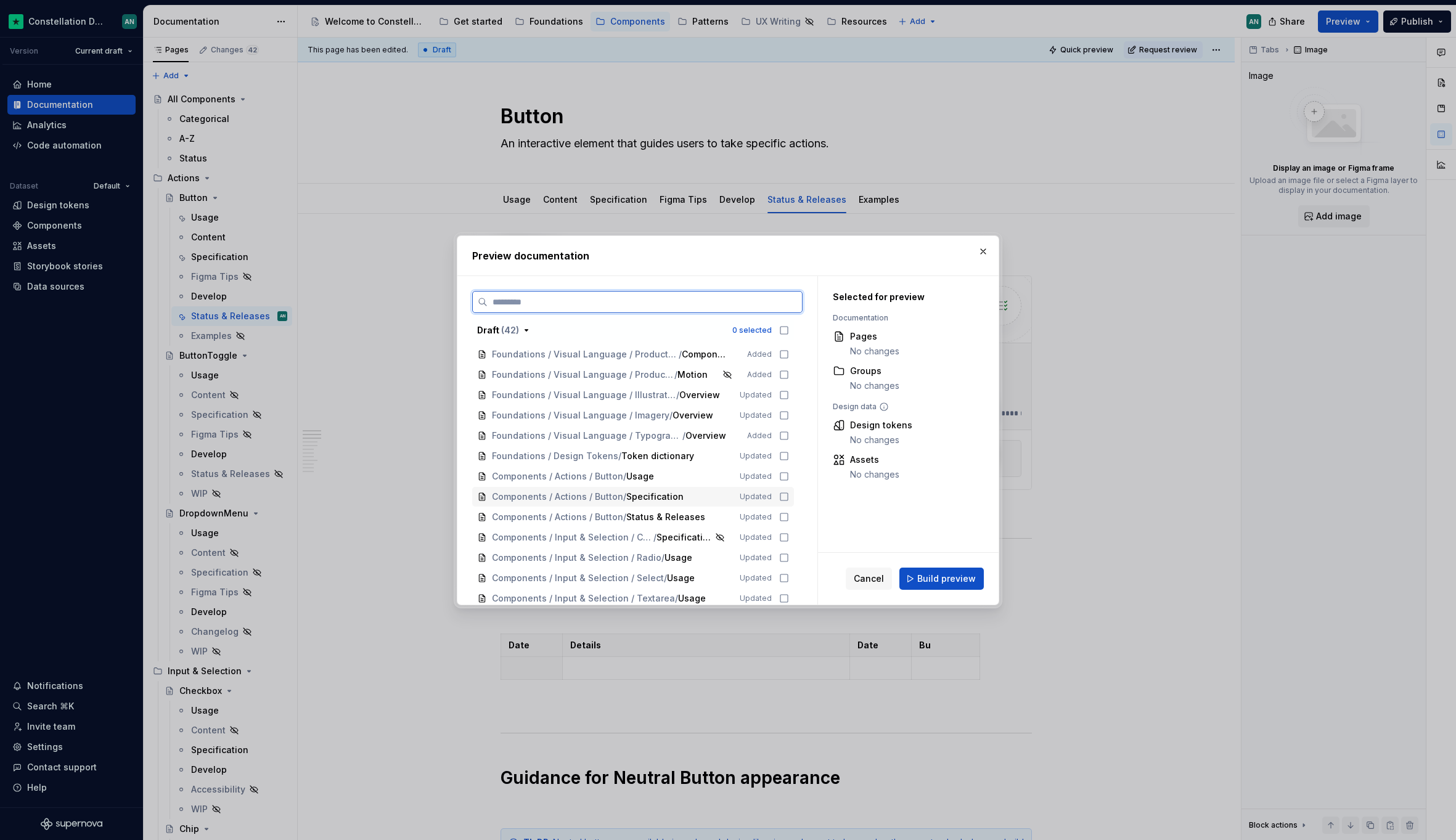
click at [779, 498] on icon at bounding box center [784, 497] width 10 height 10
click at [783, 504] on div "Components / Actions / Button / Specification Updated" at bounding box center [632, 496] width 322 height 20
click at [781, 515] on icon at bounding box center [784, 517] width 10 height 10
click at [785, 496] on icon at bounding box center [784, 497] width 10 height 10
click at [782, 480] on icon at bounding box center [784, 476] width 10 height 10
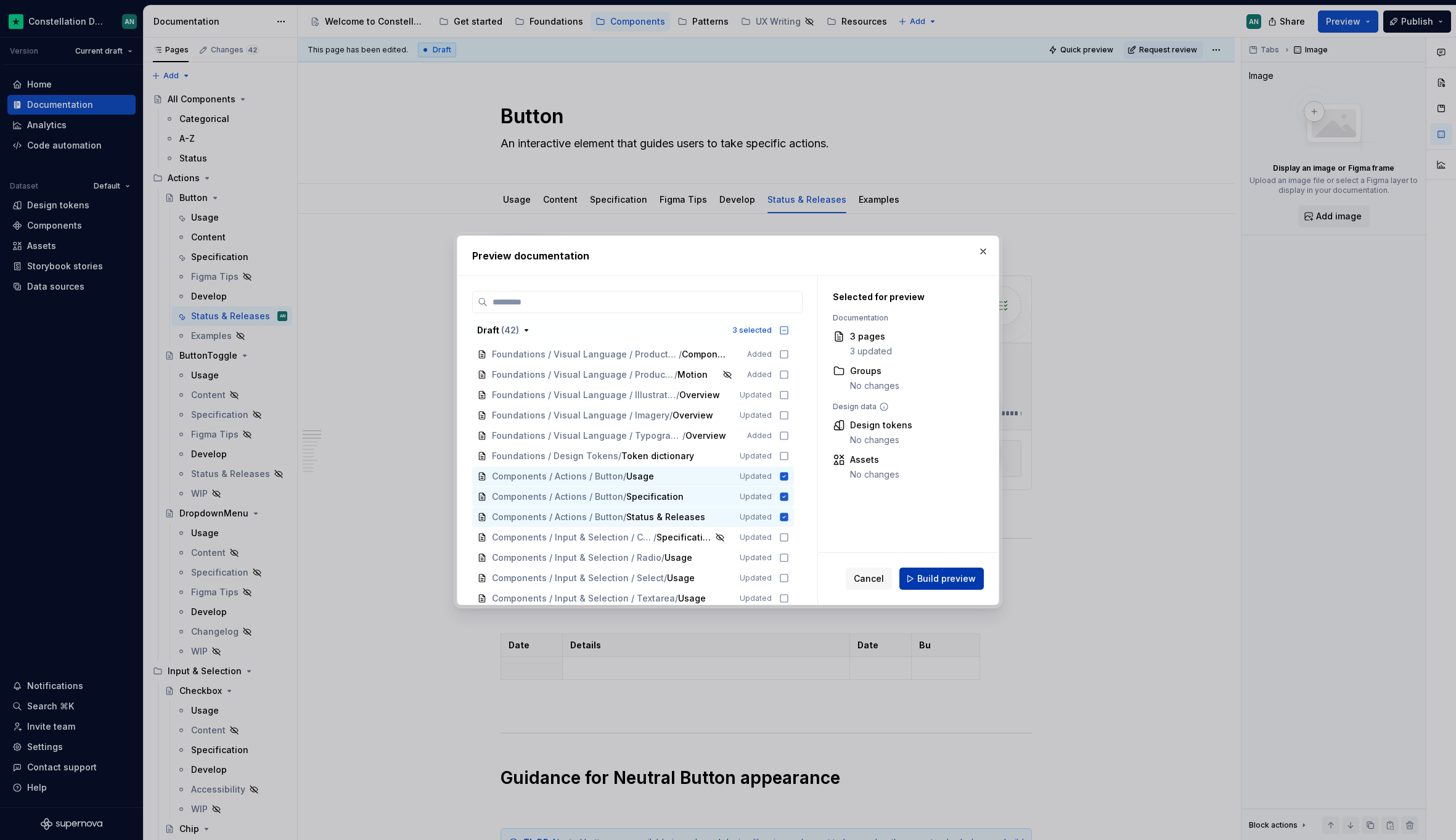
click at [958, 580] on span "Build preview" at bounding box center [946, 579] width 59 height 13
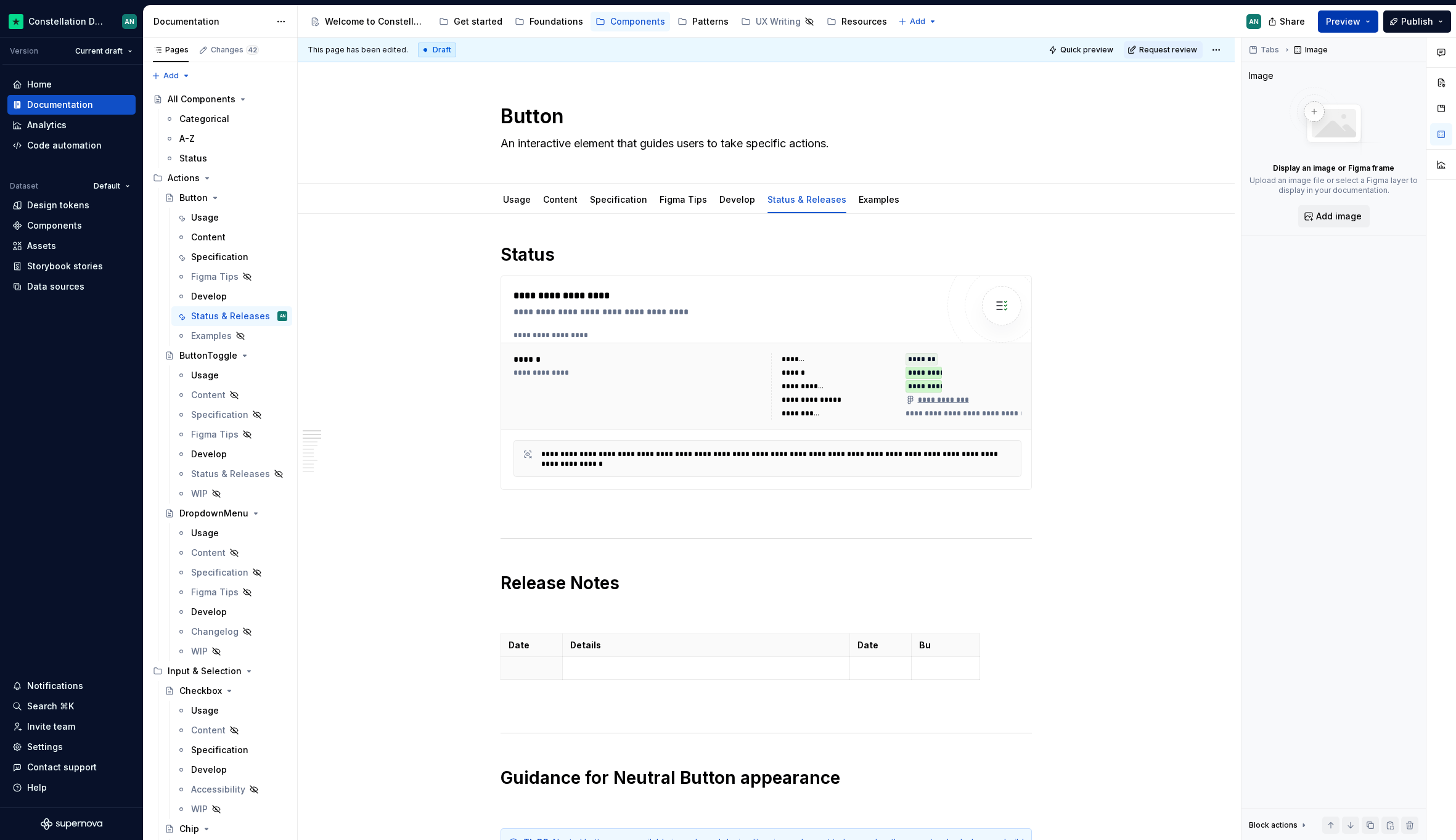
click at [1367, 25] on button "Preview" at bounding box center [1348, 21] width 60 height 22
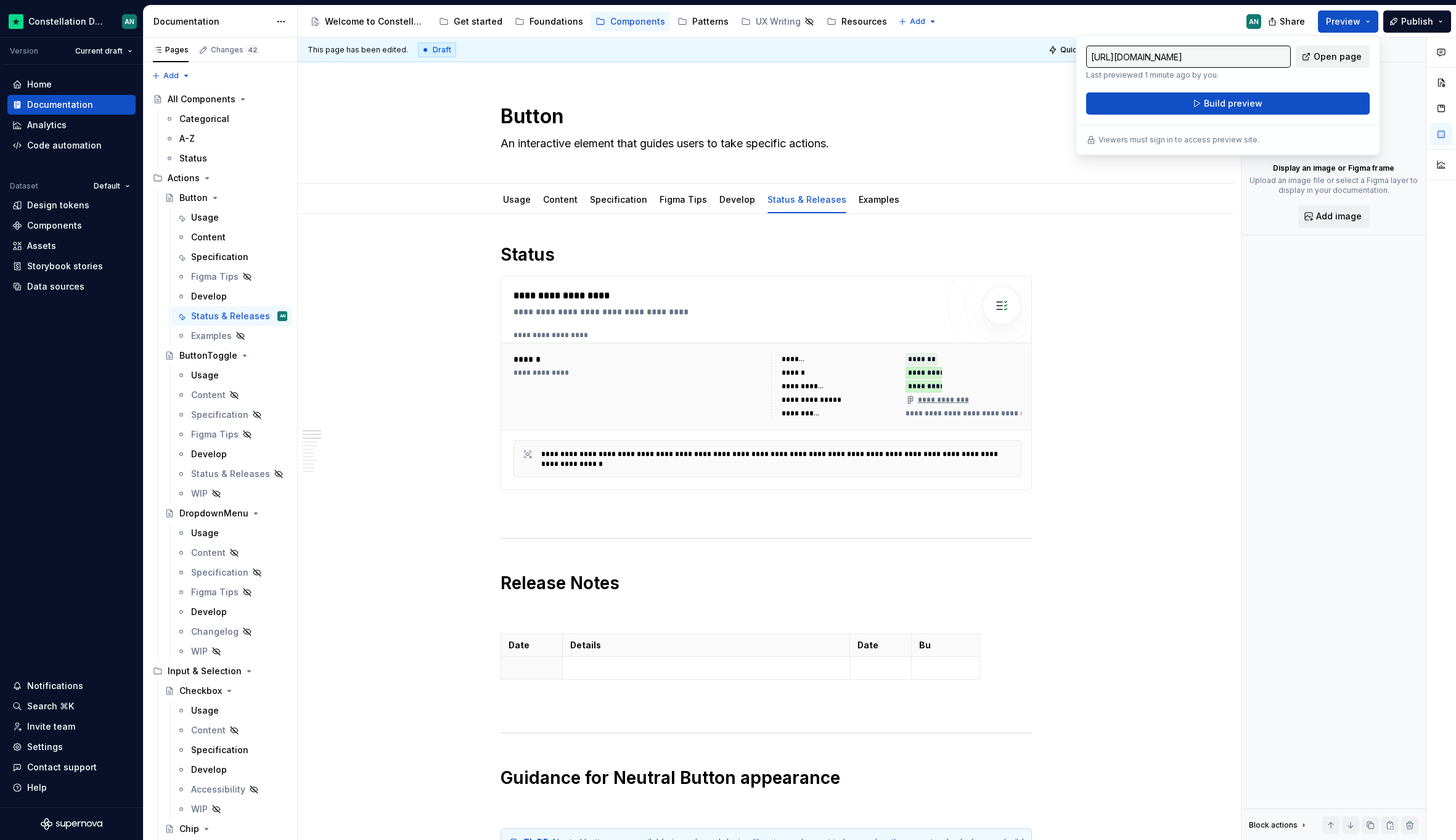
click at [1323, 55] on span "Open page" at bounding box center [1337, 57] width 48 height 13
type textarea "*"
